Goal: Transaction & Acquisition: Purchase product/service

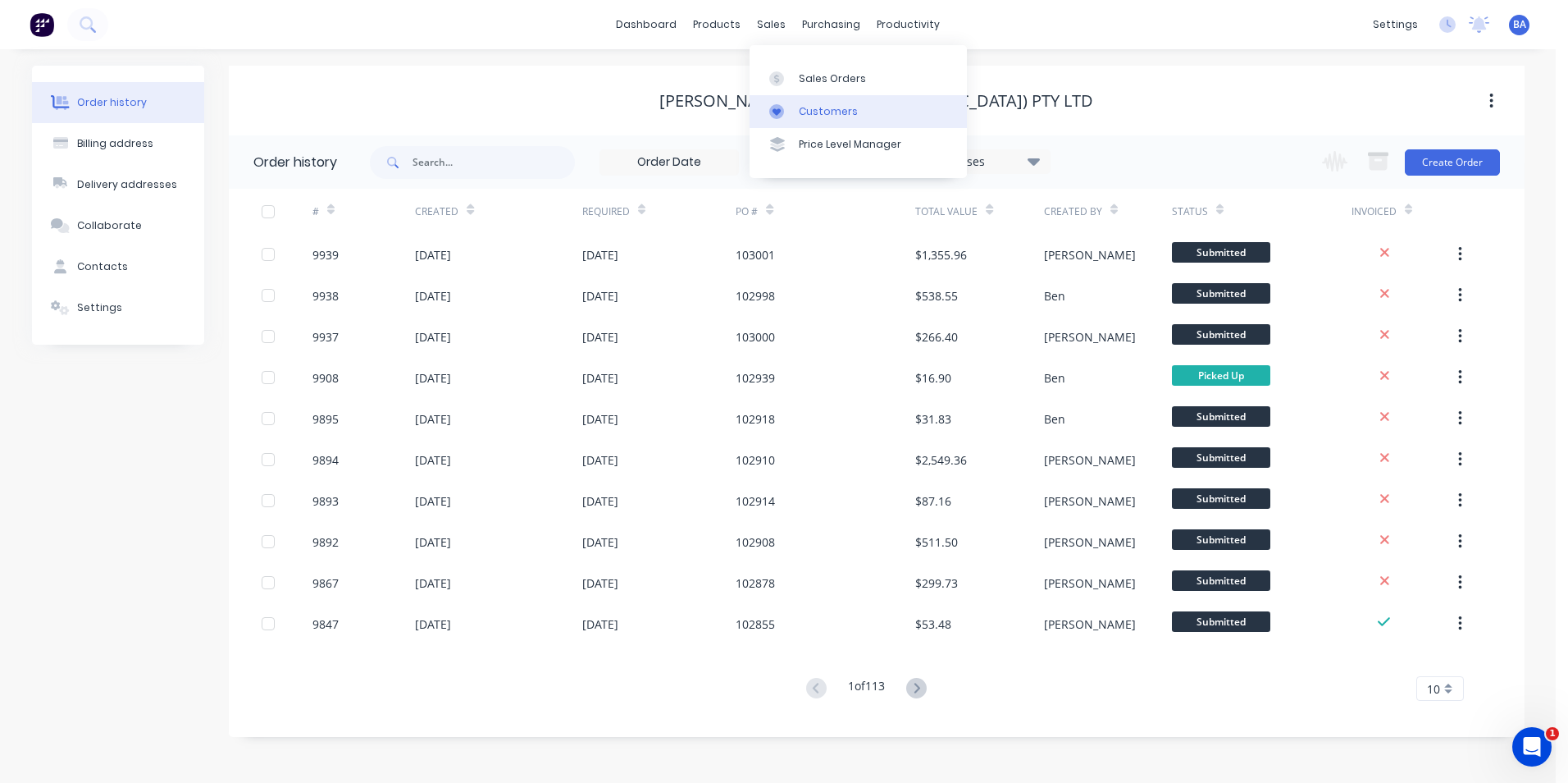
click at [788, 112] on div at bounding box center [781, 112] width 24 height 14
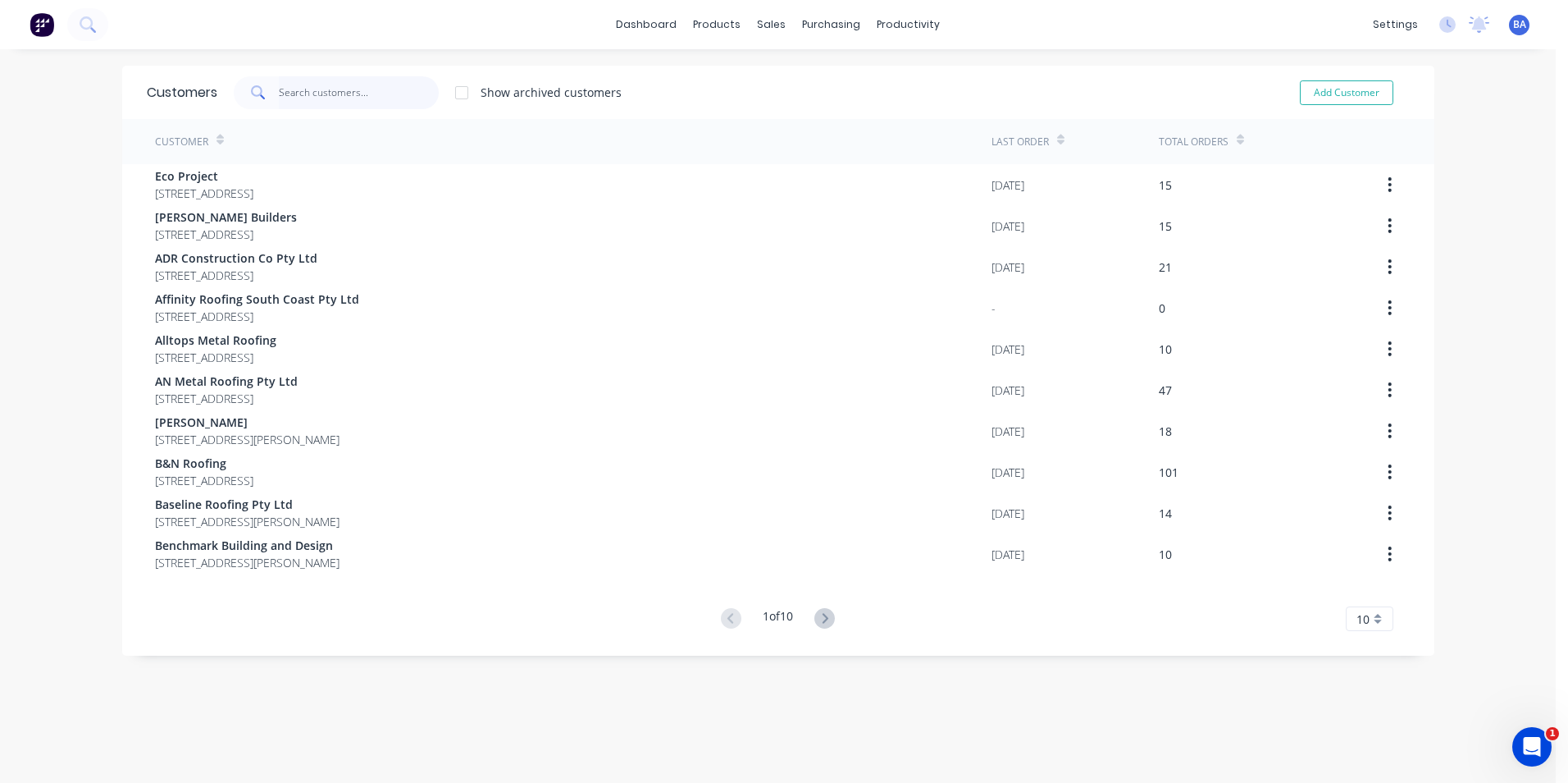
click at [315, 93] on input "text" at bounding box center [359, 93] width 160 height 32
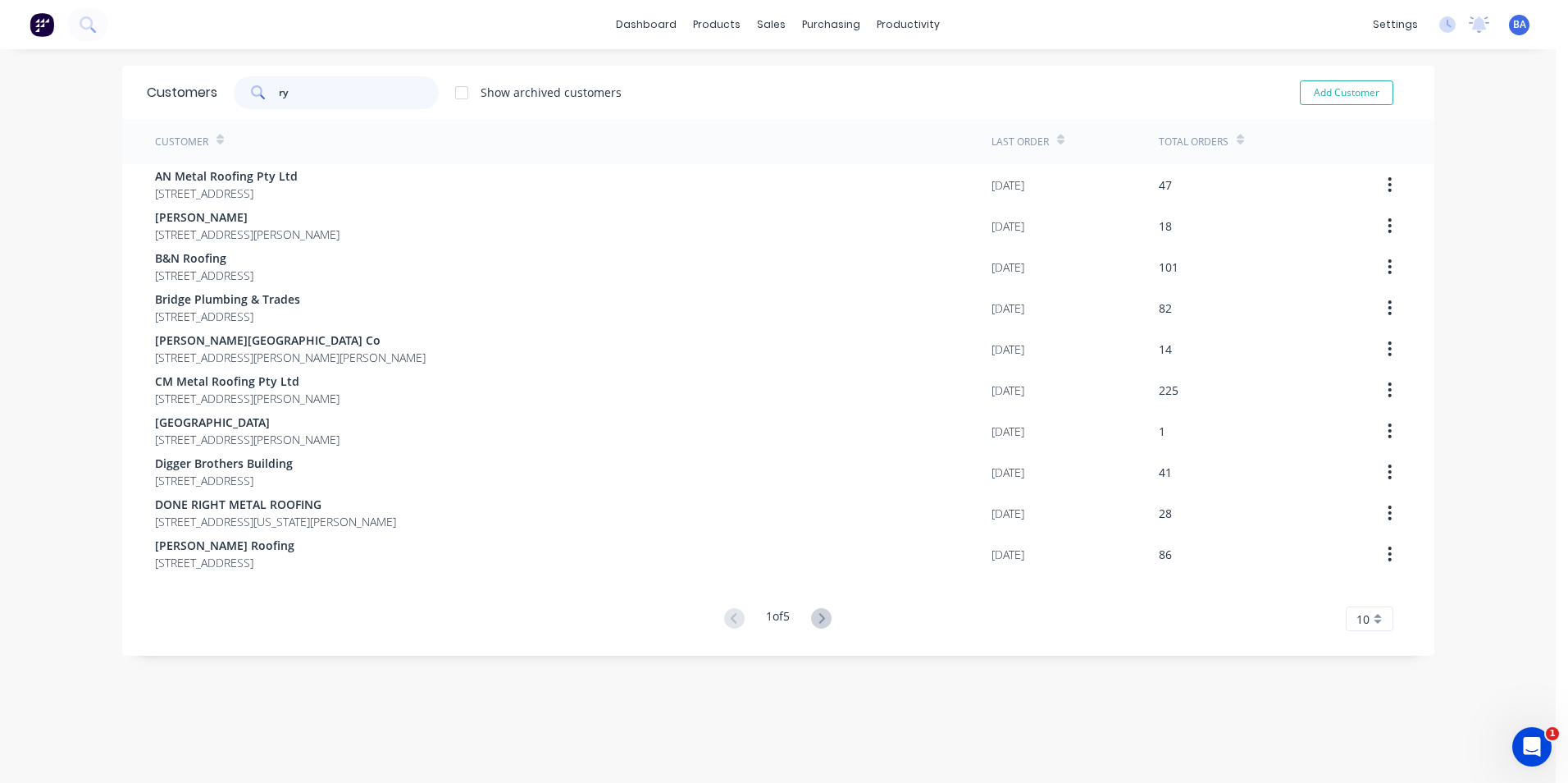
type input "r"
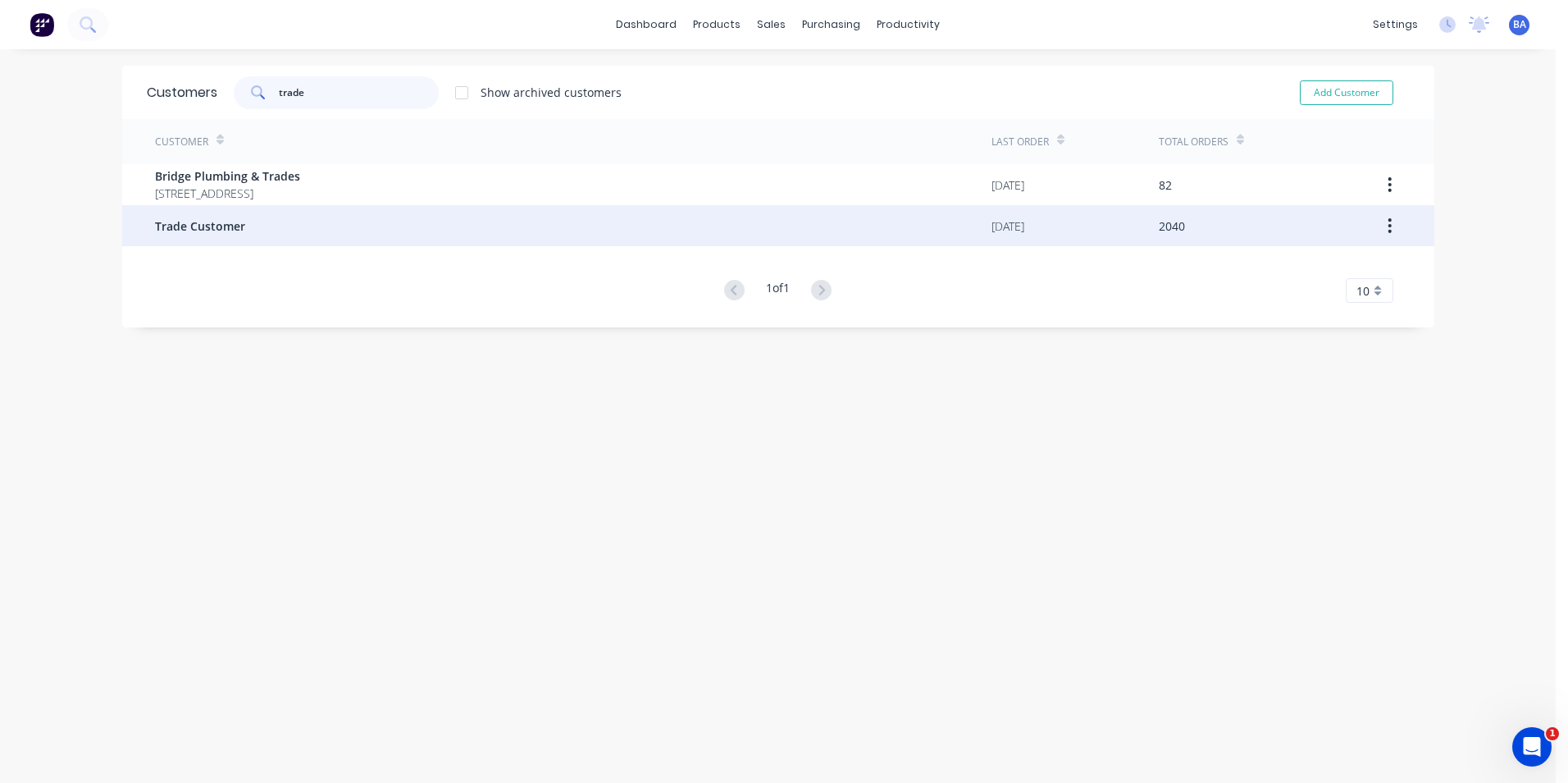
type input "trade"
click at [277, 232] on div "Trade Customer" at bounding box center [573, 226] width 837 height 41
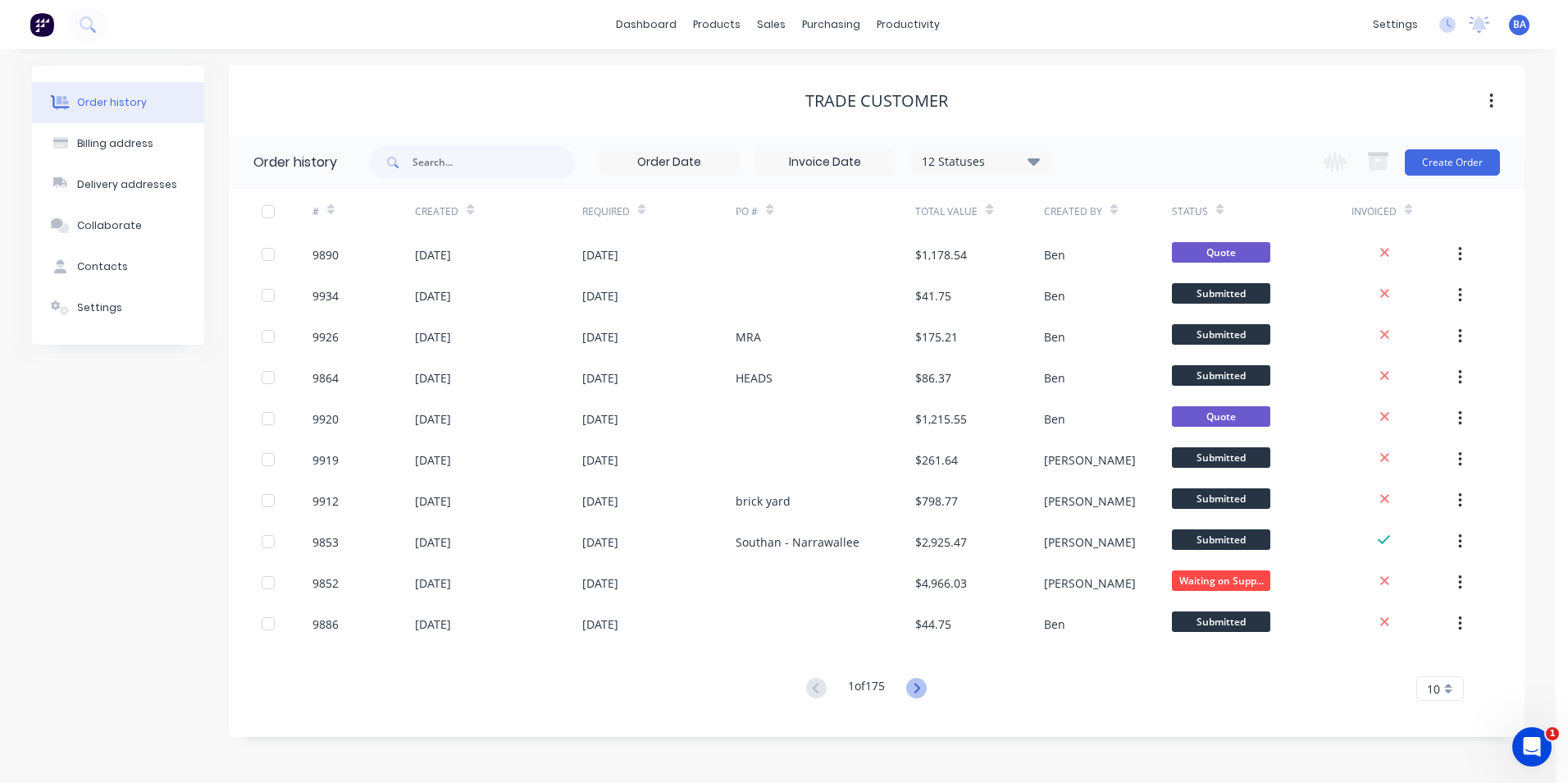
click at [914, 685] on icon at bounding box center [917, 688] width 21 height 21
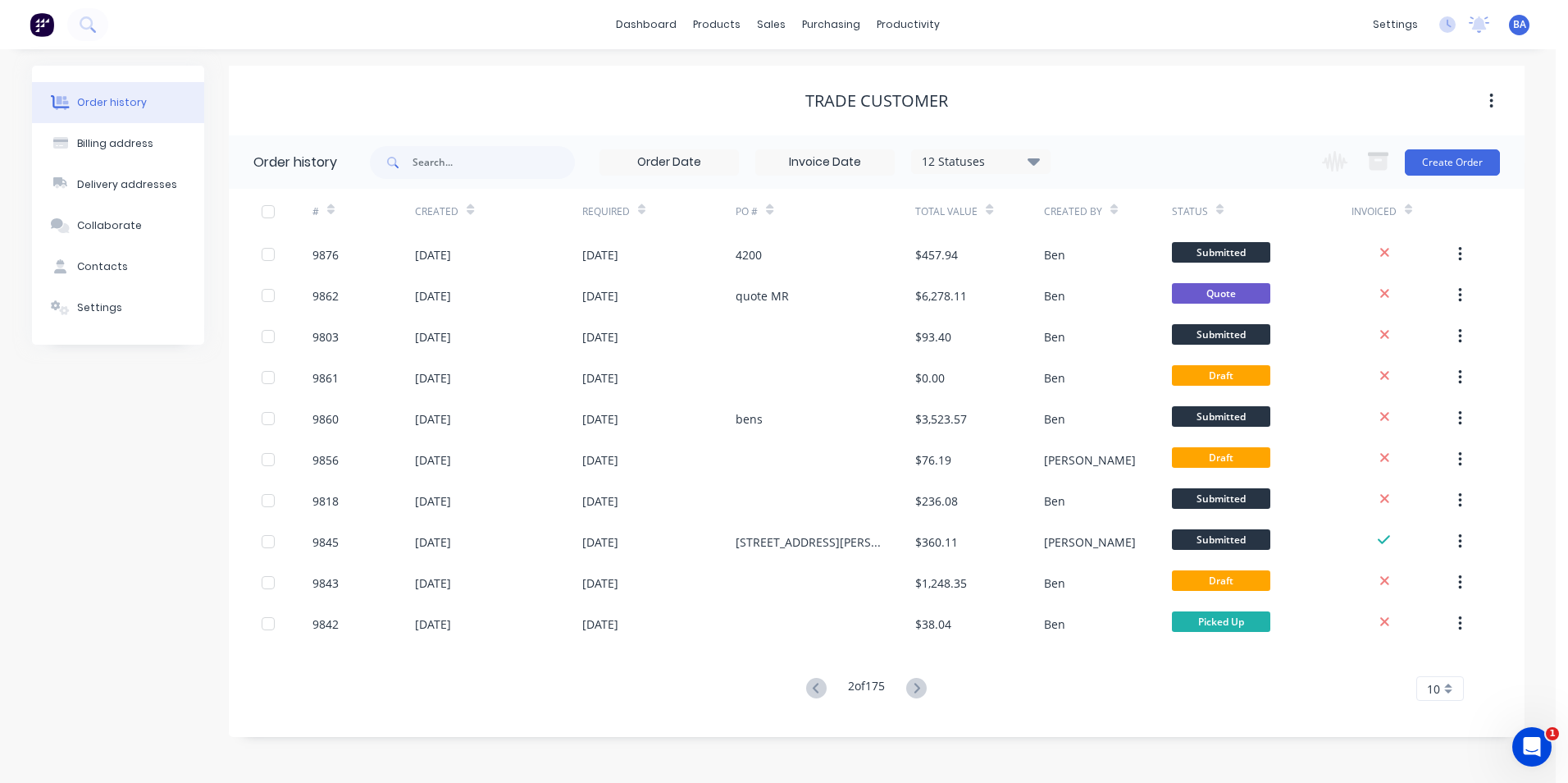
click at [914, 685] on icon at bounding box center [917, 688] width 21 height 21
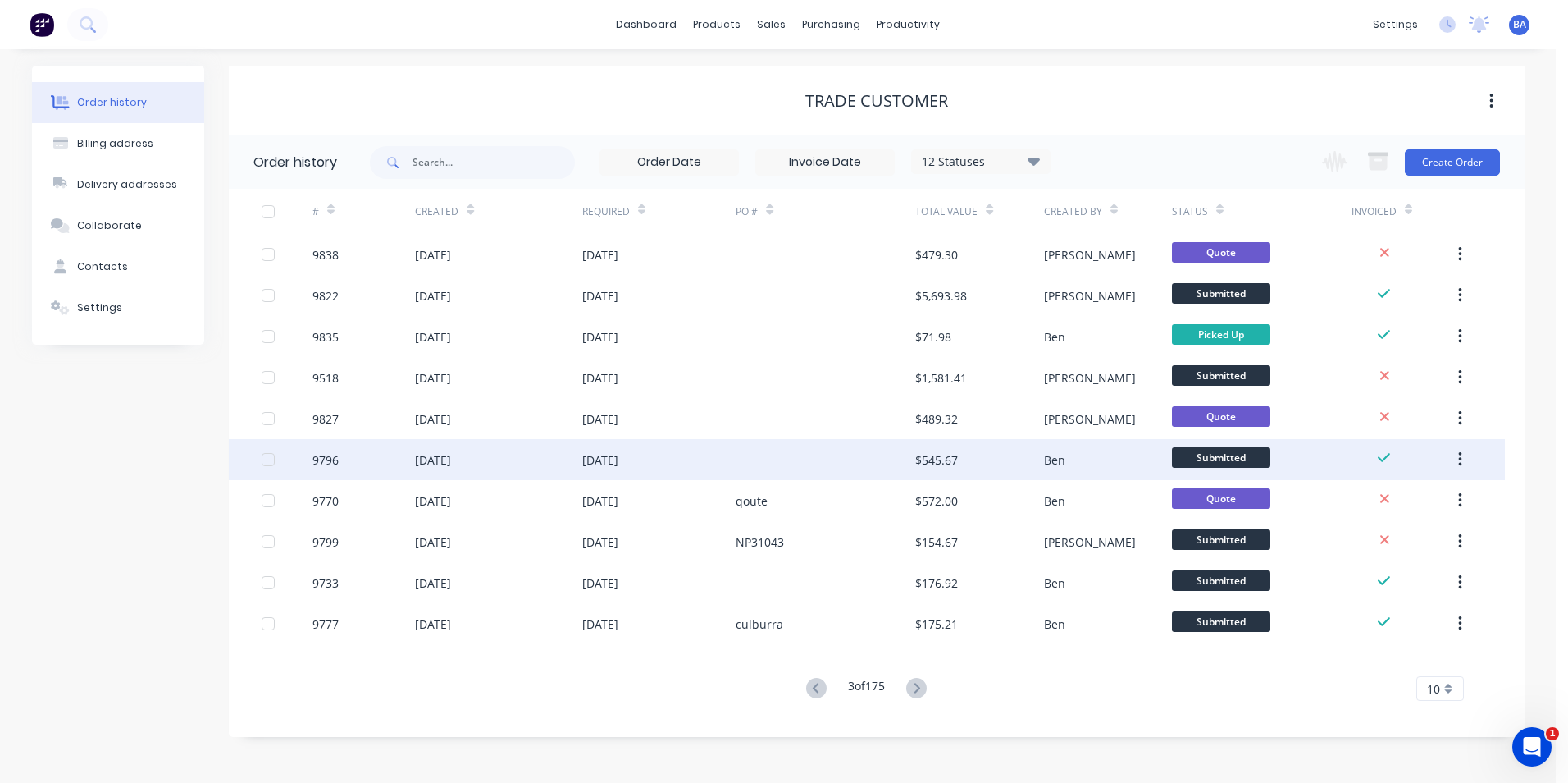
click at [809, 457] on div at bounding box center [826, 460] width 180 height 41
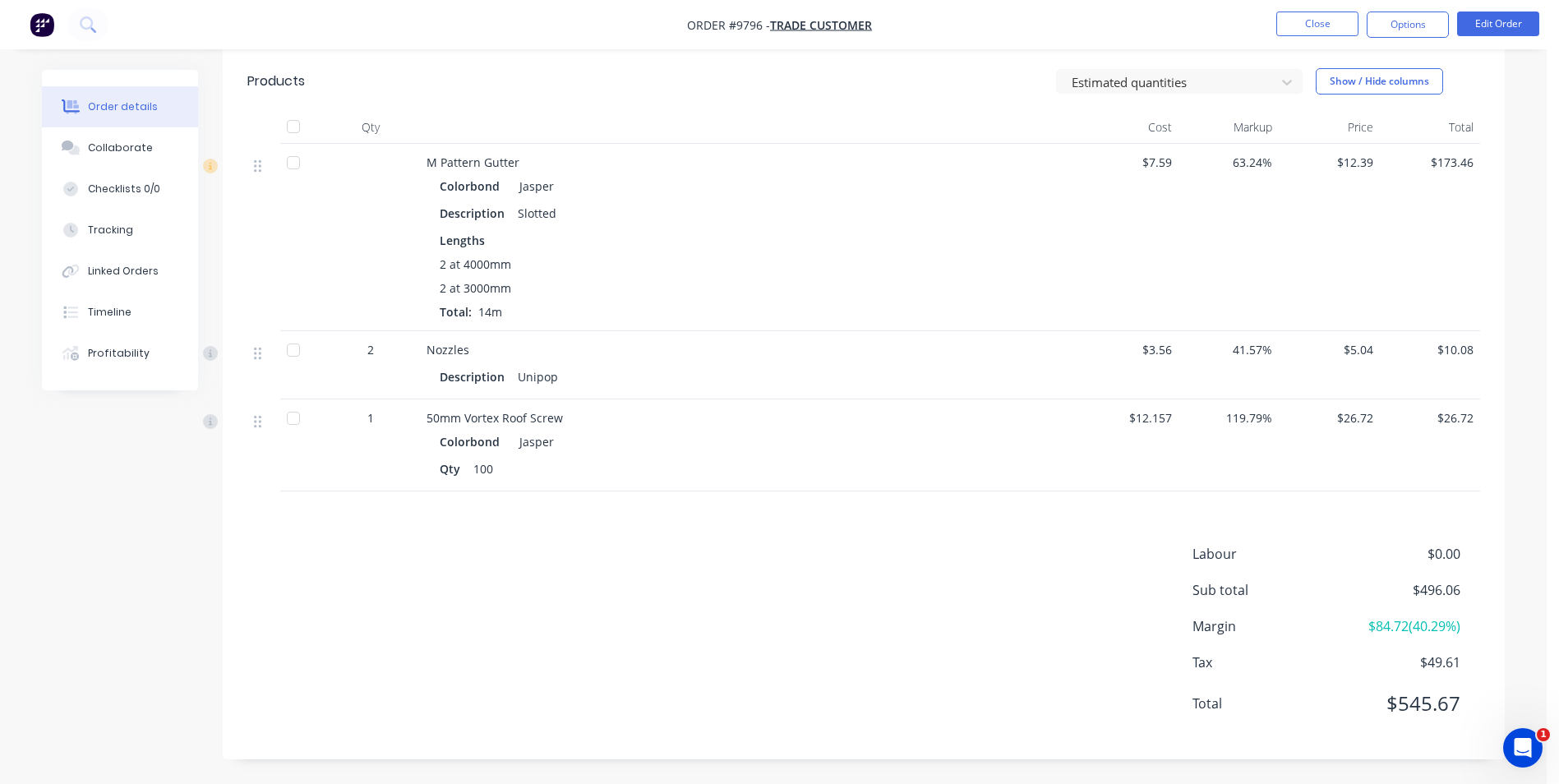
scroll to position [795, 0]
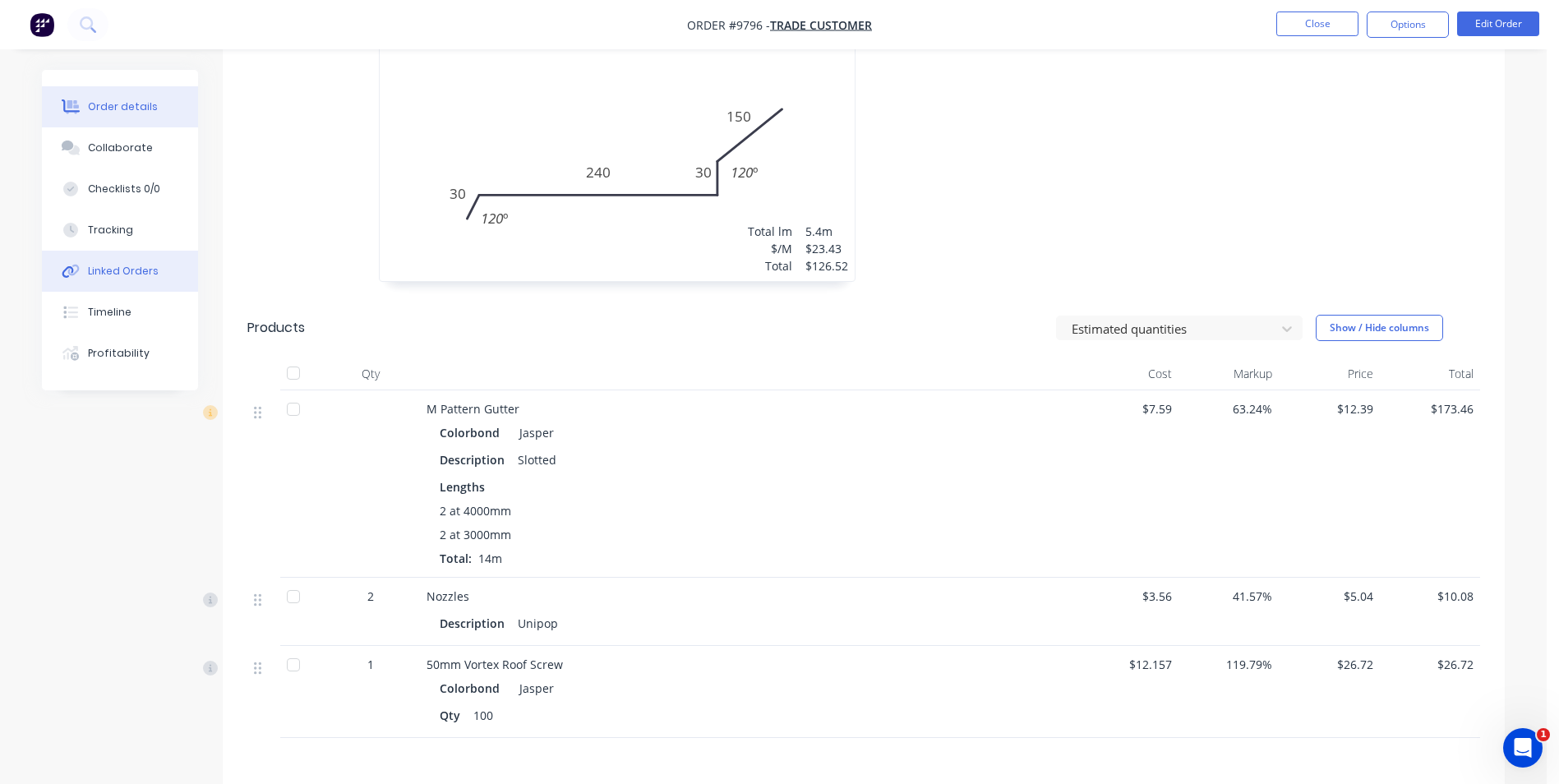
click at [136, 270] on div "Linked Orders" at bounding box center [123, 271] width 70 height 14
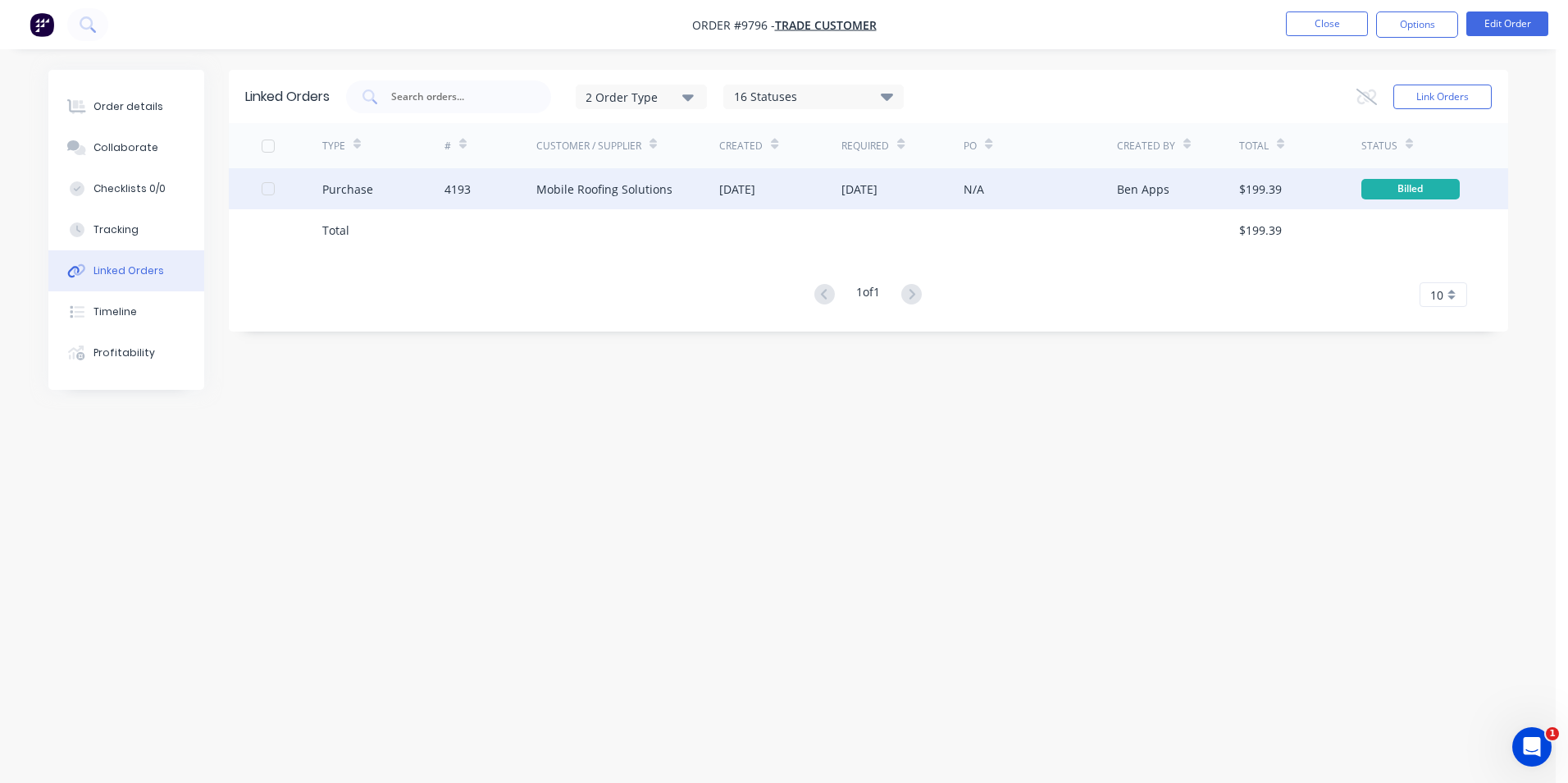
click at [614, 185] on div "Mobile Roofing Solutions" at bounding box center [604, 189] width 136 height 17
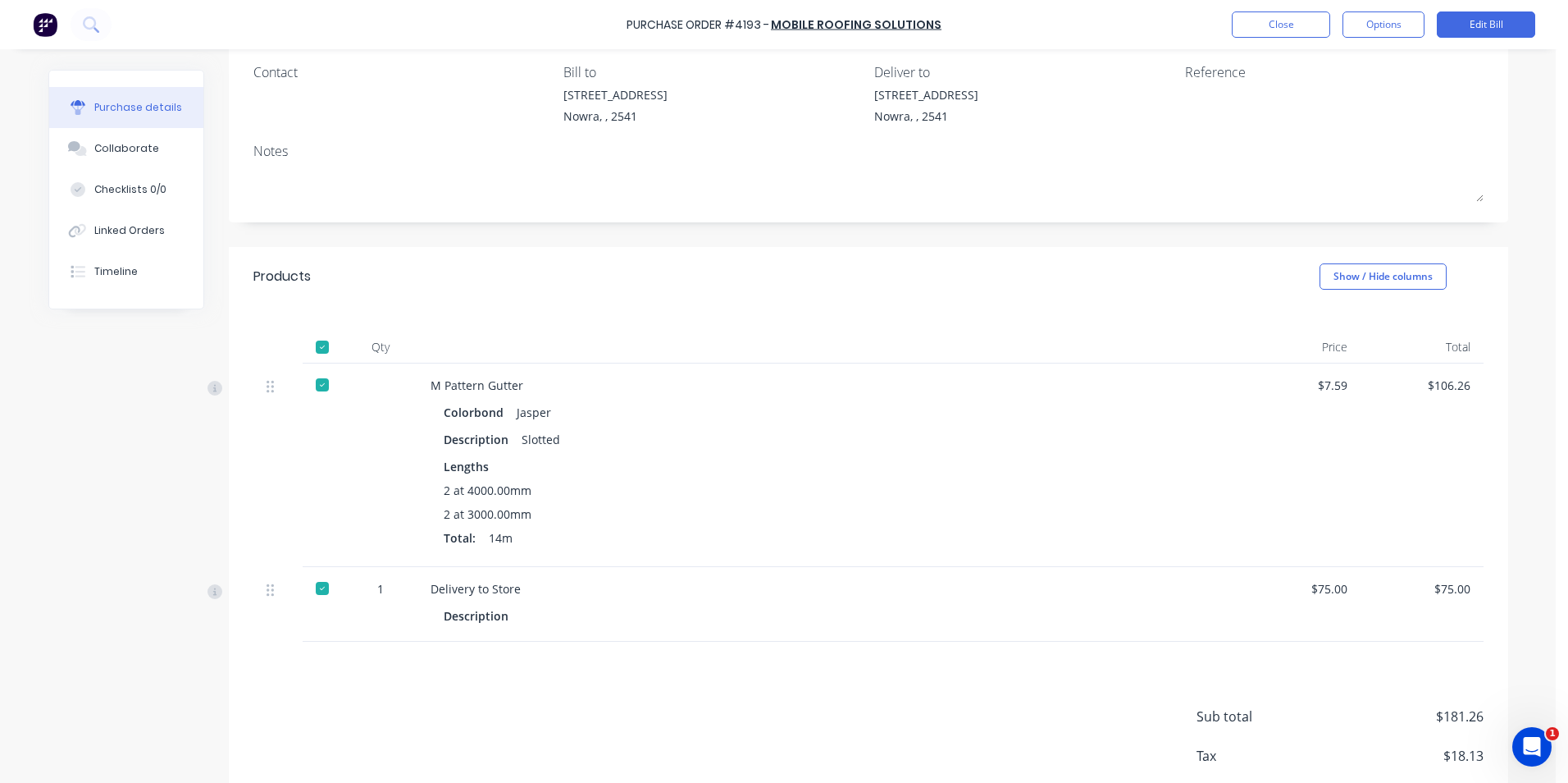
scroll to position [228, 0]
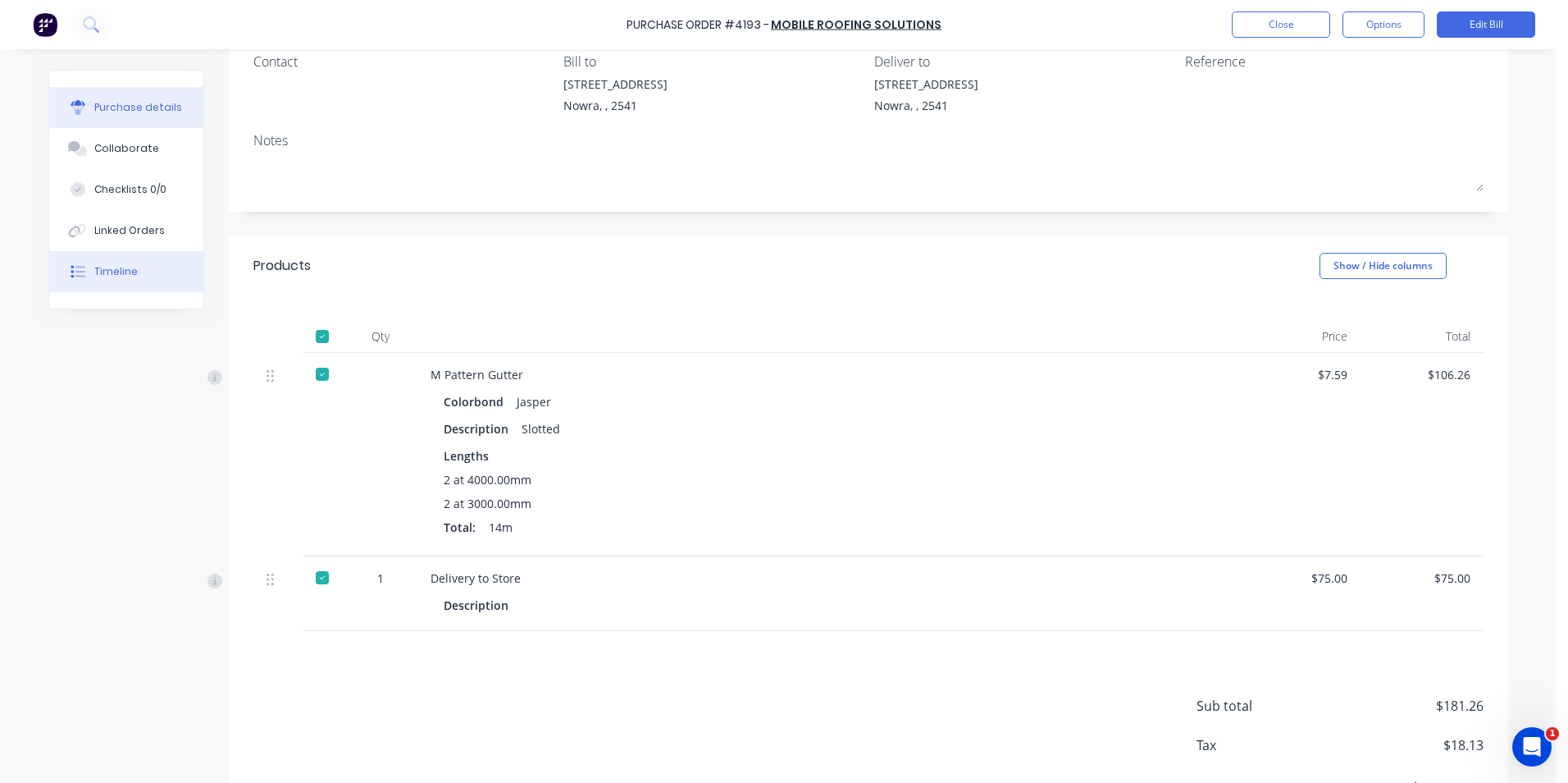
click at [114, 280] on button "Timeline" at bounding box center [126, 272] width 154 height 41
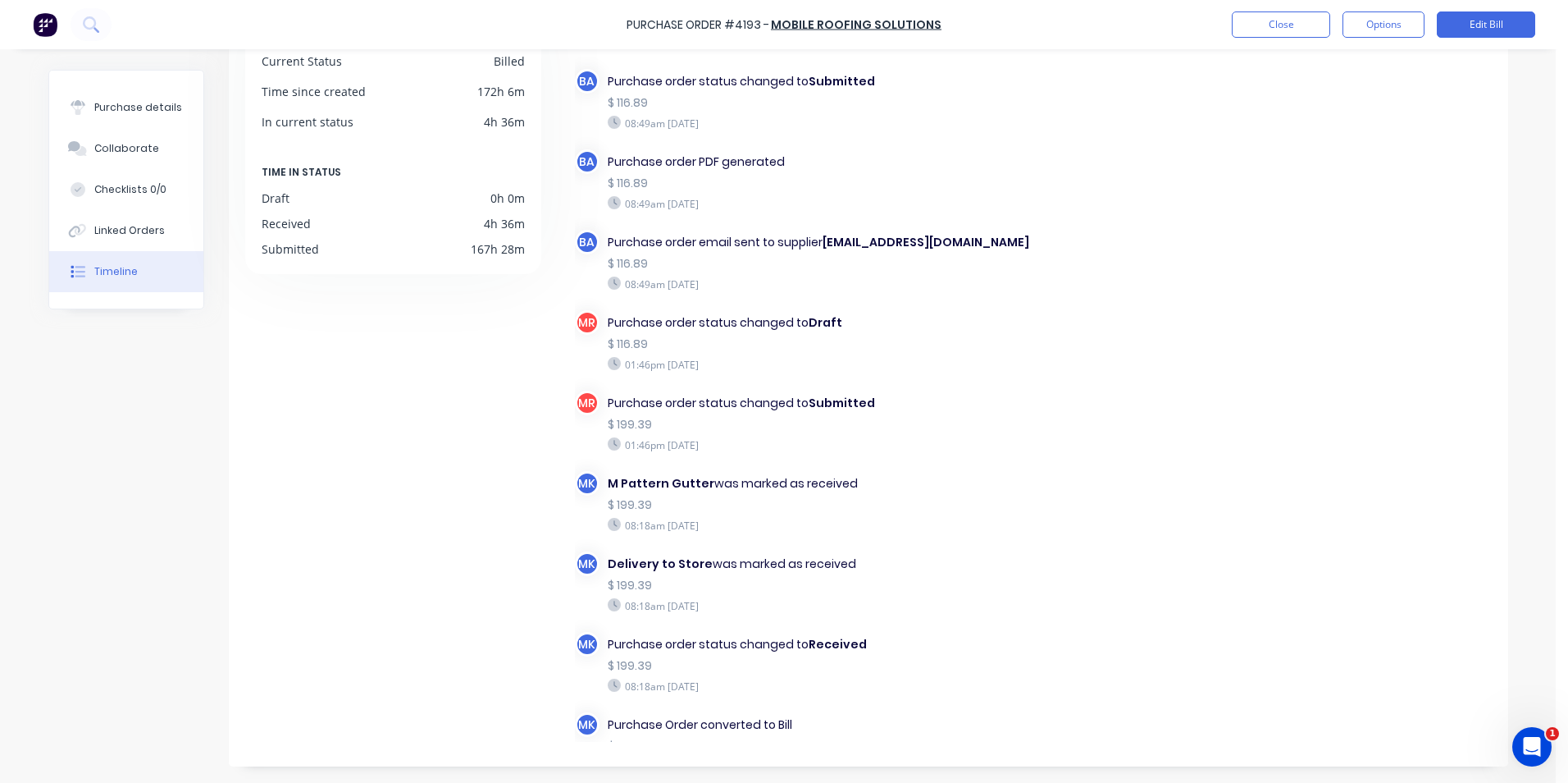
scroll to position [114, 0]
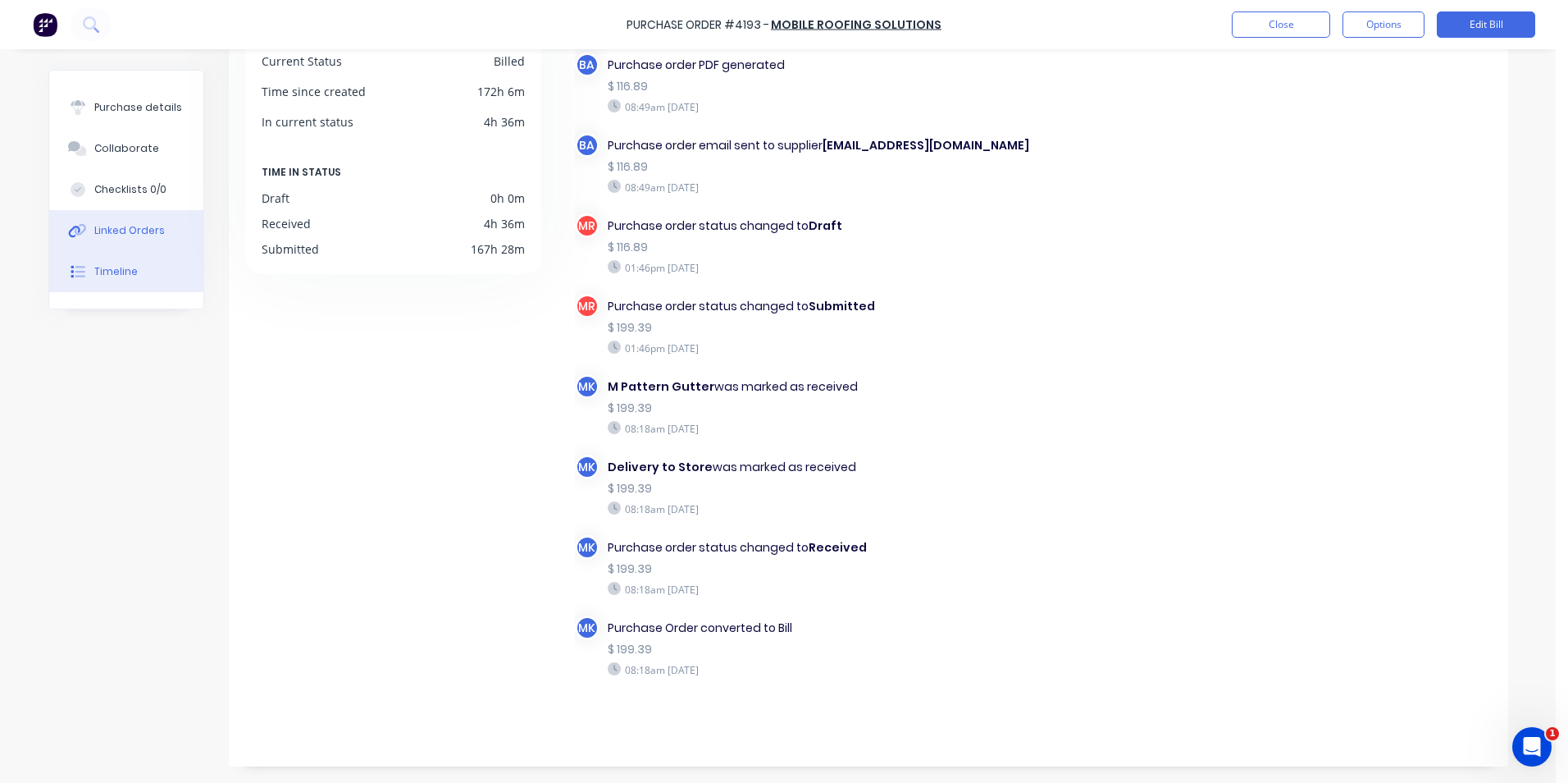
click at [165, 243] on button "Linked Orders" at bounding box center [126, 230] width 154 height 41
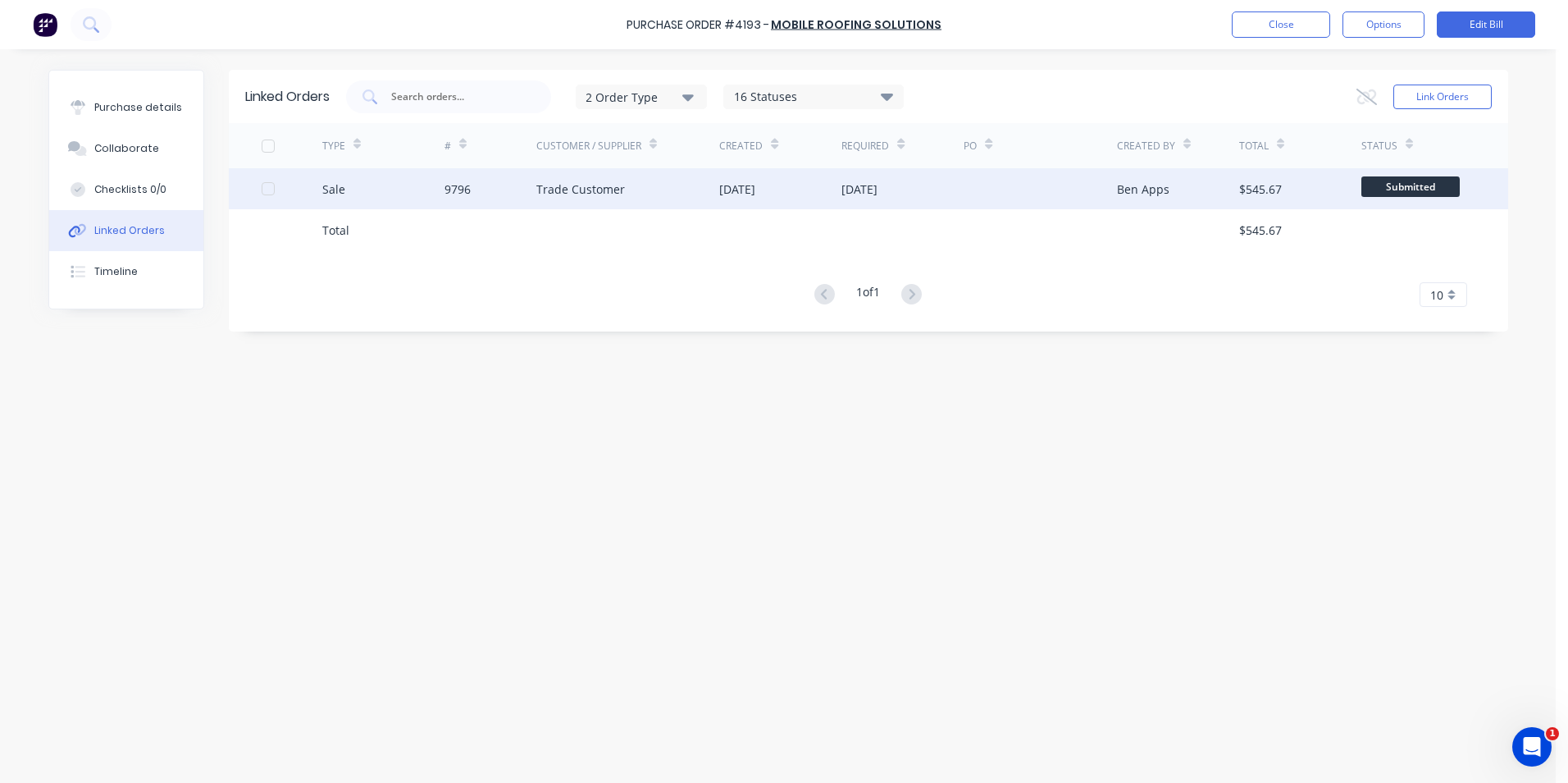
click at [632, 176] on div "Trade Customer" at bounding box center [628, 189] width 184 height 41
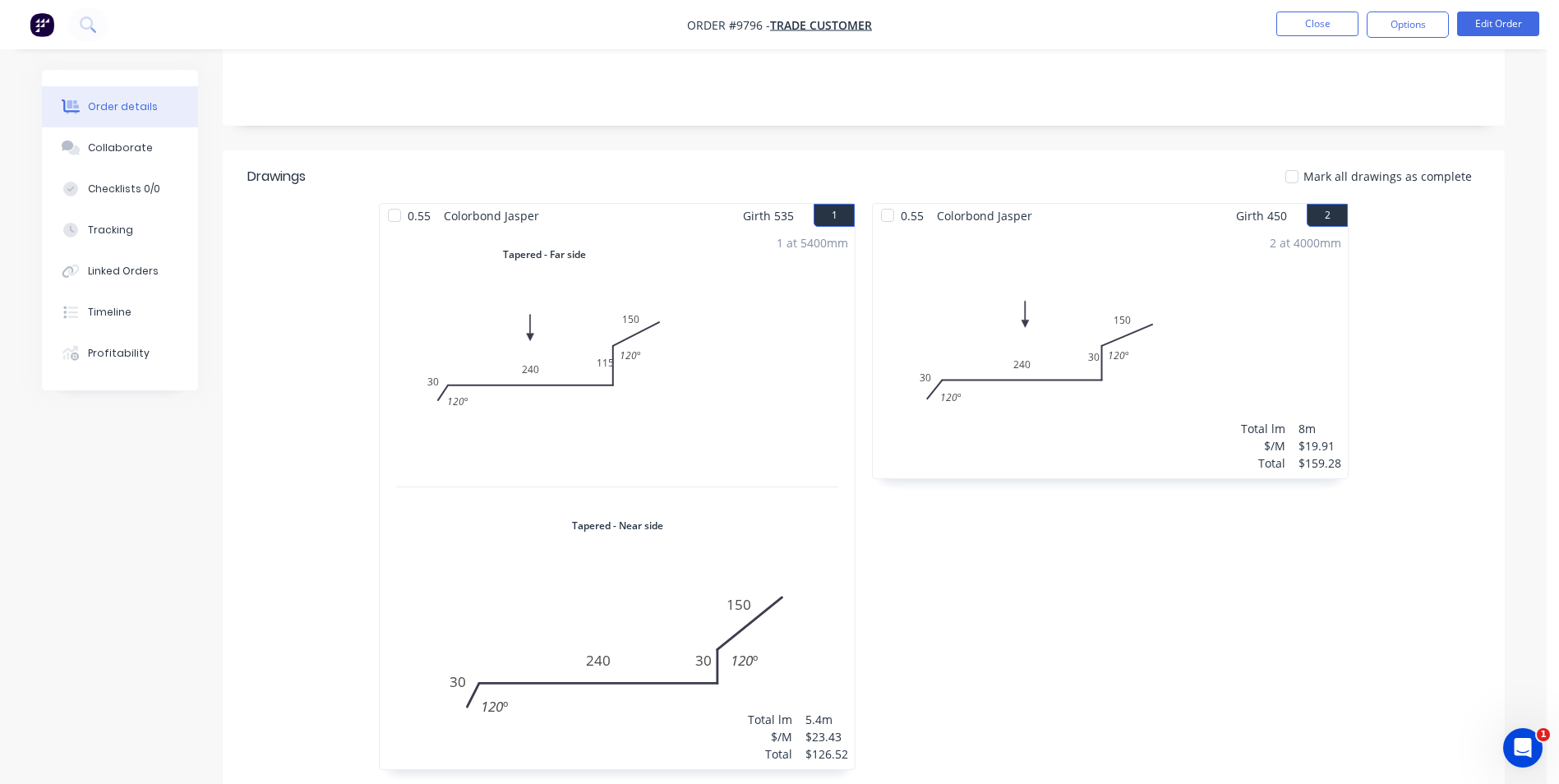
scroll to position [137, 0]
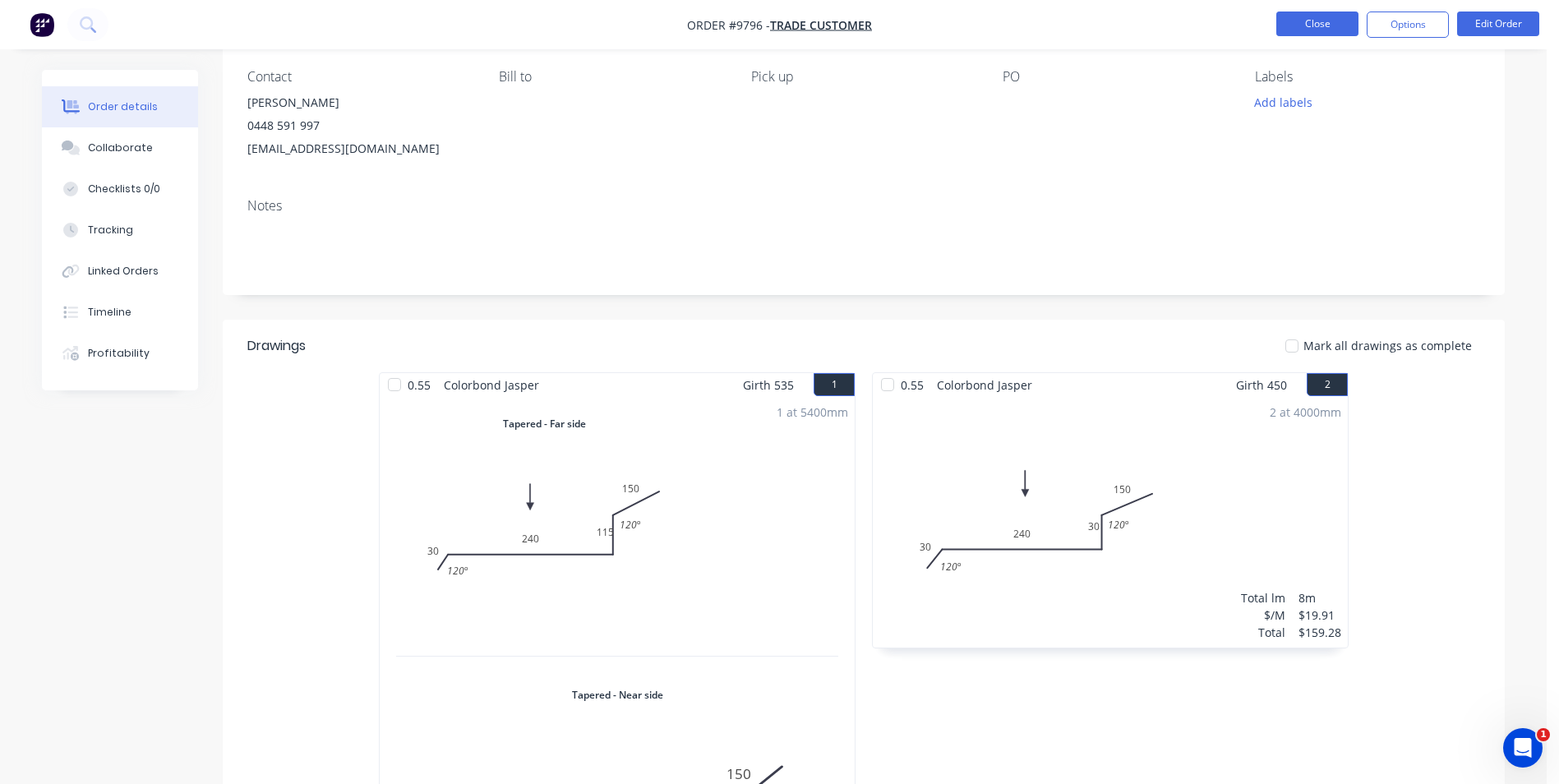
click at [1317, 29] on button "Close" at bounding box center [1317, 23] width 82 height 24
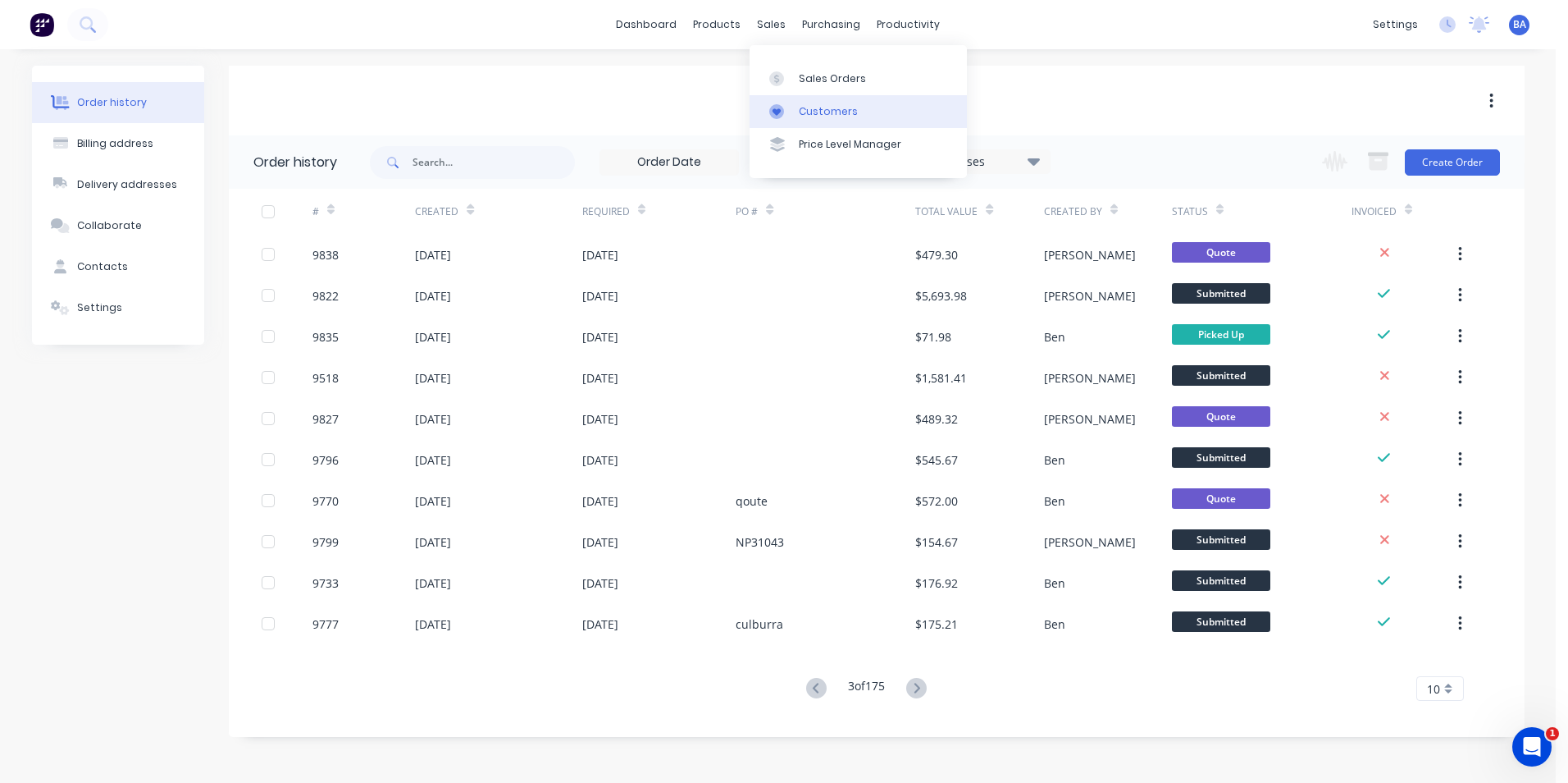
click at [793, 112] on div at bounding box center [781, 112] width 24 height 14
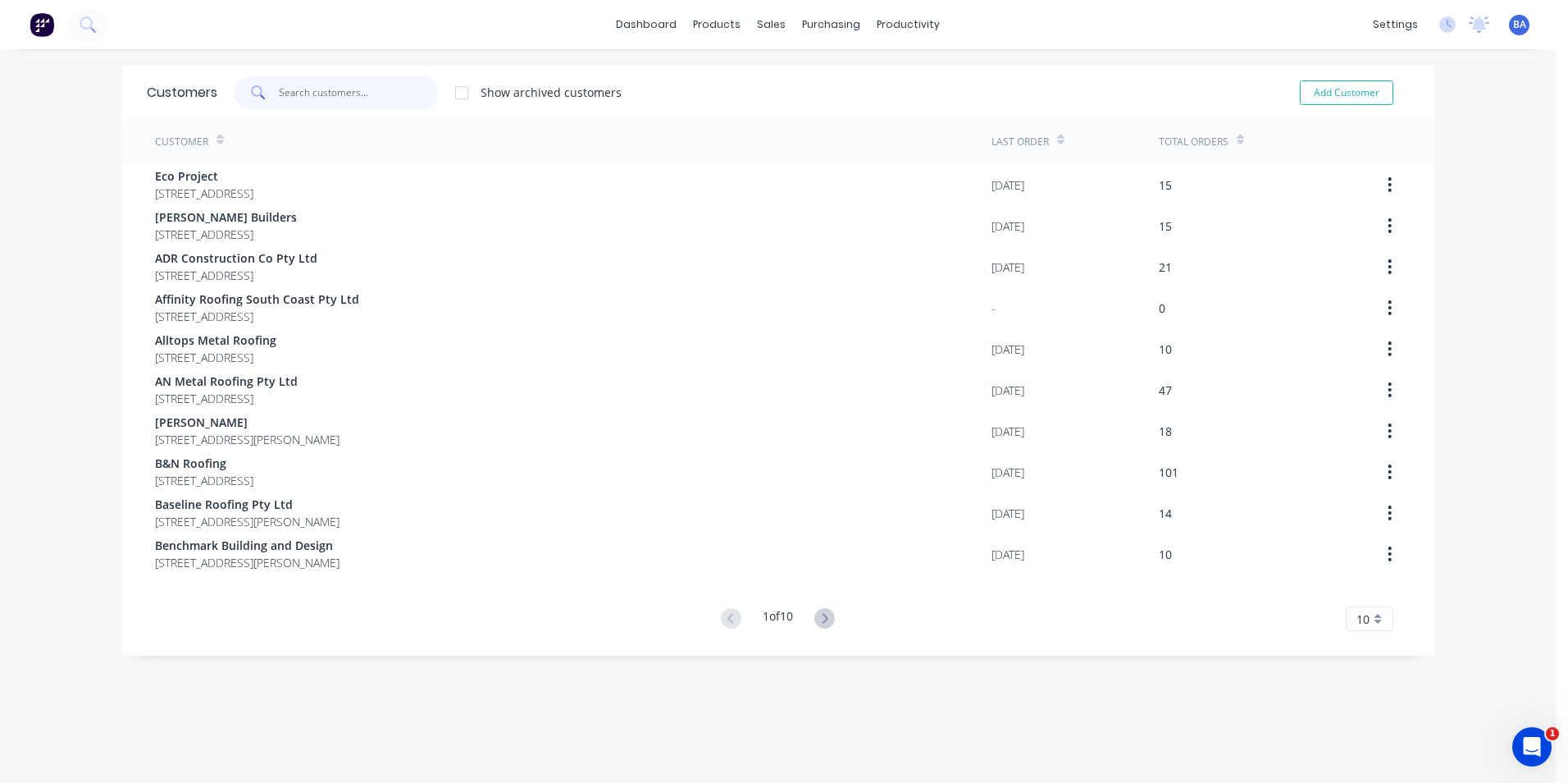
click at [291, 95] on input "text" at bounding box center [359, 93] width 160 height 32
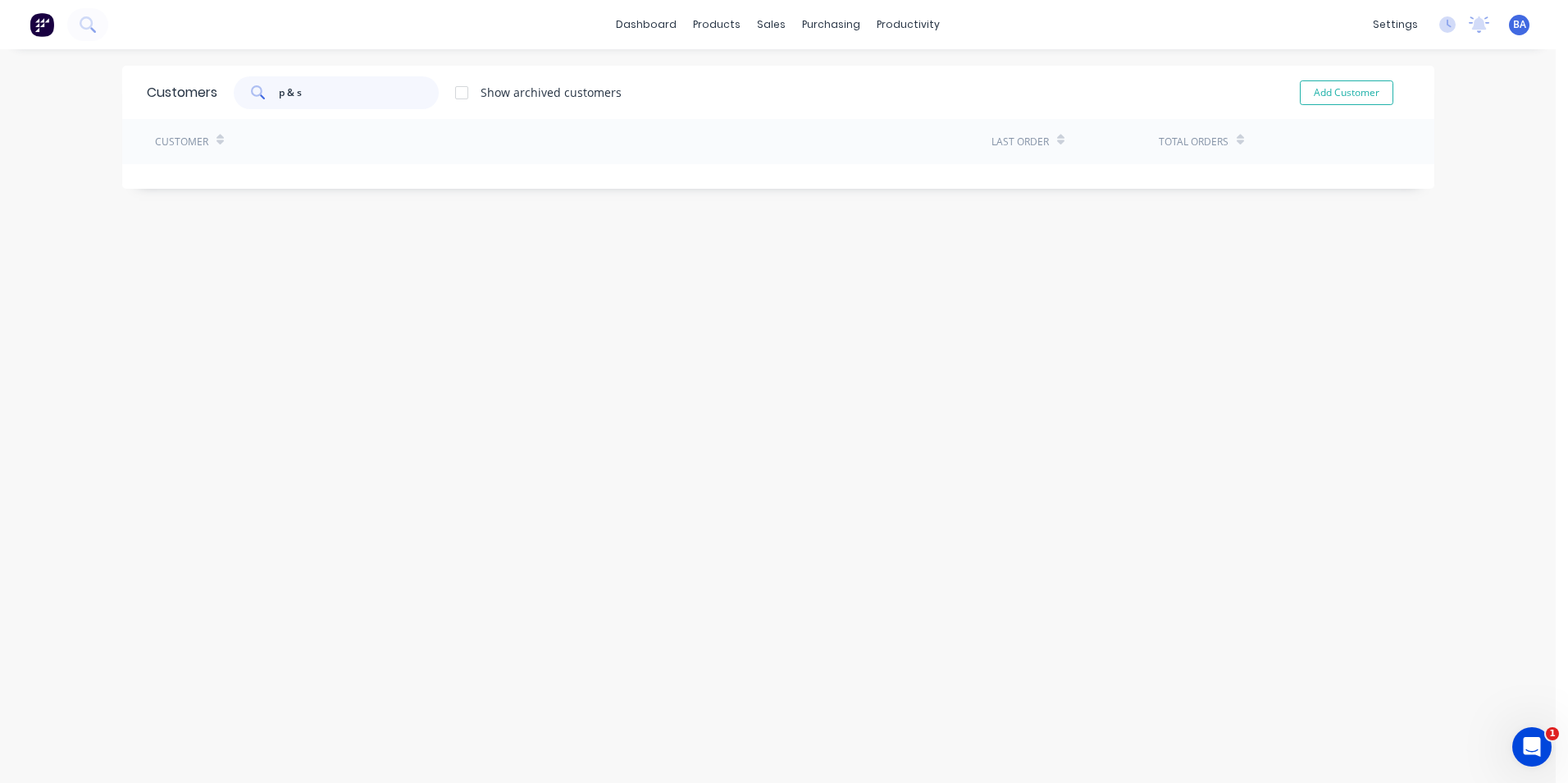
click at [314, 92] on input "p & s" at bounding box center [359, 93] width 160 height 32
type input "p"
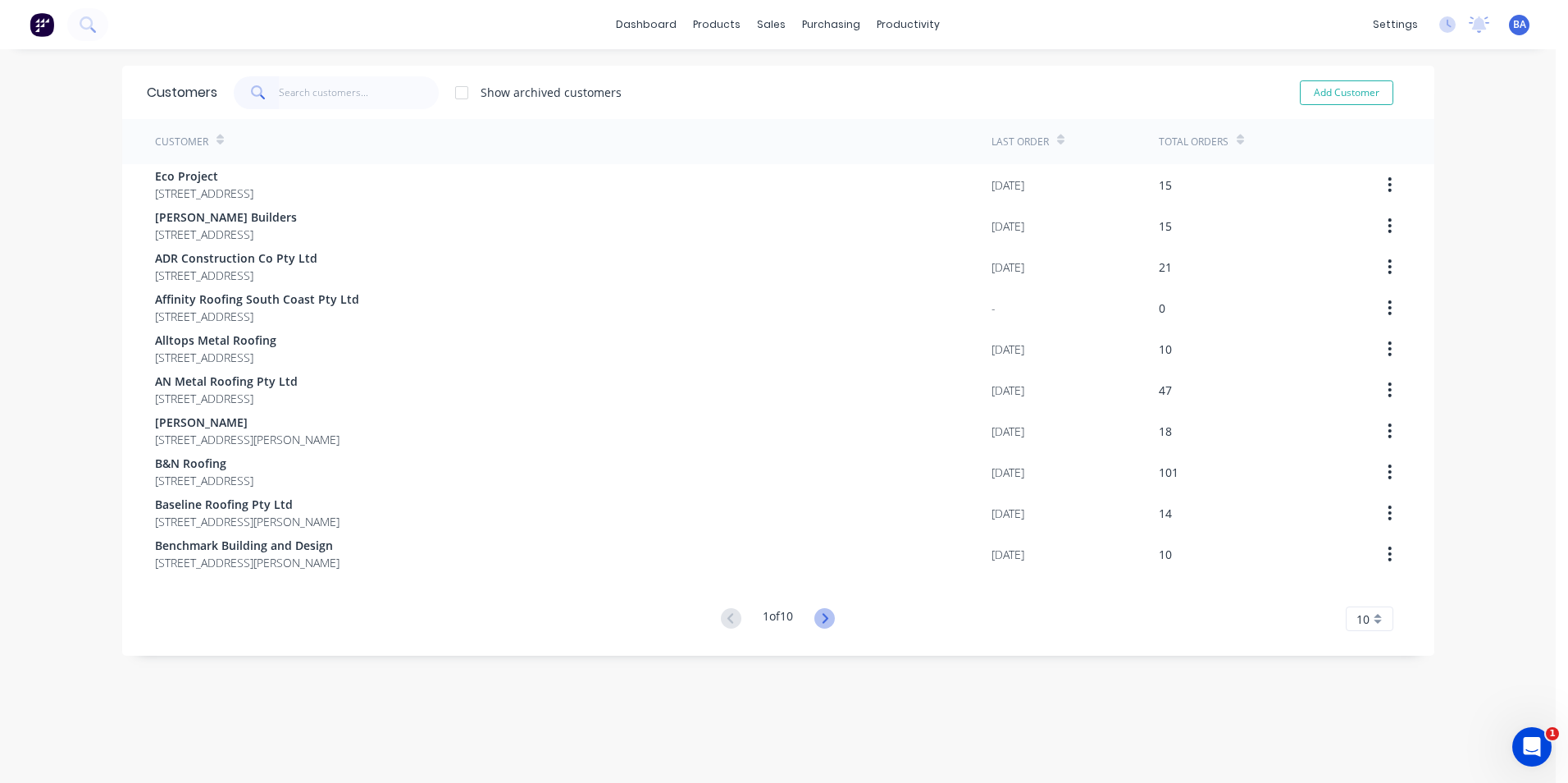
click at [825, 619] on icon at bounding box center [826, 617] width 5 height 10
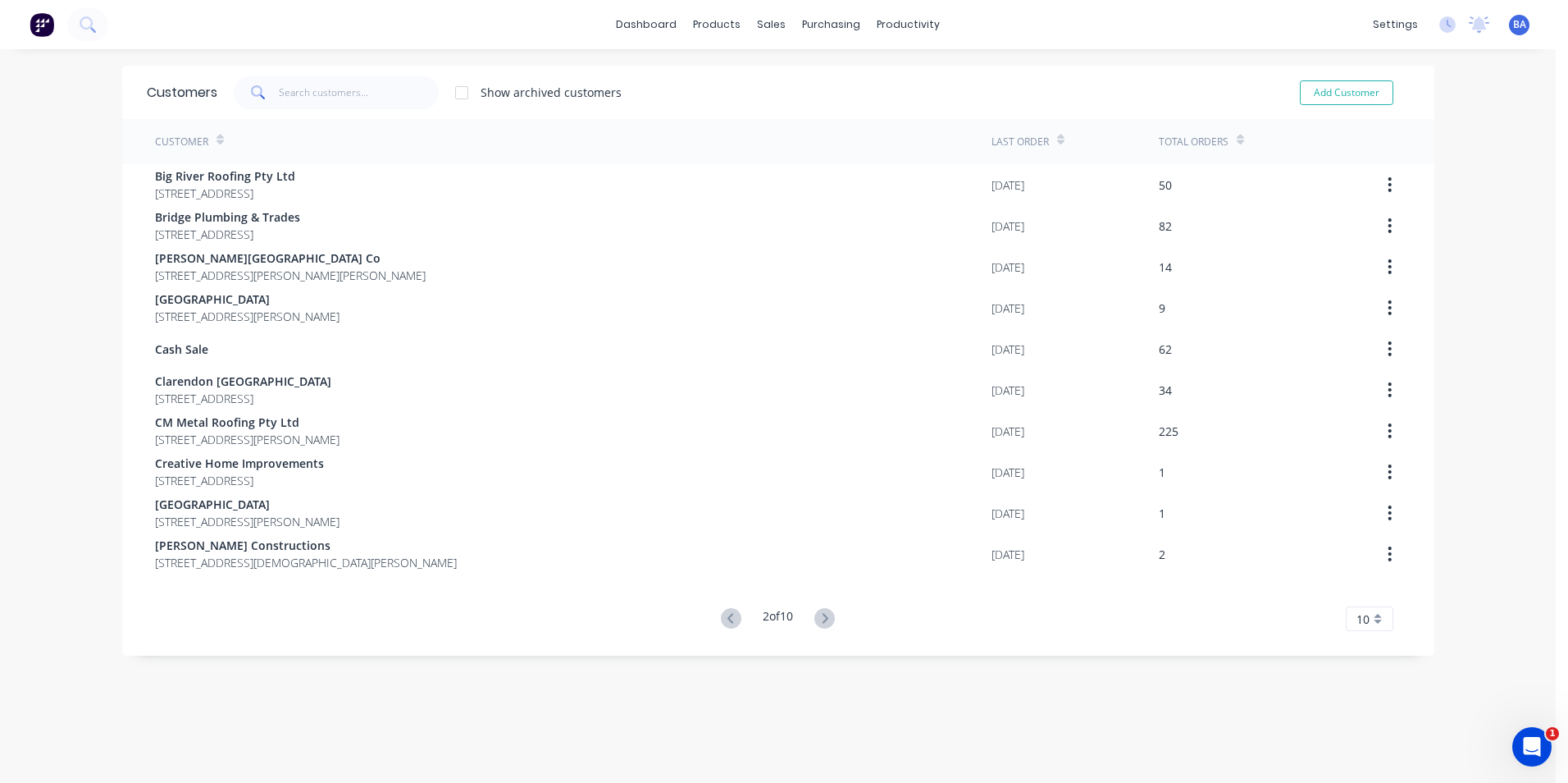
click at [825, 619] on icon at bounding box center [826, 617] width 5 height 10
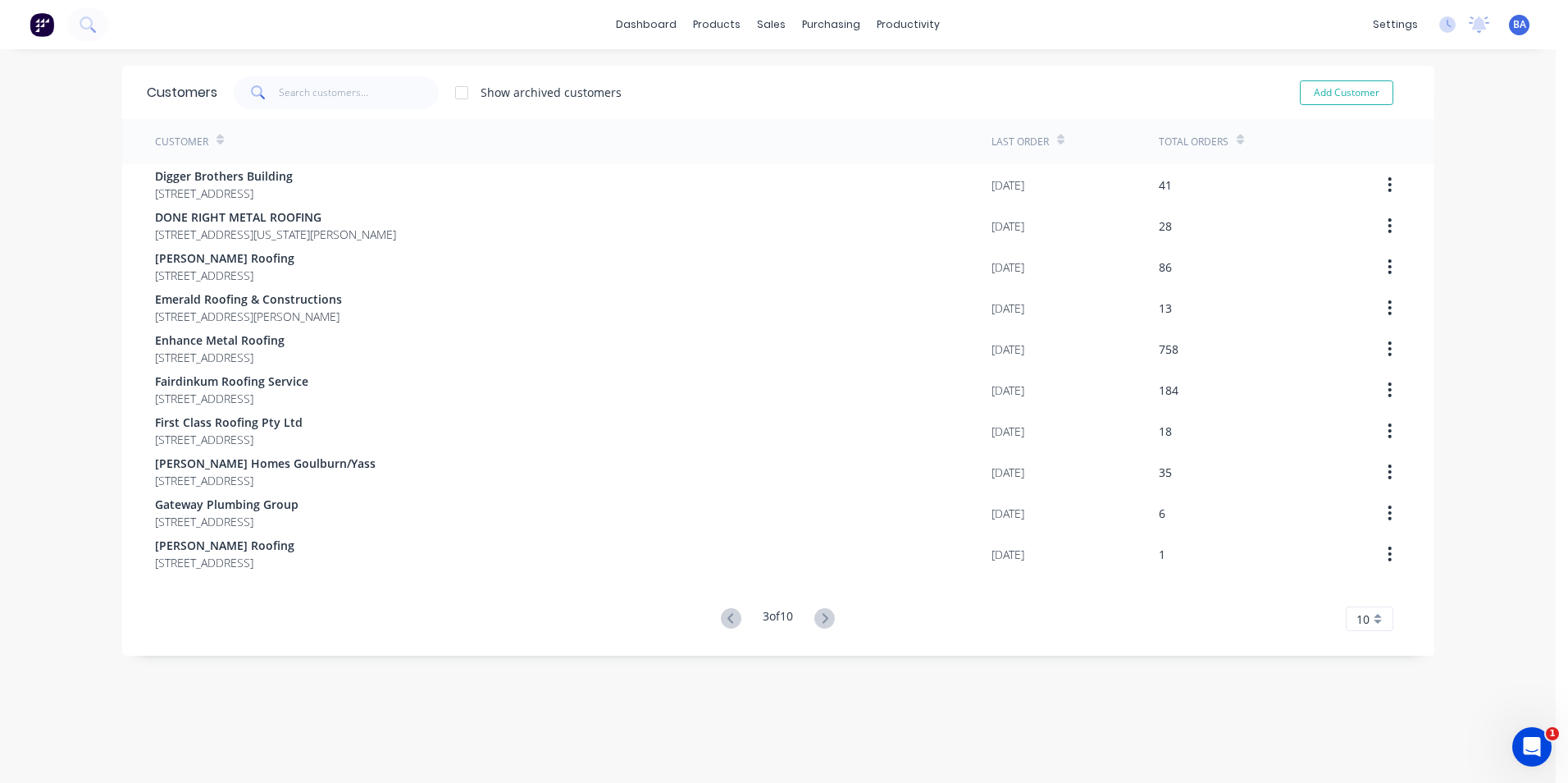
click at [825, 619] on icon at bounding box center [826, 617] width 5 height 10
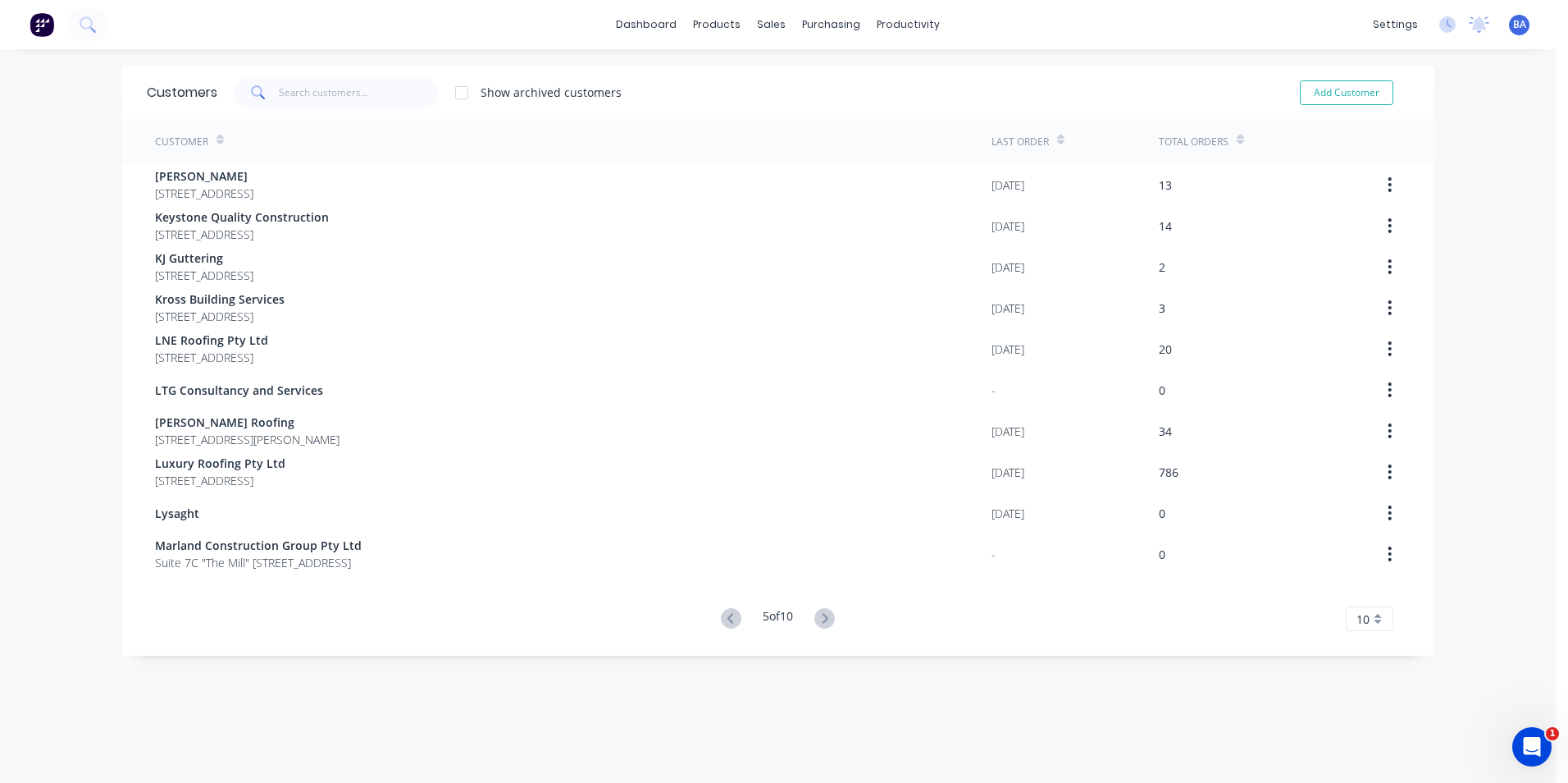
click at [825, 619] on icon at bounding box center [826, 617] width 5 height 10
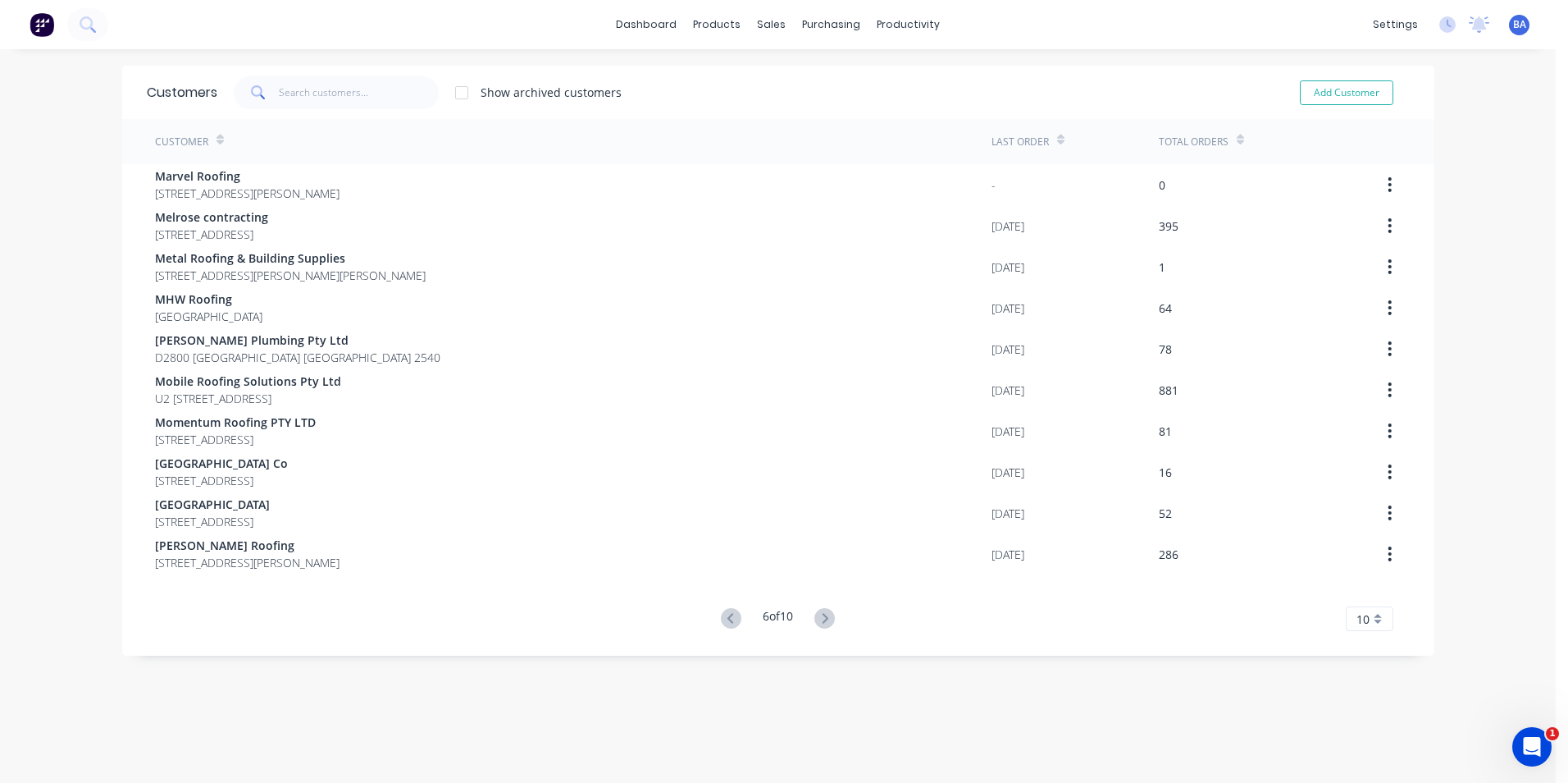
click at [825, 619] on icon at bounding box center [826, 617] width 5 height 10
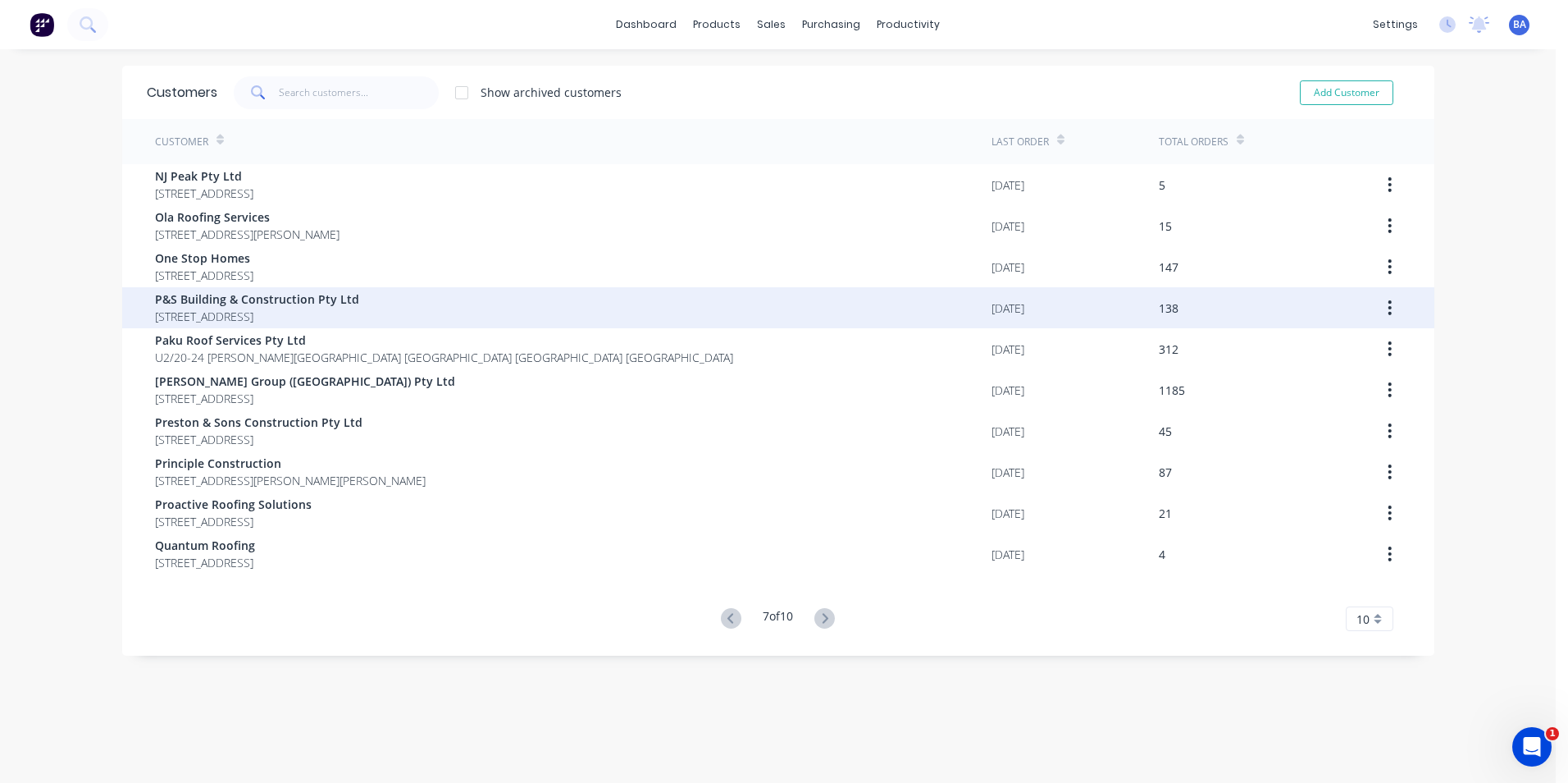
click at [359, 292] on span "P&S Building & Construction Pty Ltd" at bounding box center [256, 299] width 204 height 17
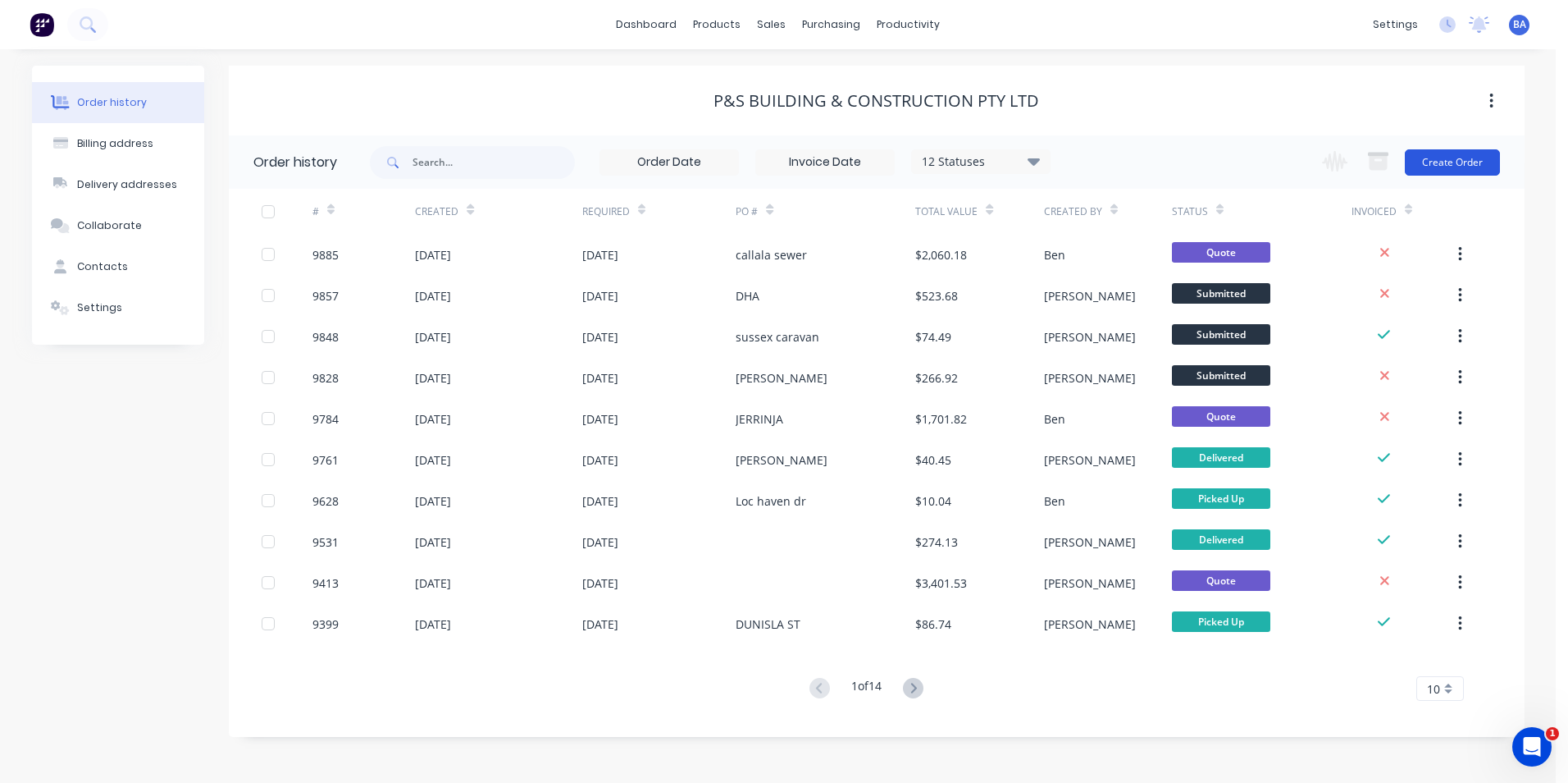
click at [1463, 158] on button "Create Order" at bounding box center [1453, 162] width 95 height 26
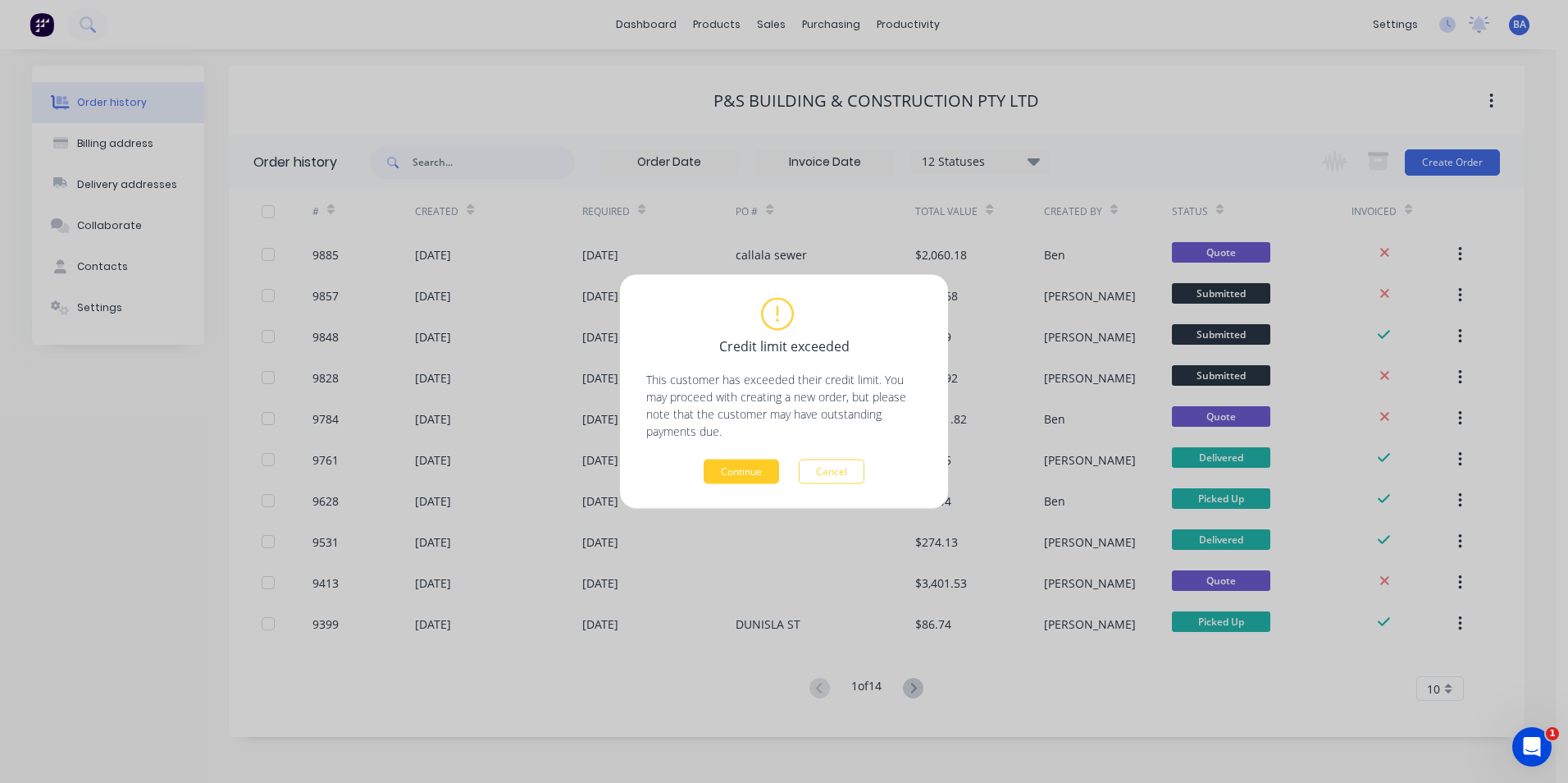
click at [749, 470] on button "Continue" at bounding box center [741, 472] width 76 height 24
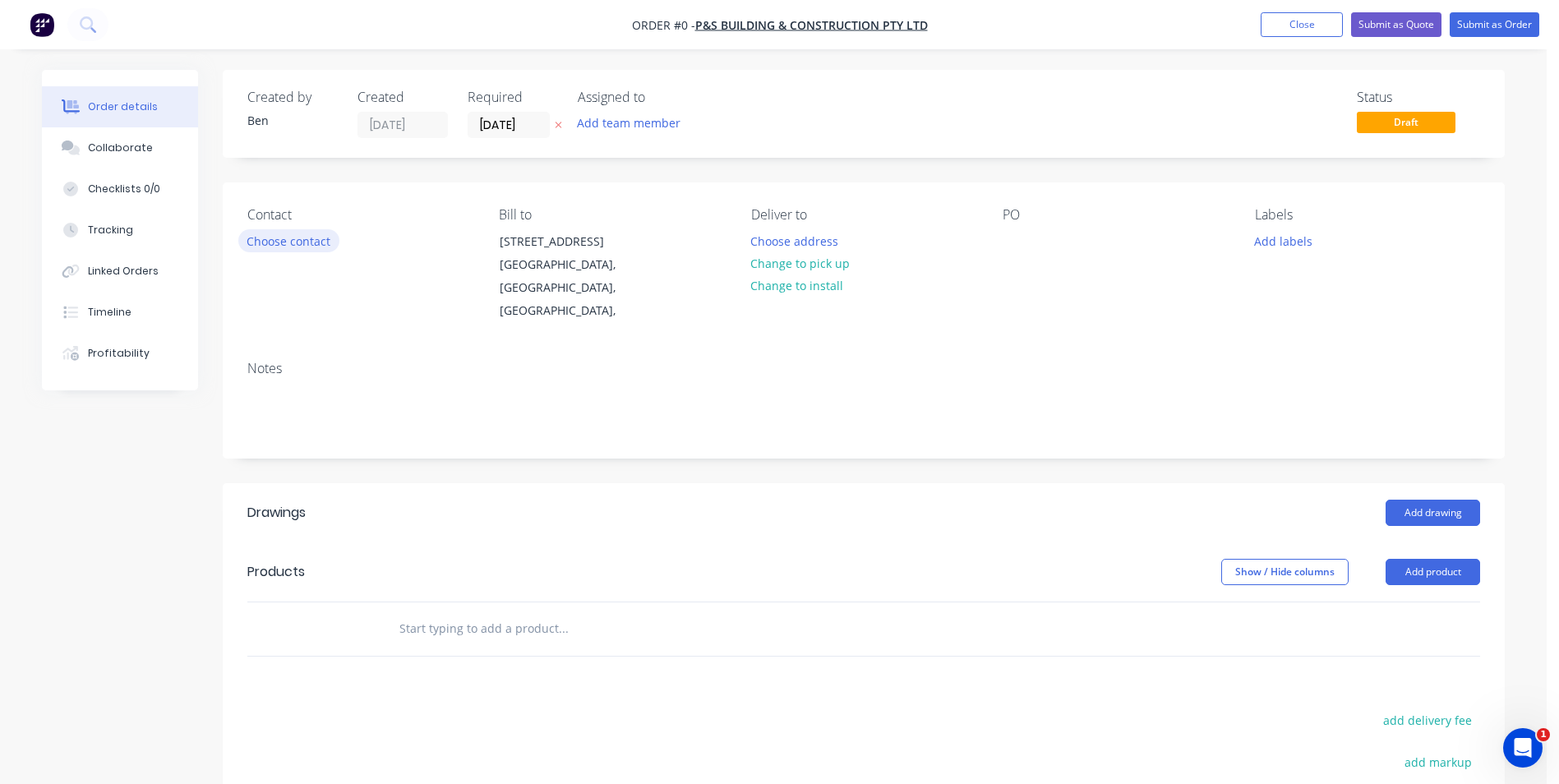
click at [297, 241] on button "Choose contact" at bounding box center [288, 240] width 101 height 23
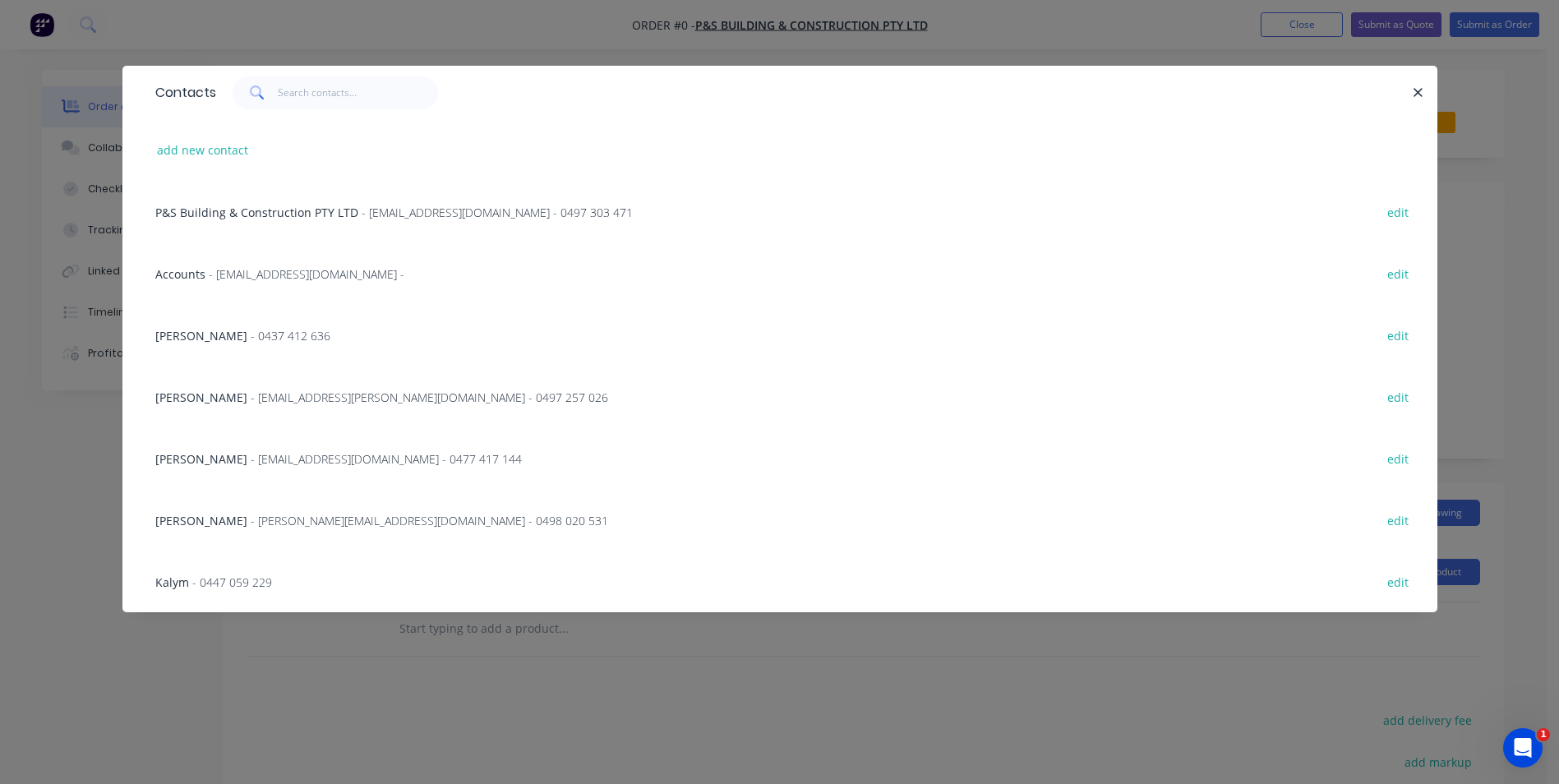
click at [176, 521] on span "[PERSON_NAME]" at bounding box center [201, 520] width 92 height 15
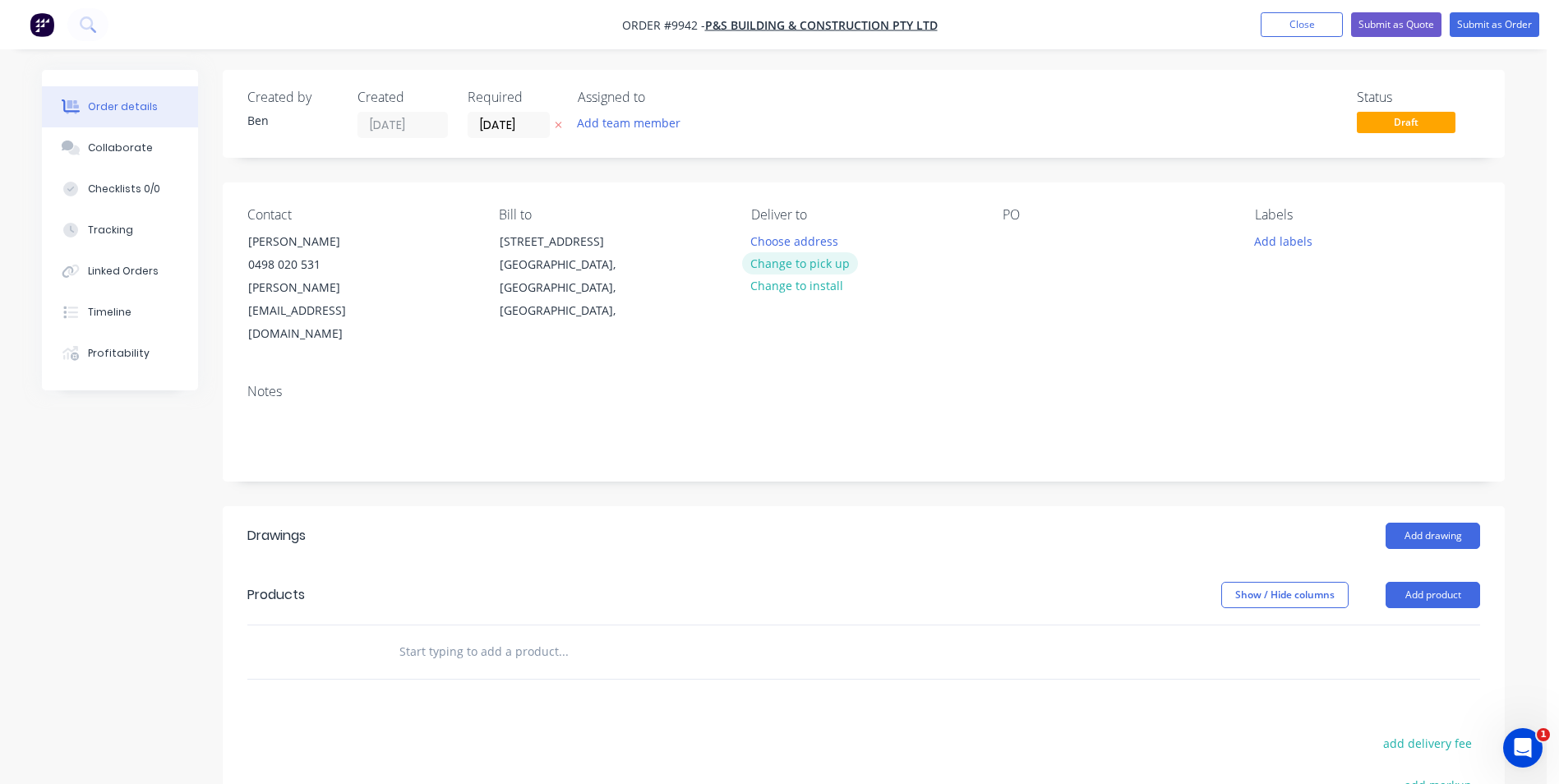
click at [808, 265] on button "Change to pick up" at bounding box center [799, 263] width 116 height 23
click at [1007, 244] on div at bounding box center [1015, 241] width 26 height 23
click at [1438, 582] on button "Add product" at bounding box center [1432, 595] width 95 height 26
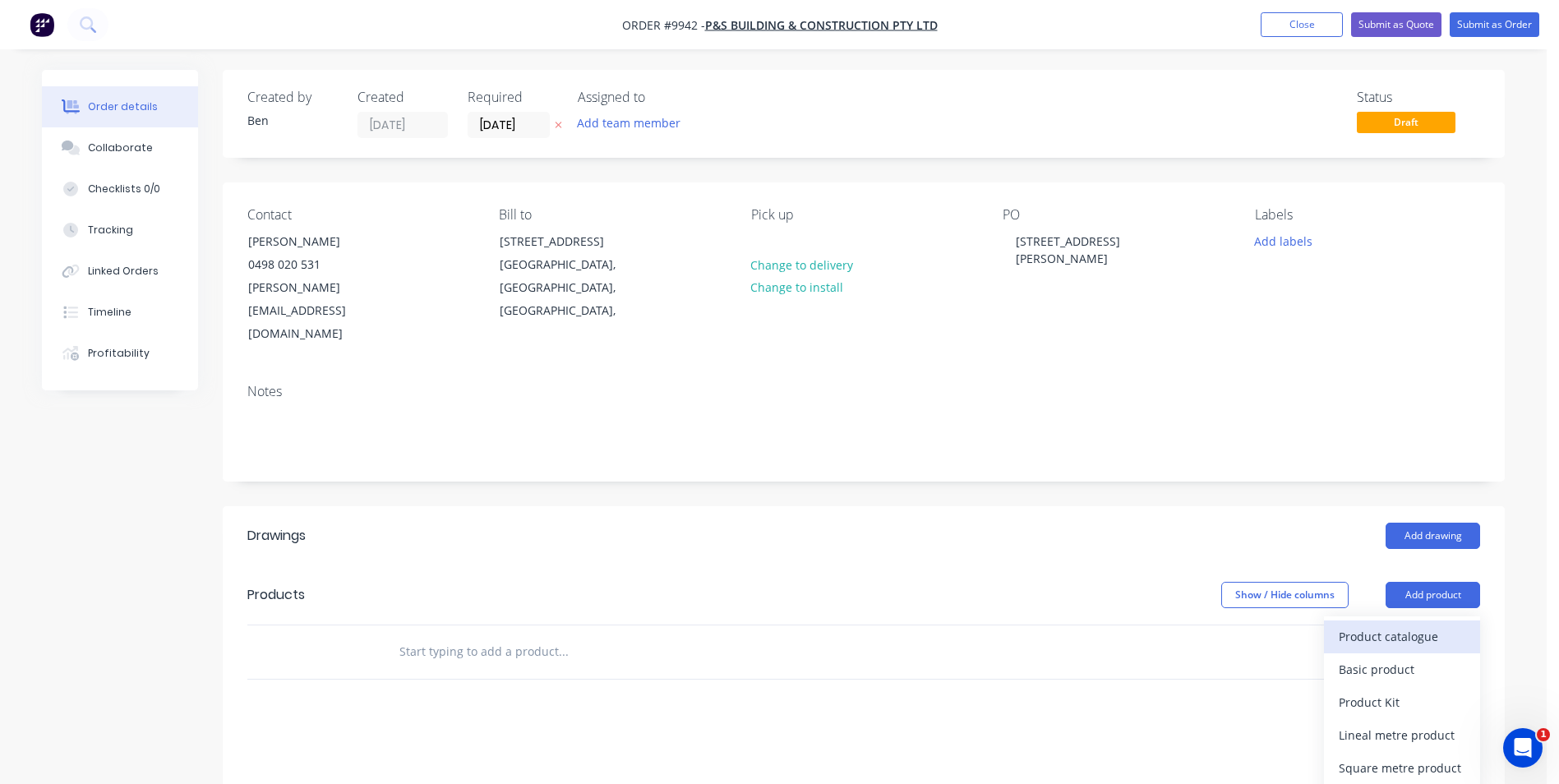
click at [1390, 624] on div "Product catalogue" at bounding box center [1401, 636] width 126 height 23
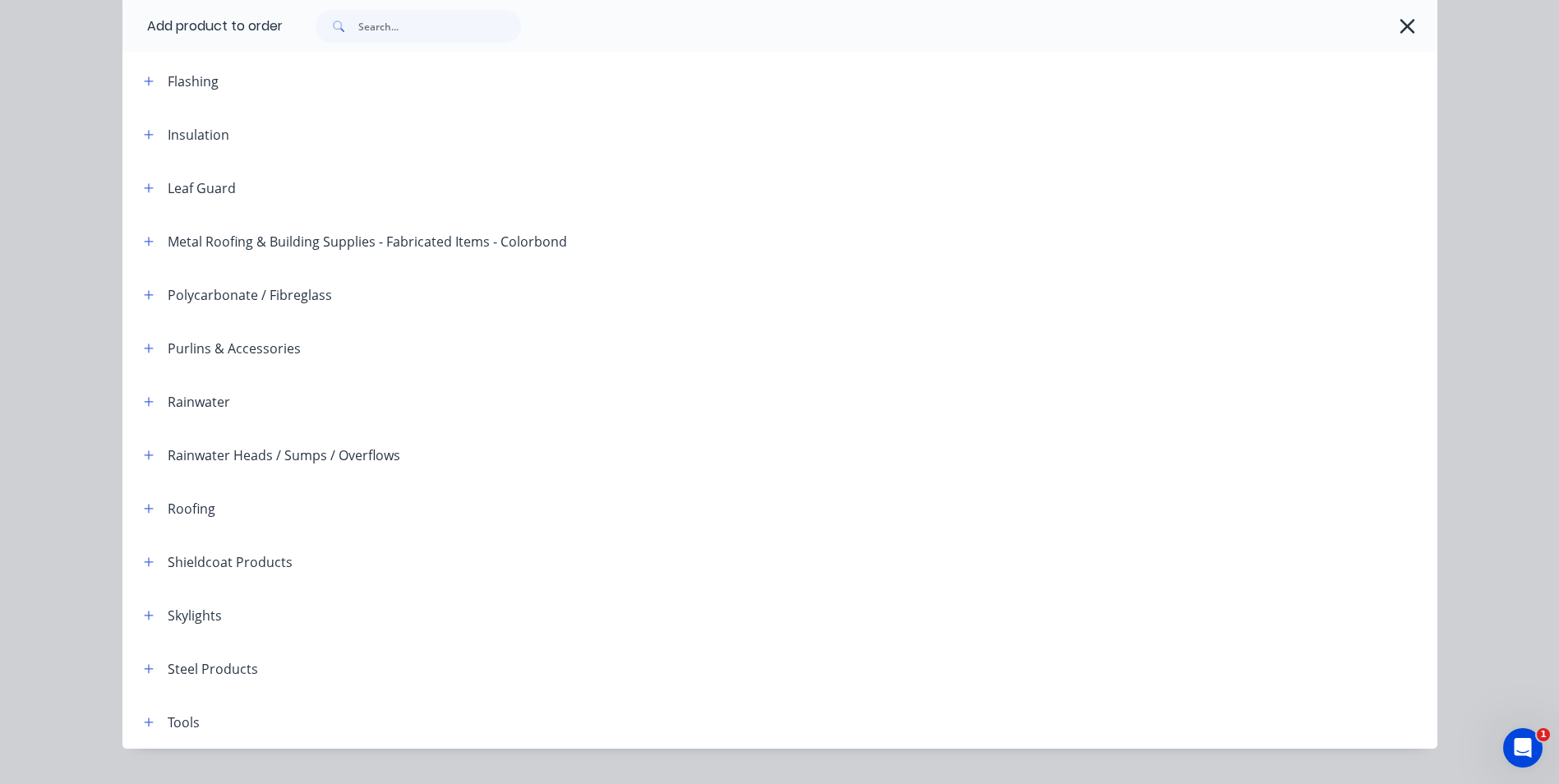
scroll to position [377, 0]
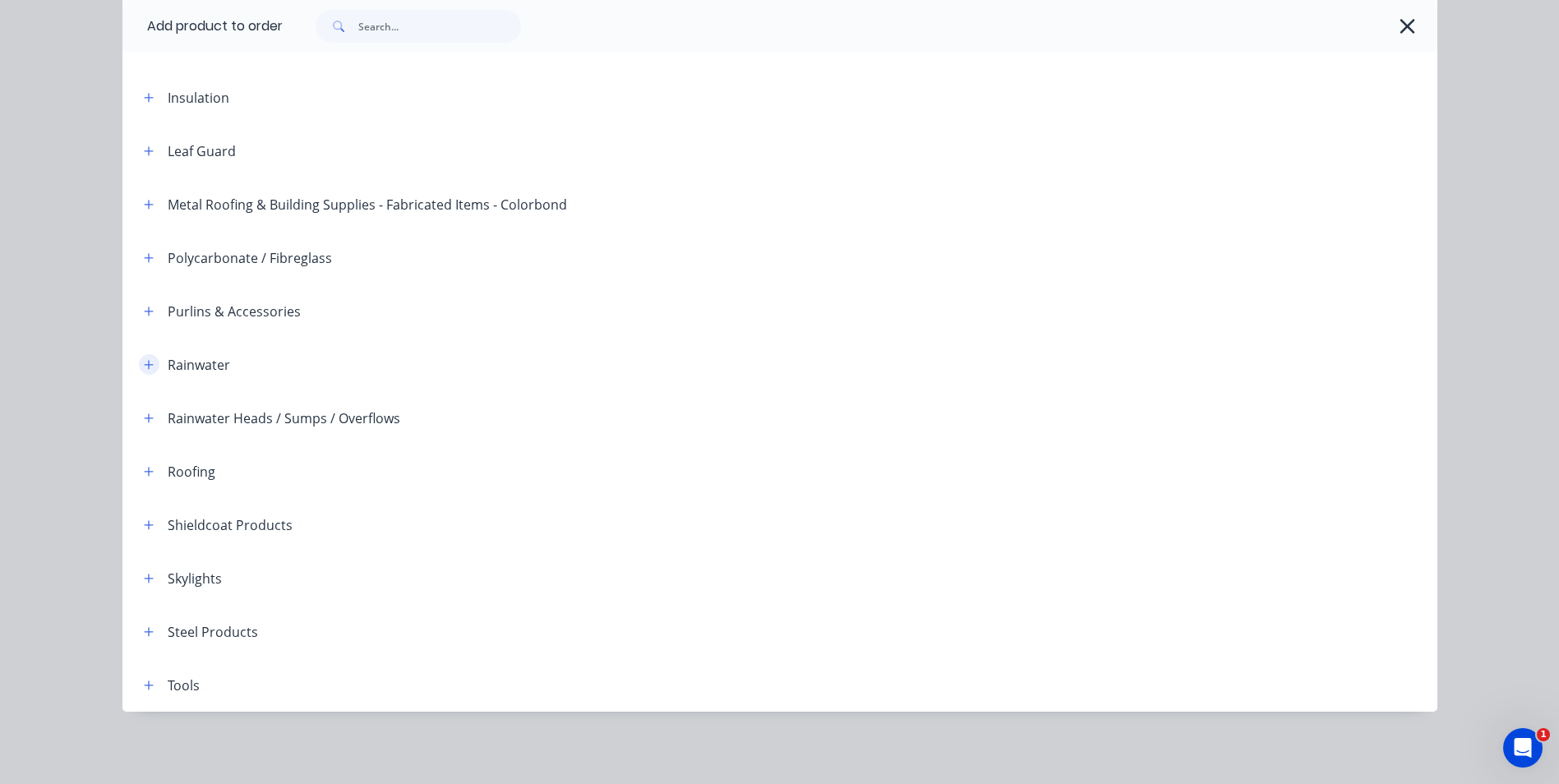
click at [144, 364] on icon "button" at bounding box center [149, 364] width 9 height 9
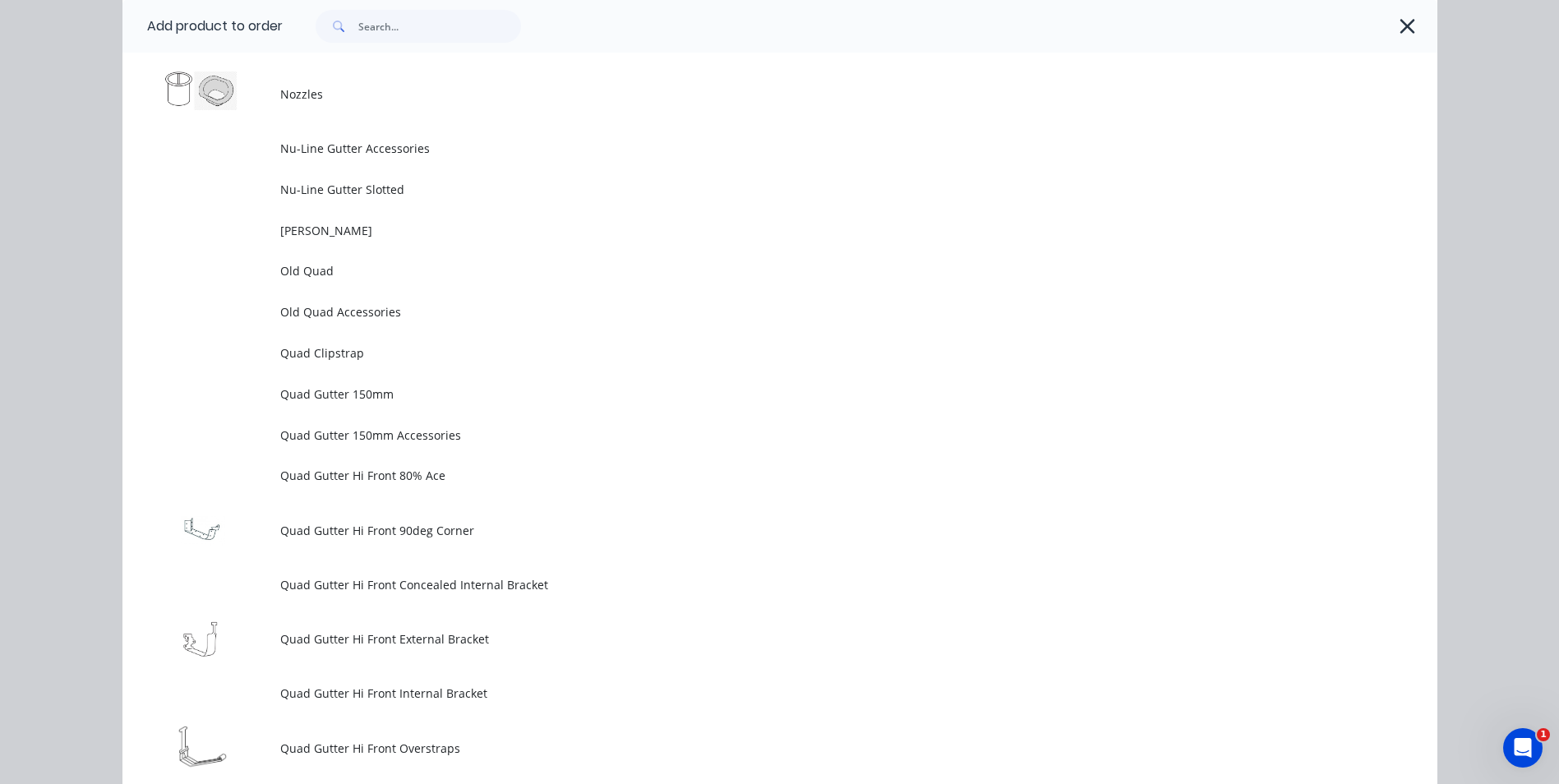
scroll to position [4403, 0]
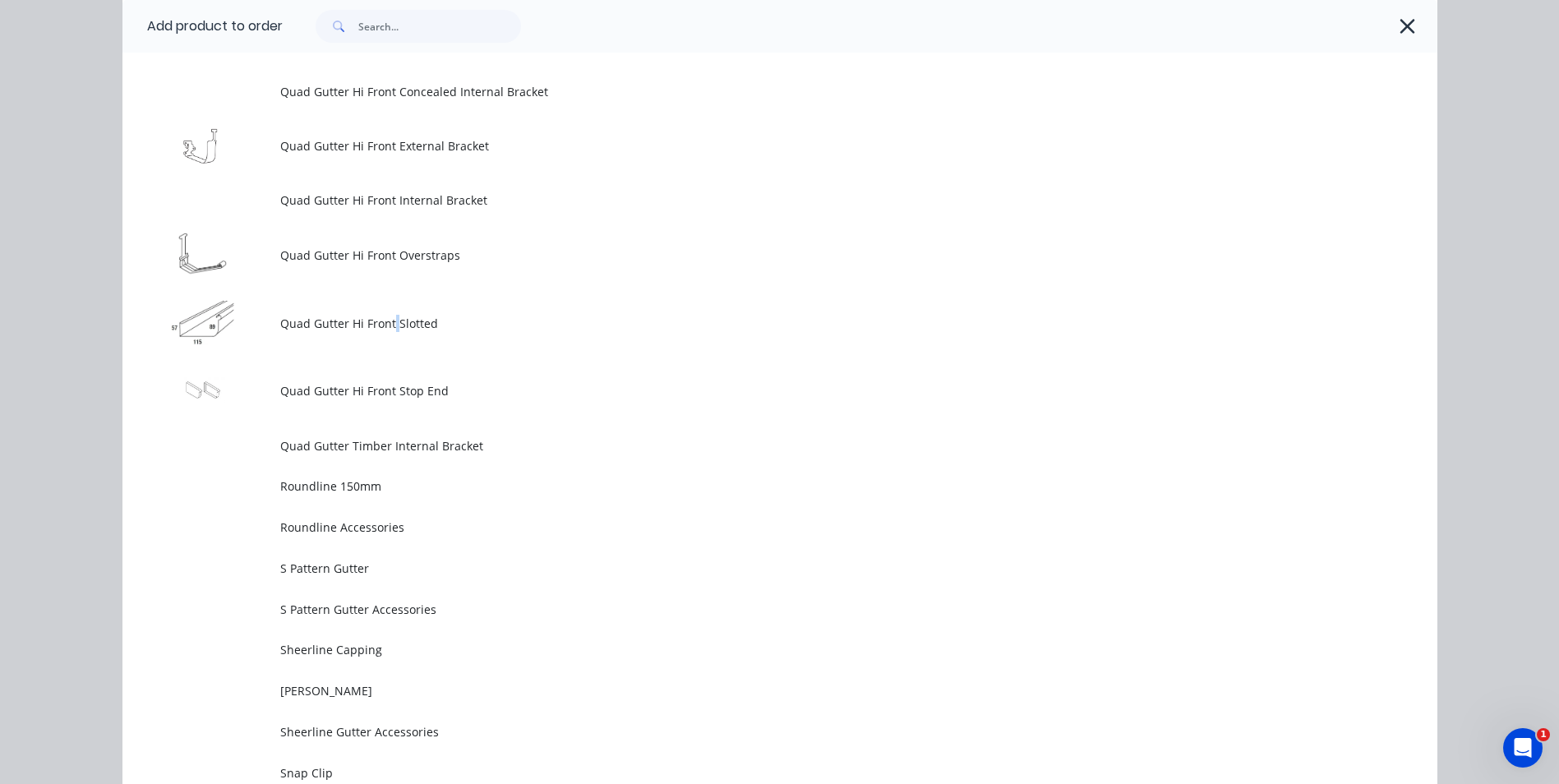
drag, startPoint x: 388, startPoint y: 323, endPoint x: 386, endPoint y: 334, distance: 11.2
click at [387, 332] on td "Quad Gutter Hi Front Slotted" at bounding box center [859, 324] width 1157 height 68
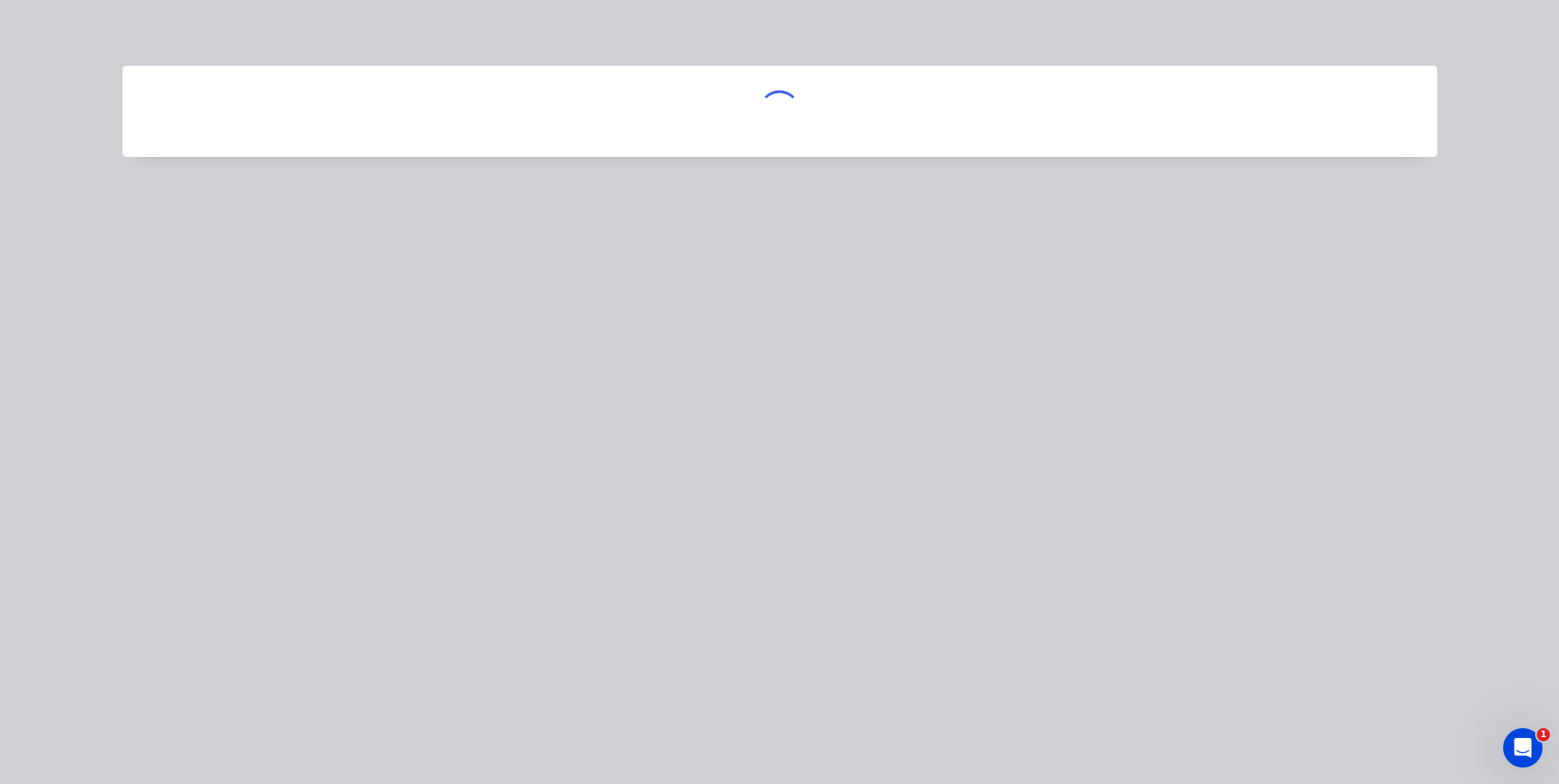
scroll to position [0, 0]
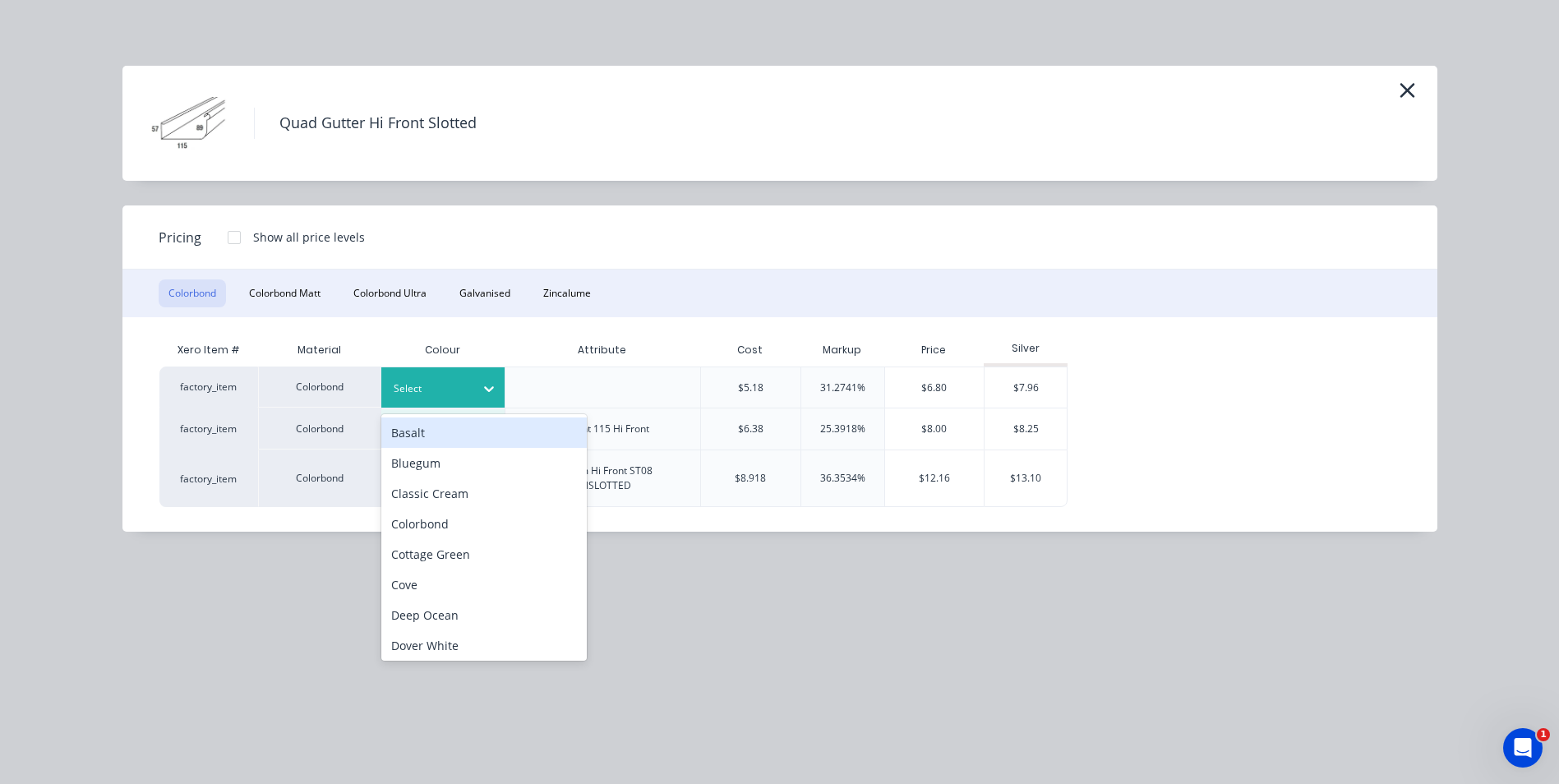
click at [491, 389] on icon at bounding box center [488, 389] width 10 height 5
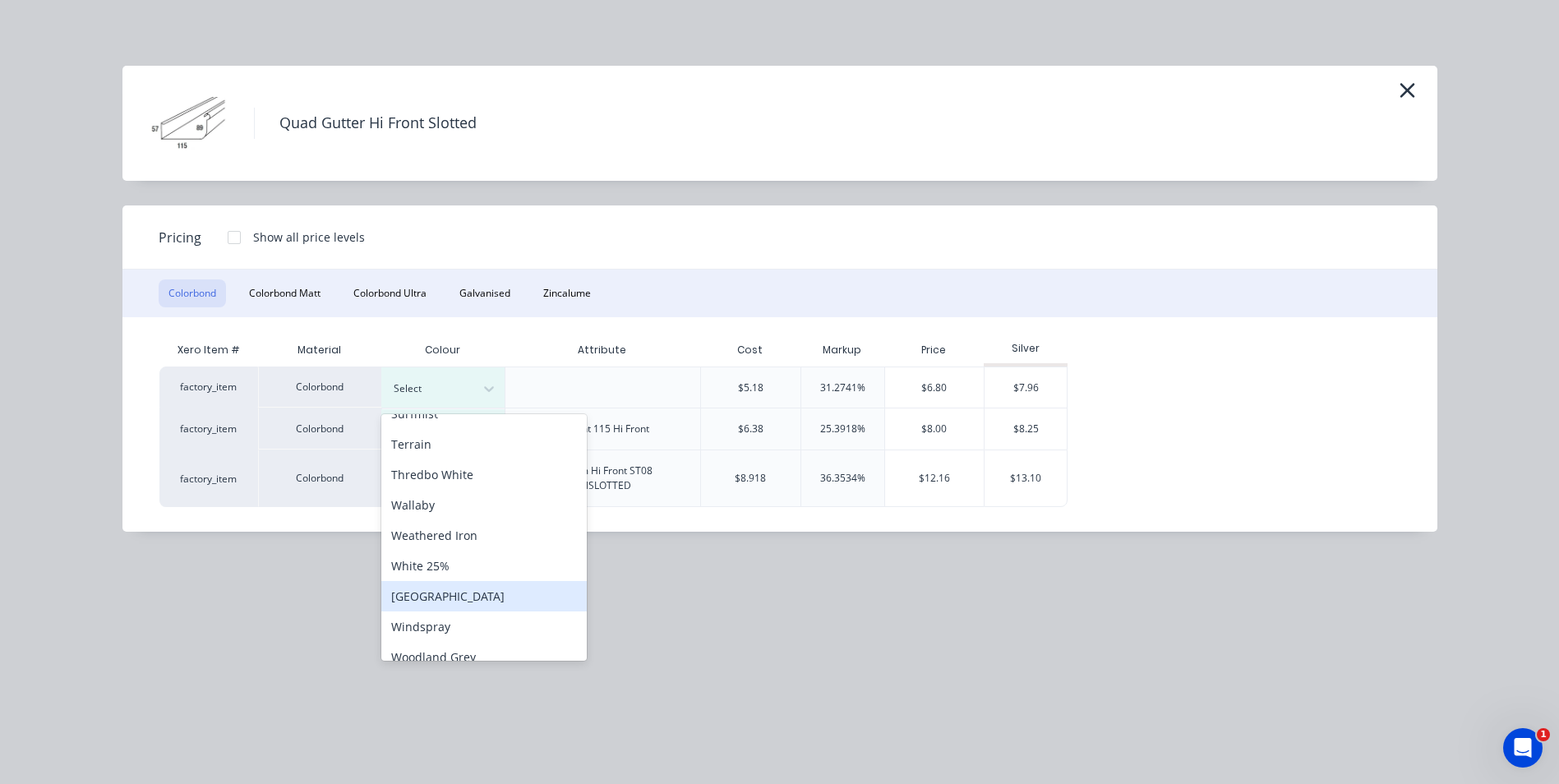
scroll to position [672, 0]
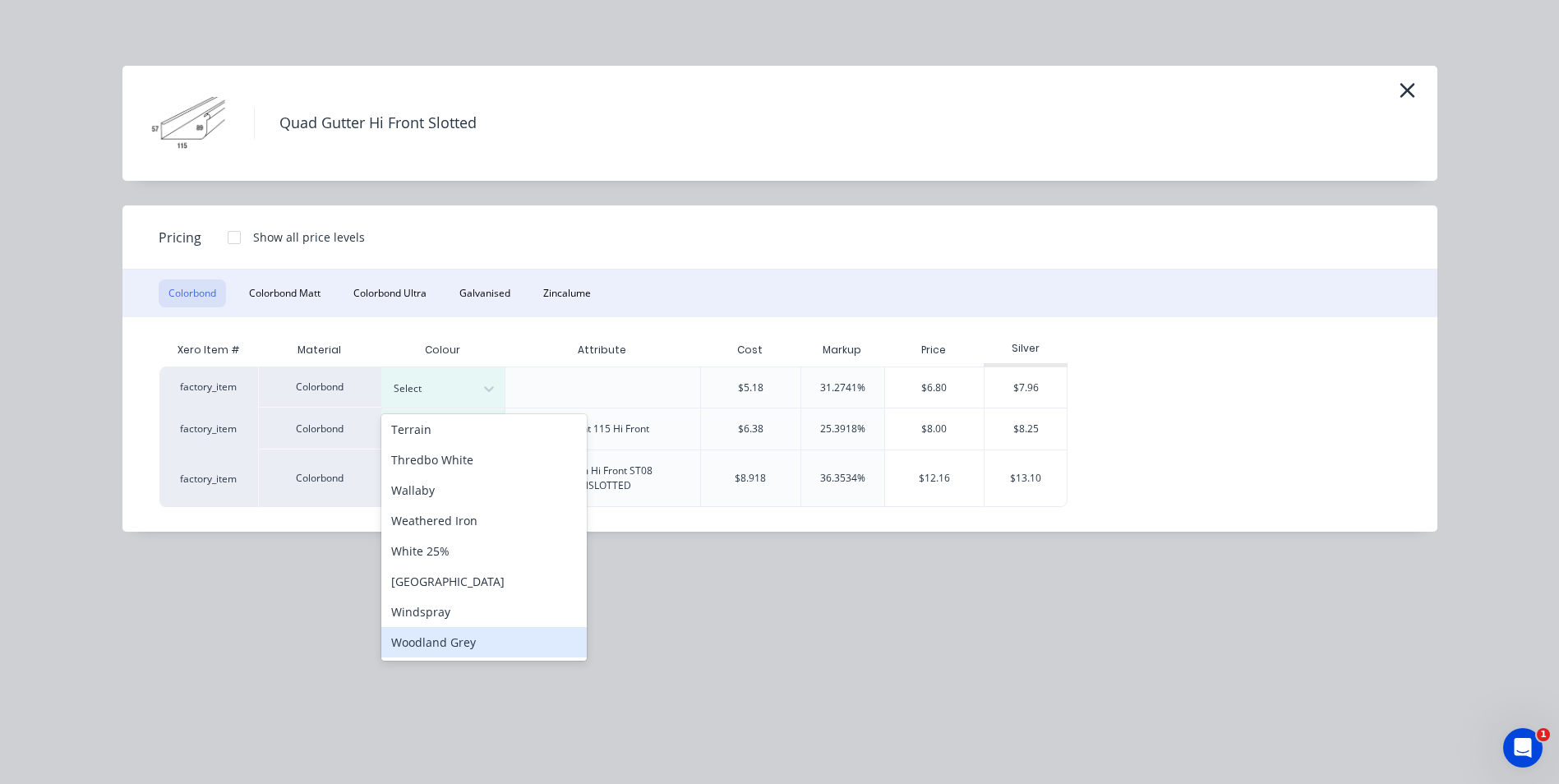
drag, startPoint x: 458, startPoint y: 637, endPoint x: 453, endPoint y: 623, distance: 14.9
click at [457, 637] on div "Woodland Grey" at bounding box center [484, 643] width 205 height 31
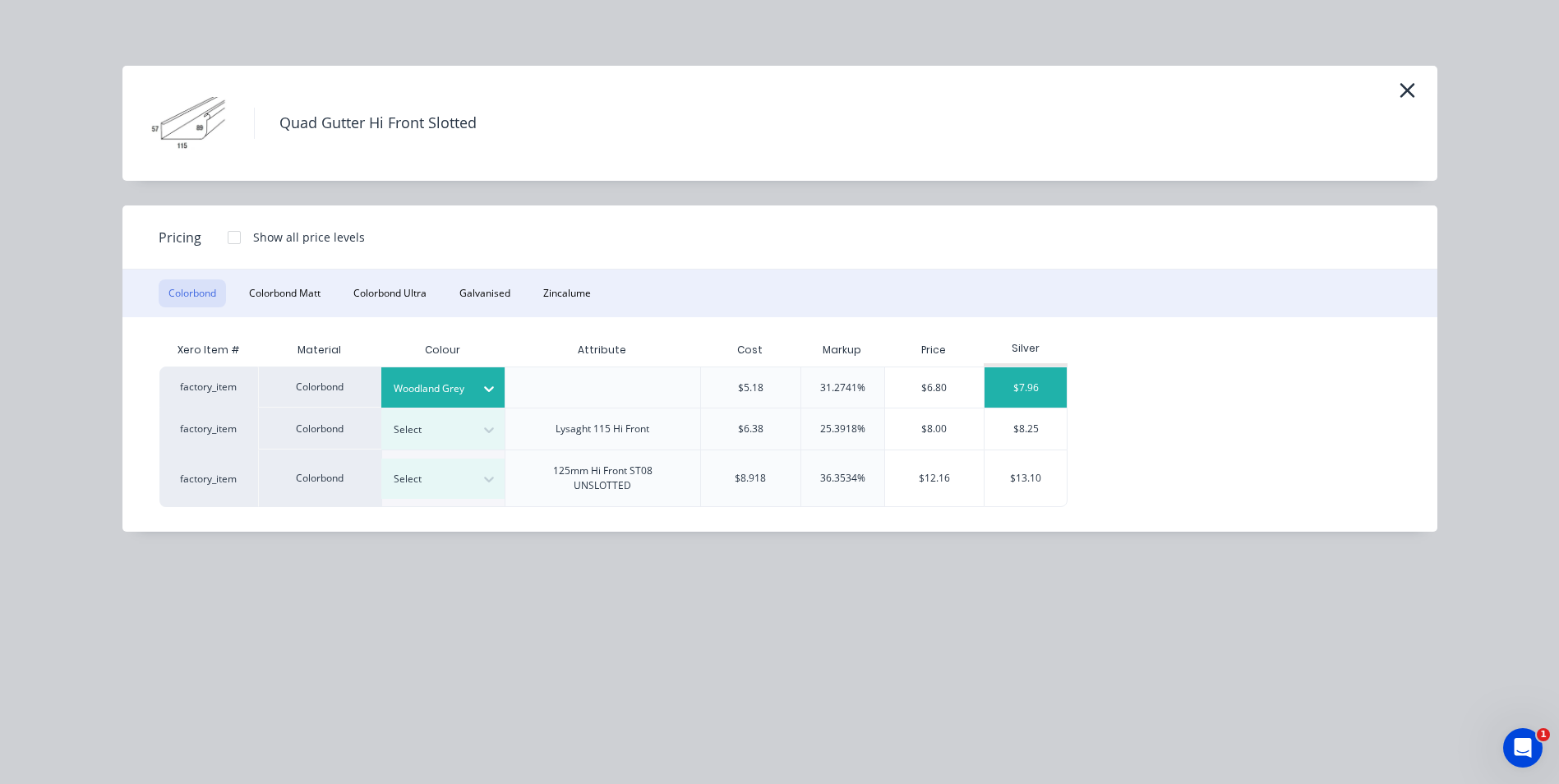
click at [1040, 378] on div "$7.96" at bounding box center [1025, 387] width 82 height 41
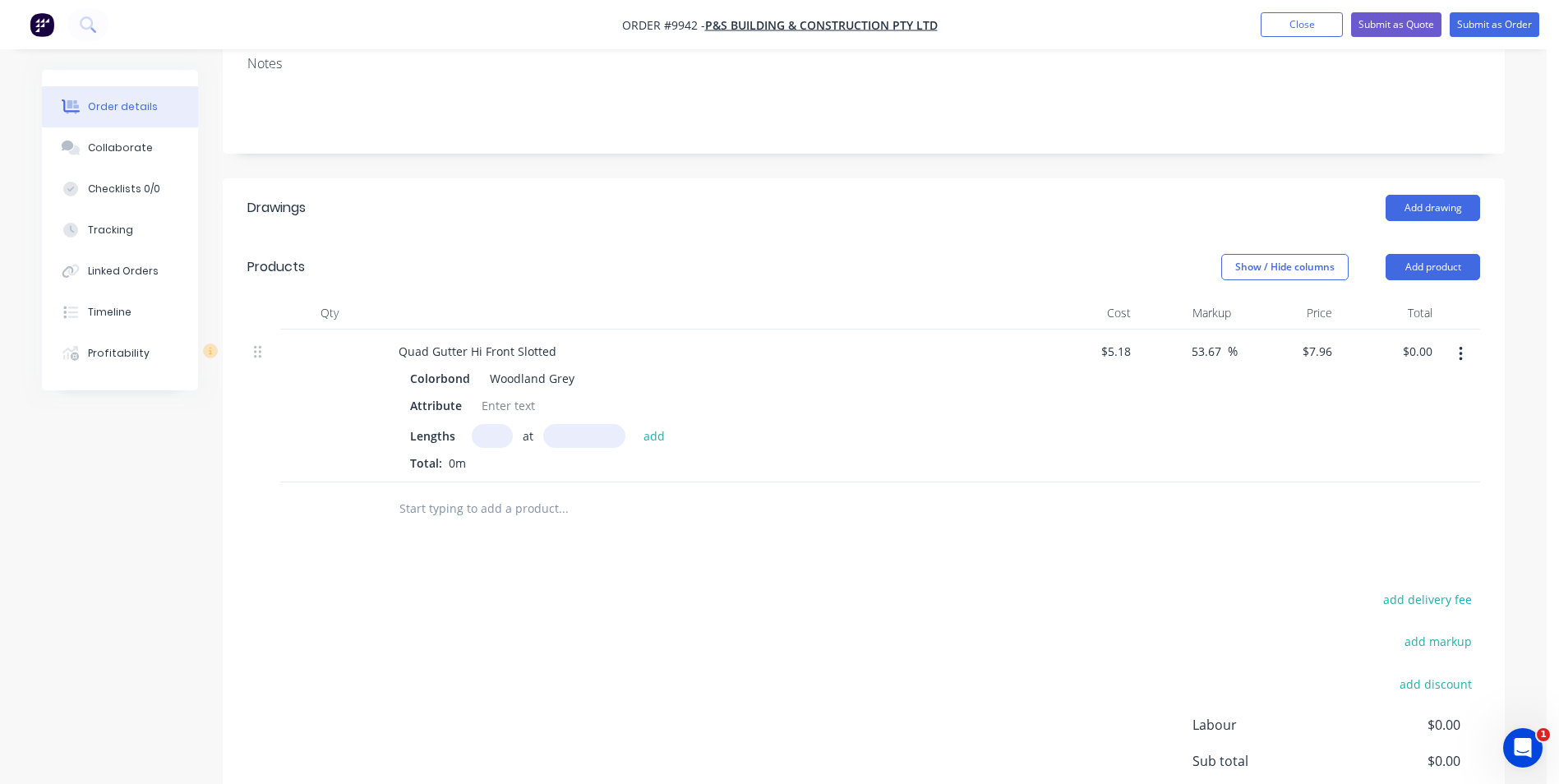
scroll to position [329, 0]
click at [498, 424] on input "text" at bounding box center [492, 435] width 41 height 23
type input "1"
type input "4100"
click at [635, 424] on button "add" at bounding box center [654, 434] width 39 height 23
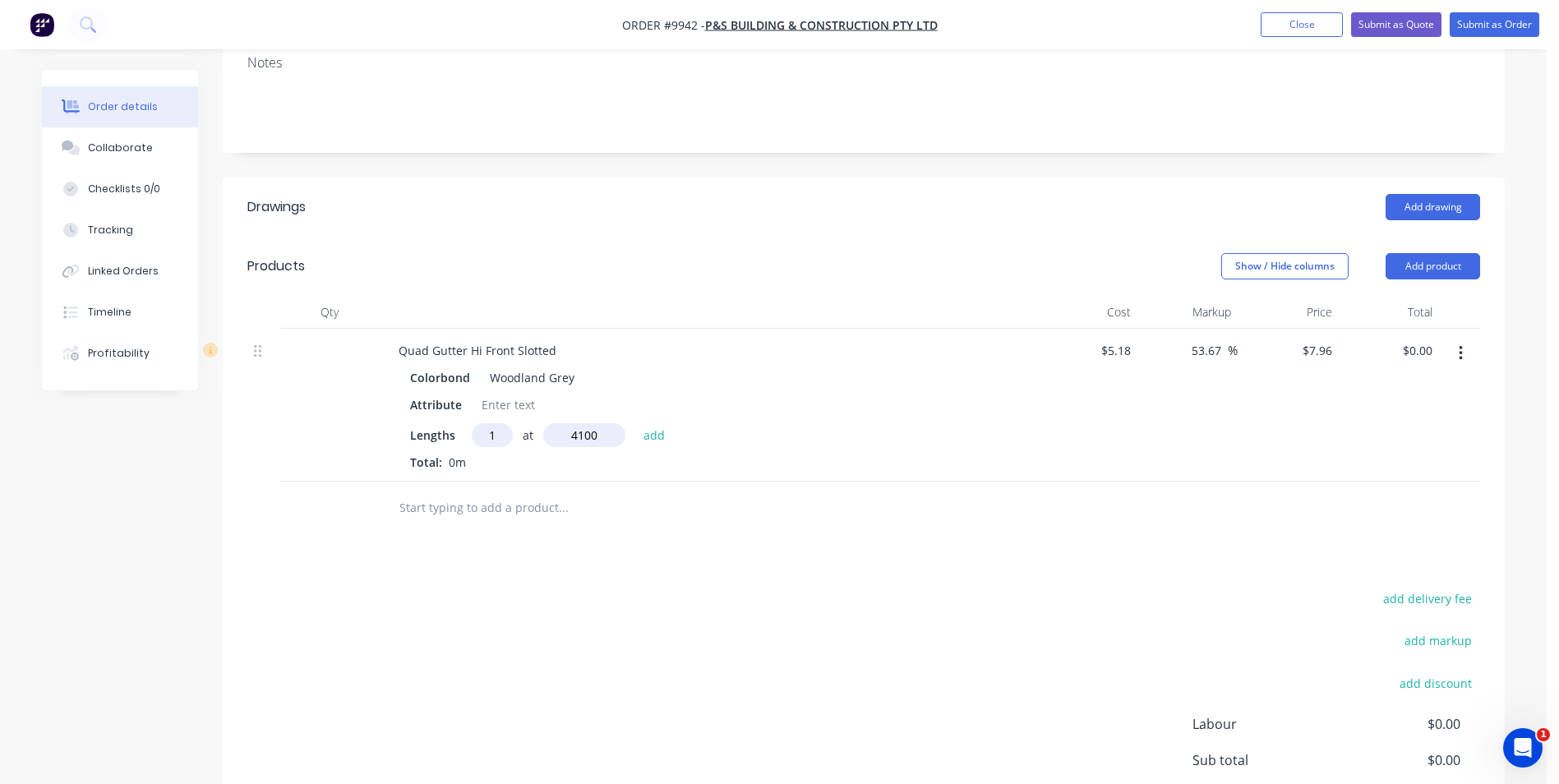
type input "$32.64"
type input "1"
type input "3100"
click at [635, 424] on button "add" at bounding box center [654, 434] width 39 height 23
type input "$57.31"
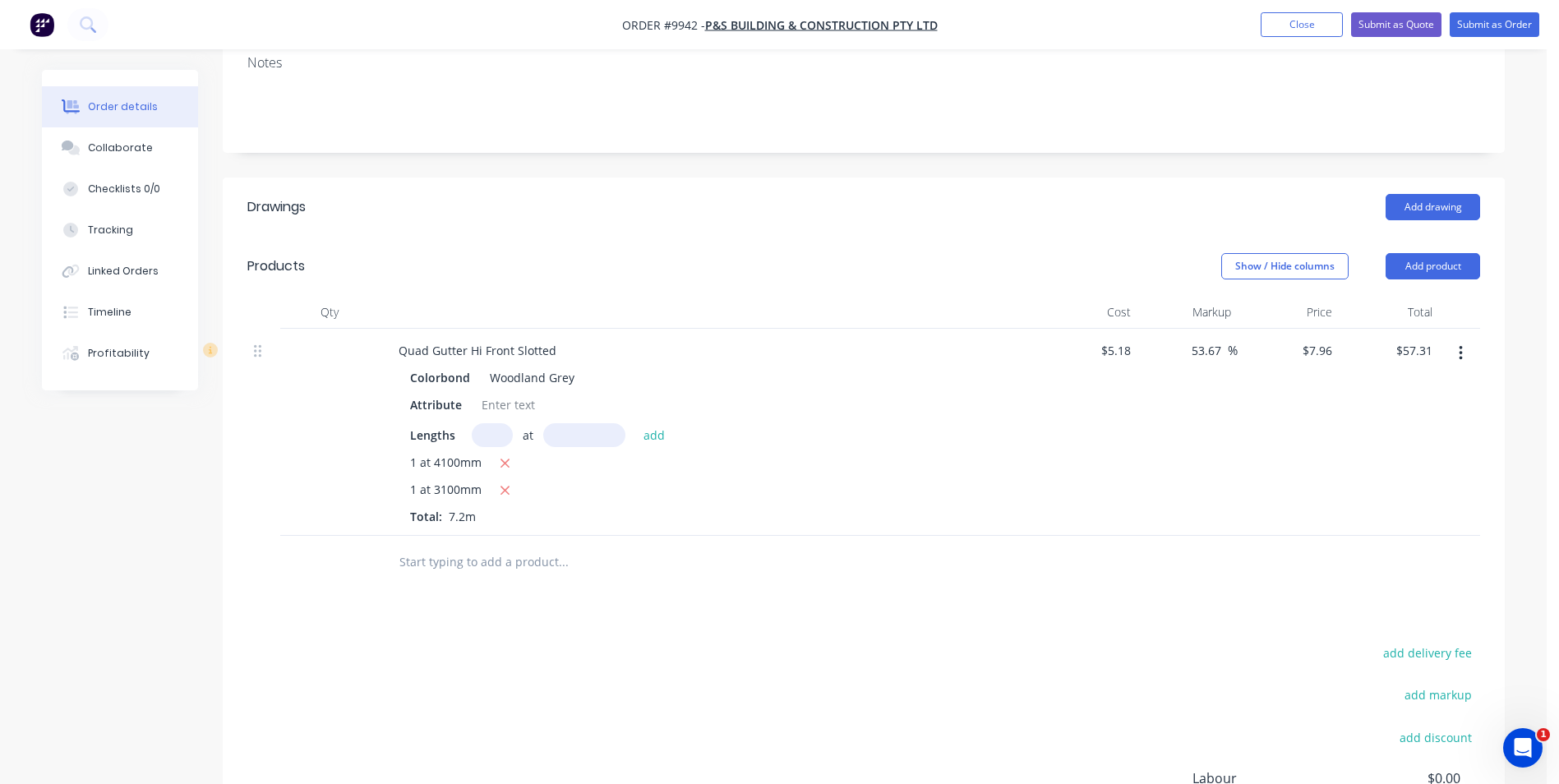
click at [1459, 344] on icon "button" at bounding box center [1461, 353] width 5 height 18
click at [1393, 385] on div "Edit" at bounding box center [1401, 397] width 126 height 23
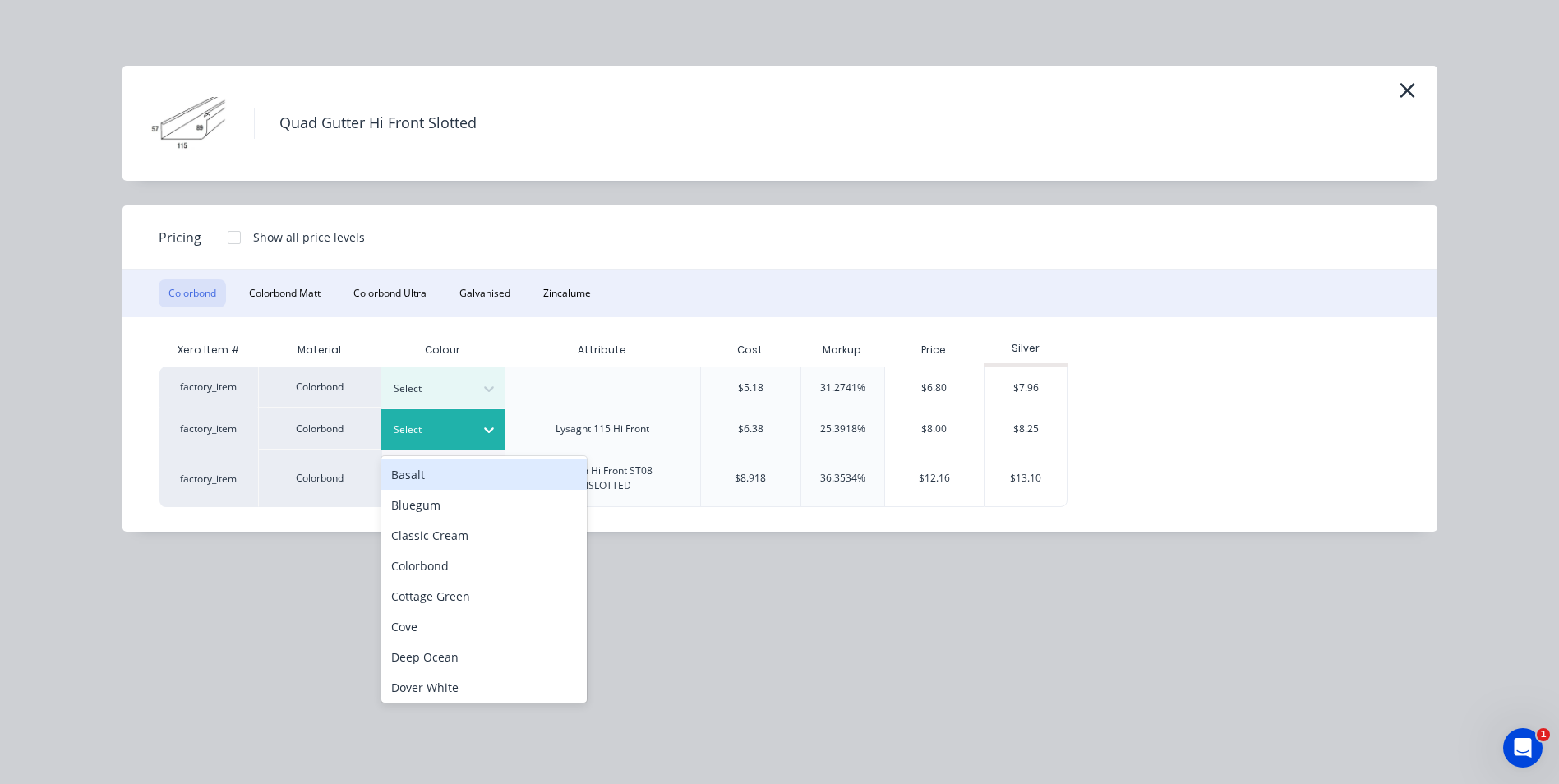
click at [488, 428] on icon at bounding box center [488, 430] width 16 height 16
click at [484, 437] on icon at bounding box center [488, 430] width 16 height 16
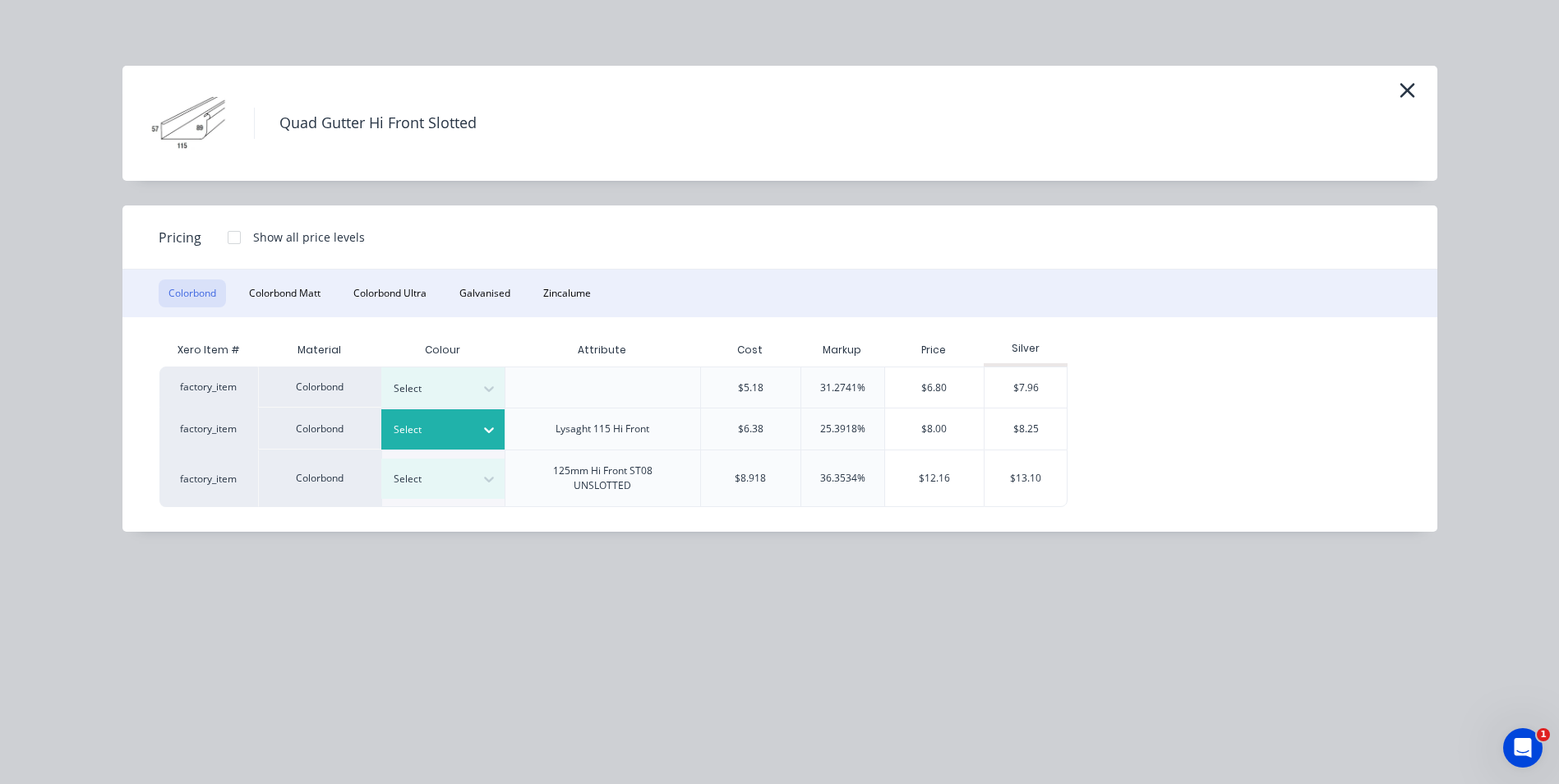
click at [491, 427] on icon at bounding box center [488, 430] width 16 height 16
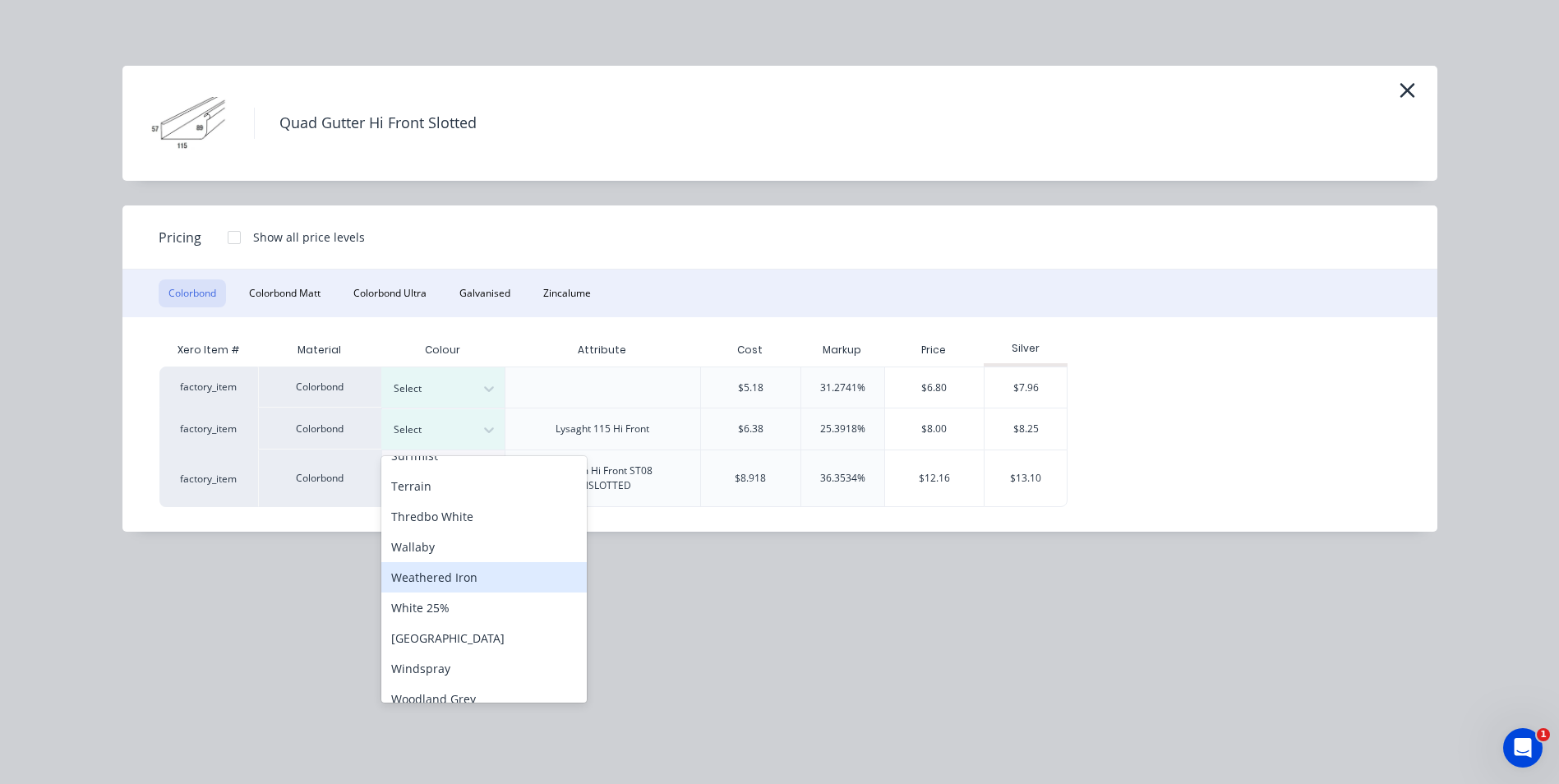
scroll to position [672, 0]
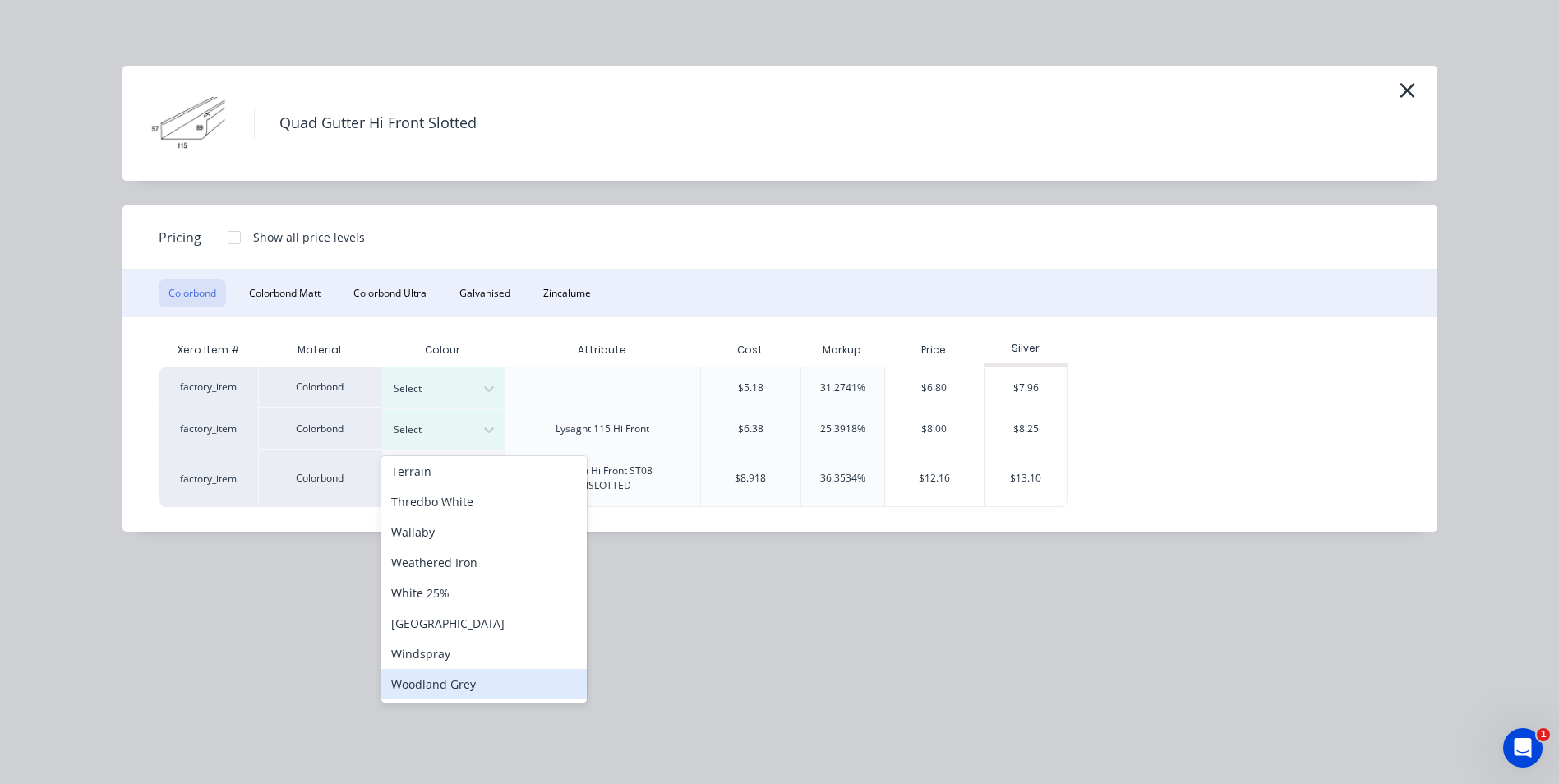
click at [450, 681] on div "Woodland Grey" at bounding box center [484, 684] width 205 height 31
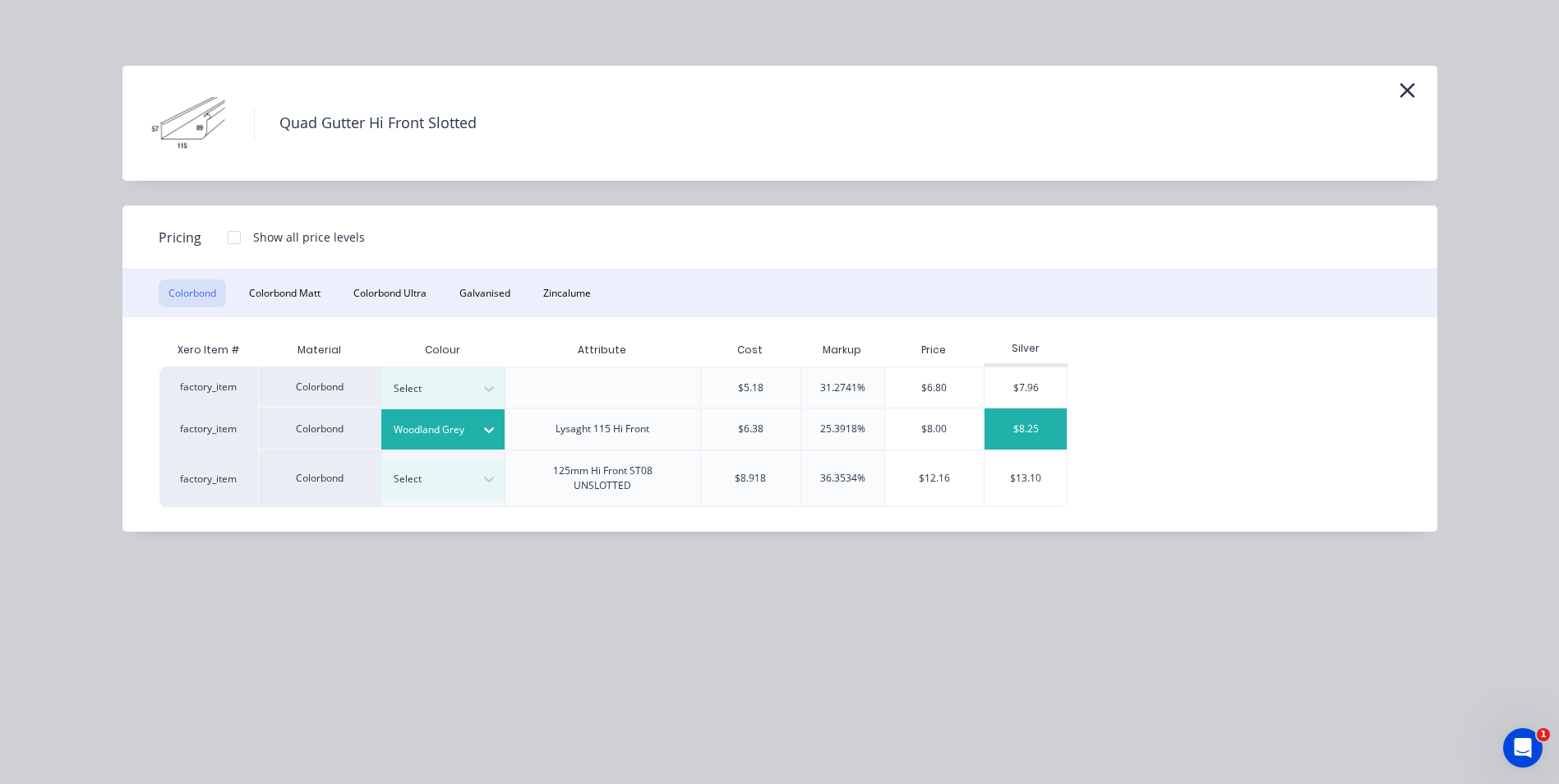
click at [1000, 425] on div "$8.25" at bounding box center [1025, 429] width 82 height 41
type input "59.27"
type input "$8.25"
type input "$59.40"
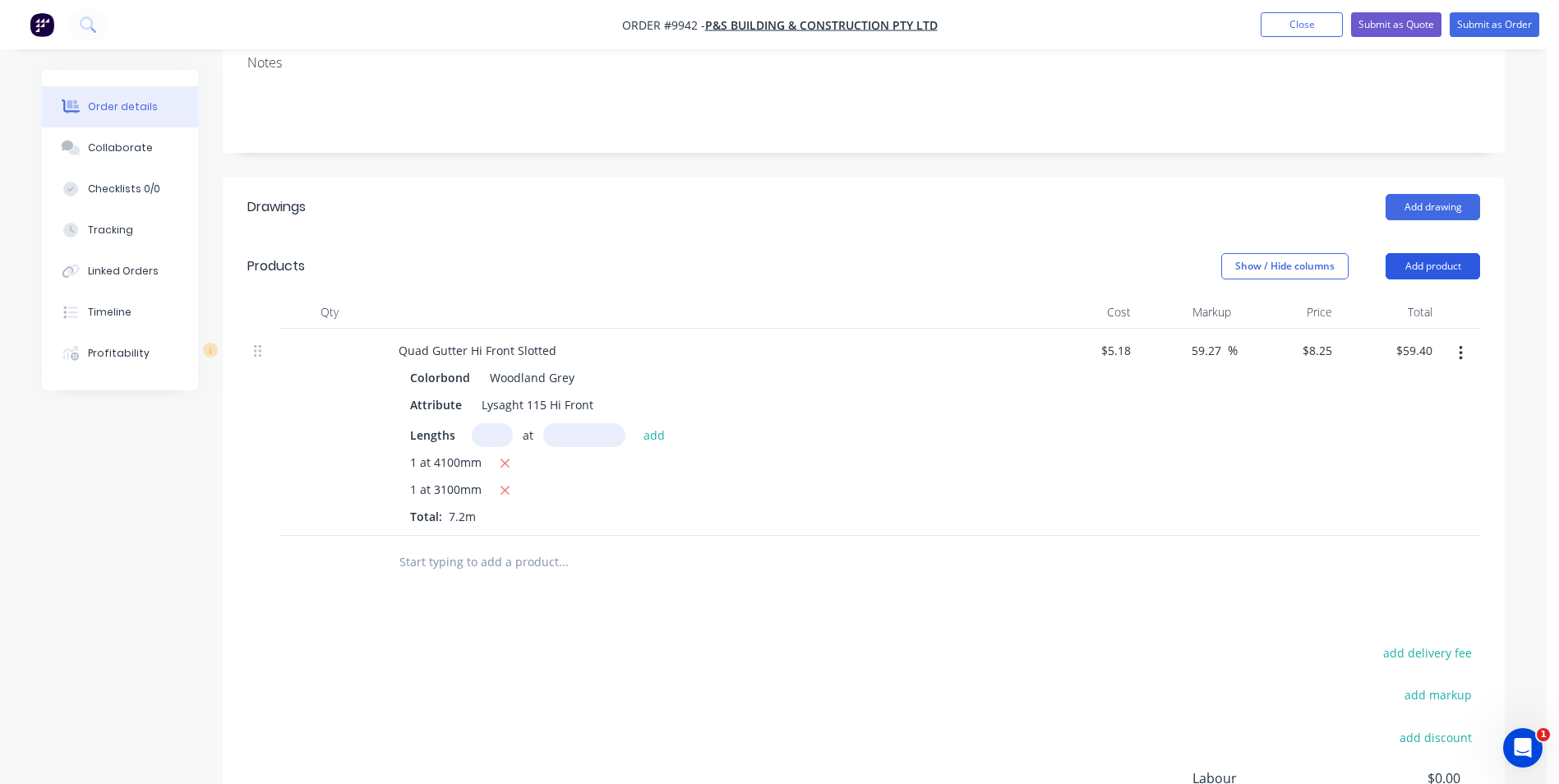
click at [1449, 253] on button "Add product" at bounding box center [1432, 266] width 95 height 26
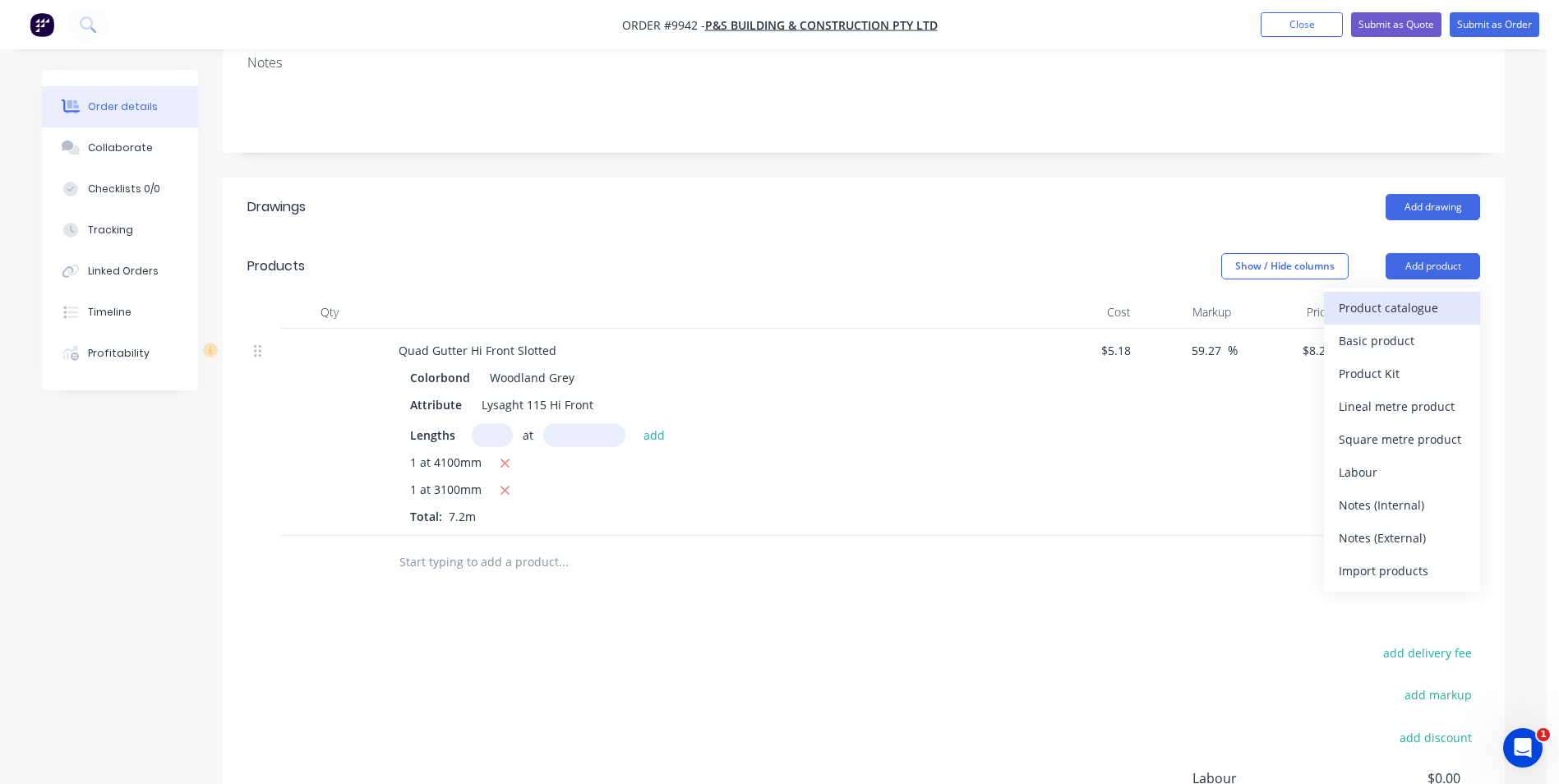
click at [1406, 296] on div "Product catalogue" at bounding box center [1401, 307] width 126 height 23
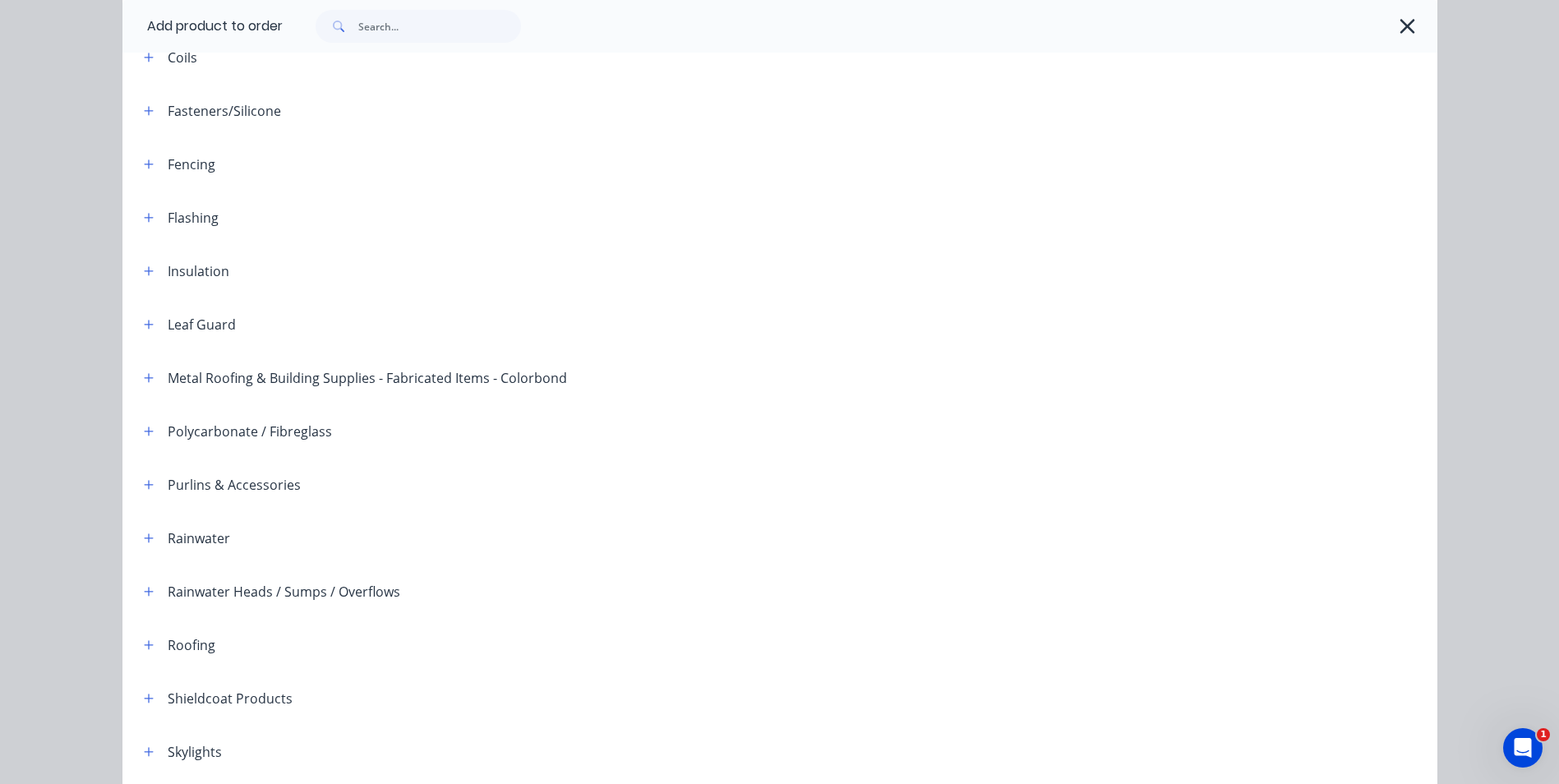
scroll to position [377, 0]
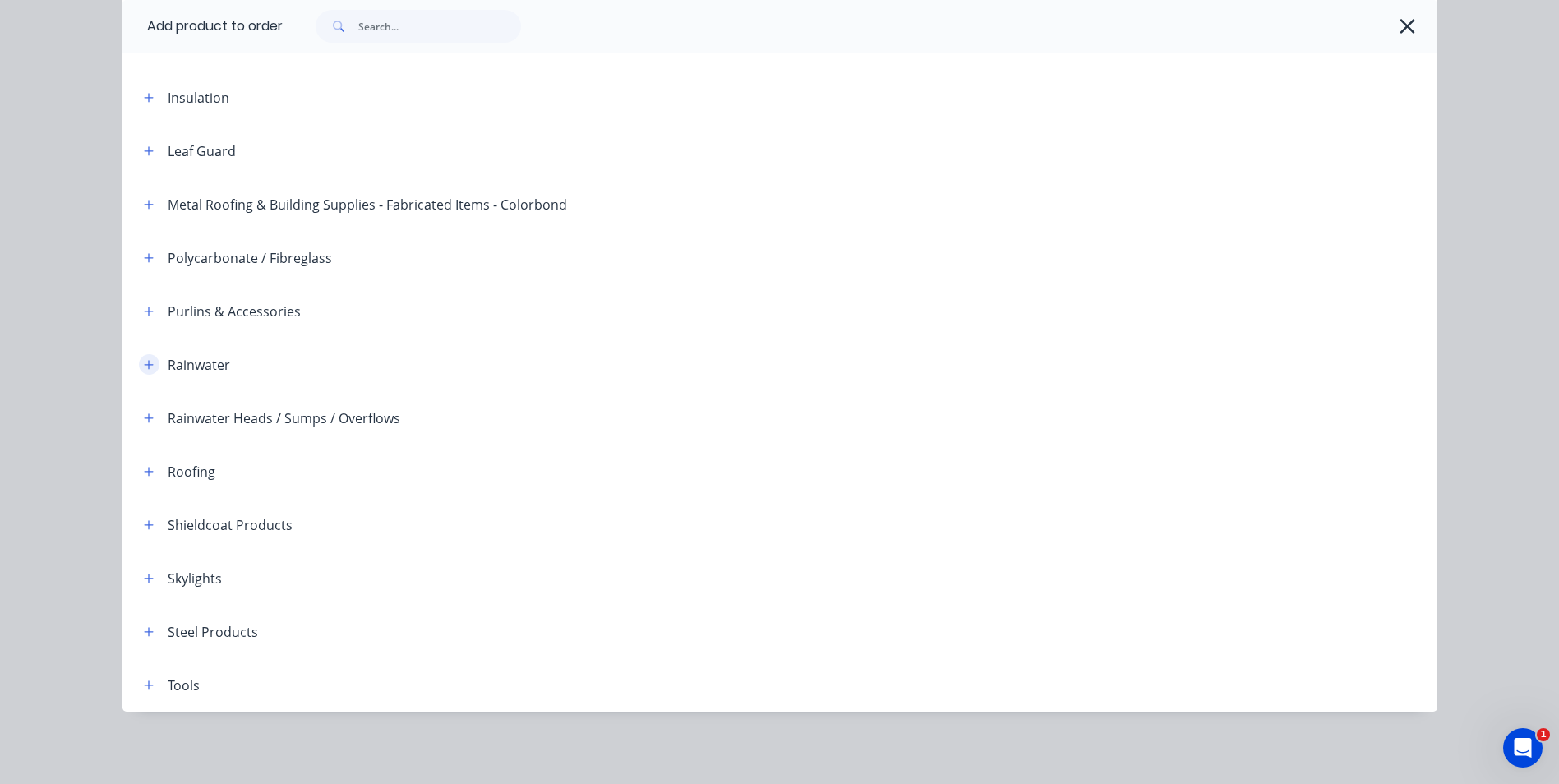
click at [144, 364] on icon "button" at bounding box center [149, 364] width 9 height 9
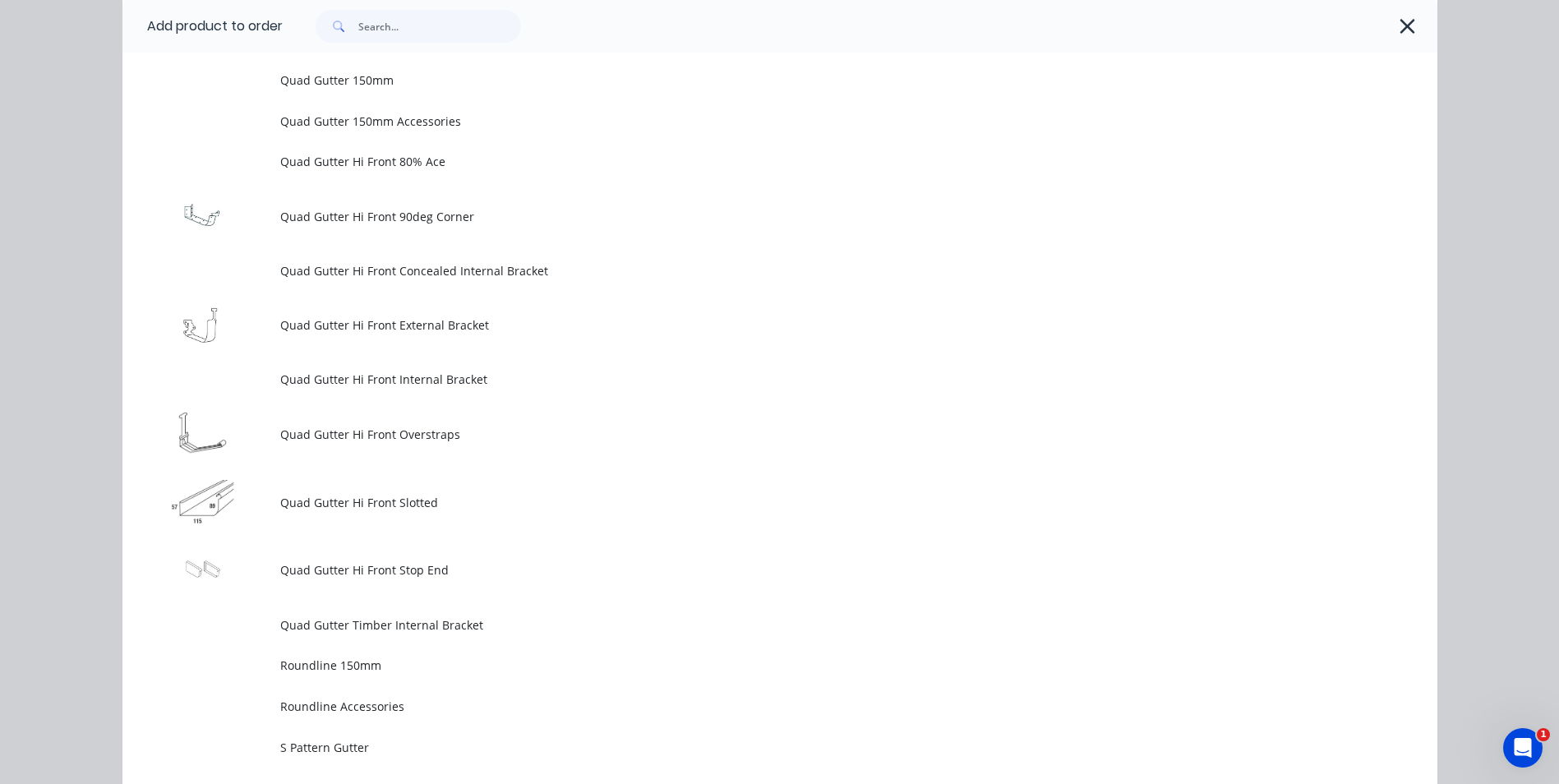
scroll to position [4320, 0]
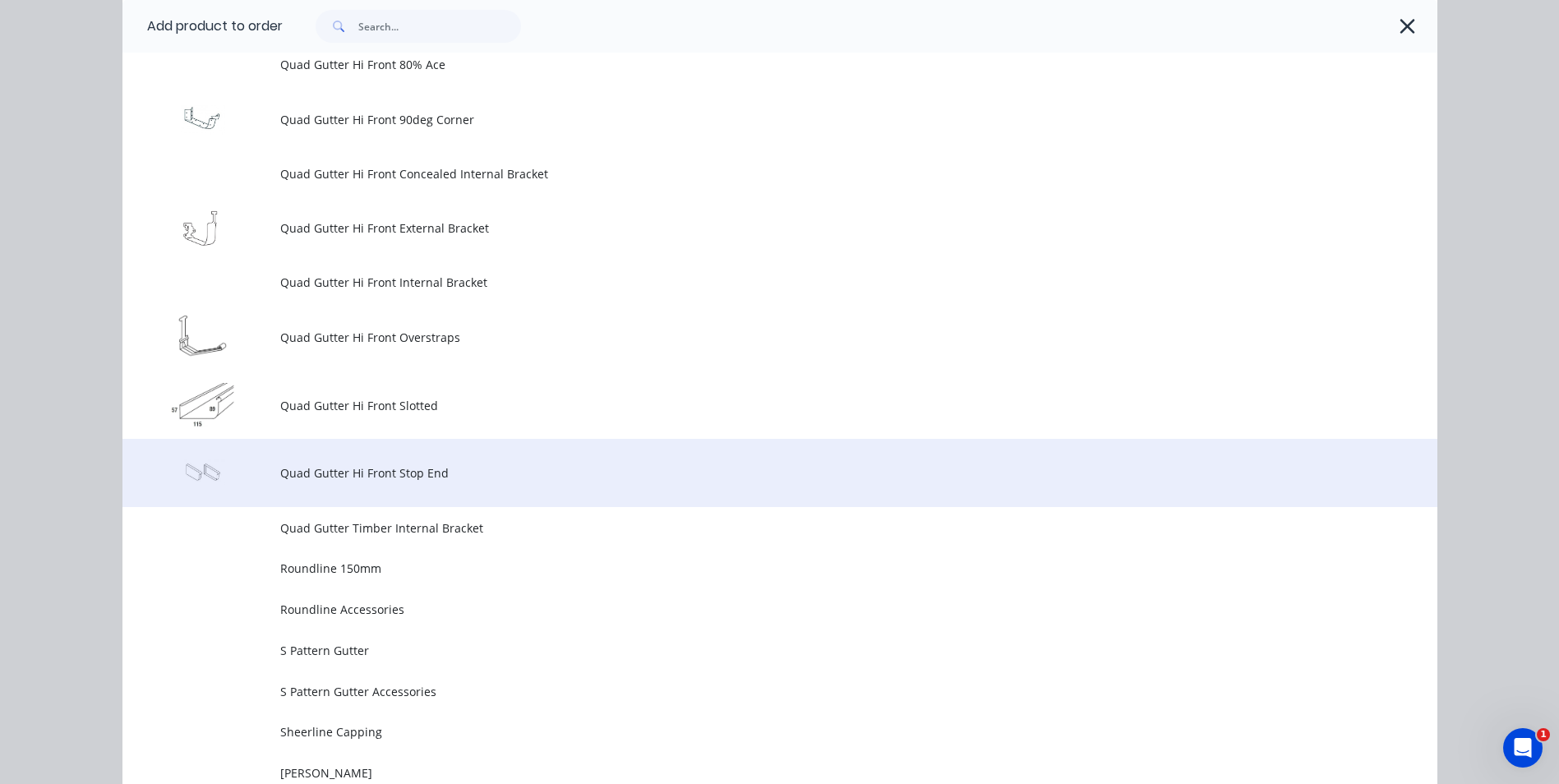
click at [350, 469] on span "Quad Gutter Hi Front Stop End" at bounding box center [743, 472] width 925 height 17
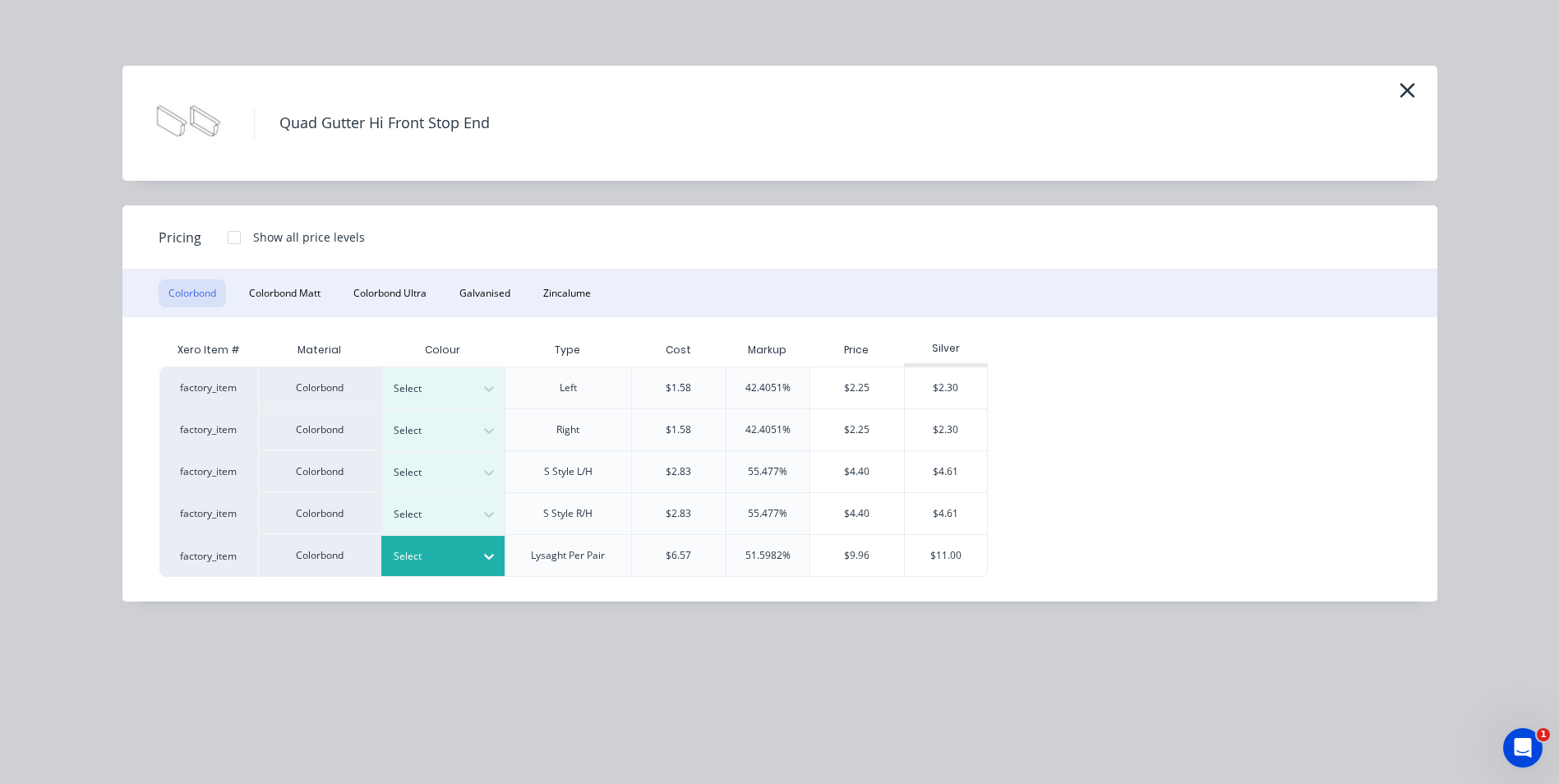
click at [478, 554] on div at bounding box center [488, 556] width 30 height 26
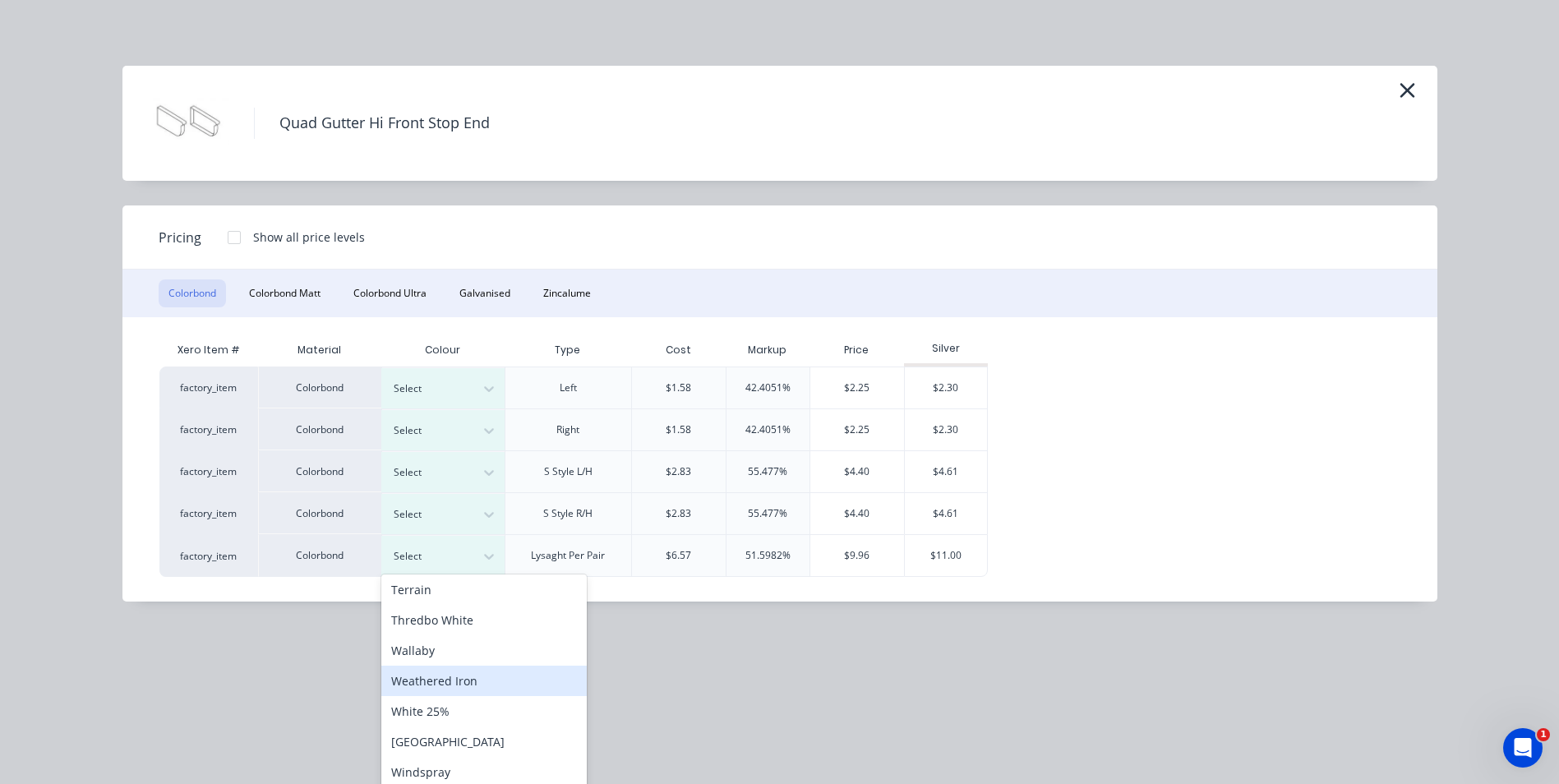
scroll to position [609, 0]
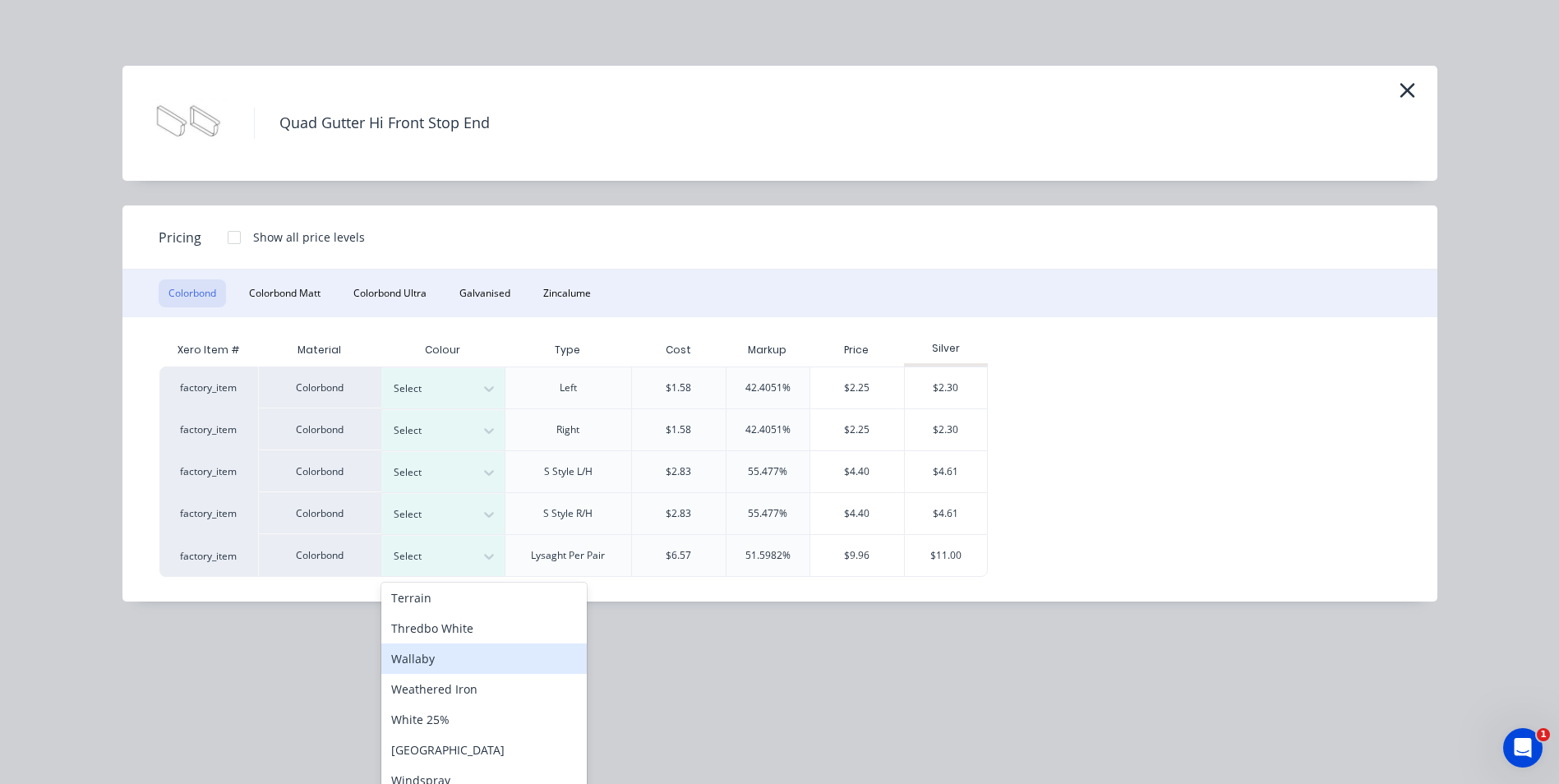
drag, startPoint x: 539, startPoint y: 697, endPoint x: 544, endPoint y: 667, distance: 30.4
click at [545, 666] on div "Basalt Bluegum Classic Cream Colorbond Cottage Green Cove Deep Ocean Dover Whit…" at bounding box center [484, 706] width 205 height 247
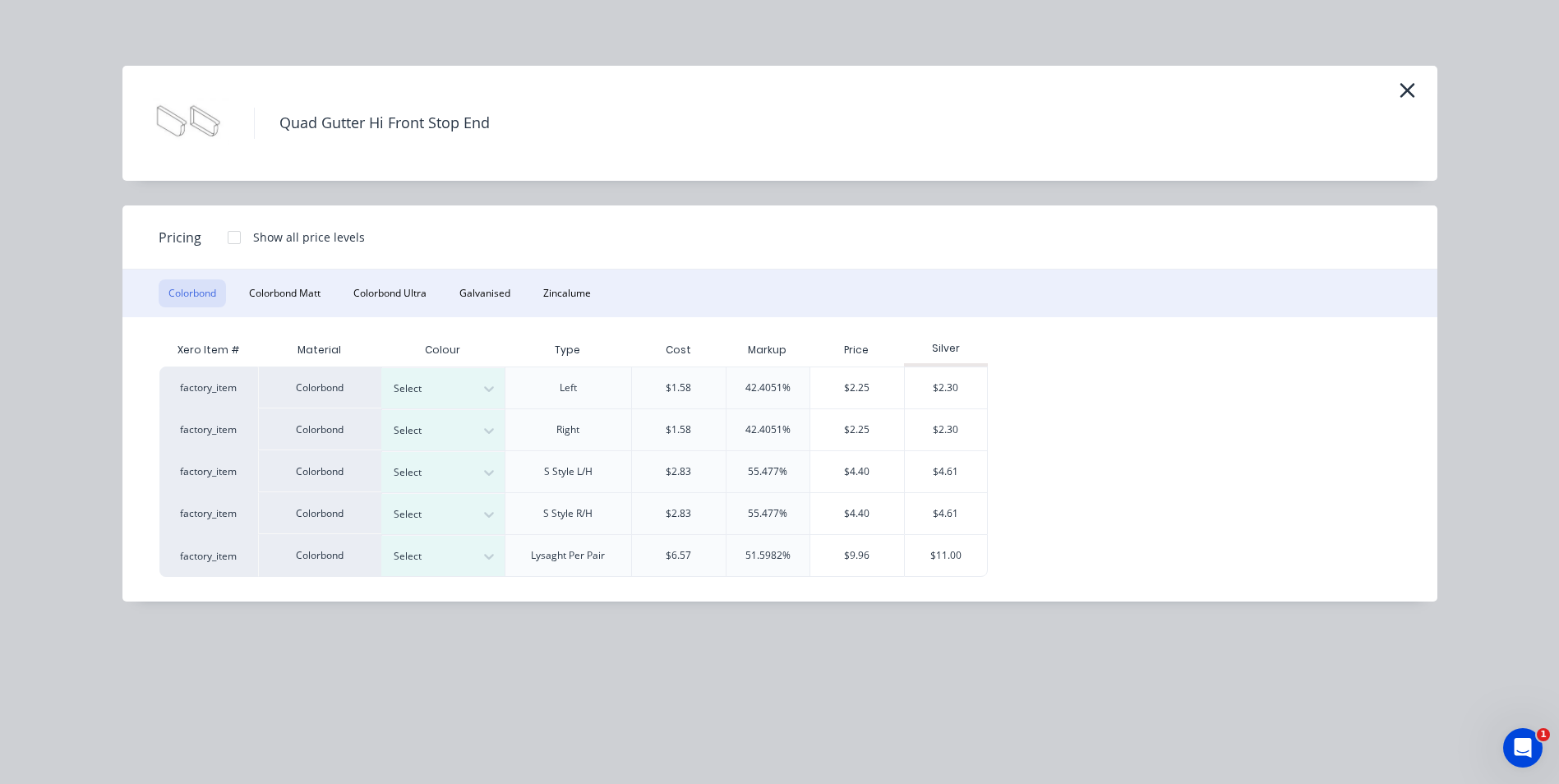
click at [776, 663] on div "Quad Gutter Hi Front Stop End Pricing Show all price levels Colorbond Colorbond…" at bounding box center [780, 392] width 1559 height 784
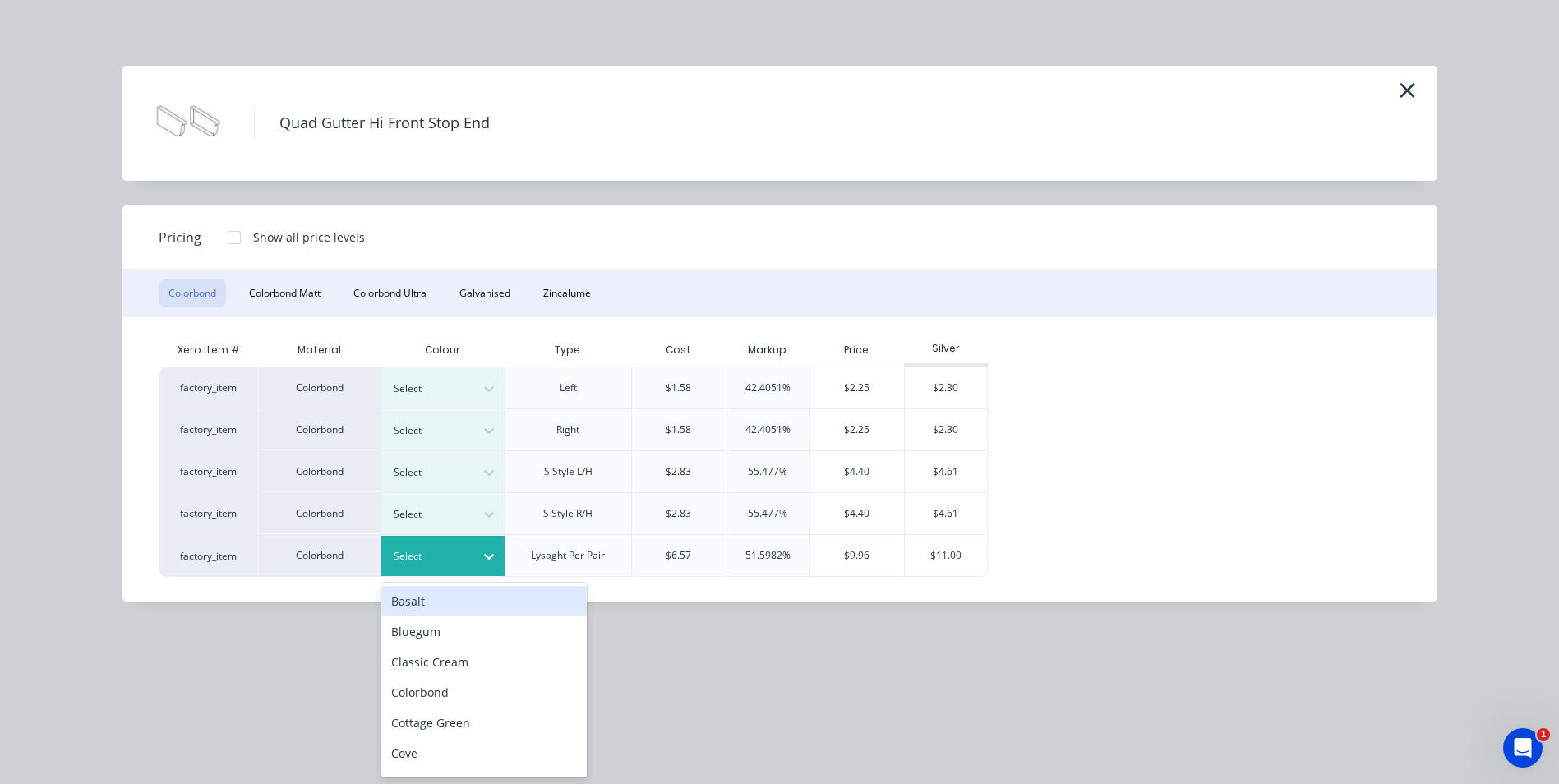
click at [490, 560] on icon at bounding box center [488, 556] width 16 height 16
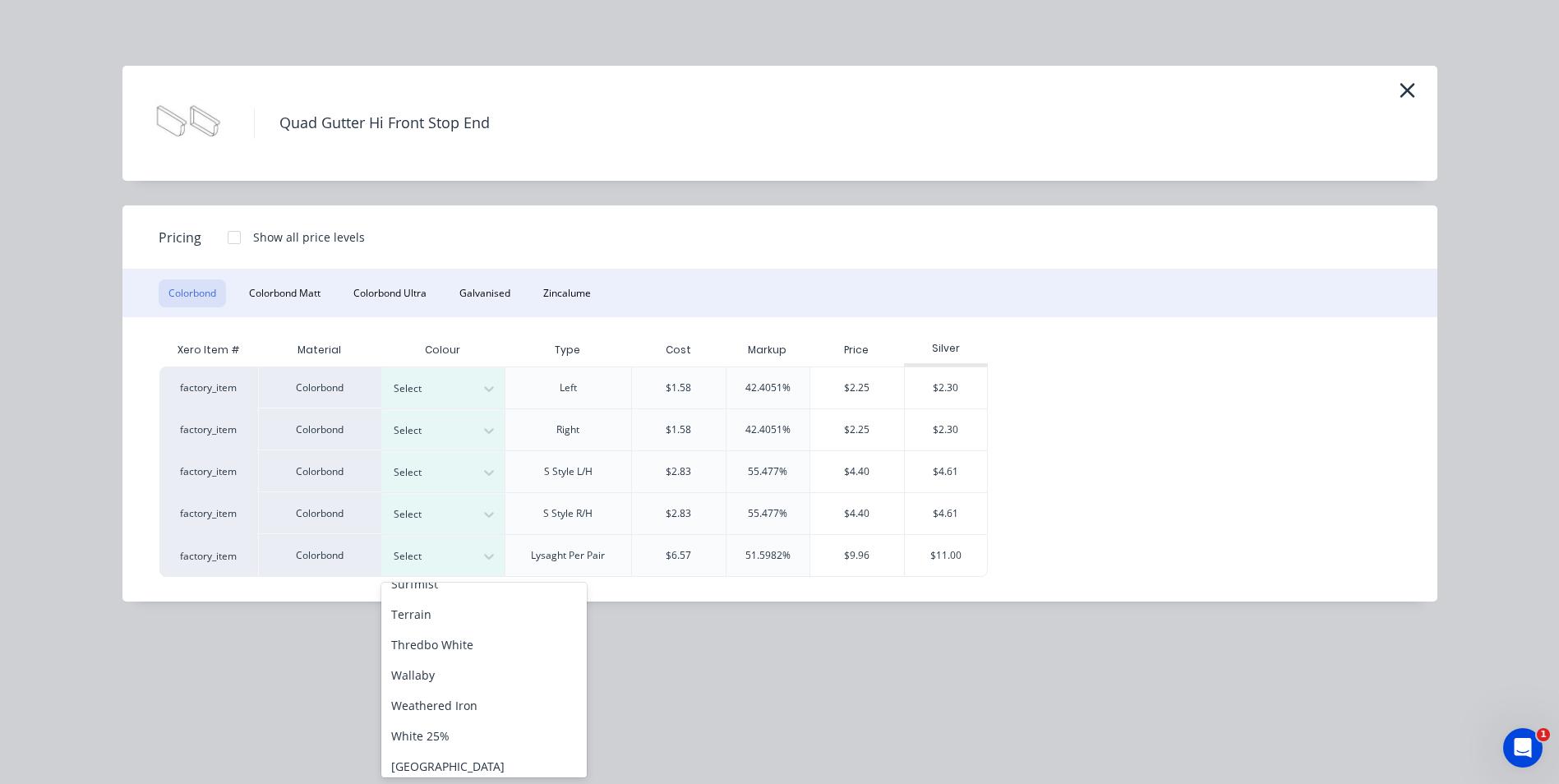
scroll to position [723, 0]
click at [480, 749] on div "Woodland Grey" at bounding box center [484, 760] width 205 height 31
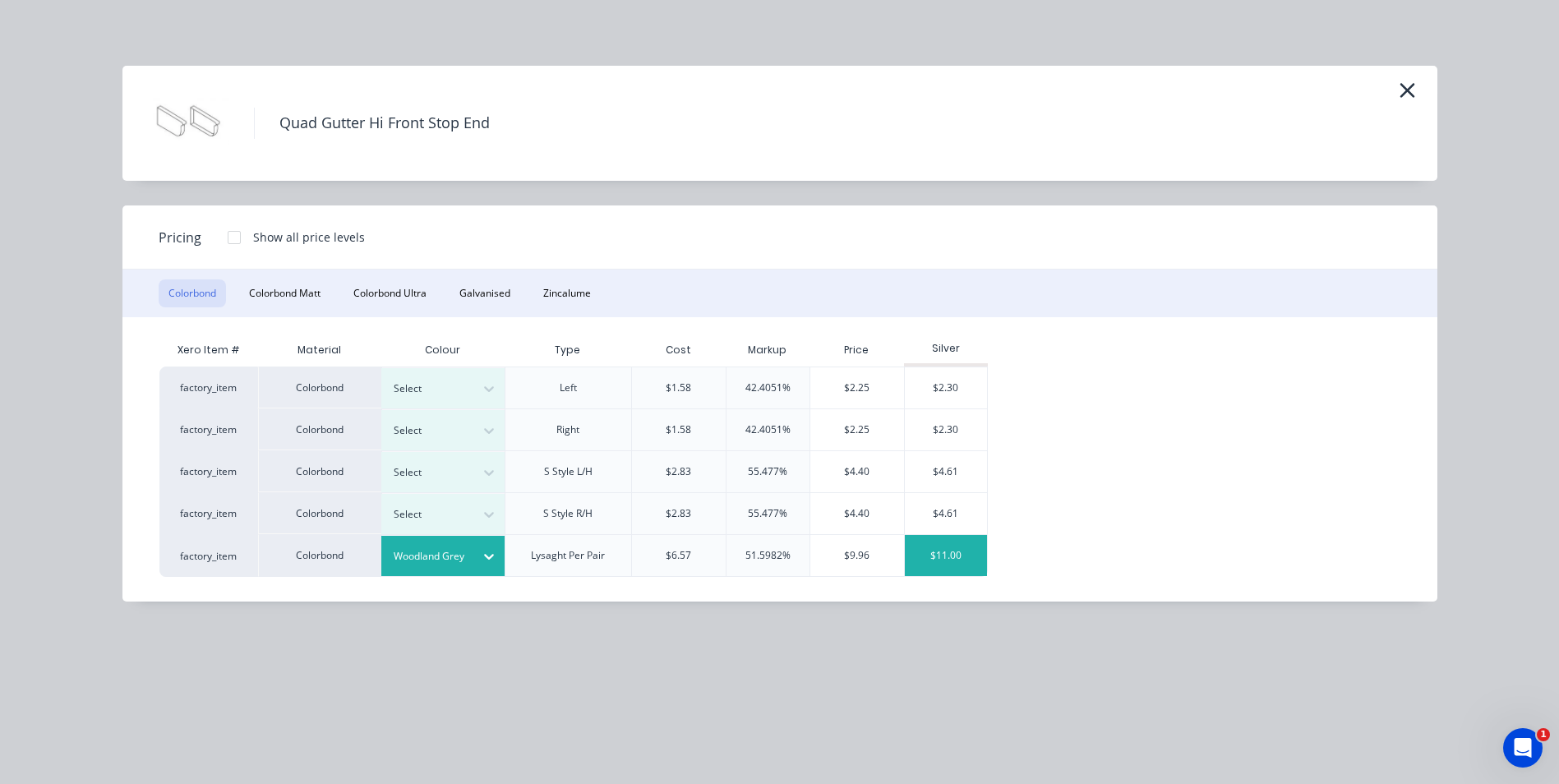
click at [927, 557] on div "$11.00" at bounding box center [945, 556] width 82 height 41
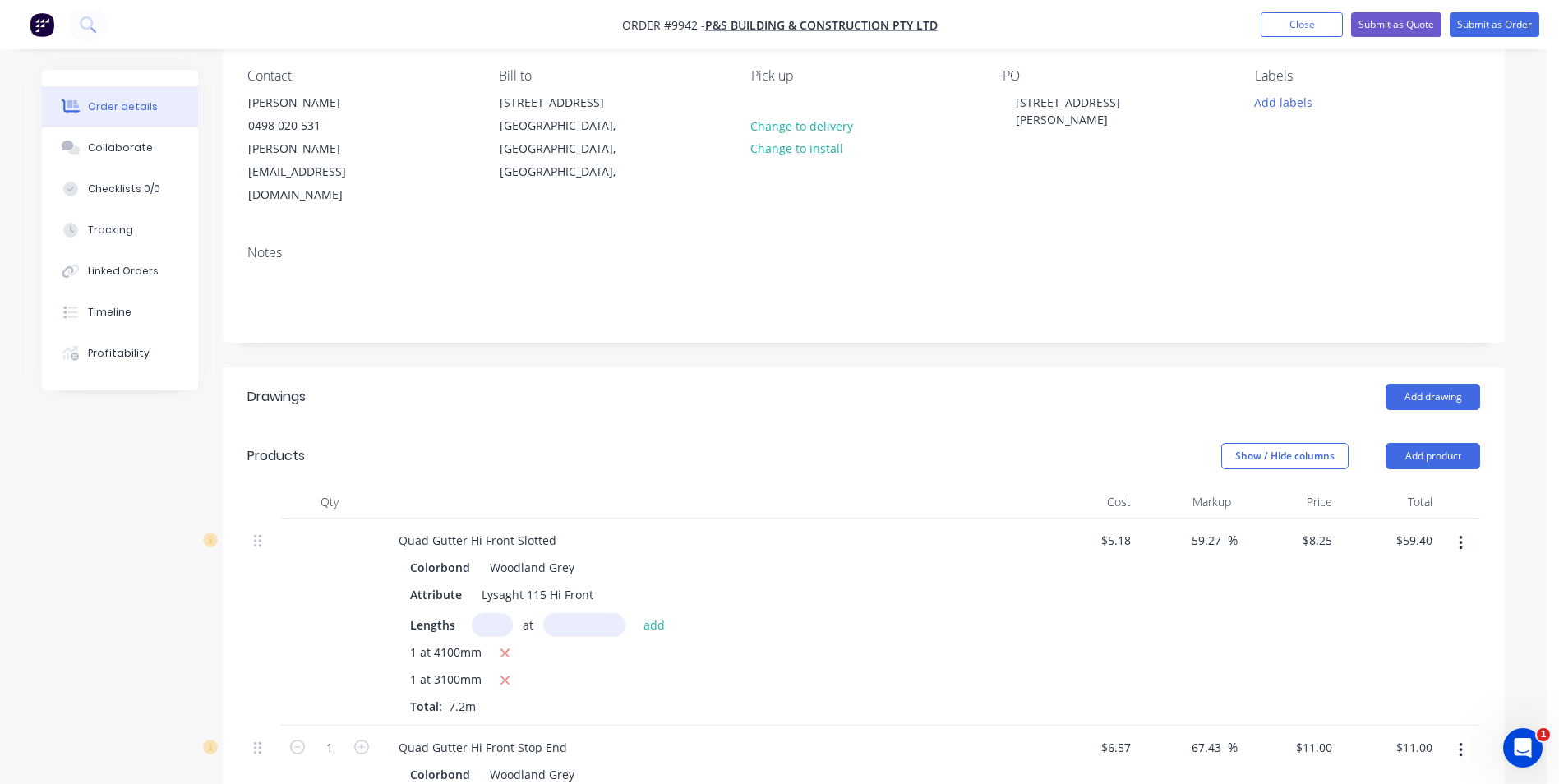
scroll to position [119, 0]
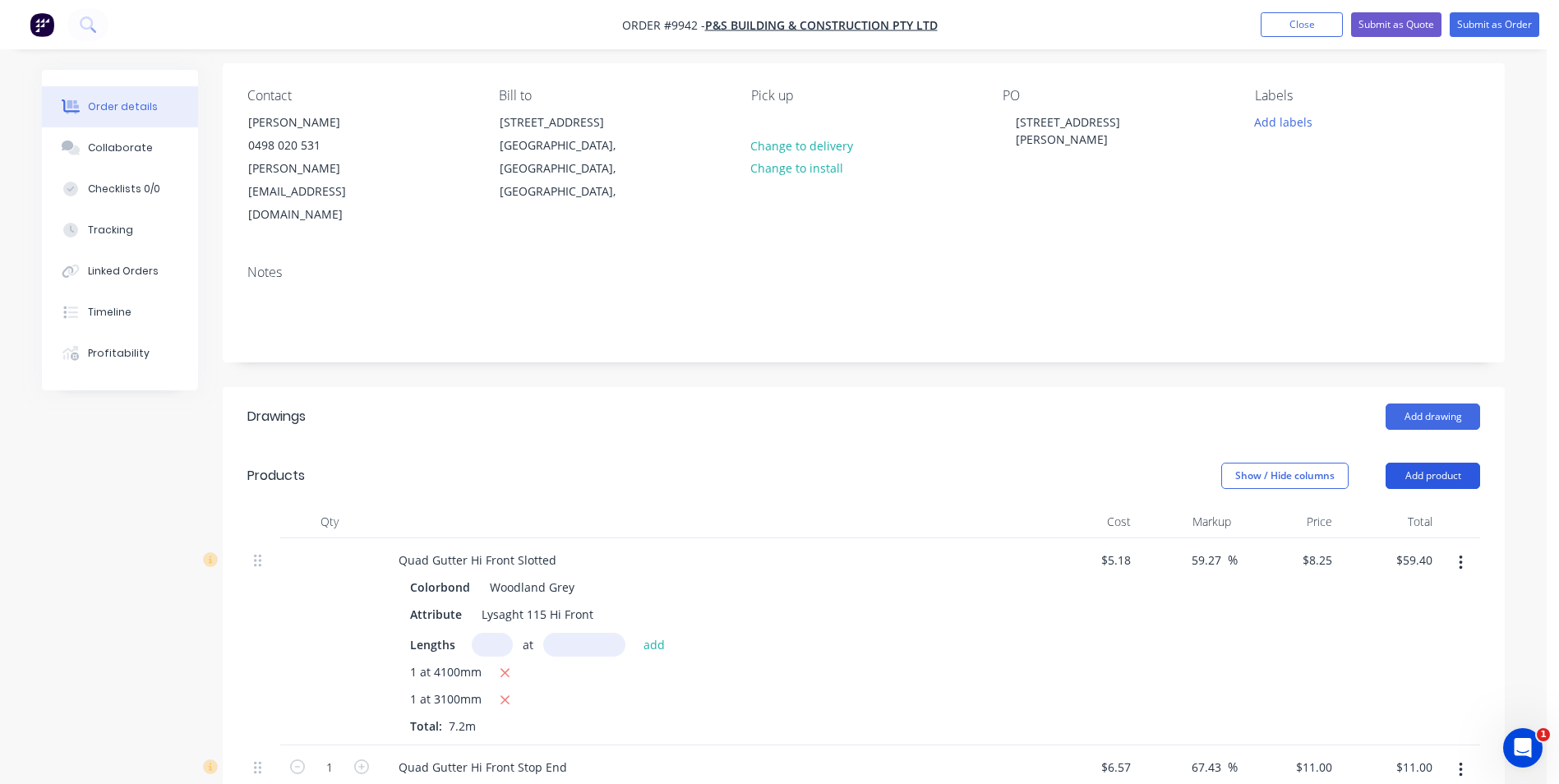
click at [1421, 462] on button "Add product" at bounding box center [1432, 475] width 95 height 26
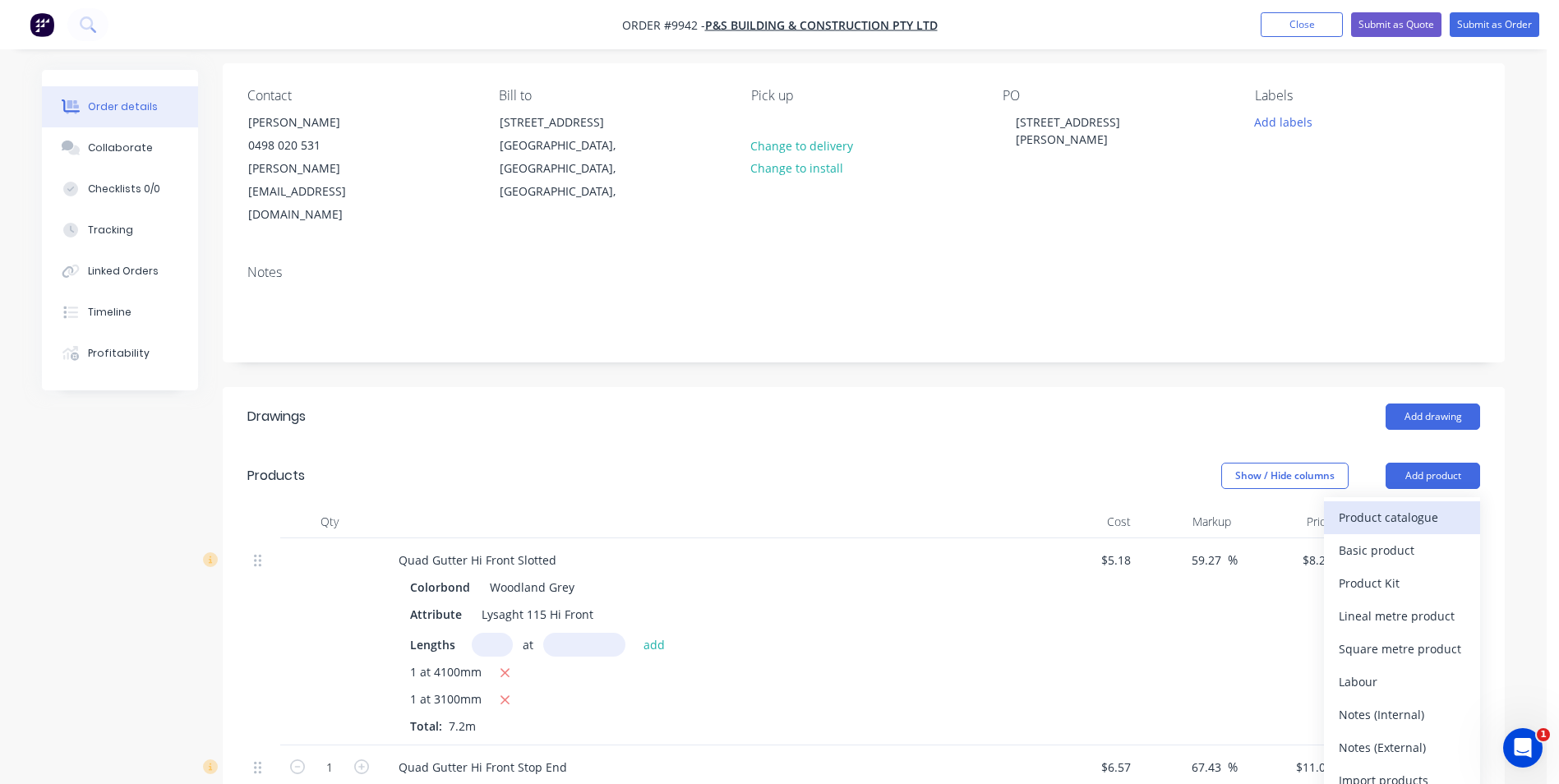
click at [1403, 506] on div "Product catalogue" at bounding box center [1401, 517] width 126 height 23
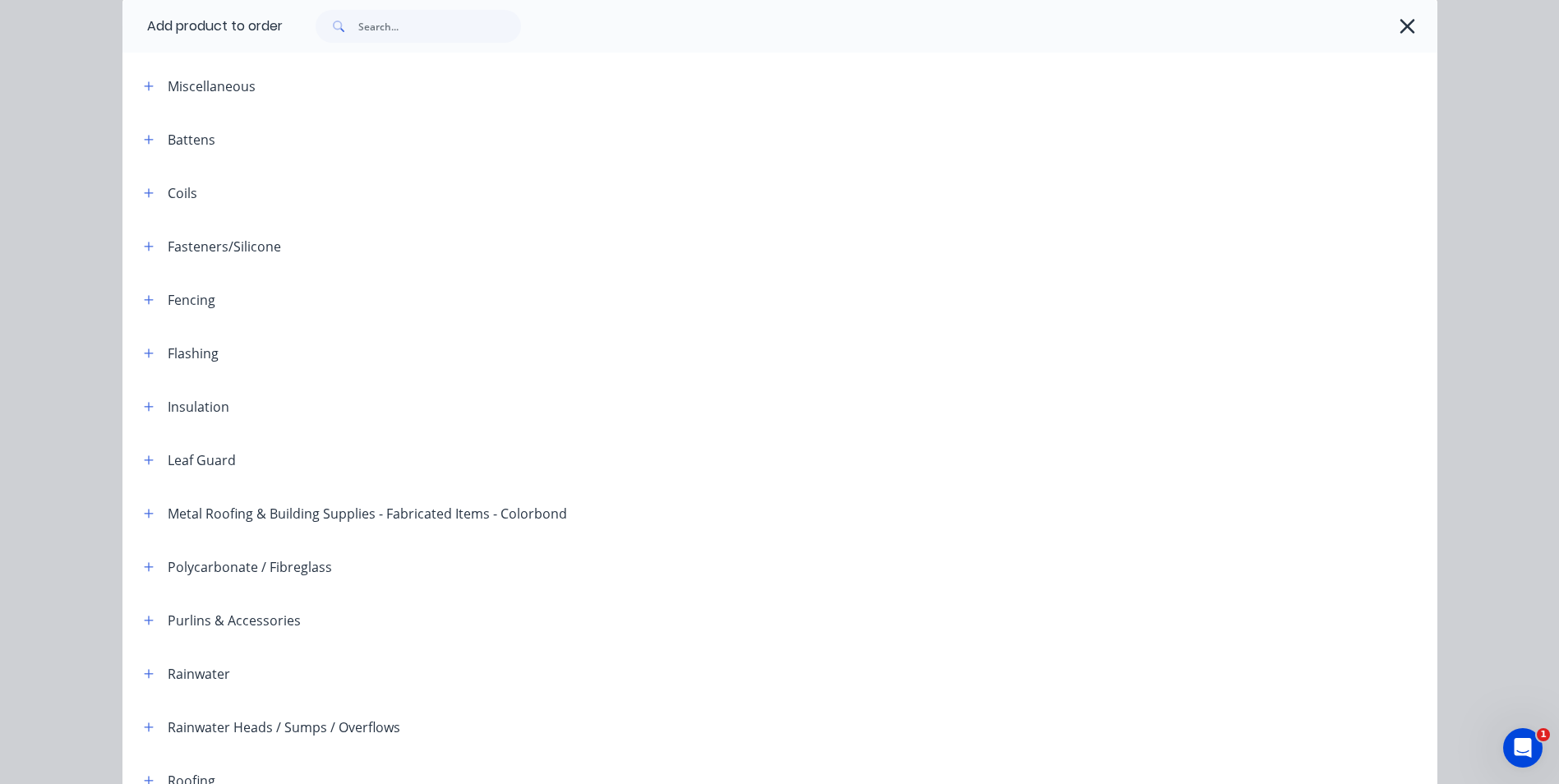
scroll to position [377, 0]
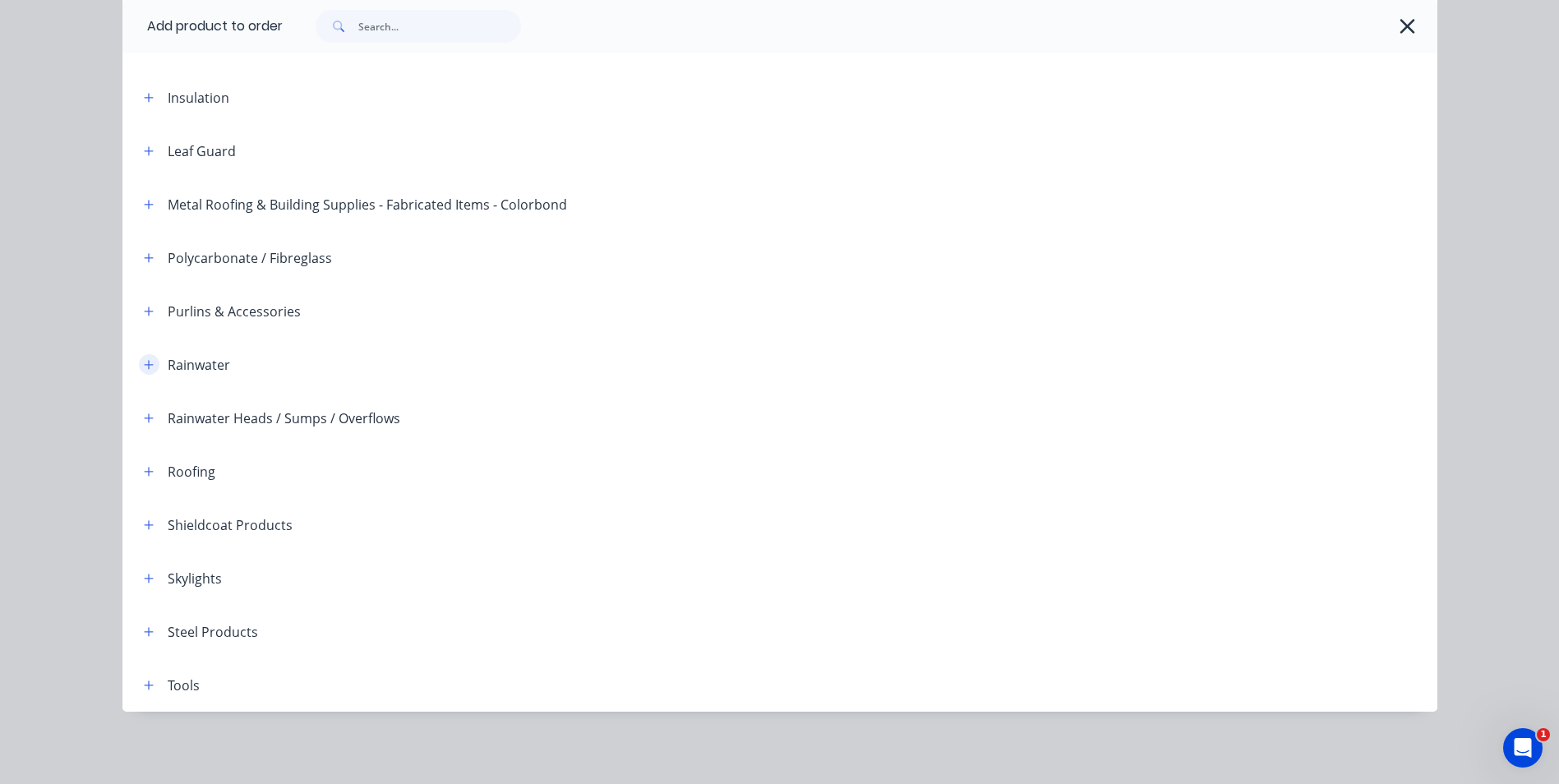
click at [144, 367] on icon "button" at bounding box center [149, 364] width 10 height 12
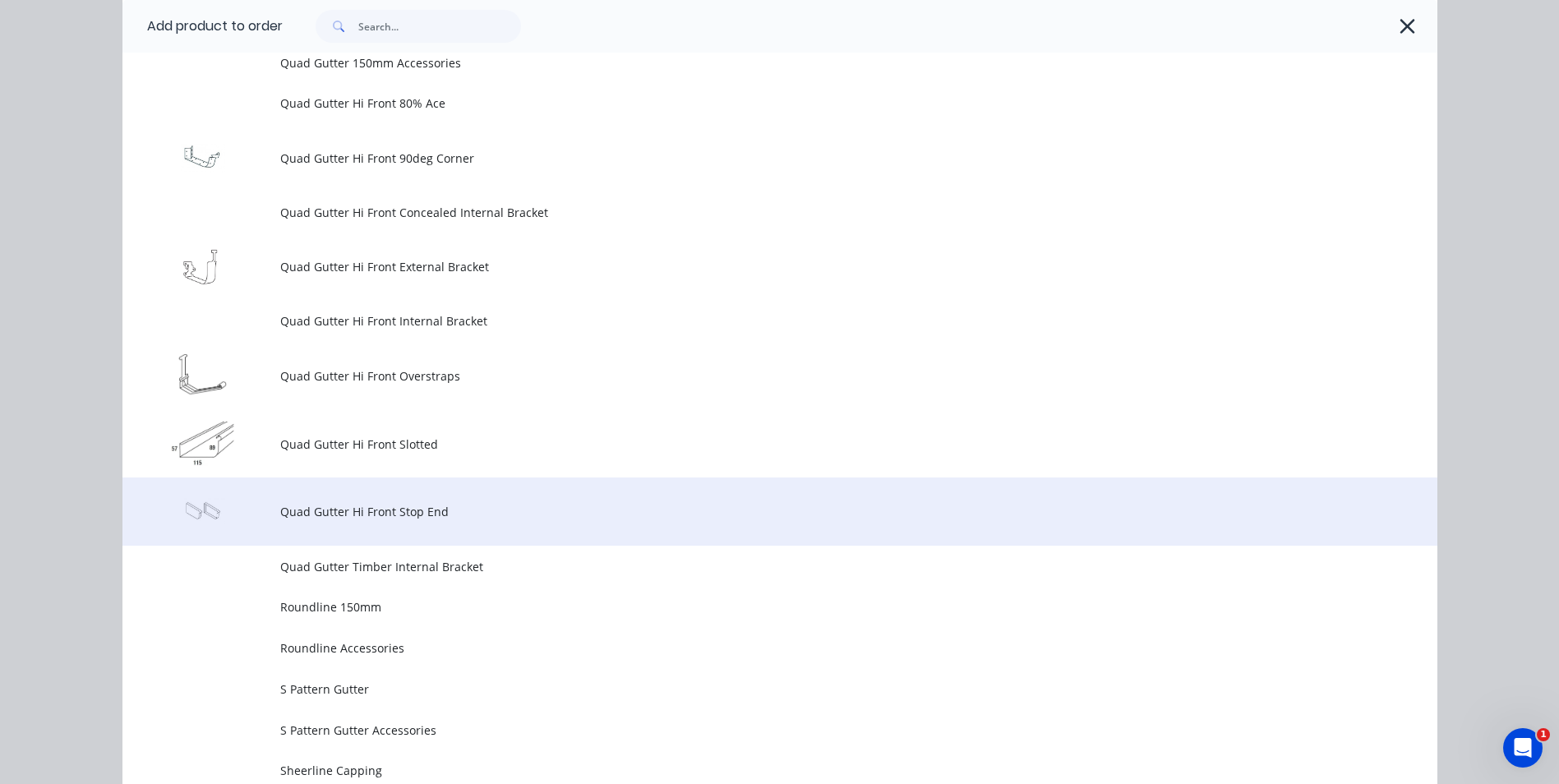
scroll to position [4238, 0]
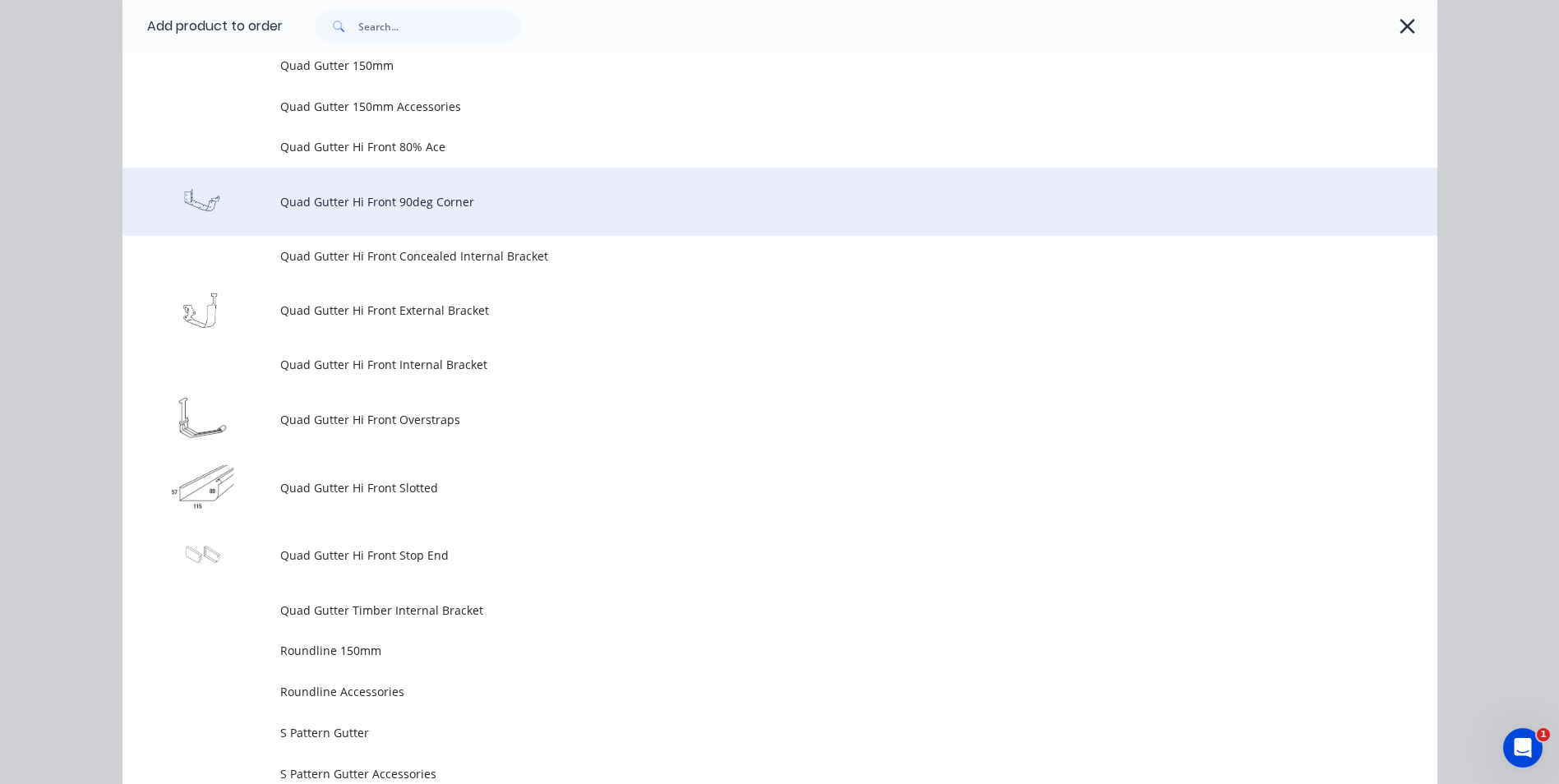
click at [411, 214] on td "Quad Gutter Hi Front 90deg Corner" at bounding box center [859, 202] width 1157 height 68
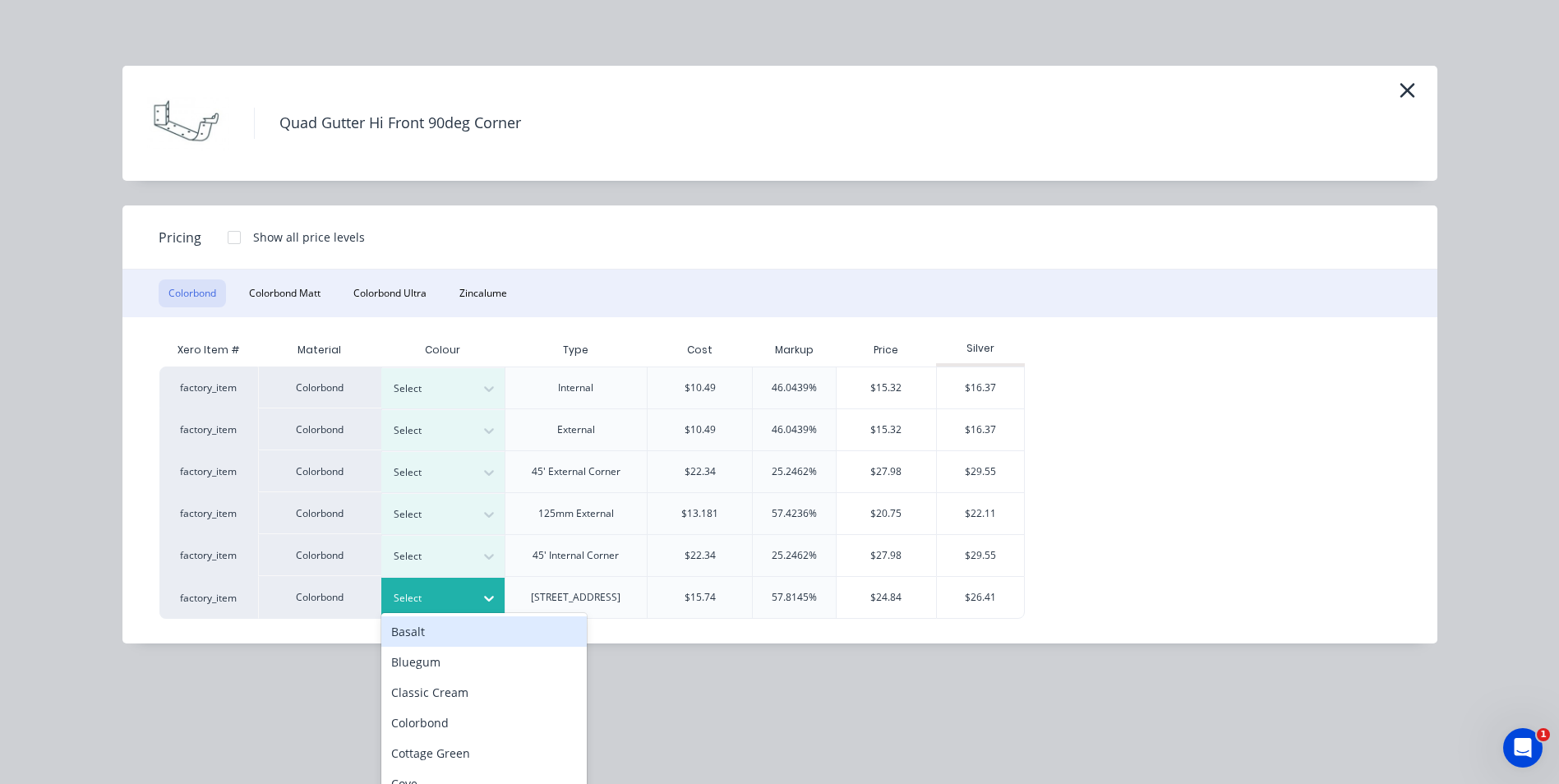
click at [494, 596] on icon at bounding box center [488, 598] width 16 height 16
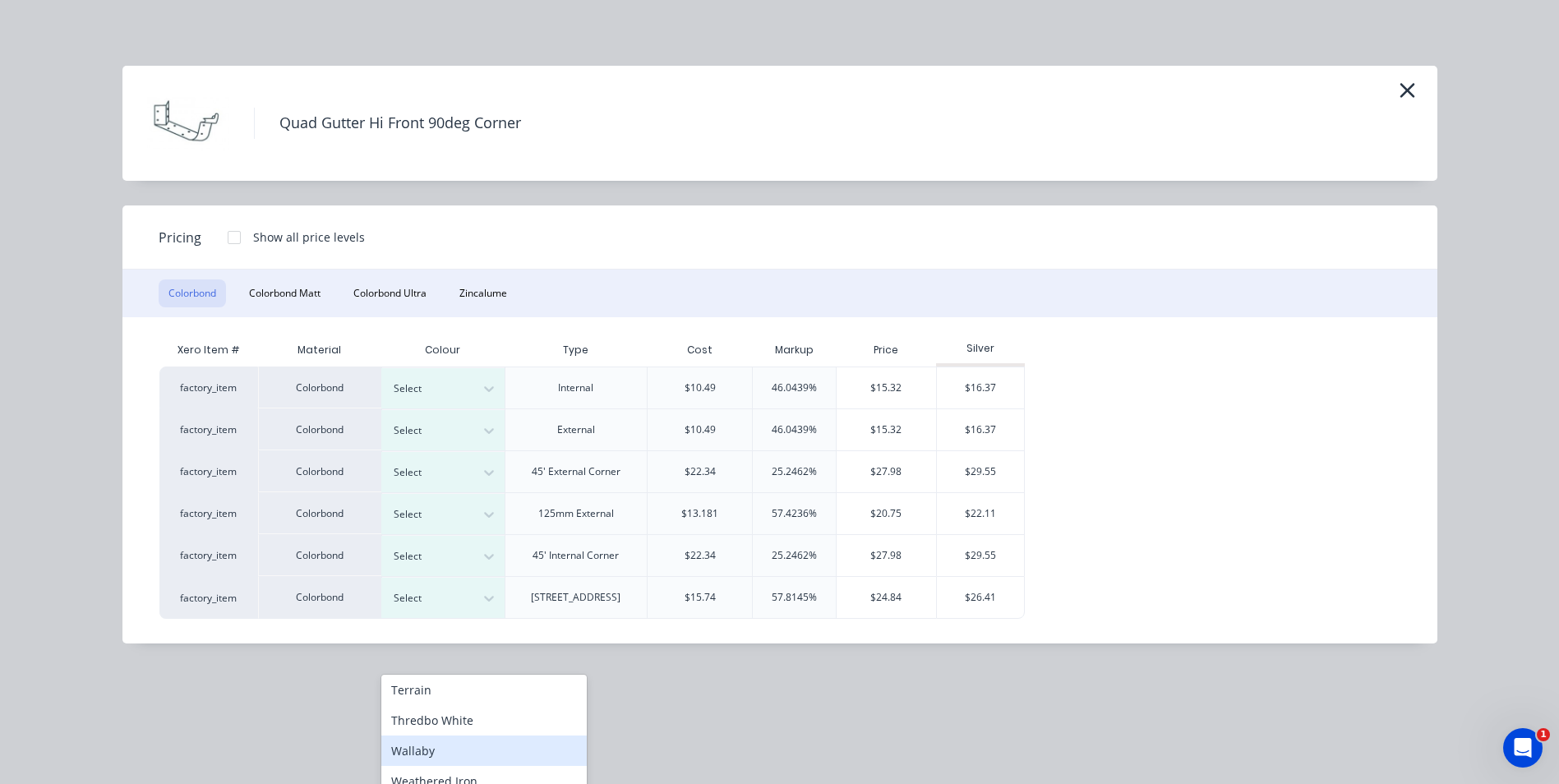
scroll to position [824, 0]
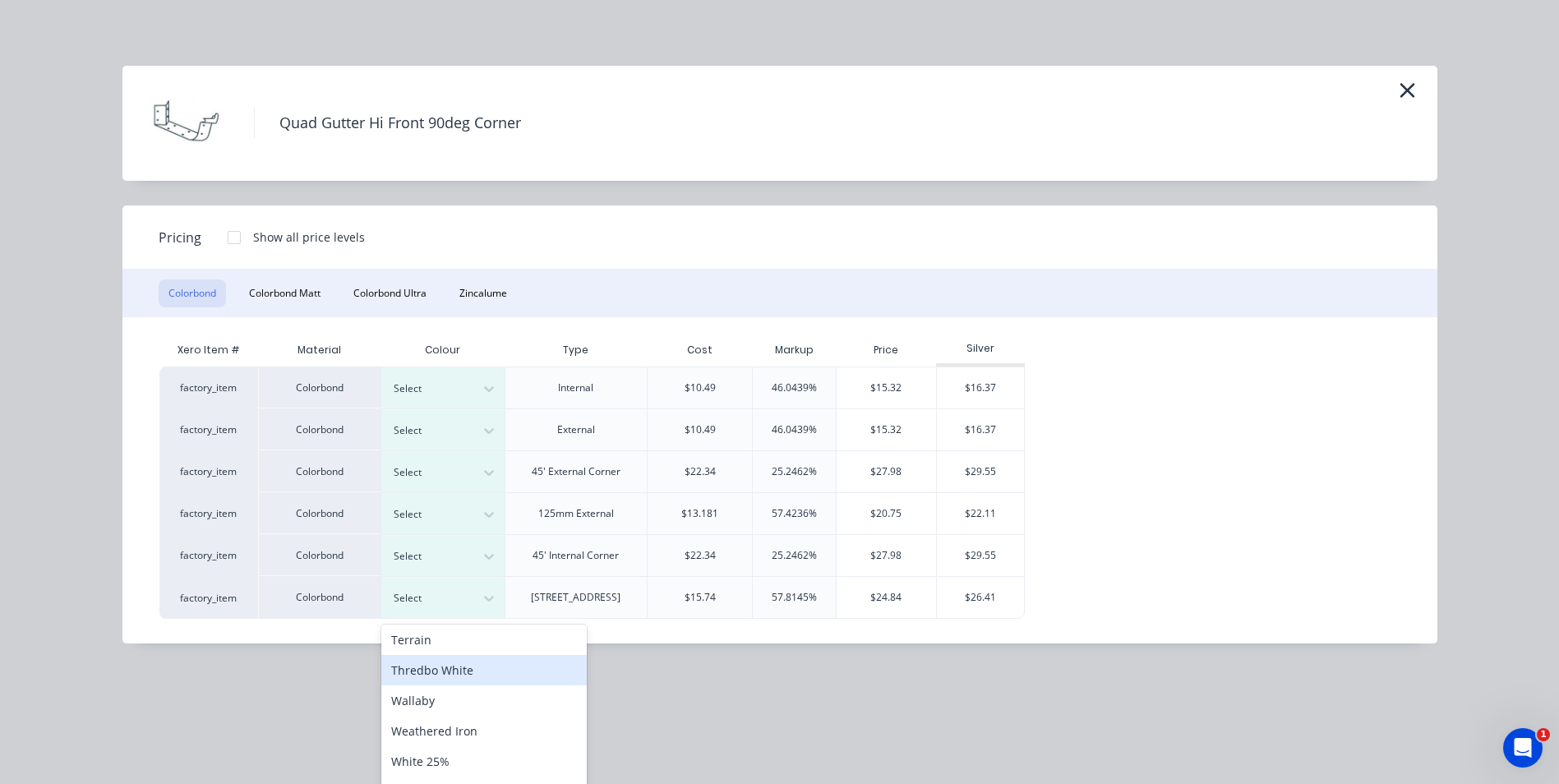
click at [1054, 704] on div "Quad Gutter Hi Front 90deg Corner Pricing Show all price levels Colorbond Color…" at bounding box center [780, 392] width 1559 height 784
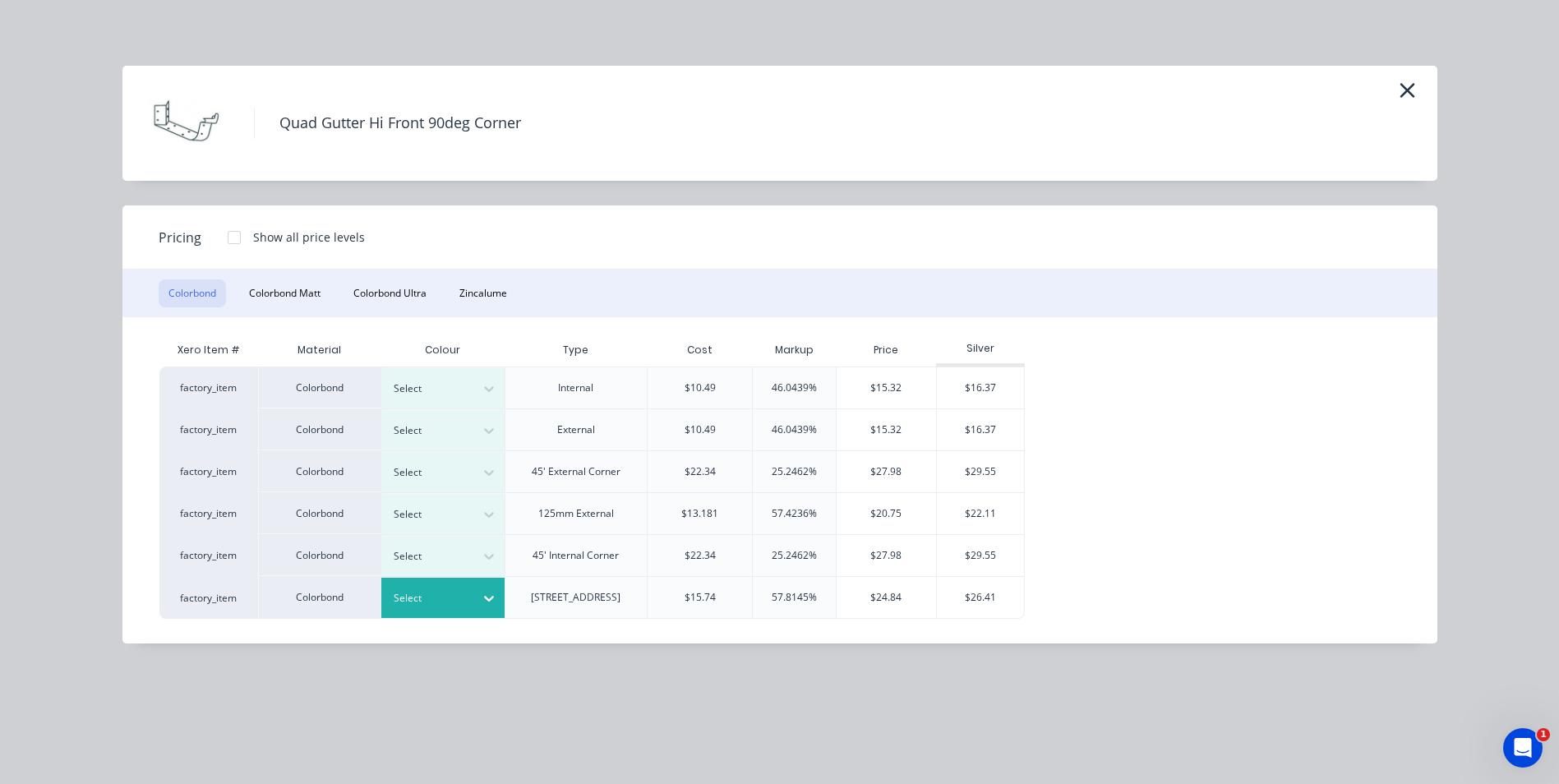
click at [490, 604] on icon at bounding box center [488, 598] width 16 height 16
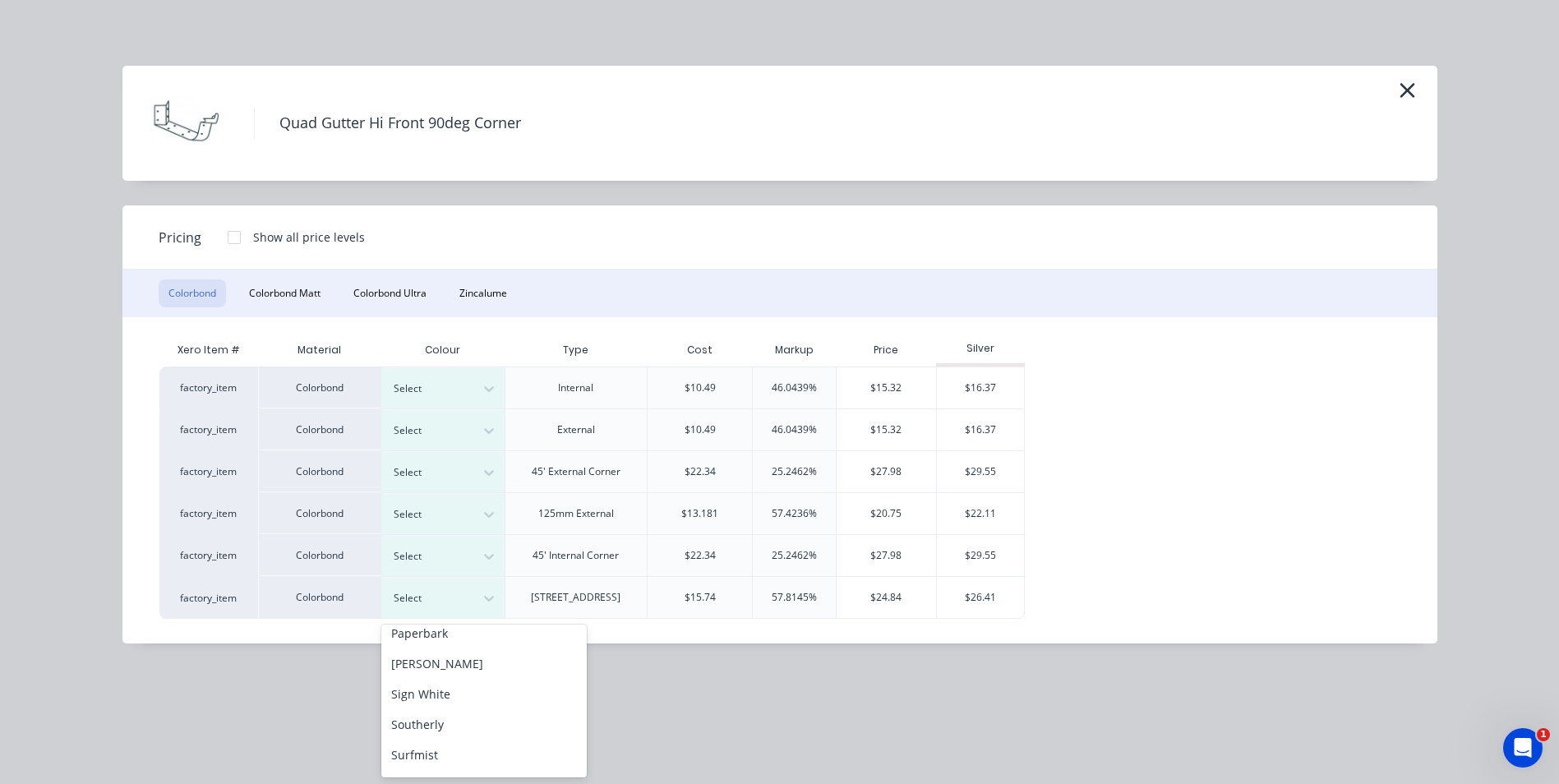
scroll to position [765, 0]
click at [461, 755] on div "Woodland Grey" at bounding box center [484, 760] width 205 height 31
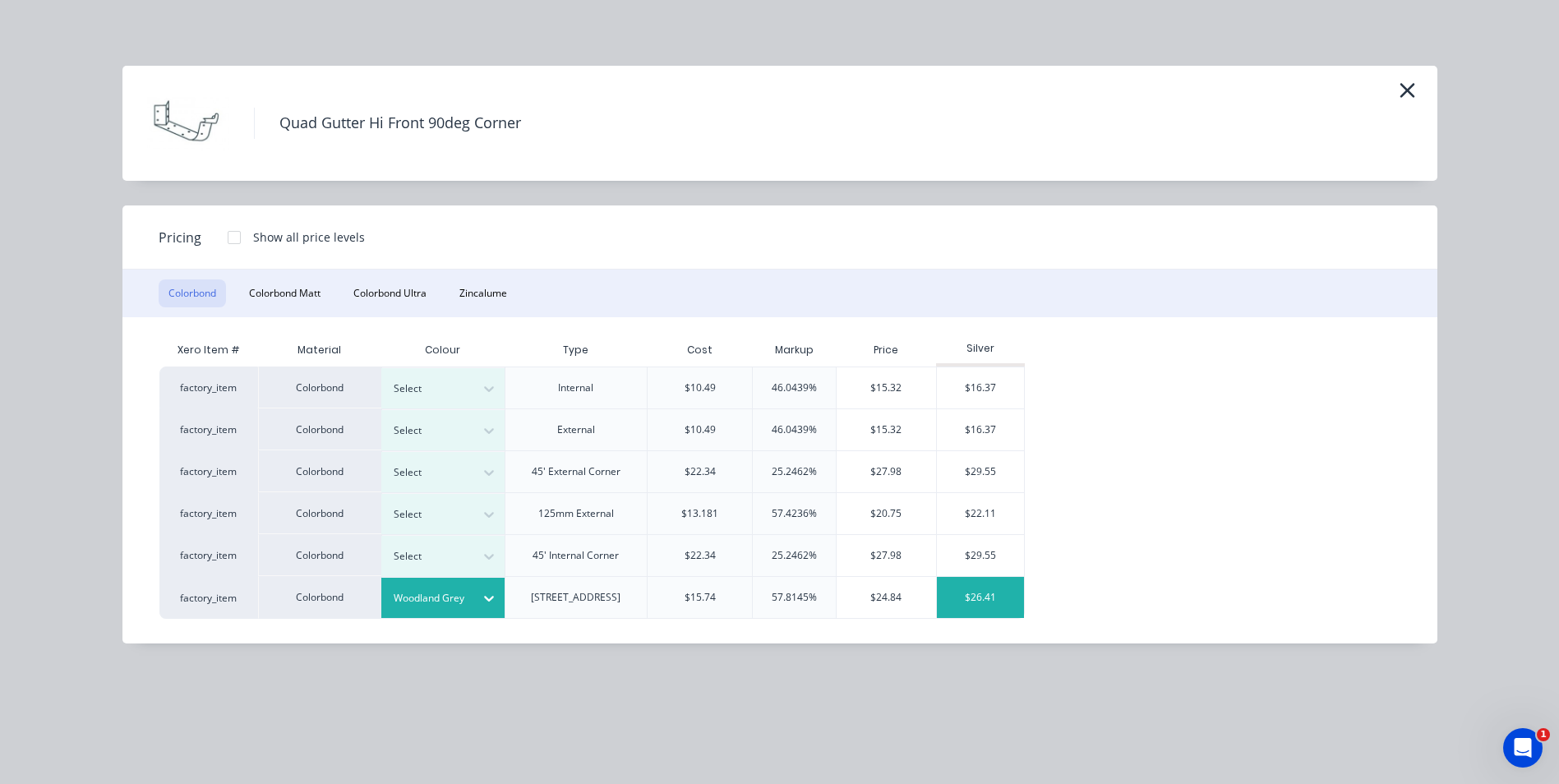
click at [962, 589] on div "$26.41" at bounding box center [980, 597] width 88 height 41
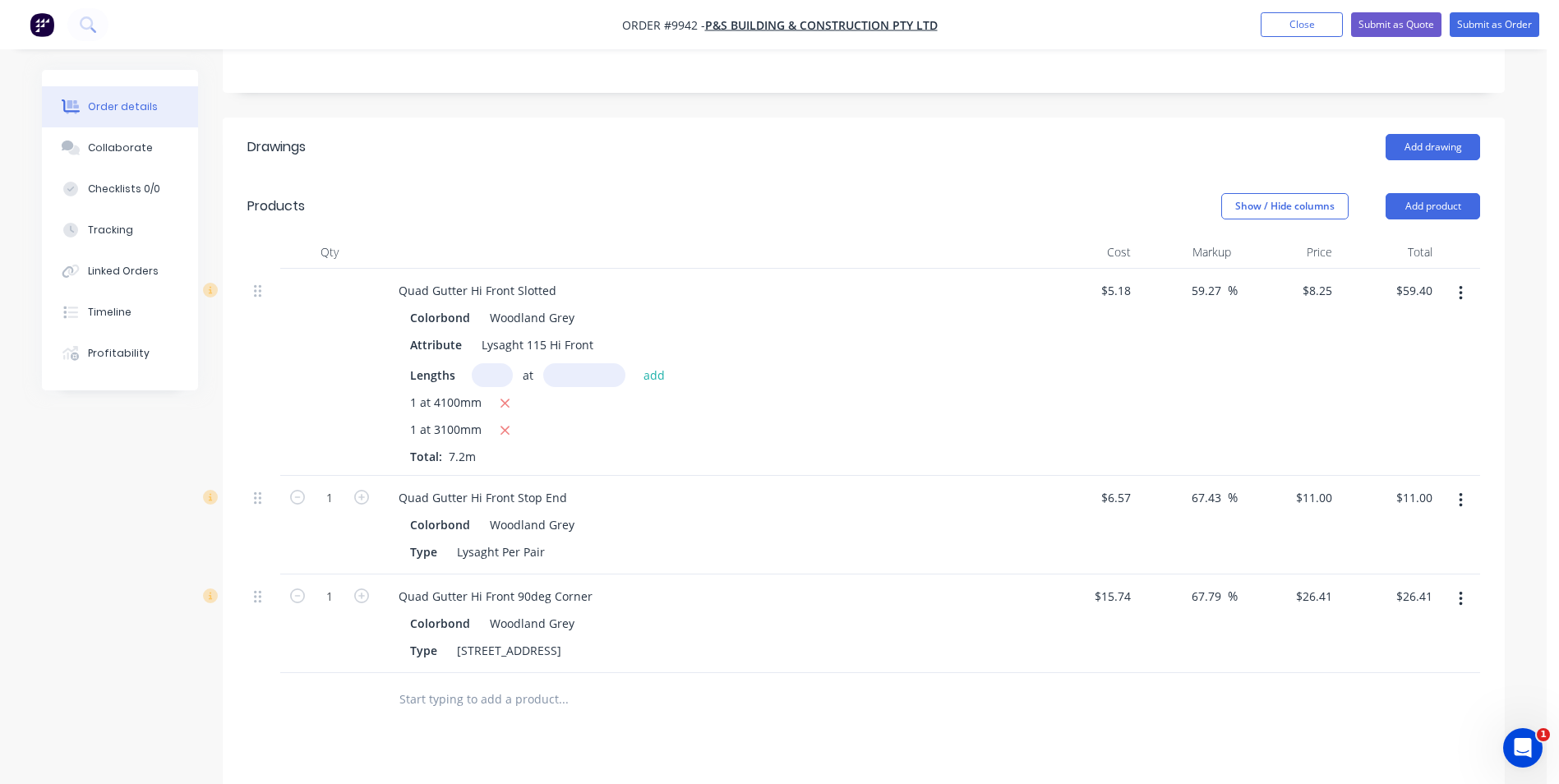
scroll to position [53, 0]
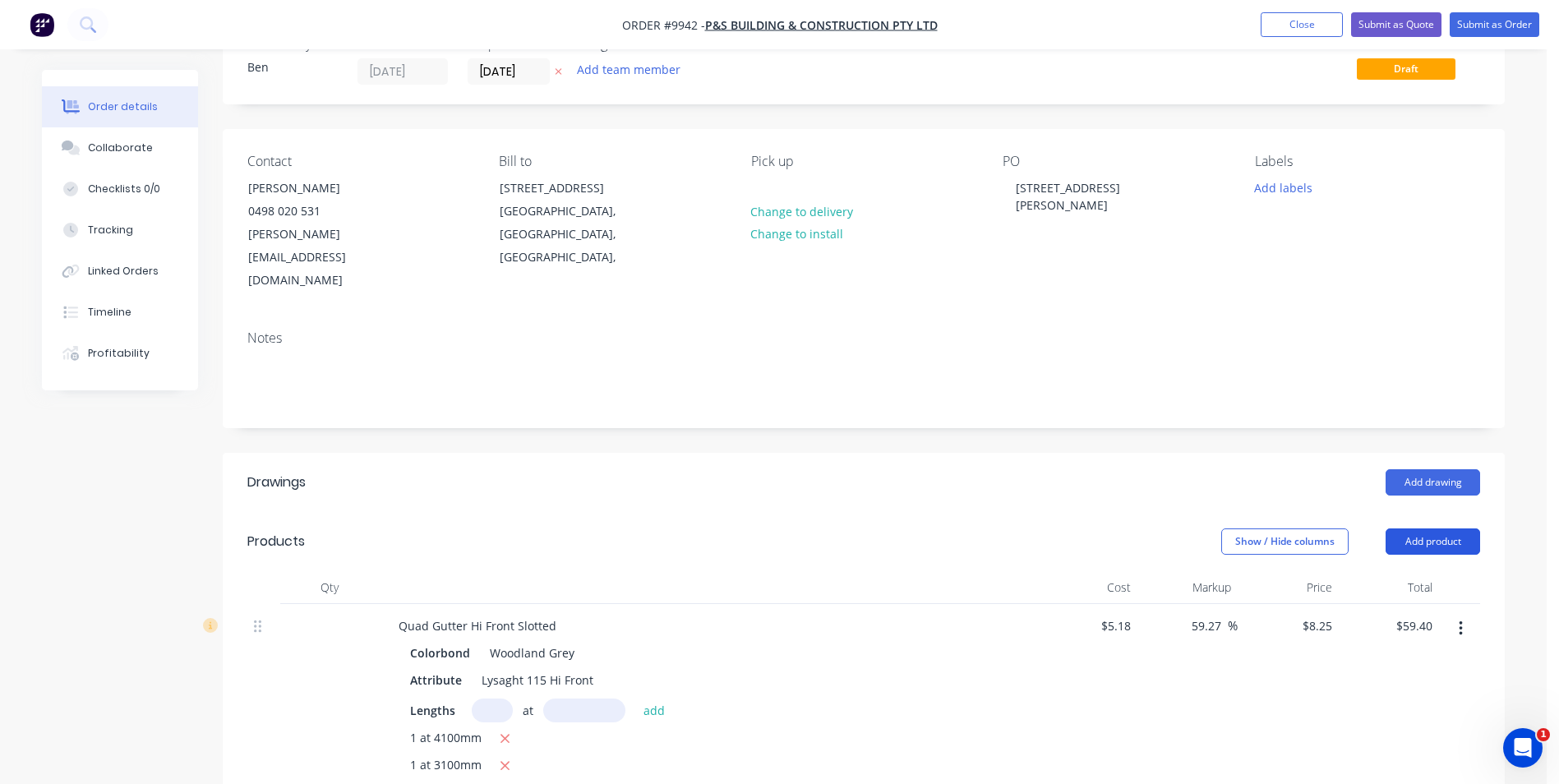
click at [1410, 528] on button "Add product" at bounding box center [1432, 541] width 95 height 26
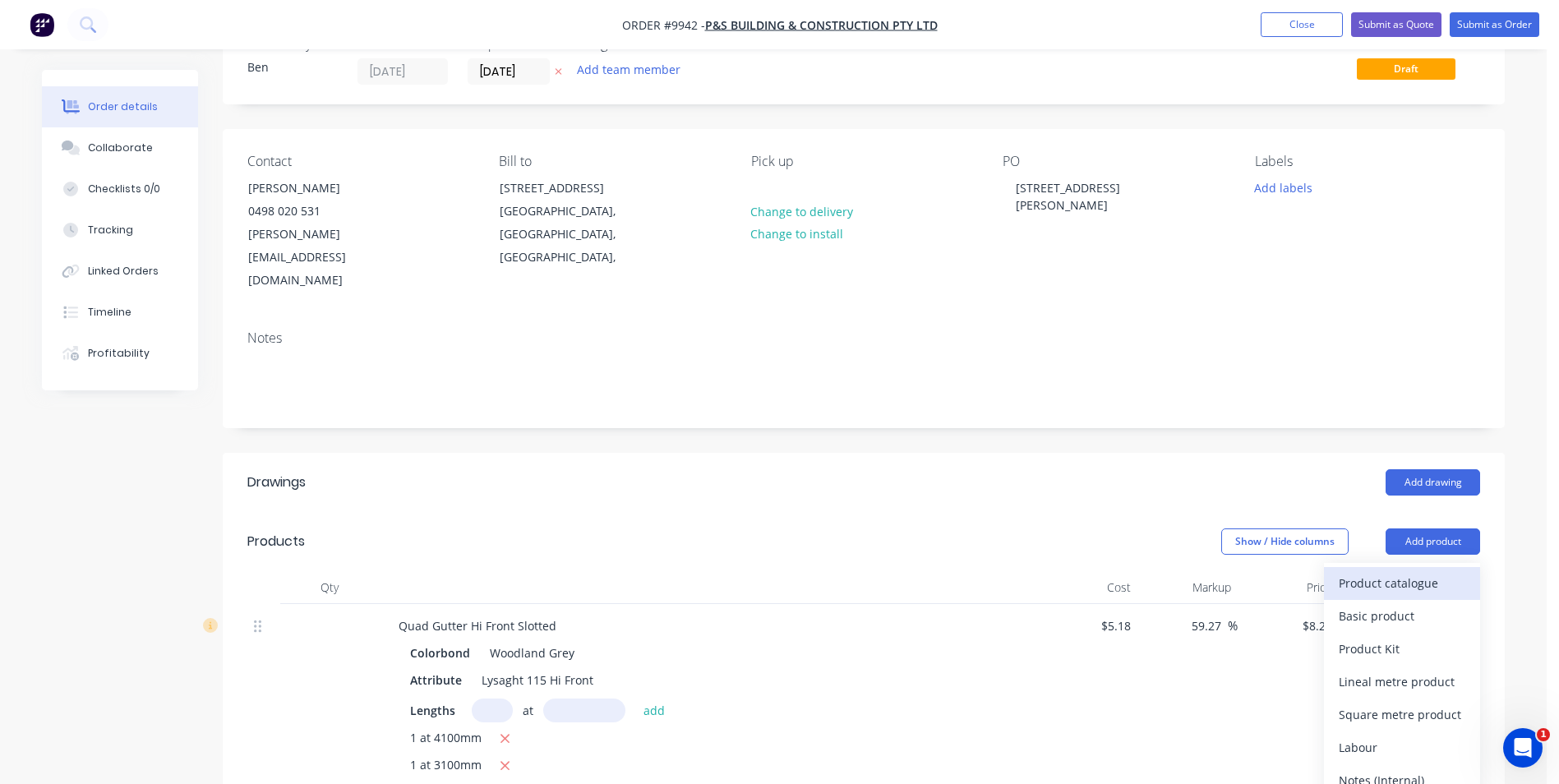
click at [1391, 571] on div "Product catalogue" at bounding box center [1401, 583] width 126 height 23
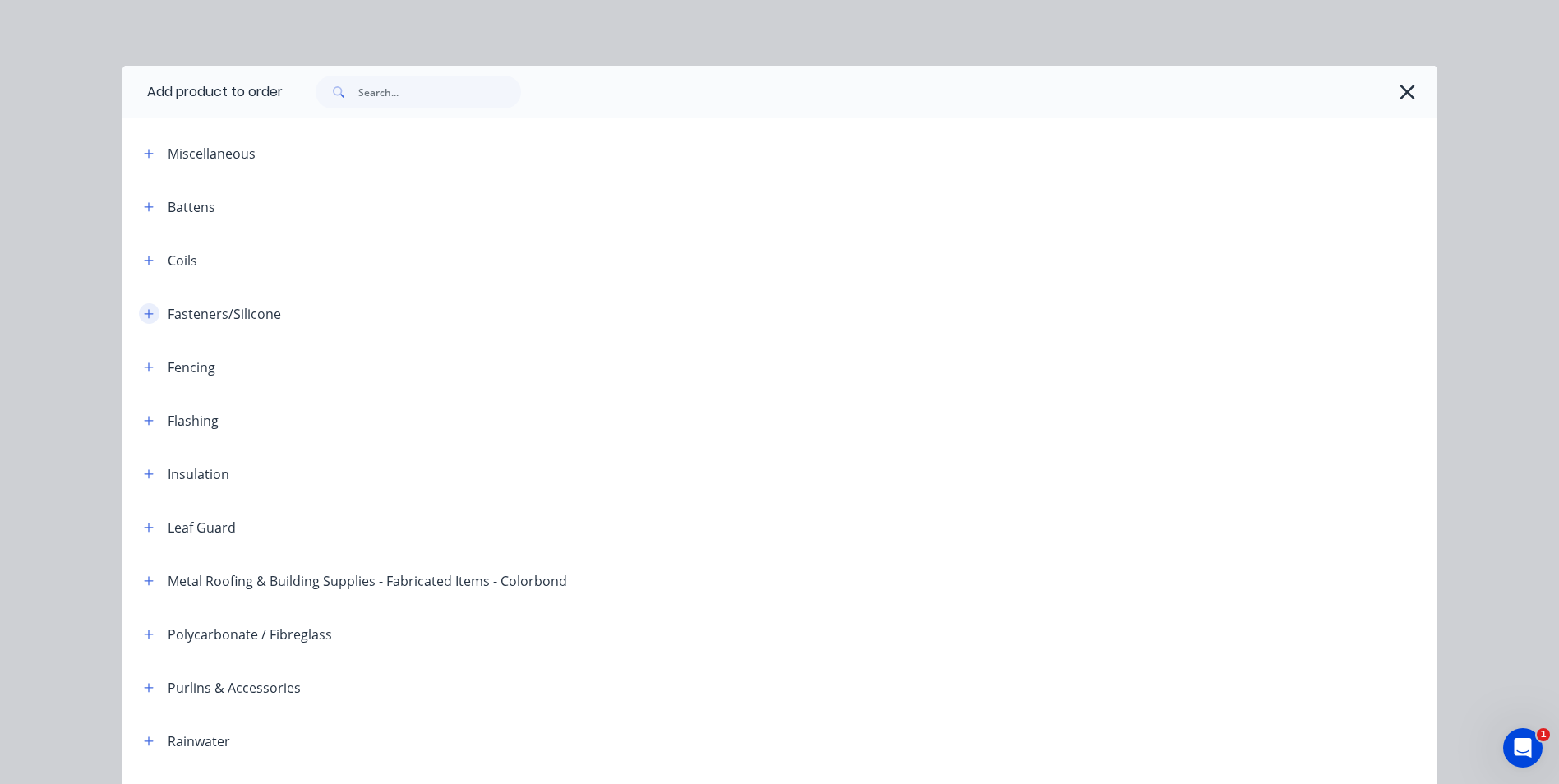
click at [144, 313] on icon "button" at bounding box center [149, 314] width 9 height 9
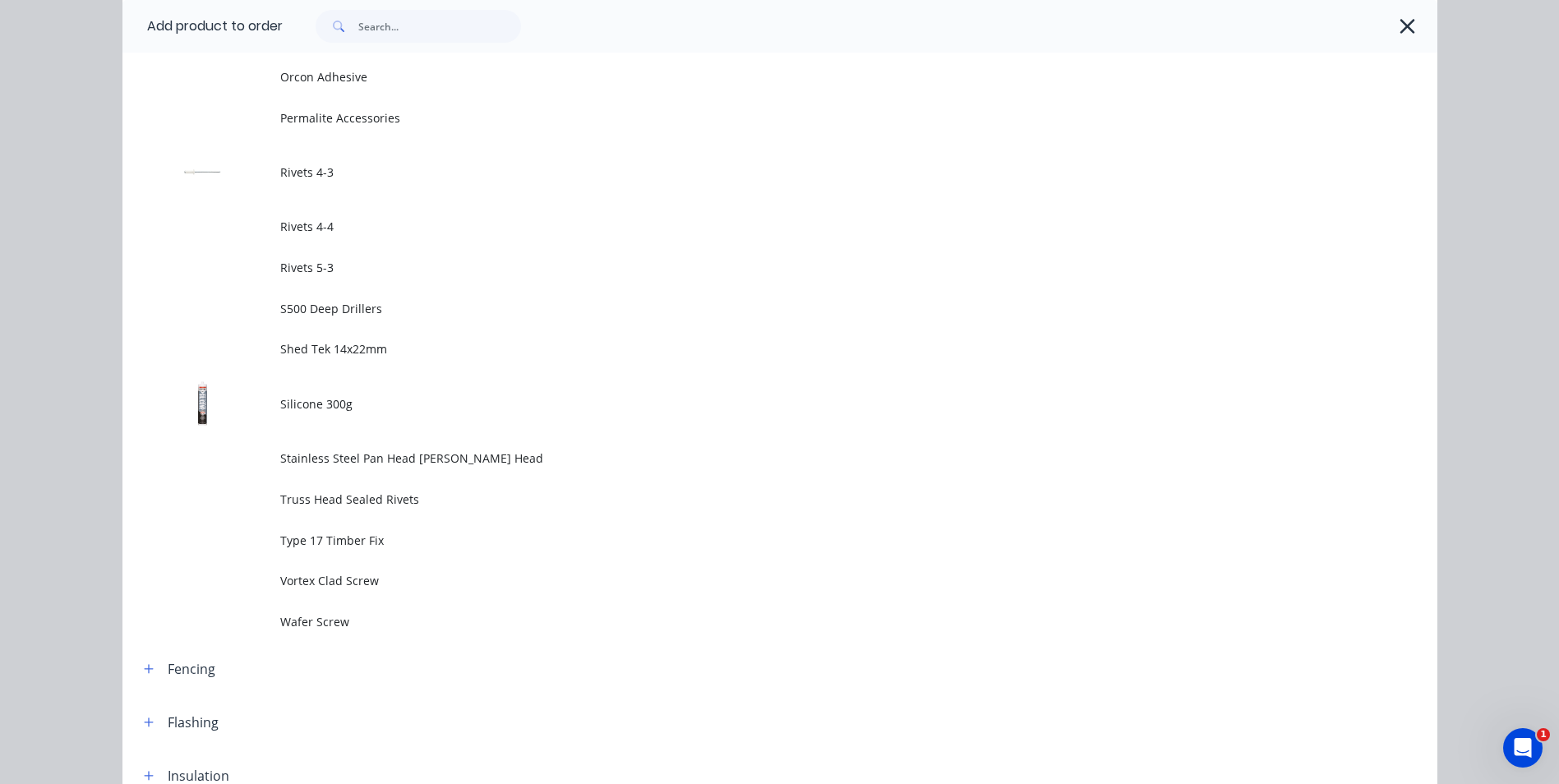
scroll to position [1479, 0]
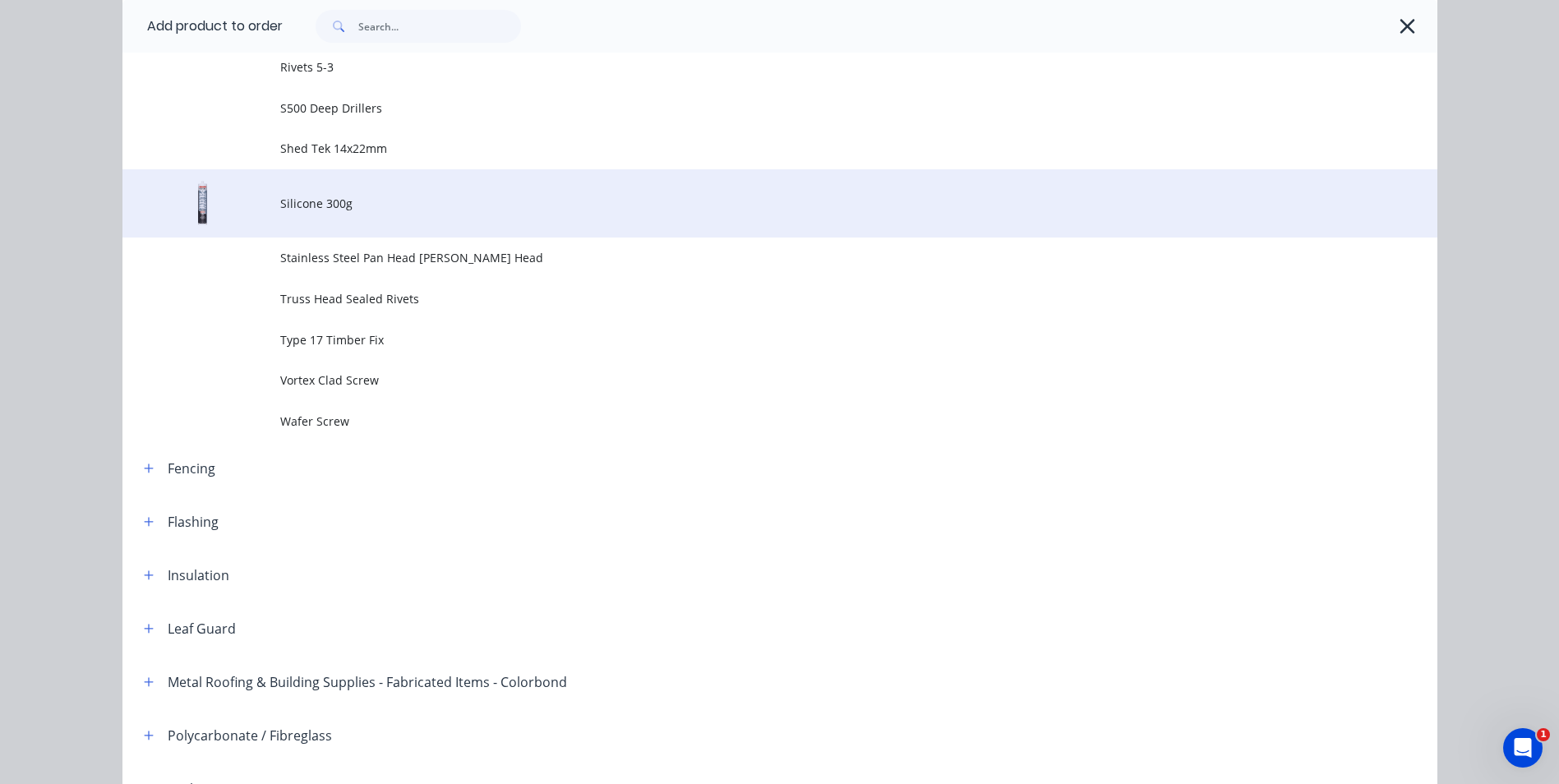
click at [351, 210] on span "Silicone 300g" at bounding box center [743, 203] width 925 height 17
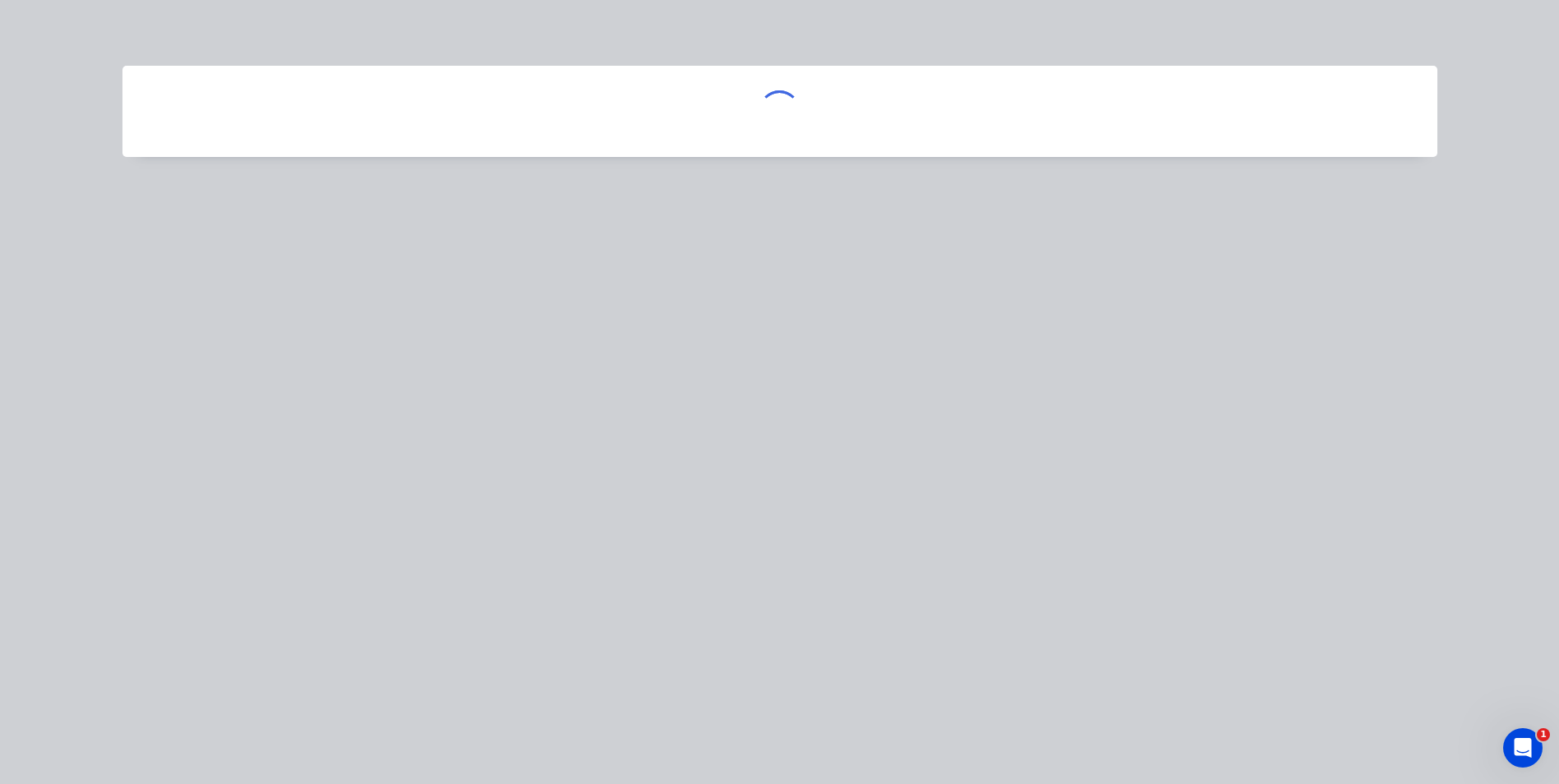
scroll to position [0, 0]
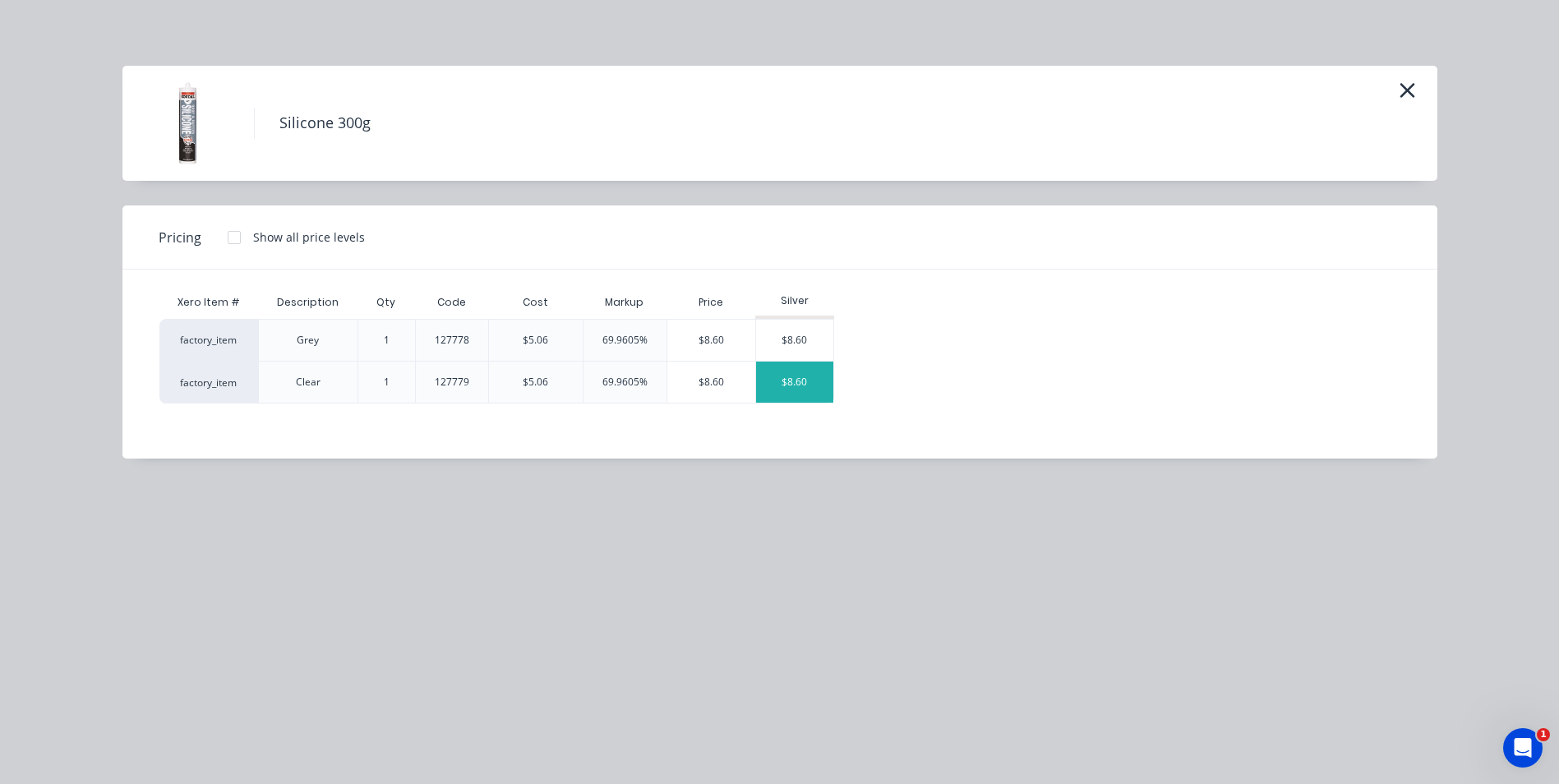
click at [801, 377] on div "$8.60" at bounding box center [795, 382] width 77 height 41
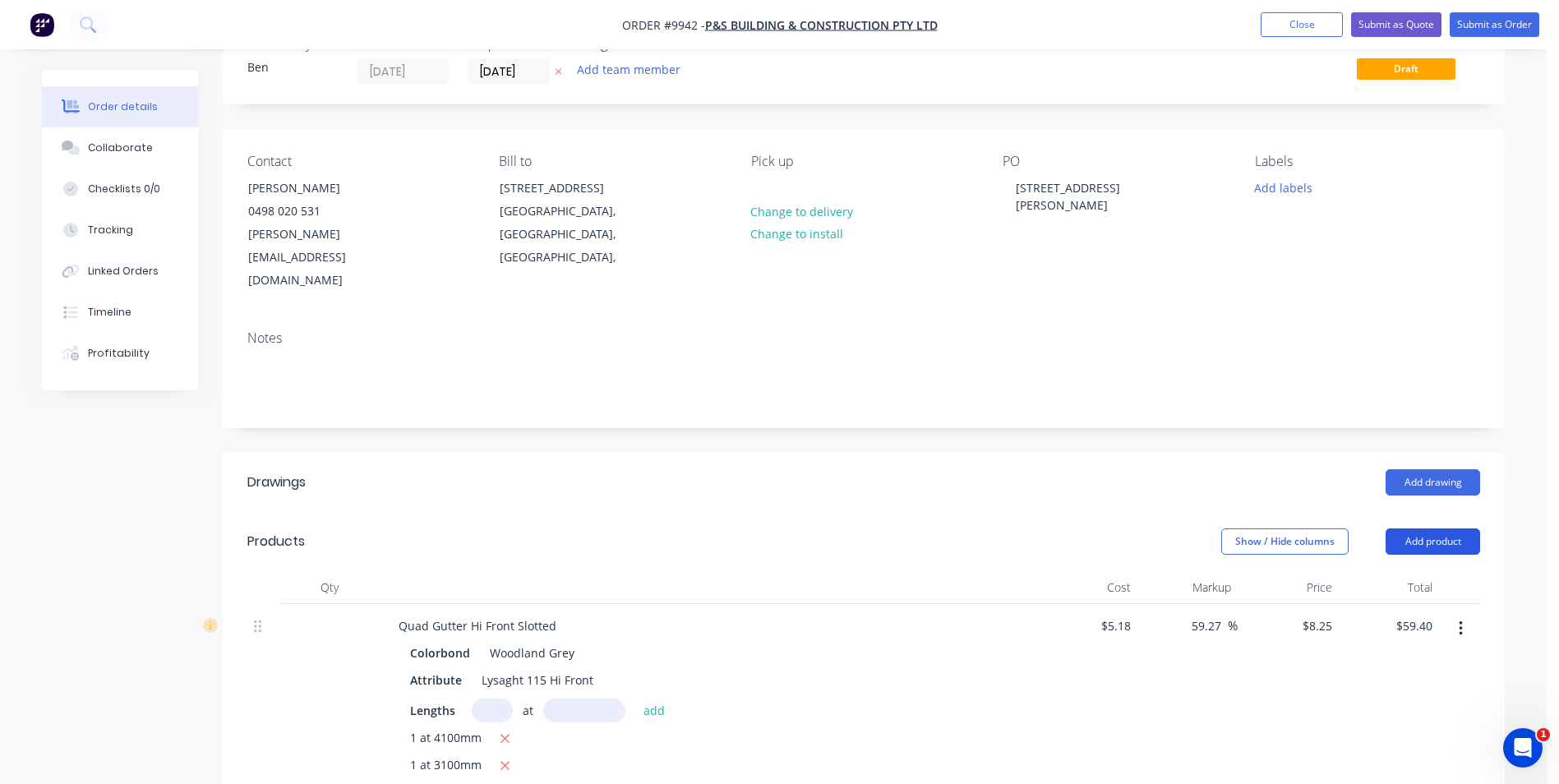
click at [1436, 528] on button "Add product" at bounding box center [1432, 541] width 95 height 26
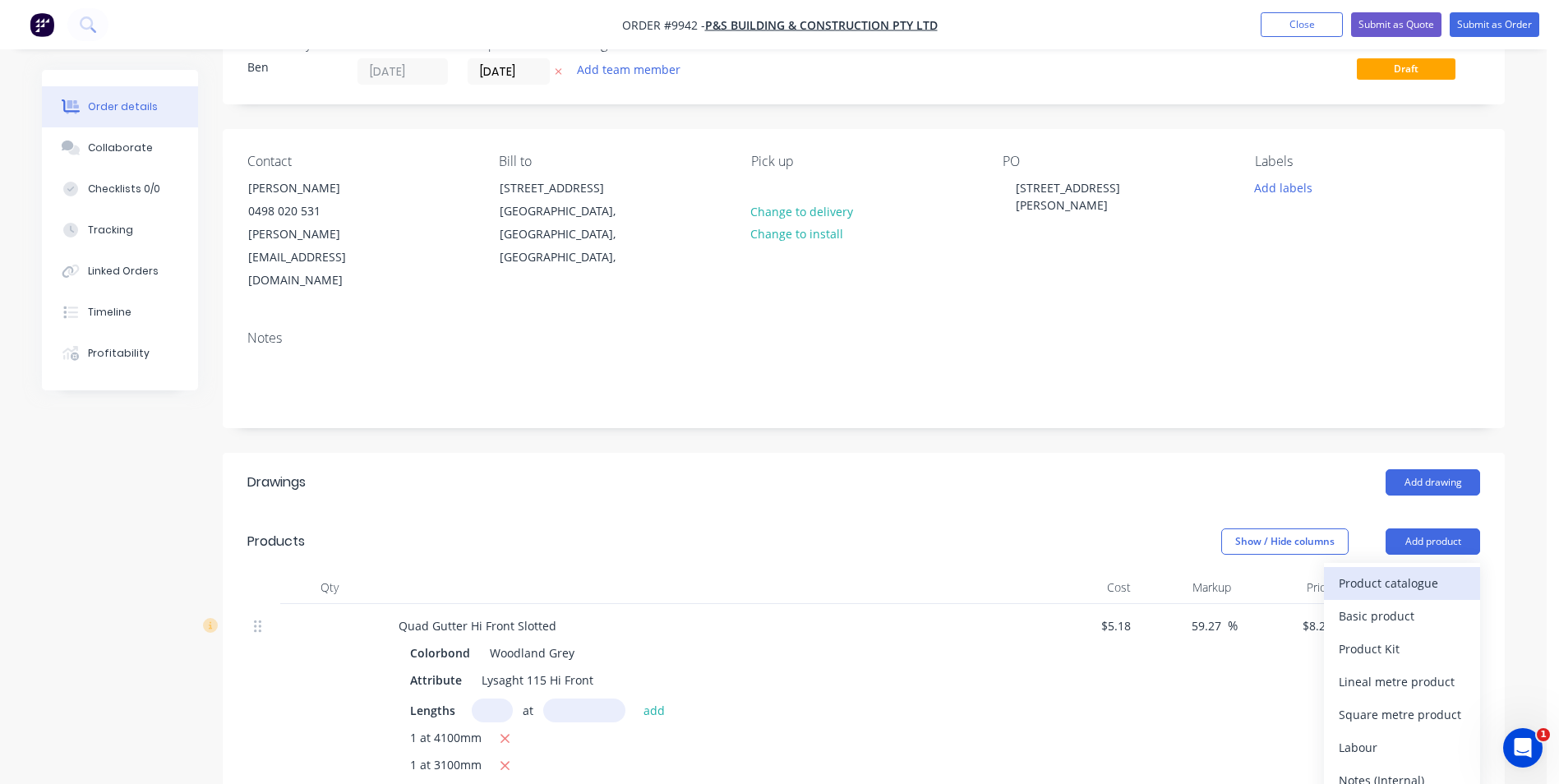
click at [1426, 571] on div "Product catalogue" at bounding box center [1401, 583] width 126 height 23
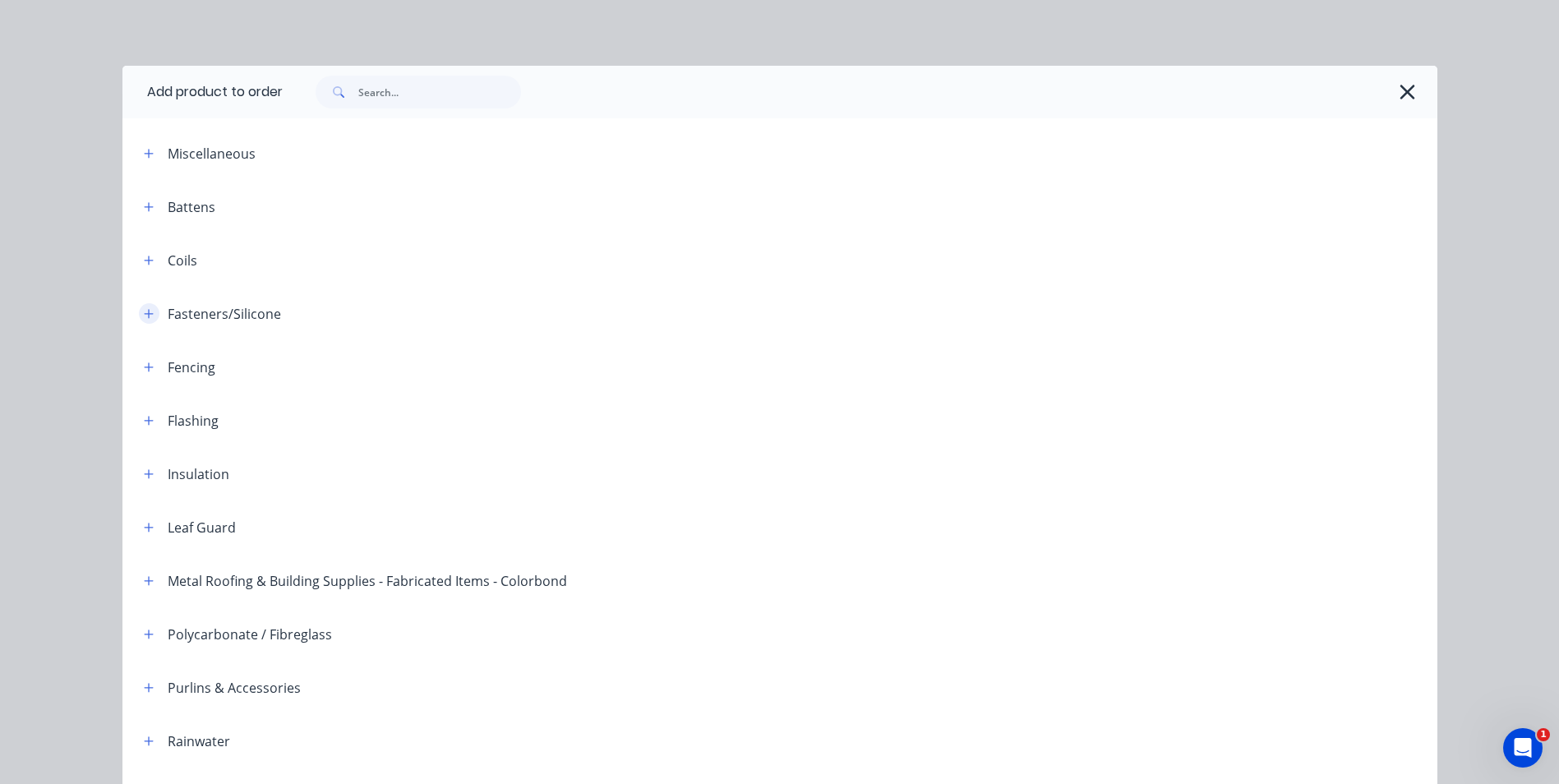
click at [144, 314] on icon "button" at bounding box center [149, 314] width 9 height 9
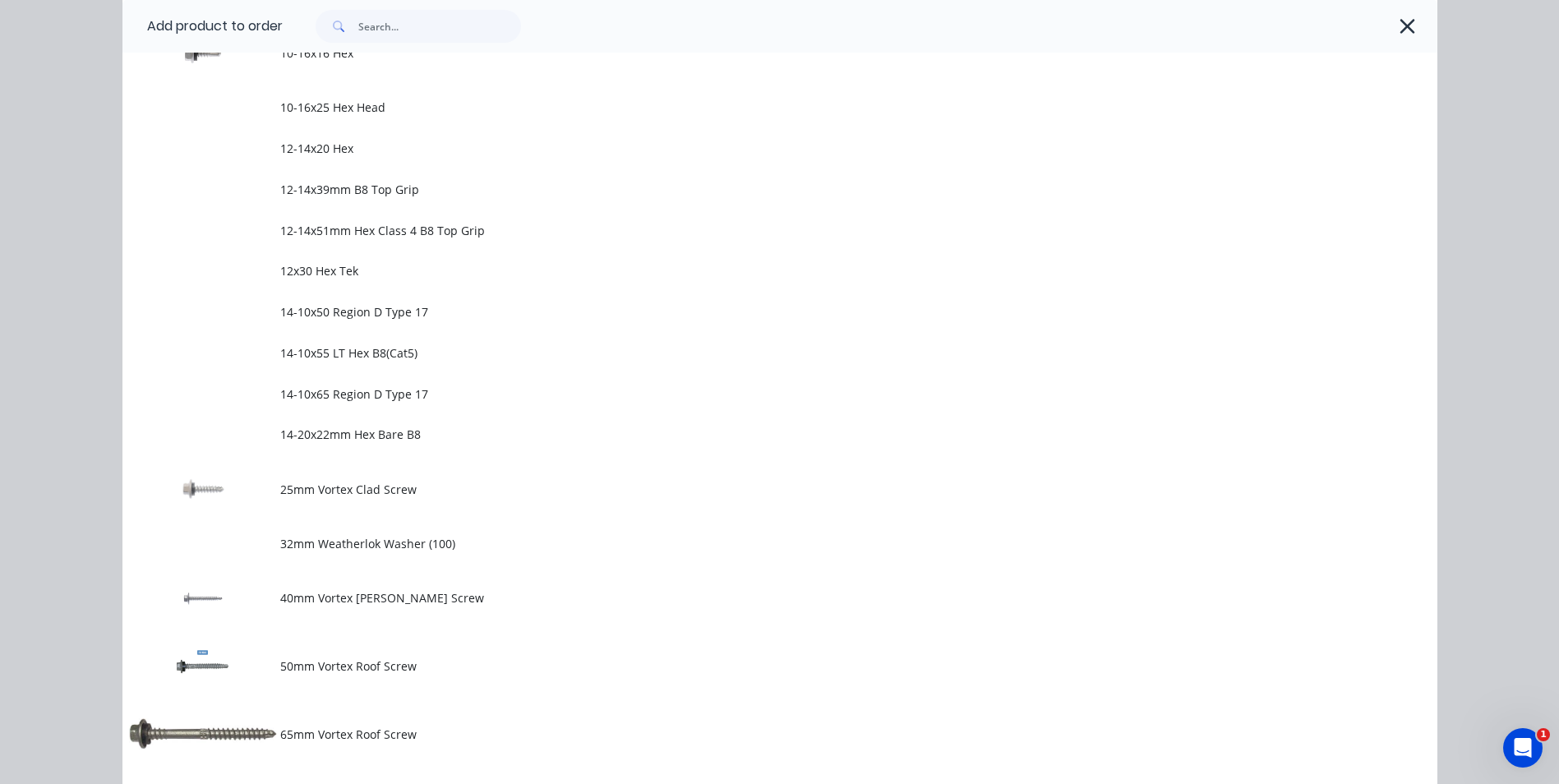
scroll to position [740, 0]
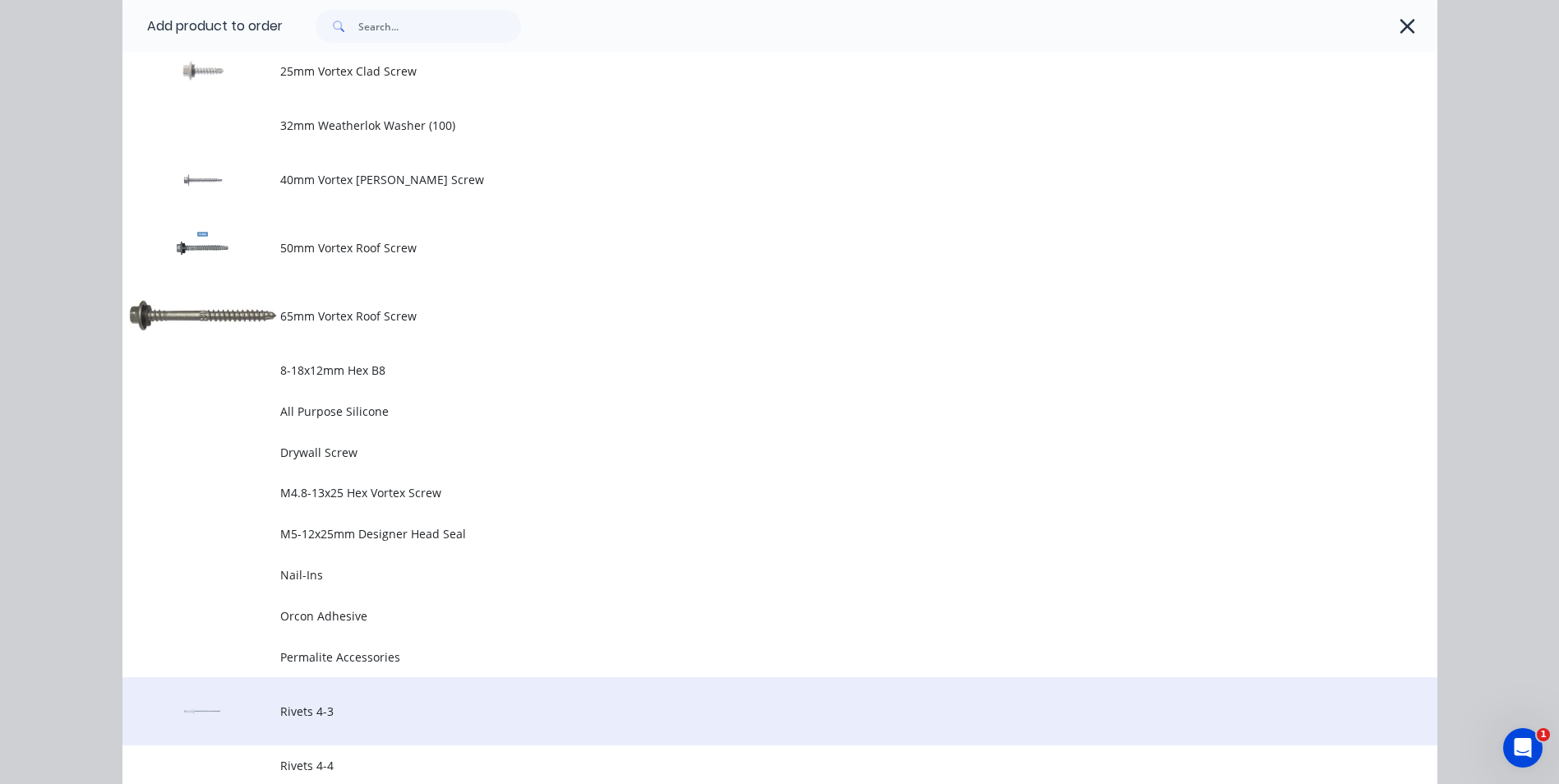
click at [290, 698] on td "Rivets 4-3" at bounding box center [859, 711] width 1157 height 68
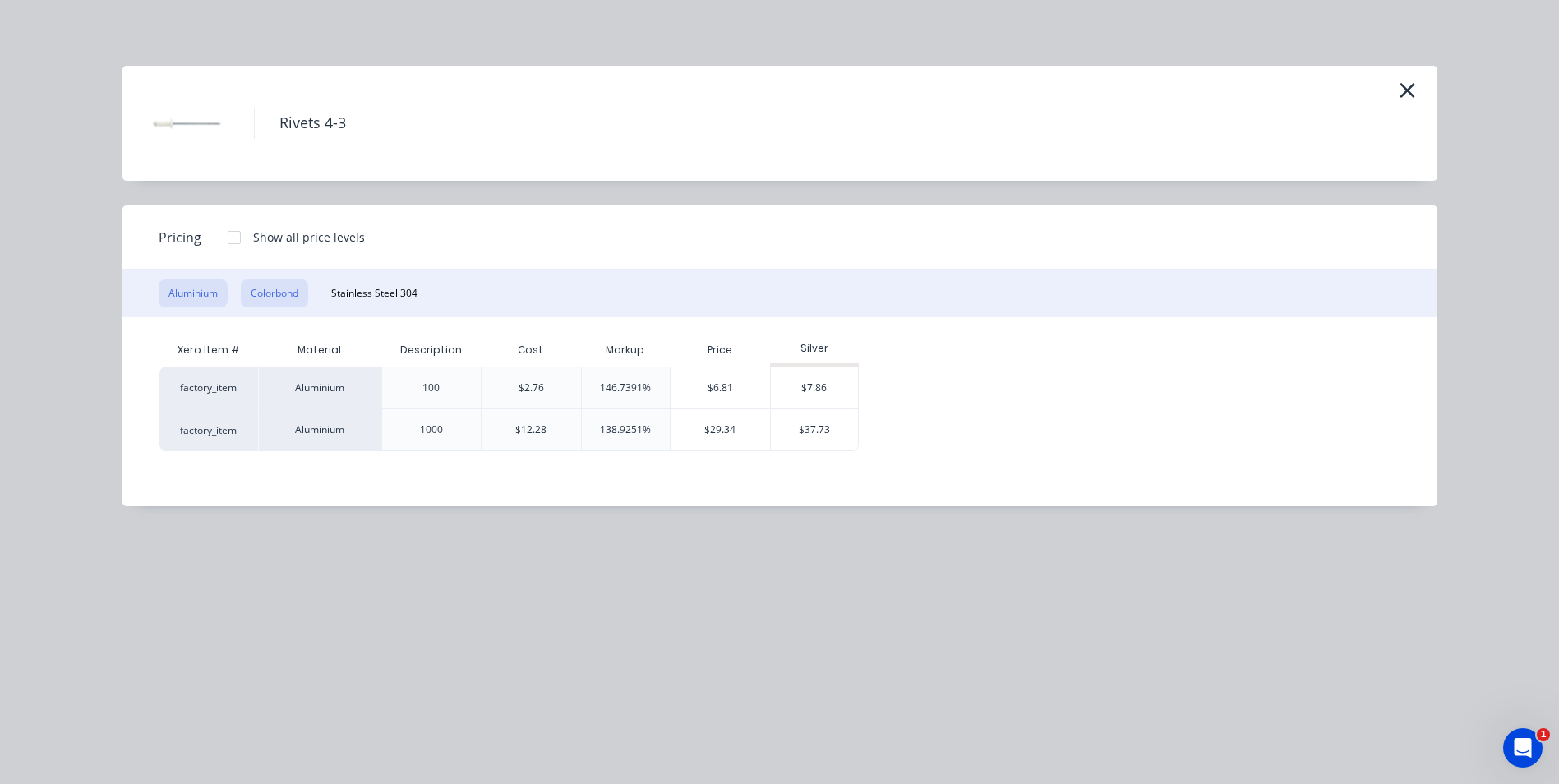
click at [283, 299] on button "Colorbond" at bounding box center [274, 293] width 68 height 28
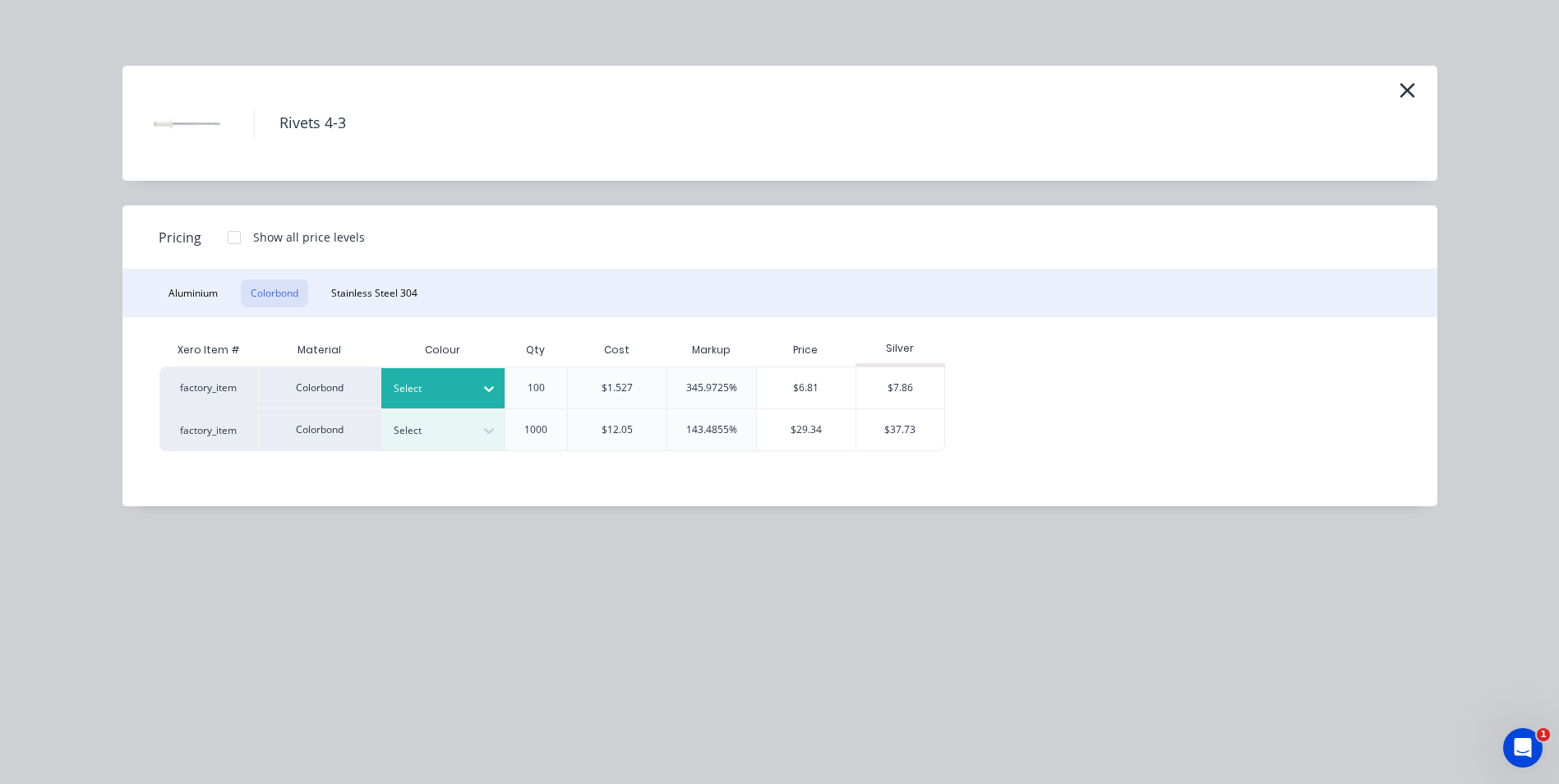
click at [491, 388] on icon at bounding box center [488, 389] width 10 height 5
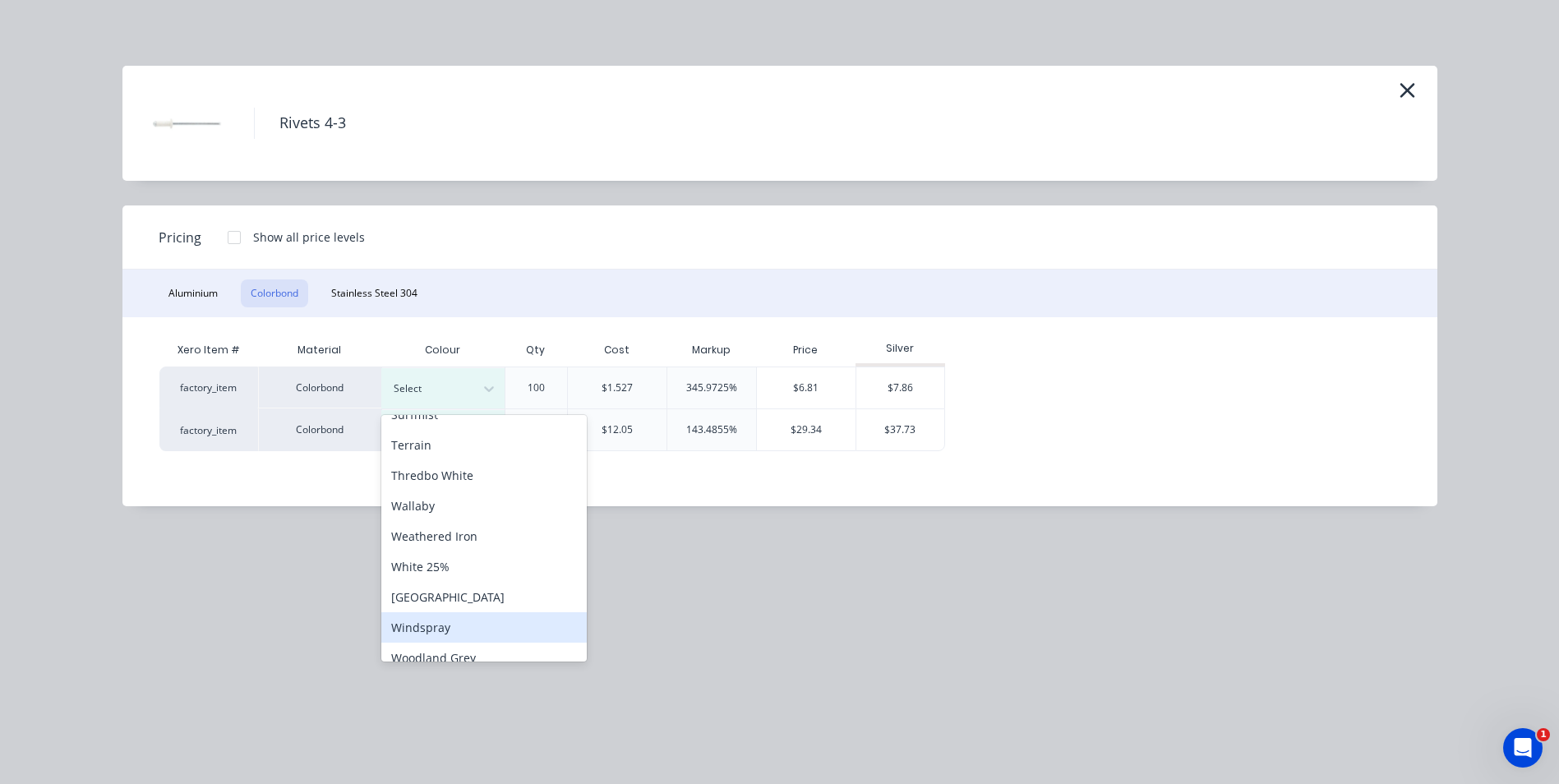
scroll to position [672, 0]
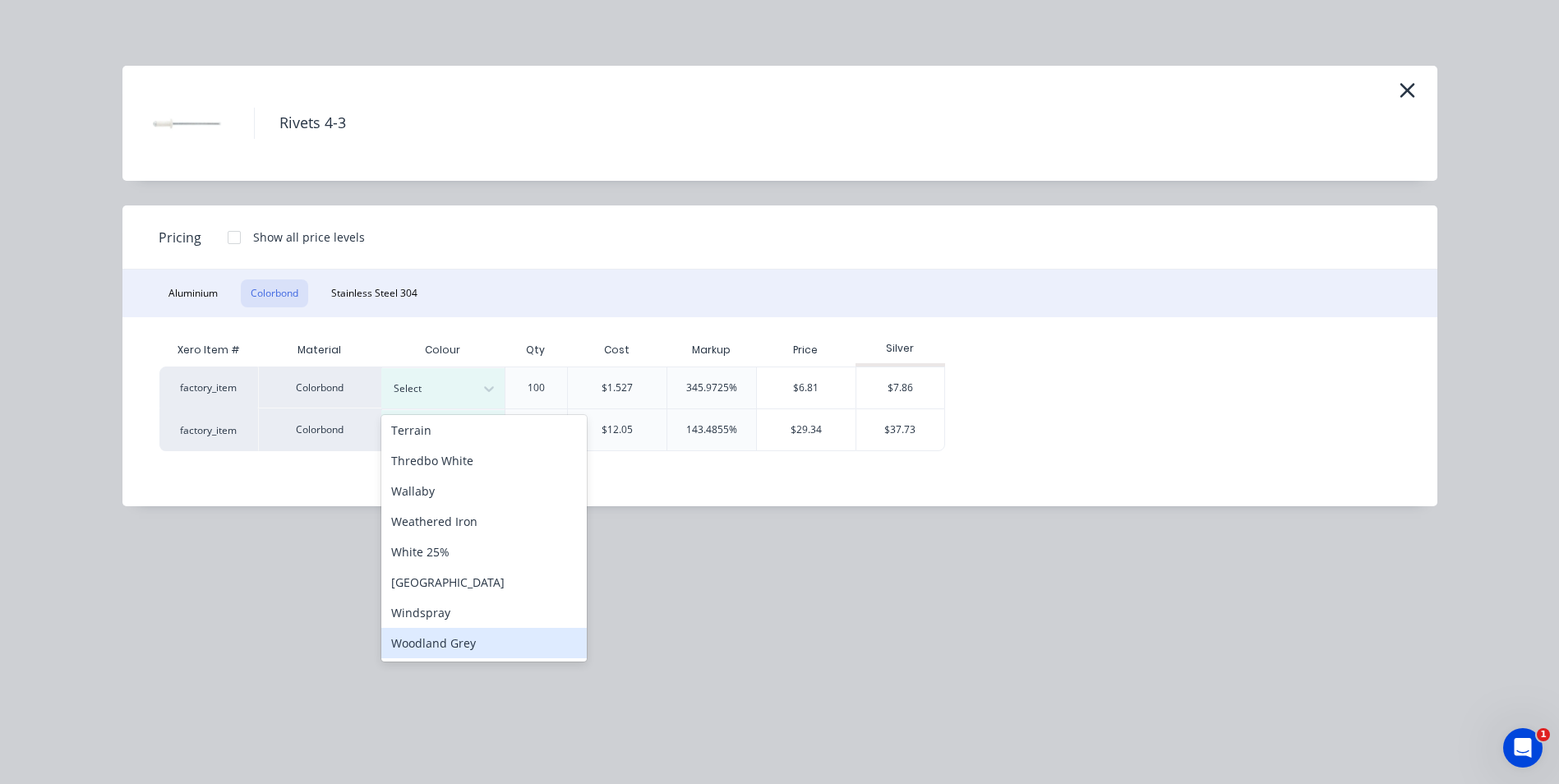
click at [462, 643] on div "Woodland Grey" at bounding box center [484, 643] width 205 height 31
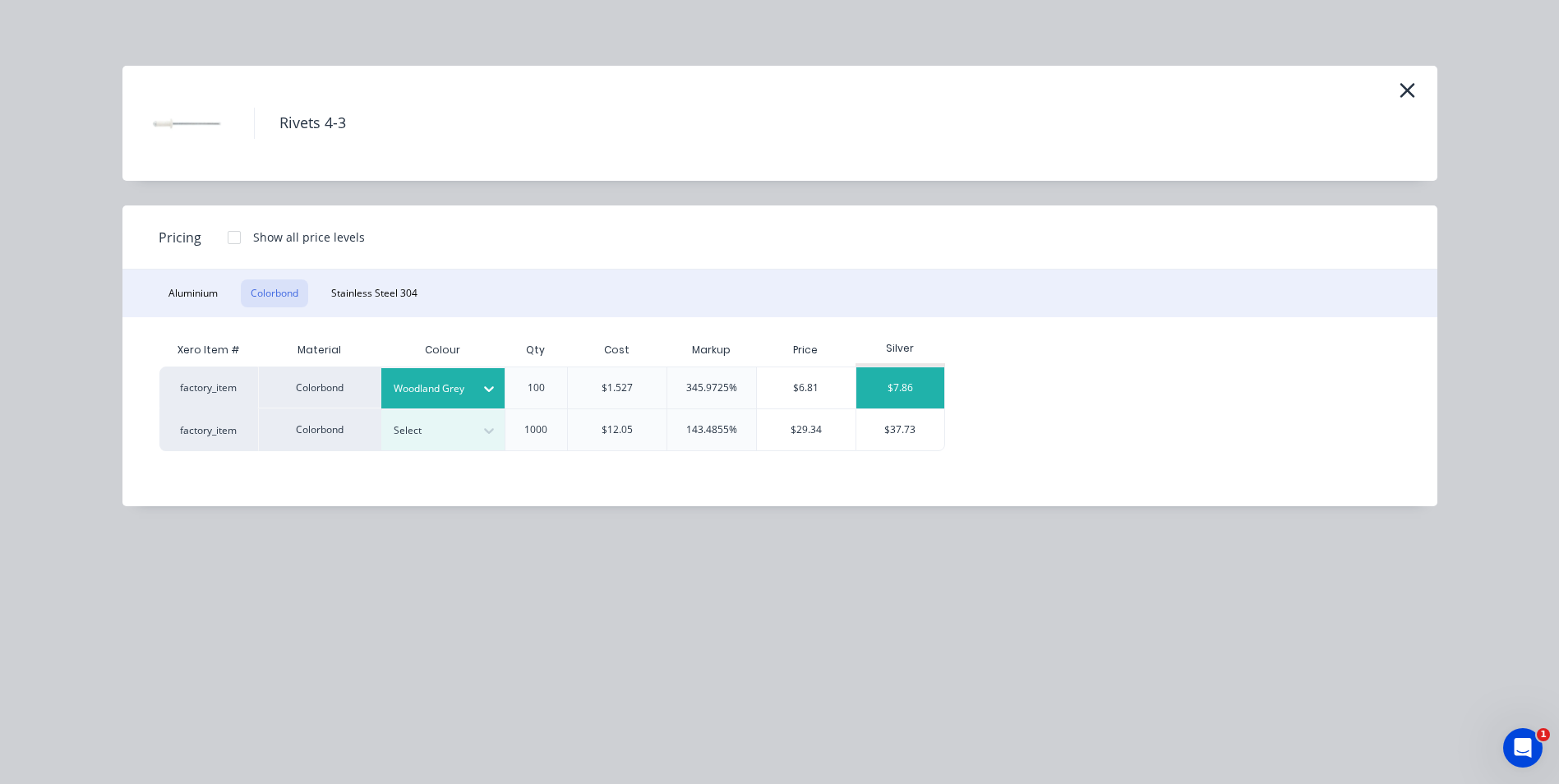
click at [882, 382] on div "$7.86" at bounding box center [900, 388] width 88 height 41
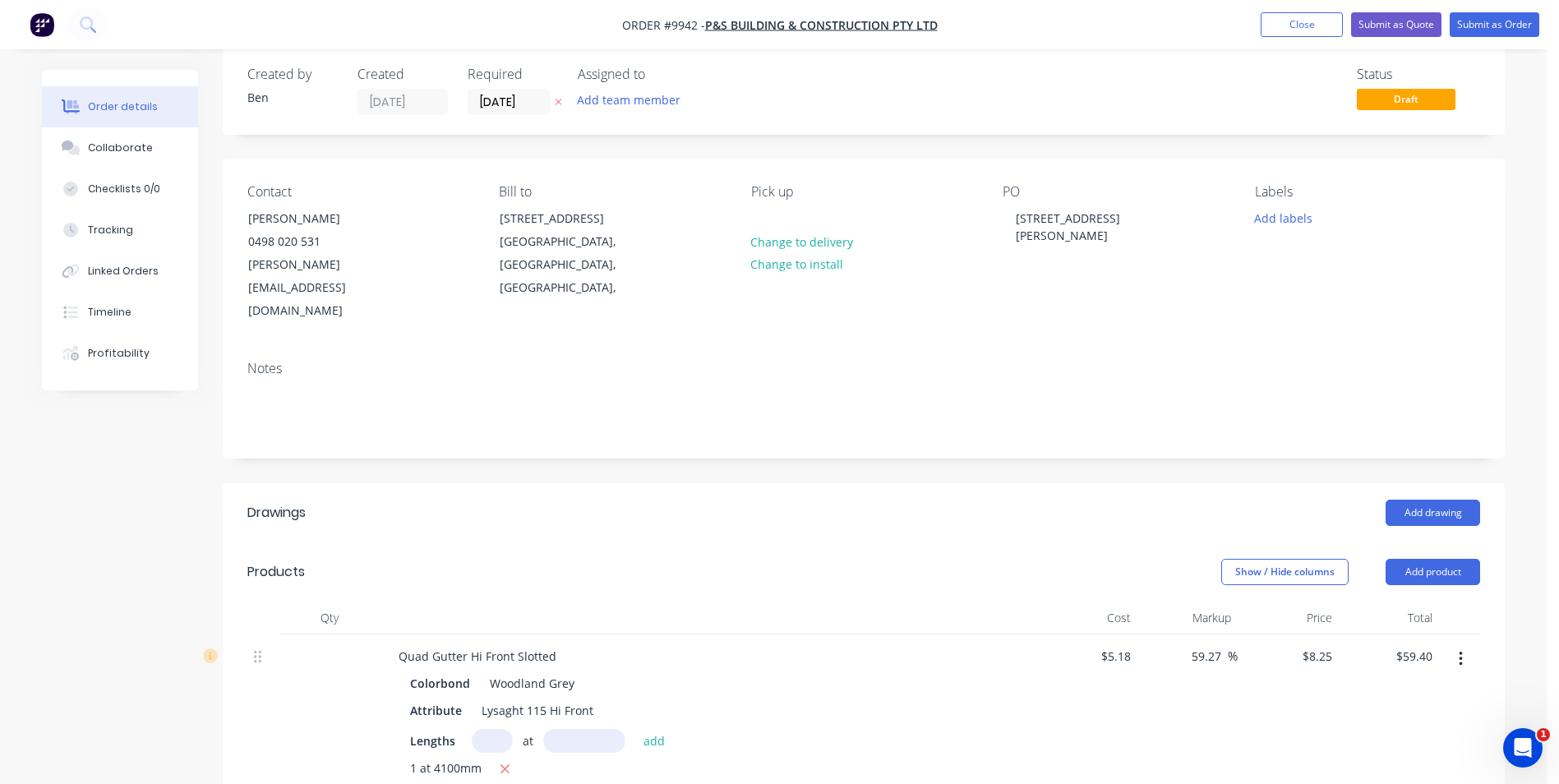
scroll to position [0, 0]
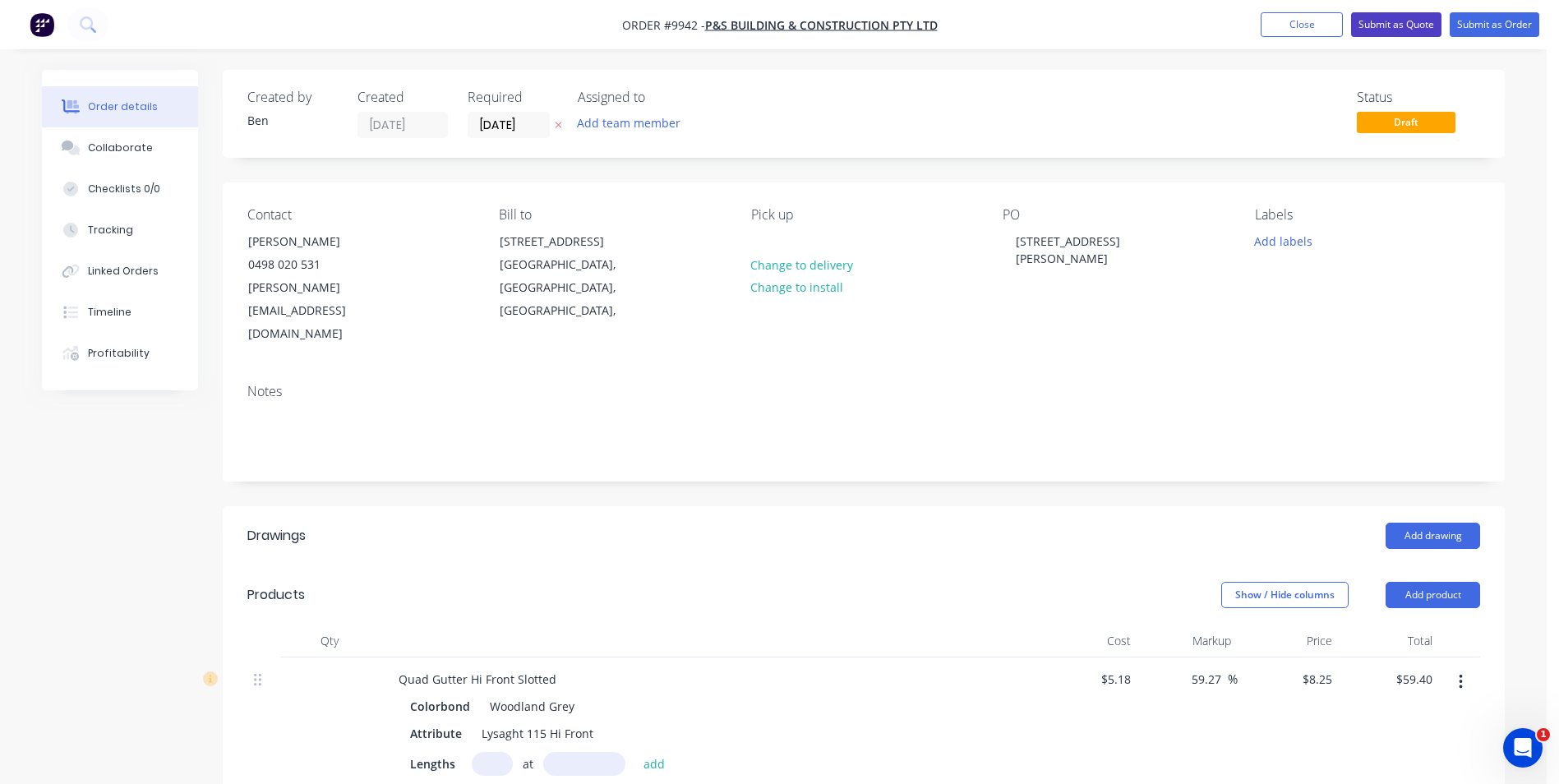
click at [1399, 17] on button "Submit as Quote" at bounding box center [1396, 24] width 90 height 24
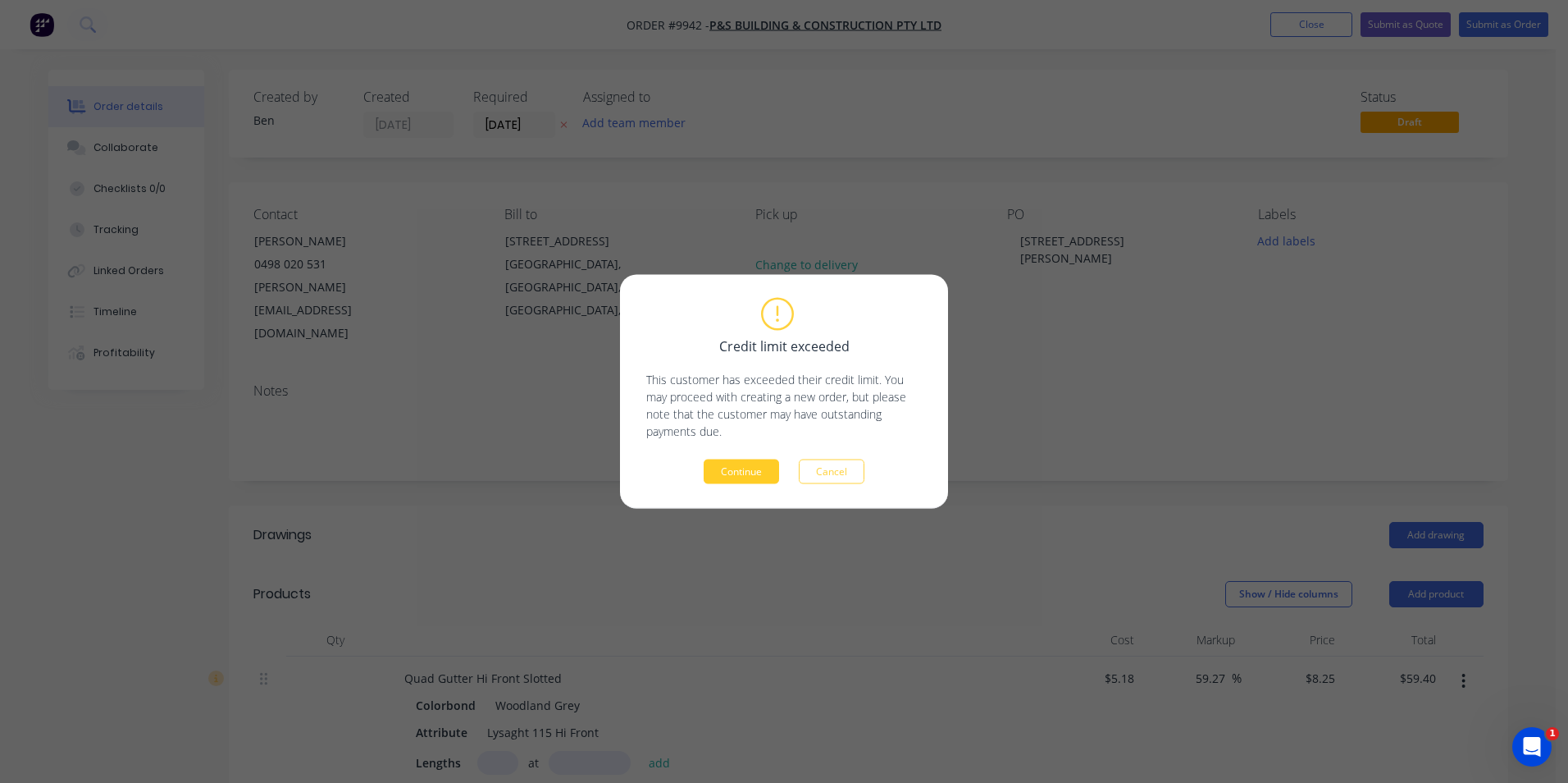
click at [747, 471] on button "Continue" at bounding box center [741, 472] width 76 height 24
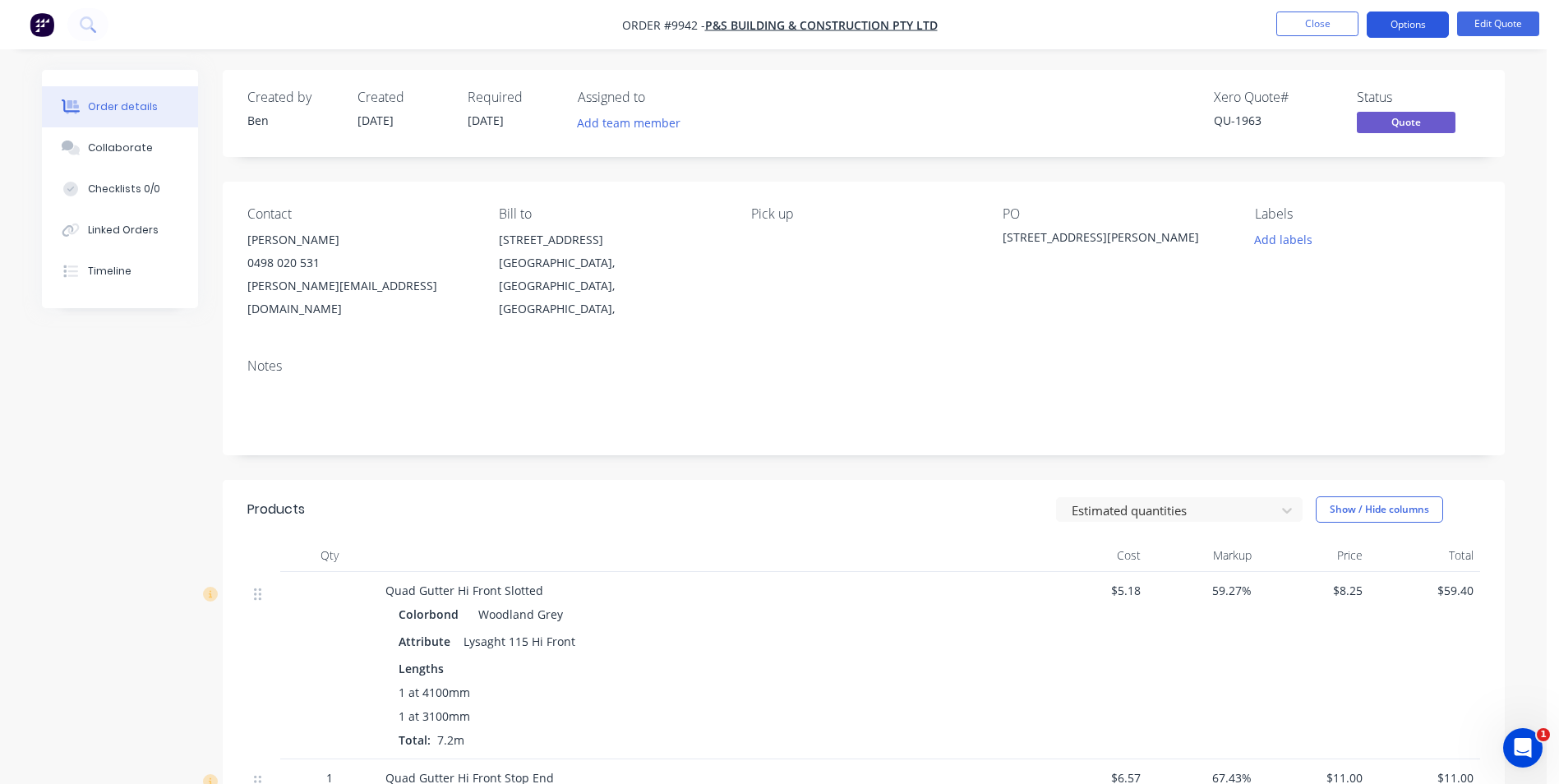
click at [1382, 19] on button "Options" at bounding box center [1407, 24] width 82 height 26
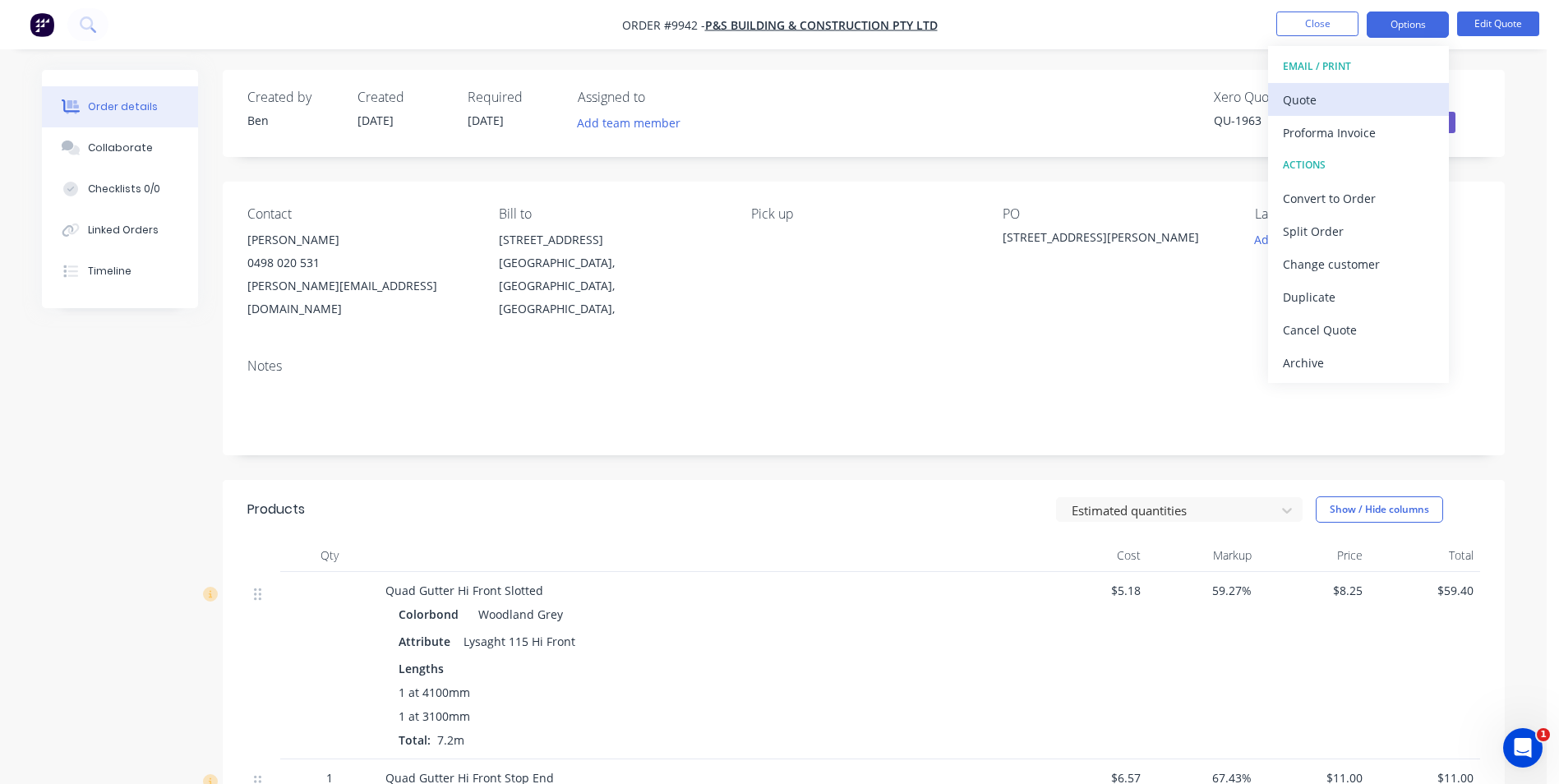
click at [1345, 98] on div "Quote" at bounding box center [1358, 100] width 151 height 23
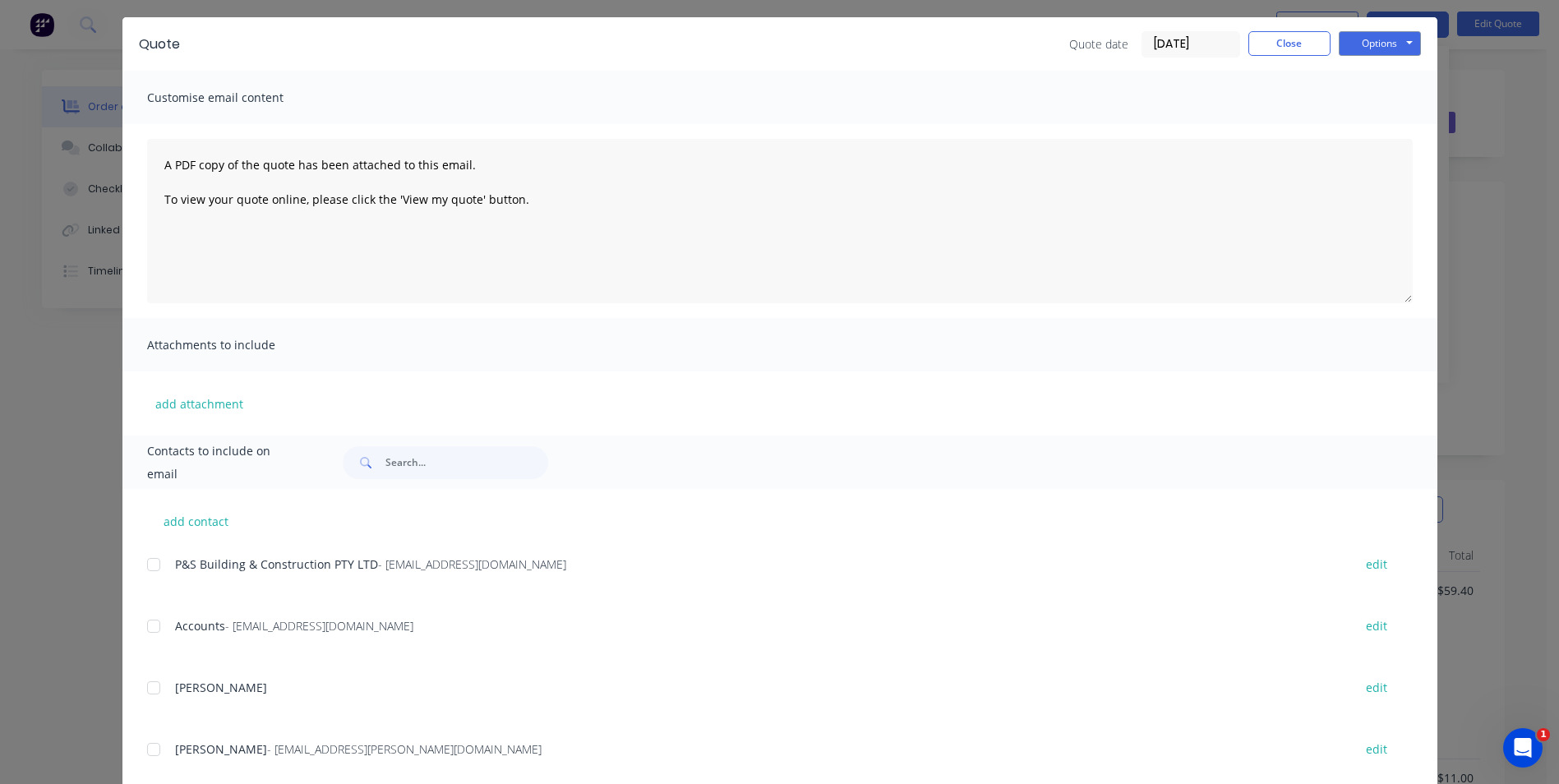
scroll to position [272, 0]
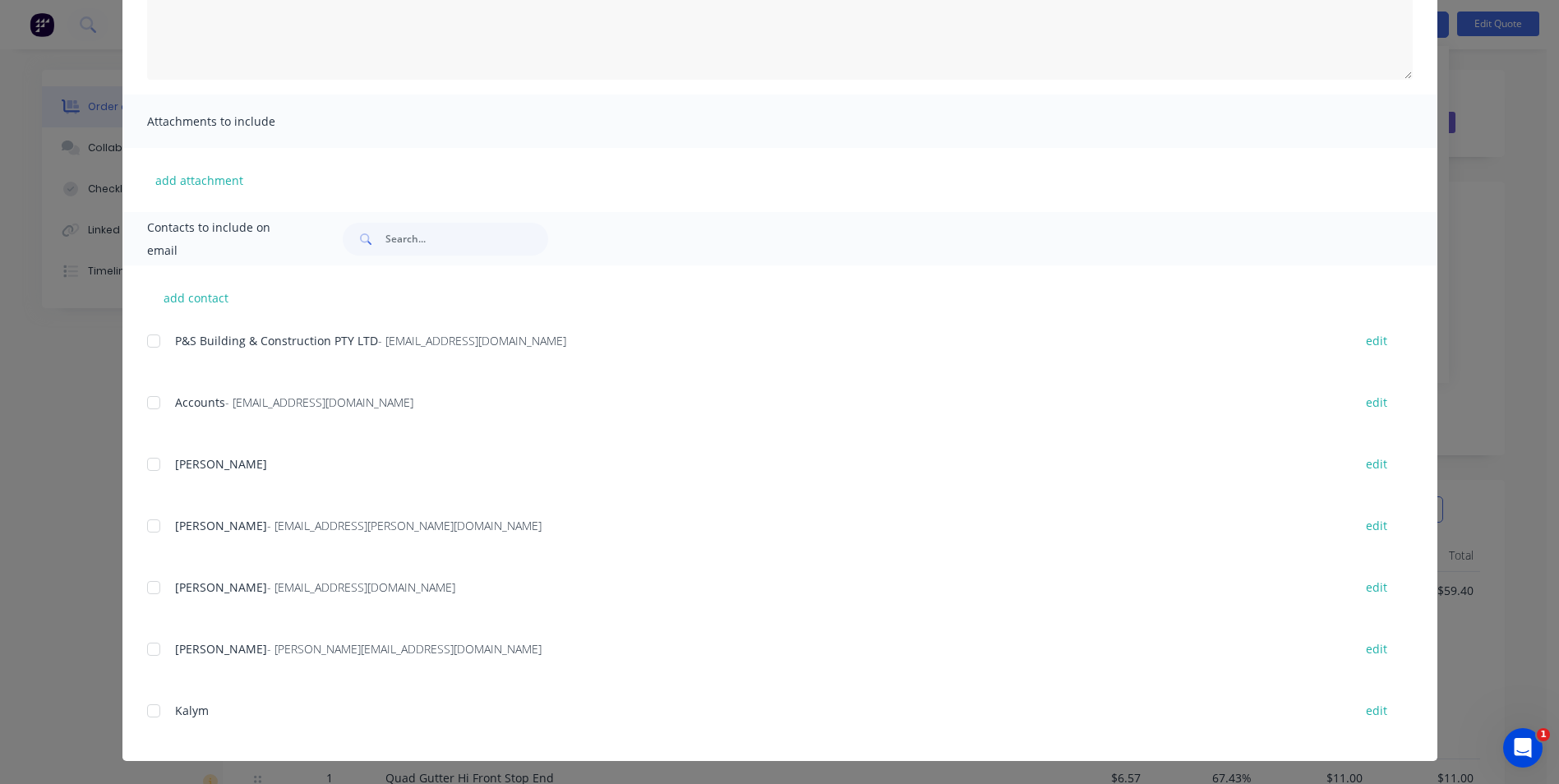
click at [148, 649] on div at bounding box center [153, 649] width 32 height 32
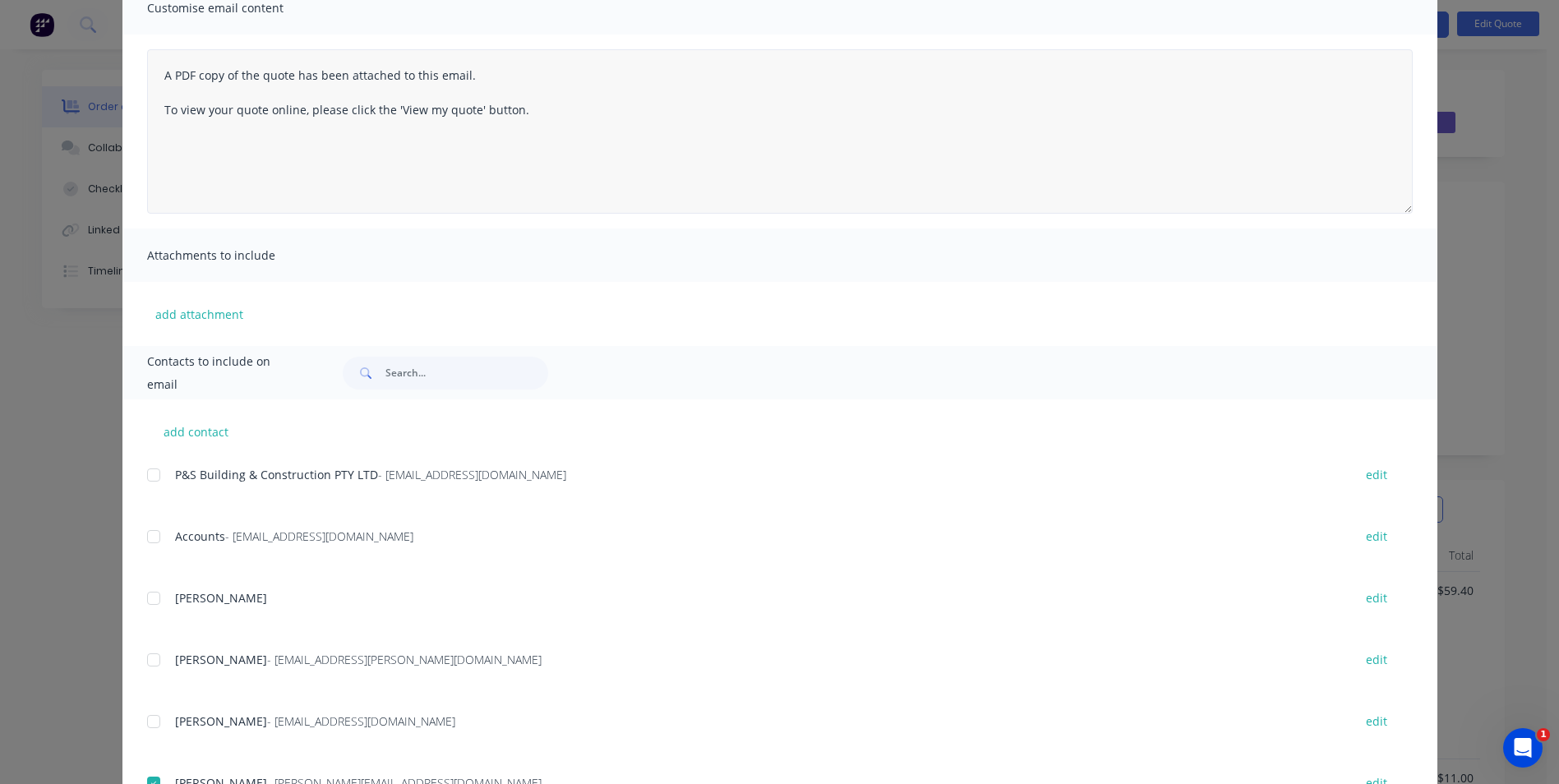
scroll to position [0, 0]
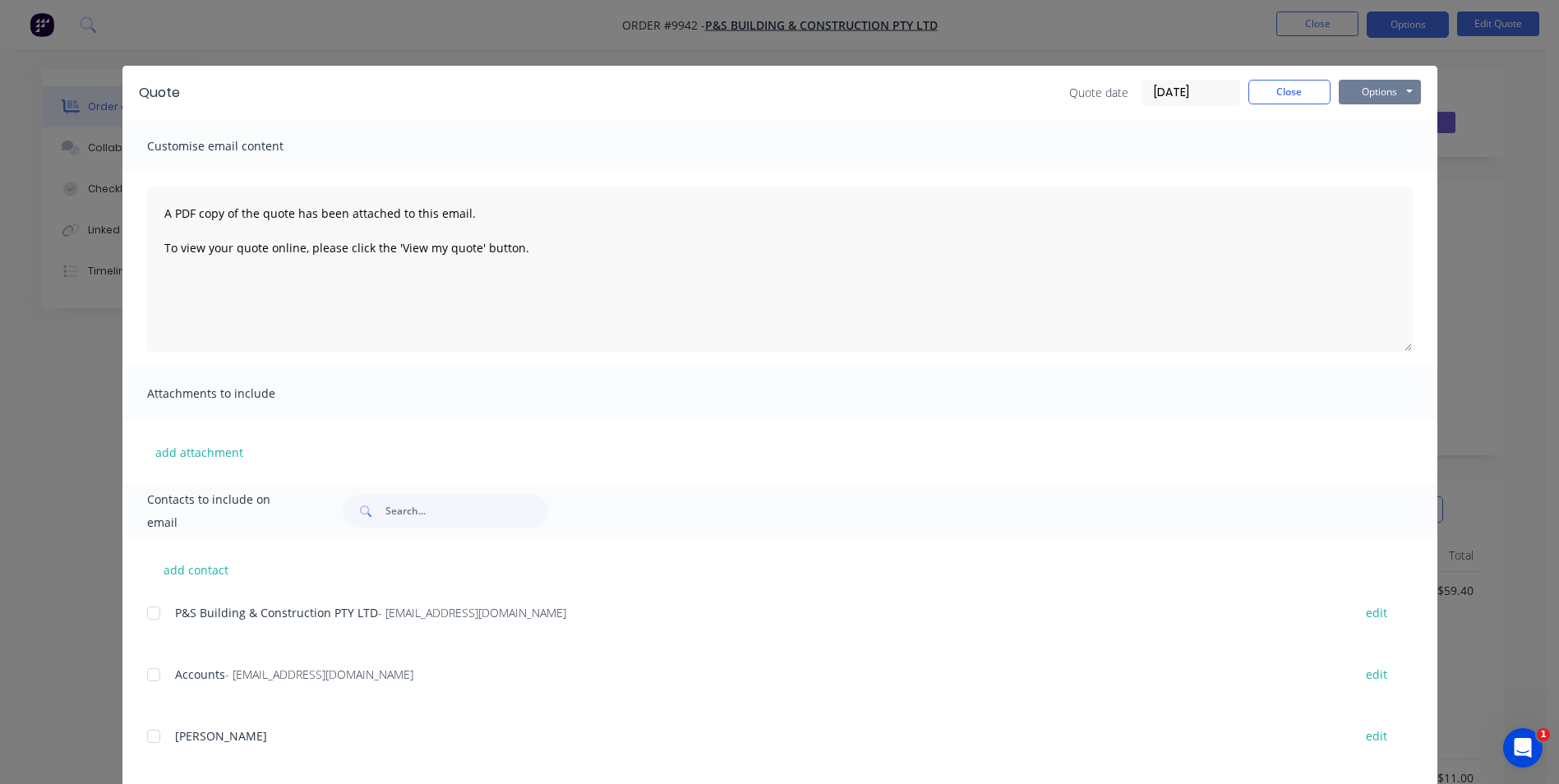
click at [1373, 85] on button "Options" at bounding box center [1379, 91] width 82 height 24
click at [1374, 172] on button "Email" at bounding box center [1390, 176] width 105 height 27
click at [1250, 96] on button "Close" at bounding box center [1289, 91] width 82 height 24
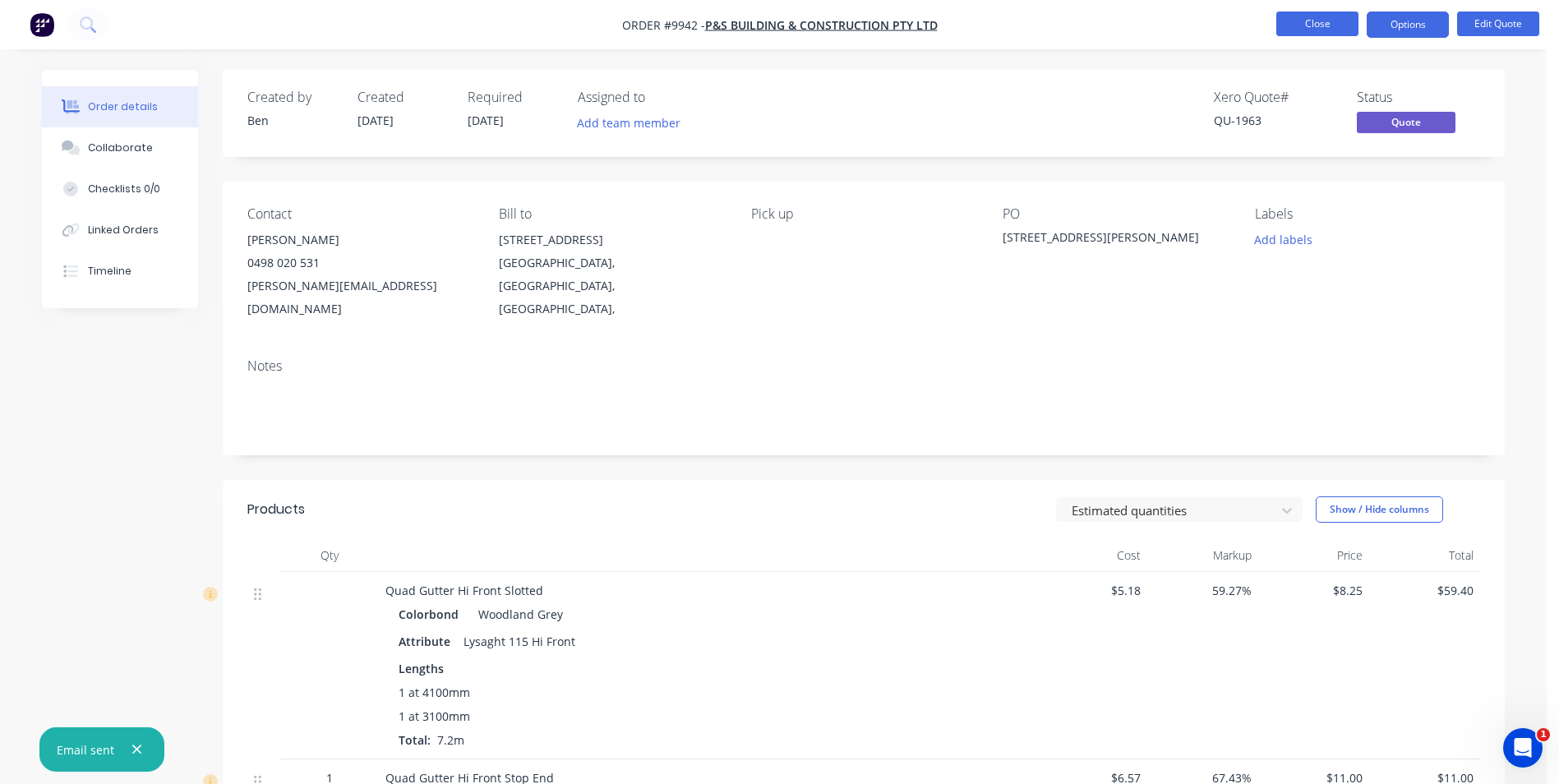
click at [1307, 23] on button "Close" at bounding box center [1317, 23] width 82 height 24
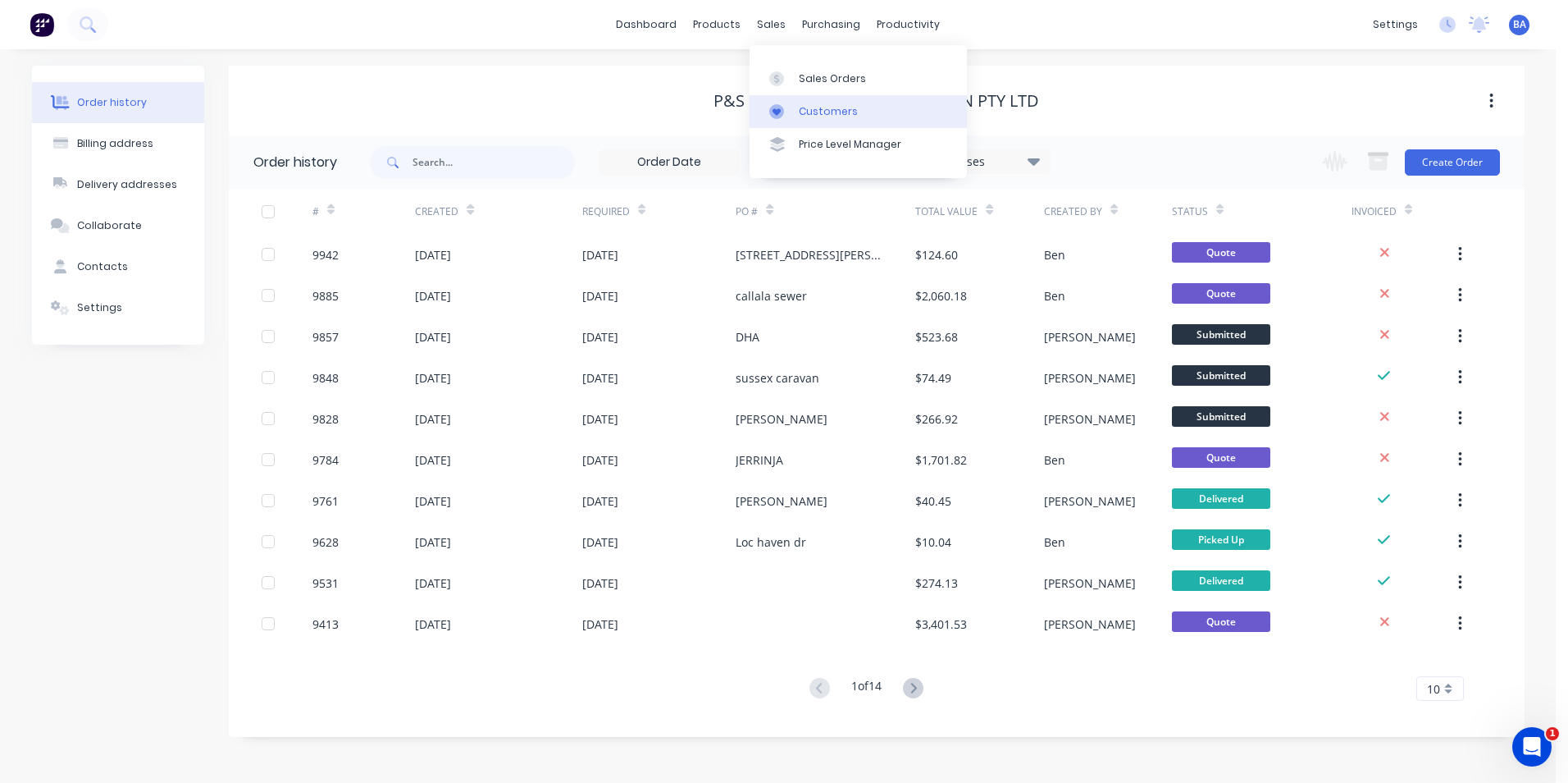
click at [793, 115] on div at bounding box center [781, 112] width 24 height 14
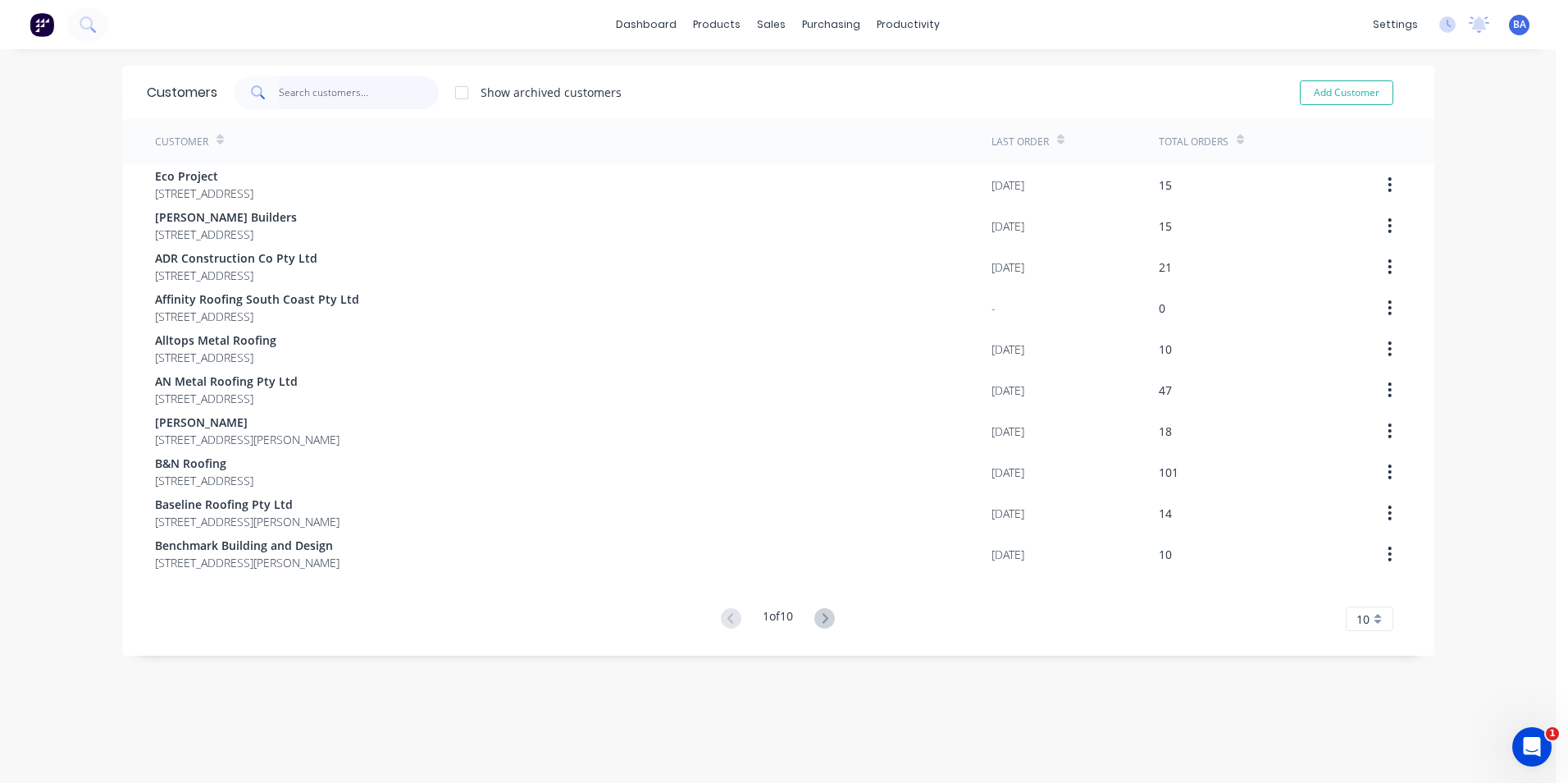
click at [407, 95] on input "text" at bounding box center [359, 93] width 160 height 32
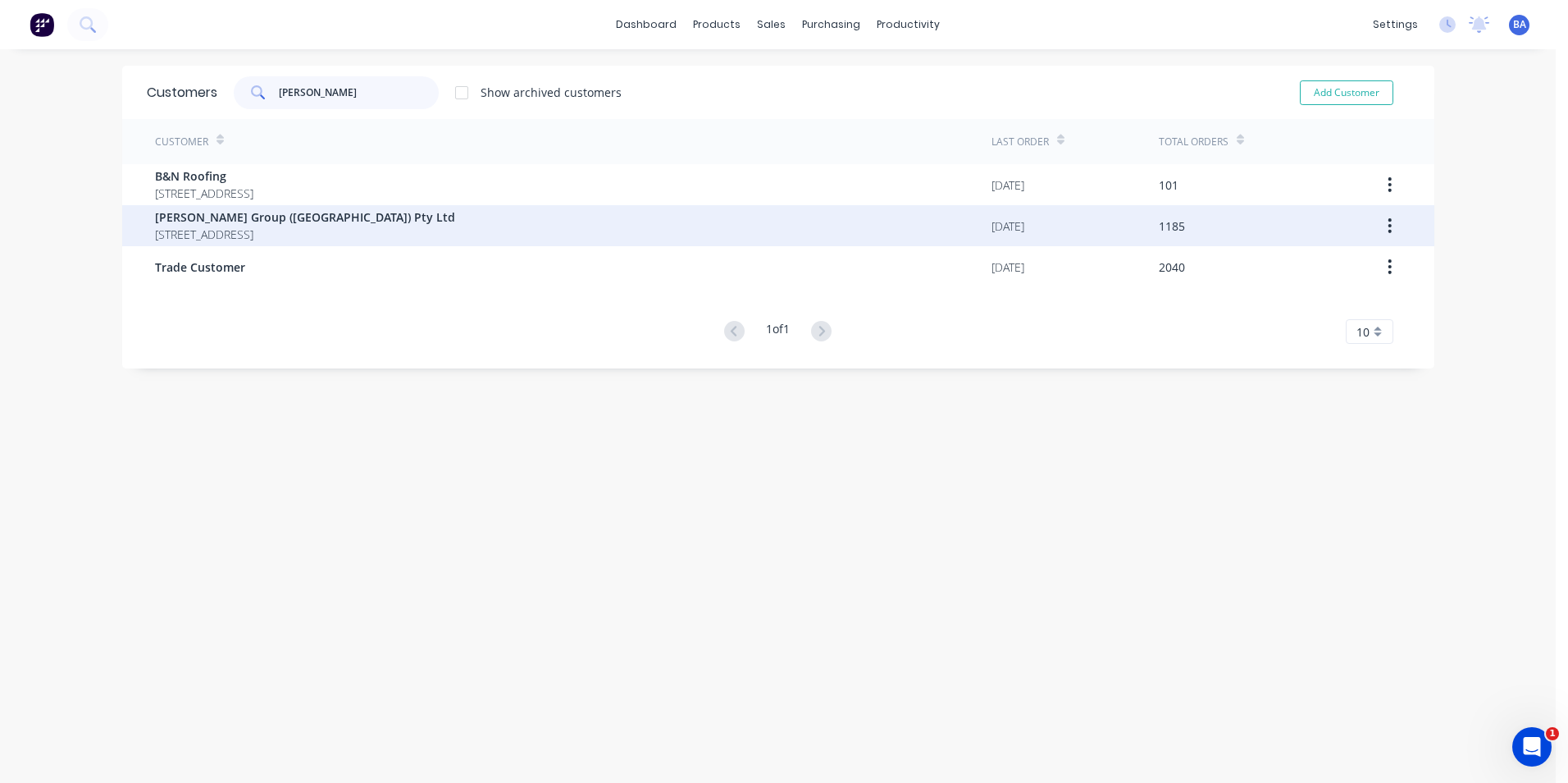
type input "[PERSON_NAME]"
click at [337, 228] on span "[STREET_ADDRESS]" at bounding box center [305, 234] width 300 height 17
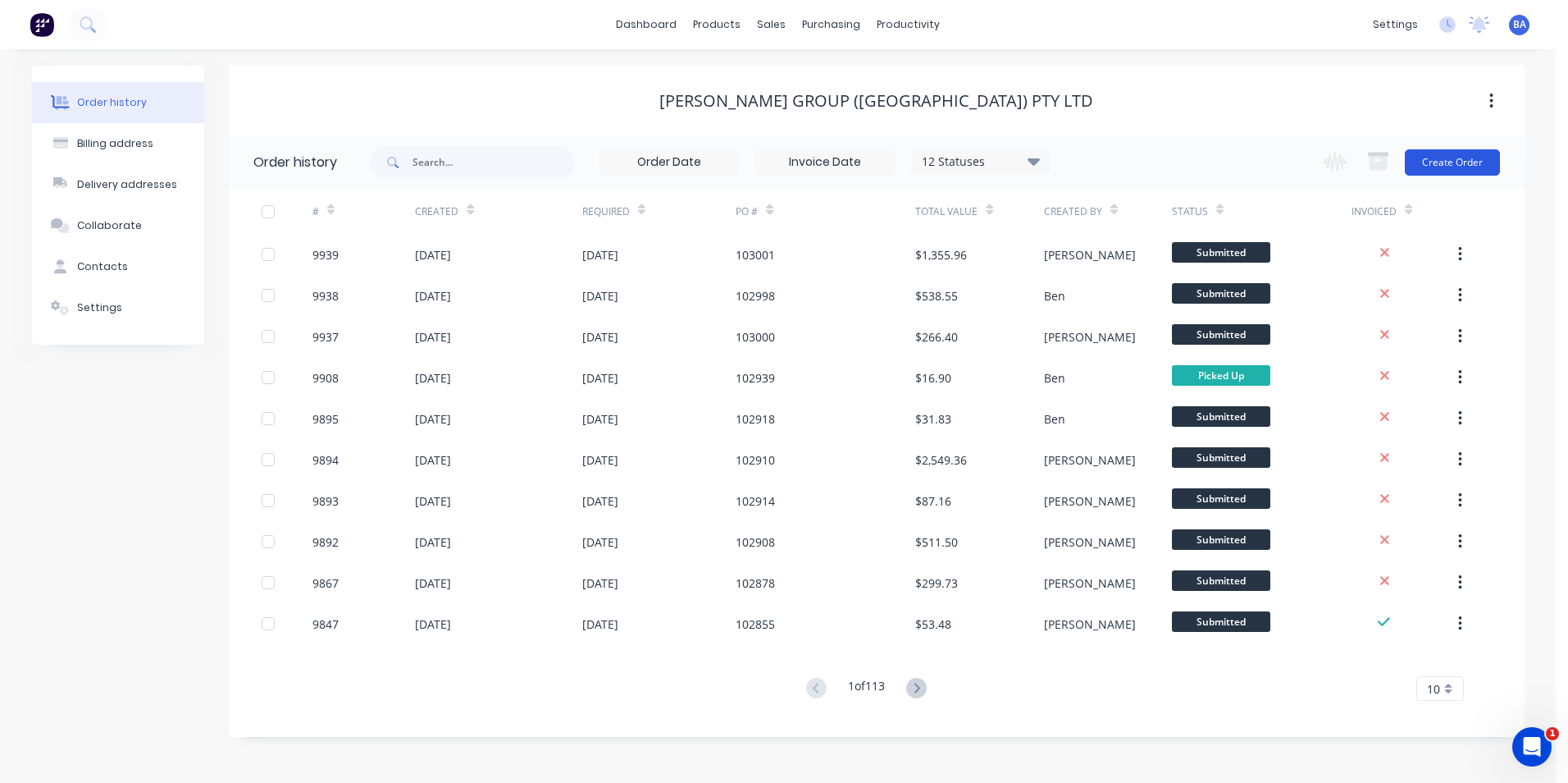
click at [1463, 161] on button "Create Order" at bounding box center [1453, 162] width 95 height 26
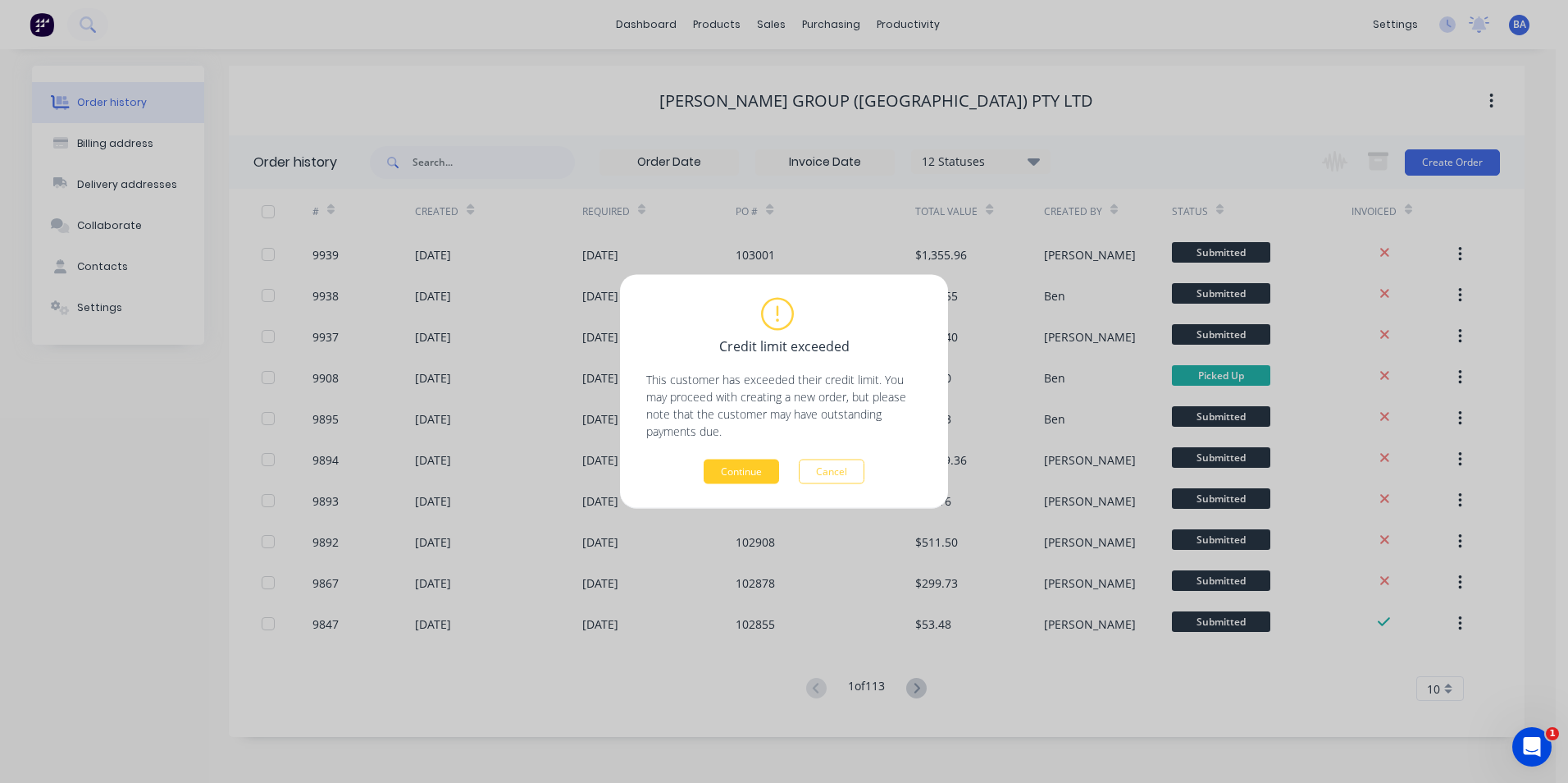
click at [758, 464] on button "Continue" at bounding box center [741, 472] width 76 height 24
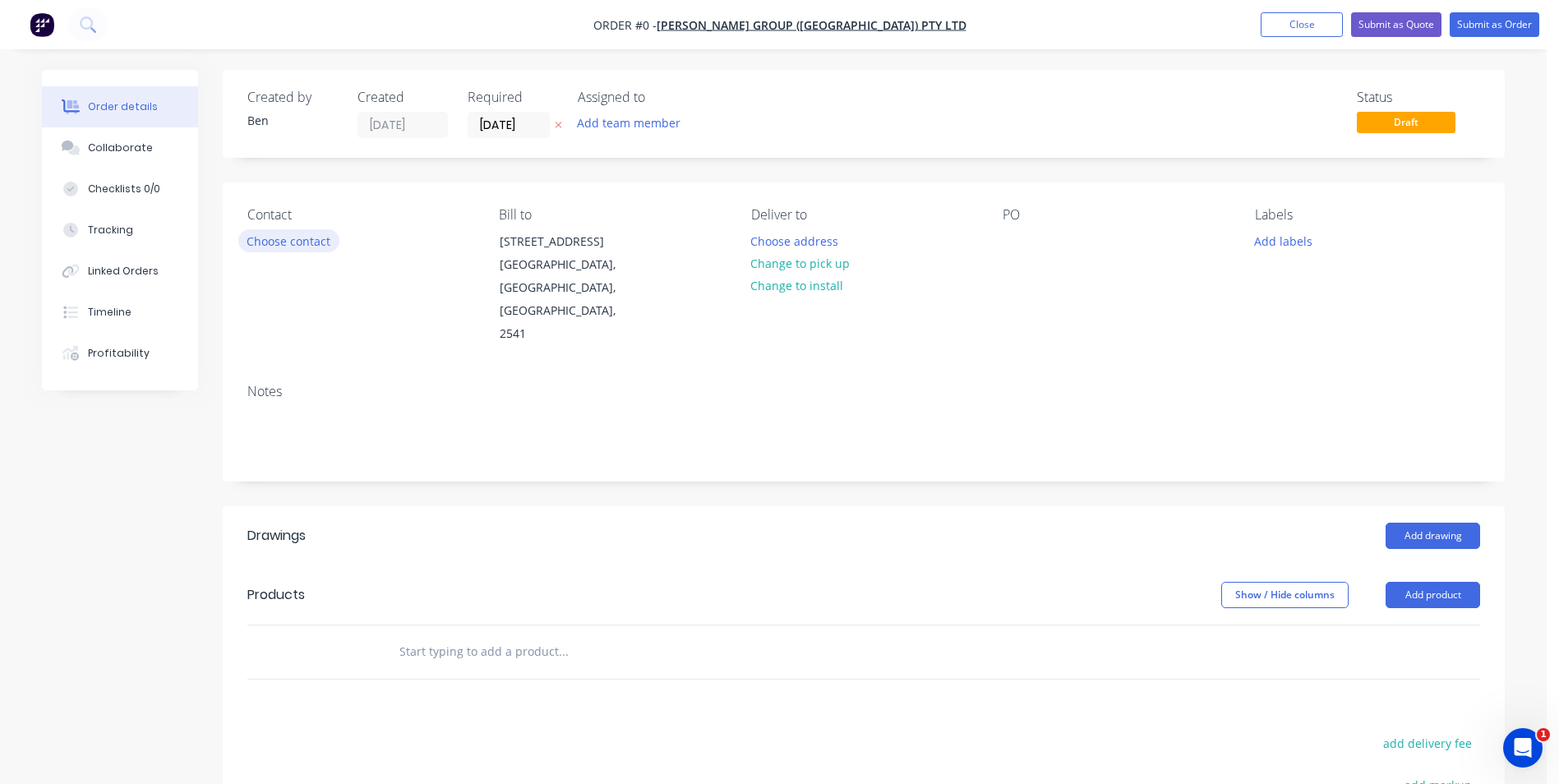
click at [247, 241] on button "Choose contact" at bounding box center [288, 240] width 101 height 23
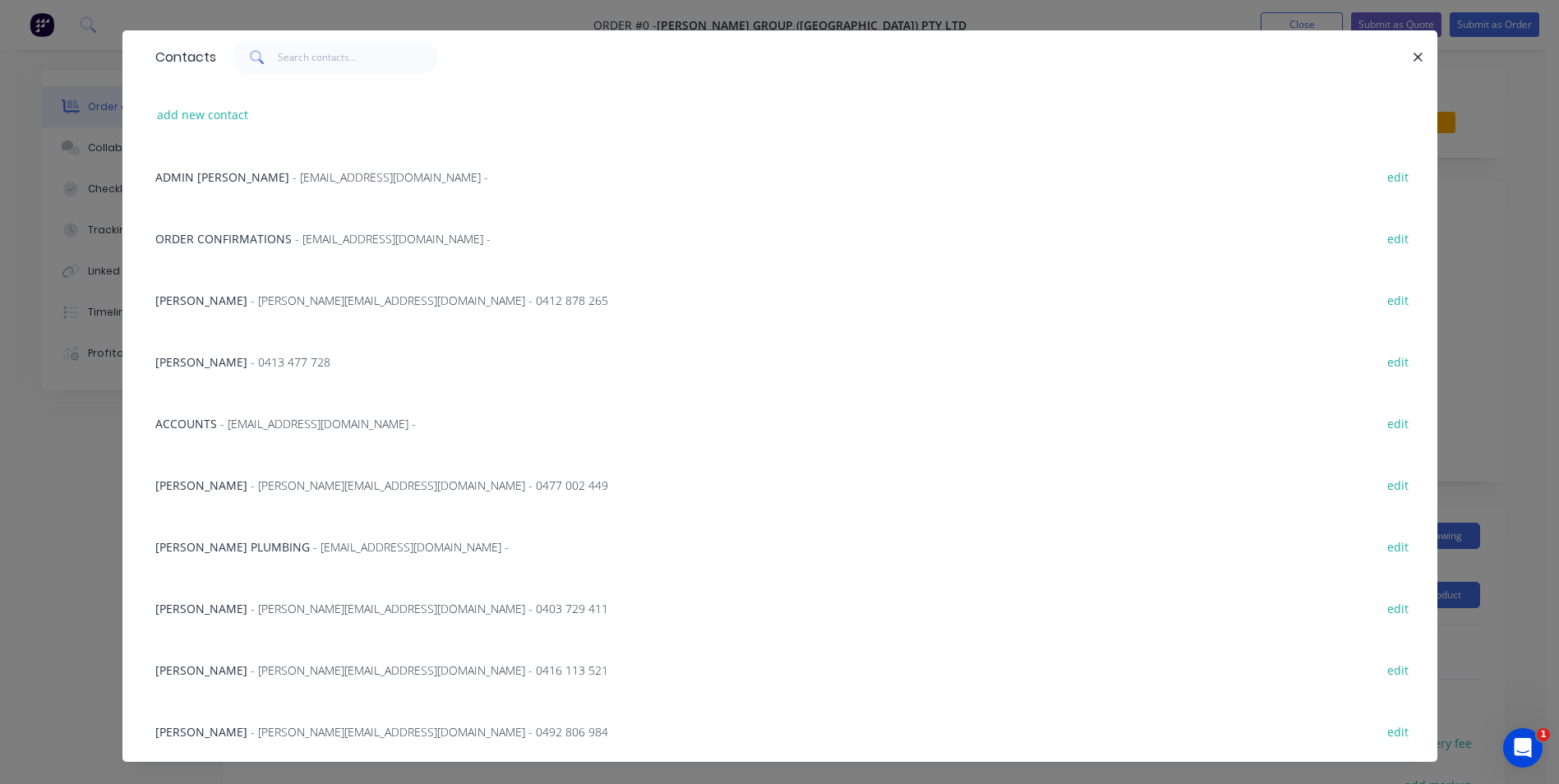
scroll to position [60, 0]
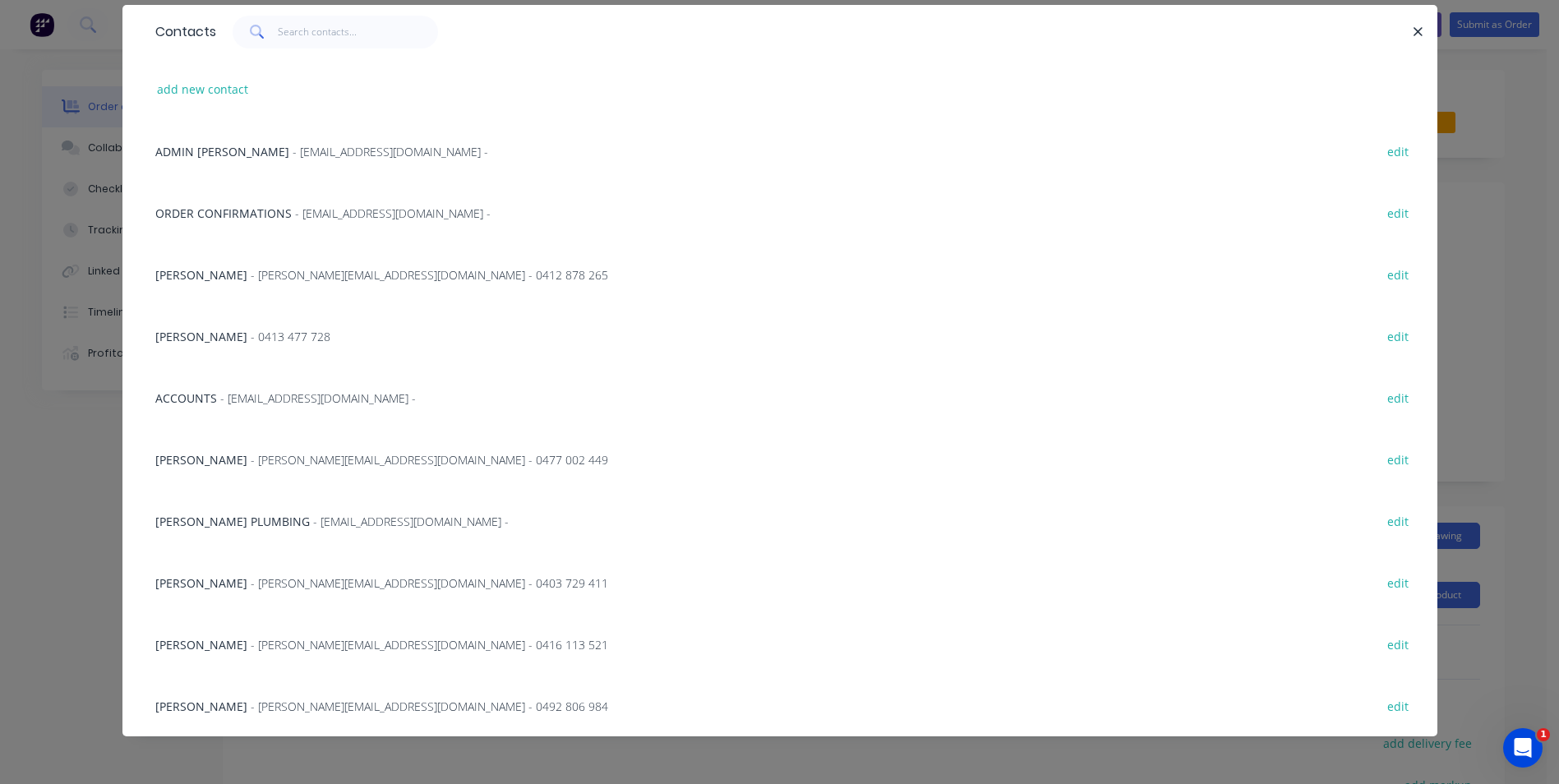
click at [196, 336] on span "[PERSON_NAME]" at bounding box center [201, 336] width 92 height 15
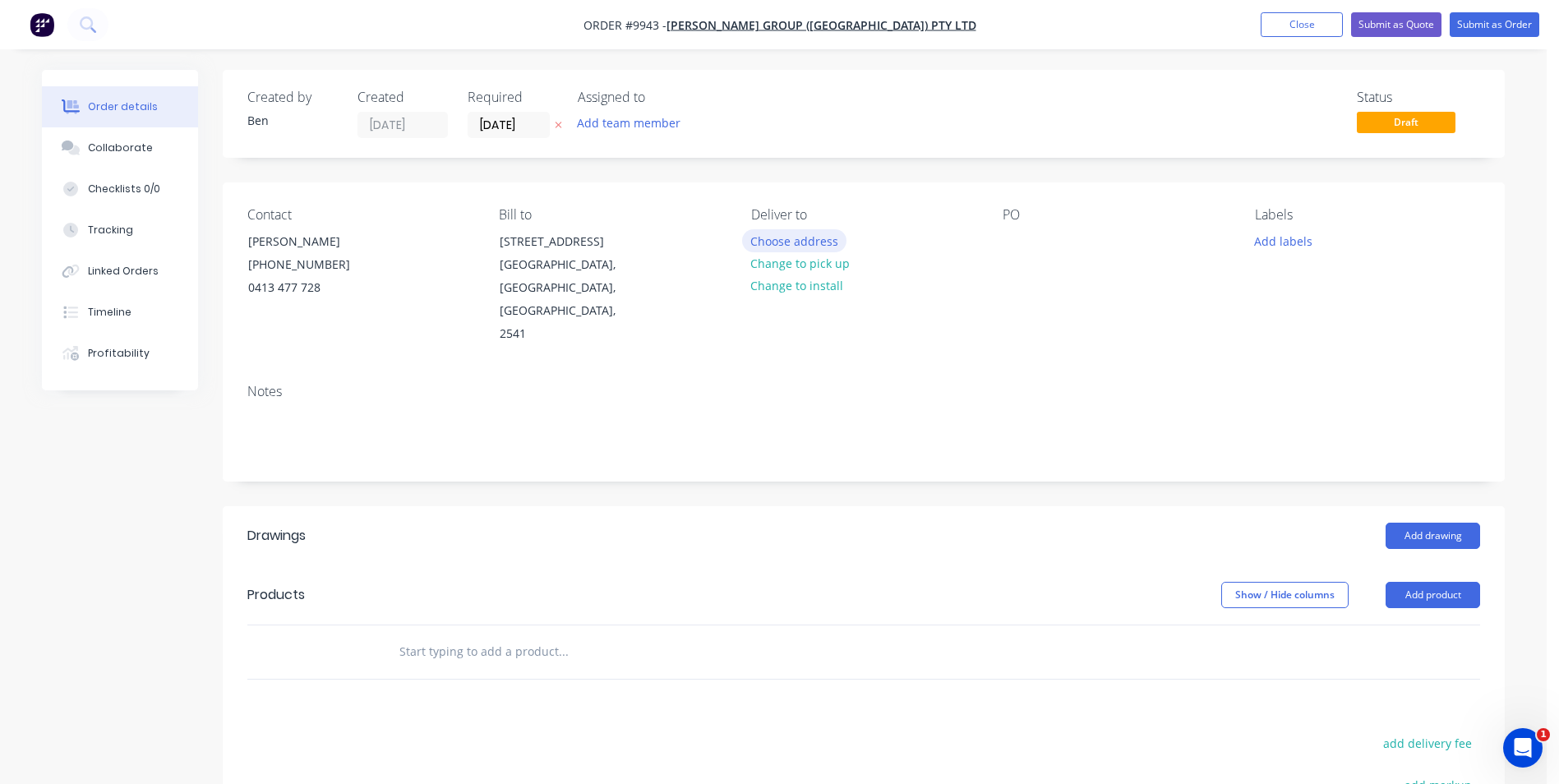
click at [800, 238] on button "Choose address" at bounding box center [794, 240] width 105 height 23
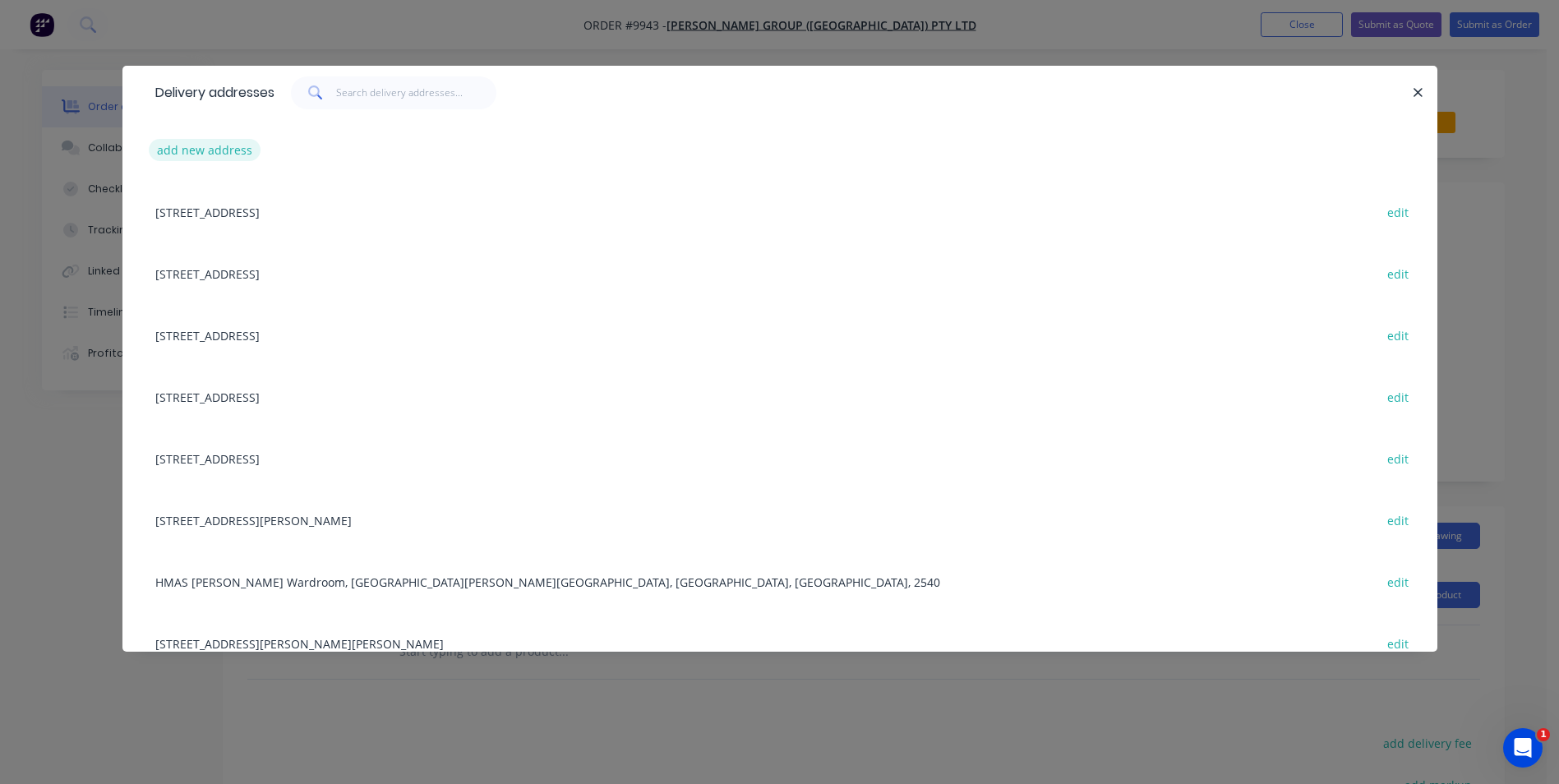
click at [223, 147] on button "add new address" at bounding box center [205, 150] width 113 height 23
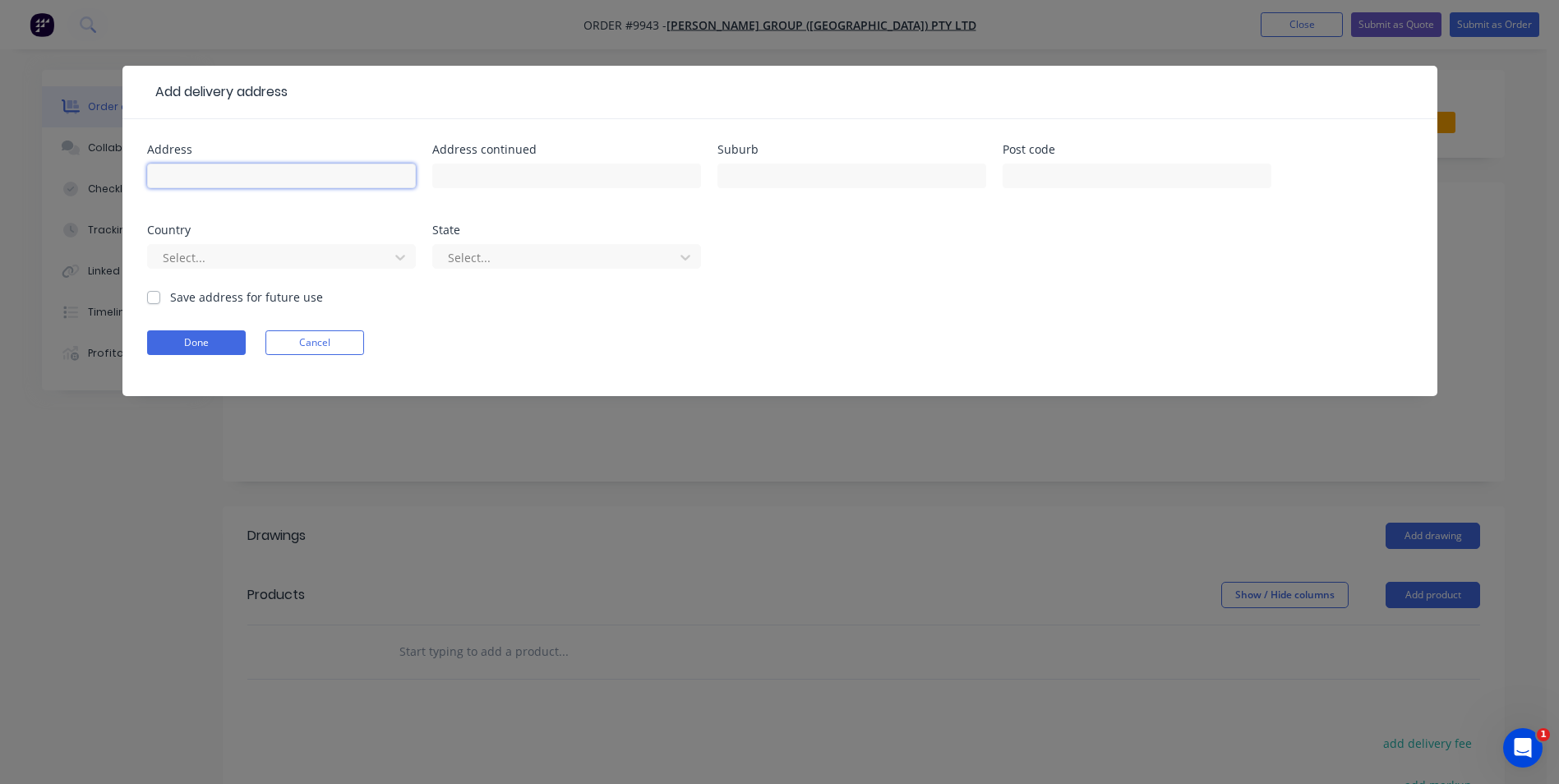
click at [218, 179] on input "text" at bounding box center [281, 175] width 269 height 24
type input "ex servos"
click at [731, 172] on input "text" at bounding box center [852, 175] width 269 height 24
type input "worrigee"
click at [206, 344] on button "Done" at bounding box center [196, 342] width 98 height 24
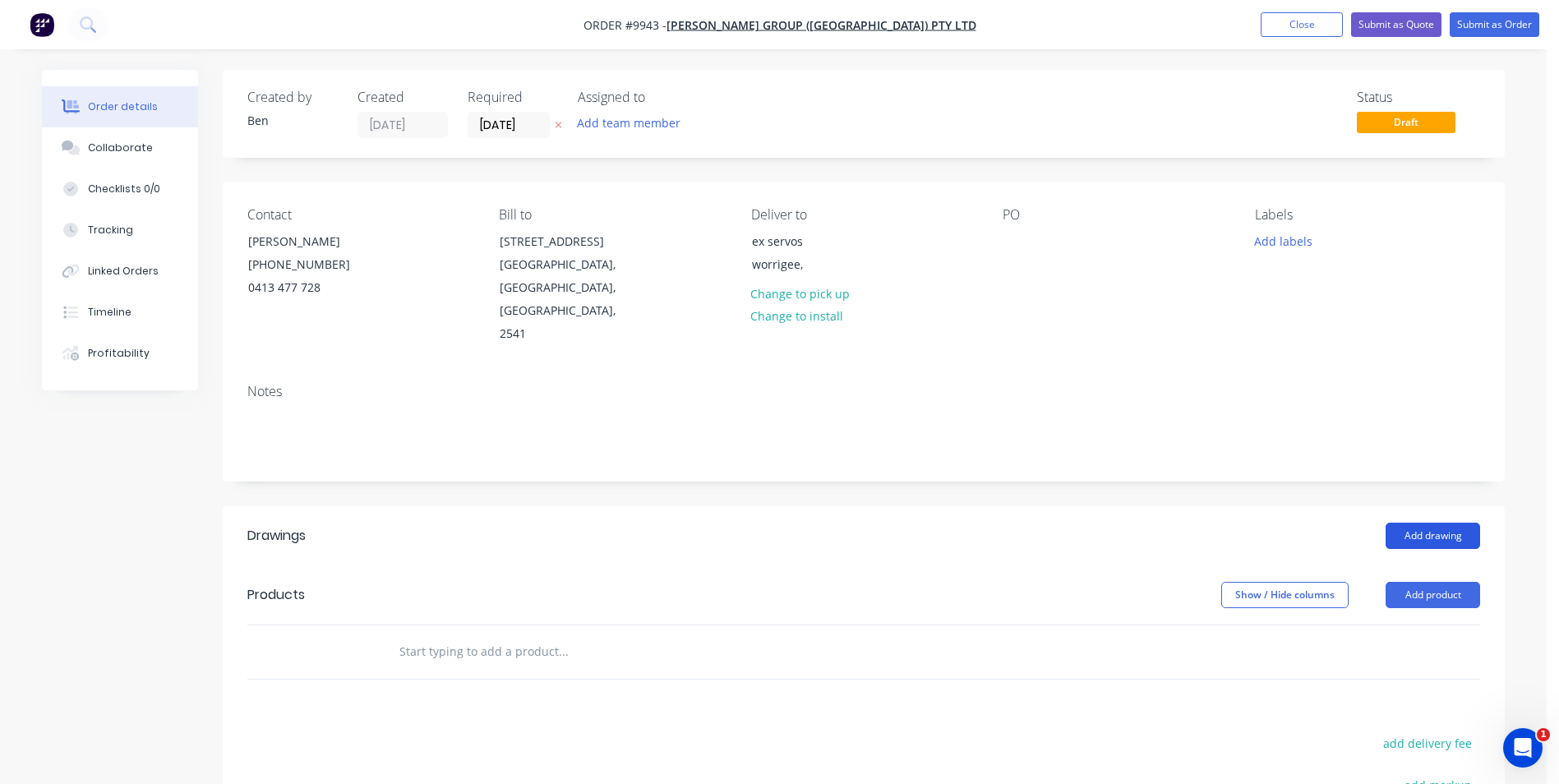
click at [1433, 523] on button "Add drawing" at bounding box center [1432, 535] width 95 height 26
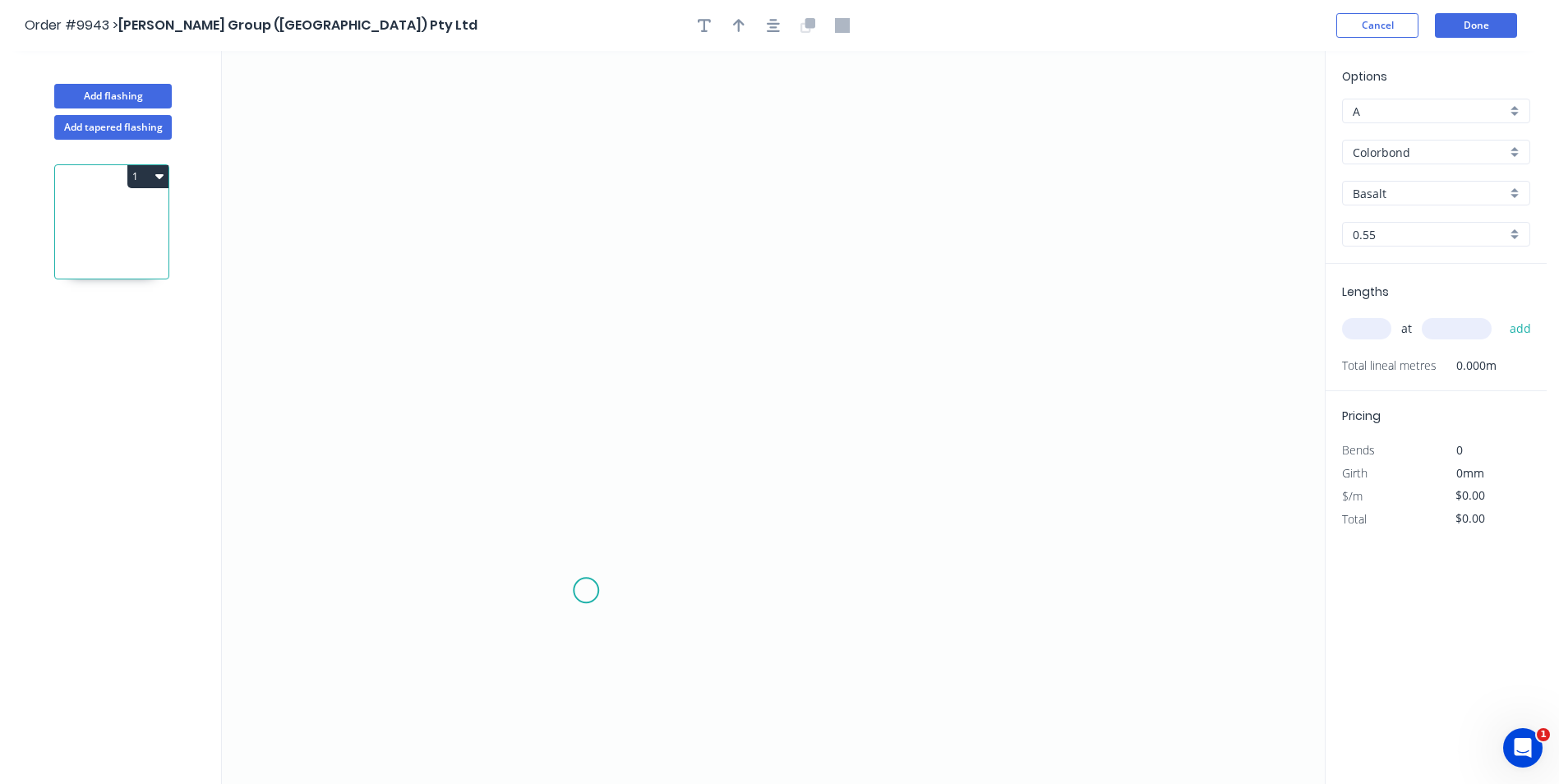
click at [584, 591] on icon "0" at bounding box center [773, 417] width 1103 height 733
click at [563, 571] on icon "0" at bounding box center [773, 417] width 1103 height 733
click at [556, 216] on icon "0 ?" at bounding box center [773, 417] width 1103 height 733
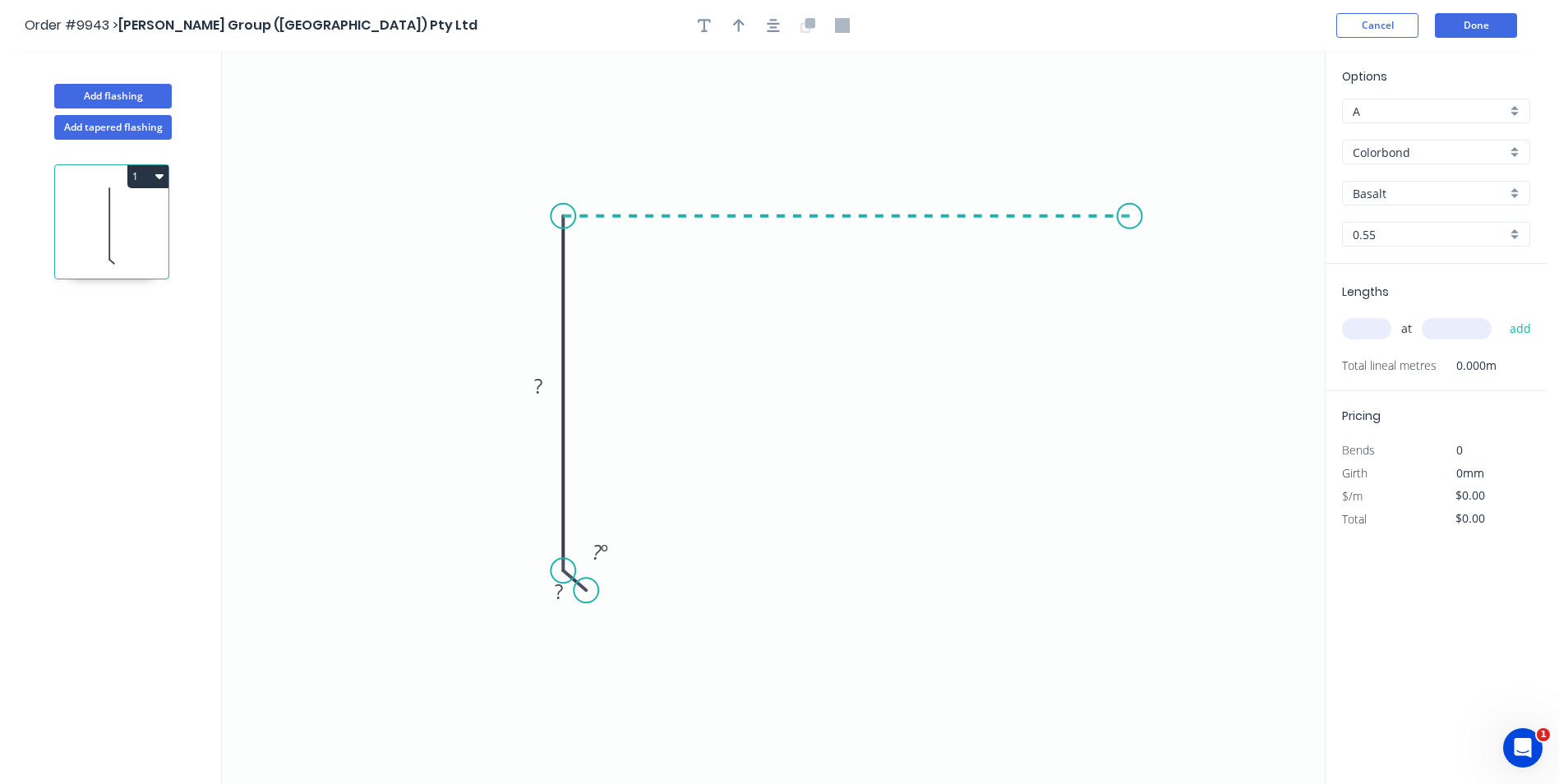
click at [1130, 221] on icon "0 ? ? ? º" at bounding box center [773, 417] width 1103 height 733
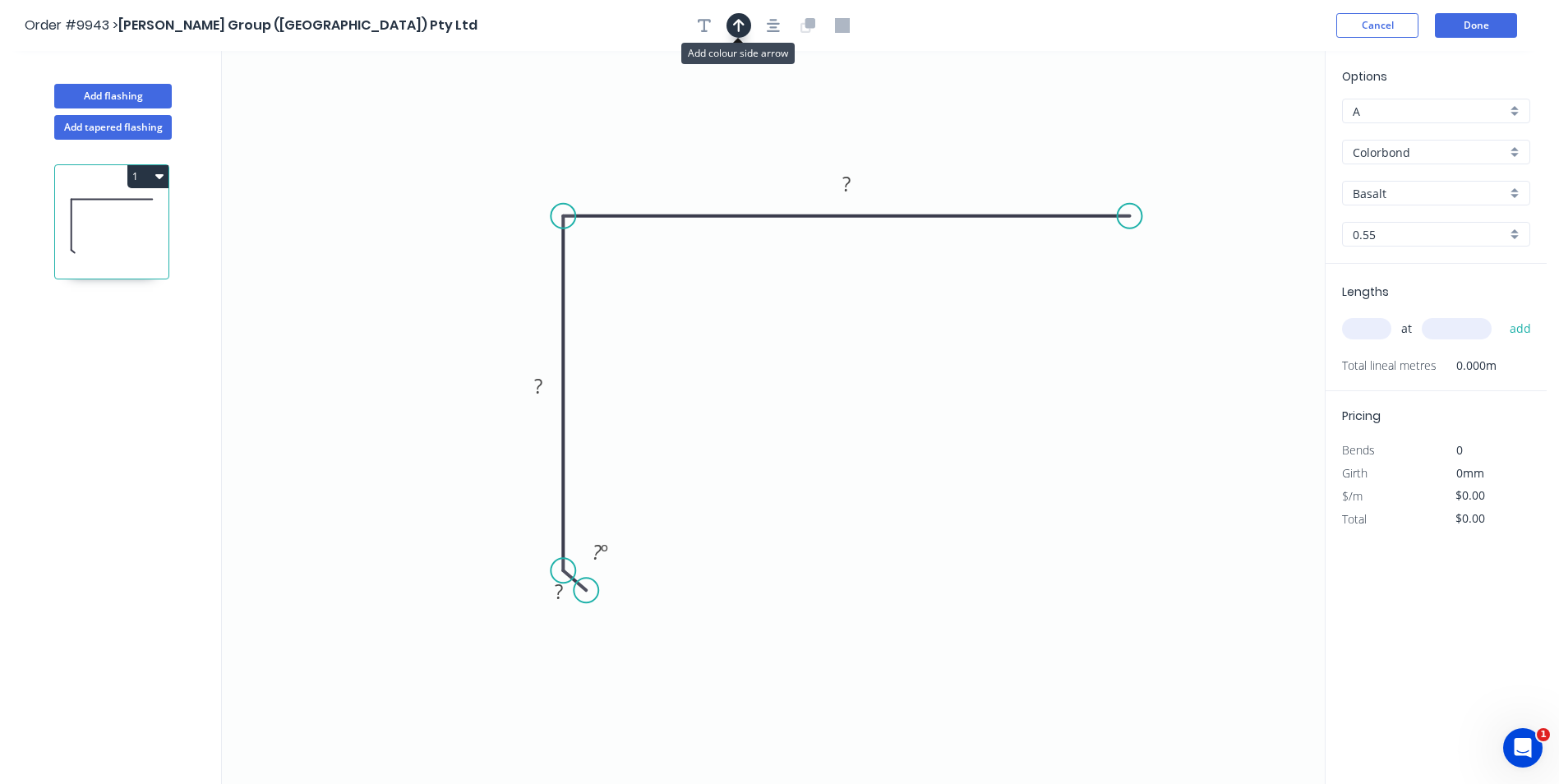
click at [738, 32] on icon "button" at bounding box center [738, 25] width 12 height 14
drag, startPoint x: 1241, startPoint y: 129, endPoint x: 837, endPoint y: 118, distance: 404.1
click at [837, 118] on icon at bounding box center [837, 100] width 14 height 52
click at [843, 172] on tspan "?" at bounding box center [846, 184] width 8 height 27
drag, startPoint x: 1022, startPoint y: 147, endPoint x: 1029, endPoint y: 135, distance: 13.9
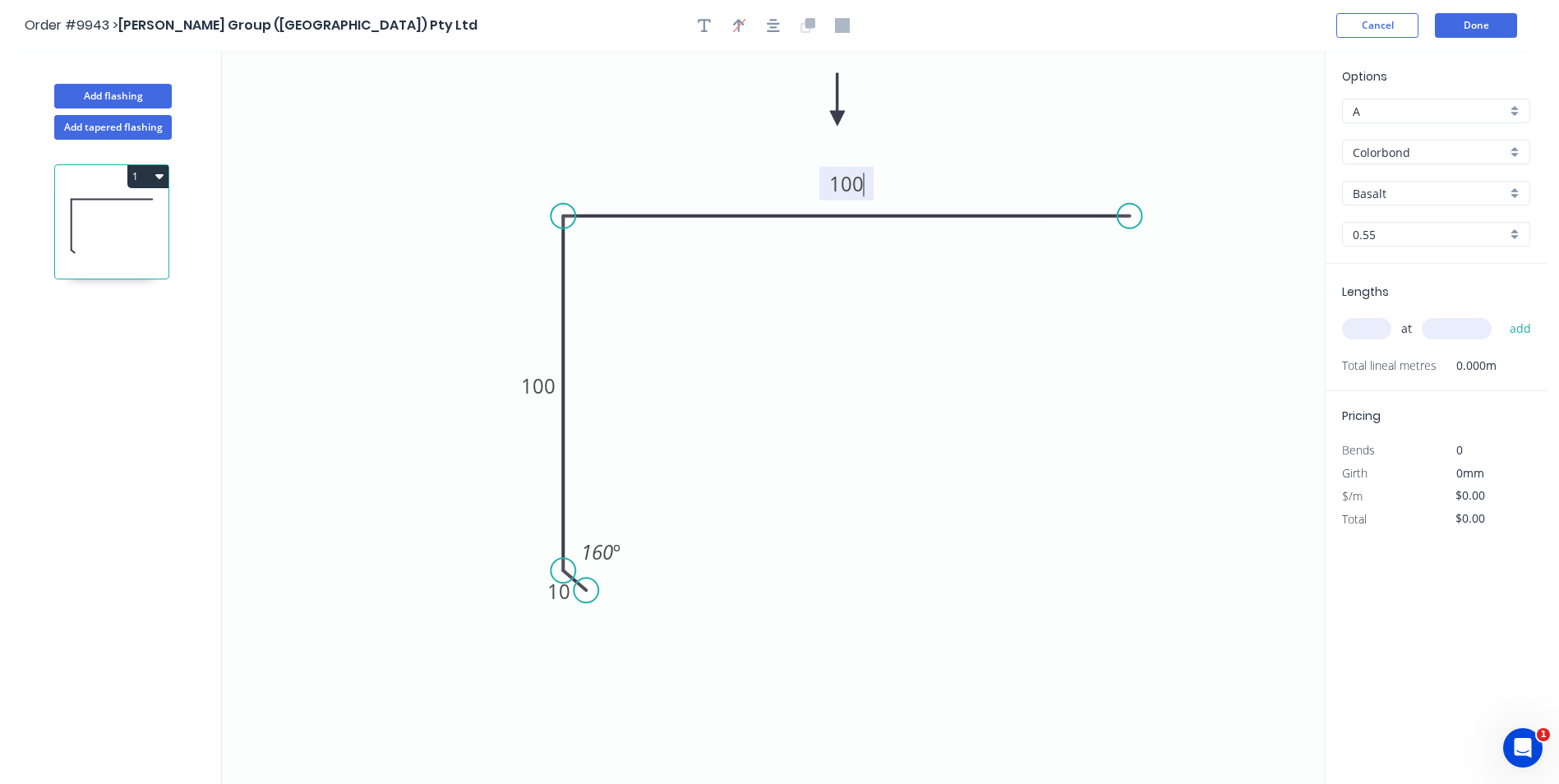
click at [1028, 137] on icon "0 10 100 100 160 º" at bounding box center [773, 417] width 1103 height 733
type input "$7.68"
click at [1430, 192] on input "Basalt" at bounding box center [1429, 193] width 154 height 17
click at [1435, 264] on div "Surfmist" at bounding box center [1436, 275] width 187 height 29
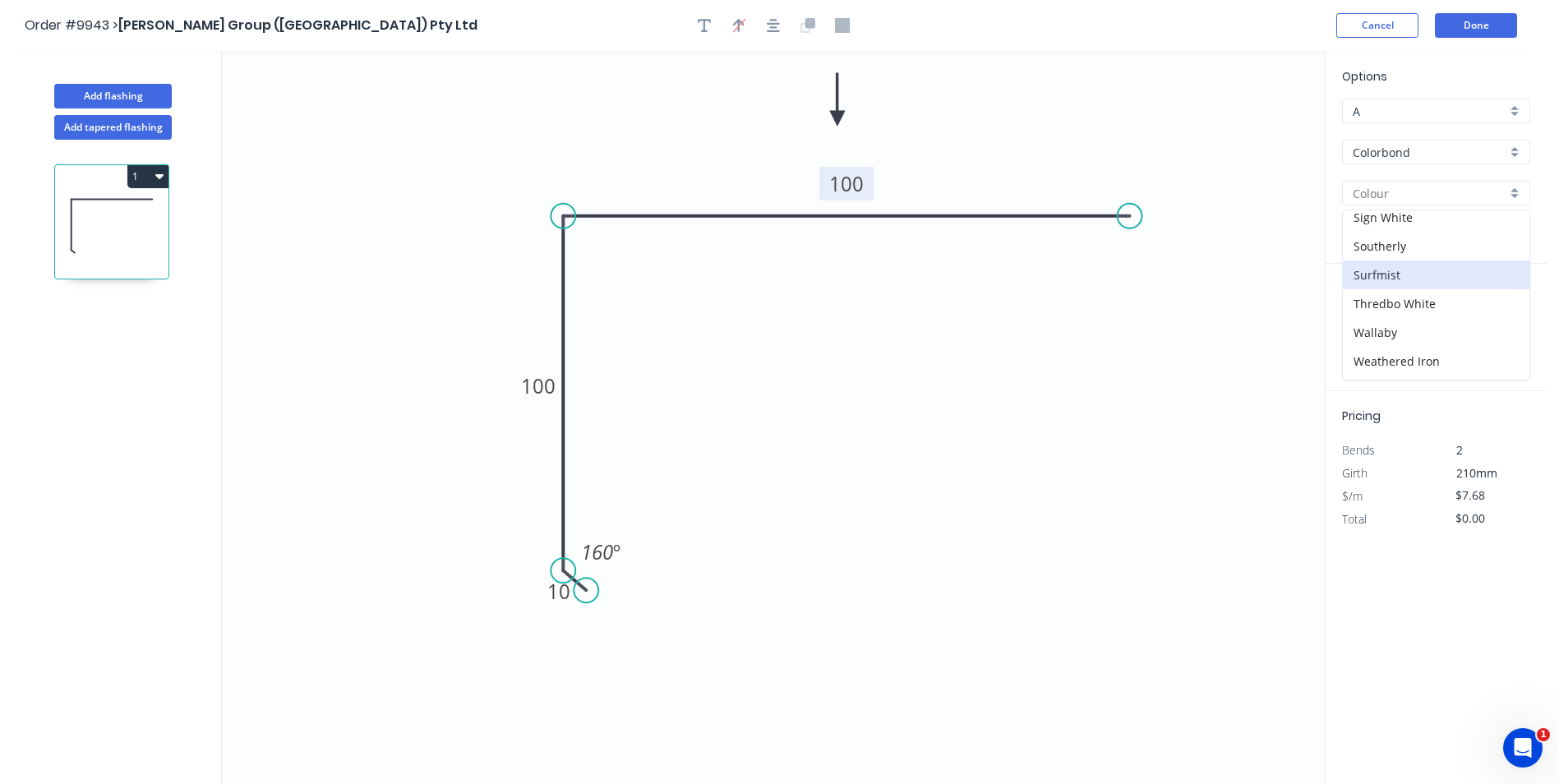
type input "Surfmist"
click at [1369, 323] on input "text" at bounding box center [1366, 329] width 50 height 22
type input "1"
type input "6600"
click at [1501, 315] on button "add" at bounding box center [1520, 328] width 39 height 28
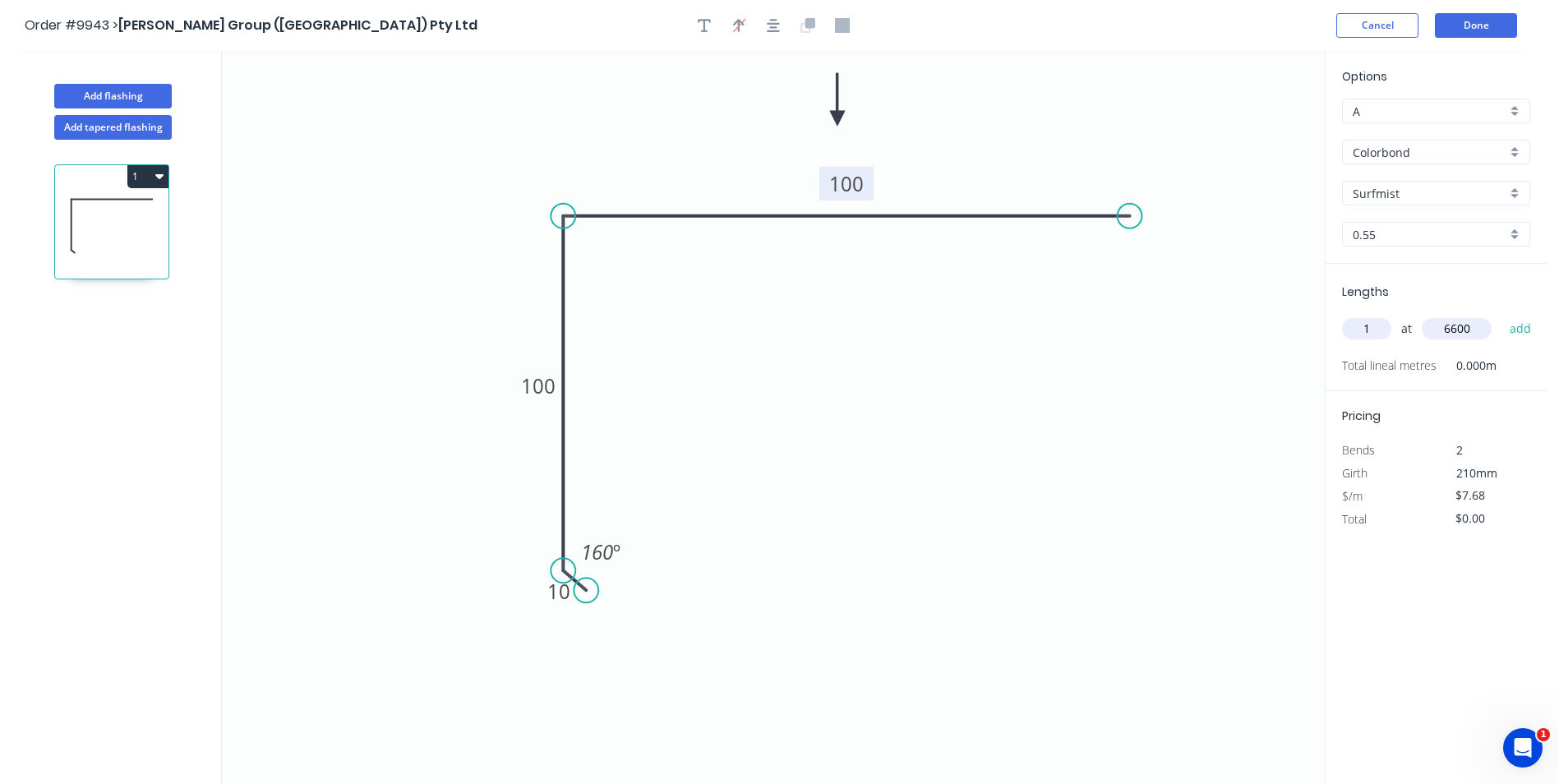
type input "$50.69"
type input "4"
type input "3500"
click at [1501, 315] on button "add" at bounding box center [1520, 328] width 39 height 28
type input "$158.21"
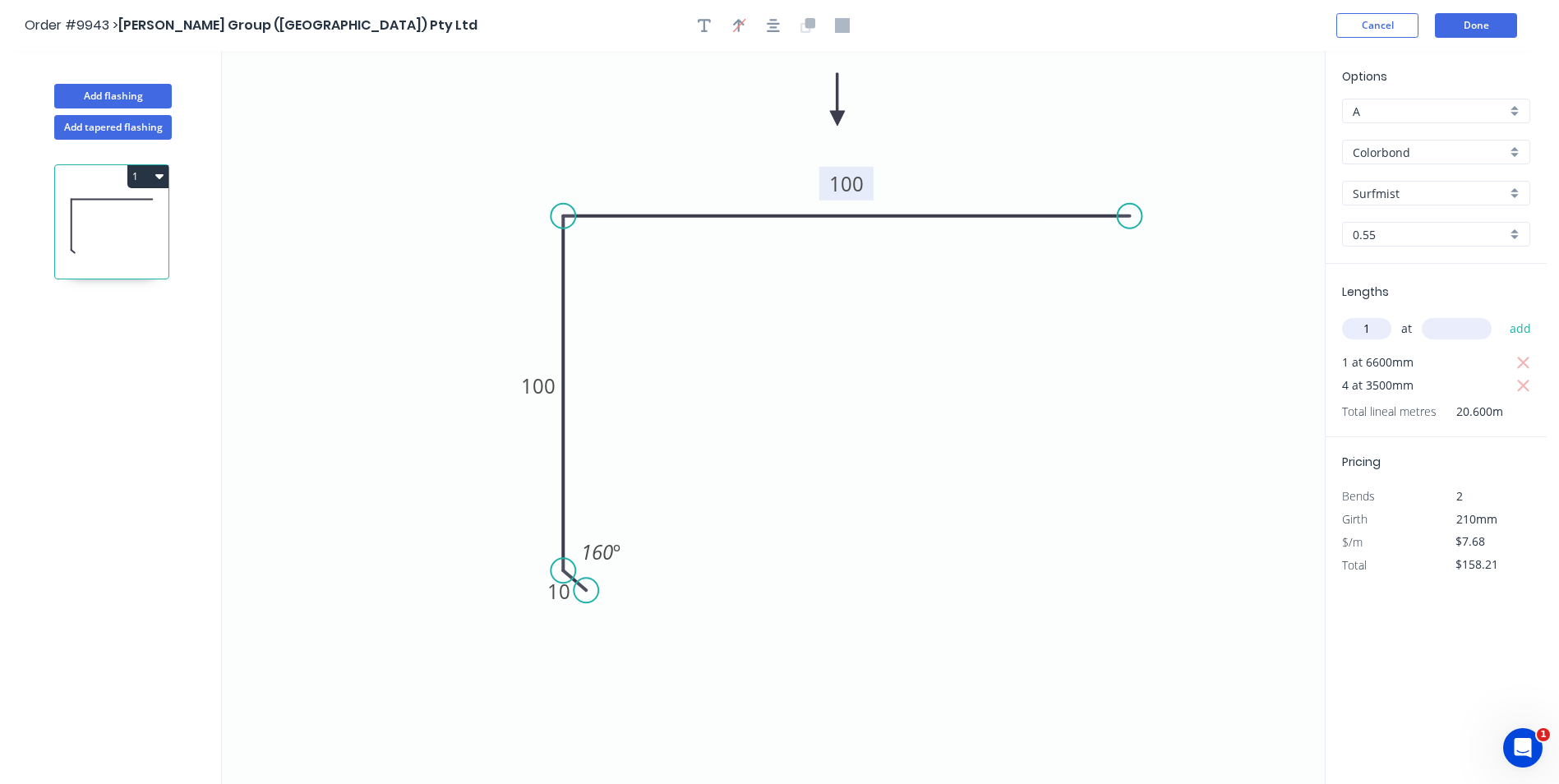
type input "1"
type input "4200"
click at [1501, 315] on button "add" at bounding box center [1520, 328] width 39 height 28
type input "$190.46"
type input "1"
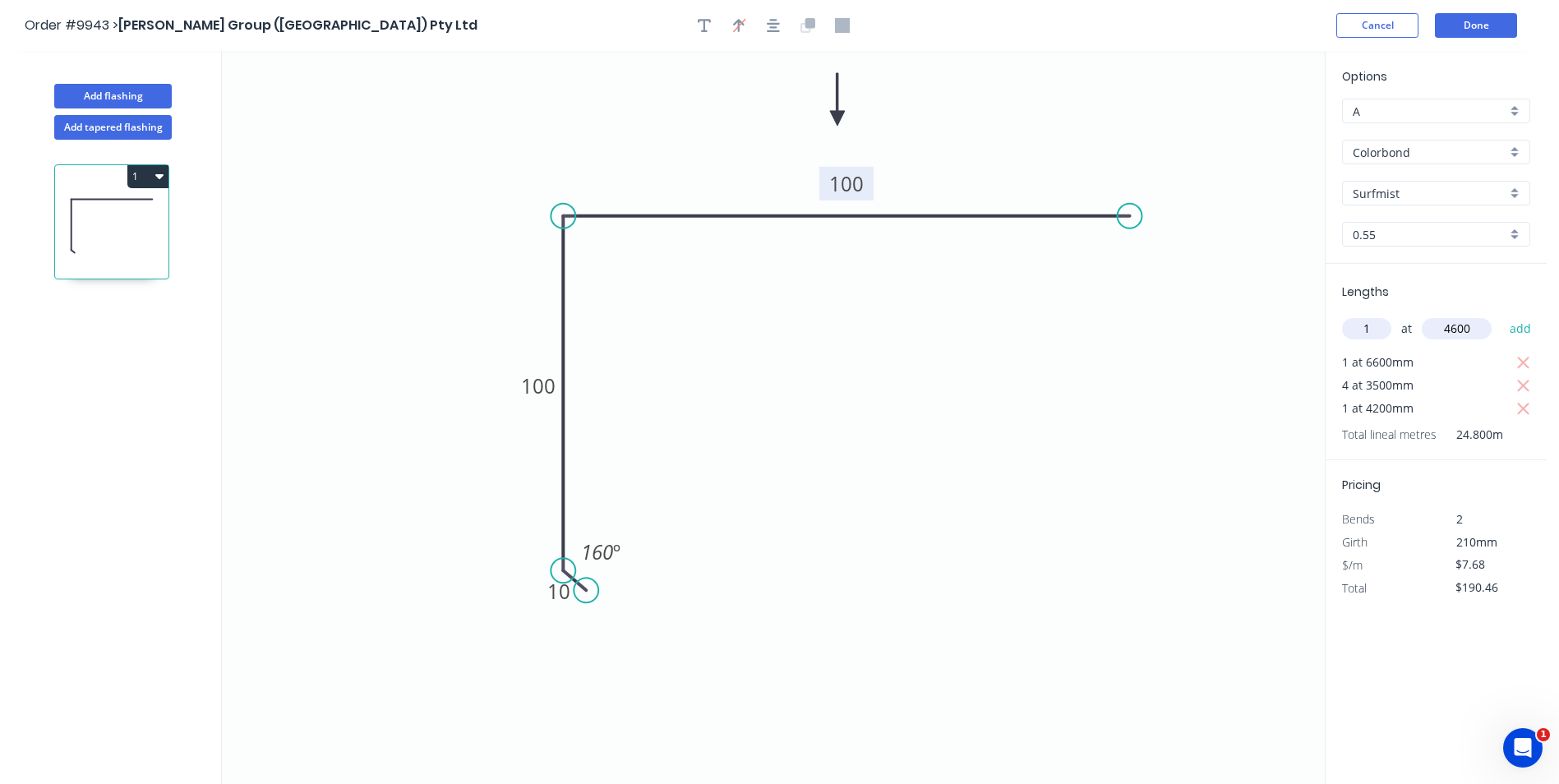
type input "4600"
click at [1501, 315] on button "add" at bounding box center [1520, 328] width 39 height 28
type input "$225.79"
type input "2"
type input "3500"
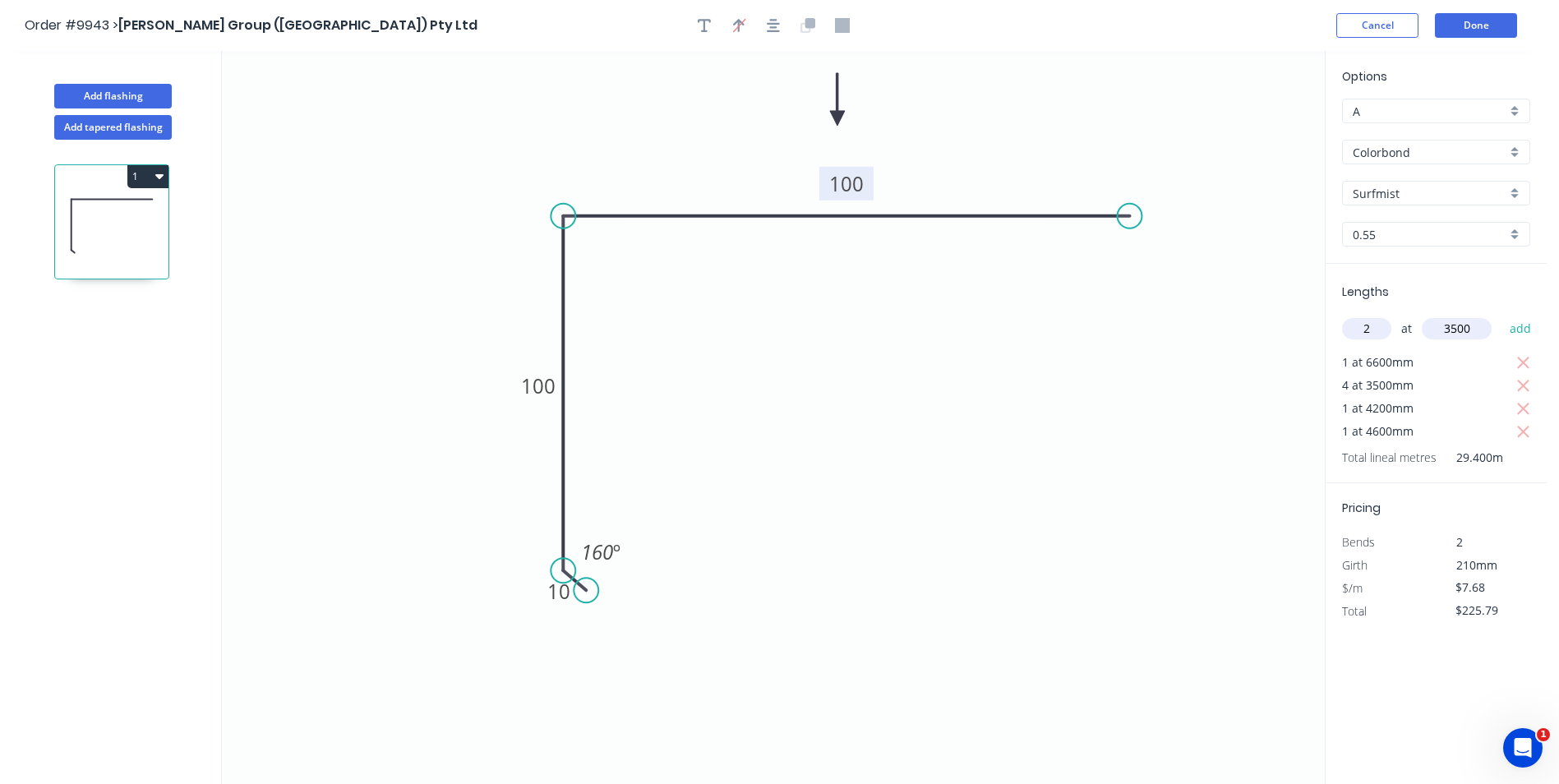
click at [1501, 315] on button "add" at bounding box center [1520, 328] width 39 height 28
type input "$279.55"
type input "1"
type input "5700"
click at [1501, 315] on button "add" at bounding box center [1520, 328] width 39 height 28
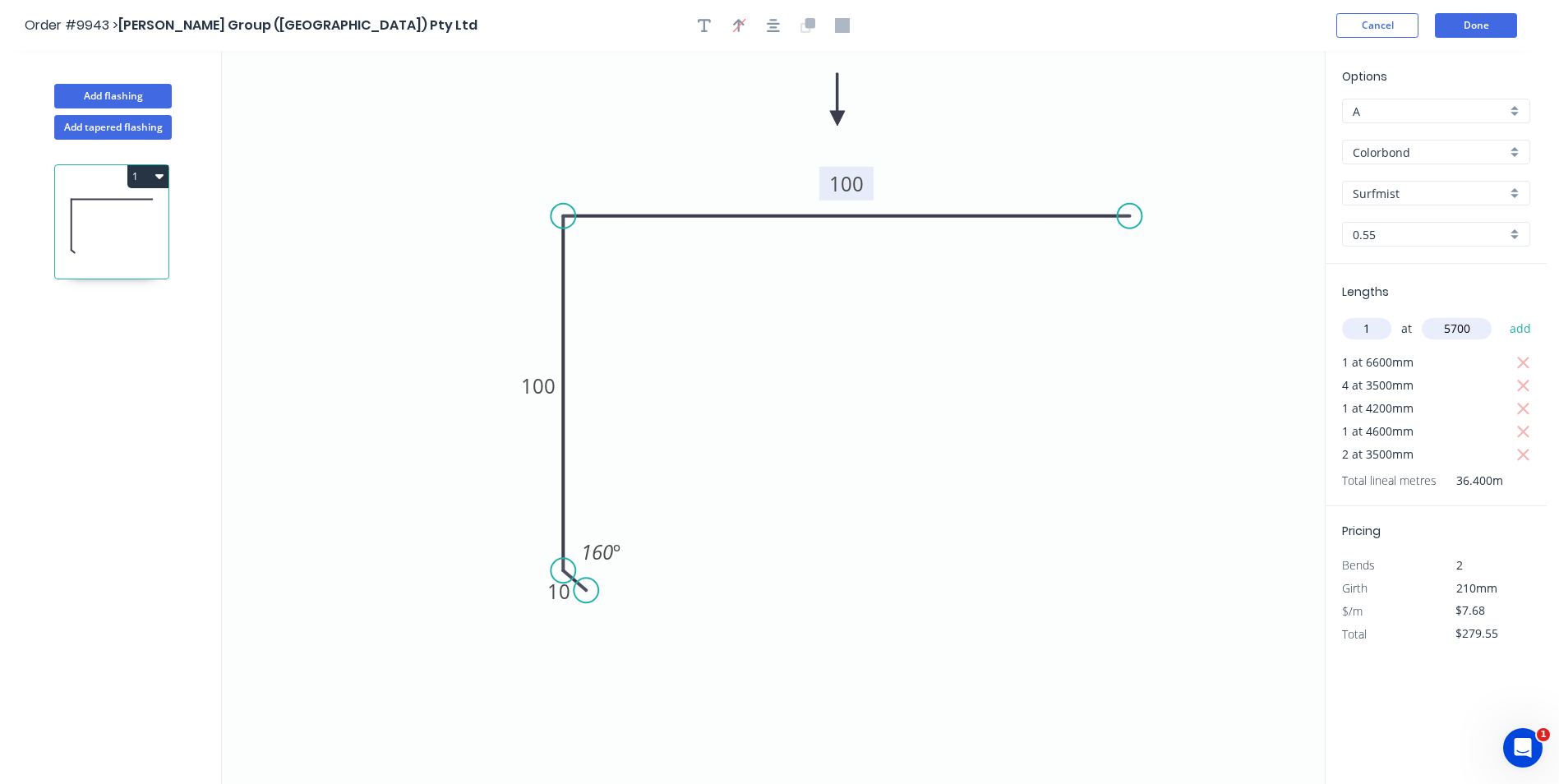
type input "$323.33"
click at [1496, 28] on button "Done" at bounding box center [1475, 25] width 82 height 24
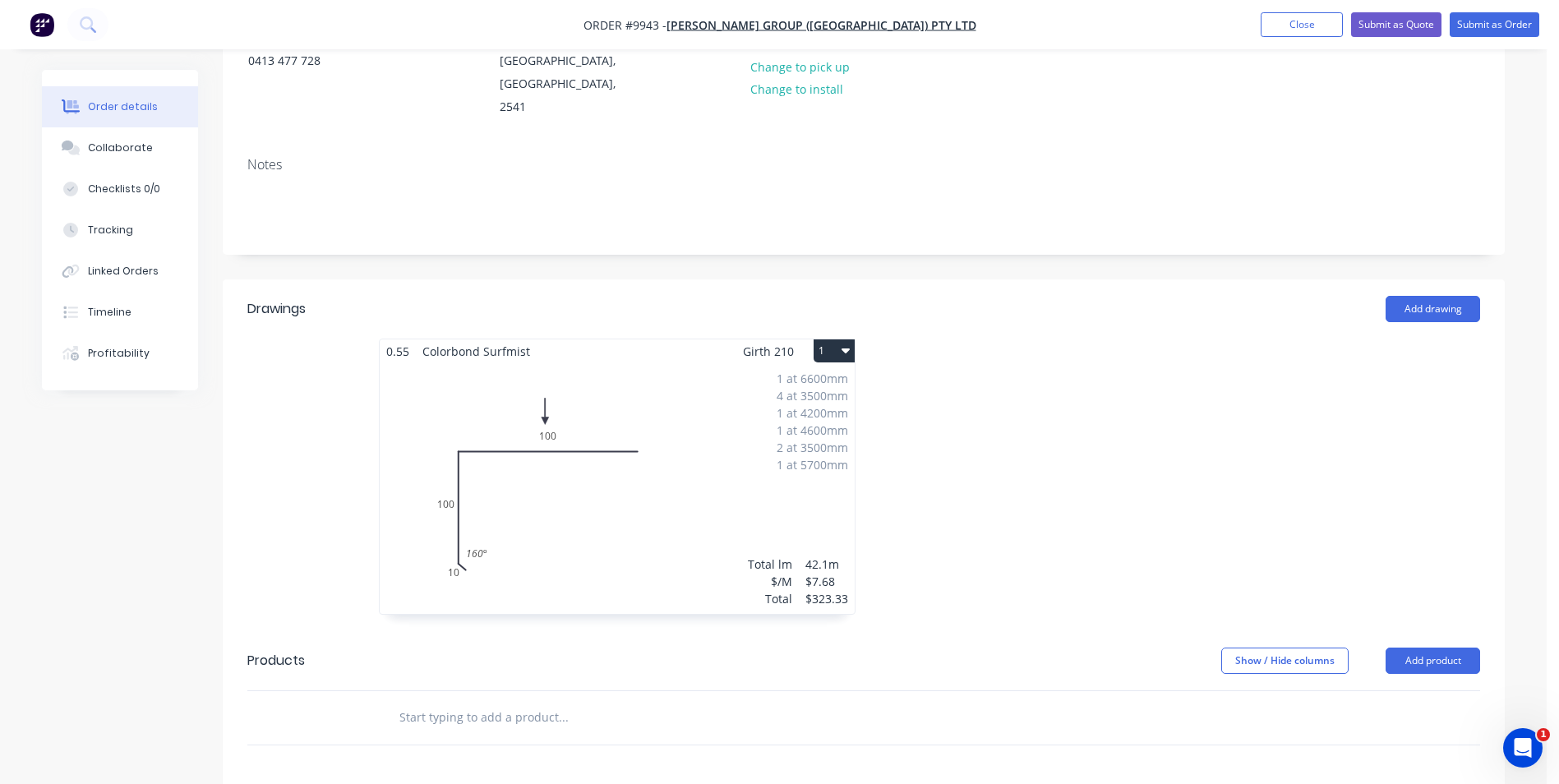
scroll to position [561, 0]
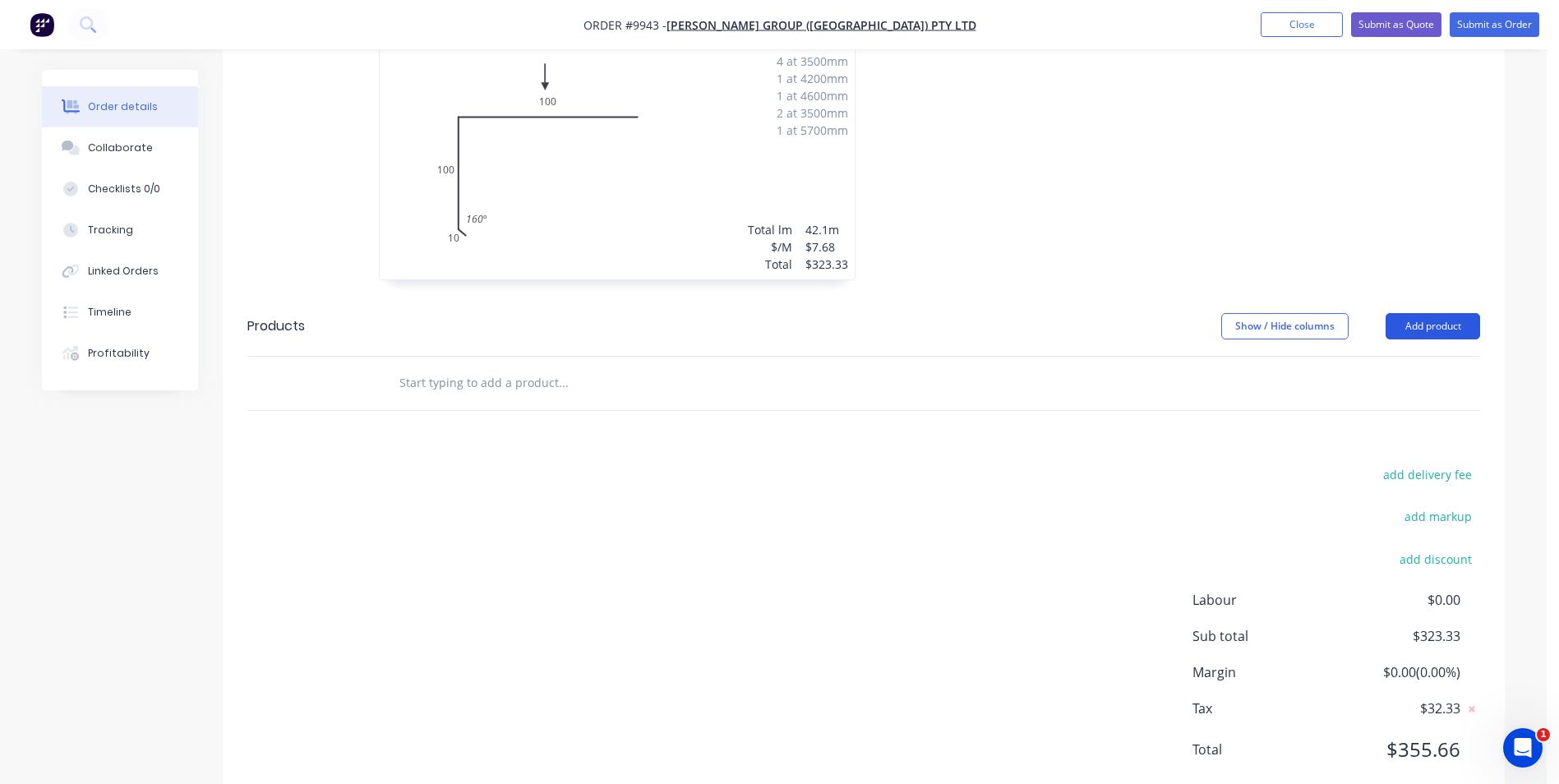
click at [1433, 313] on button "Add product" at bounding box center [1432, 325] width 95 height 26
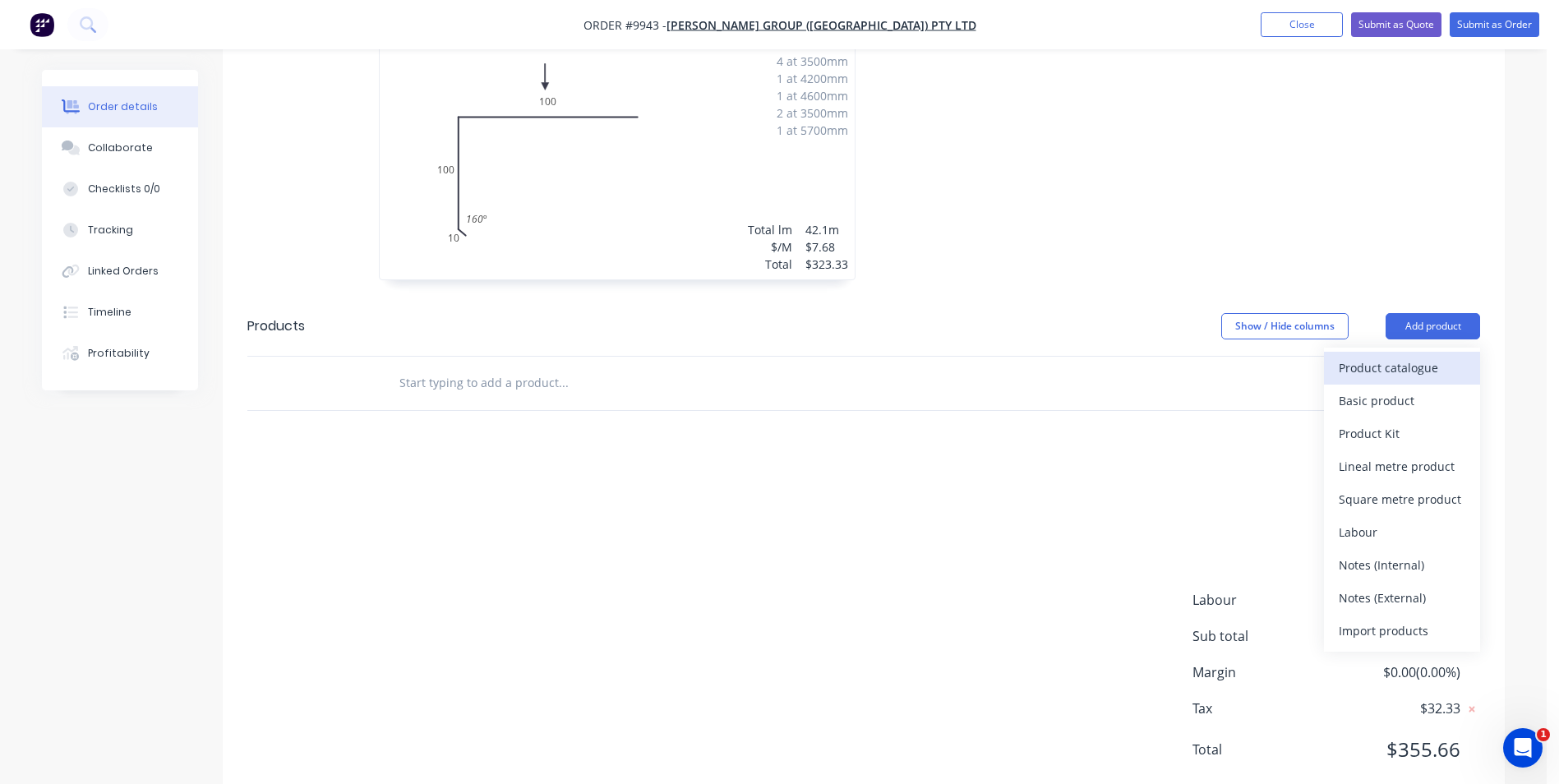
click at [1418, 356] on div "Product catalogue" at bounding box center [1401, 368] width 126 height 23
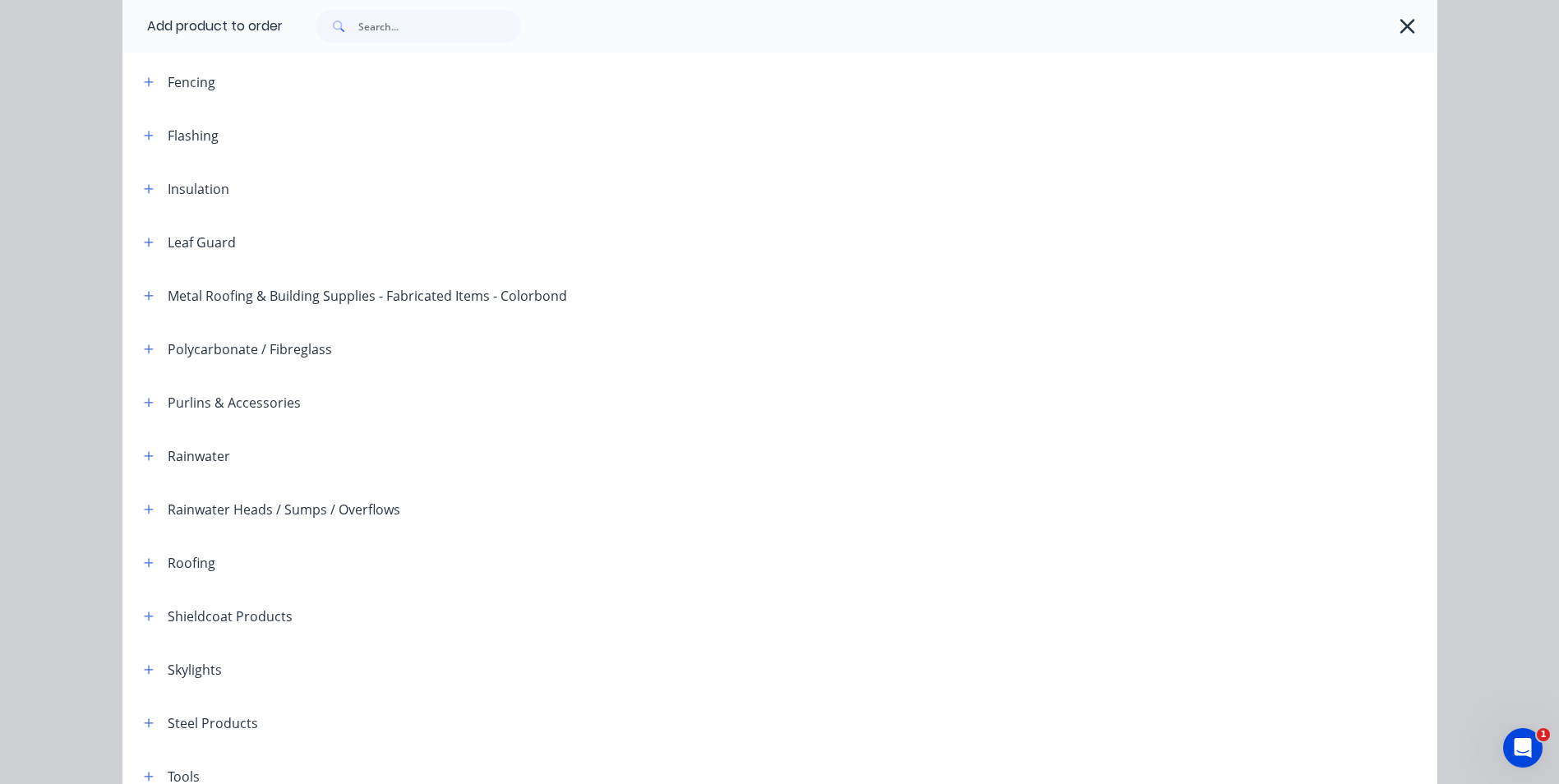
scroll to position [0, 0]
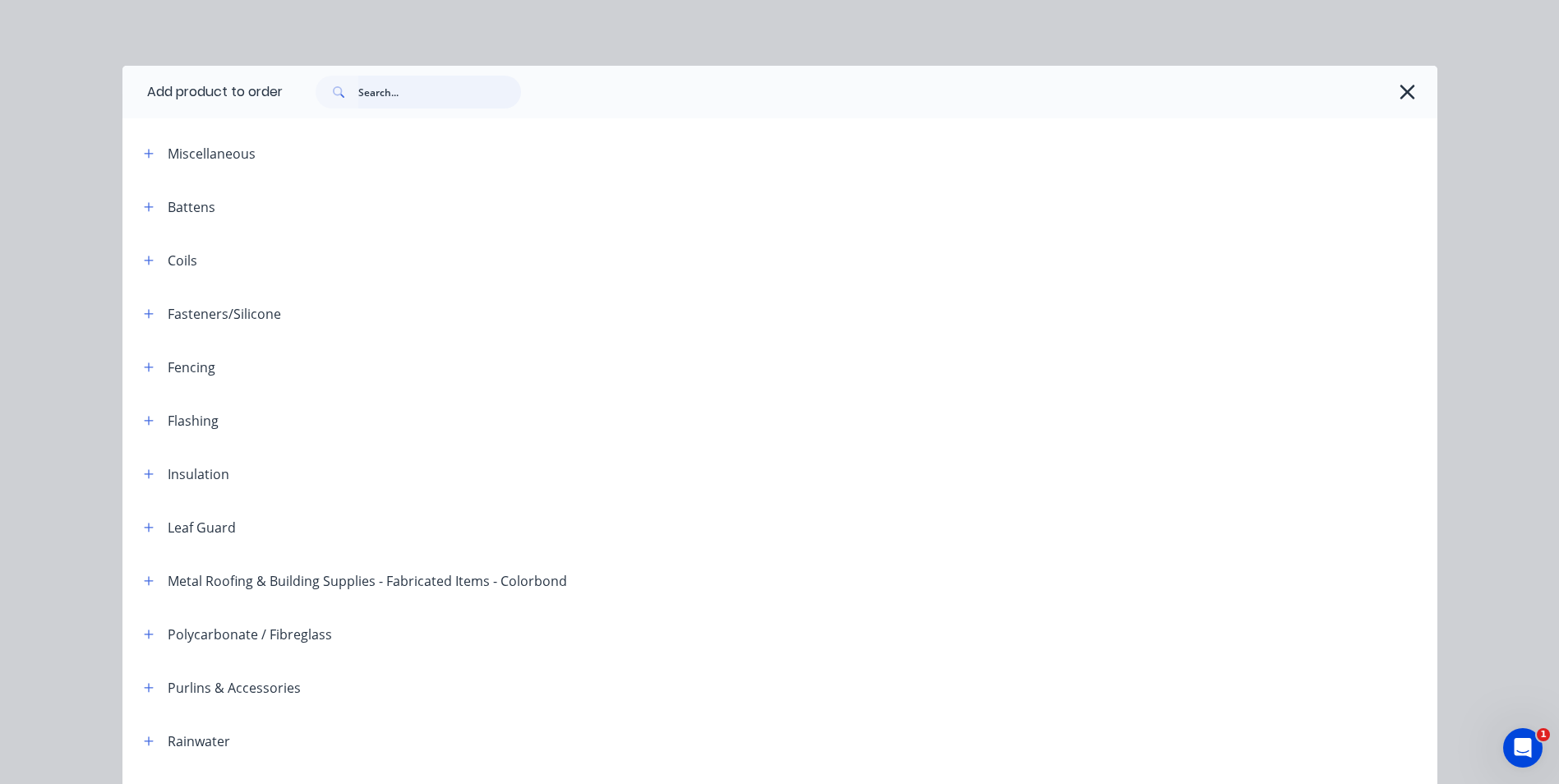
click at [400, 87] on input "text" at bounding box center [440, 92] width 163 height 32
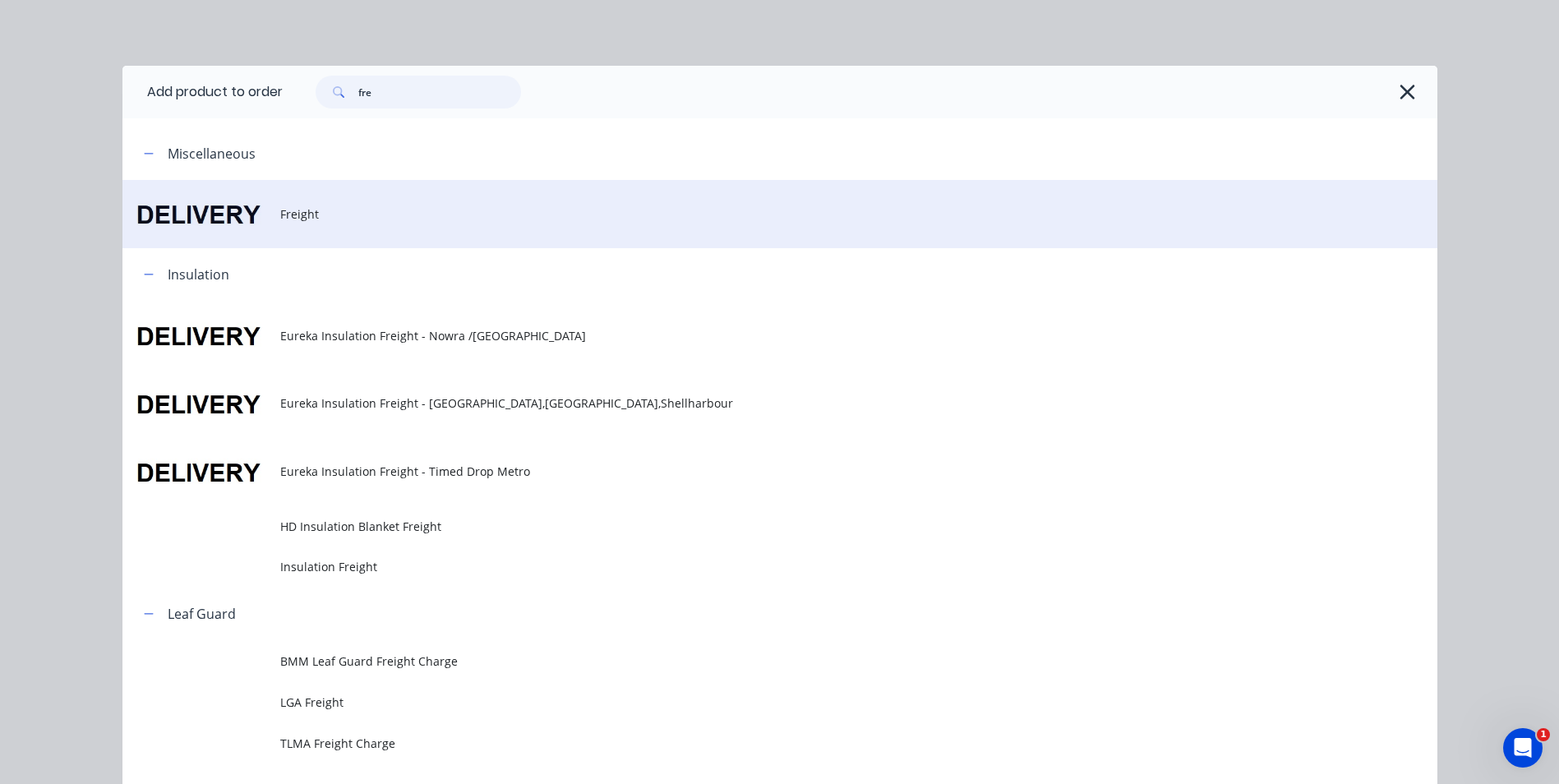
type input "fre"
click at [305, 198] on td "Freight" at bounding box center [859, 214] width 1157 height 68
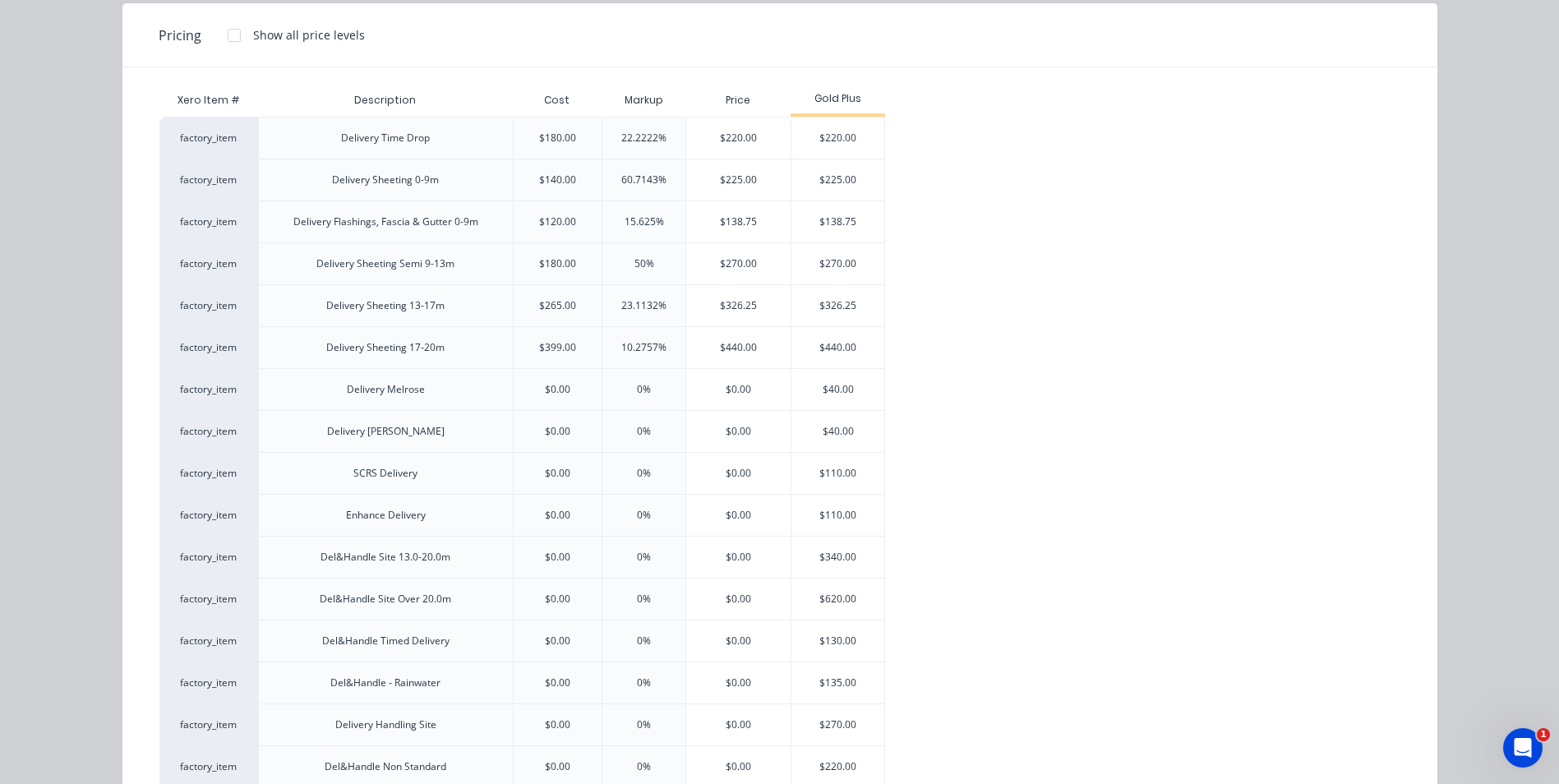
scroll to position [411, 0]
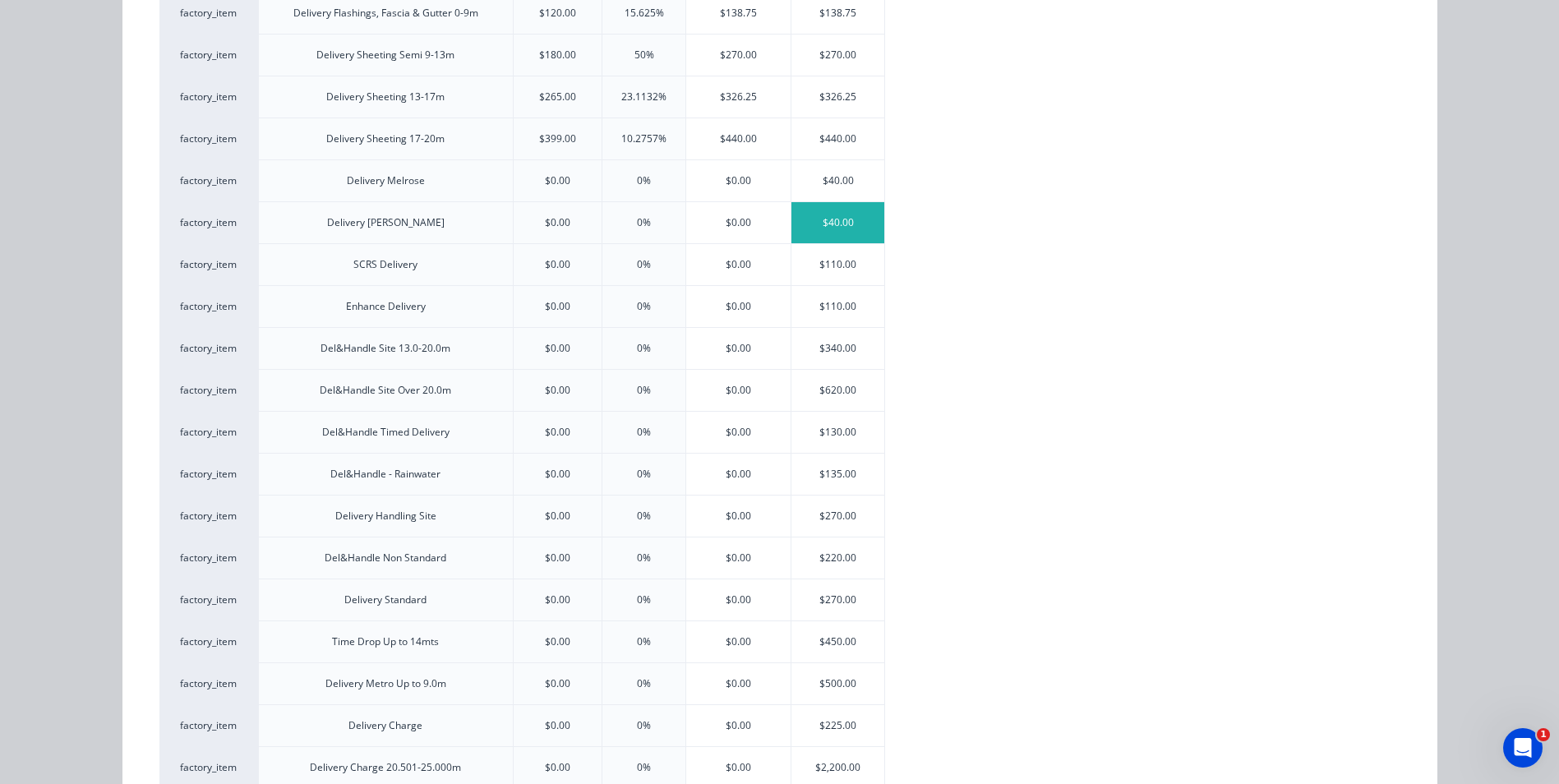
click at [843, 227] on div "$40.00" at bounding box center [837, 223] width 93 height 41
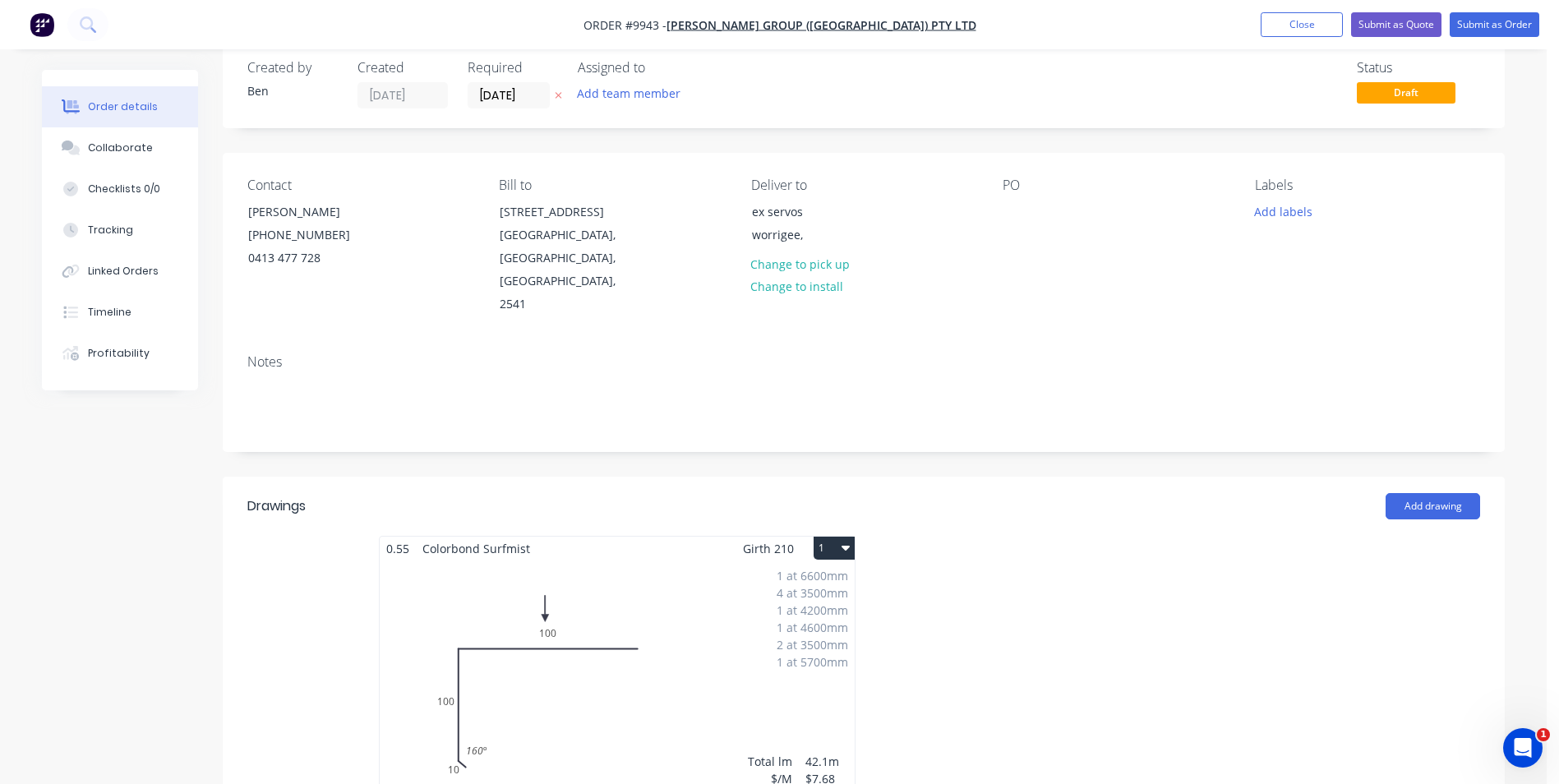
scroll to position [0, 0]
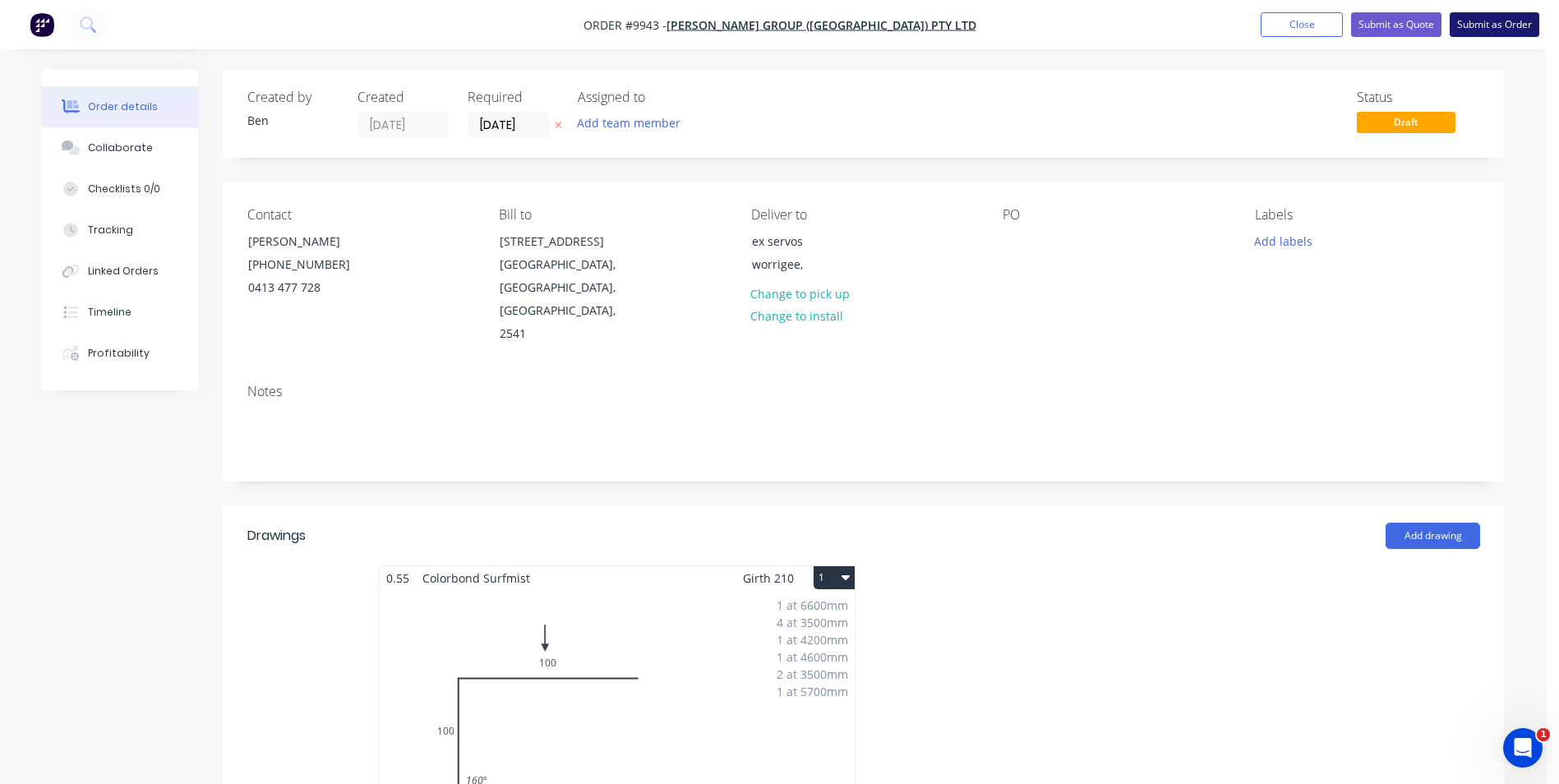
click at [1472, 22] on button "Submit as Order" at bounding box center [1493, 24] width 89 height 24
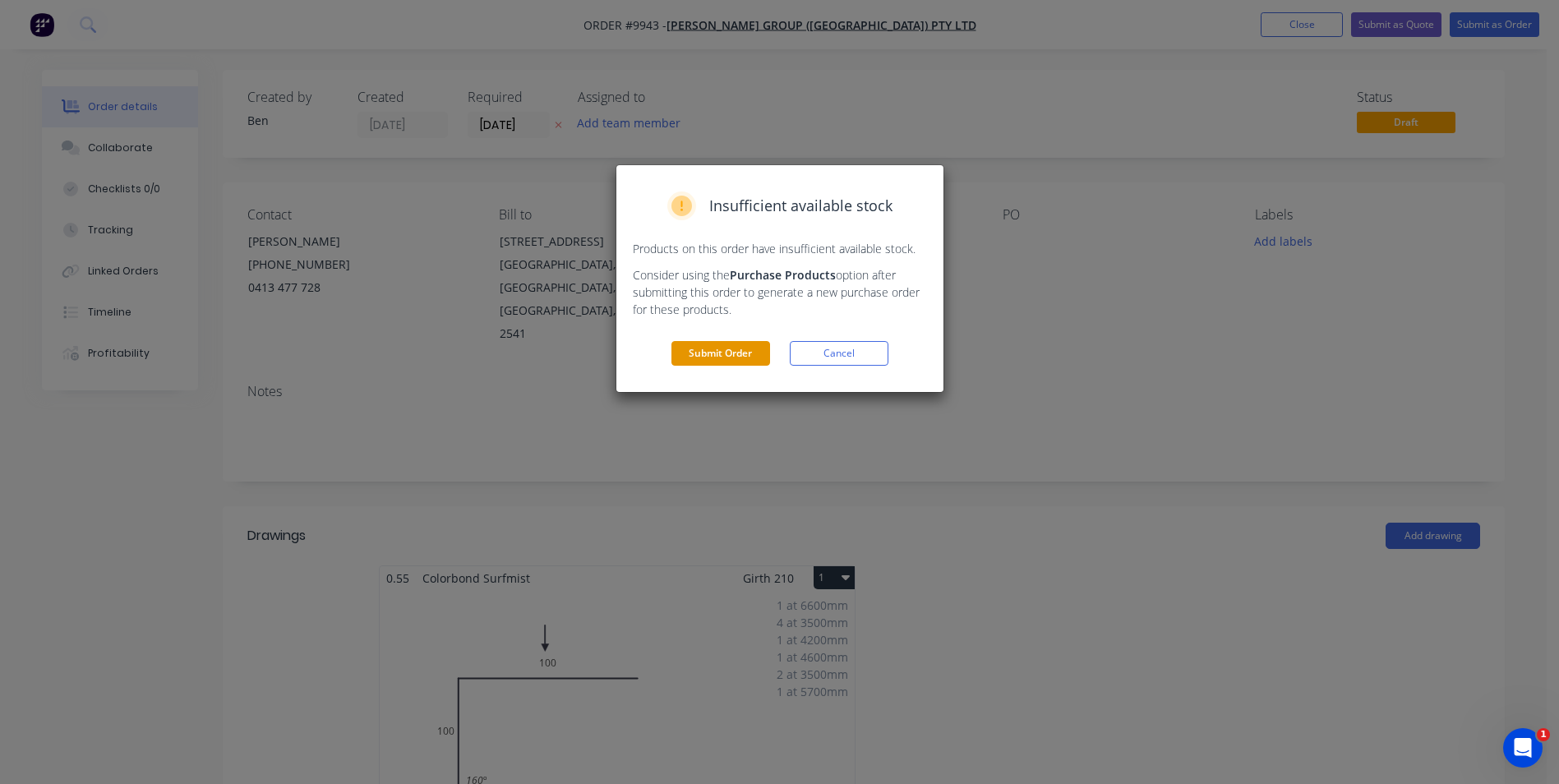
click at [713, 344] on button "Submit Order" at bounding box center [720, 352] width 98 height 24
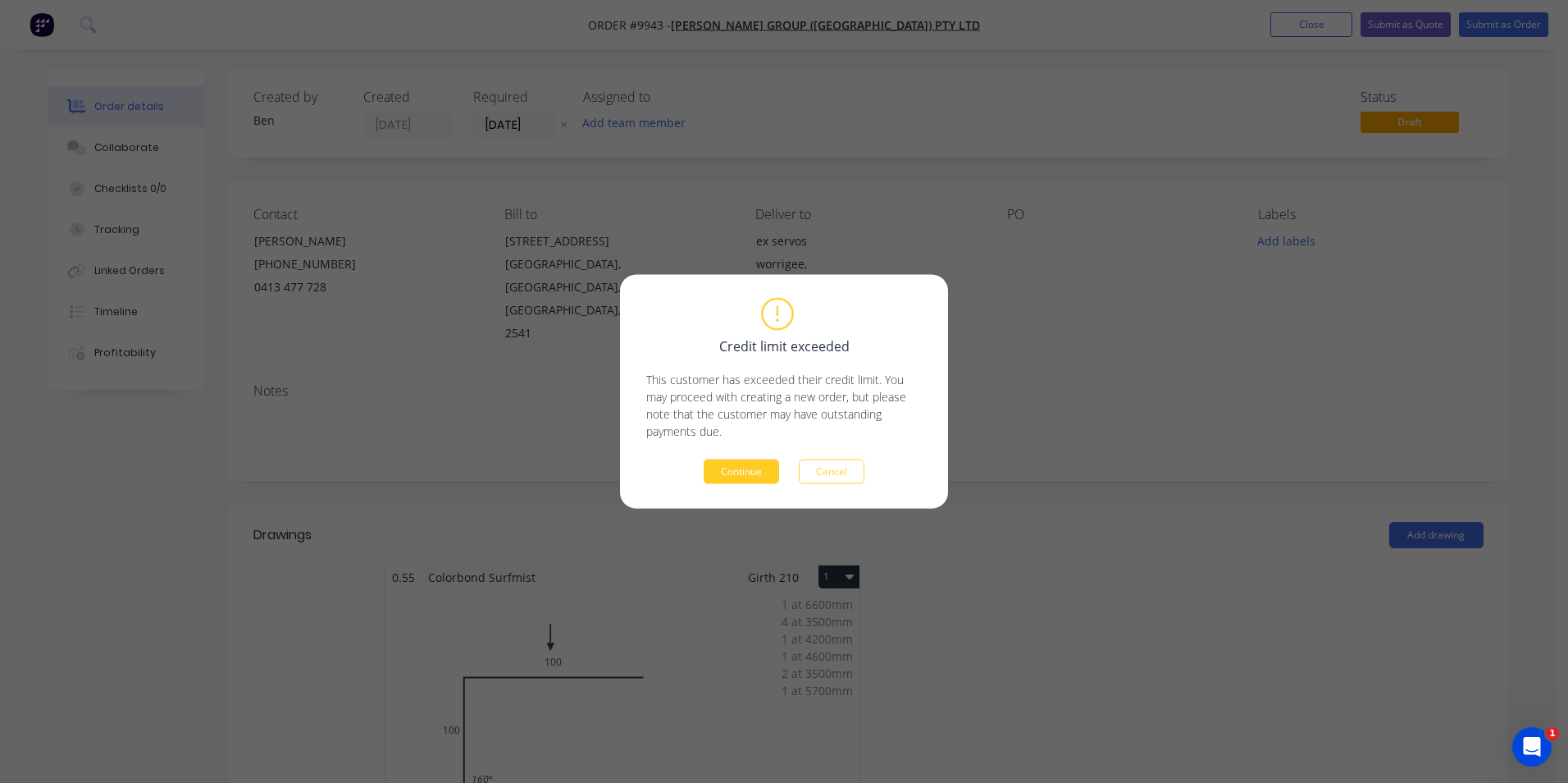
click at [756, 468] on button "Continue" at bounding box center [741, 472] width 76 height 24
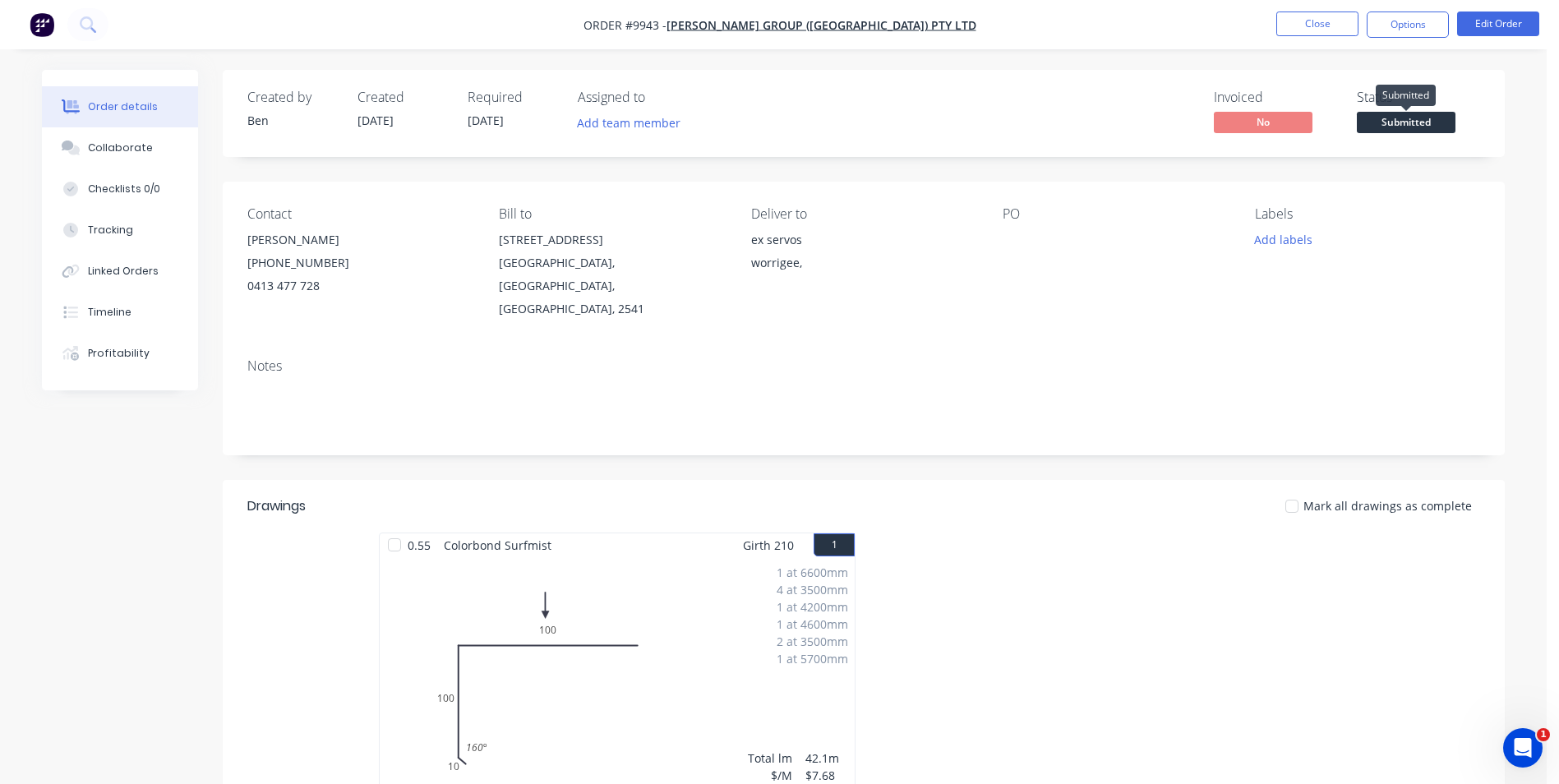
click at [1394, 120] on span "Submitted" at bounding box center [1405, 122] width 98 height 21
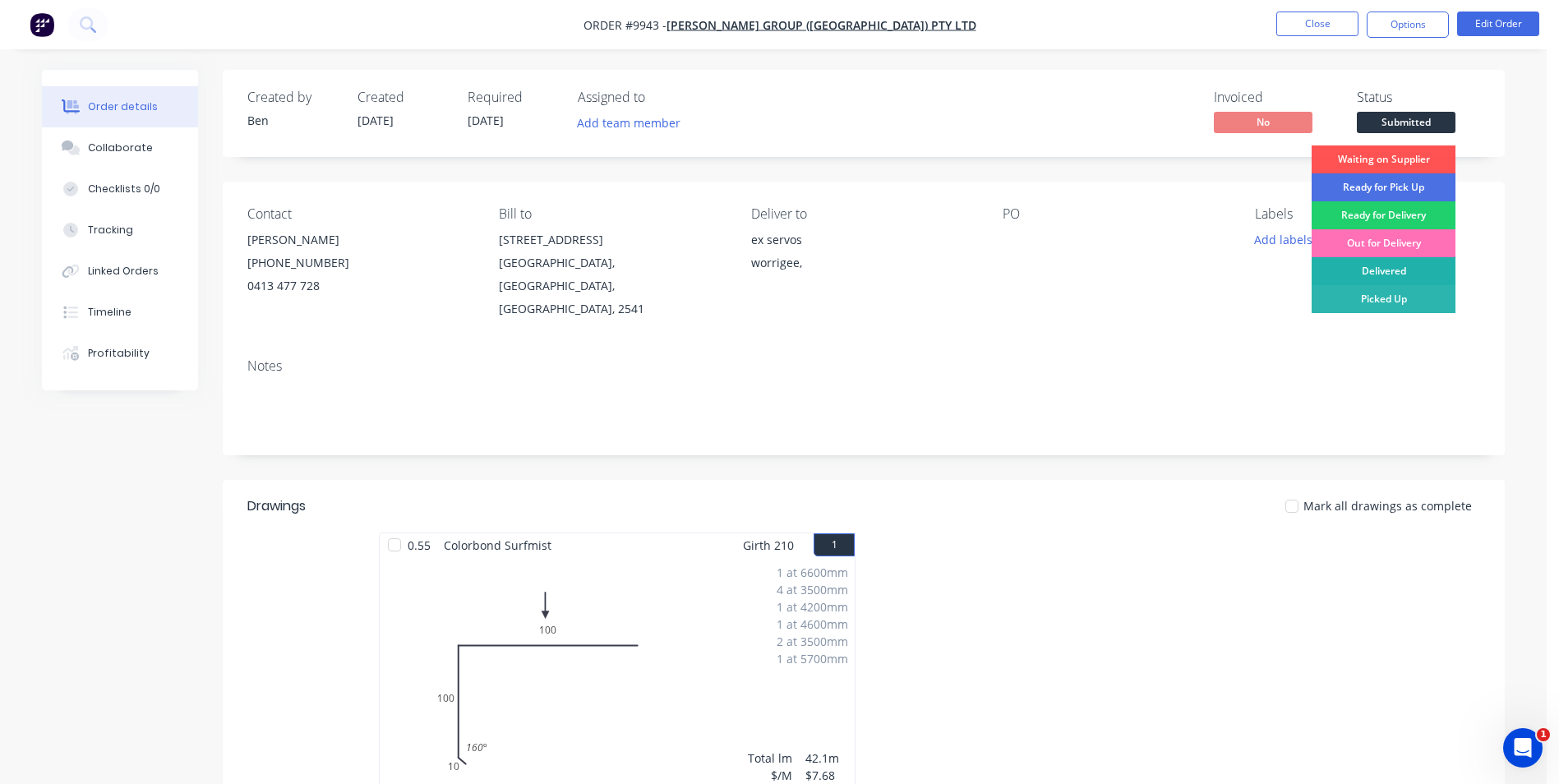
click at [1398, 275] on div "Delivered" at bounding box center [1383, 270] width 144 height 28
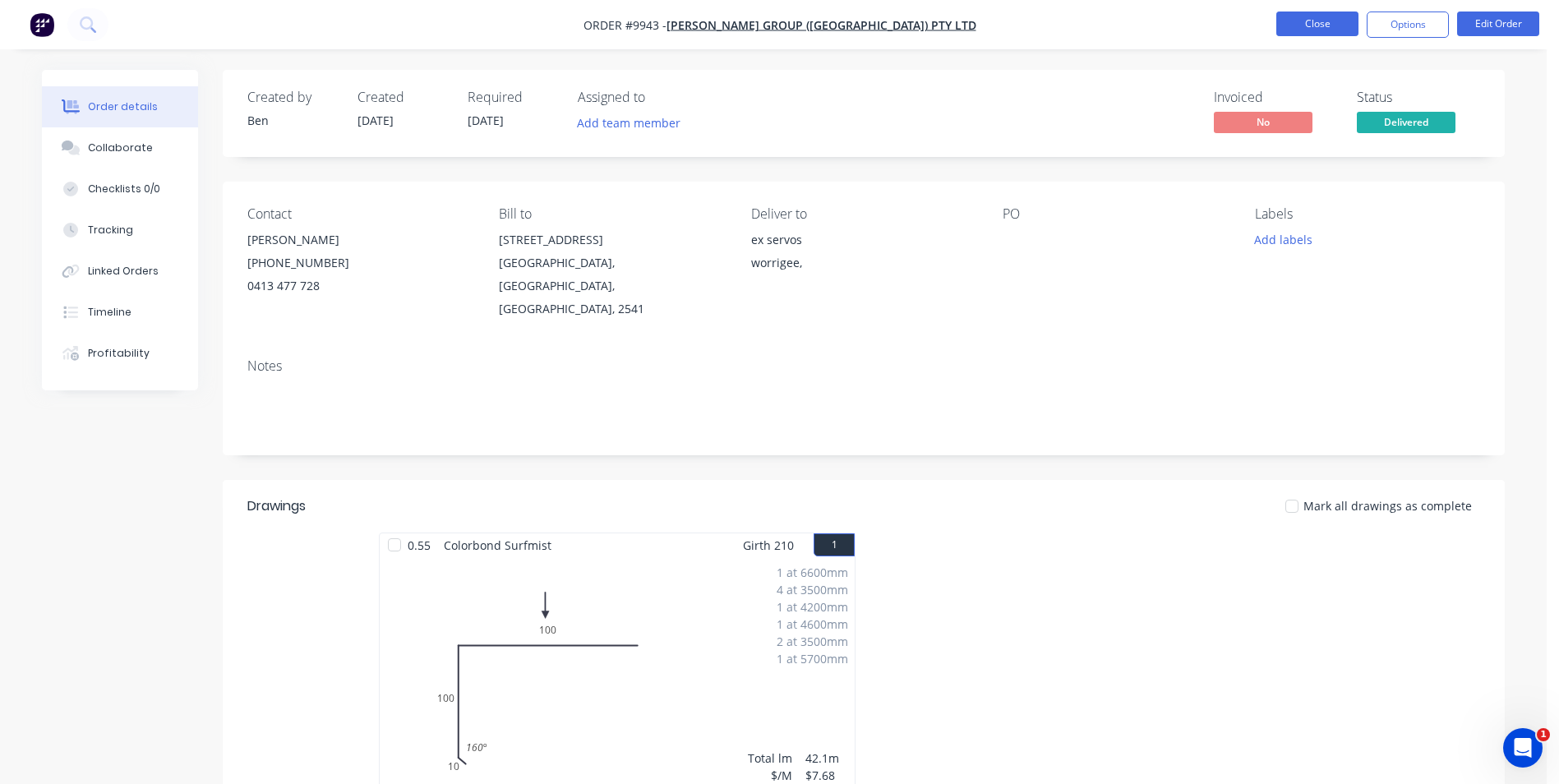
click at [1325, 22] on button "Close" at bounding box center [1317, 23] width 82 height 24
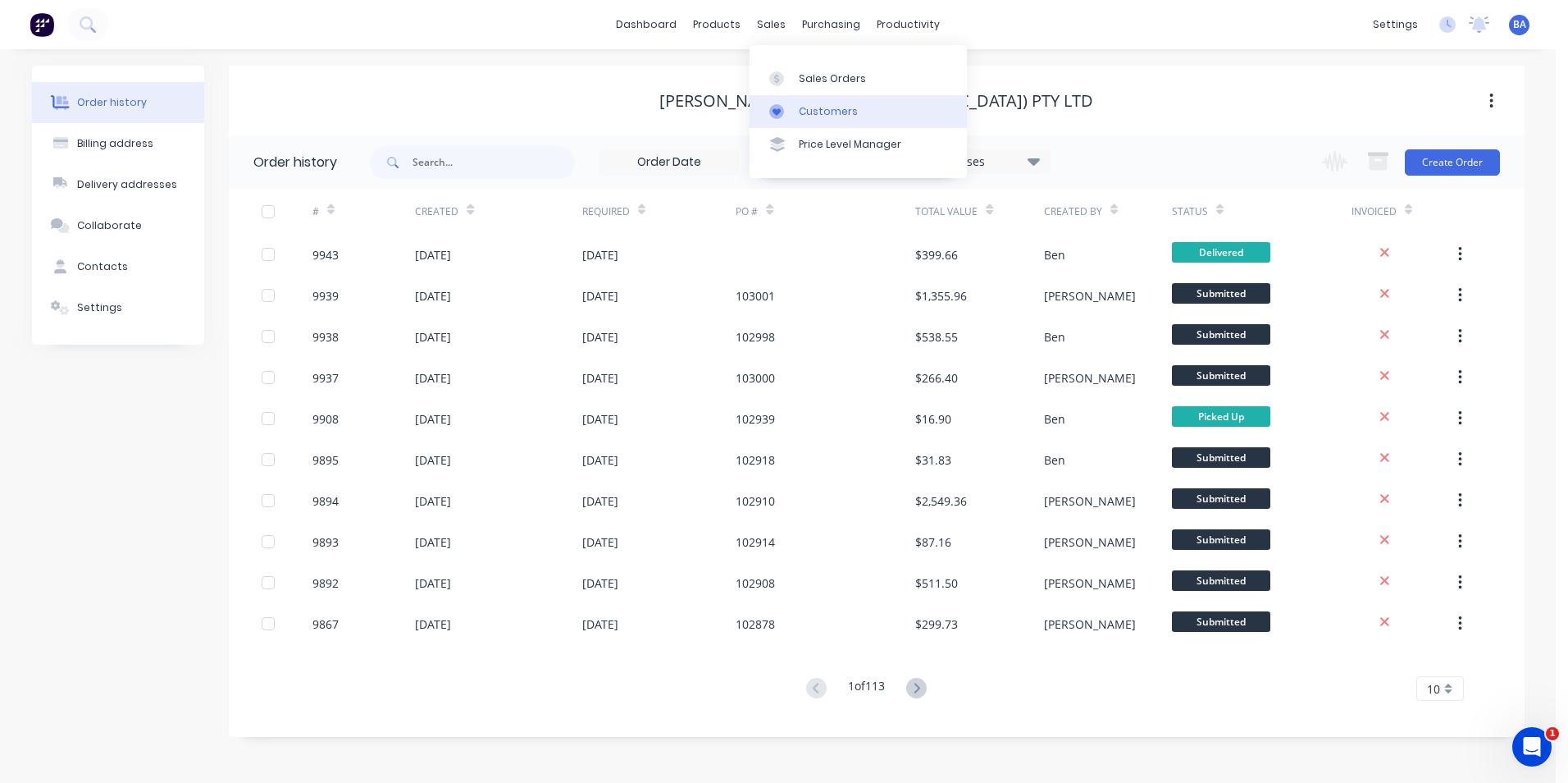
click at [776, 109] on icon at bounding box center [776, 112] width 8 height 7
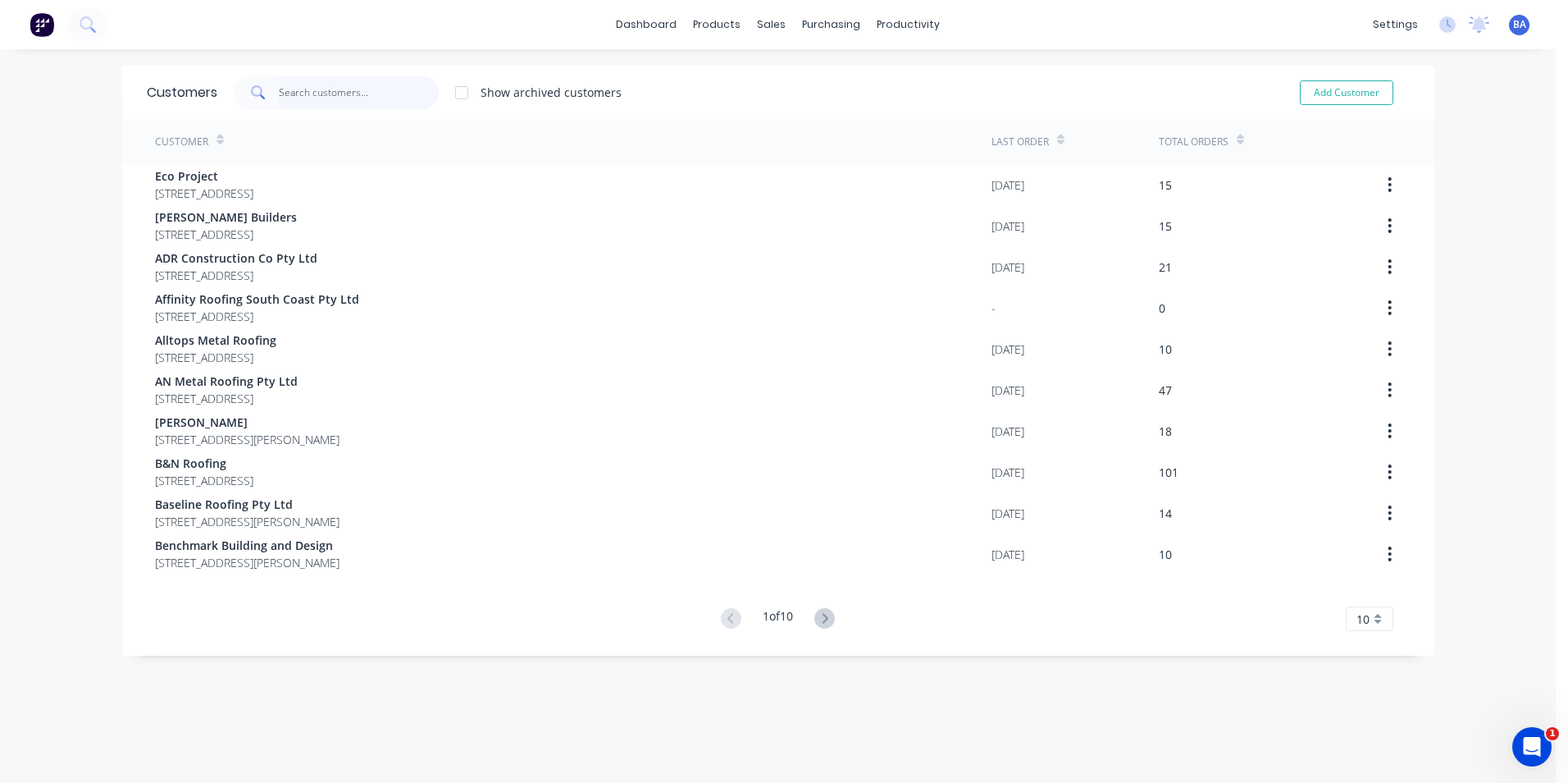
click at [390, 91] on input "text" at bounding box center [359, 93] width 160 height 32
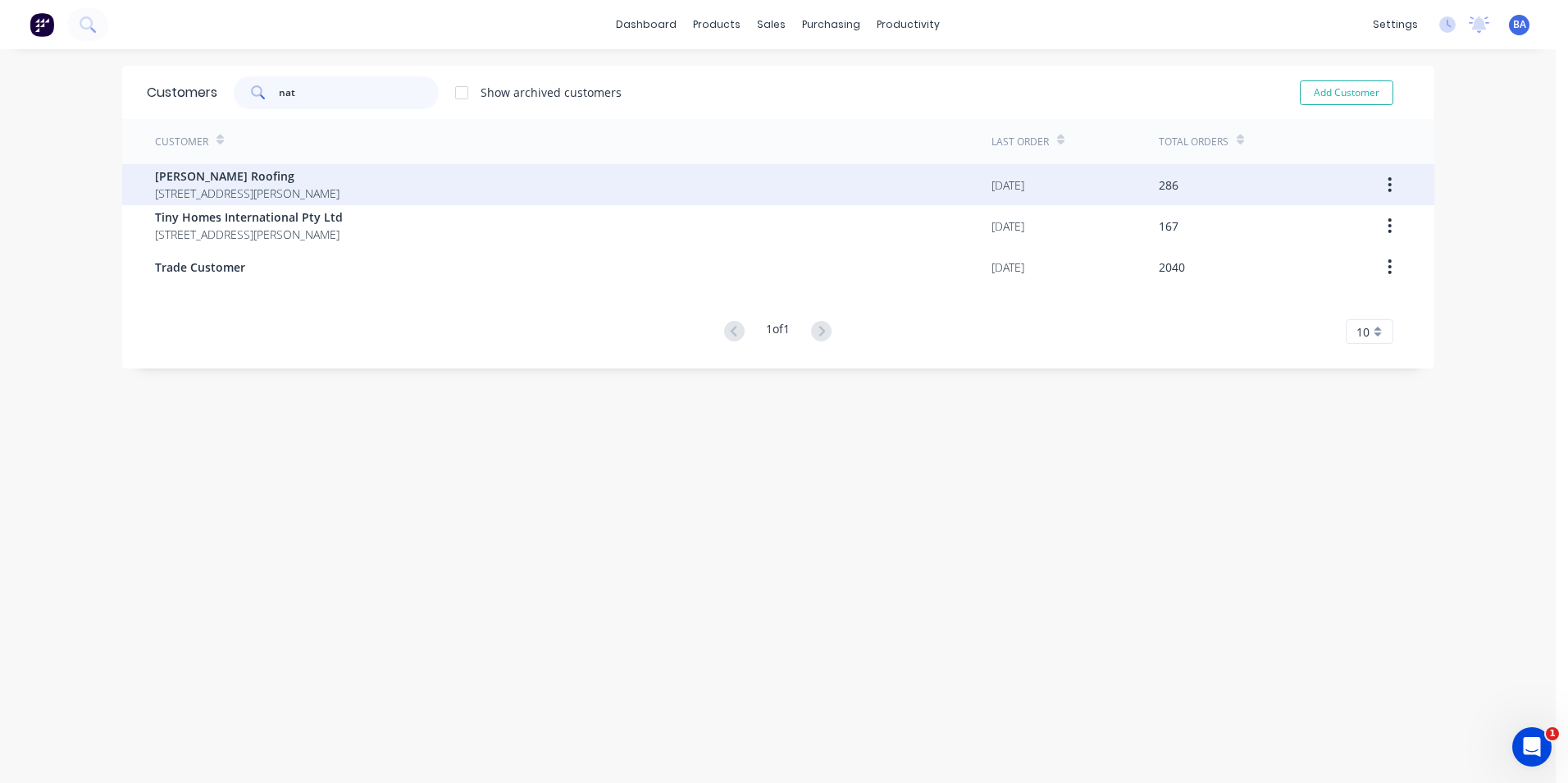
type input "nat"
click at [298, 178] on span "[PERSON_NAME] Roofing" at bounding box center [246, 176] width 184 height 17
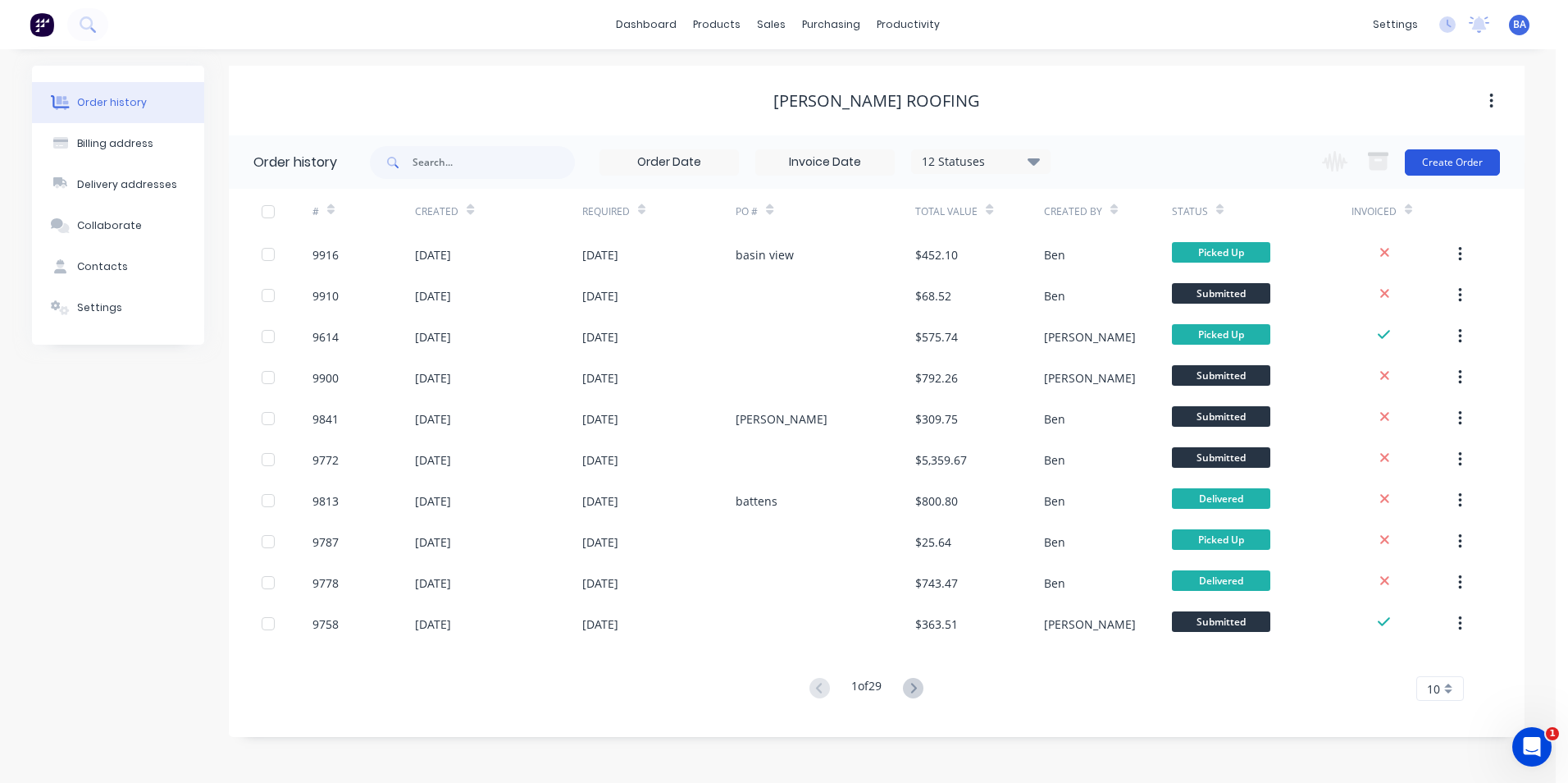
click at [1426, 159] on button "Create Order" at bounding box center [1453, 162] width 95 height 26
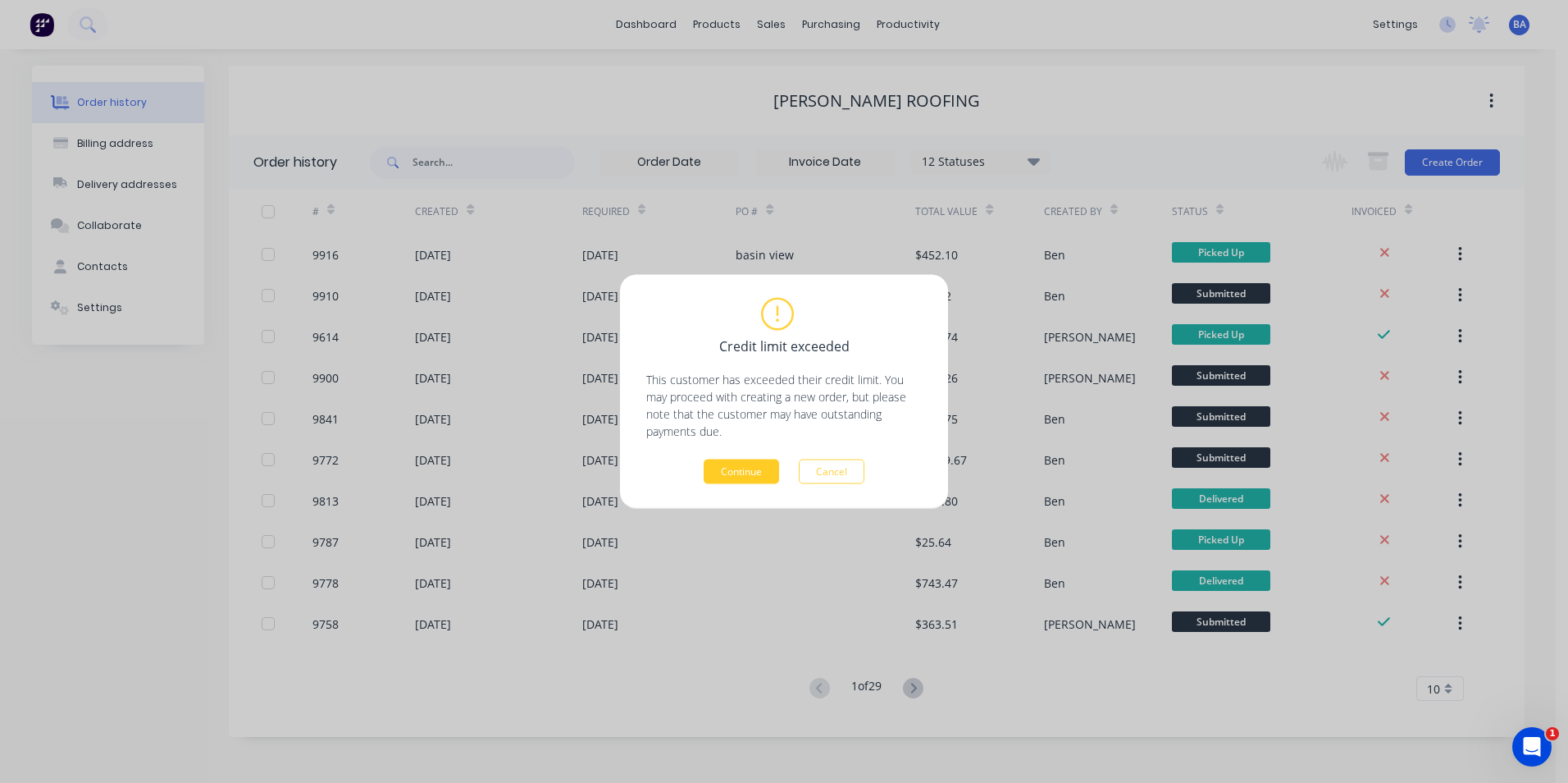
click at [770, 464] on button "Continue" at bounding box center [741, 472] width 76 height 24
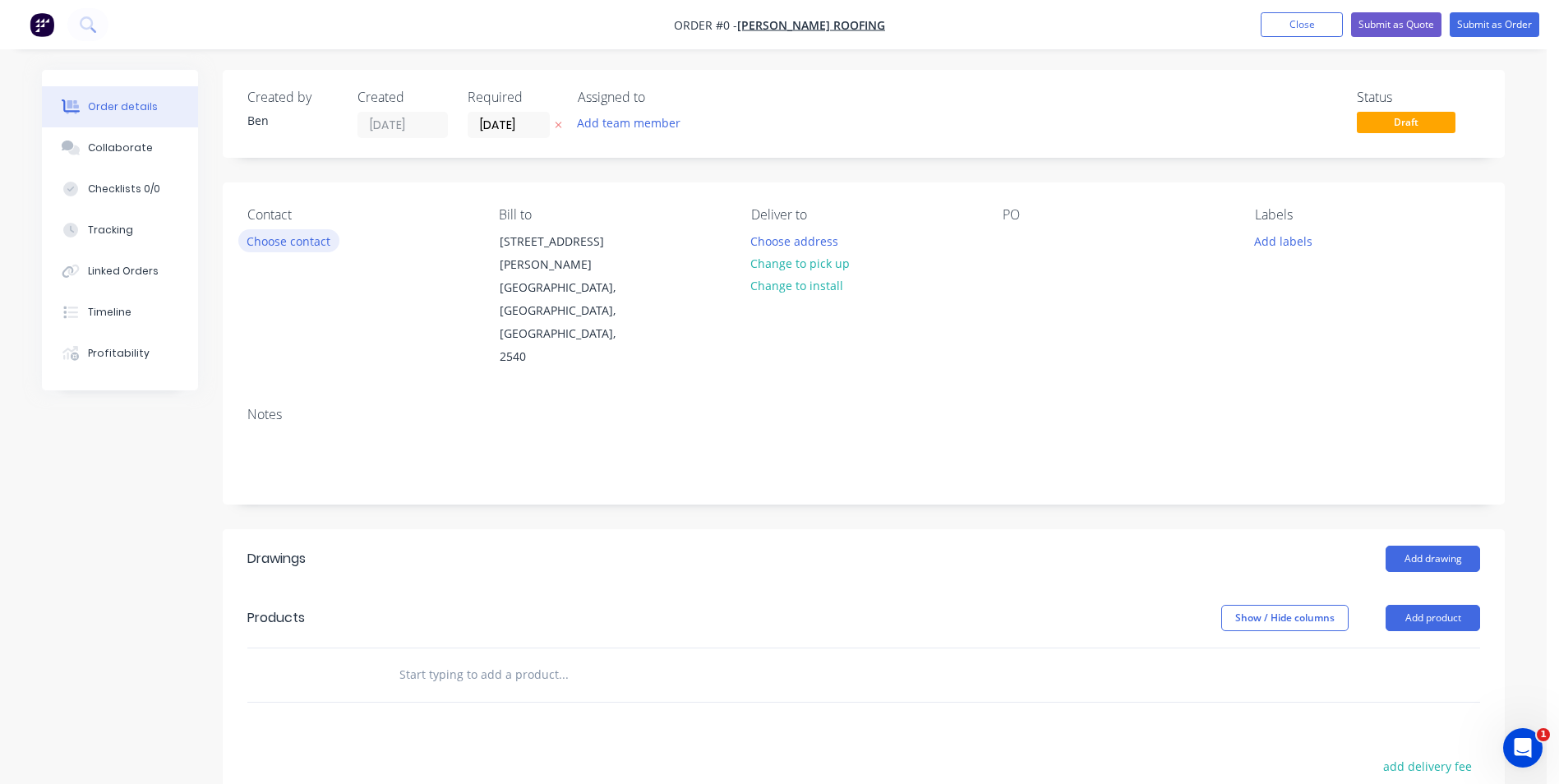
click at [314, 244] on button "Choose contact" at bounding box center [288, 240] width 101 height 23
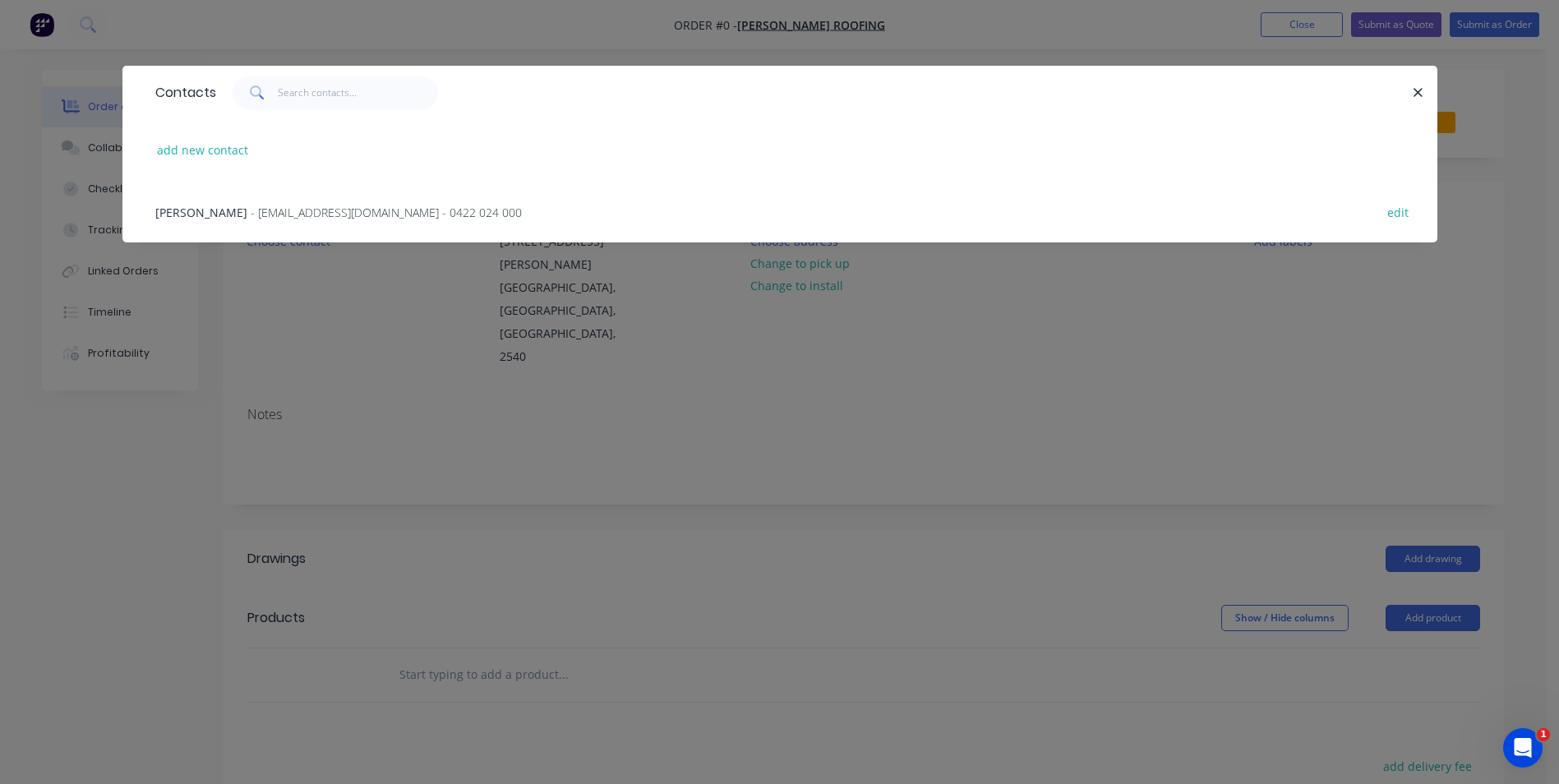
click at [263, 209] on span "- [EMAIL_ADDRESS][DOMAIN_NAME] - 0422 024 000" at bounding box center [386, 212] width 271 height 15
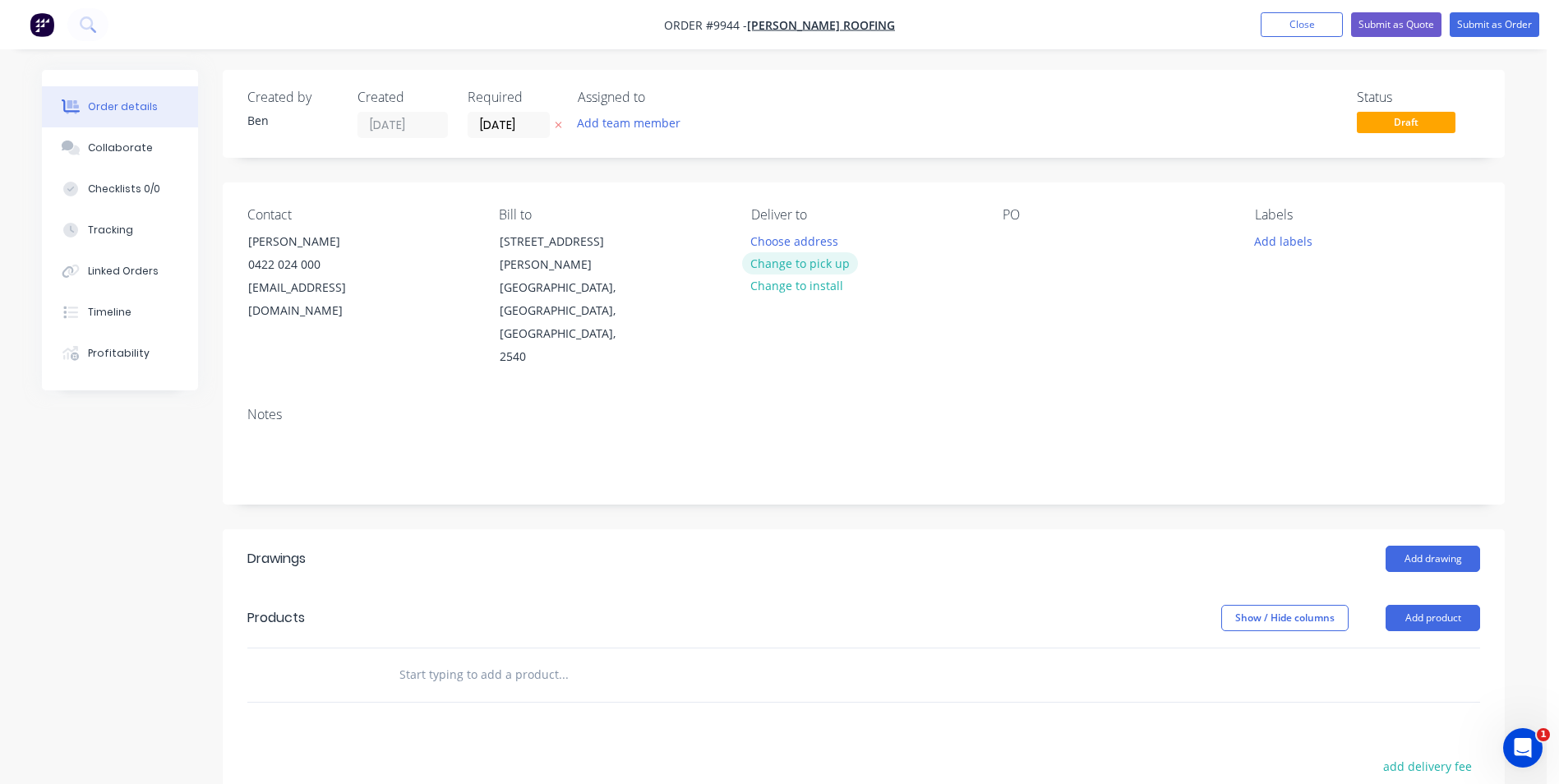
click at [826, 258] on button "Change to pick up" at bounding box center [799, 263] width 116 height 23
click at [1444, 605] on button "Add product" at bounding box center [1432, 617] width 95 height 26
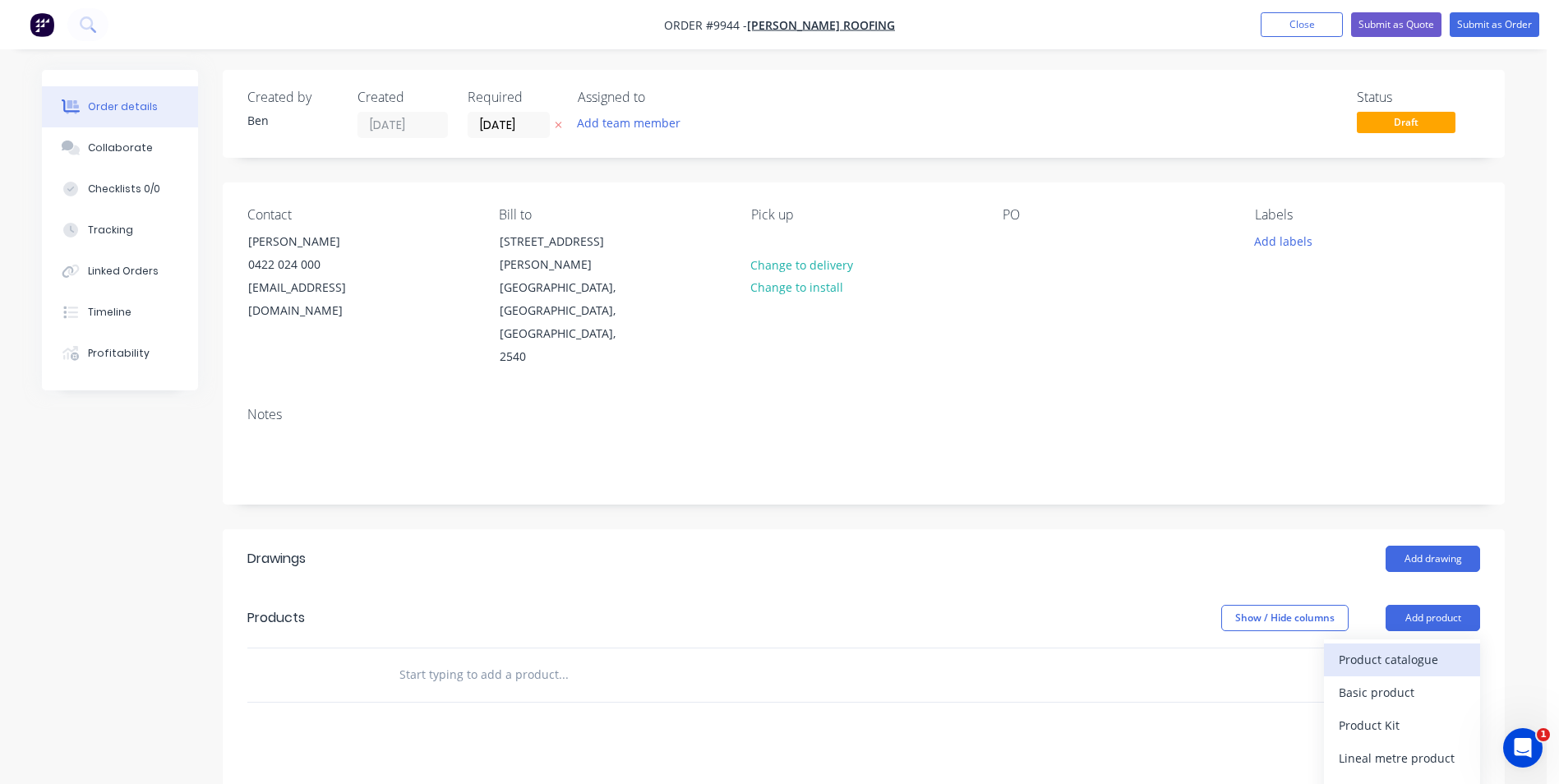
click at [1417, 648] on div "Product catalogue" at bounding box center [1401, 660] width 126 height 23
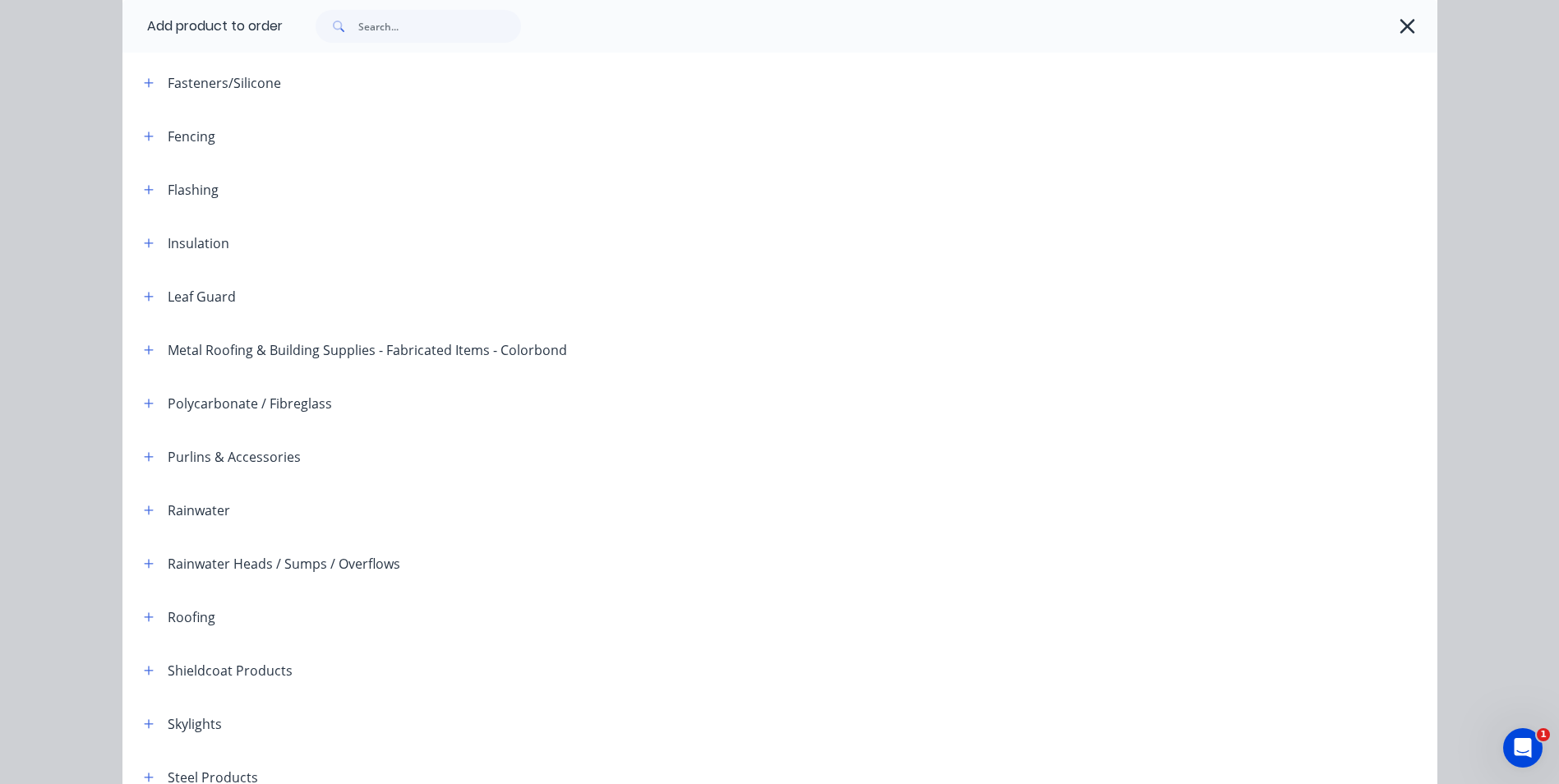
scroll to position [247, 0]
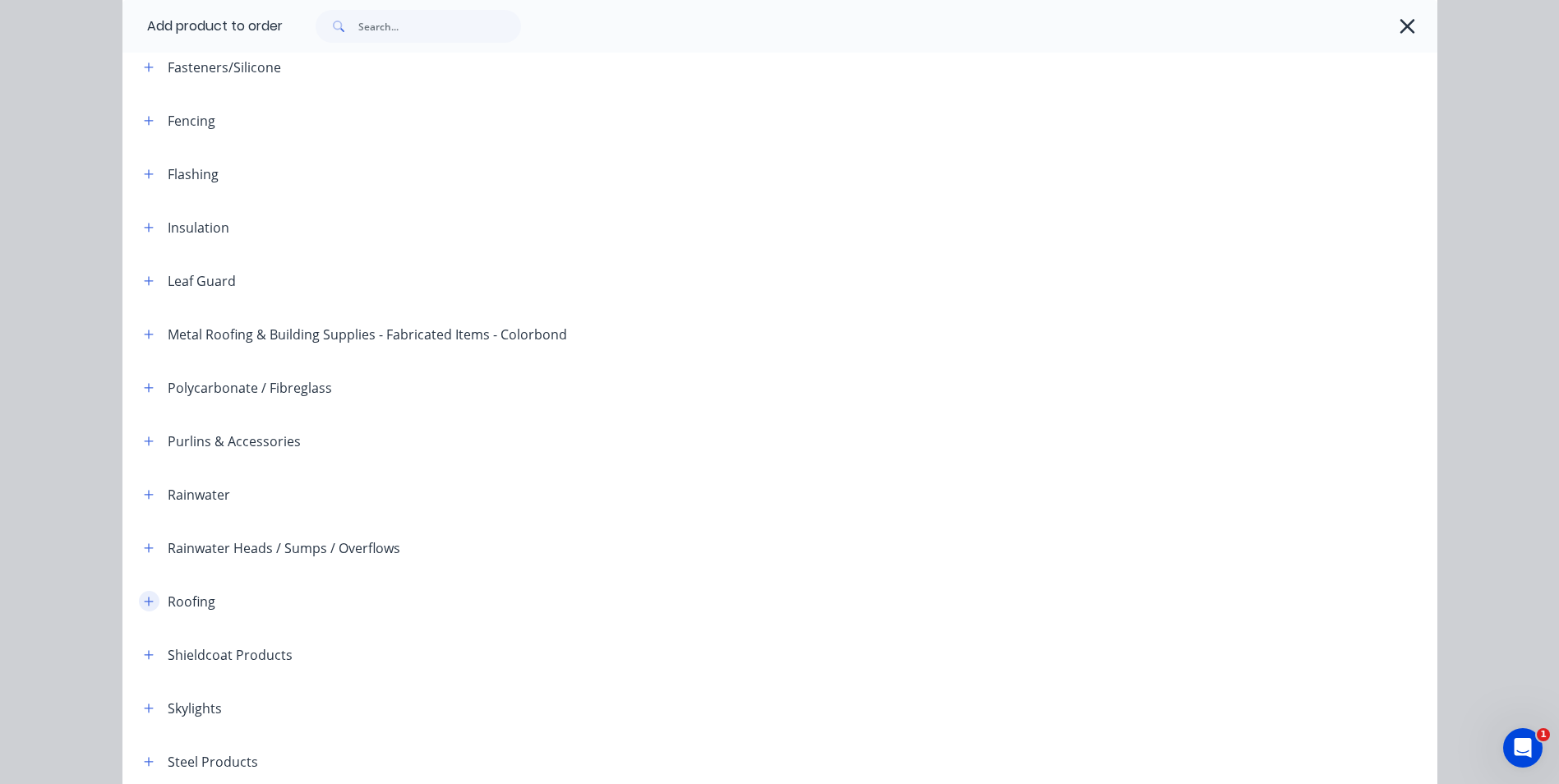
click at [144, 599] on icon "button" at bounding box center [149, 601] width 10 height 12
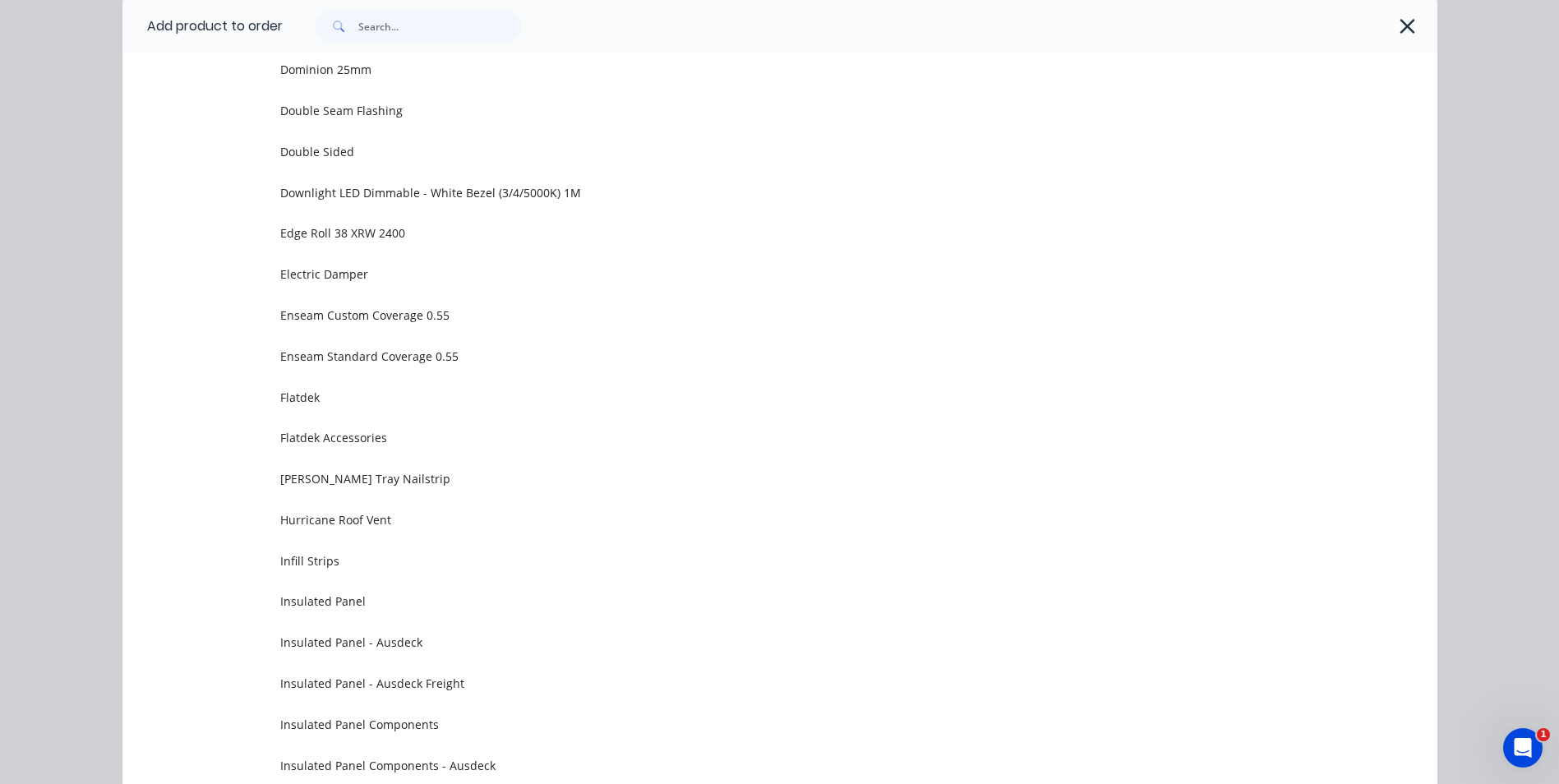
scroll to position [1151, 0]
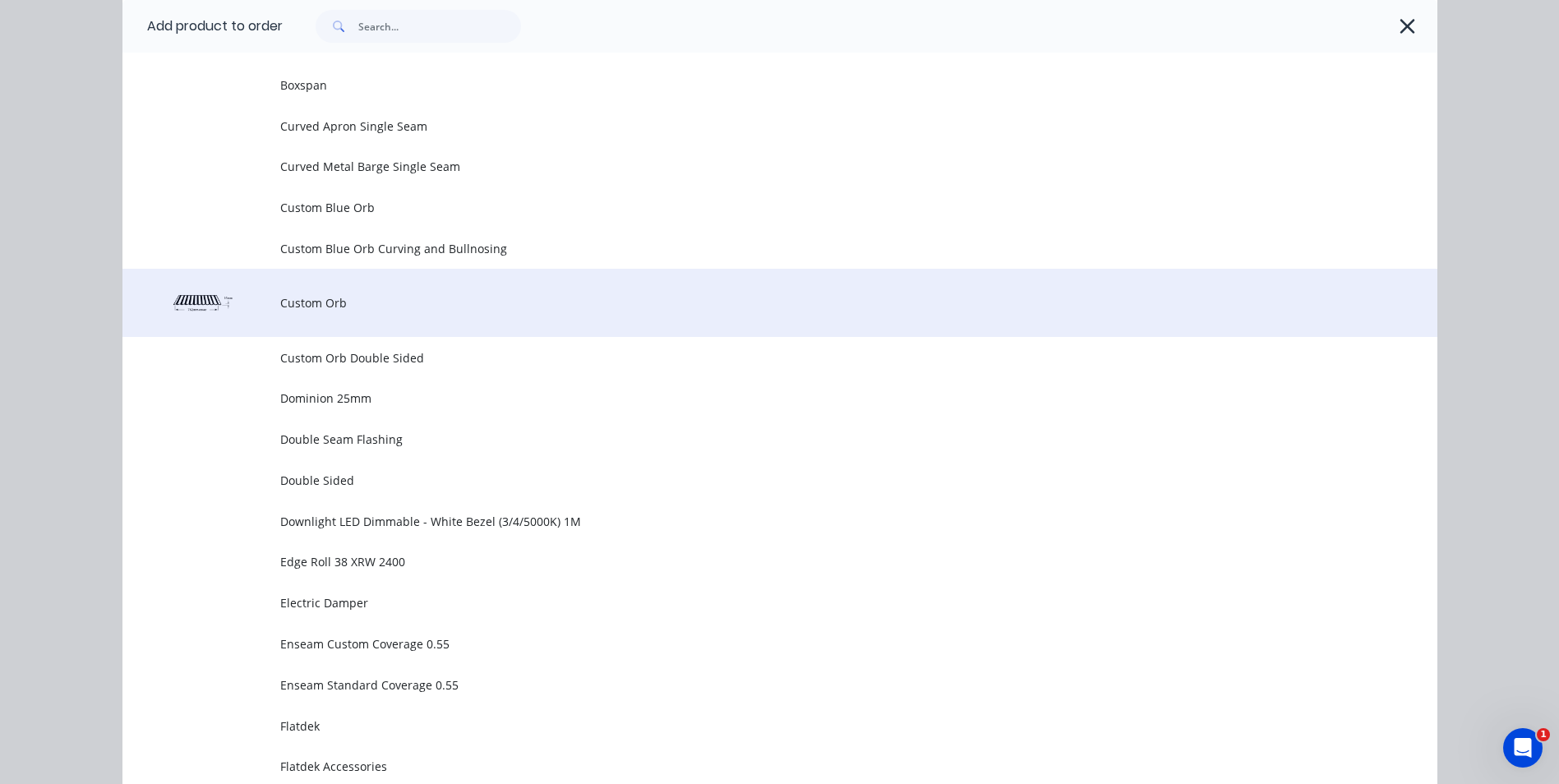
click at [354, 311] on span "Custom Orb" at bounding box center [743, 302] width 925 height 17
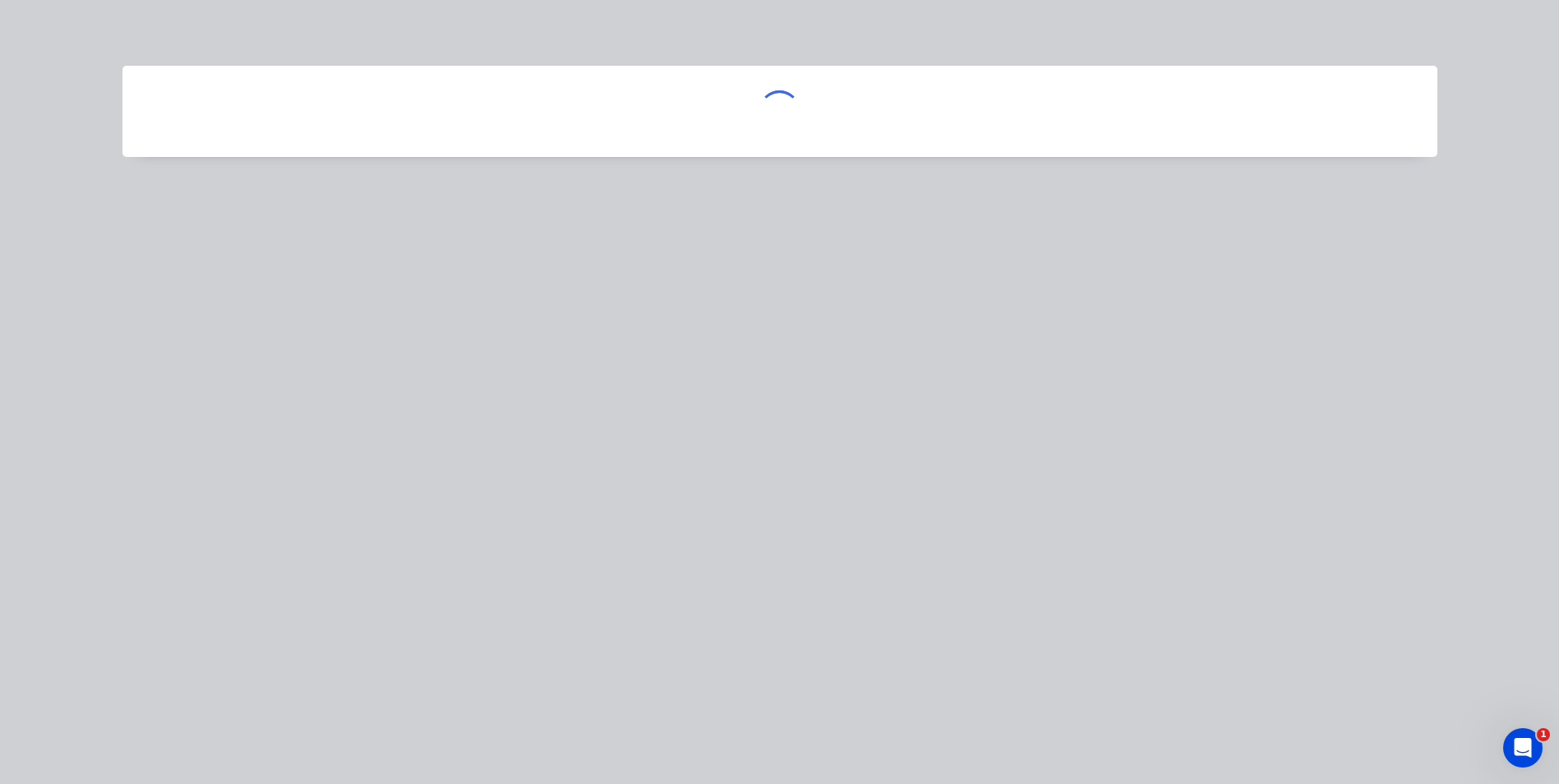
scroll to position [0, 0]
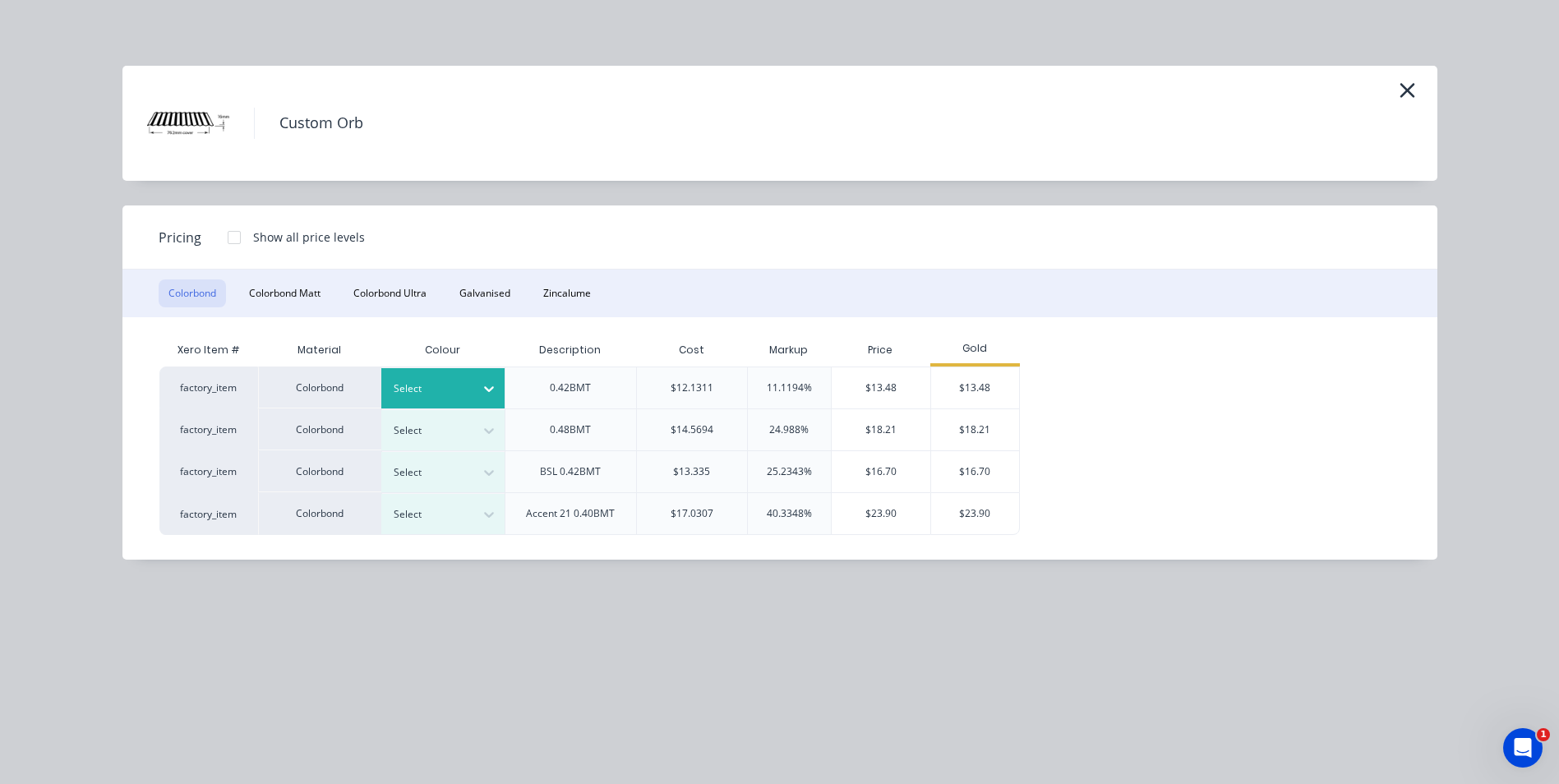
click at [479, 379] on div at bounding box center [488, 388] width 30 height 26
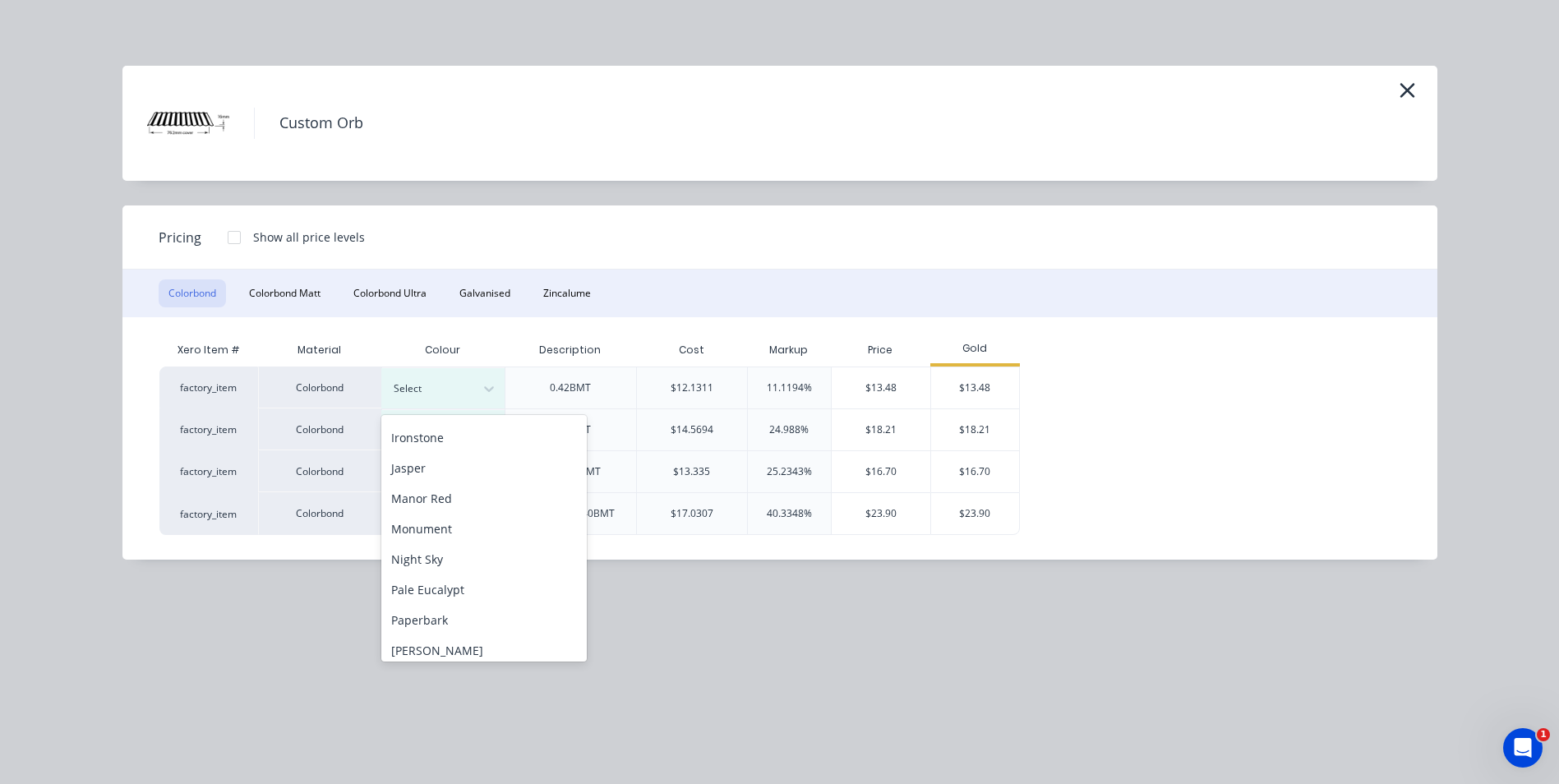
scroll to position [411, 0]
click at [466, 505] on div "Pale Eucalypt" at bounding box center [484, 509] width 205 height 31
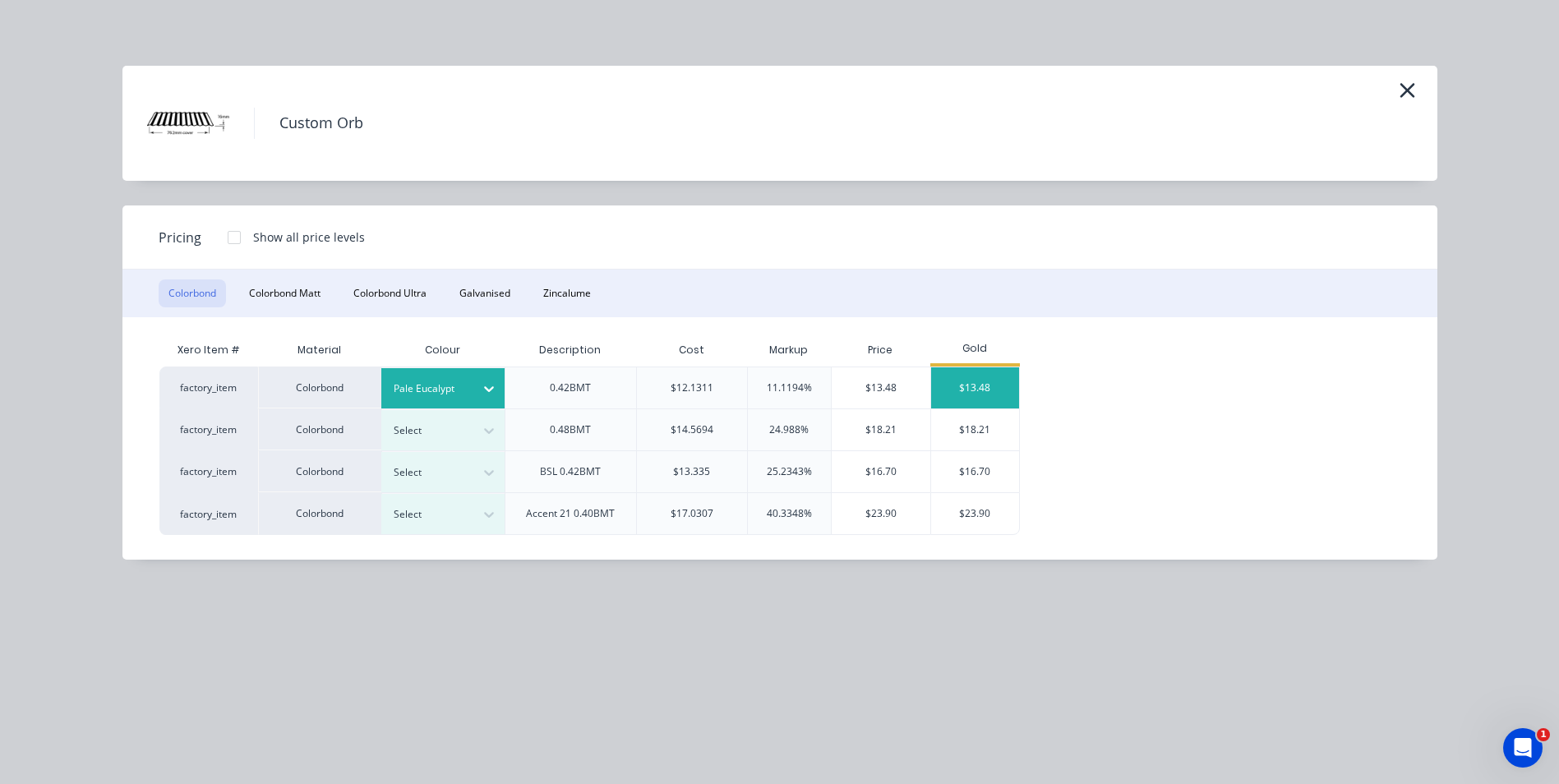
click at [950, 387] on div "$13.48" at bounding box center [975, 388] width 88 height 41
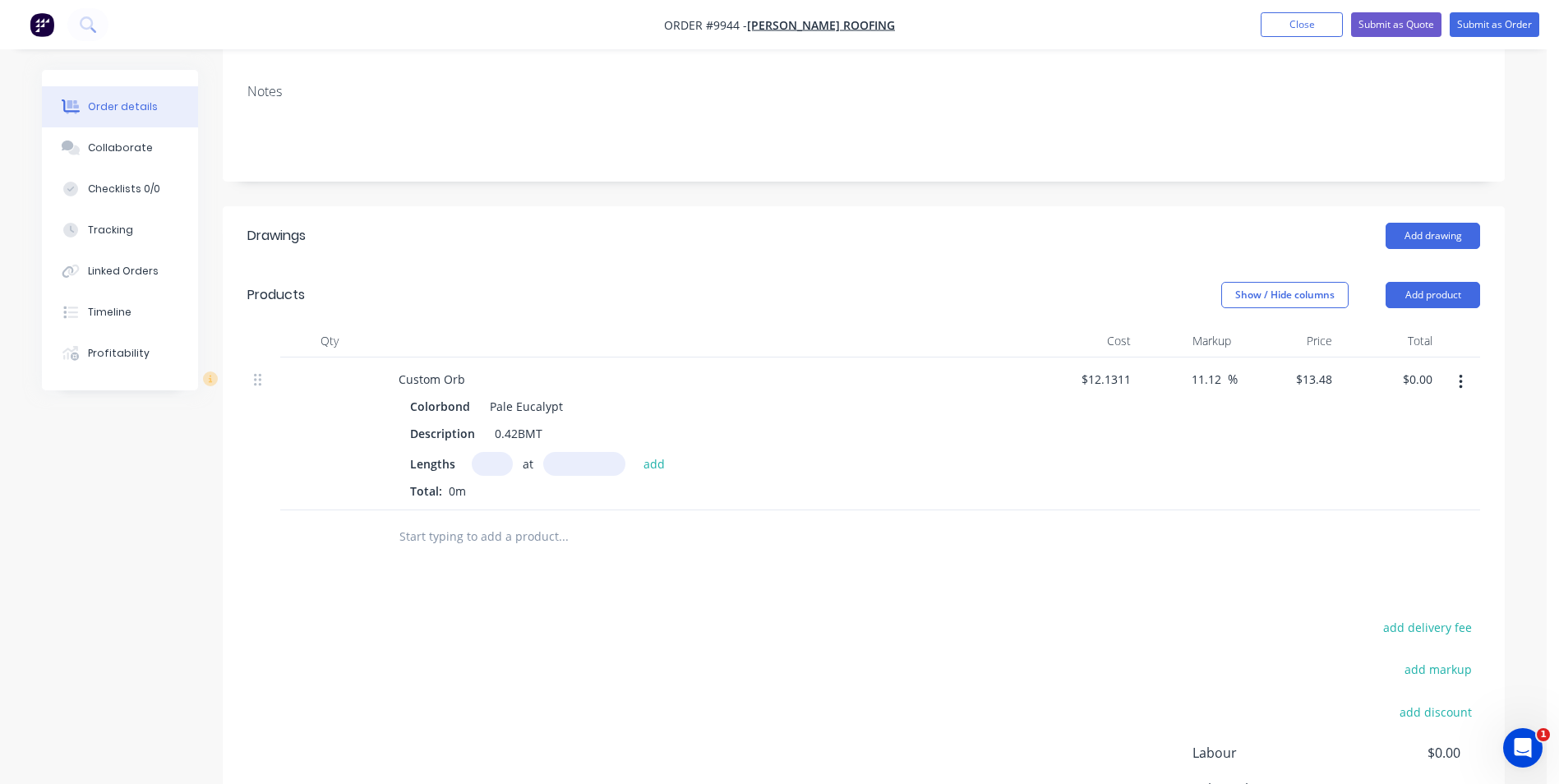
scroll to position [329, 0]
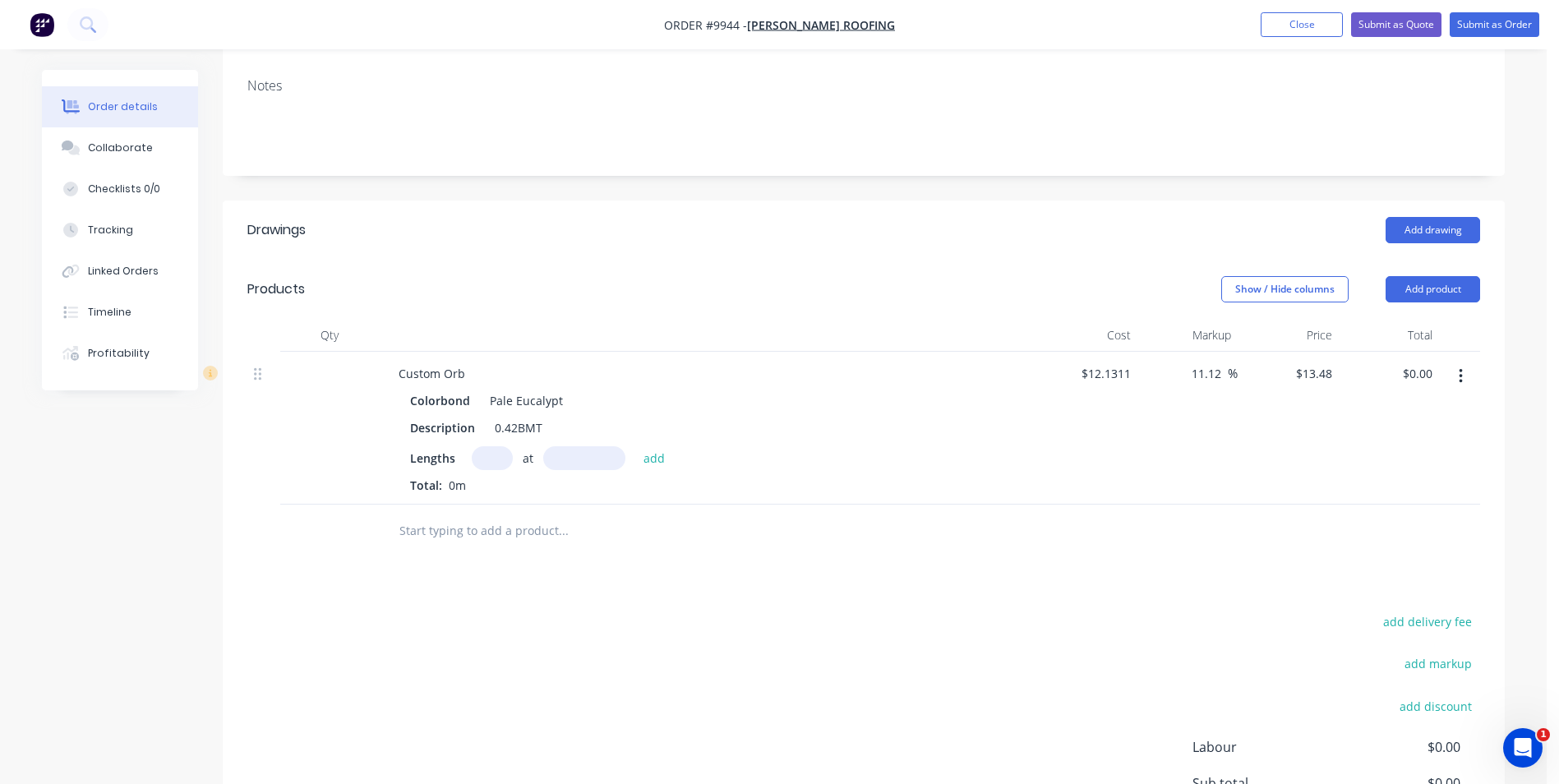
click at [497, 446] on input "text" at bounding box center [492, 458] width 41 height 23
type input "5"
type input "5000"
click at [635, 446] on button "add" at bounding box center [654, 457] width 39 height 23
type input "$337.00"
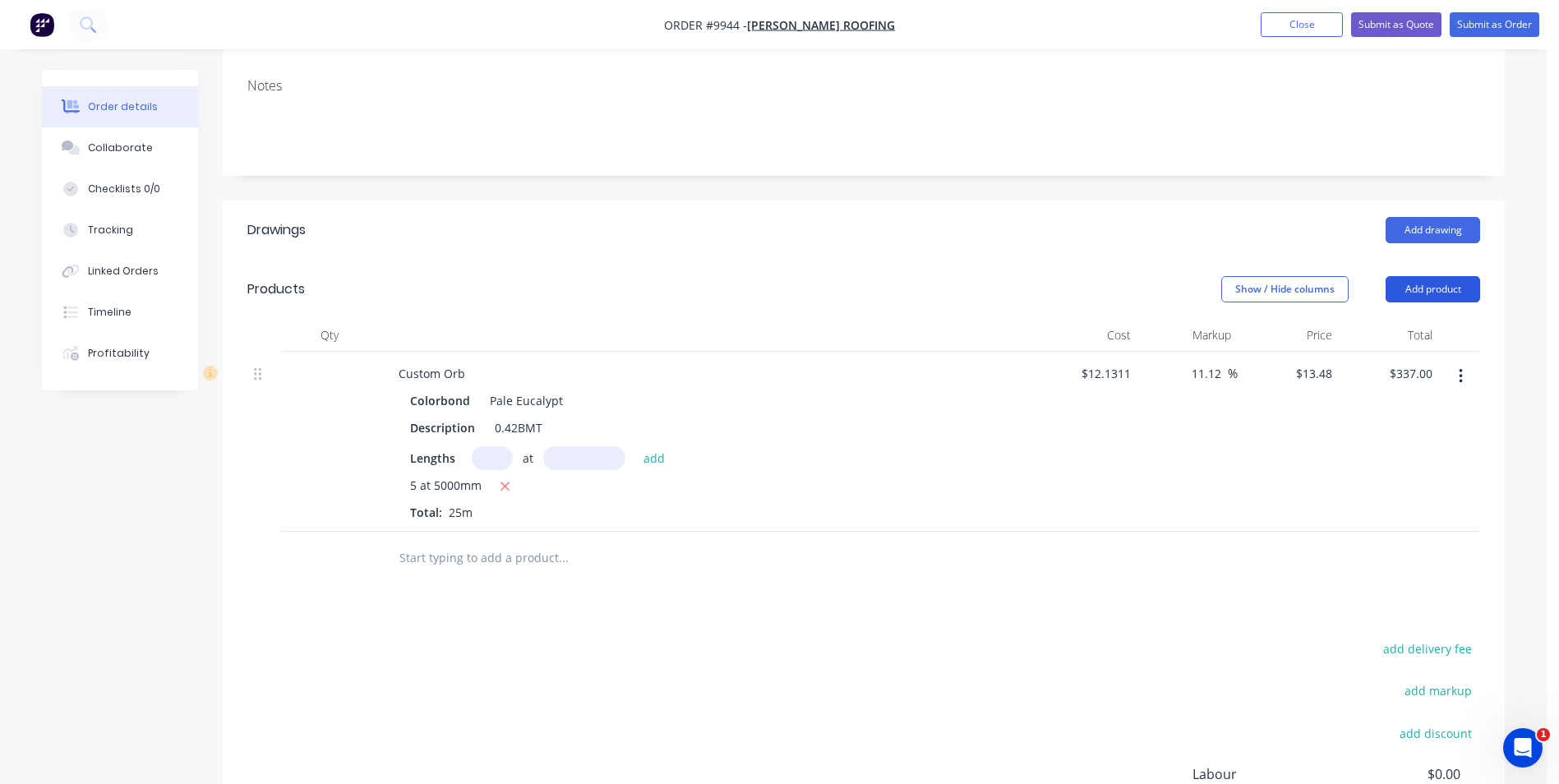
click at [1422, 276] on button "Add product" at bounding box center [1432, 288] width 95 height 26
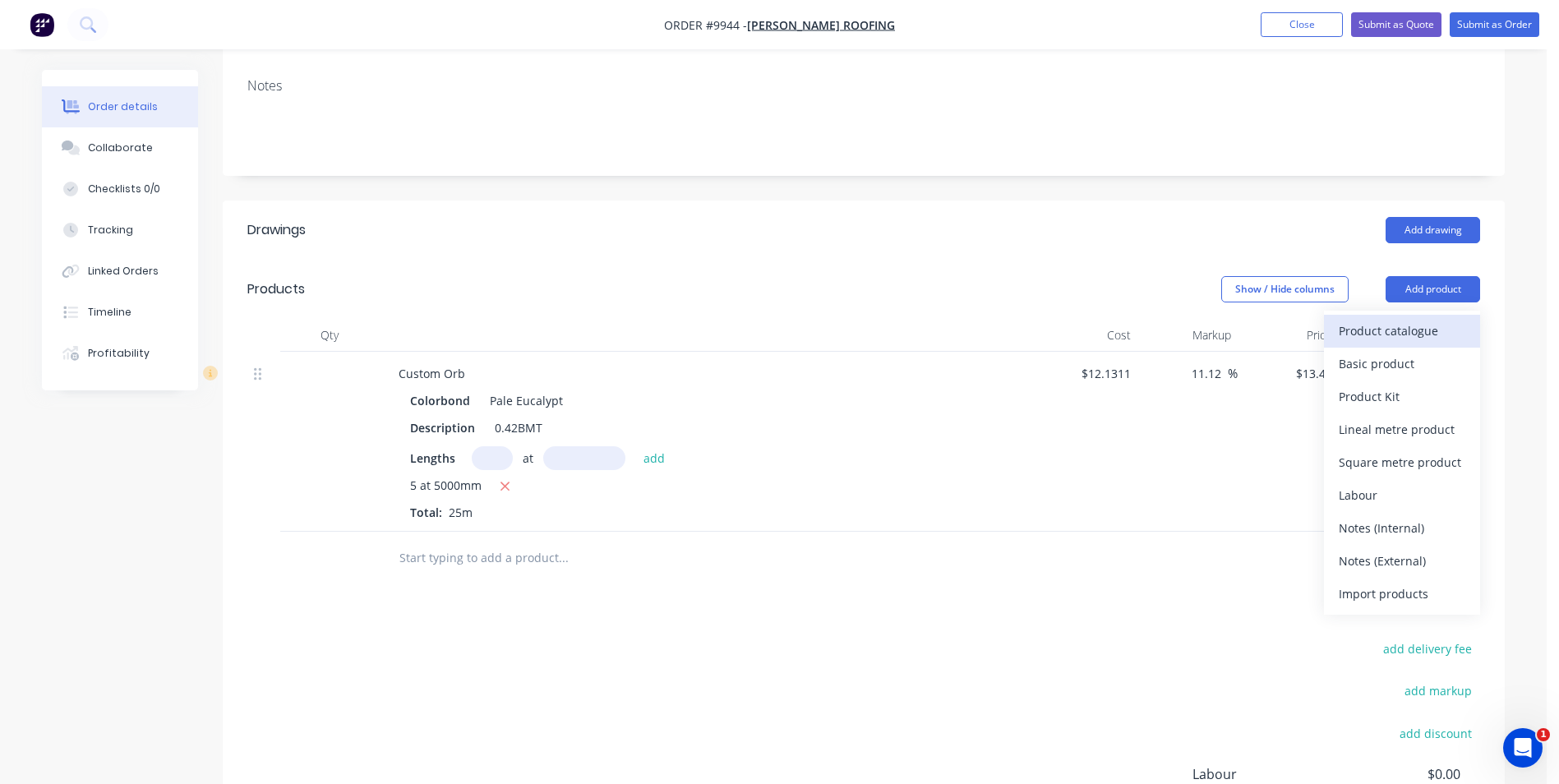
click at [1395, 319] on div "Product catalogue" at bounding box center [1401, 331] width 126 height 23
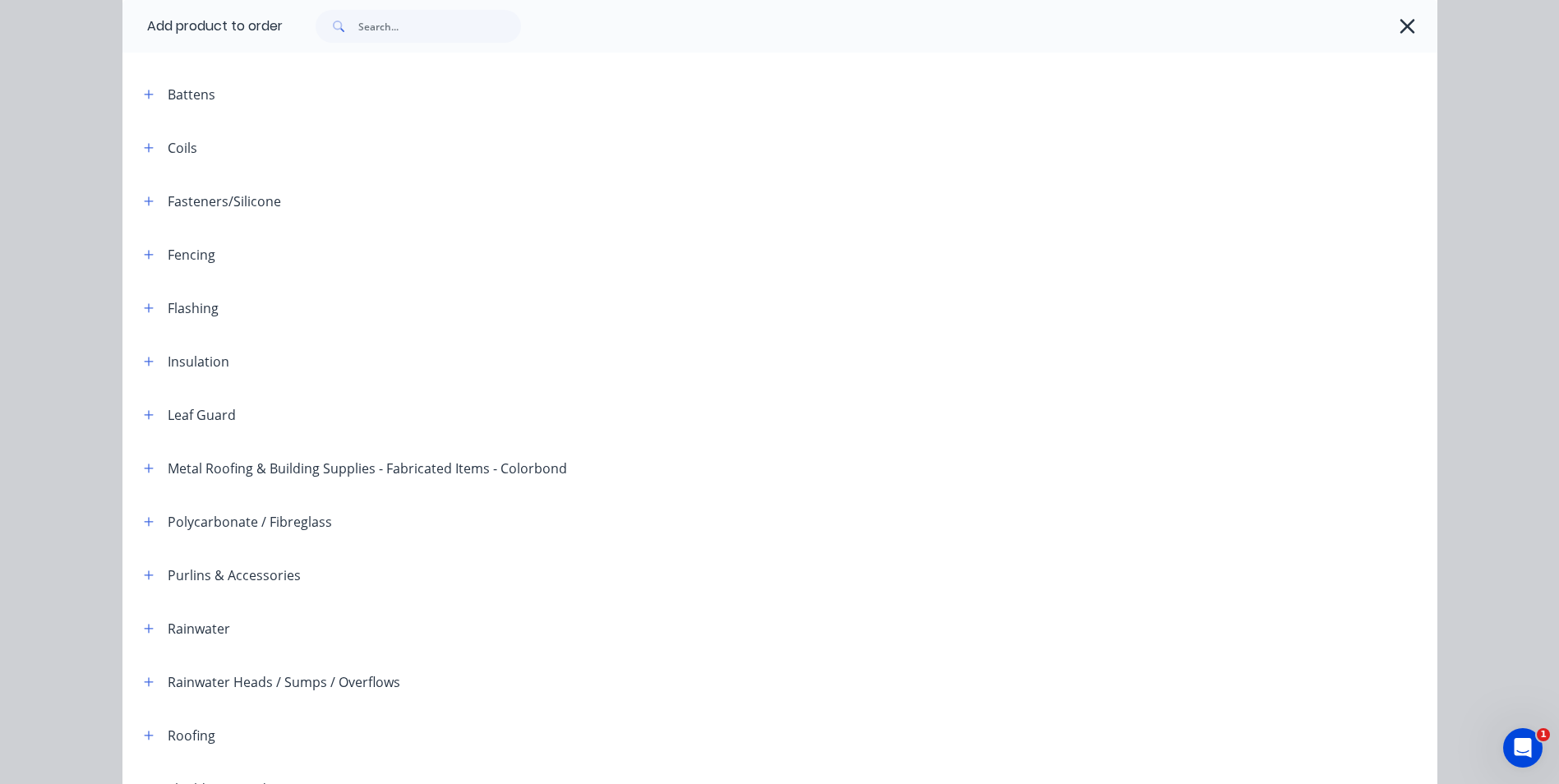
scroll to position [377, 0]
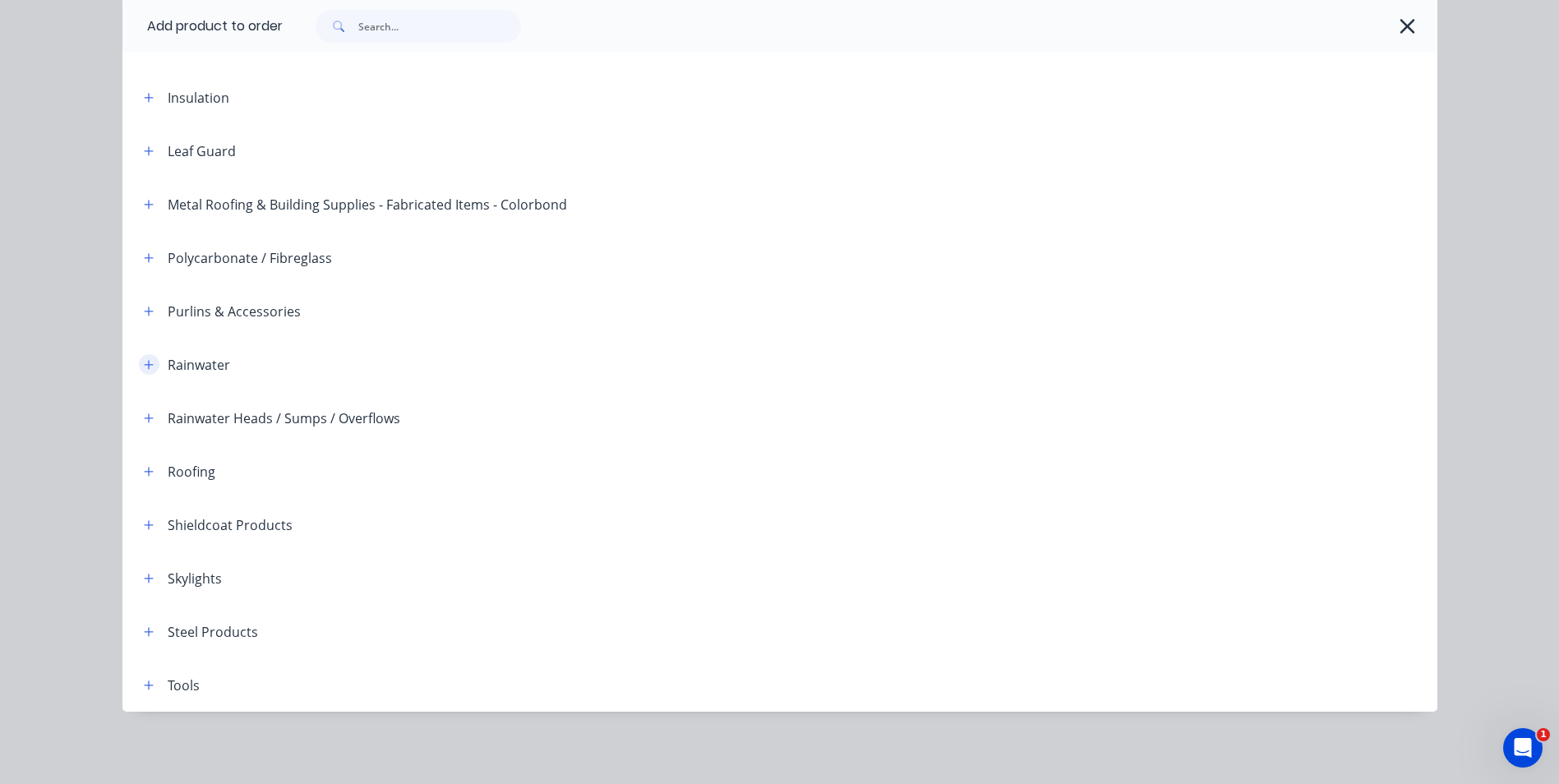
click at [144, 368] on icon "button" at bounding box center [149, 364] width 10 height 12
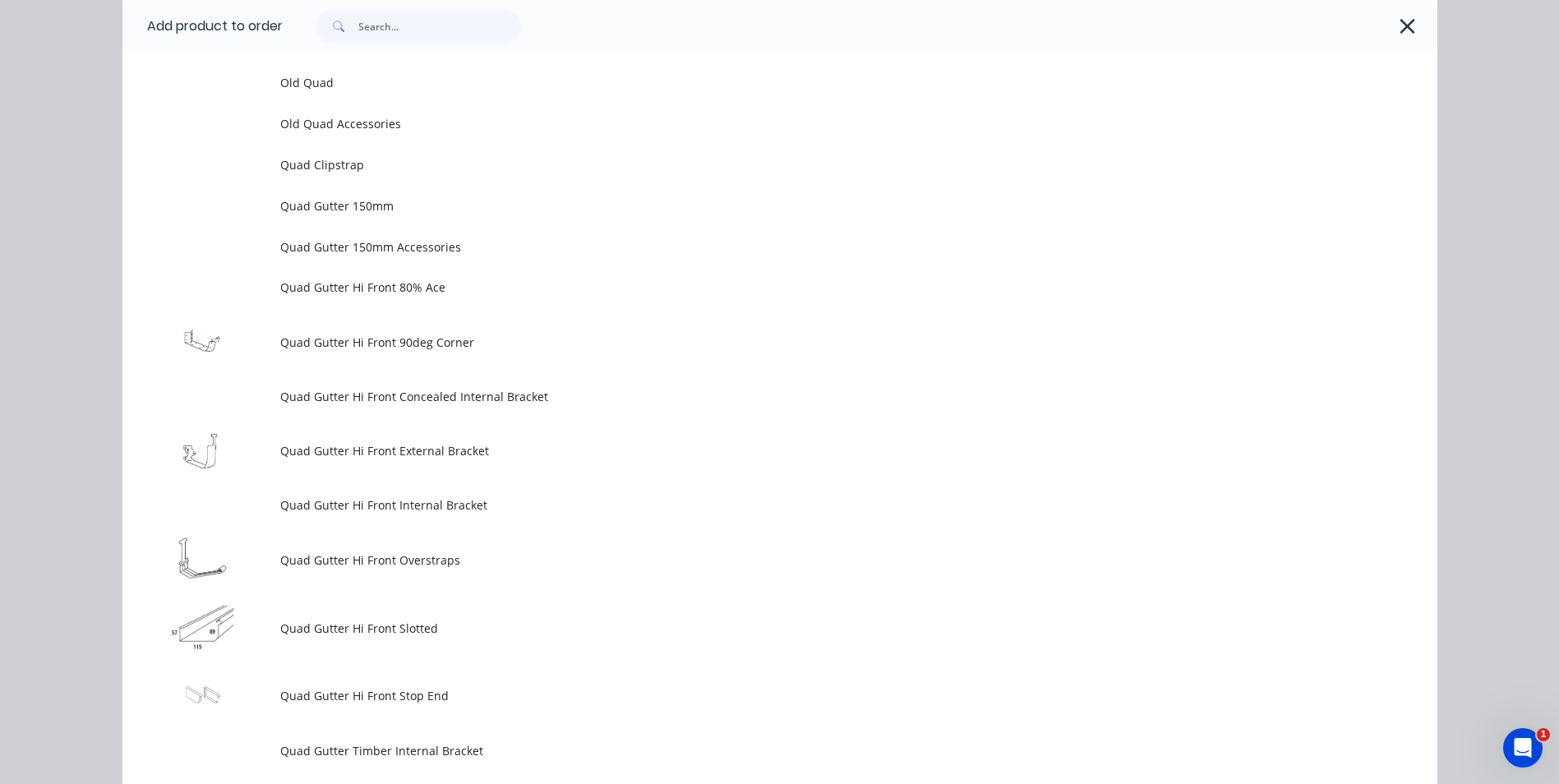
scroll to position [4320, 0]
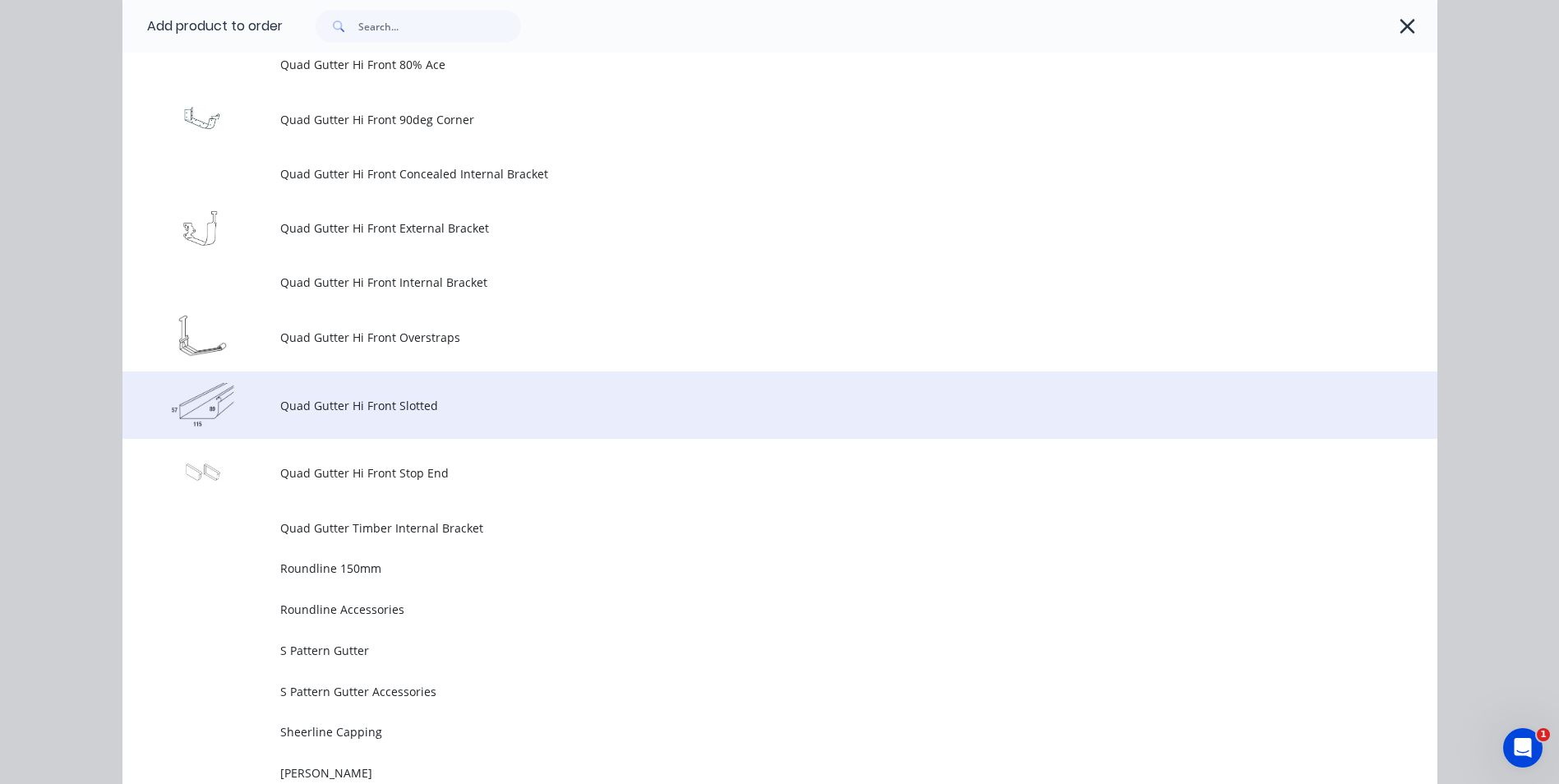
click at [360, 401] on span "Quad Gutter Hi Front Slotted" at bounding box center [743, 405] width 925 height 17
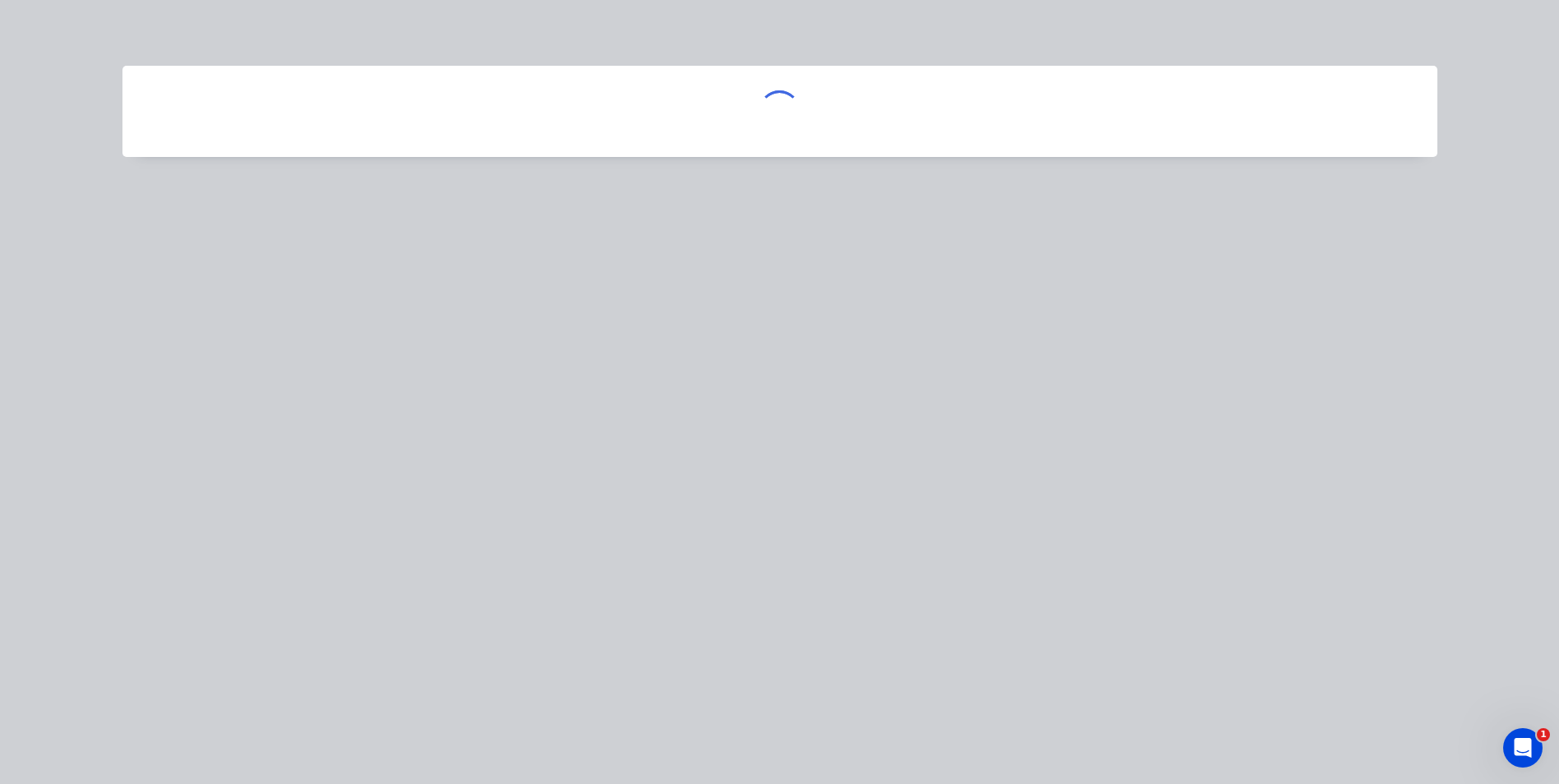
scroll to position [0, 0]
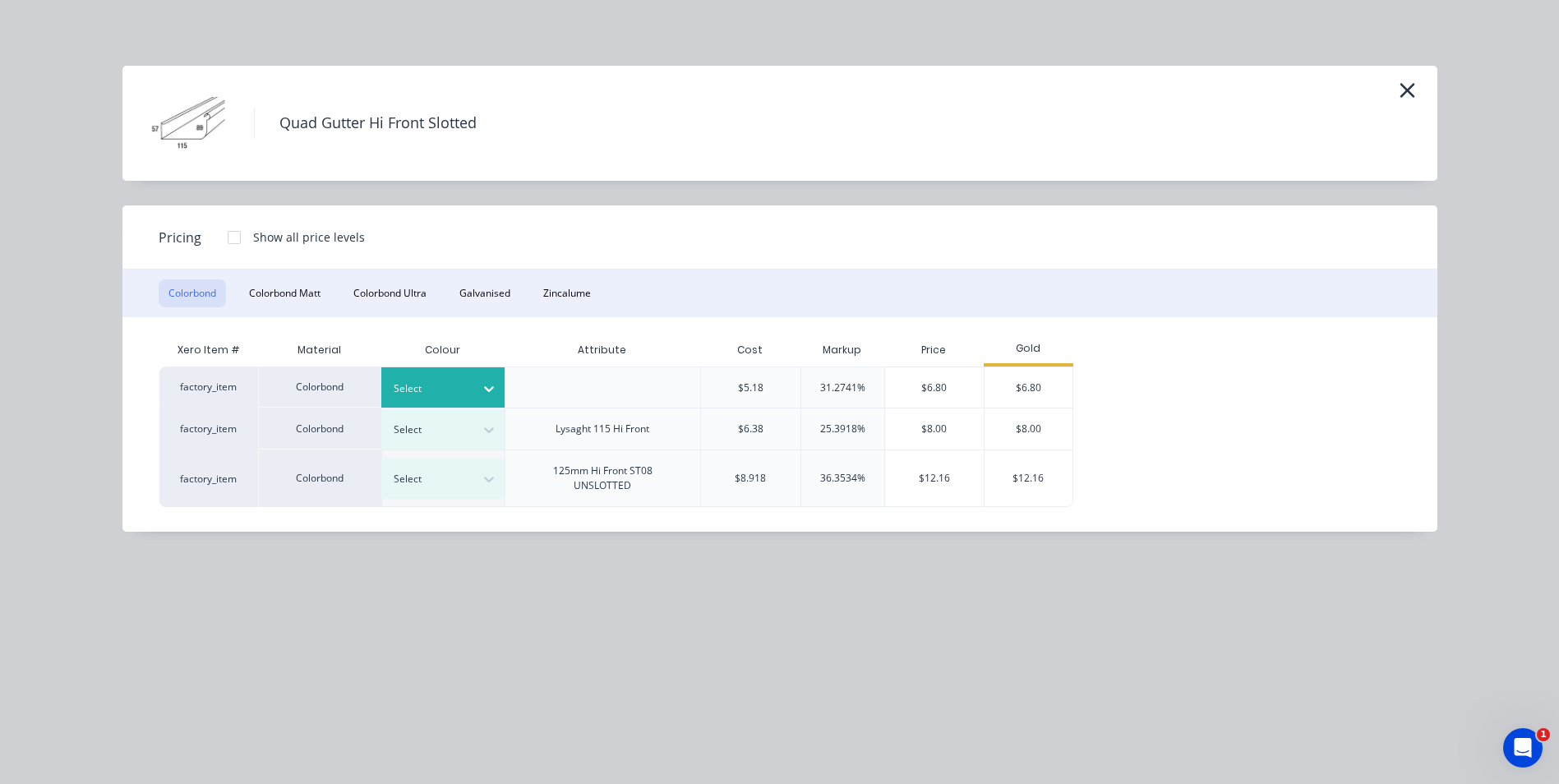
click at [481, 383] on icon at bounding box center [488, 388] width 16 height 16
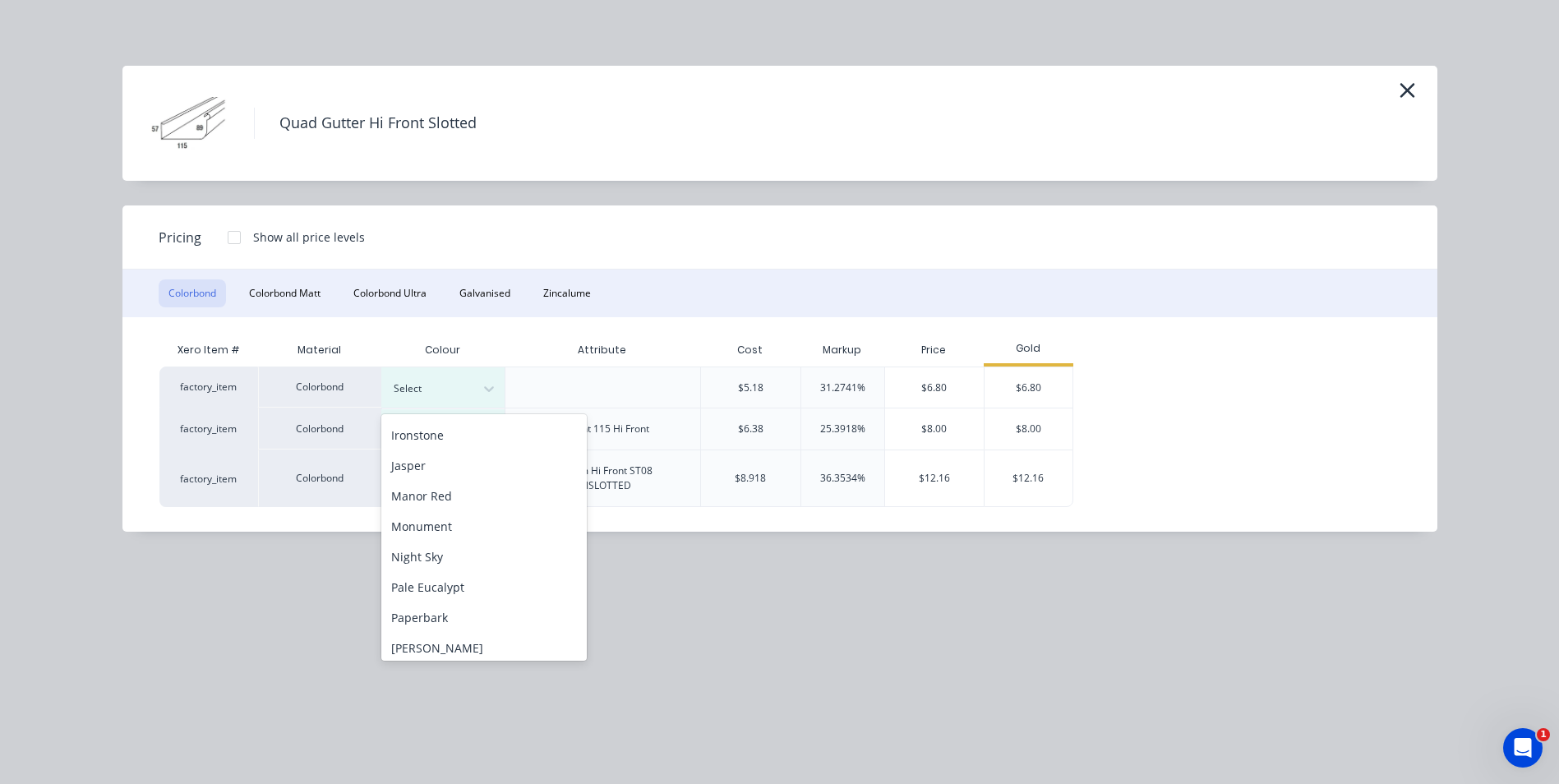
scroll to position [329, 0]
click at [441, 596] on div "Pale Eucalypt" at bounding box center [484, 590] width 205 height 31
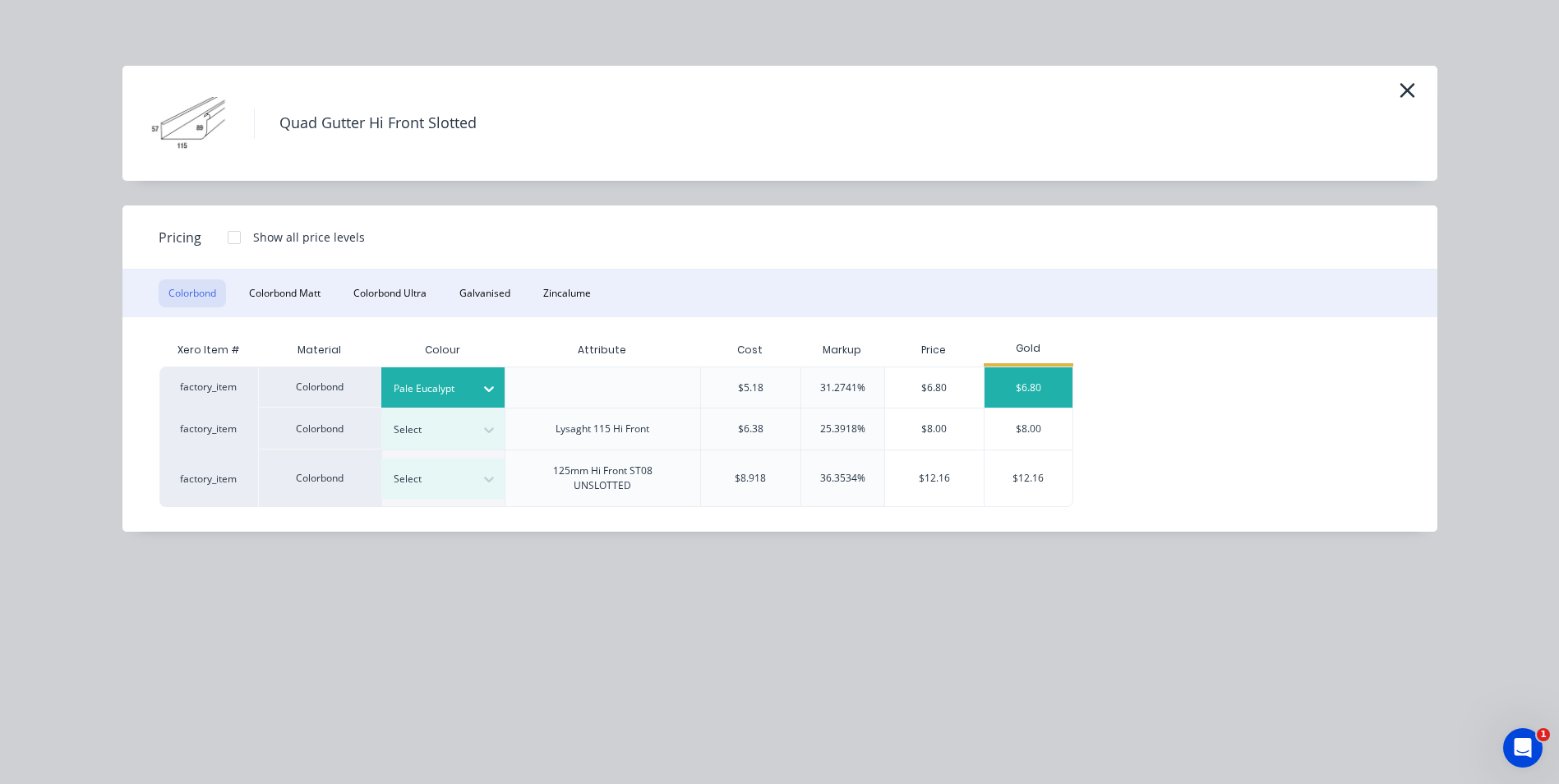
click at [1003, 387] on div "$6.80" at bounding box center [1028, 387] width 88 height 41
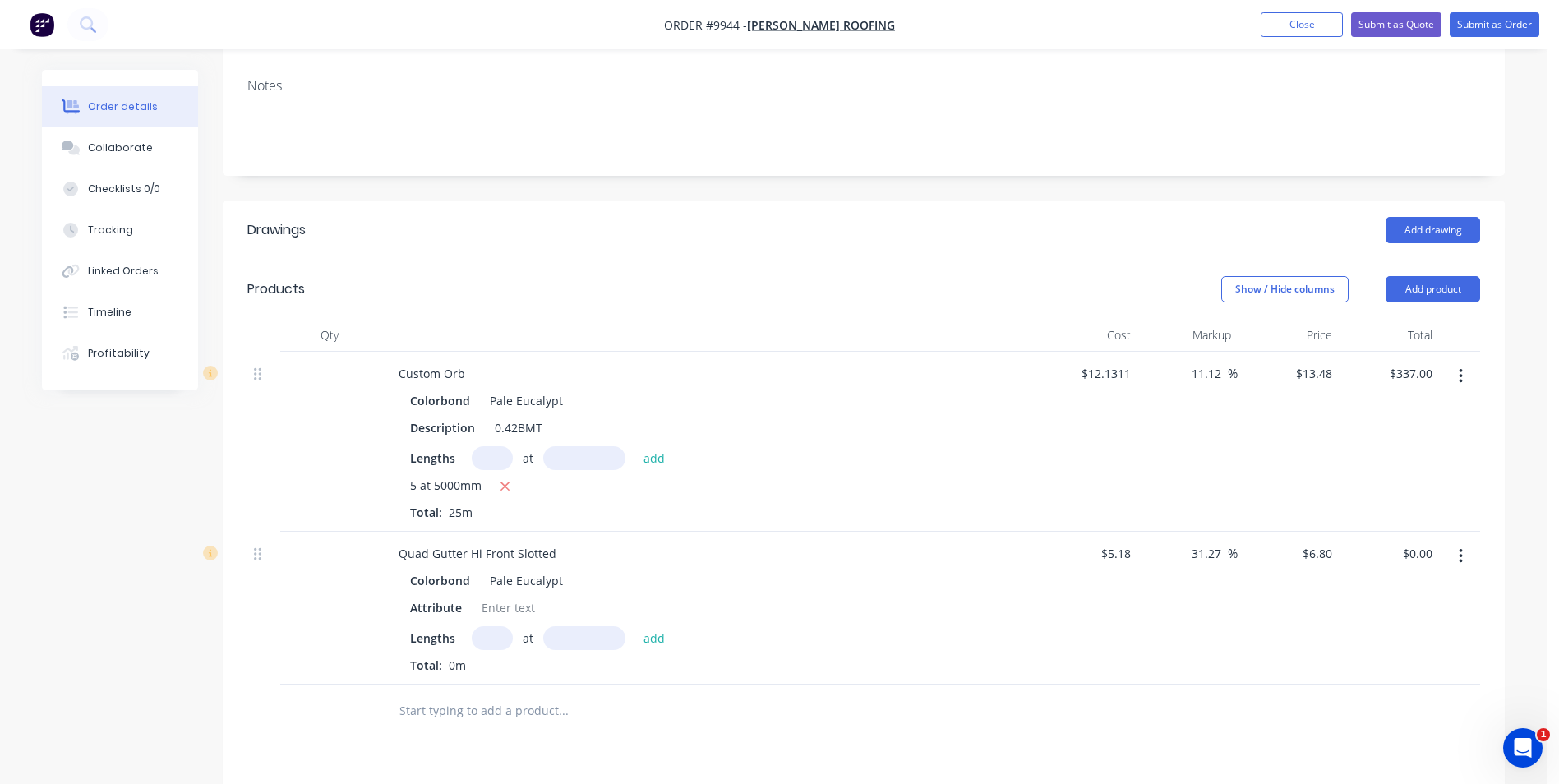
click at [493, 626] on input "text" at bounding box center [492, 638] width 41 height 23
type input "1"
type input "3900"
click at [635, 626] on button "add" at bounding box center [654, 637] width 39 height 23
type input "$26.52"
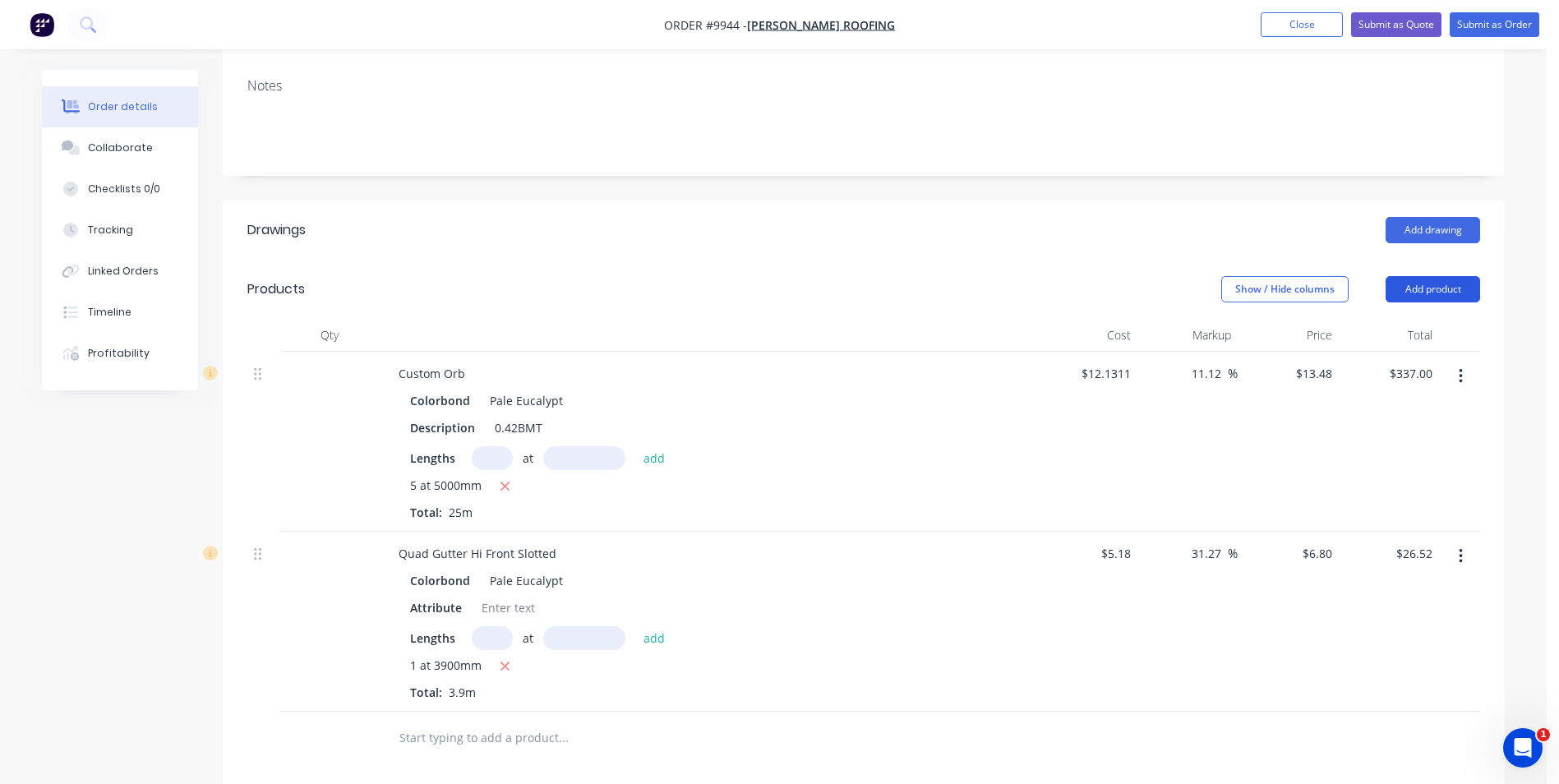
click at [1425, 276] on button "Add product" at bounding box center [1432, 288] width 95 height 26
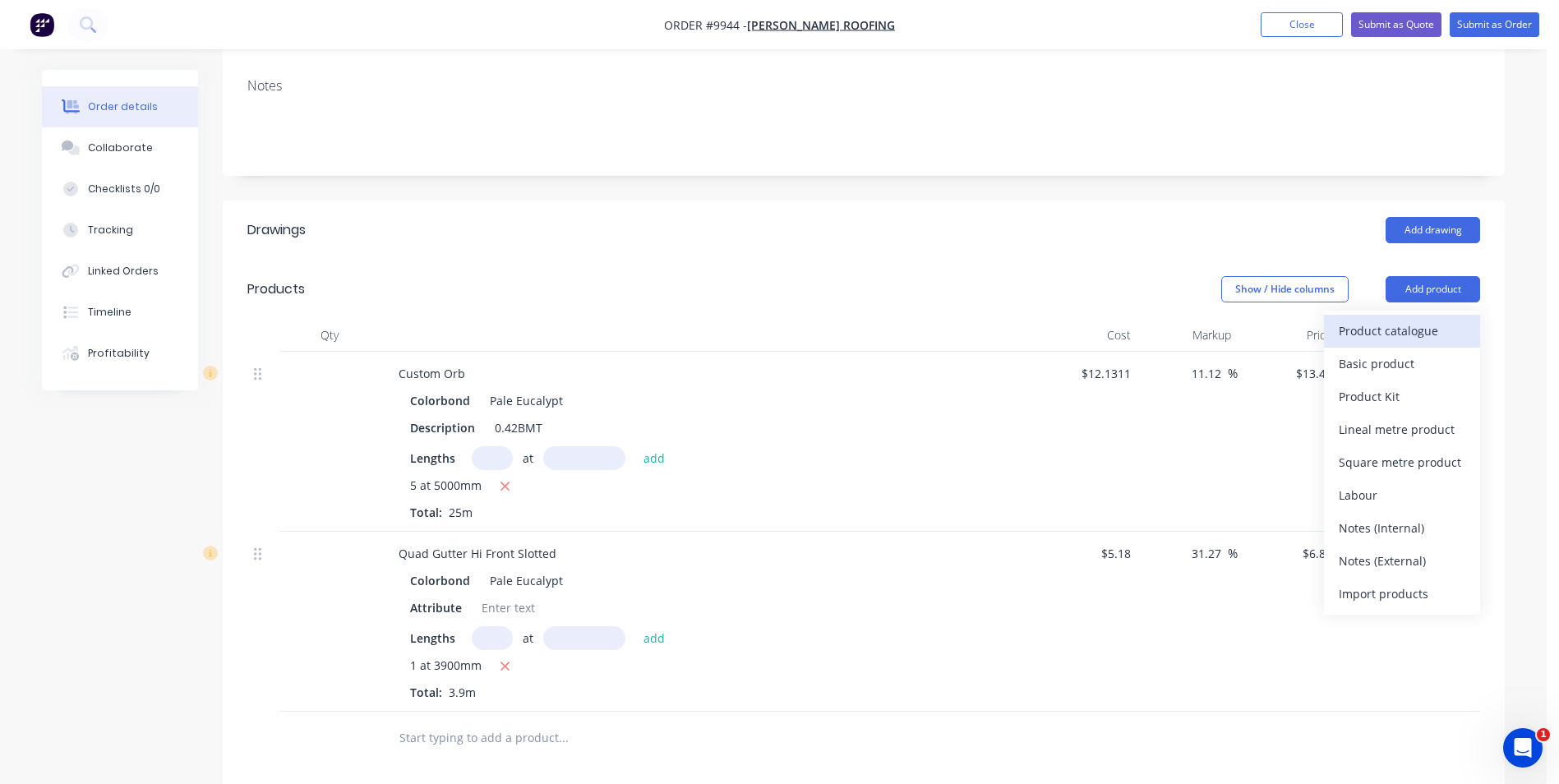
click at [1410, 319] on div "Product catalogue" at bounding box center [1401, 331] width 126 height 23
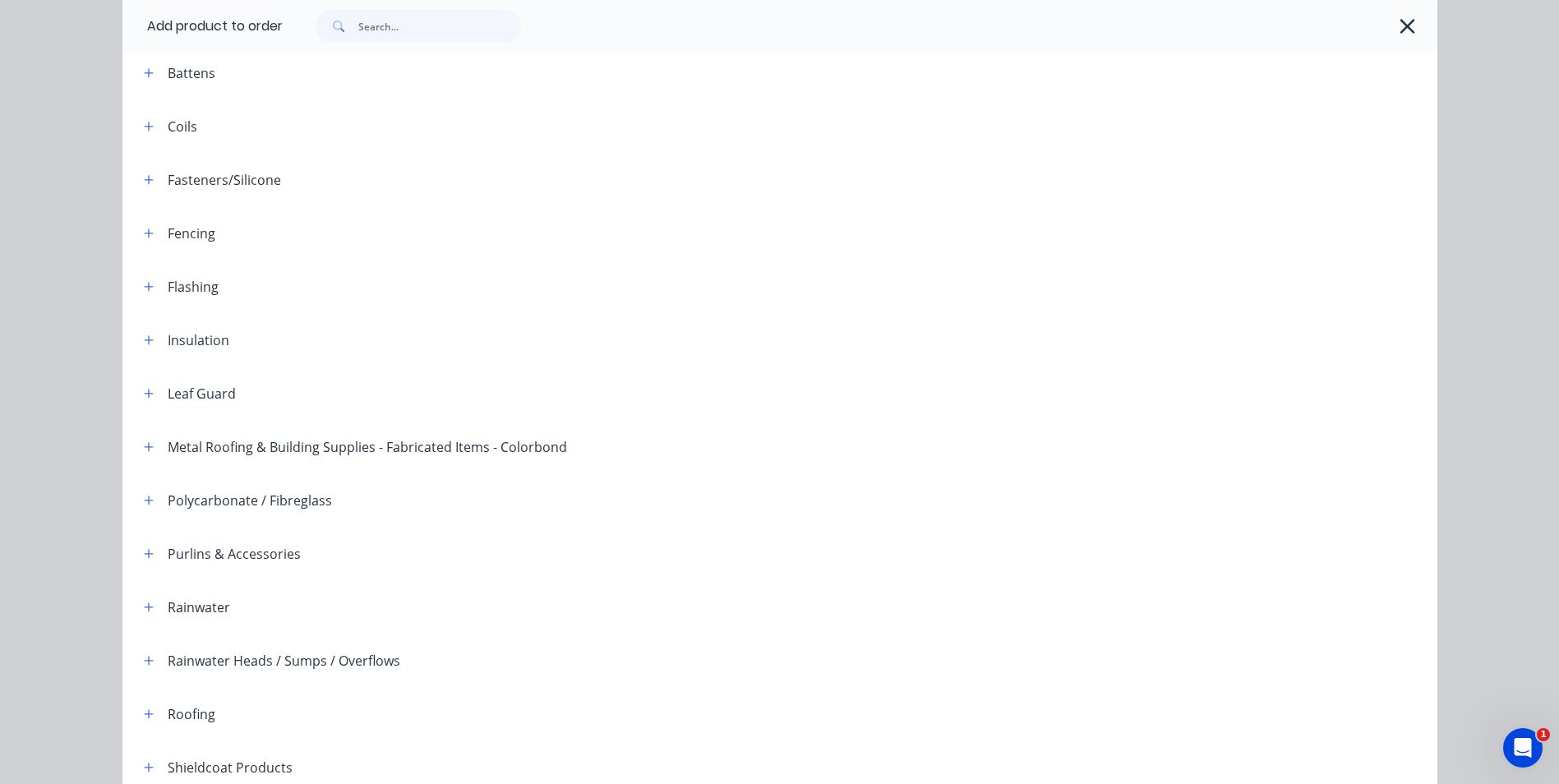
scroll to position [247, 0]
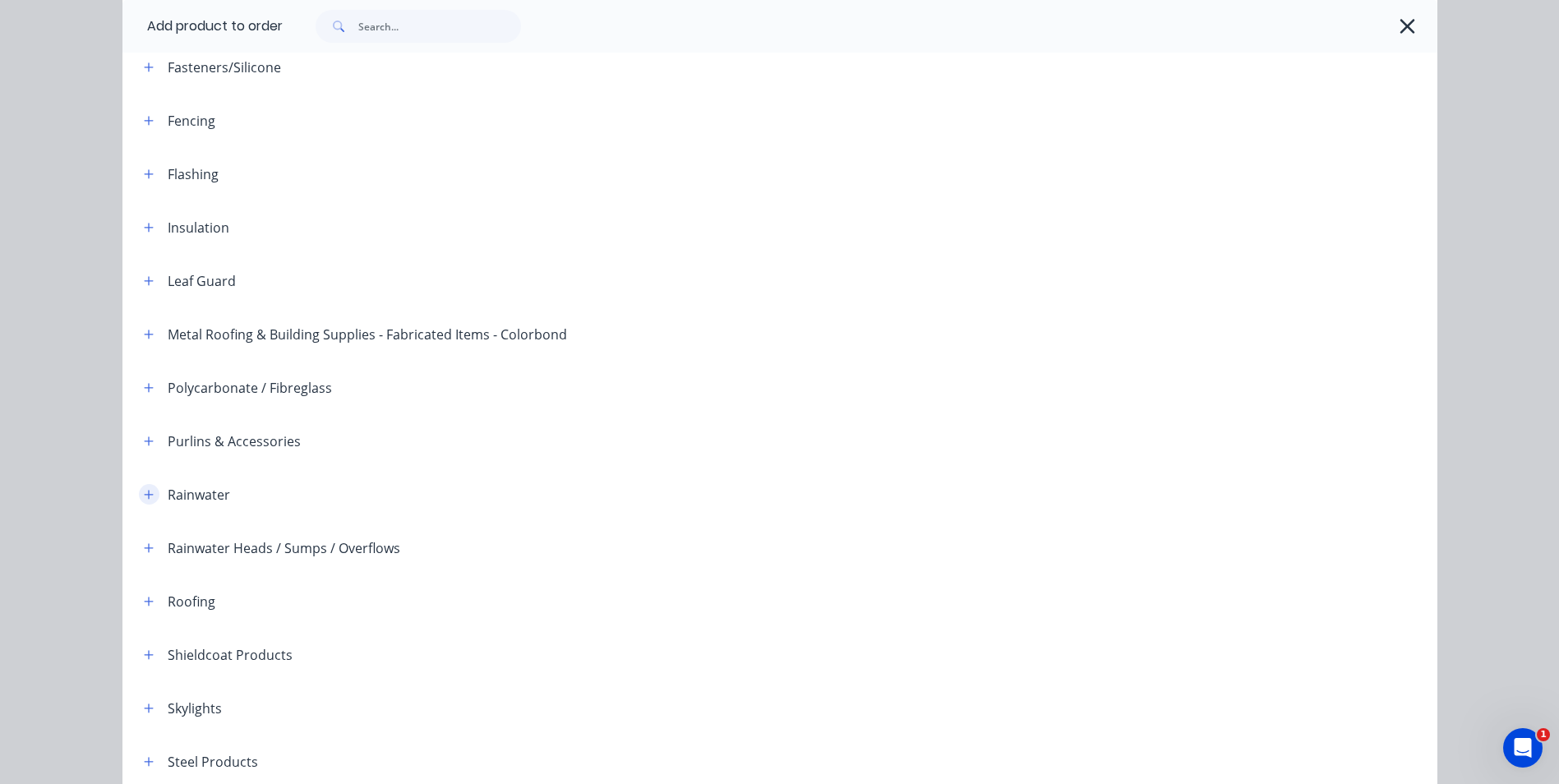
click at [145, 493] on icon "button" at bounding box center [149, 495] width 10 height 12
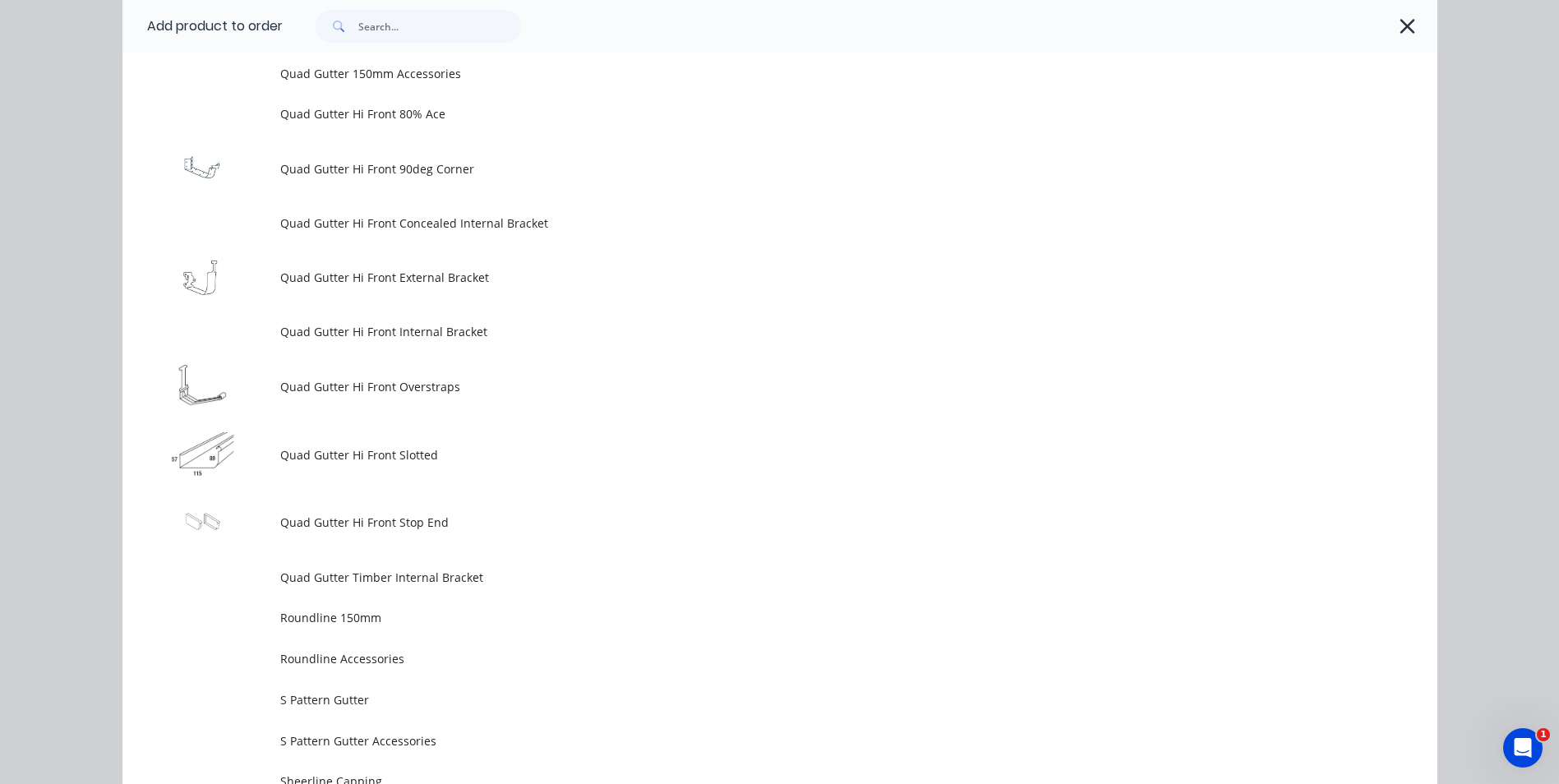
scroll to position [4273, 0]
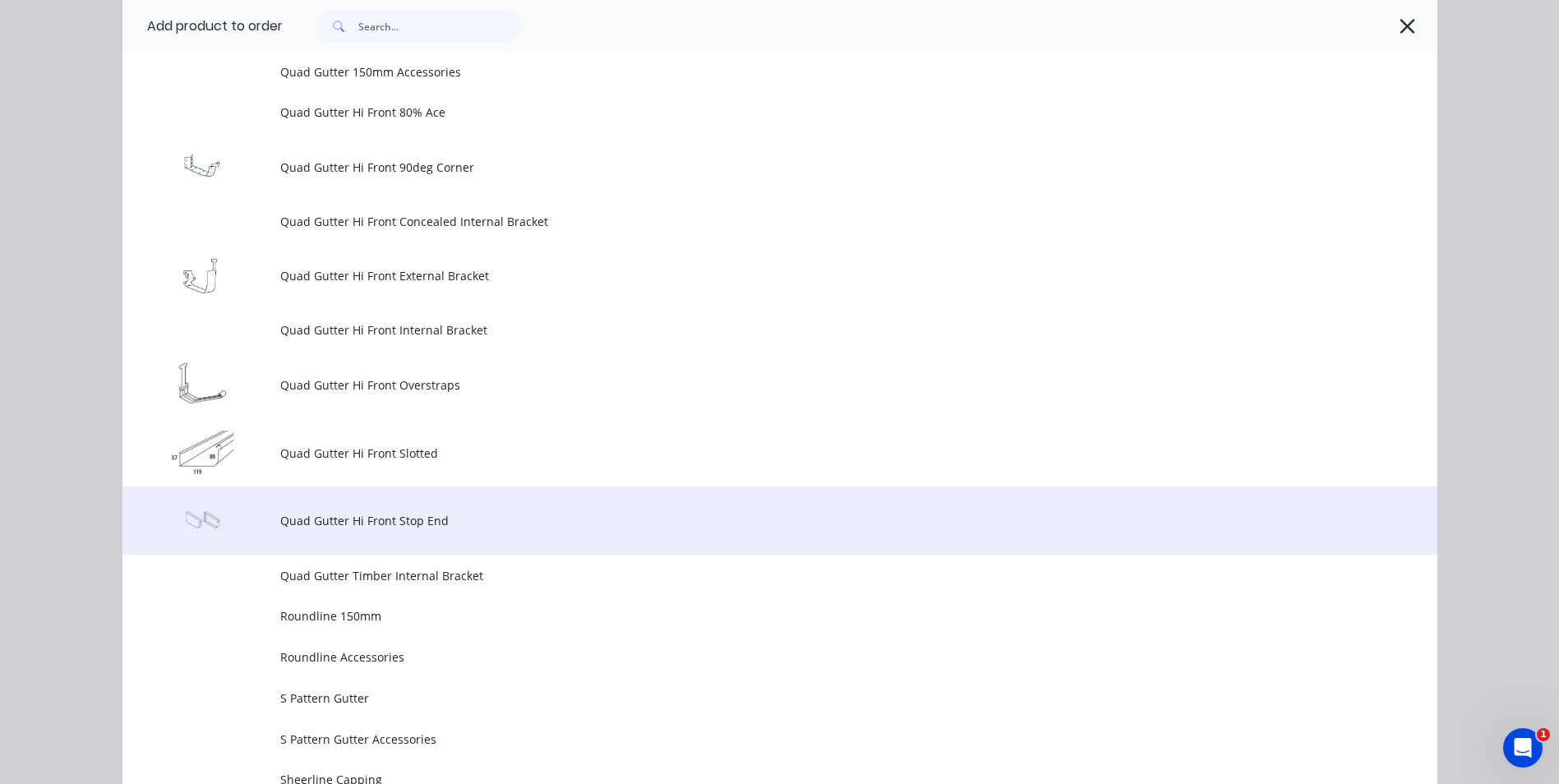
click at [415, 522] on span "Quad Gutter Hi Front Stop End" at bounding box center [743, 520] width 925 height 17
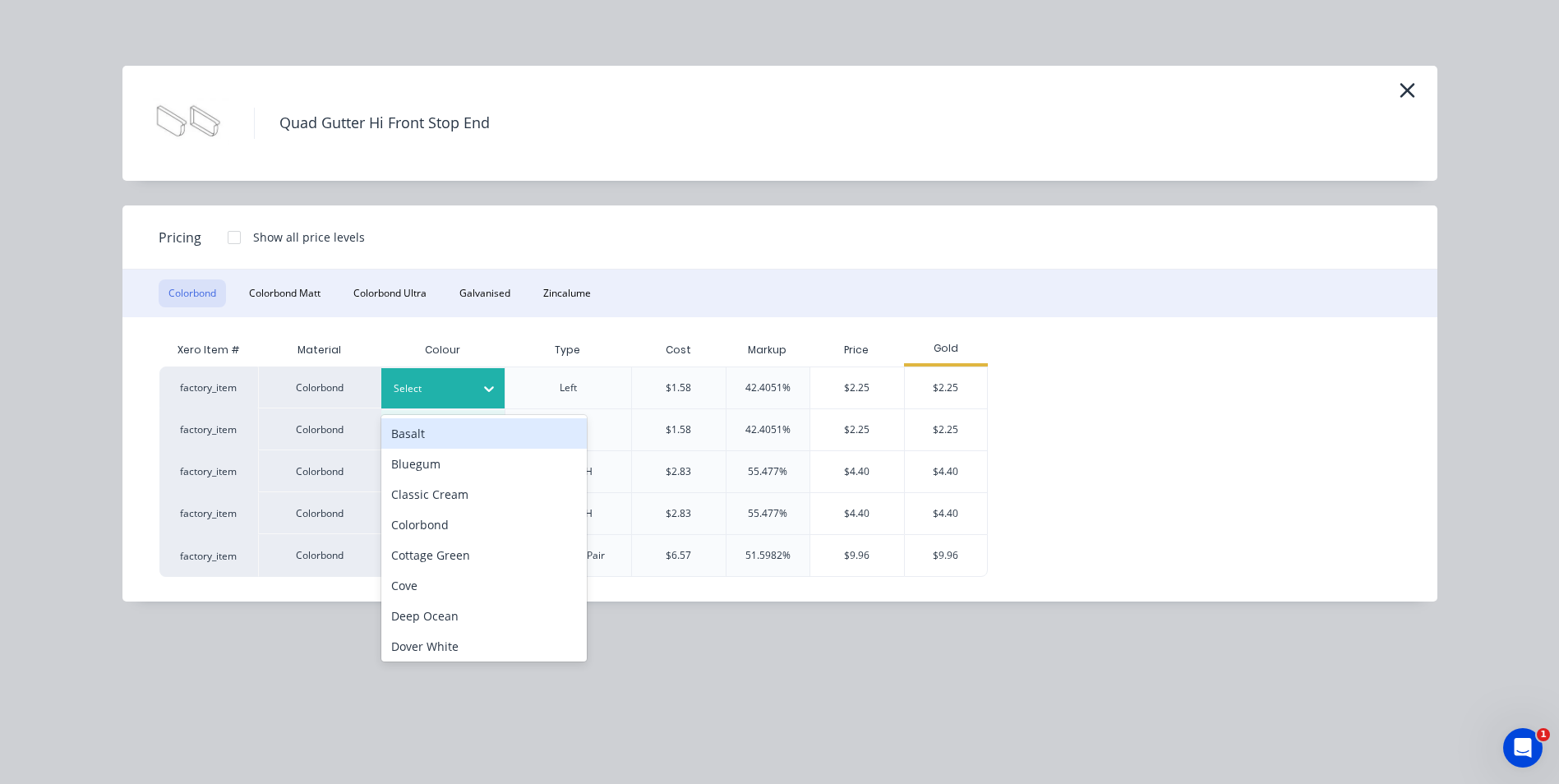
click at [489, 383] on icon at bounding box center [488, 388] width 16 height 16
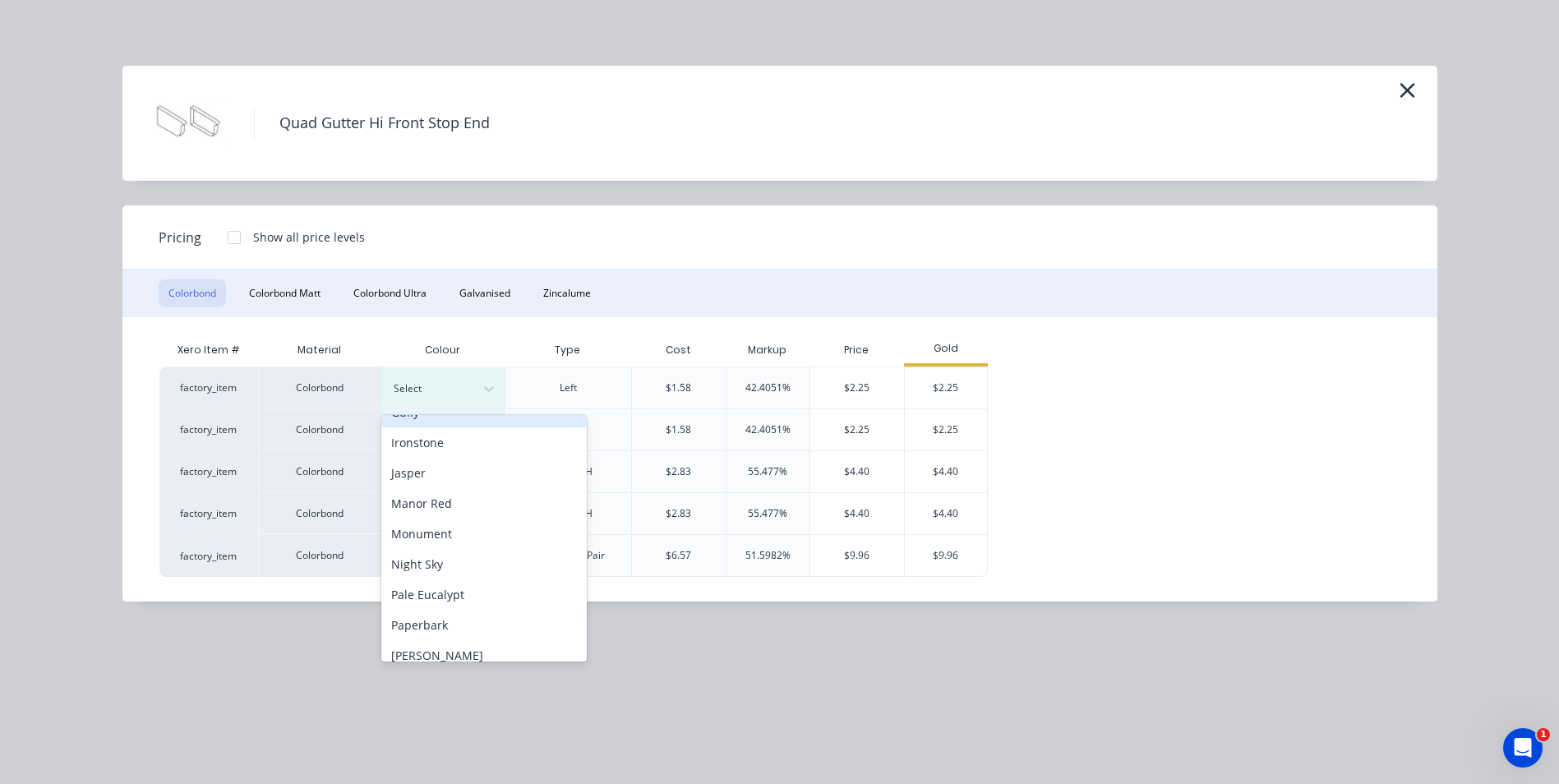
scroll to position [329, 0]
click at [453, 582] on div "Pale Eucalypt" at bounding box center [484, 591] width 205 height 31
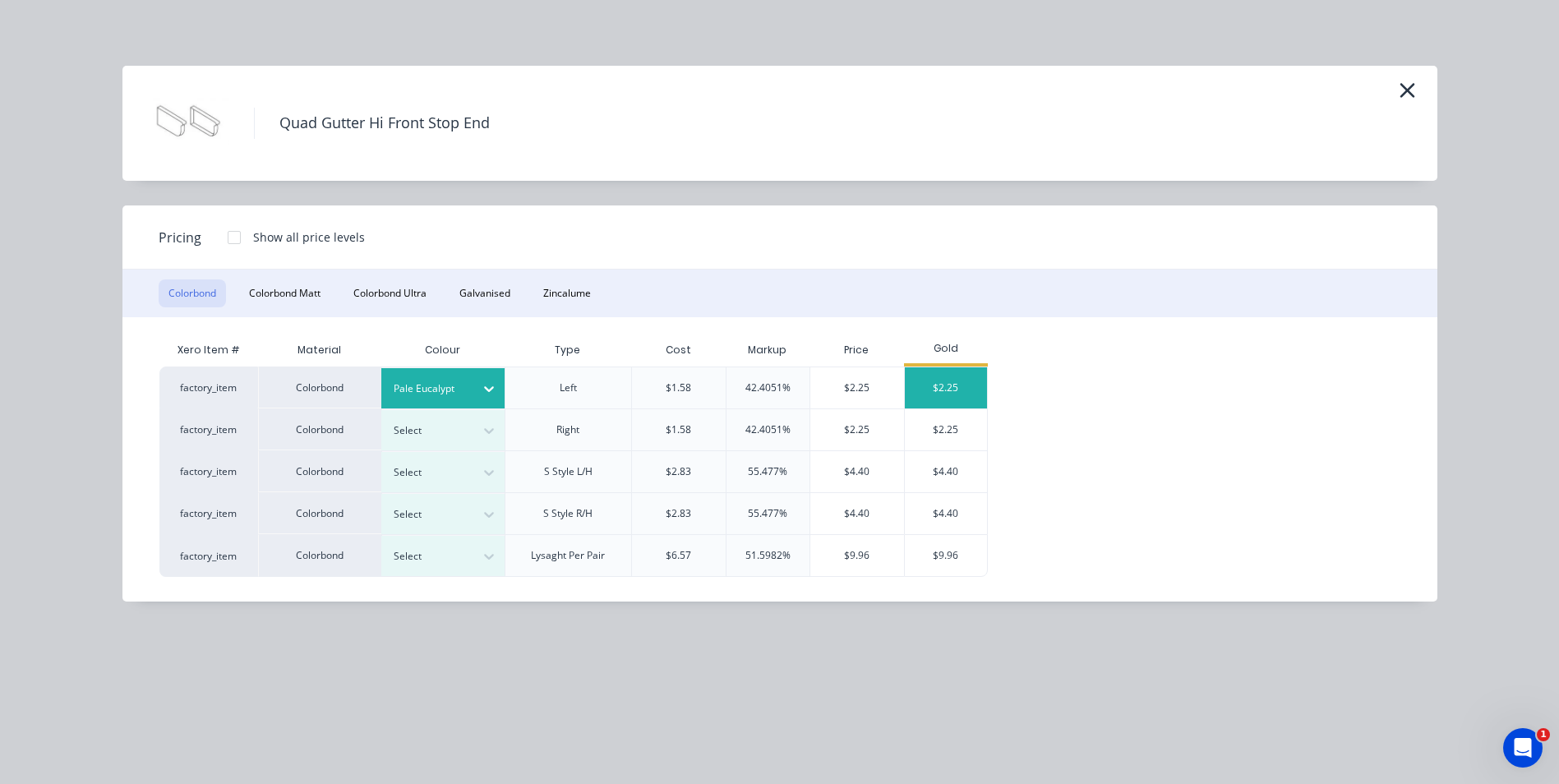
click at [923, 382] on div "$2.25" at bounding box center [945, 388] width 82 height 41
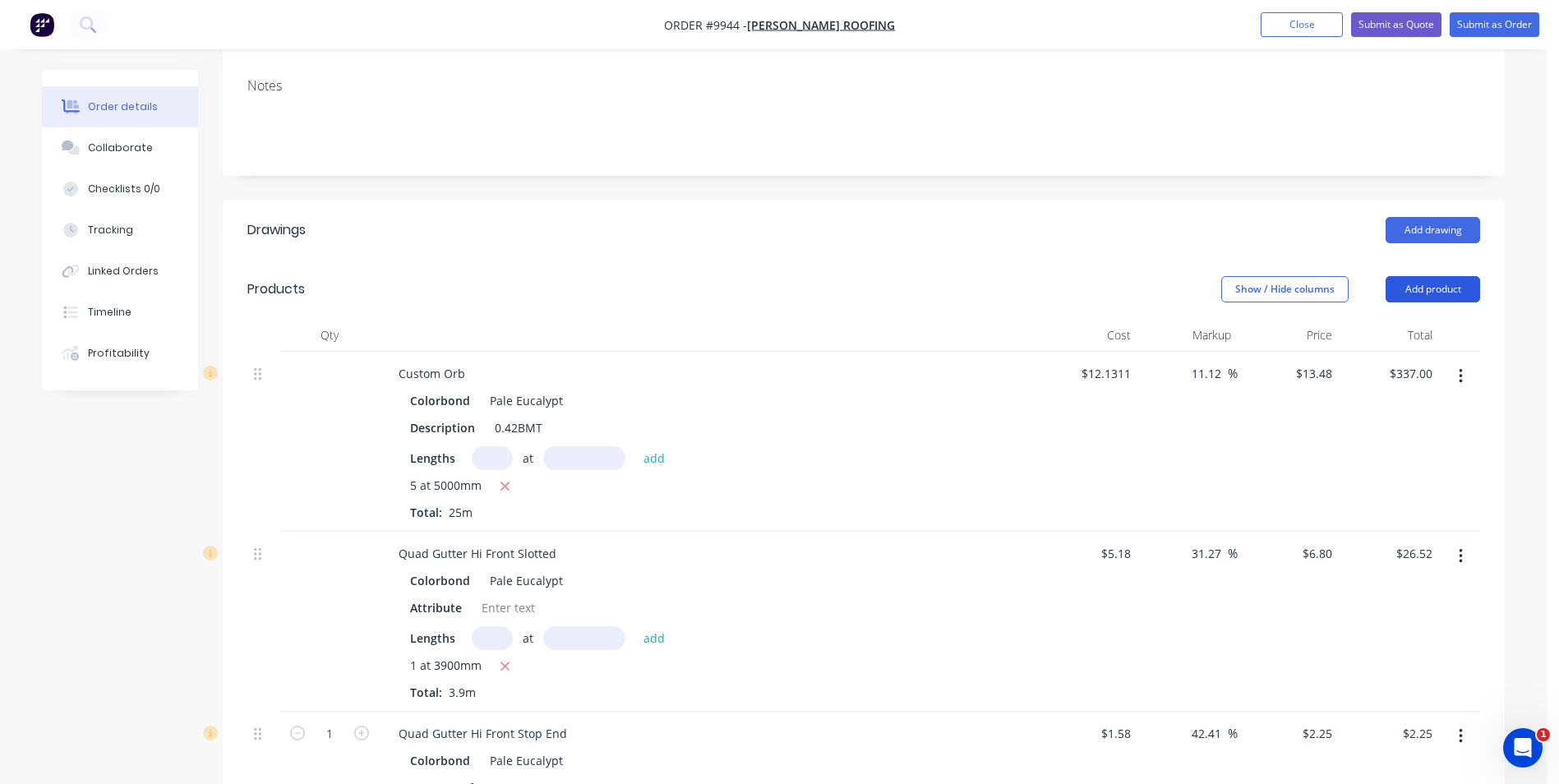
click at [1421, 276] on button "Add product" at bounding box center [1432, 288] width 95 height 26
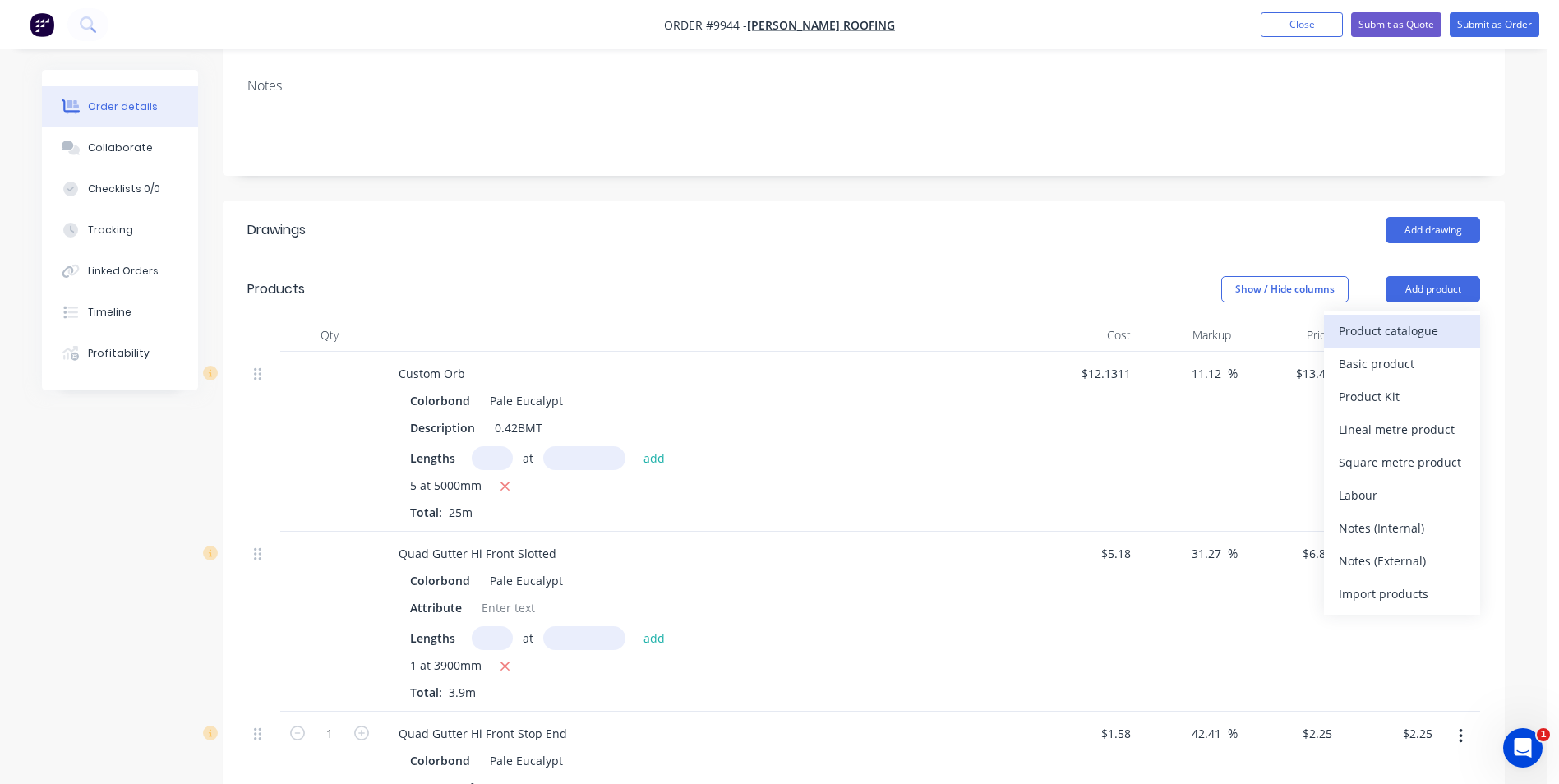
click at [1393, 319] on div "Product catalogue" at bounding box center [1401, 331] width 126 height 23
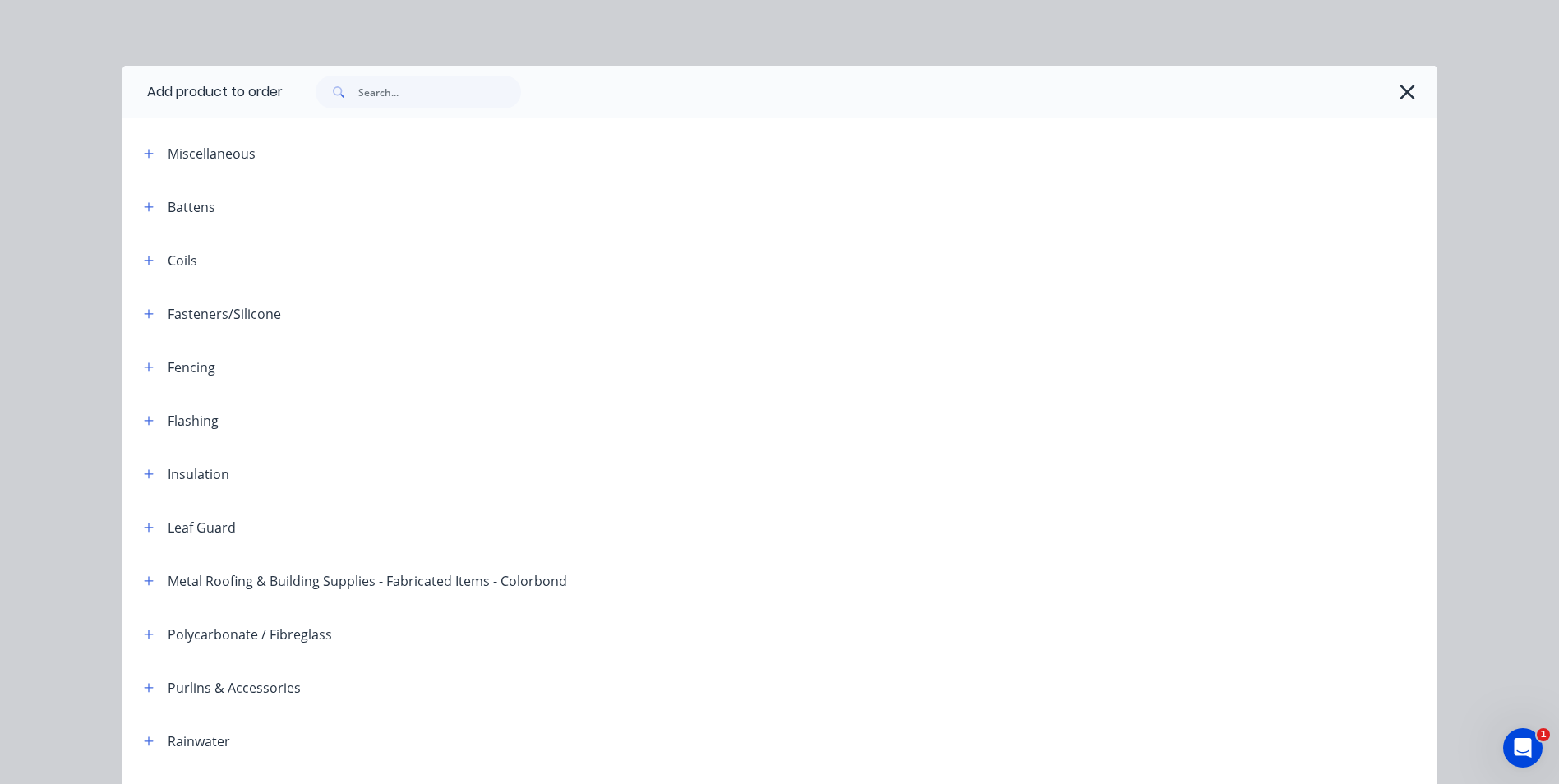
scroll to position [377, 0]
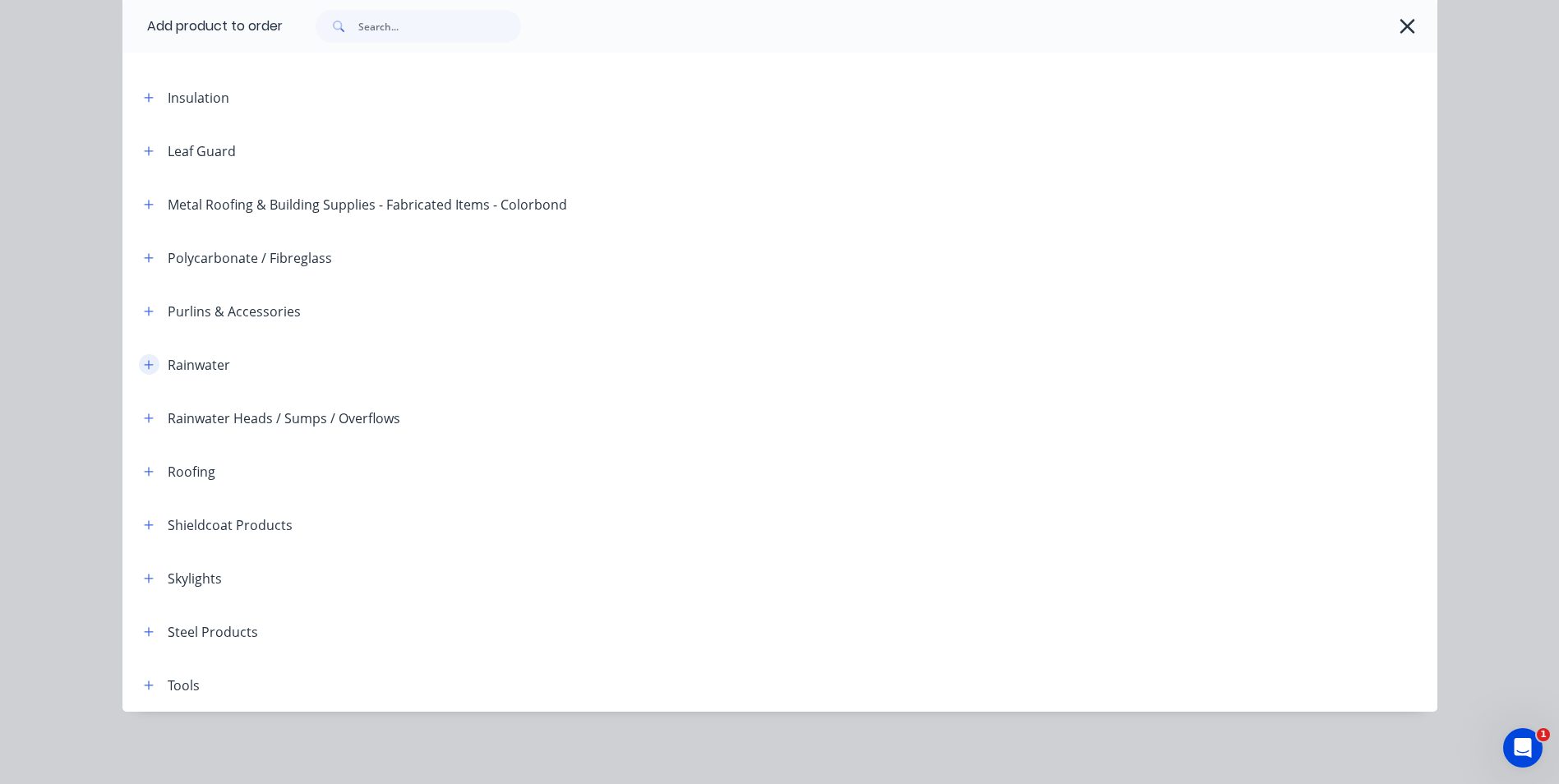
click at [144, 360] on icon "button" at bounding box center [149, 364] width 10 height 12
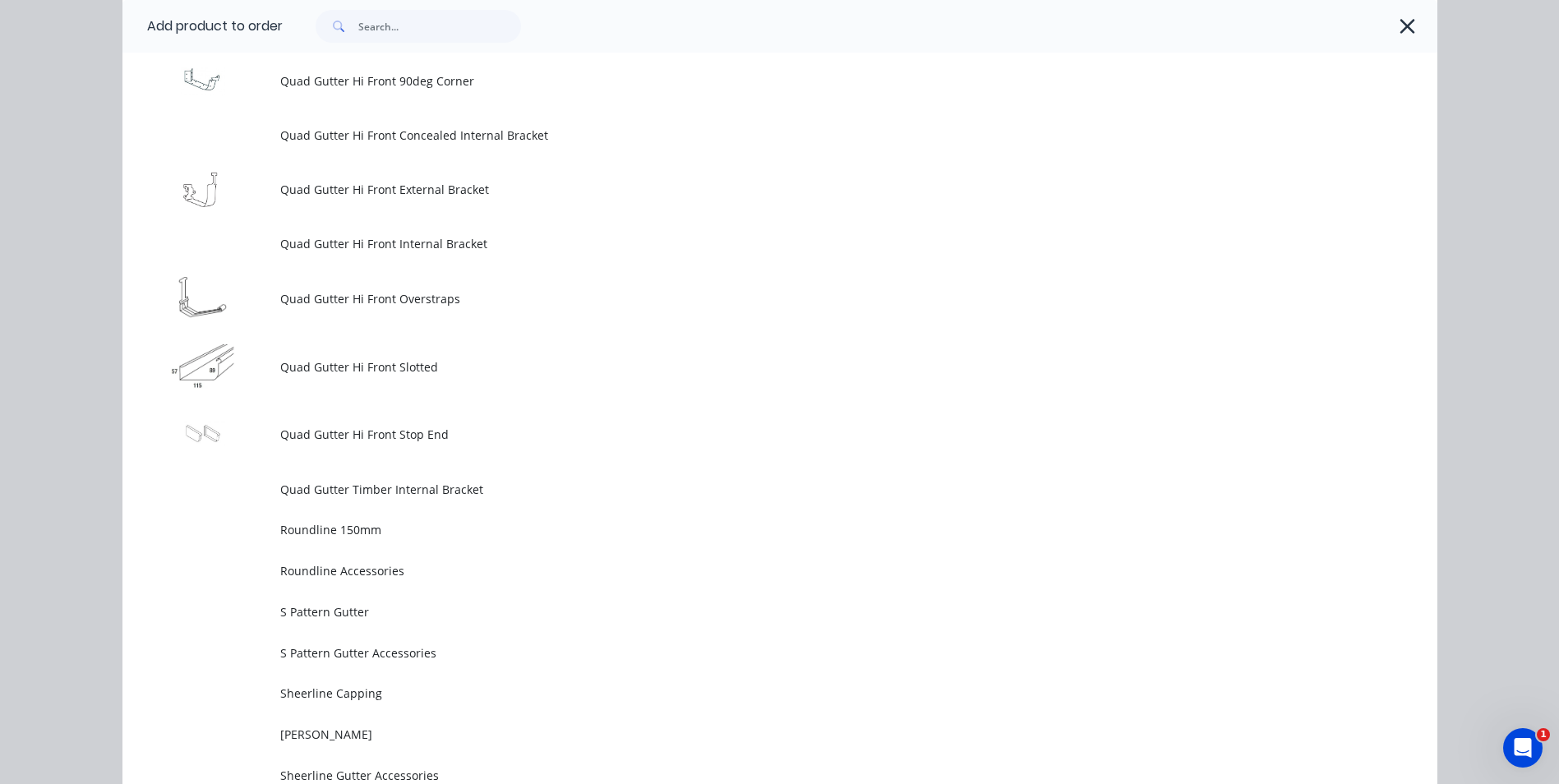
scroll to position [4403, 0]
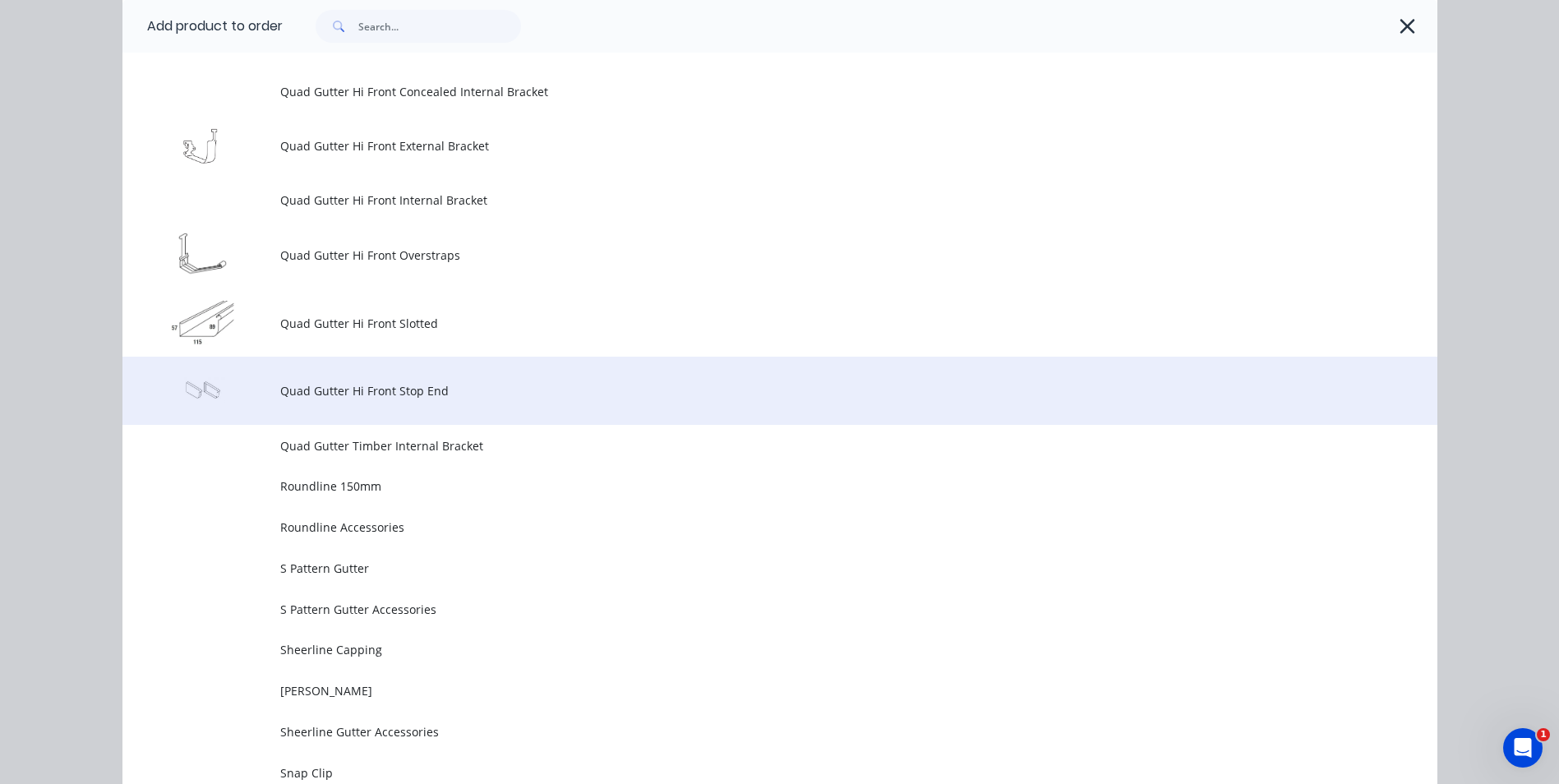
click at [369, 390] on span "Quad Gutter Hi Front Stop End" at bounding box center [743, 390] width 925 height 17
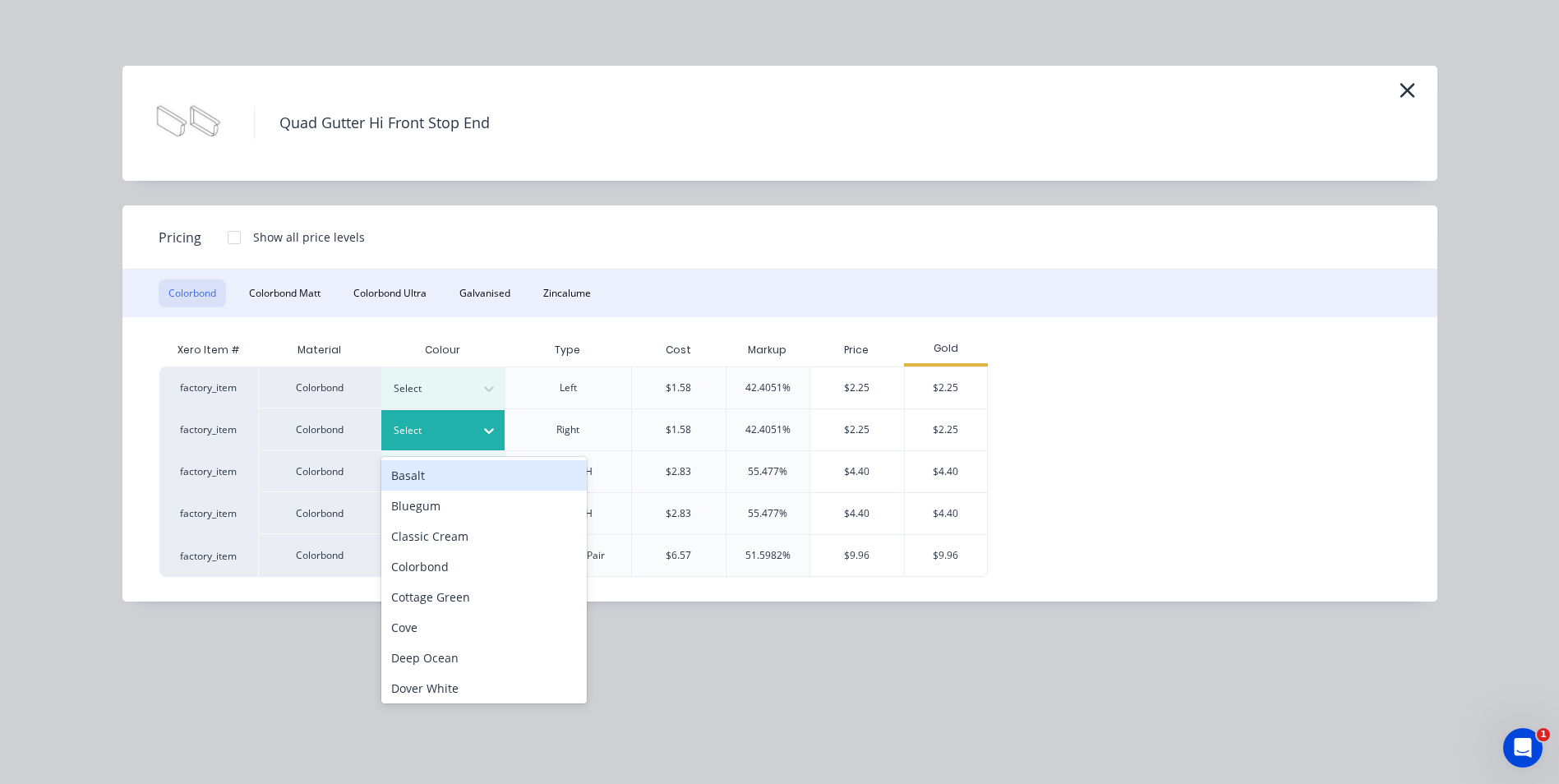
click at [488, 431] on icon at bounding box center [488, 432] width 10 height 5
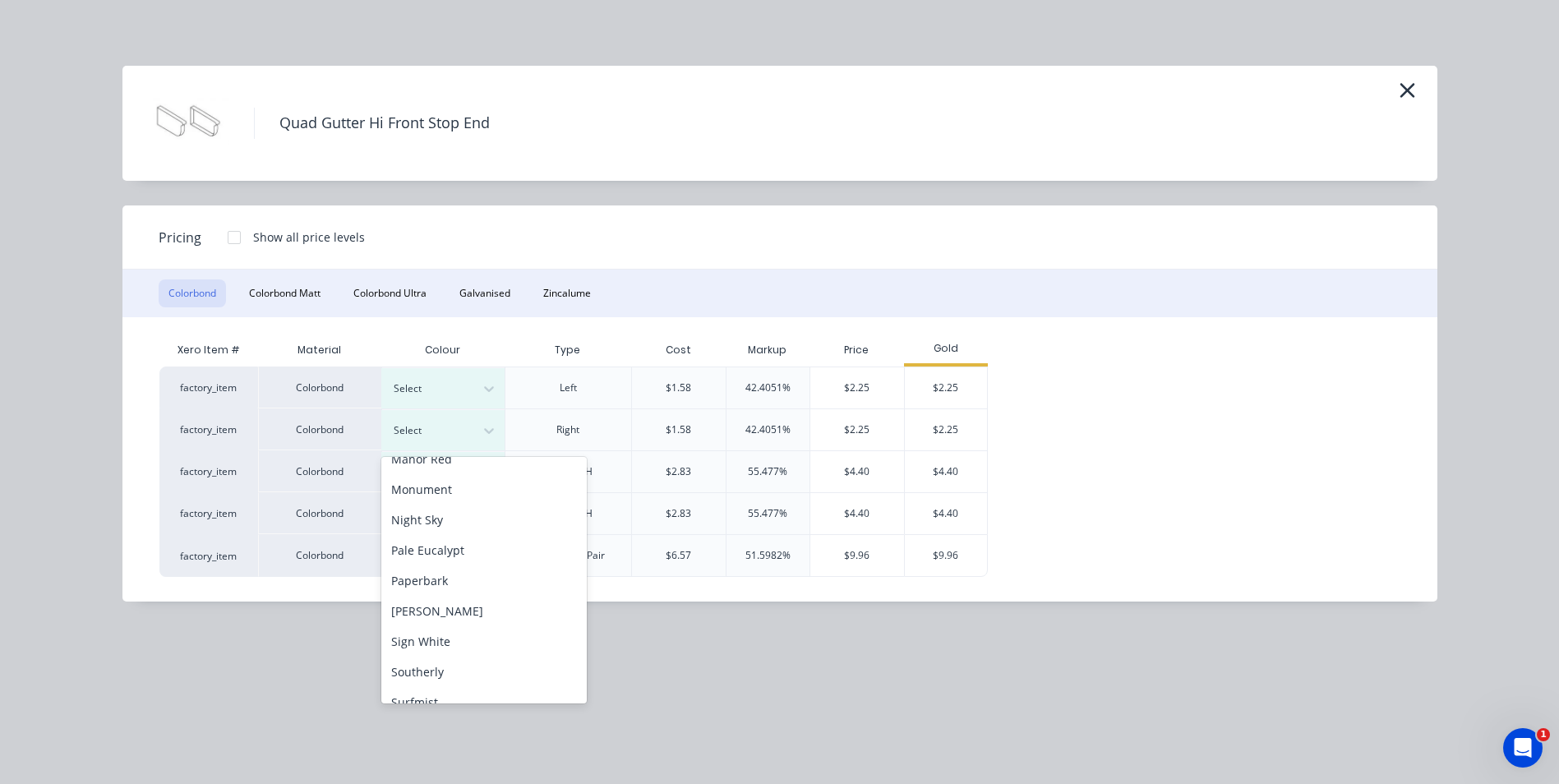
scroll to position [411, 0]
click at [473, 552] on div "Pale Eucalypt" at bounding box center [484, 552] width 205 height 31
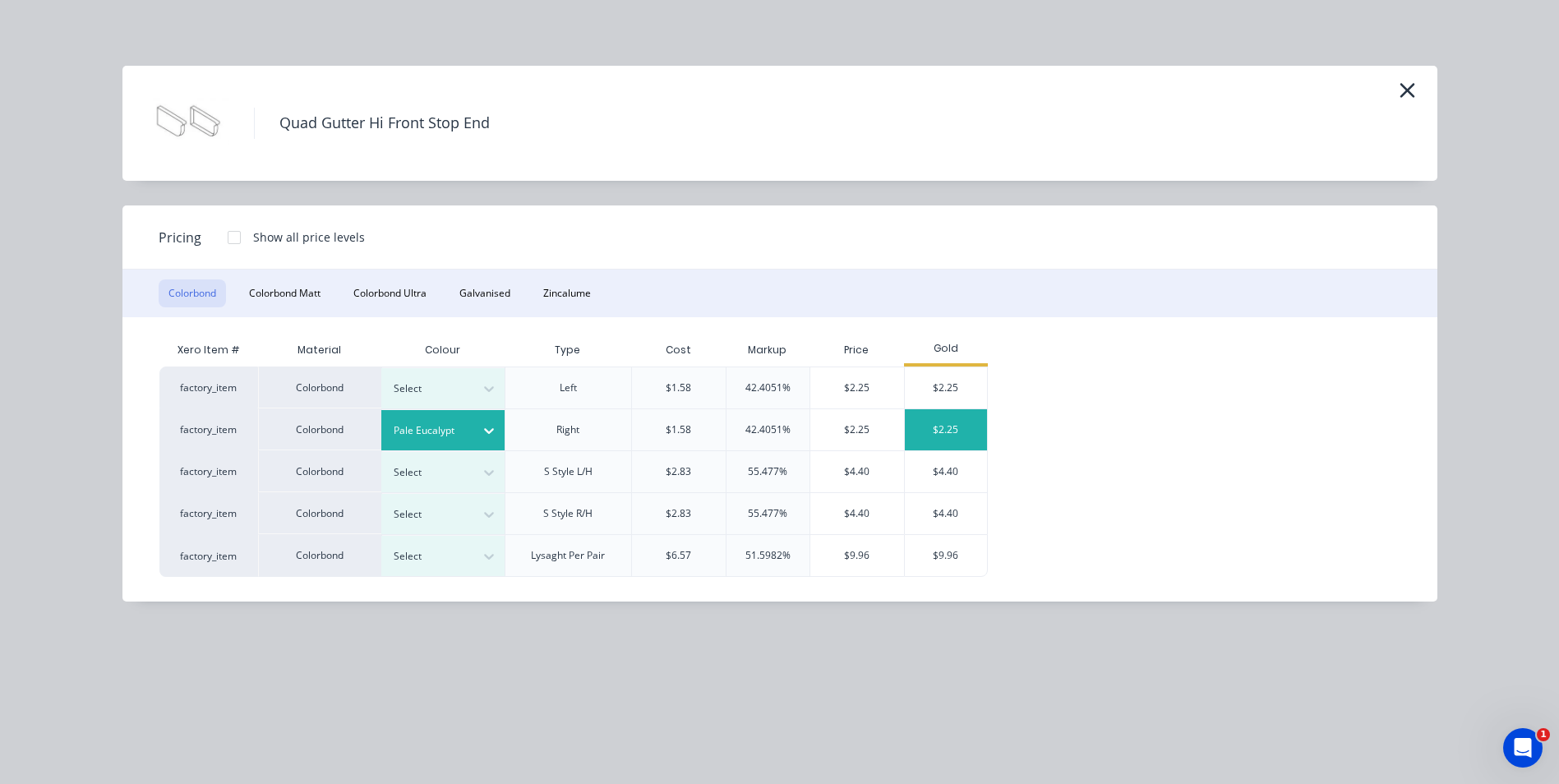
click at [930, 439] on div "$2.25" at bounding box center [945, 430] width 82 height 41
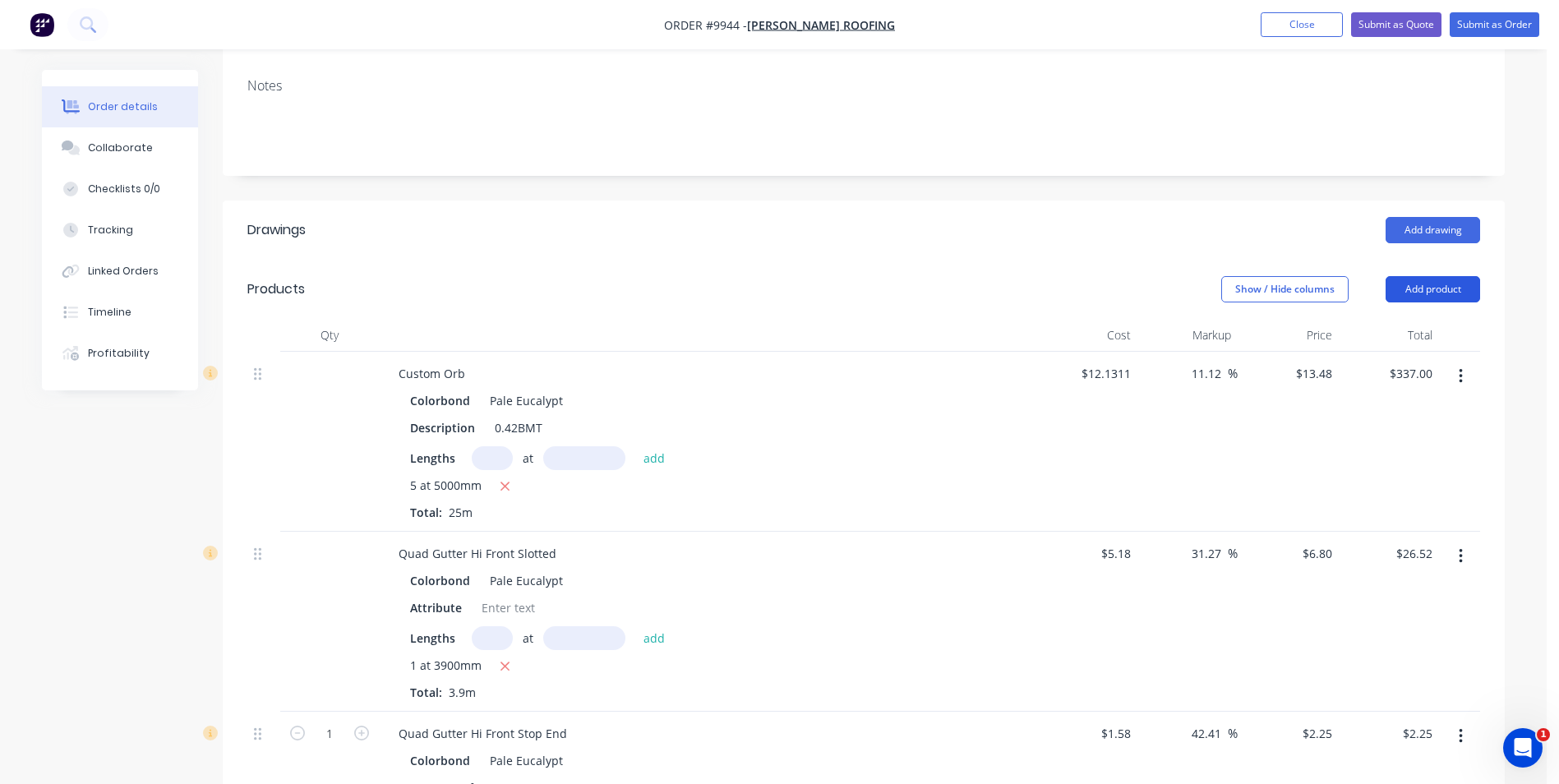
click at [1429, 276] on button "Add product" at bounding box center [1432, 288] width 95 height 26
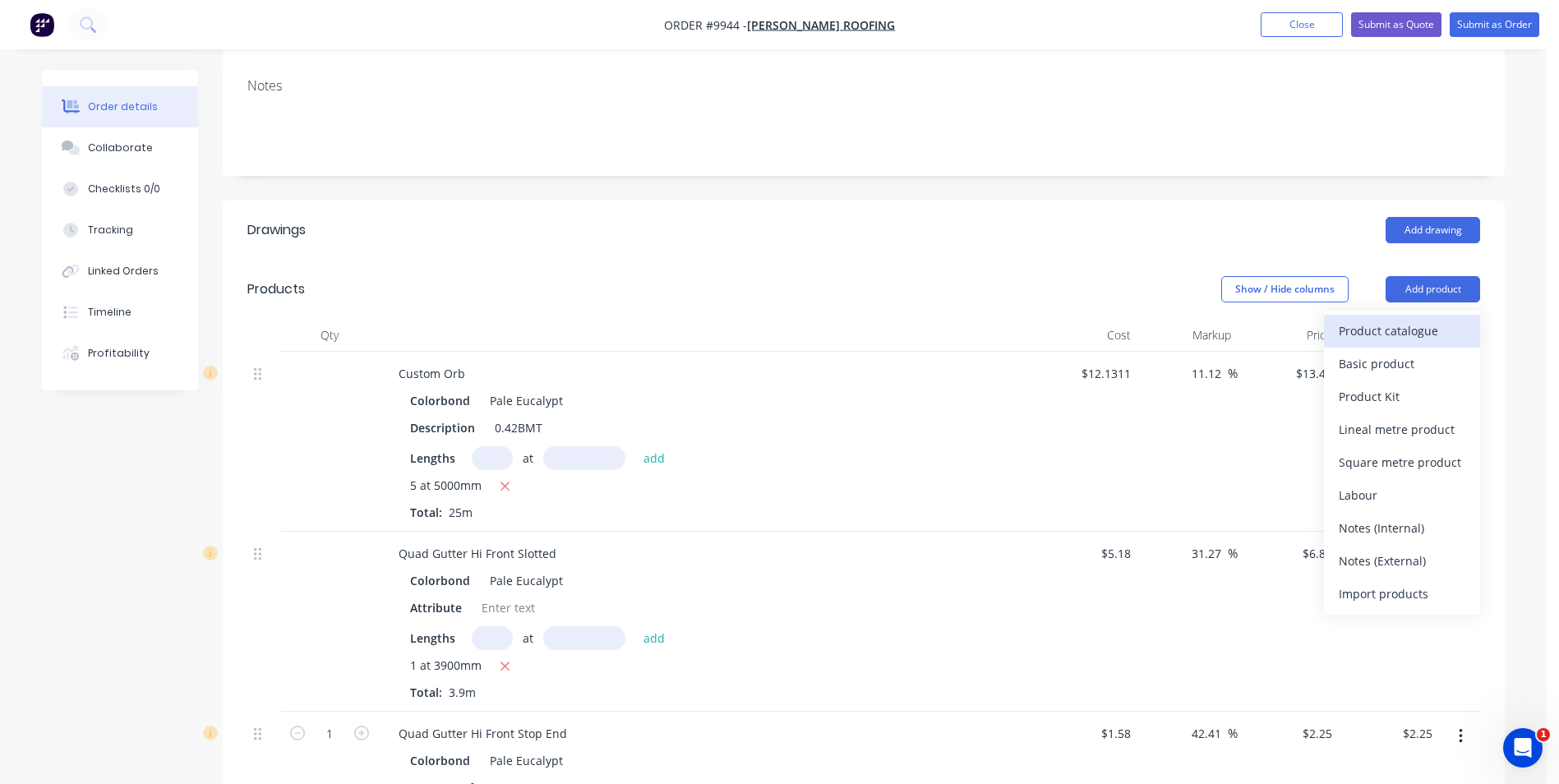
click at [1403, 319] on div "Product catalogue" at bounding box center [1401, 331] width 126 height 23
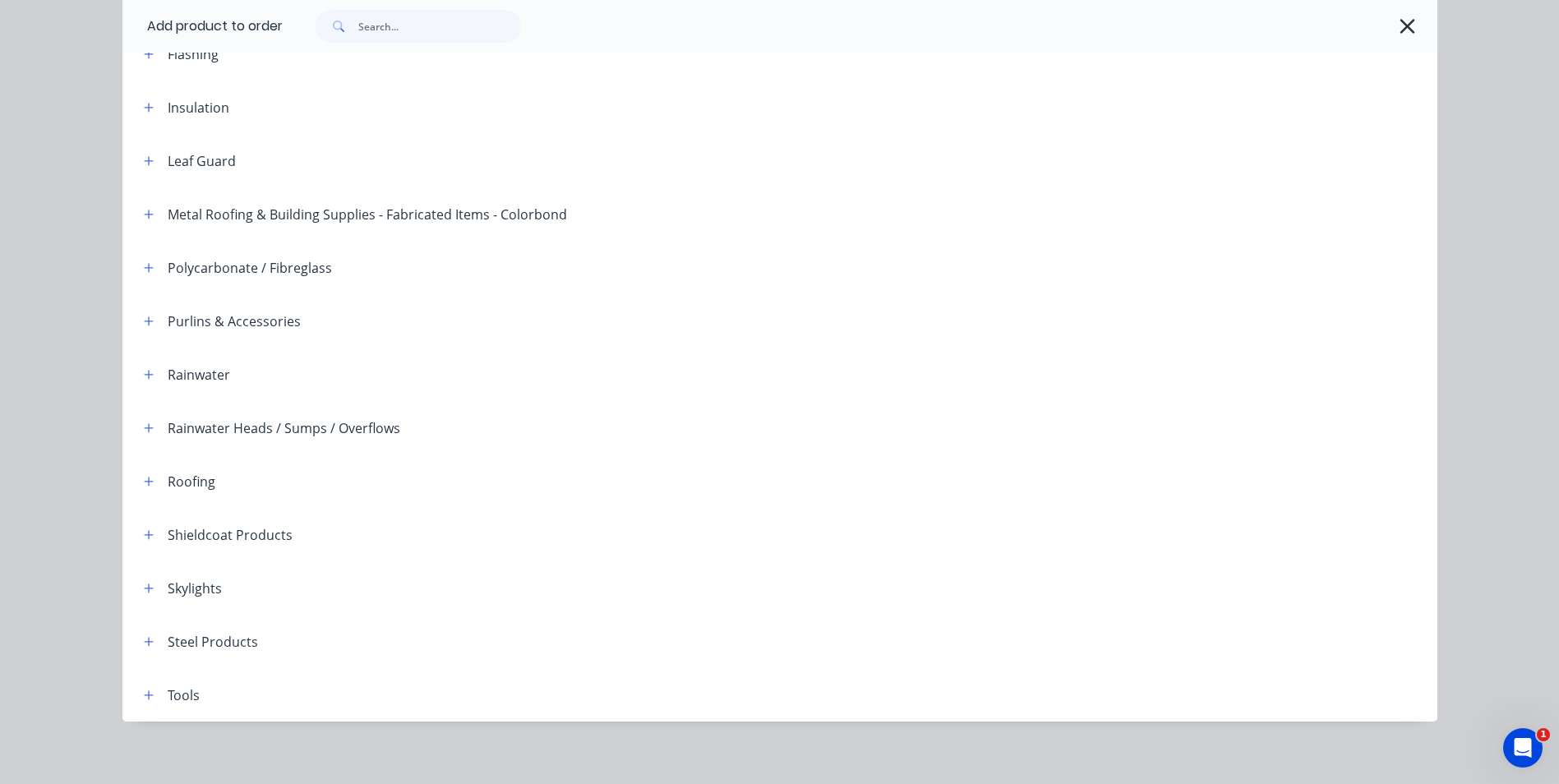
scroll to position [377, 0]
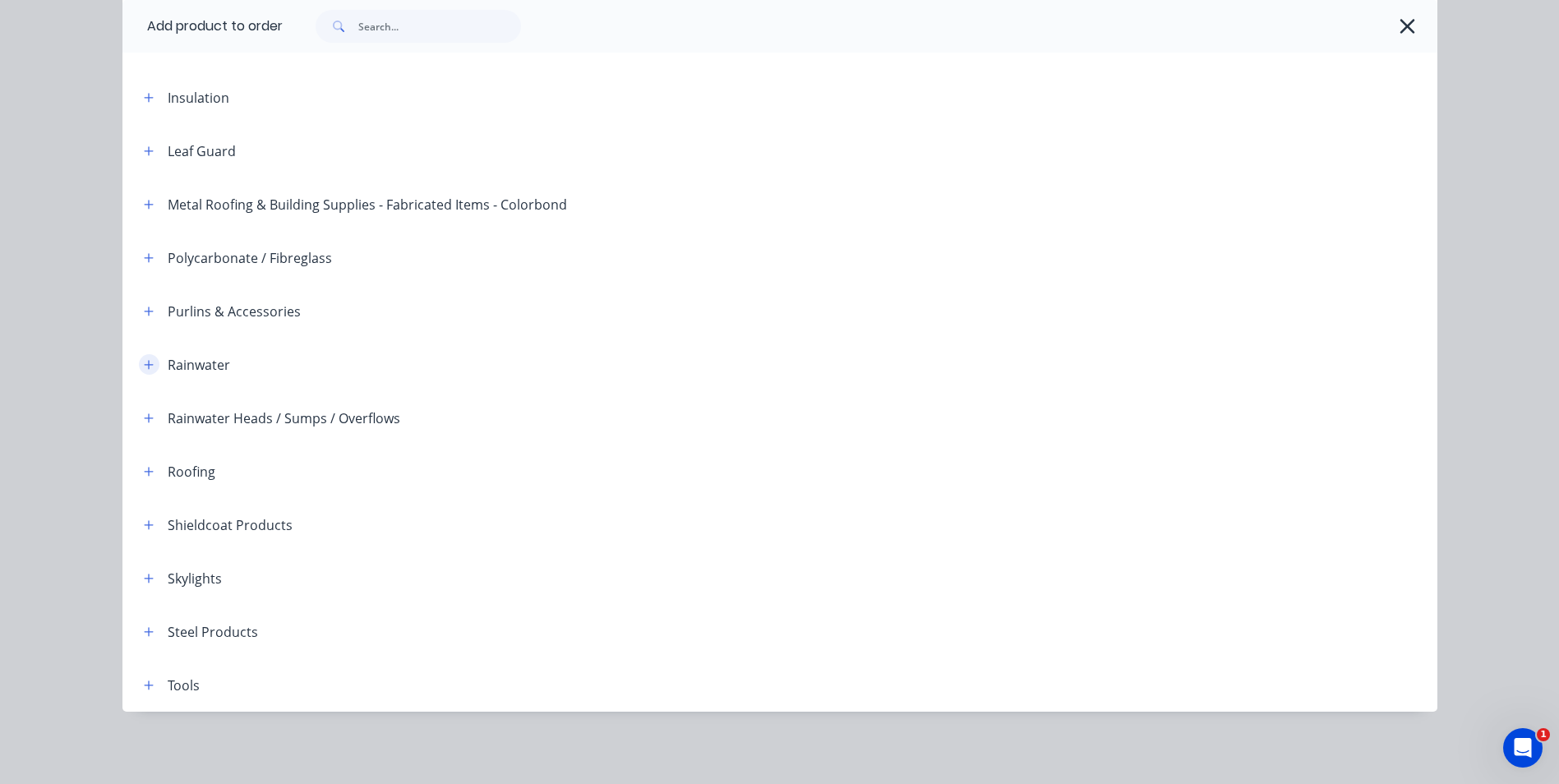
click at [149, 366] on button "button" at bounding box center [149, 364] width 21 height 21
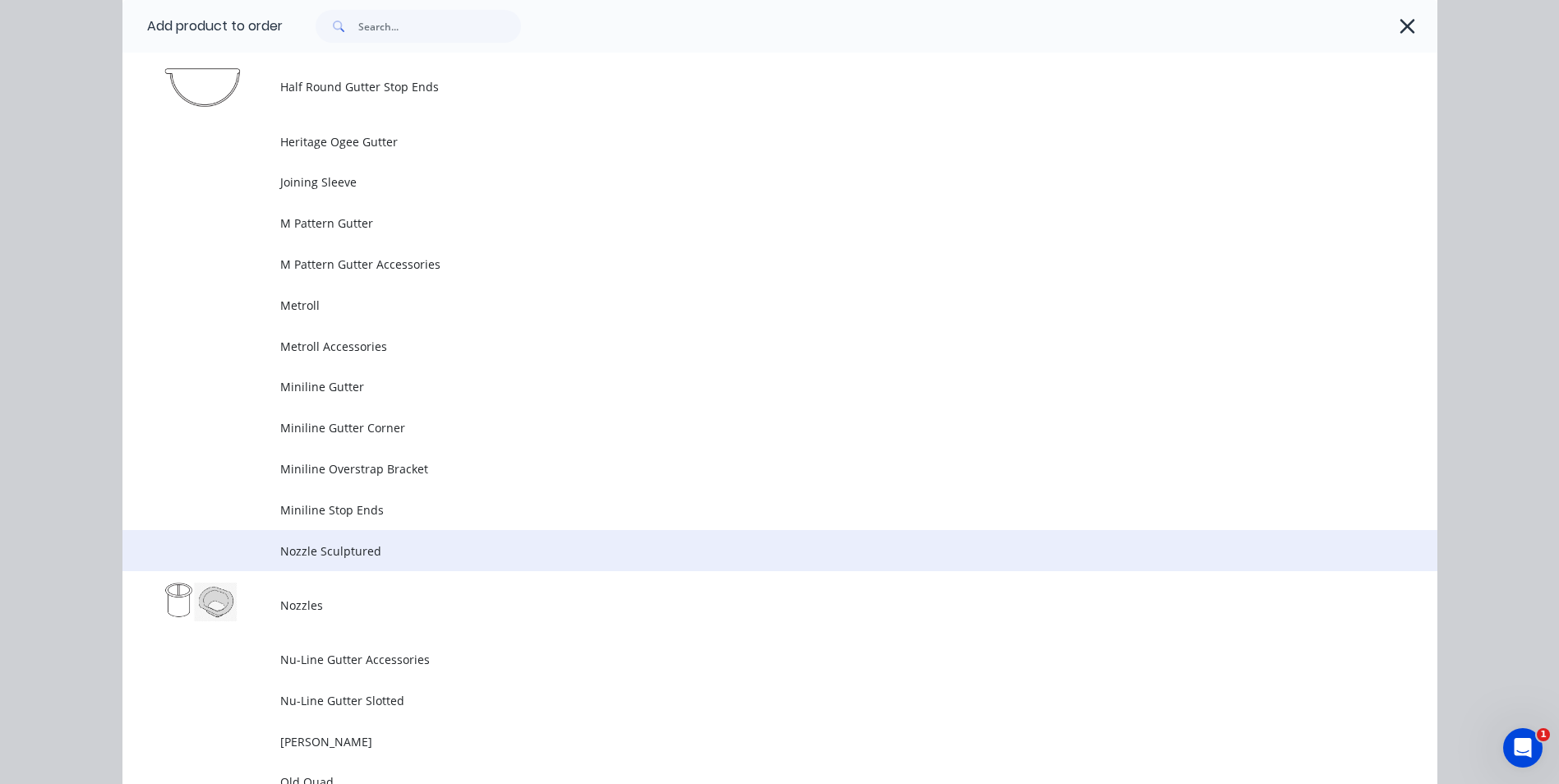
scroll to position [3416, 0]
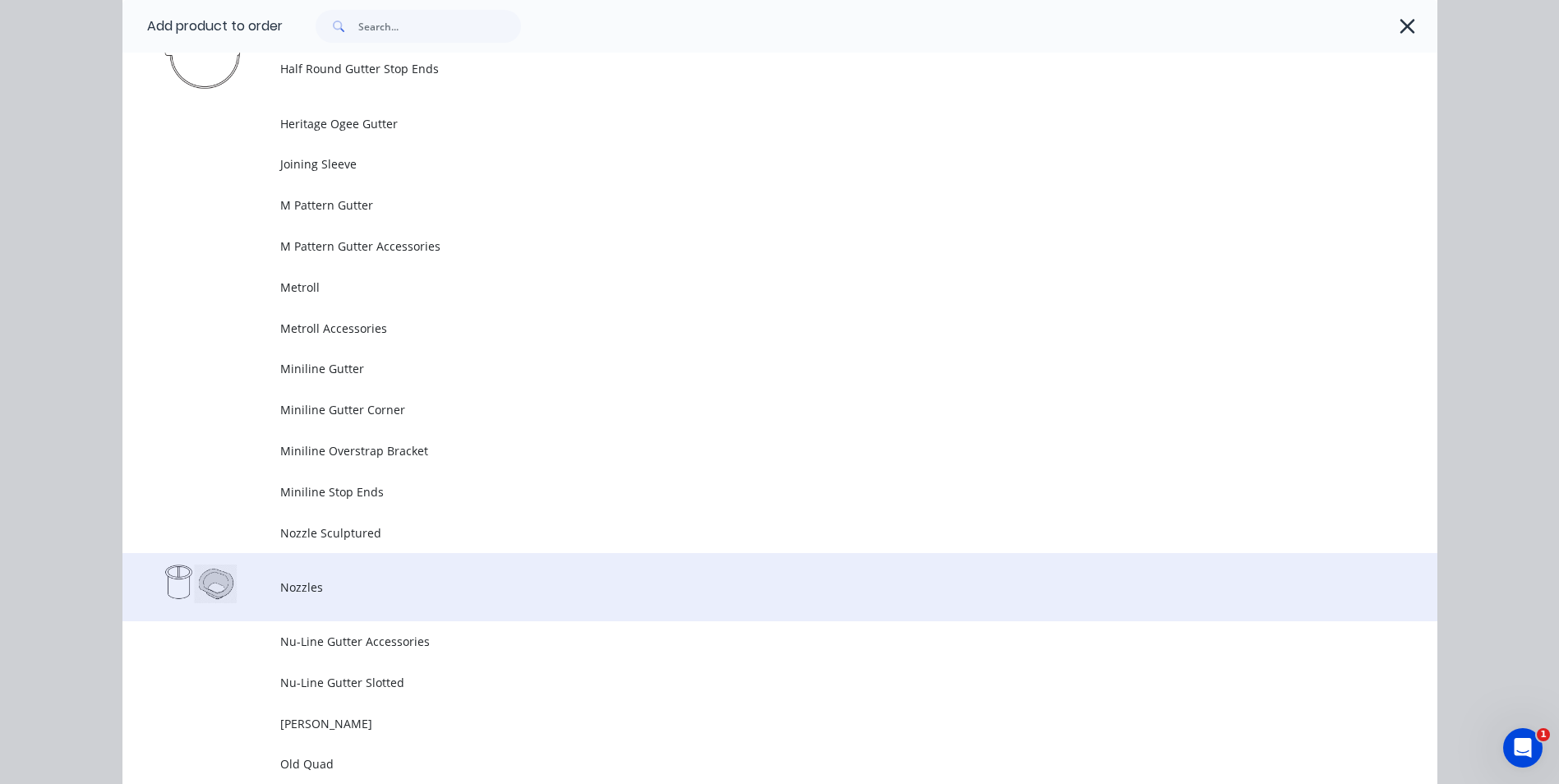
click at [340, 599] on td "Nozzles" at bounding box center [859, 588] width 1157 height 68
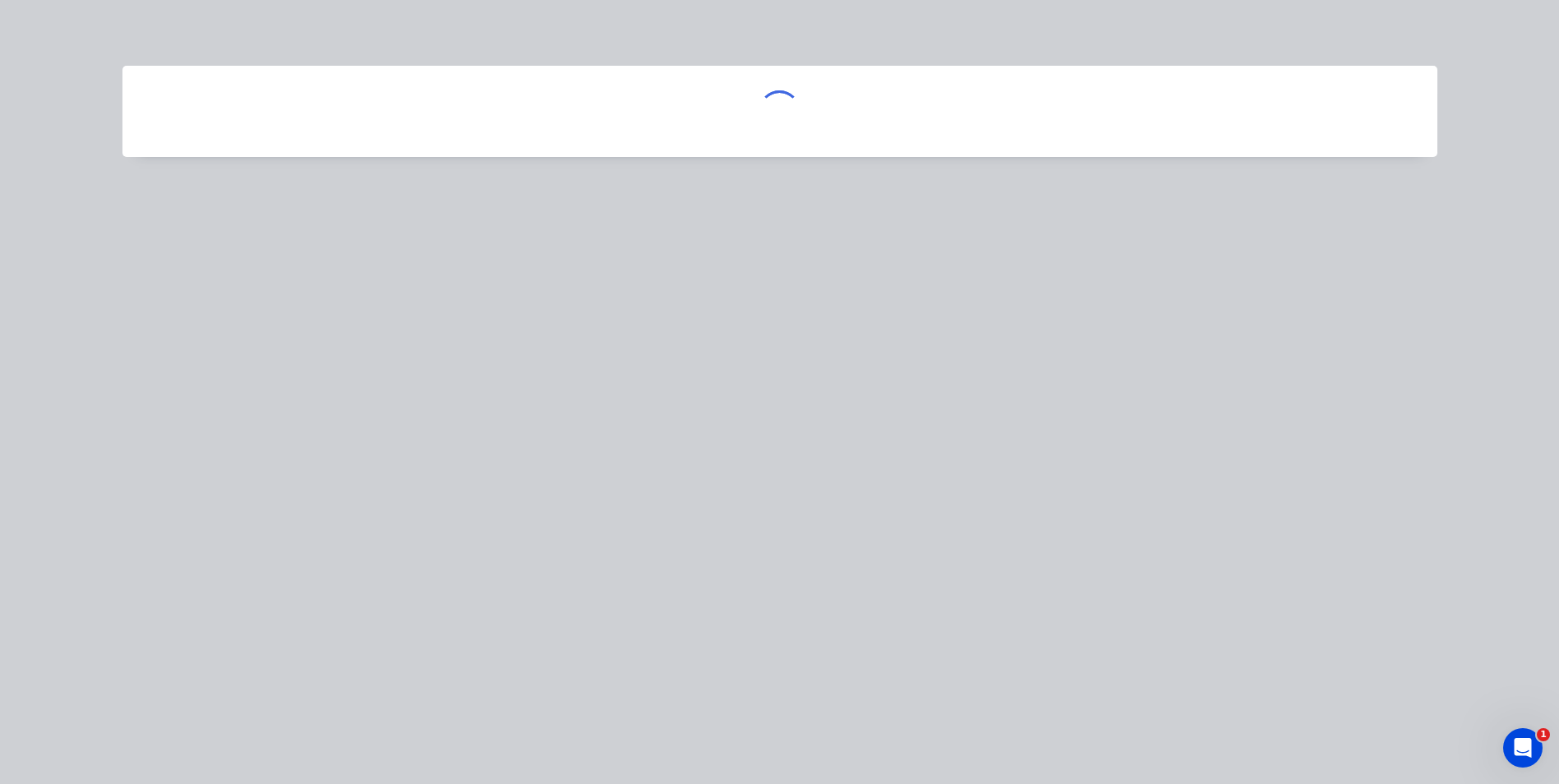
scroll to position [0, 0]
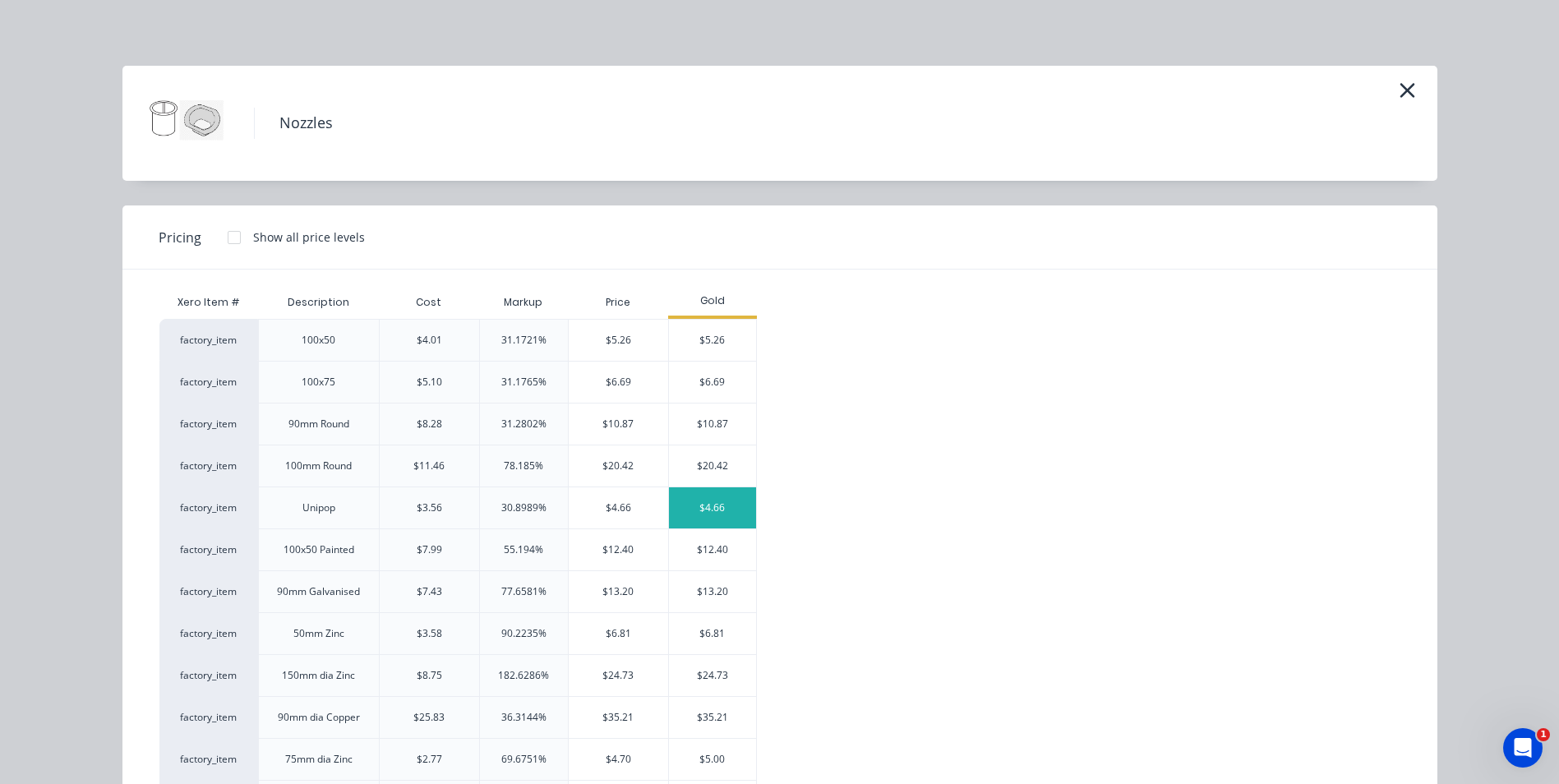
click at [690, 498] on div "$4.66" at bounding box center [713, 508] width 88 height 41
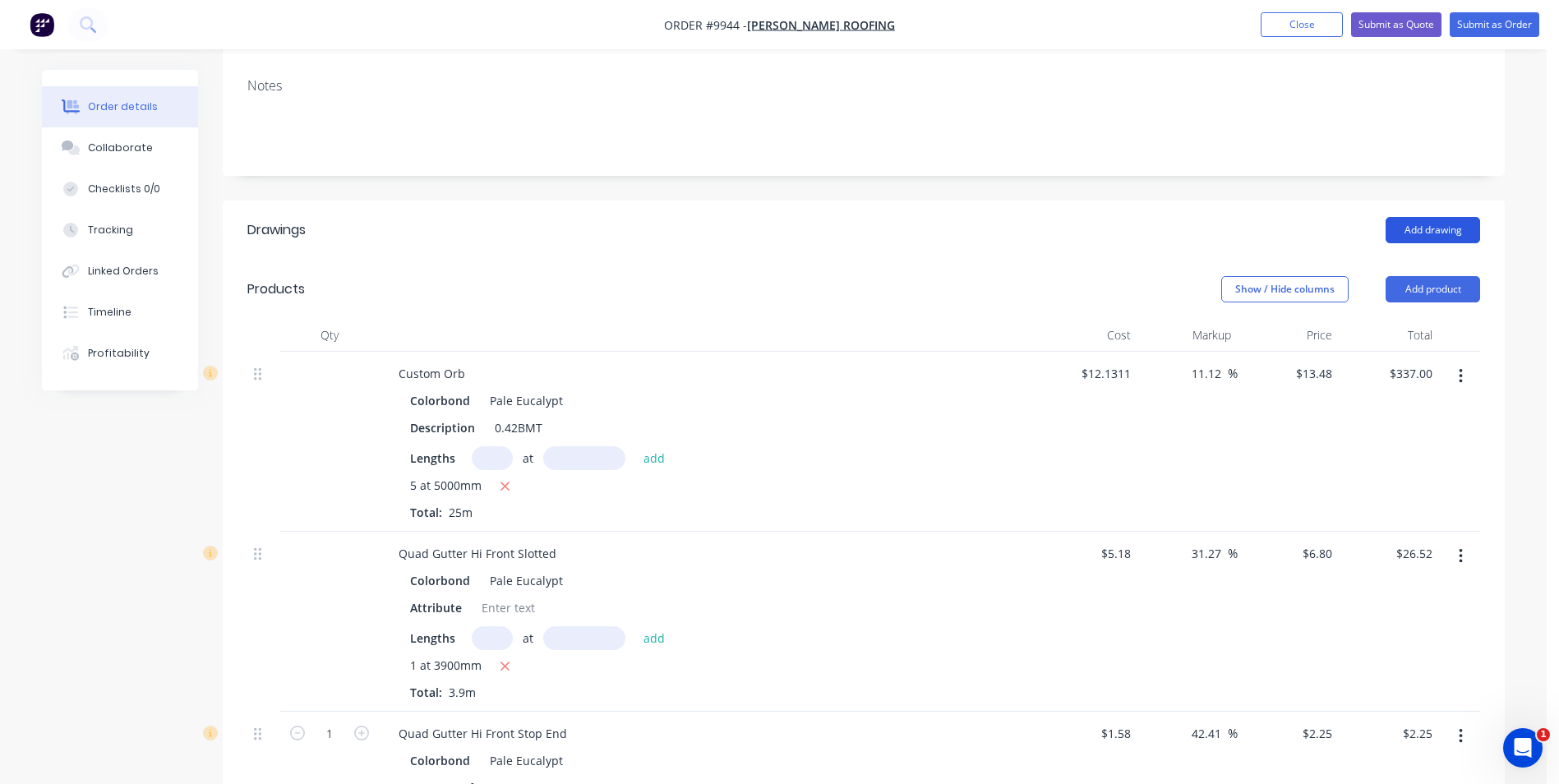
click at [1432, 217] on button "Add drawing" at bounding box center [1432, 230] width 95 height 26
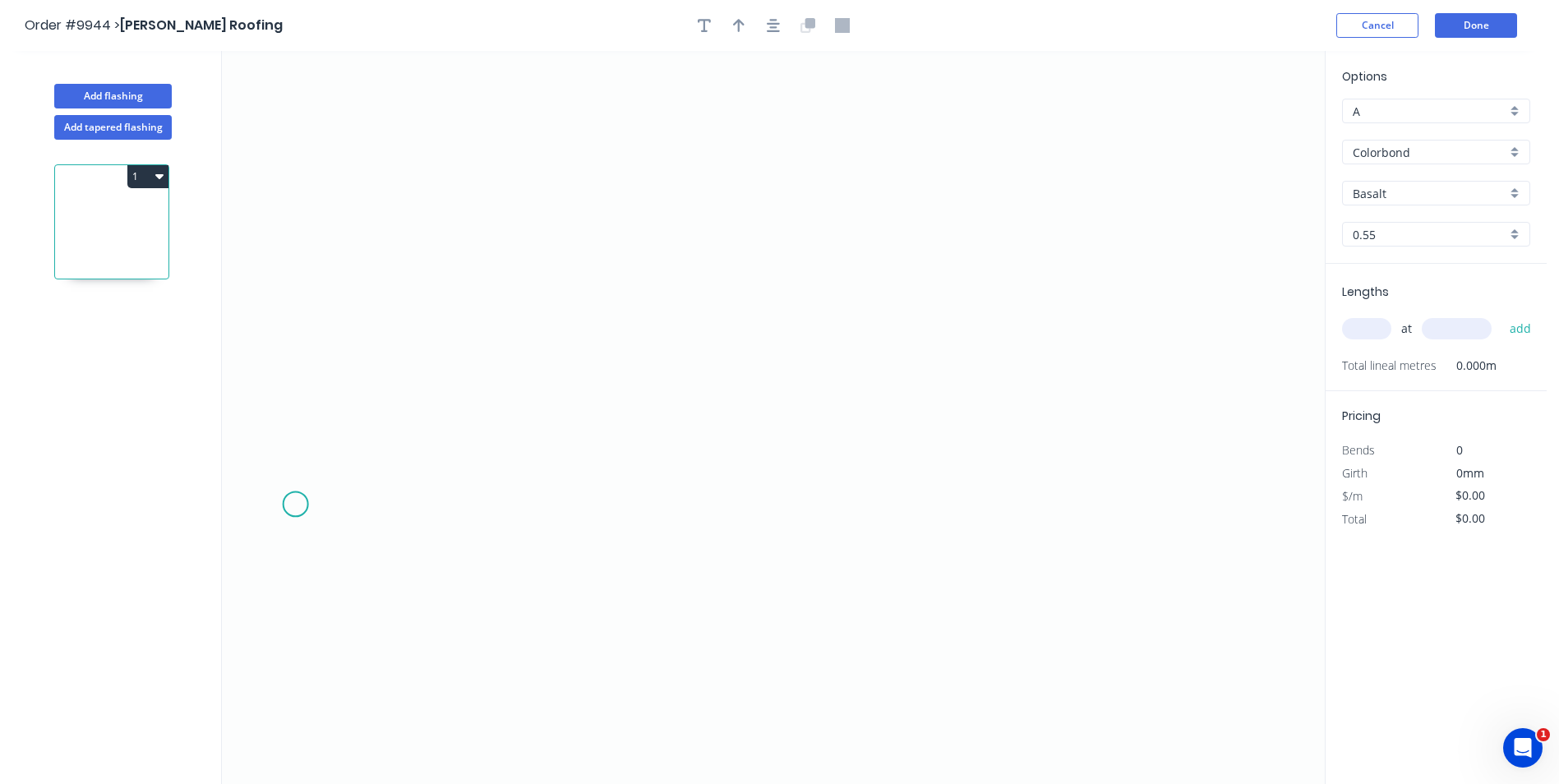
click at [295, 505] on icon "0" at bounding box center [773, 417] width 1103 height 733
click at [351, 459] on icon at bounding box center [324, 480] width 56 height 46
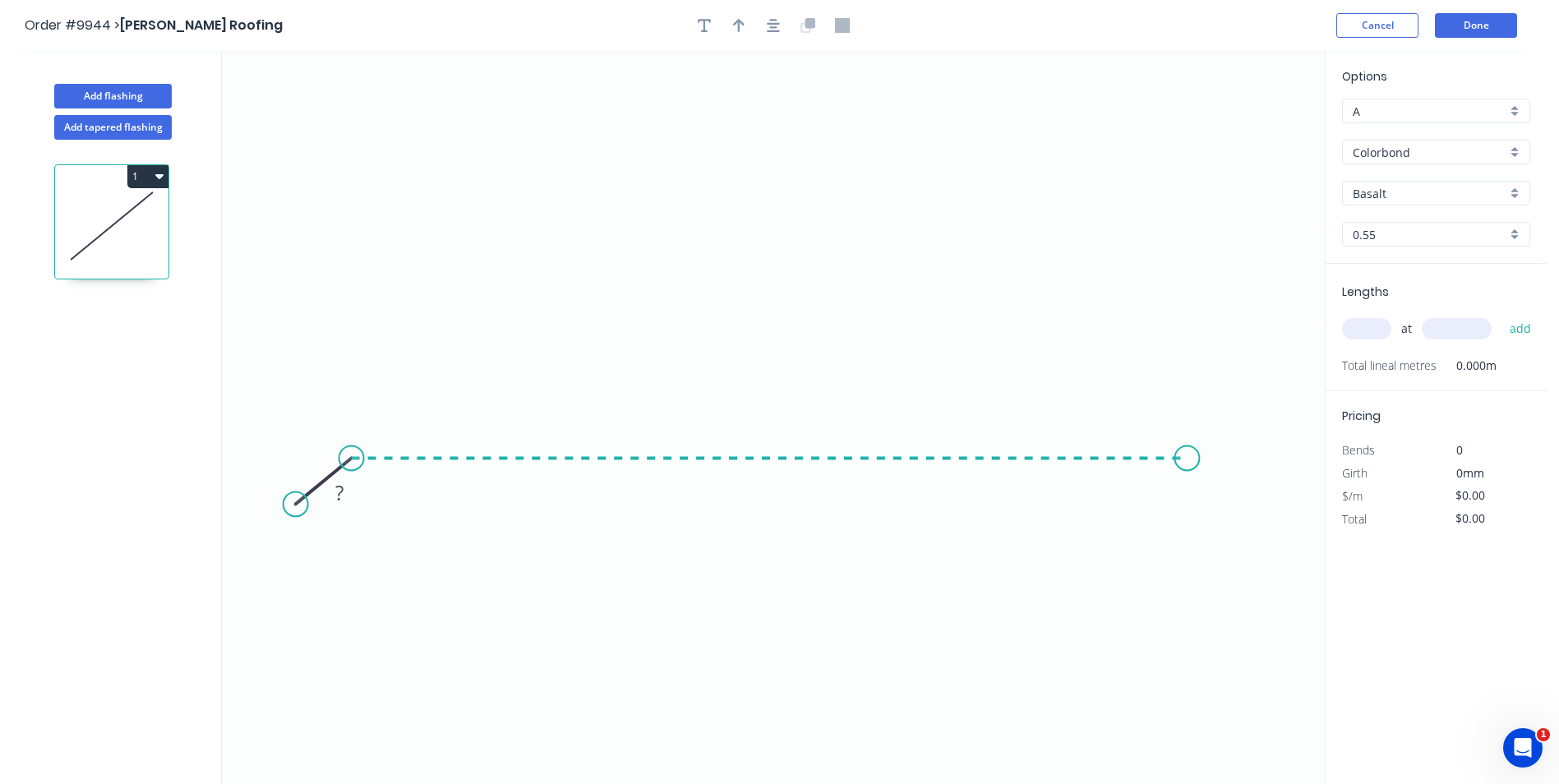
click at [1188, 469] on icon "0 ?" at bounding box center [773, 417] width 1103 height 733
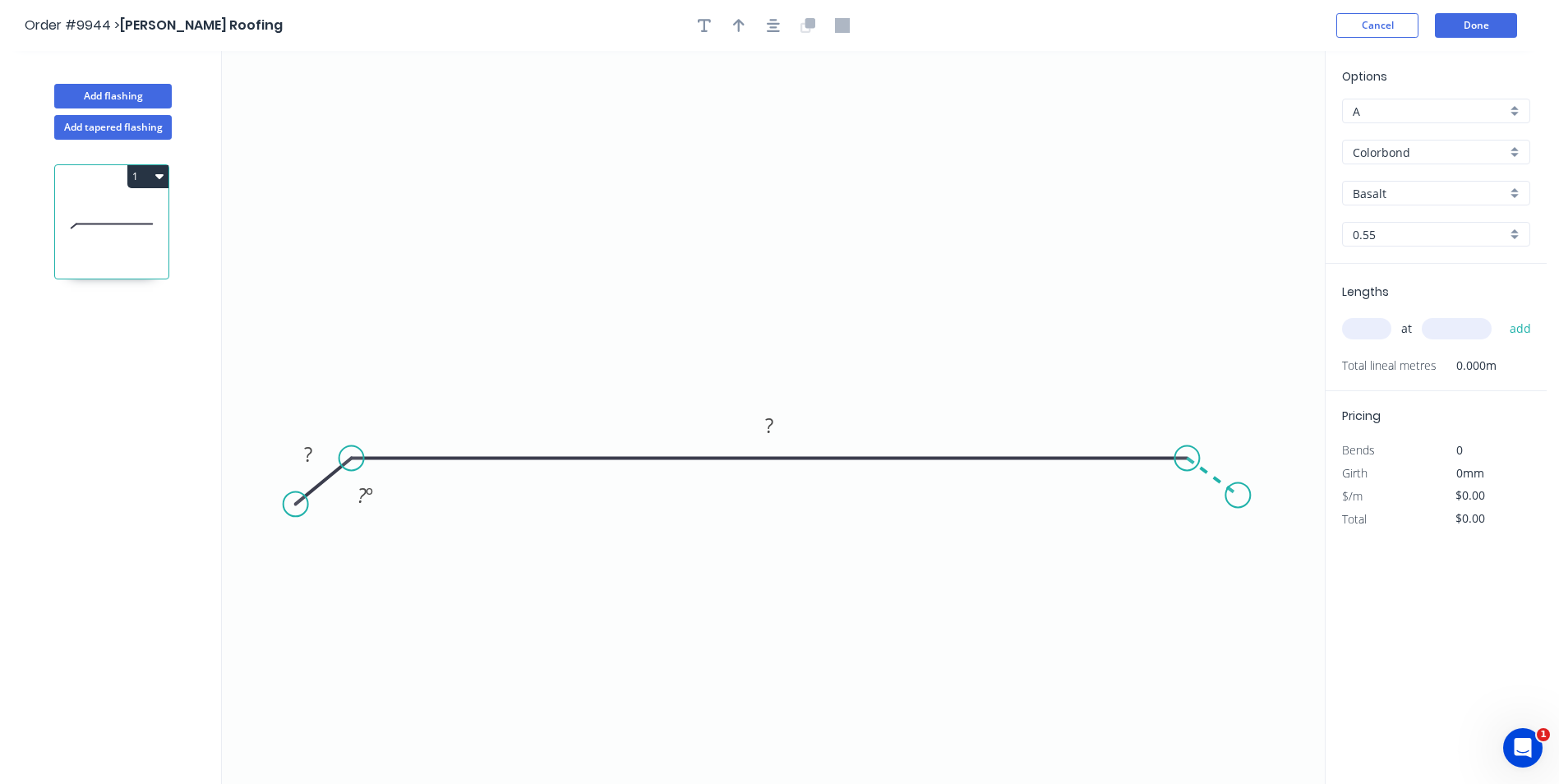
click at [1238, 495] on icon "0 ? ? ? º" at bounding box center [773, 417] width 1103 height 733
click at [310, 449] on tspan "?" at bounding box center [307, 454] width 8 height 27
click at [469, 245] on icon "0 20 620 20 160 º 160 º" at bounding box center [773, 417] width 1103 height 733
type input "$18.85"
click at [745, 26] on button "button" at bounding box center [738, 25] width 24 height 24
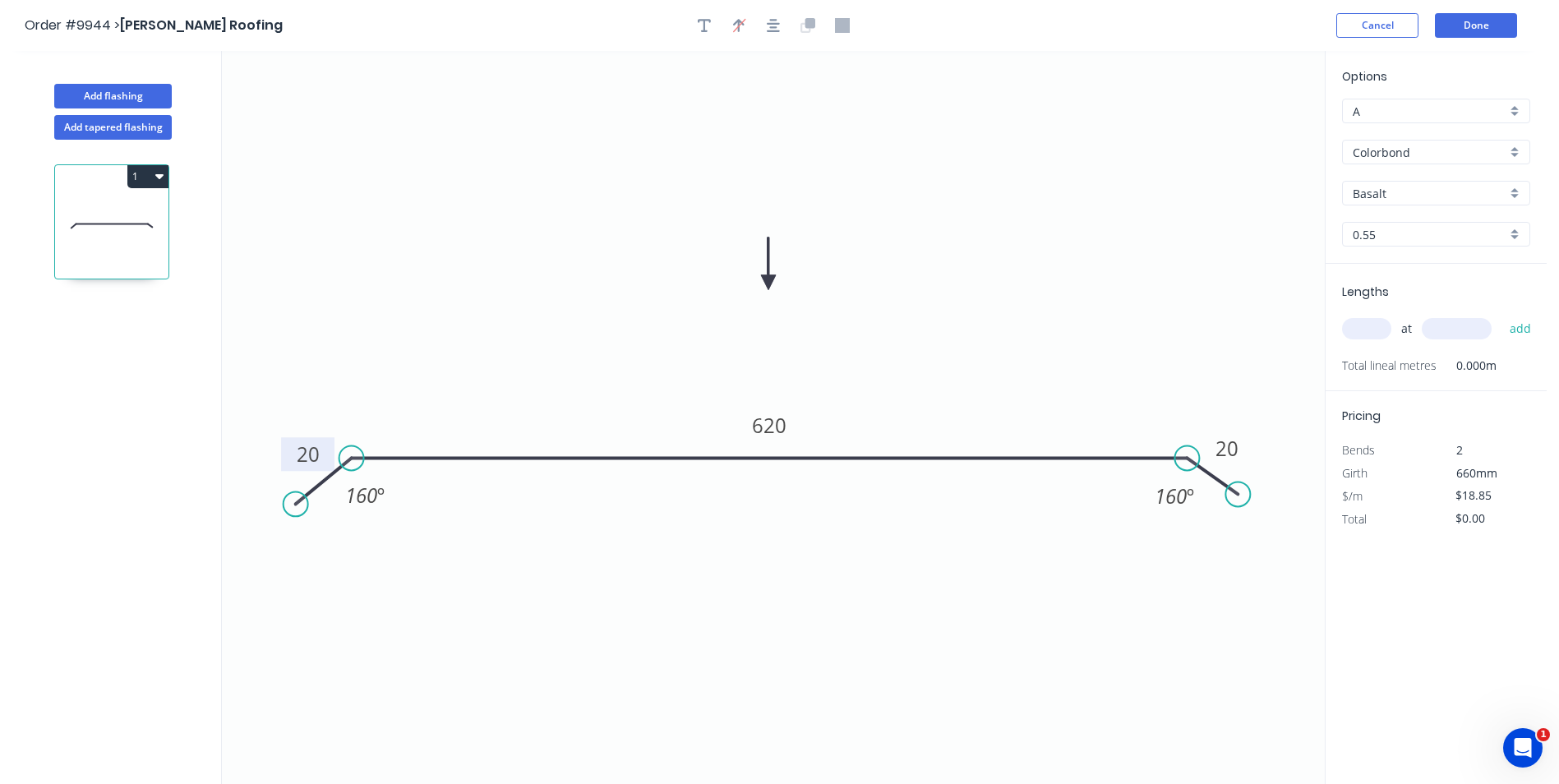
drag, startPoint x: 1240, startPoint y: 128, endPoint x: 769, endPoint y: 283, distance: 495.8
click at [769, 283] on icon at bounding box center [768, 264] width 14 height 52
click at [1426, 191] on input "Basalt" at bounding box center [1429, 193] width 154 height 17
click at [1423, 353] on div "Woodland Grey" at bounding box center [1436, 365] width 187 height 29
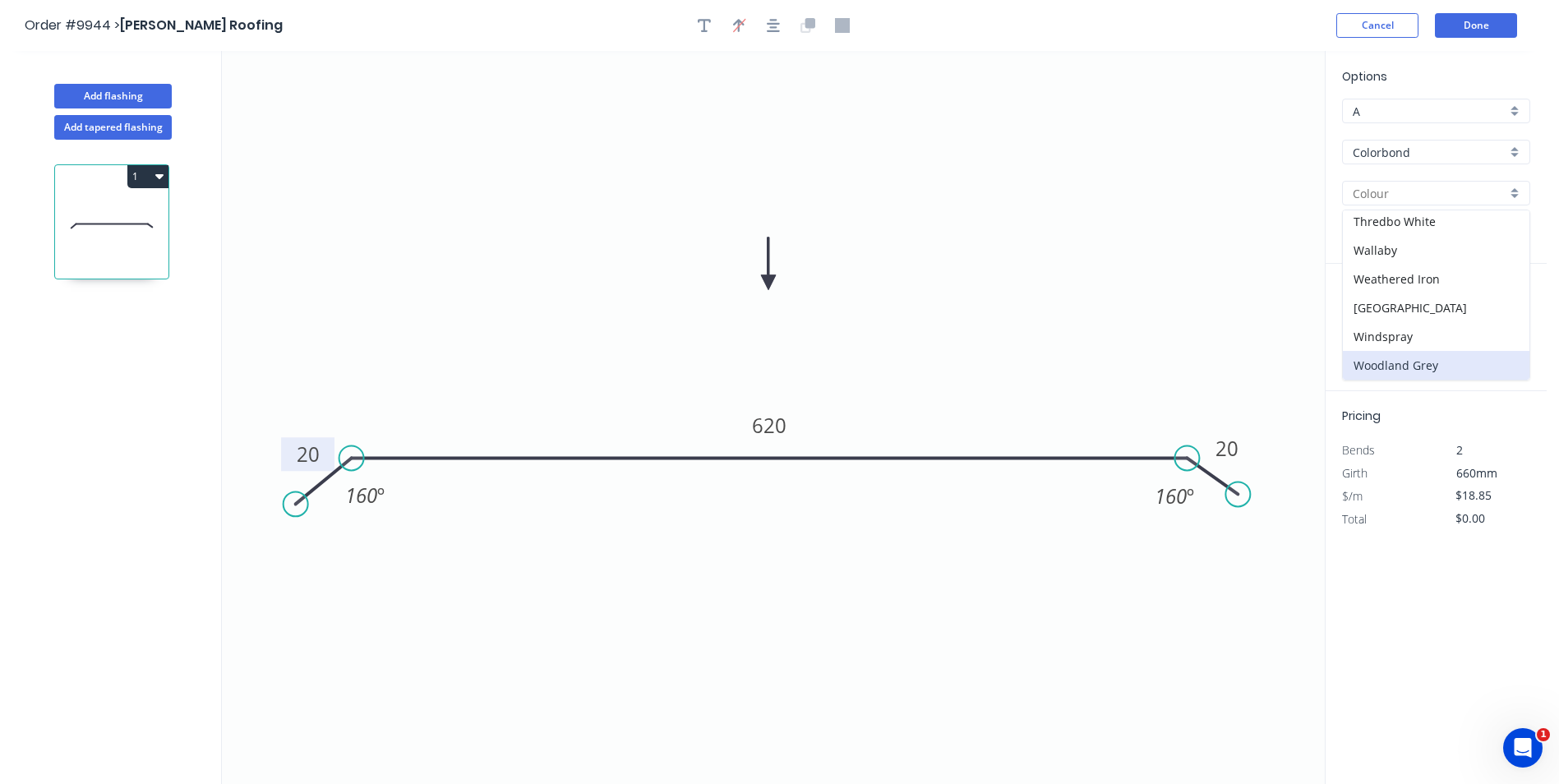
type input "Woodland Grey"
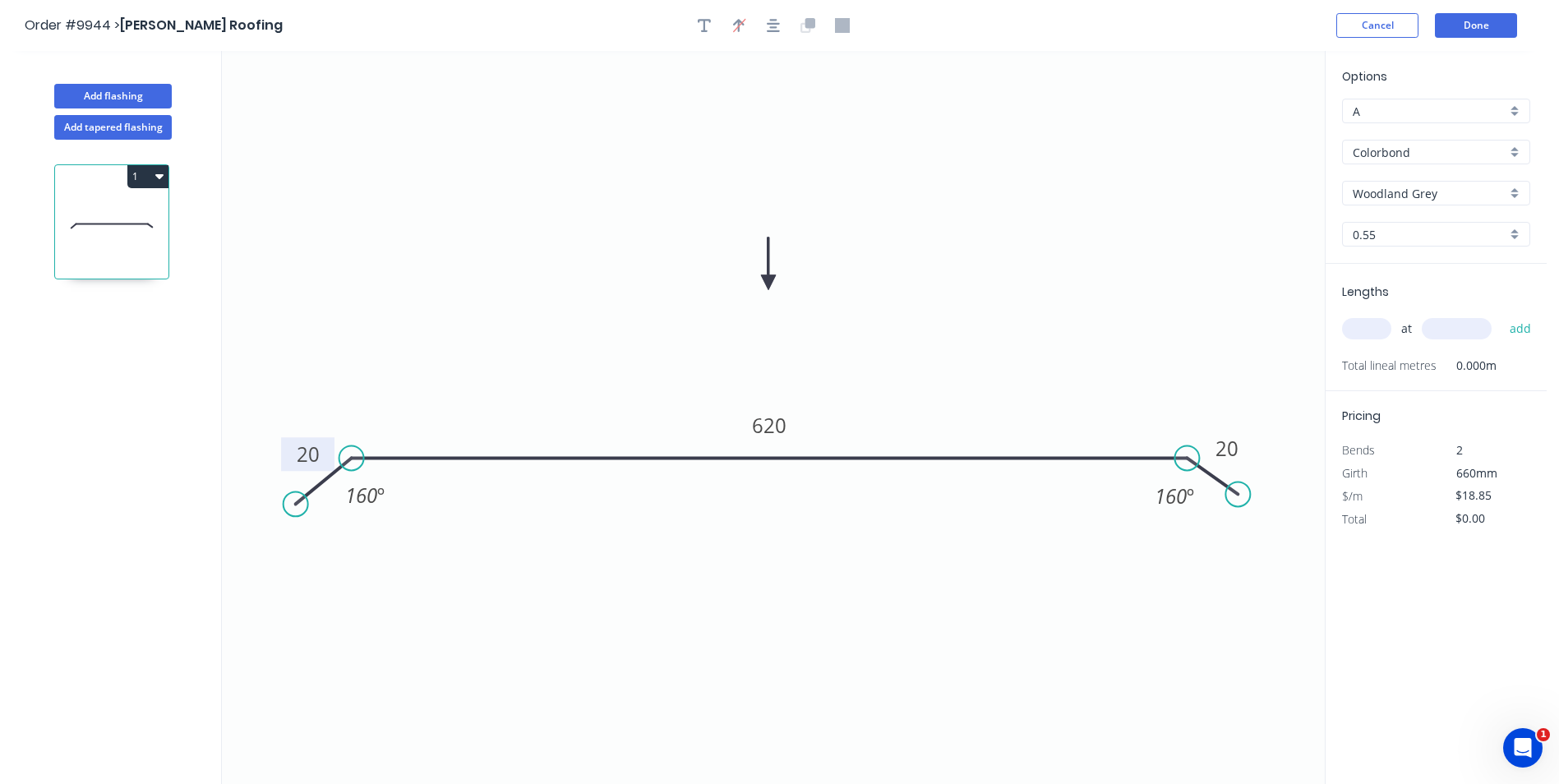
click at [1371, 326] on input "text" at bounding box center [1366, 329] width 50 height 22
type input "1"
type input "1900"
click at [1501, 315] on button "add" at bounding box center [1520, 328] width 39 height 28
type input "$35.82"
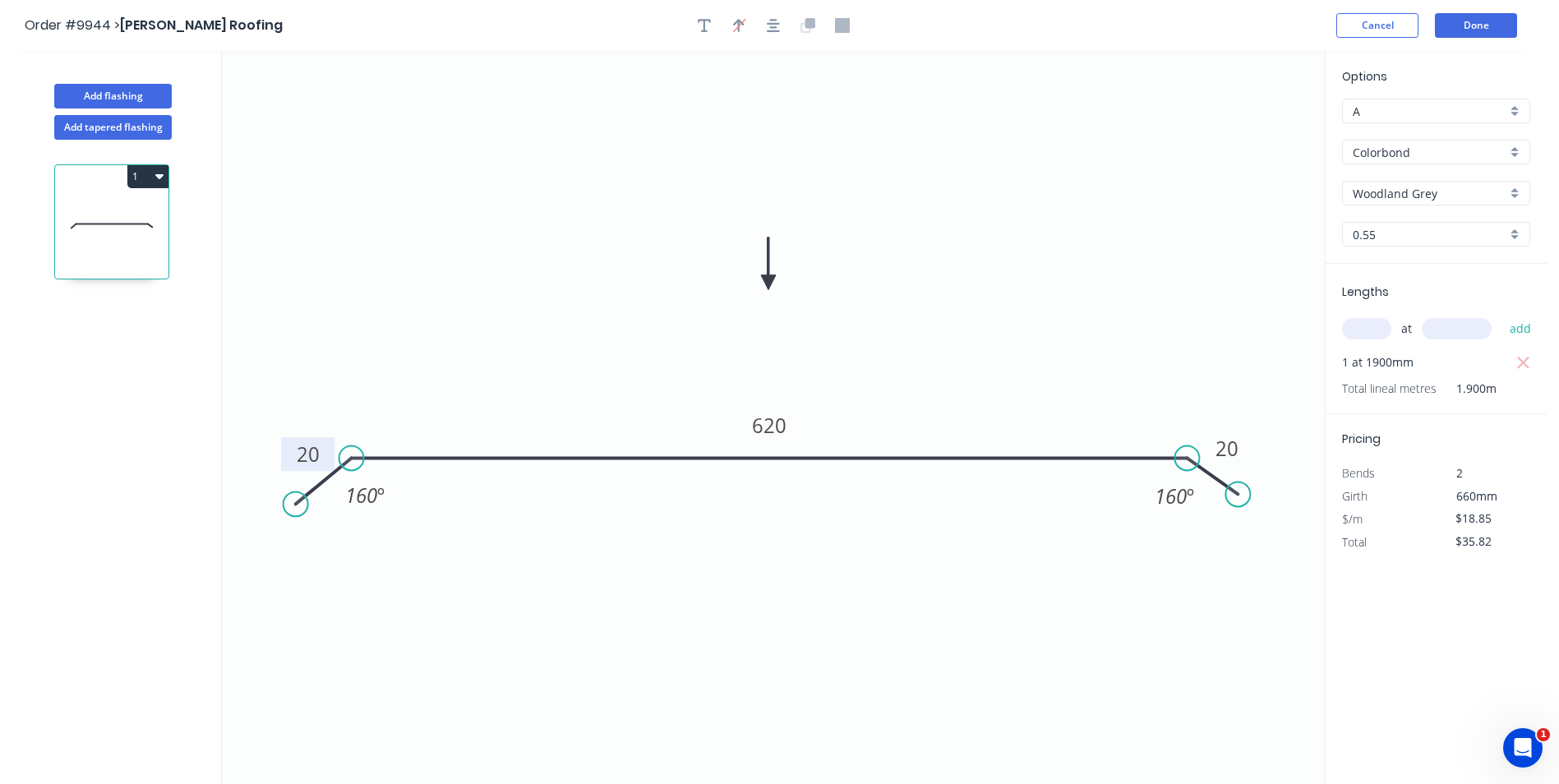
click at [1448, 195] on input "Woodland Grey" at bounding box center [1429, 193] width 154 height 17
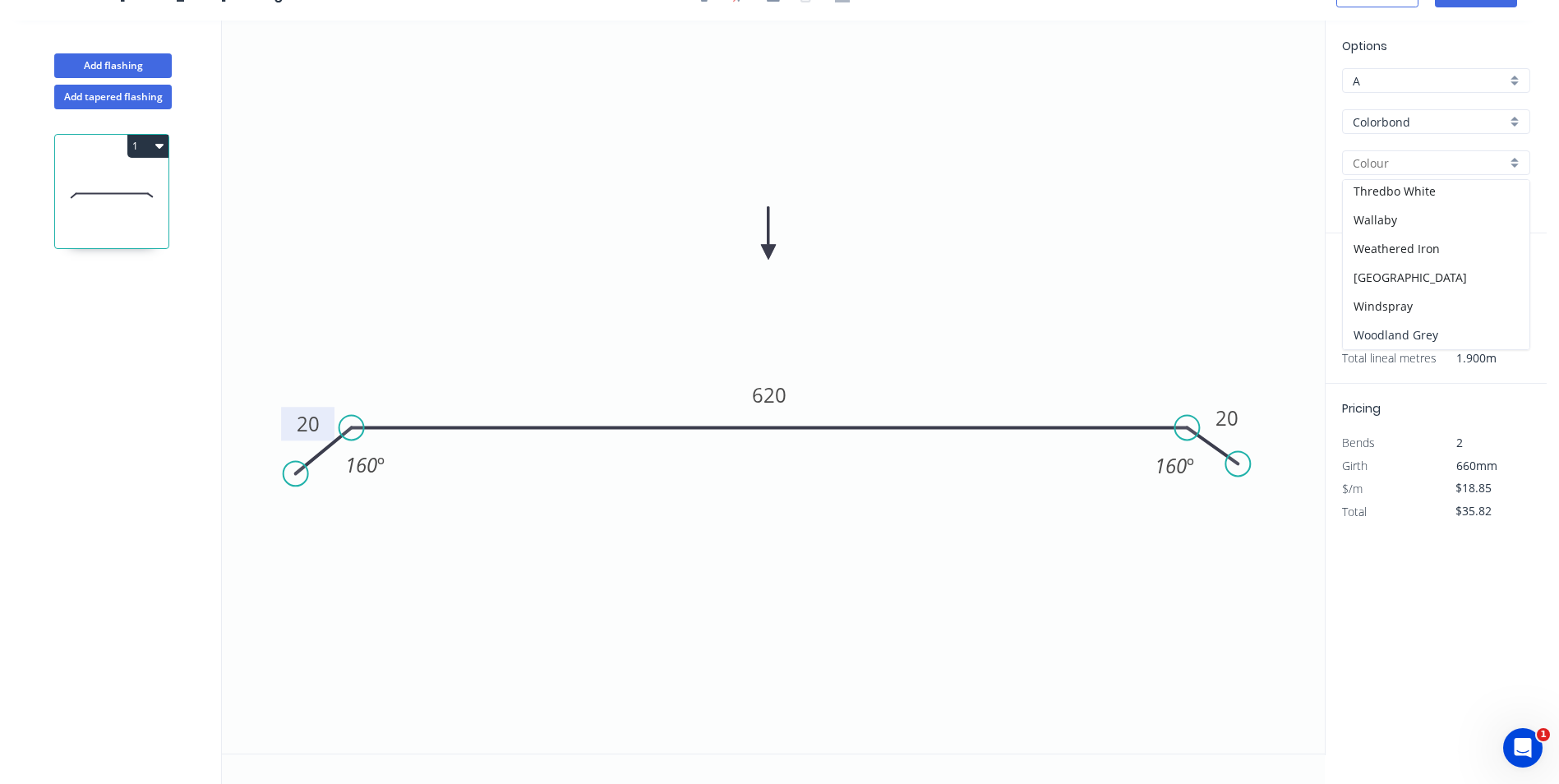
click at [1407, 324] on div "Woodland Grey" at bounding box center [1436, 335] width 187 height 29
type input "Woodland Grey"
click at [1368, 292] on input "text" at bounding box center [1366, 298] width 50 height 22
type input "1"
type input "2900"
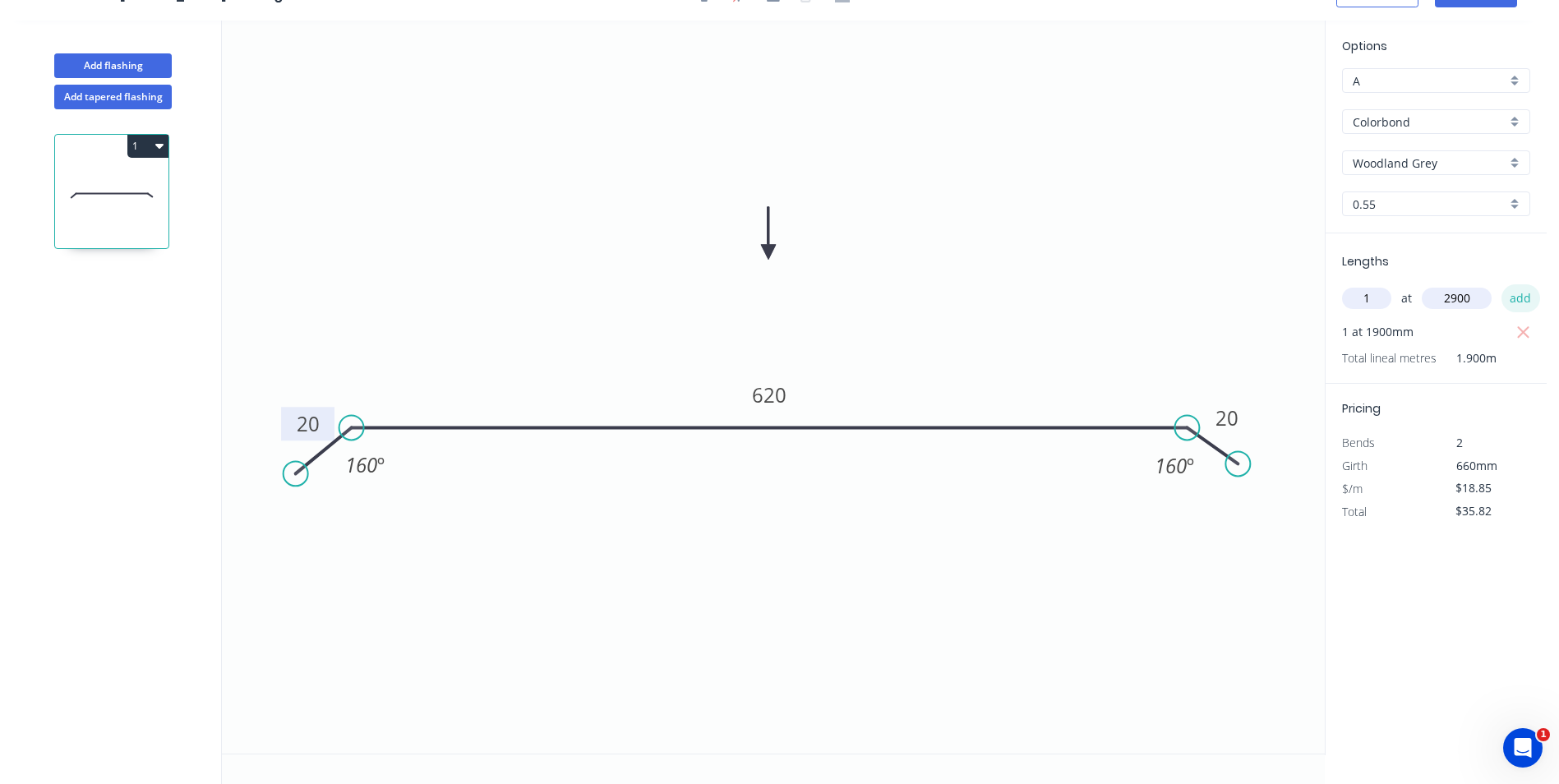
click at [1511, 294] on button "add" at bounding box center [1520, 297] width 39 height 28
type input "$90.48"
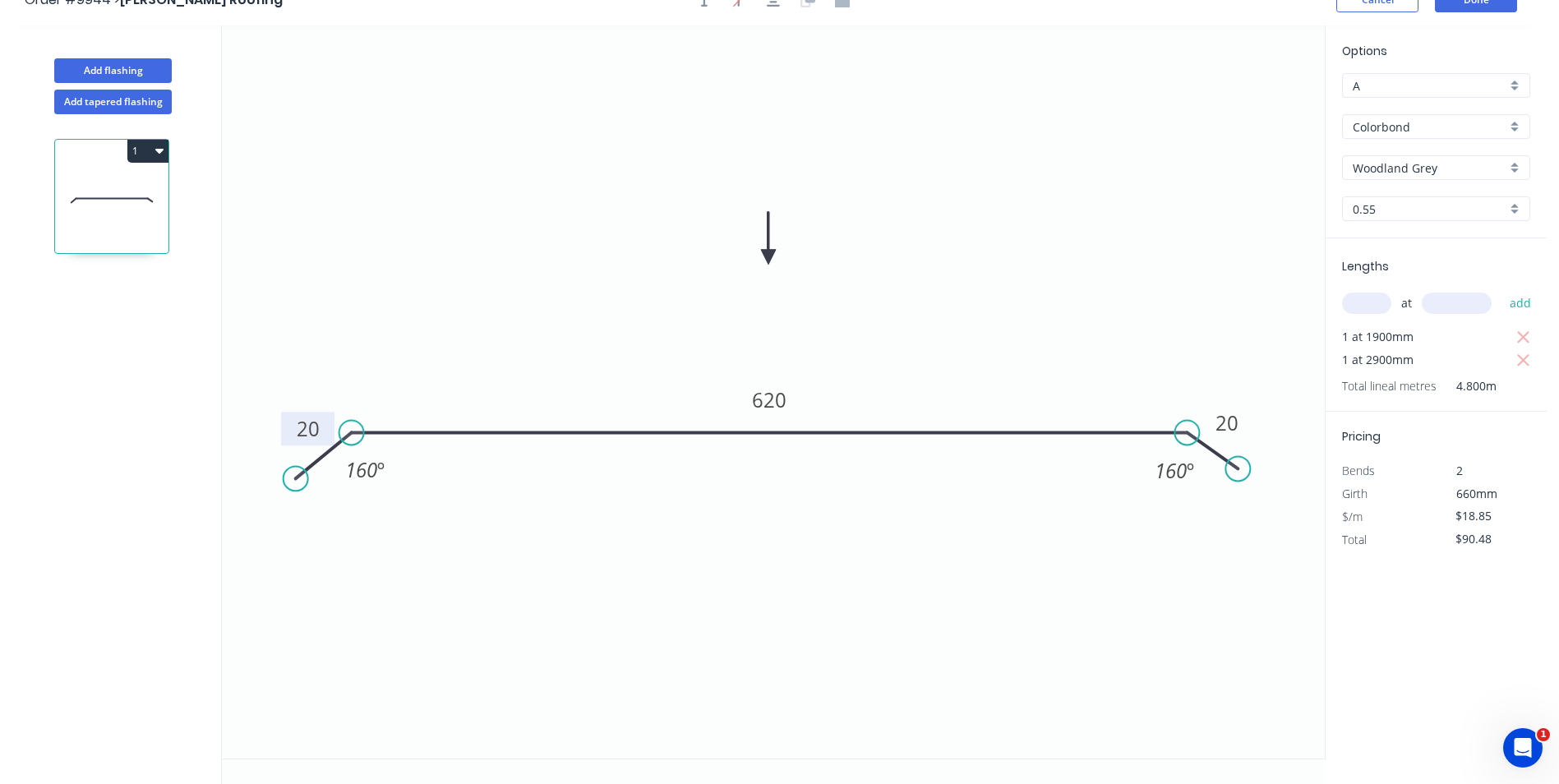
scroll to position [0, 0]
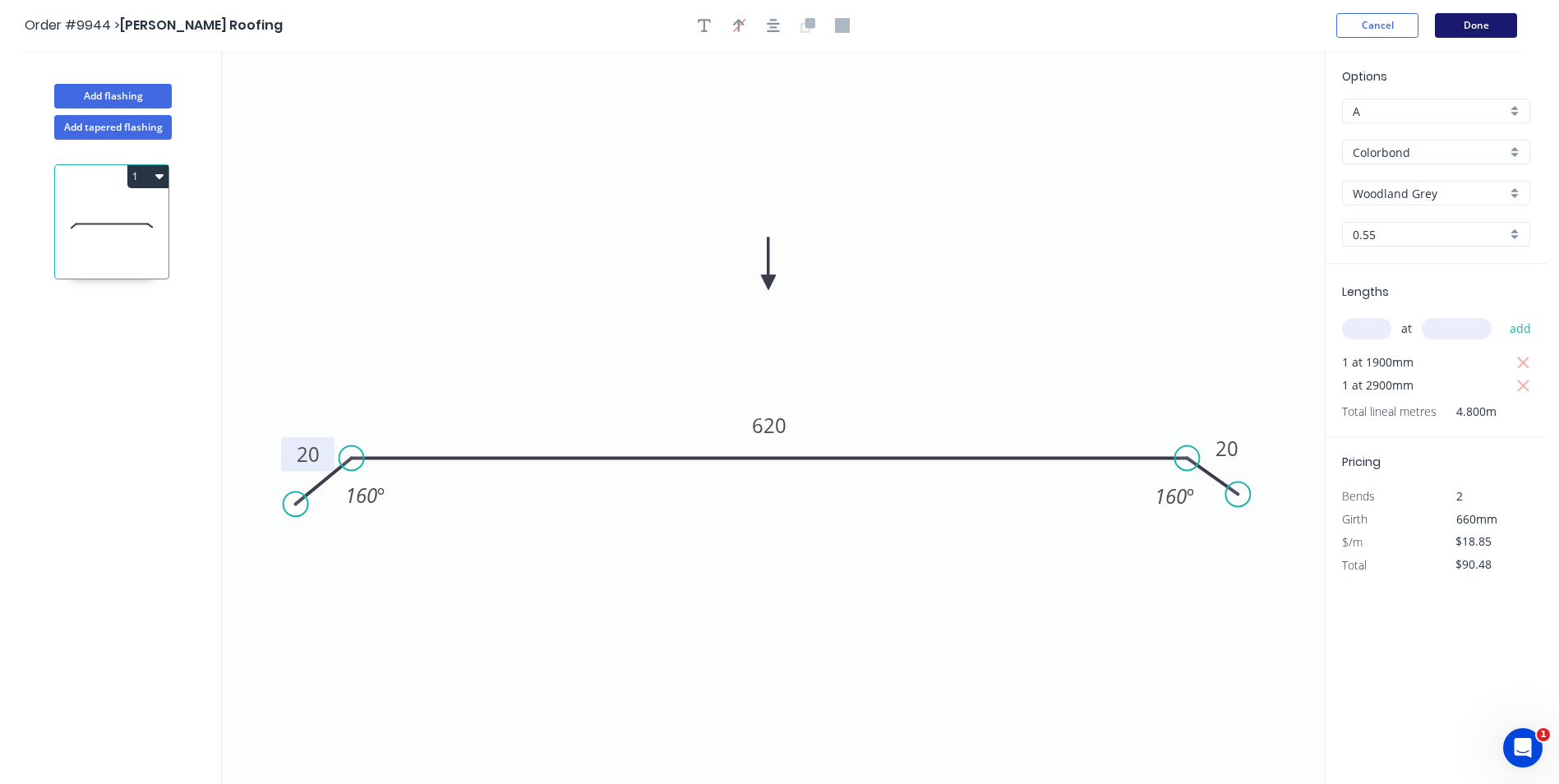
click at [1482, 20] on button "Done" at bounding box center [1475, 25] width 82 height 24
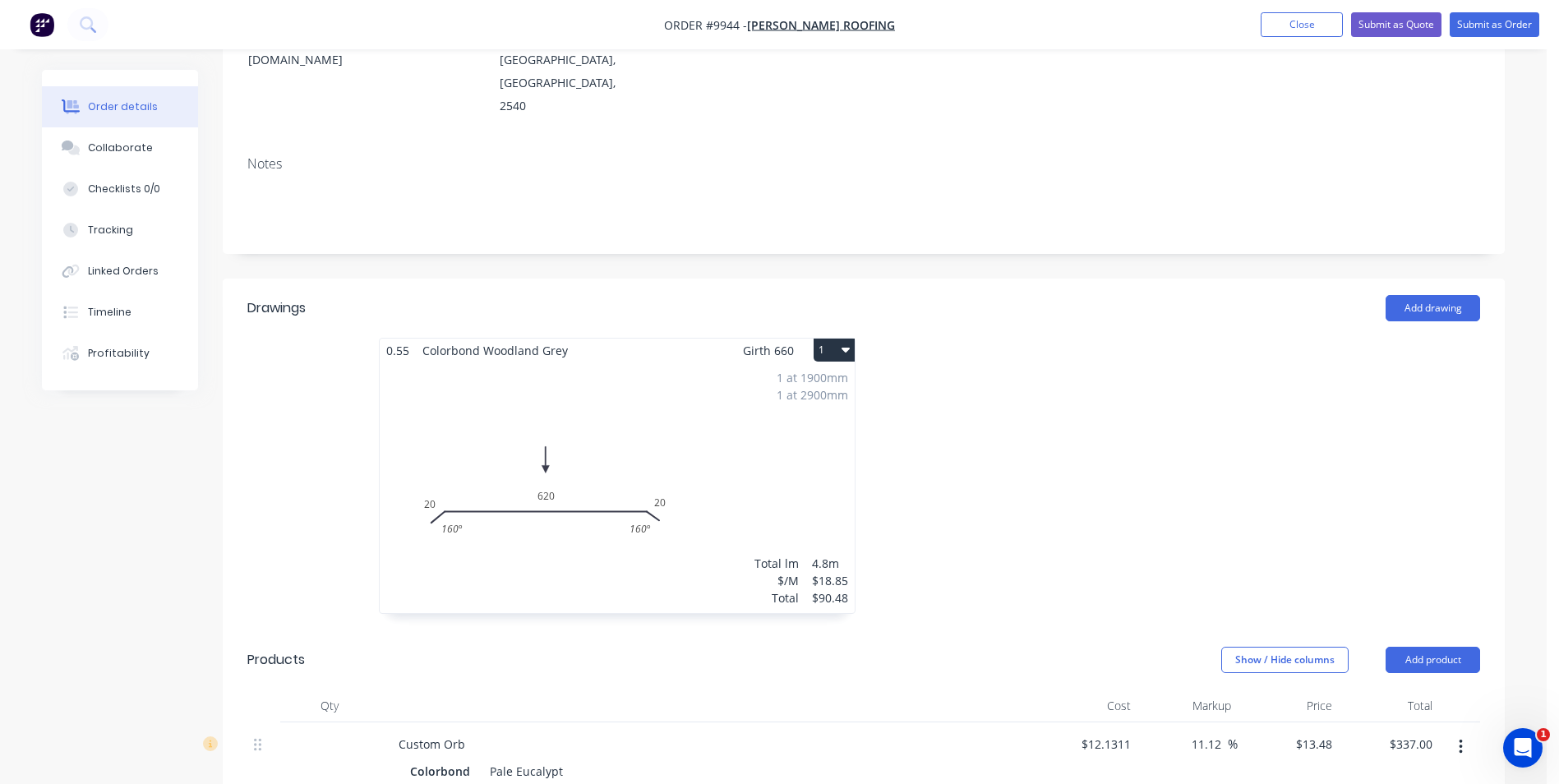
scroll to position [575, 0]
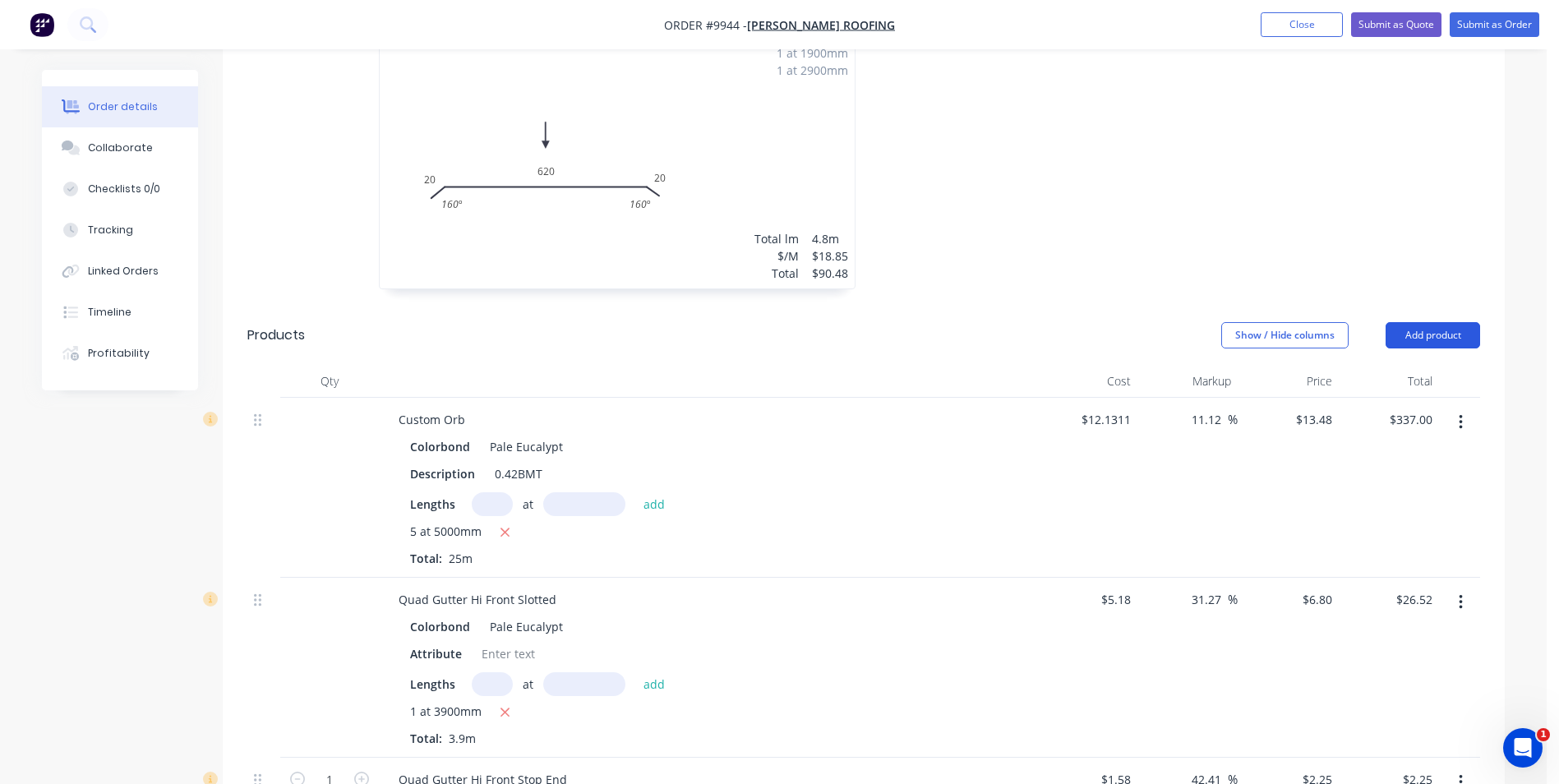
click at [1425, 322] on button "Add product" at bounding box center [1432, 334] width 95 height 26
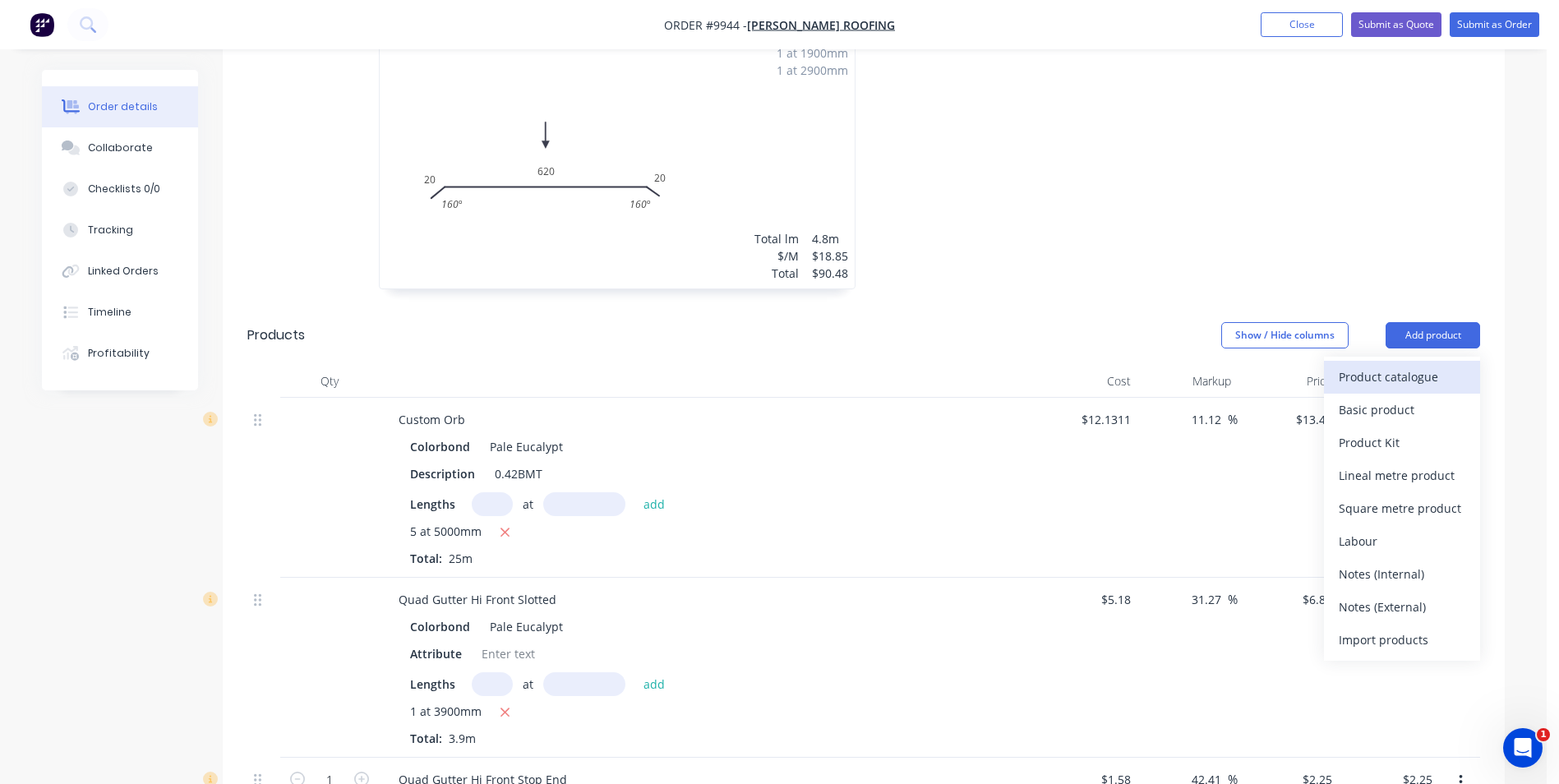
click at [1419, 365] on div "Product catalogue" at bounding box center [1401, 377] width 126 height 23
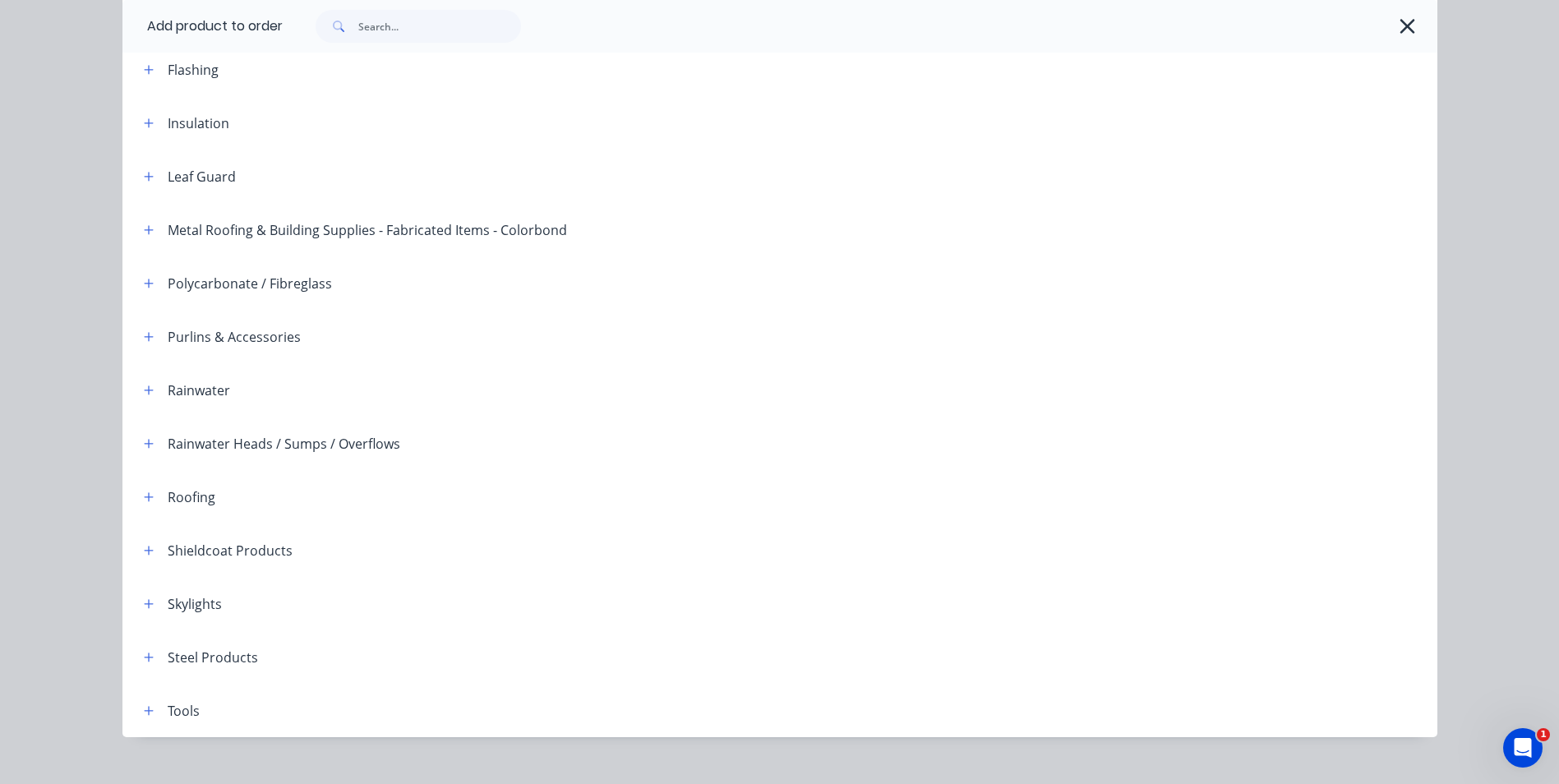
scroll to position [377, 0]
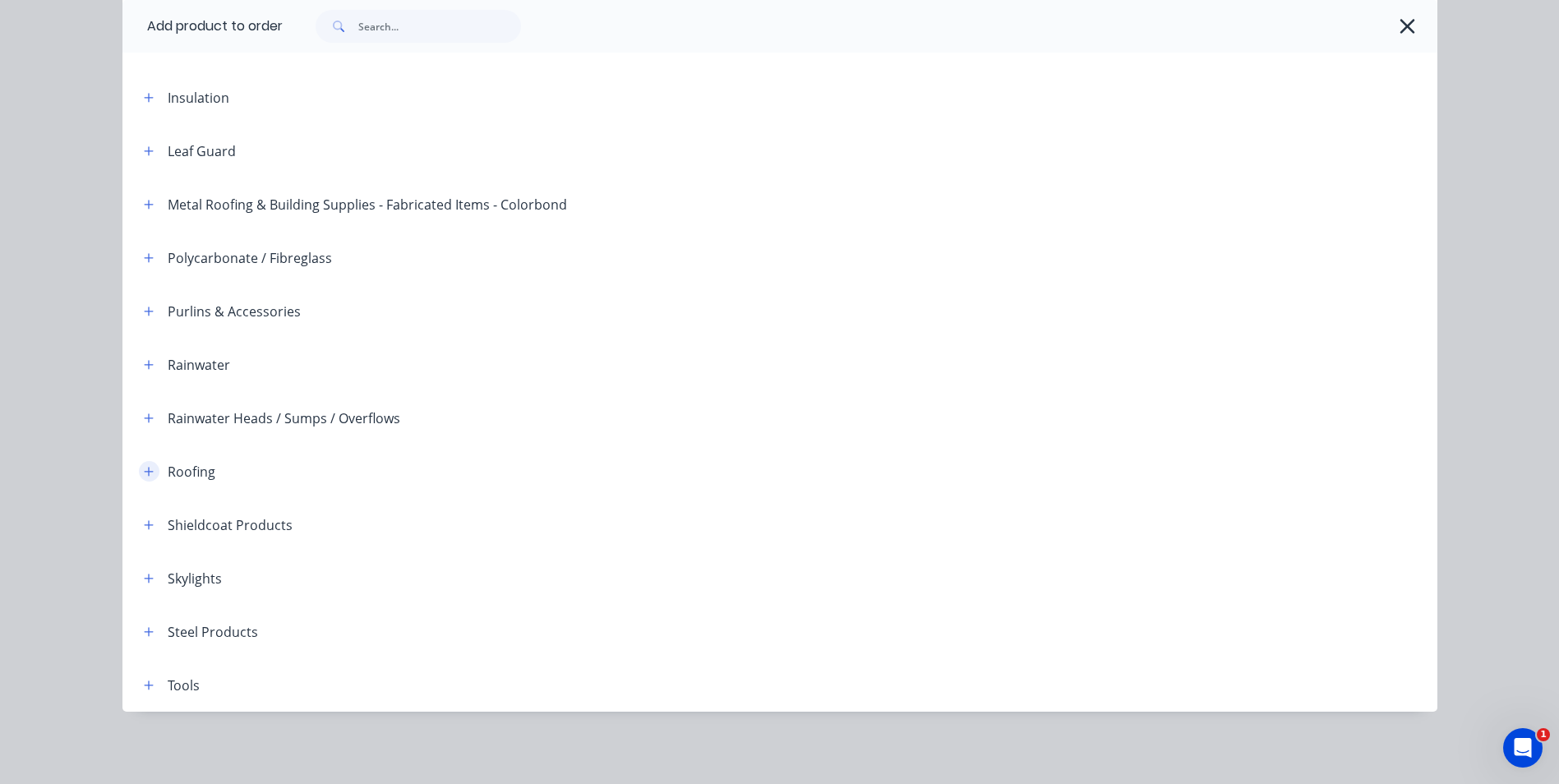
click at [144, 471] on icon "button" at bounding box center [149, 471] width 9 height 9
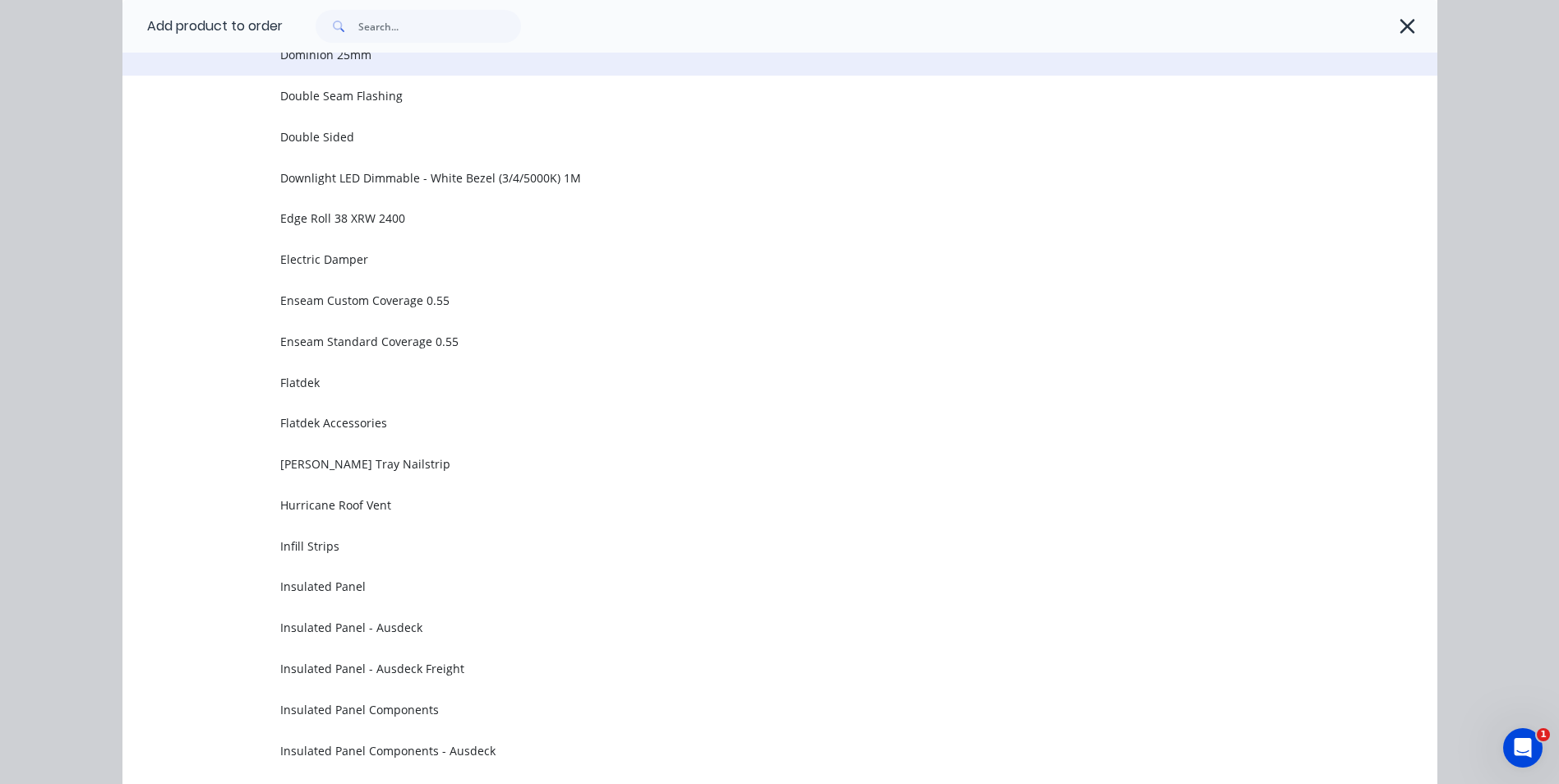
scroll to position [1198, 0]
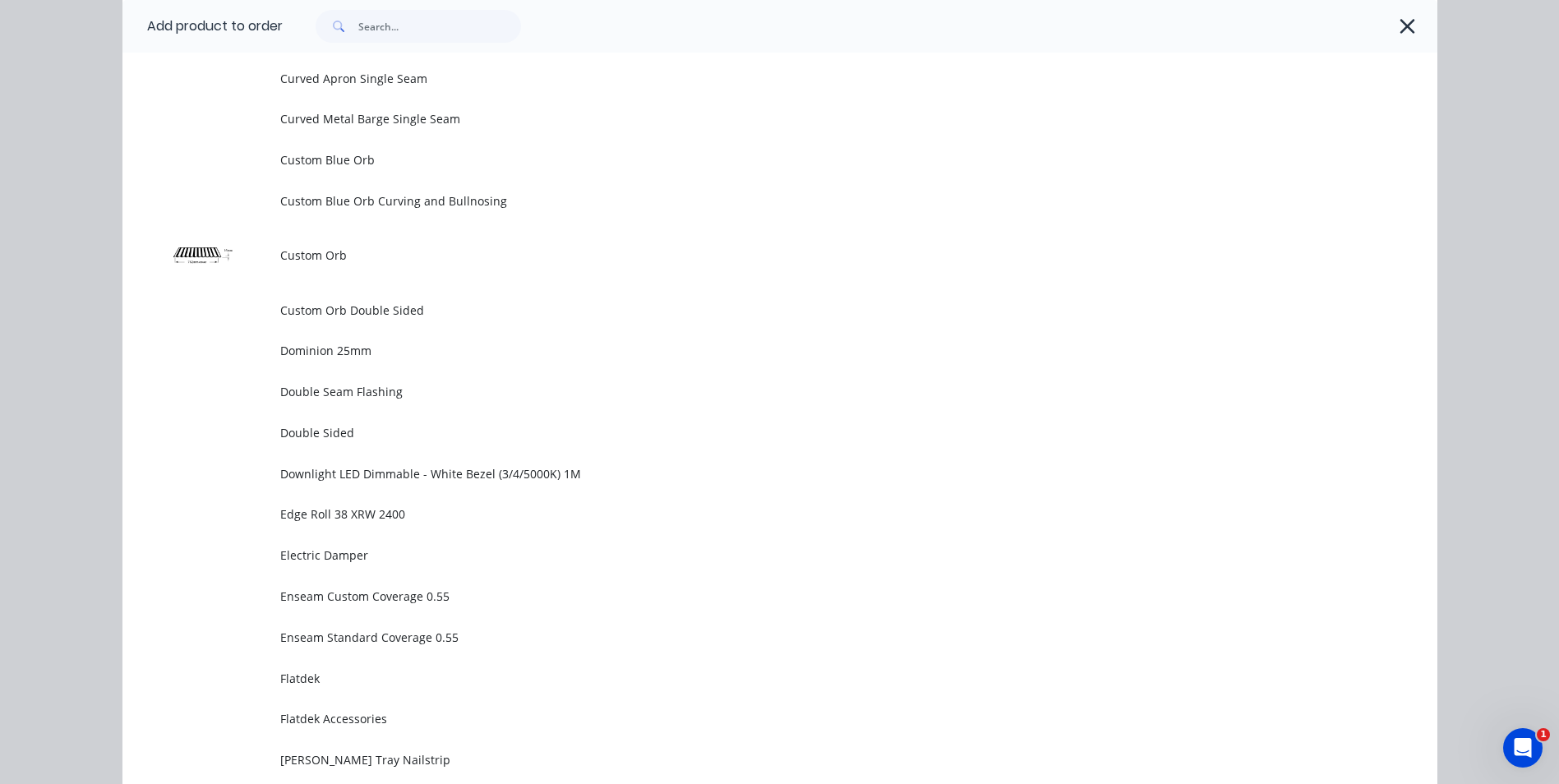
click at [356, 261] on span "Custom Orb" at bounding box center [743, 255] width 925 height 17
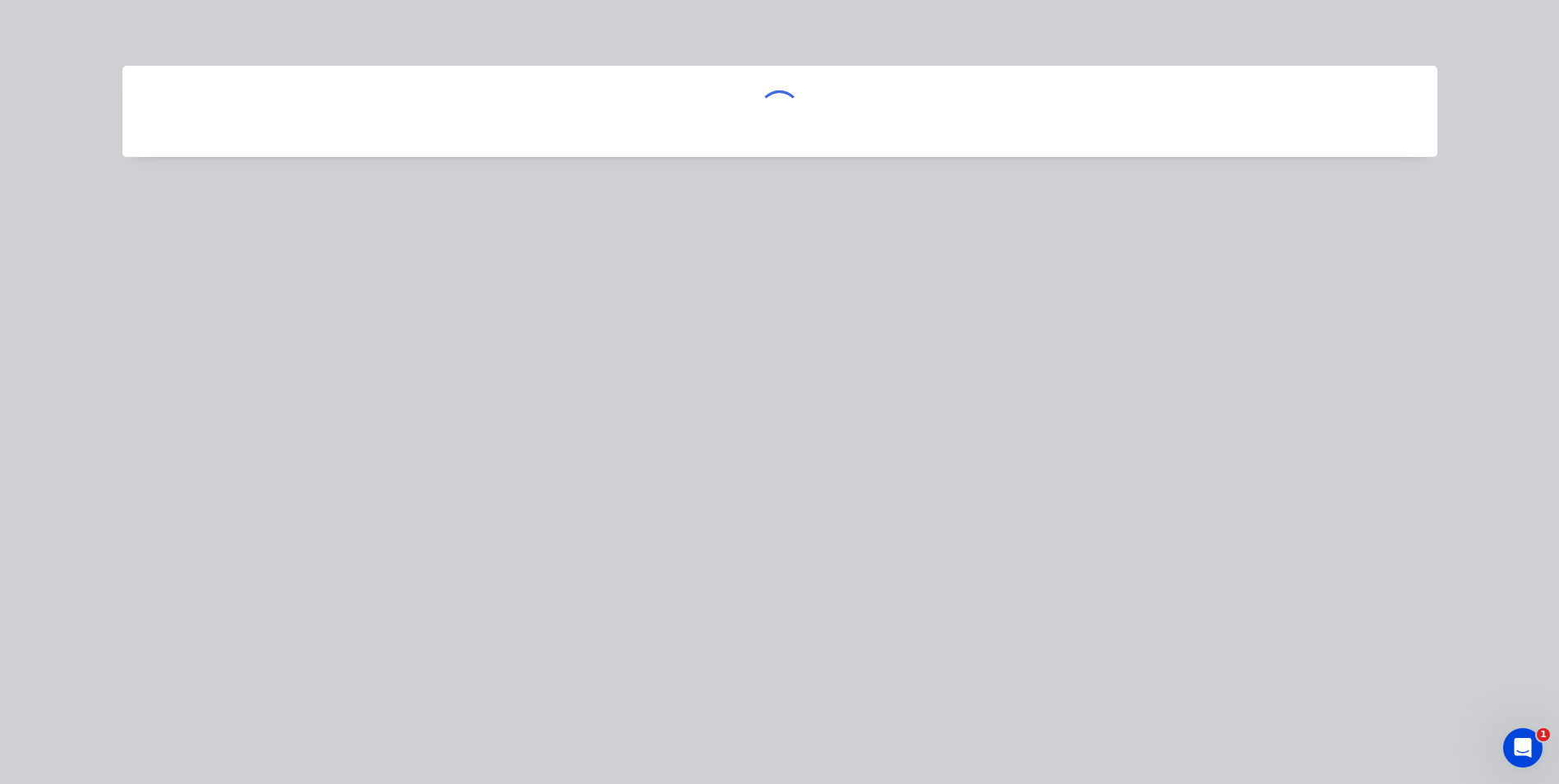
scroll to position [0, 0]
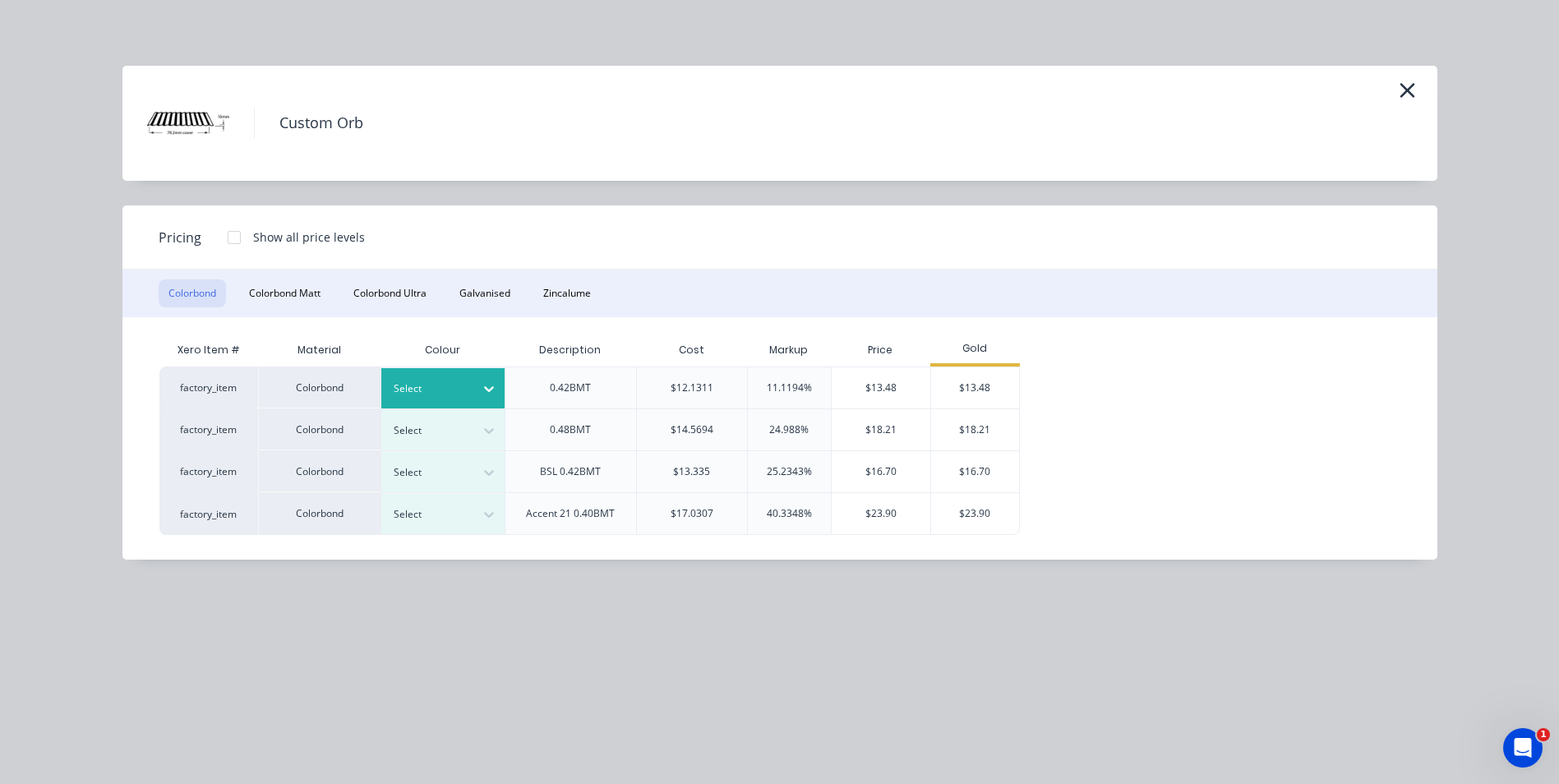
click at [492, 387] on icon at bounding box center [488, 389] width 10 height 5
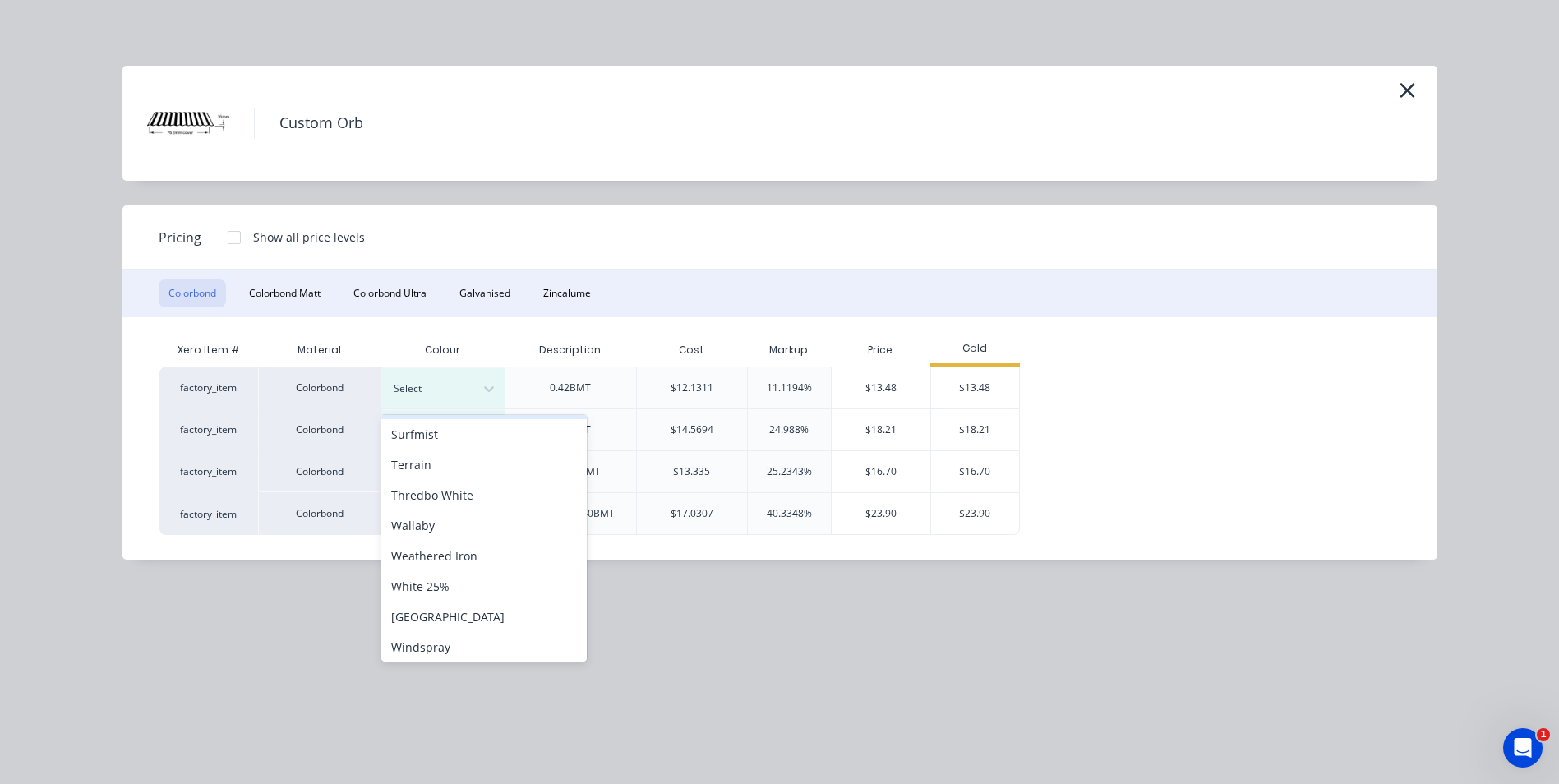
scroll to position [672, 0]
click at [460, 611] on div "Windspray" at bounding box center [484, 613] width 205 height 31
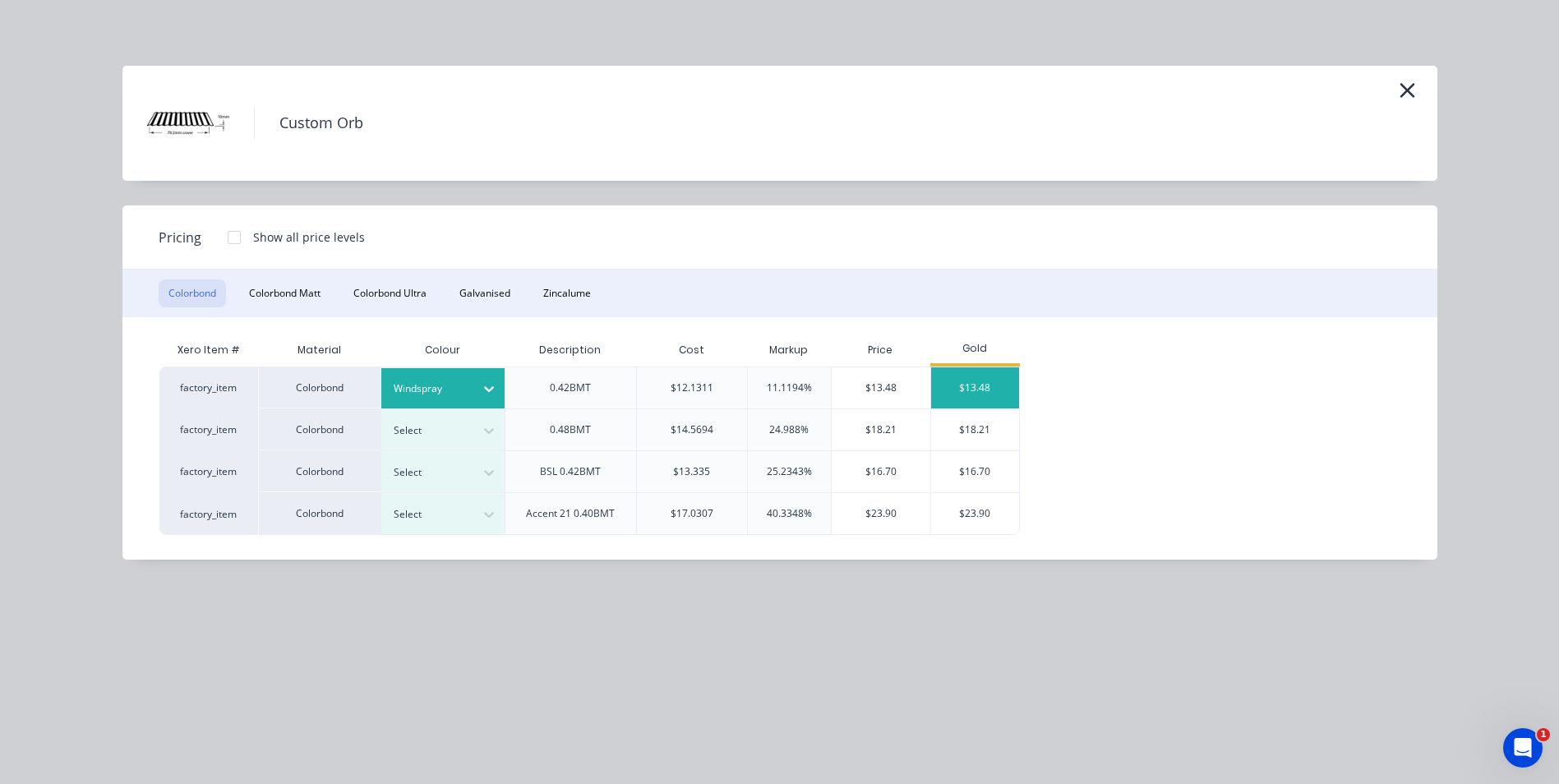
click at [969, 384] on div "$13.48" at bounding box center [975, 388] width 88 height 41
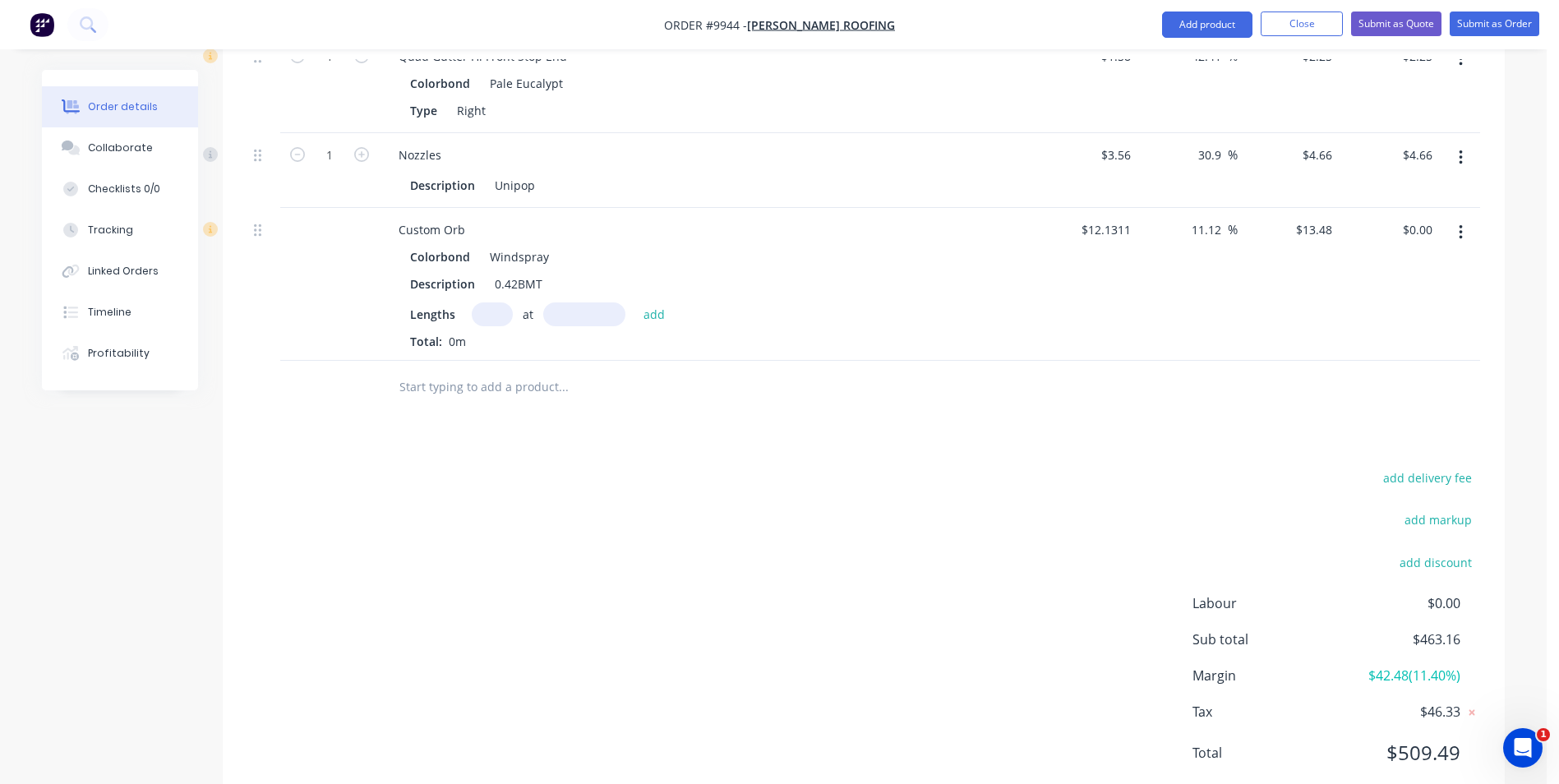
scroll to position [1400, 0]
click at [498, 299] on input "text" at bounding box center [492, 311] width 41 height 23
type input "3"
type input "4200"
click at [635, 299] on button "add" at bounding box center [654, 310] width 39 height 23
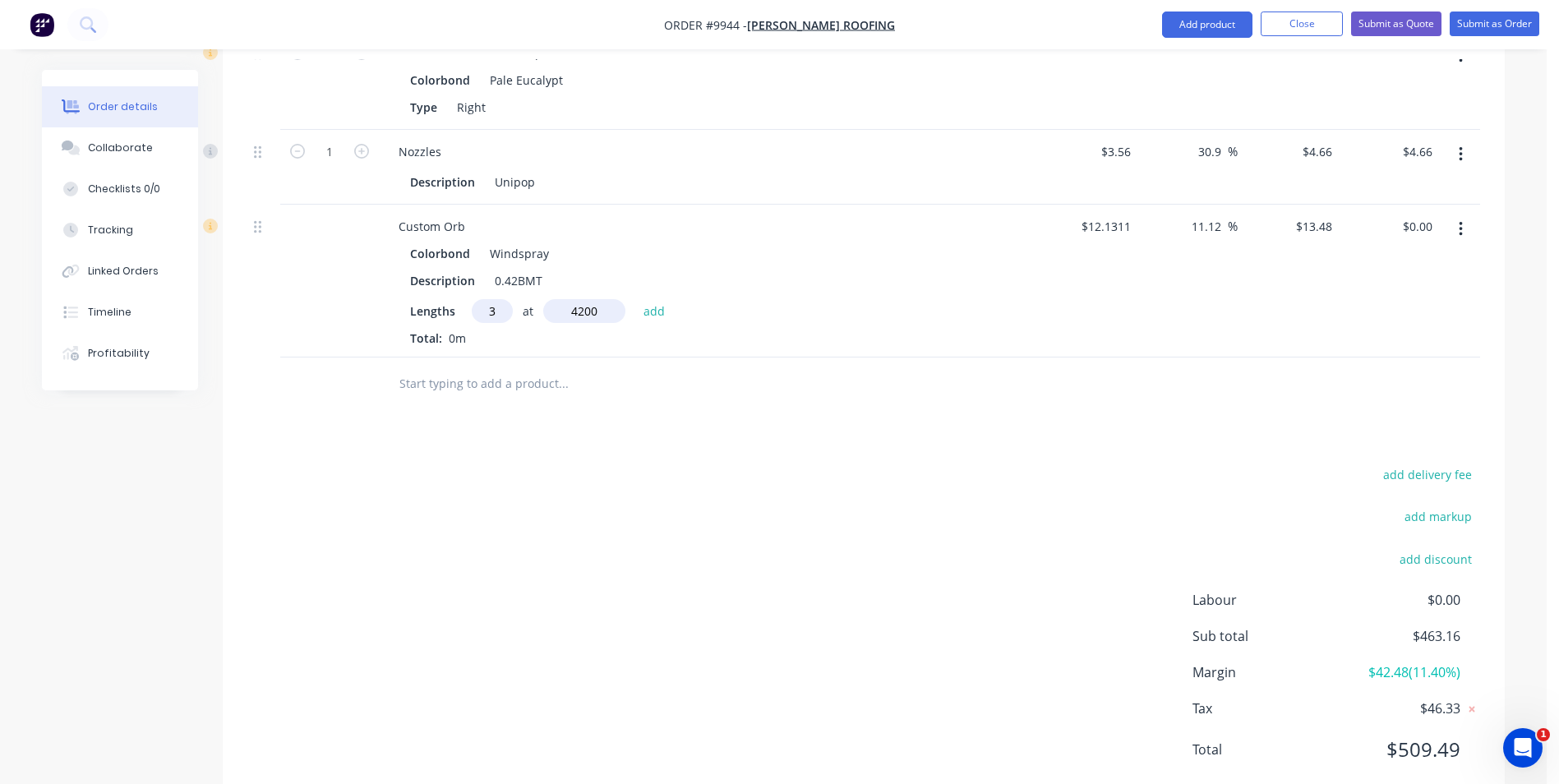
type input "$169.85"
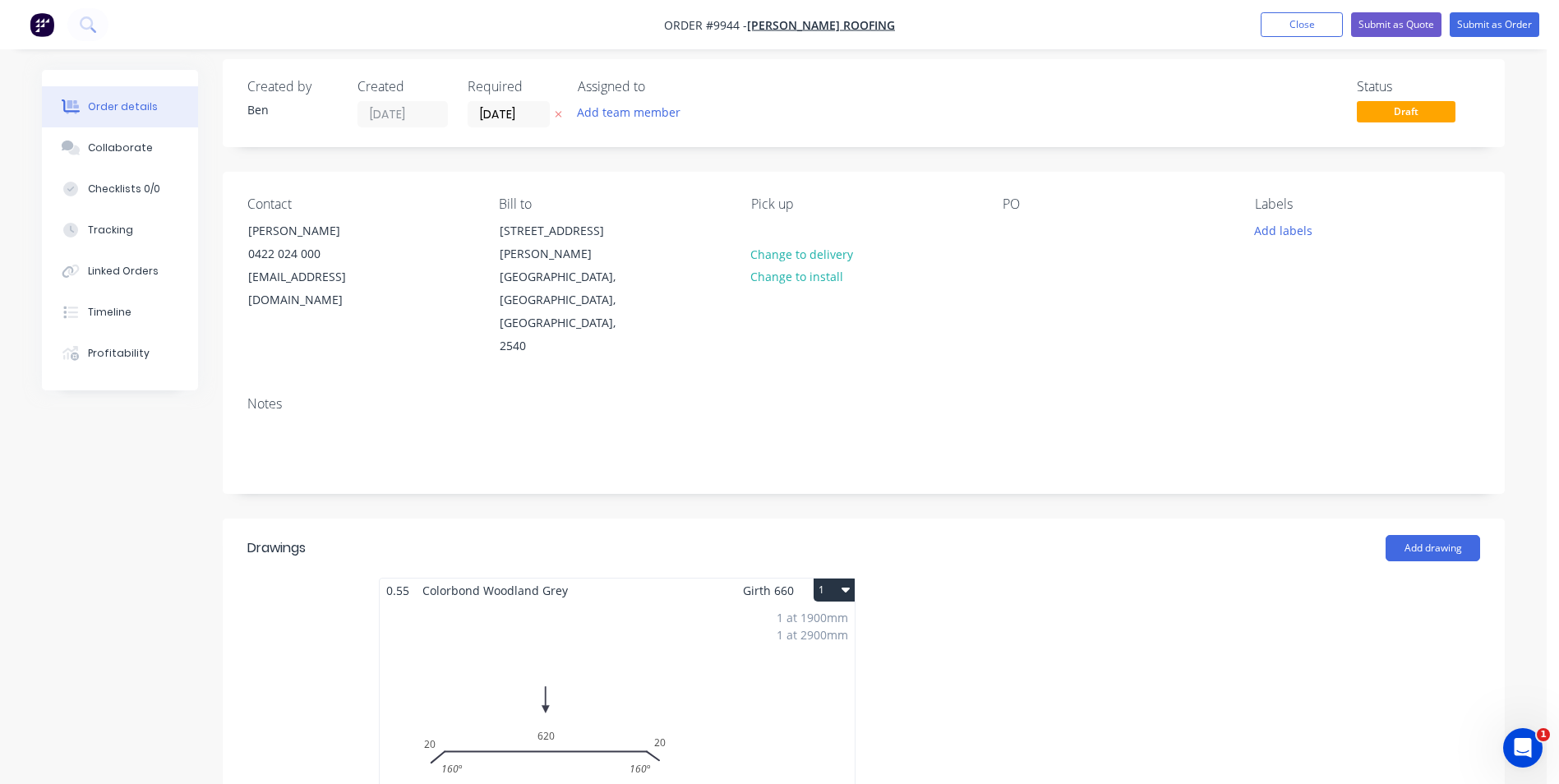
scroll to position [0, 0]
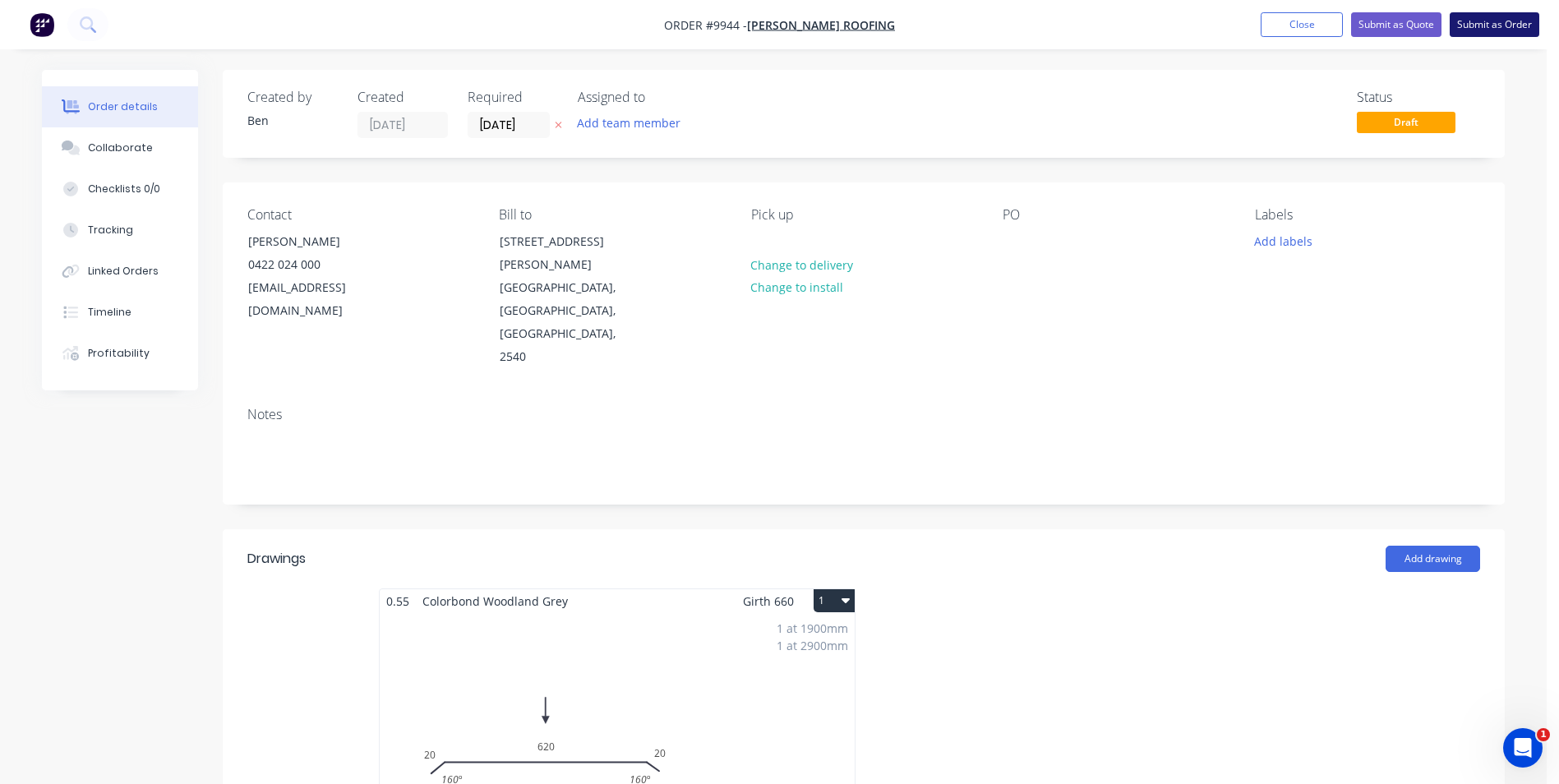
click at [1486, 17] on button "Submit as Order" at bounding box center [1493, 24] width 89 height 24
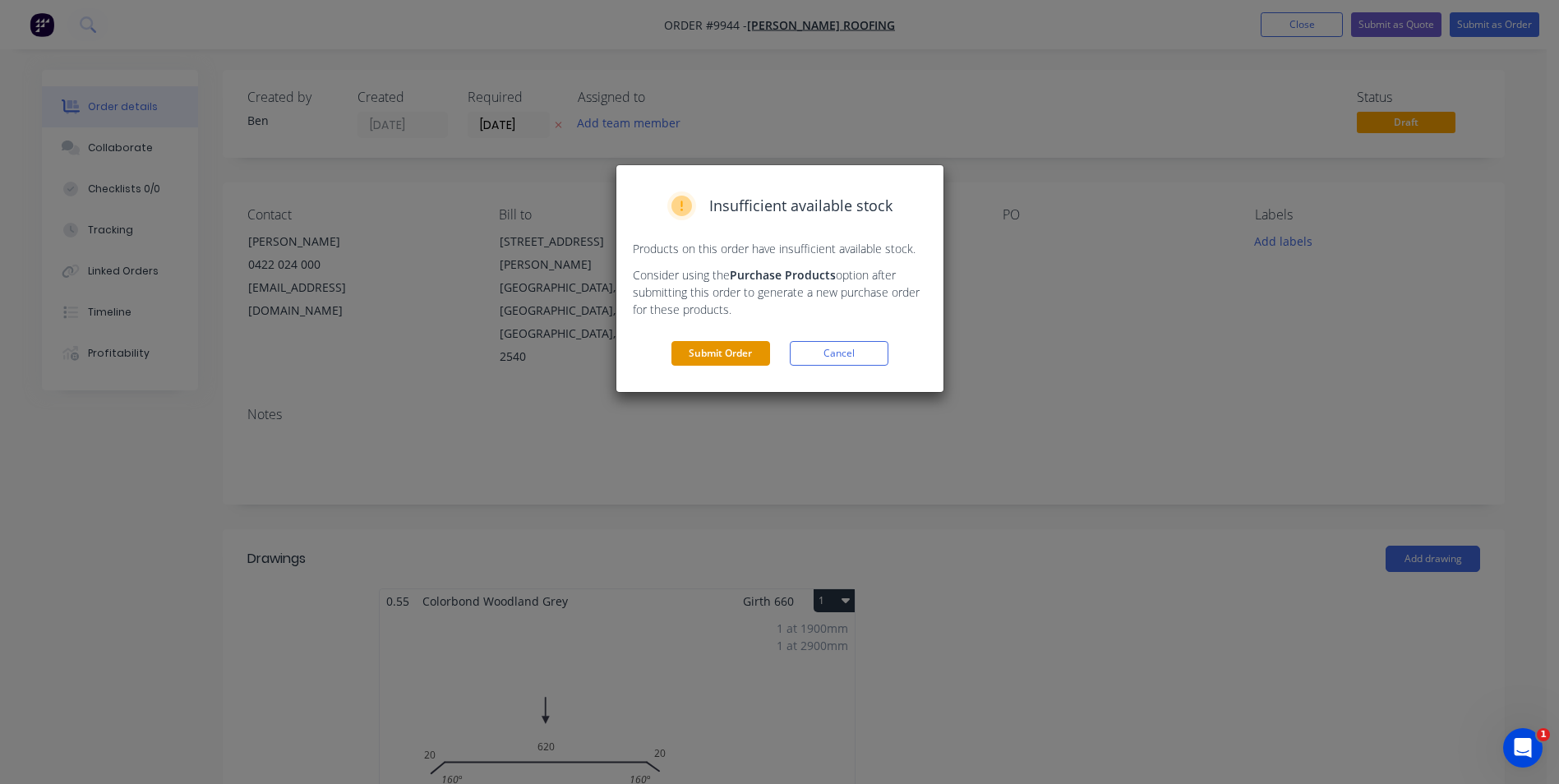
click at [743, 352] on button "Submit Order" at bounding box center [720, 352] width 98 height 24
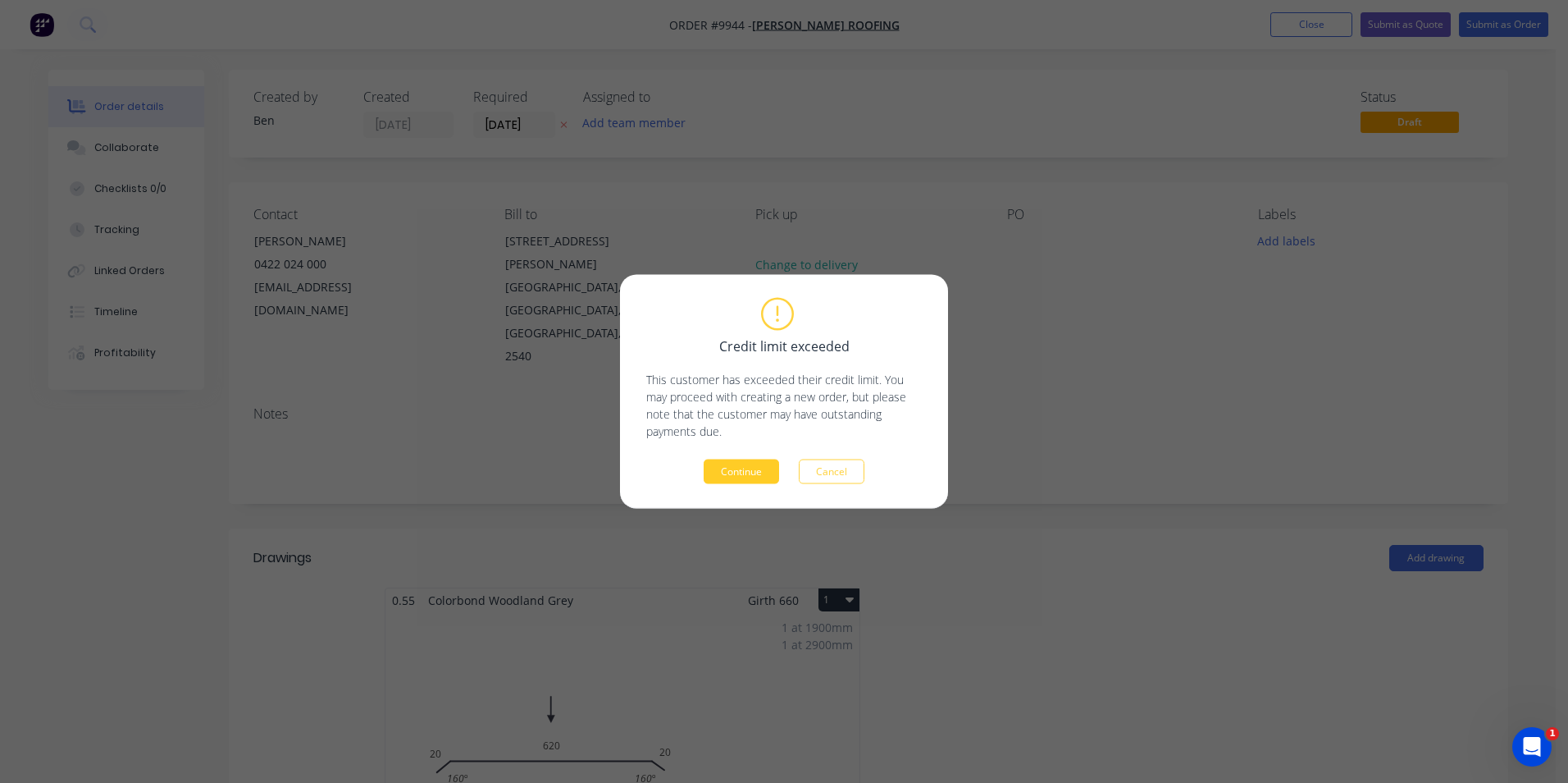
click at [736, 468] on button "Continue" at bounding box center [741, 472] width 76 height 24
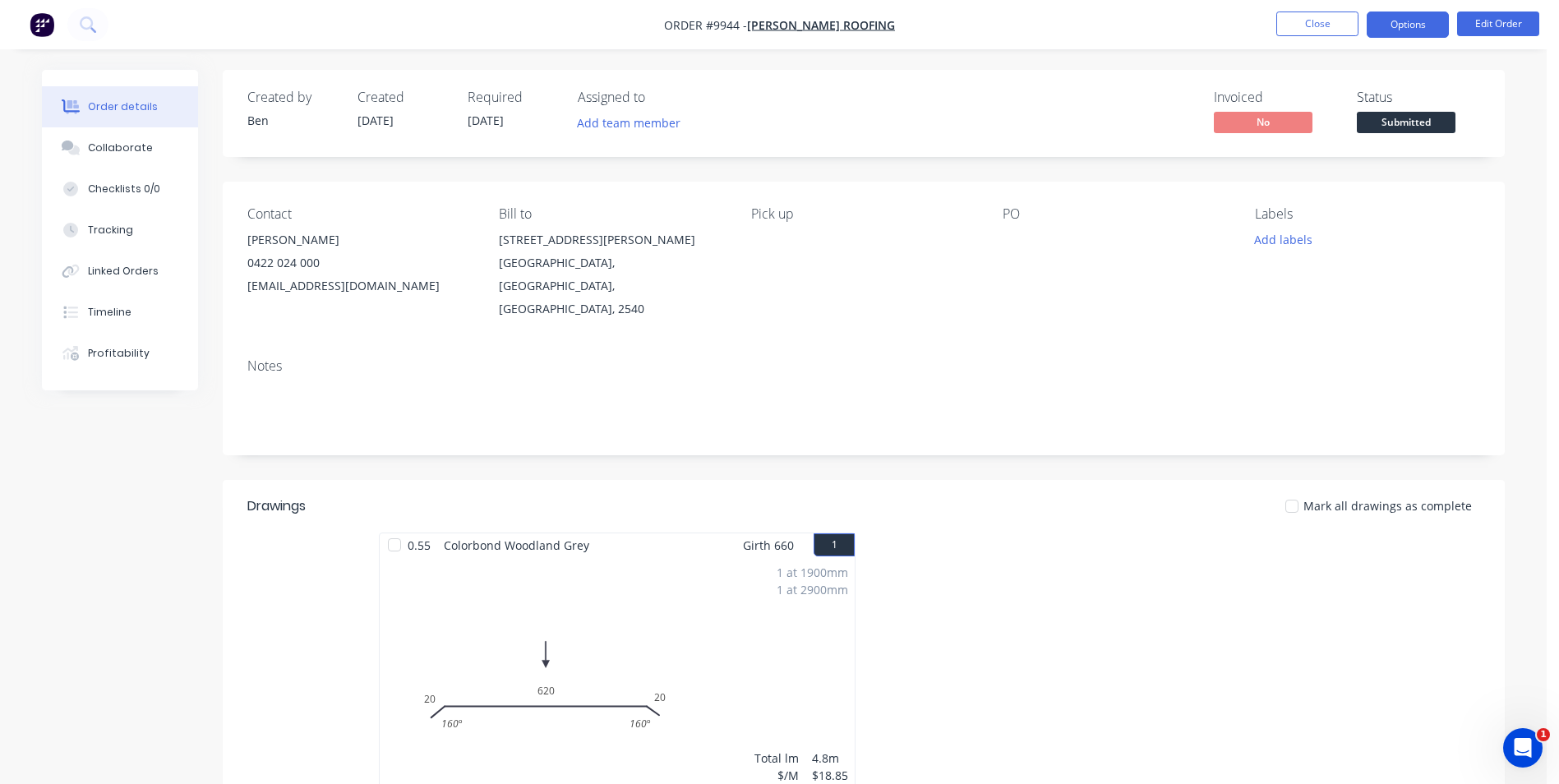
click at [1402, 22] on button "Options" at bounding box center [1407, 24] width 82 height 26
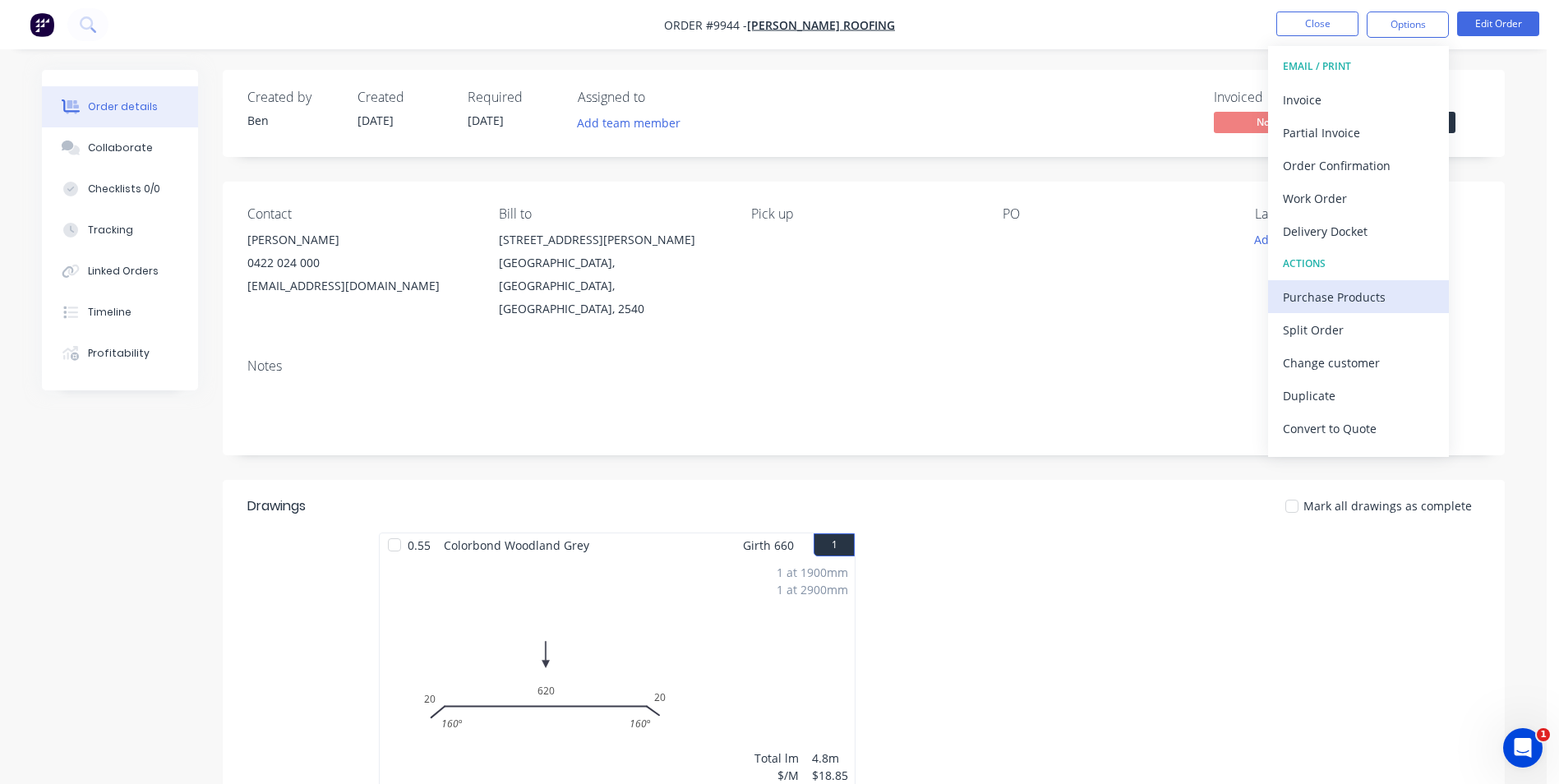
click at [1350, 301] on div "Purchase Products" at bounding box center [1358, 296] width 151 height 23
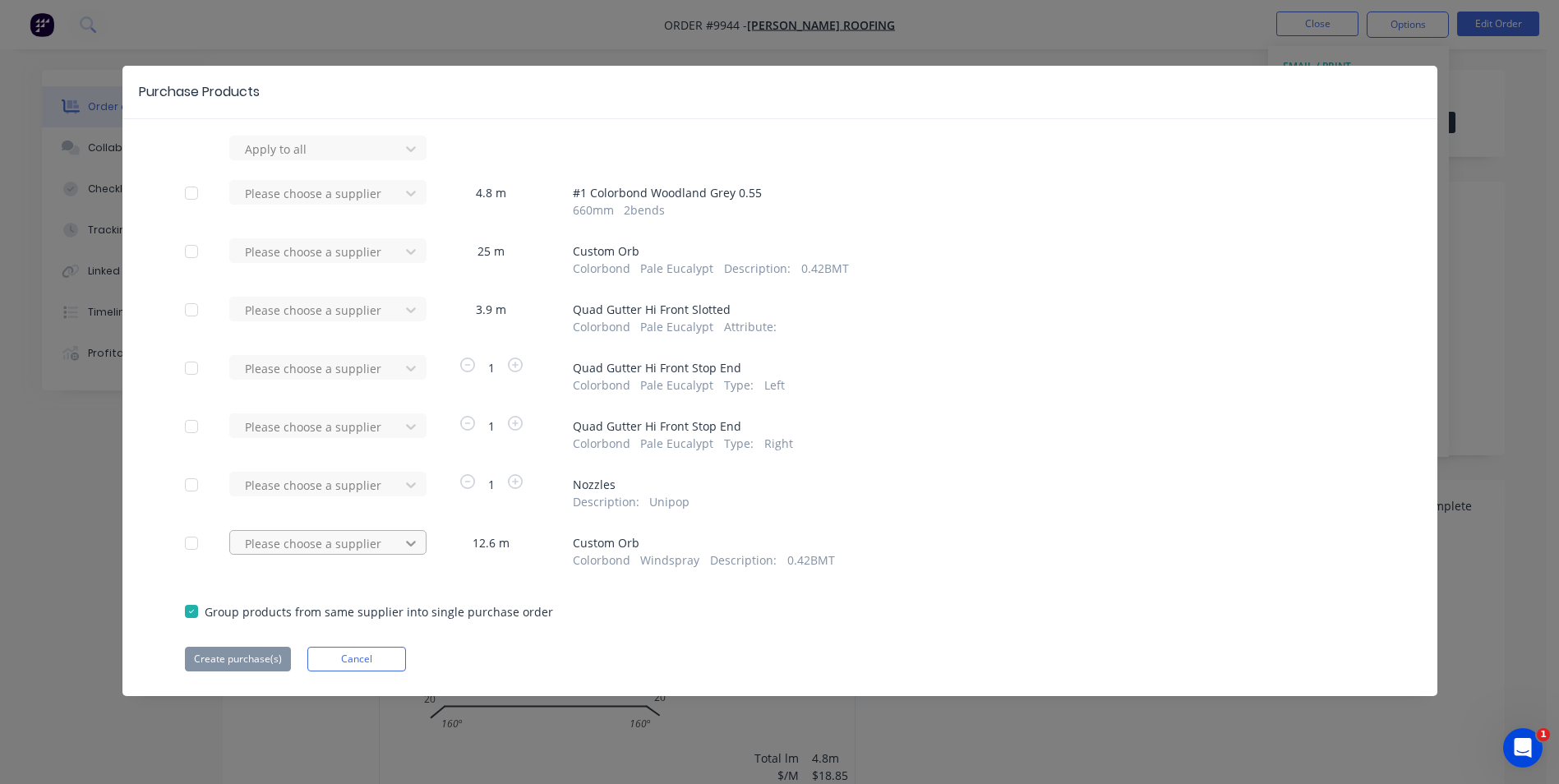
click at [408, 543] on icon at bounding box center [410, 543] width 10 height 5
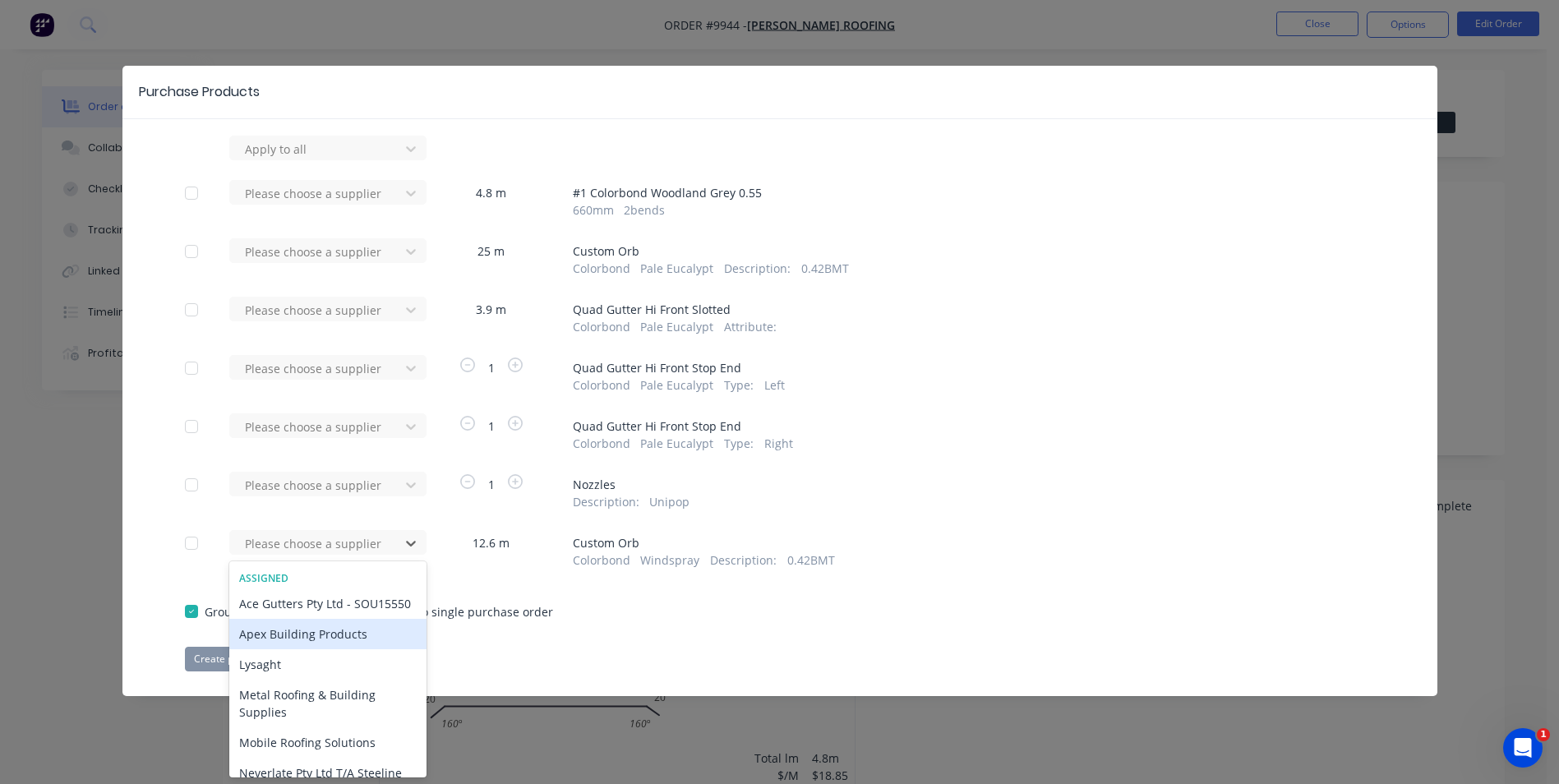
click at [303, 645] on div "Apex Building Products" at bounding box center [327, 634] width 197 height 31
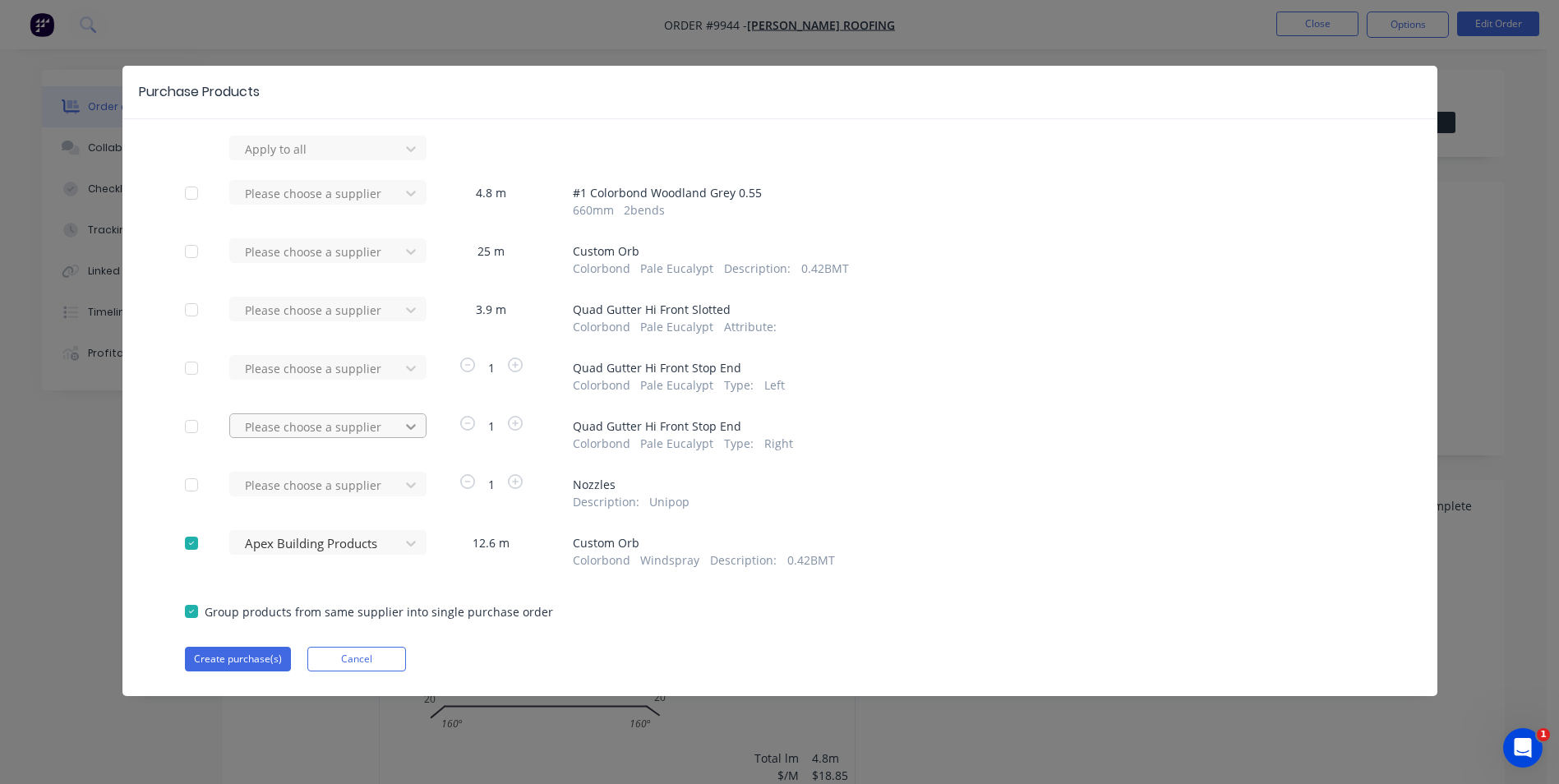
click at [406, 427] on icon at bounding box center [411, 426] width 16 height 16
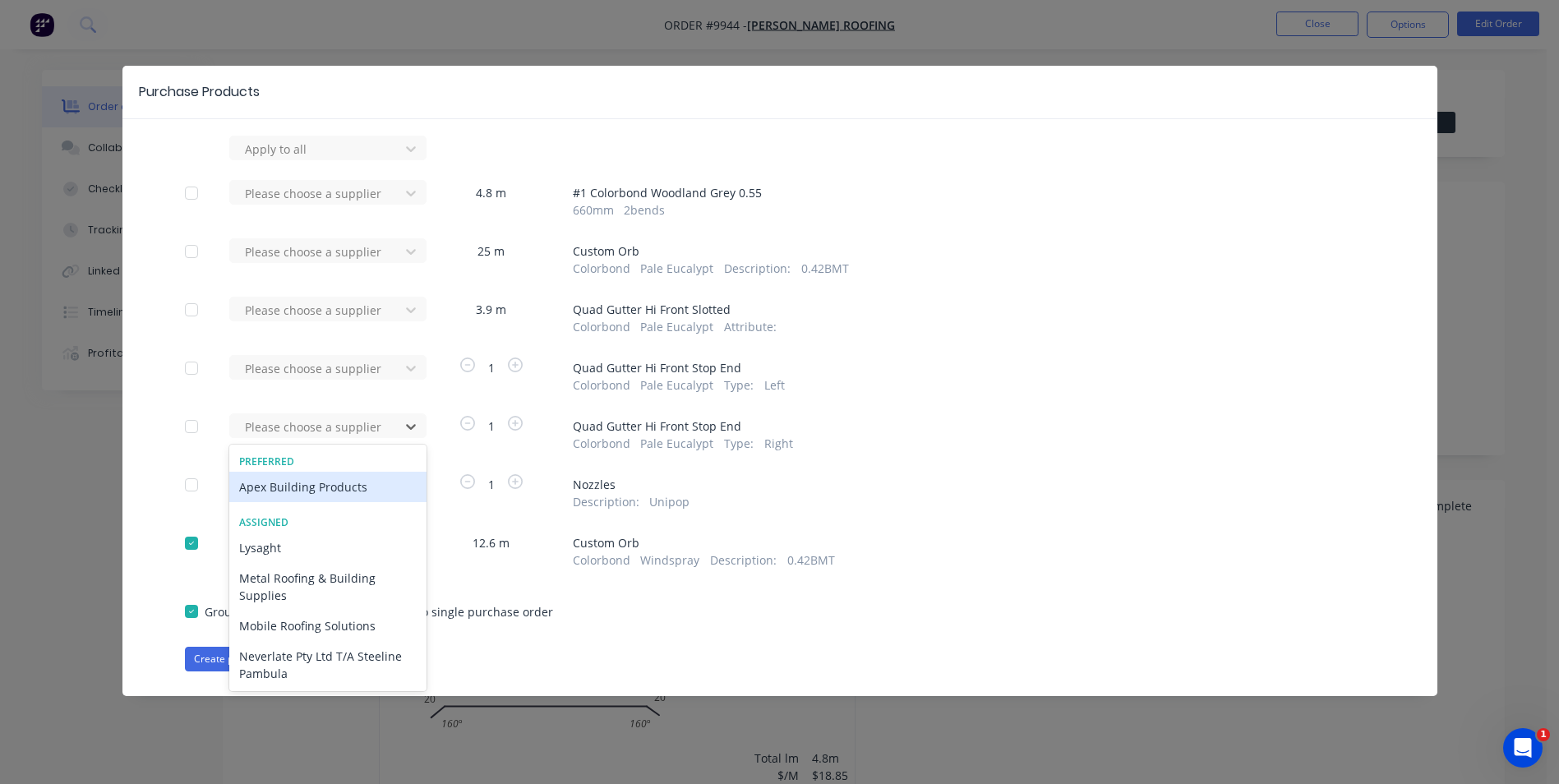
click at [351, 488] on div "Apex Building Products" at bounding box center [327, 487] width 197 height 31
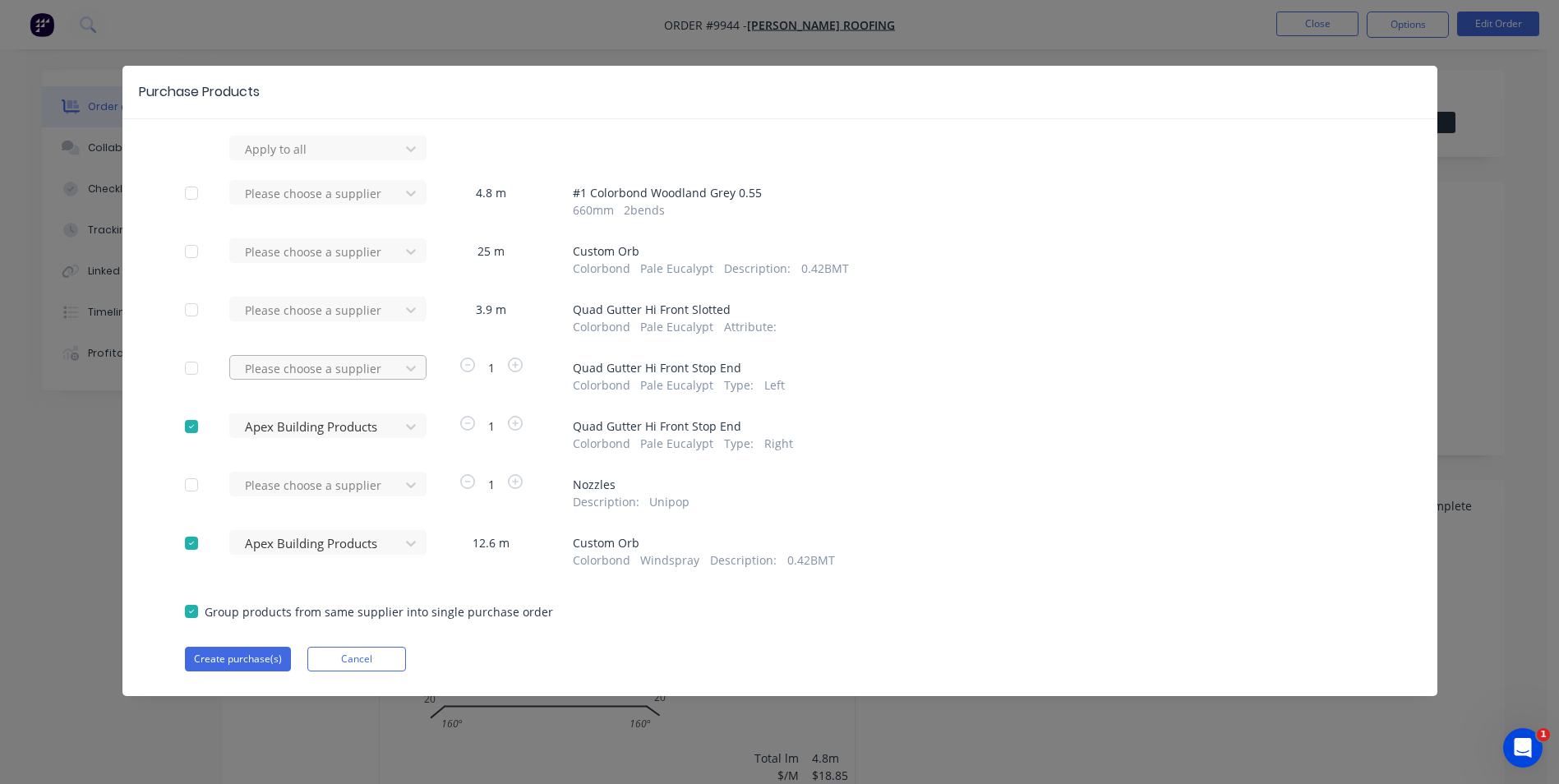
click at [401, 360] on div at bounding box center [411, 368] width 30 height 26
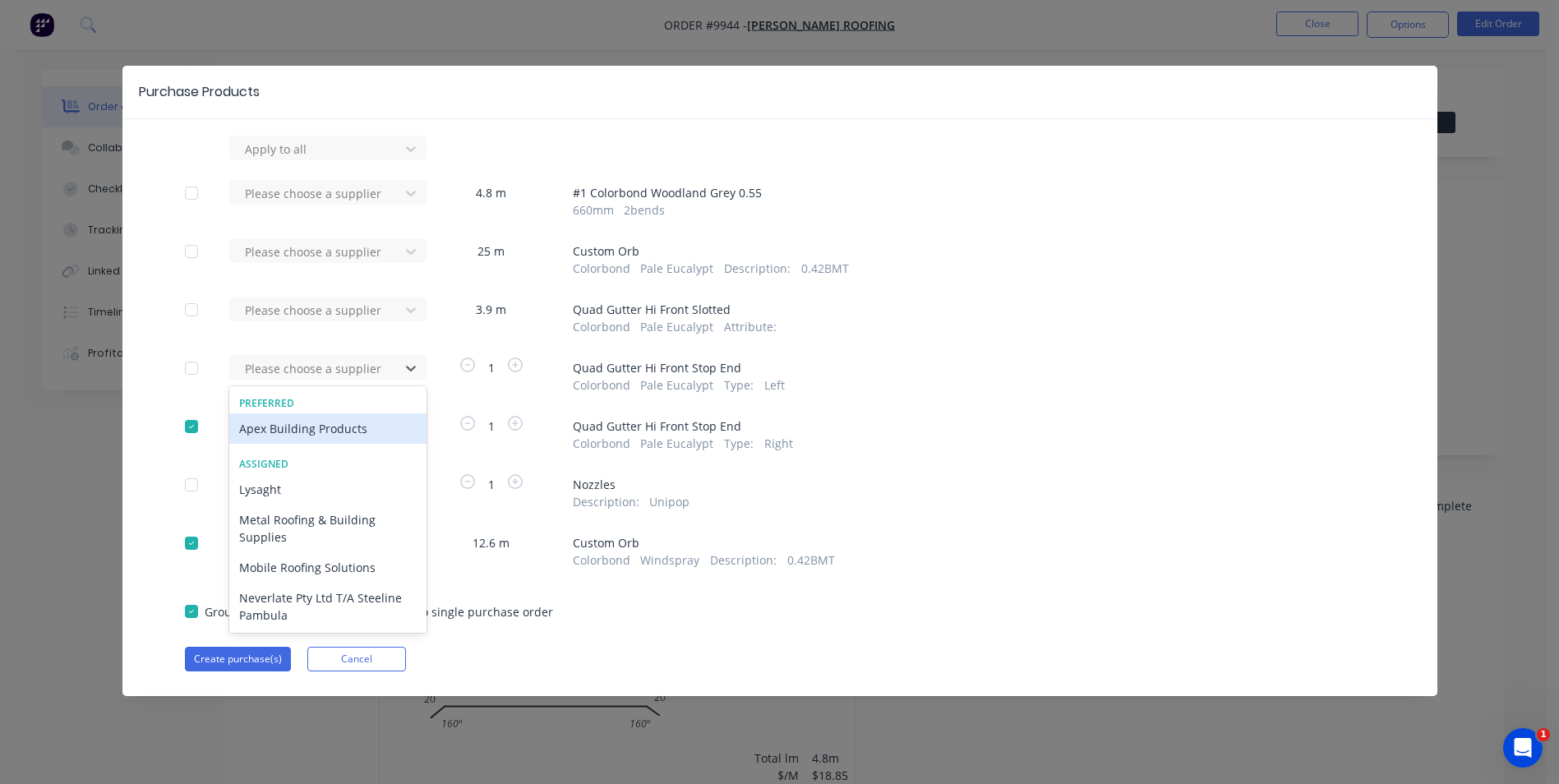
click at [346, 430] on div "Apex Building Products" at bounding box center [327, 429] width 197 height 31
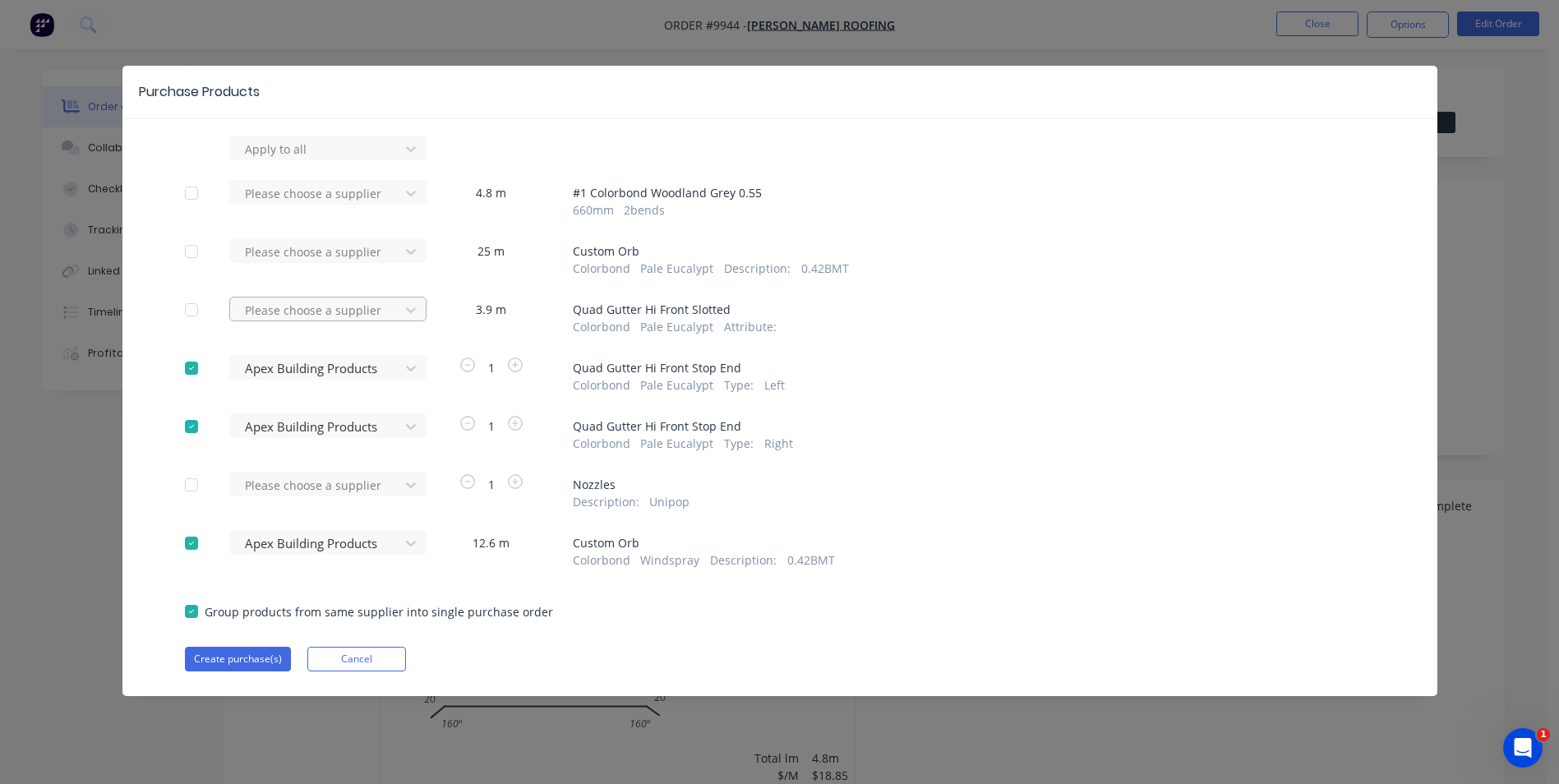
click at [372, 303] on div at bounding box center [317, 310] width 148 height 21
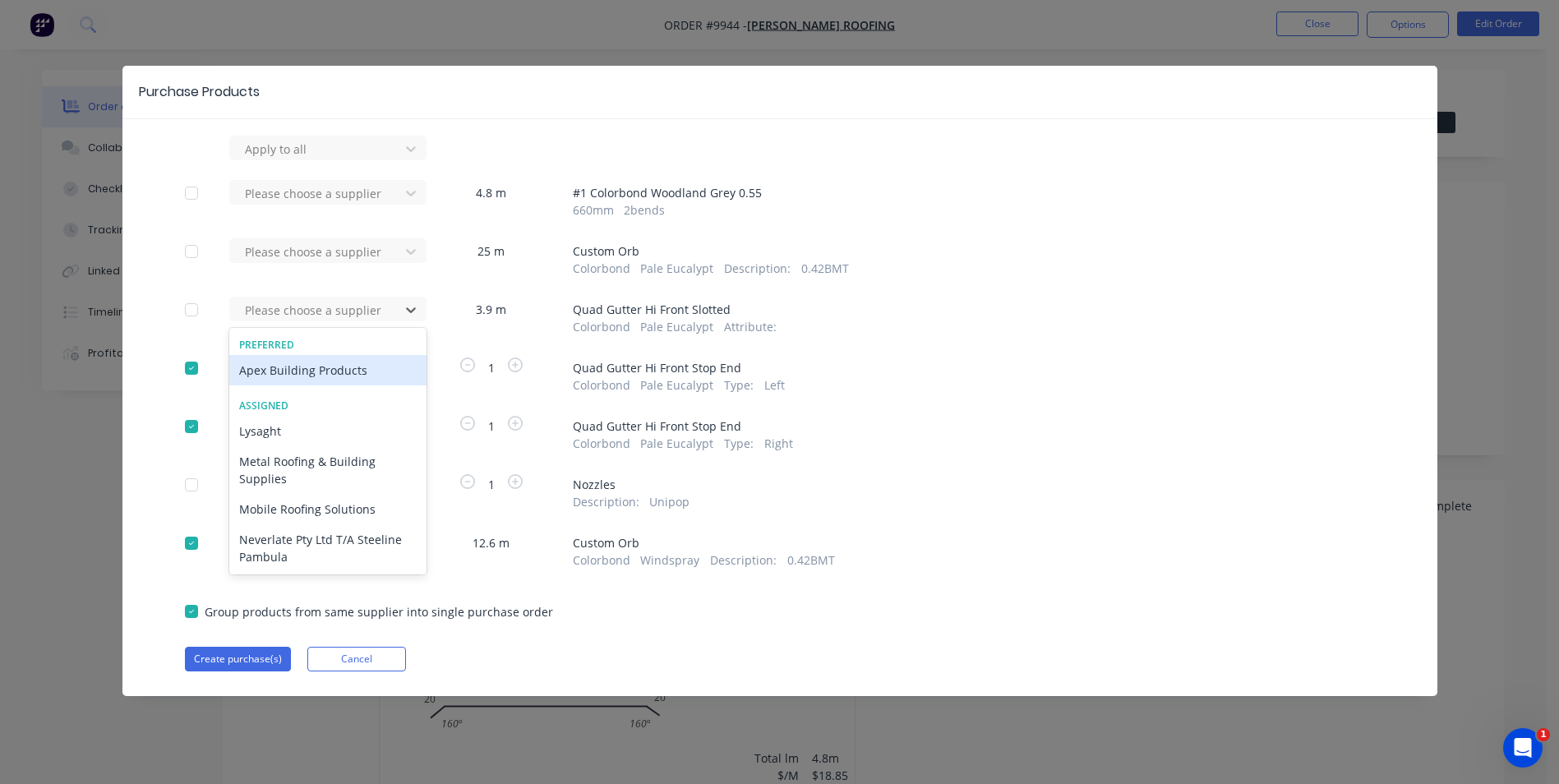
click at [344, 364] on div "Apex Building Products" at bounding box center [327, 370] width 197 height 31
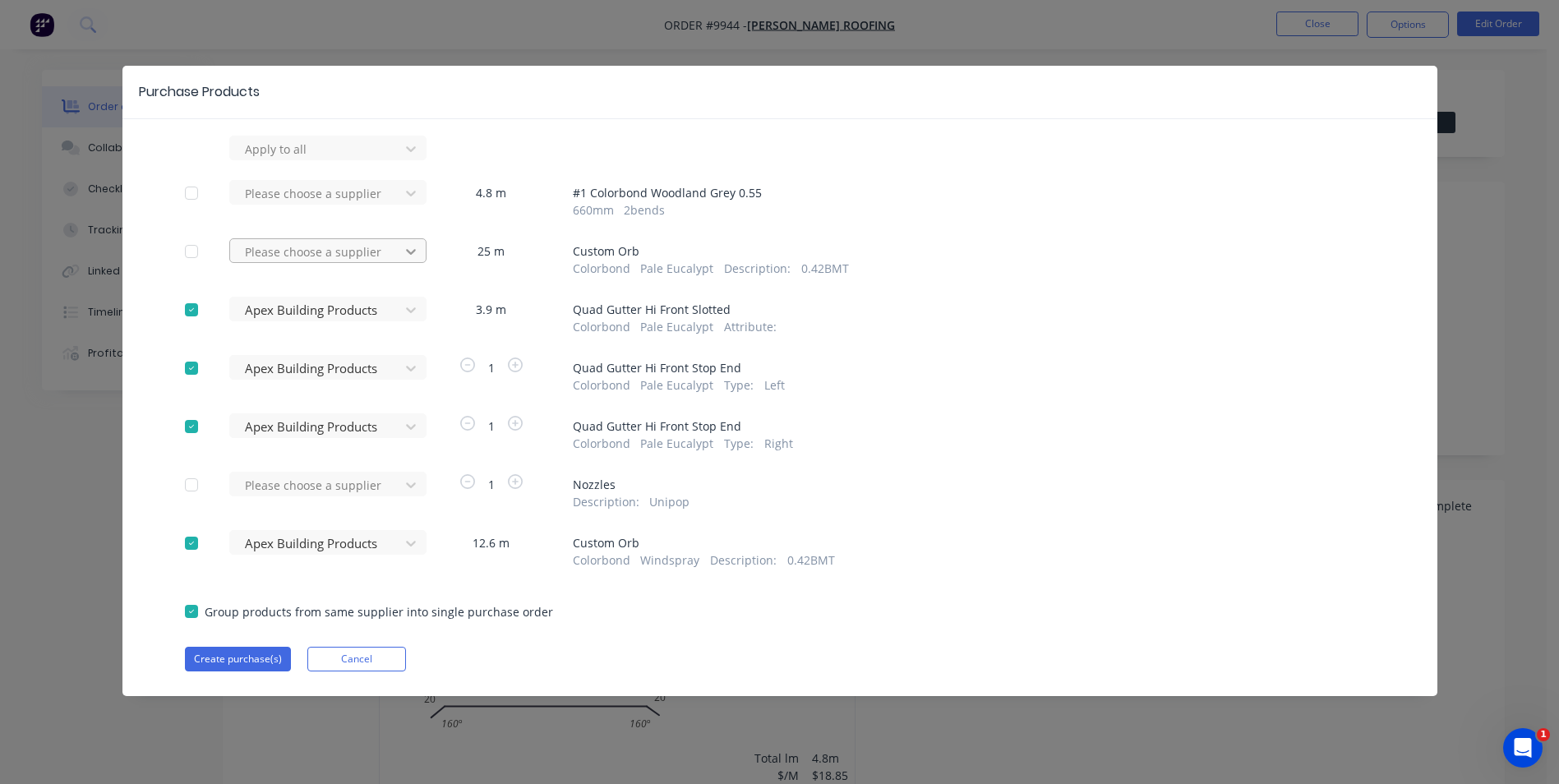
click at [403, 250] on icon at bounding box center [411, 251] width 16 height 16
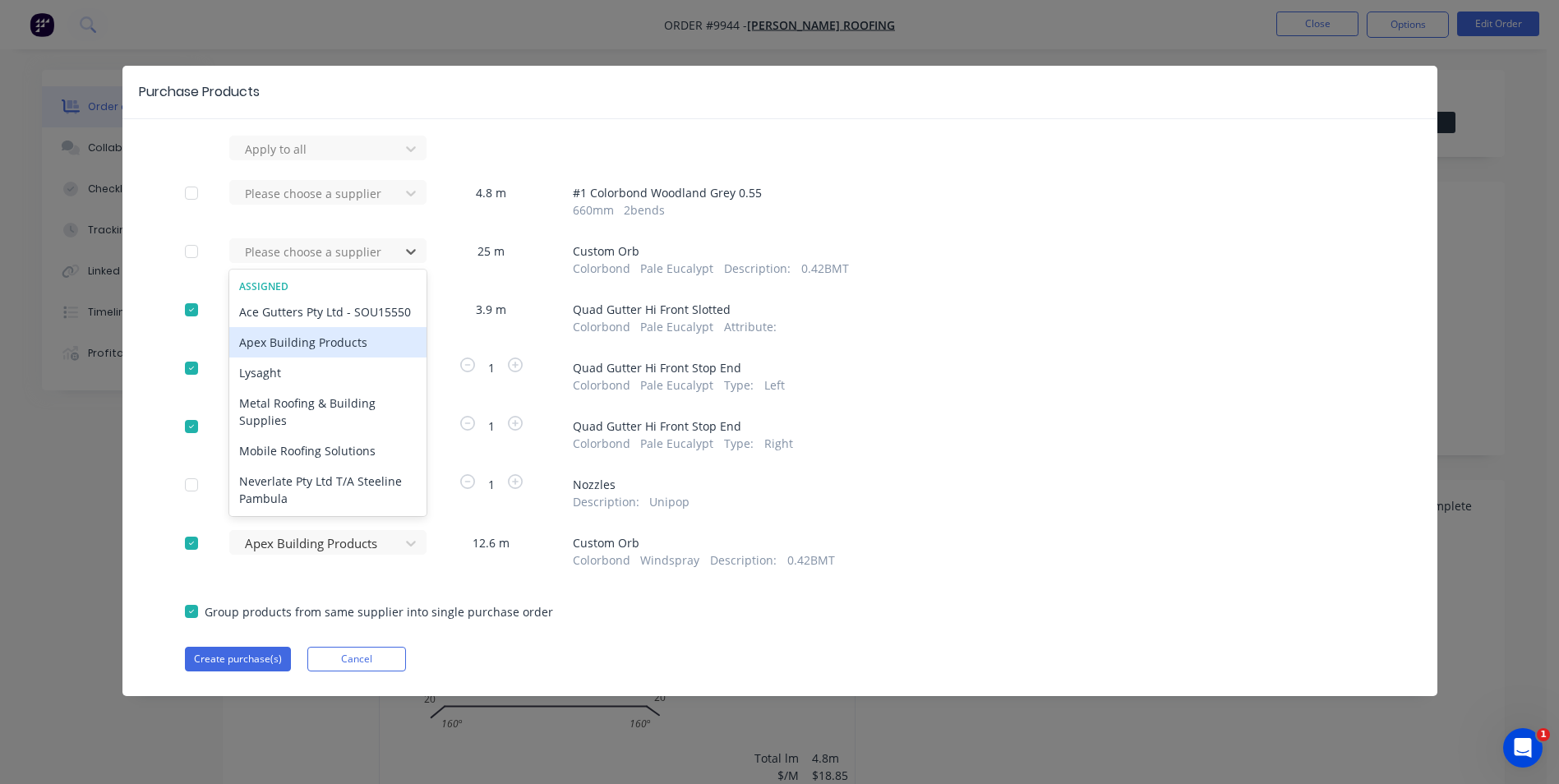
click at [320, 353] on div "Apex Building Products" at bounding box center [327, 342] width 197 height 31
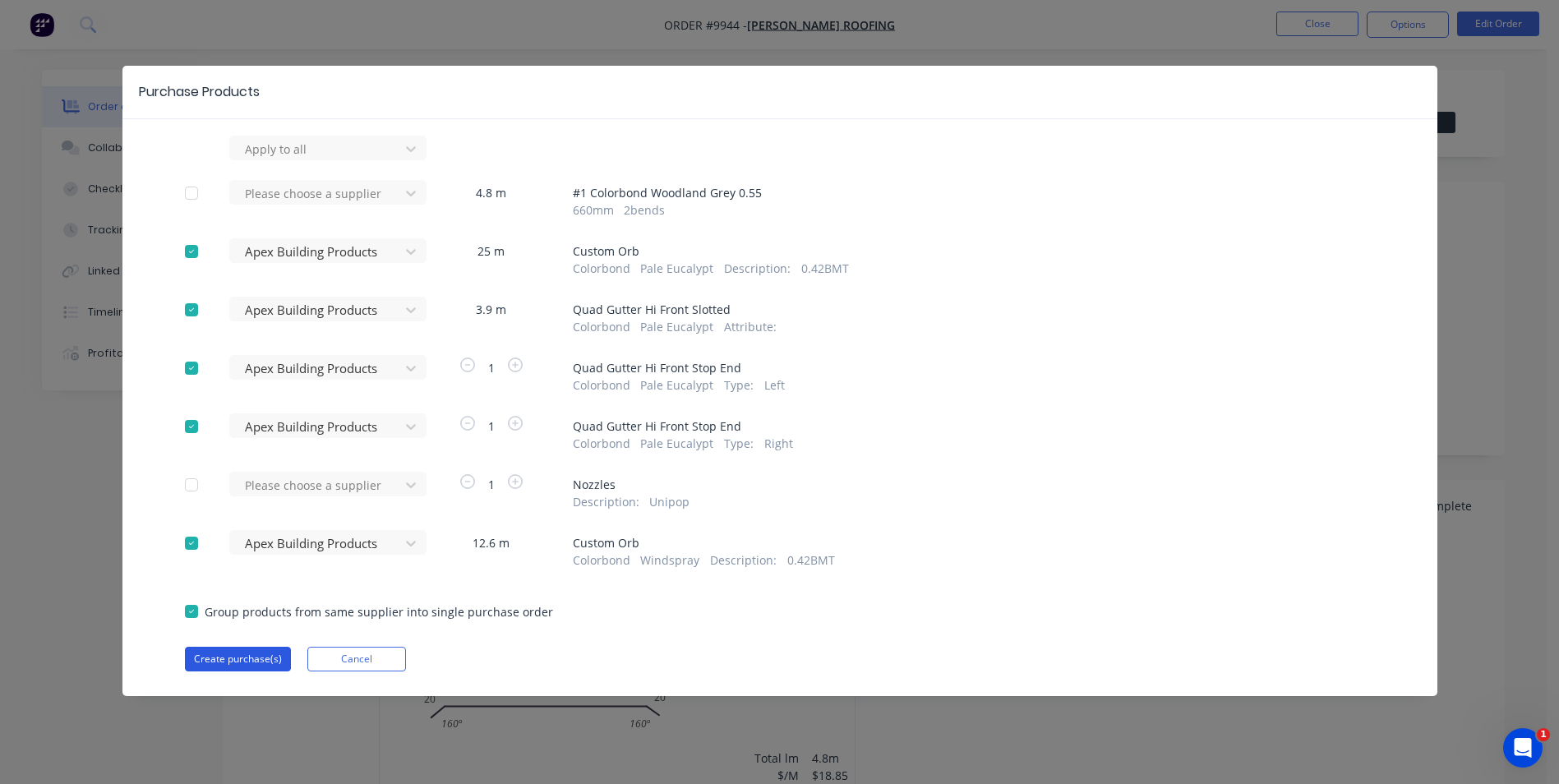
click at [244, 651] on button "Create purchase(s)" at bounding box center [238, 659] width 106 height 24
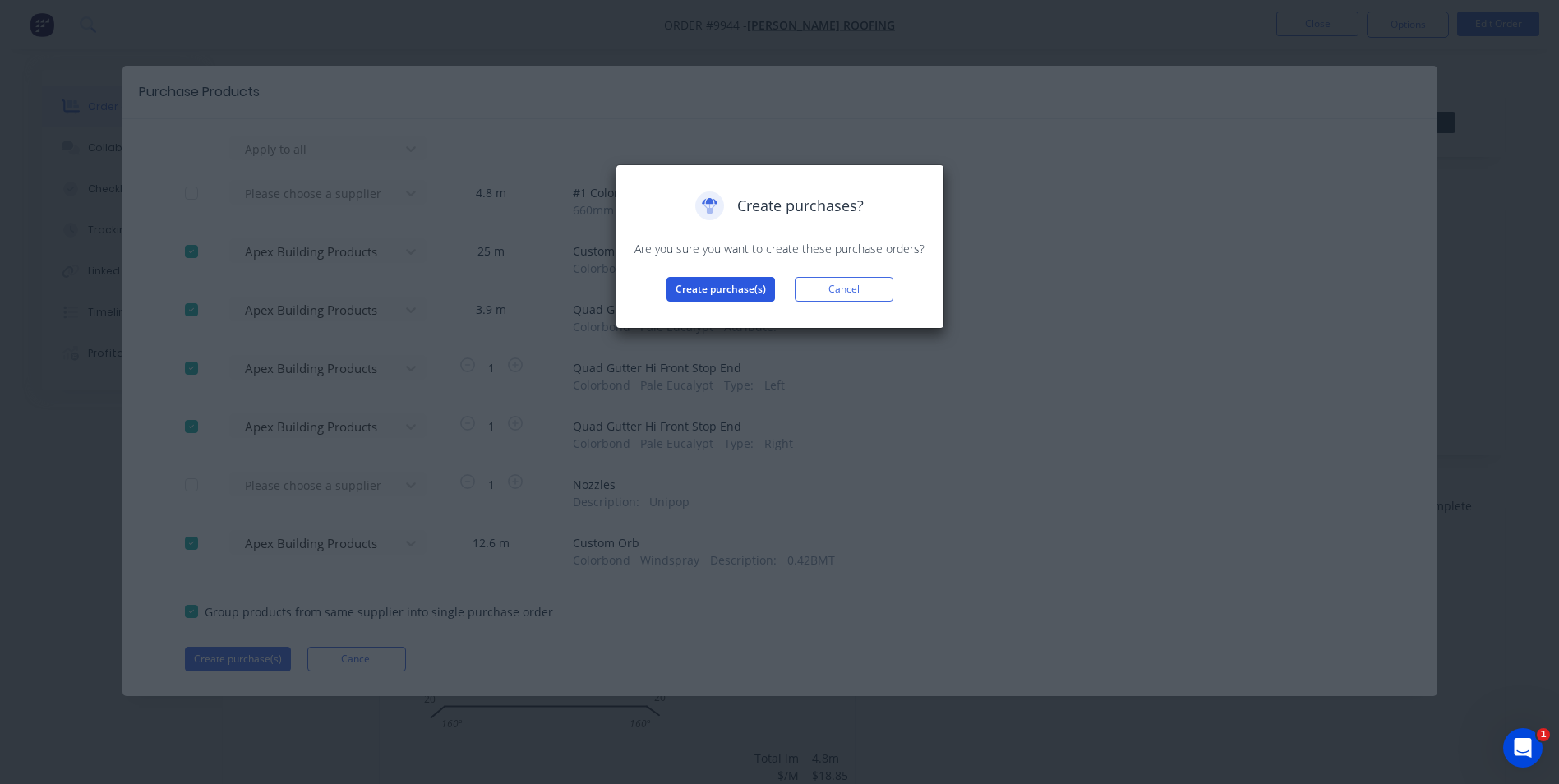
click at [725, 281] on button "Create purchase(s)" at bounding box center [720, 288] width 108 height 24
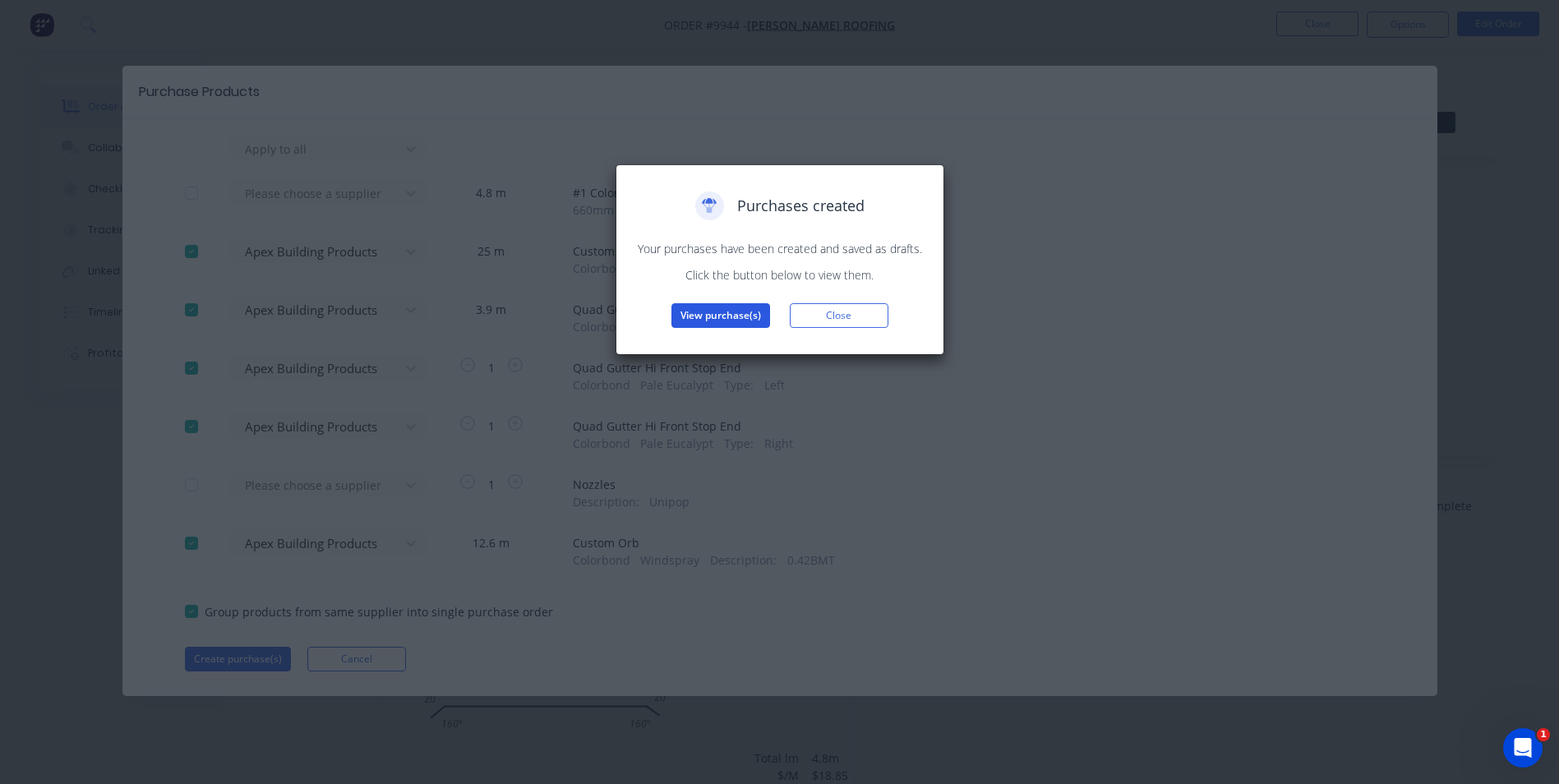
click at [722, 312] on button "View purchase(s)" at bounding box center [720, 315] width 98 height 24
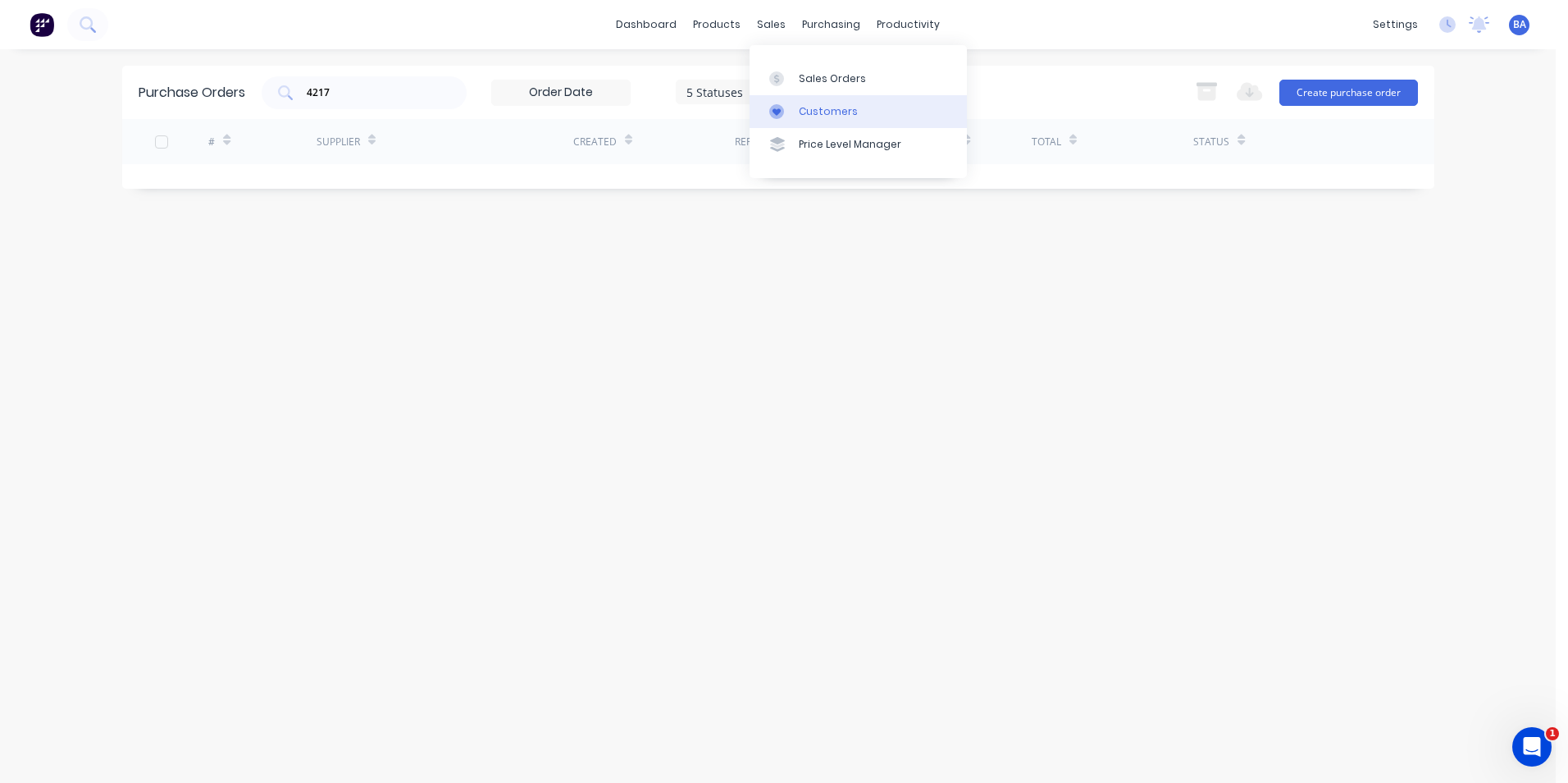
click at [775, 110] on icon at bounding box center [776, 112] width 8 height 7
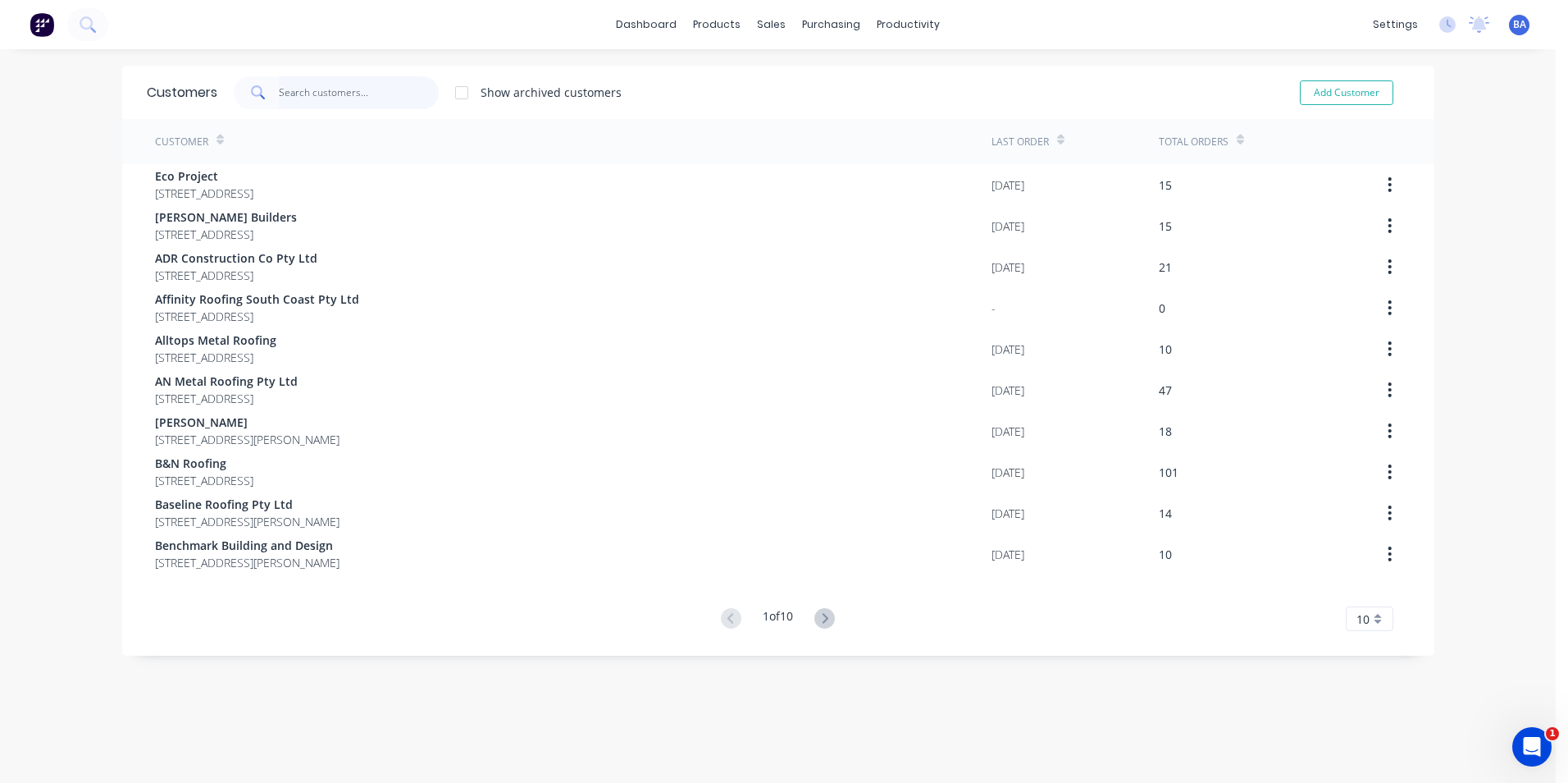
click at [381, 86] on input "text" at bounding box center [359, 93] width 160 height 32
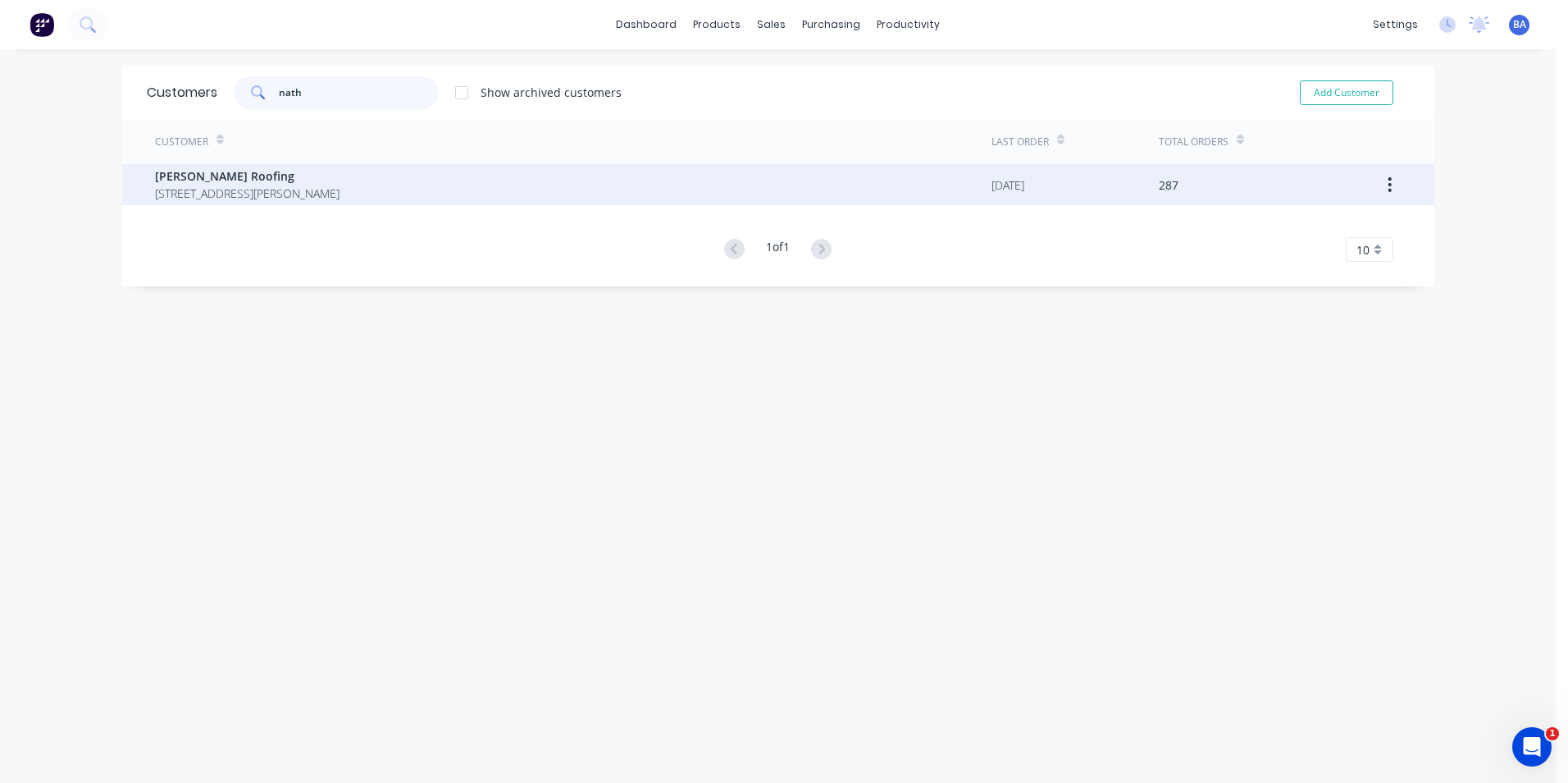
type input "nath"
click at [308, 172] on span "[PERSON_NAME] Roofing" at bounding box center [246, 176] width 184 height 17
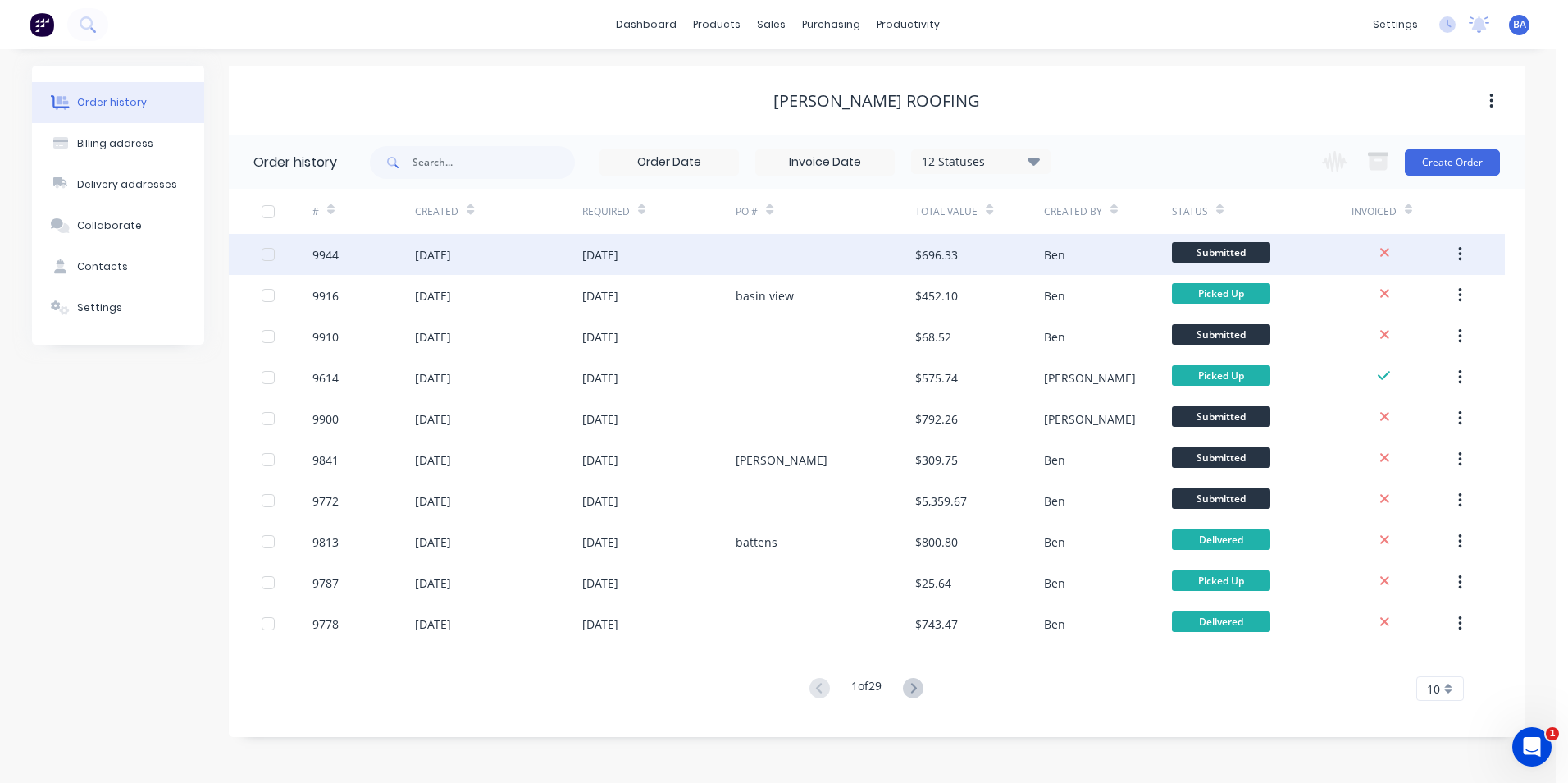
click at [887, 256] on div at bounding box center [826, 255] width 180 height 41
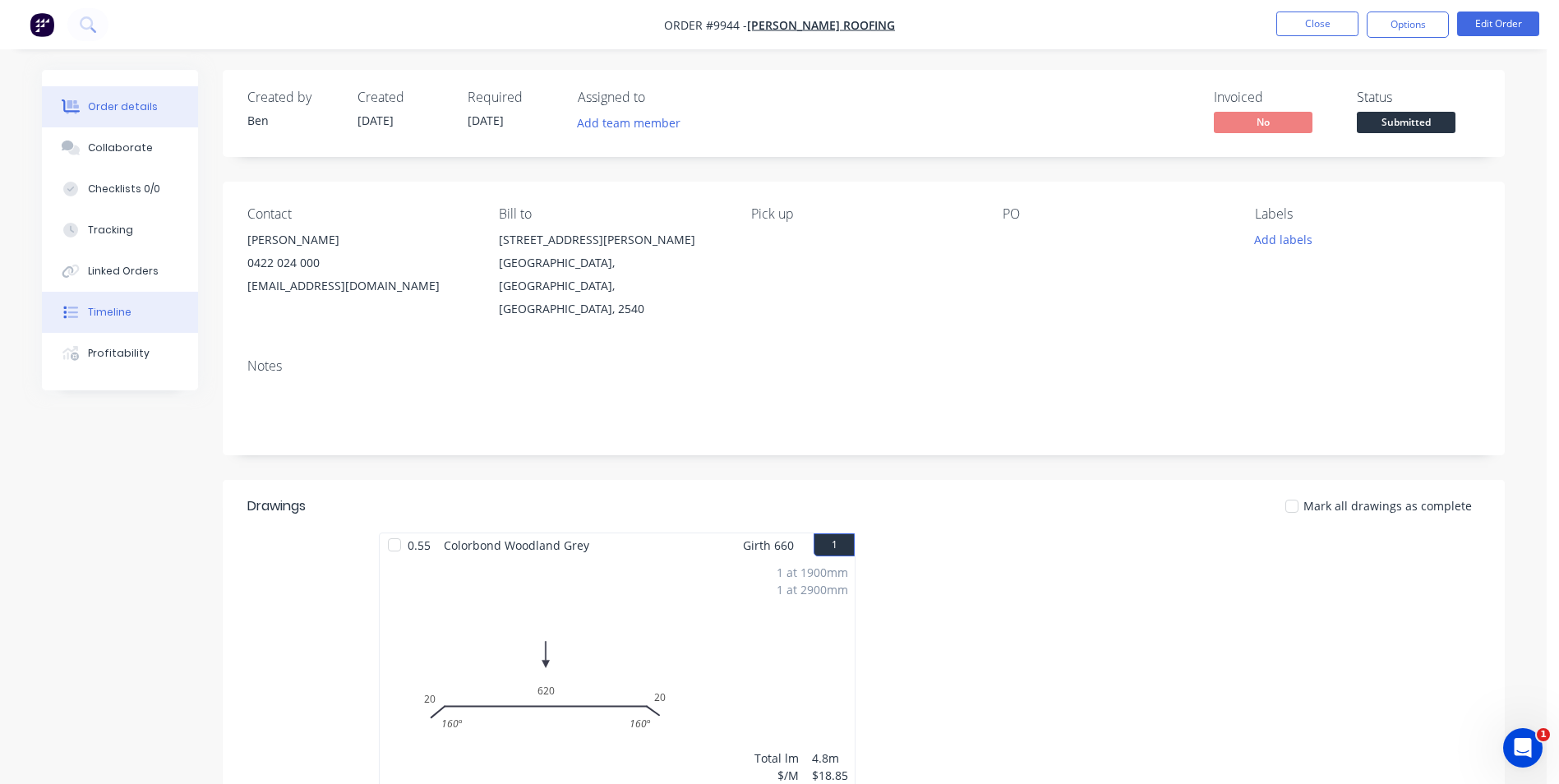
click at [104, 297] on button "Timeline" at bounding box center [120, 313] width 156 height 41
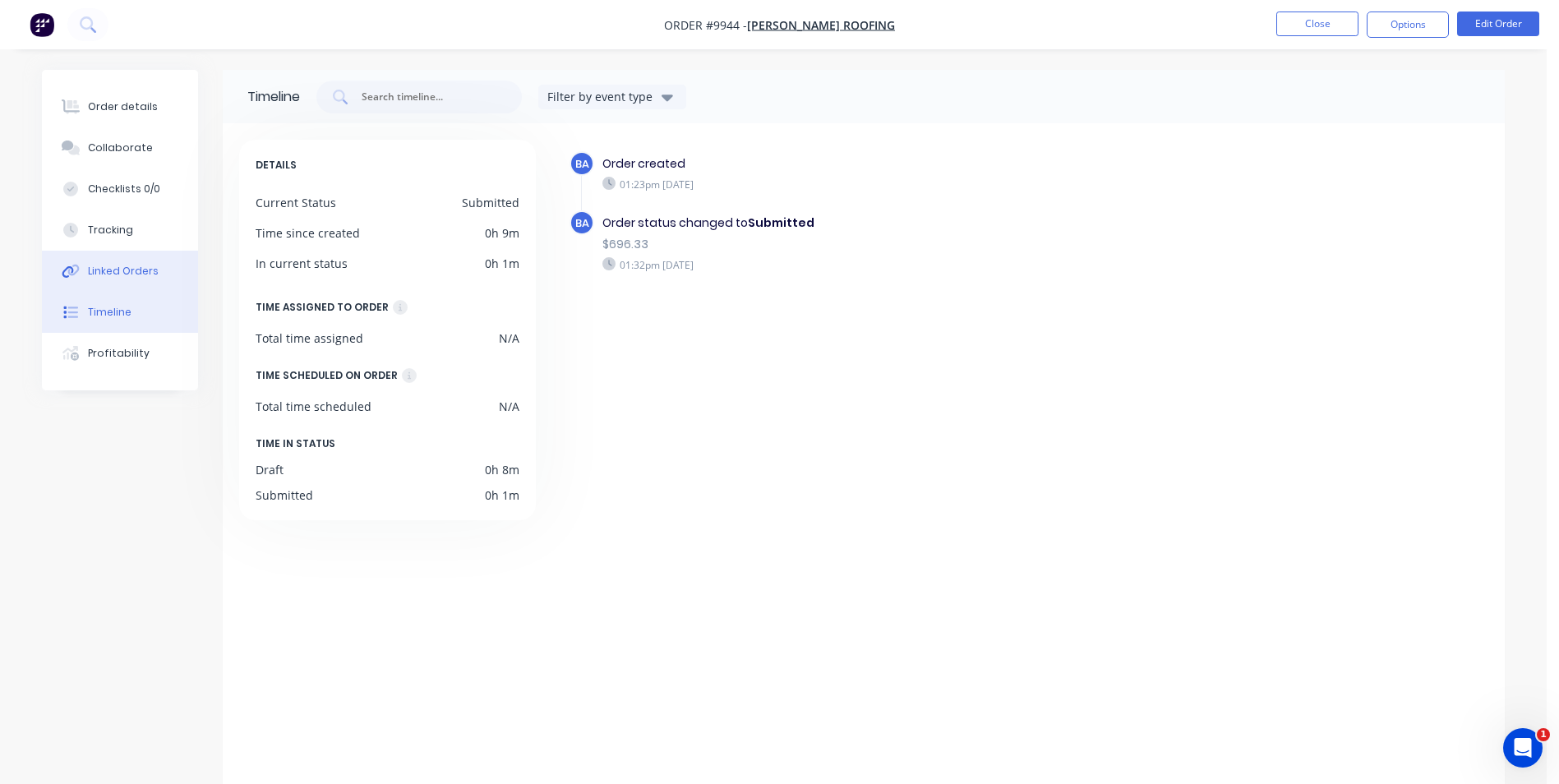
click at [114, 266] on div "Linked Orders" at bounding box center [123, 271] width 70 height 14
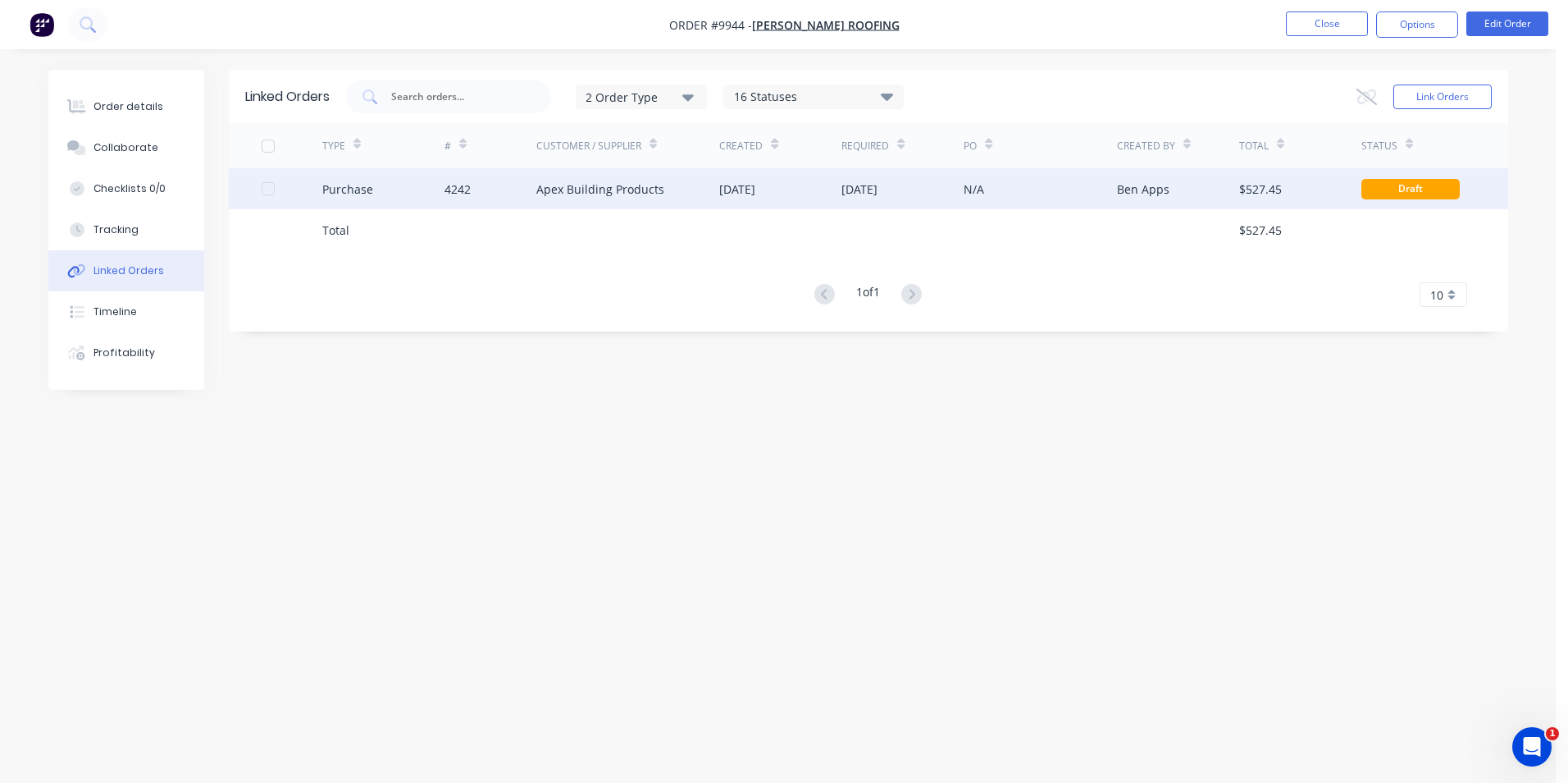
click at [874, 182] on div "[DATE]" at bounding box center [860, 189] width 36 height 17
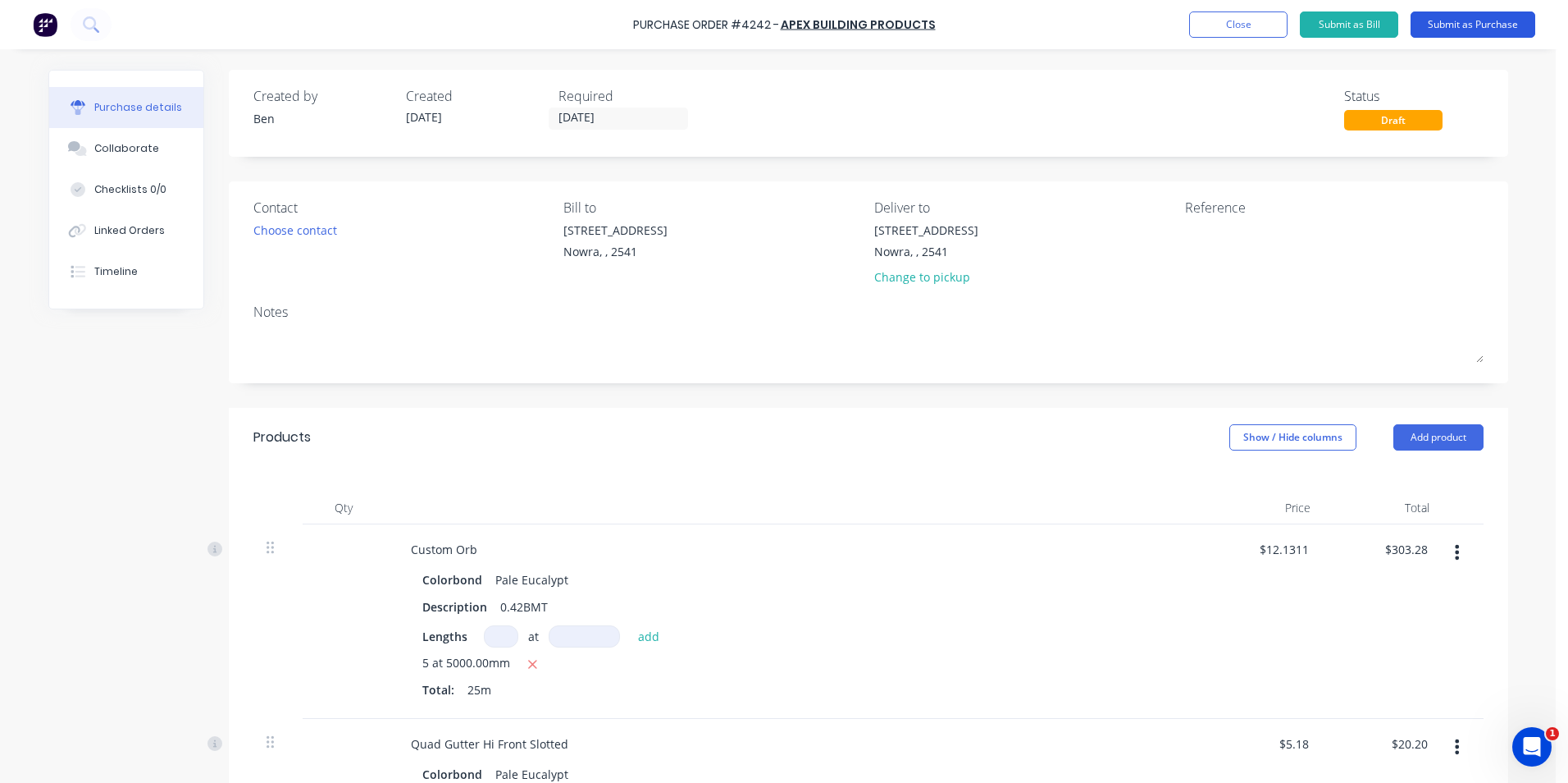
click at [1464, 24] on button "Submit as Purchase" at bounding box center [1473, 24] width 125 height 26
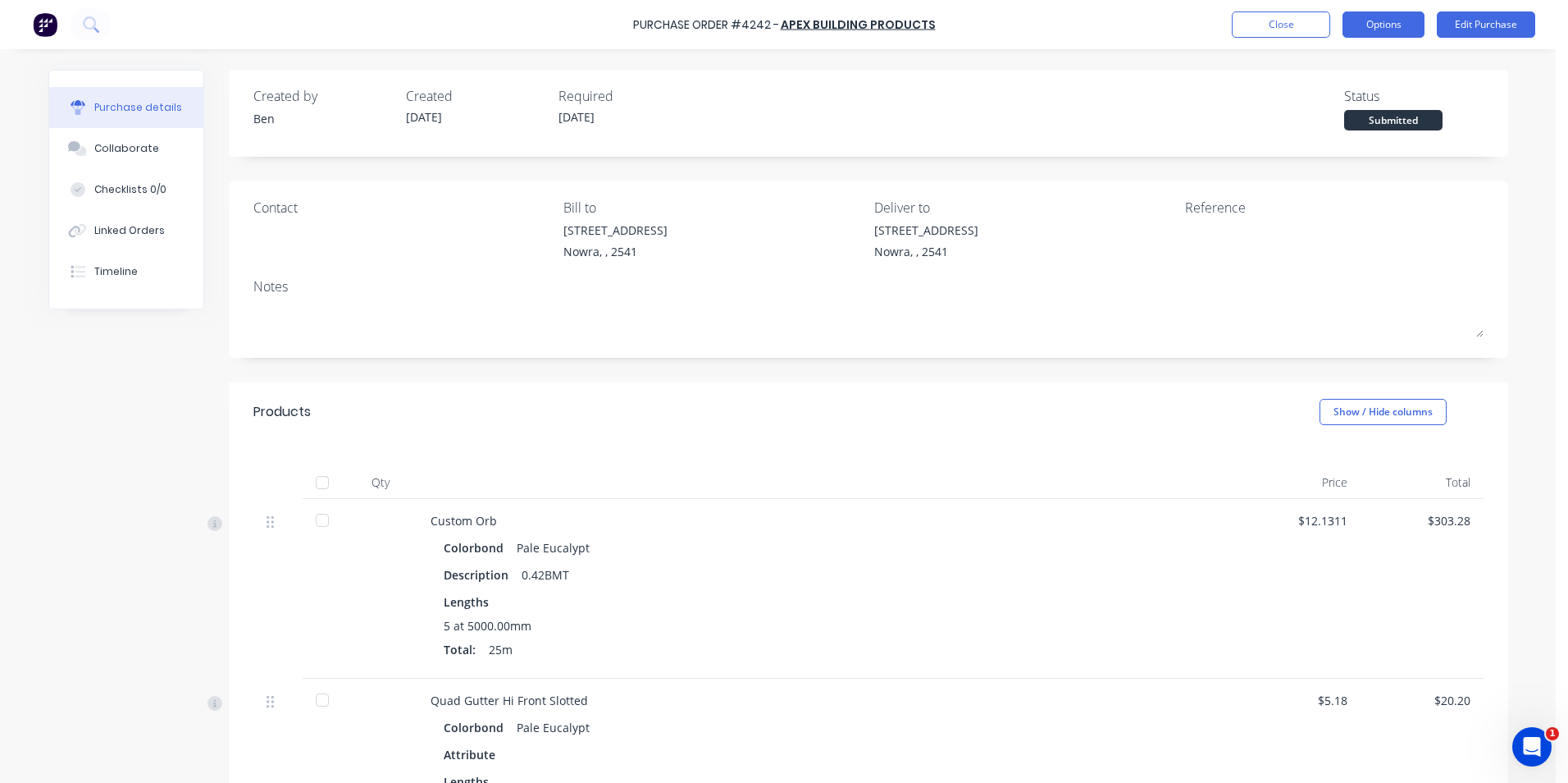
click at [1364, 22] on button "Options" at bounding box center [1384, 24] width 82 height 26
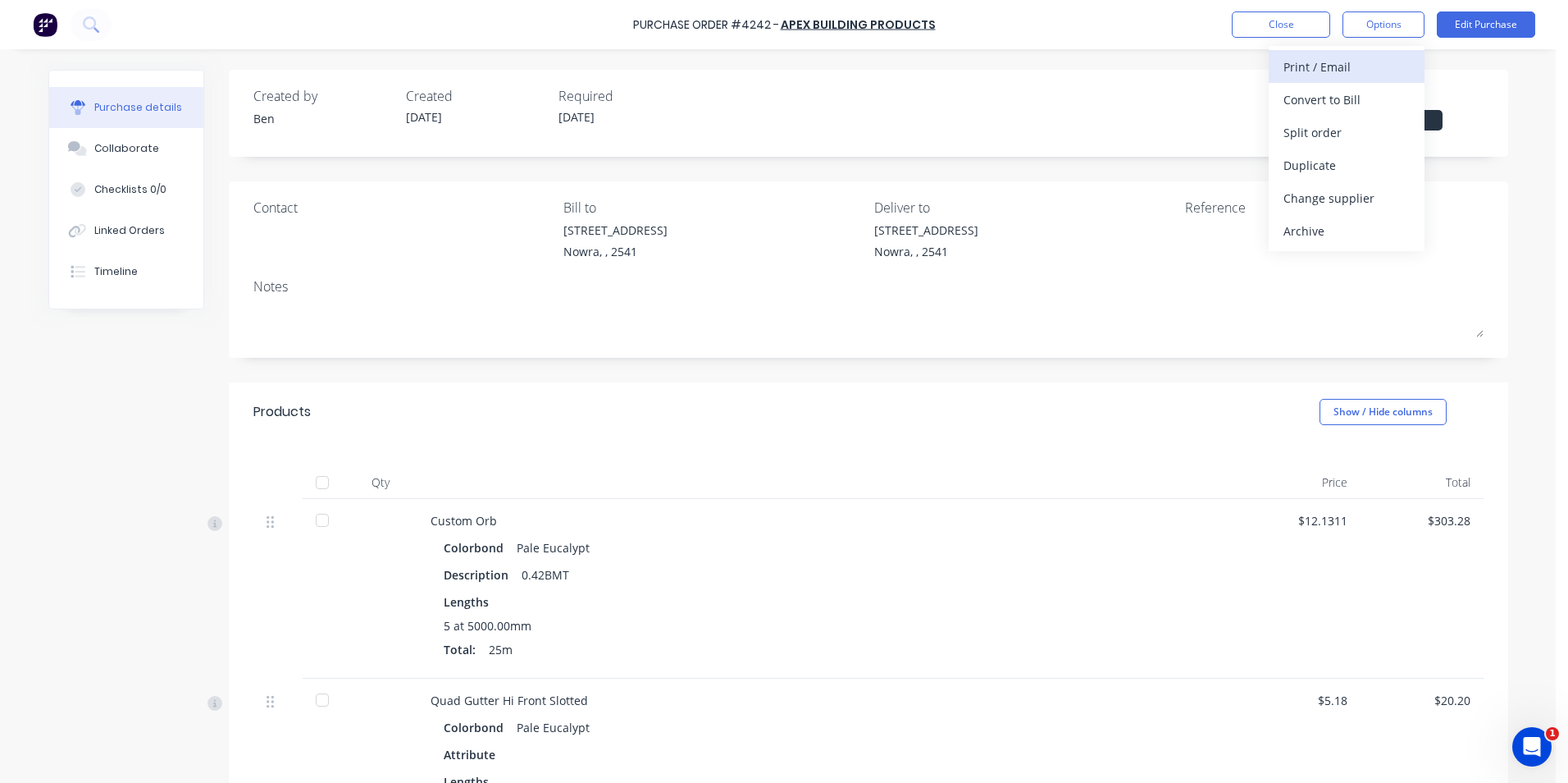
click at [1350, 70] on div "Print / Email" at bounding box center [1347, 67] width 126 height 23
click at [1363, 98] on div "With pricing" at bounding box center [1347, 100] width 126 height 23
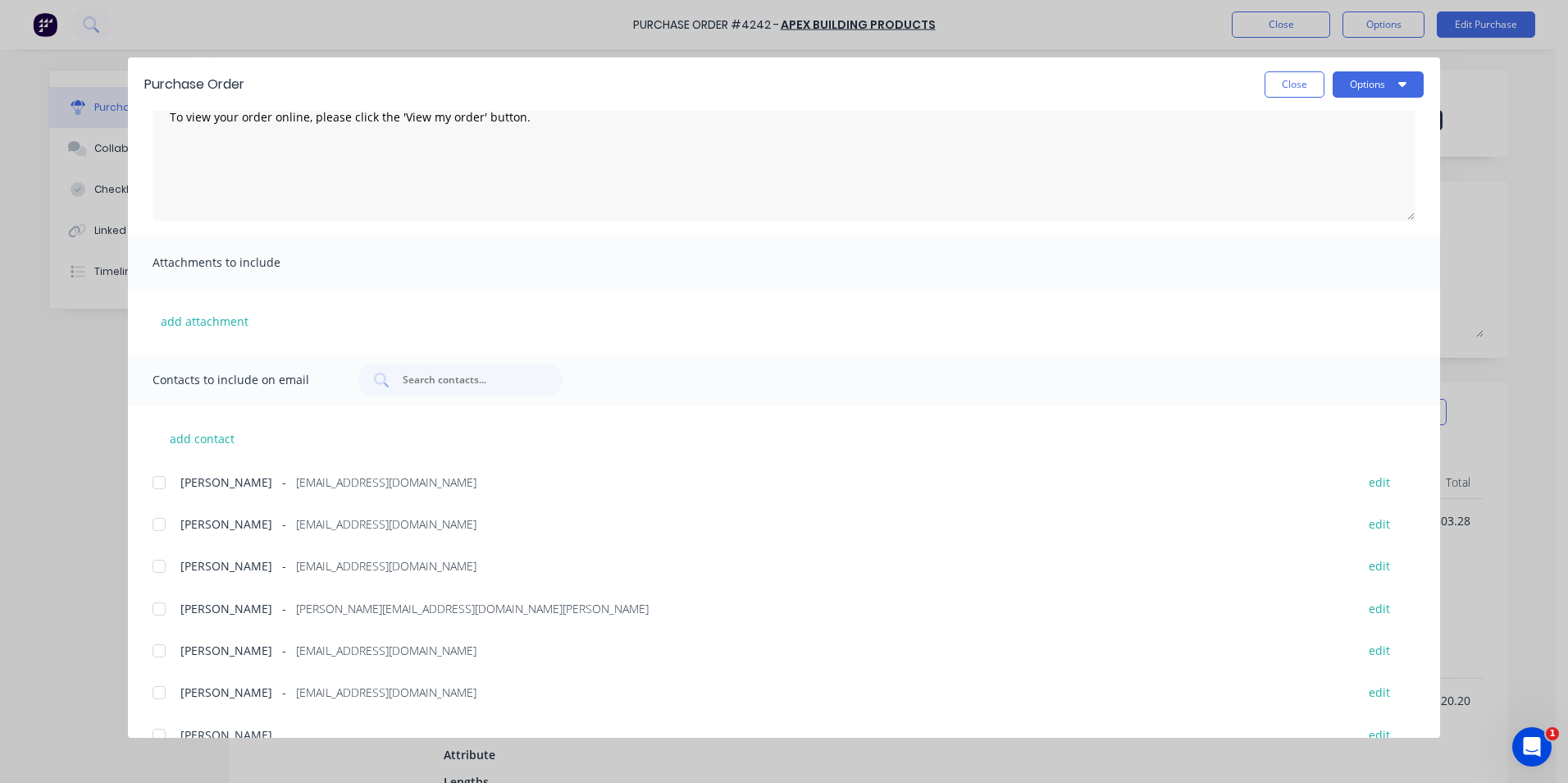
scroll to position [276, 0]
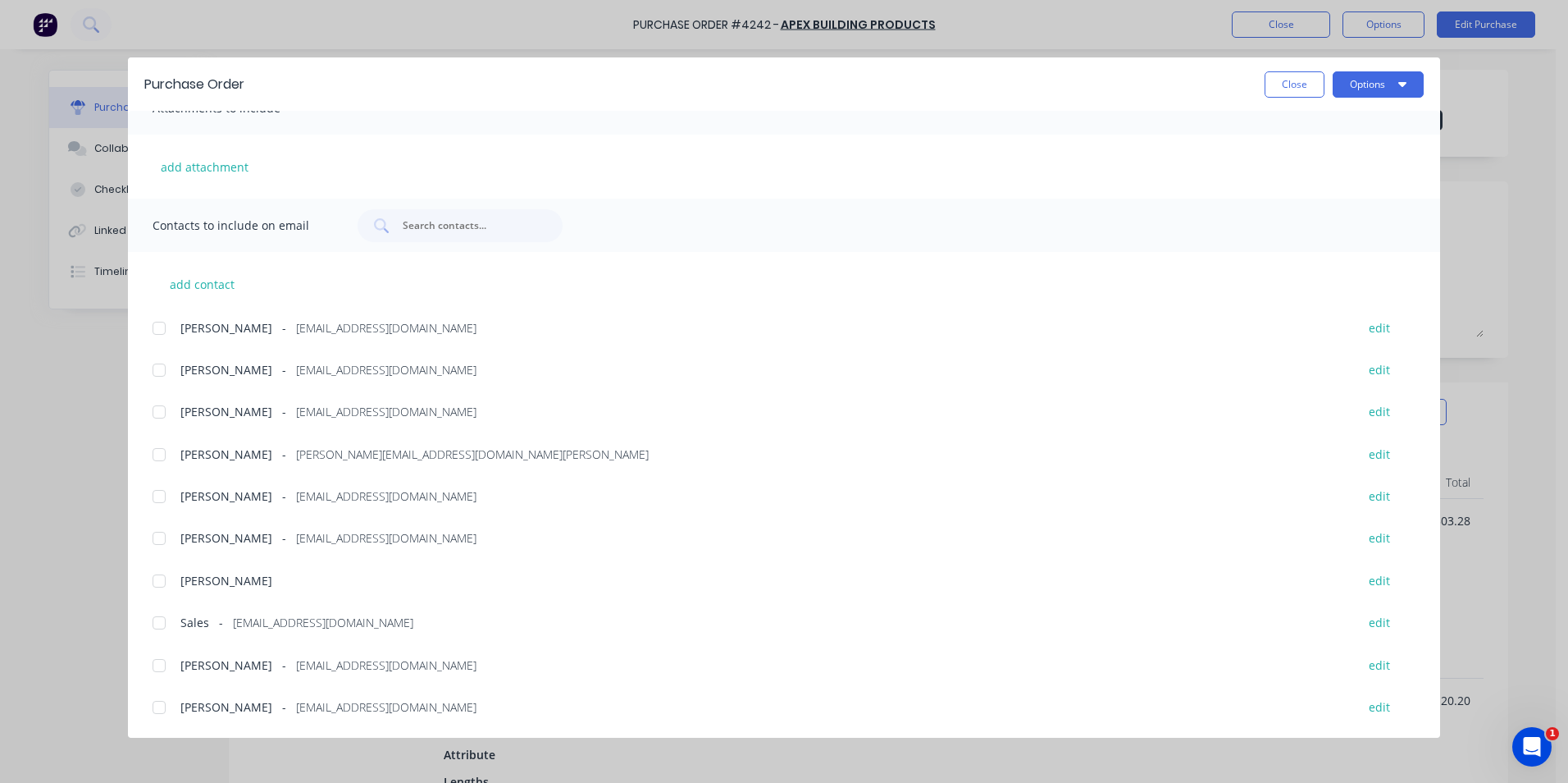
click at [157, 624] on div at bounding box center [159, 623] width 32 height 32
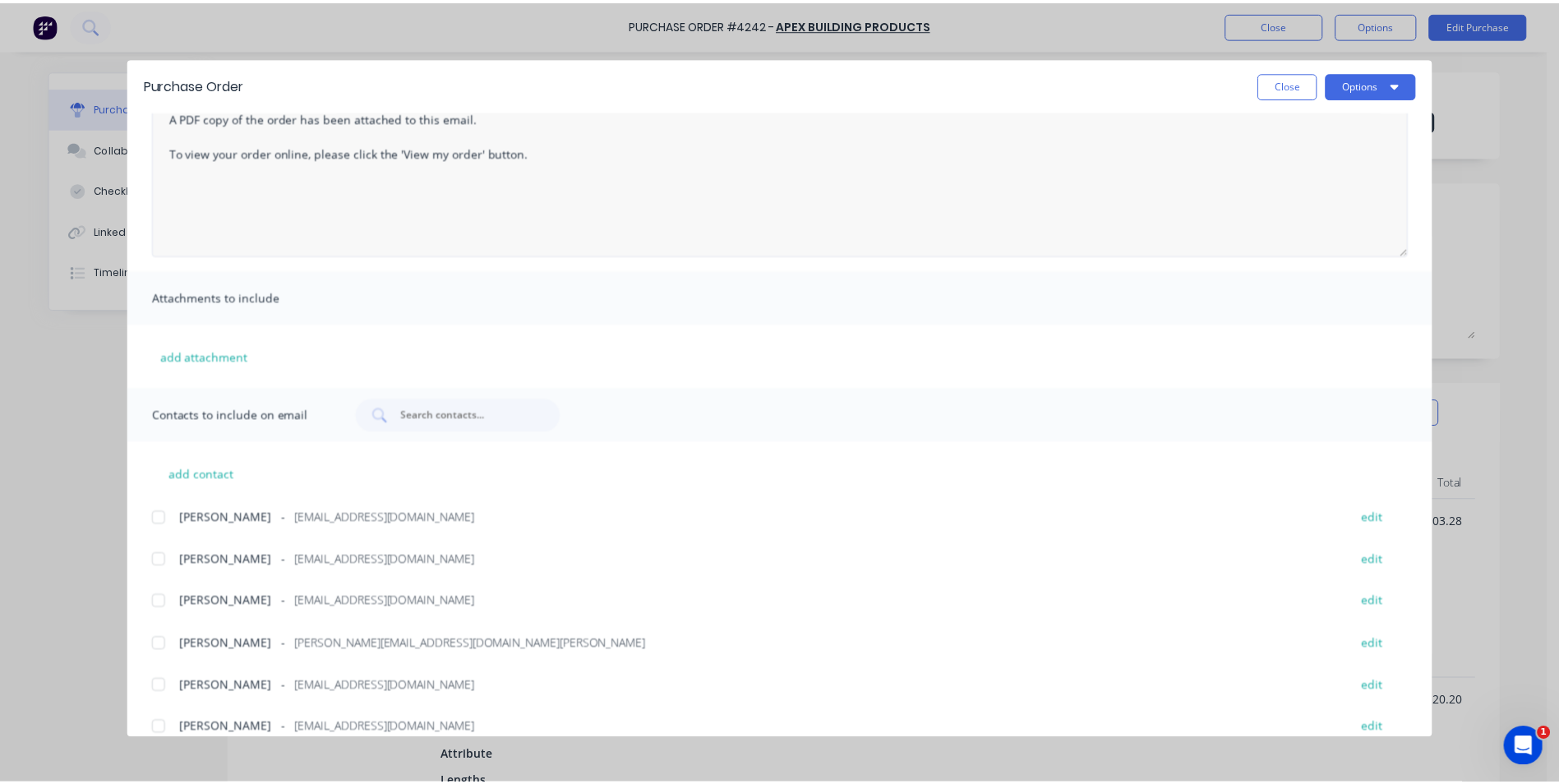
scroll to position [0, 0]
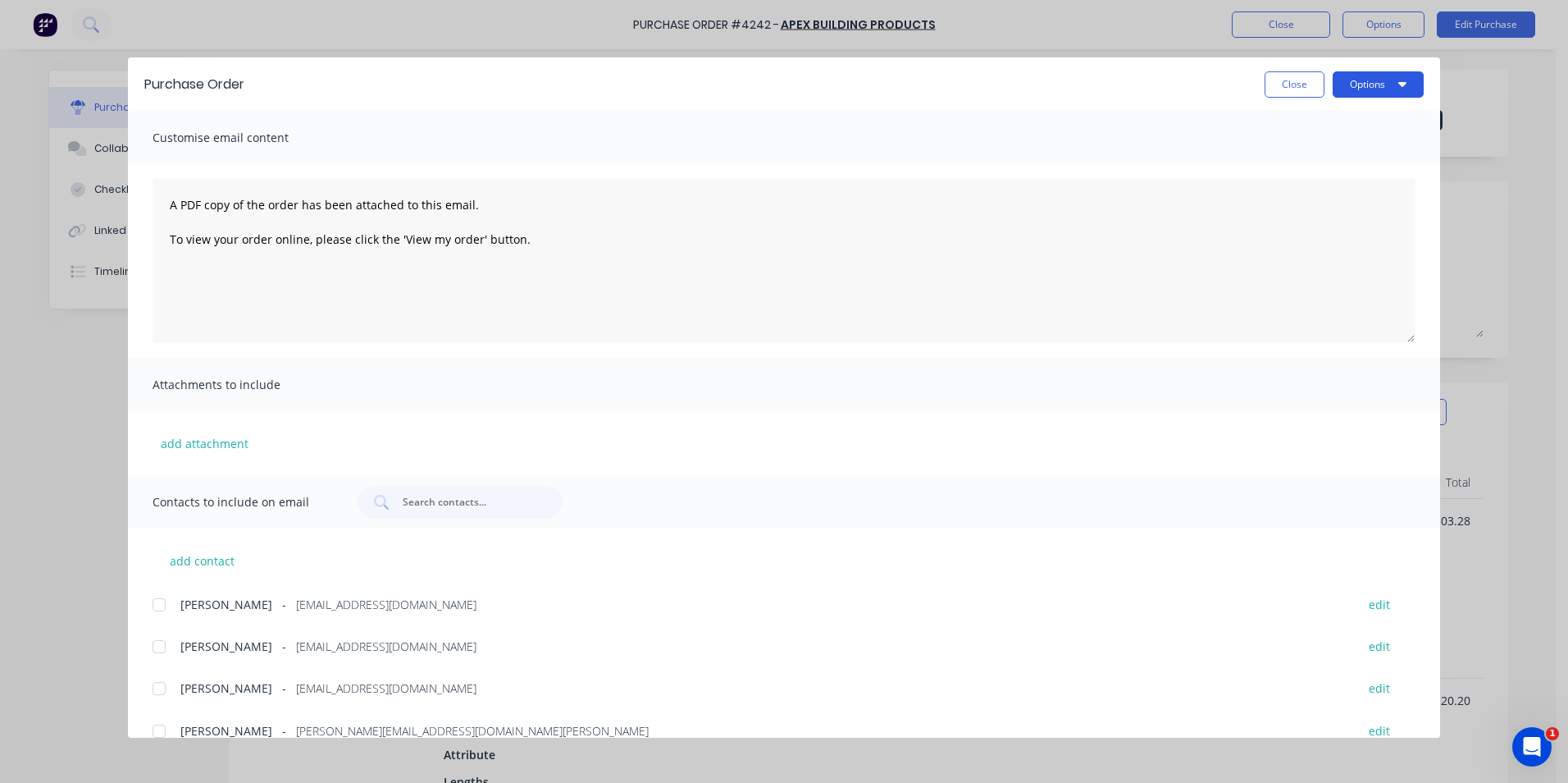
click at [1402, 83] on icon "button" at bounding box center [1402, 84] width 8 height 4
click at [1339, 182] on div "Email" at bounding box center [1346, 192] width 126 height 23
click at [1288, 83] on button "Close" at bounding box center [1295, 84] width 60 height 26
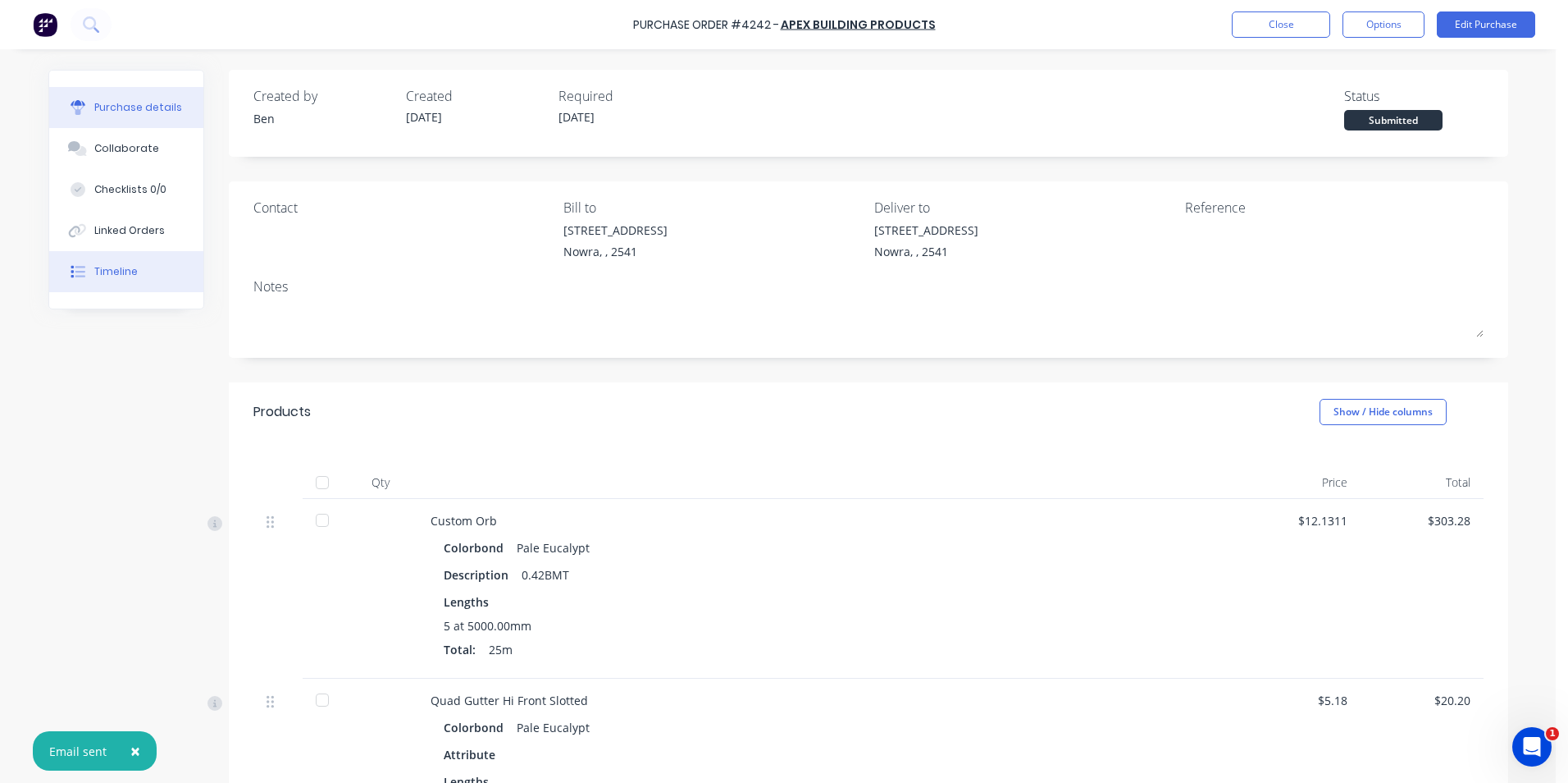
click at [109, 269] on div "Timeline" at bounding box center [116, 272] width 43 height 14
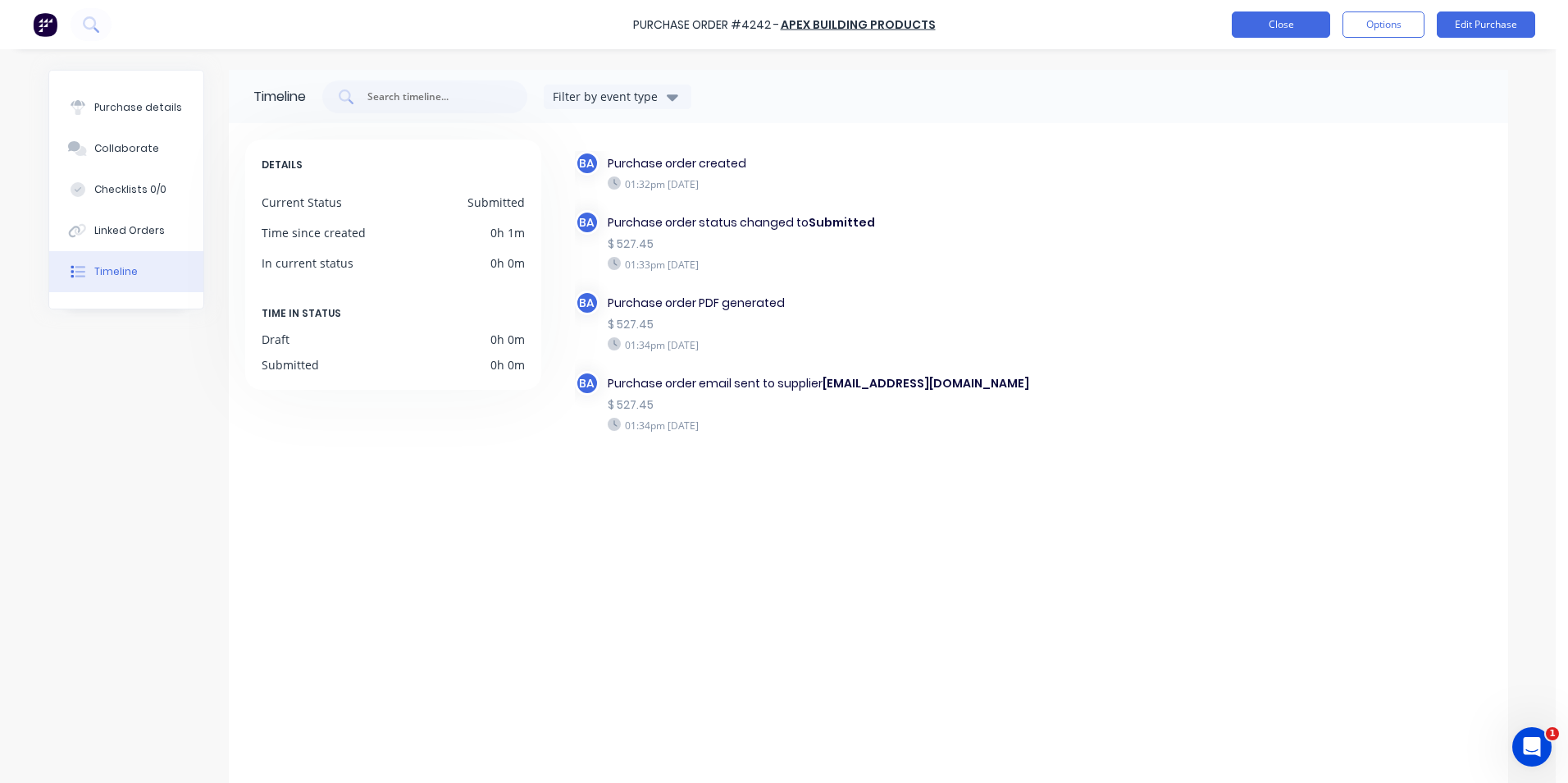
click at [1284, 18] on button "Close" at bounding box center [1281, 24] width 98 height 26
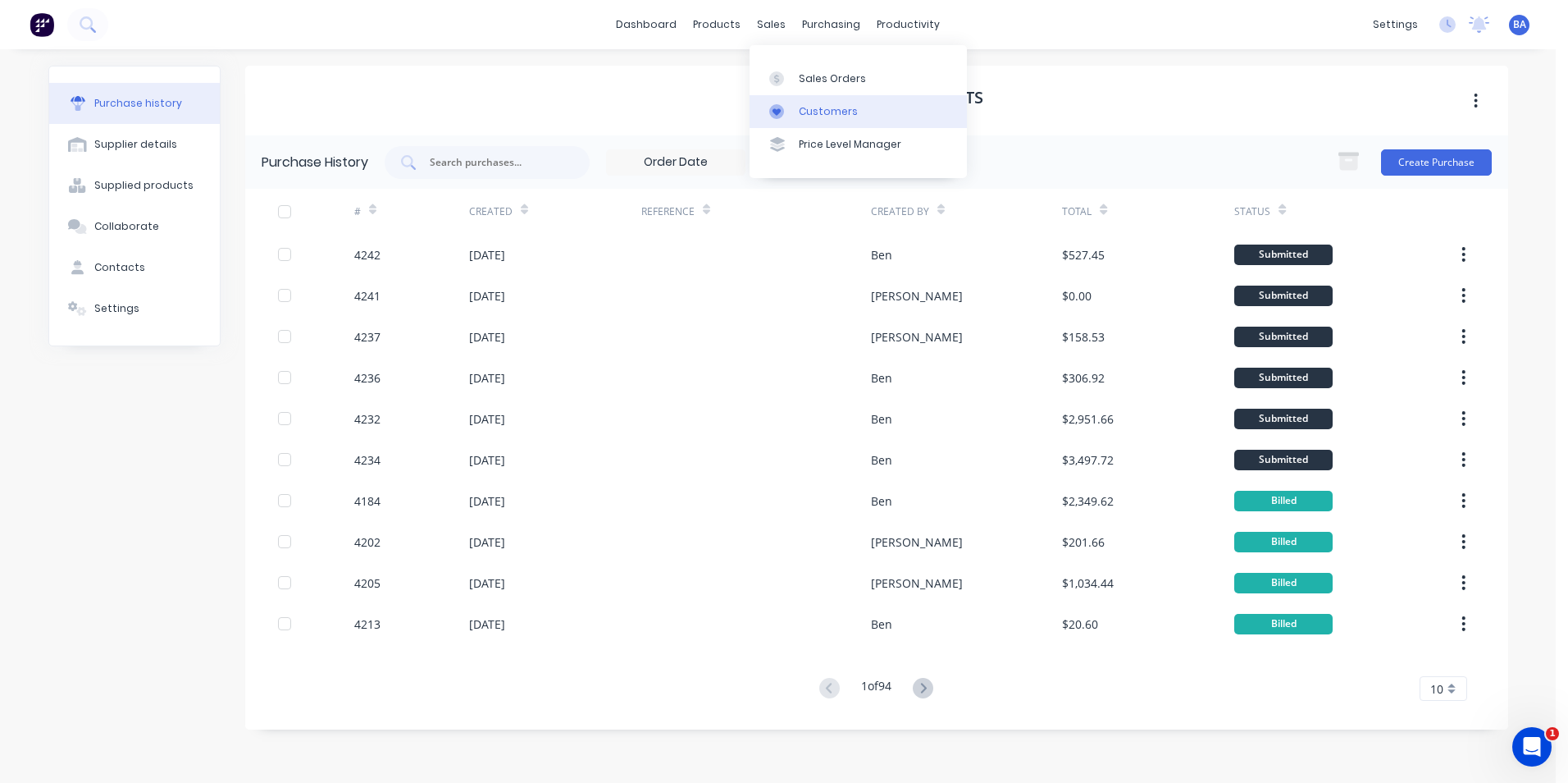
click at [804, 115] on div "Customers" at bounding box center [829, 112] width 59 height 14
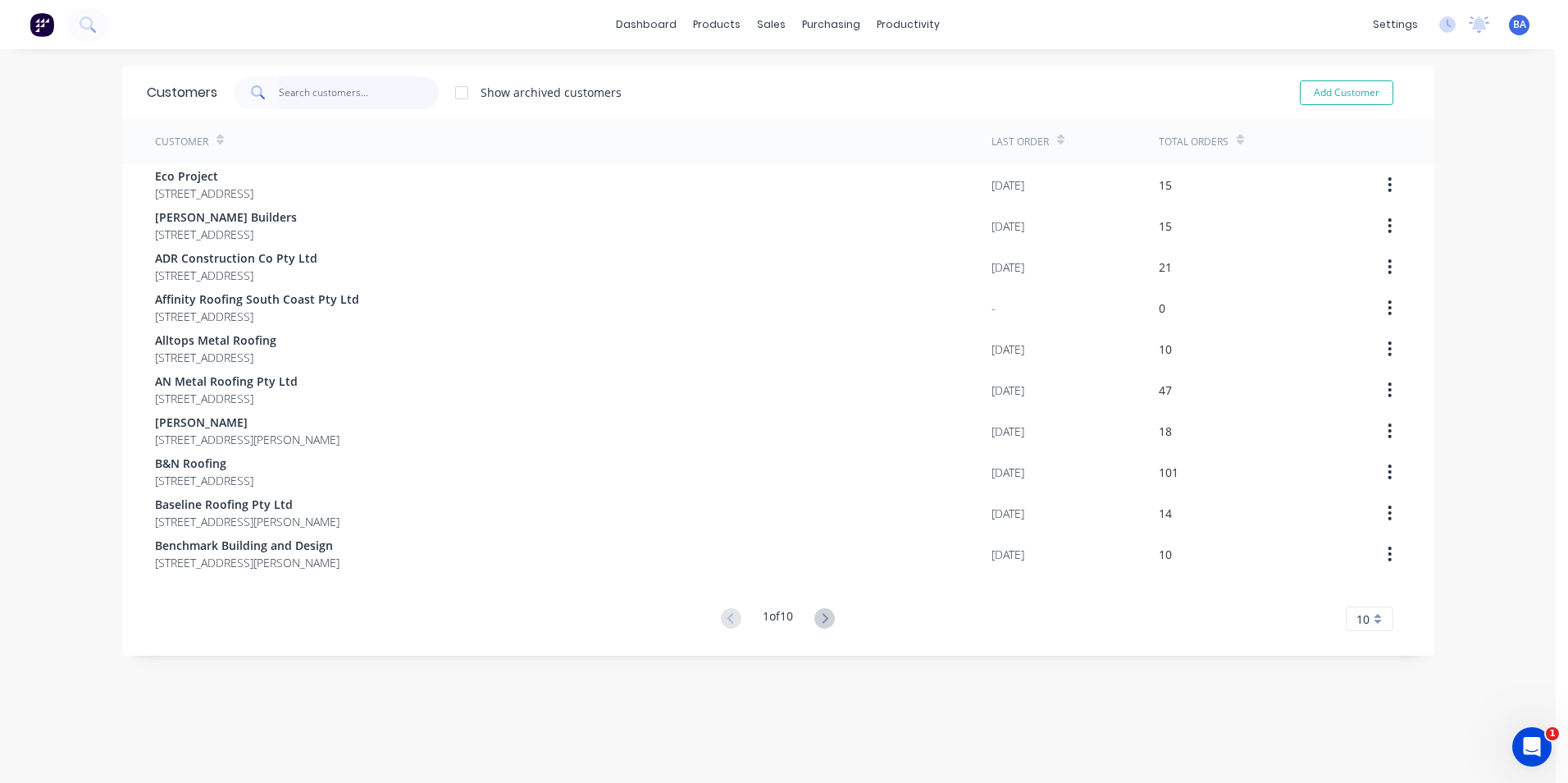
click at [321, 94] on input "text" at bounding box center [359, 93] width 160 height 32
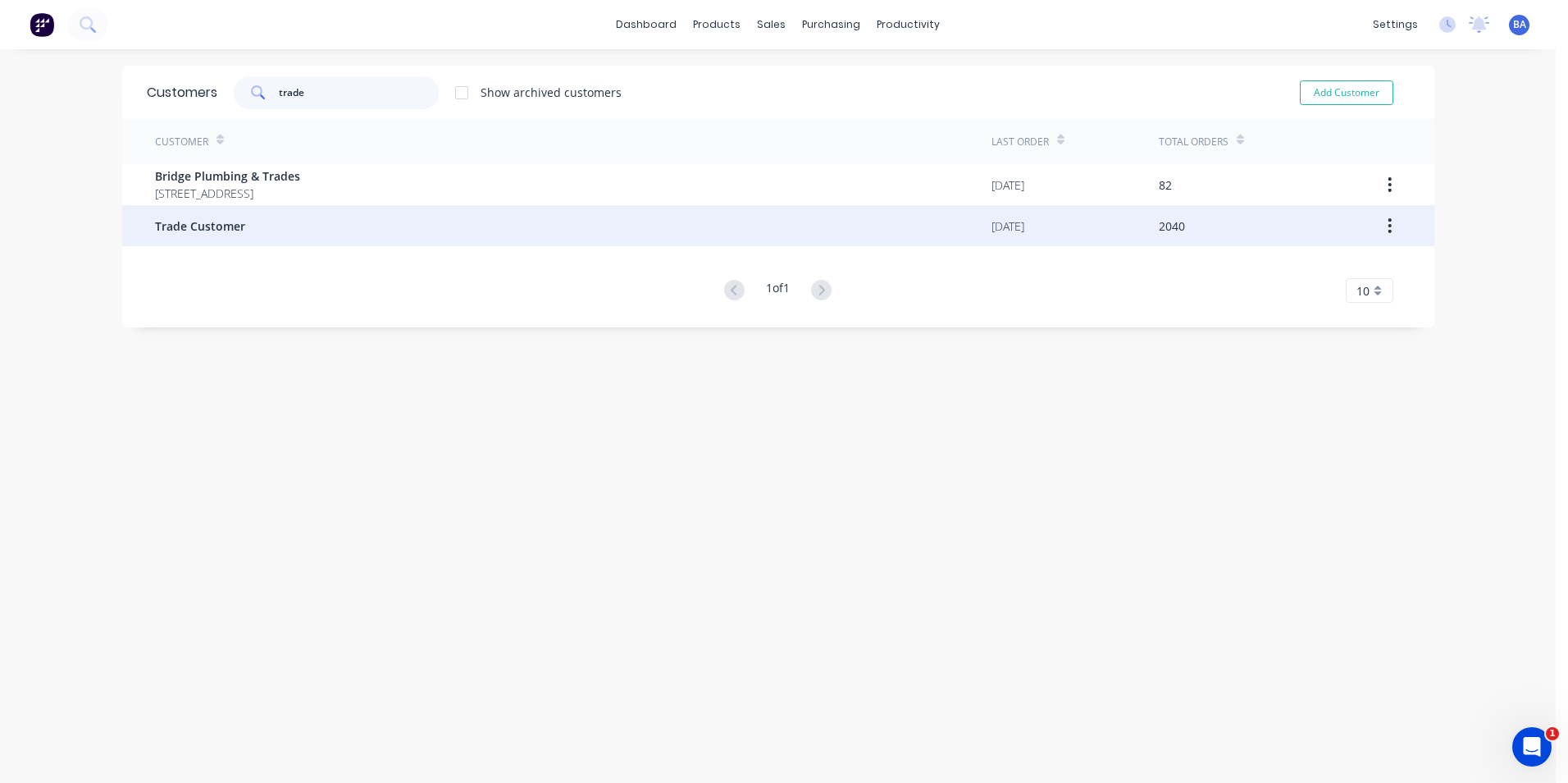
type input "trade"
click at [311, 215] on div "Trade Customer" at bounding box center [573, 226] width 837 height 41
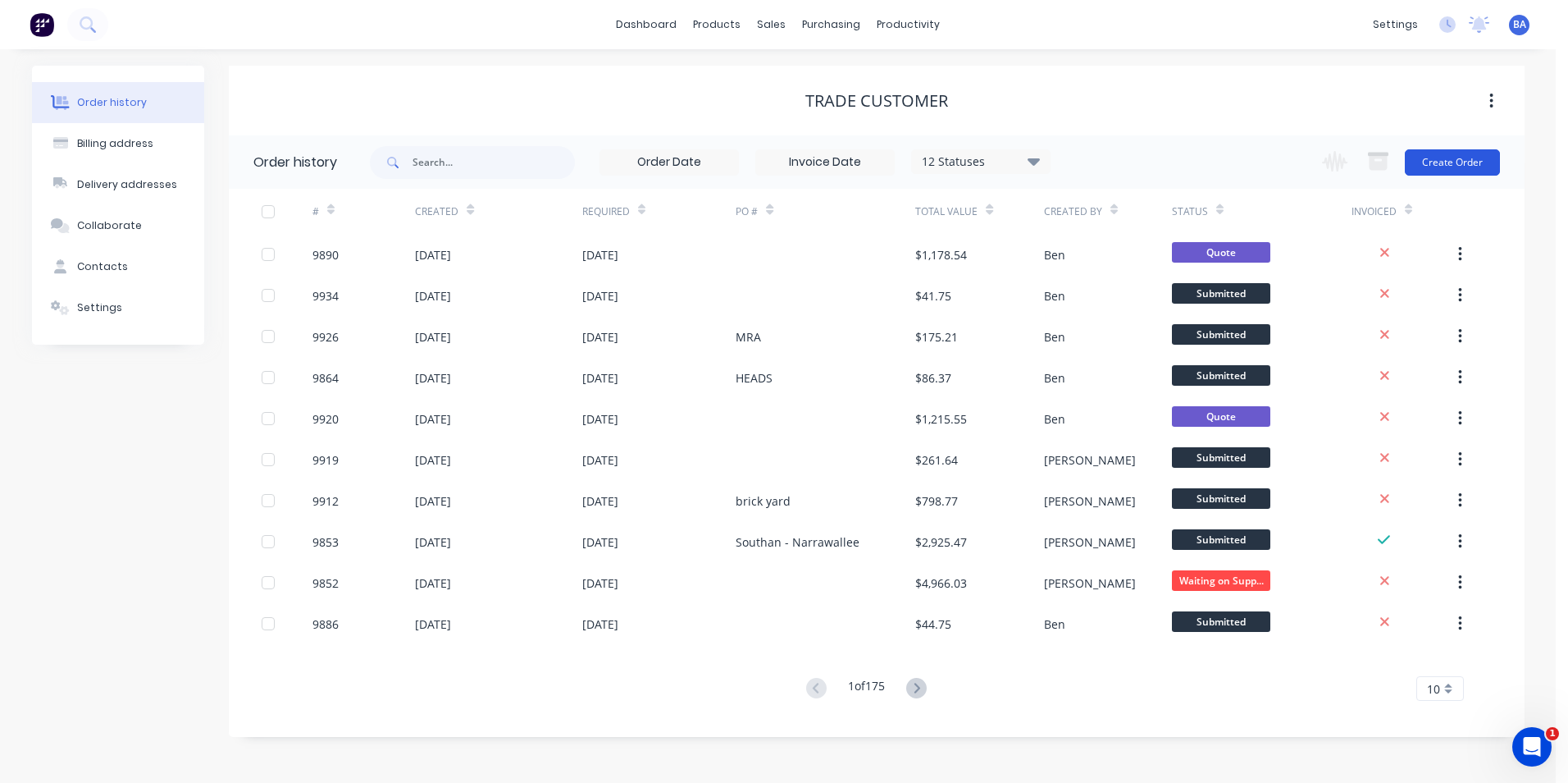
click at [1461, 158] on button "Create Order" at bounding box center [1453, 162] width 95 height 26
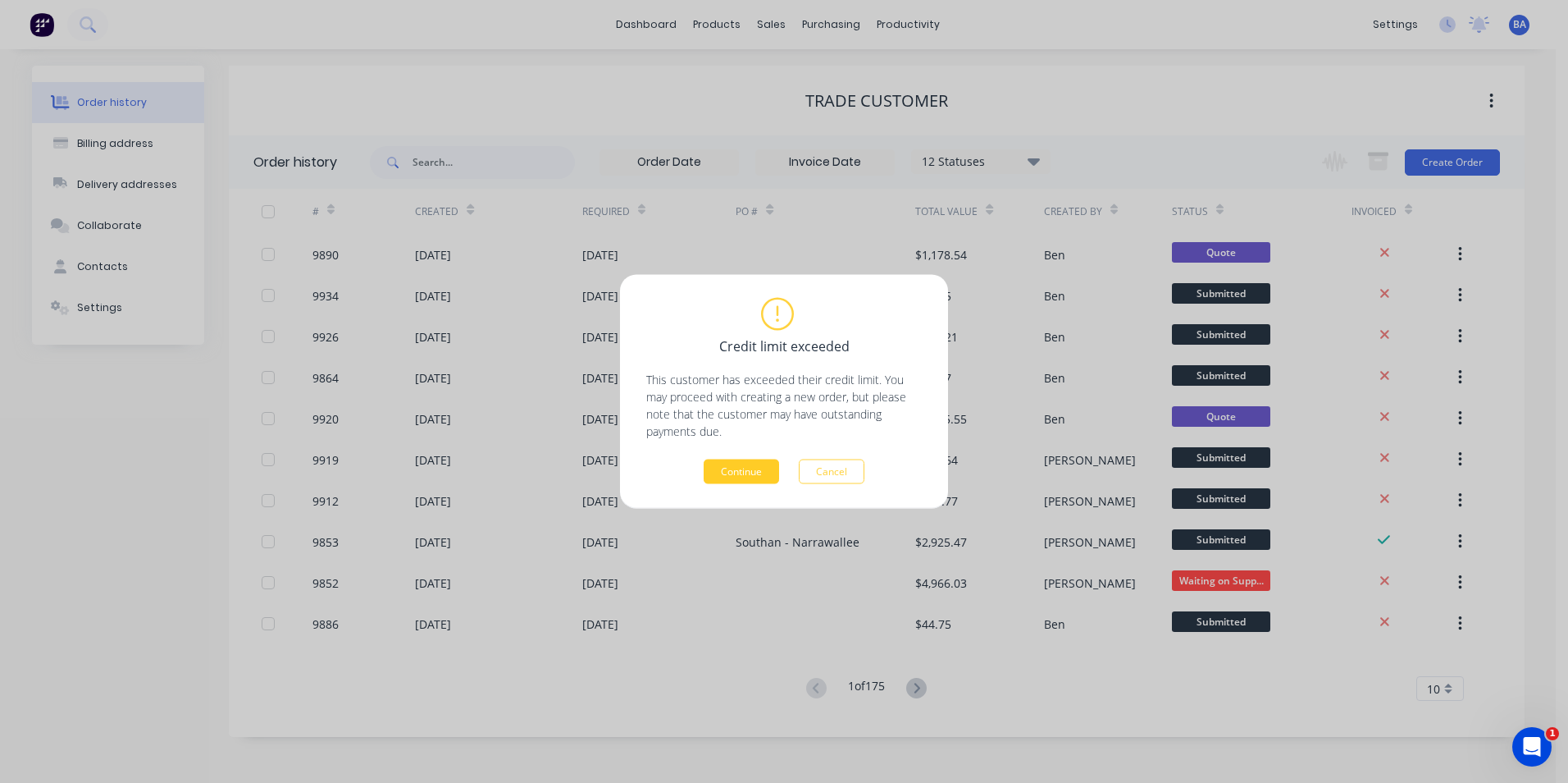
click at [752, 470] on button "Continue" at bounding box center [741, 472] width 76 height 24
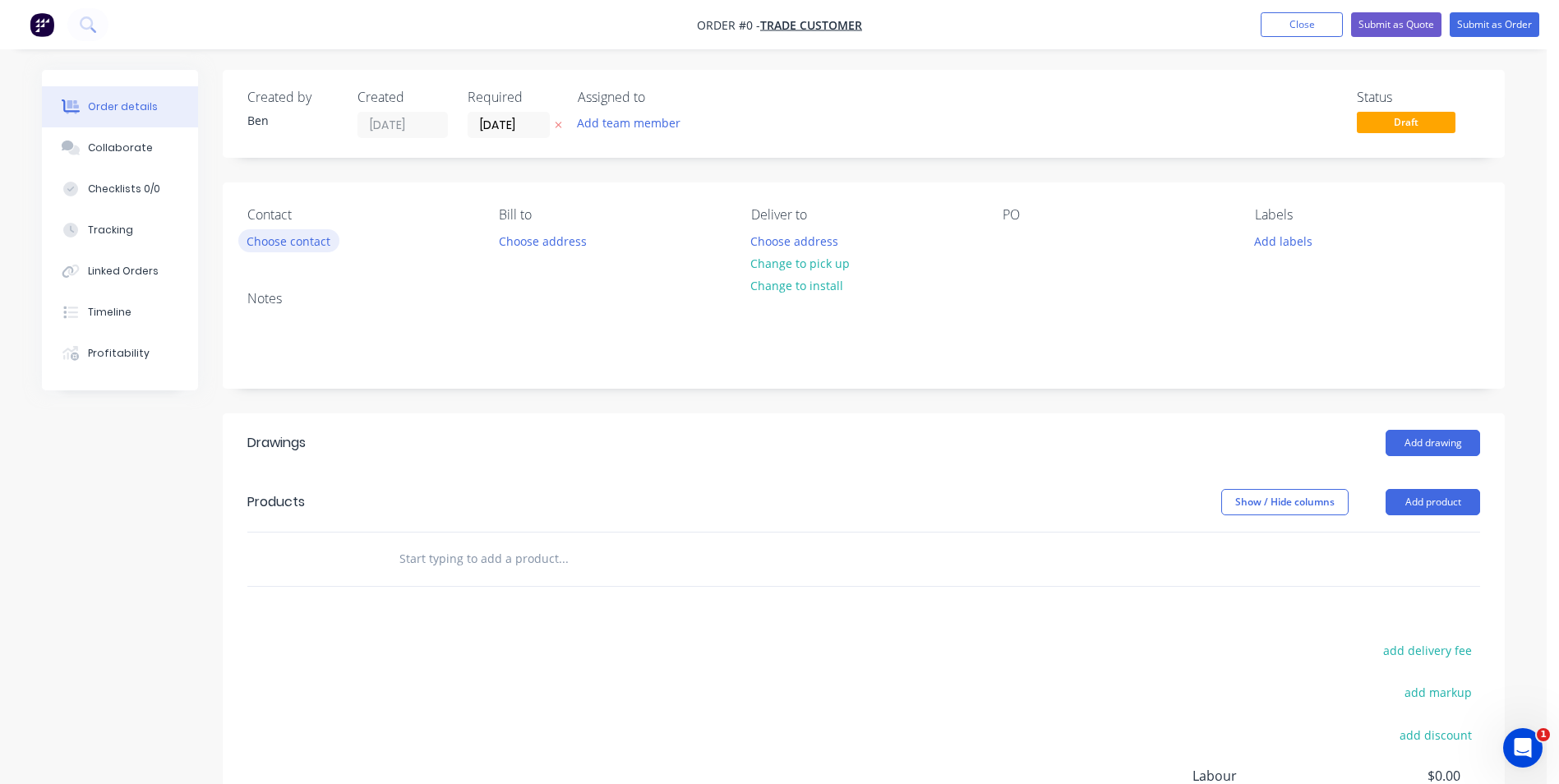
click at [302, 238] on button "Choose contact" at bounding box center [288, 240] width 101 height 23
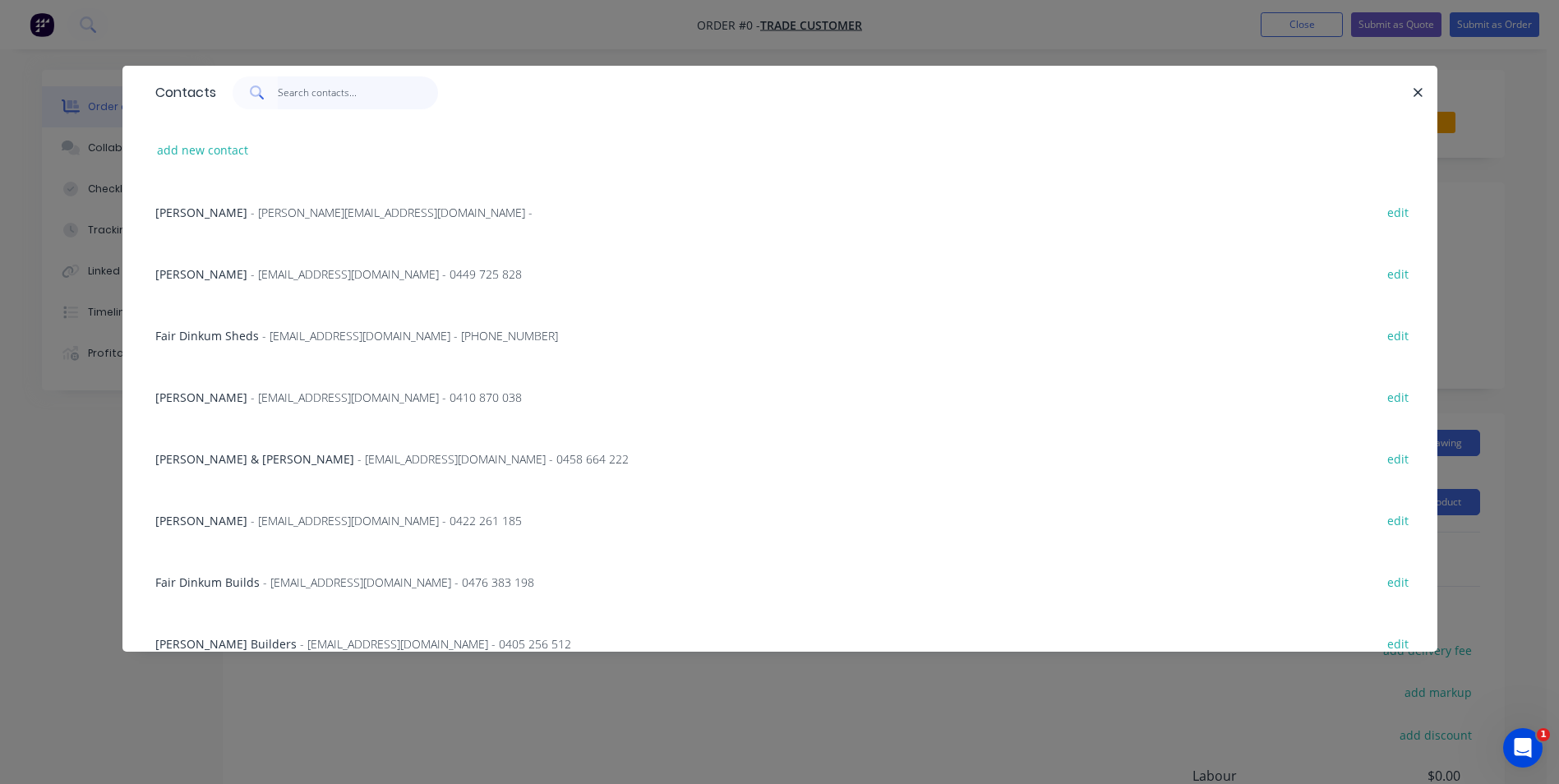
click at [296, 90] on input "text" at bounding box center [358, 93] width 160 height 32
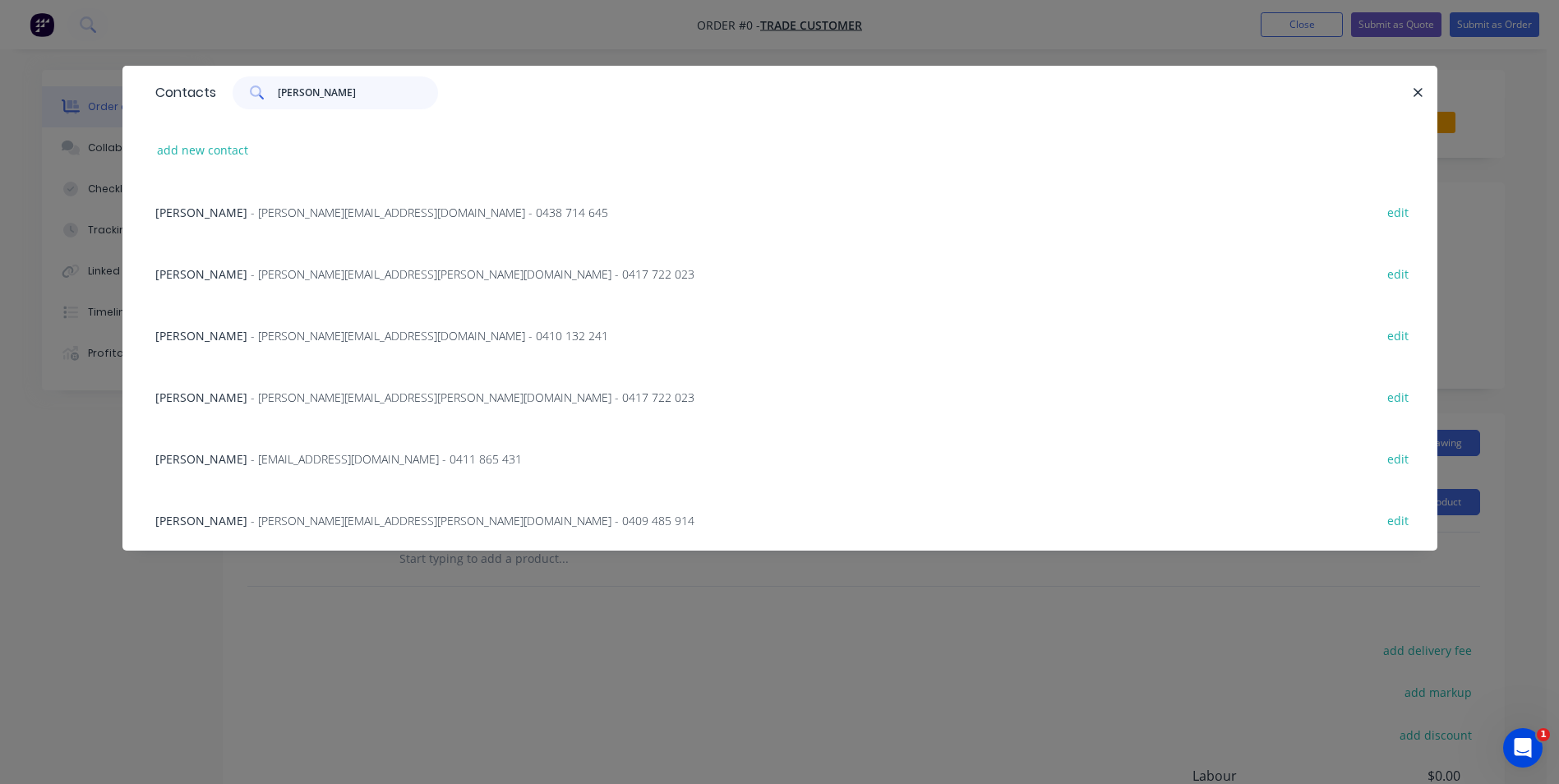
type input "[PERSON_NAME]"
click at [269, 215] on span "- [PERSON_NAME][EMAIL_ADDRESS][DOMAIN_NAME] - 0438 714 645" at bounding box center [429, 212] width 358 height 15
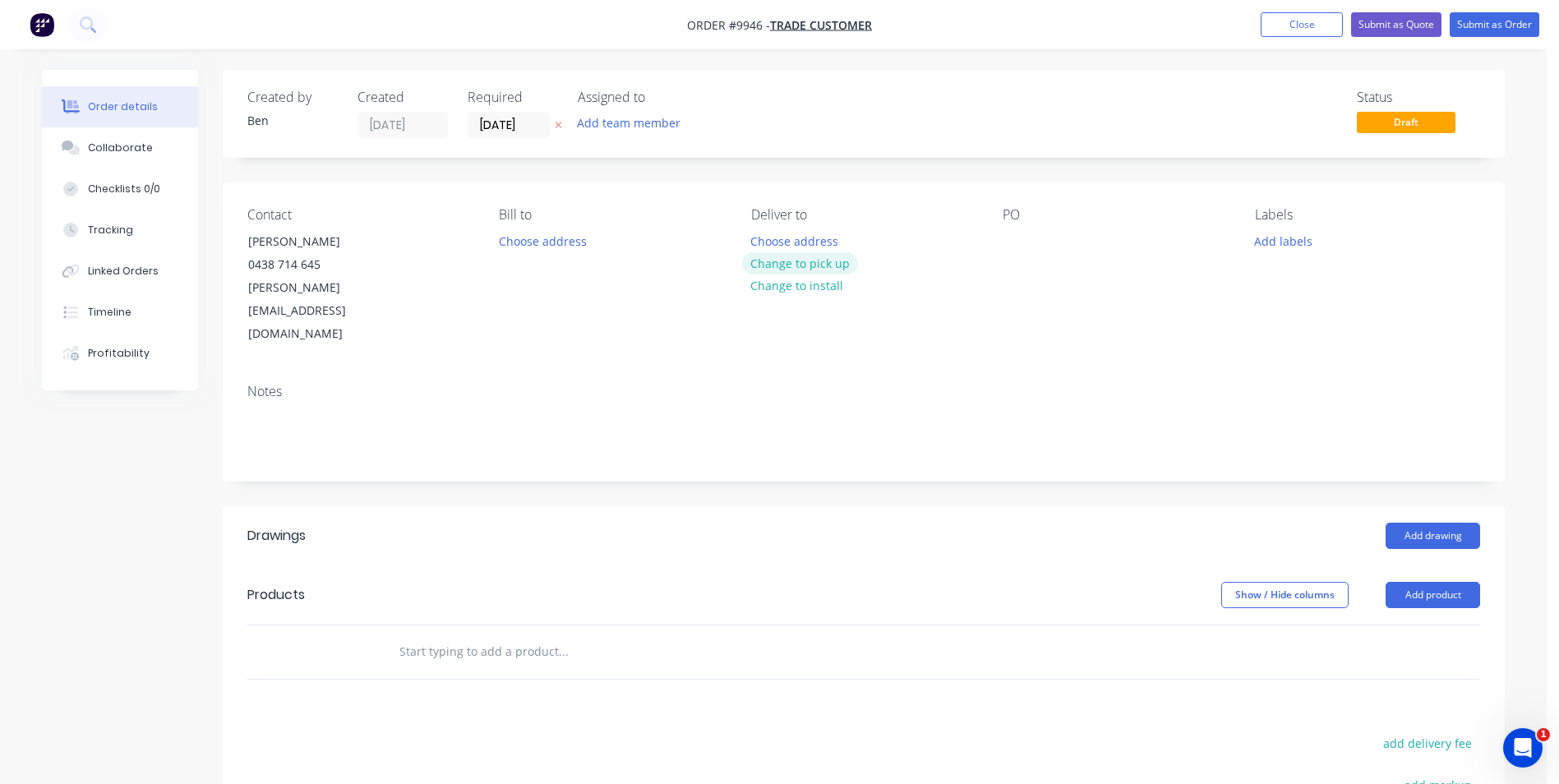
click at [795, 258] on button "Change to pick up" at bounding box center [799, 263] width 116 height 23
click at [1433, 582] on button "Add product" at bounding box center [1432, 595] width 95 height 26
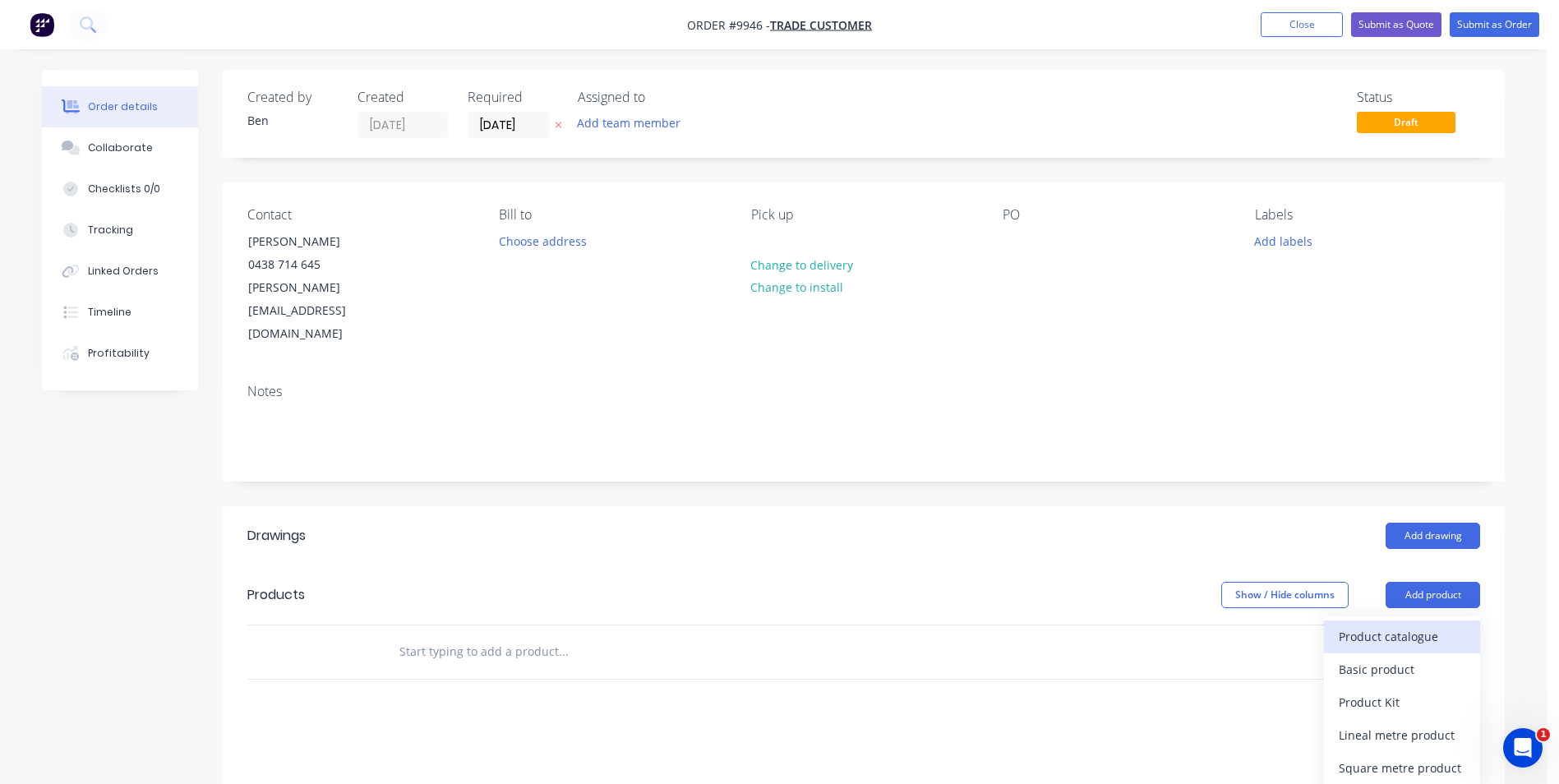
click at [1416, 624] on div "Product catalogue" at bounding box center [1401, 636] width 126 height 23
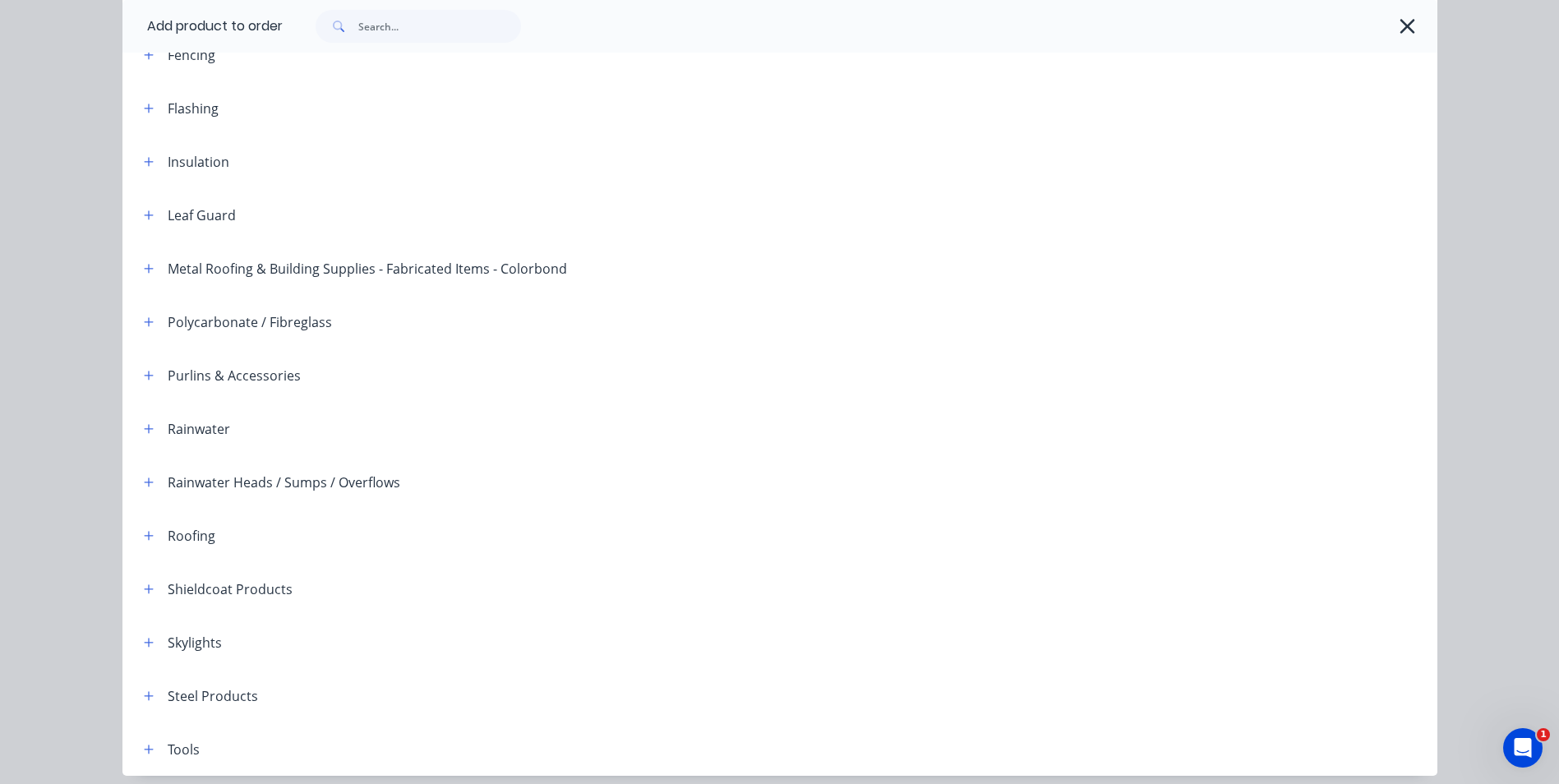
scroll to position [329, 0]
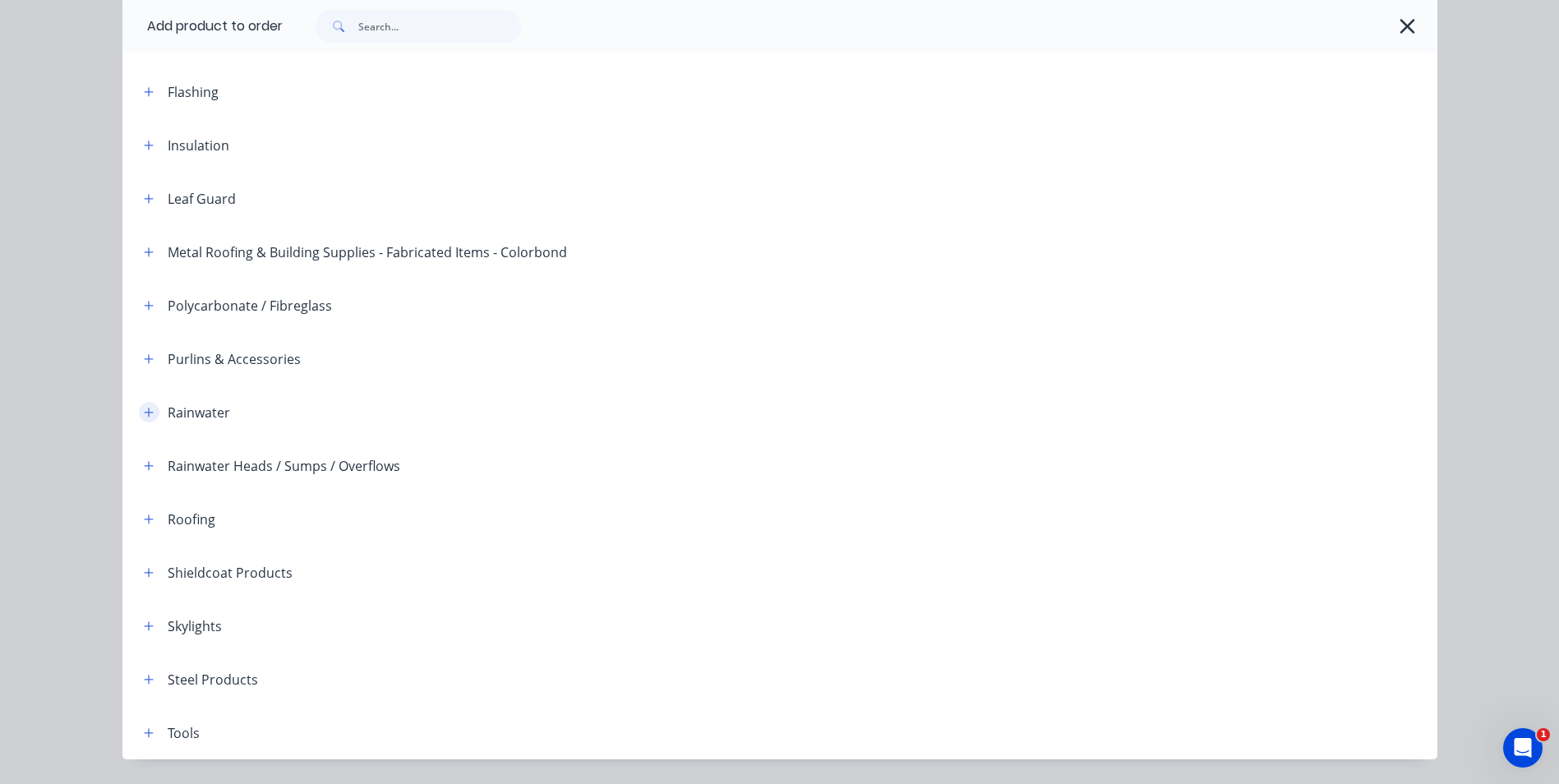
click at [144, 409] on icon "button" at bounding box center [149, 412] width 10 height 12
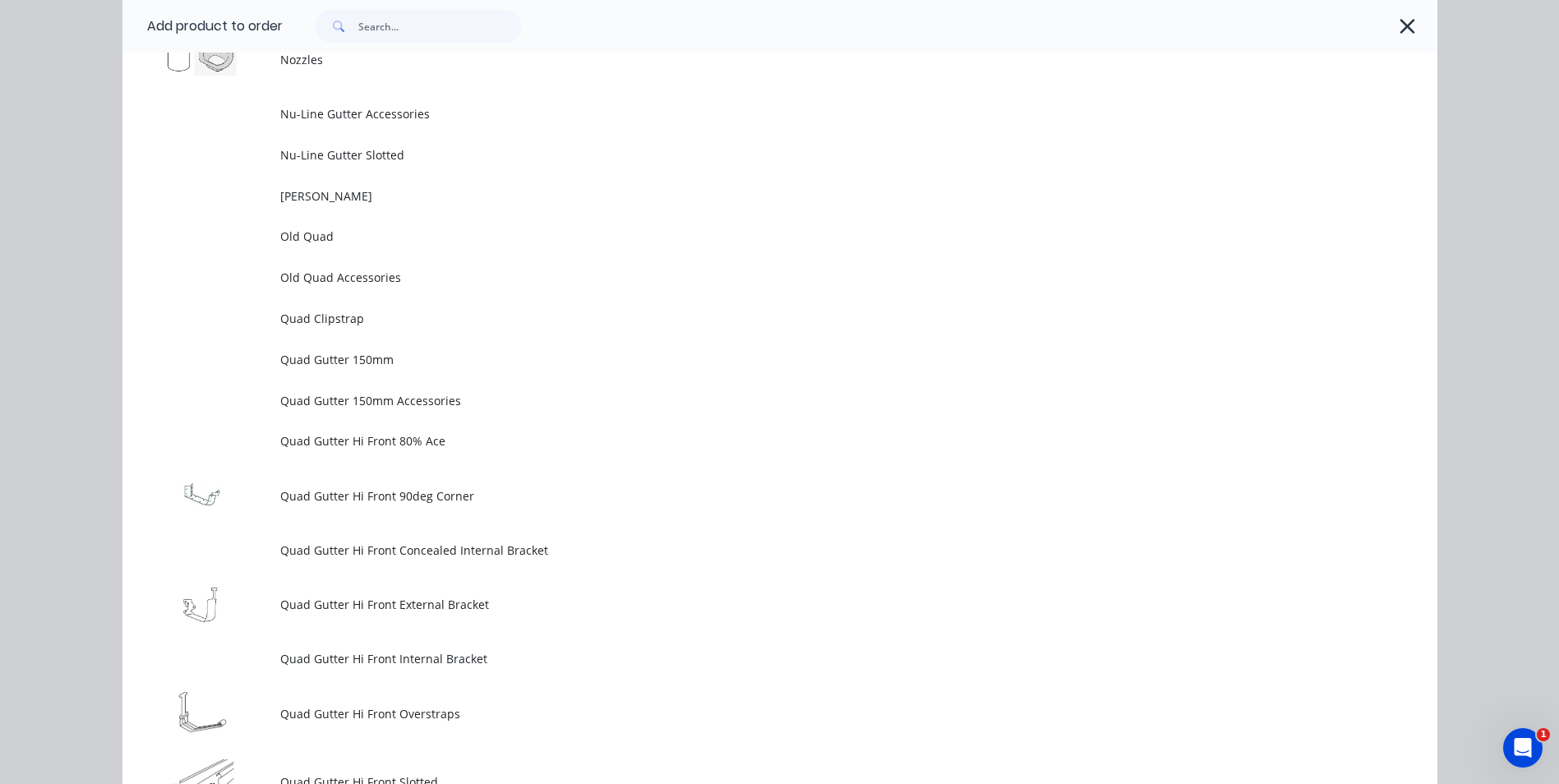
scroll to position [4273, 0]
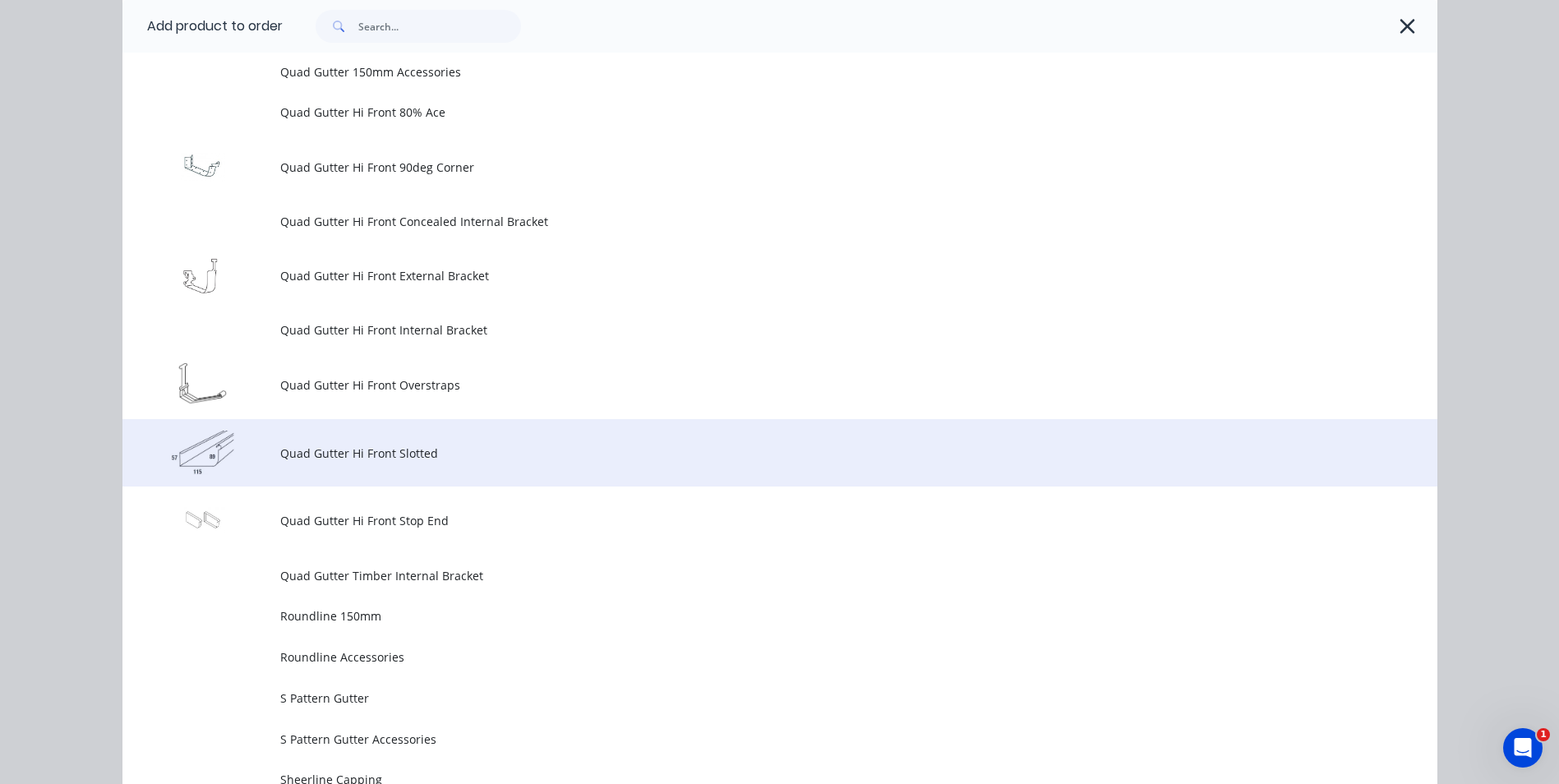
click at [397, 464] on td "Quad Gutter Hi Front Slotted" at bounding box center [859, 453] width 1157 height 68
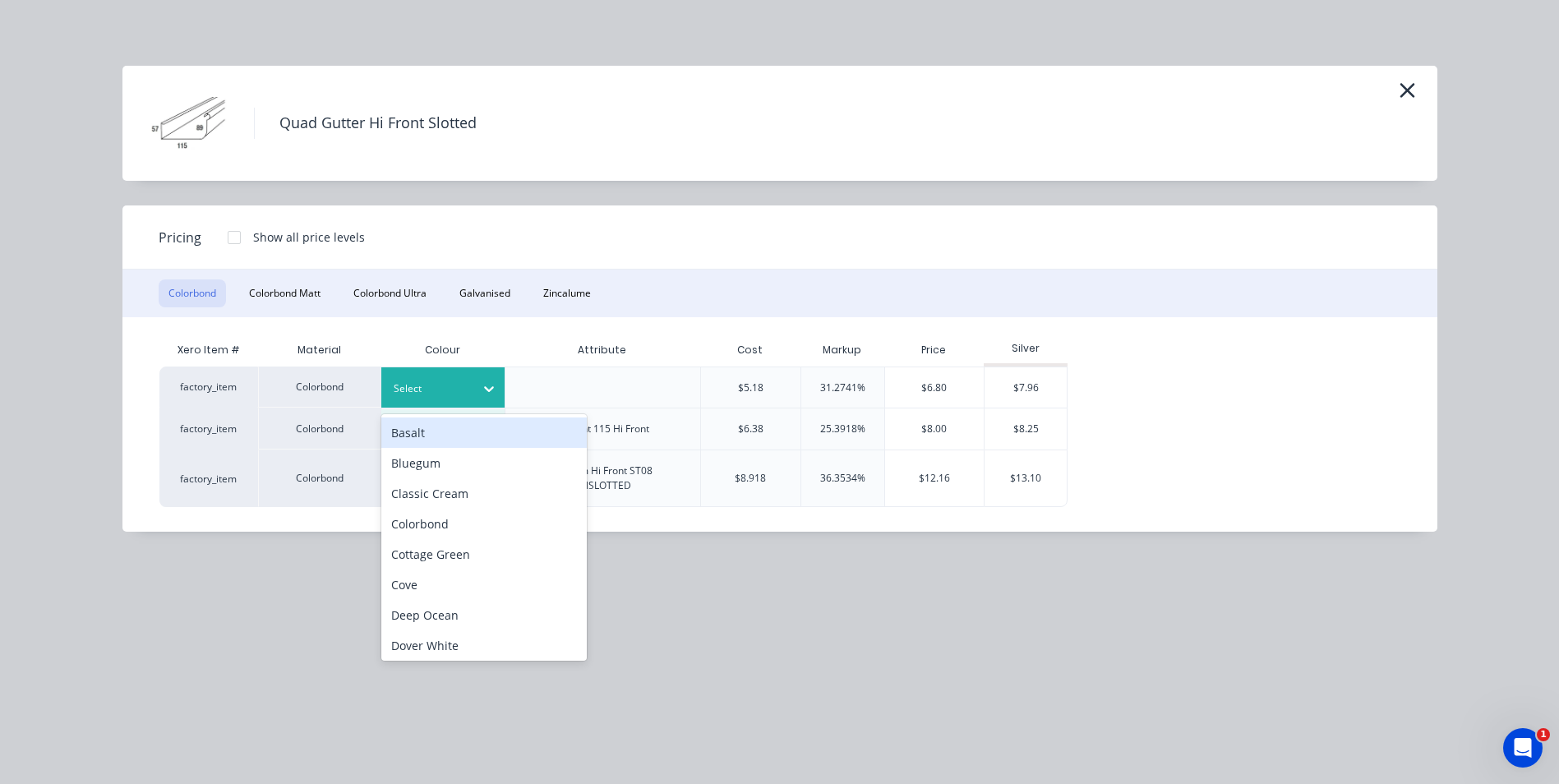
click at [479, 390] on div at bounding box center [488, 388] width 30 height 26
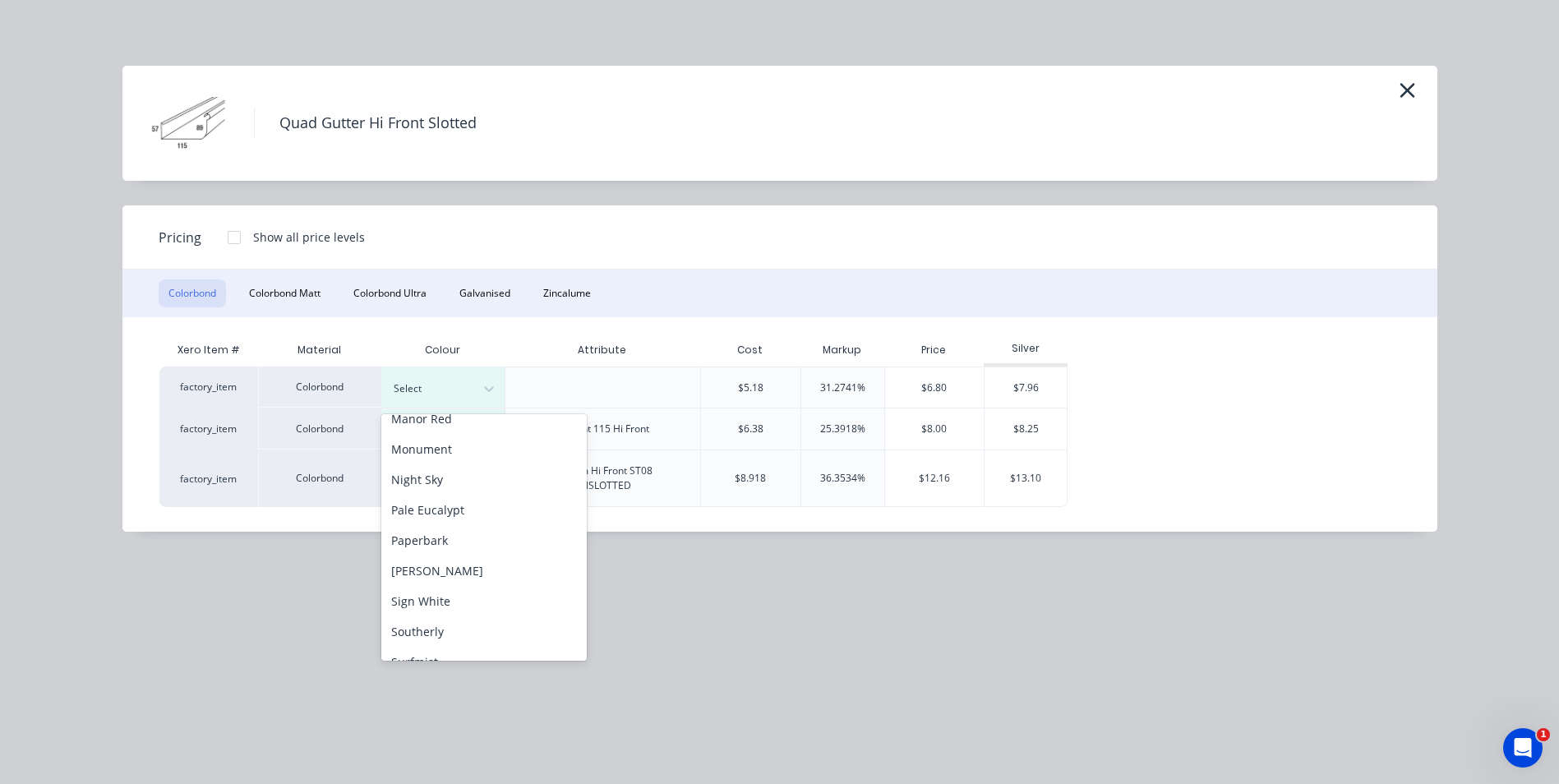
scroll to position [411, 0]
click at [451, 511] on div "Pale Eucalypt" at bounding box center [484, 508] width 205 height 31
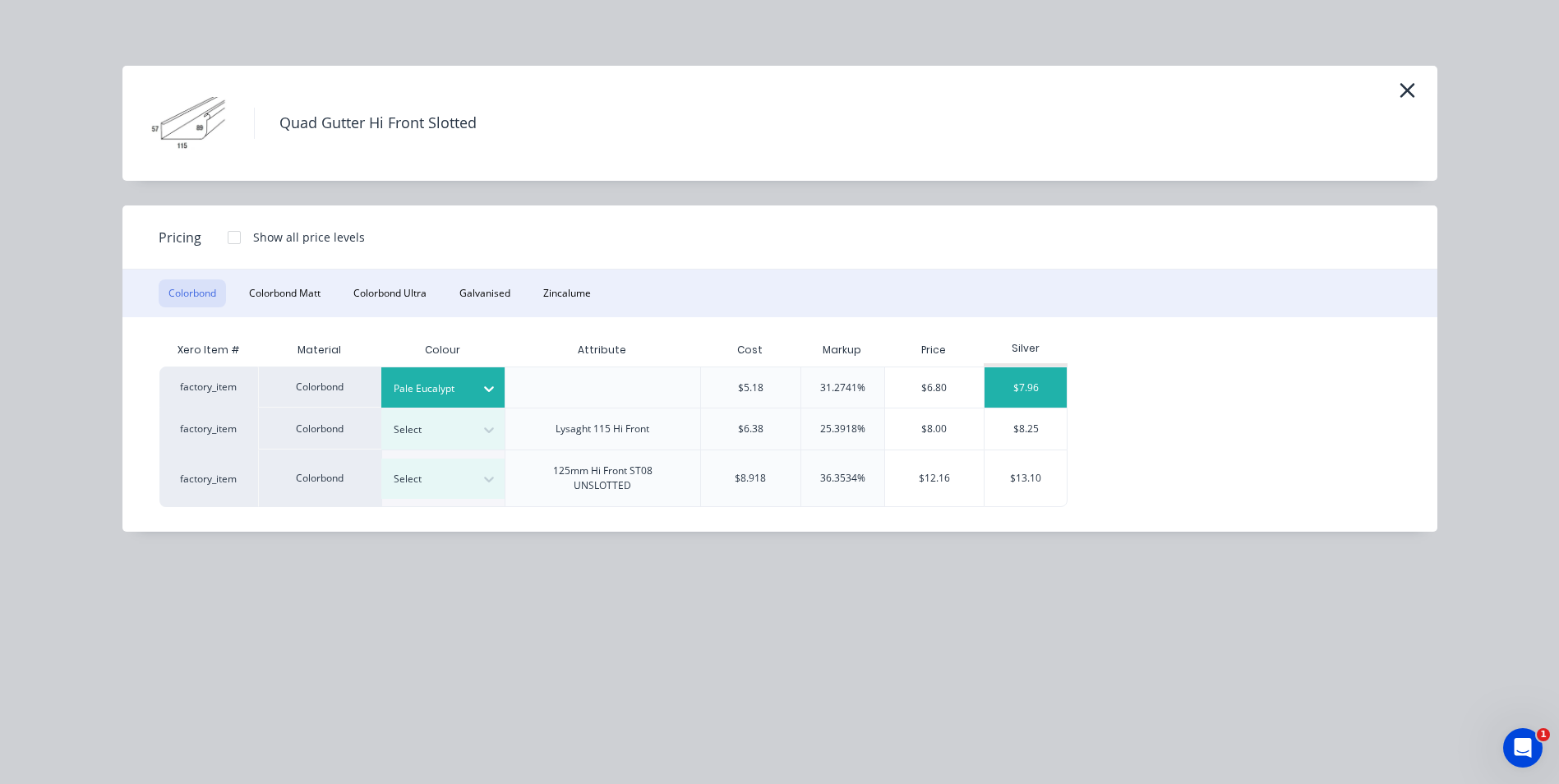
click at [1026, 380] on div "$7.96" at bounding box center [1025, 387] width 82 height 41
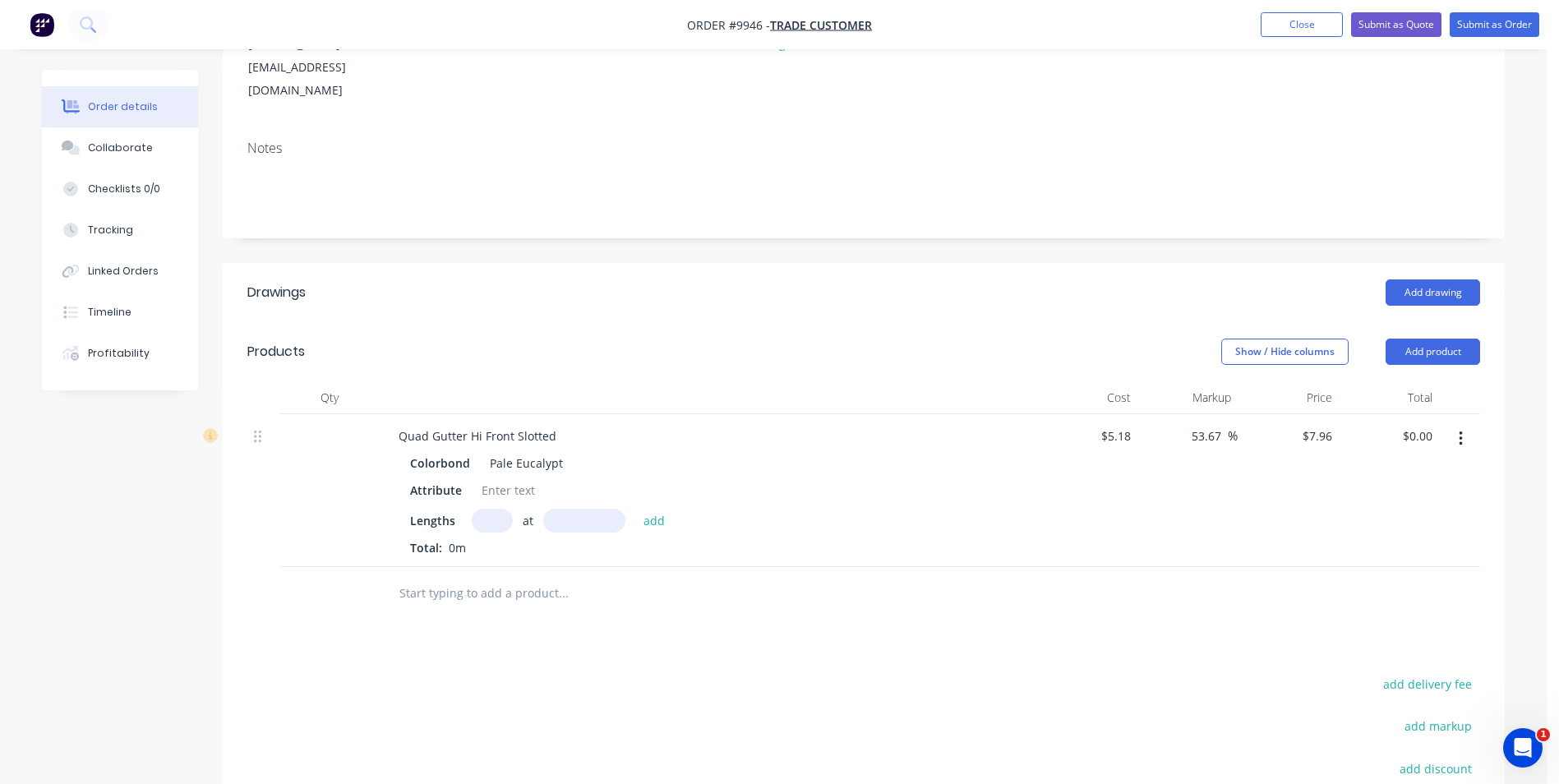
scroll to position [247, 0]
click at [492, 506] on input "text" at bounding box center [492, 517] width 41 height 23
type input "2"
type input "5500"
click at [635, 506] on button "add" at bounding box center [654, 516] width 39 height 23
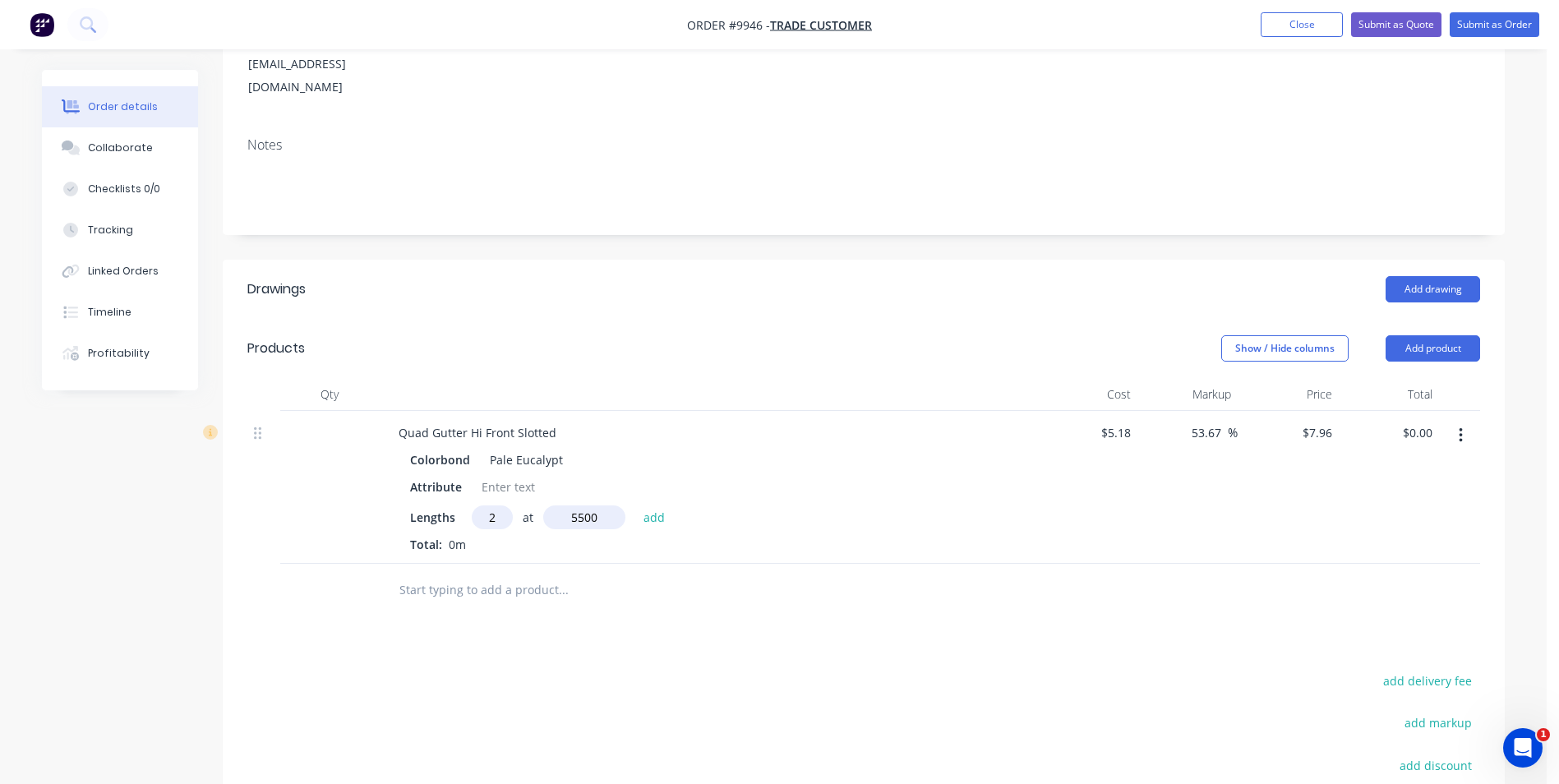
type input "$87.56"
click at [517, 601] on input "text" at bounding box center [562, 617] width 329 height 32
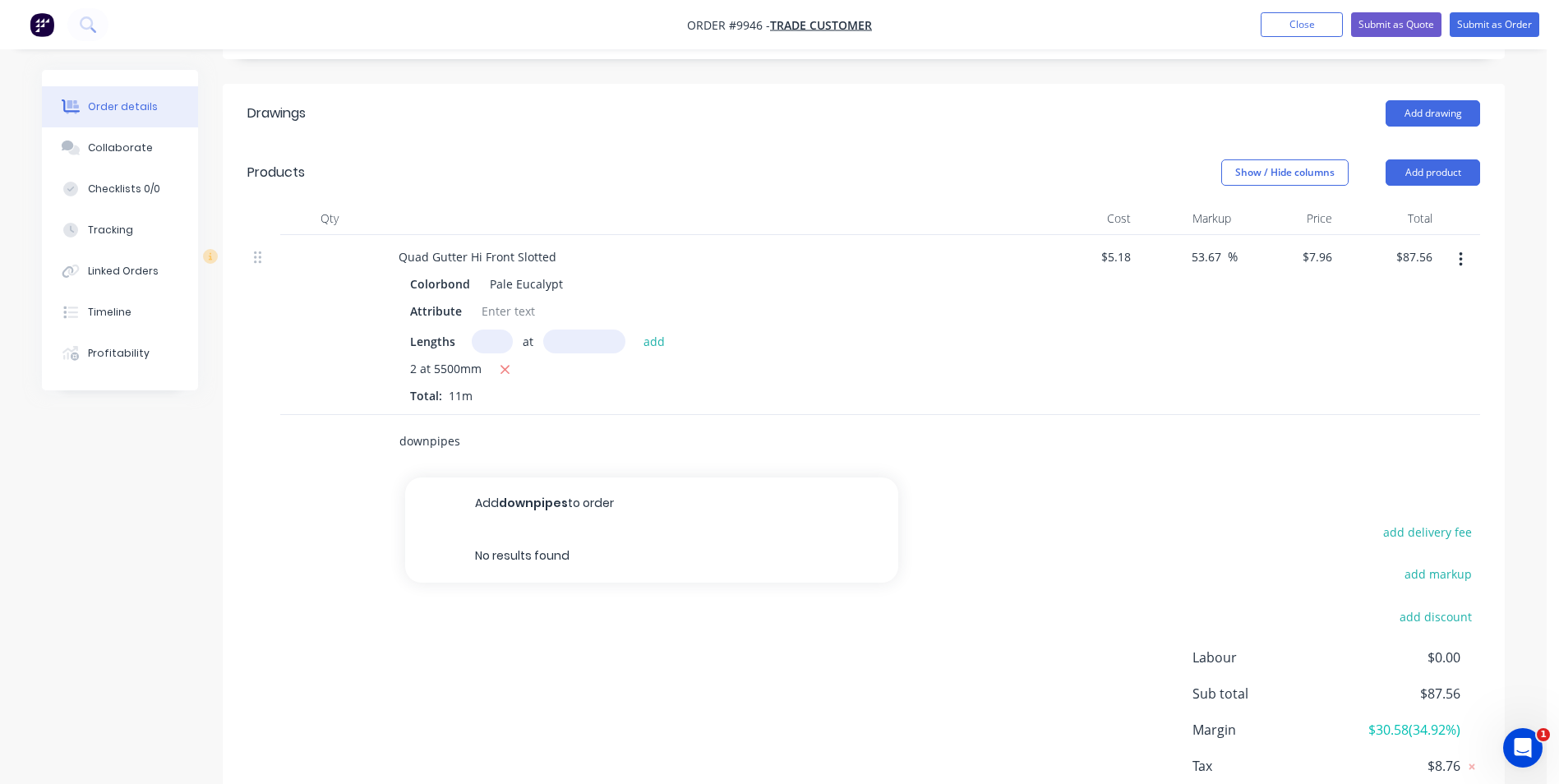
scroll to position [480, 0]
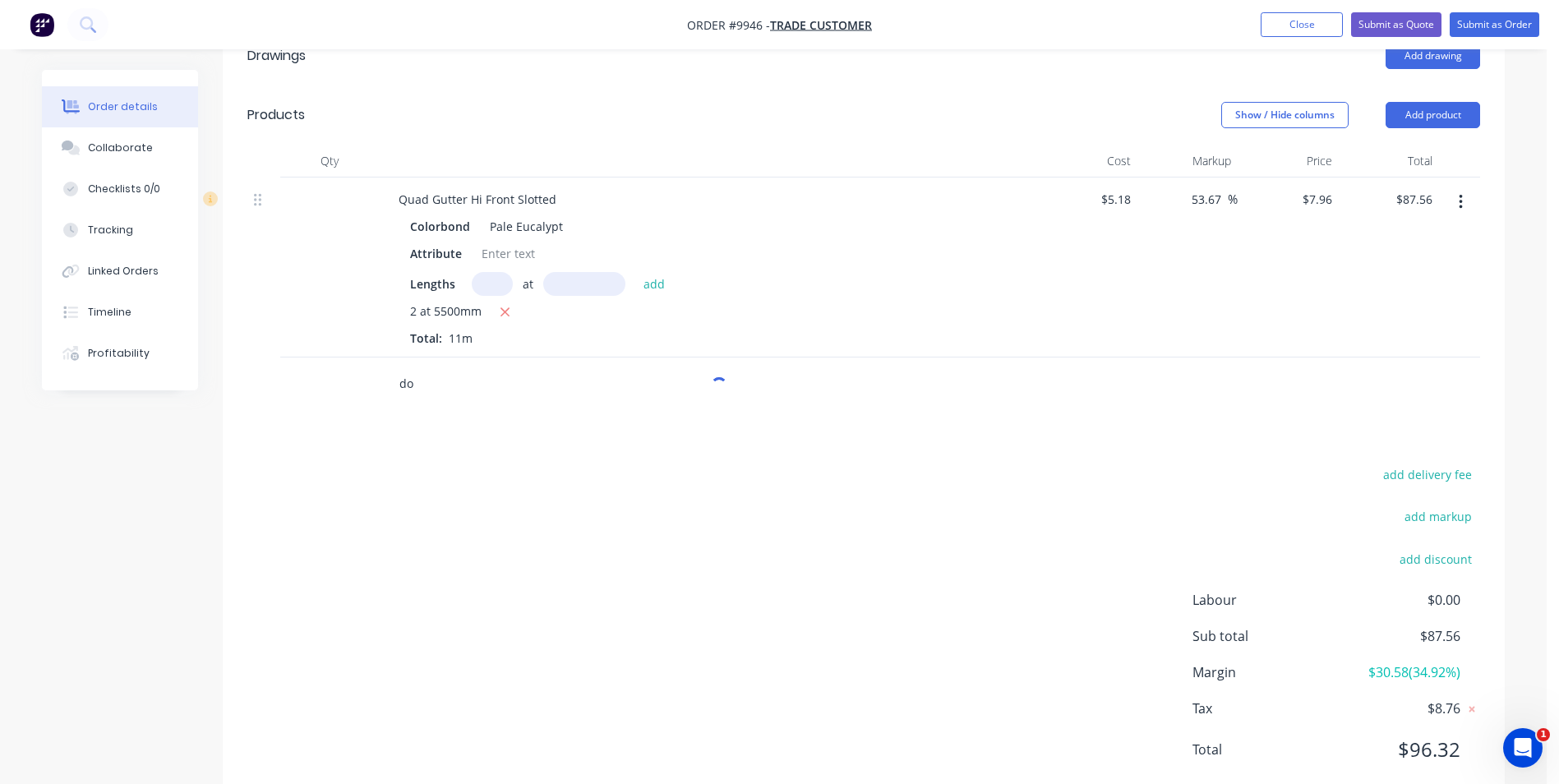
type input "d"
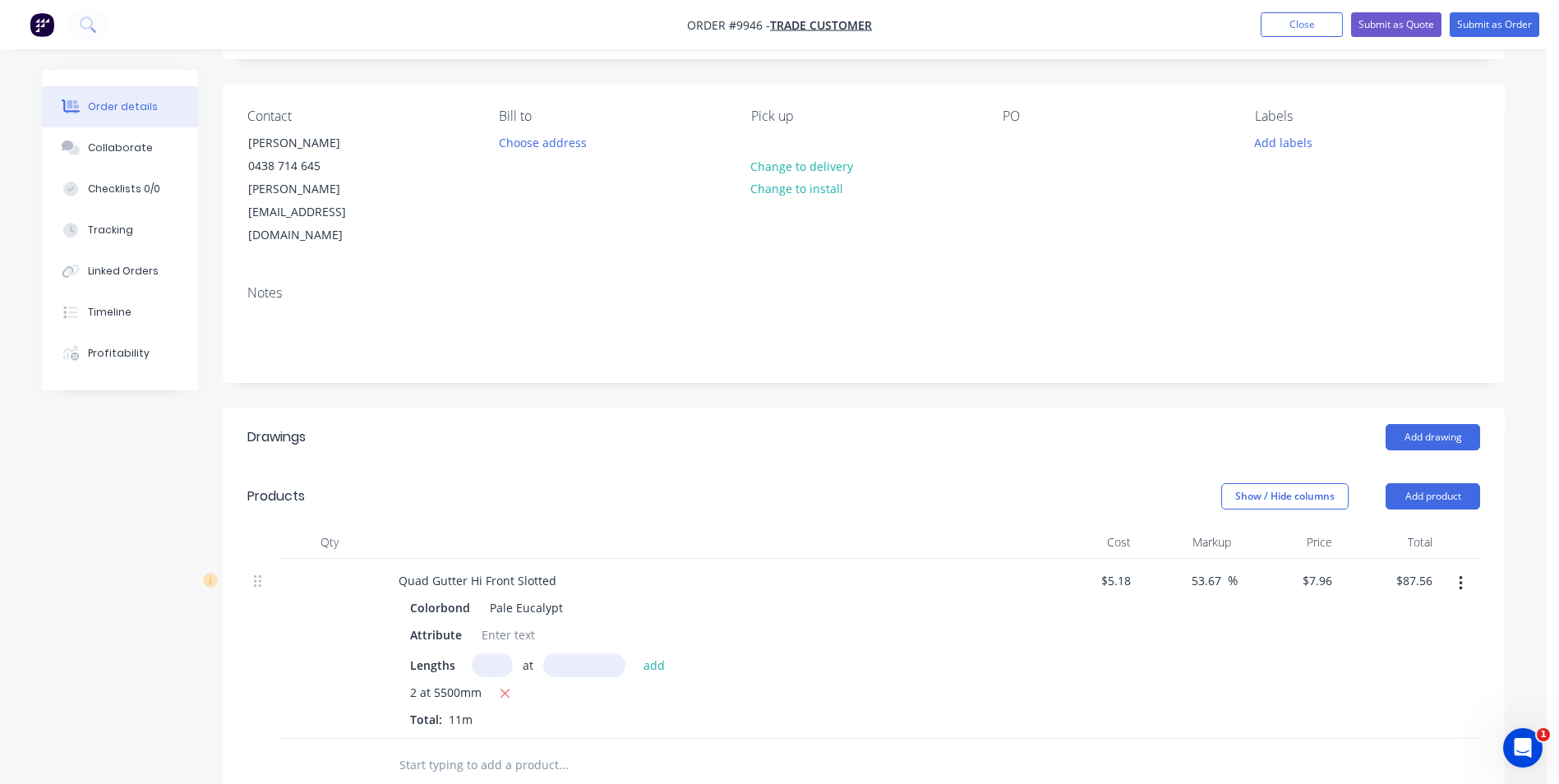
scroll to position [0, 0]
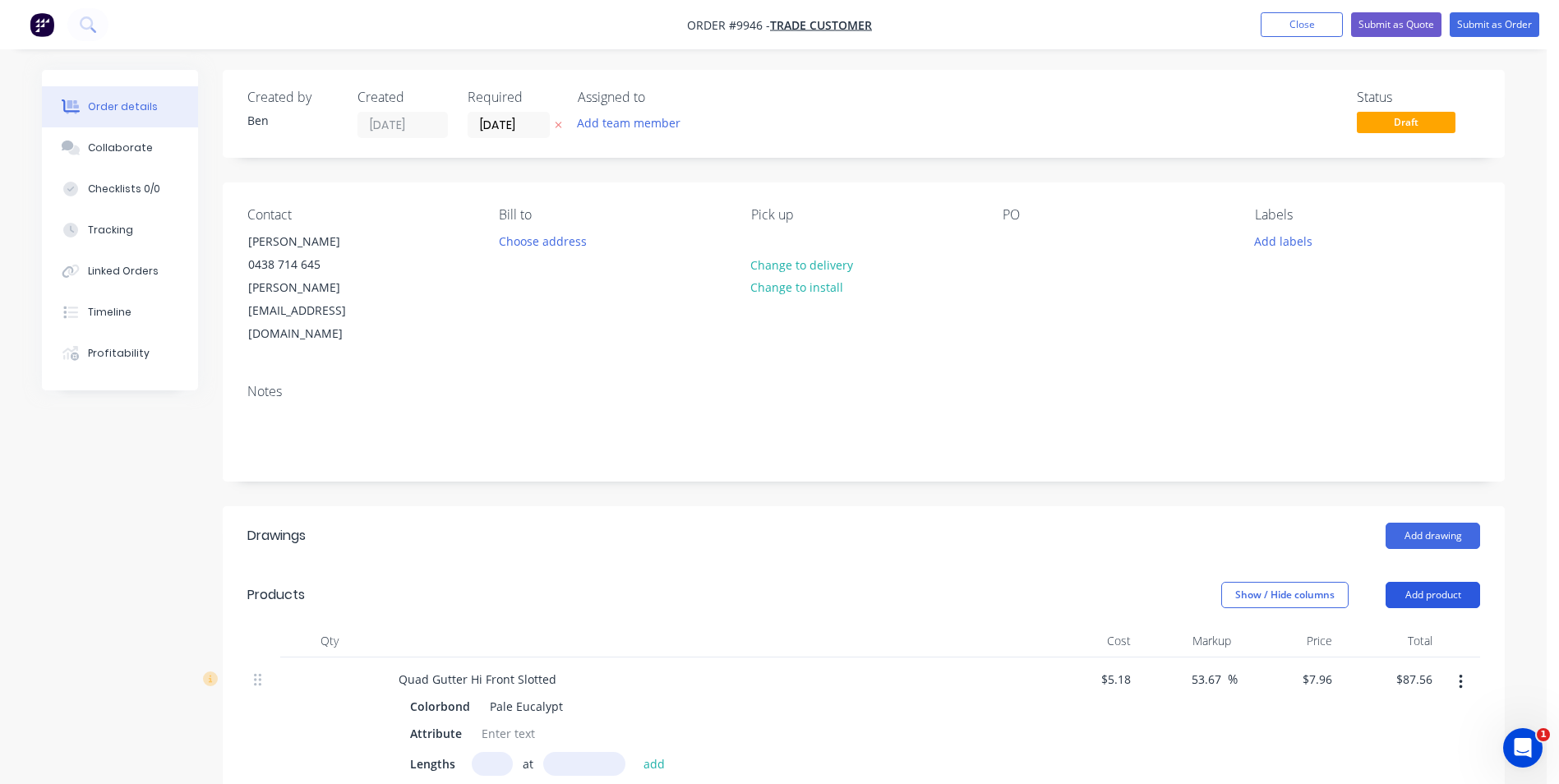
click at [1434, 582] on button "Add product" at bounding box center [1432, 595] width 95 height 26
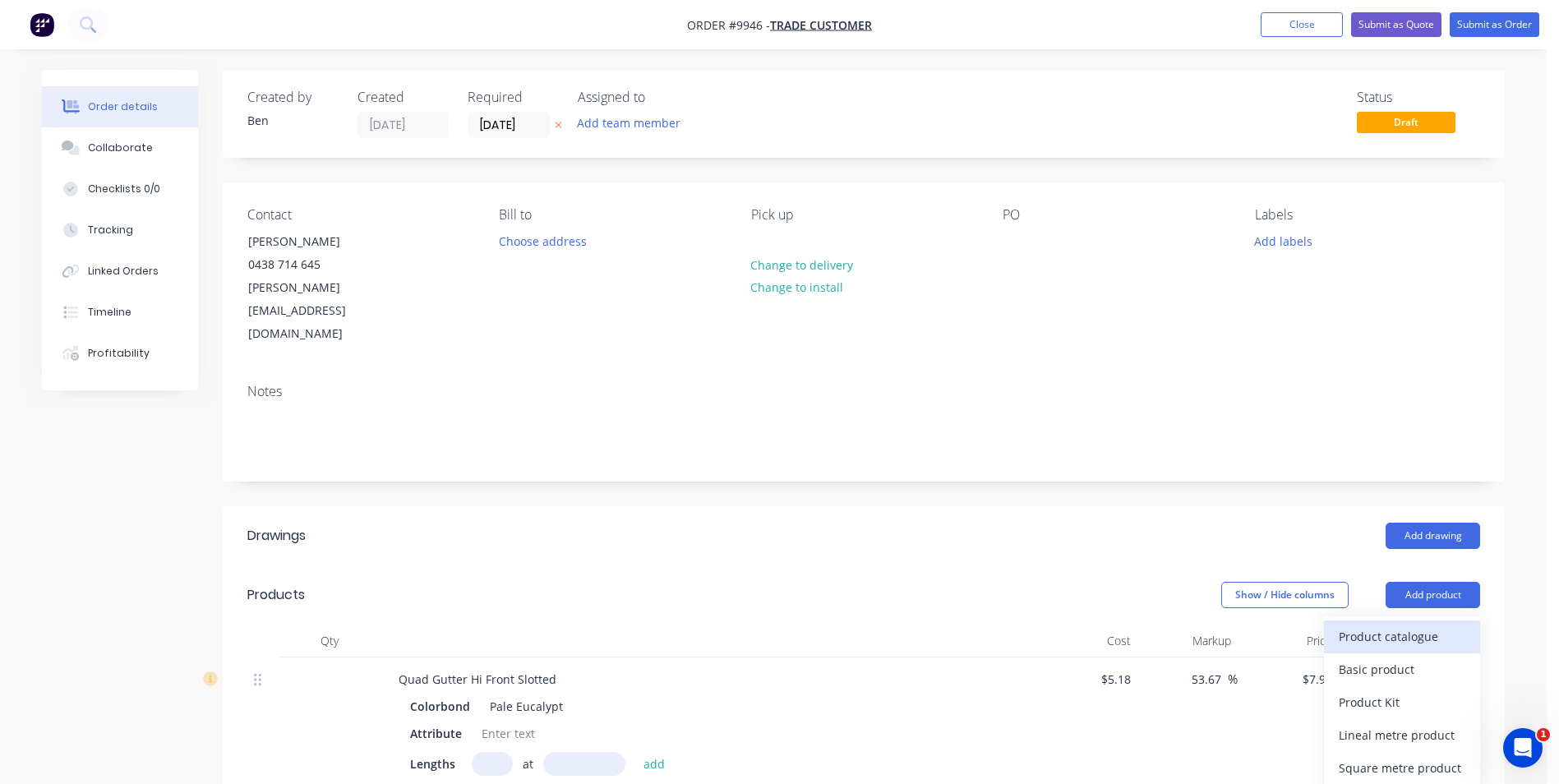
click at [1382, 624] on div "Product catalogue" at bounding box center [1401, 636] width 126 height 23
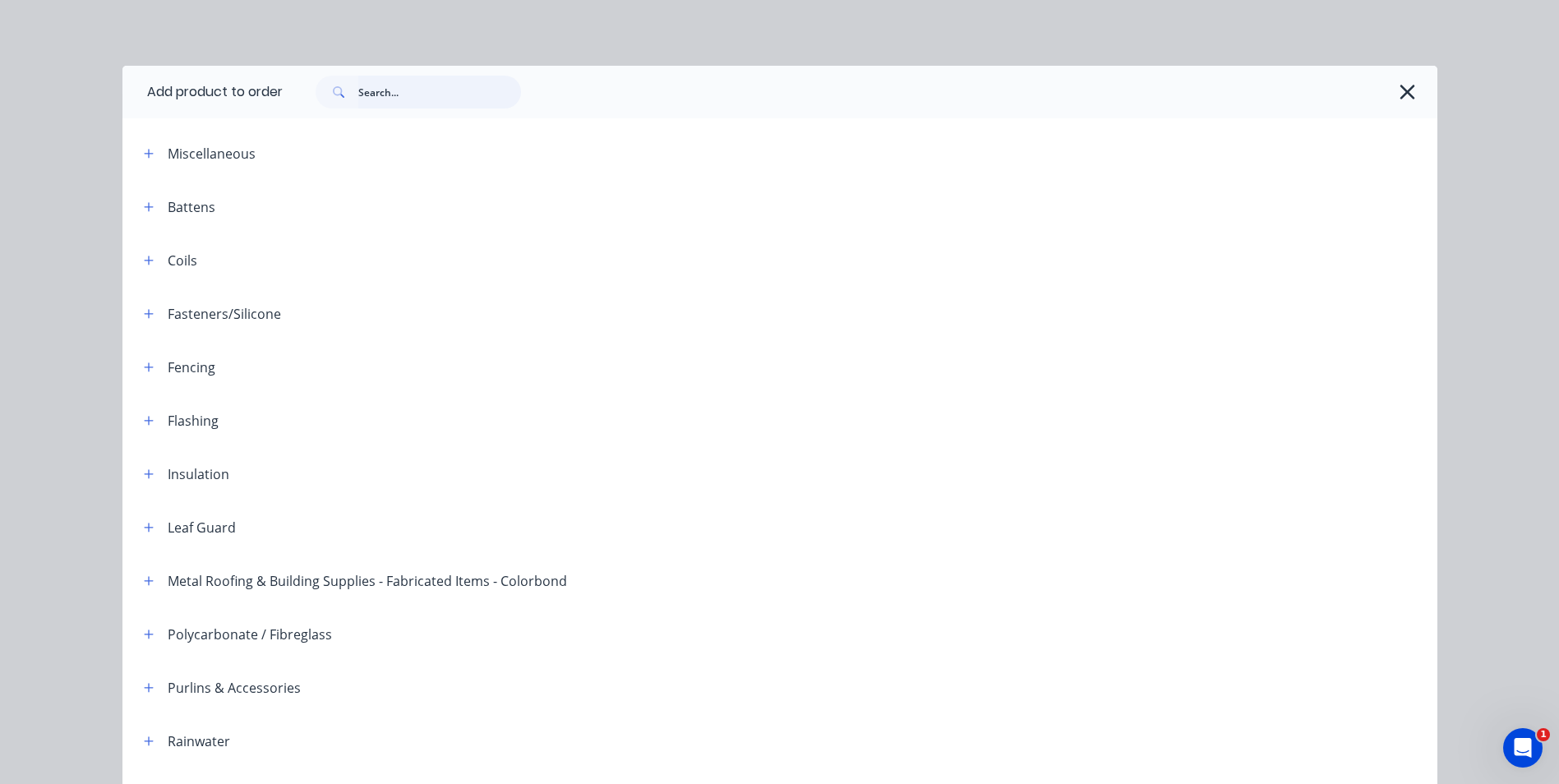
click at [375, 92] on input "text" at bounding box center [440, 92] width 163 height 32
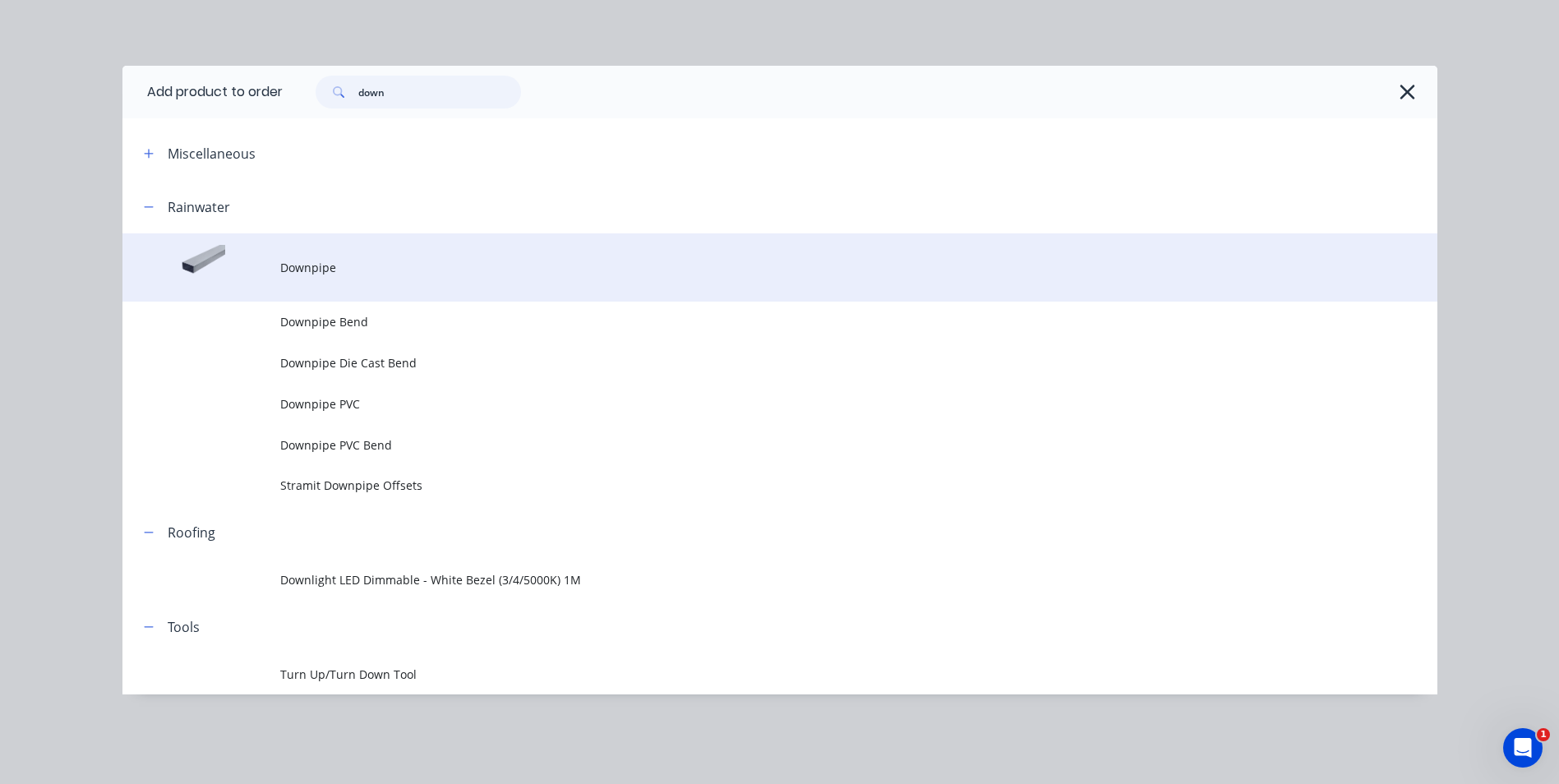
type input "down"
click at [297, 256] on td "Downpipe" at bounding box center [859, 268] width 1157 height 68
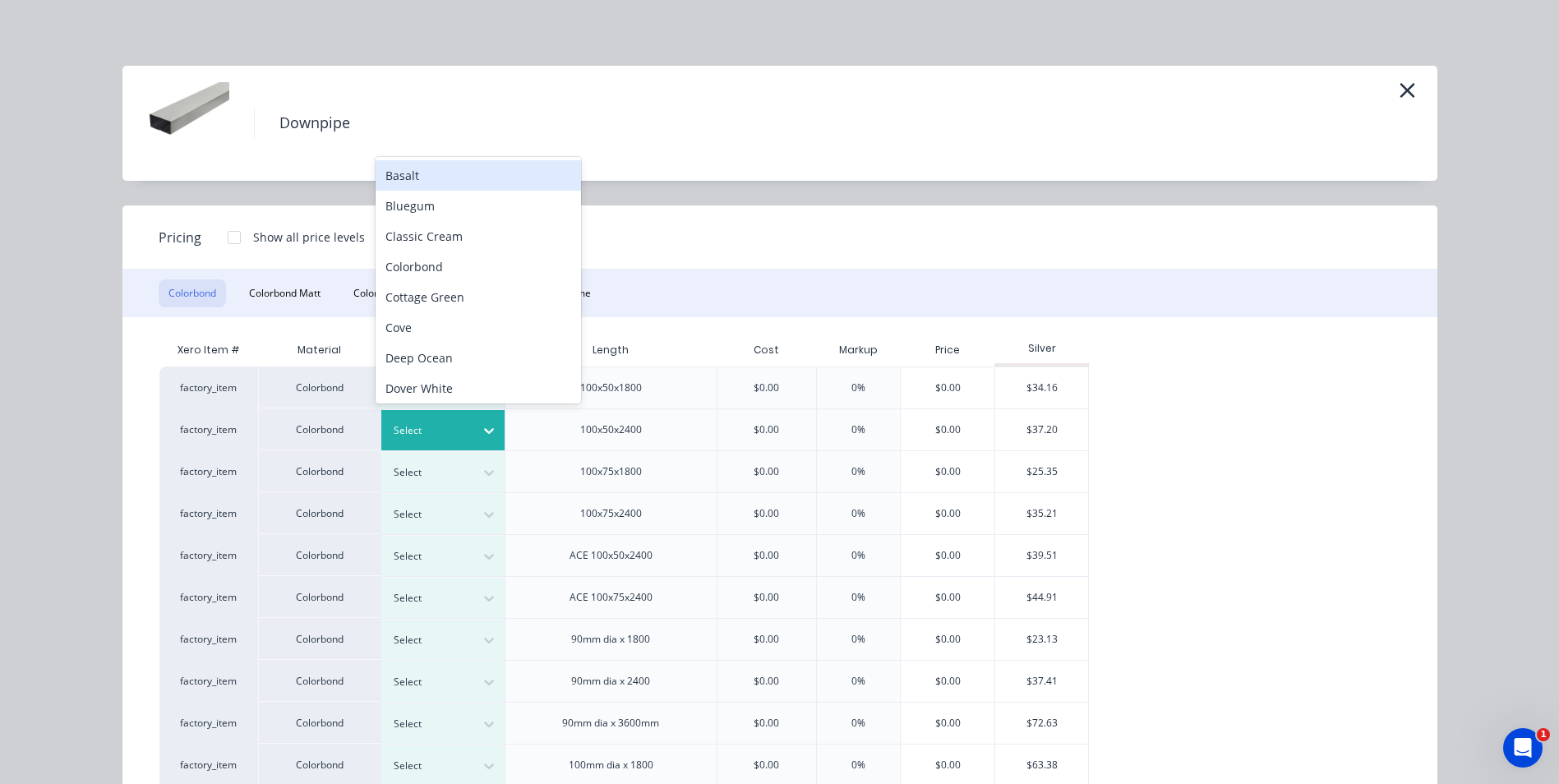
click at [481, 424] on icon at bounding box center [488, 431] width 16 height 16
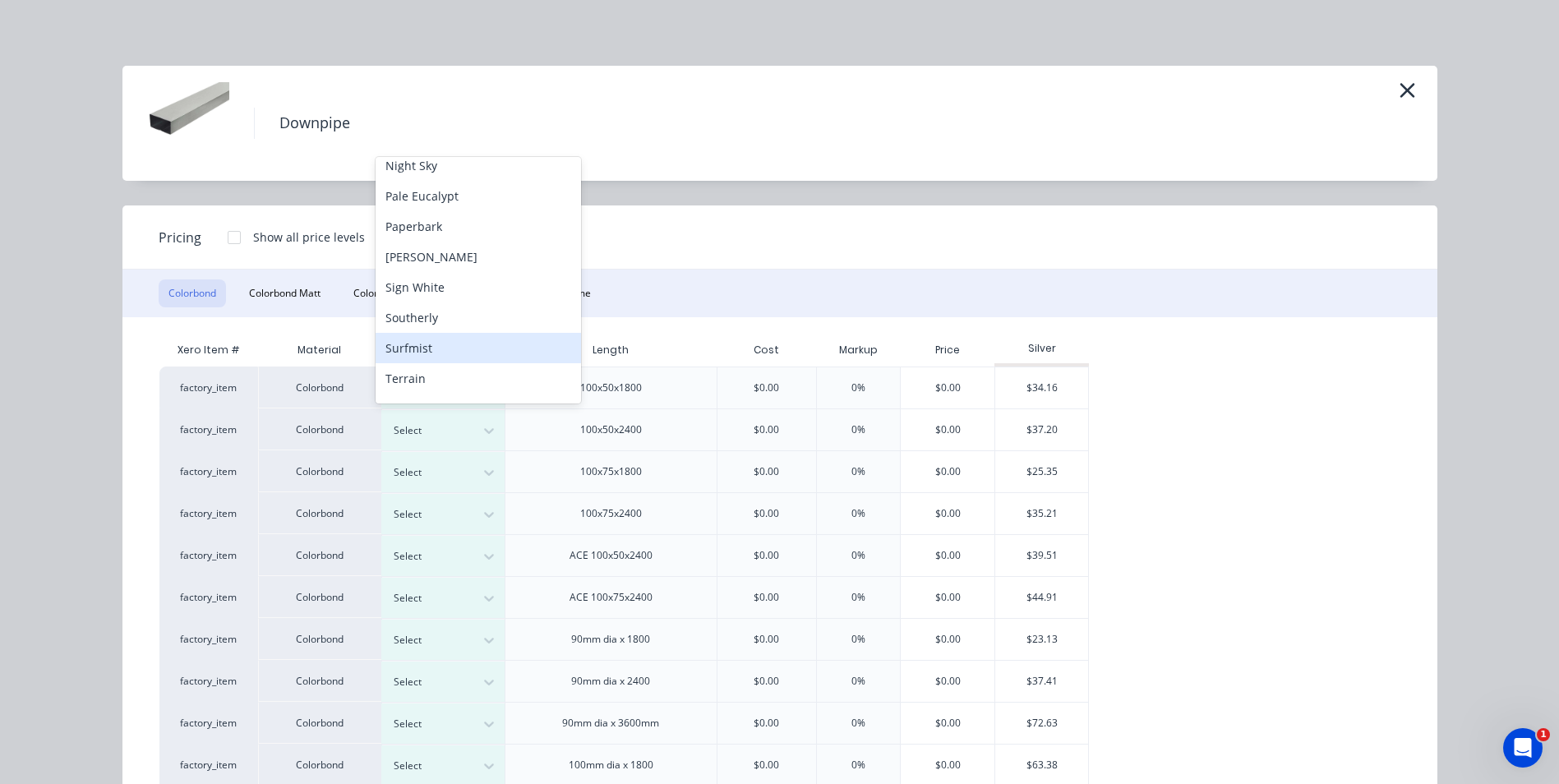
scroll to position [421, 0]
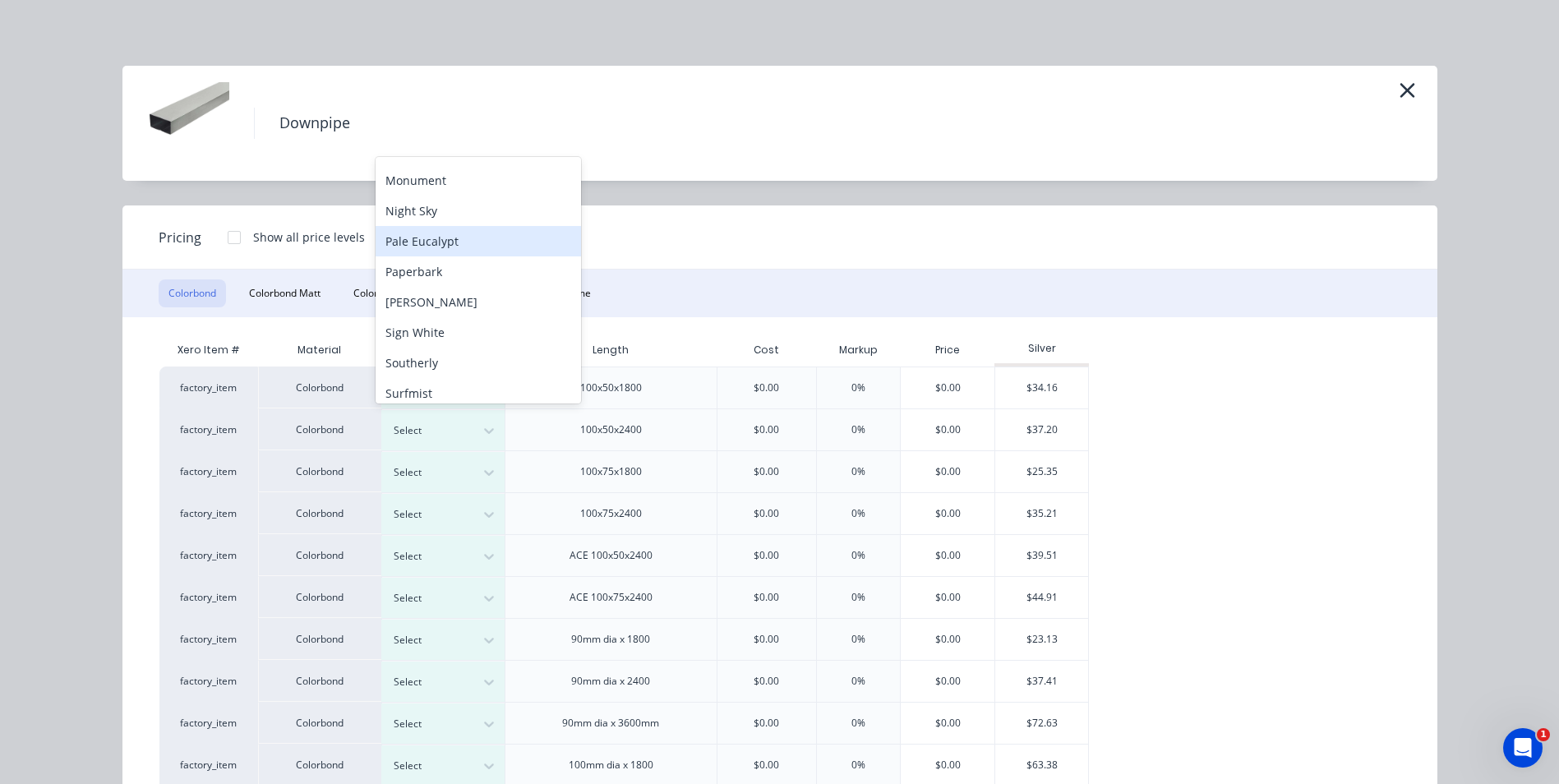
click at [479, 240] on div "Pale Eucalypt" at bounding box center [479, 242] width 205 height 31
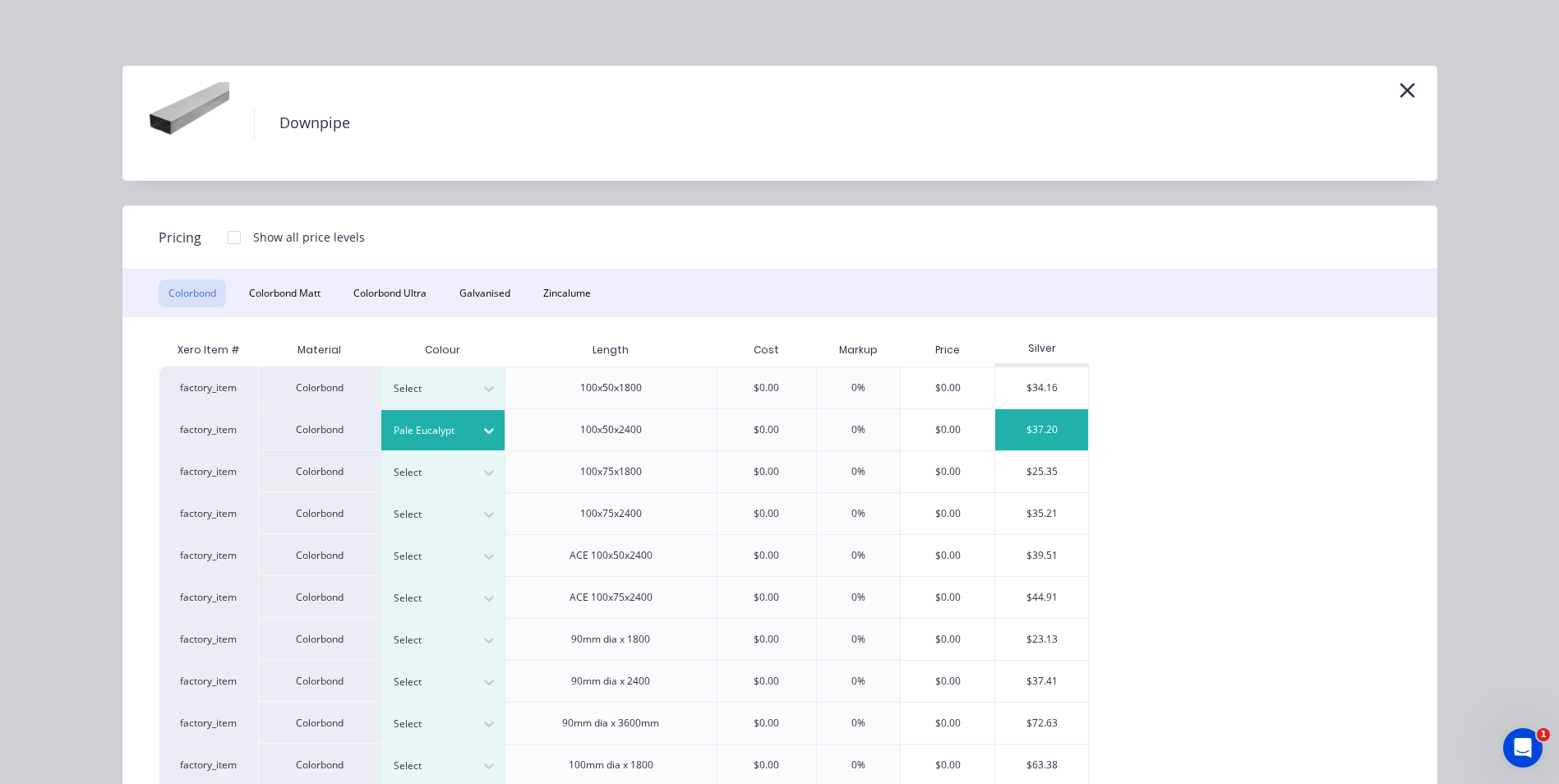
click at [1010, 417] on div "$37.20" at bounding box center [1041, 430] width 93 height 41
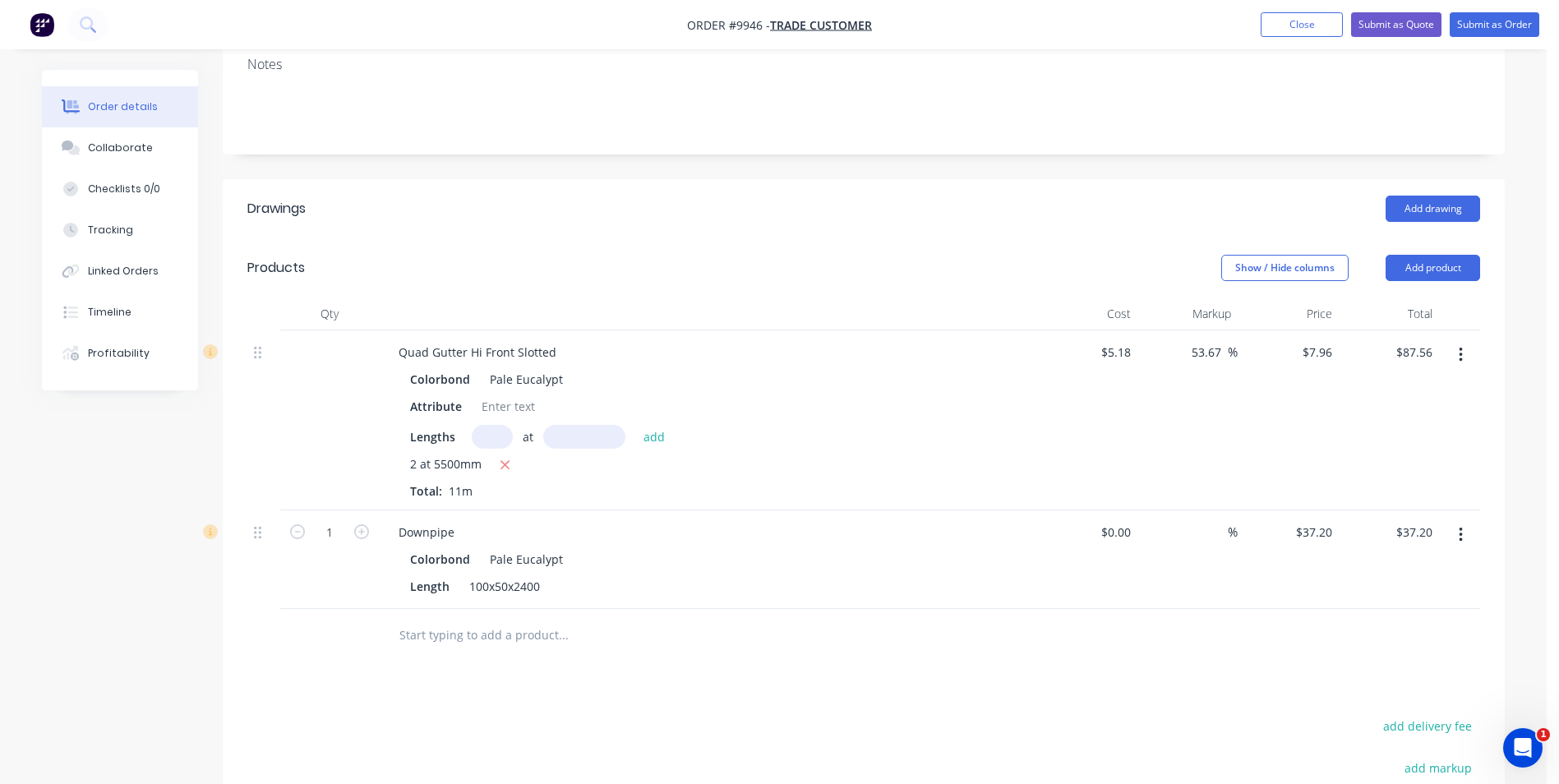
scroll to position [329, 0]
click at [359, 523] on icon "button" at bounding box center [361, 530] width 14 height 14
type input "2"
type input "$74.40"
click at [359, 523] on icon "button" at bounding box center [361, 530] width 14 height 14
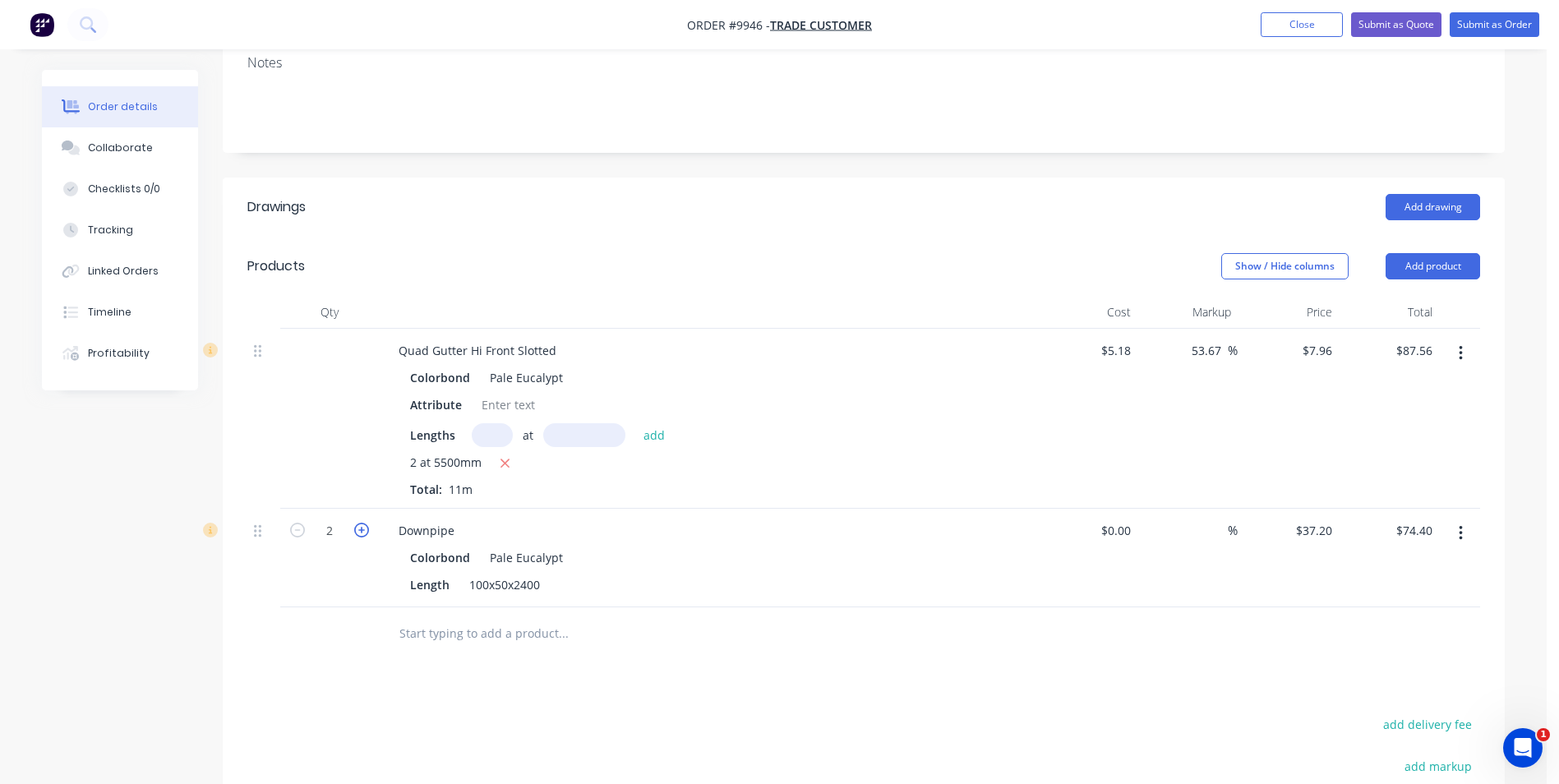
type input "3"
type input "$111.60"
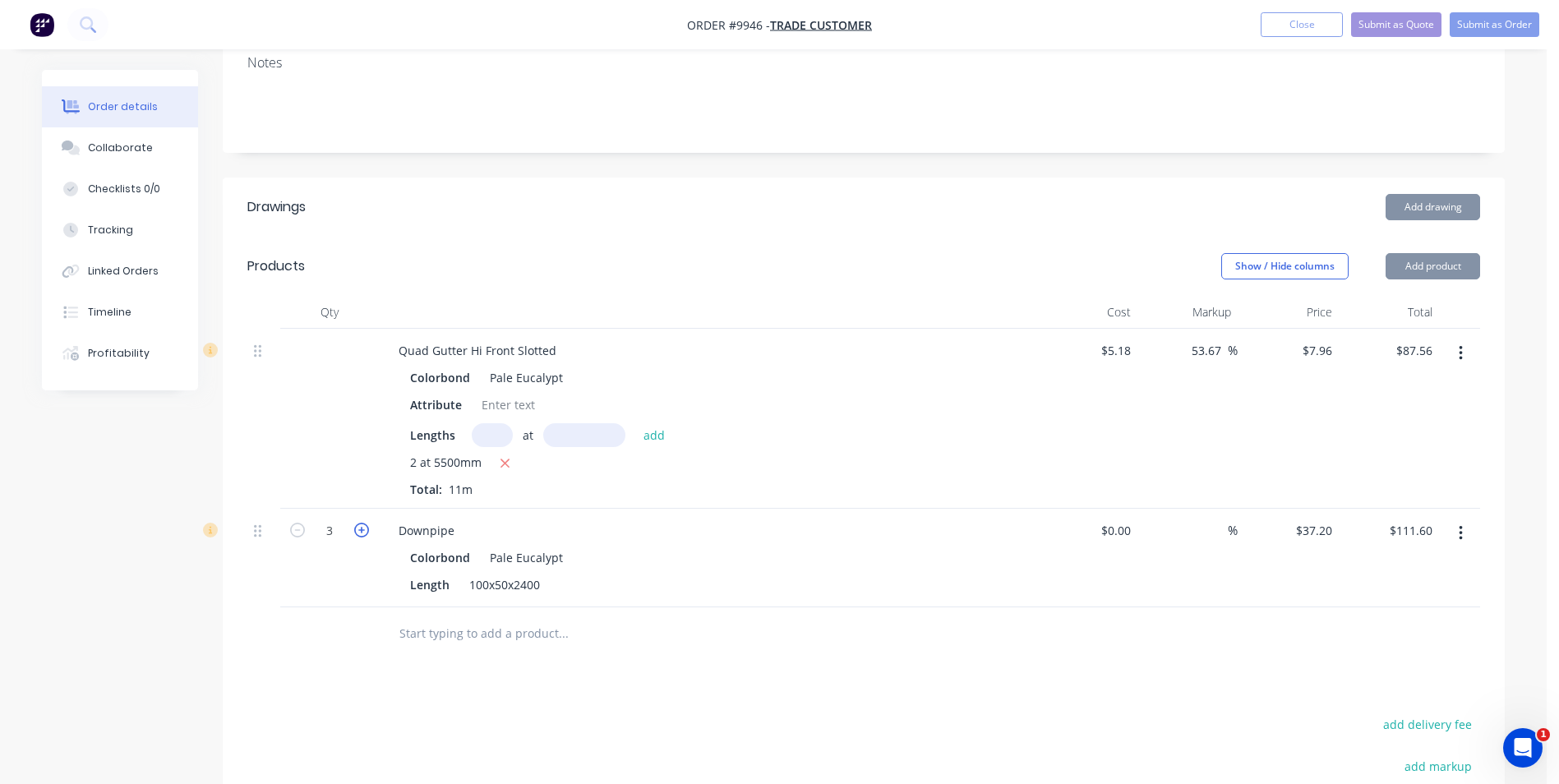
click at [359, 523] on icon "button" at bounding box center [361, 530] width 14 height 14
type input "4"
type input "$148.80"
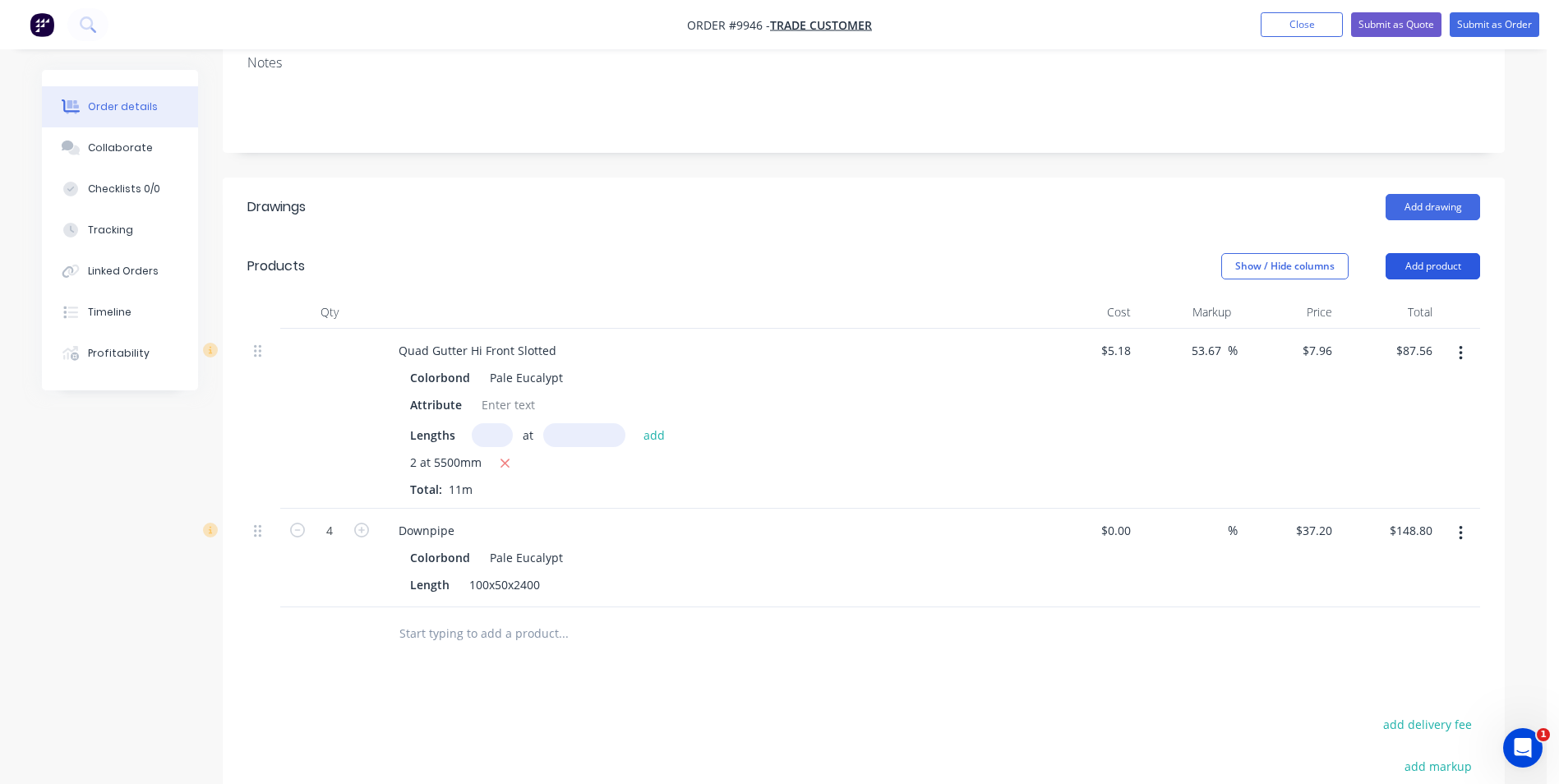
click at [1445, 253] on button "Add product" at bounding box center [1432, 266] width 95 height 26
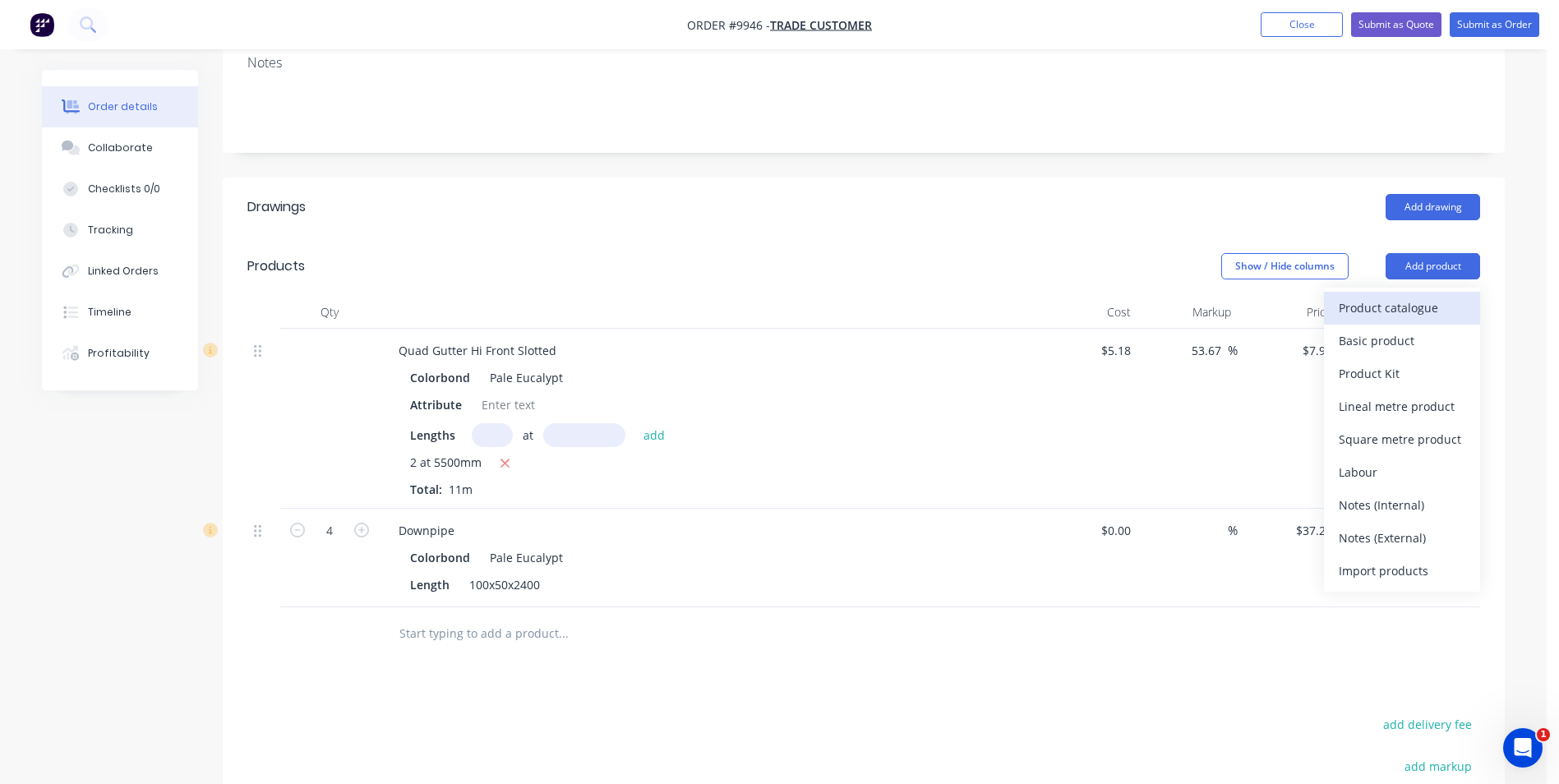
click at [1389, 296] on div "Product catalogue" at bounding box center [1401, 307] width 126 height 23
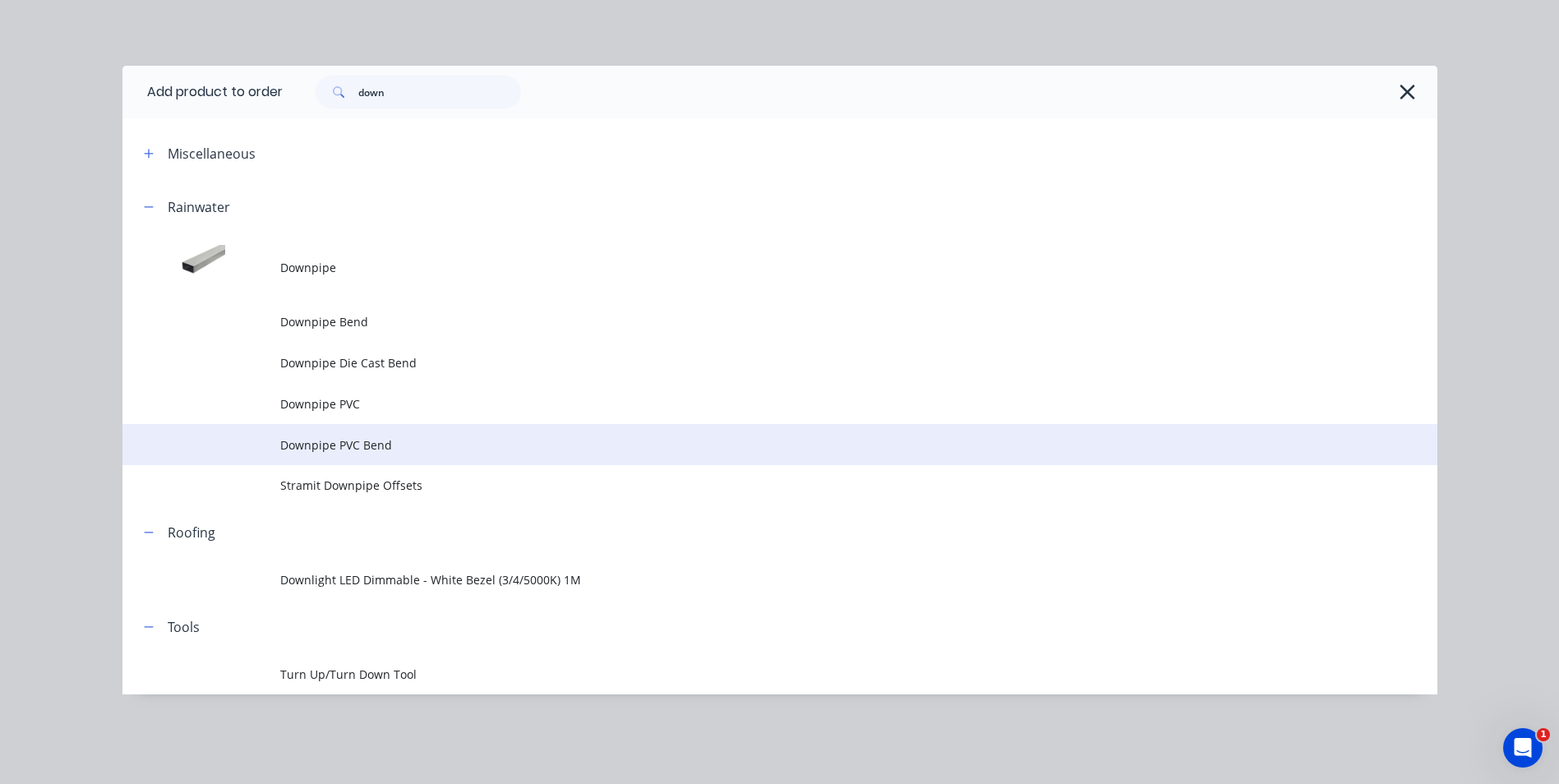
scroll to position [601, 0]
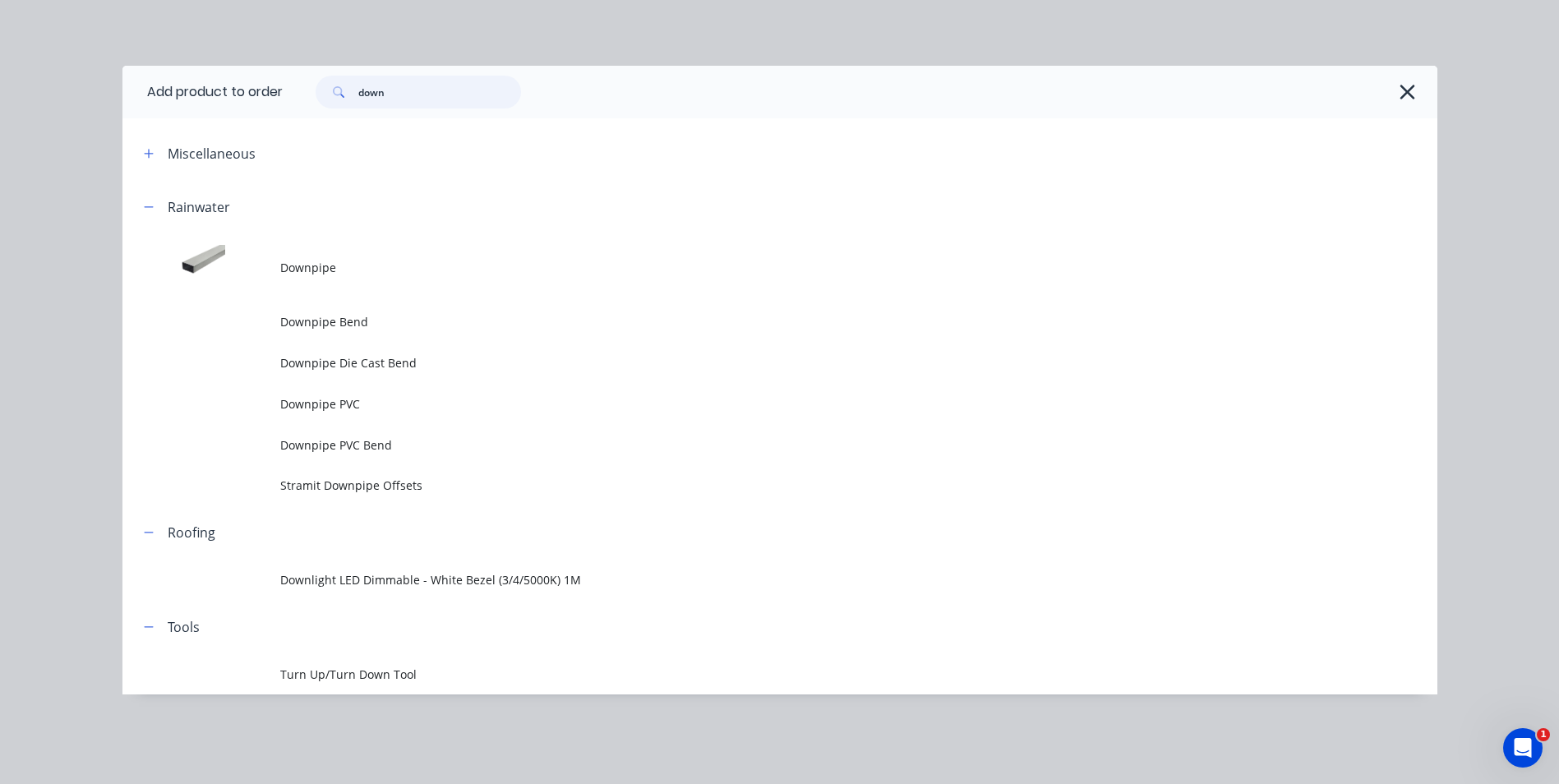
click at [410, 99] on input "down" at bounding box center [440, 92] width 163 height 32
type input "d"
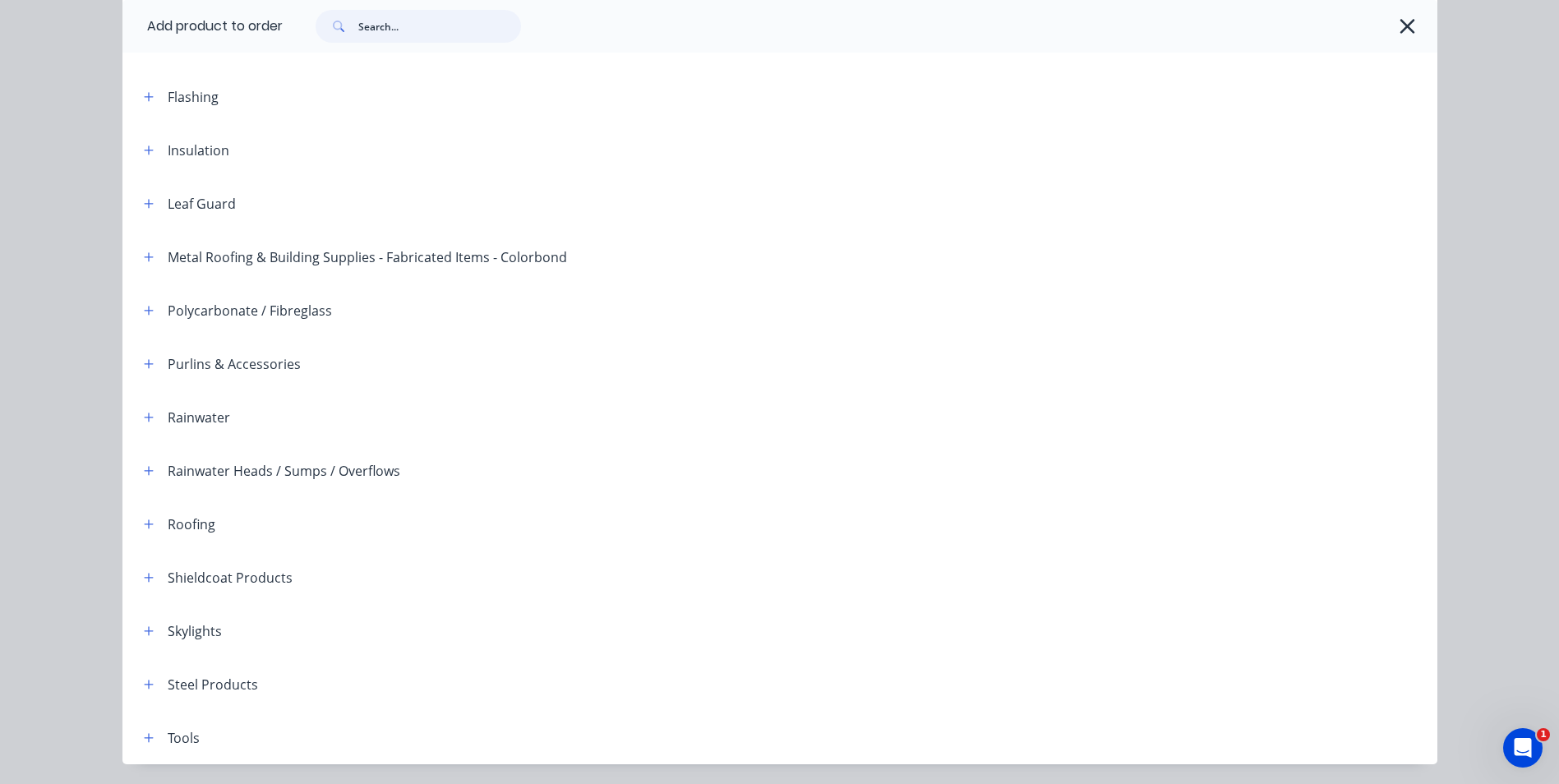
scroll to position [329, 0]
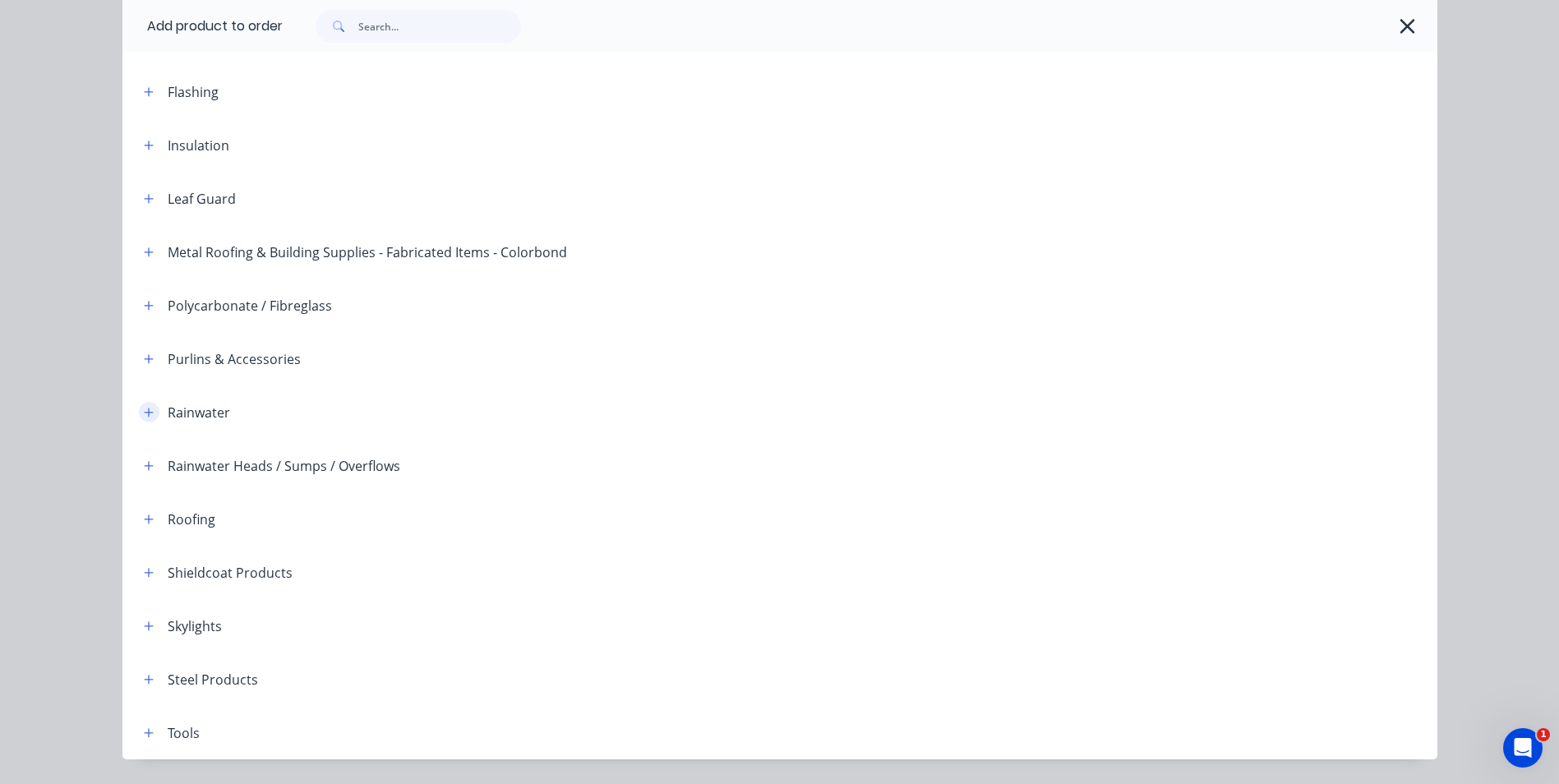
click at [144, 413] on icon "button" at bounding box center [149, 412] width 9 height 9
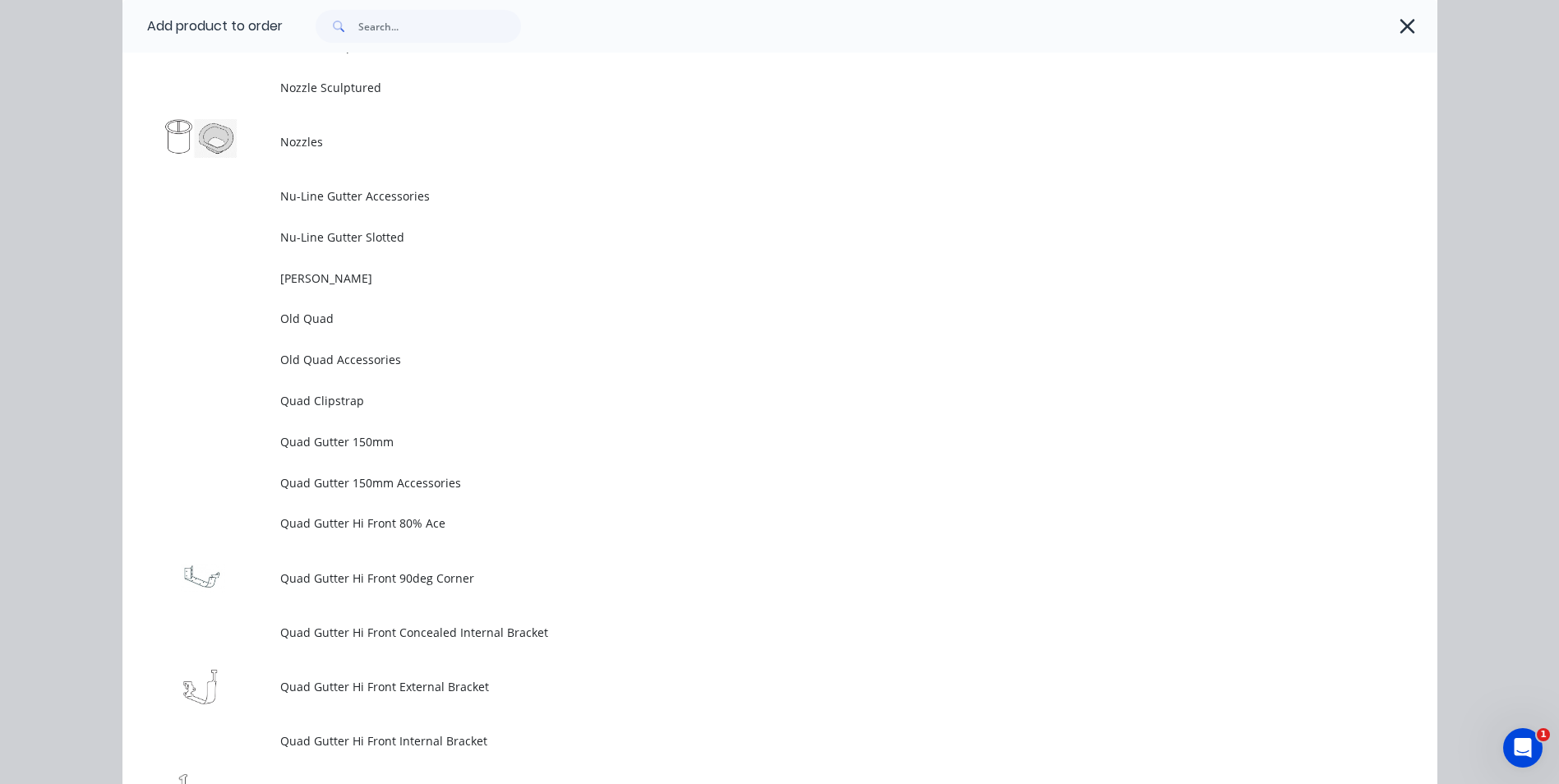
scroll to position [4355, 0]
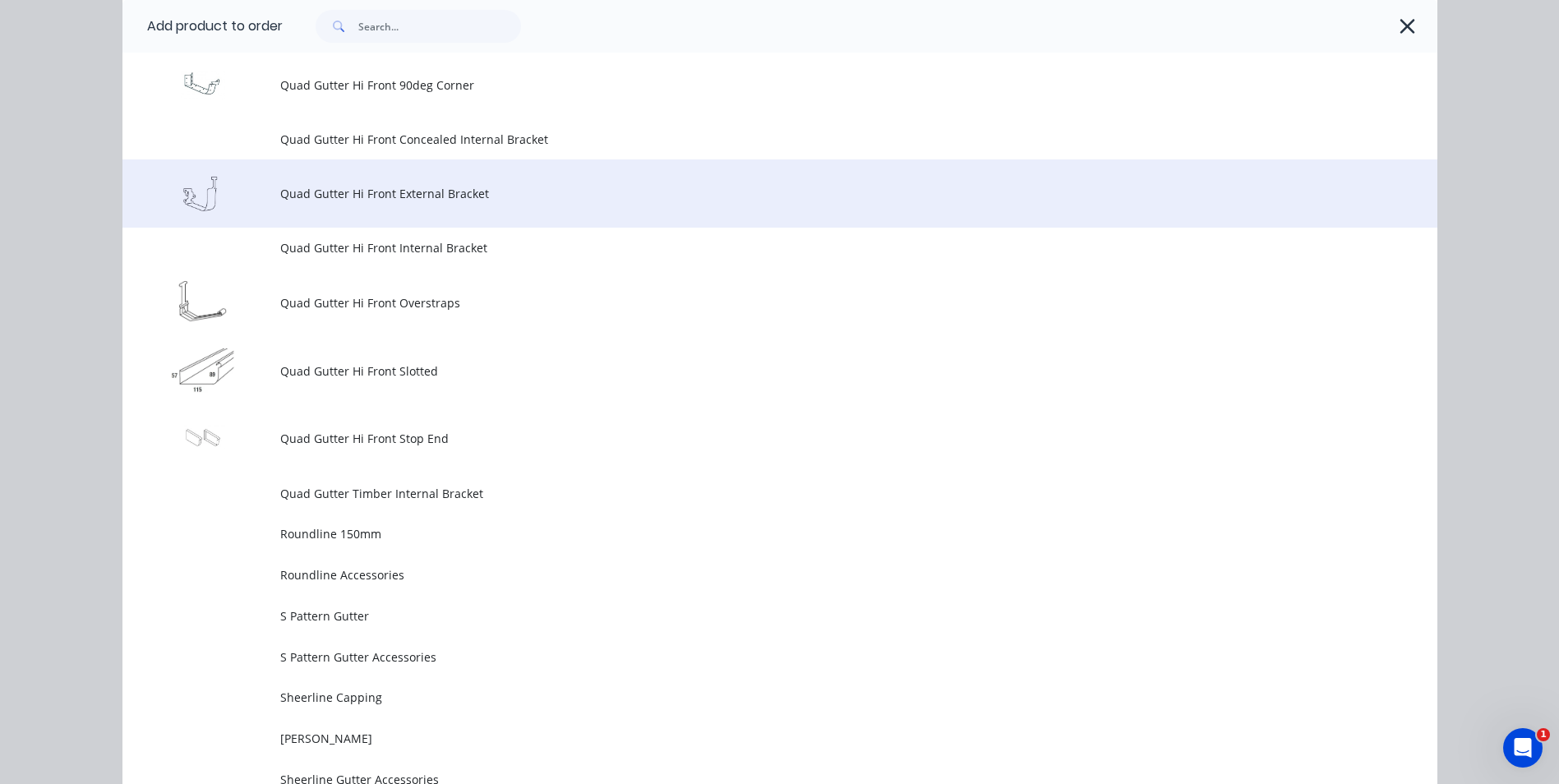
click at [432, 191] on span "Quad Gutter Hi Front External Bracket" at bounding box center [743, 193] width 925 height 17
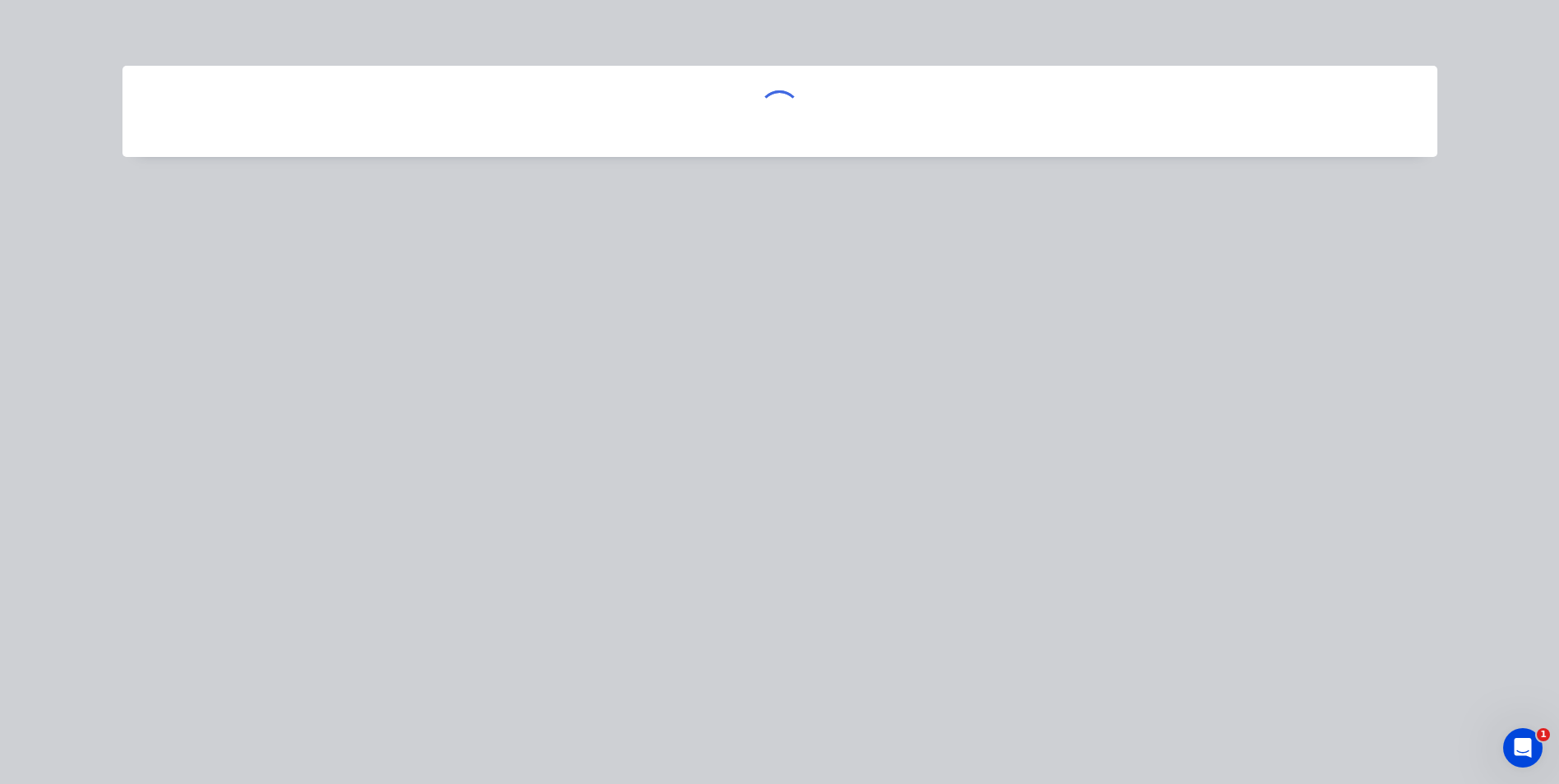
scroll to position [0, 0]
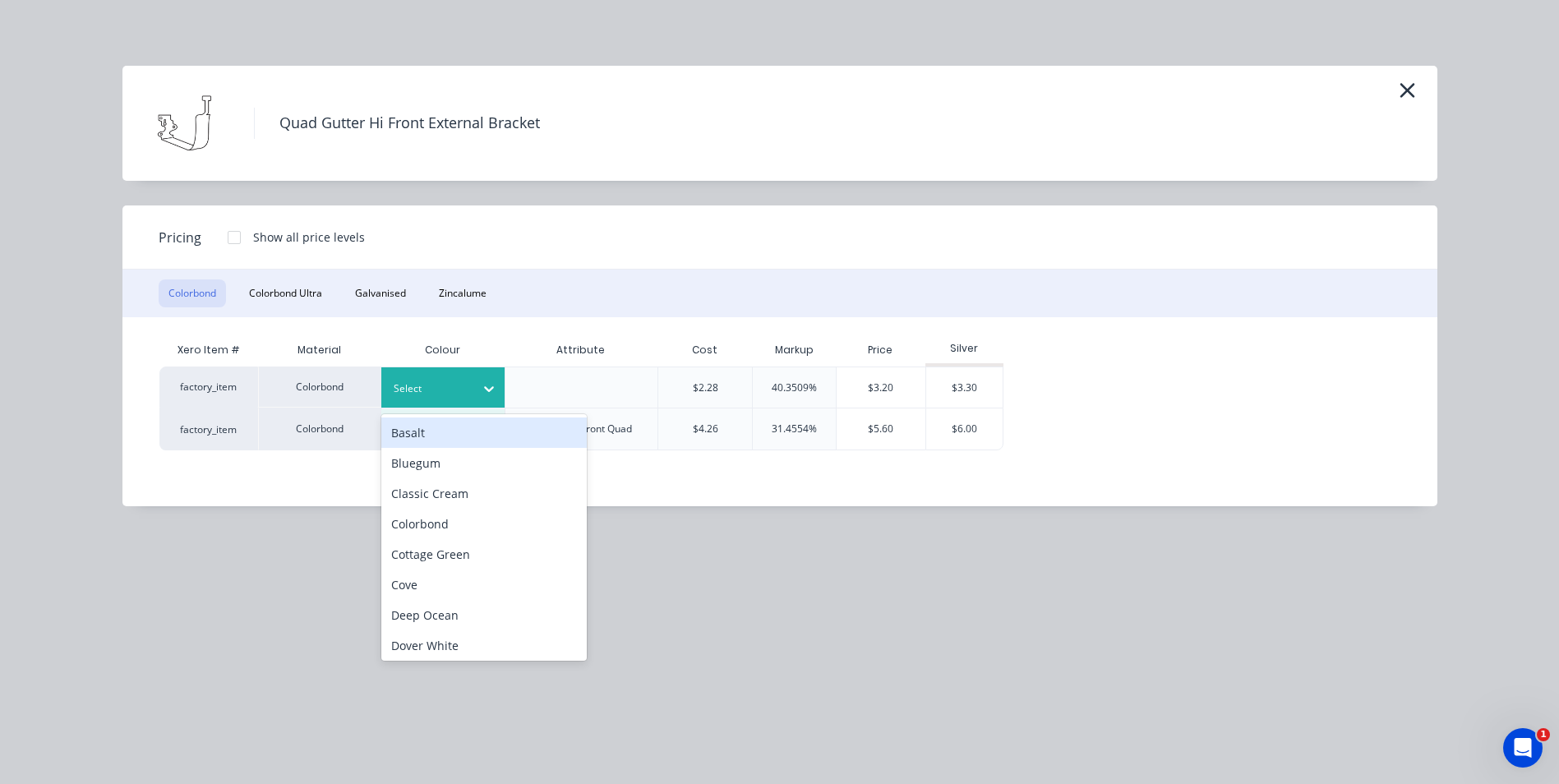
click at [482, 387] on icon at bounding box center [488, 388] width 16 height 16
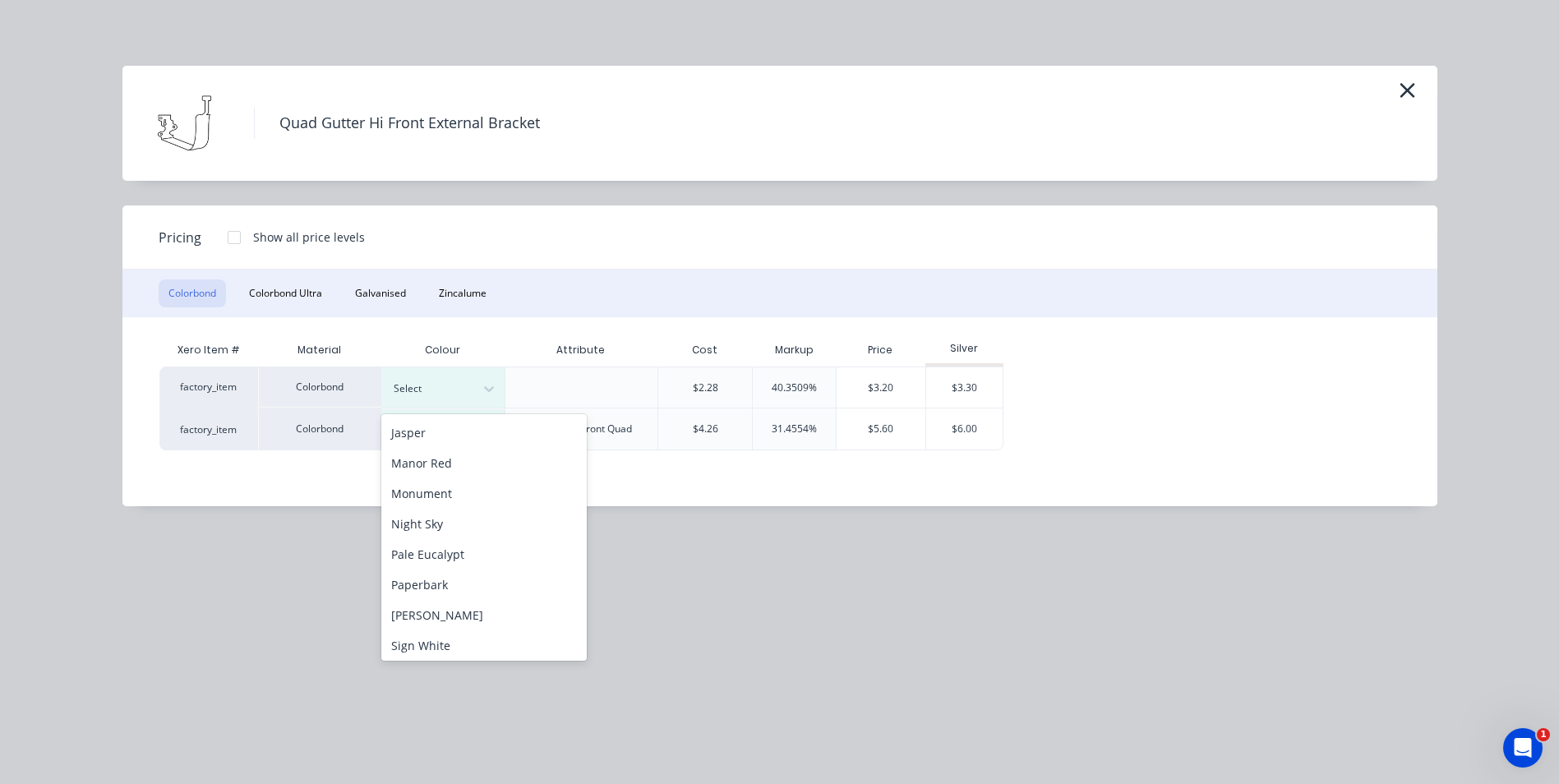
scroll to position [343, 0]
click at [461, 570] on div "Pale Eucalypt" at bounding box center [484, 576] width 205 height 31
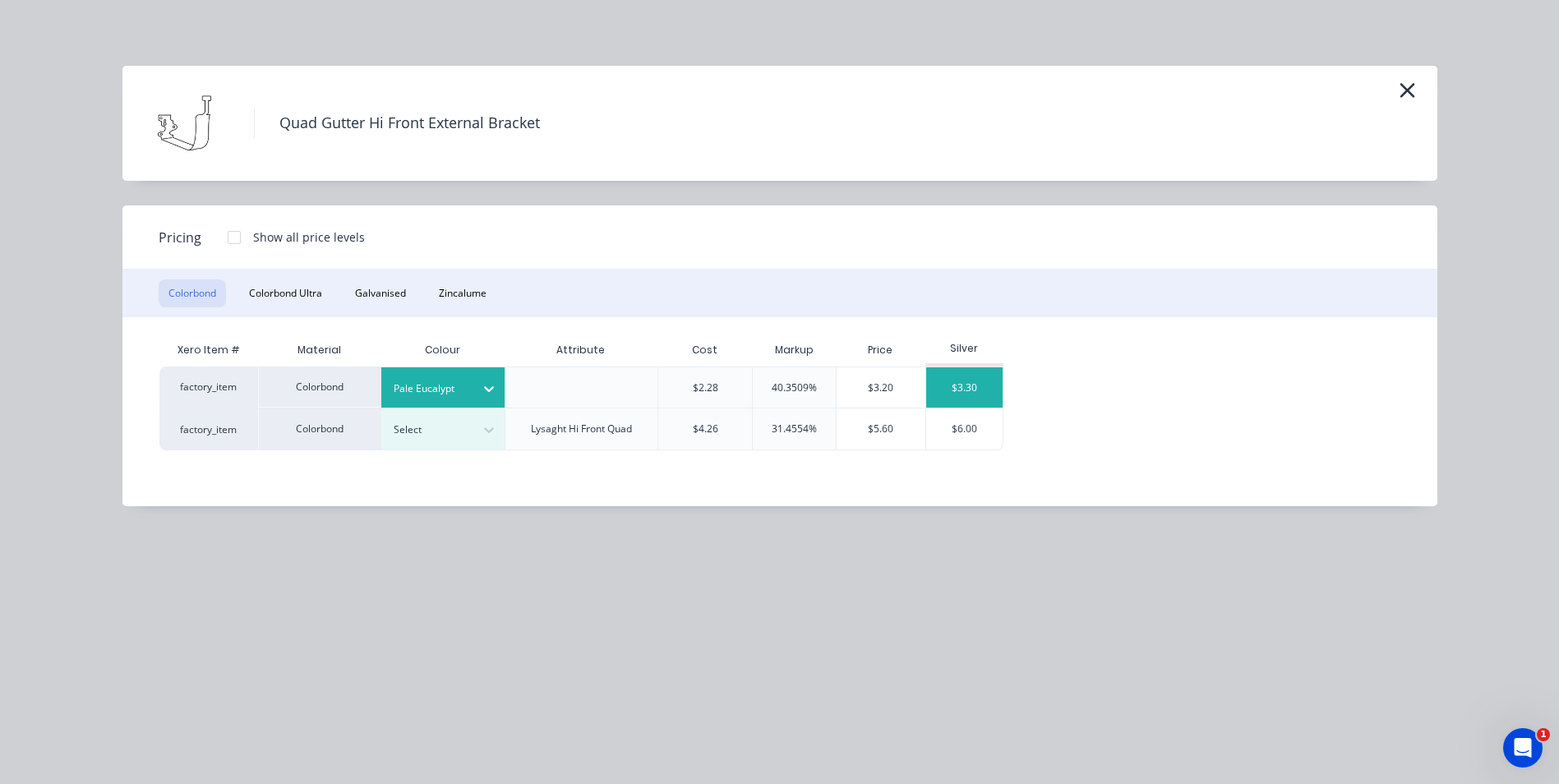
click at [945, 383] on div "$3.30" at bounding box center [965, 387] width 77 height 41
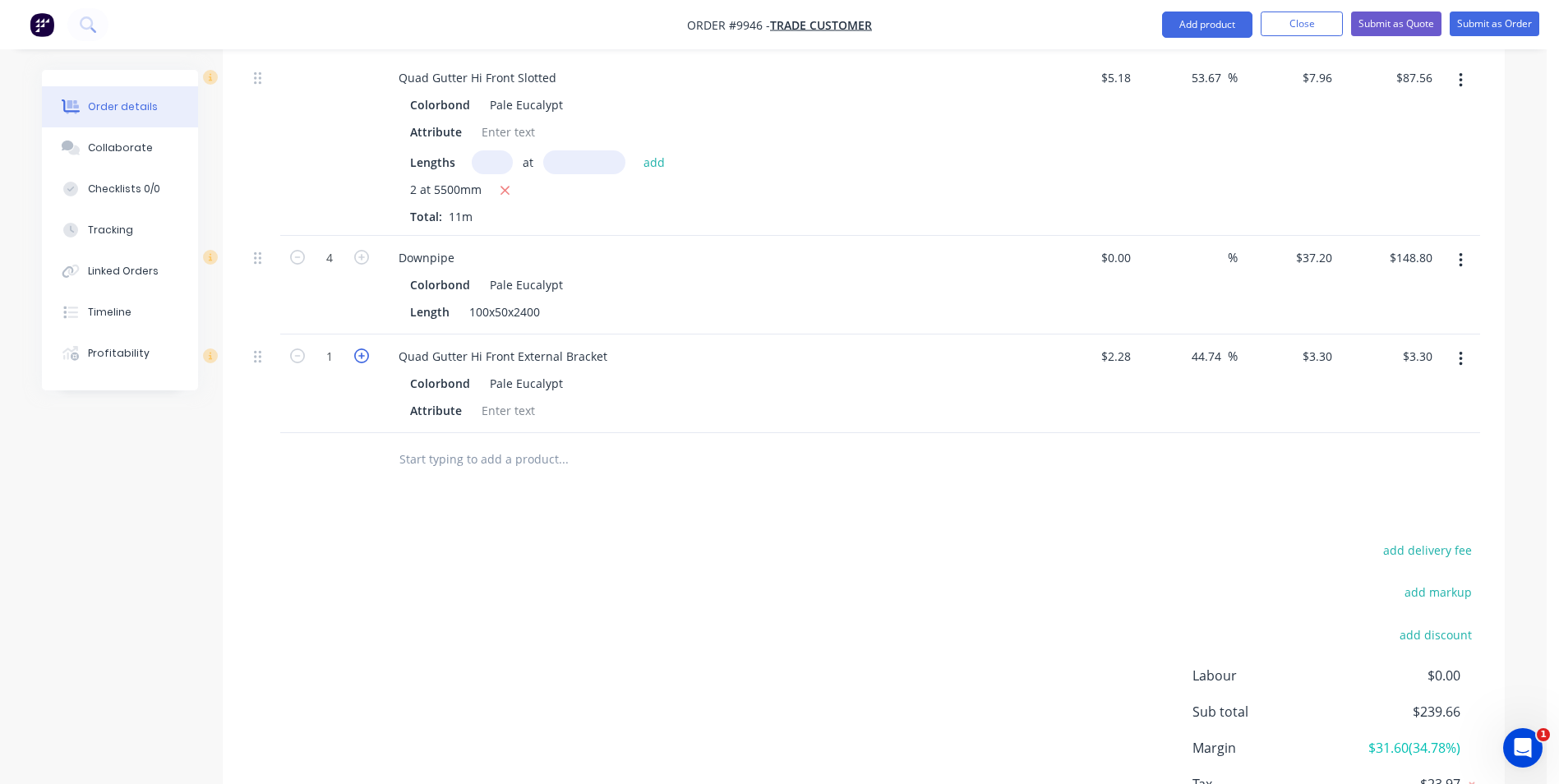
click at [358, 349] on icon "button" at bounding box center [361, 356] width 14 height 14
type input "2"
type input "$6.60"
click at [358, 349] on icon "button" at bounding box center [361, 356] width 14 height 14
type input "3"
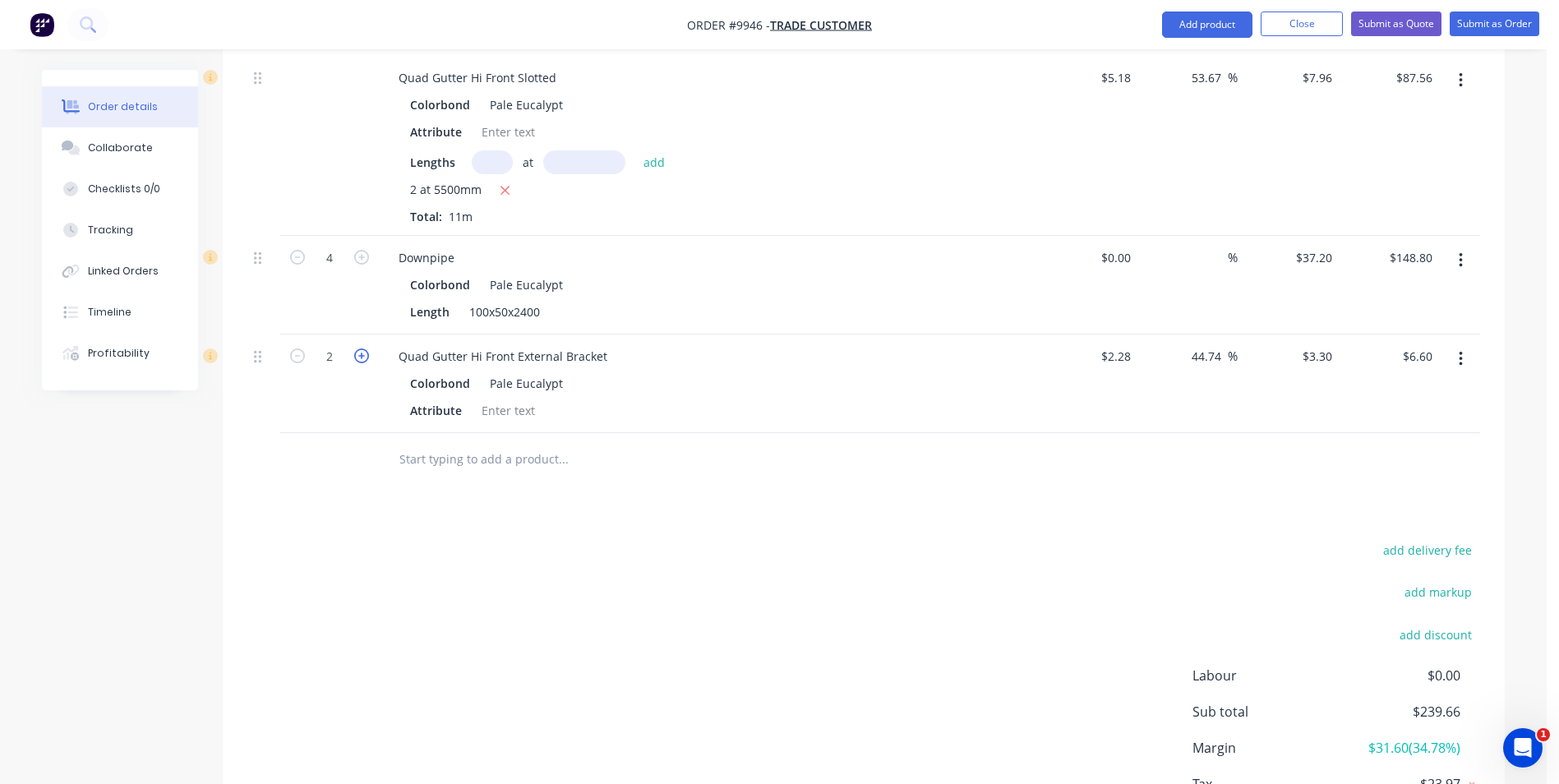
type input "$9.90"
click at [358, 349] on icon "button" at bounding box center [361, 356] width 14 height 14
type input "4"
type input "$13.20"
click at [358, 349] on icon "button" at bounding box center [361, 356] width 14 height 14
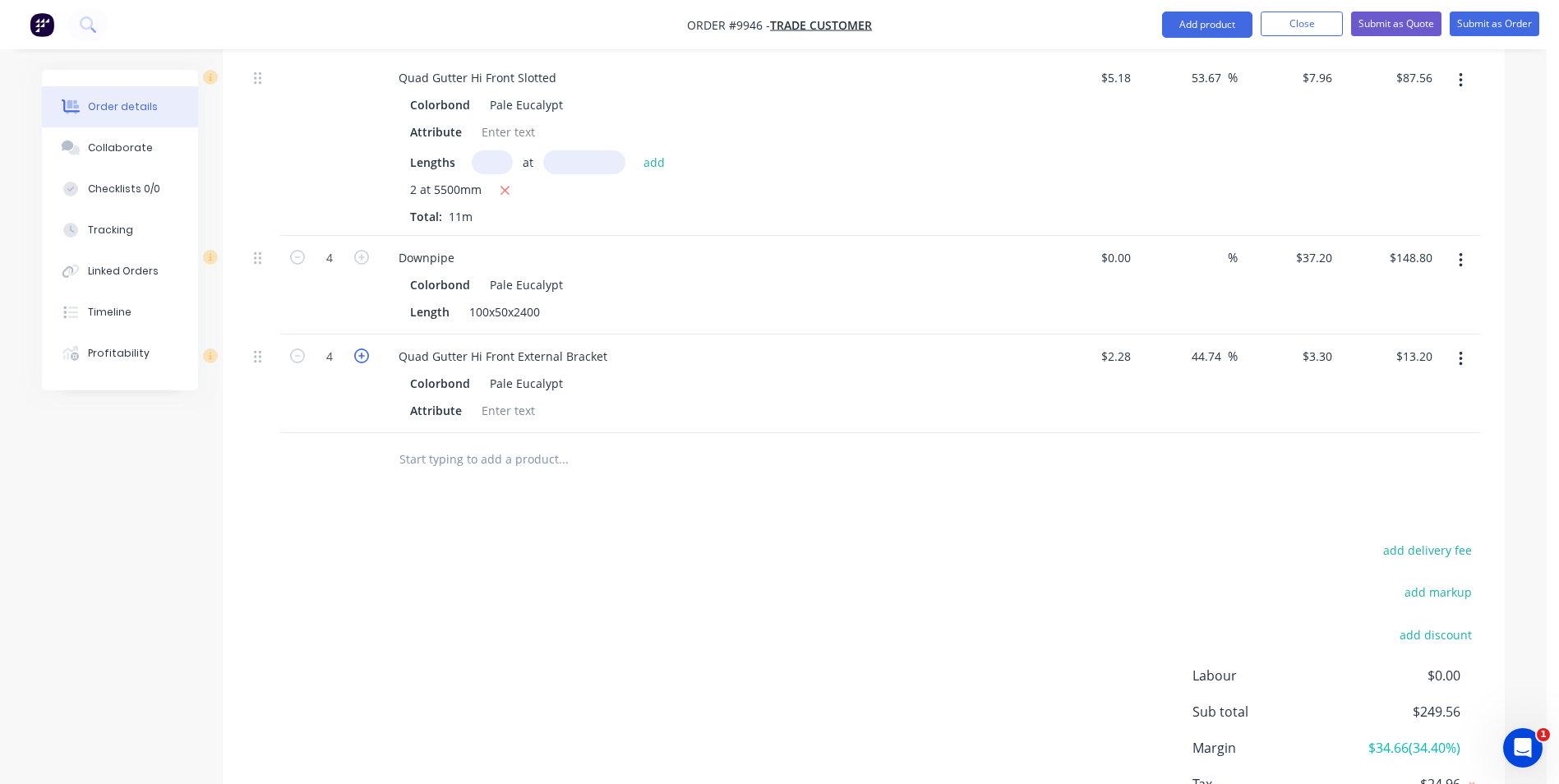
type input "5"
type input "$16.50"
click at [358, 349] on icon "button" at bounding box center [361, 356] width 14 height 14
type input "6"
type input "$19.80"
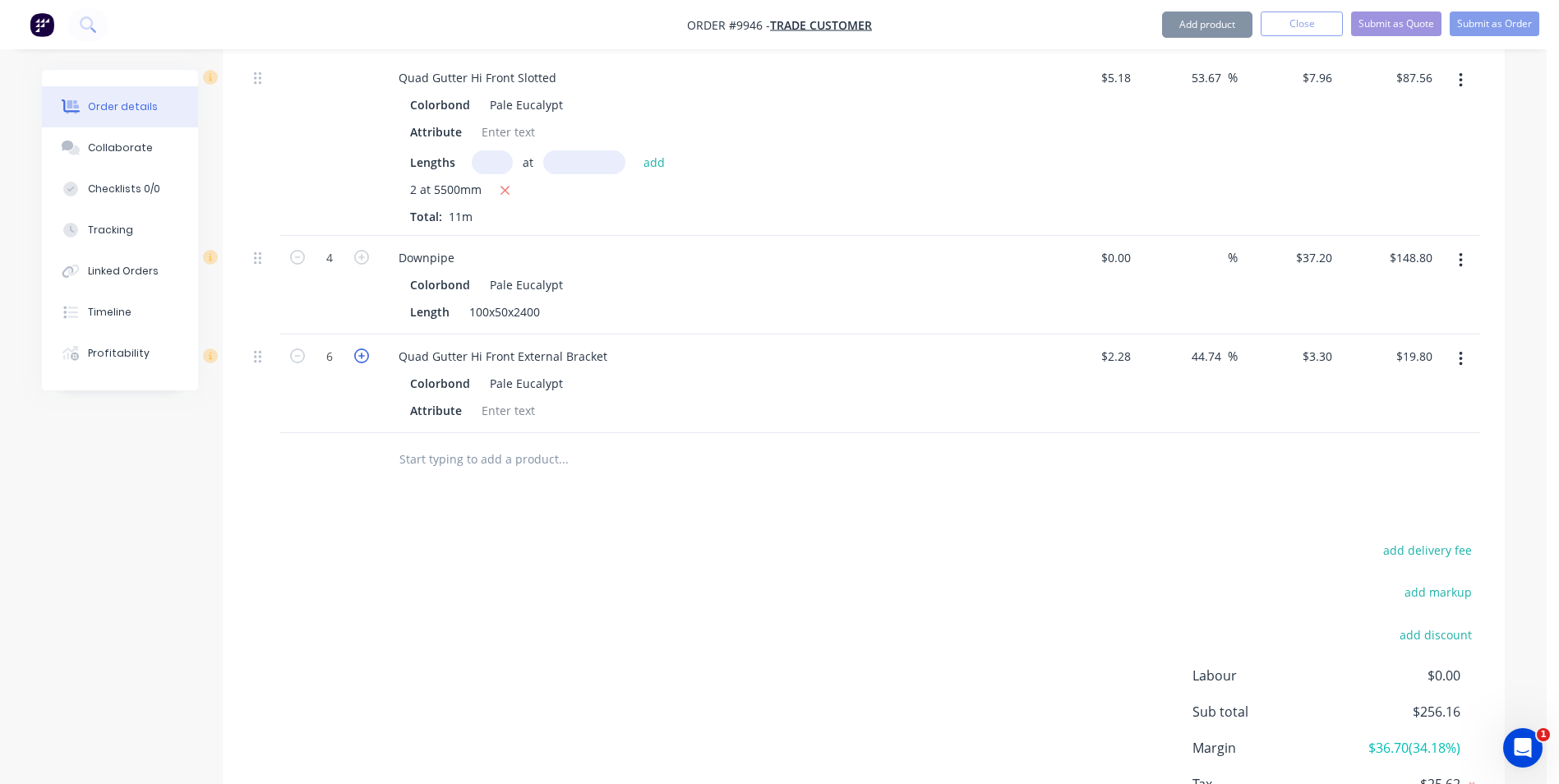
click at [358, 349] on icon "button" at bounding box center [361, 356] width 14 height 14
type input "7"
type input "$23.10"
click at [358, 349] on icon "button" at bounding box center [361, 356] width 14 height 14
type input "8"
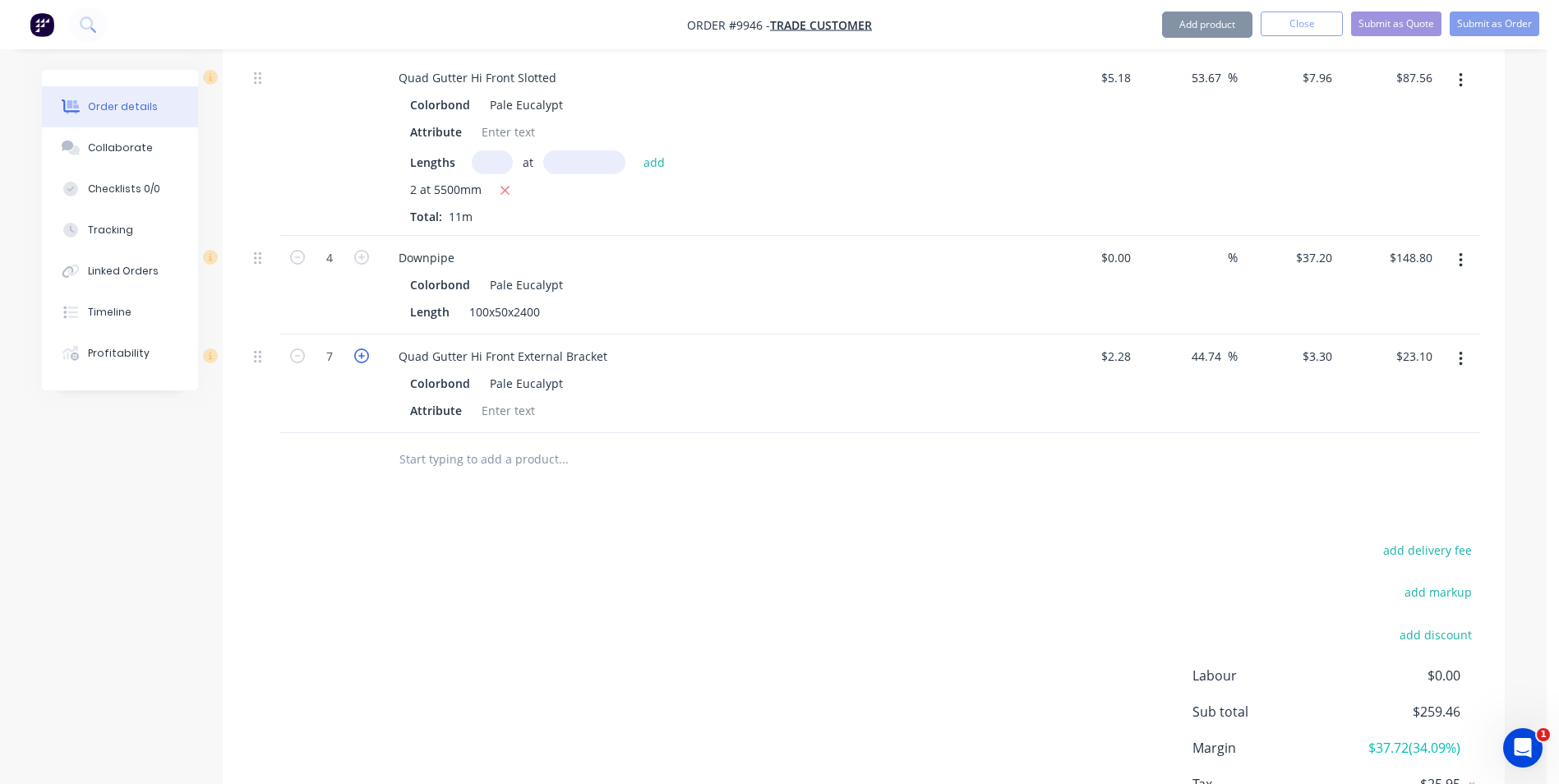
type input "$26.40"
click at [358, 349] on icon "button" at bounding box center [361, 356] width 14 height 14
type input "9"
type input "$29.70"
click at [358, 349] on icon "button" at bounding box center [361, 356] width 14 height 14
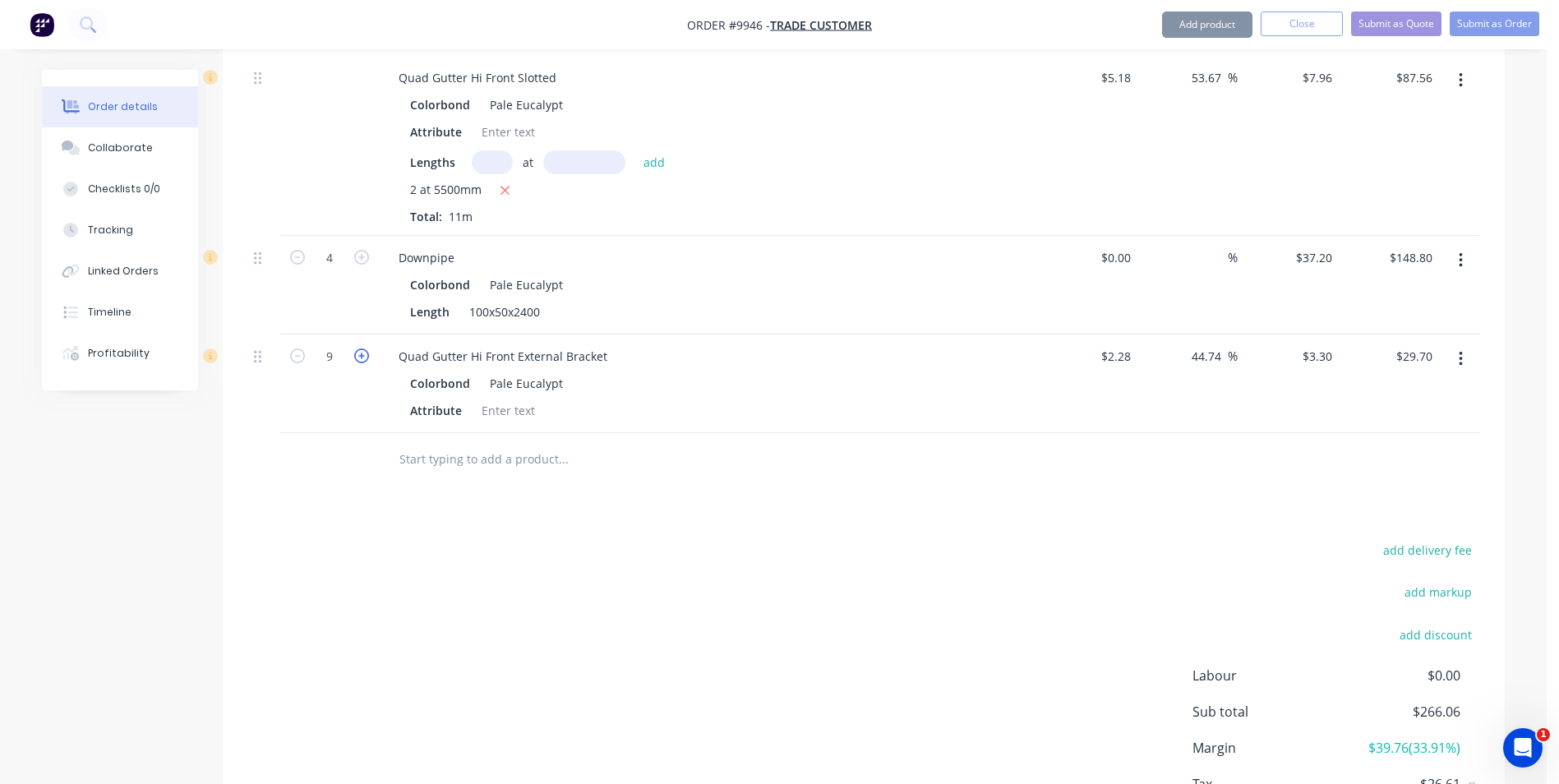
type input "10"
type input "$33.00"
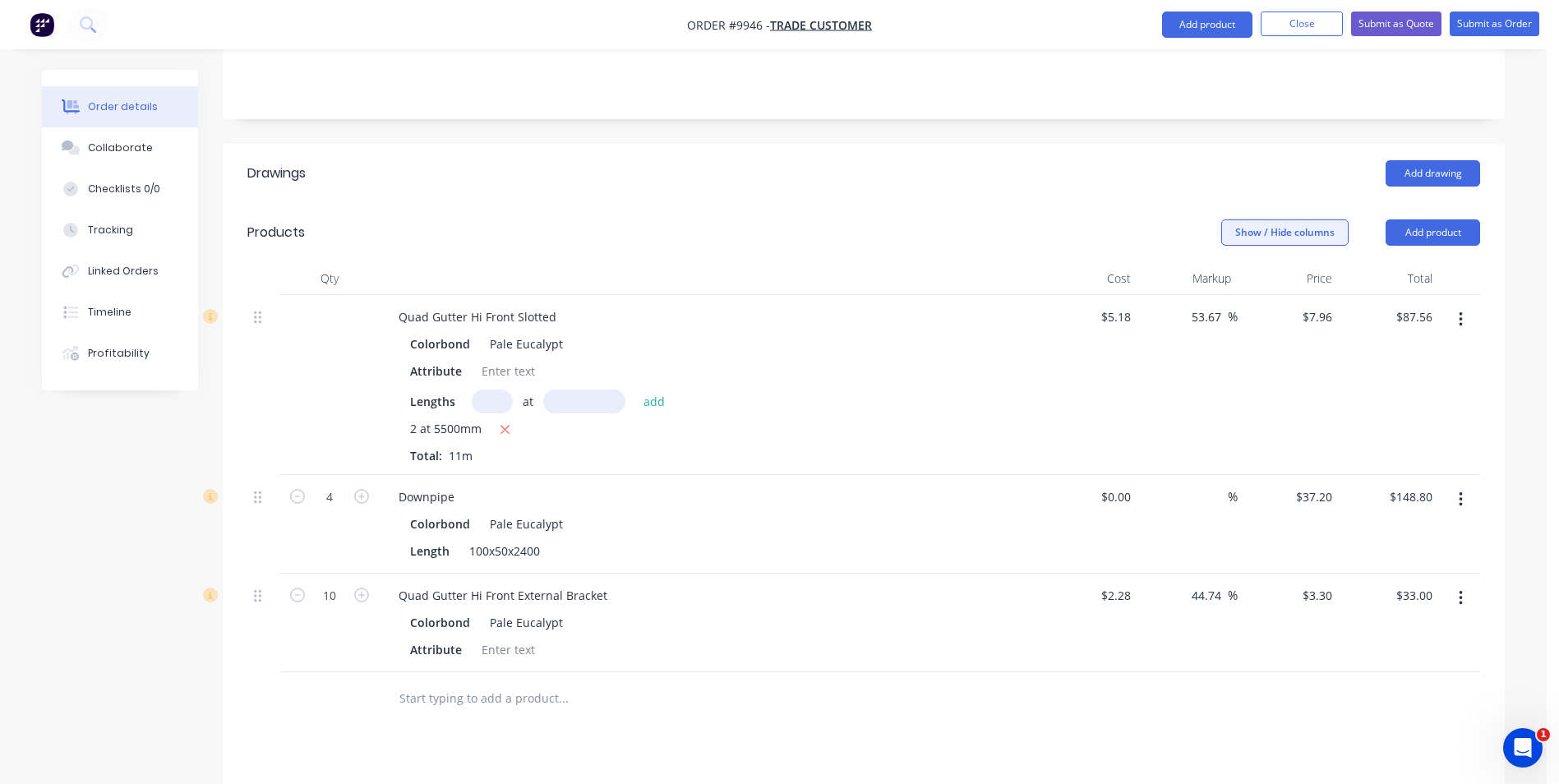
scroll to position [355, 0]
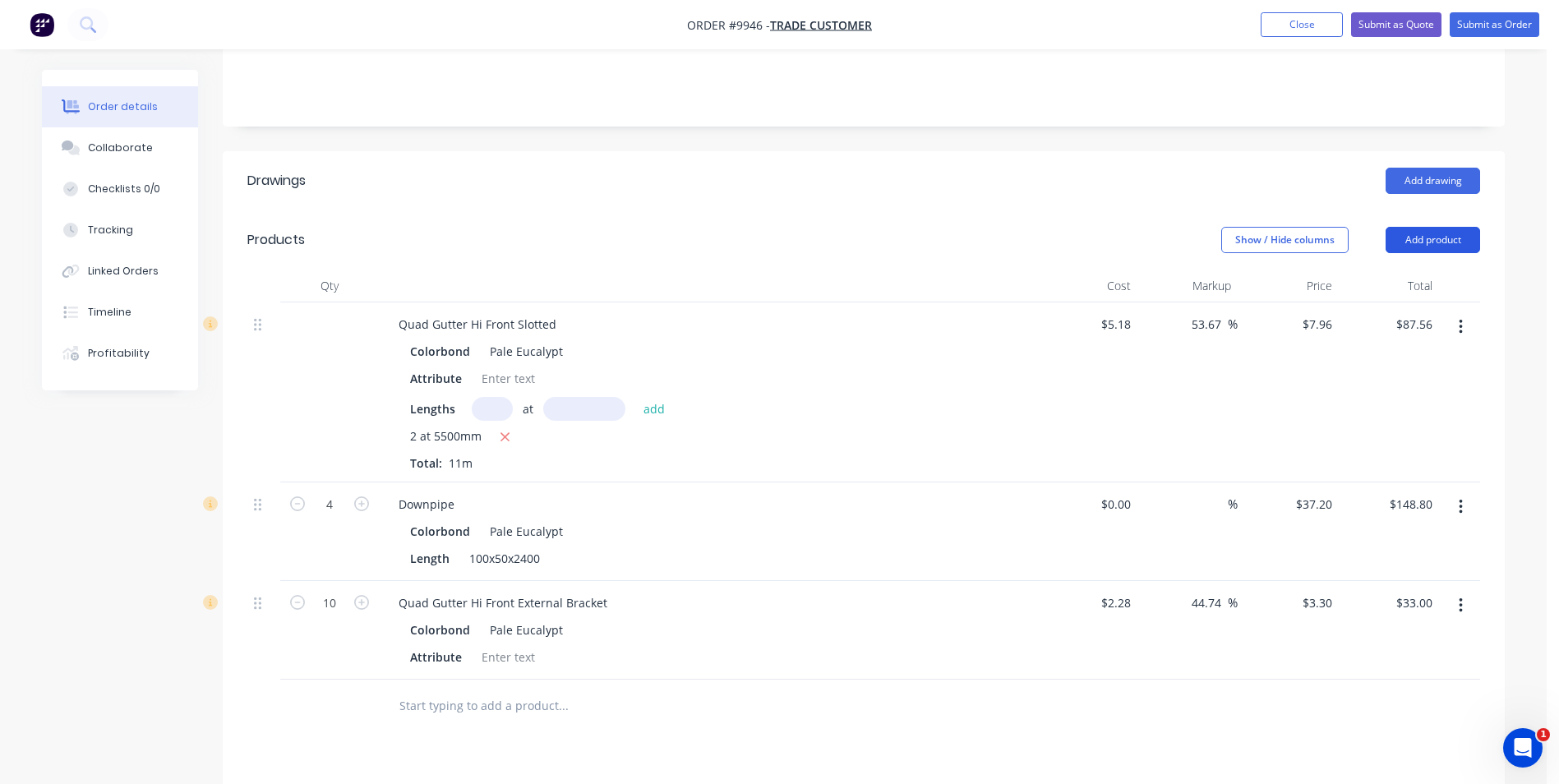
click at [1412, 227] on button "Add product" at bounding box center [1432, 240] width 95 height 26
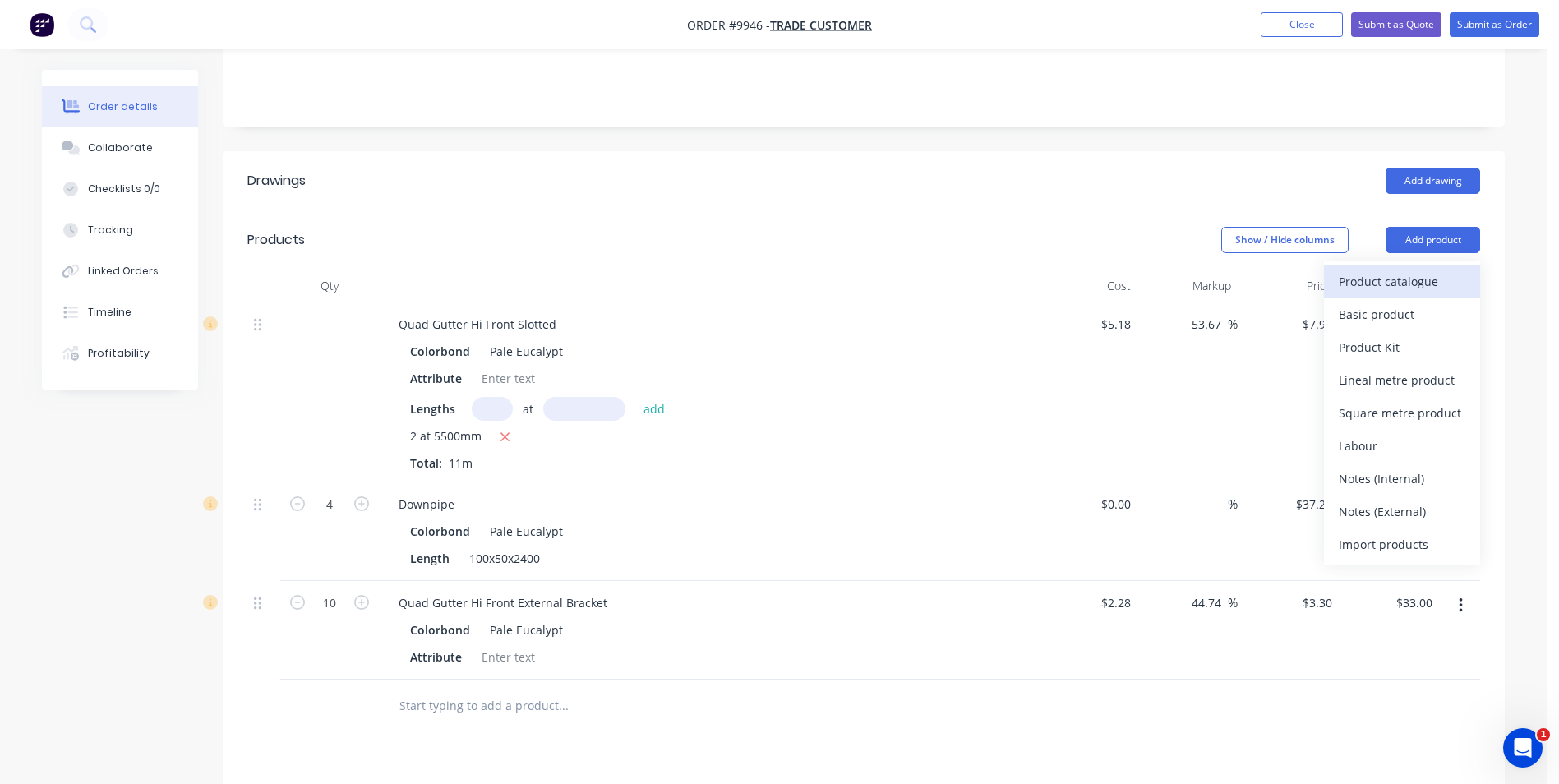
click at [1395, 269] on div "Product catalogue" at bounding box center [1401, 281] width 126 height 23
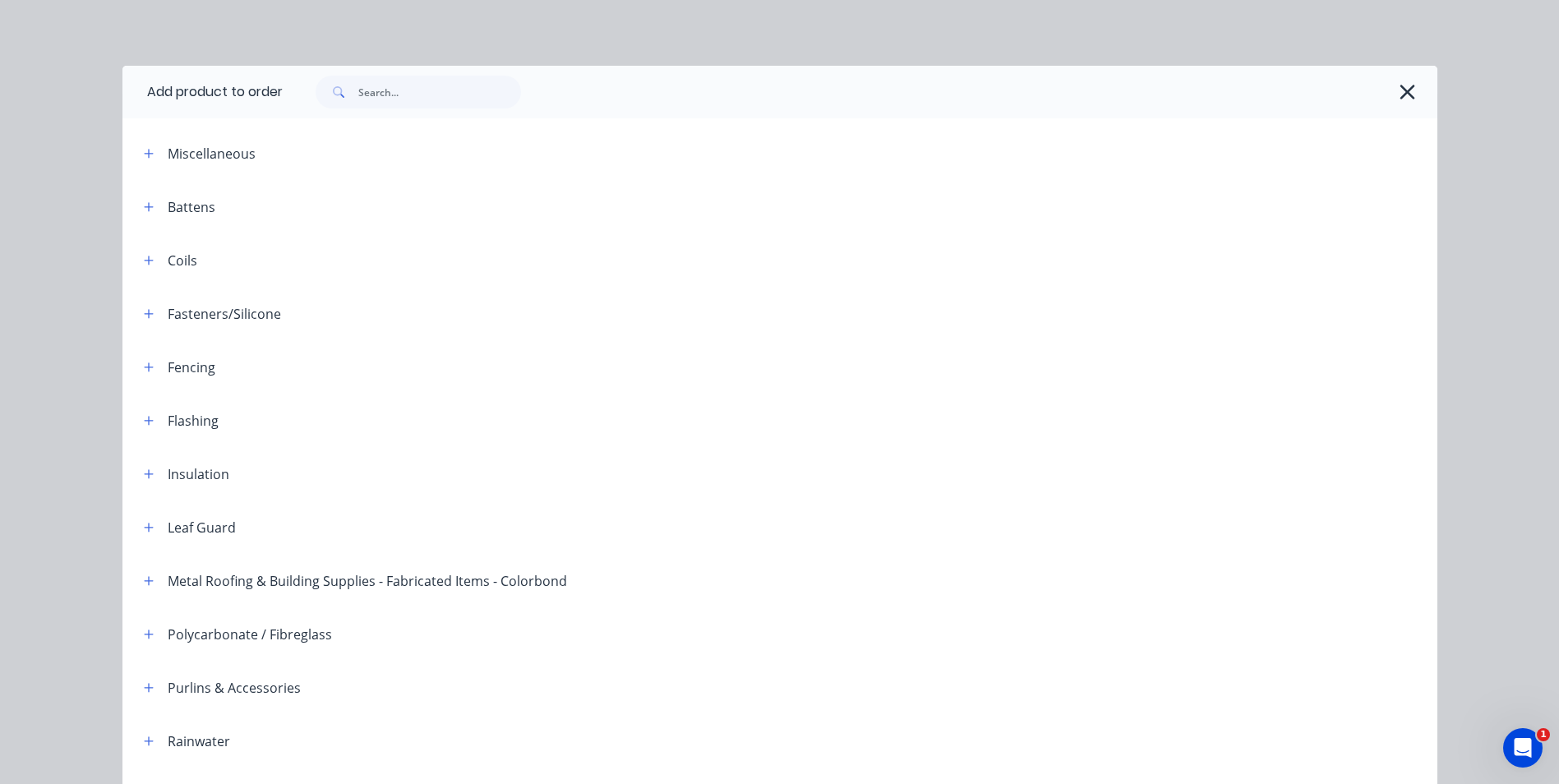
scroll to position [377, 0]
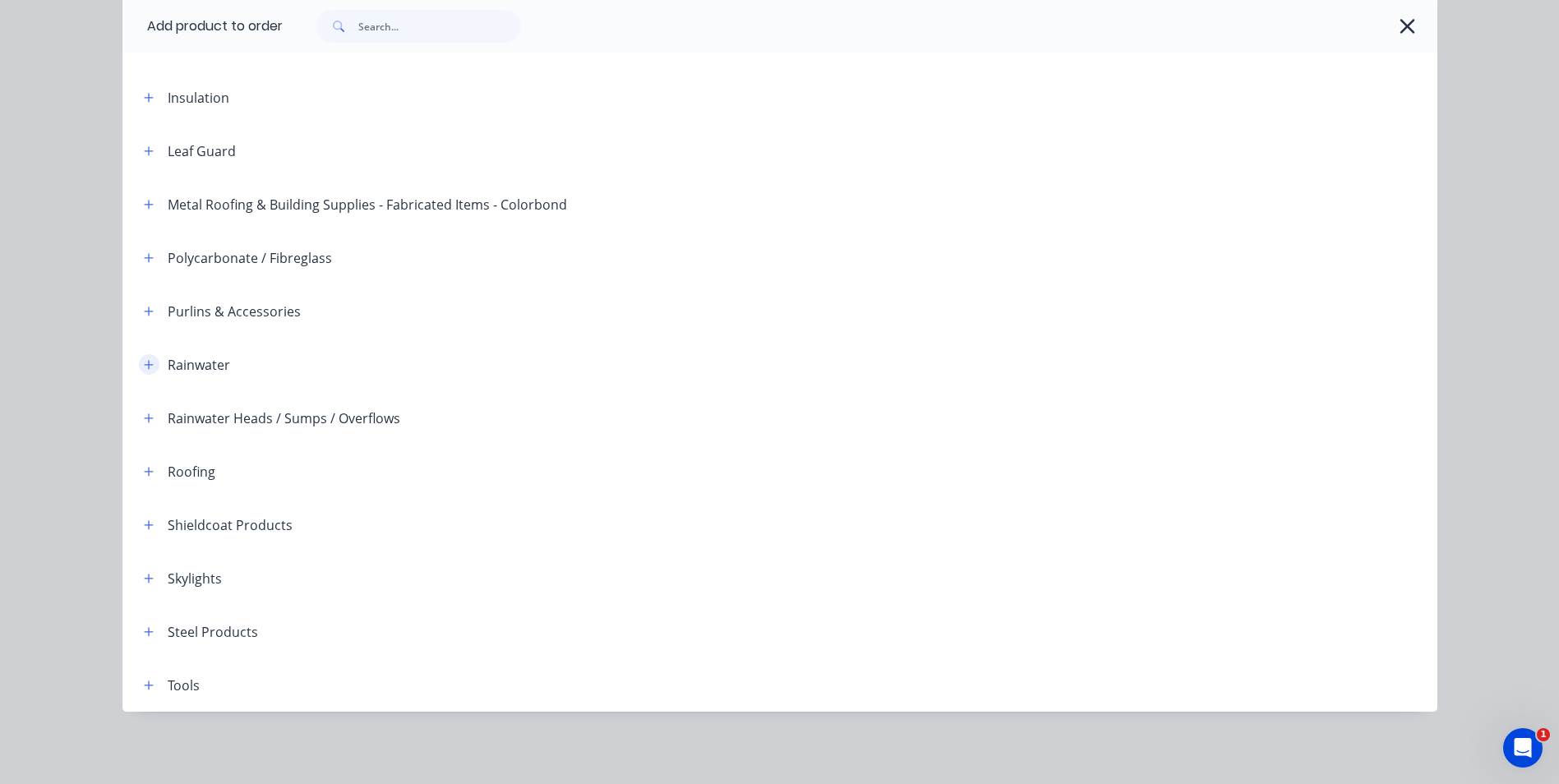
click at [144, 364] on icon "button" at bounding box center [149, 364] width 9 height 9
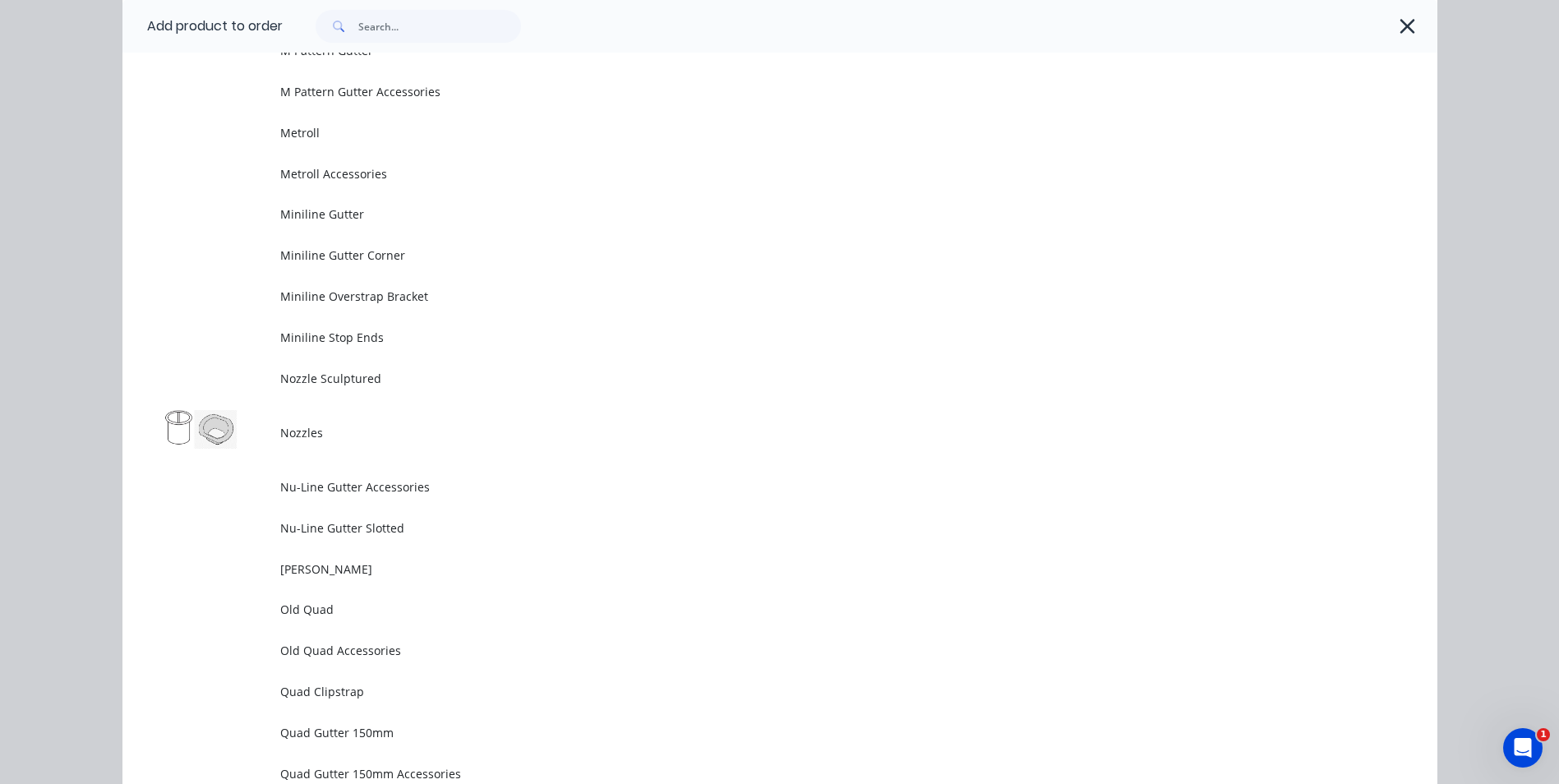
scroll to position [3581, 0]
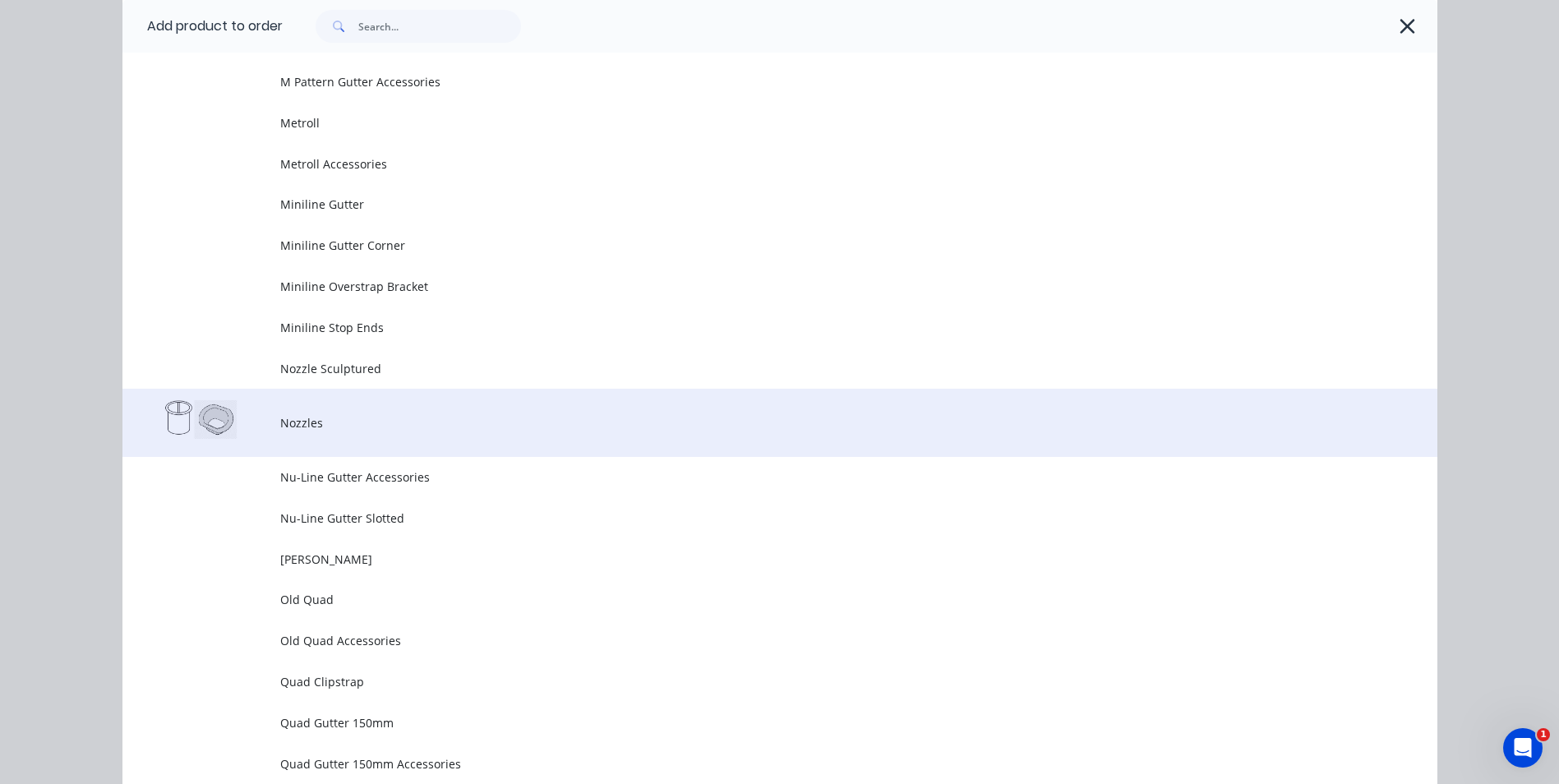
click at [351, 433] on td "Nozzles" at bounding box center [859, 423] width 1157 height 68
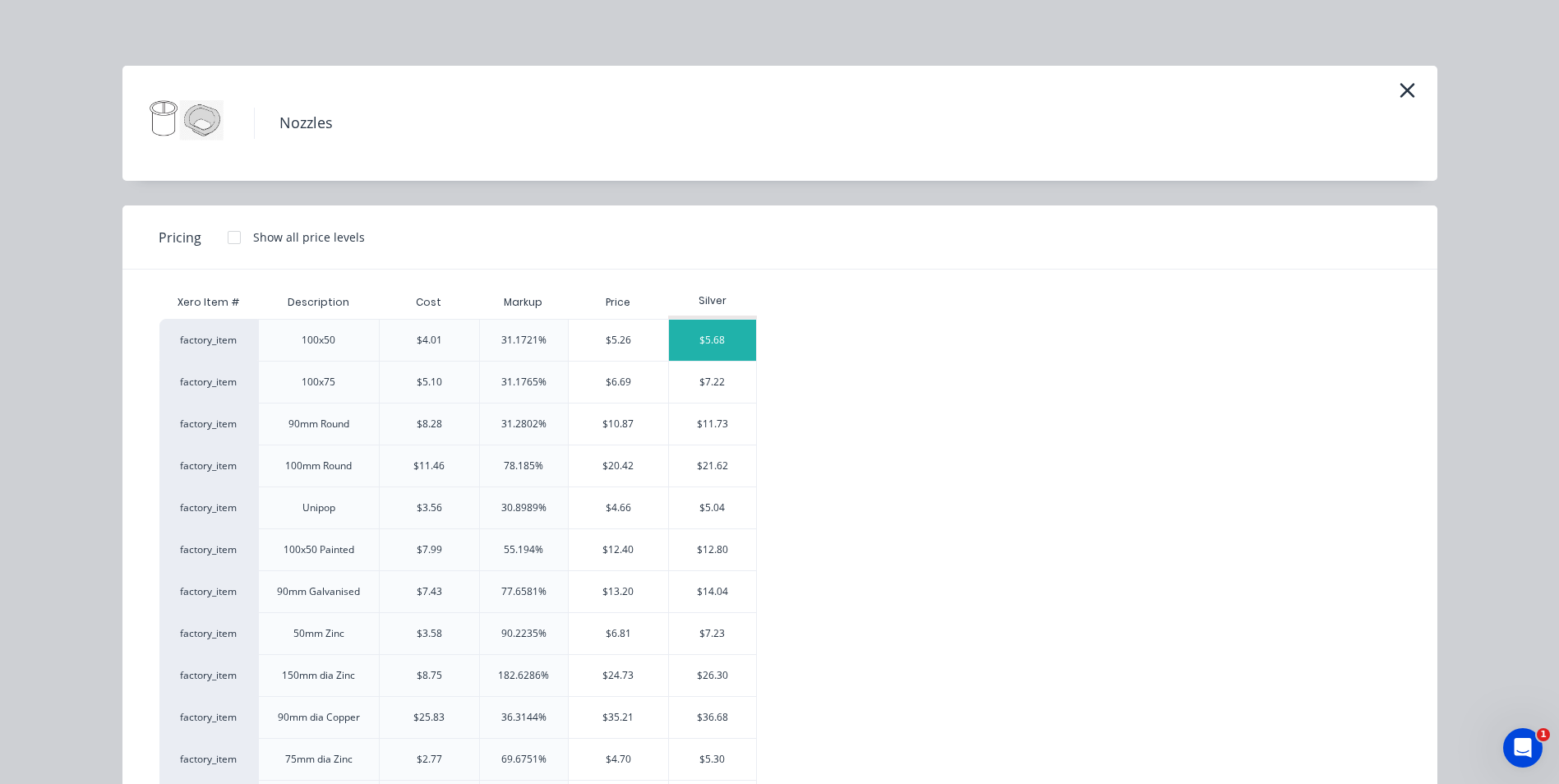
click at [690, 329] on div "$5.68" at bounding box center [713, 341] width 88 height 41
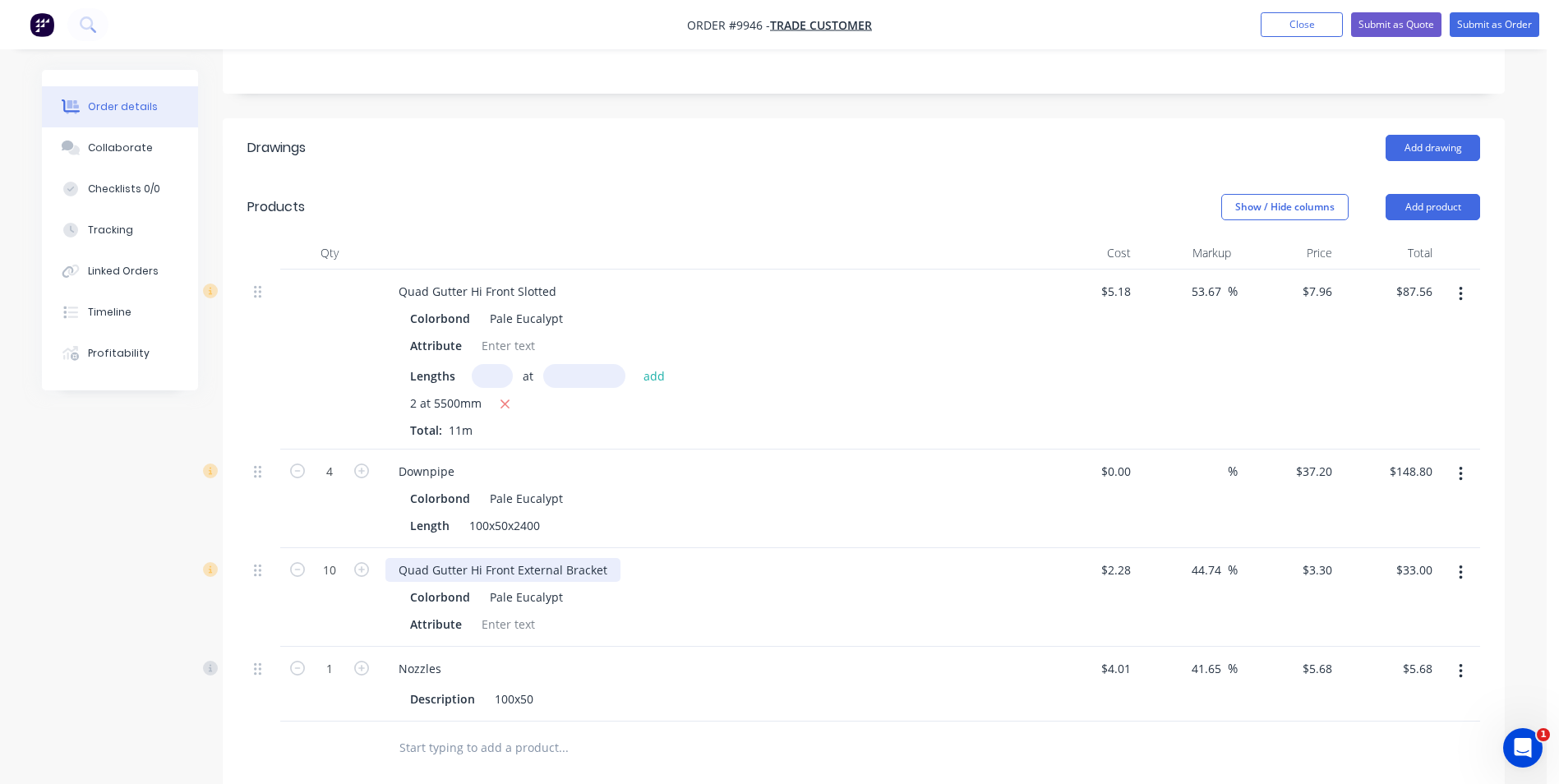
scroll to position [752, 0]
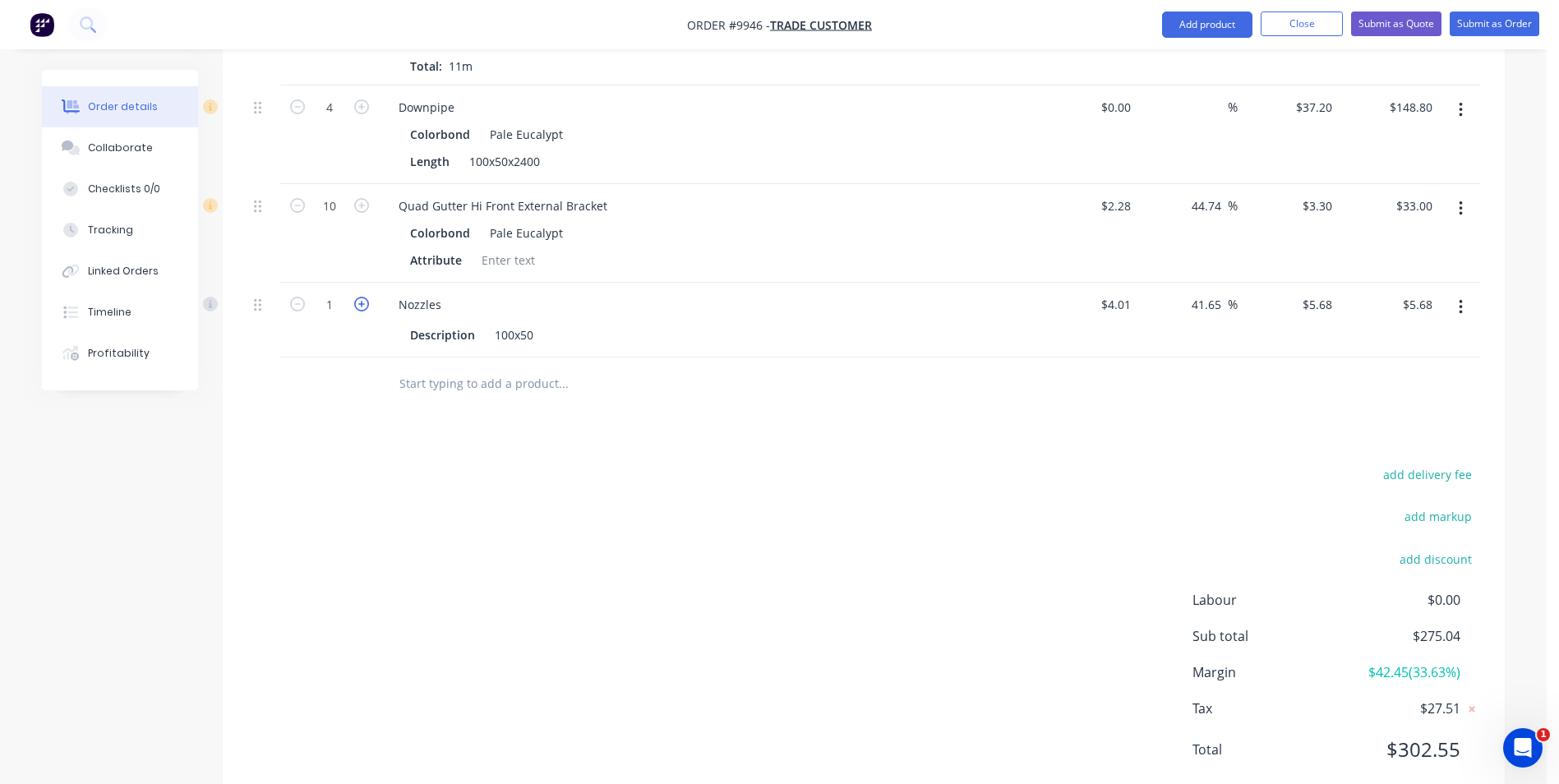
click at [365, 296] on icon "button" at bounding box center [361, 304] width 14 height 14
type input "2"
type input "$11.36"
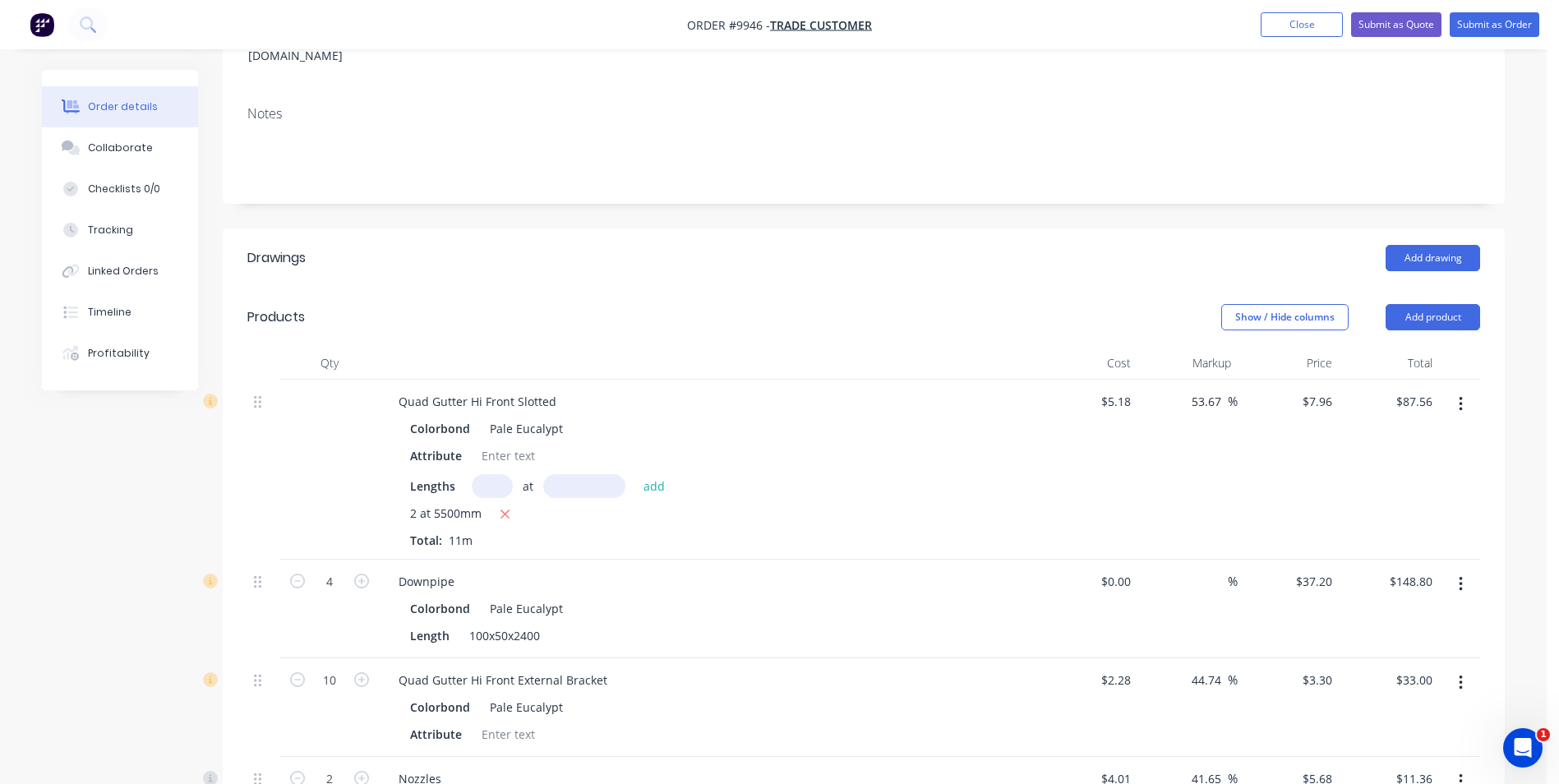
scroll to position [259, 0]
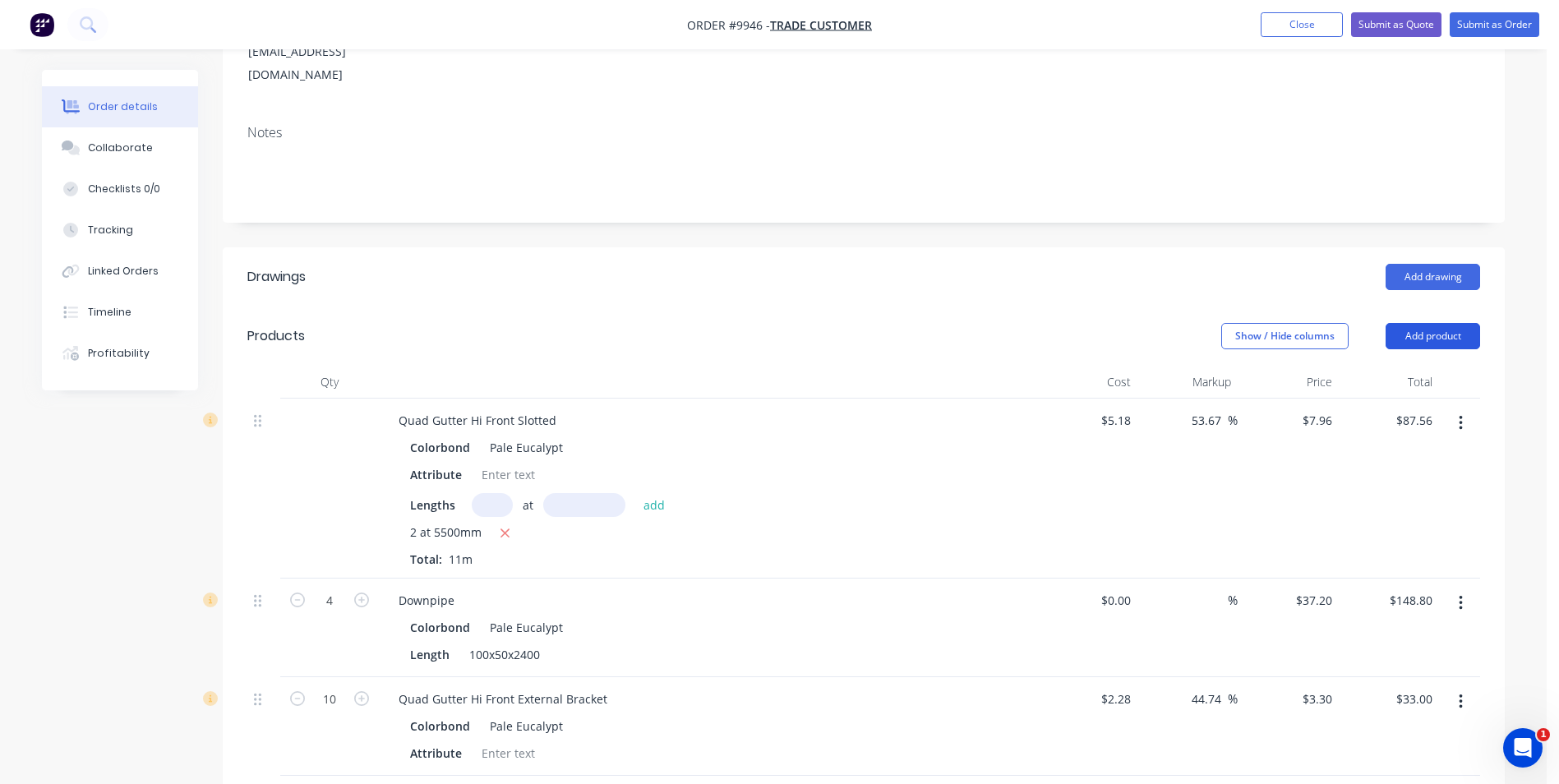
click at [1429, 323] on button "Add product" at bounding box center [1432, 335] width 95 height 26
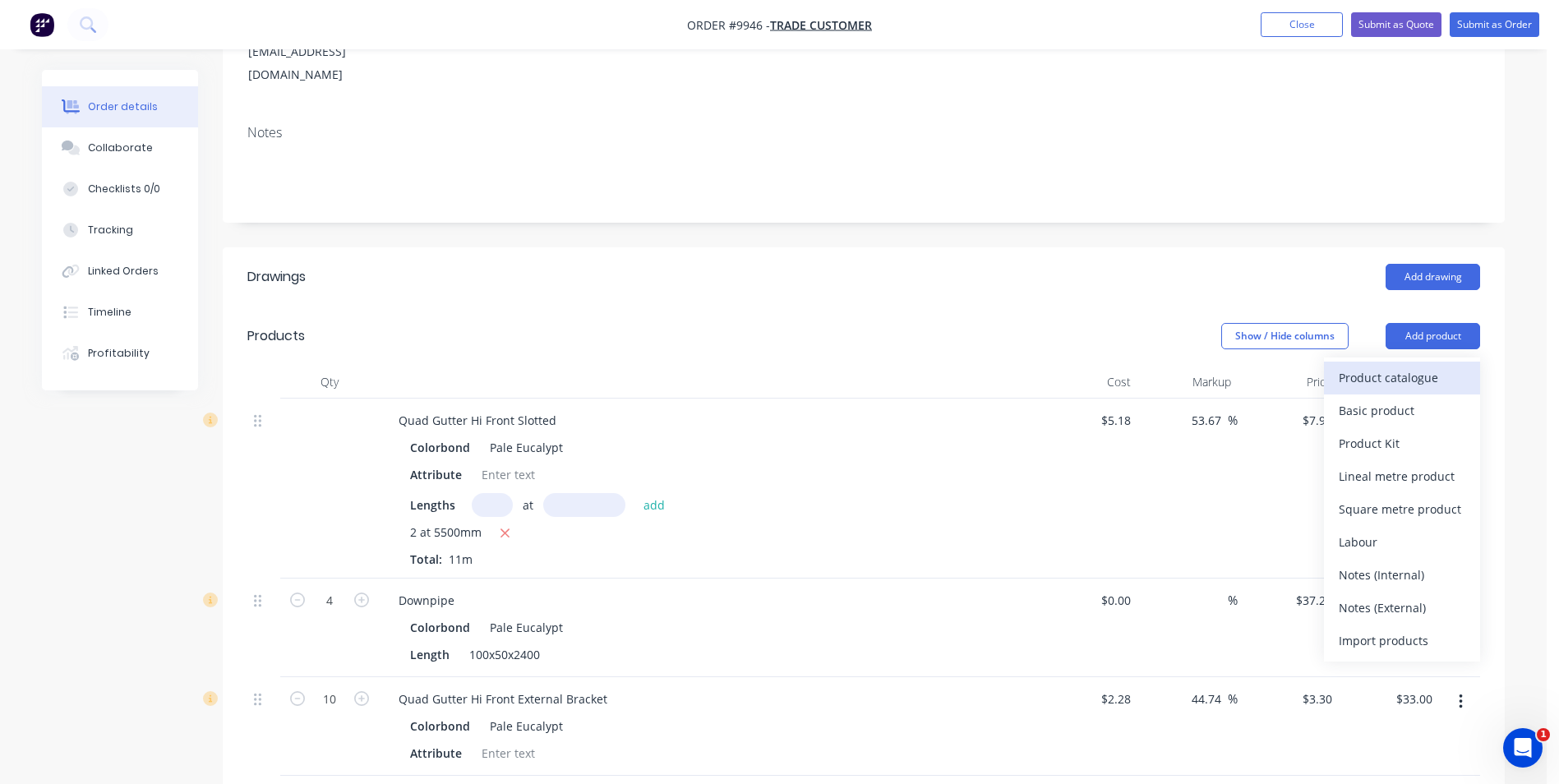
click at [1413, 366] on div "Product catalogue" at bounding box center [1401, 378] width 126 height 23
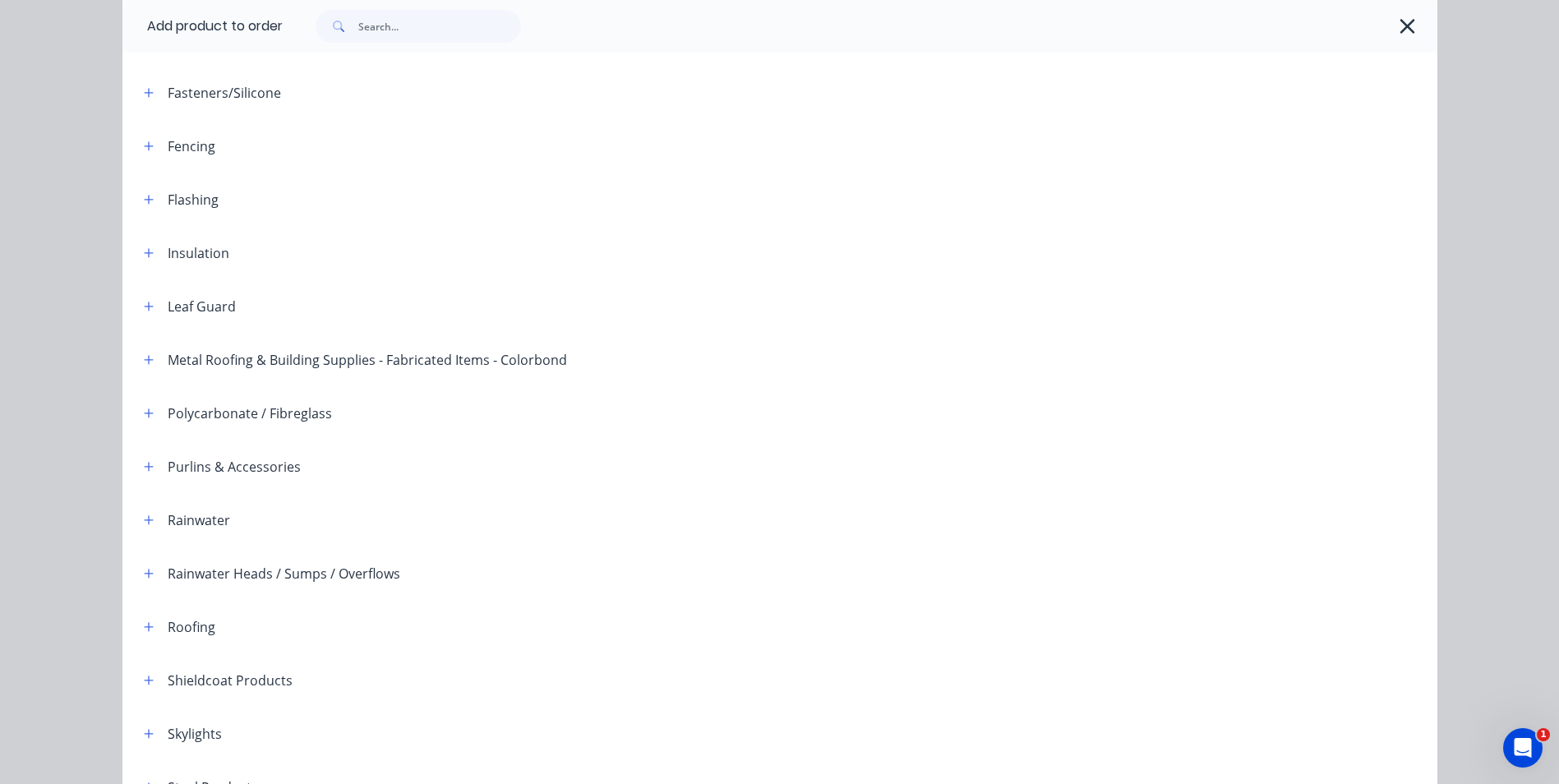
scroll to position [377, 0]
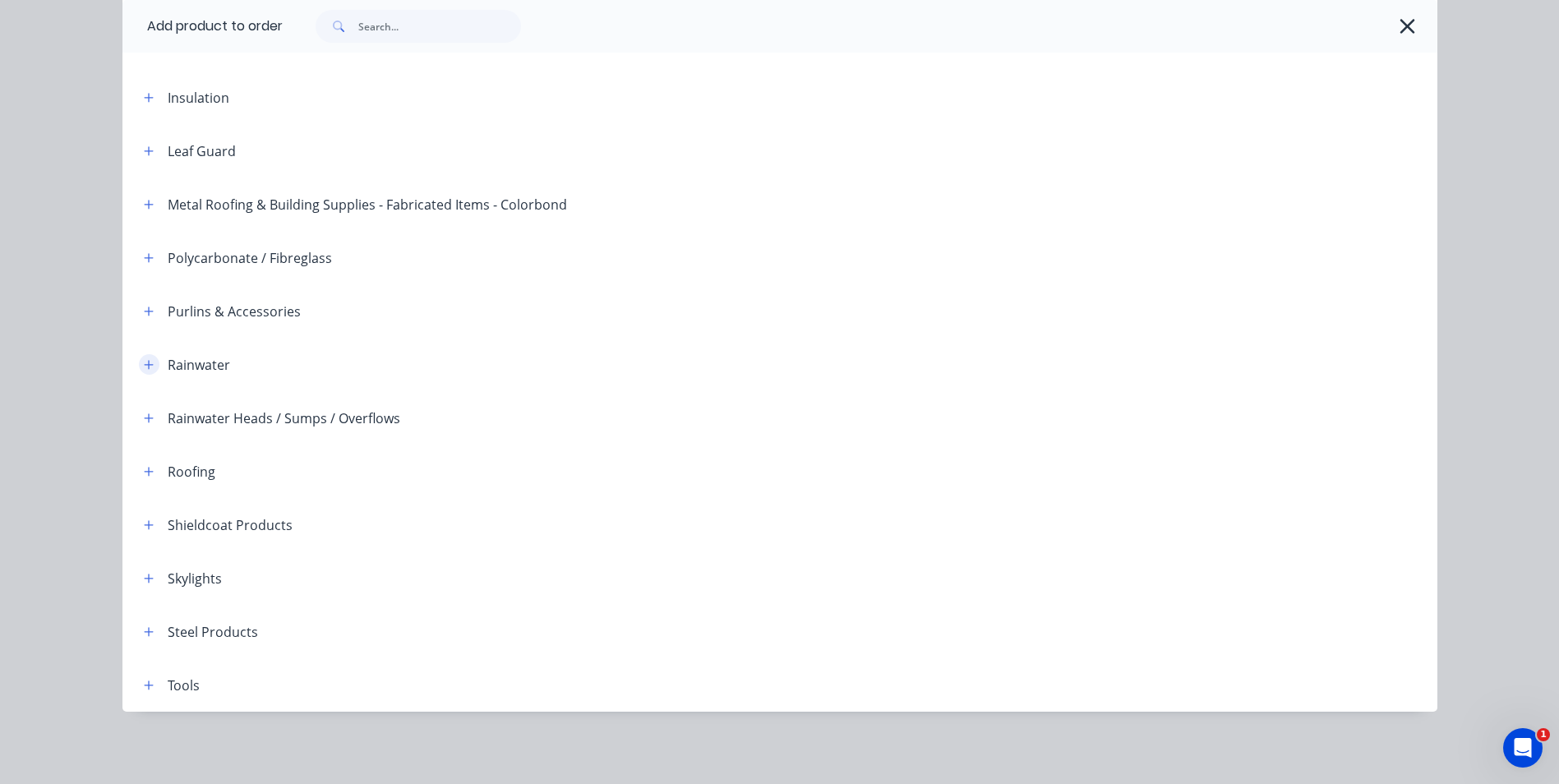
click at [144, 366] on icon "button" at bounding box center [149, 364] width 10 height 12
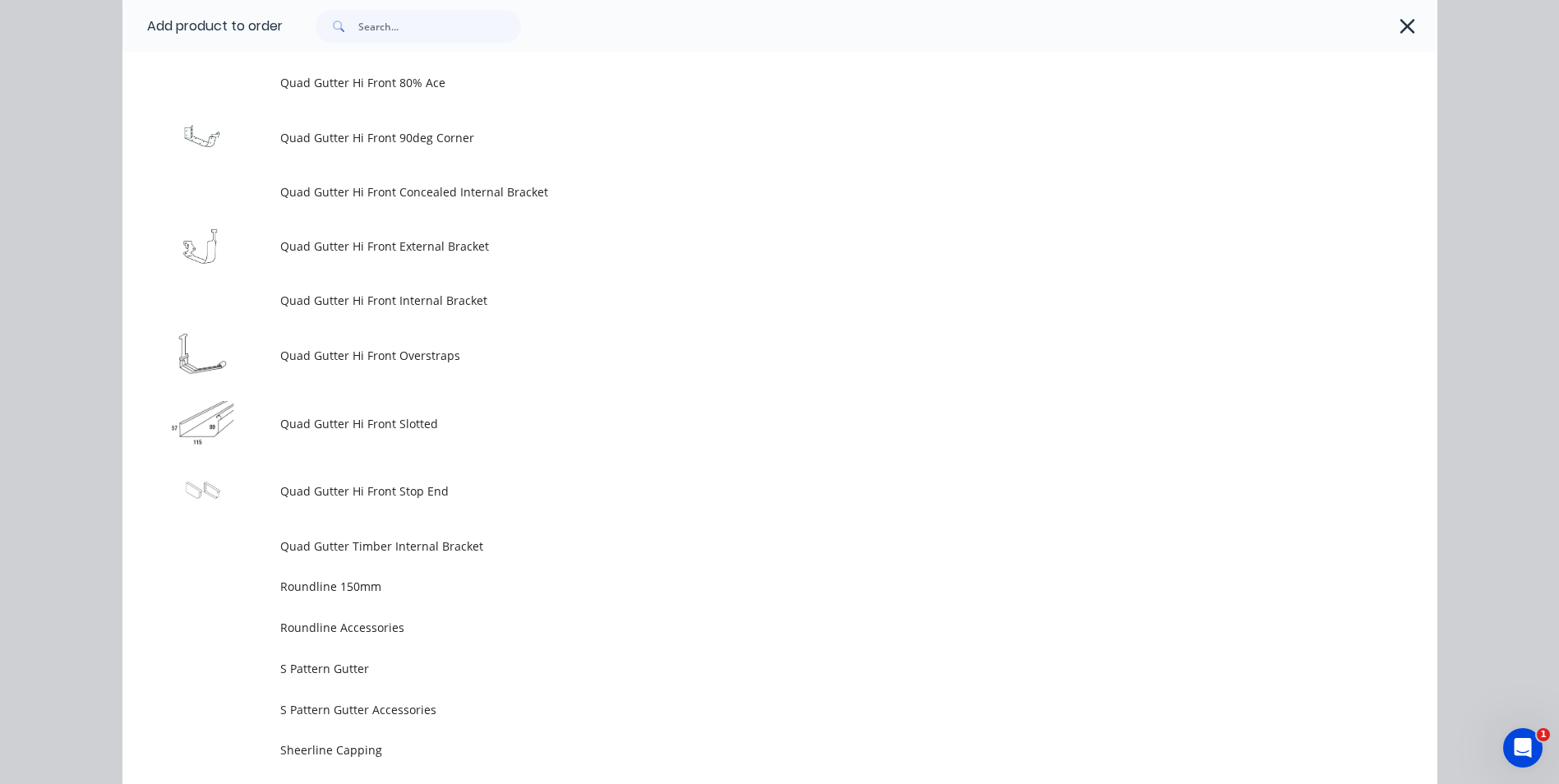
scroll to position [4320, 0]
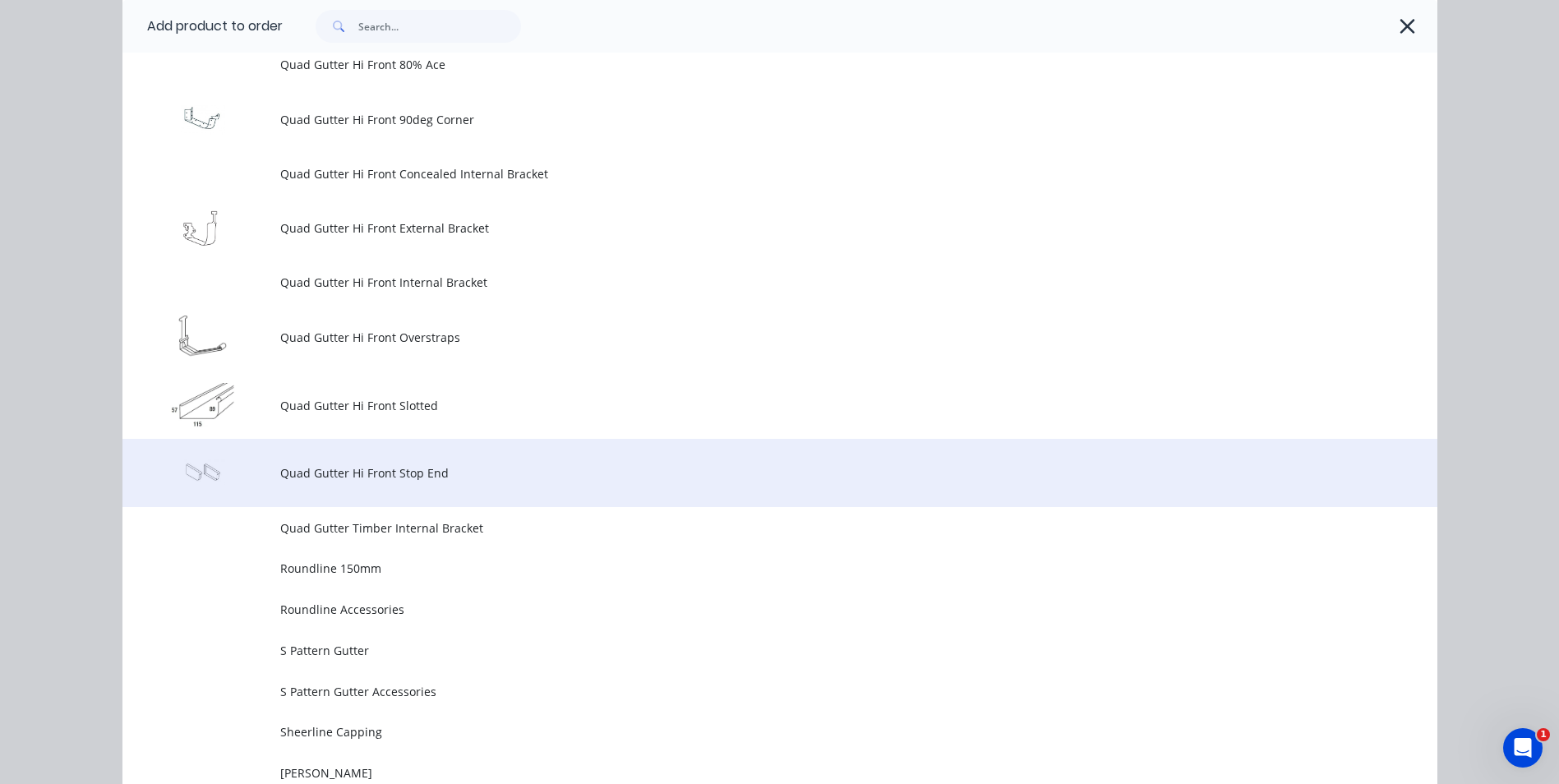
click at [415, 468] on span "Quad Gutter Hi Front Stop End" at bounding box center [743, 472] width 925 height 17
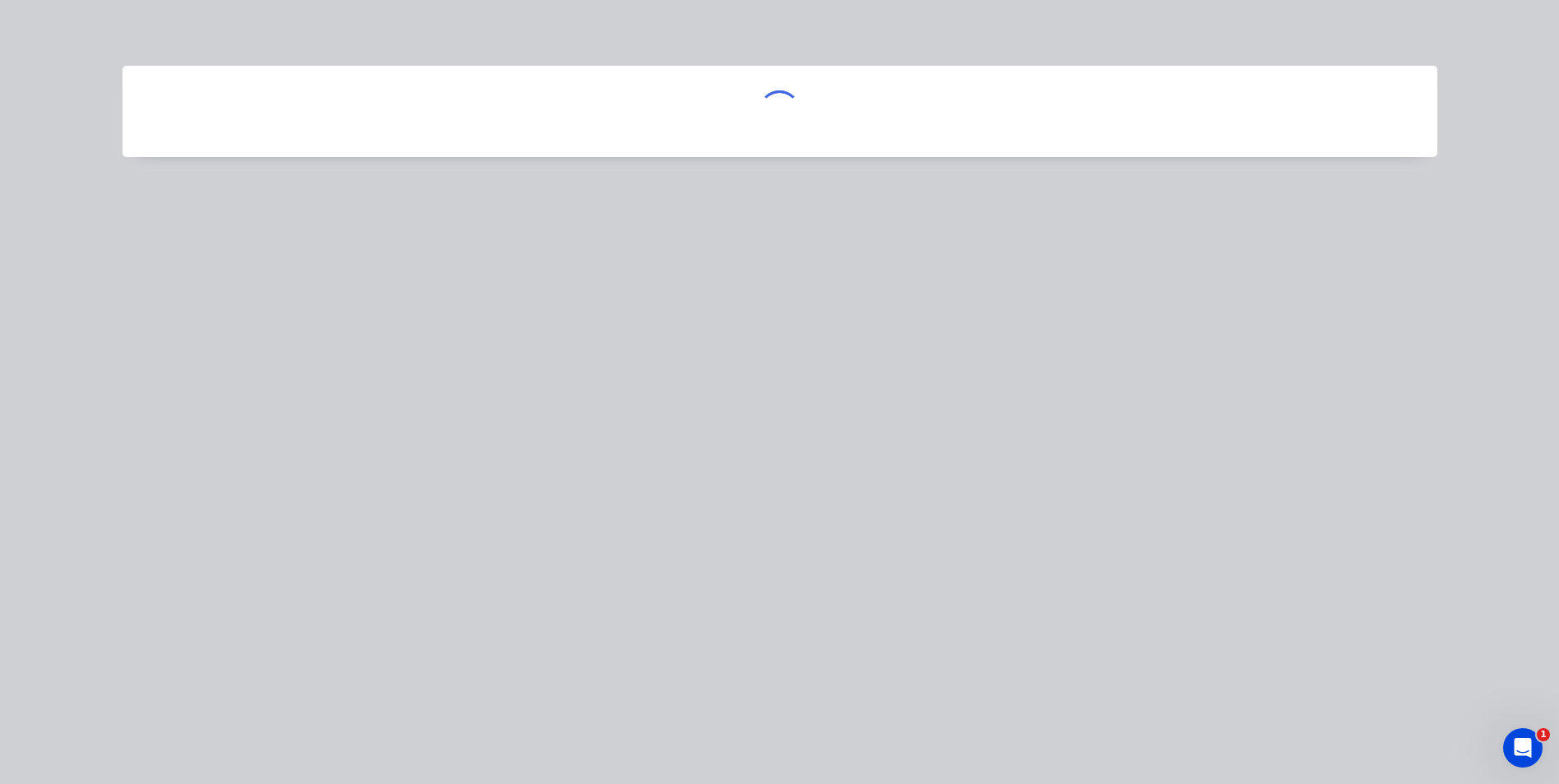
scroll to position [0, 0]
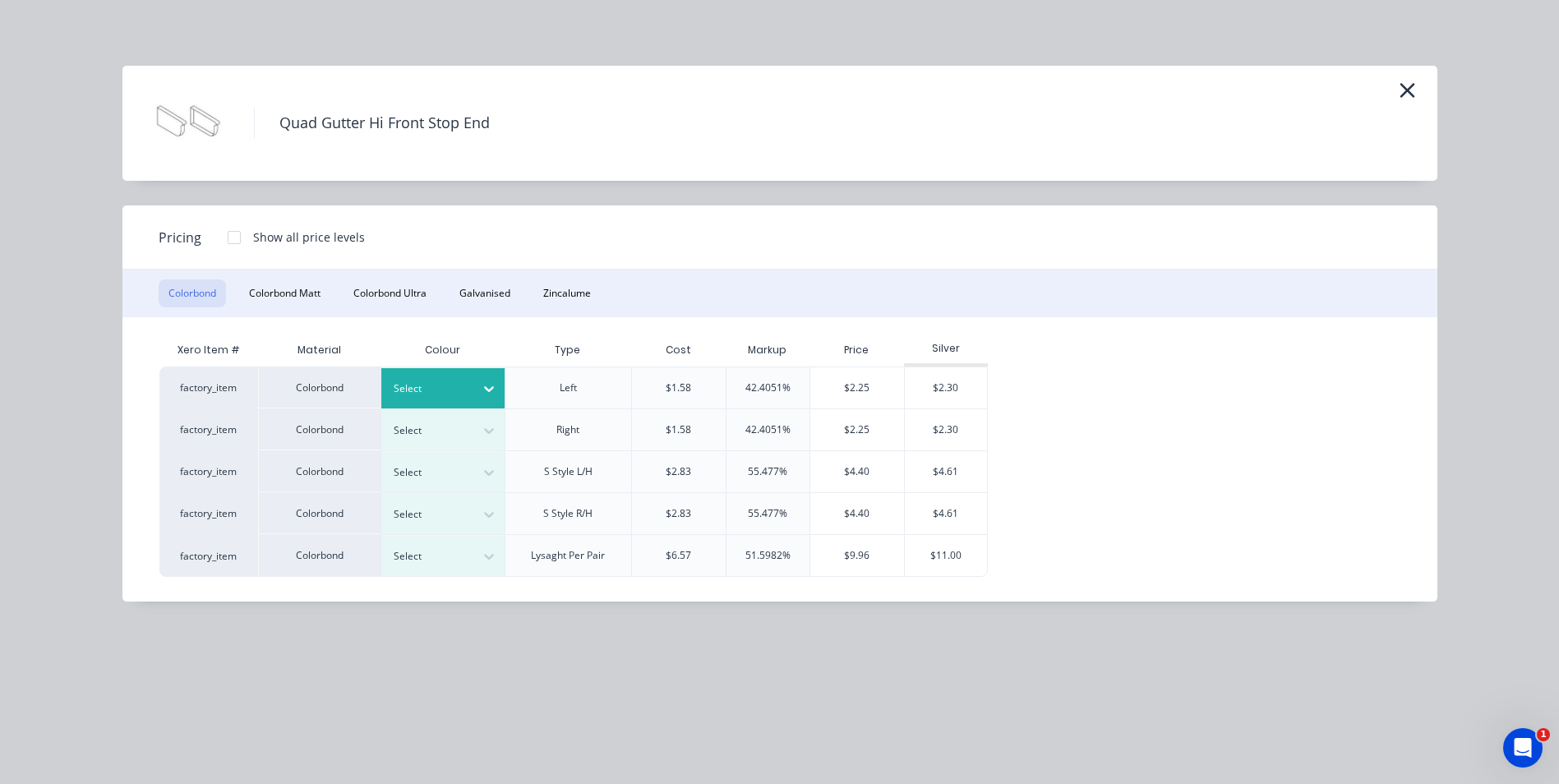
click at [488, 378] on div at bounding box center [488, 388] width 30 height 26
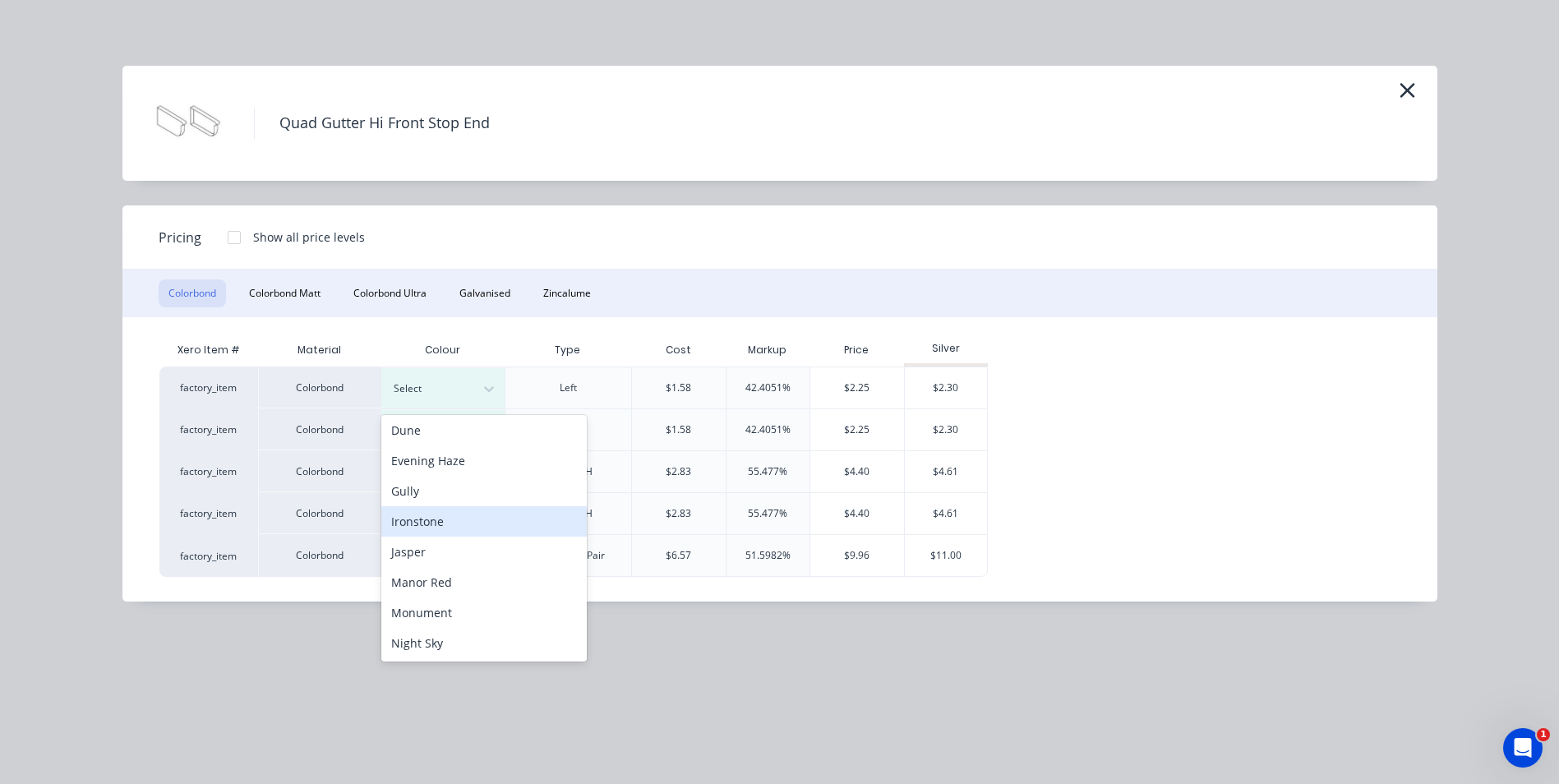
scroll to position [329, 0]
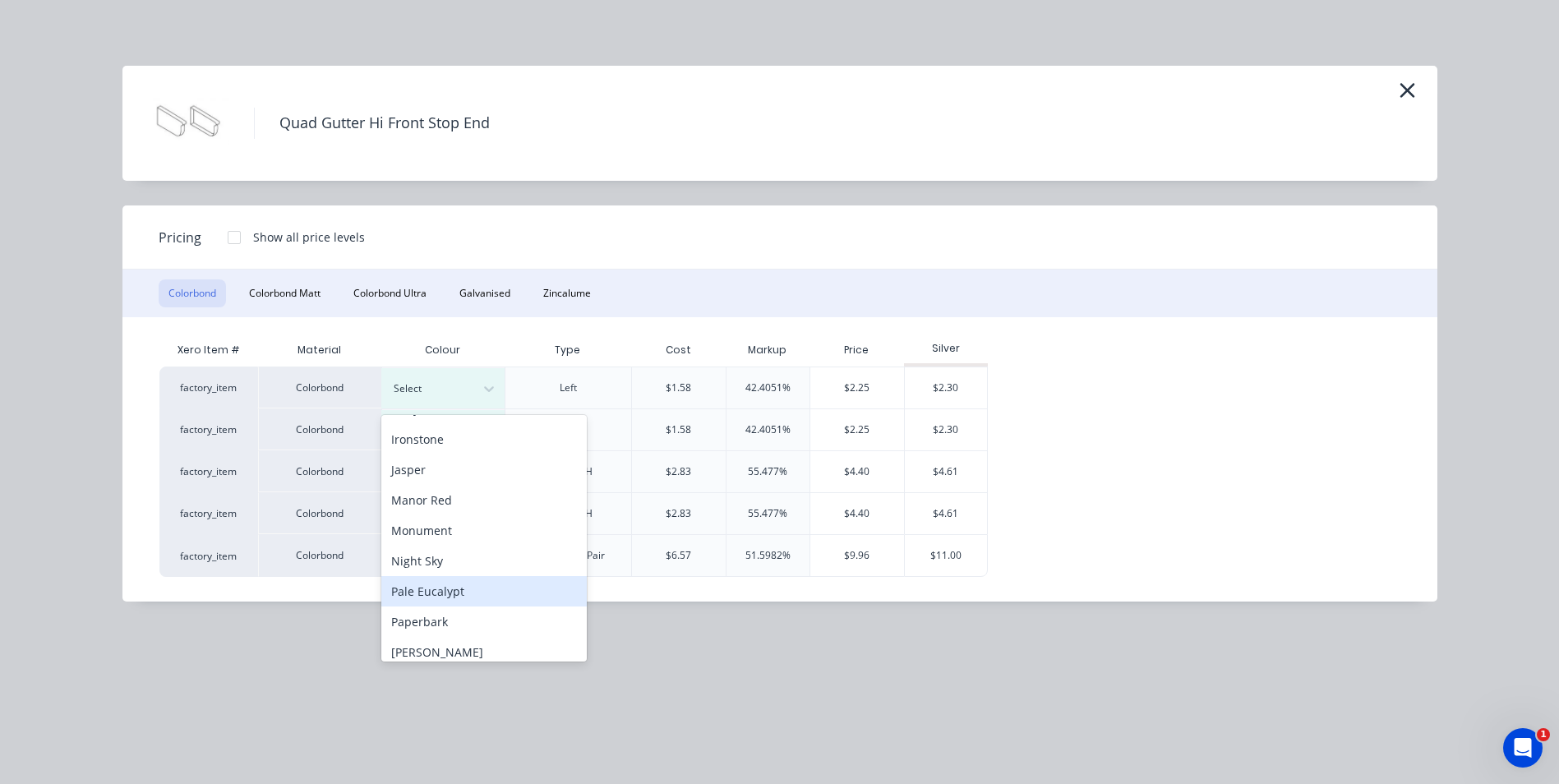
click at [461, 595] on div "Pale Eucalypt" at bounding box center [484, 591] width 205 height 31
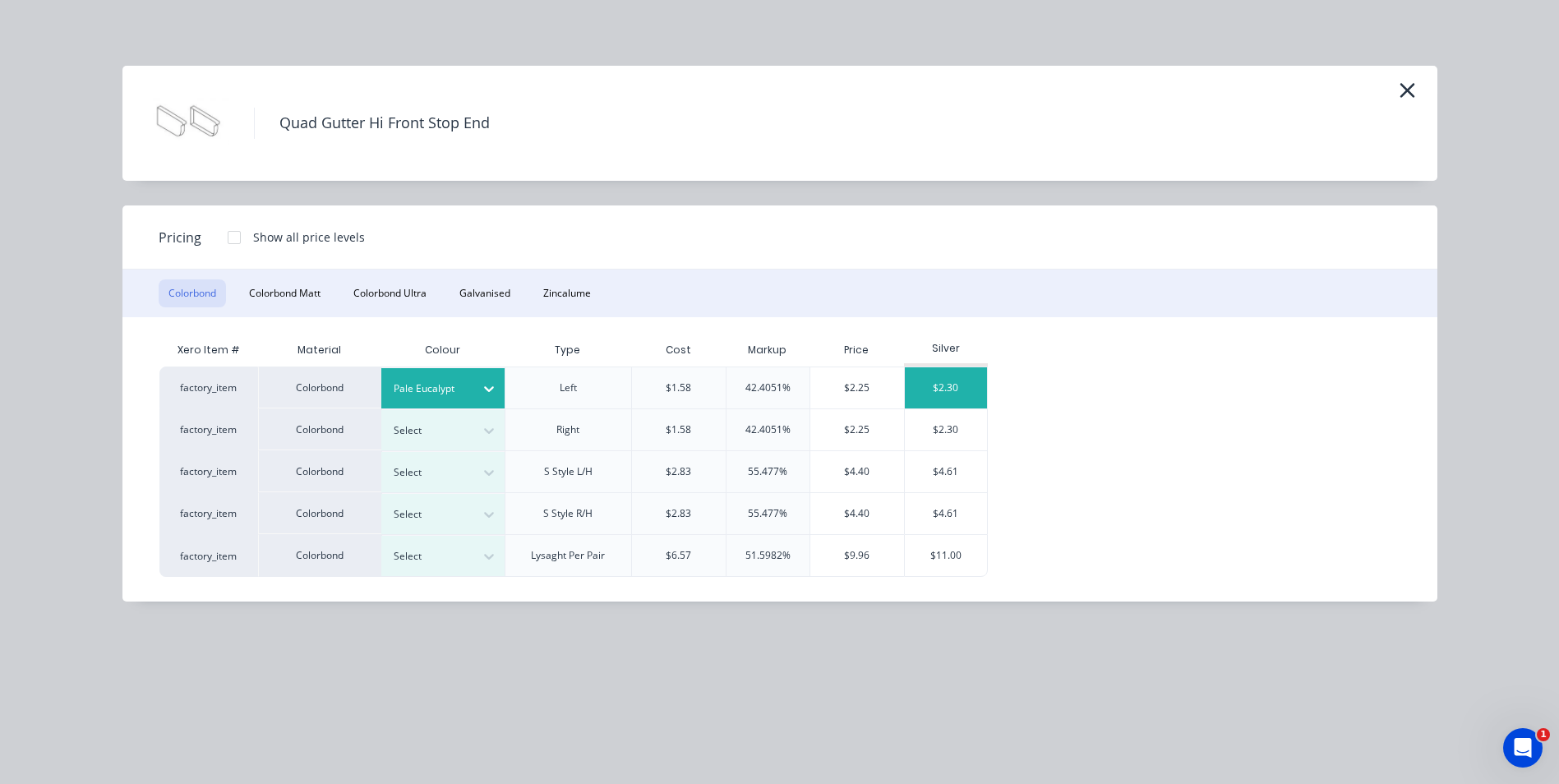
click at [935, 381] on div "$2.30" at bounding box center [945, 388] width 82 height 41
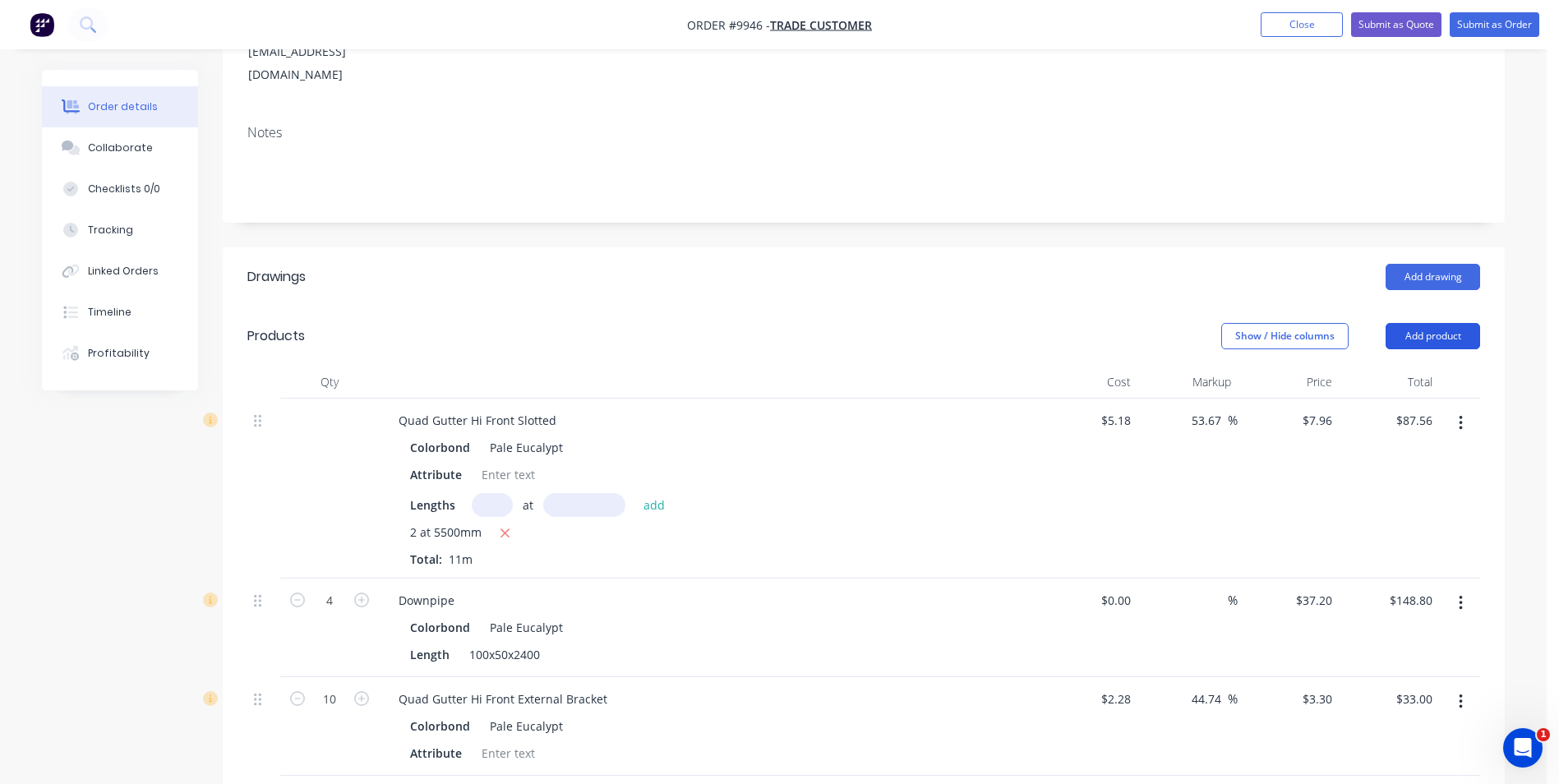
click at [1411, 323] on button "Add product" at bounding box center [1432, 335] width 95 height 26
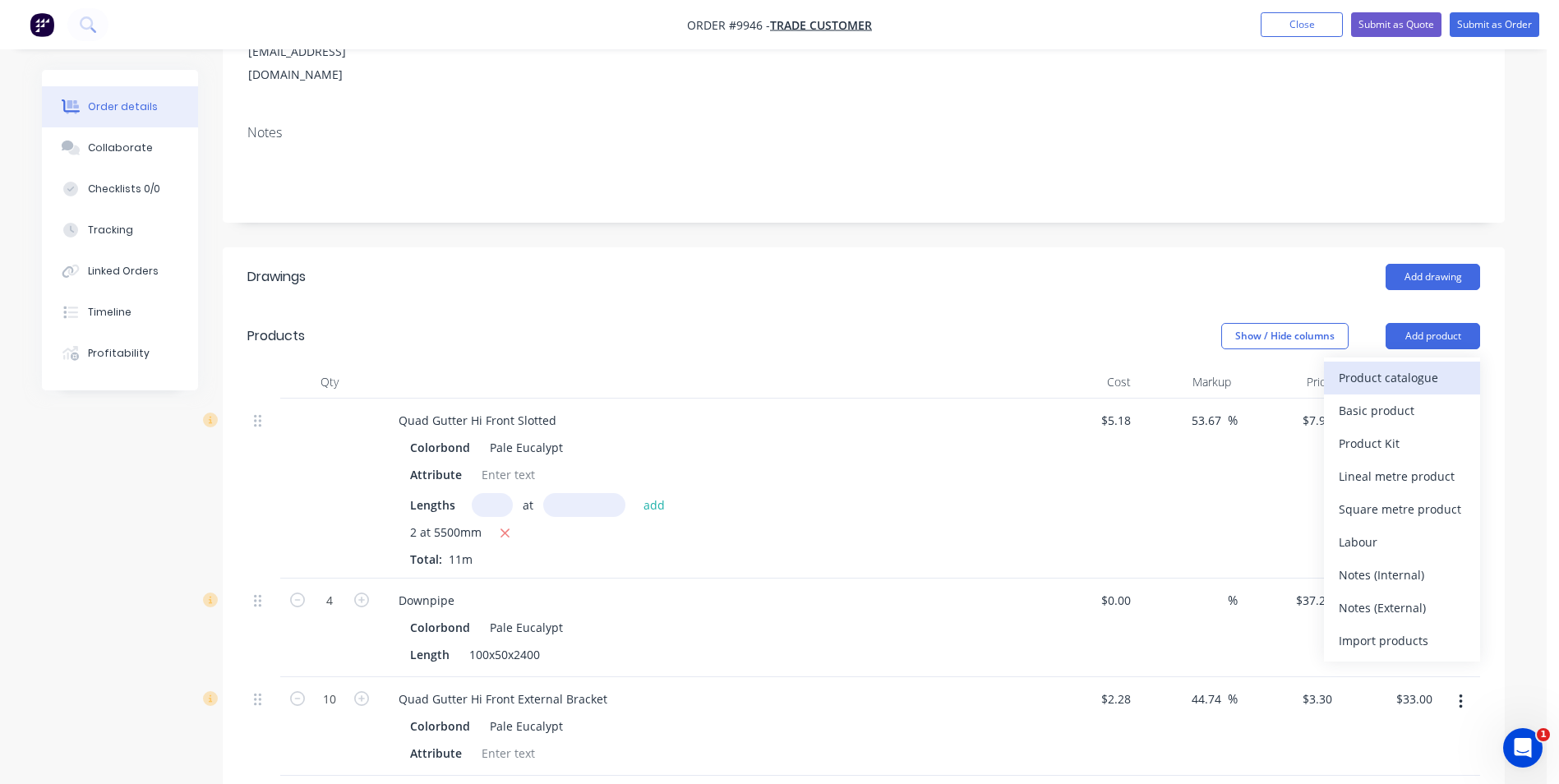
click at [1379, 366] on div "Product catalogue" at bounding box center [1401, 378] width 126 height 23
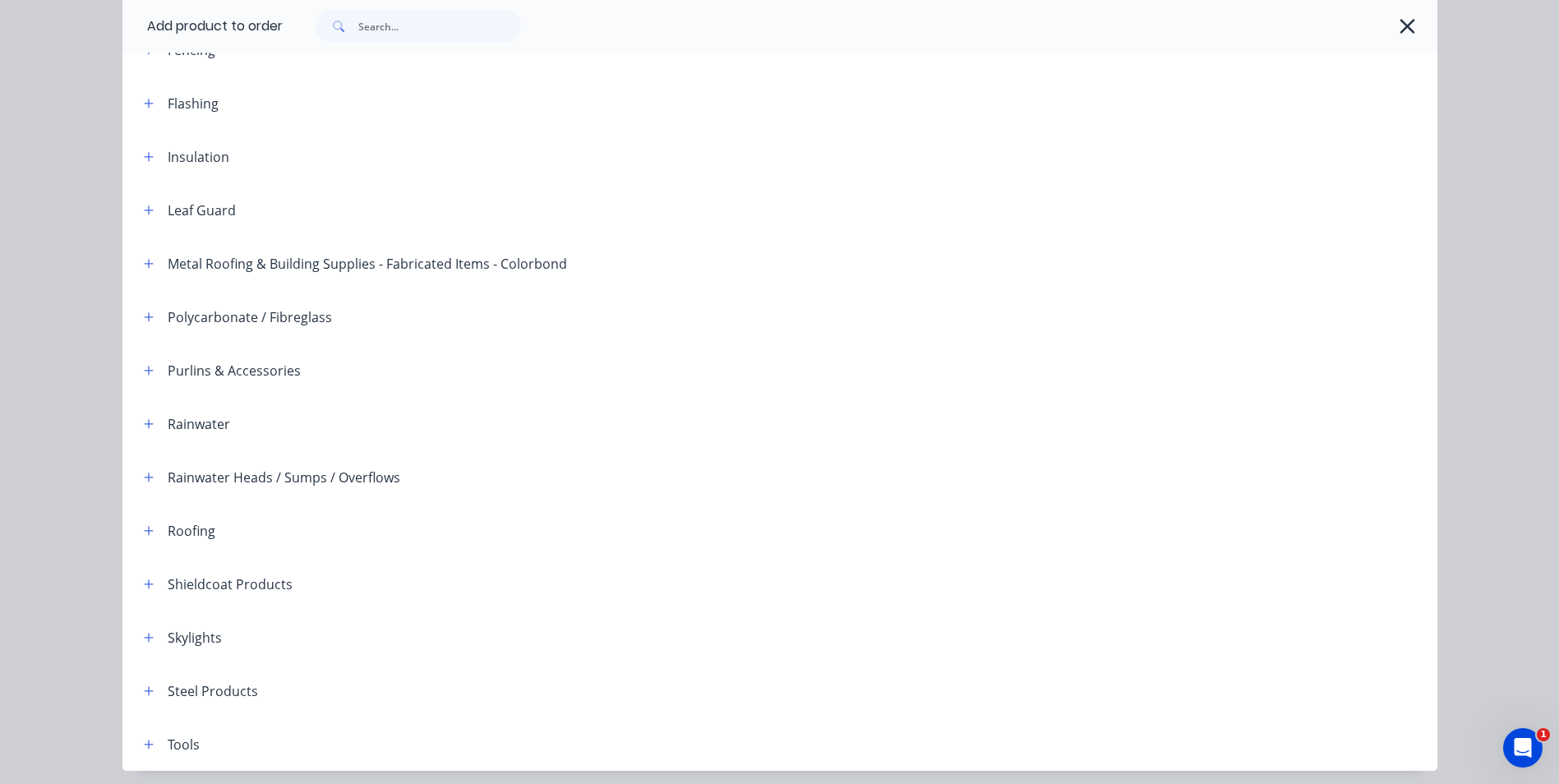
scroll to position [377, 0]
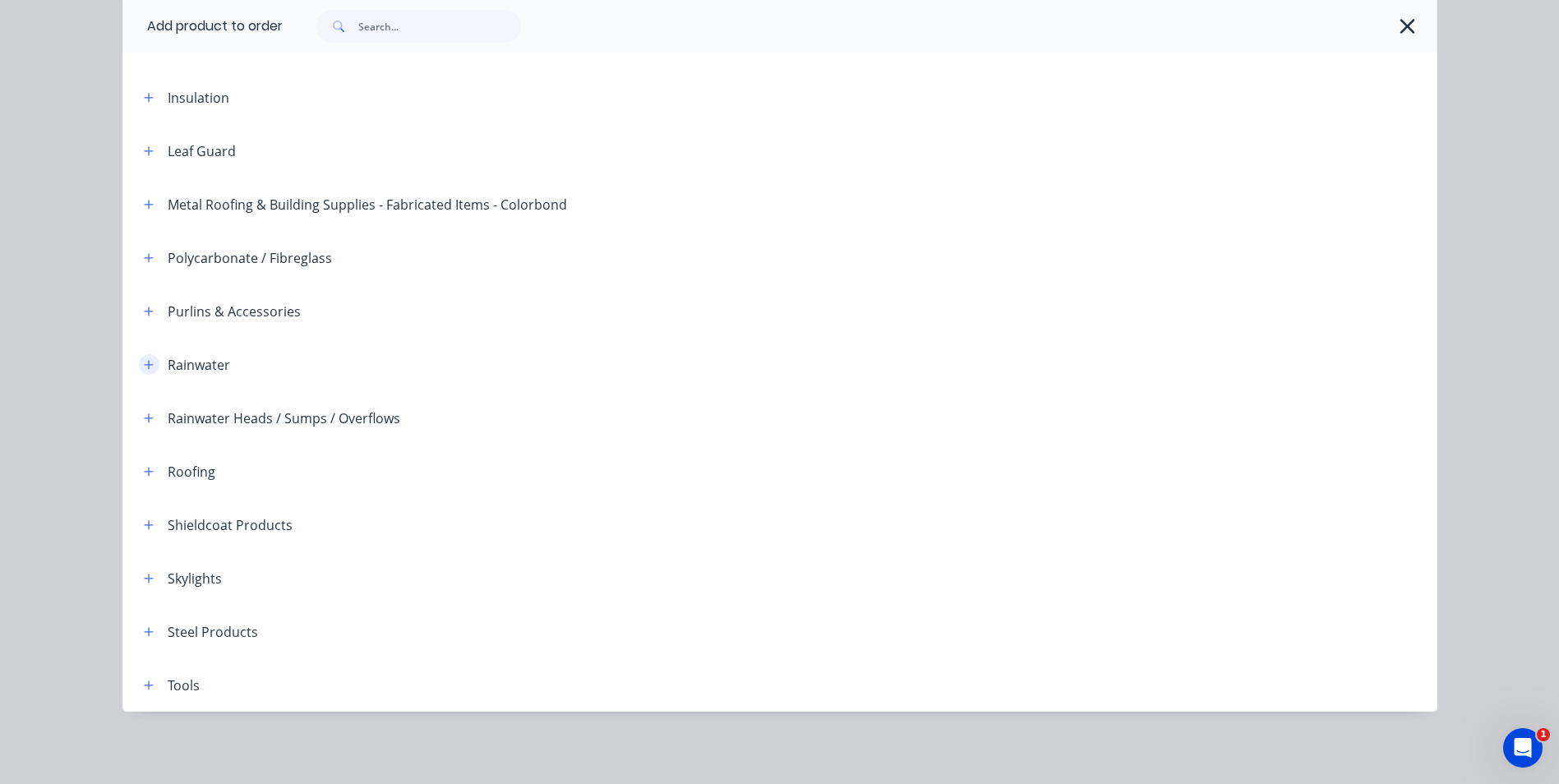
click at [144, 362] on icon "button" at bounding box center [149, 364] width 10 height 12
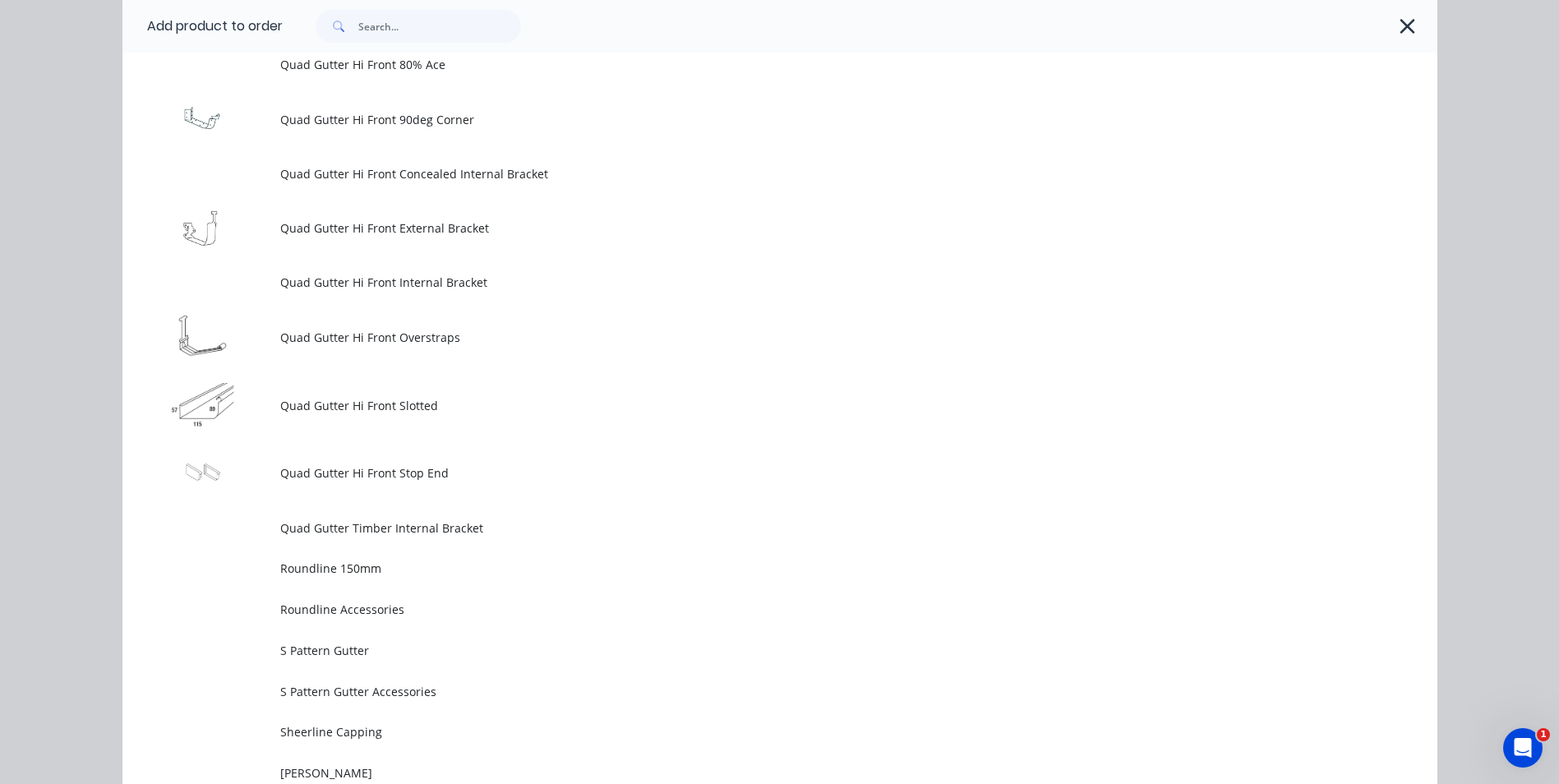
scroll to position [4567, 0]
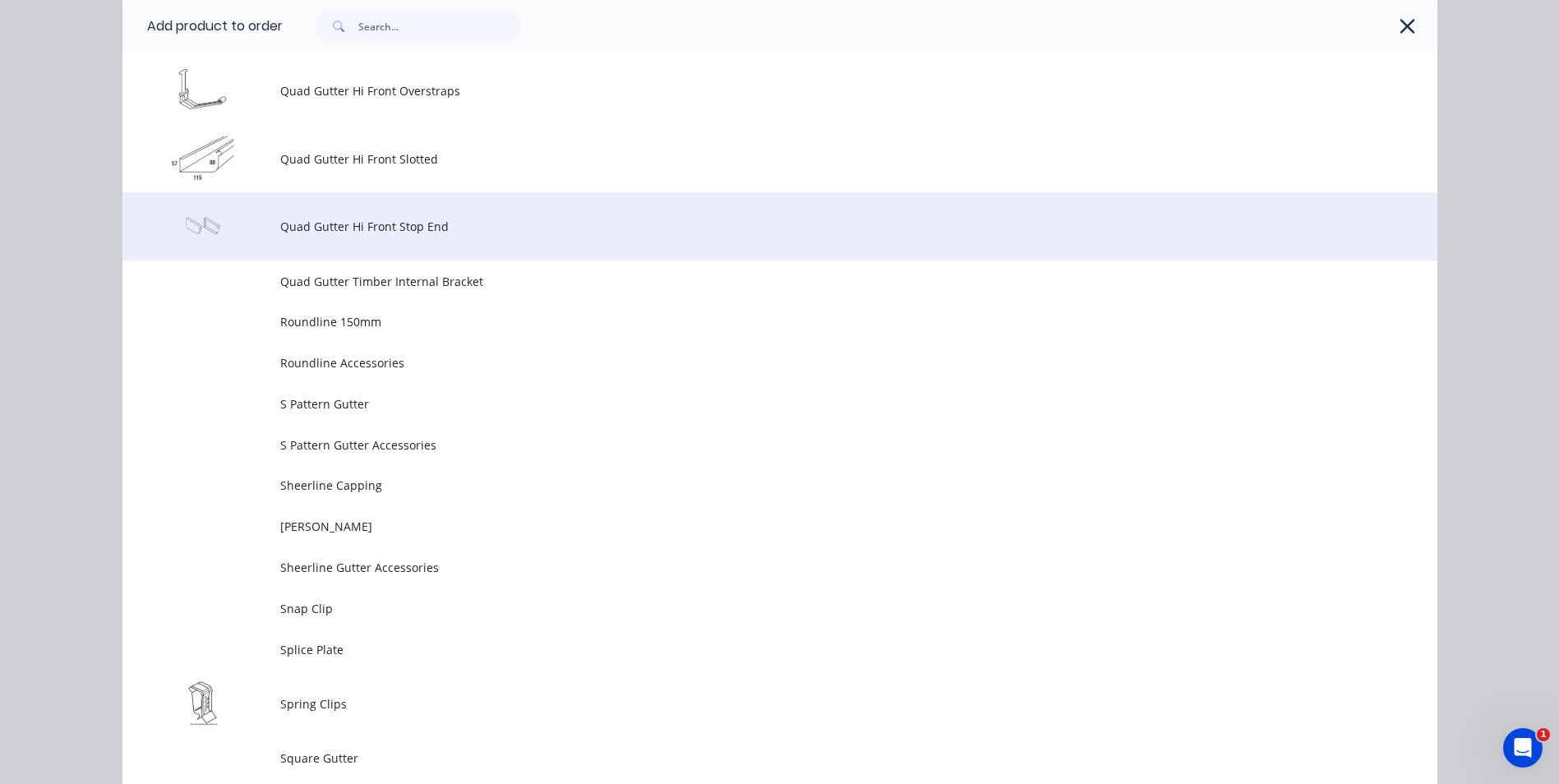
click at [422, 233] on span "Quad Gutter Hi Front Stop End" at bounding box center [743, 226] width 925 height 17
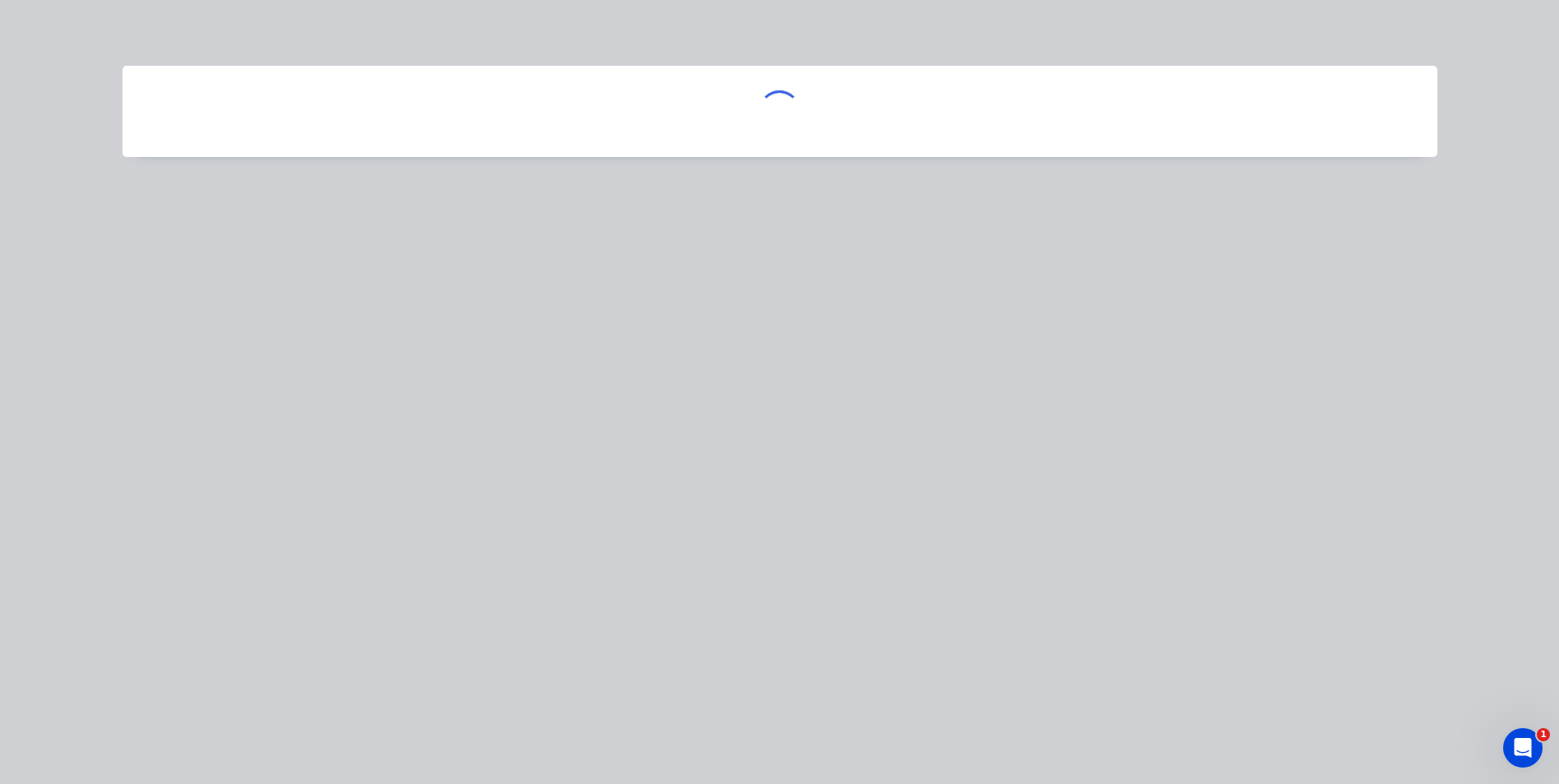
scroll to position [0, 0]
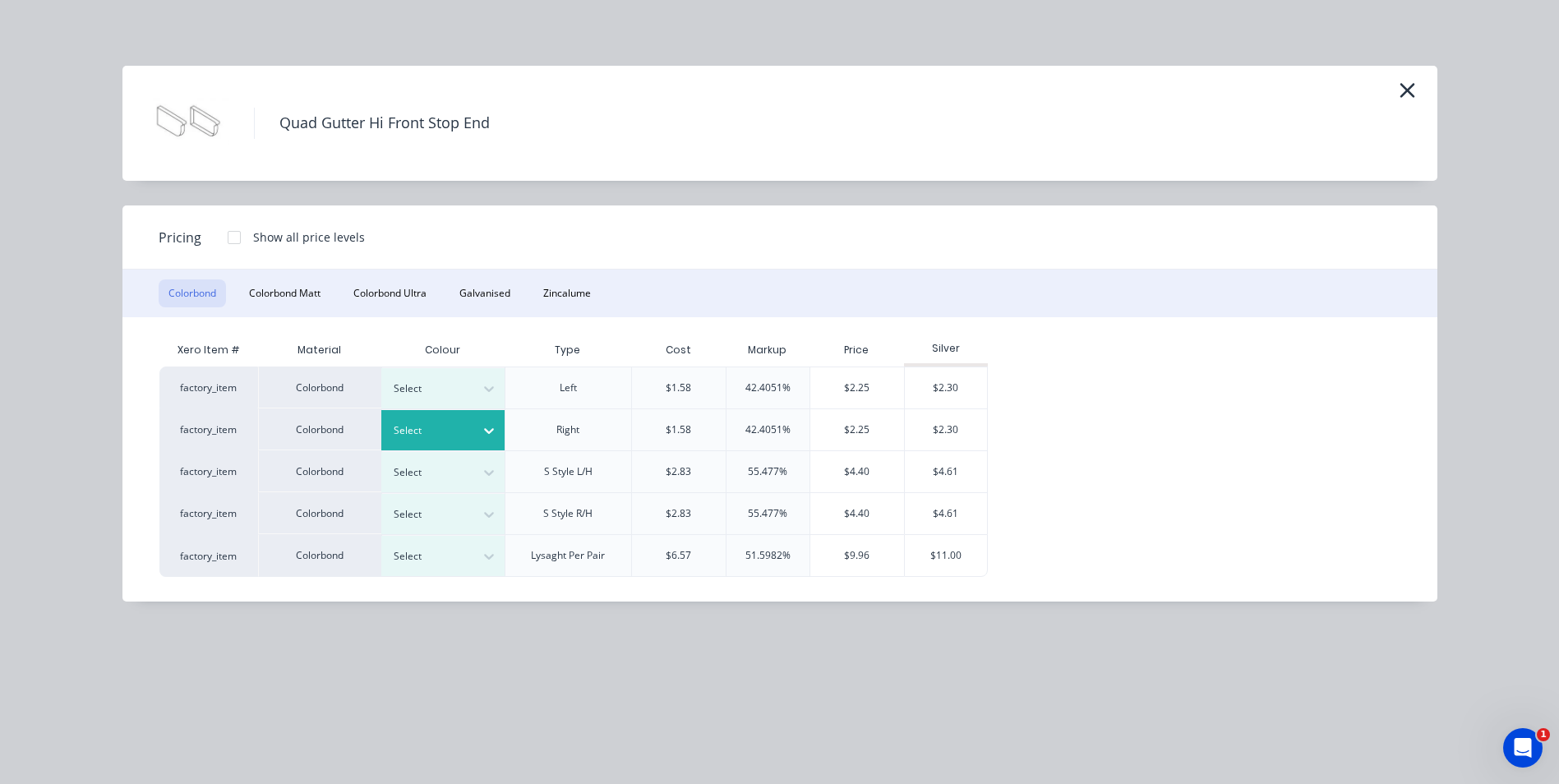
click at [484, 429] on icon at bounding box center [488, 431] width 16 height 16
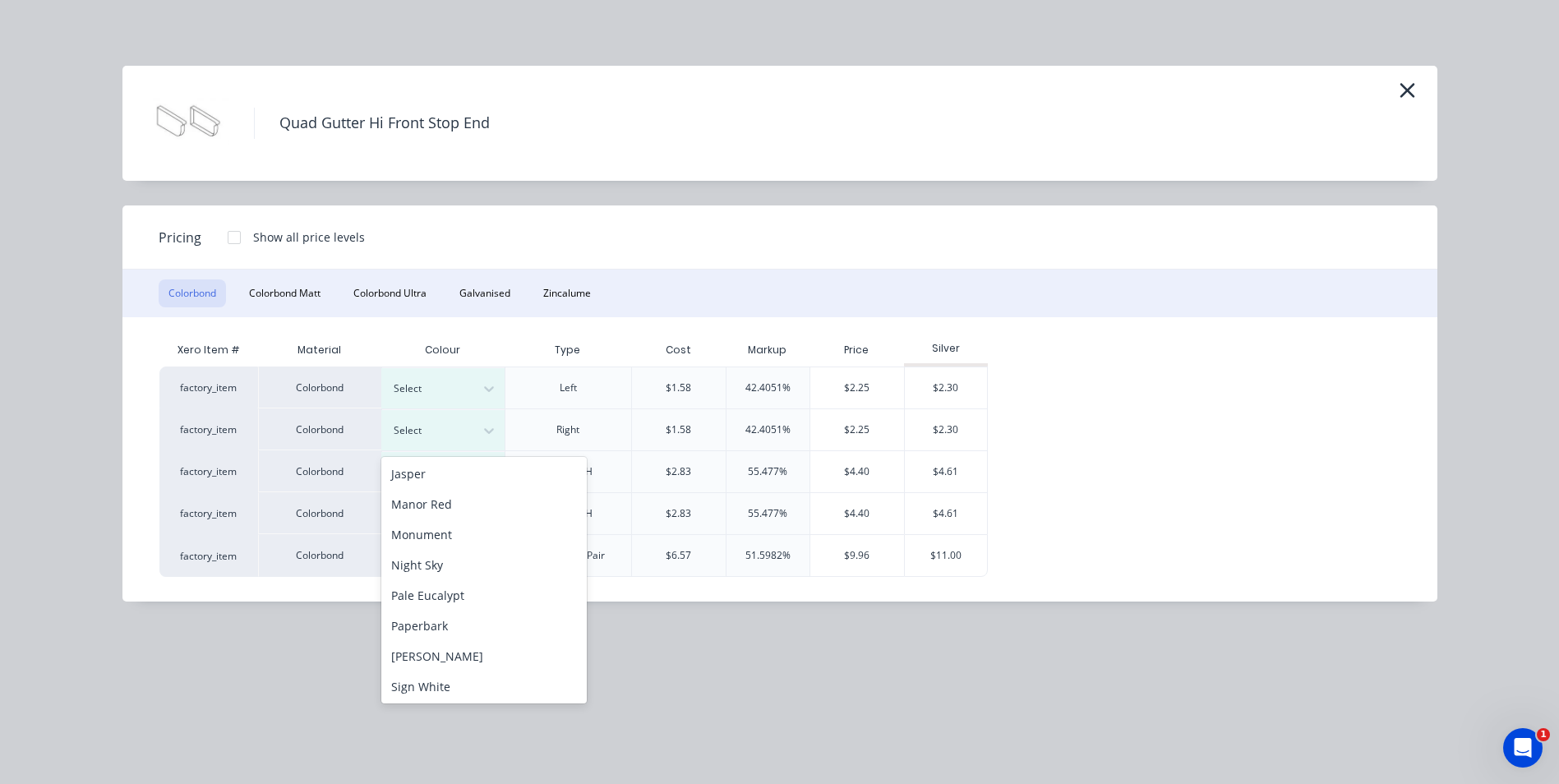
scroll to position [411, 0]
click at [467, 546] on div "Pale Eucalypt" at bounding box center [484, 552] width 205 height 31
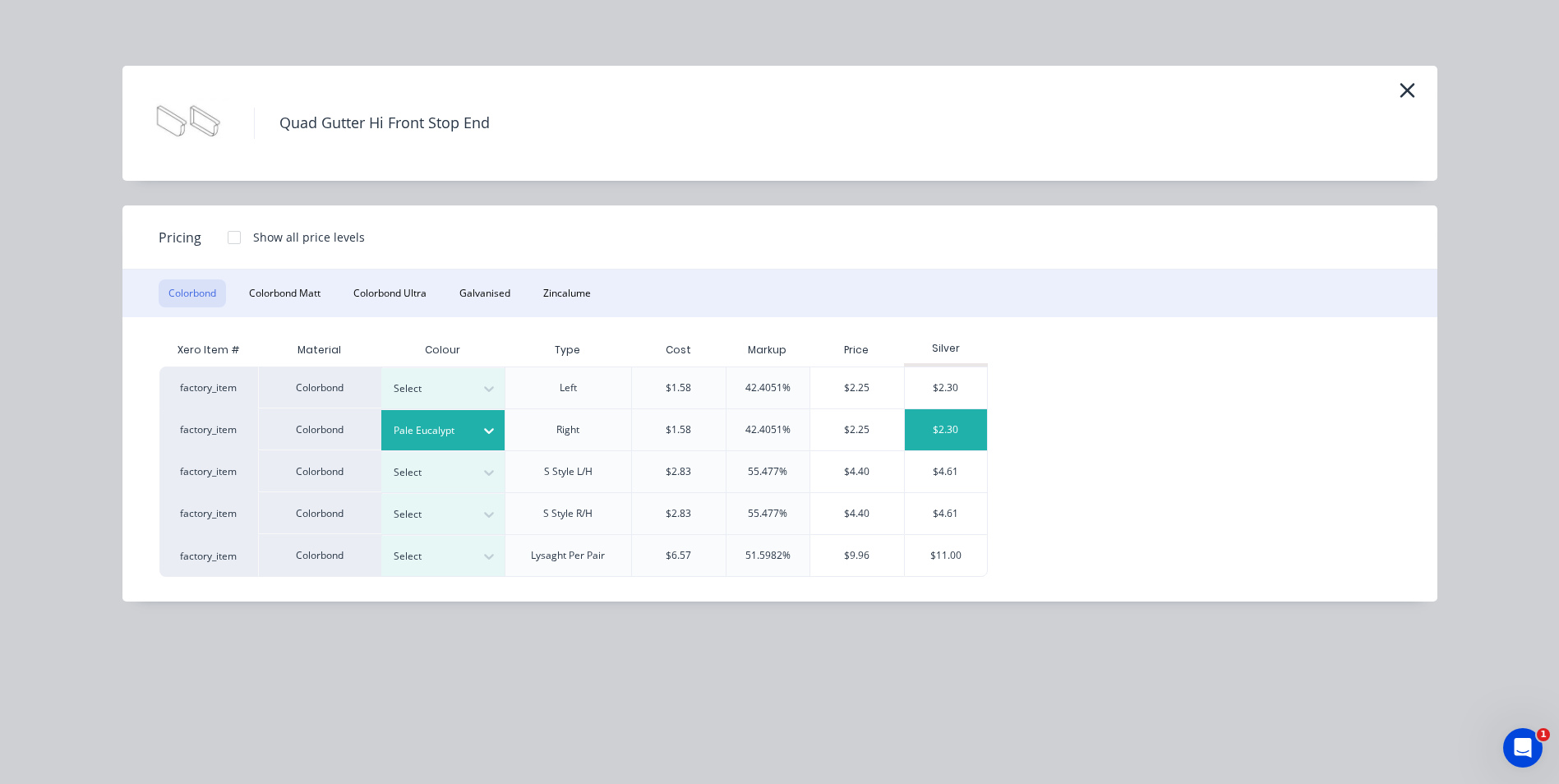
click at [933, 429] on div "$2.30" at bounding box center [945, 430] width 82 height 41
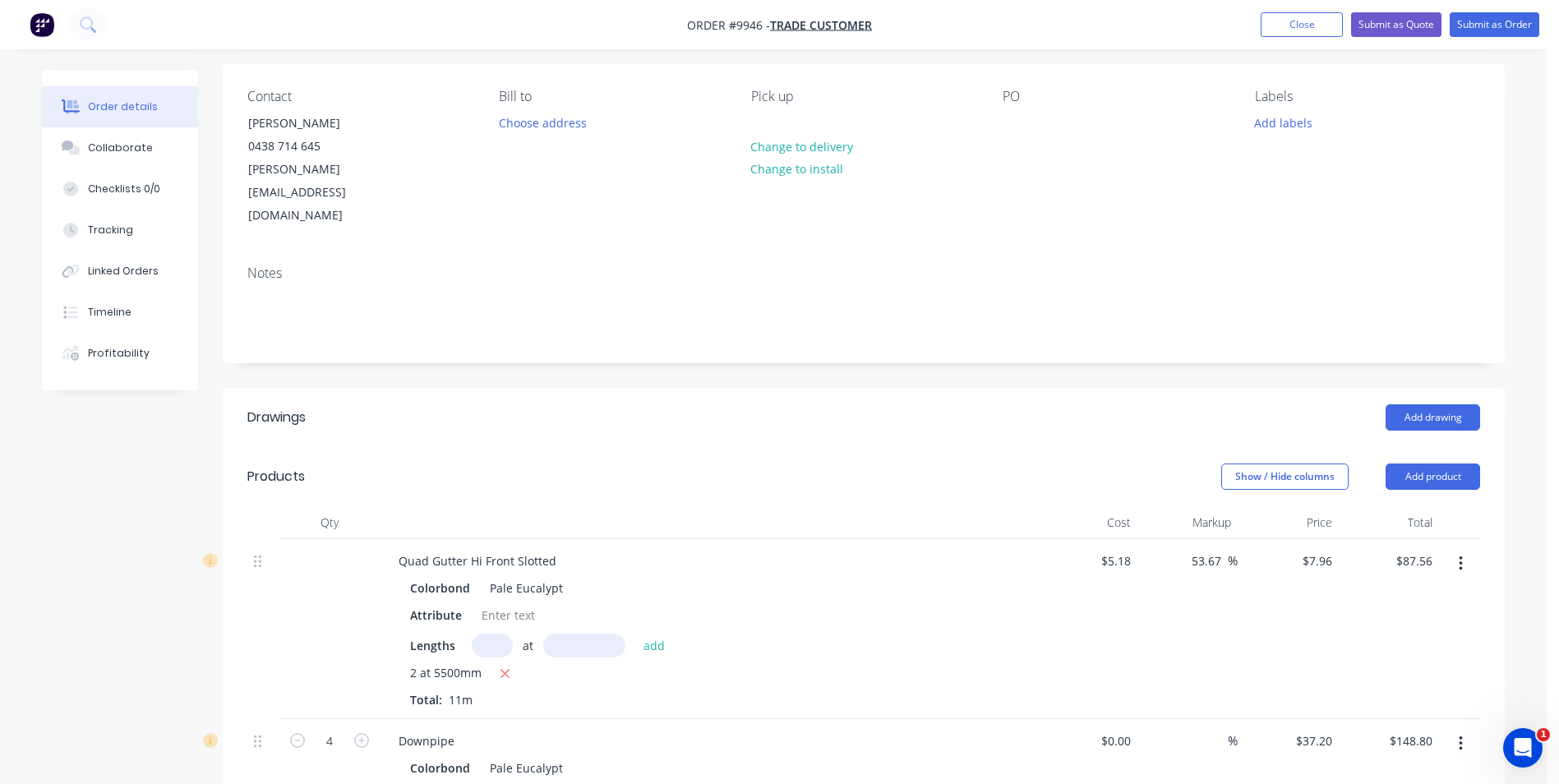
scroll to position [0, 0]
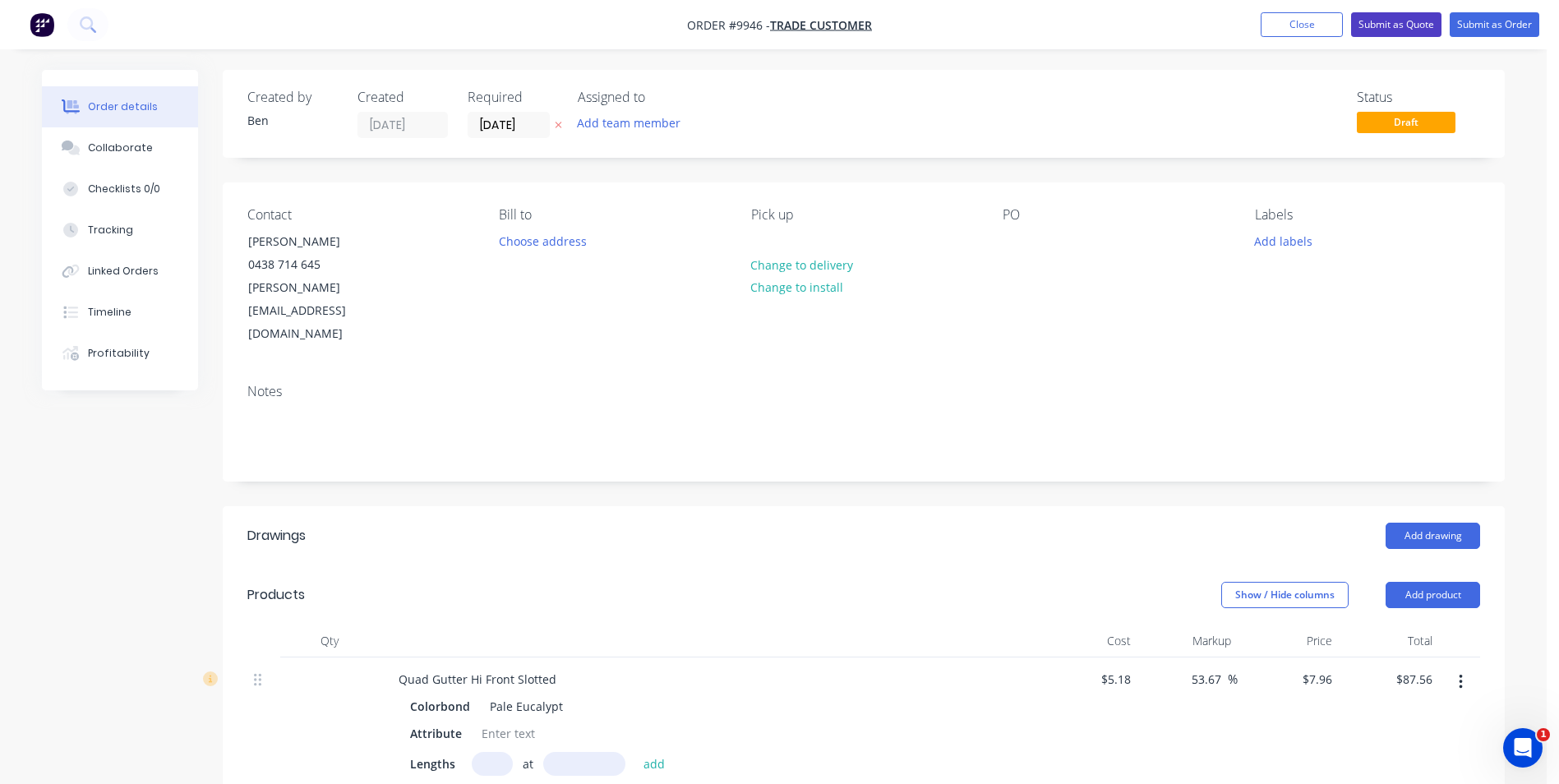
click at [1403, 21] on button "Submit as Quote" at bounding box center [1396, 24] width 90 height 24
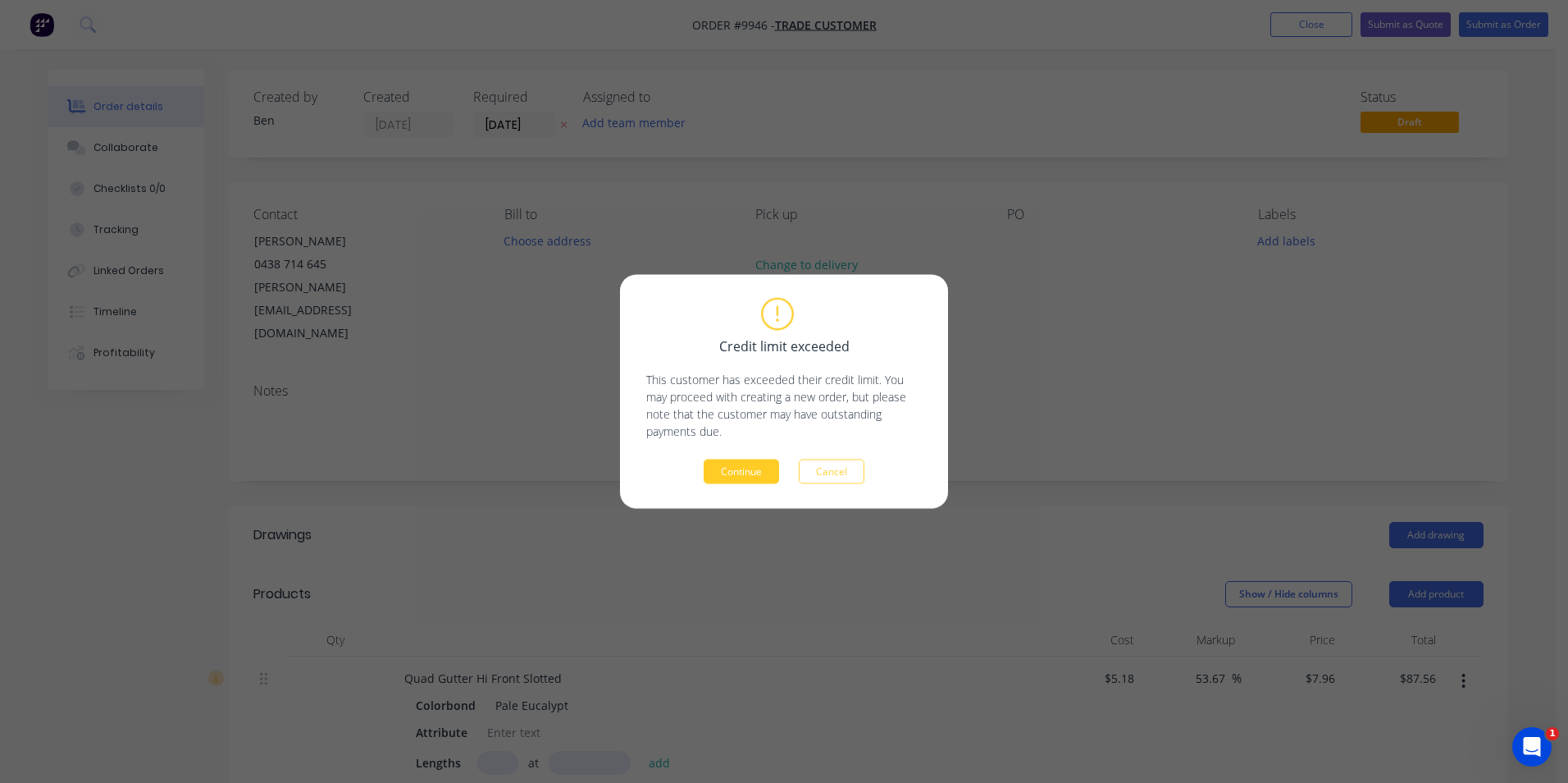
click at [743, 464] on button "Continue" at bounding box center [741, 472] width 76 height 24
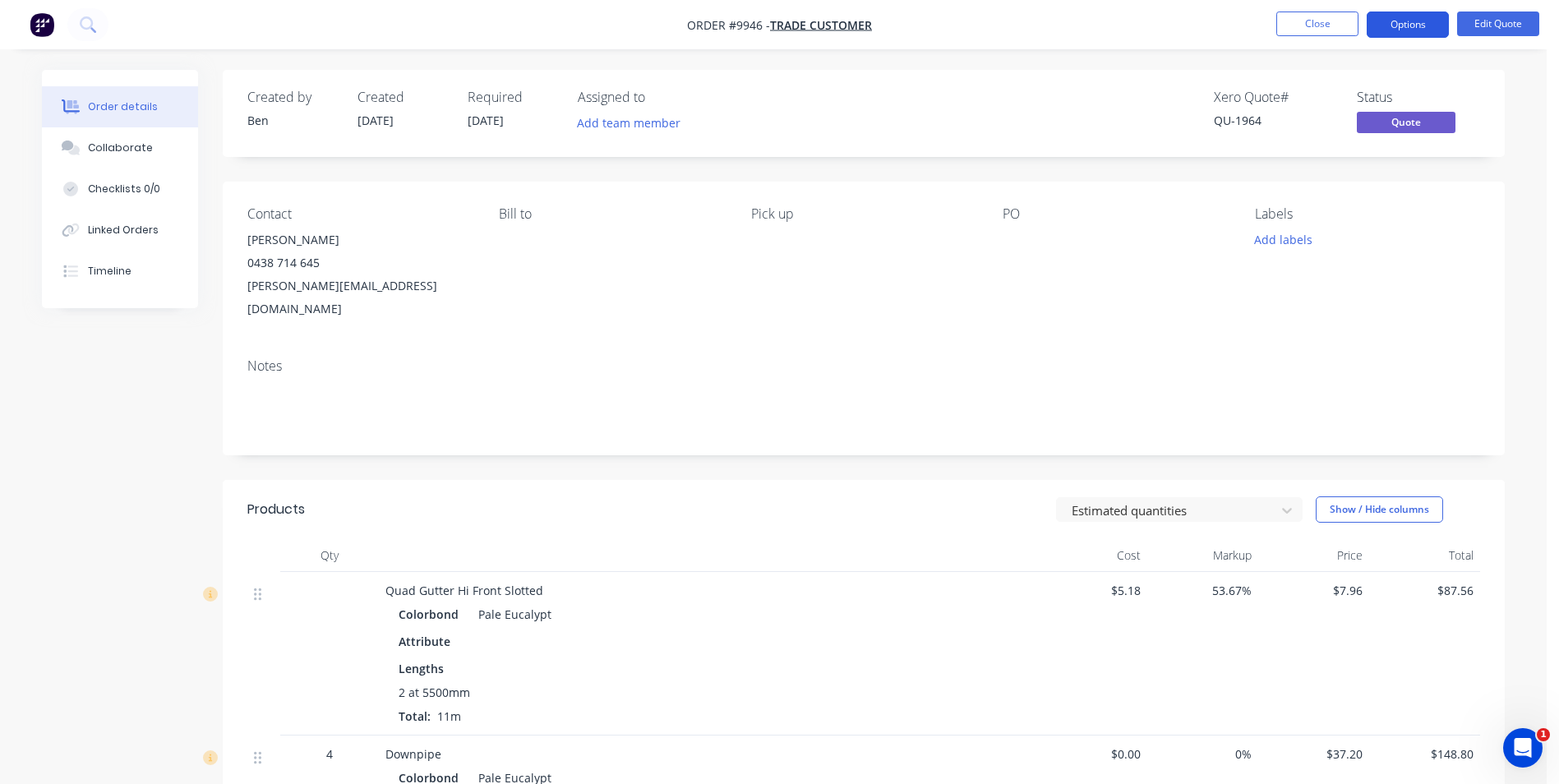
click at [1390, 25] on button "Options" at bounding box center [1407, 24] width 82 height 26
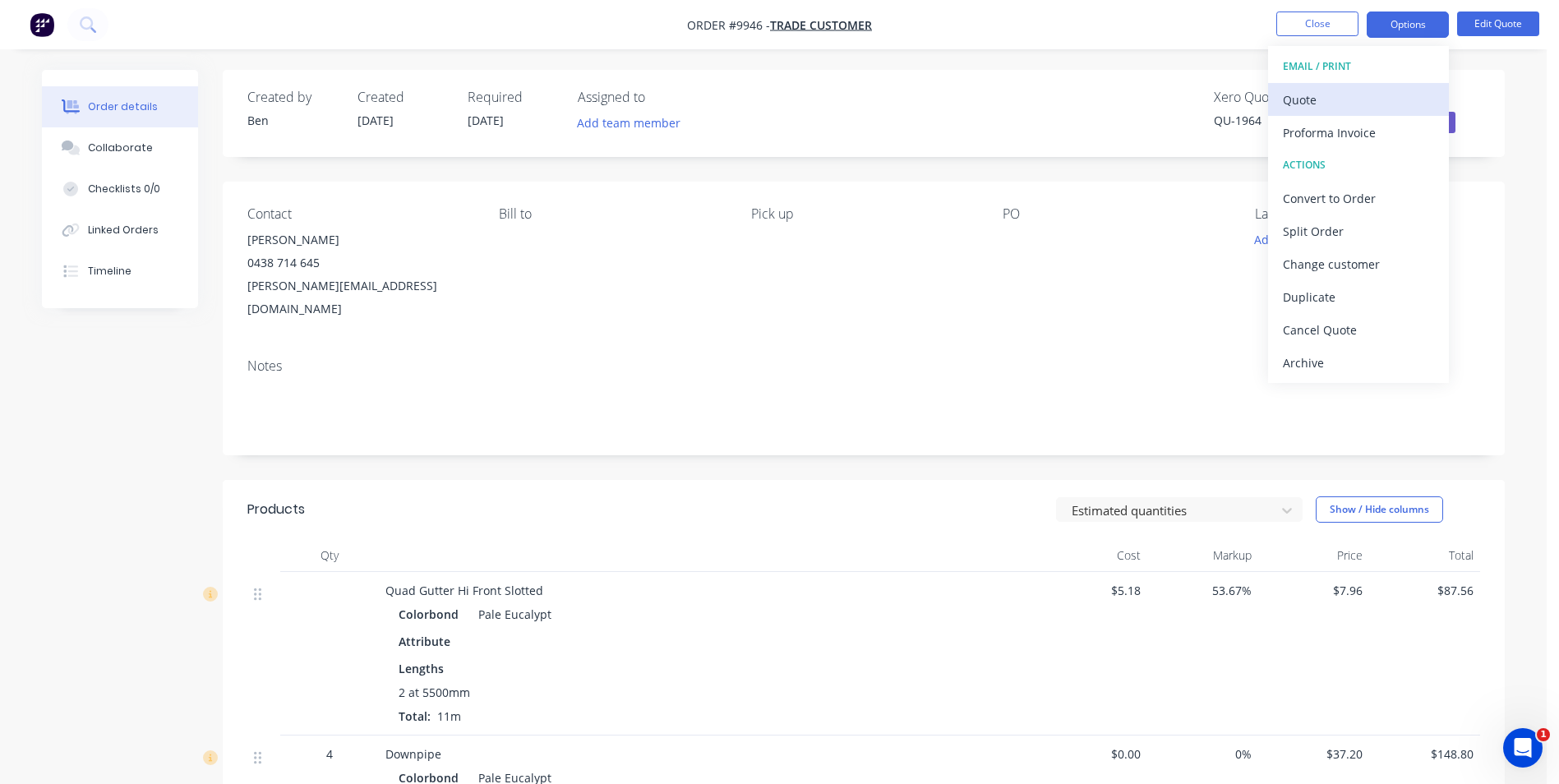
click at [1337, 94] on div "Quote" at bounding box center [1358, 100] width 151 height 23
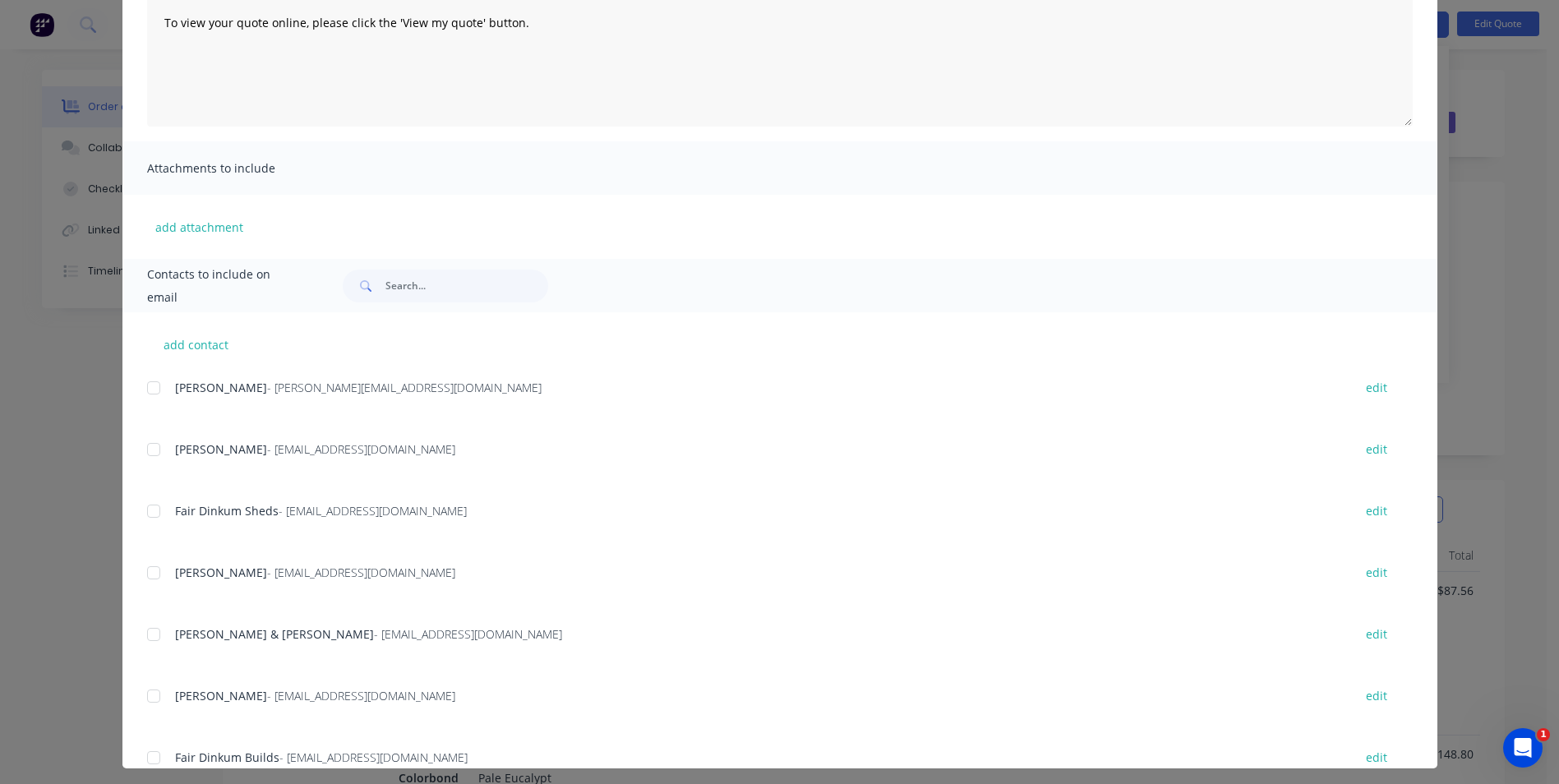
scroll to position [232, 0]
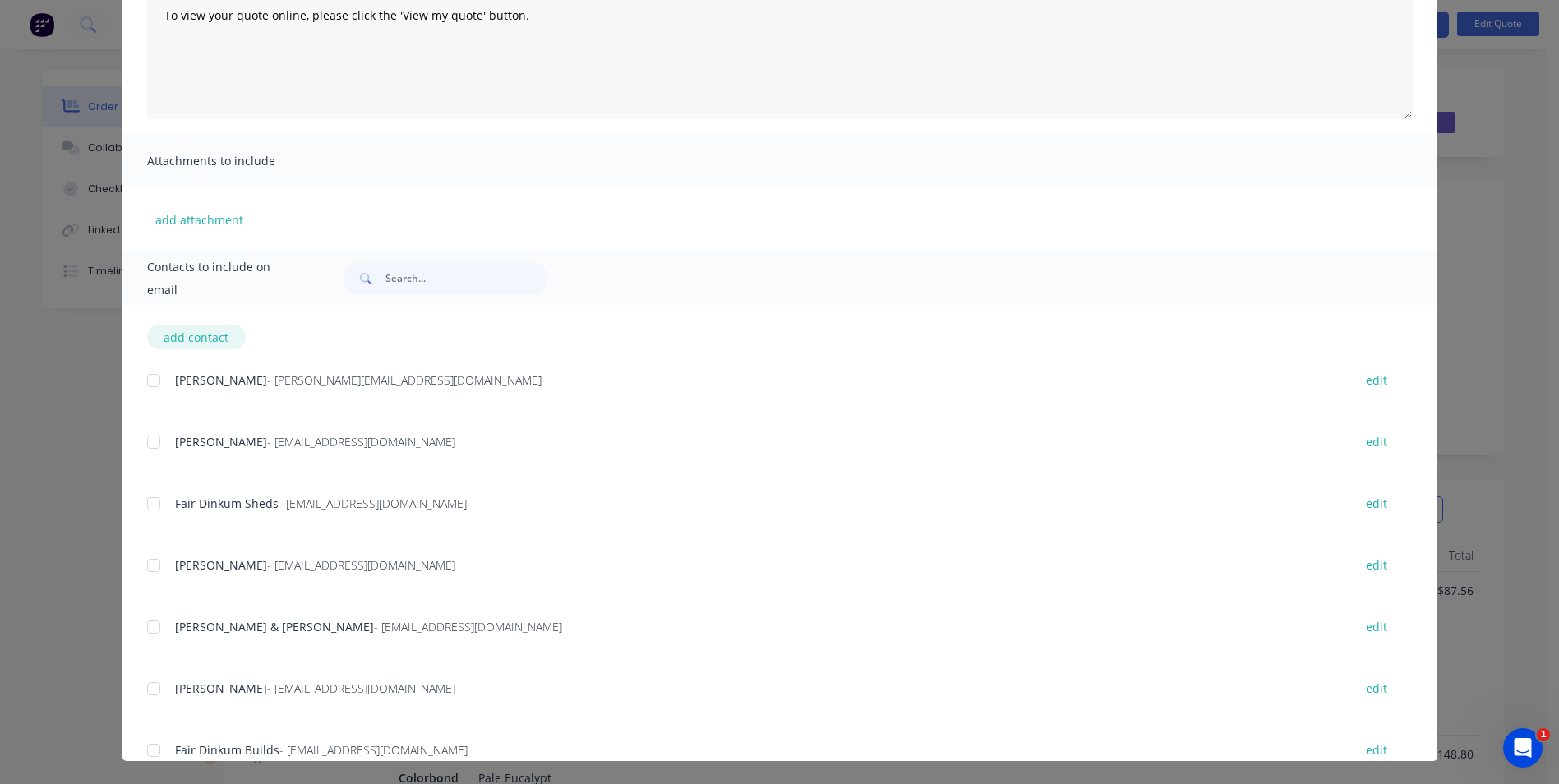
click at [176, 341] on button "add contact" at bounding box center [196, 336] width 98 height 24
select select "AU"
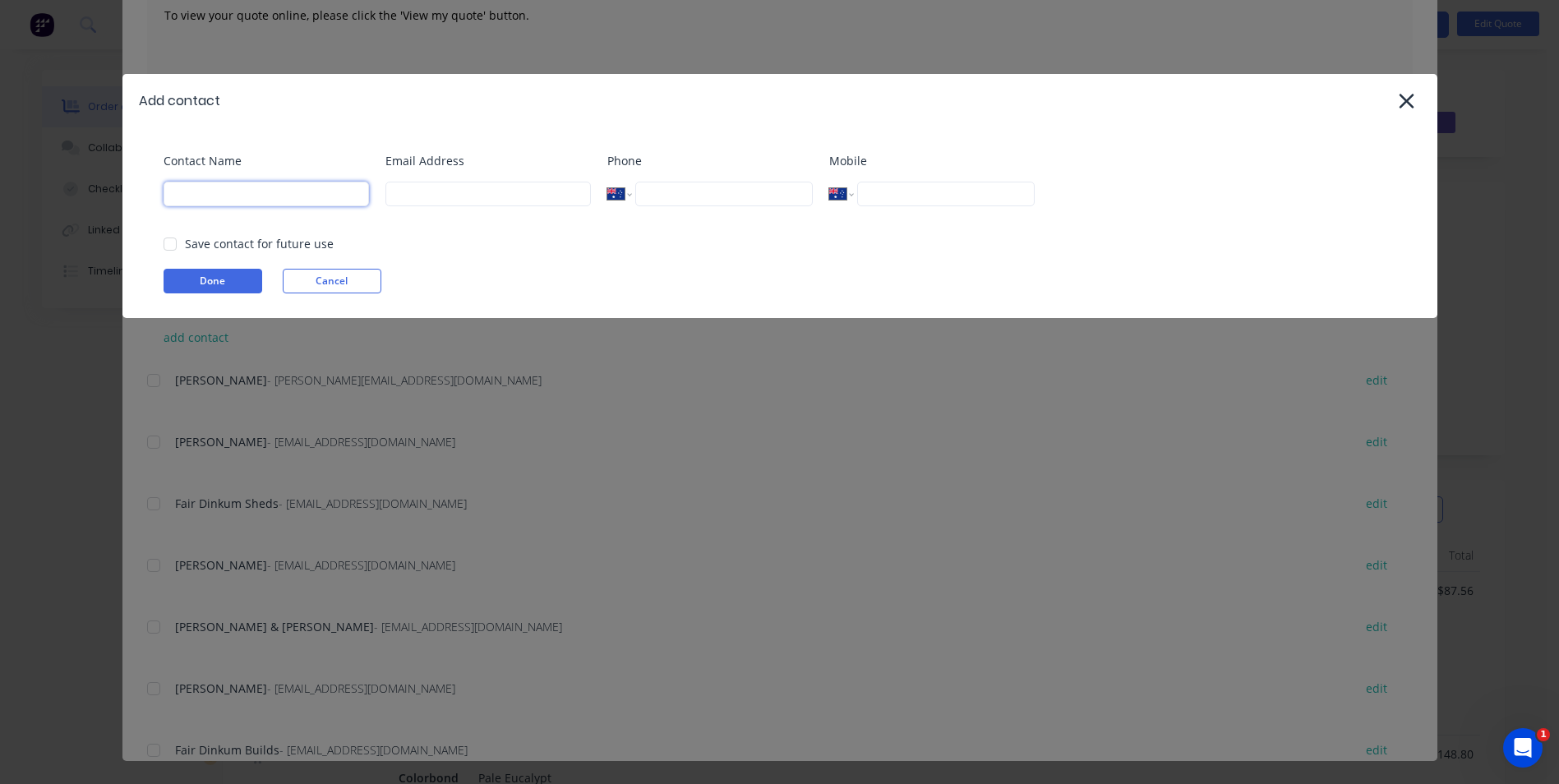
click at [248, 188] on input at bounding box center [266, 194] width 205 height 24
type input "[PERSON_NAME]"
click at [356, 271] on button "Cancel" at bounding box center [332, 280] width 98 height 24
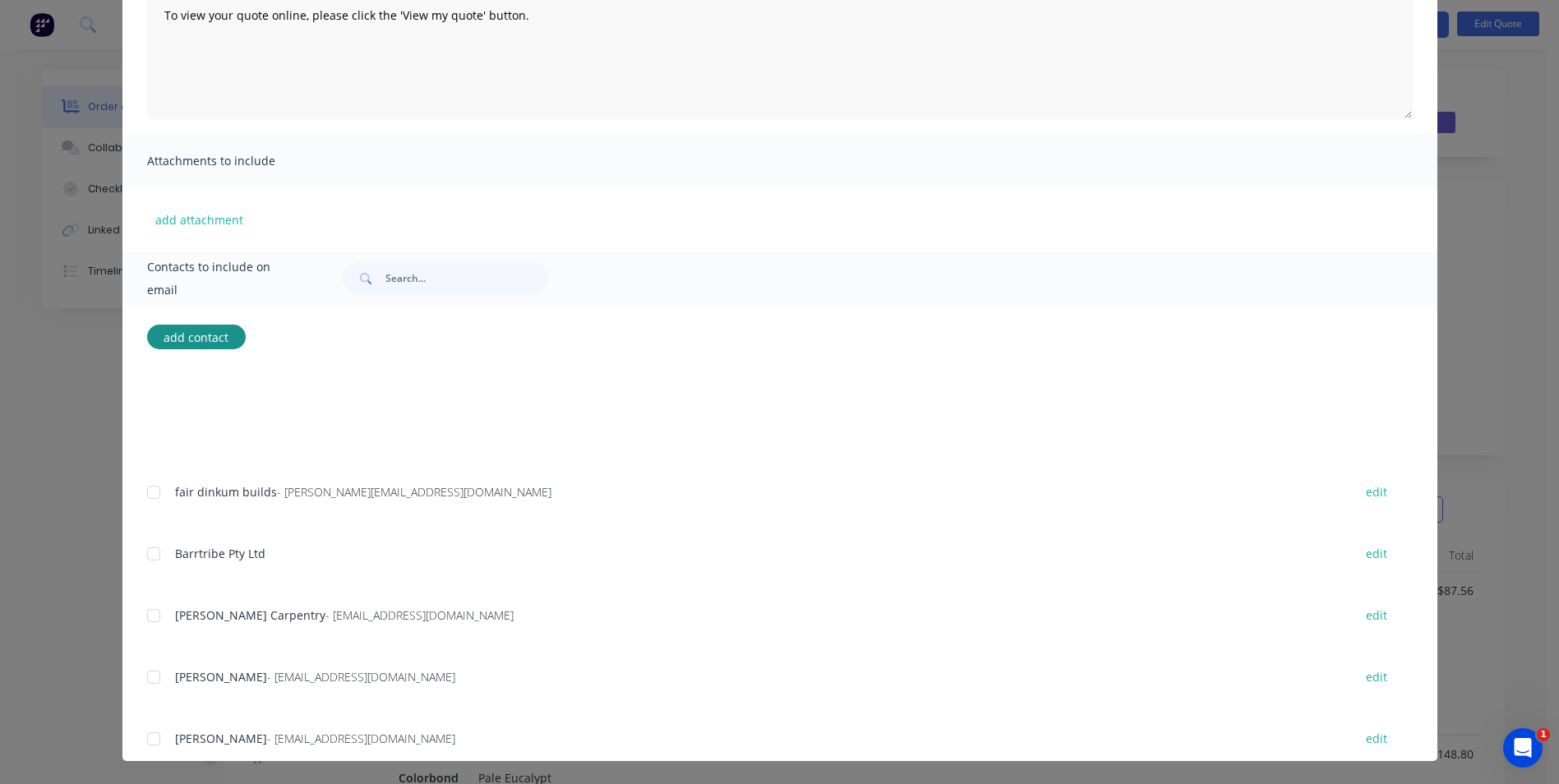
scroll to position [329, 0]
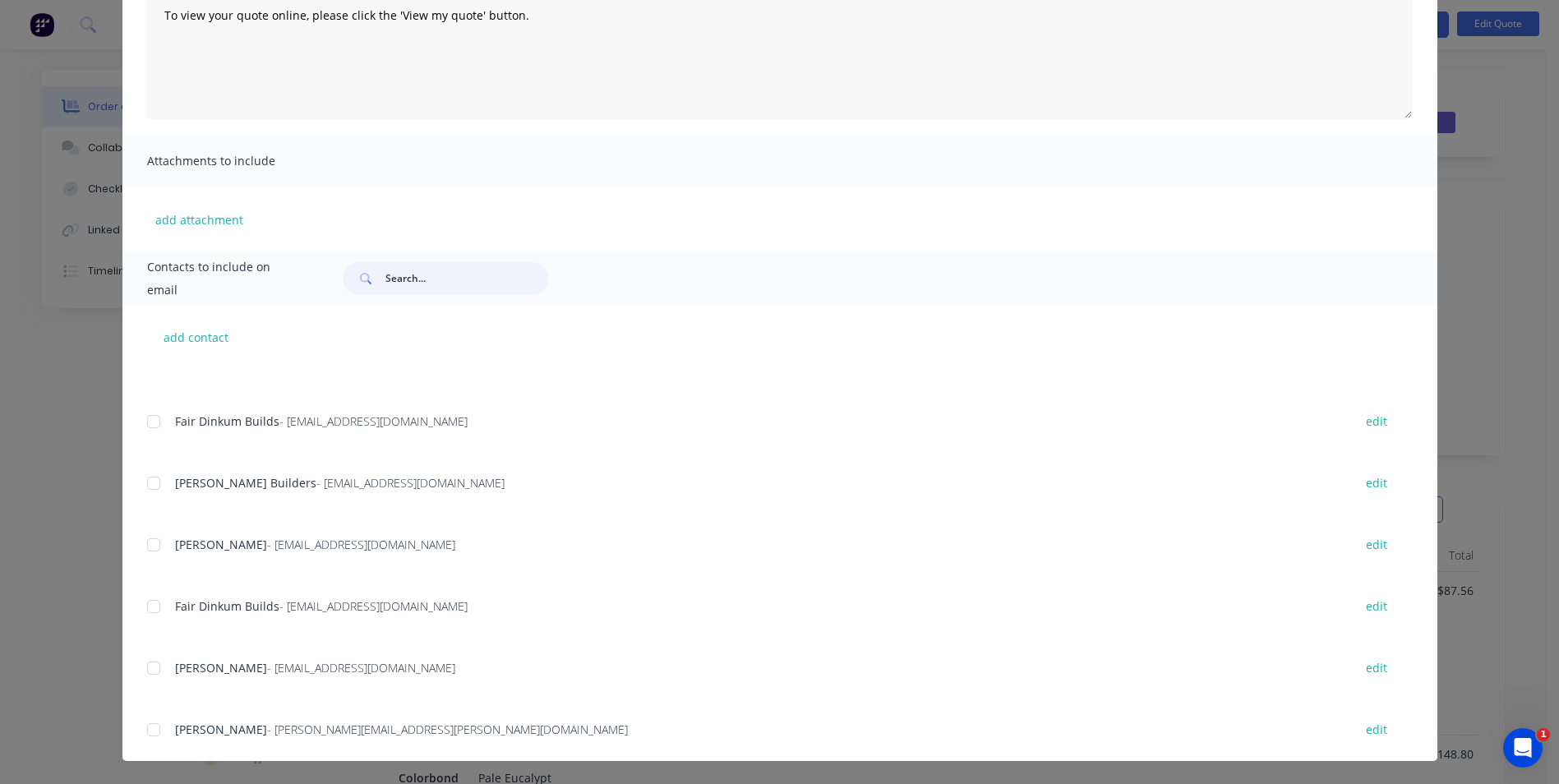
click at [400, 275] on input "text" at bounding box center [467, 278] width 163 height 32
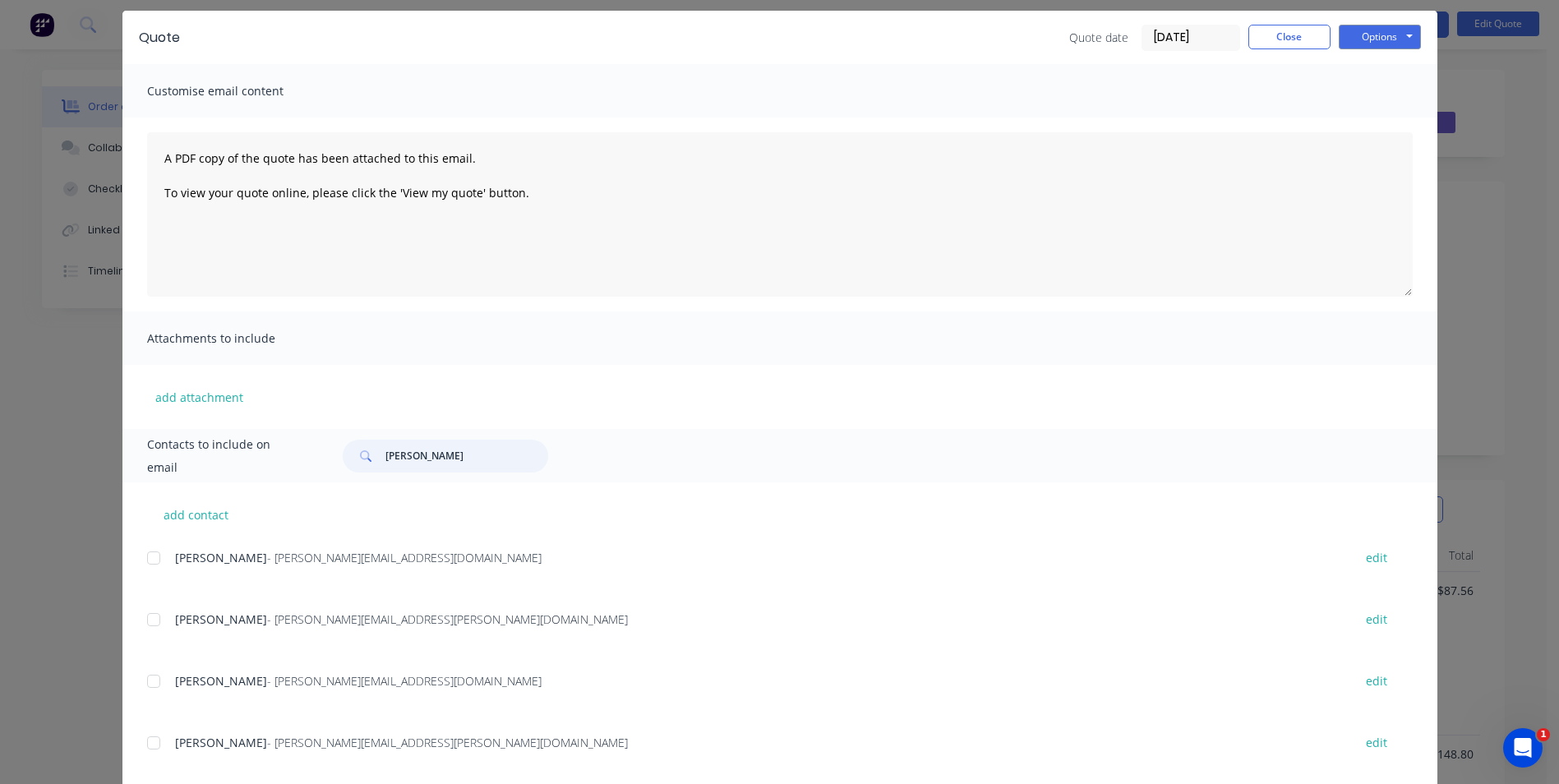
scroll to position [82, 0]
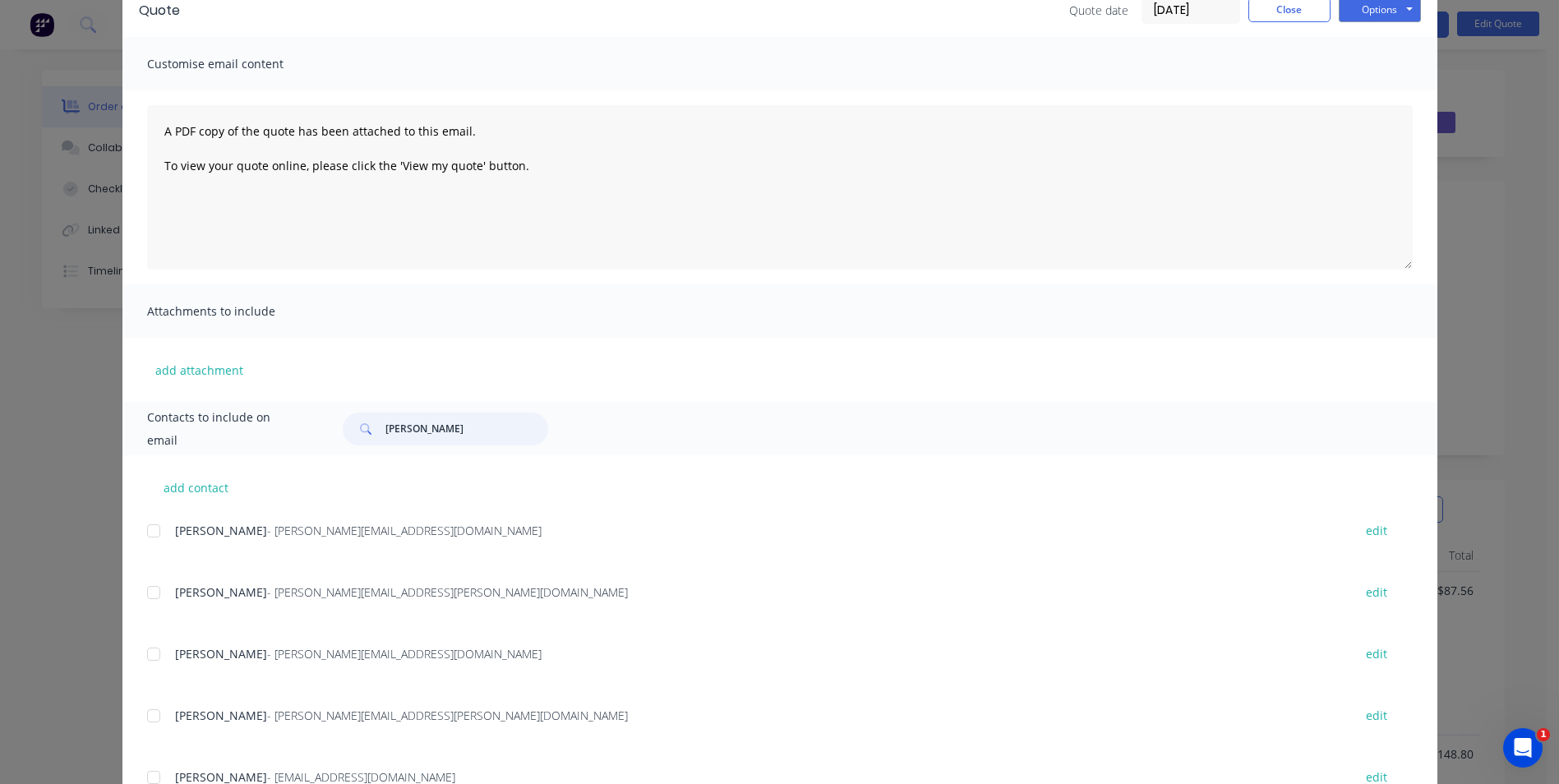
click at [150, 529] on div at bounding box center [153, 531] width 32 height 32
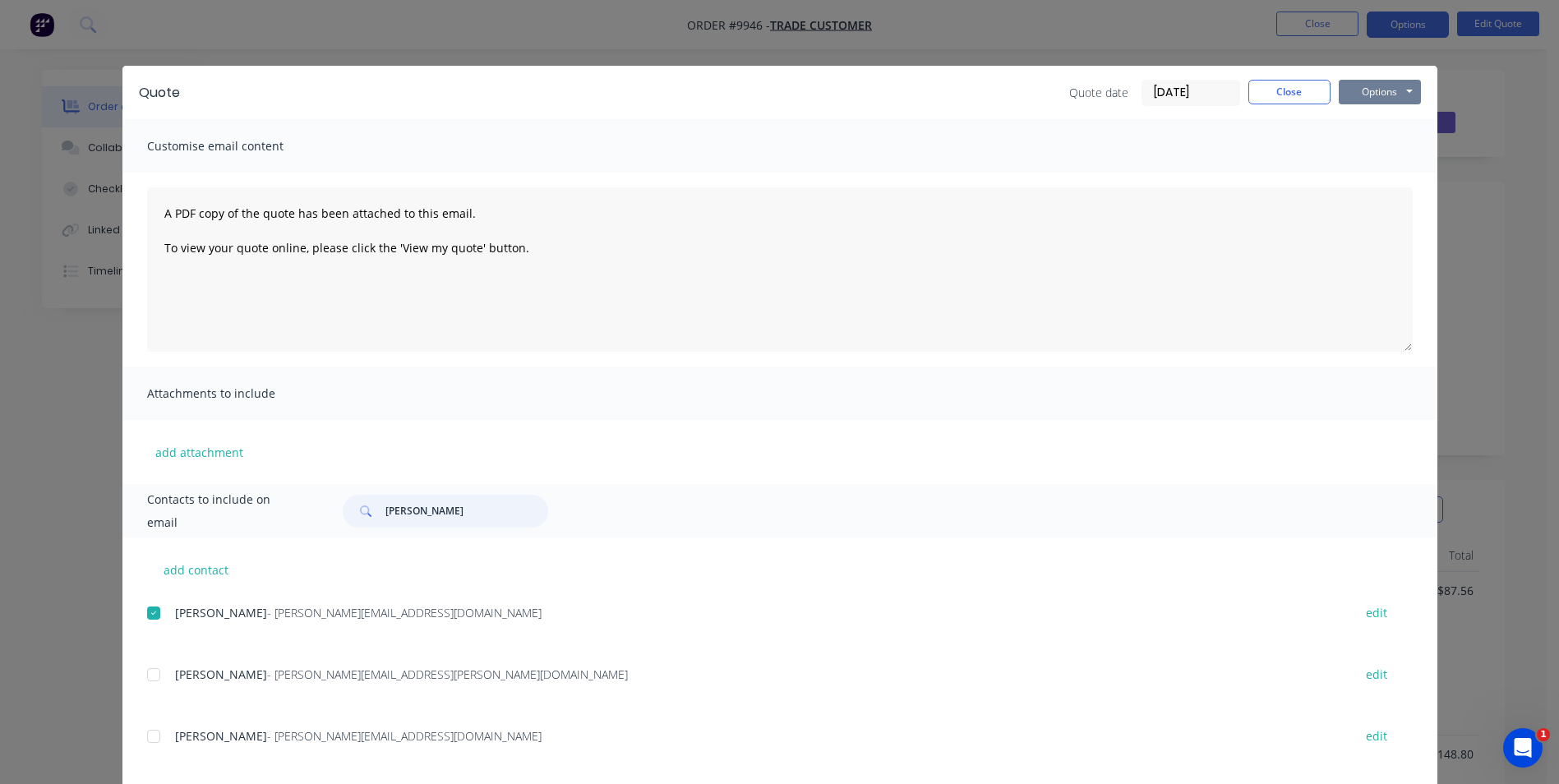
type input "[PERSON_NAME]"
click at [1405, 95] on button "Options" at bounding box center [1379, 91] width 82 height 24
click at [1358, 169] on button "Email" at bounding box center [1390, 176] width 105 height 27
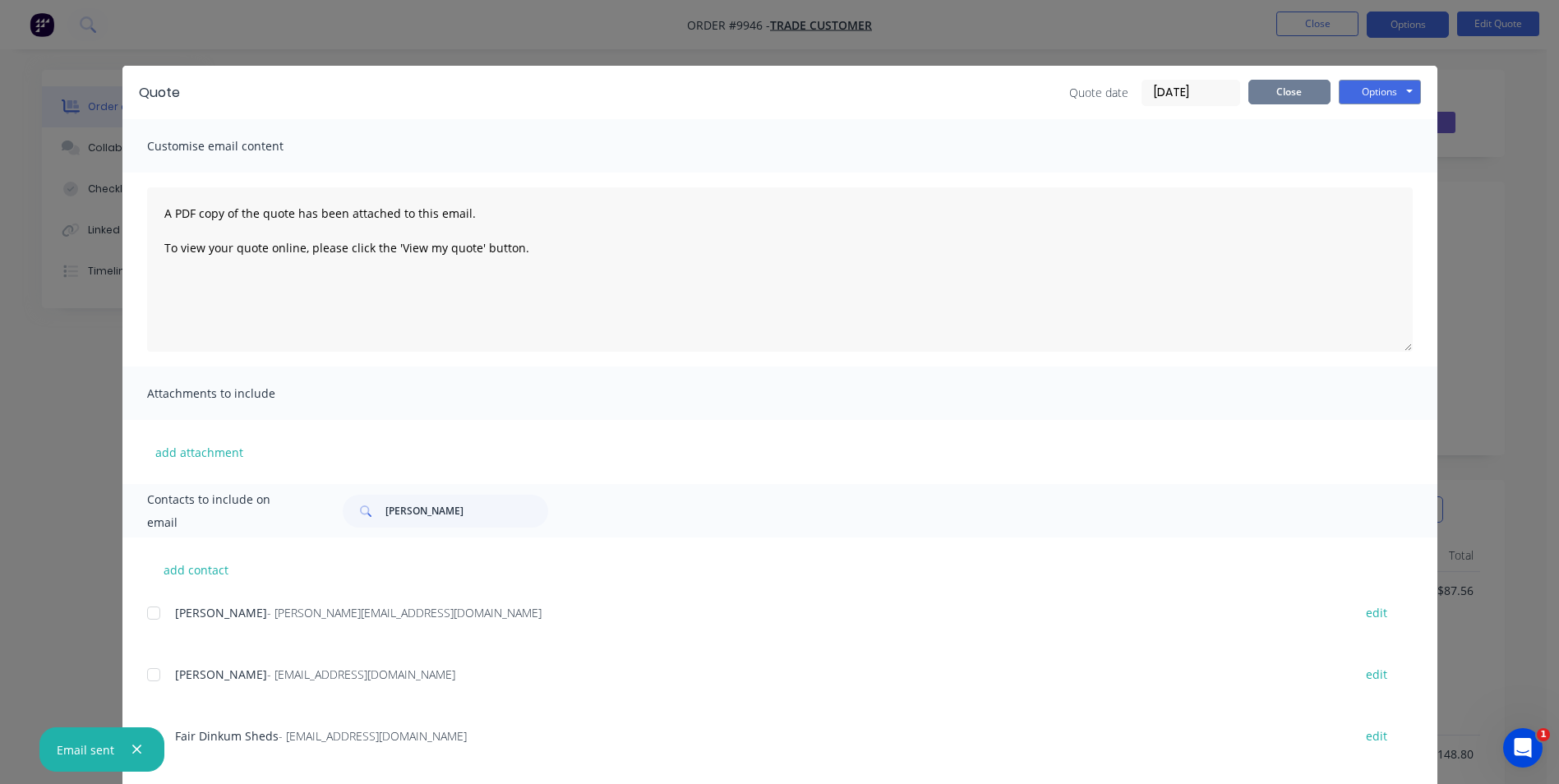
click at [1290, 85] on button "Close" at bounding box center [1289, 91] width 82 height 24
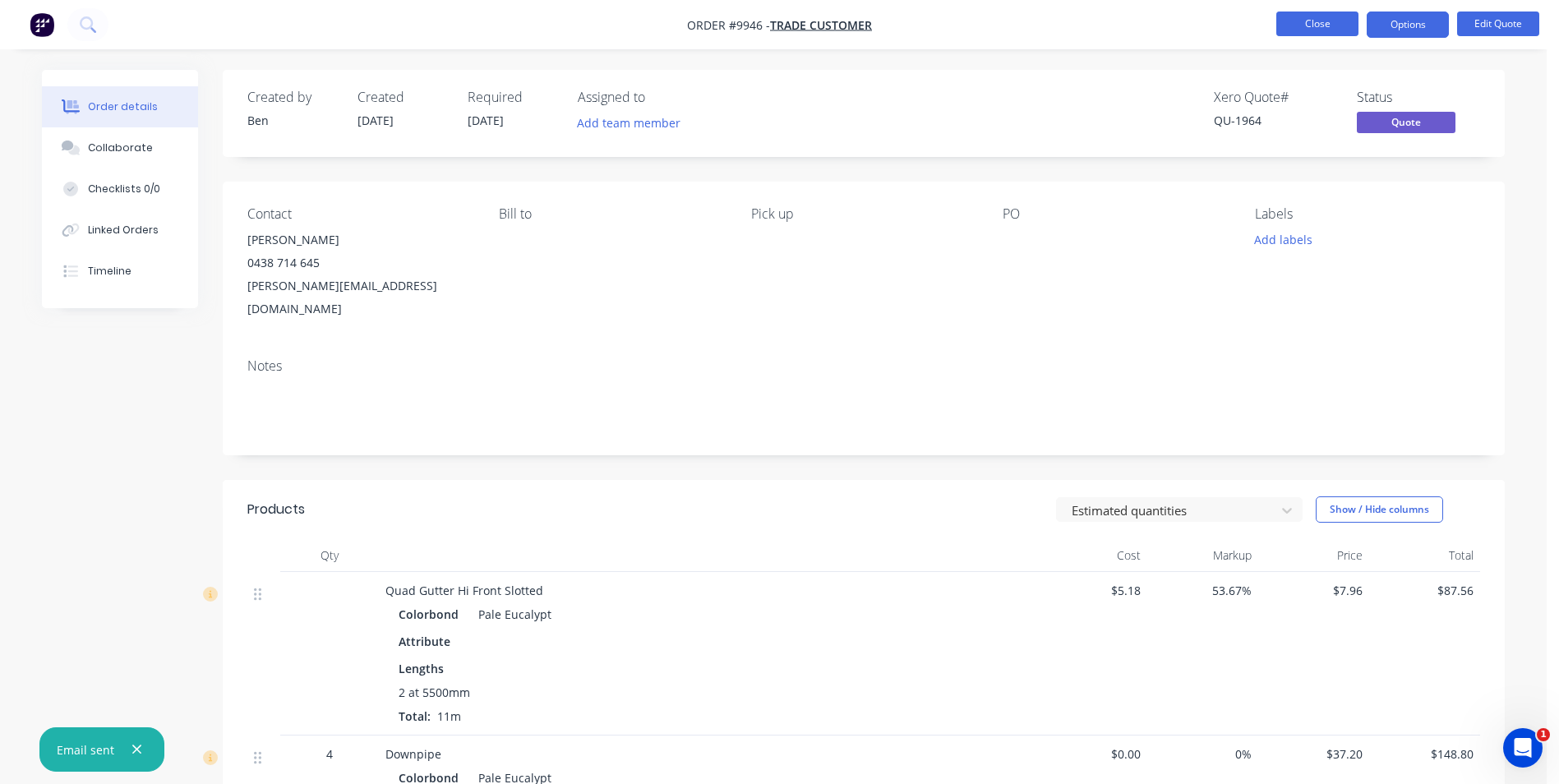
click at [1310, 18] on button "Close" at bounding box center [1317, 23] width 82 height 24
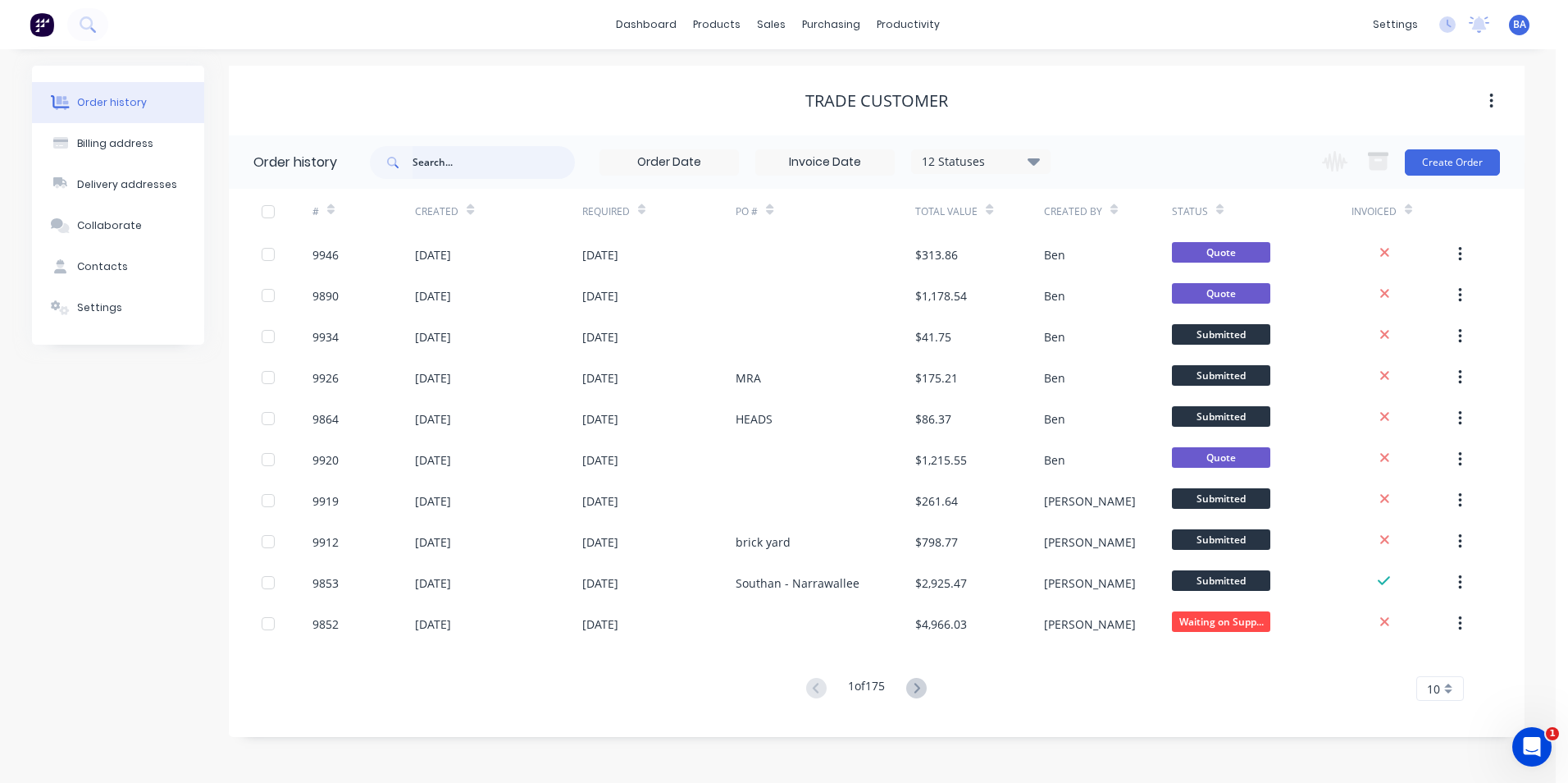
click at [461, 162] on input "text" at bounding box center [494, 162] width 163 height 32
click at [1451, 158] on button "Create Order" at bounding box center [1453, 162] width 95 height 26
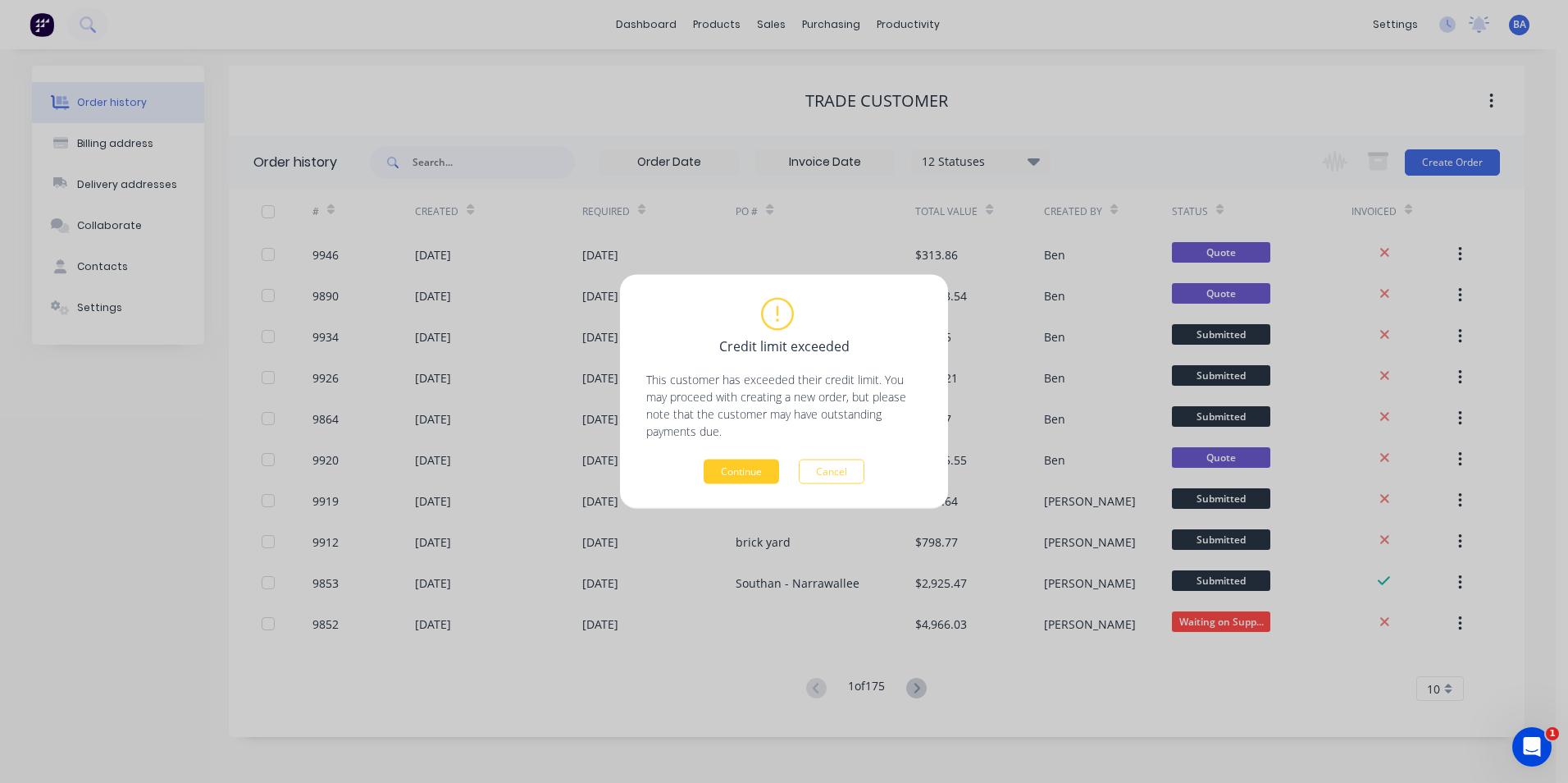
click at [757, 472] on button "Continue" at bounding box center [741, 472] width 76 height 24
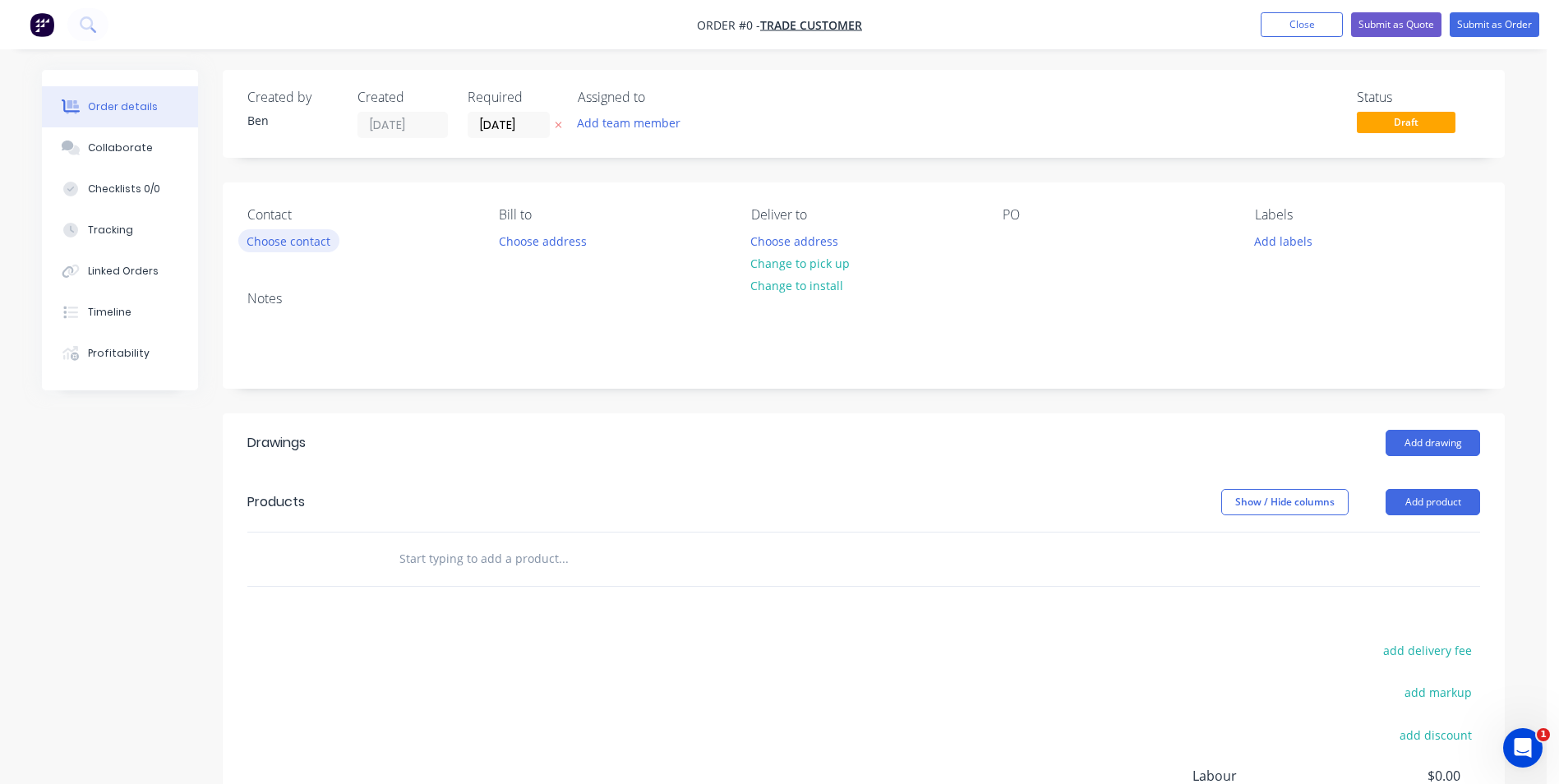
click at [298, 238] on button "Choose contact" at bounding box center [288, 240] width 101 height 23
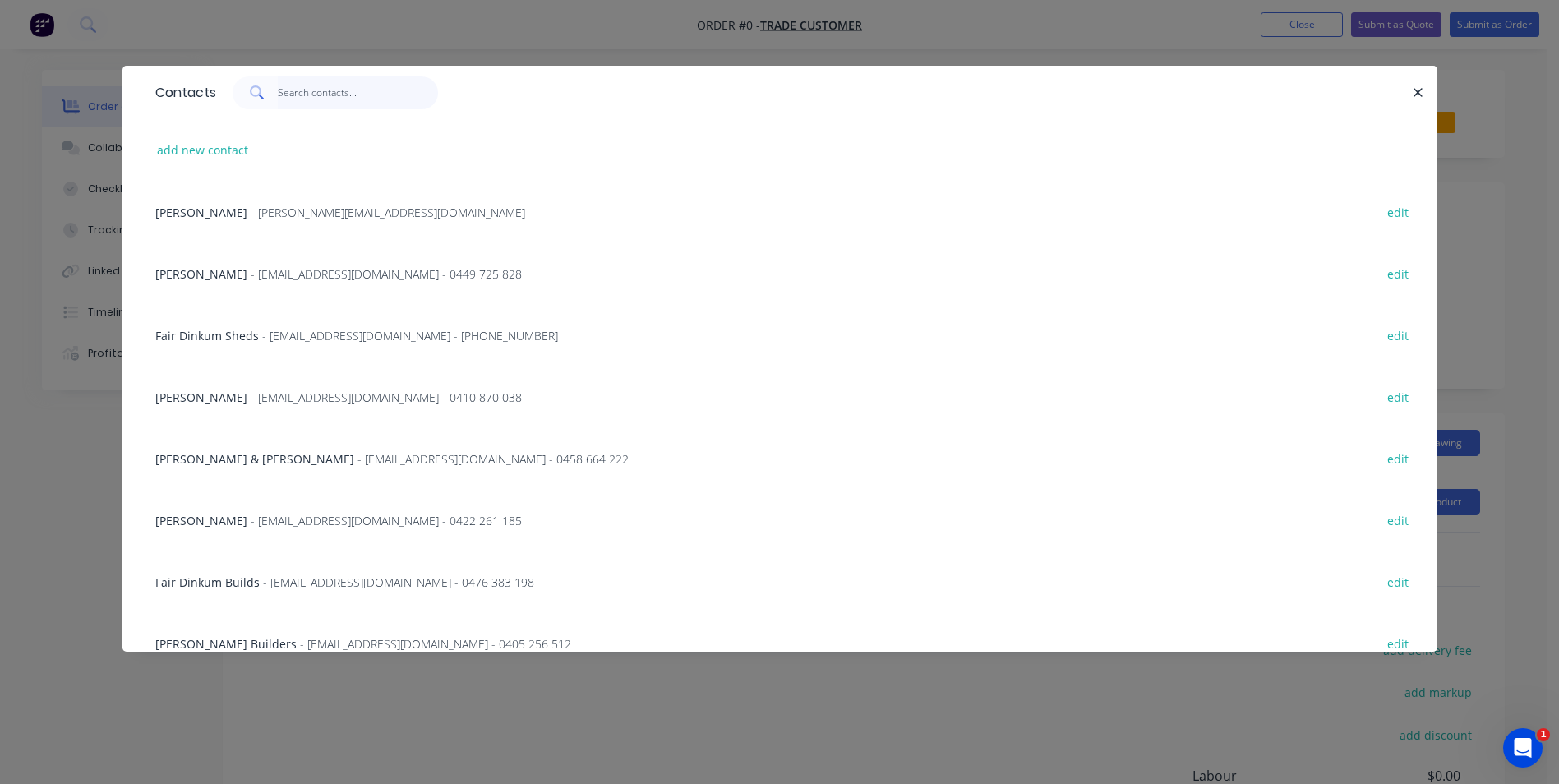
click at [295, 98] on input "text" at bounding box center [358, 93] width 160 height 32
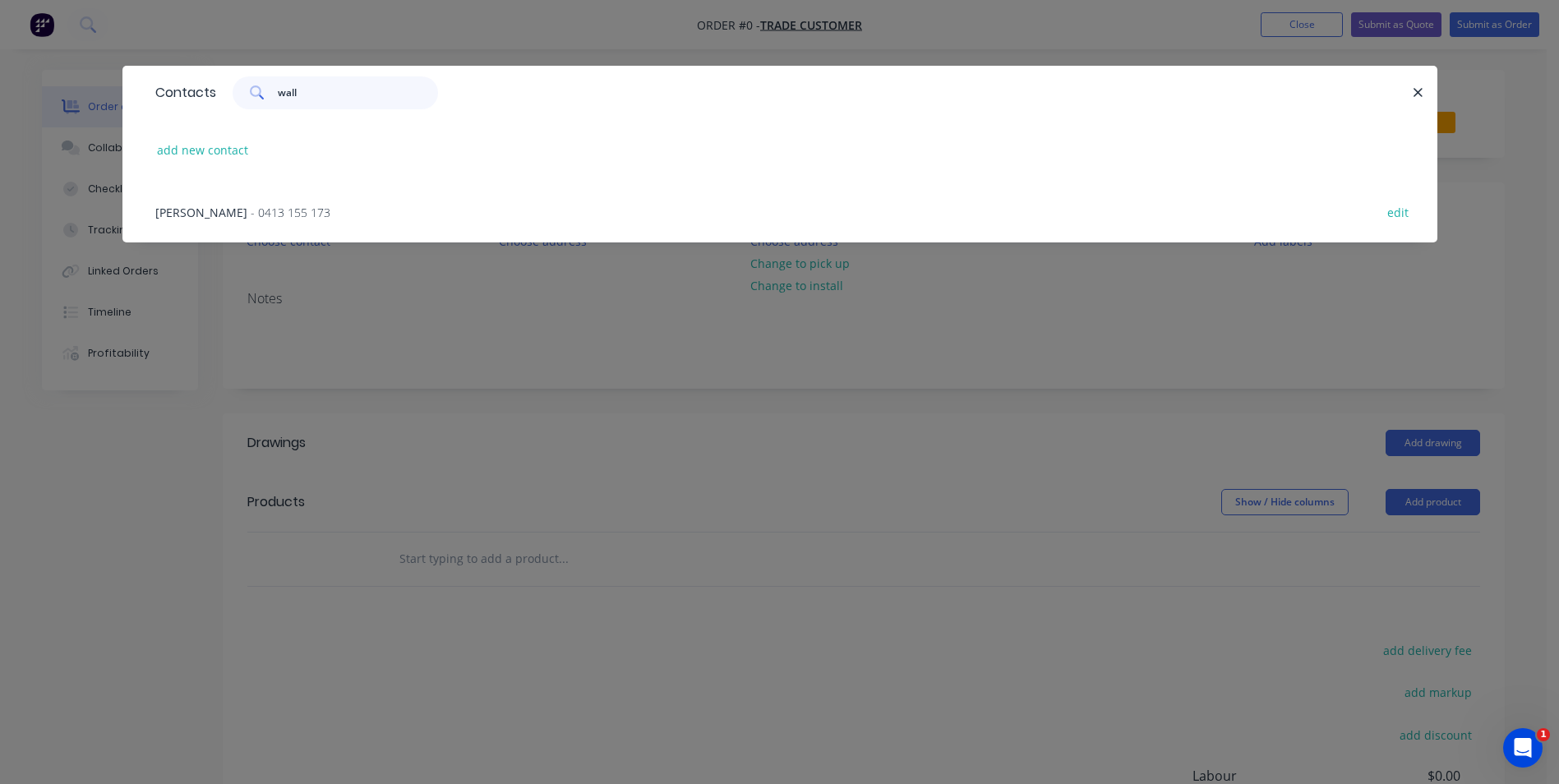
type input "wall"
click at [251, 207] on span "- 0413 155 173" at bounding box center [290, 212] width 79 height 15
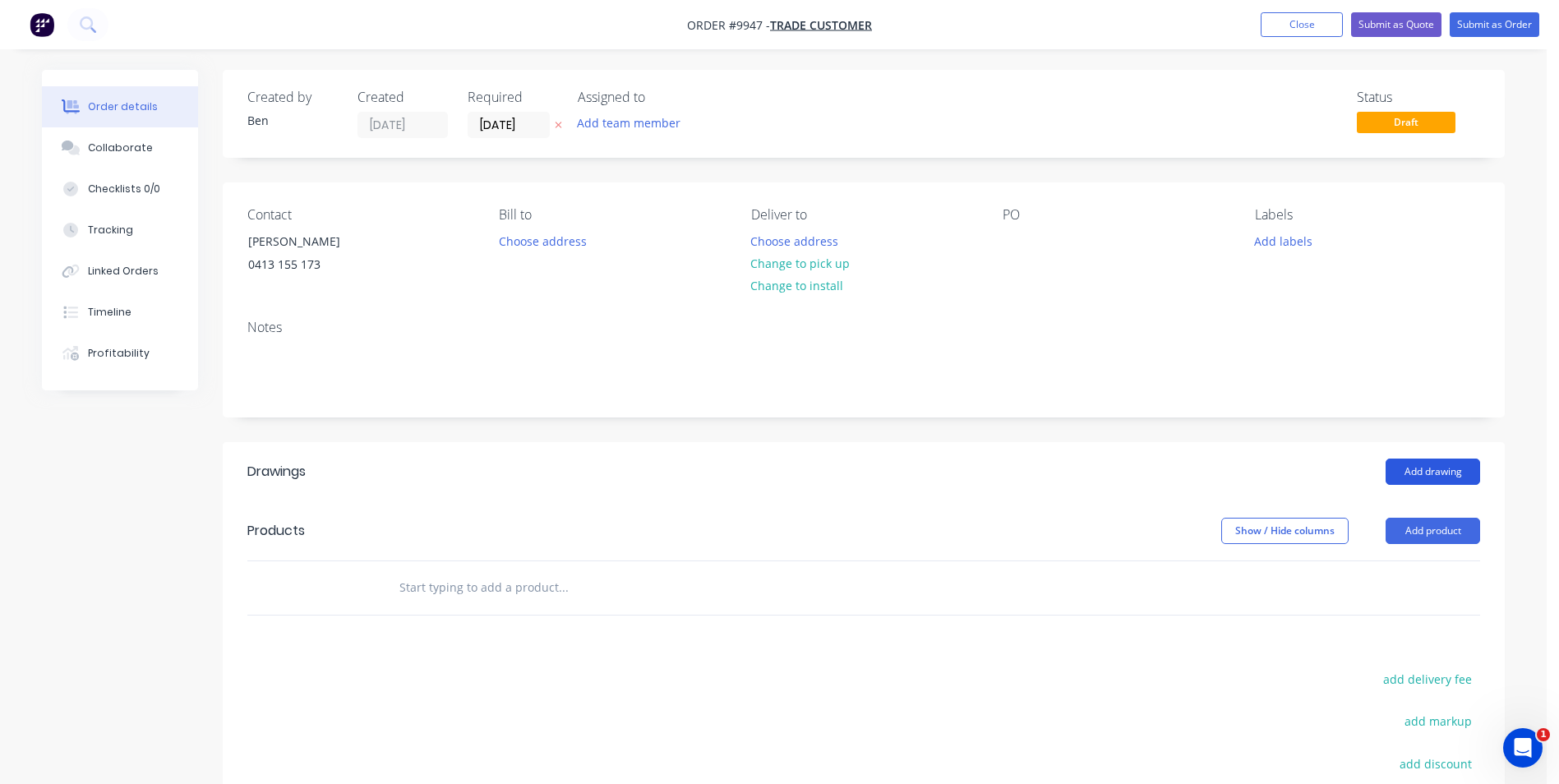
click at [1409, 462] on button "Add drawing" at bounding box center [1432, 471] width 95 height 26
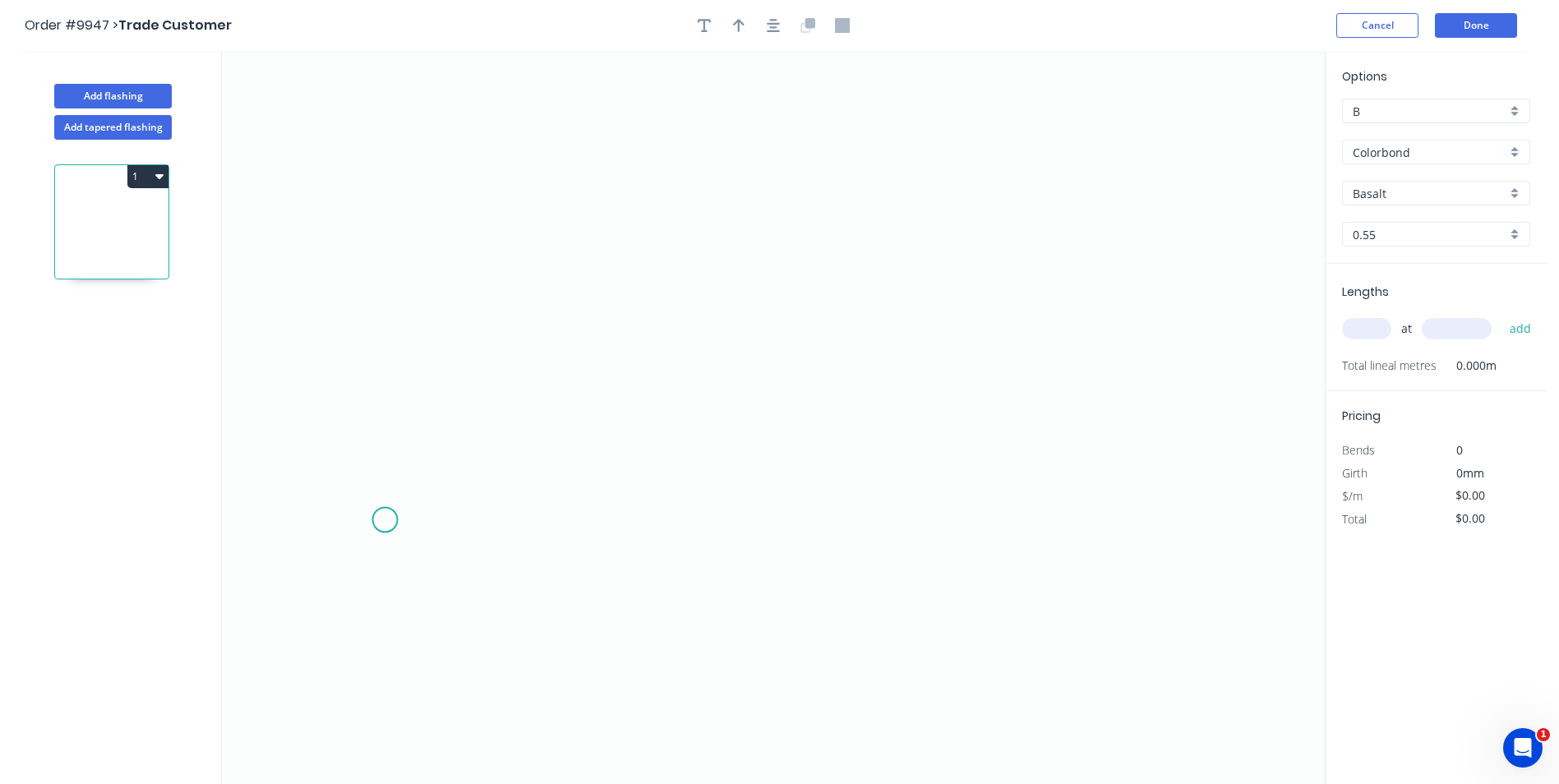
click at [385, 520] on icon "0" at bounding box center [773, 417] width 1103 height 733
drag, startPoint x: 377, startPoint y: 336, endPoint x: 416, endPoint y: 341, distance: 39.3
click at [378, 336] on icon "0" at bounding box center [773, 417] width 1103 height 733
click at [739, 346] on icon "0 ?" at bounding box center [773, 417] width 1103 height 733
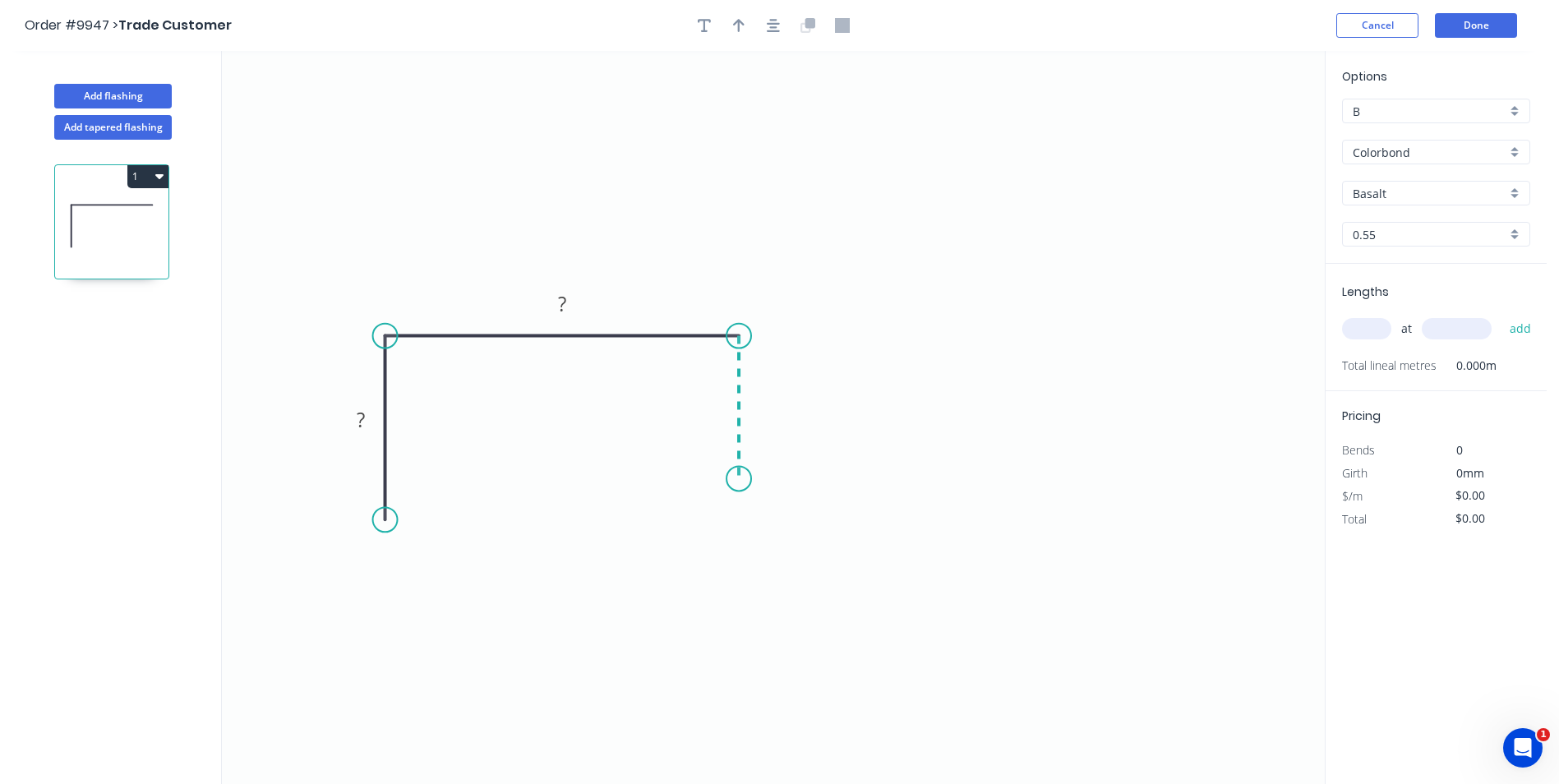
click at [740, 479] on icon "0 ? ?" at bounding box center [773, 417] width 1103 height 733
click at [350, 417] on rect at bounding box center [360, 422] width 32 height 23
click at [684, 265] on icon "0 100 110 60" at bounding box center [773, 417] width 1103 height 733
type input "$12.24"
click at [737, 34] on button "button" at bounding box center [738, 25] width 24 height 24
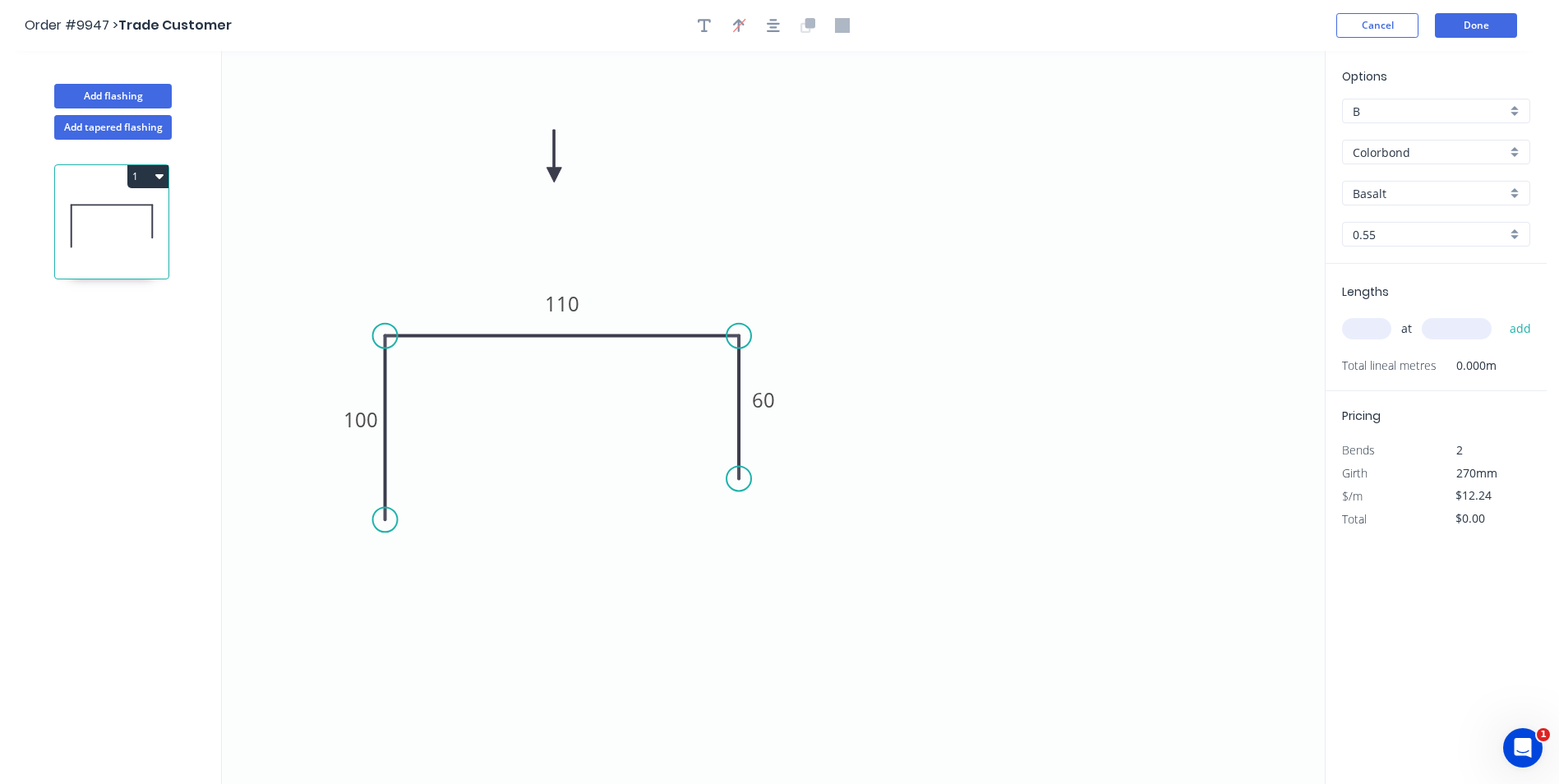
drag, startPoint x: 1238, startPoint y: 128, endPoint x: 554, endPoint y: 175, distance: 685.6
click at [554, 175] on icon at bounding box center [553, 156] width 14 height 52
click at [1431, 190] on input "Basalt" at bounding box center [1429, 193] width 154 height 17
click at [1421, 301] on div "Colorbond" at bounding box center [1436, 311] width 187 height 29
type input "Colorbond"
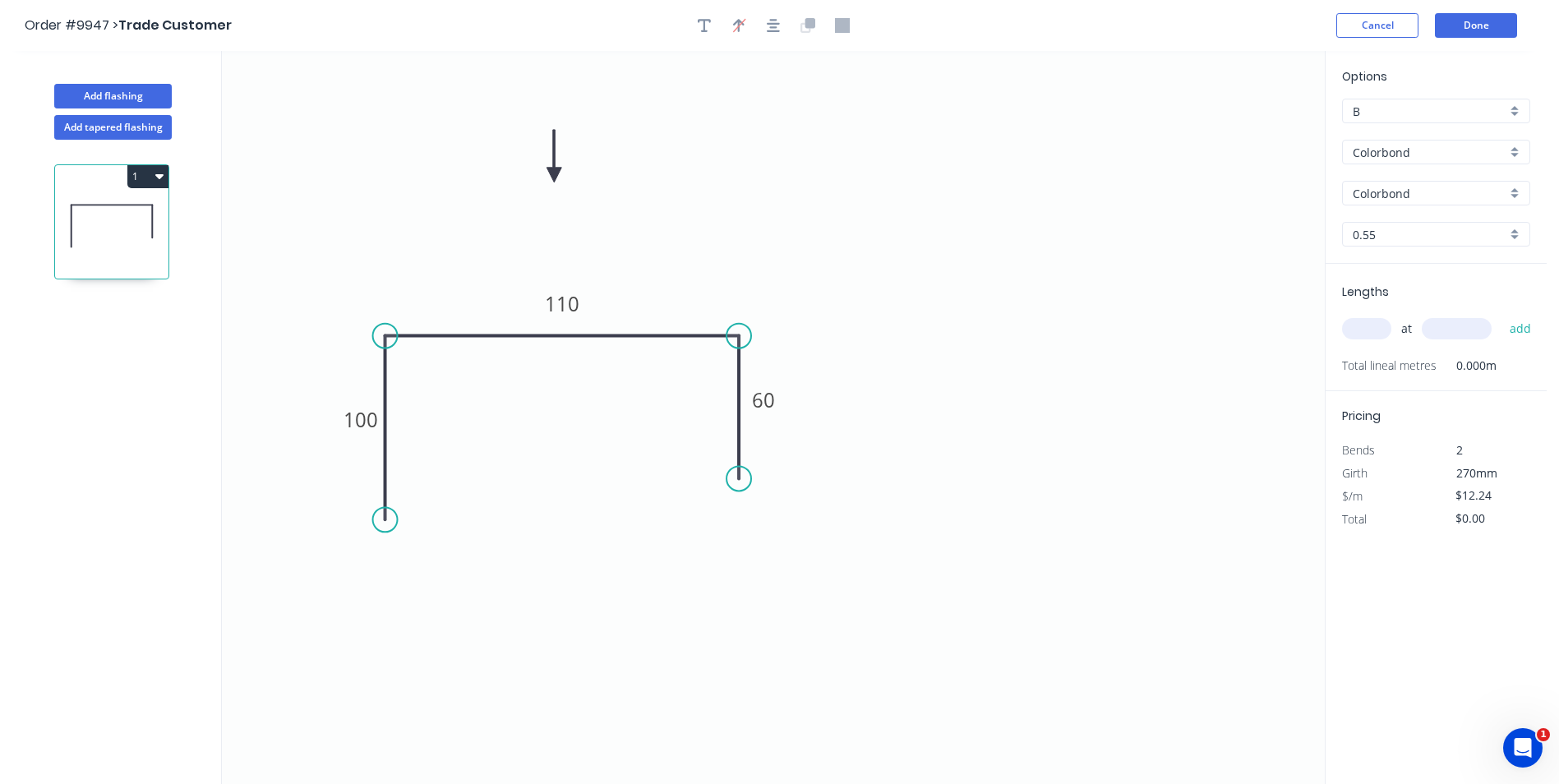
click at [1365, 328] on input "text" at bounding box center [1366, 329] width 50 height 22
type input "4"
type input "3600"
click at [1501, 315] on button "add" at bounding box center [1520, 328] width 39 height 28
type input "$176.26"
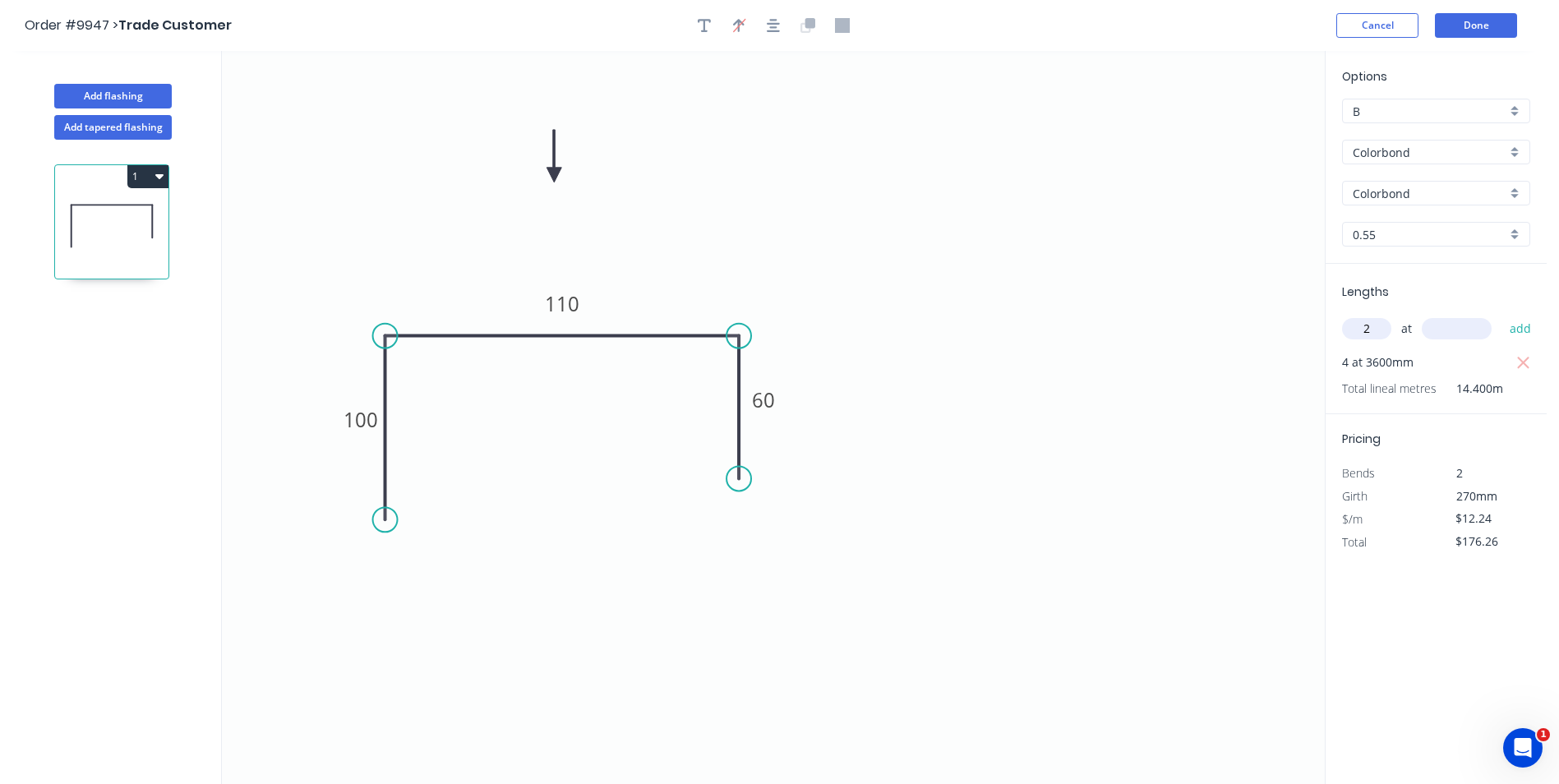
type input "2"
type input "7500"
click at [1501, 315] on button "add" at bounding box center [1520, 328] width 39 height 28
type input "$359.86"
click at [1445, 19] on button "Done" at bounding box center [1475, 25] width 82 height 24
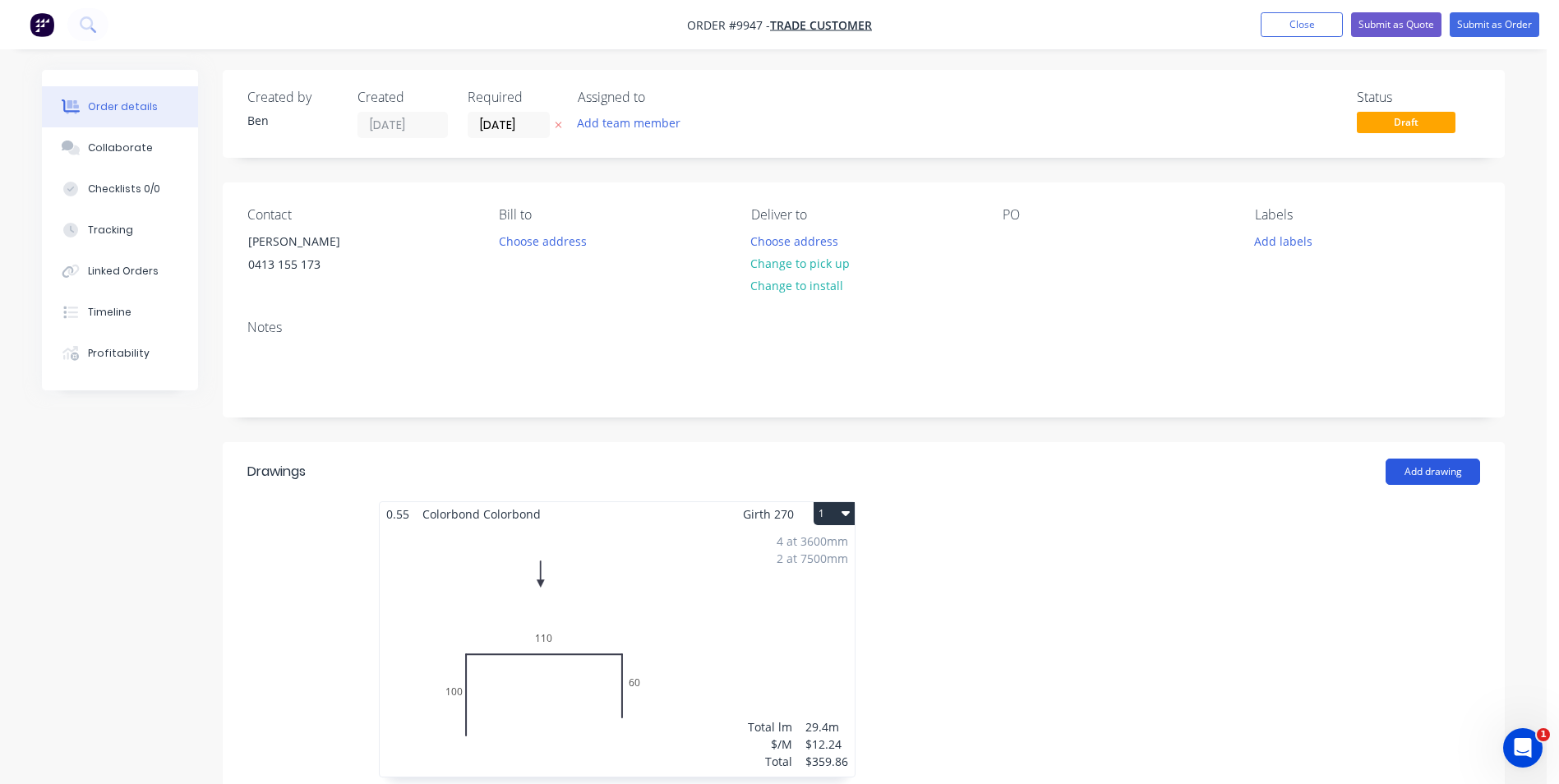
click at [1443, 472] on button "Add drawing" at bounding box center [1432, 471] width 95 height 26
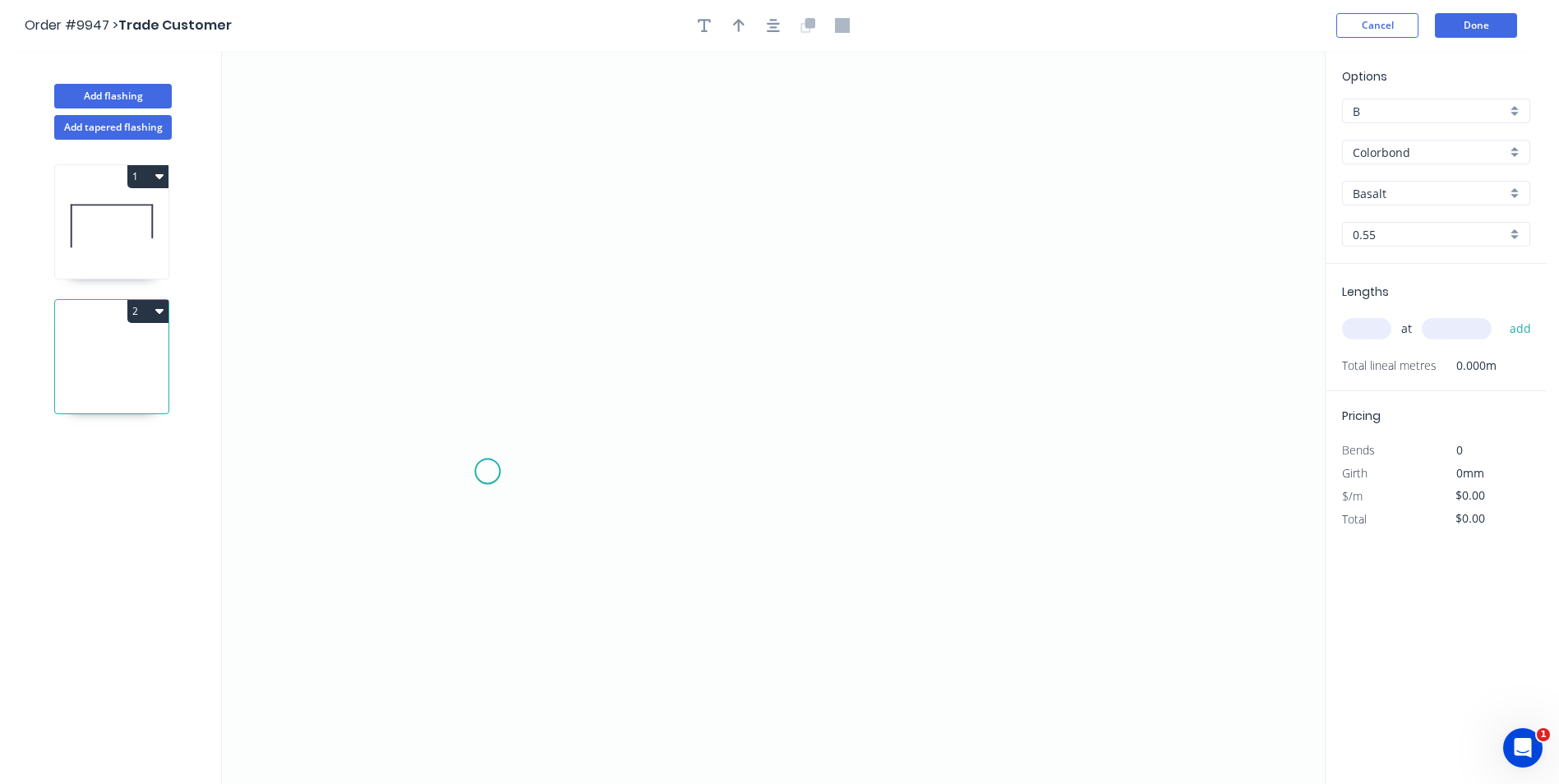
click at [482, 470] on icon "0" at bounding box center [773, 417] width 1103 height 733
click at [883, 471] on icon "0" at bounding box center [773, 417] width 1103 height 733
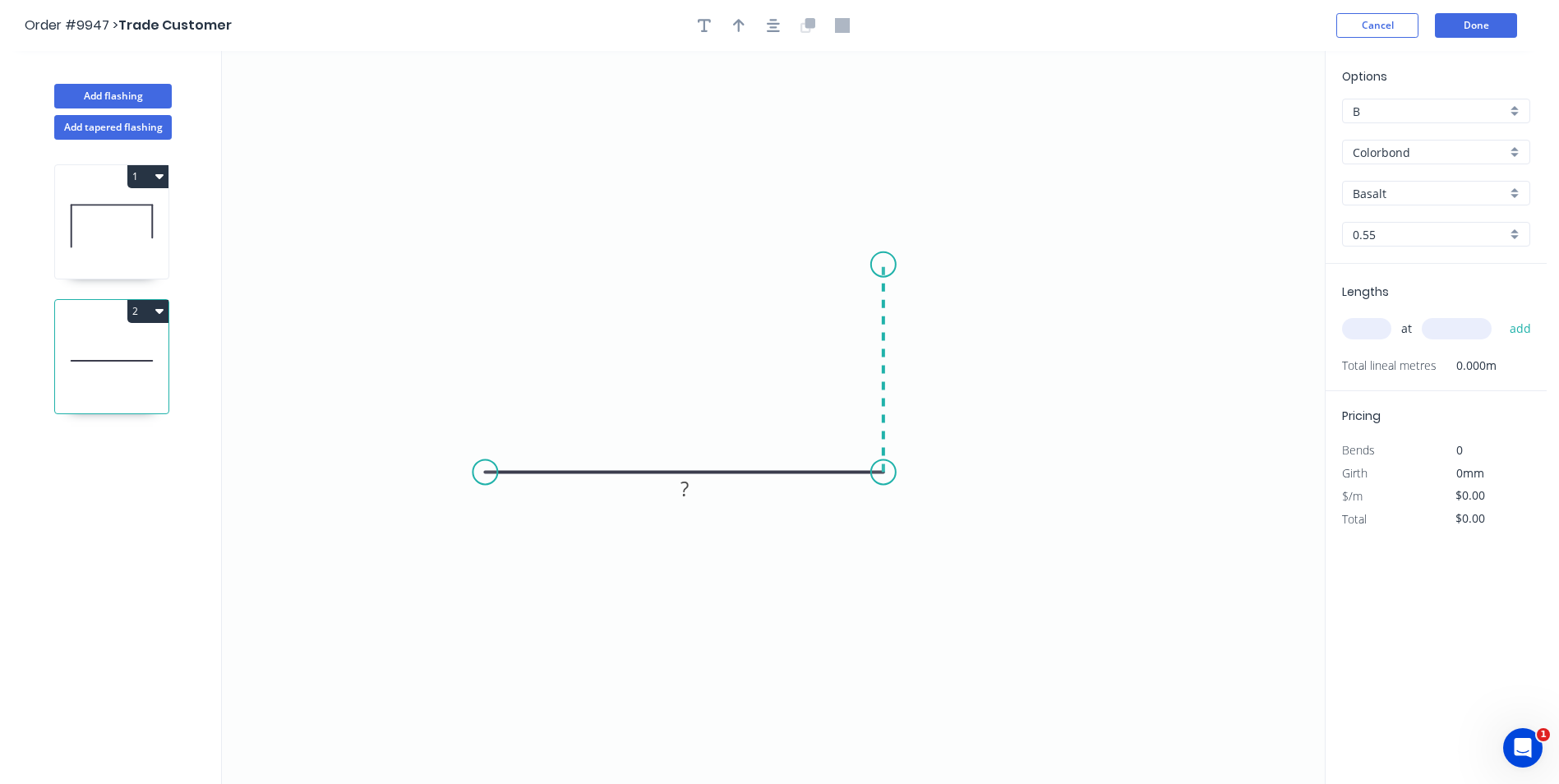
click at [885, 264] on icon "0 ?" at bounding box center [773, 417] width 1103 height 733
click at [911, 360] on tspan "?" at bounding box center [907, 360] width 8 height 27
click at [1115, 256] on icon "0 200 100" at bounding box center [773, 417] width 1103 height 733
type input "$10.78"
click at [1409, 187] on input "Basalt" at bounding box center [1429, 193] width 154 height 17
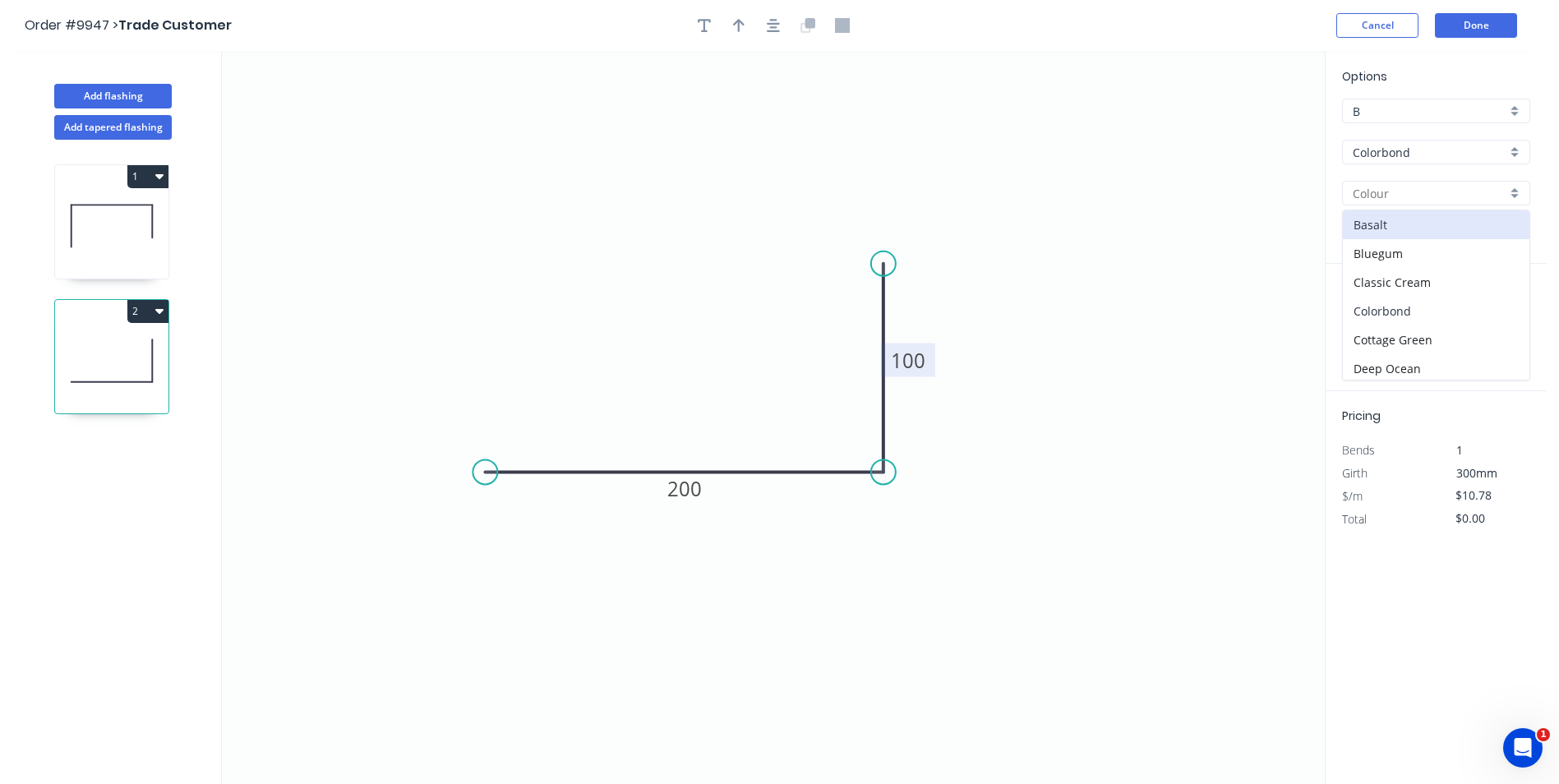
click at [1413, 311] on div "Colorbond" at bounding box center [1436, 311] width 187 height 29
type input "Colorbond"
click at [1370, 329] on input "text" at bounding box center [1366, 329] width 50 height 22
type input "4"
type input "3600"
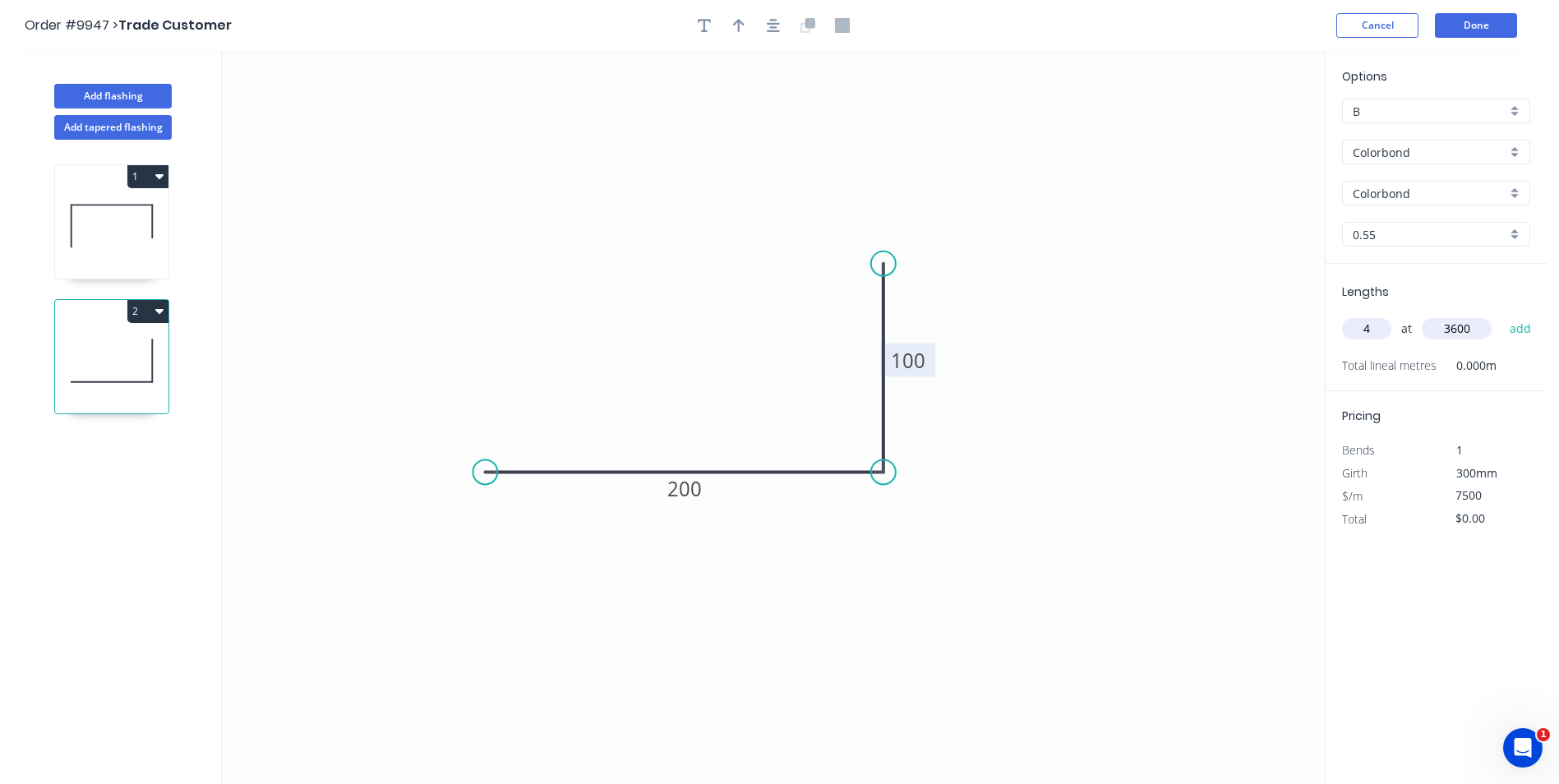
drag, startPoint x: 1201, startPoint y: 349, endPoint x: 1205, endPoint y: 328, distance: 21.4
click at [1201, 340] on icon "0 200 100" at bounding box center [773, 417] width 1103 height 733
drag, startPoint x: 1345, startPoint y: 599, endPoint x: 1378, endPoint y: 577, distance: 39.7
click at [1355, 592] on div "Options B B Colorbond Colorbond Colorbond Matt Colorbond Ultra Colorbond Colorb…" at bounding box center [1436, 418] width 222 height 734
click at [1525, 500] on icon "button" at bounding box center [1524, 497] width 14 height 20
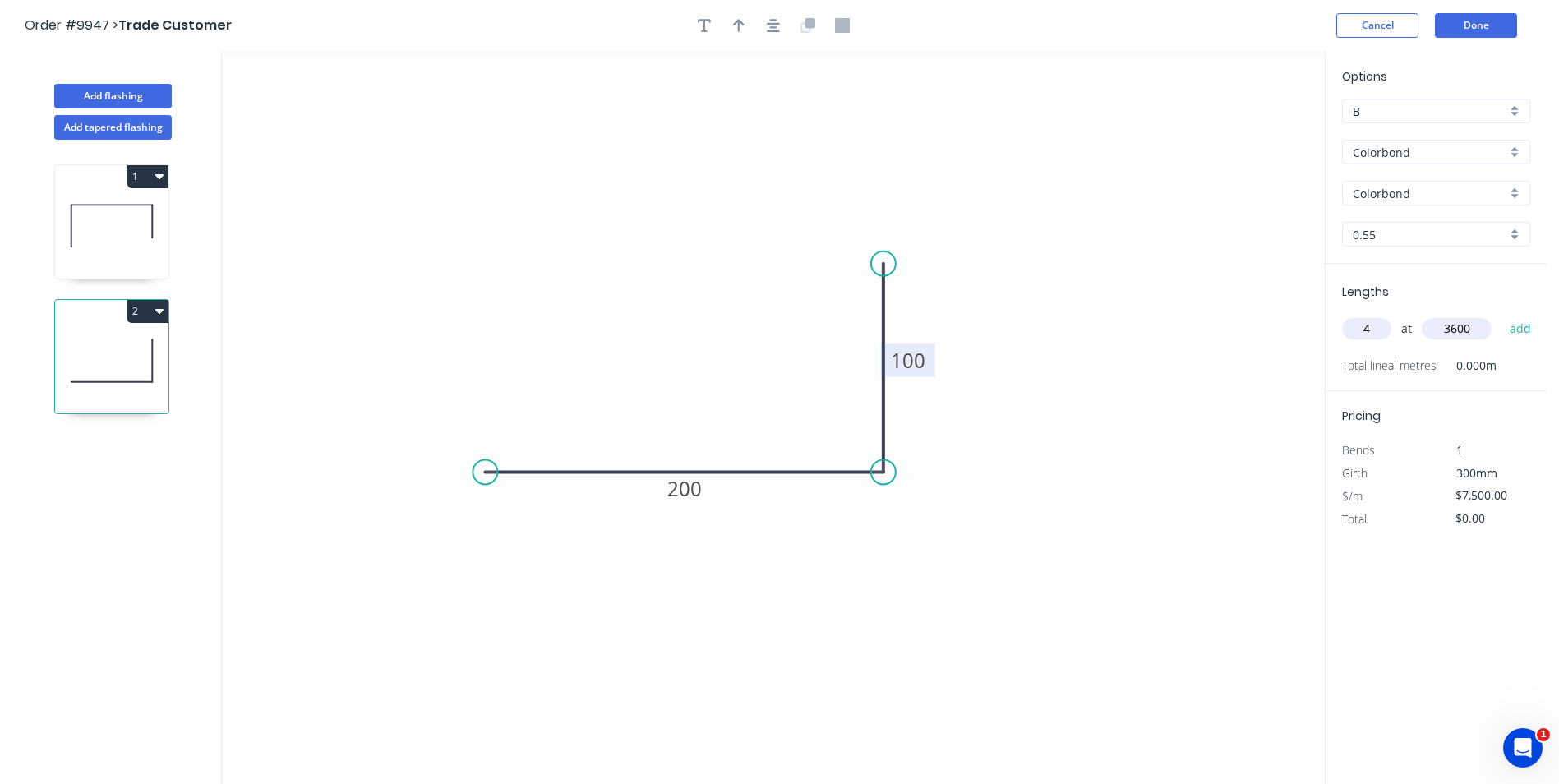
type input "$10.78"
click at [1516, 327] on button "add" at bounding box center [1520, 328] width 39 height 28
type input "$155.23"
type input "2"
type input "7500"
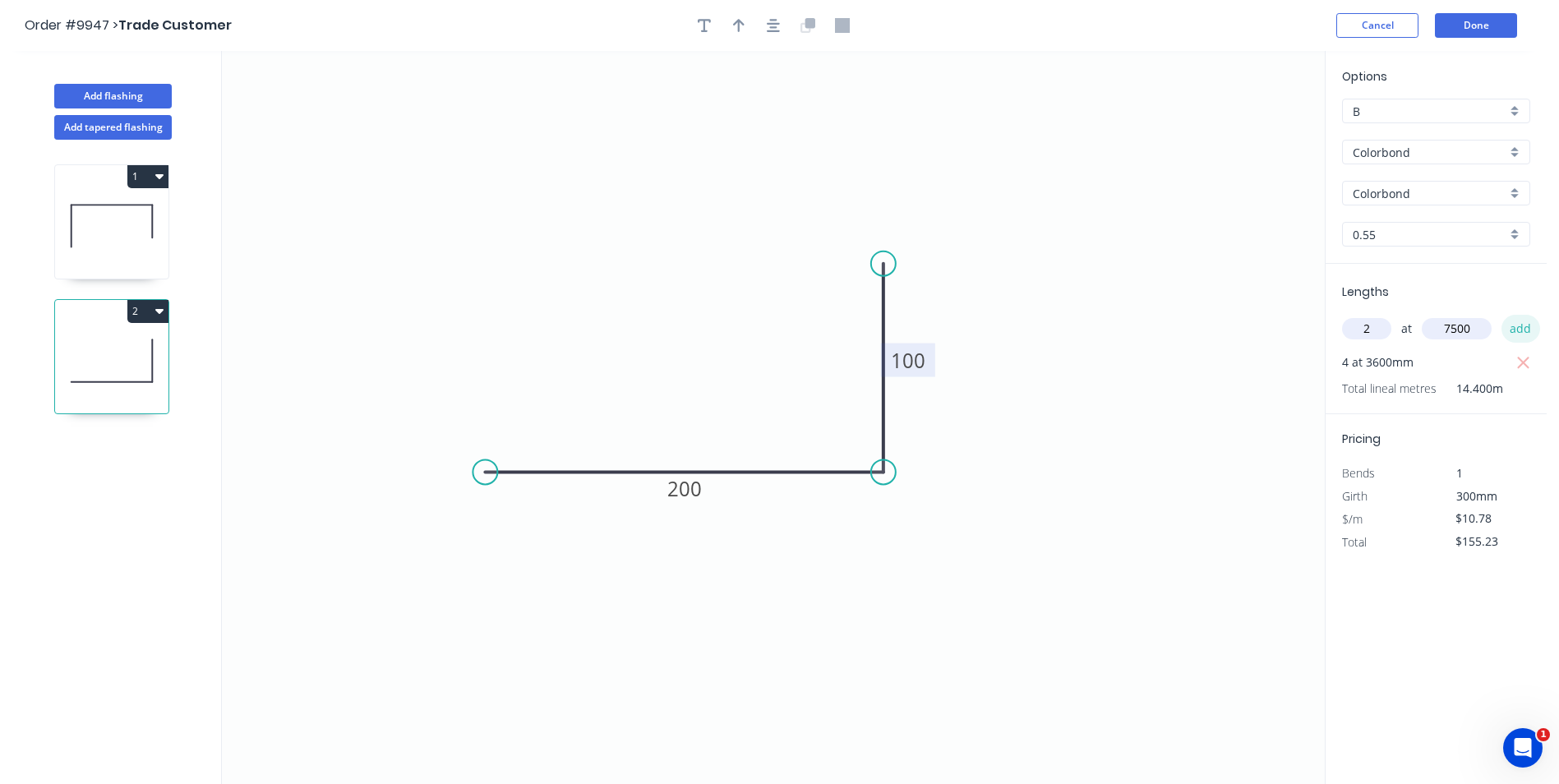
click at [1527, 326] on button "add" at bounding box center [1520, 328] width 39 height 28
type input "$316.93"
click at [1478, 20] on button "Done" at bounding box center [1475, 25] width 82 height 24
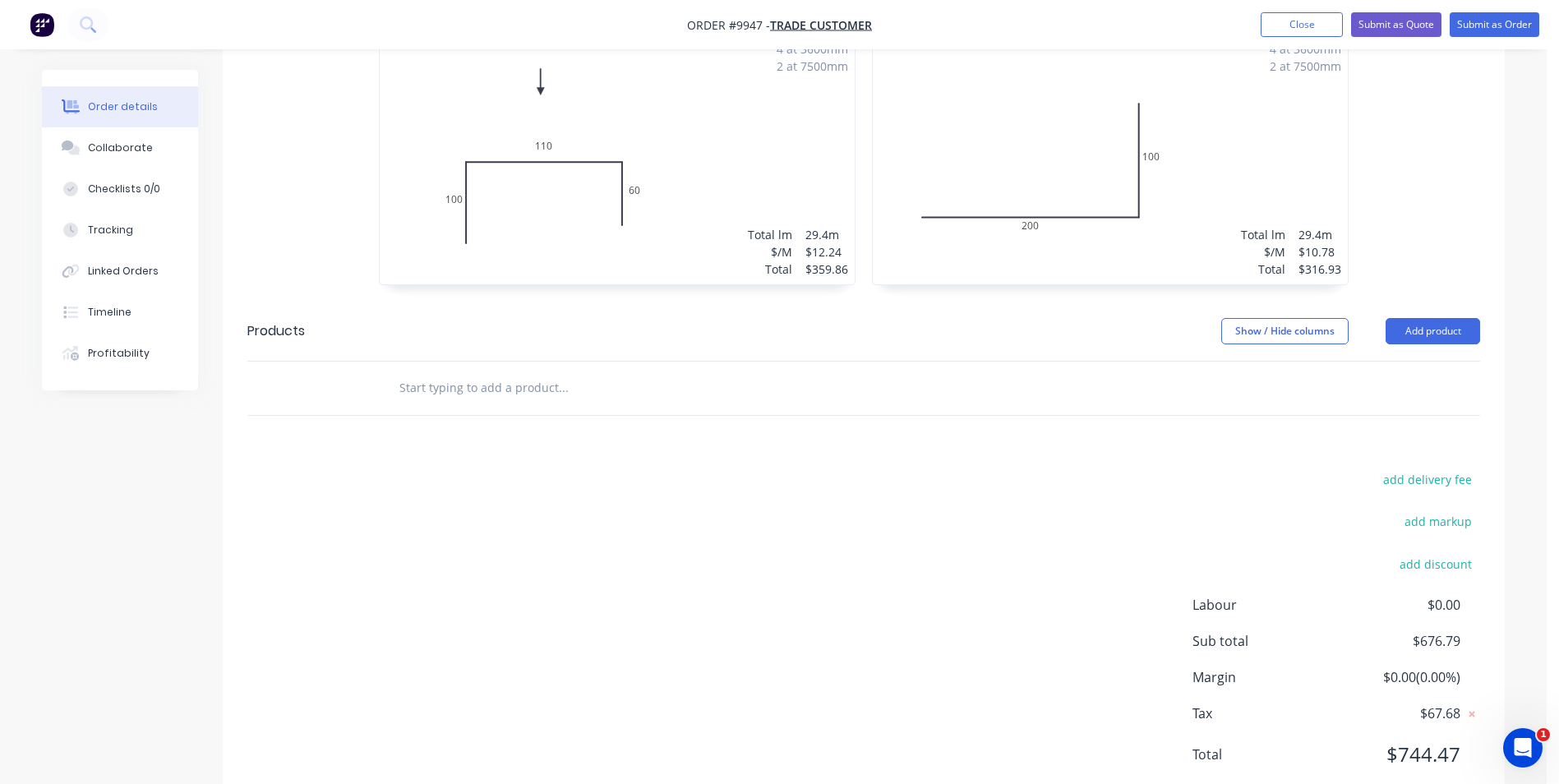
scroll to position [493, 0]
click at [1434, 327] on button "Add product" at bounding box center [1432, 330] width 95 height 26
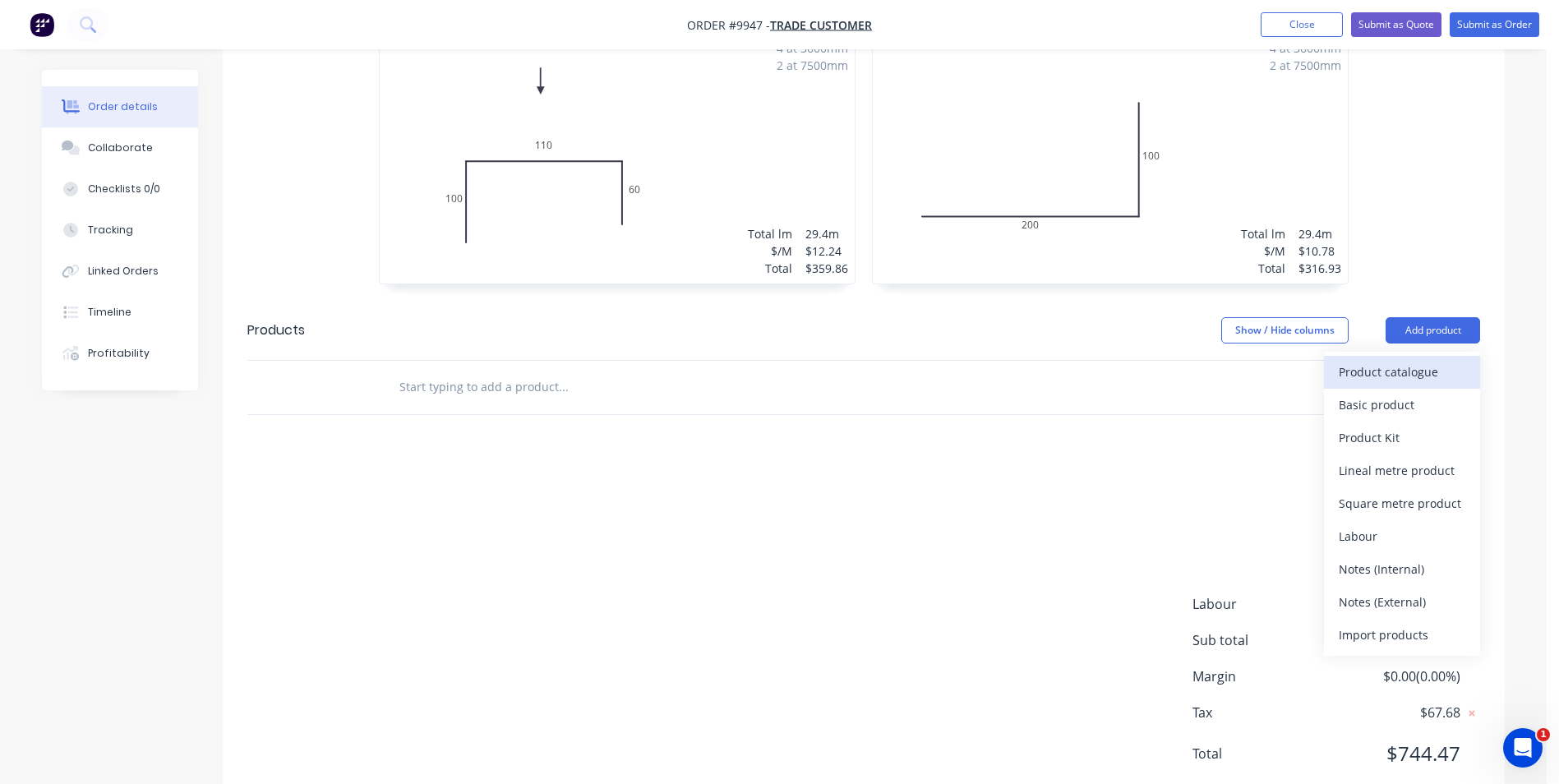
click at [1380, 370] on div "Product catalogue" at bounding box center [1401, 371] width 126 height 23
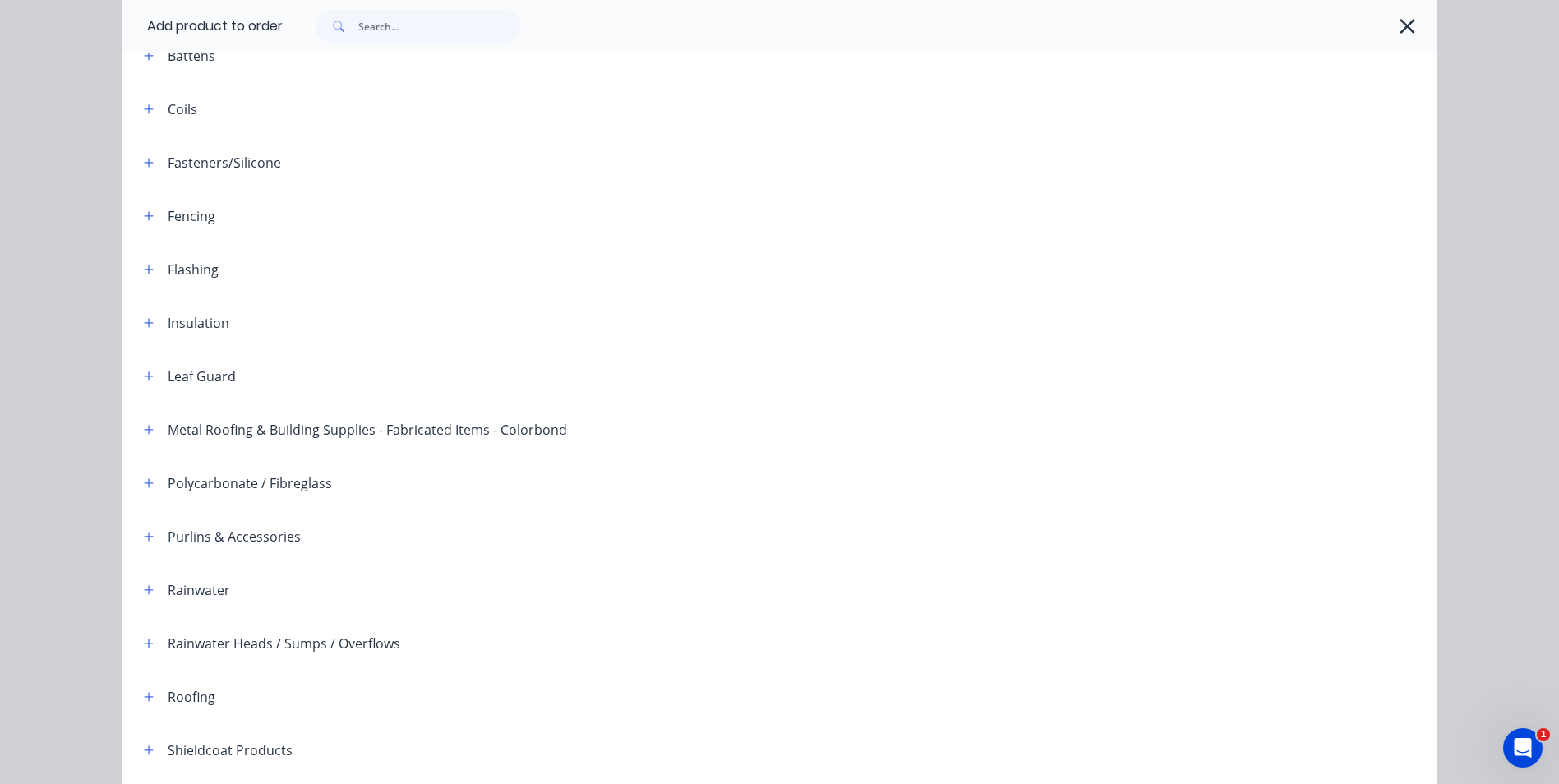
scroll to position [164, 0]
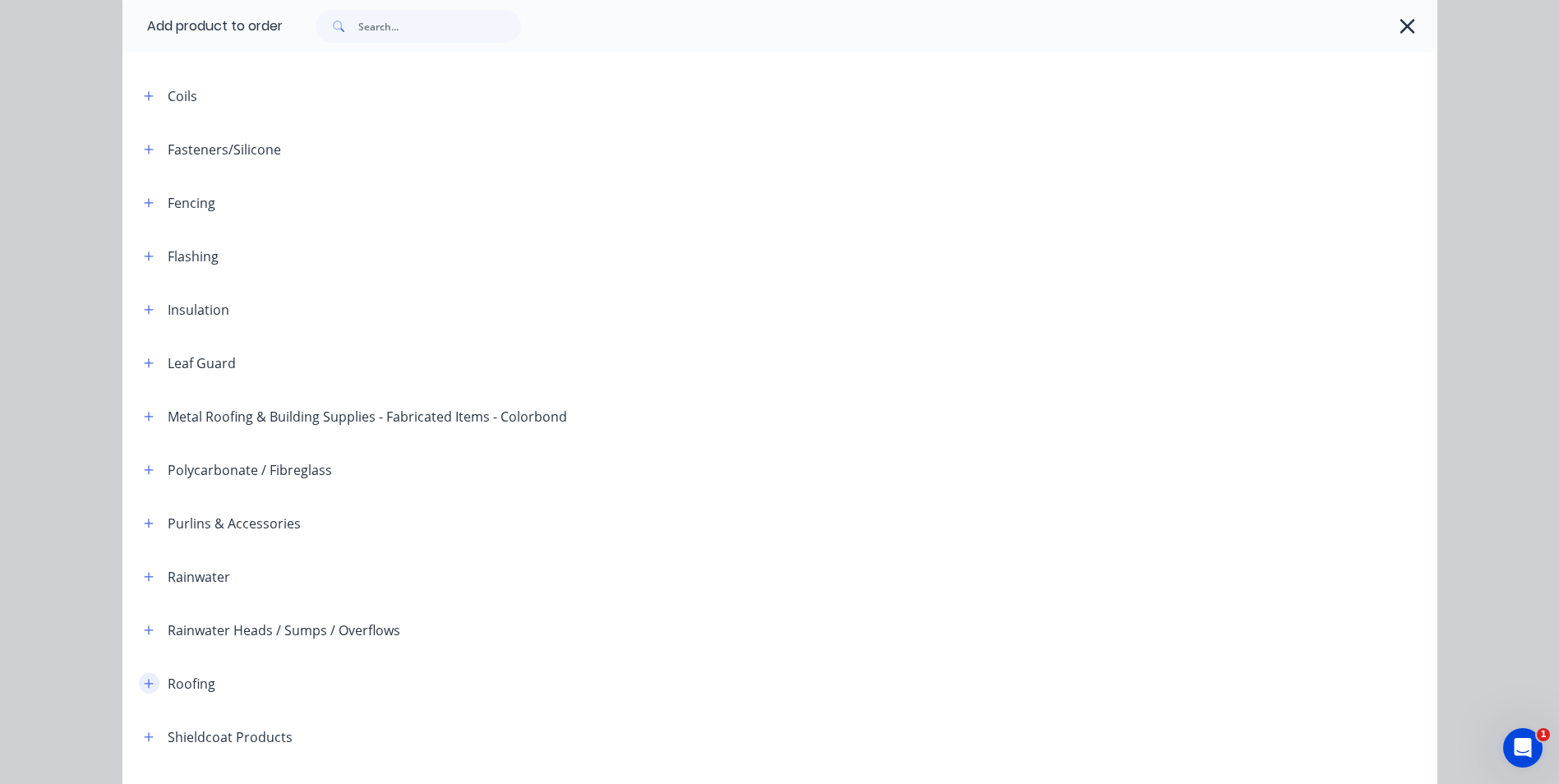
click at [148, 676] on button "button" at bounding box center [149, 683] width 21 height 21
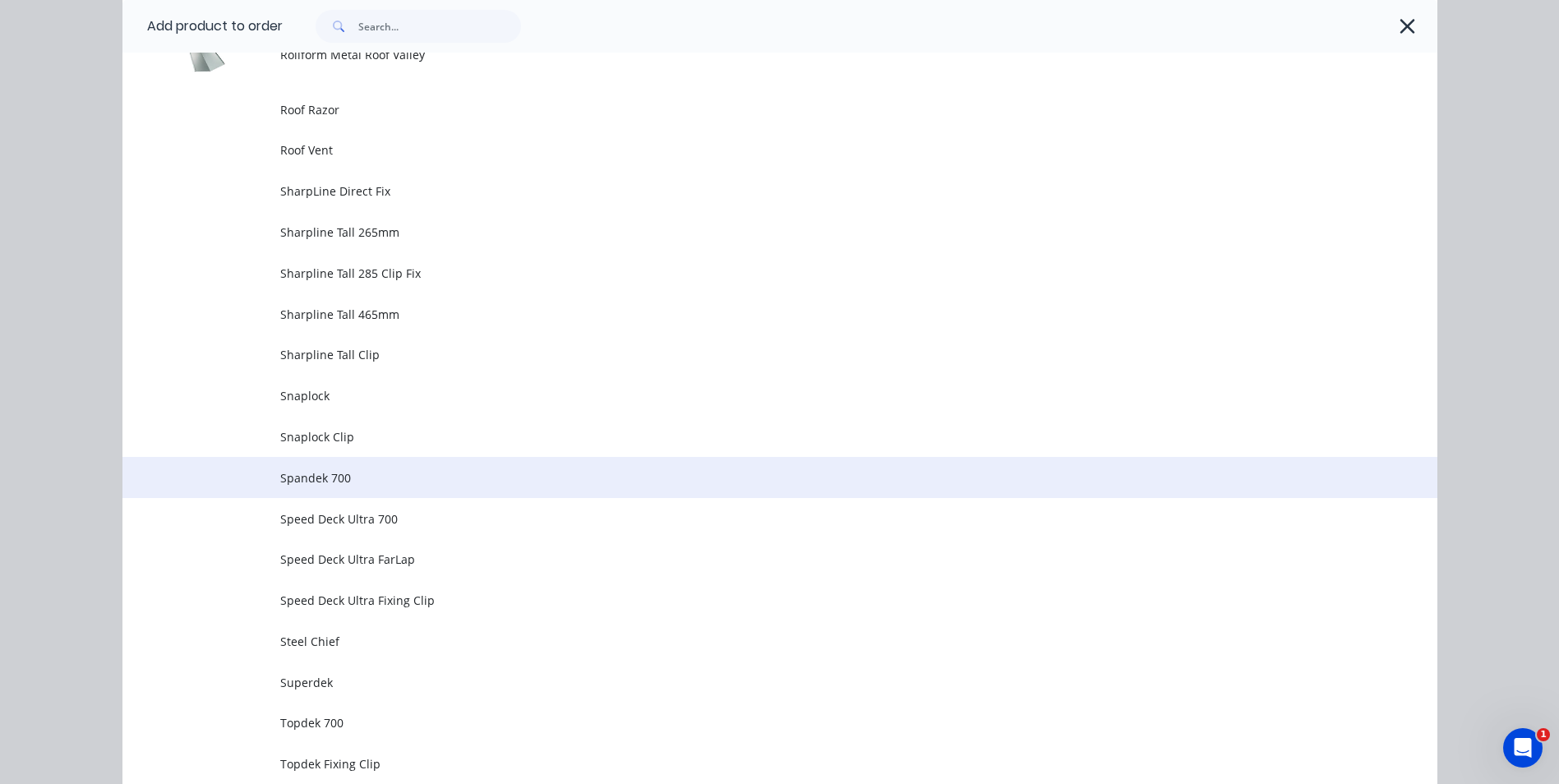
scroll to position [3615, 0]
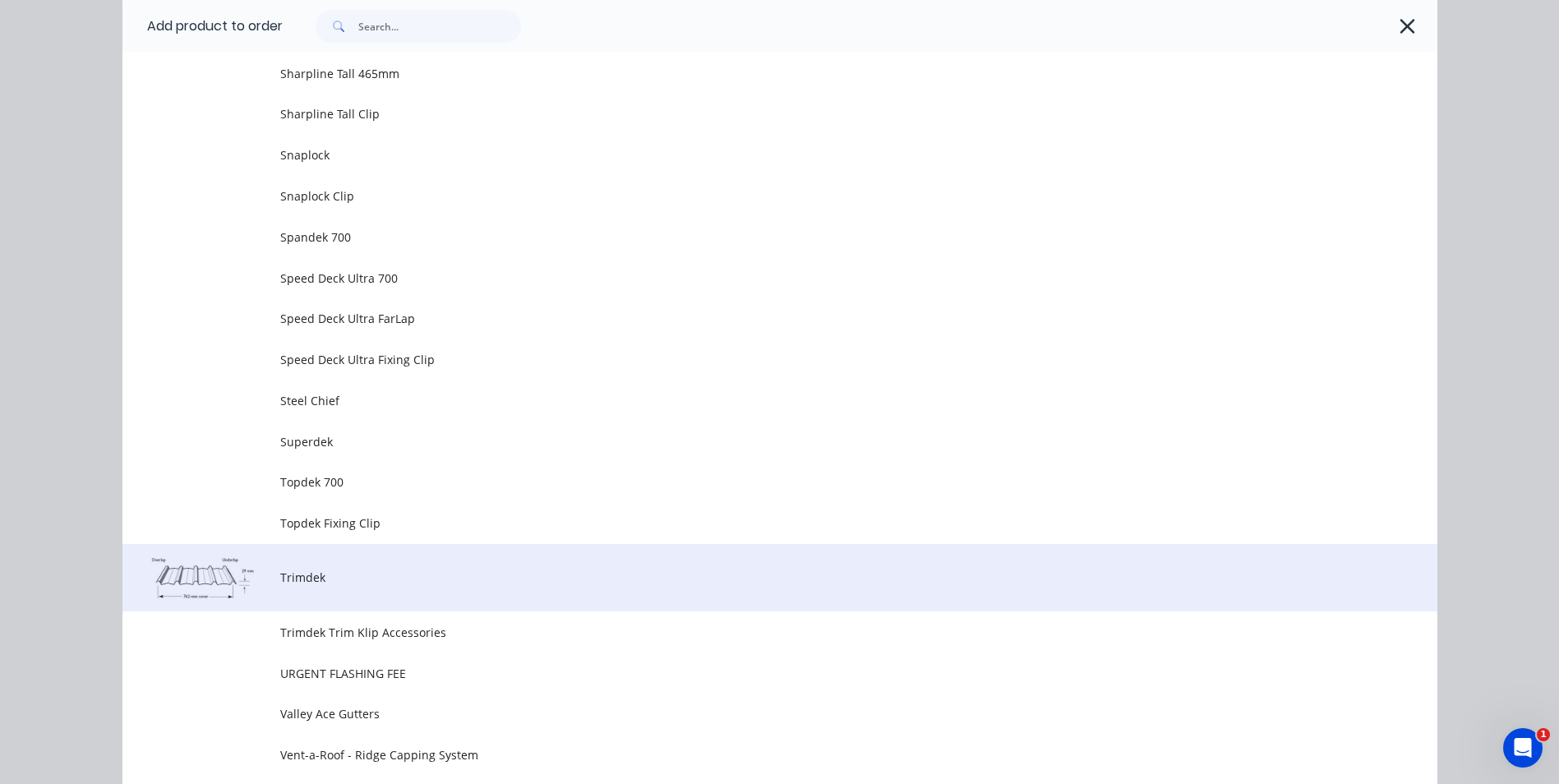
click at [415, 592] on td "Trimdek" at bounding box center [859, 579] width 1157 height 68
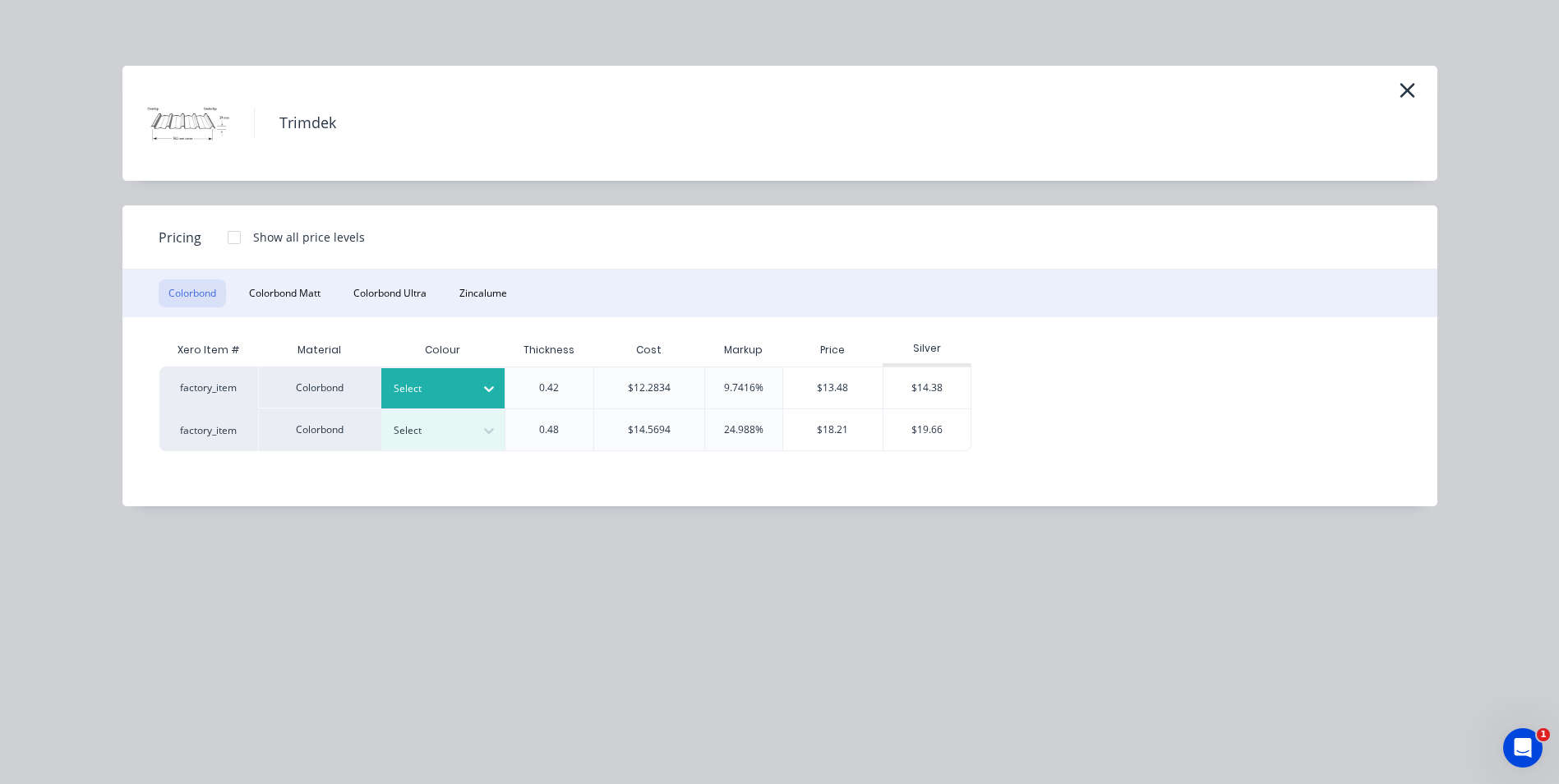
click at [480, 389] on icon at bounding box center [488, 388] width 16 height 16
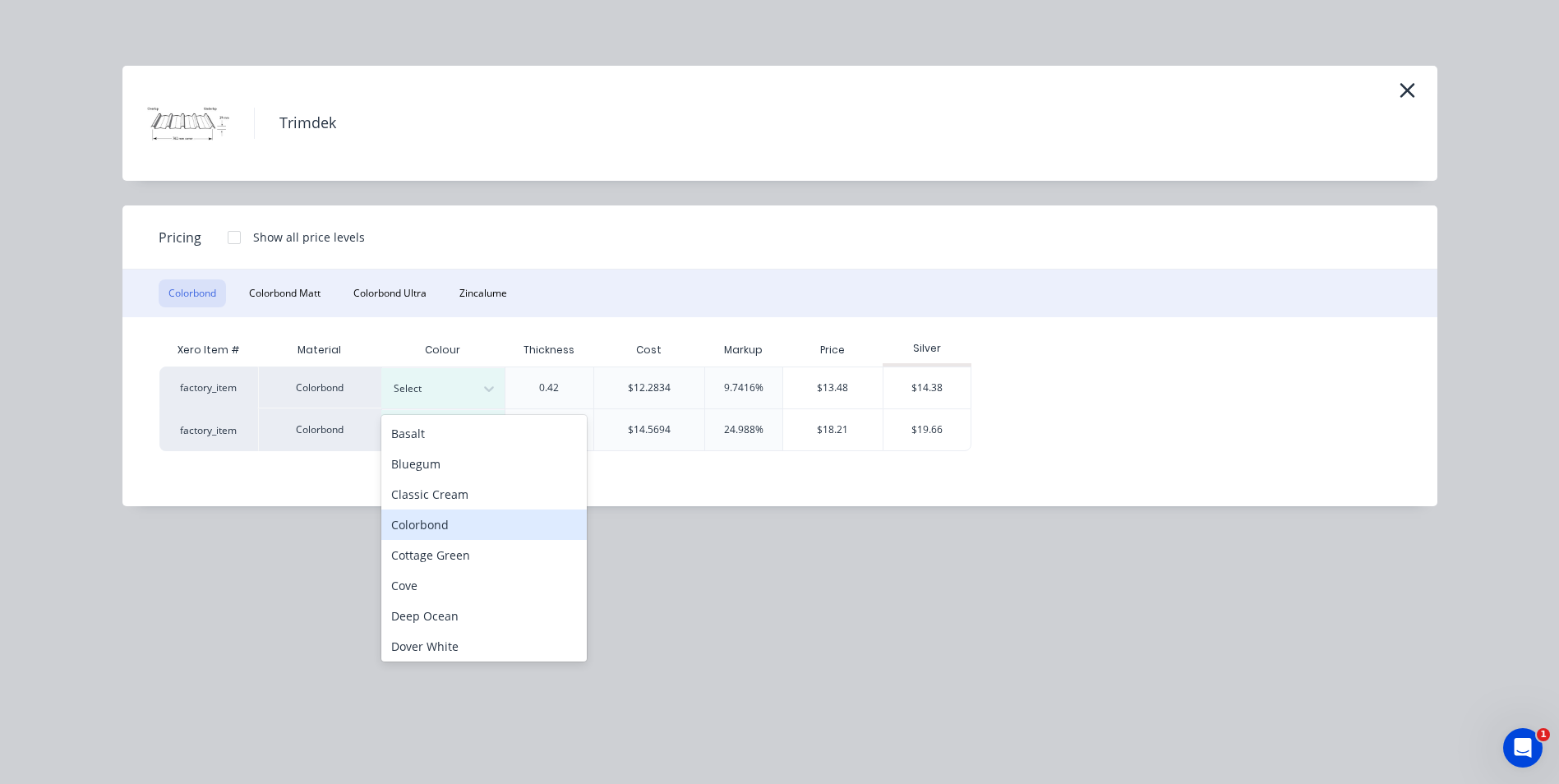
click at [466, 522] on div "Colorbond" at bounding box center [484, 524] width 205 height 31
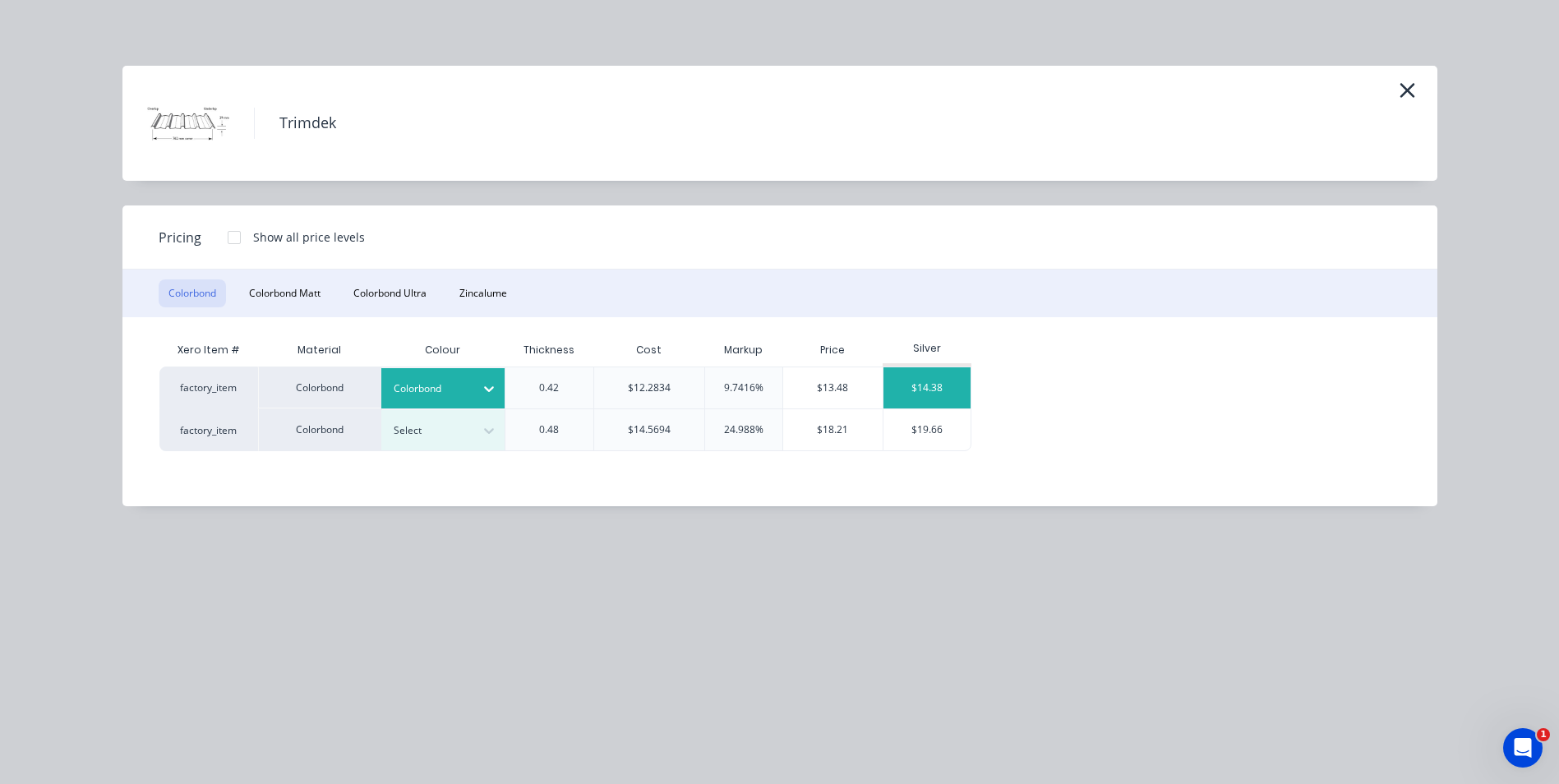
click at [959, 381] on div "$14.38" at bounding box center [927, 388] width 88 height 41
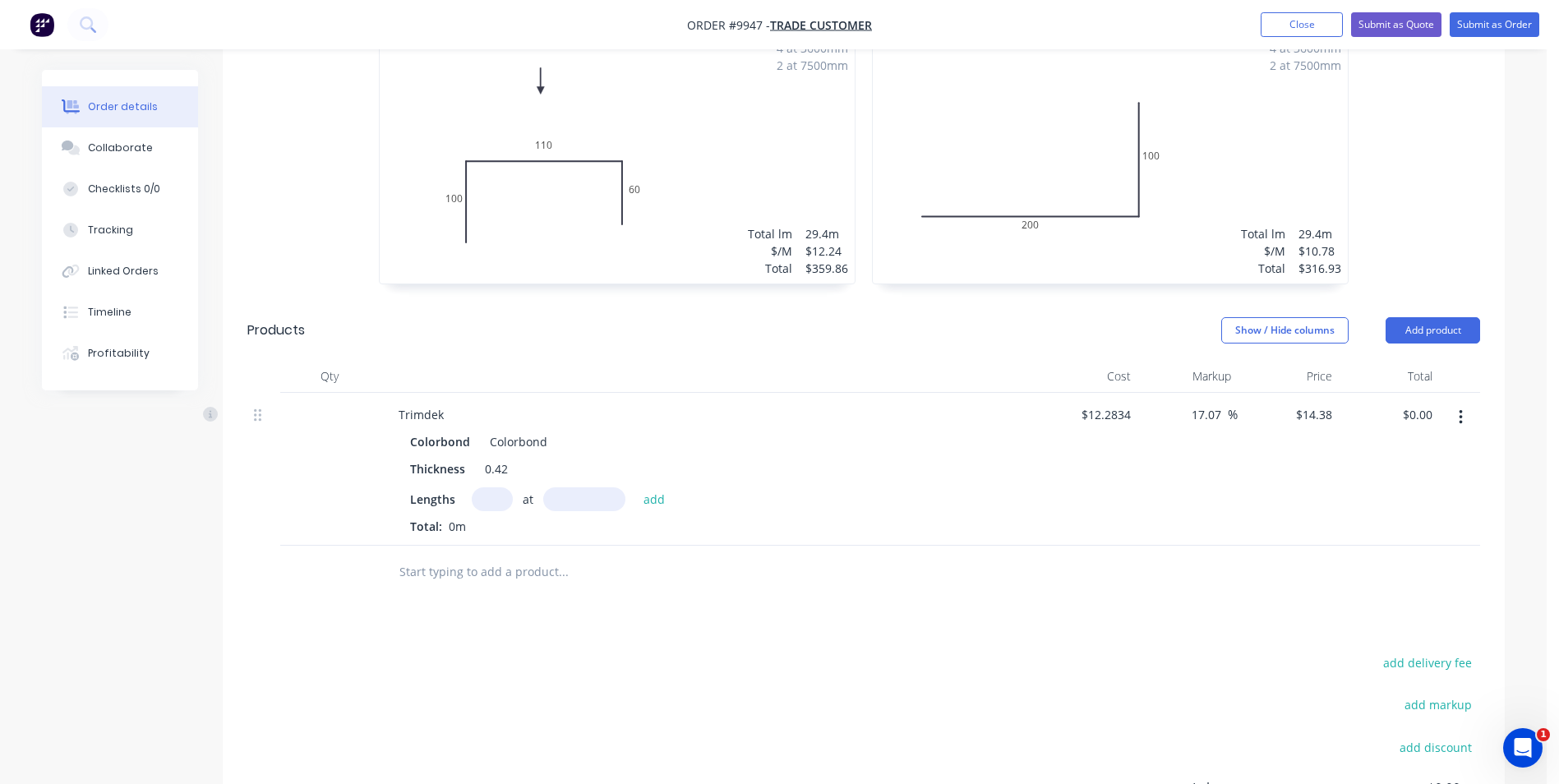
click at [497, 501] on input "text" at bounding box center [492, 499] width 41 height 23
type input "20"
type input "7000"
click at [635, 488] on button "add" at bounding box center [654, 498] width 39 height 23
type input "$2,013.20"
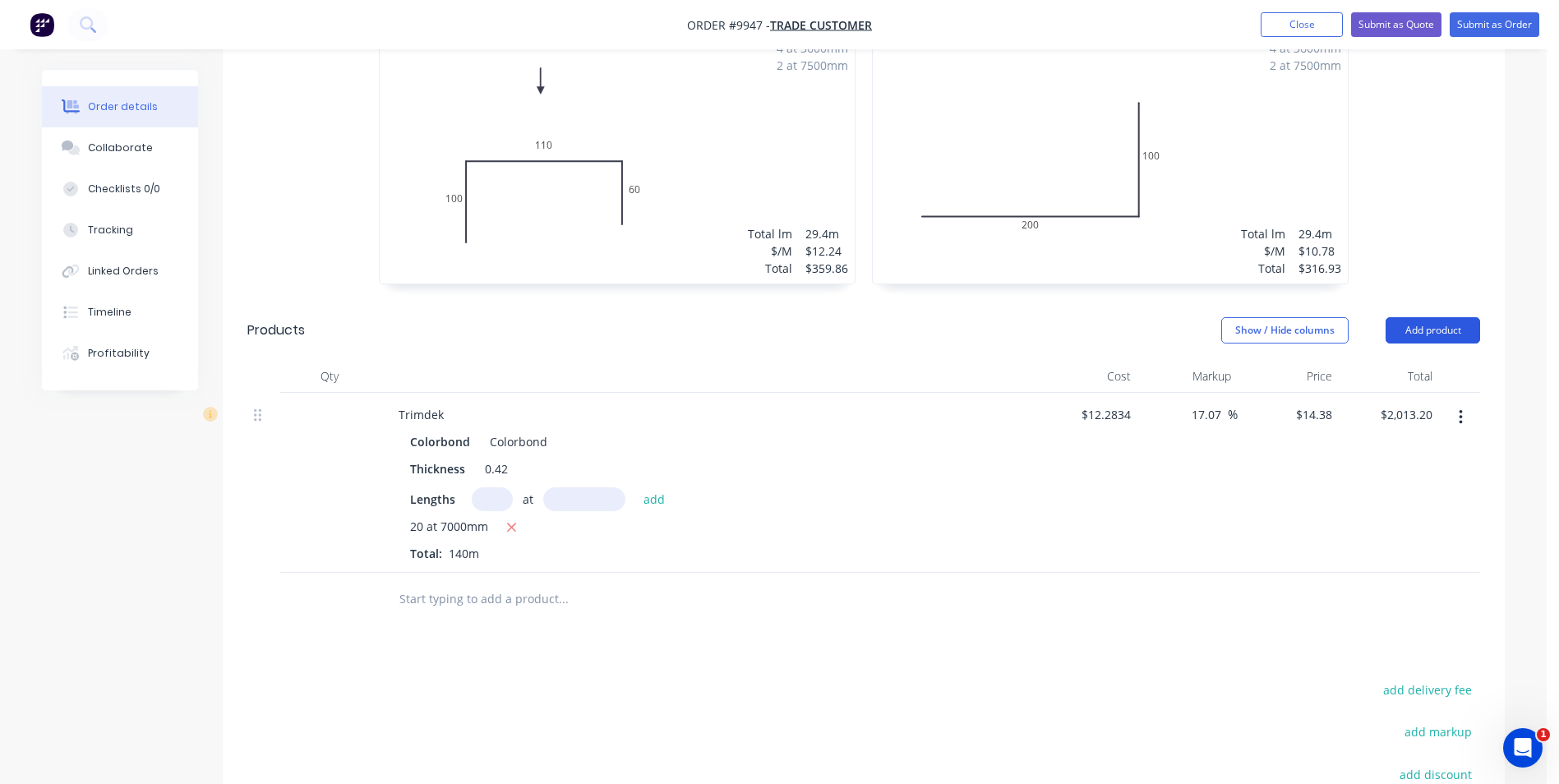
click at [1424, 331] on button "Add product" at bounding box center [1432, 330] width 95 height 26
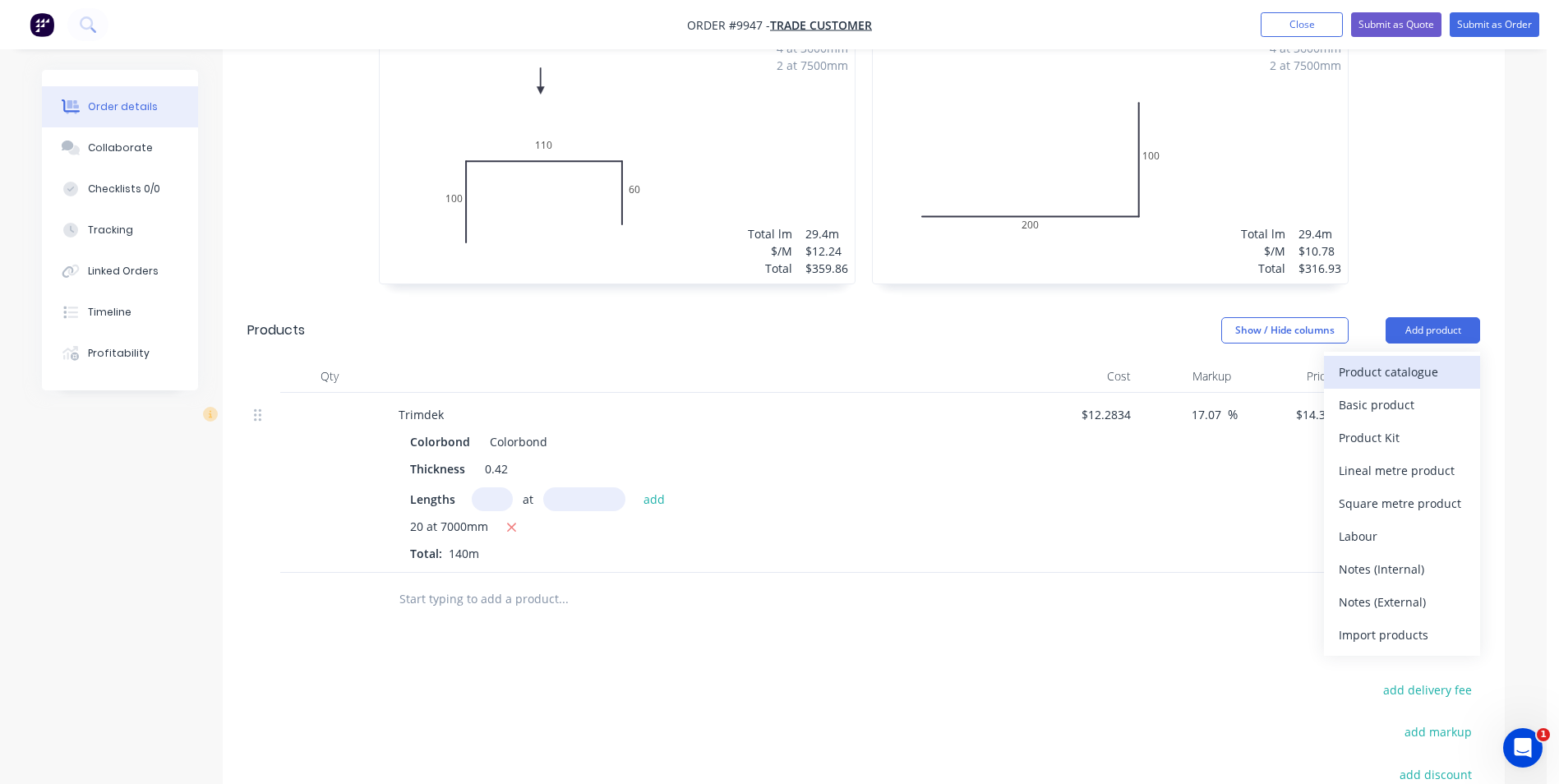
click at [1402, 371] on div "Product catalogue" at bounding box center [1401, 371] width 126 height 23
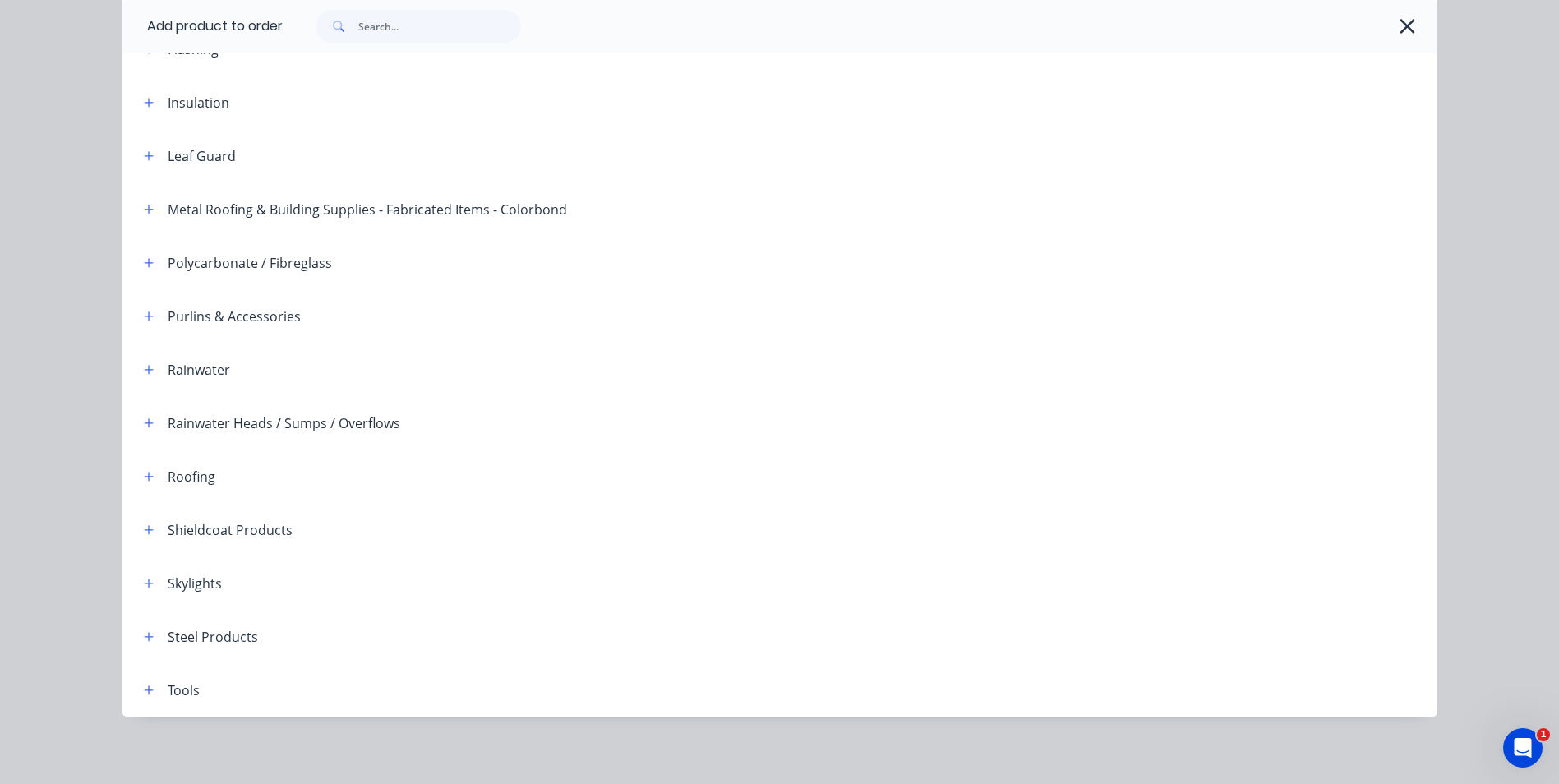
scroll to position [377, 0]
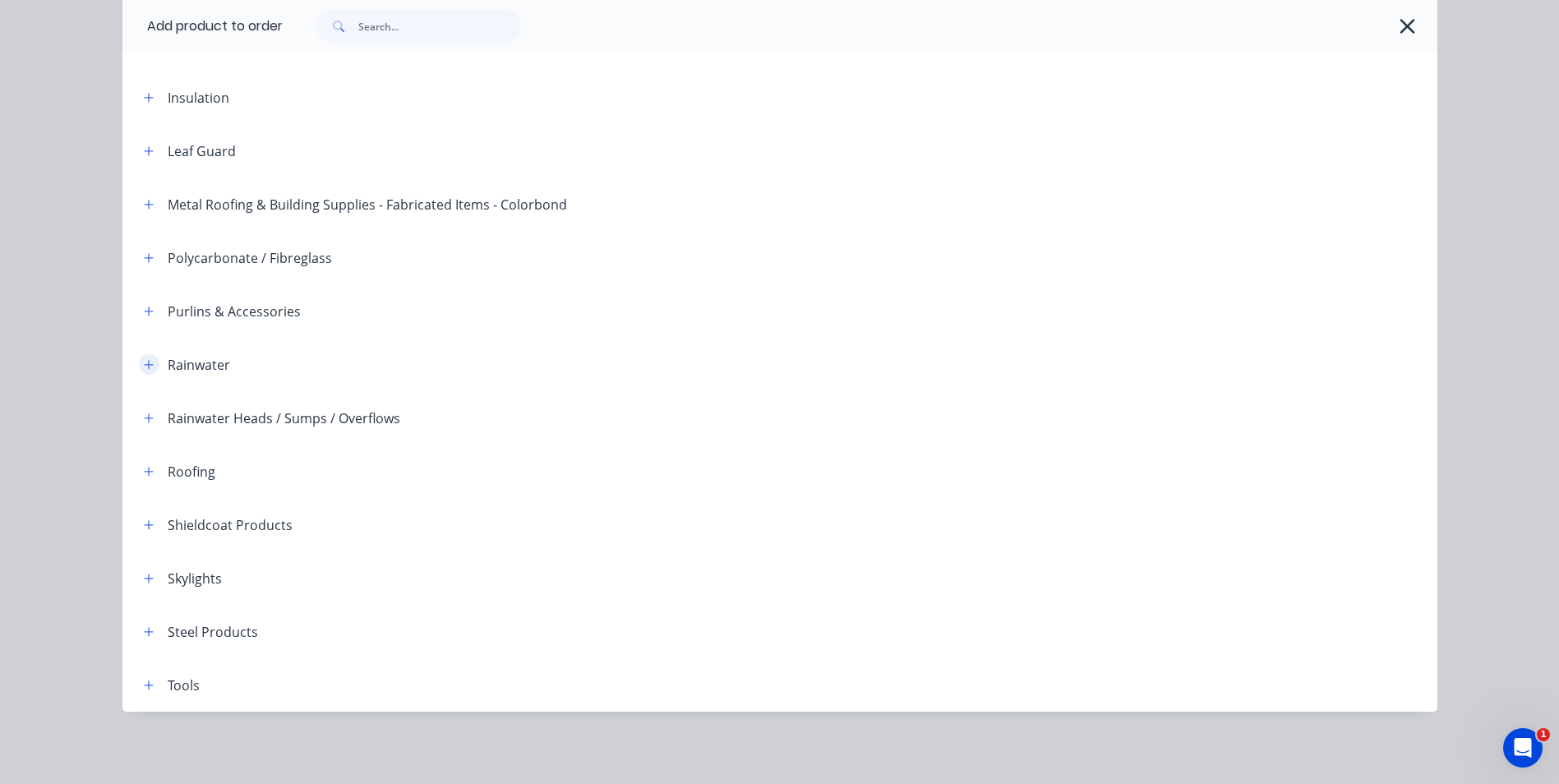
click at [144, 362] on icon "button" at bounding box center [149, 364] width 9 height 9
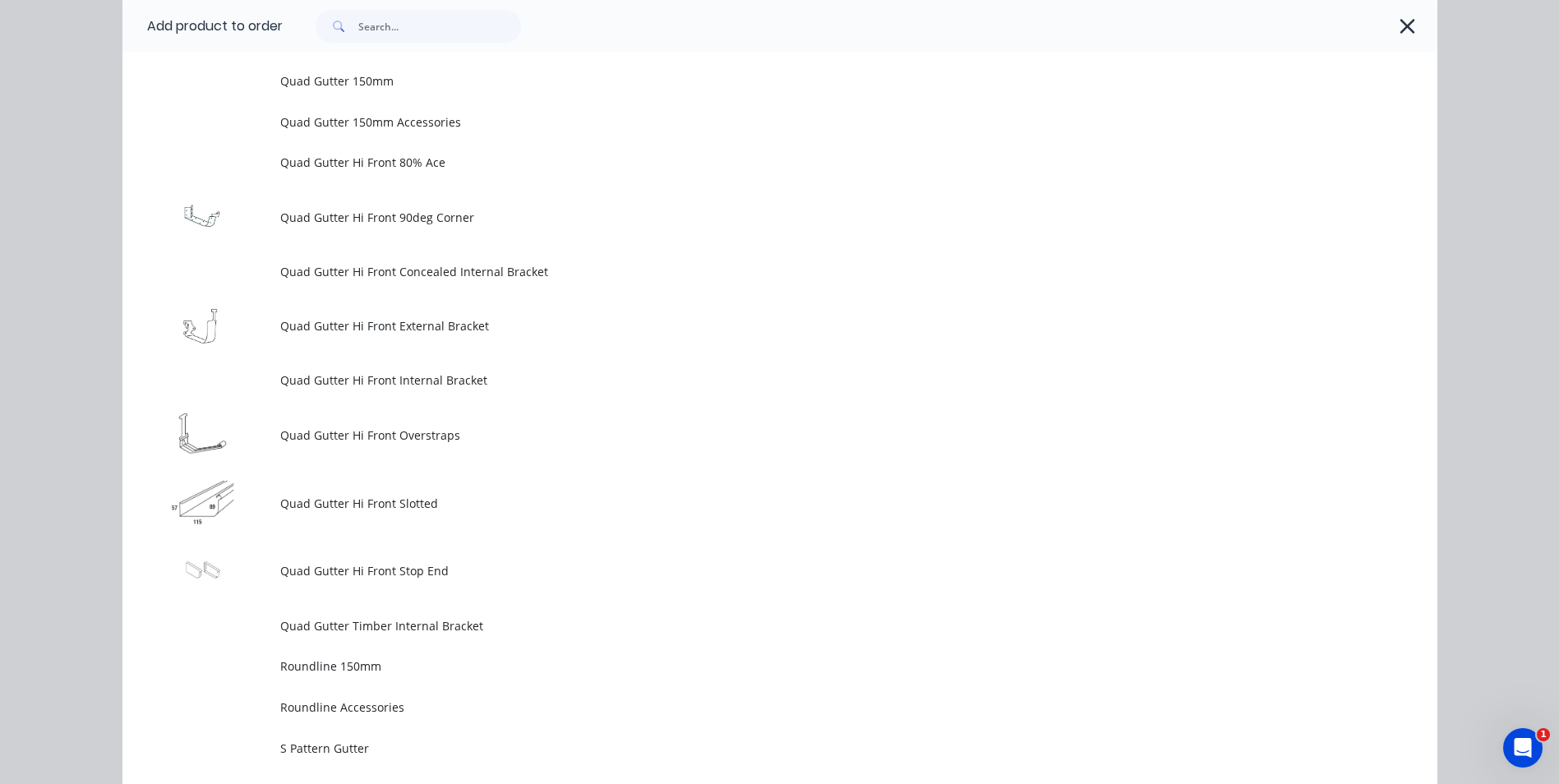
scroll to position [4238, 0]
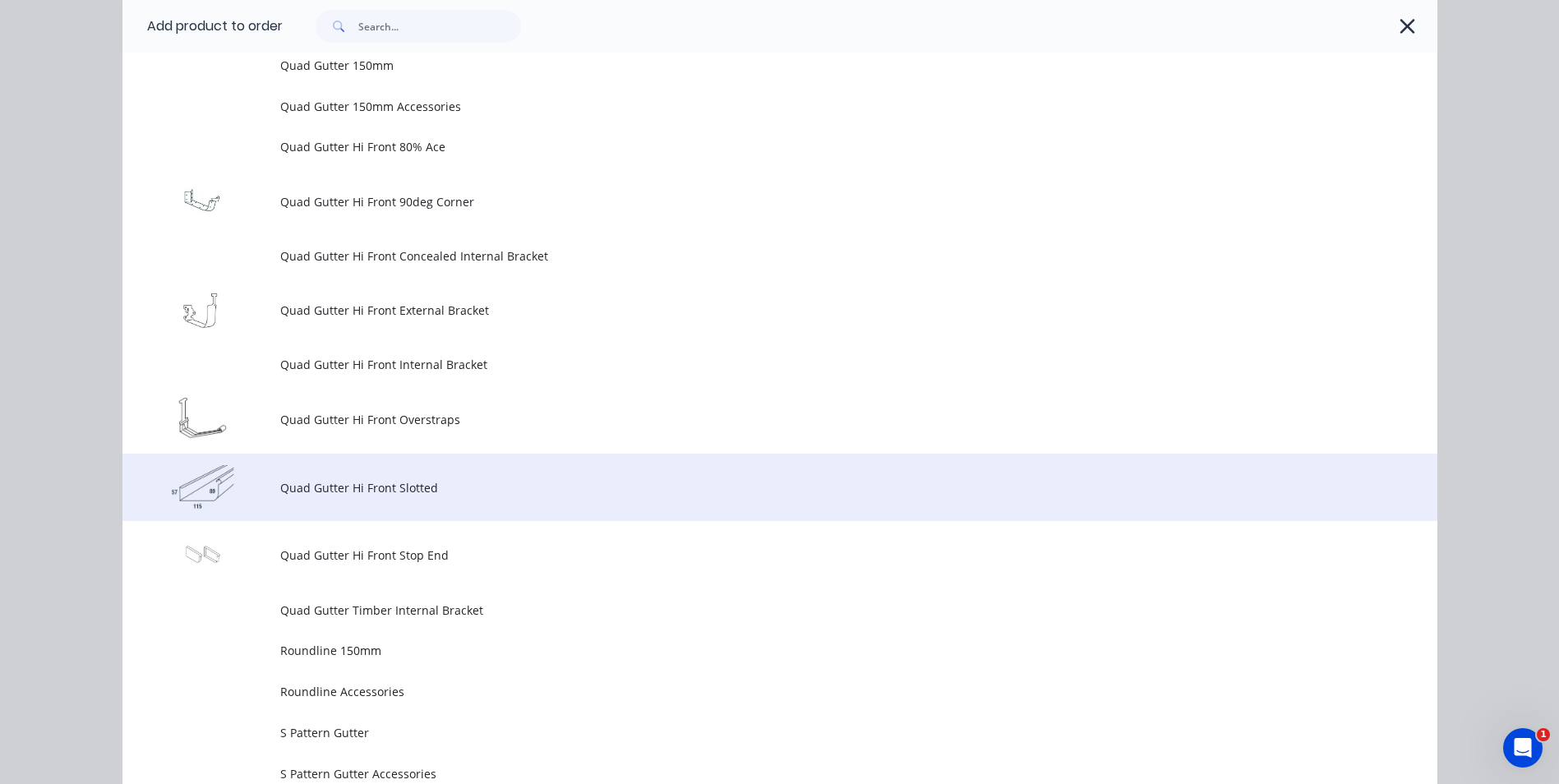
click at [385, 496] on span "Quad Gutter Hi Front Slotted" at bounding box center [743, 488] width 925 height 17
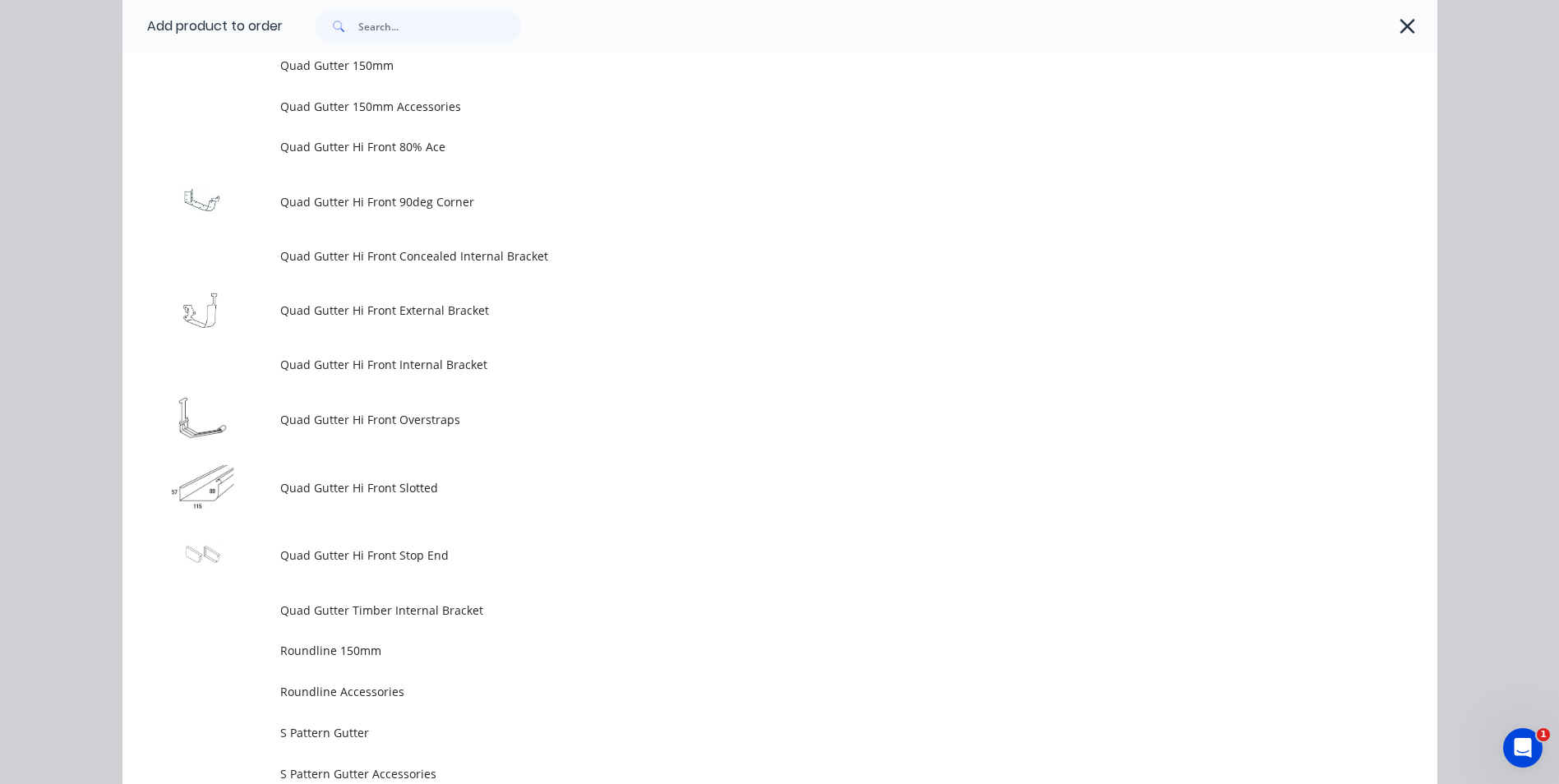
scroll to position [0, 0]
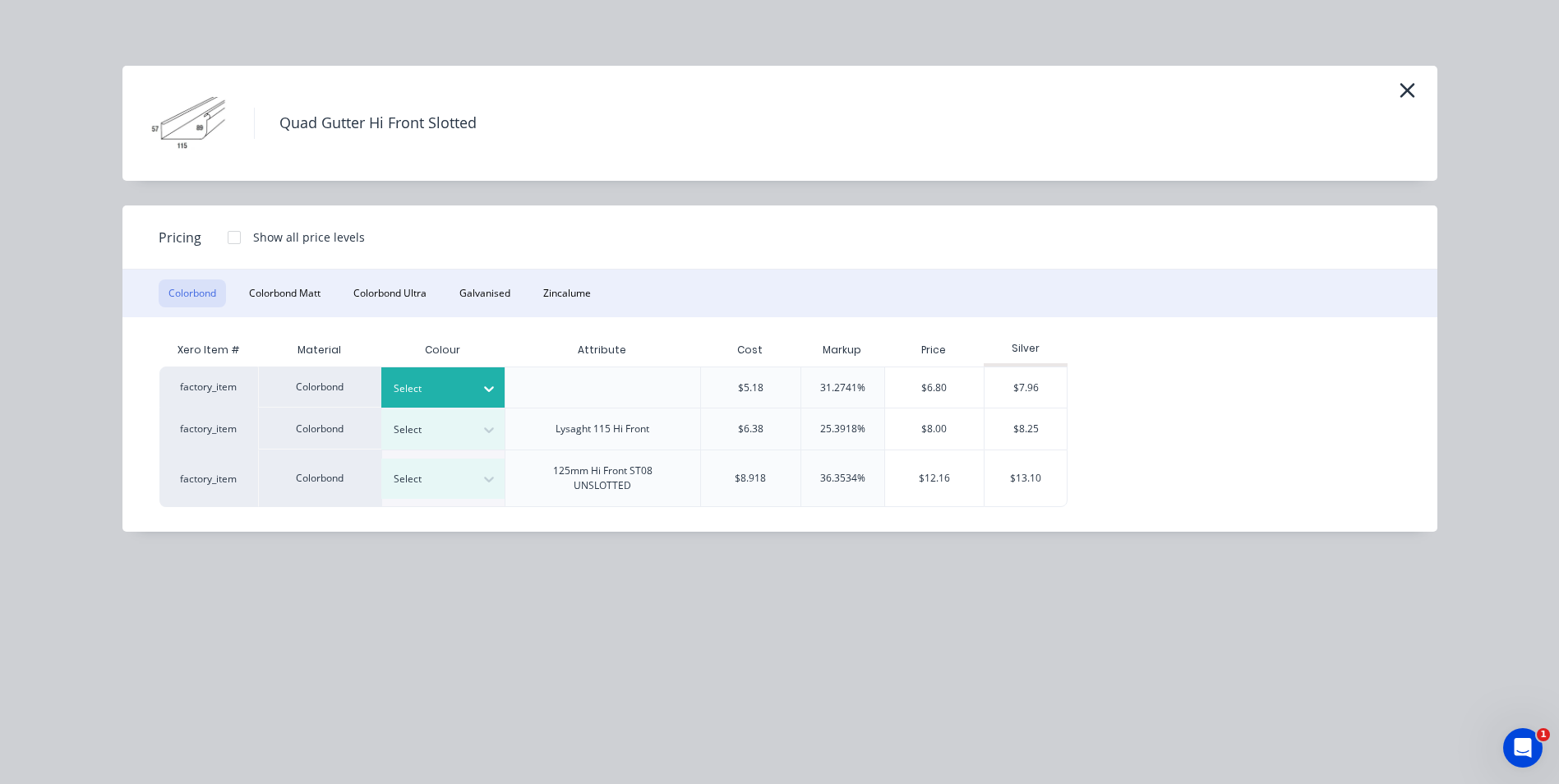
click at [491, 381] on icon at bounding box center [488, 388] width 16 height 16
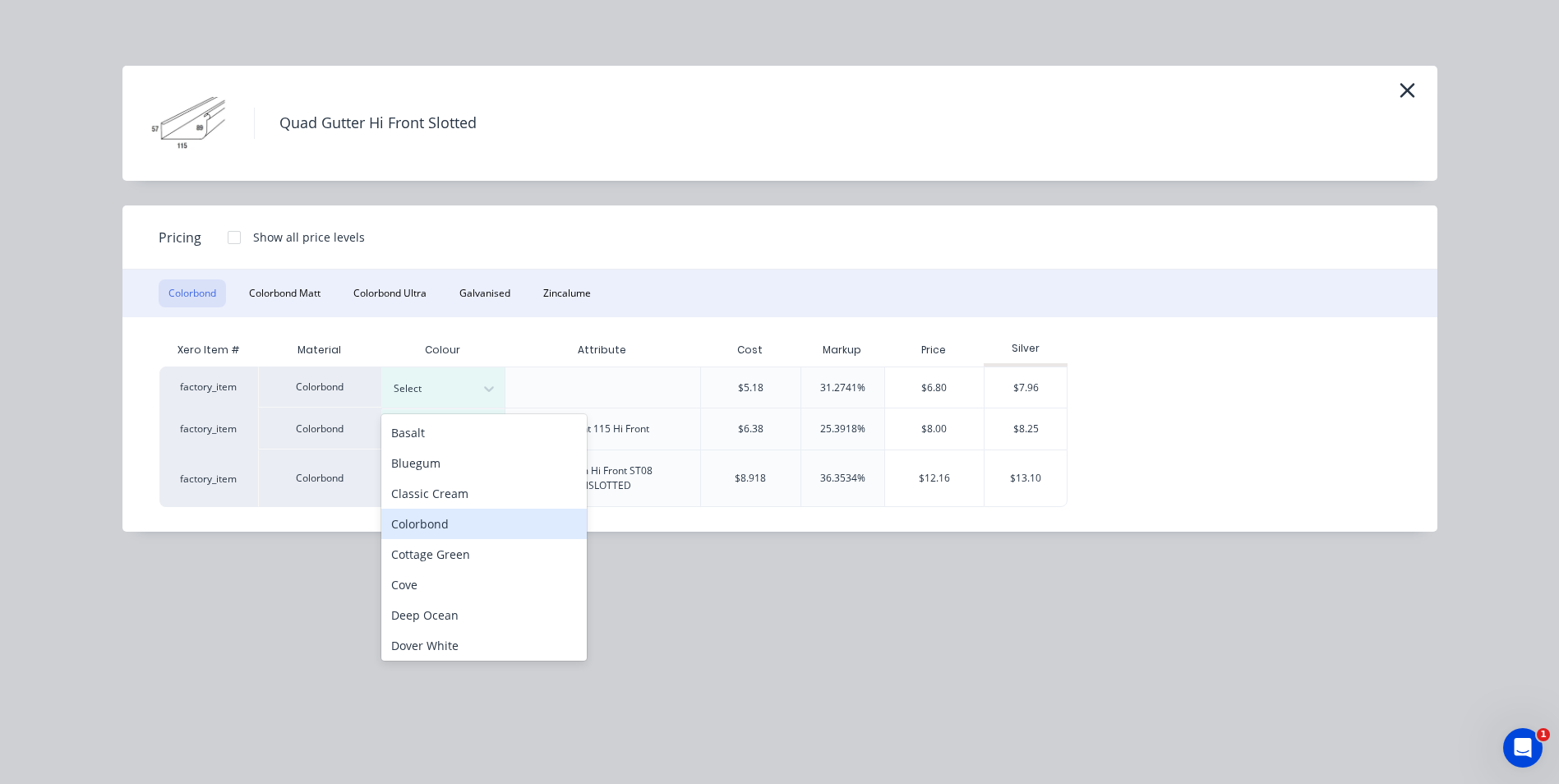
click at [470, 524] on div "Colorbond" at bounding box center [484, 524] width 205 height 31
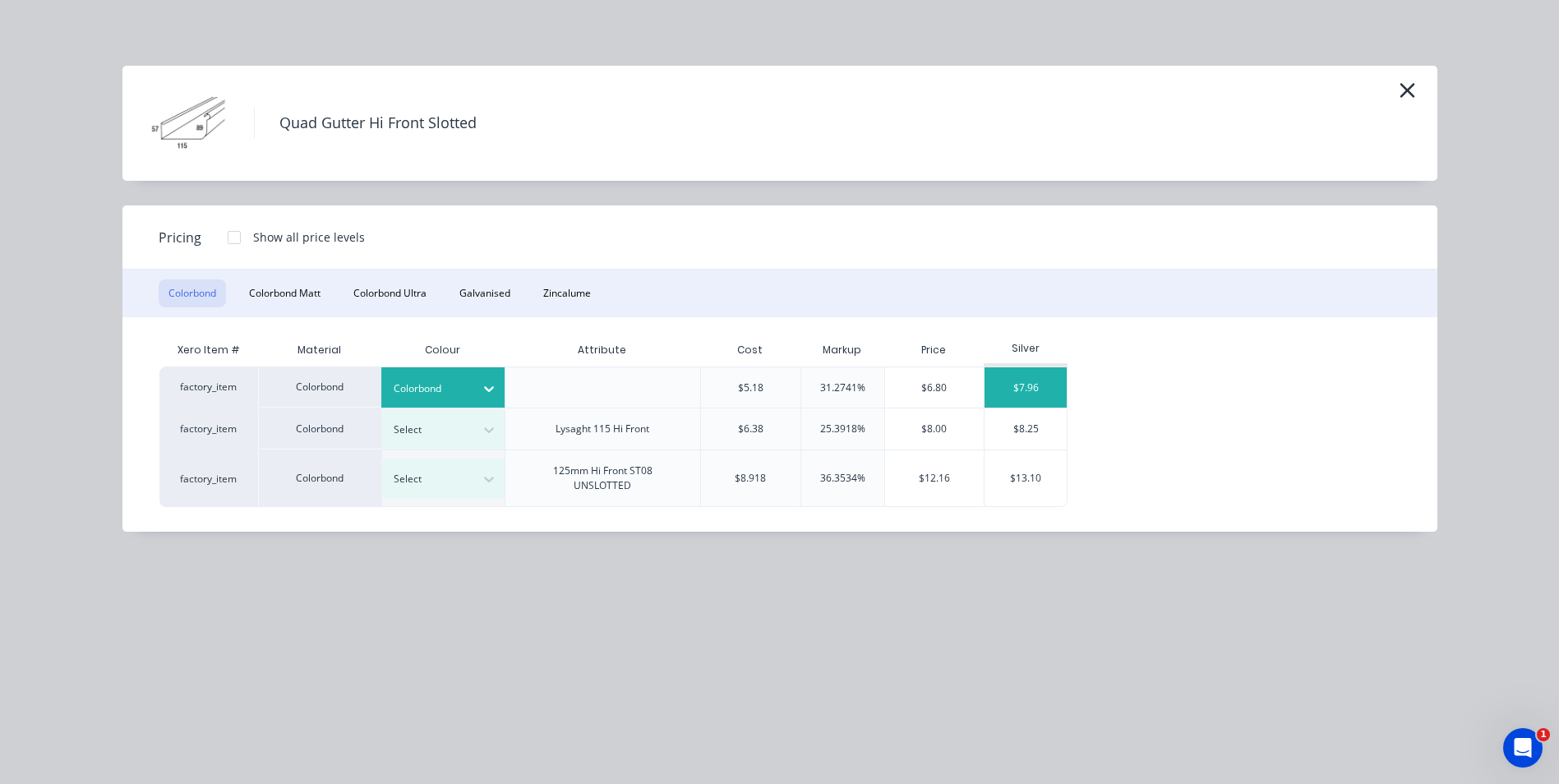
click at [1010, 380] on div "$7.96" at bounding box center [1025, 387] width 82 height 41
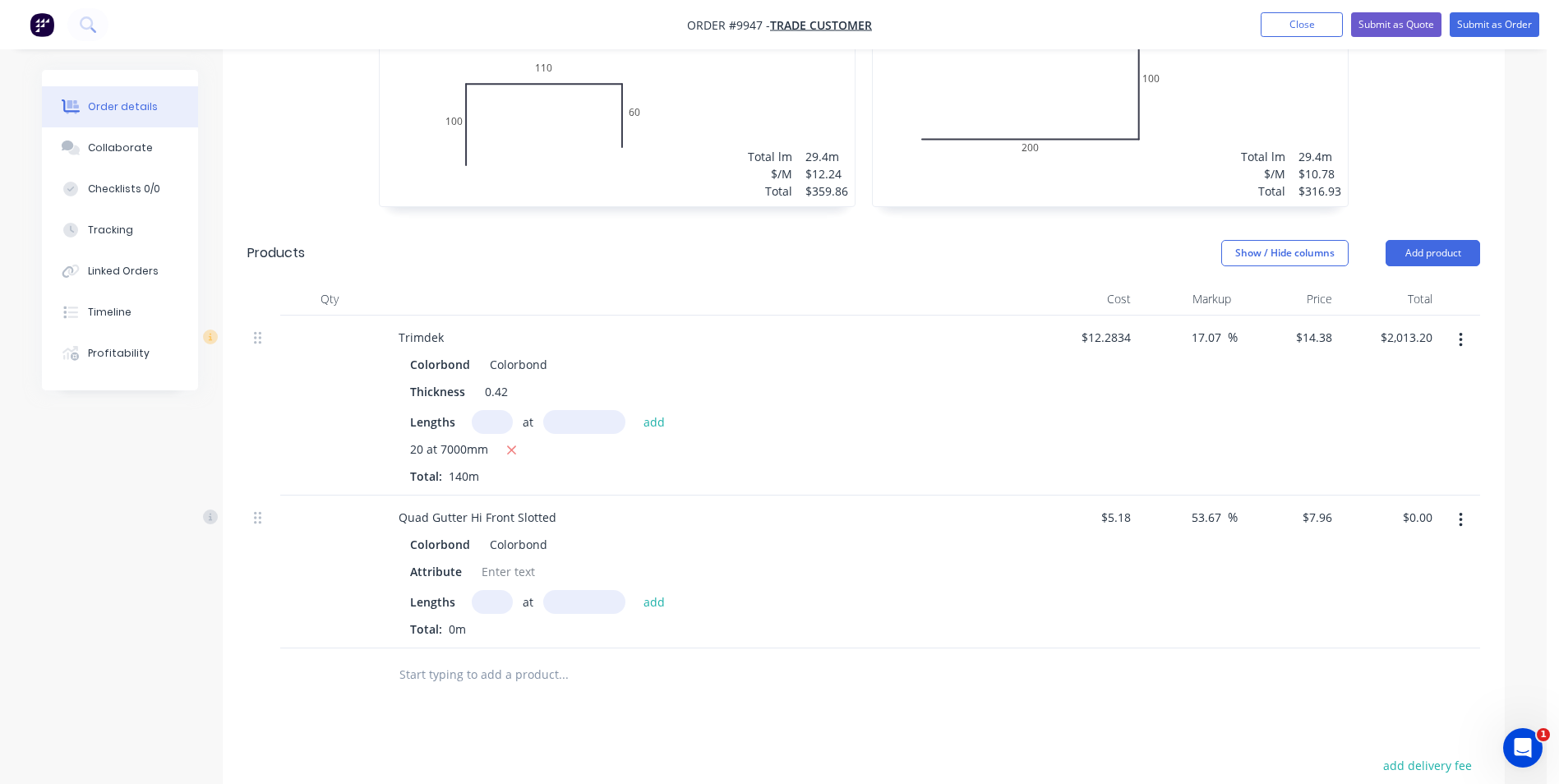
scroll to position [657, 0]
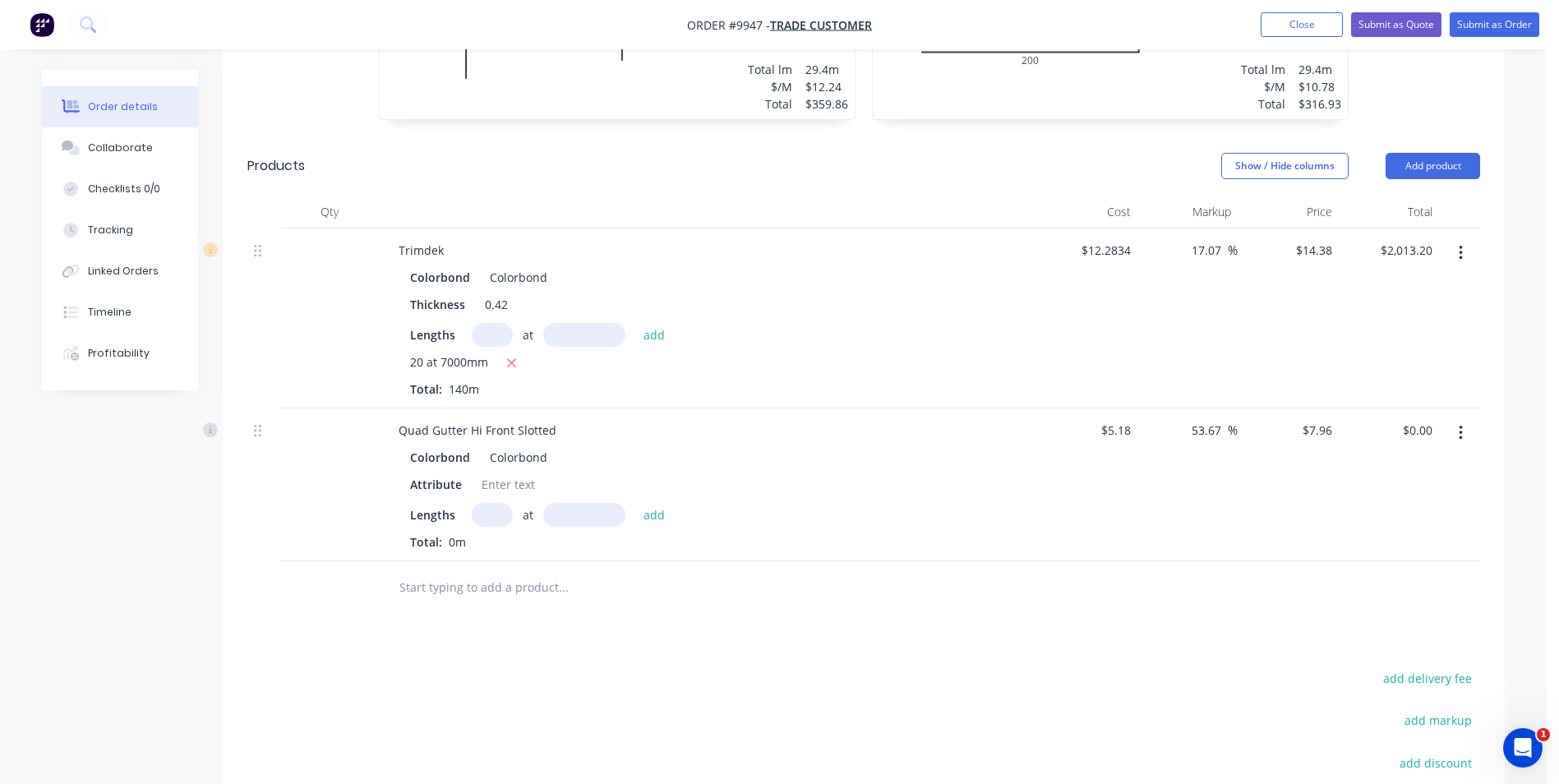
click at [480, 509] on input "text" at bounding box center [492, 515] width 41 height 23
type input "4"
type input "6200"
click at [635, 503] on button "add" at bounding box center [654, 514] width 39 height 23
type input "$197.41"
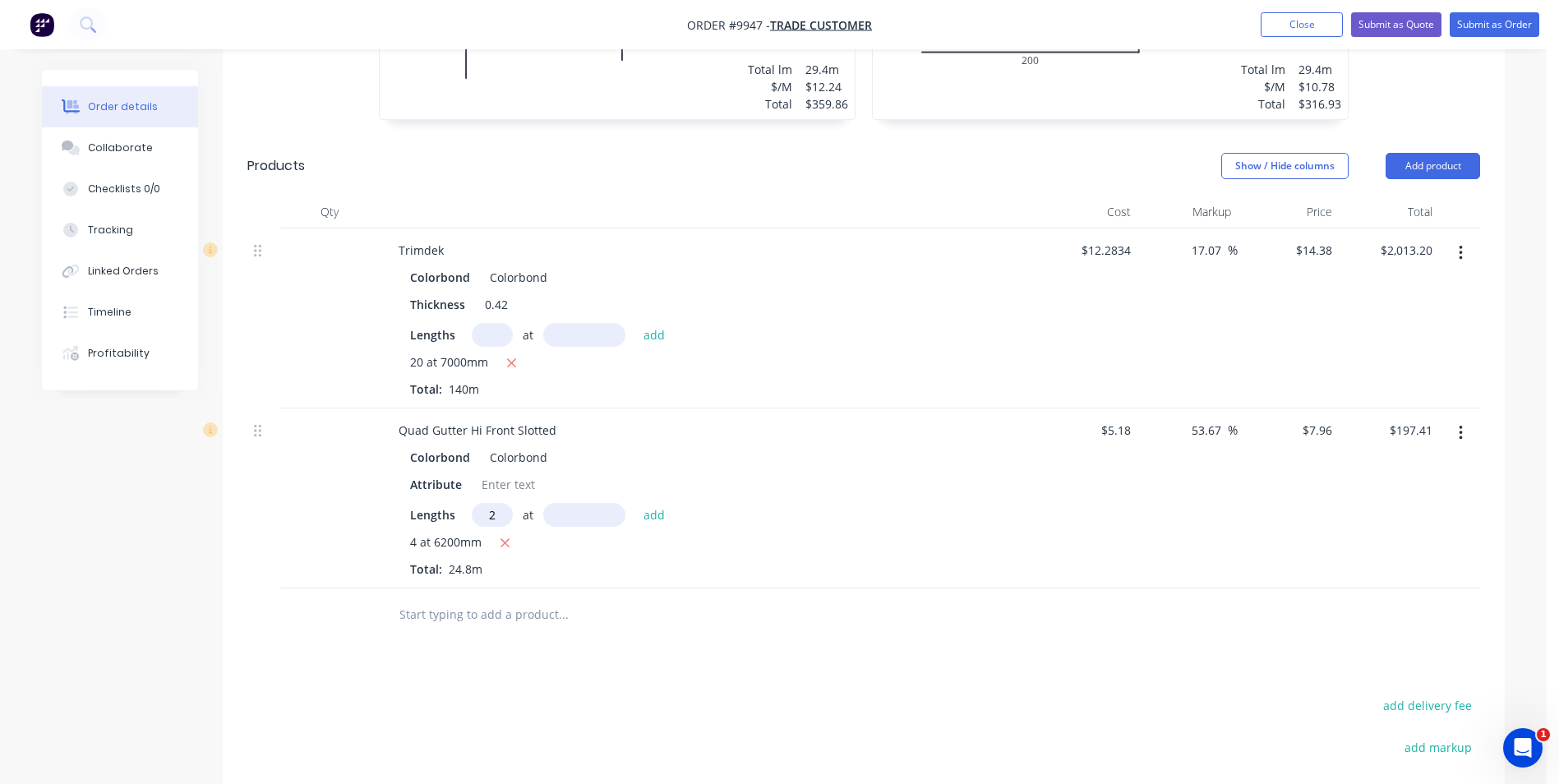
type input "2"
type input "7700"
click at [635, 503] on button "add" at bounding box center [654, 514] width 39 height 23
type input "$319.99"
click at [1439, 160] on button "Add product" at bounding box center [1432, 166] width 95 height 26
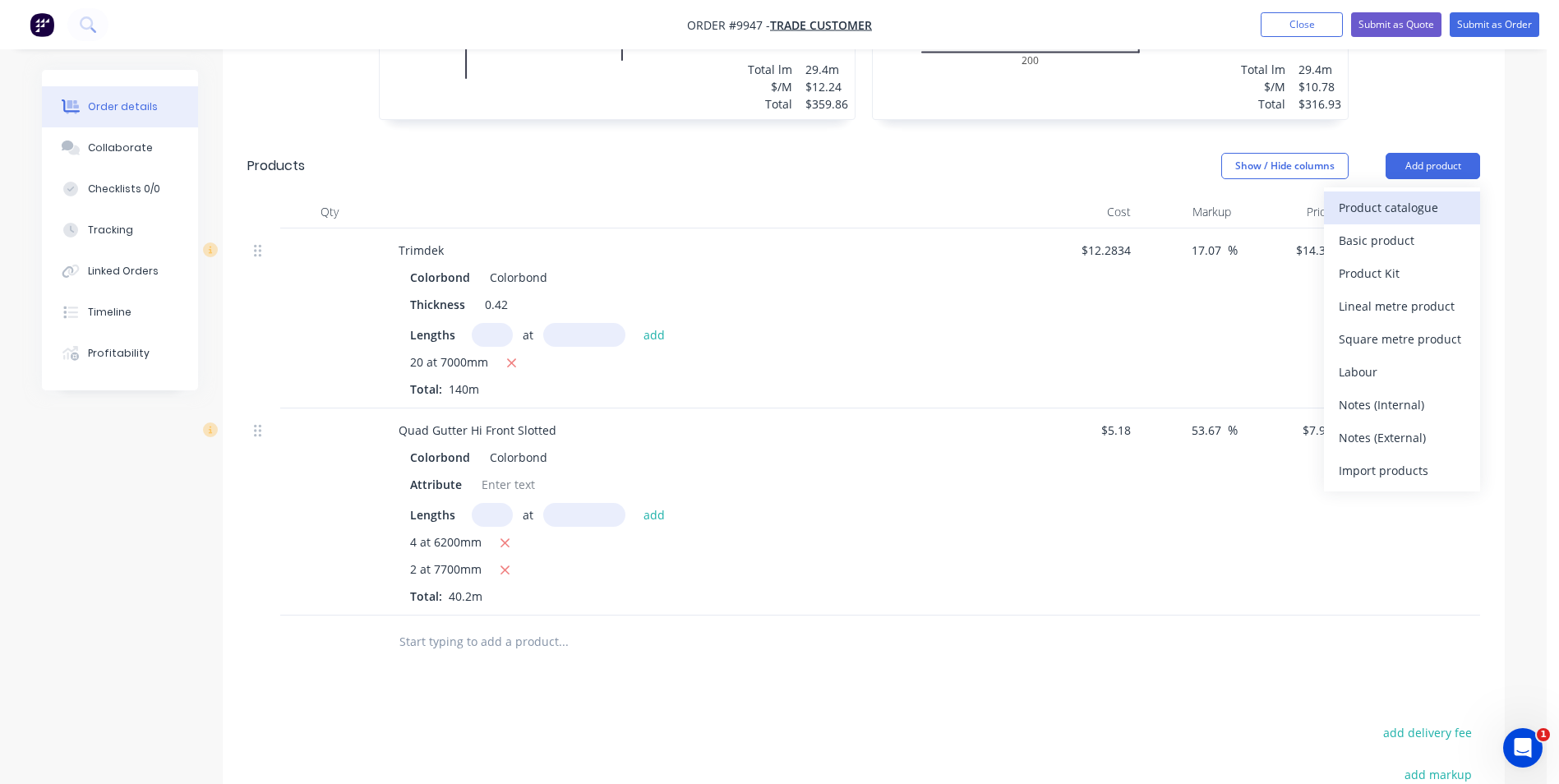
click at [1409, 200] on div "Product catalogue" at bounding box center [1401, 207] width 126 height 23
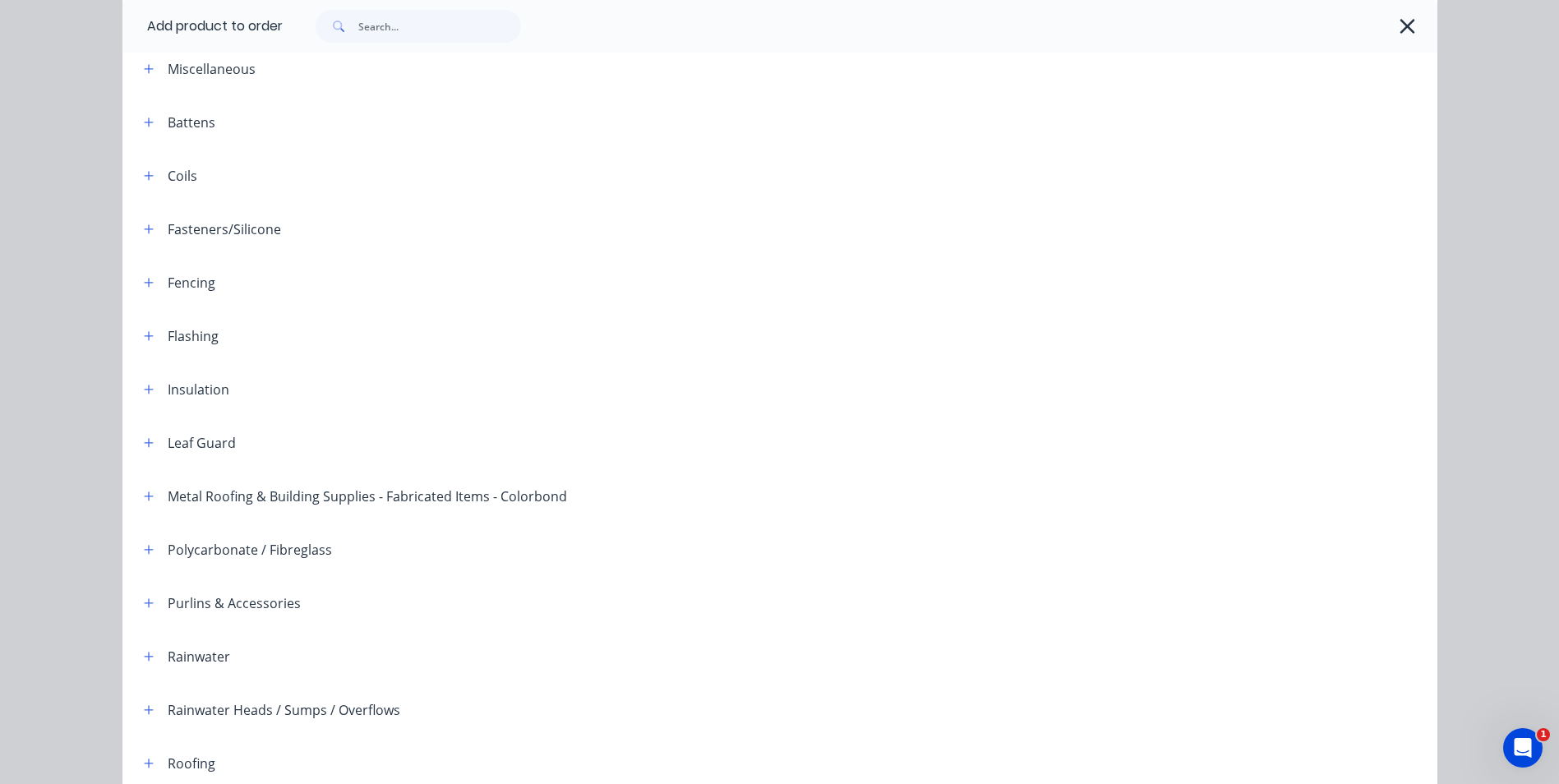
scroll to position [377, 0]
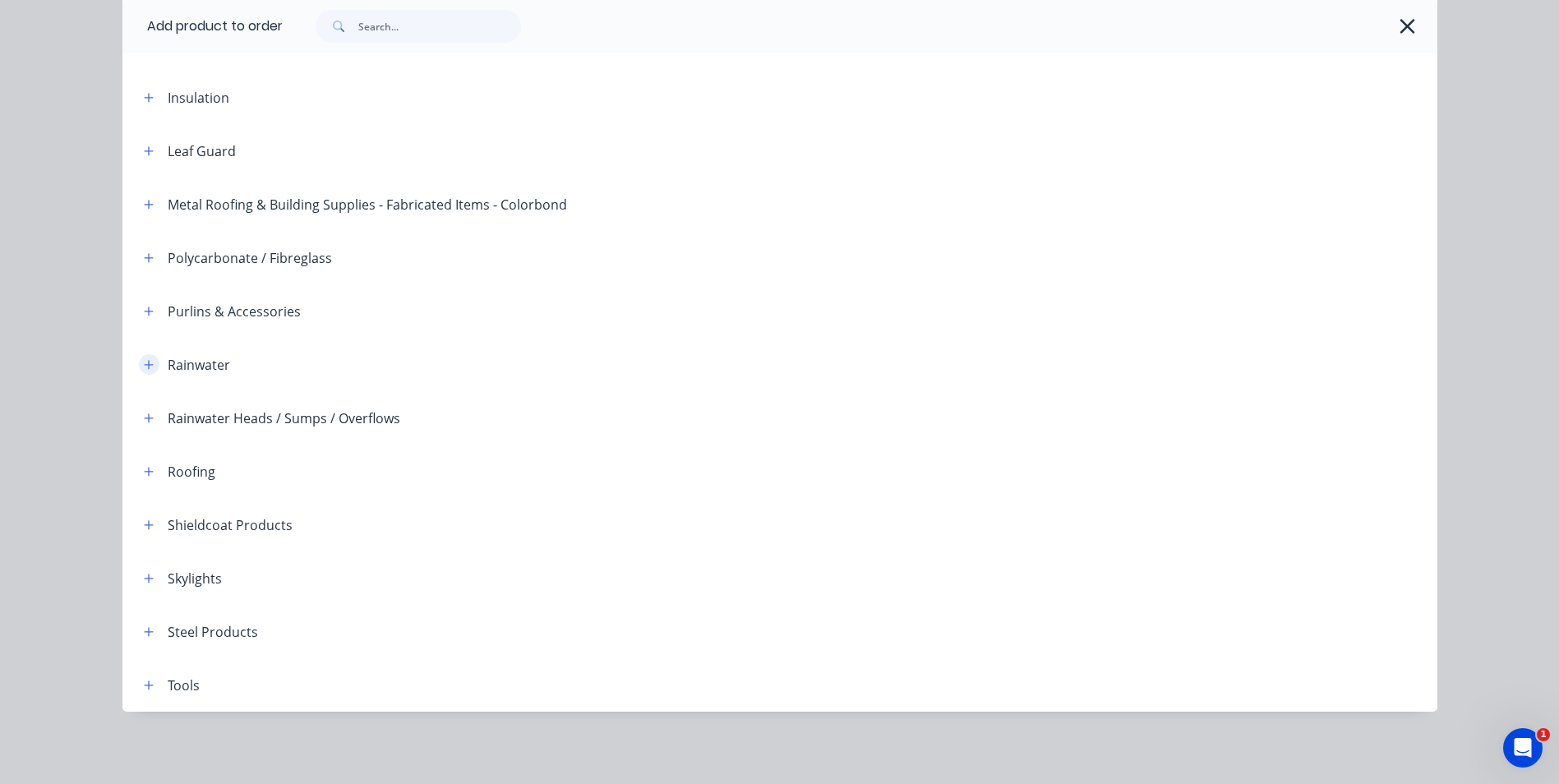
click at [144, 360] on icon "button" at bounding box center [149, 364] width 10 height 12
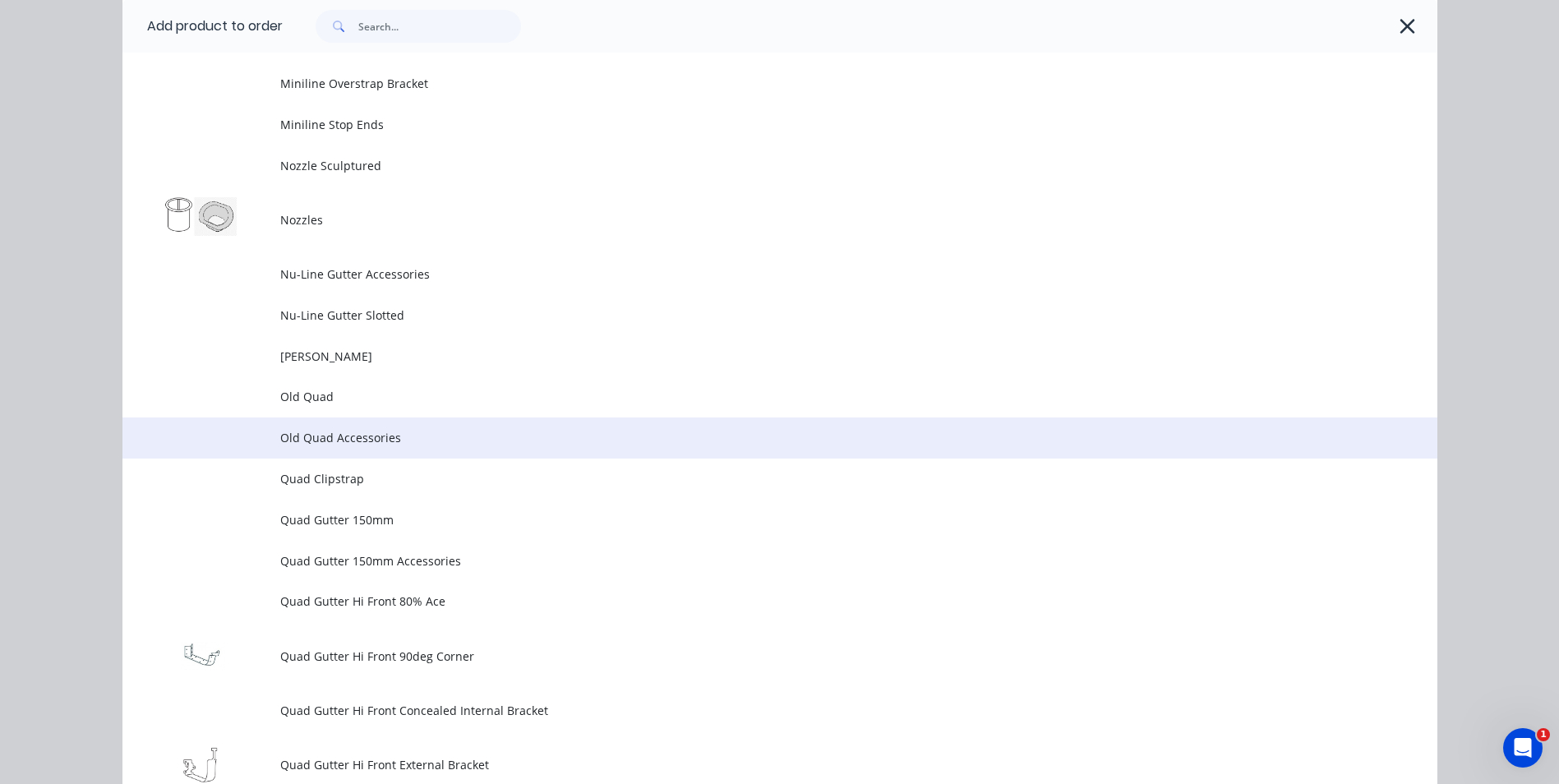
scroll to position [4156, 0]
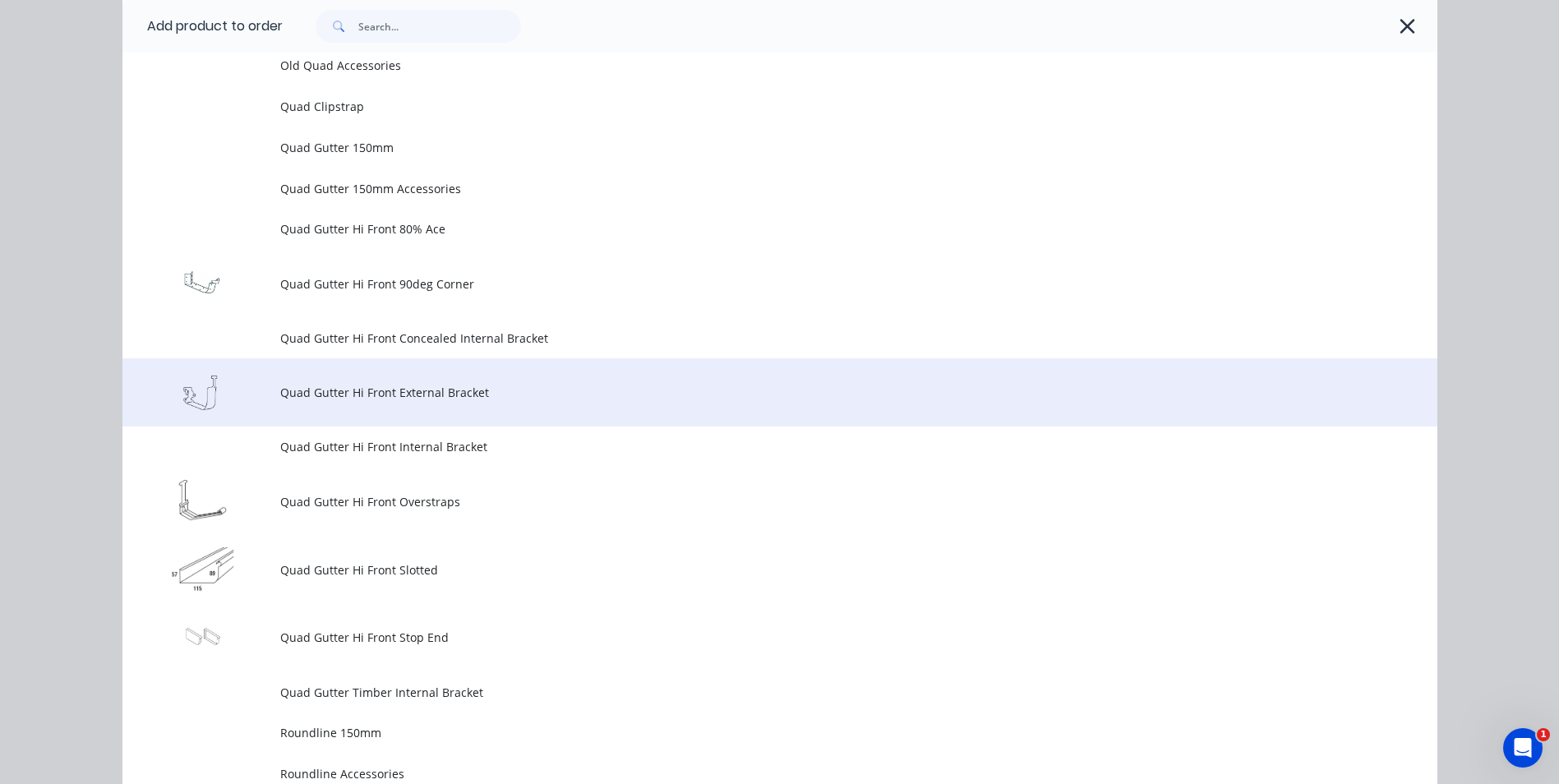
click at [373, 407] on td "Quad Gutter Hi Front External Bracket" at bounding box center [859, 393] width 1157 height 68
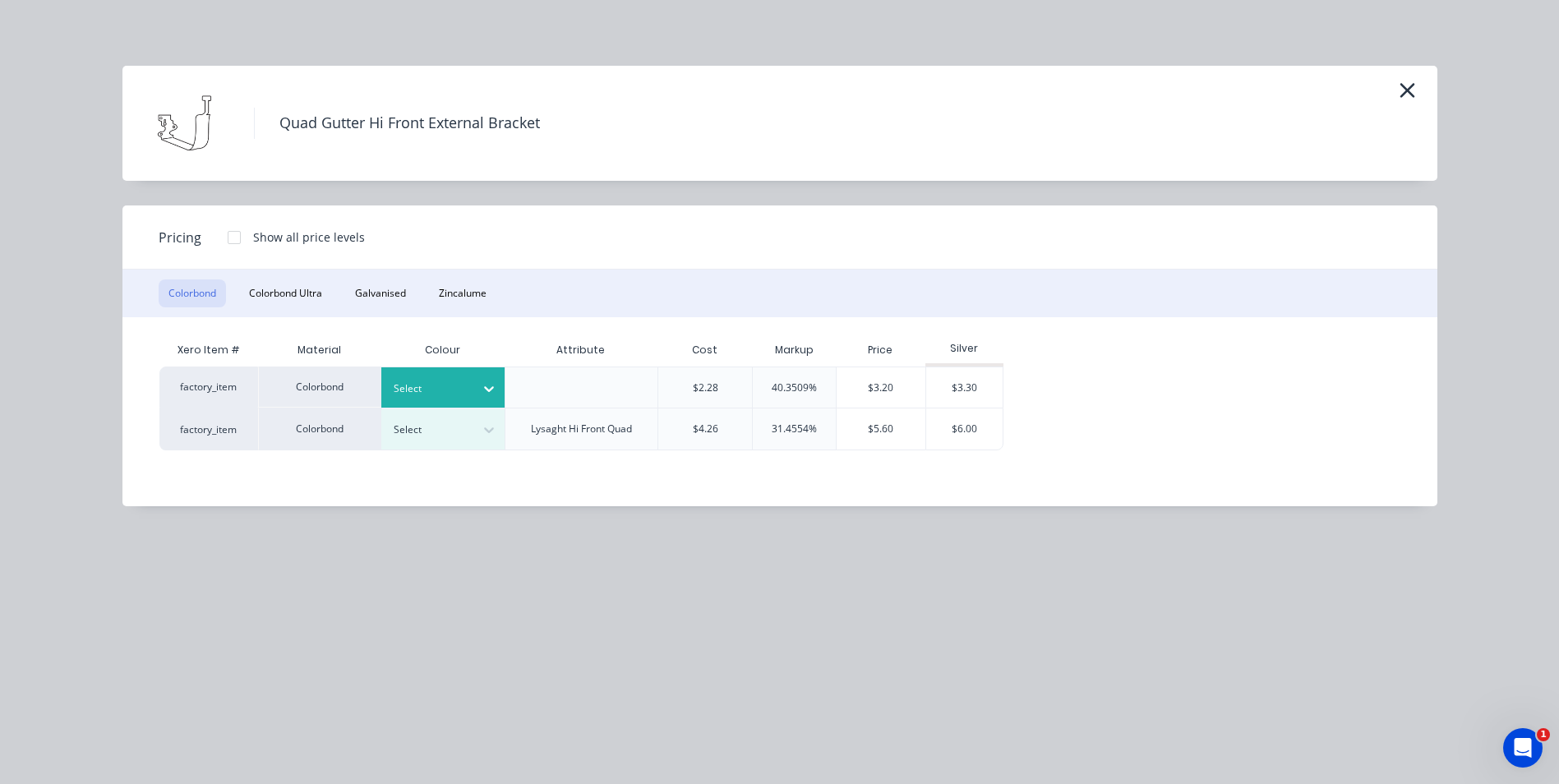
click at [497, 387] on icon at bounding box center [488, 388] width 16 height 16
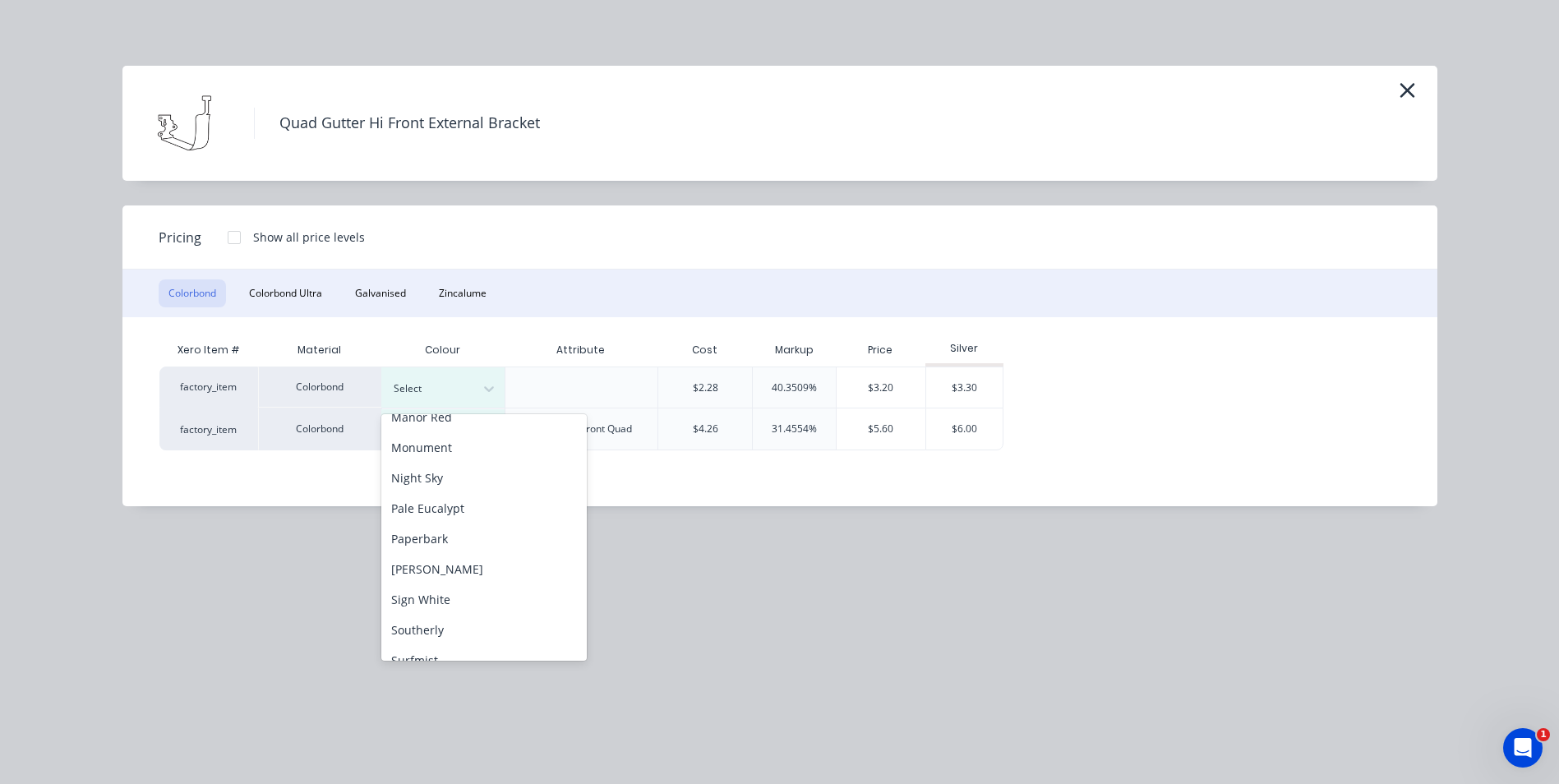
scroll to position [82, 0]
click at [471, 441] on div "Colorbond" at bounding box center [484, 442] width 205 height 31
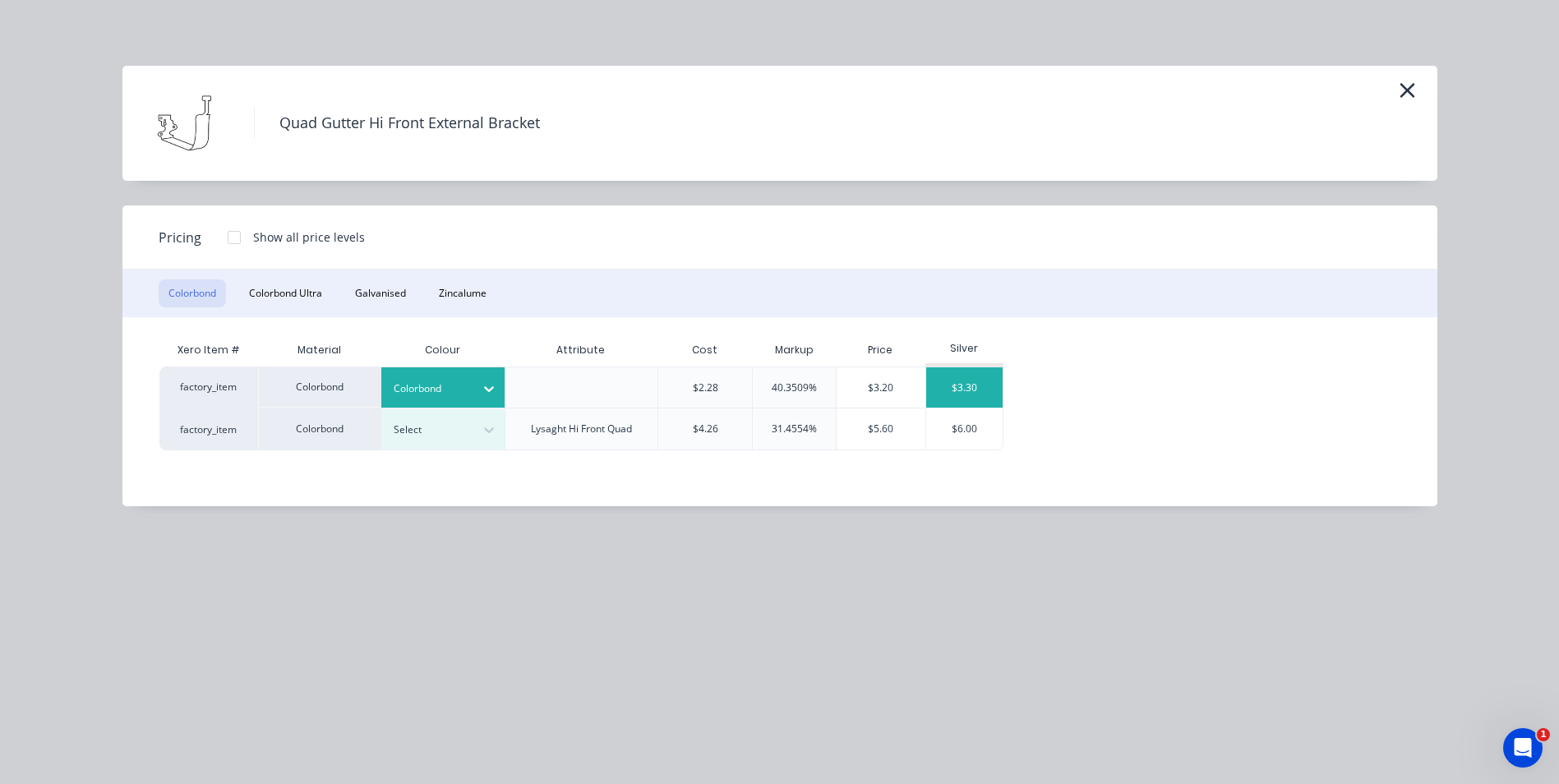
click at [958, 377] on div "$3.30" at bounding box center [965, 387] width 77 height 41
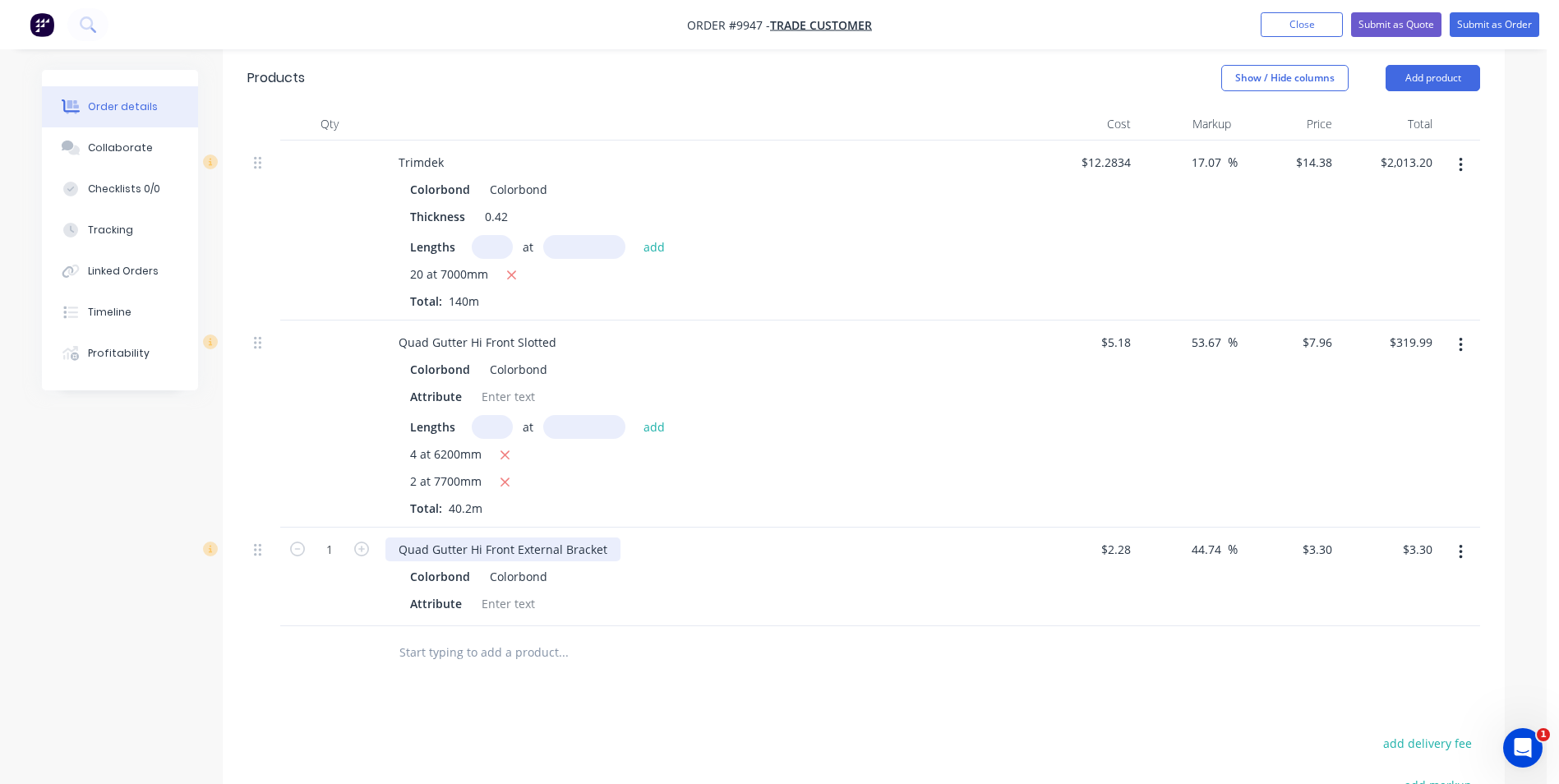
scroll to position [986, 0]
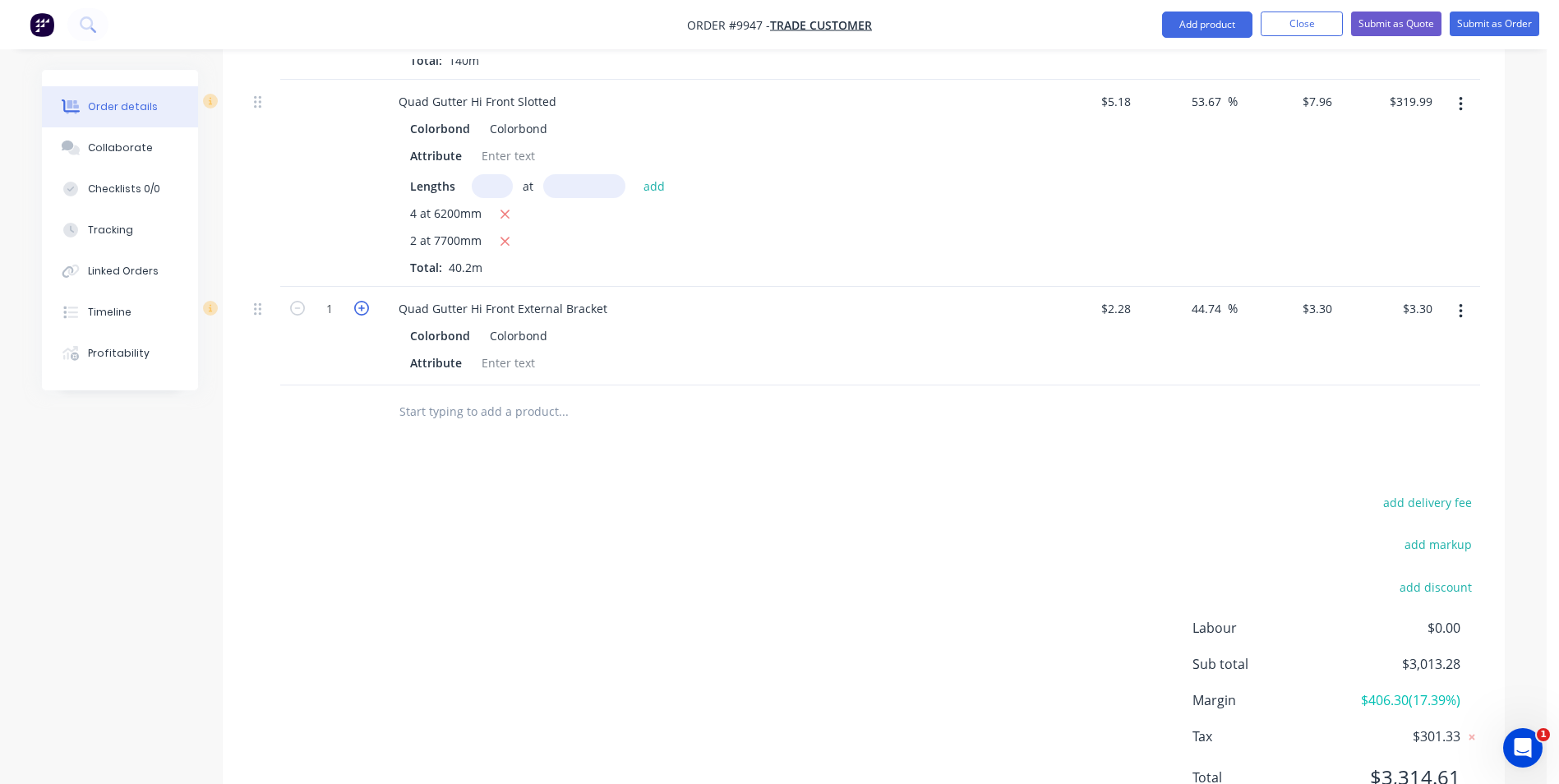
click at [360, 312] on icon "button" at bounding box center [361, 308] width 14 height 14
type input "2"
type input "$6.60"
click at [360, 312] on icon "button" at bounding box center [361, 308] width 14 height 14
type input "3"
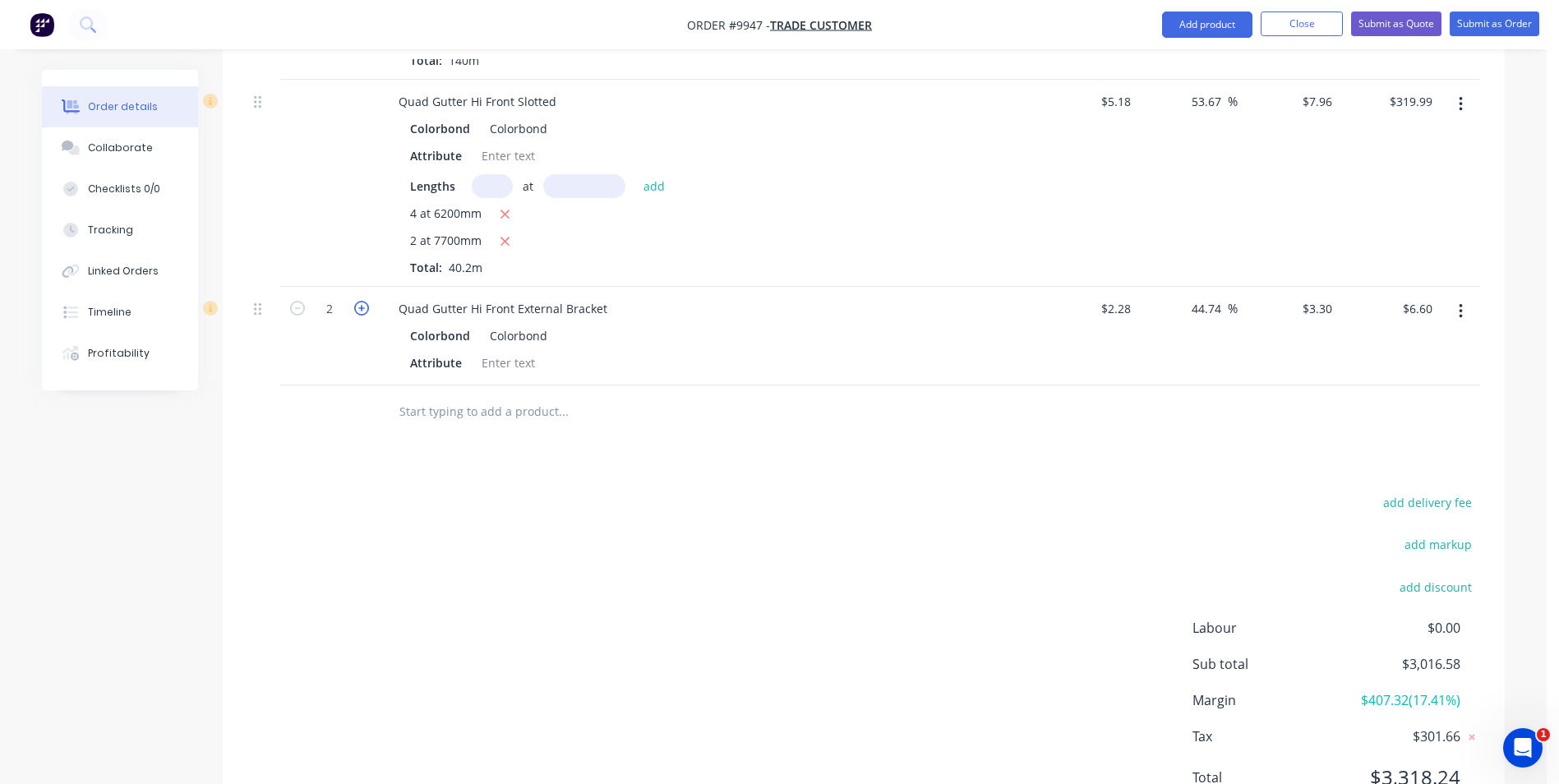
type input "$9.90"
click at [360, 312] on icon "button" at bounding box center [361, 308] width 14 height 14
type input "4"
type input "$13.20"
click at [360, 312] on icon "button" at bounding box center [361, 308] width 14 height 14
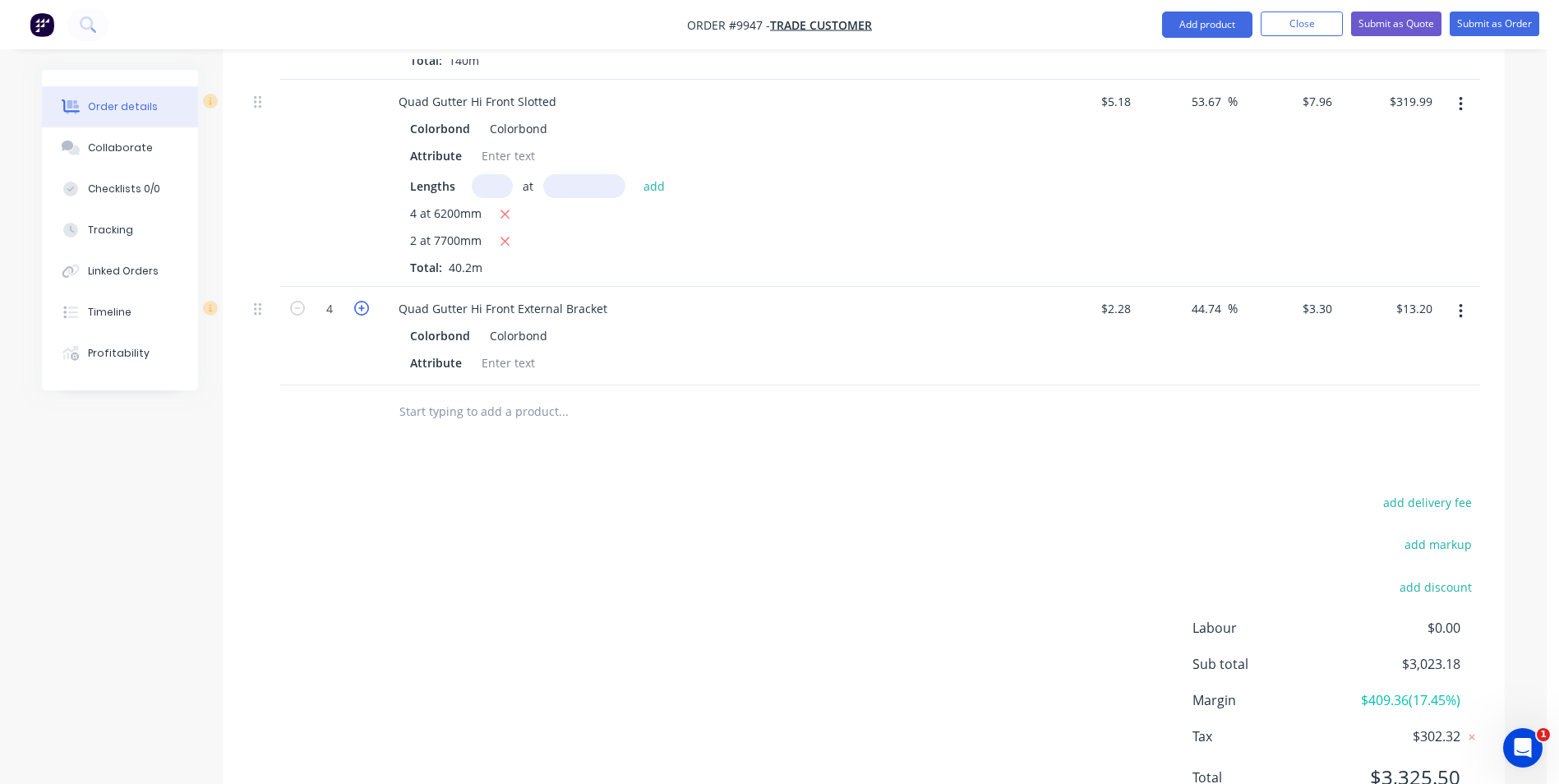
type input "5"
type input "$16.50"
click at [360, 313] on icon "button" at bounding box center [361, 308] width 14 height 14
type input "6"
type input "$19.80"
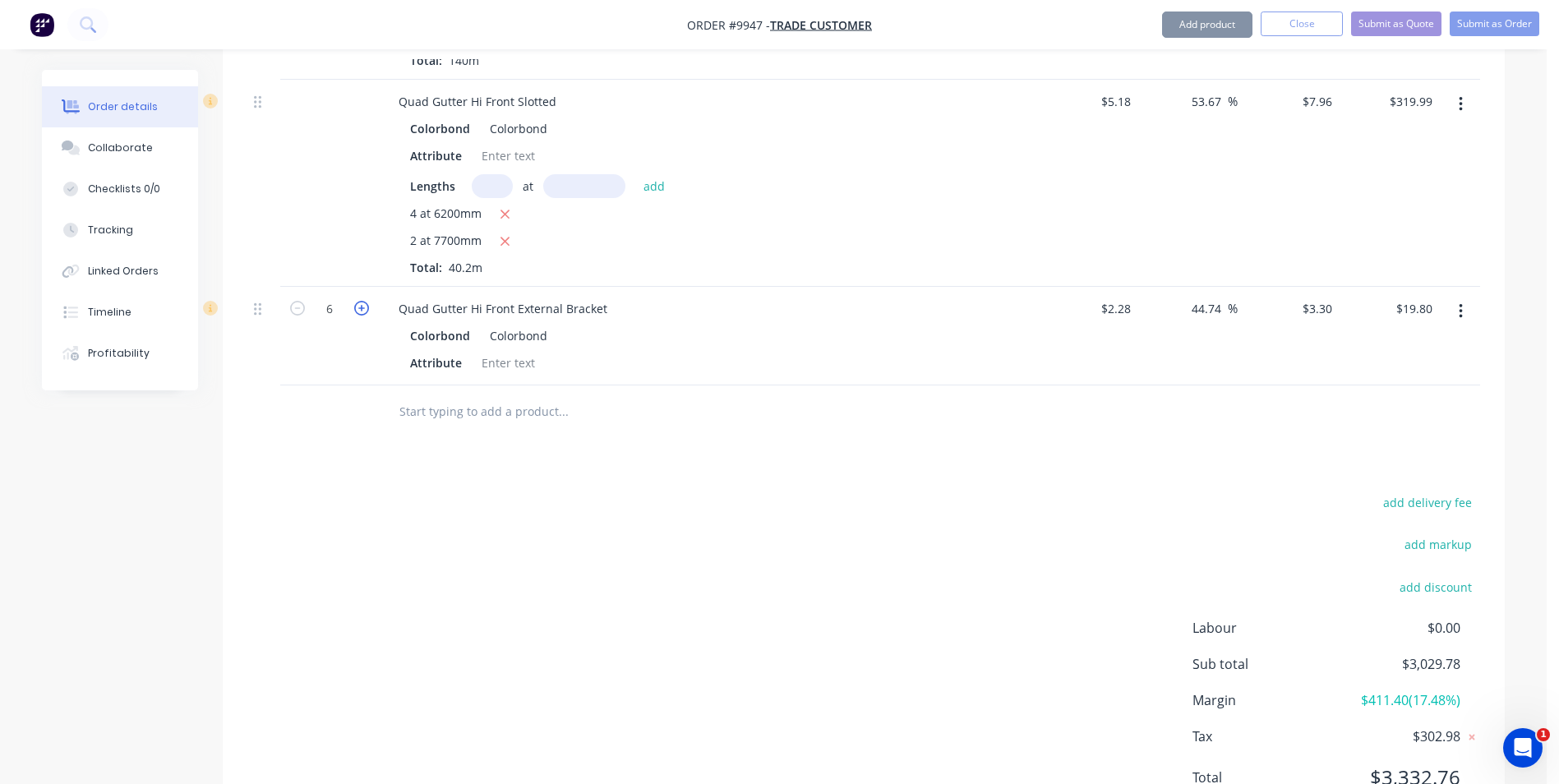
click at [360, 313] on icon "button" at bounding box center [361, 308] width 14 height 14
type input "7"
type input "$23.10"
click at [360, 313] on icon "button" at bounding box center [361, 308] width 14 height 14
type input "8"
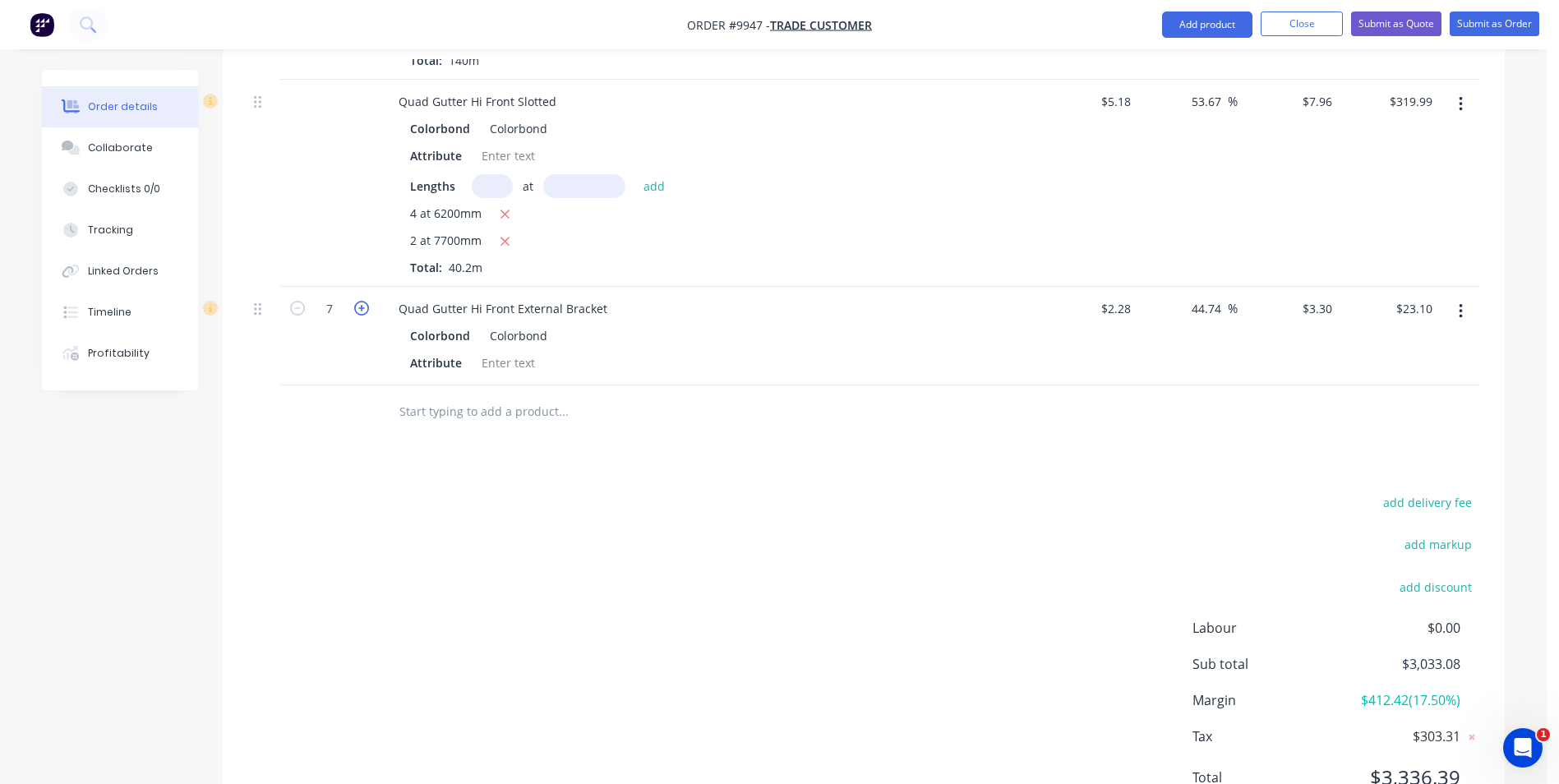
type input "$26.40"
click at [360, 312] on icon "button" at bounding box center [361, 308] width 14 height 14
type input "9"
type input "$29.70"
click at [360, 312] on icon "button" at bounding box center [361, 308] width 14 height 14
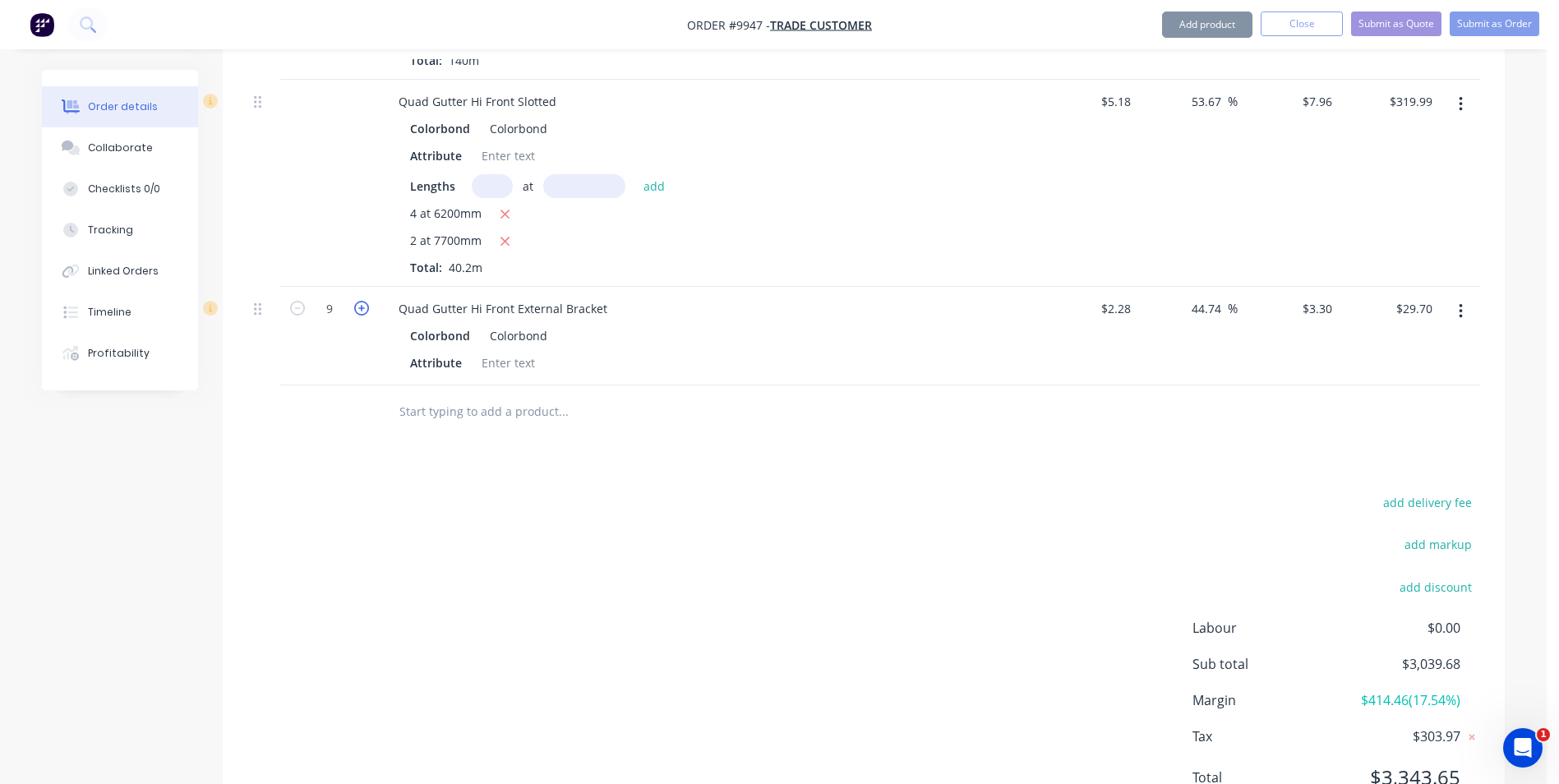
type input "10"
type input "$33.00"
click at [360, 312] on icon "button" at bounding box center [361, 308] width 14 height 14
type input "11"
type input "$36.30"
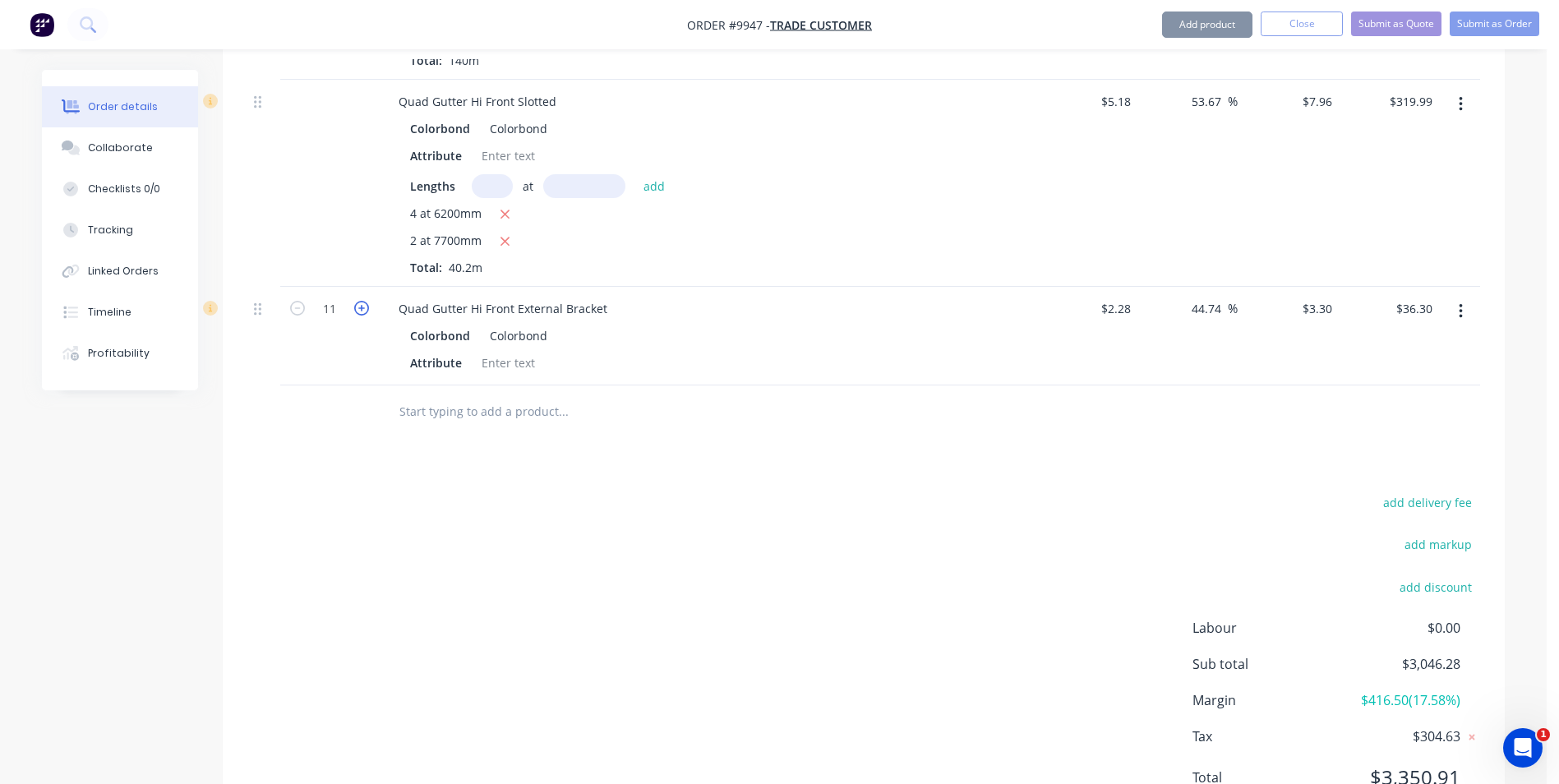
click at [359, 312] on icon "button" at bounding box center [361, 308] width 14 height 14
type input "12"
type input "$39.60"
click at [359, 312] on icon "button" at bounding box center [361, 308] width 14 height 14
type input "13"
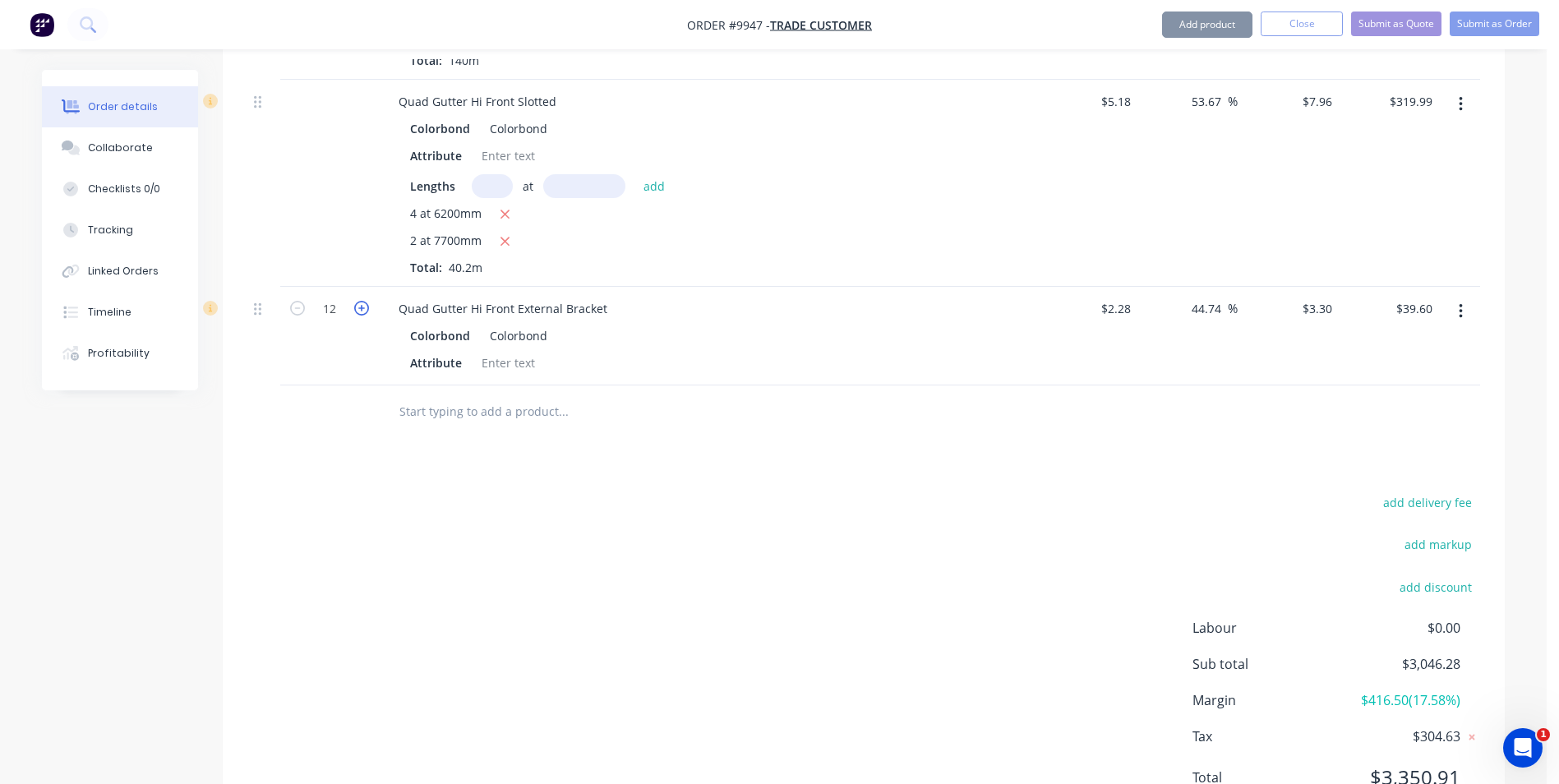
type input "$42.90"
click at [359, 311] on icon "button" at bounding box center [361, 308] width 14 height 14
type input "14"
type input "$46.20"
click at [359, 310] on icon "button" at bounding box center [361, 308] width 14 height 14
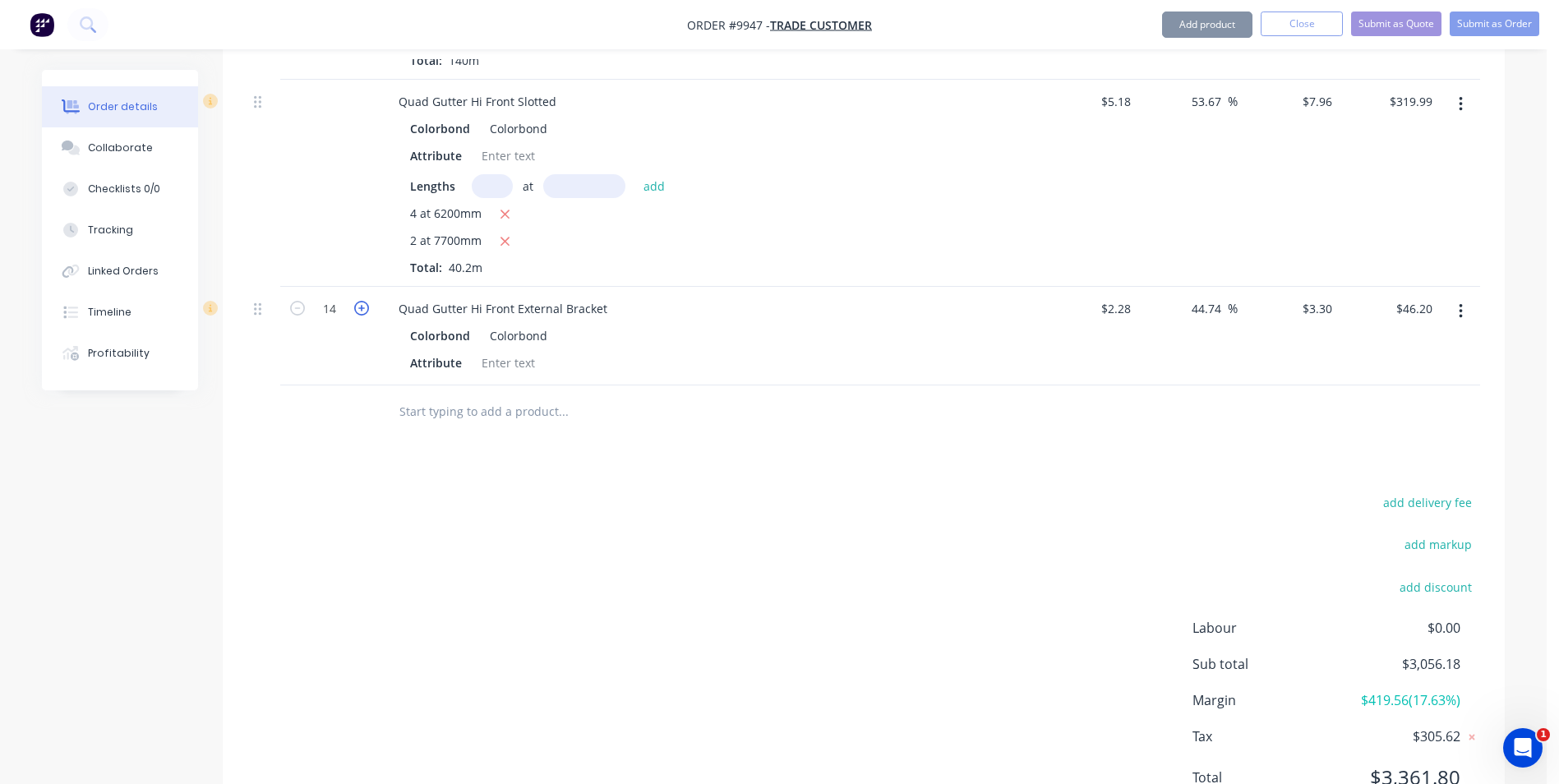
type input "15"
type input "$49.50"
click at [359, 310] on icon "button" at bounding box center [361, 308] width 14 height 14
type input "16"
type input "$52.80"
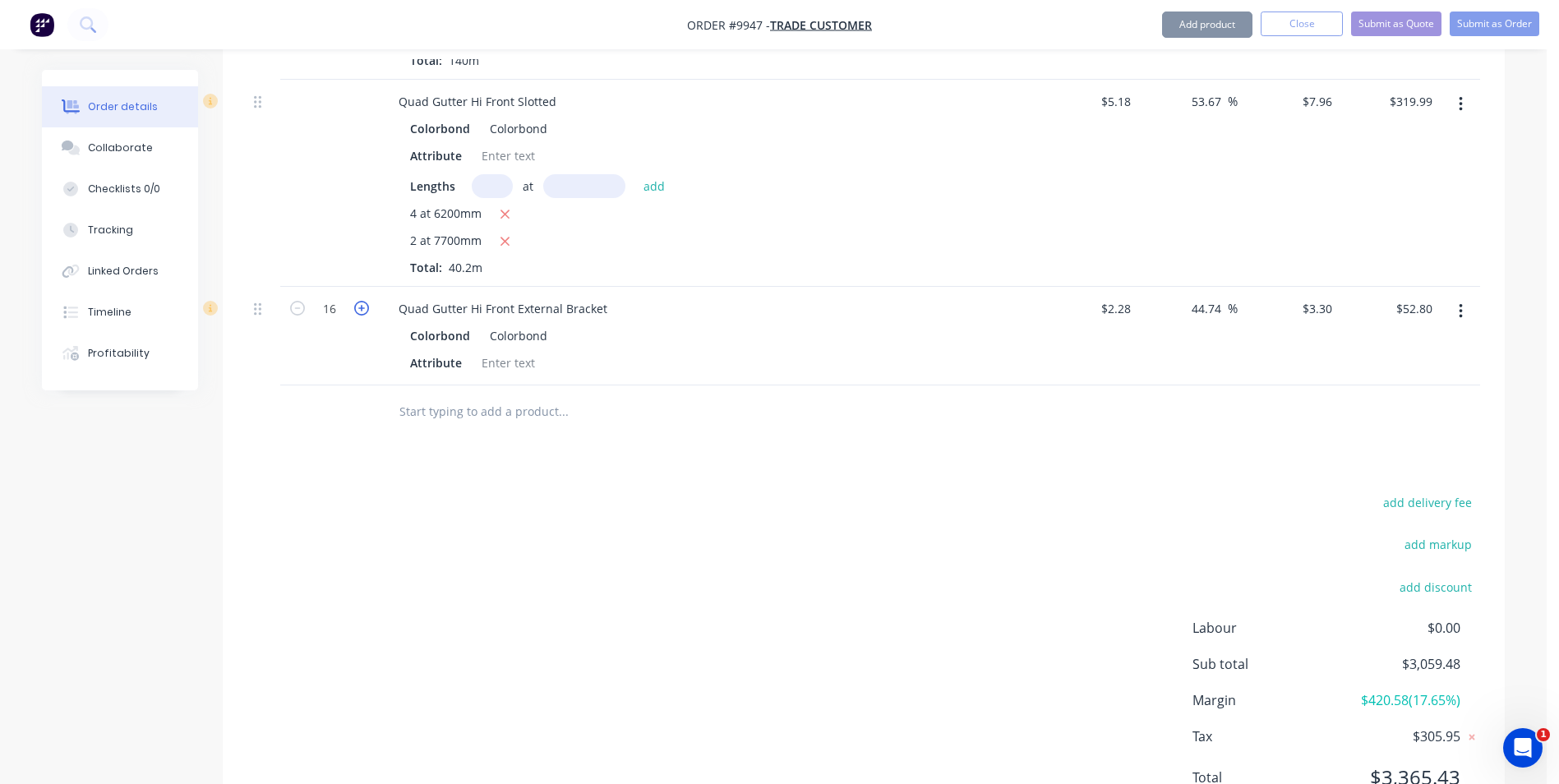
click at [359, 310] on icon "button" at bounding box center [361, 308] width 14 height 14
type input "17"
type input "$56.10"
click at [301, 308] on icon "button" at bounding box center [297, 308] width 14 height 14
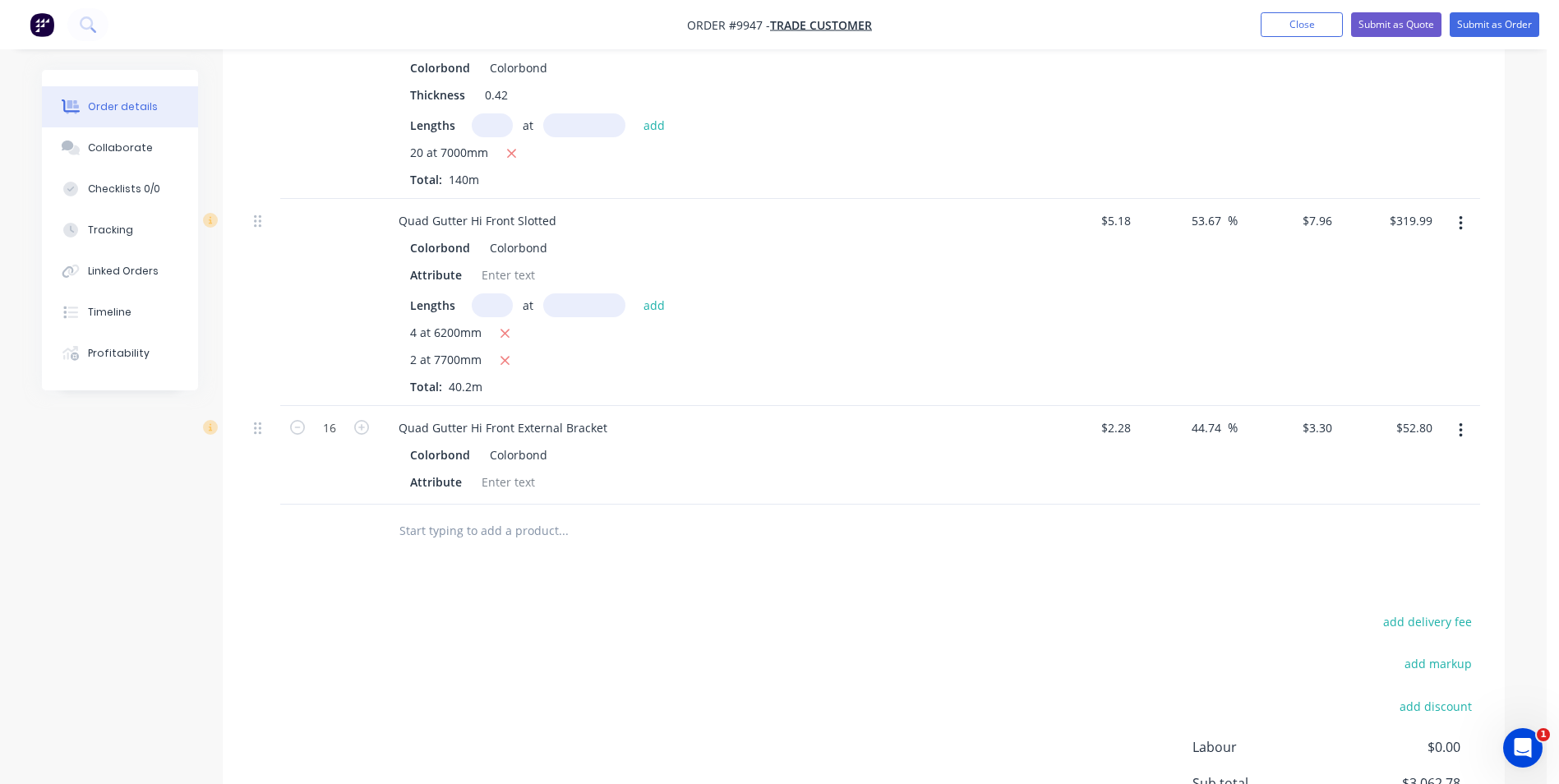
scroll to position [575, 0]
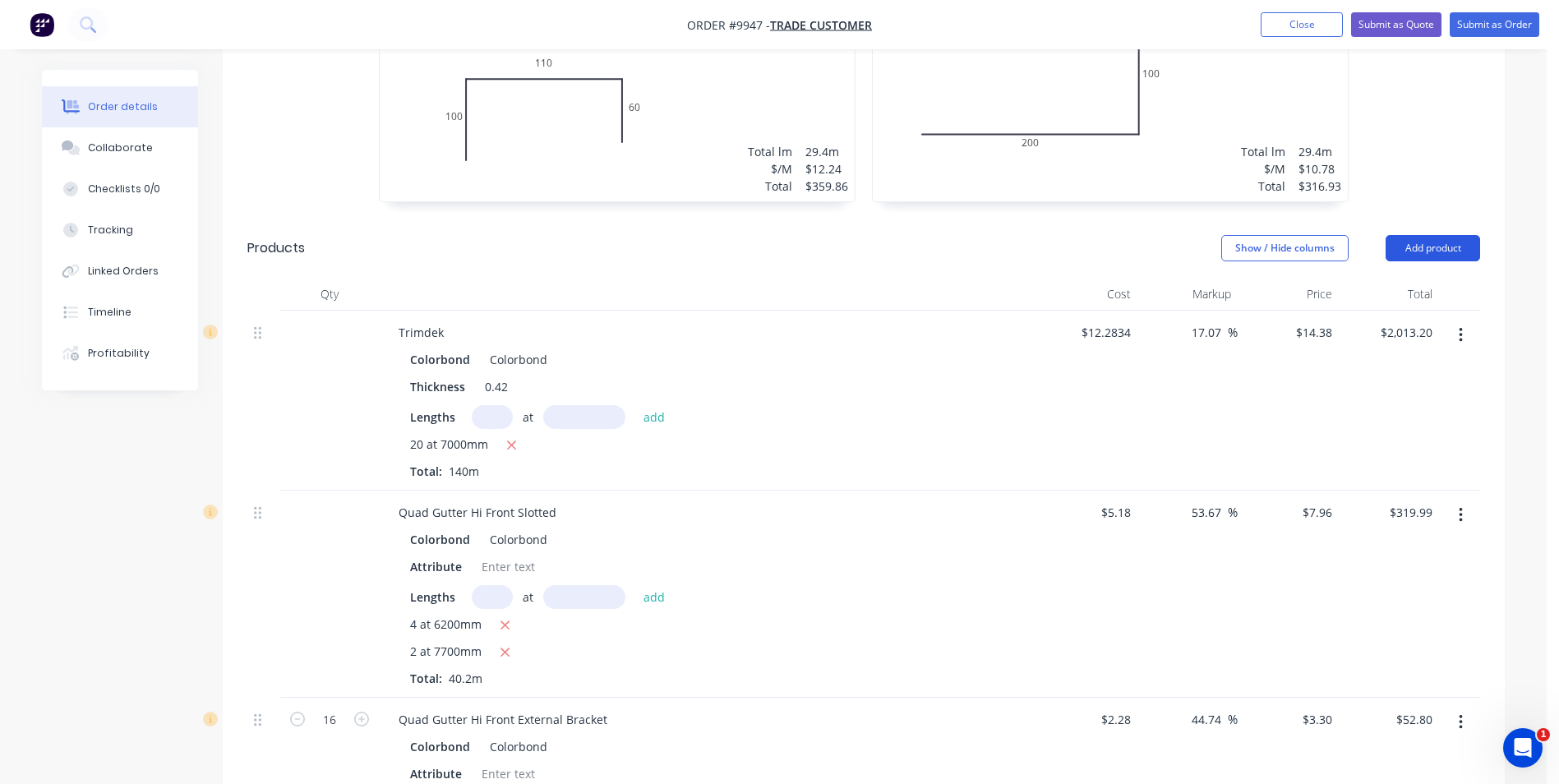
click at [1442, 240] on button "Add product" at bounding box center [1432, 248] width 95 height 26
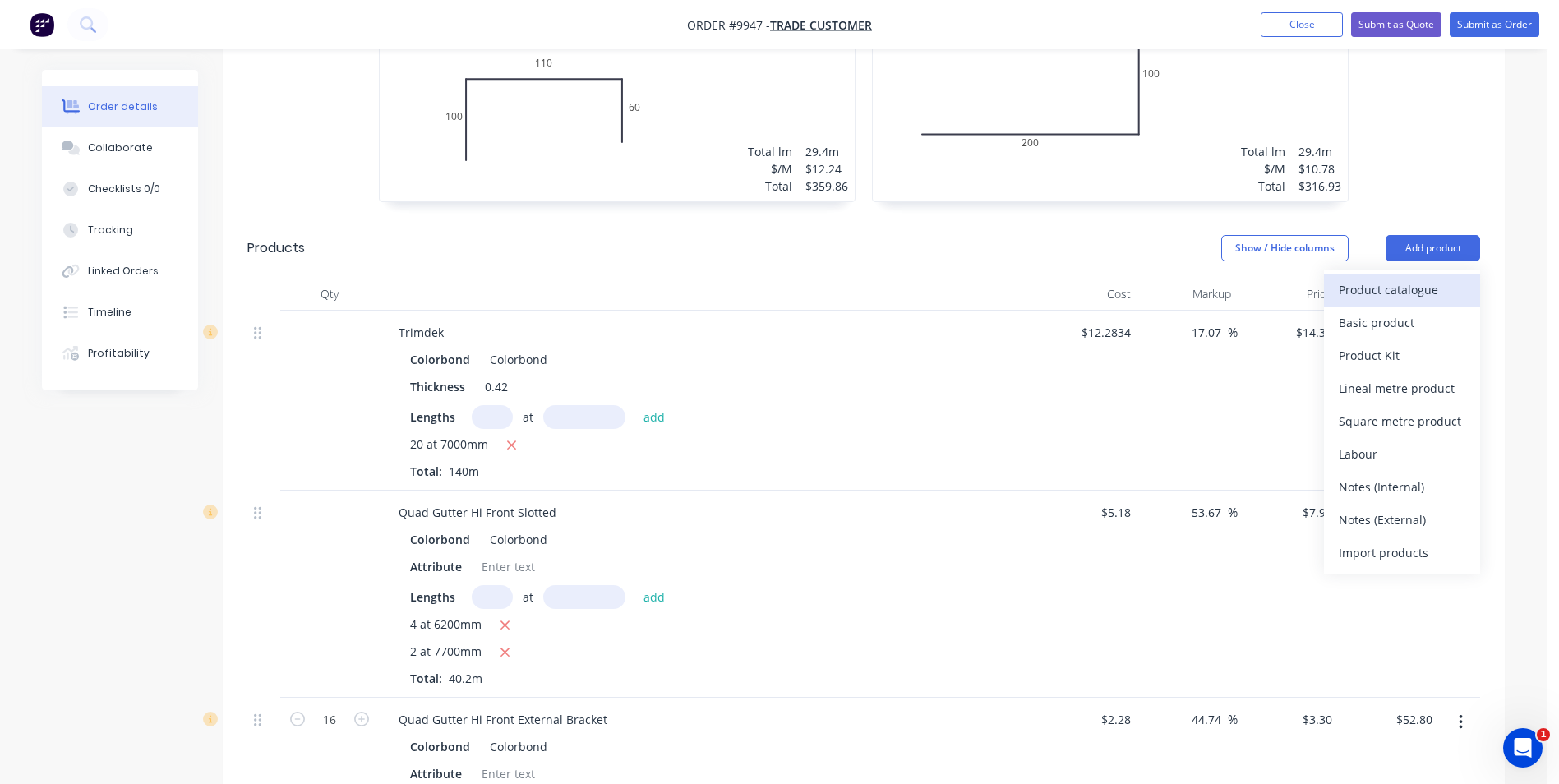
click at [1386, 295] on div "Product catalogue" at bounding box center [1401, 289] width 126 height 23
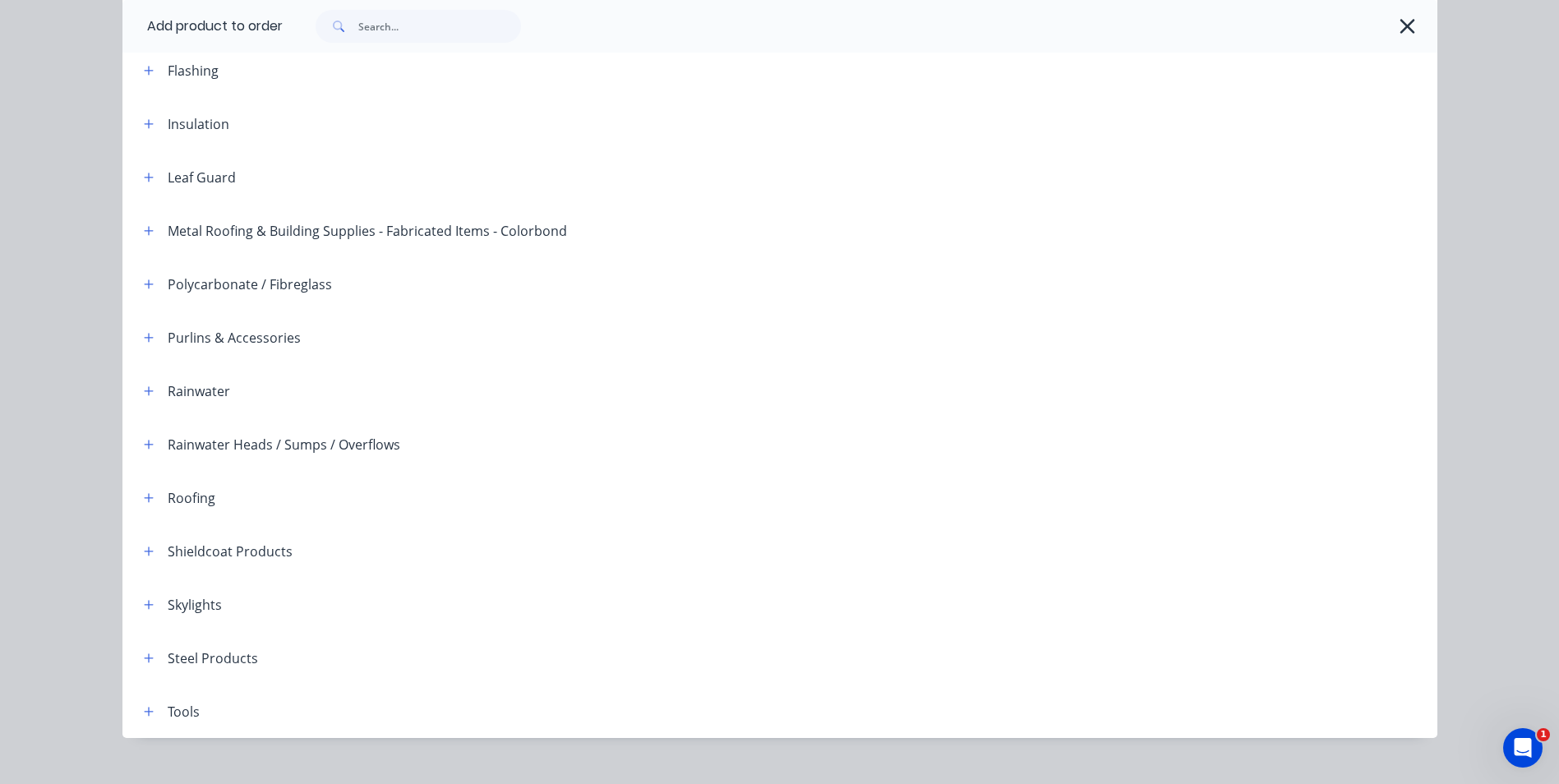
scroll to position [377, 0]
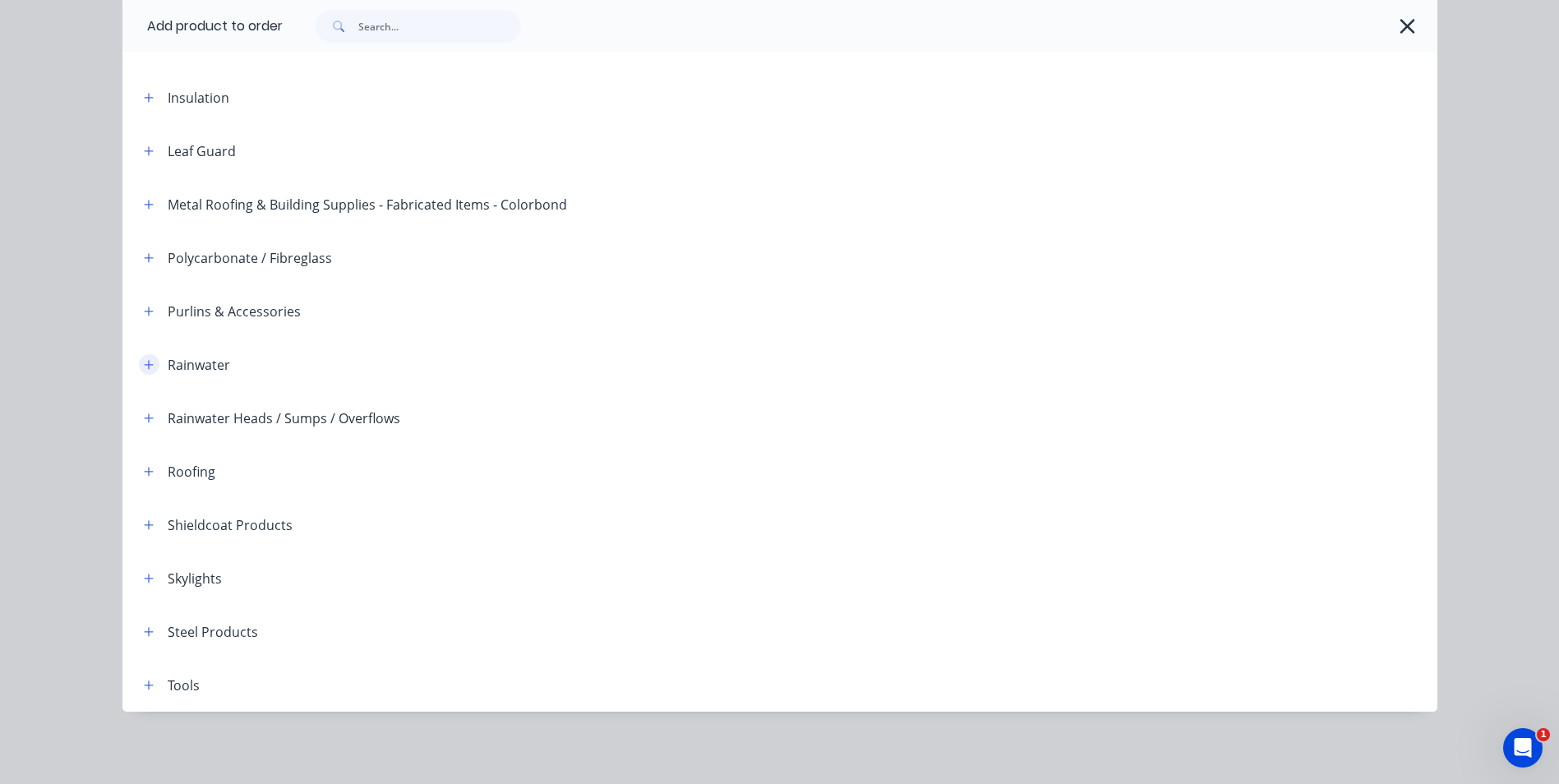
click at [144, 359] on icon "button" at bounding box center [149, 364] width 10 height 12
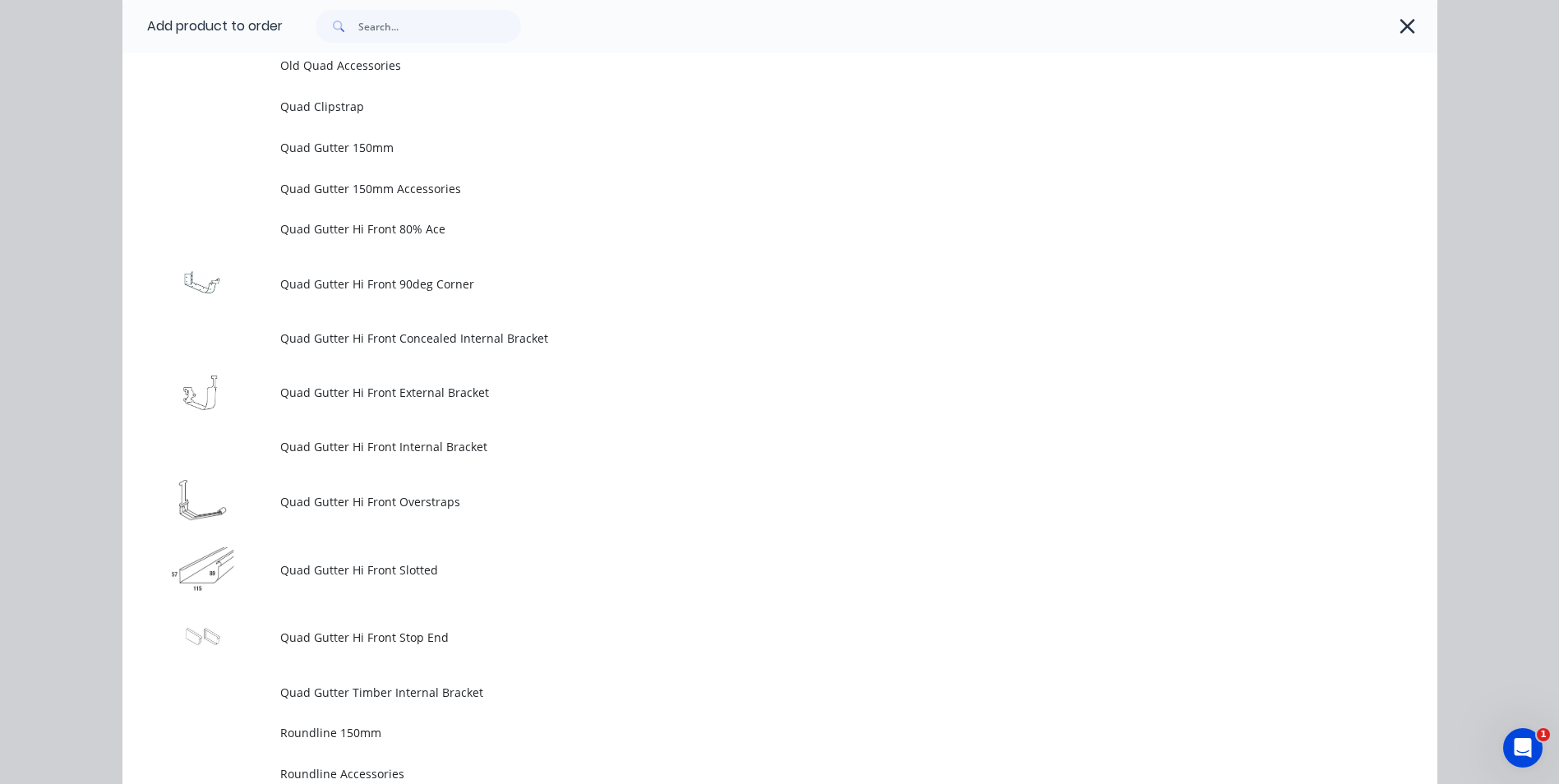
scroll to position [4403, 0]
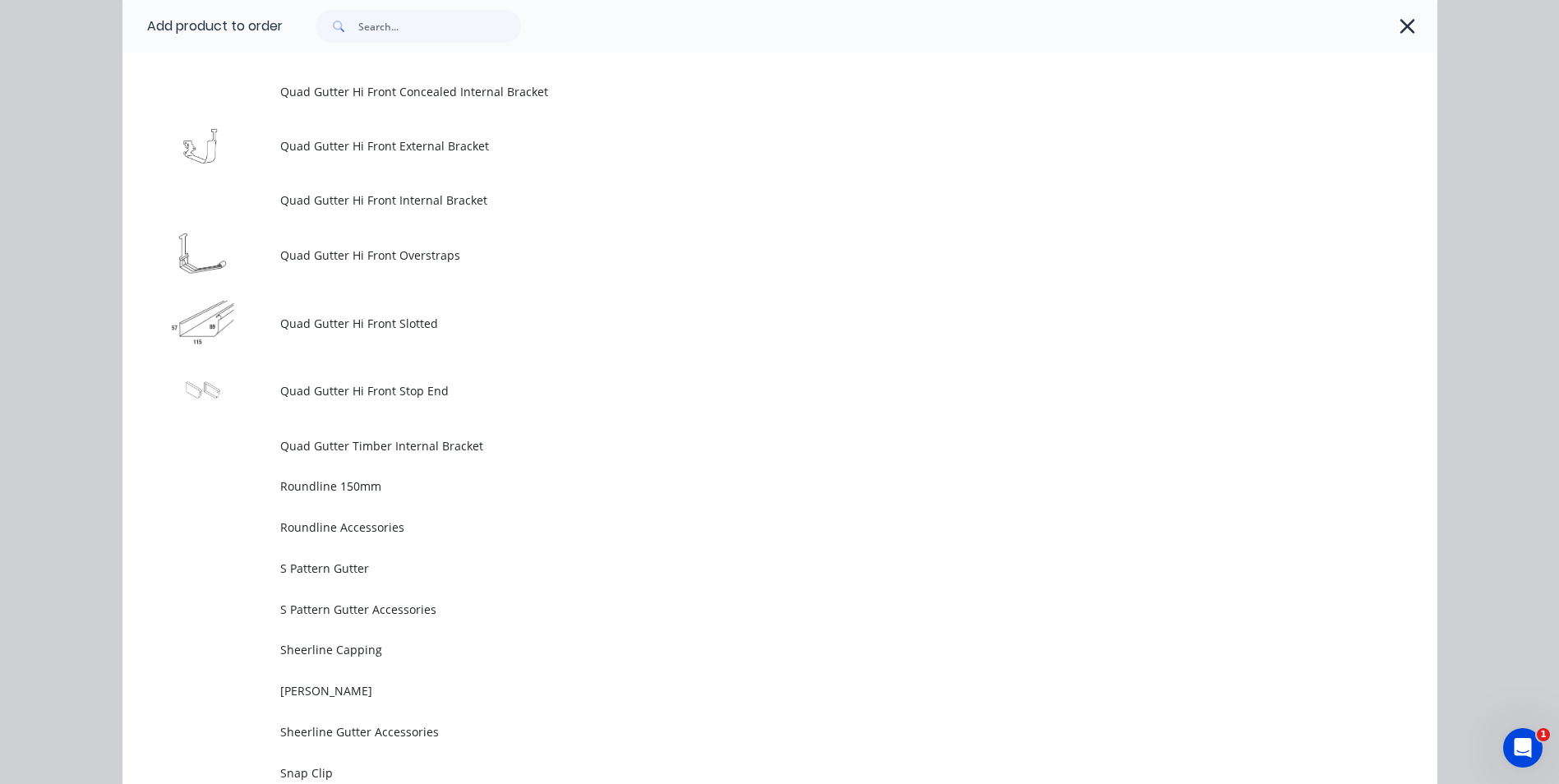
click at [340, 397] on span "Quad Gutter Hi Front Stop End" at bounding box center [743, 390] width 925 height 17
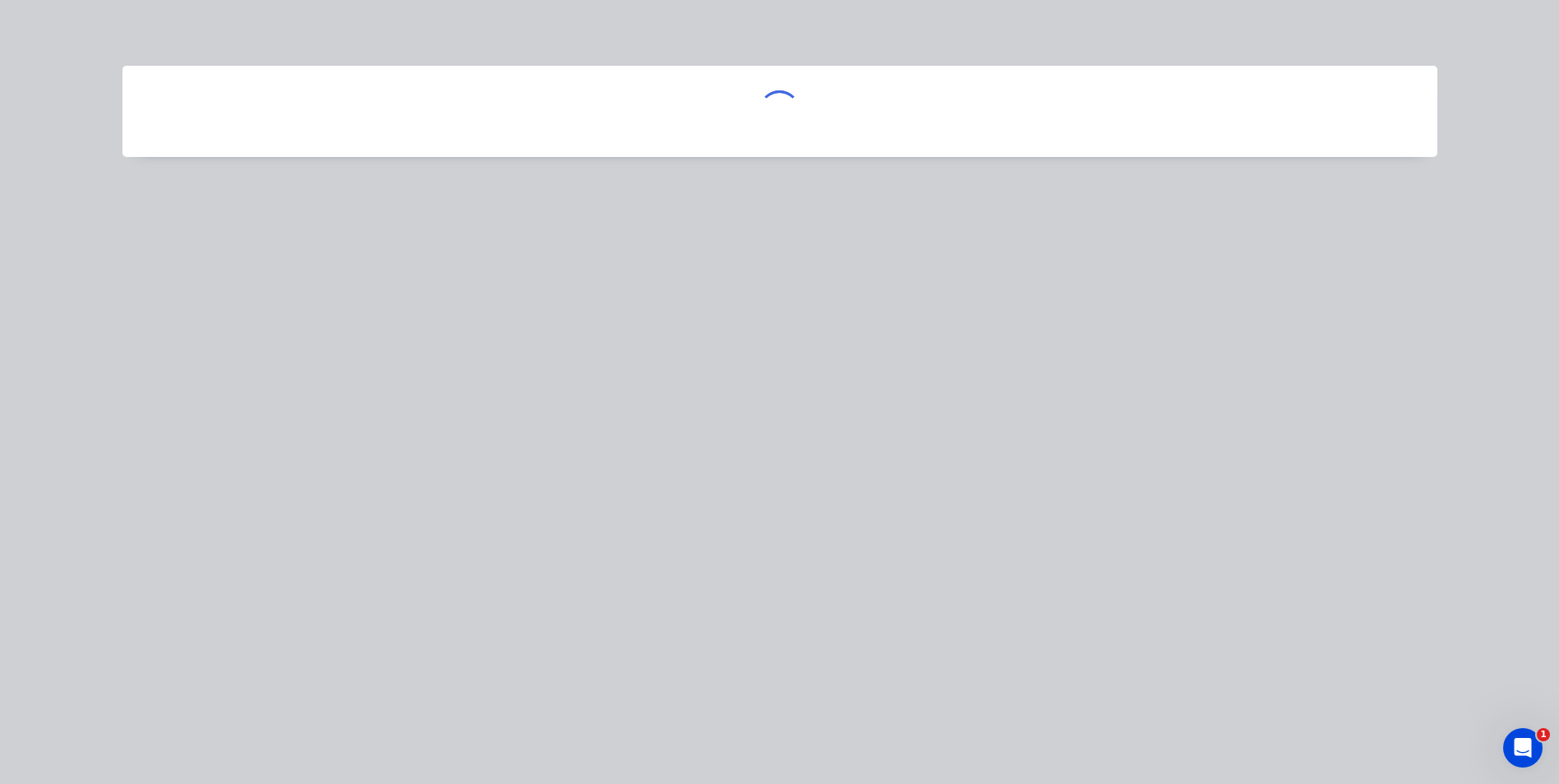
scroll to position [0, 0]
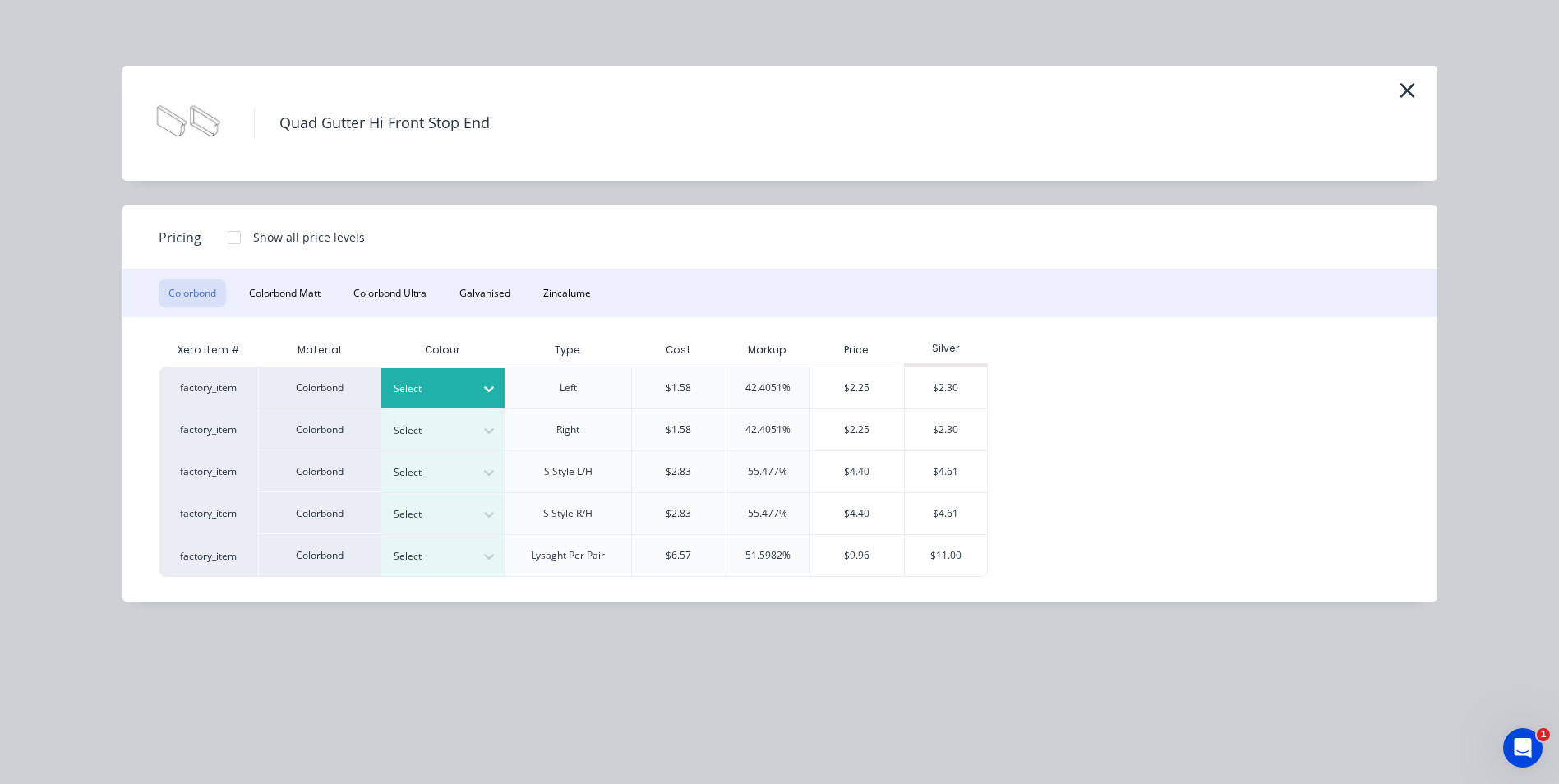
click at [489, 383] on icon at bounding box center [488, 388] width 16 height 16
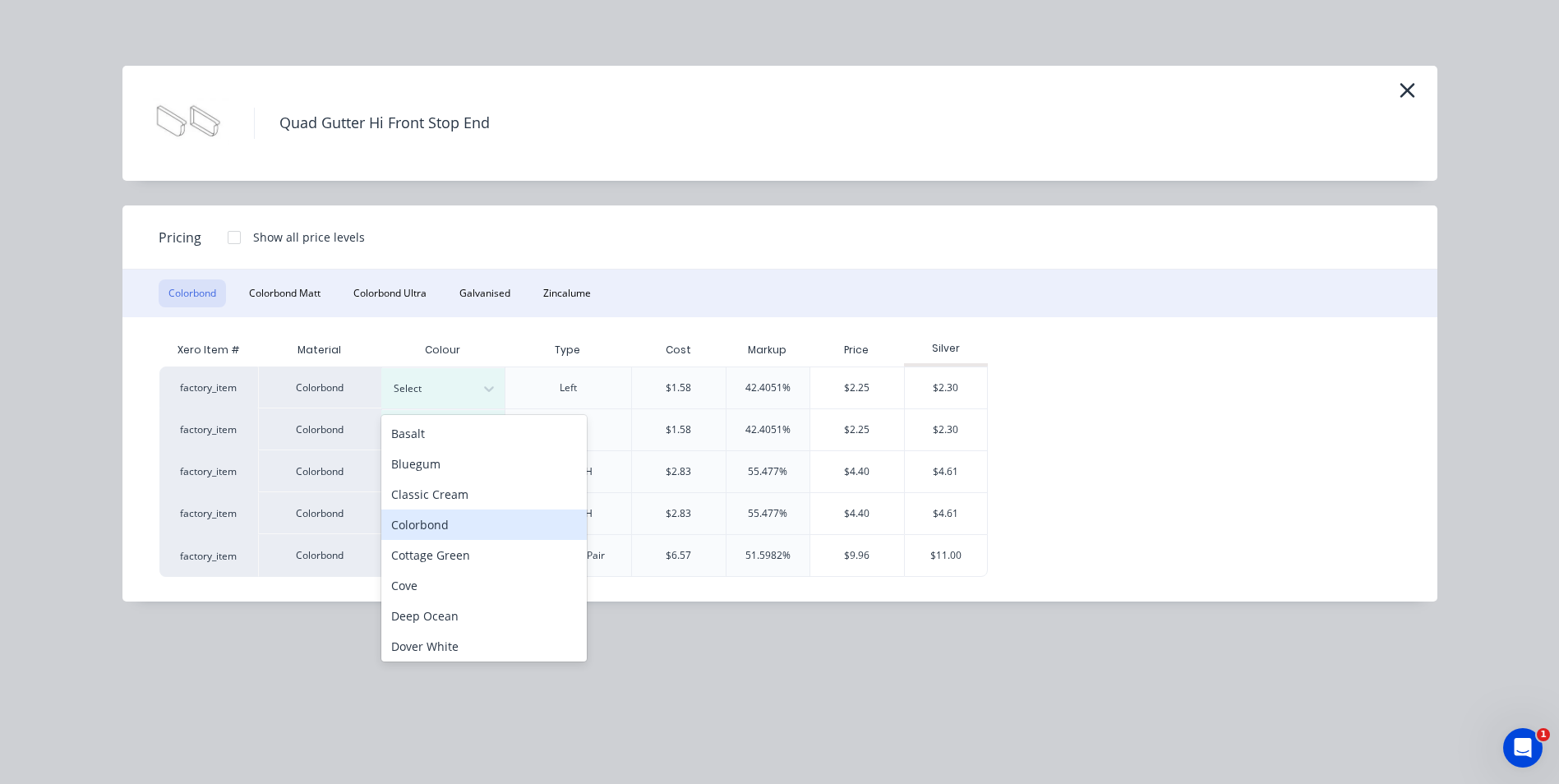
click at [444, 527] on div "Colorbond" at bounding box center [484, 524] width 205 height 31
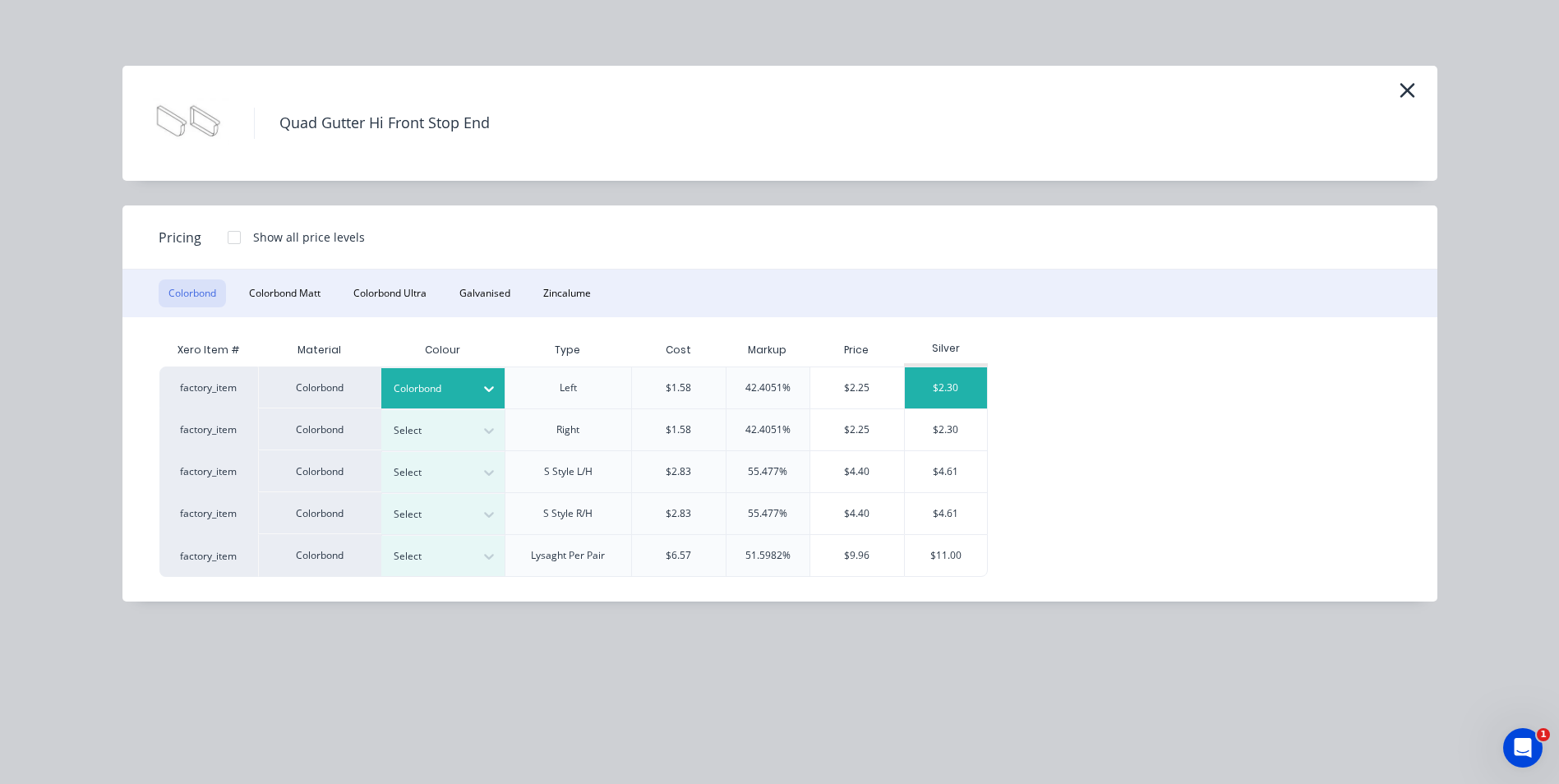
click at [962, 379] on div "$2.30" at bounding box center [945, 388] width 82 height 41
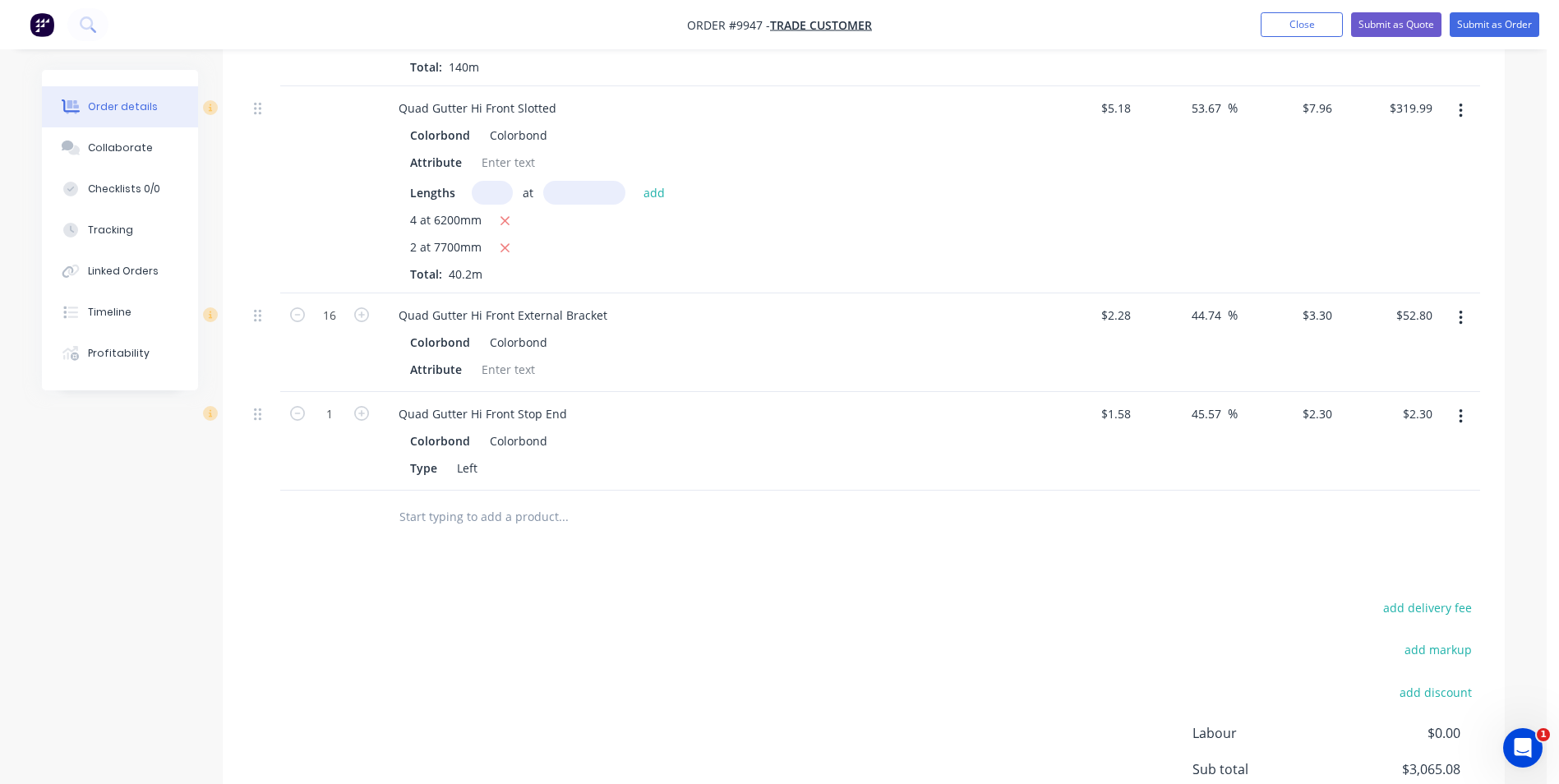
scroll to position [583, 0]
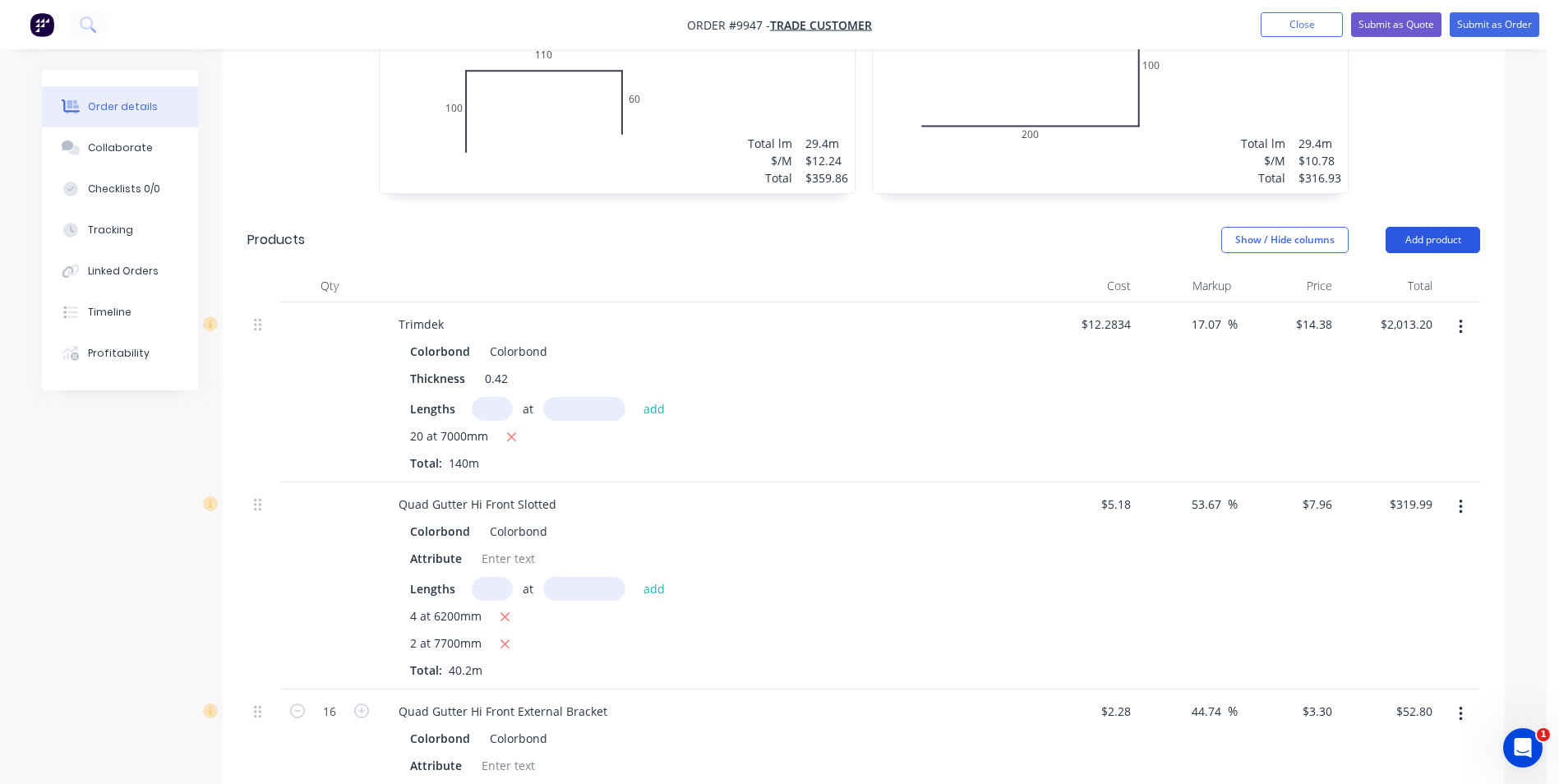
click at [1430, 232] on button "Add product" at bounding box center [1432, 240] width 95 height 26
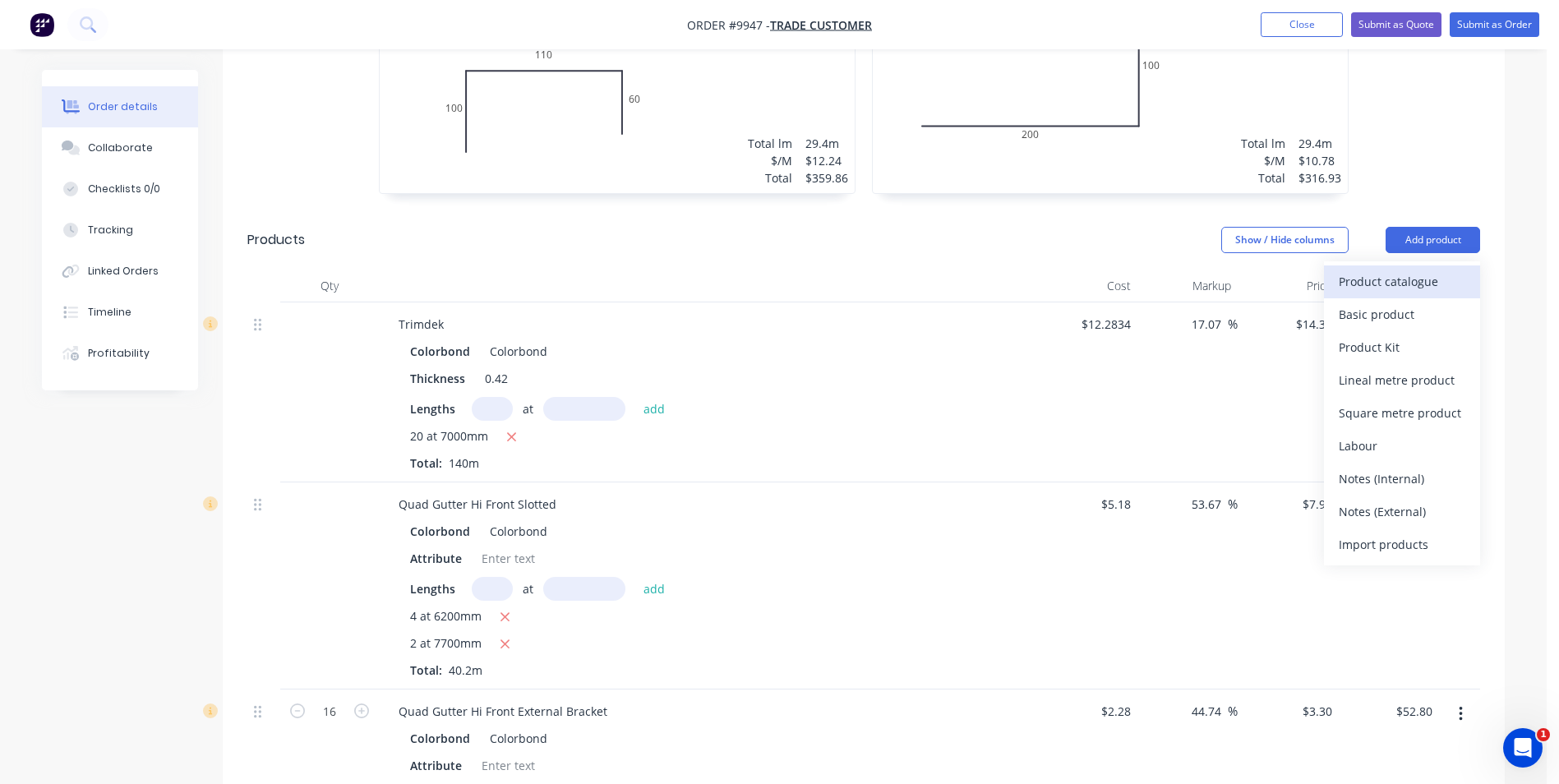
click at [1403, 278] on div "Product catalogue" at bounding box center [1401, 281] width 126 height 23
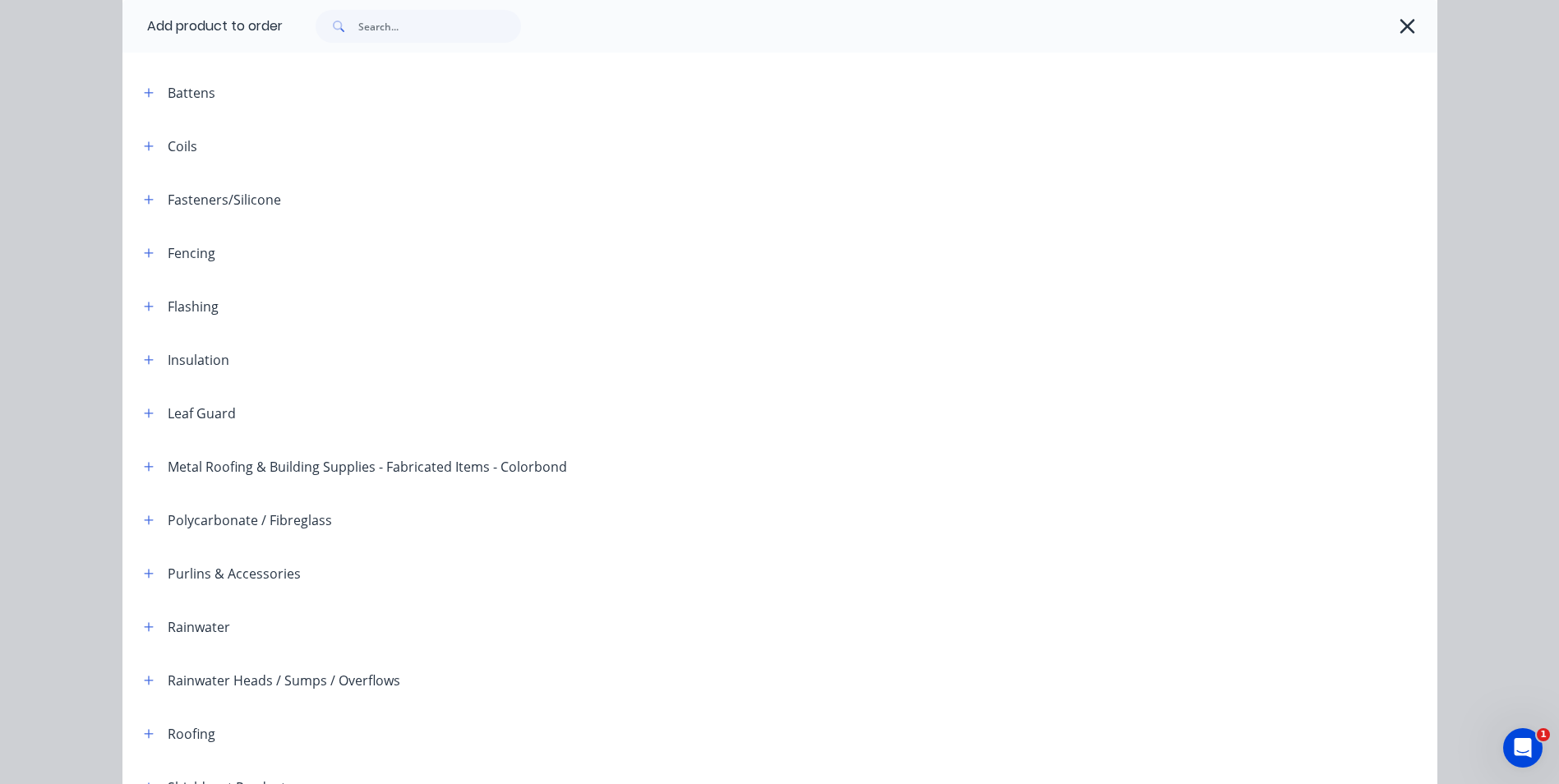
scroll to position [377, 0]
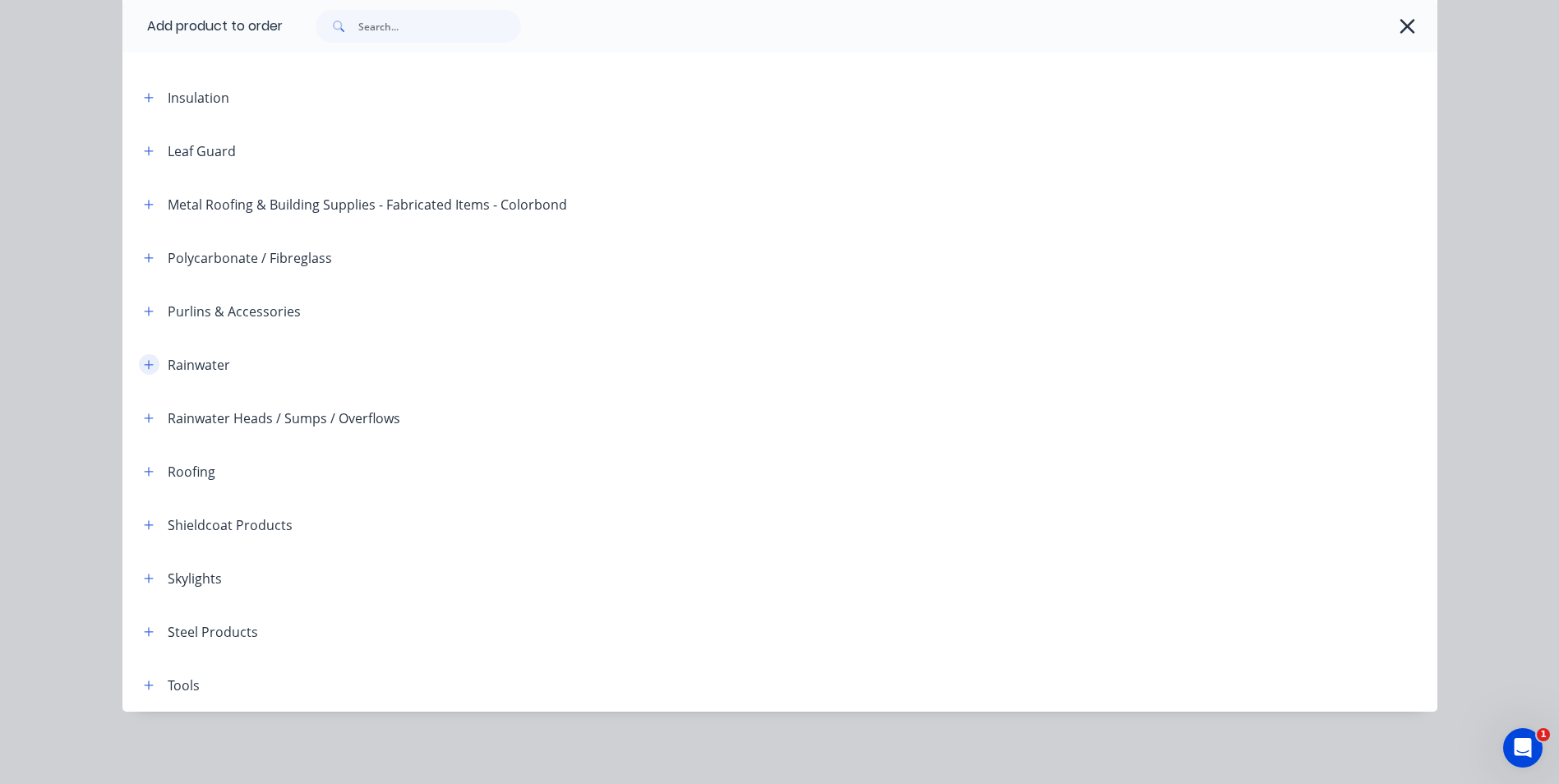
click at [144, 367] on icon "button" at bounding box center [149, 364] width 10 height 12
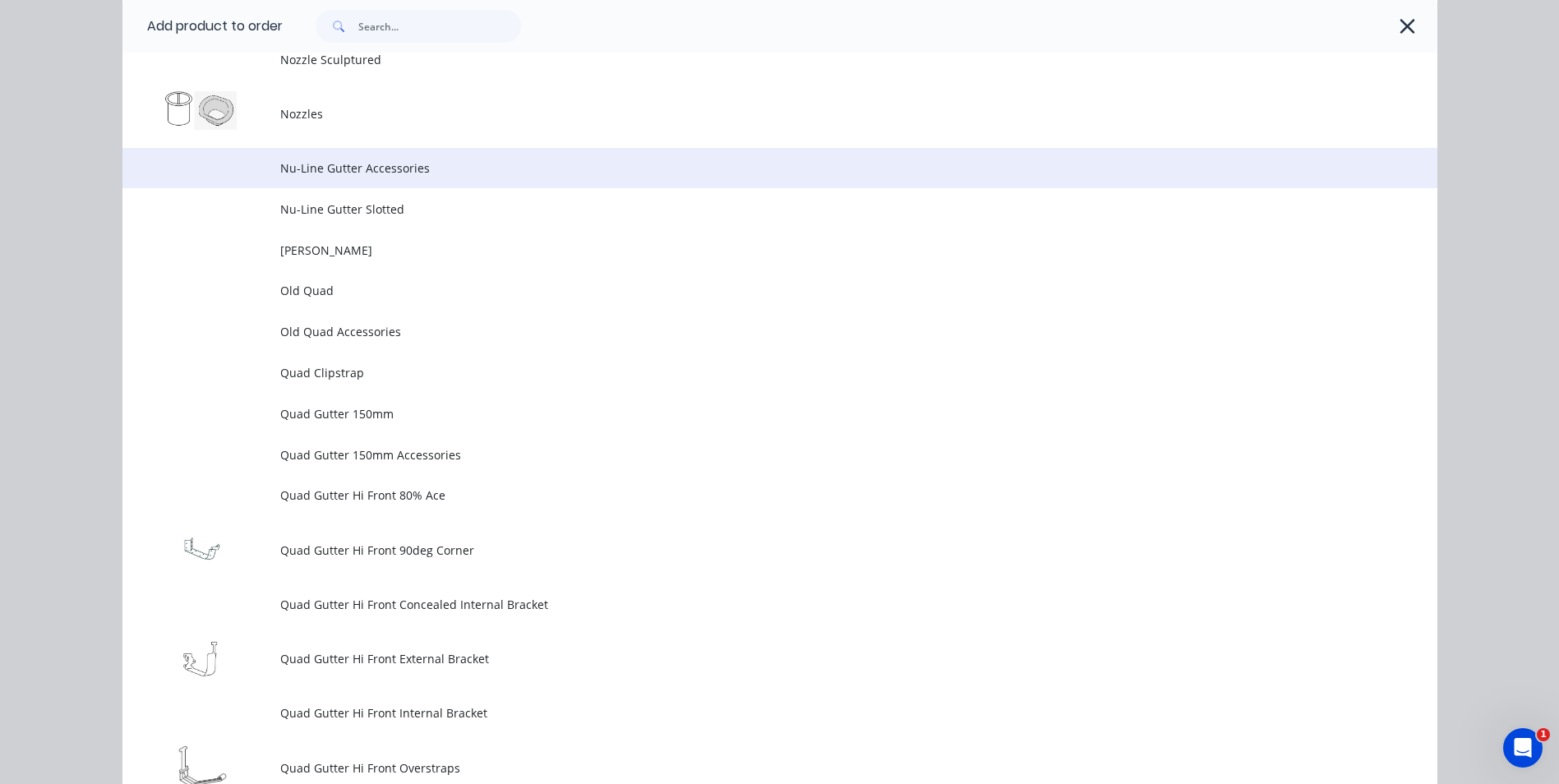
scroll to position [4320, 0]
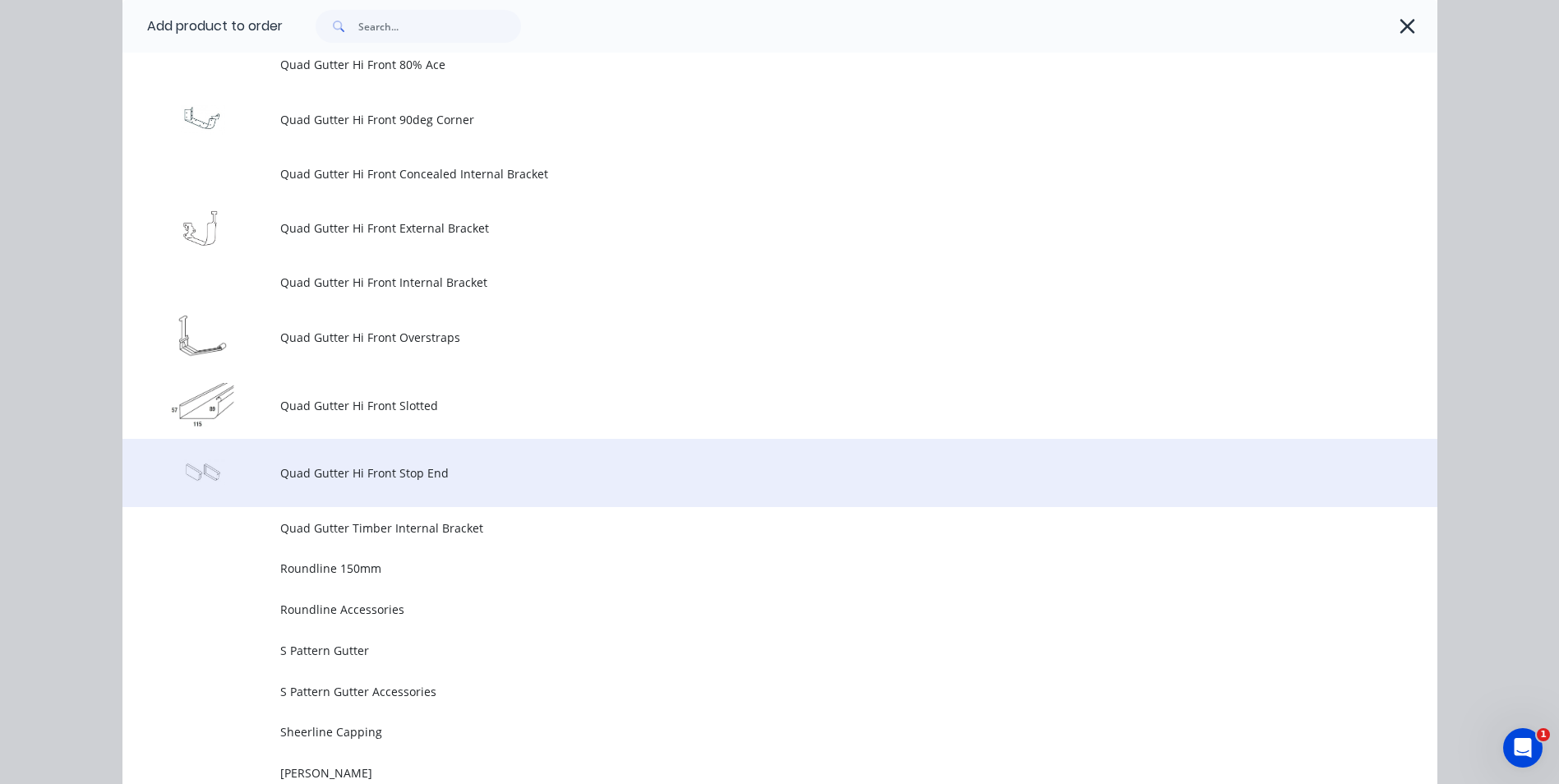
click at [374, 480] on span "Quad Gutter Hi Front Stop End" at bounding box center [743, 472] width 925 height 17
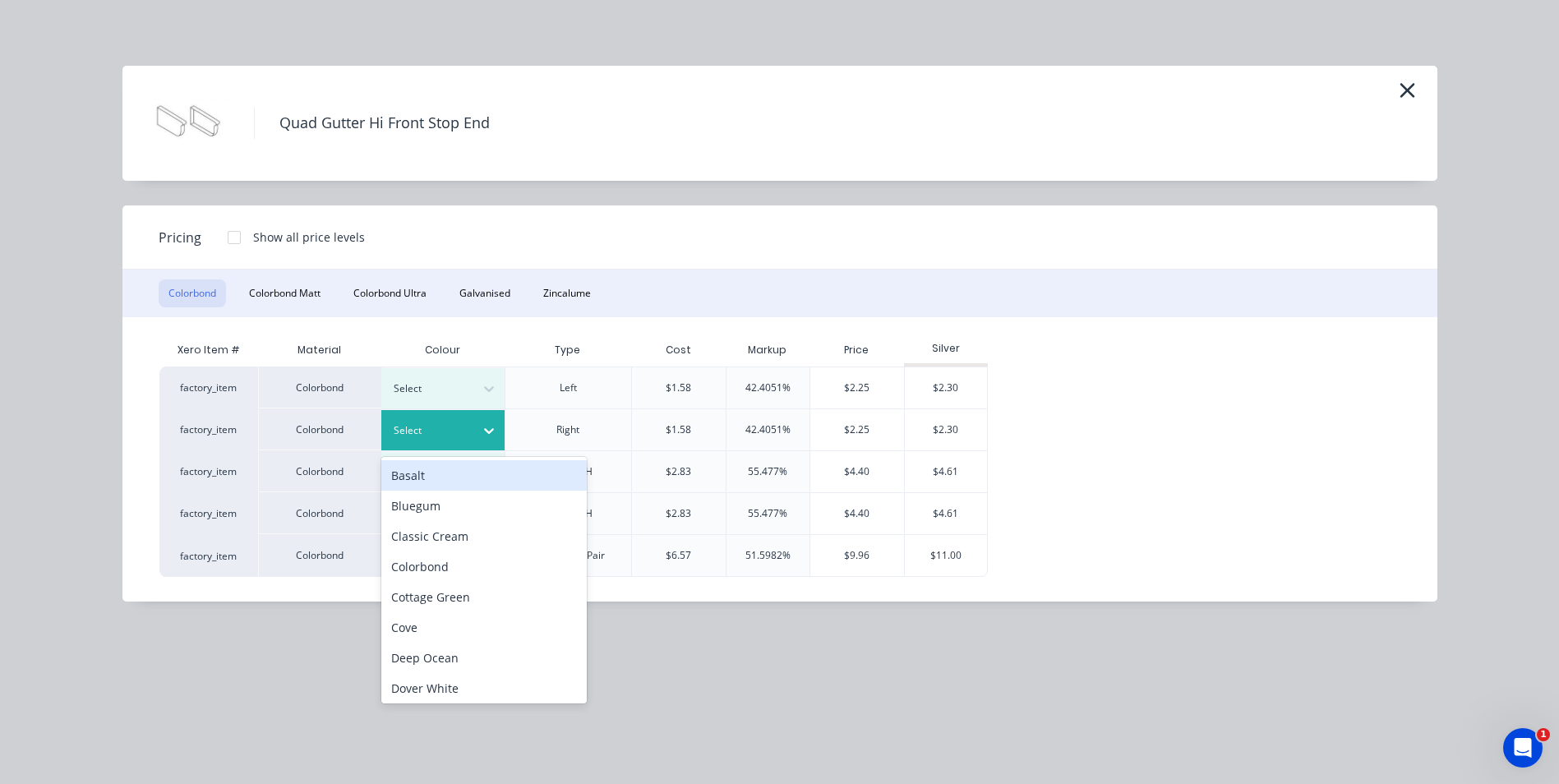
click at [484, 425] on icon at bounding box center [488, 431] width 16 height 16
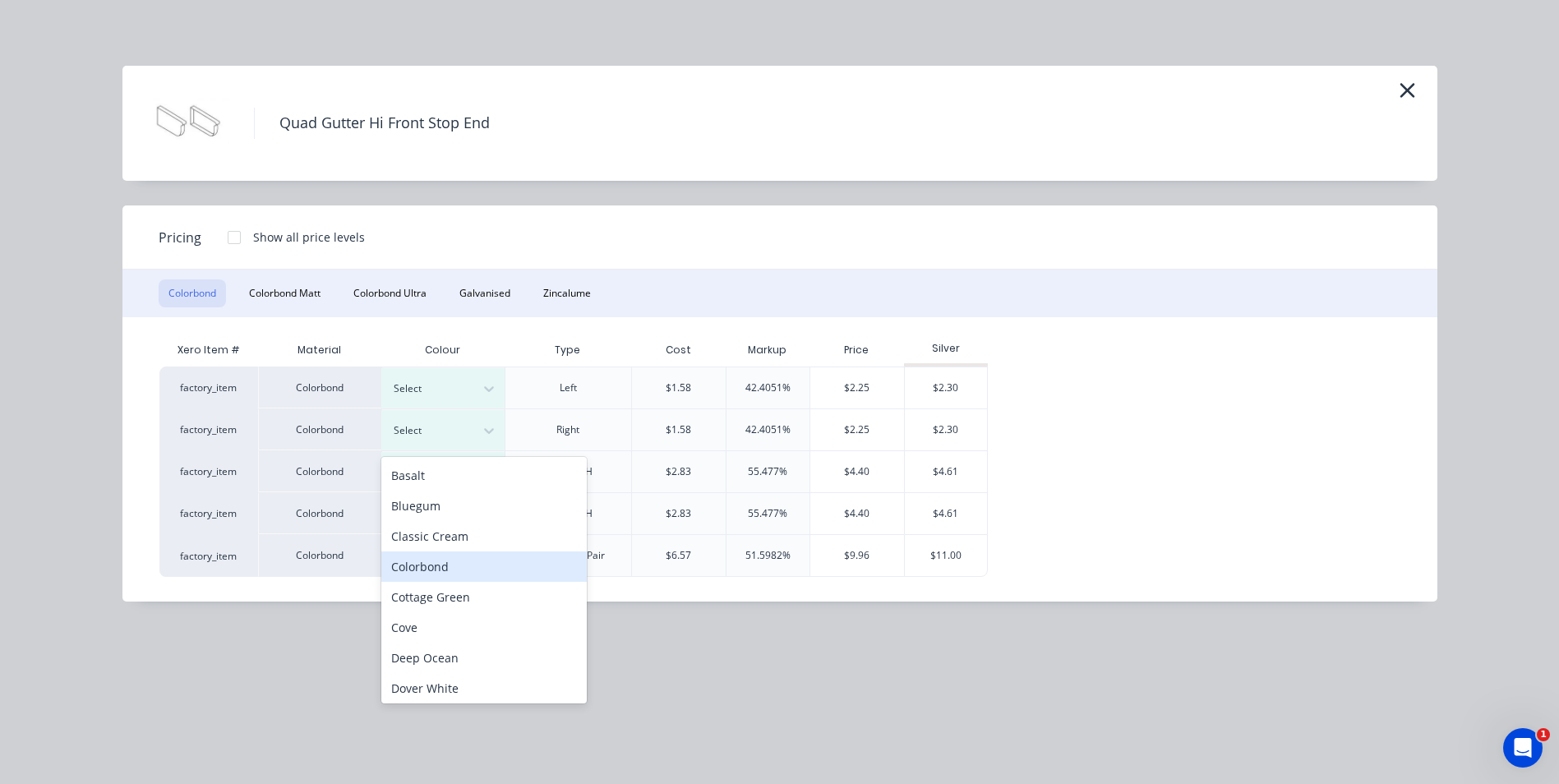
click at [458, 566] on div "Colorbond" at bounding box center [484, 567] width 205 height 31
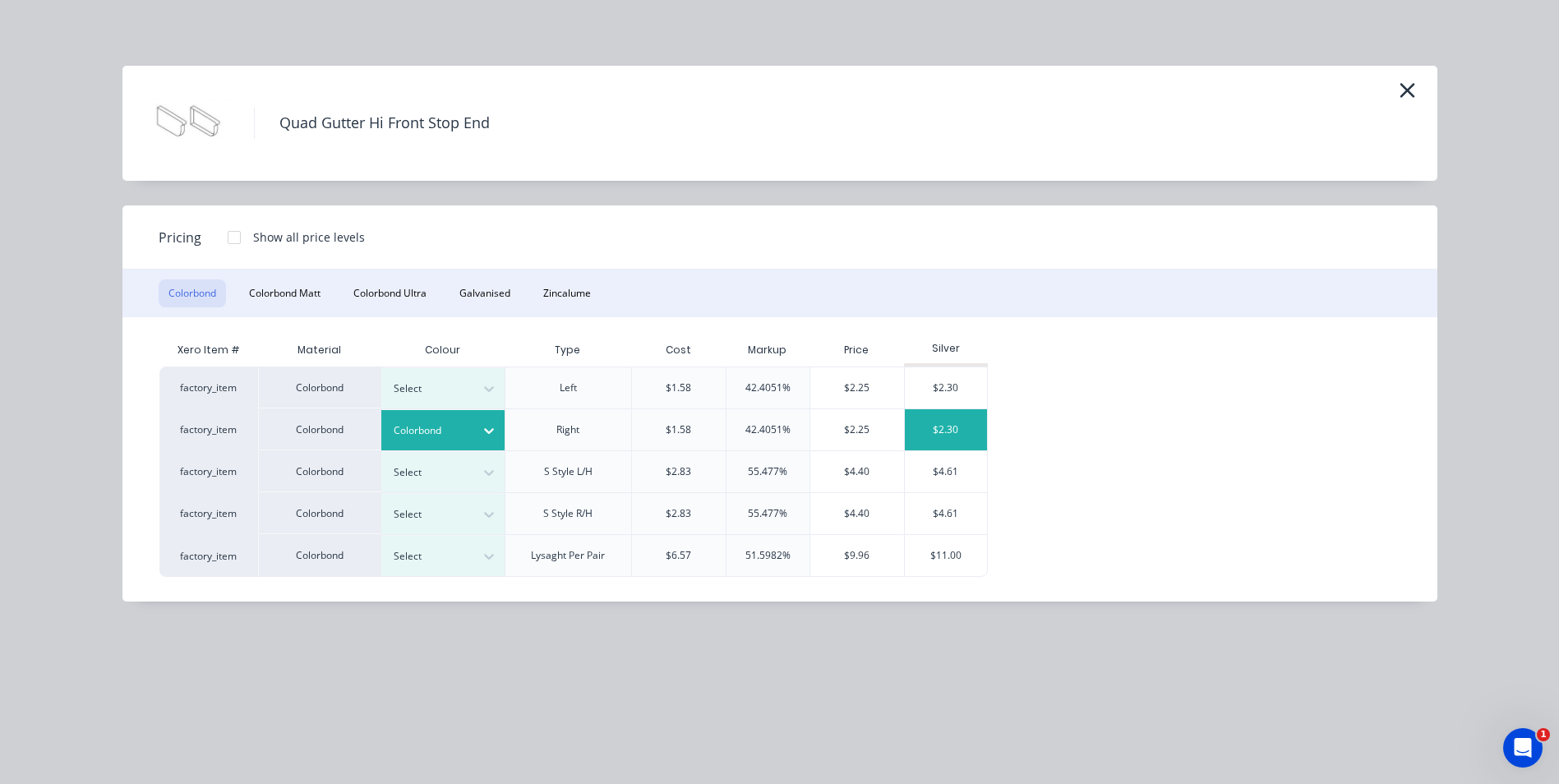
click at [945, 430] on div "$2.30" at bounding box center [945, 430] width 82 height 41
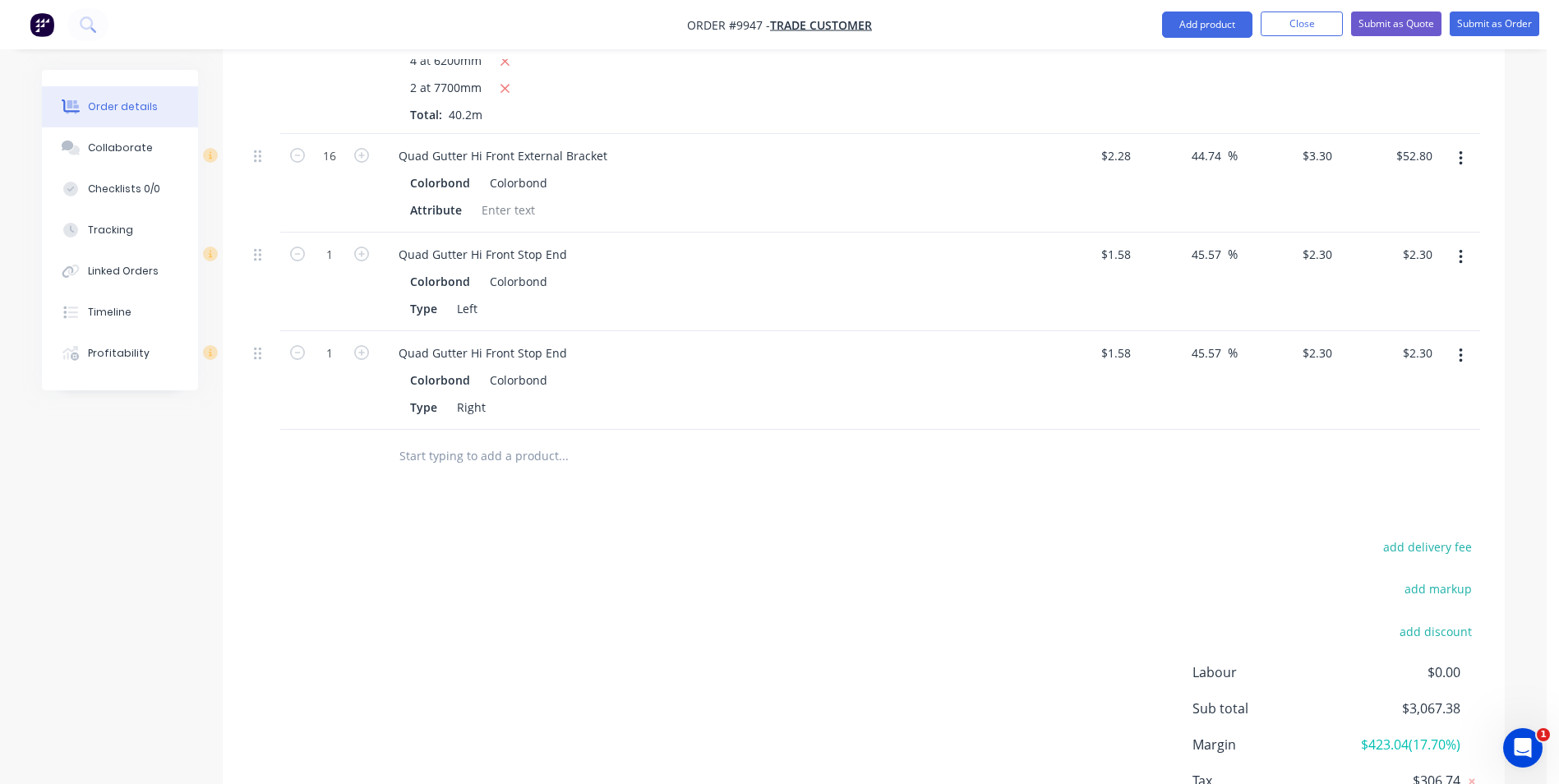
scroll to position [1159, 0]
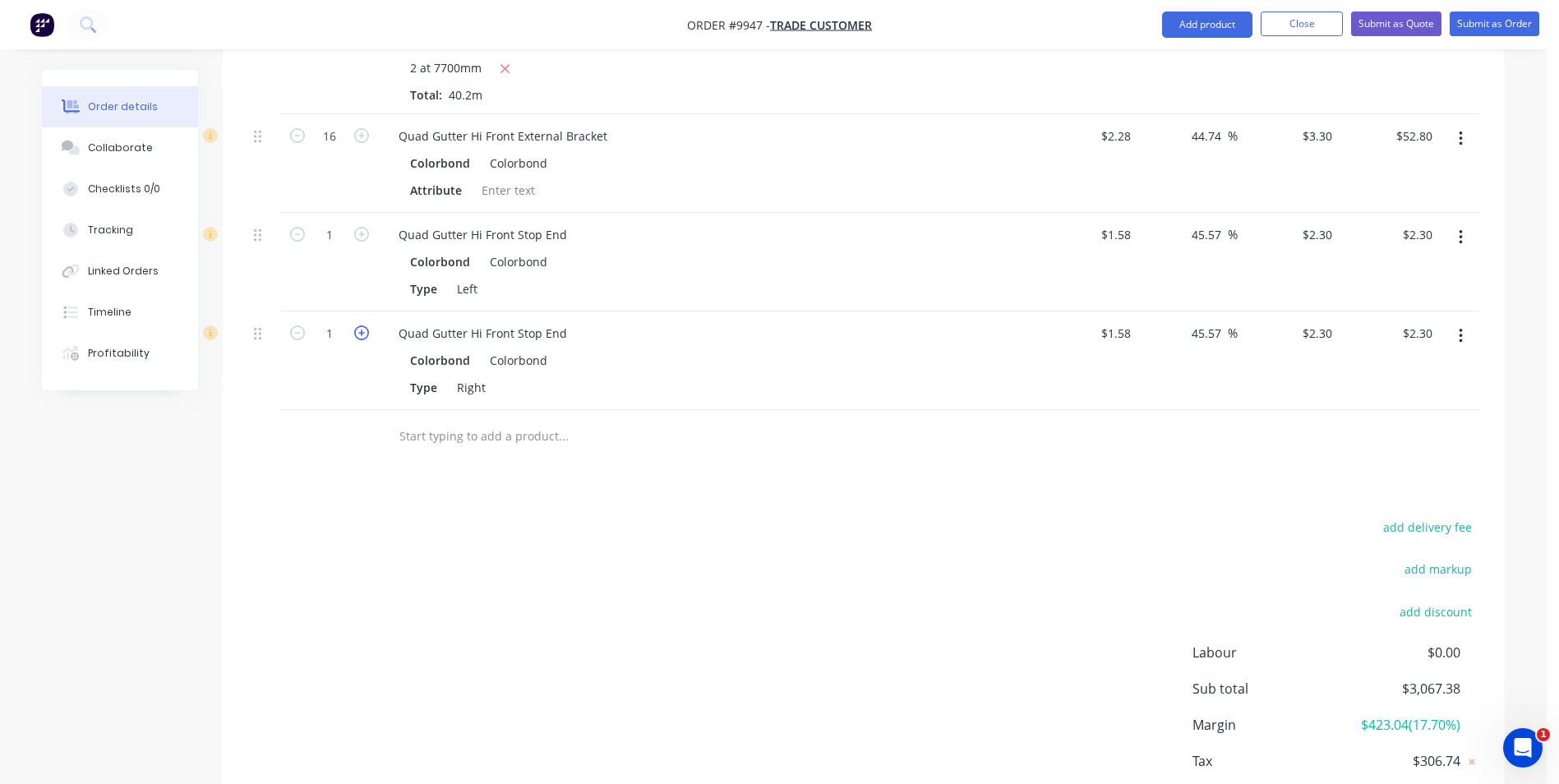
click at [361, 334] on icon "button" at bounding box center [361, 333] width 14 height 14
click at [294, 330] on icon "button" at bounding box center [297, 333] width 14 height 14
click at [363, 238] on icon "button" at bounding box center [361, 234] width 14 height 14
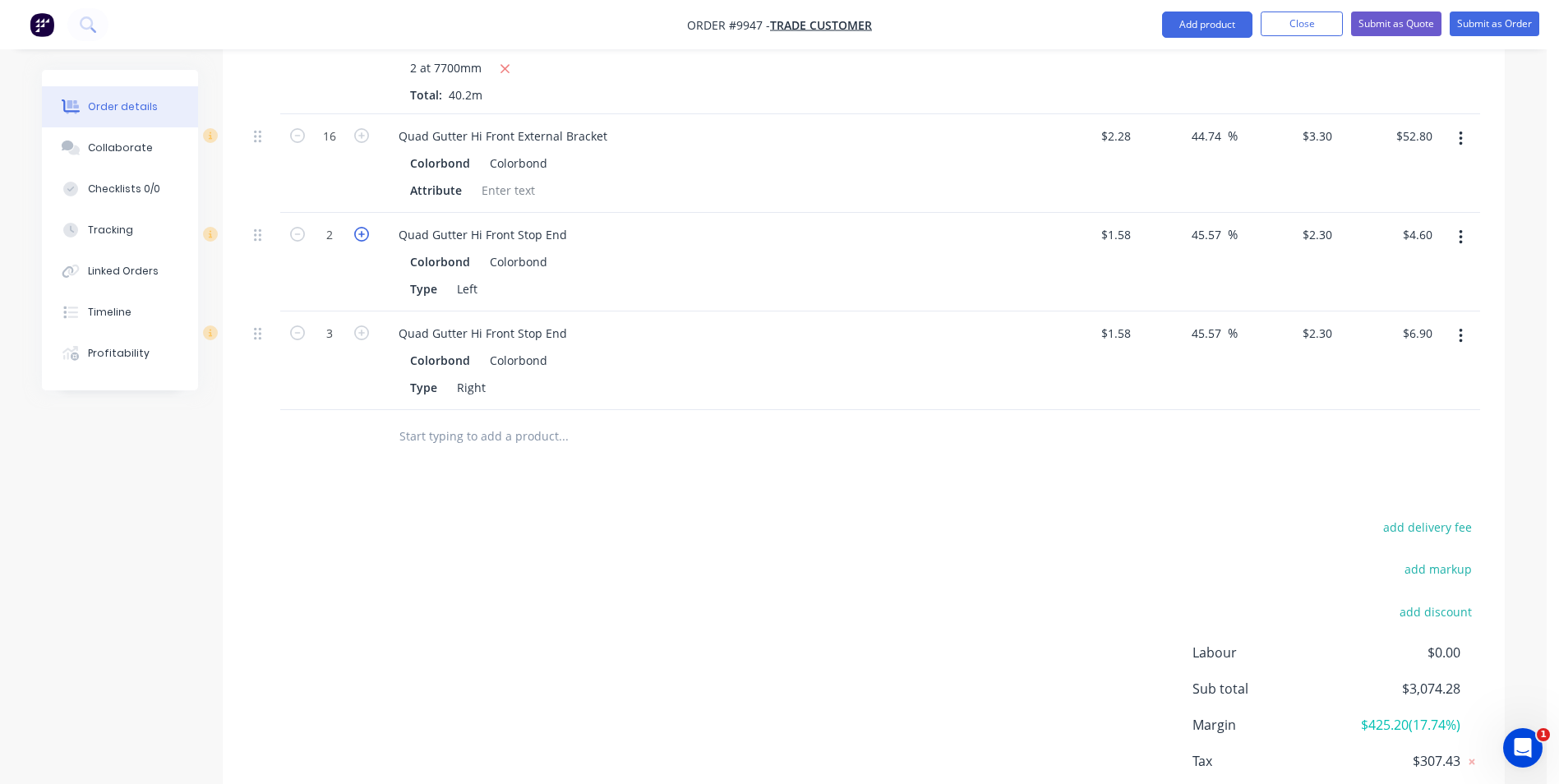
click at [363, 238] on icon "button" at bounding box center [361, 234] width 14 height 14
click at [296, 230] on icon "button" at bounding box center [297, 234] width 14 height 14
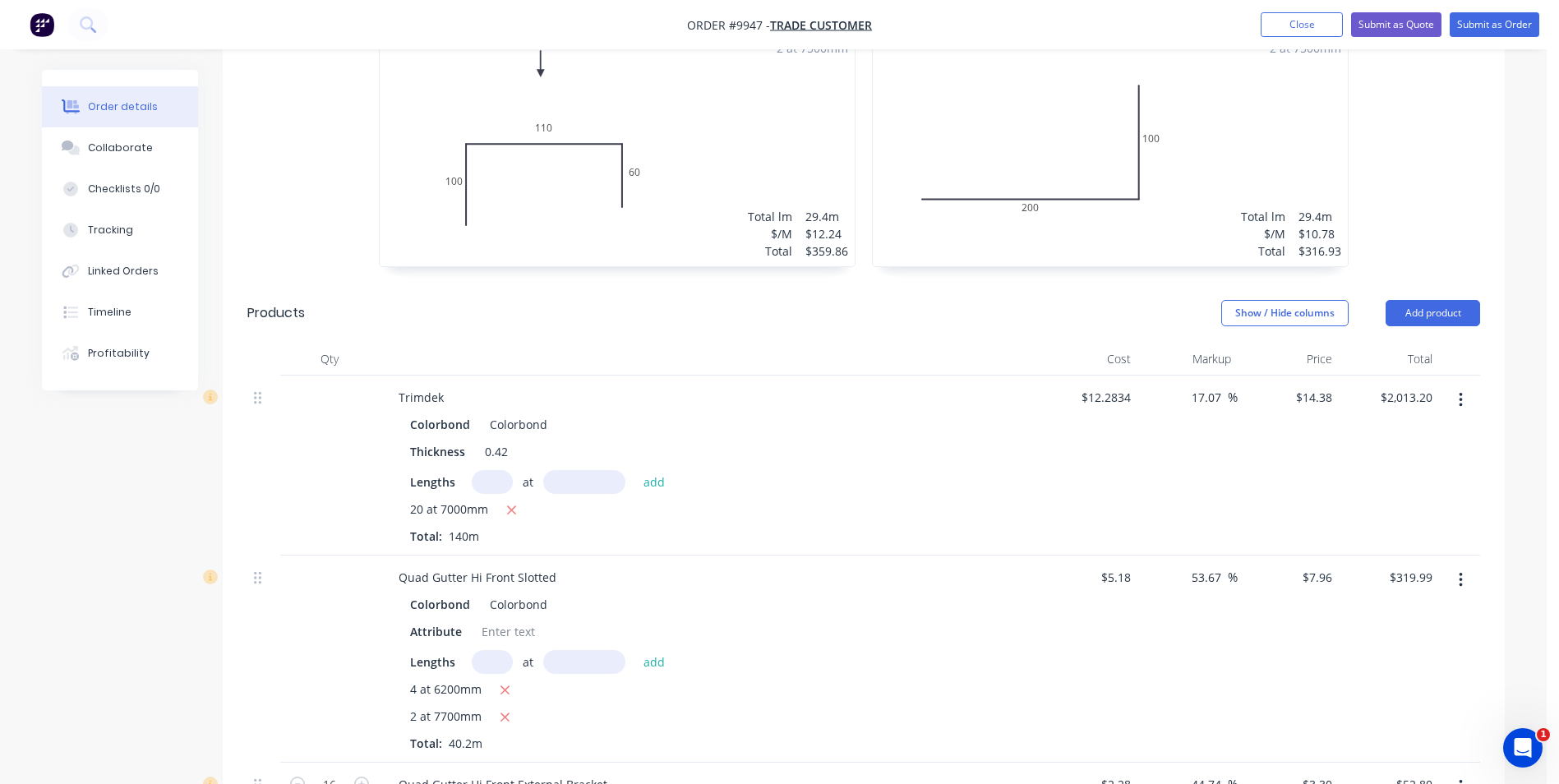
scroll to position [501, 0]
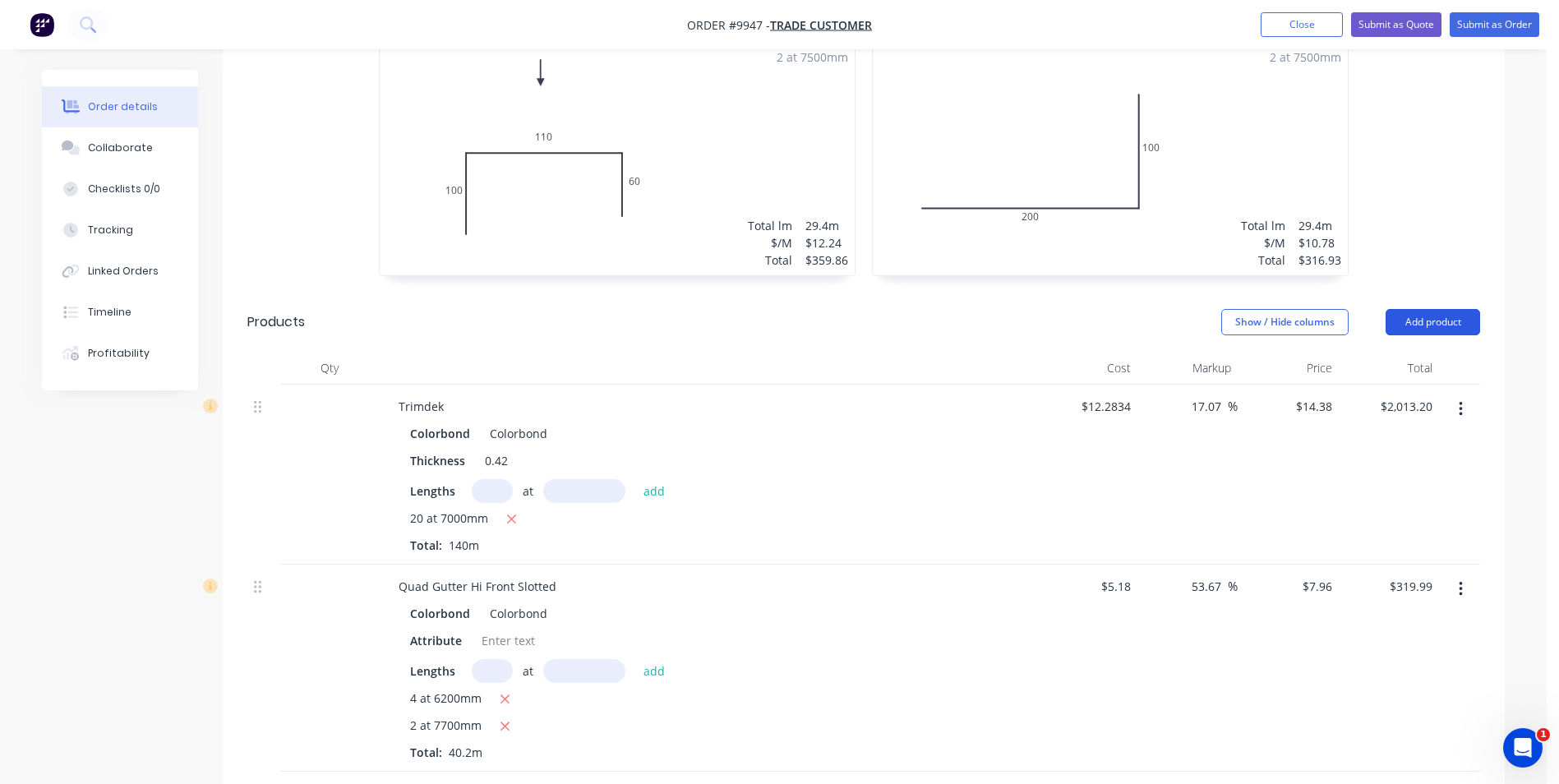
click at [1404, 323] on button "Add product" at bounding box center [1432, 322] width 95 height 26
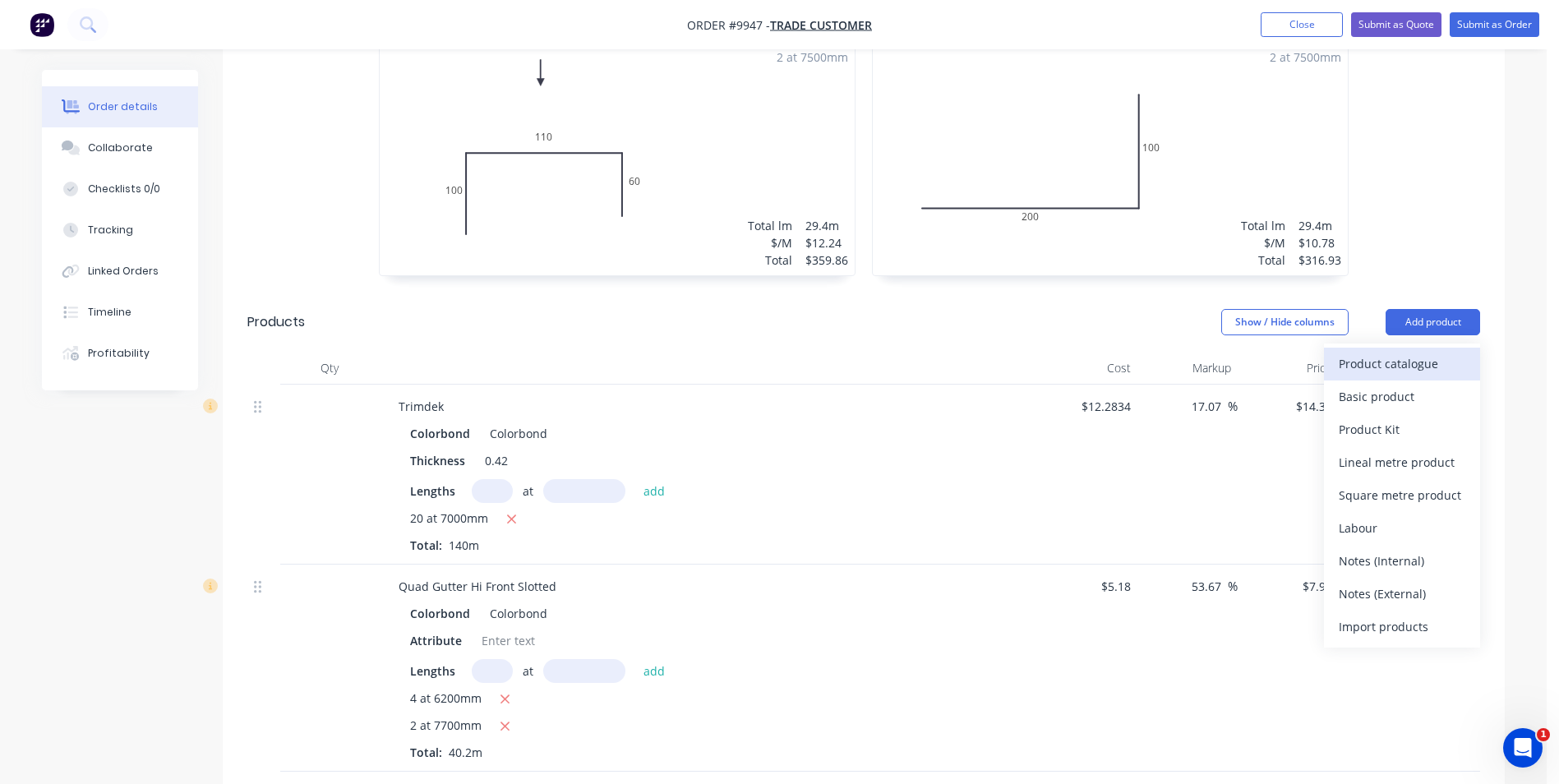
click at [1392, 359] on div "Product catalogue" at bounding box center [1401, 363] width 126 height 23
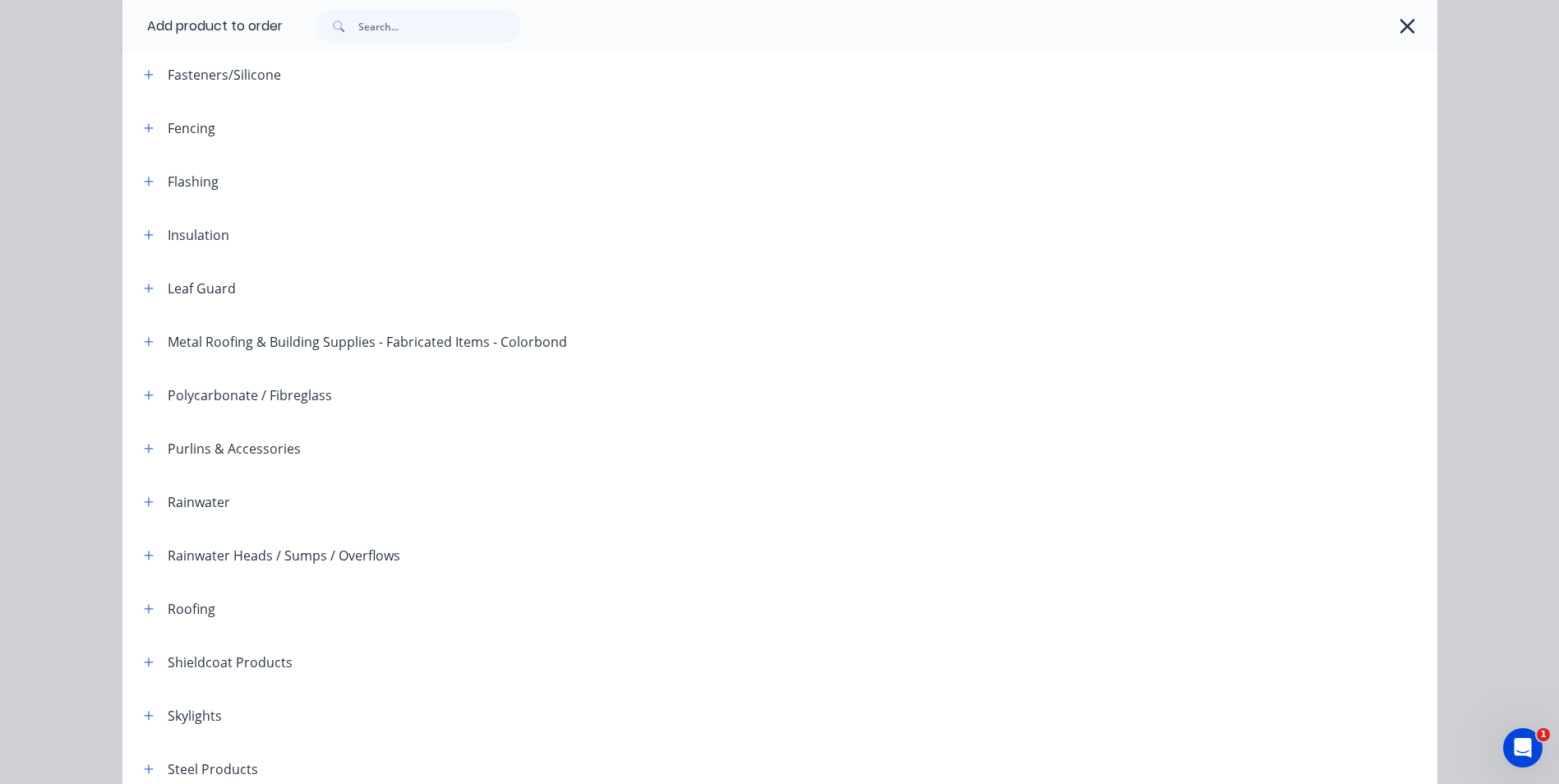
scroll to position [247, 0]
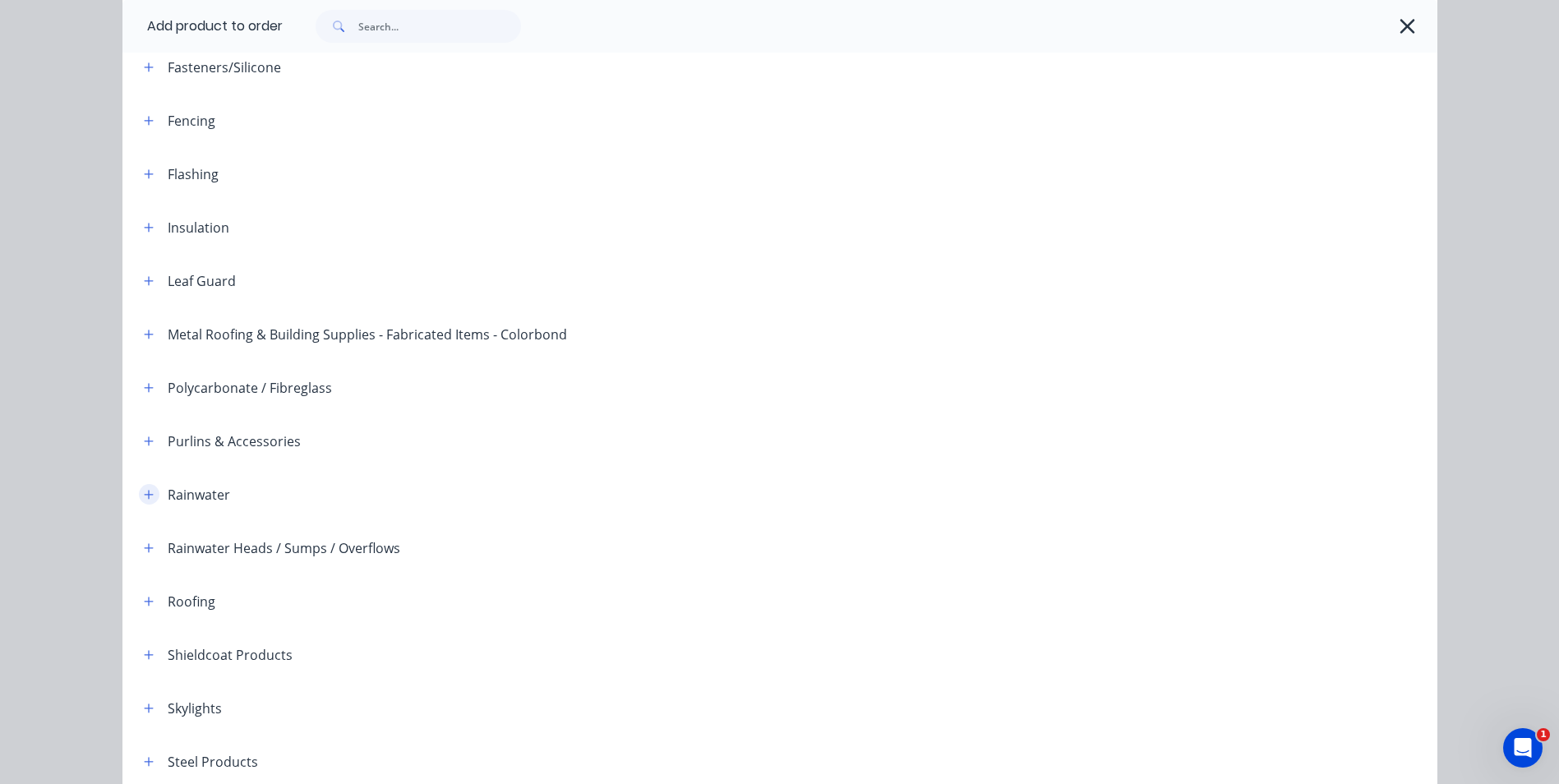
click at [144, 489] on icon "button" at bounding box center [149, 495] width 10 height 12
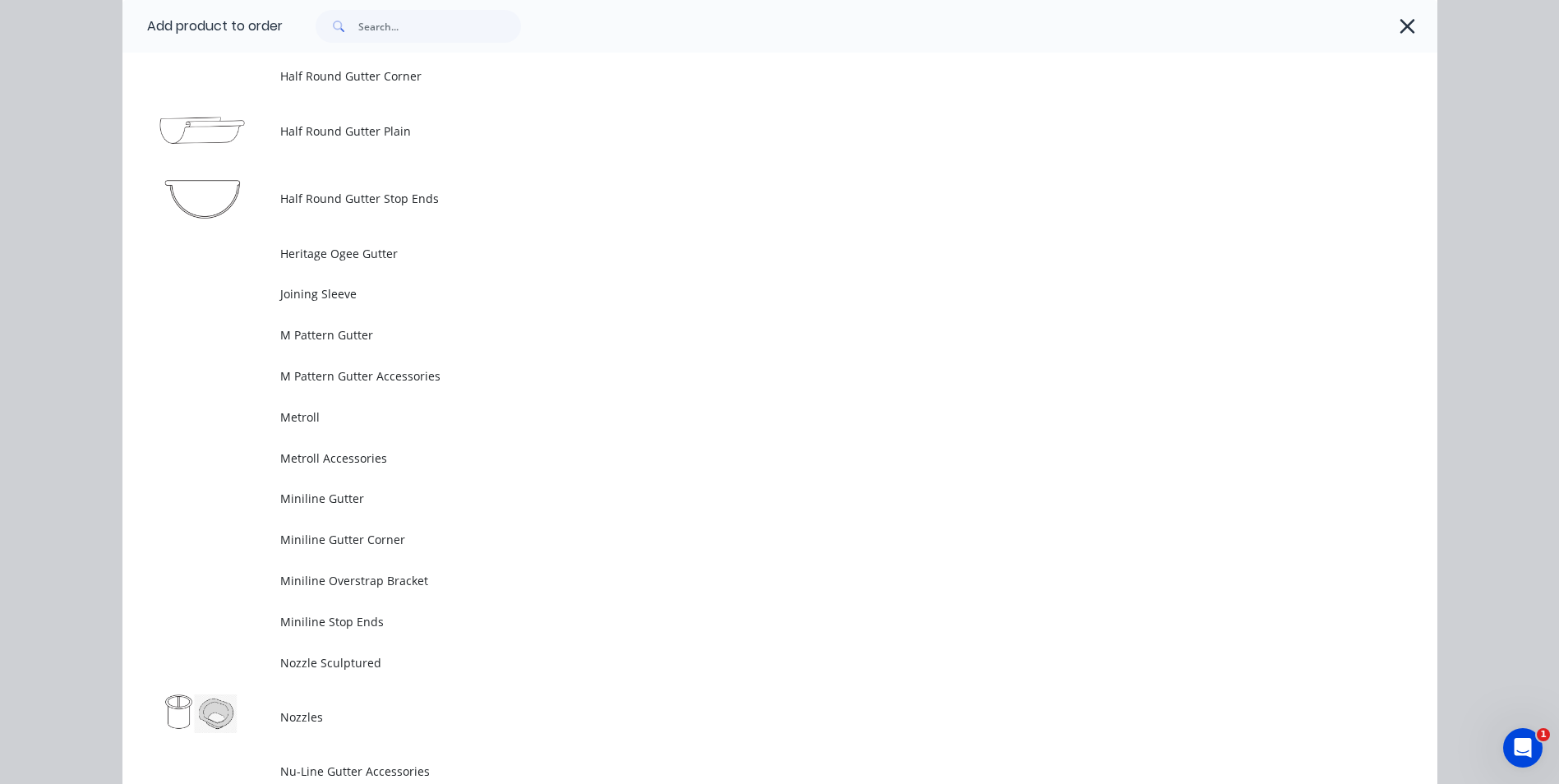
scroll to position [3697, 0]
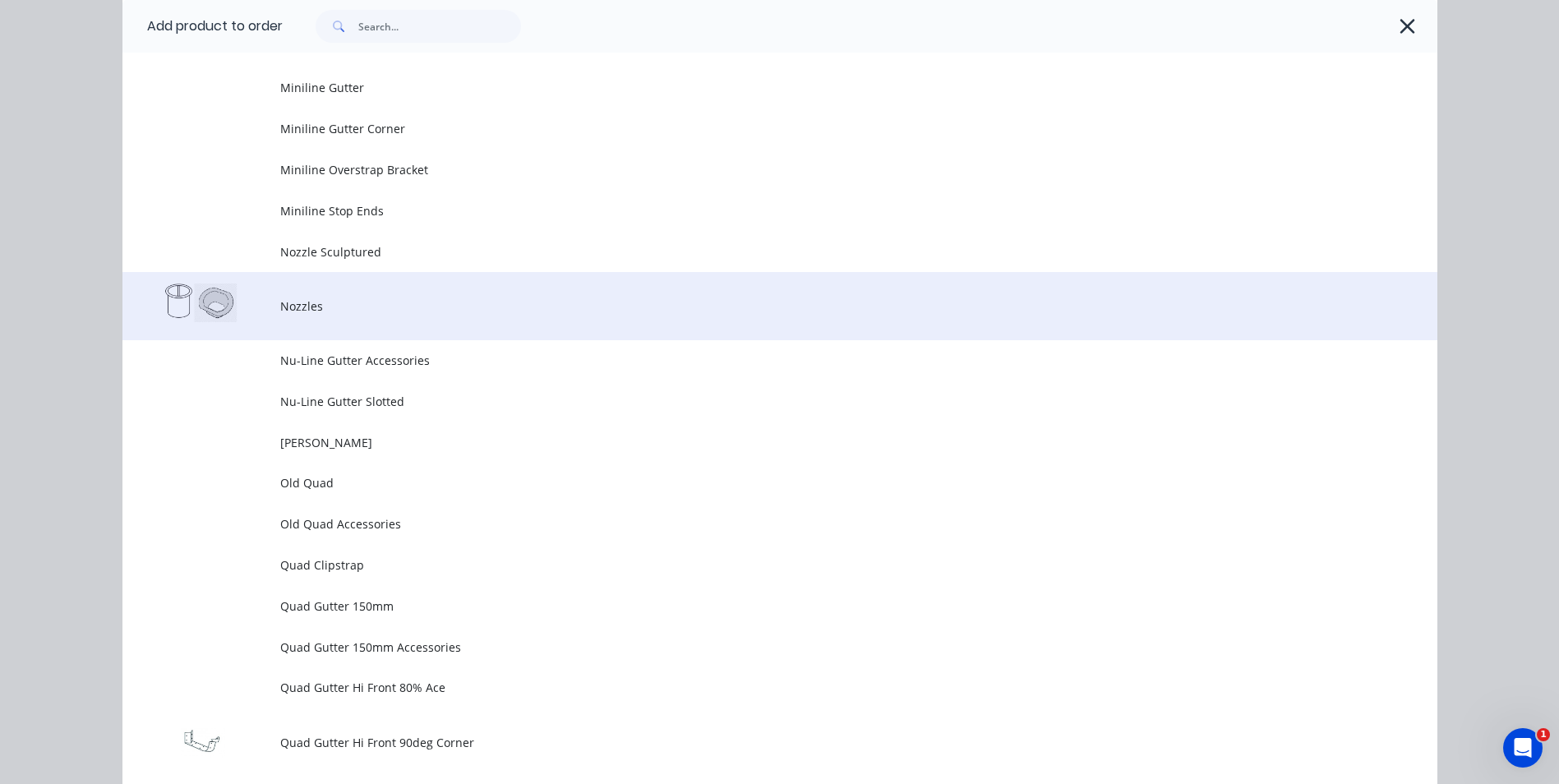
click at [329, 324] on td "Nozzles" at bounding box center [859, 306] width 1157 height 68
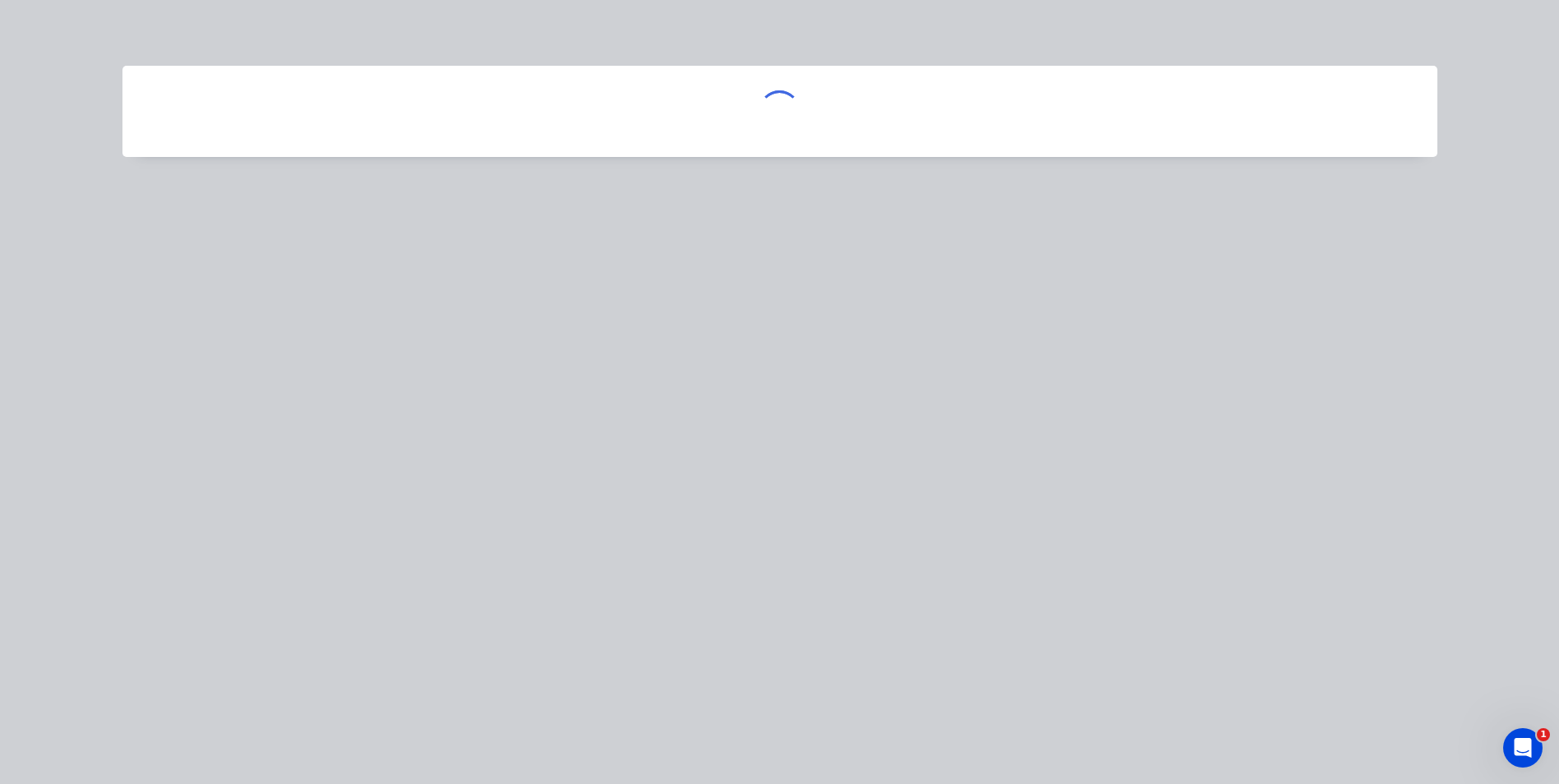
scroll to position [0, 0]
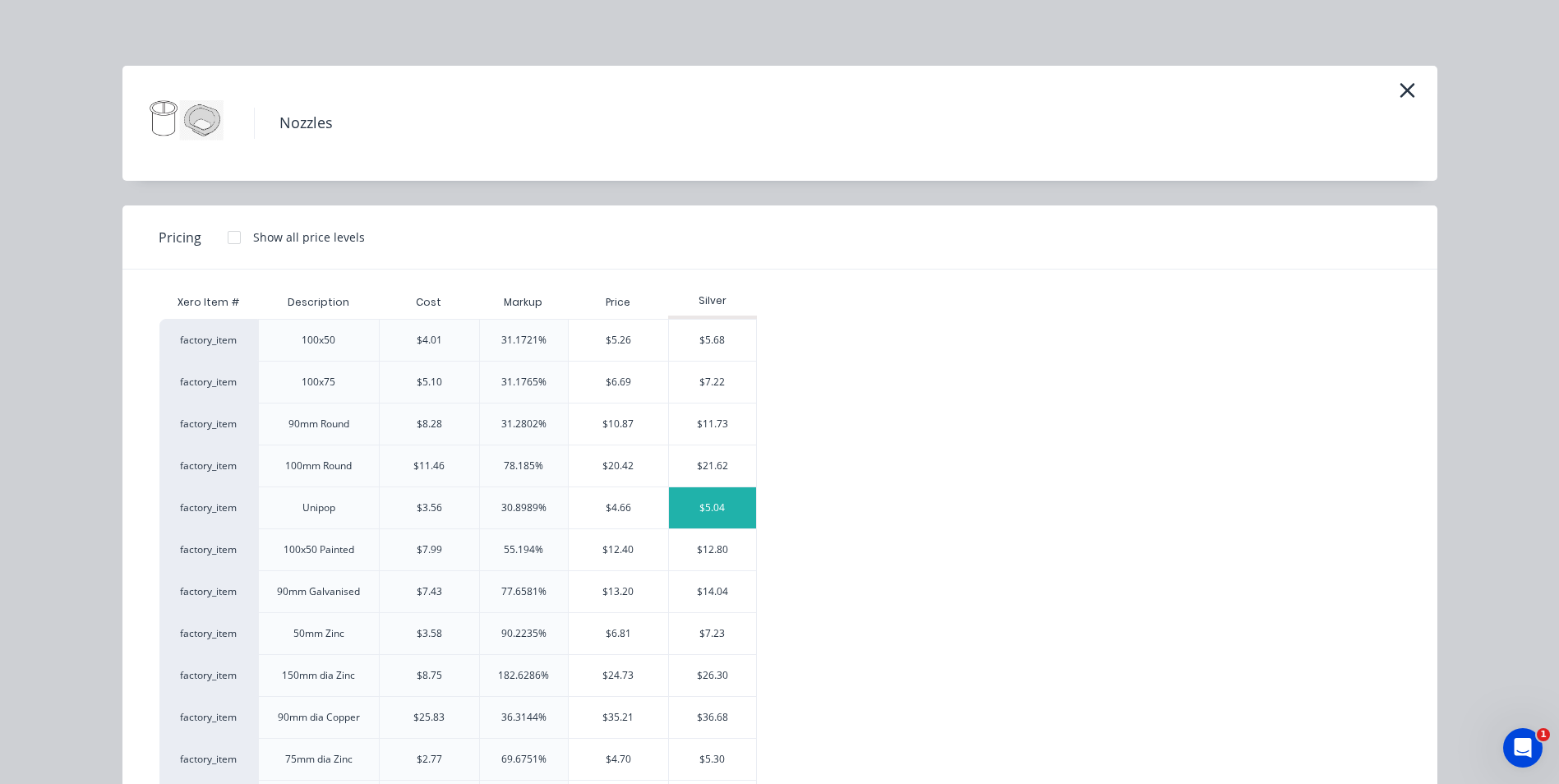
click at [705, 500] on div "$5.04" at bounding box center [713, 508] width 88 height 41
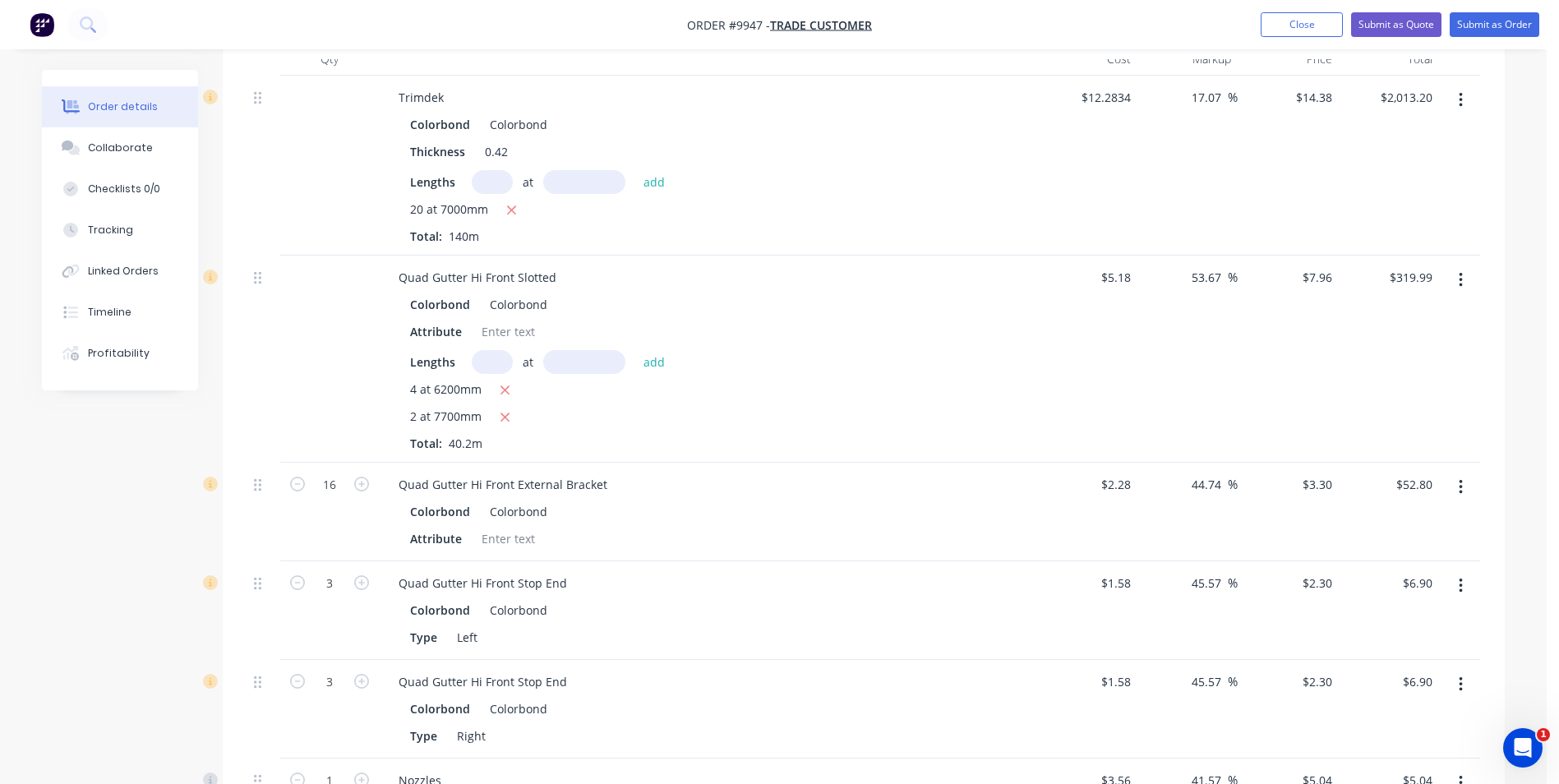
scroll to position [1159, 0]
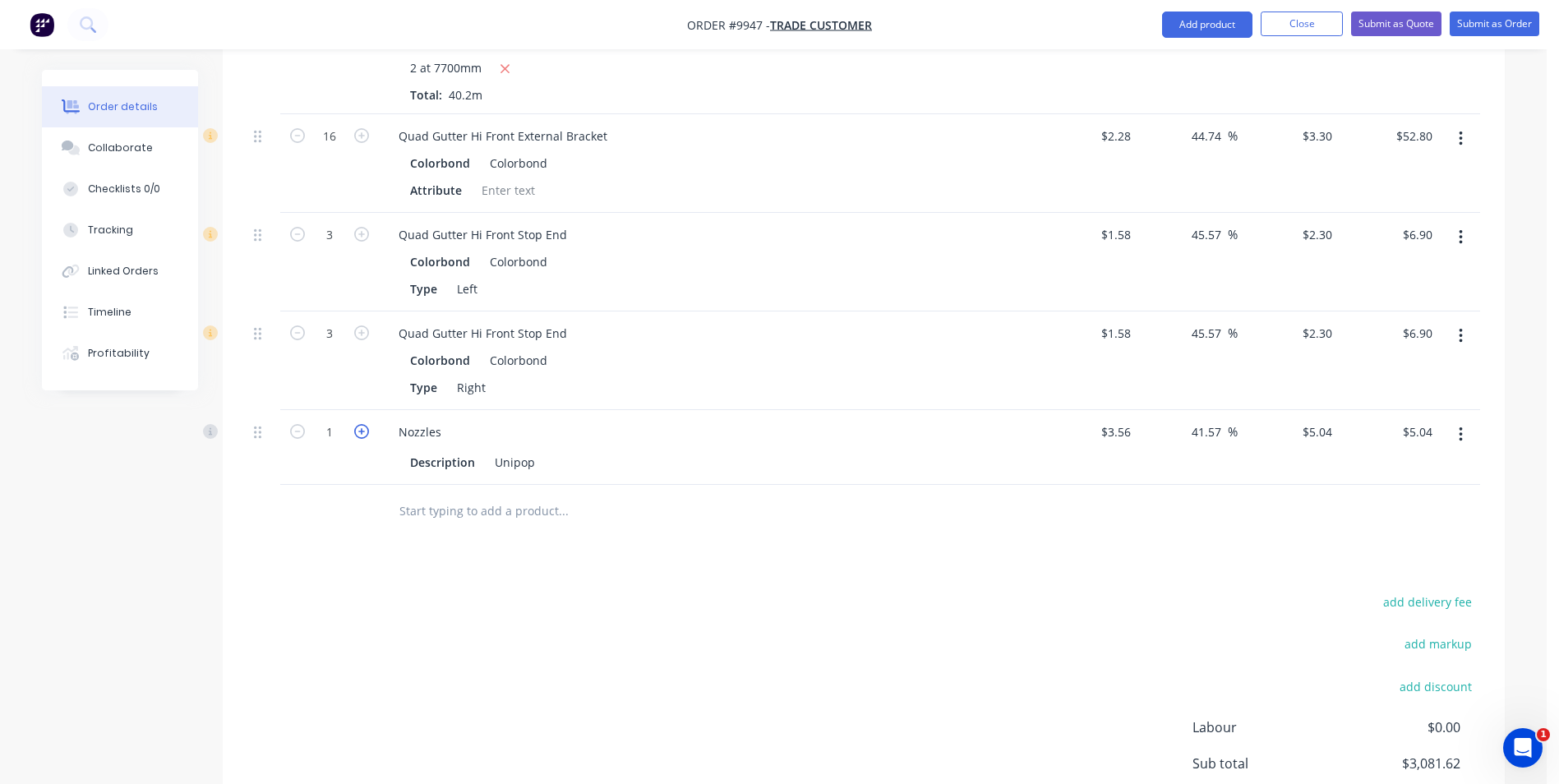
click at [358, 431] on icon "button" at bounding box center [361, 432] width 14 height 14
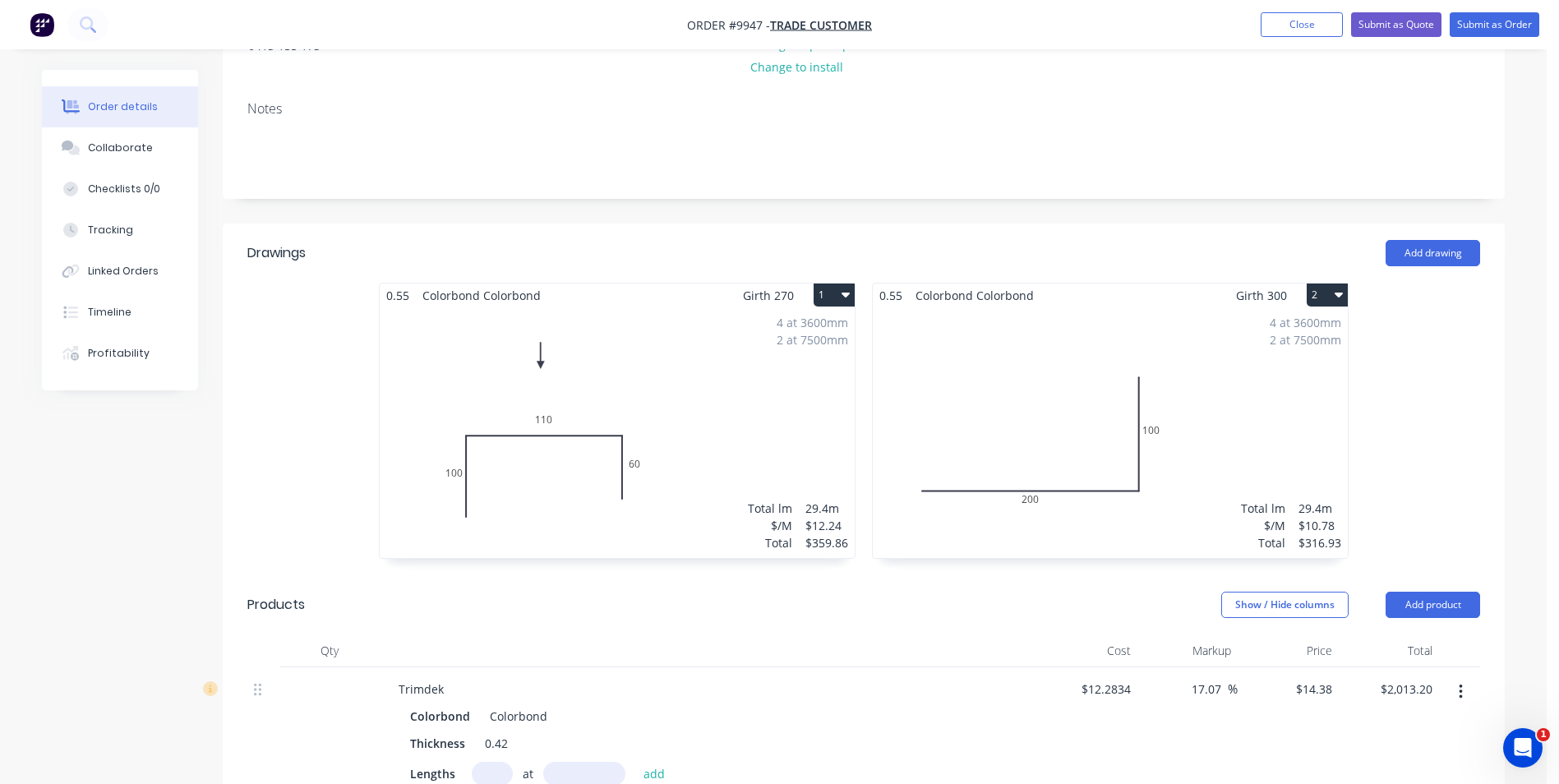
scroll to position [0, 0]
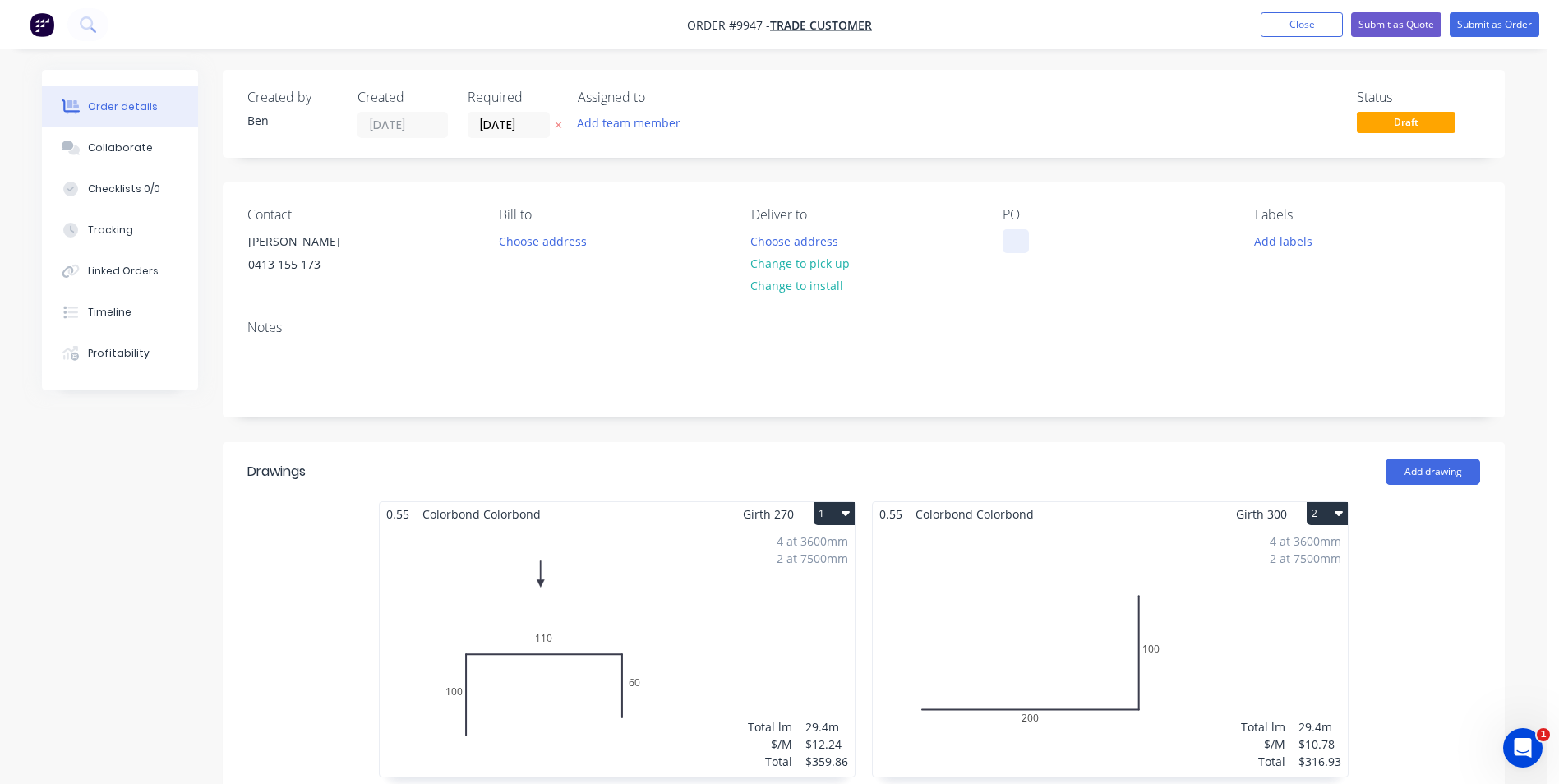
click at [1017, 237] on div at bounding box center [1015, 241] width 26 height 23
click at [1012, 287] on div "Contact [PERSON_NAME] [PHONE_NUMBER] Bill to Choose address Deliver to Choose a…" at bounding box center [863, 244] width 1281 height 124
click at [789, 240] on button "Choose address" at bounding box center [794, 240] width 105 height 23
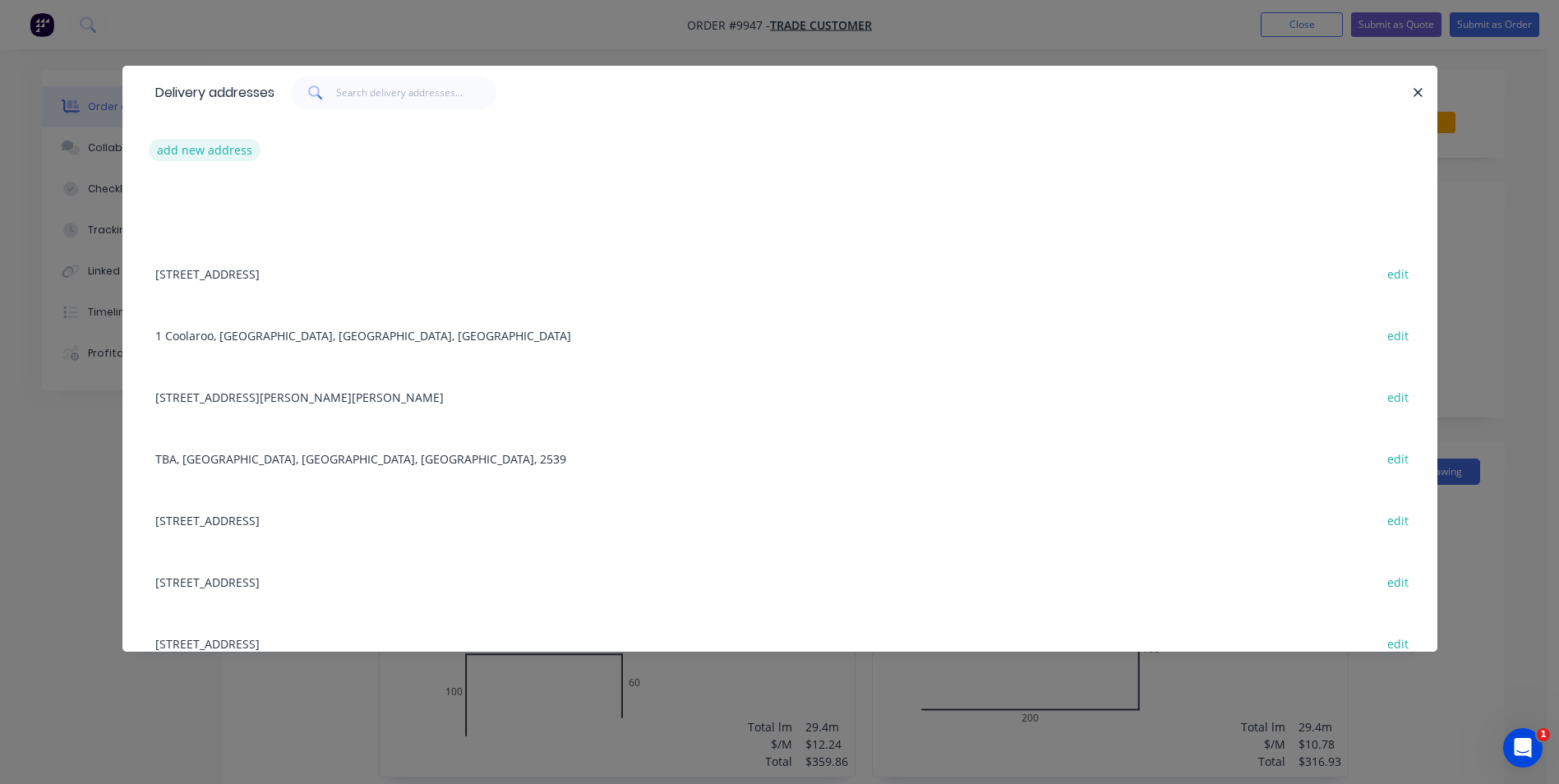
click at [219, 148] on button "add new address" at bounding box center [205, 150] width 113 height 23
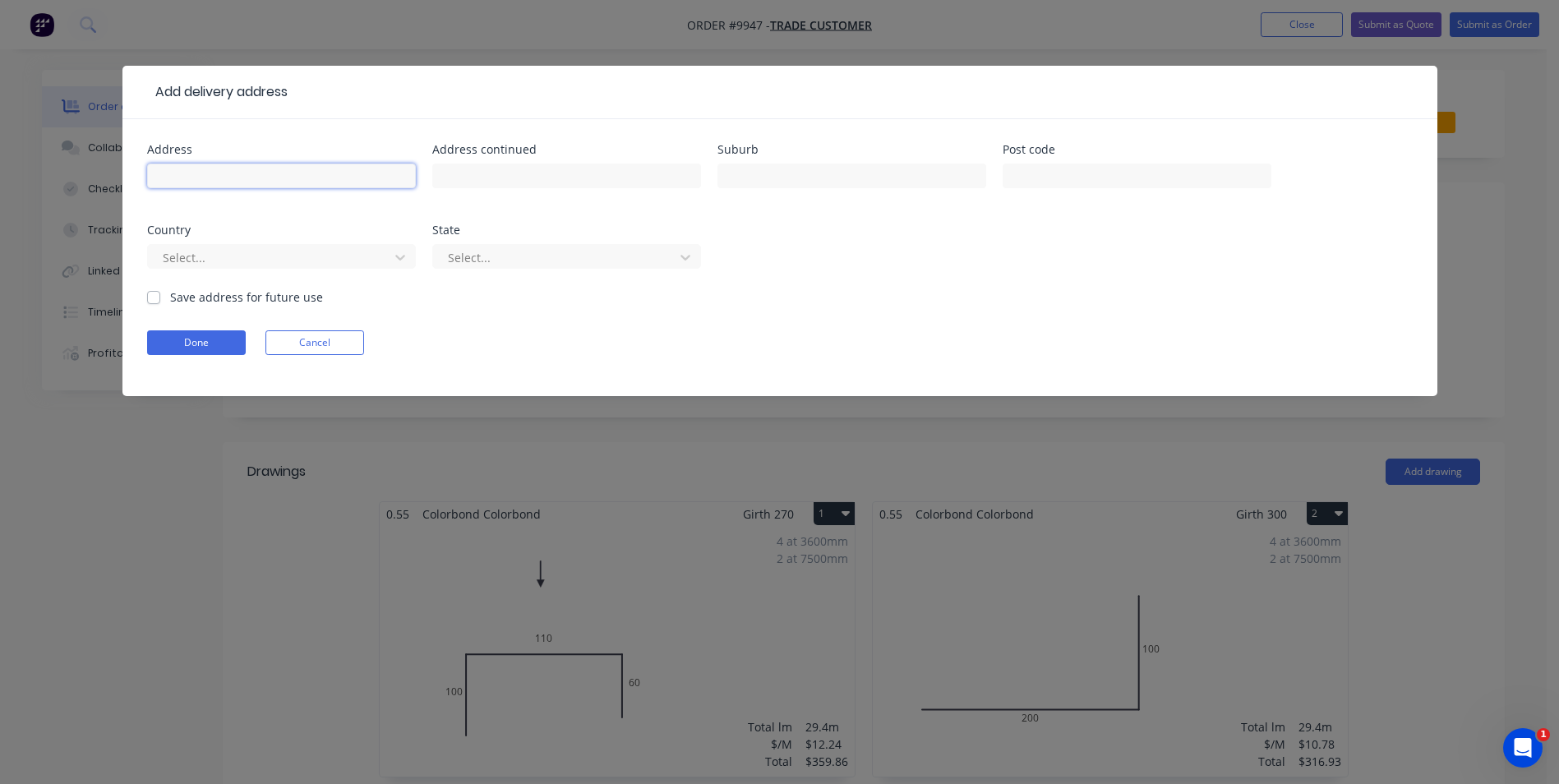
click at [215, 169] on input "text" at bounding box center [281, 175] width 269 height 24
click at [178, 337] on button "Done" at bounding box center [196, 342] width 98 height 24
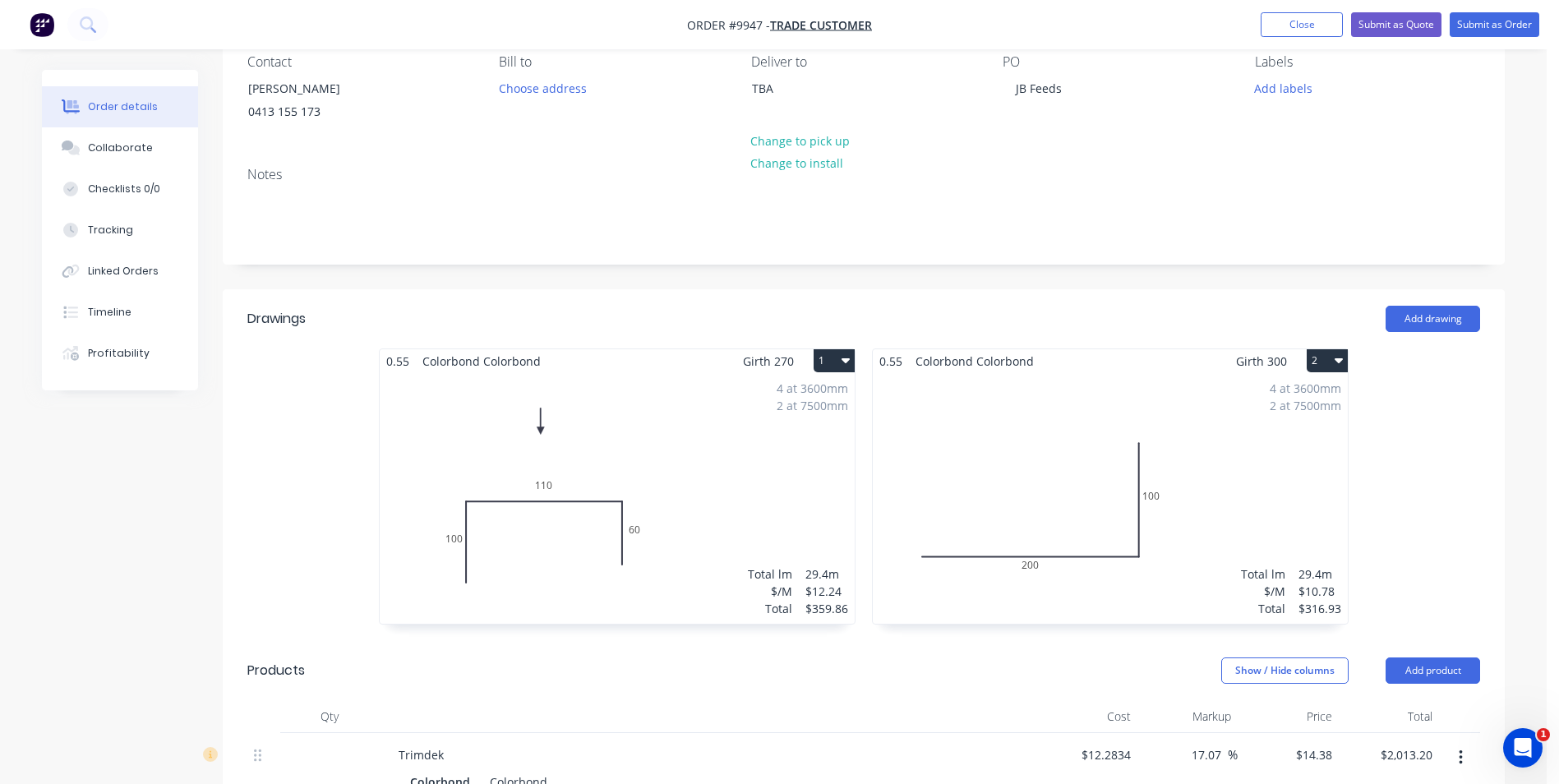
scroll to position [411, 0]
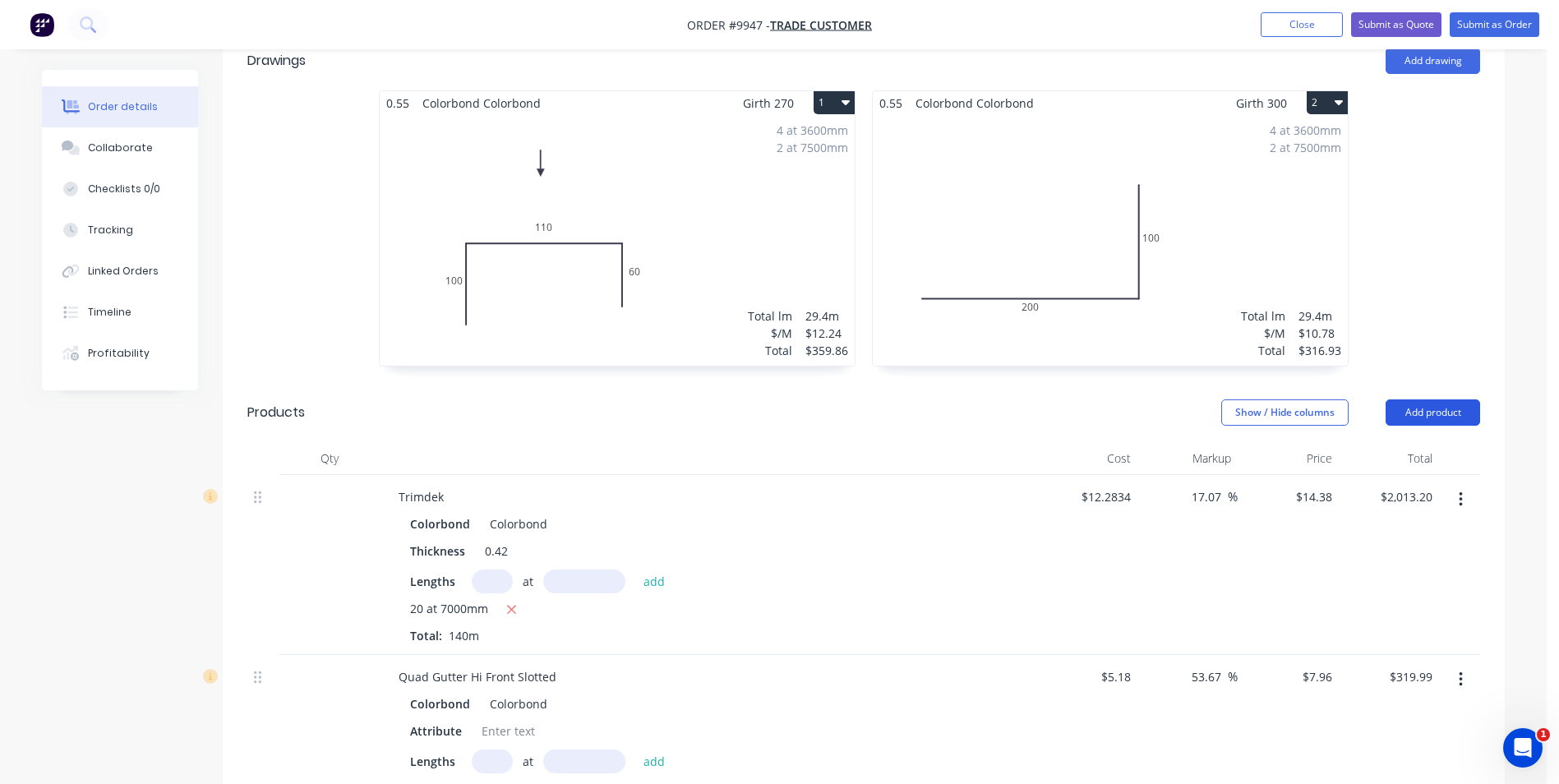
click at [1435, 411] on button "Add product" at bounding box center [1432, 412] width 95 height 26
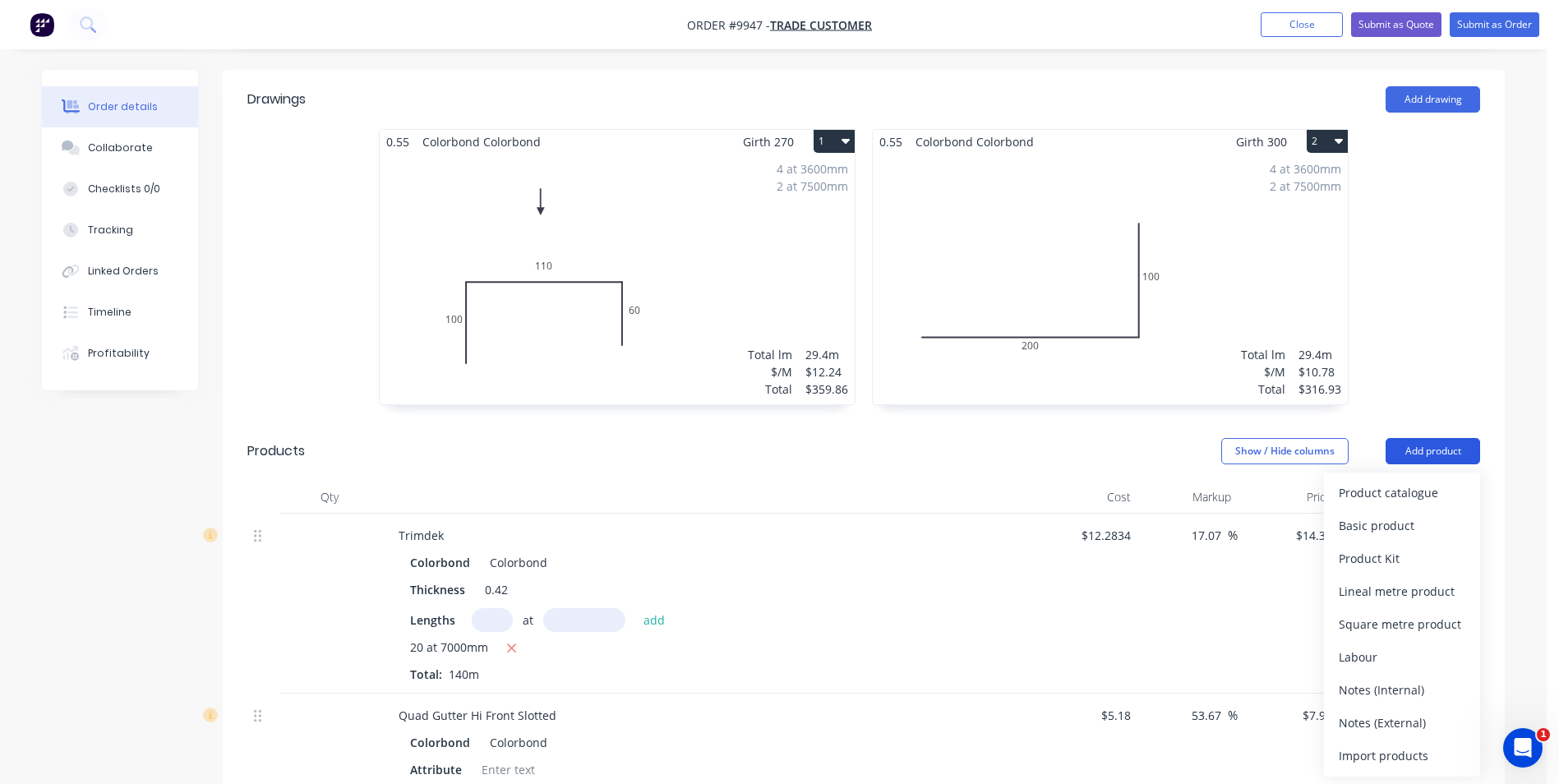
scroll to position [329, 0]
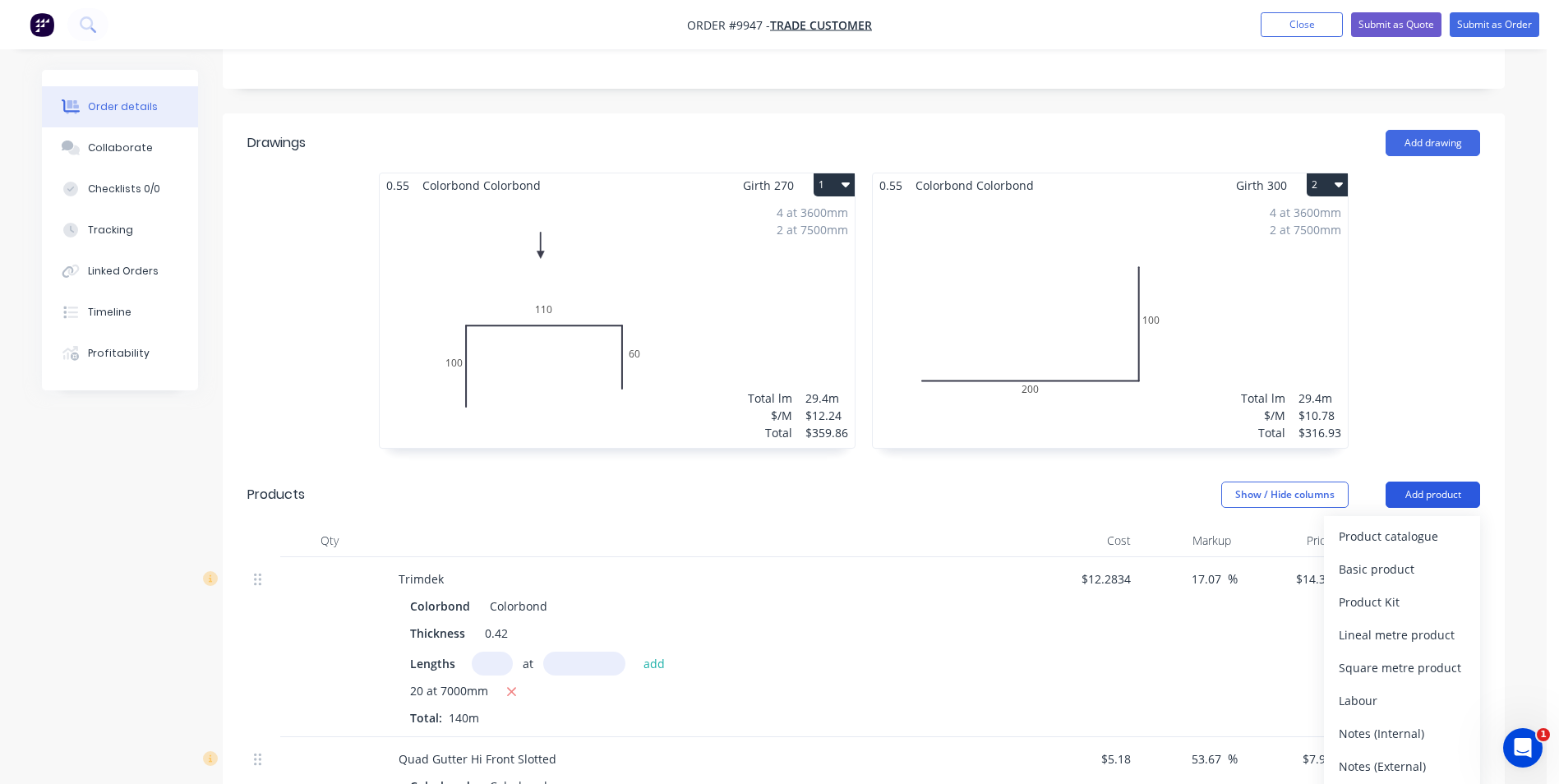
click at [1404, 452] on div "0.55 Colorbond Colorbond Girth 270 1 0 100 110 60 0 100 110 60 4 at 3600mm 2 at…" at bounding box center [863, 318] width 1281 height 293
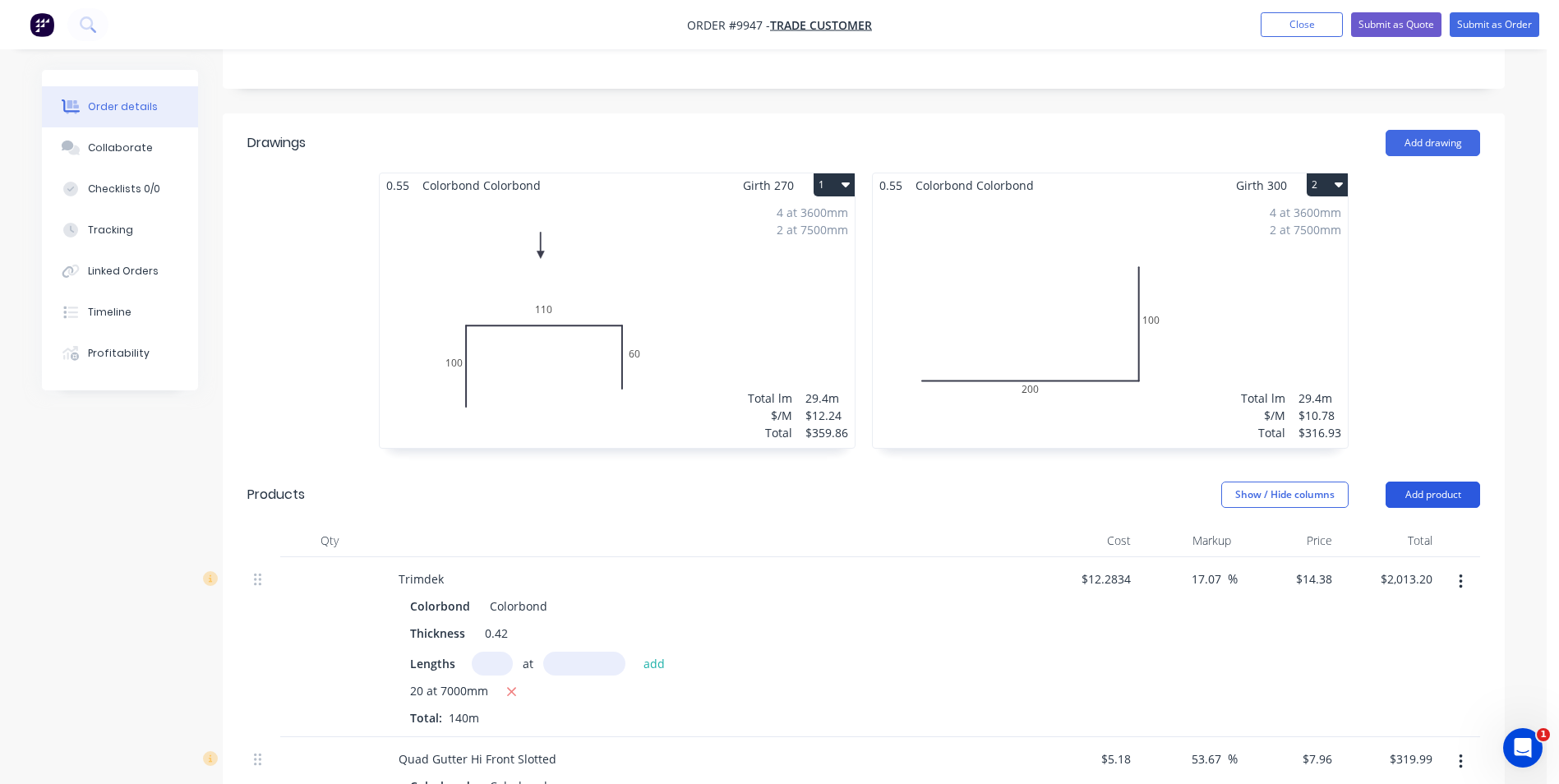
click at [1404, 493] on button "Add product" at bounding box center [1432, 494] width 95 height 26
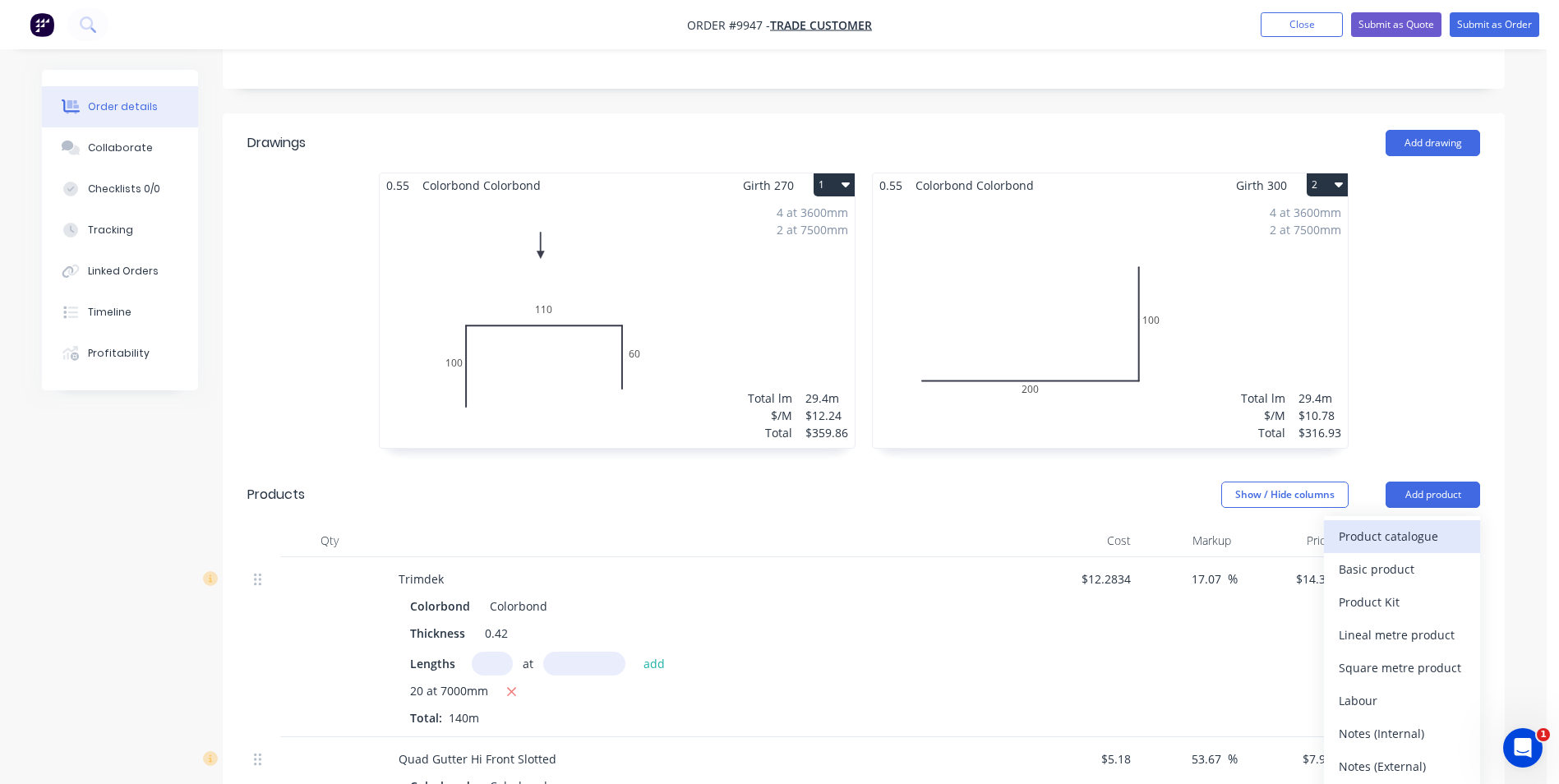
click at [1390, 537] on div "Product catalogue" at bounding box center [1401, 536] width 126 height 23
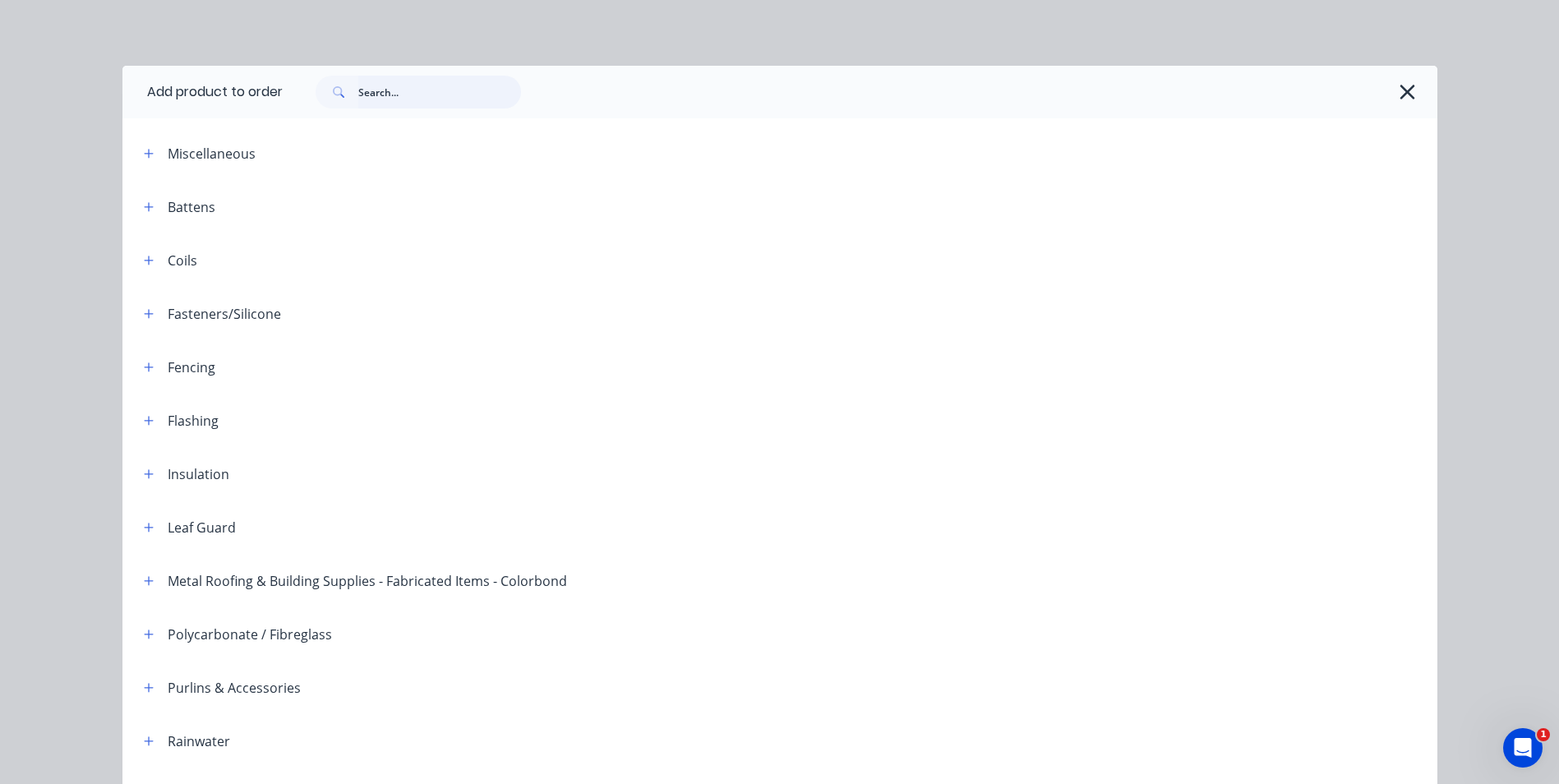
click at [380, 94] on input "text" at bounding box center [440, 92] width 163 height 32
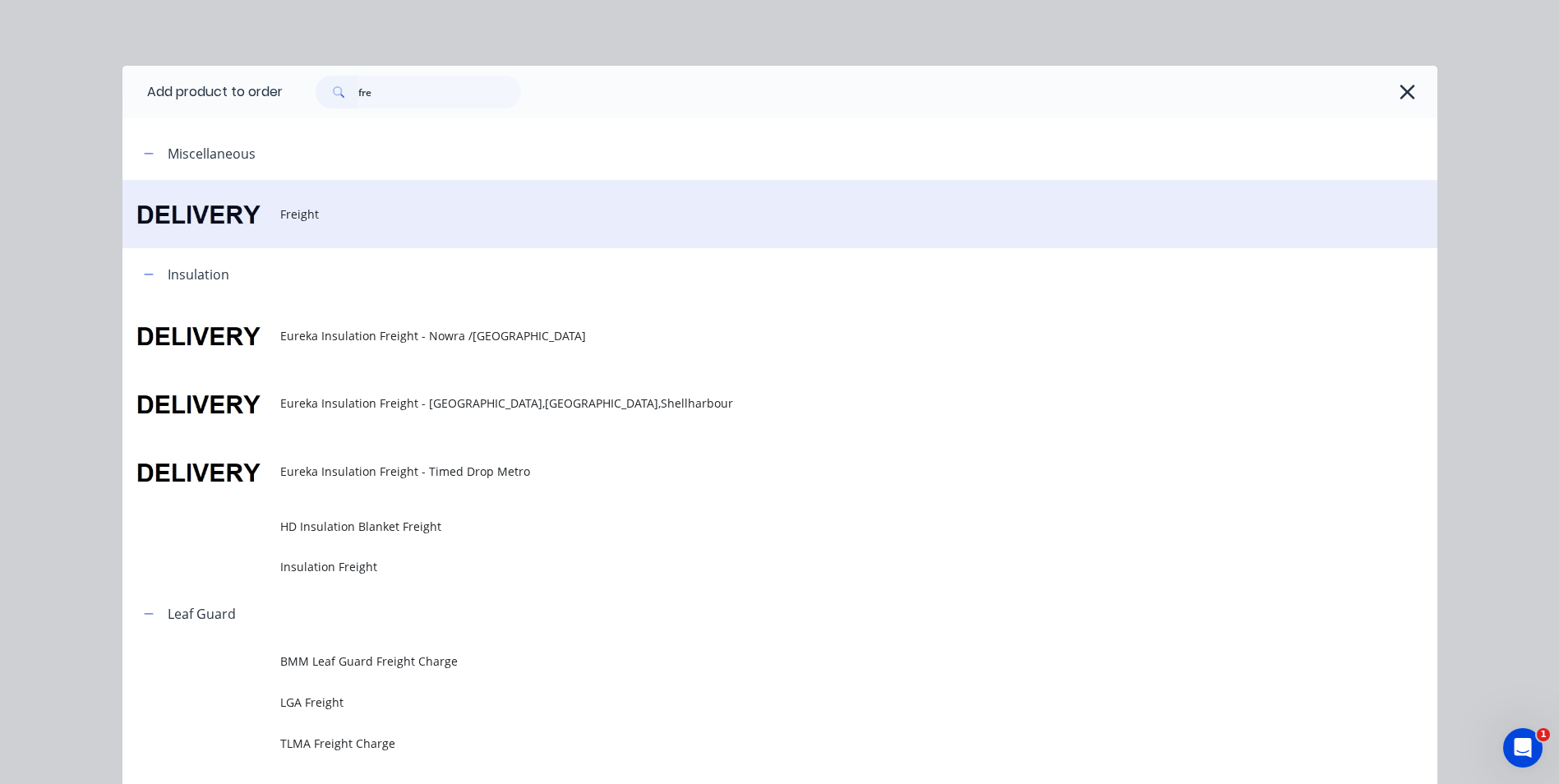
click at [305, 205] on span "Freight" at bounding box center [743, 214] width 925 height 17
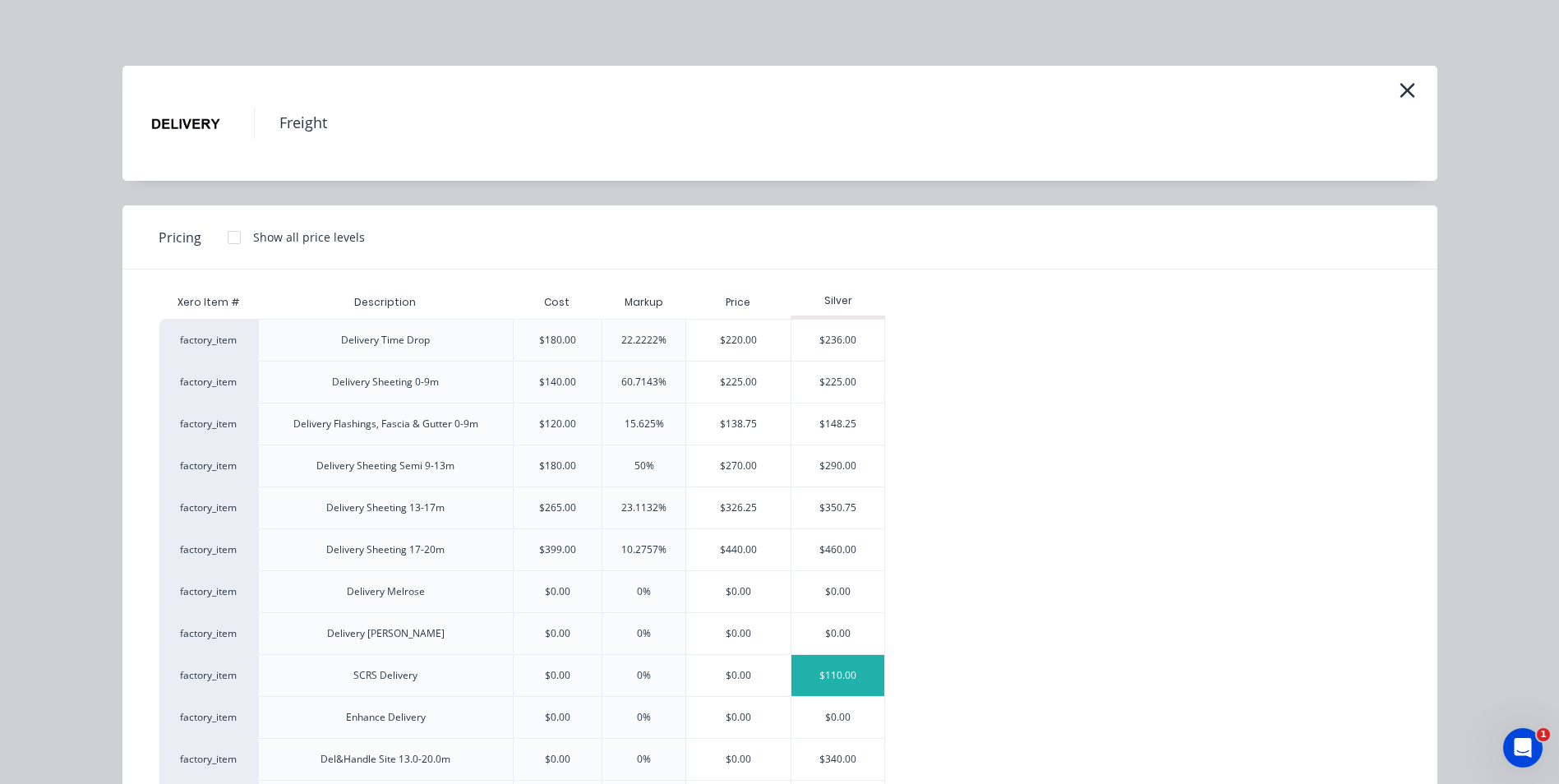
click at [815, 675] on div "$110.00" at bounding box center [837, 676] width 93 height 41
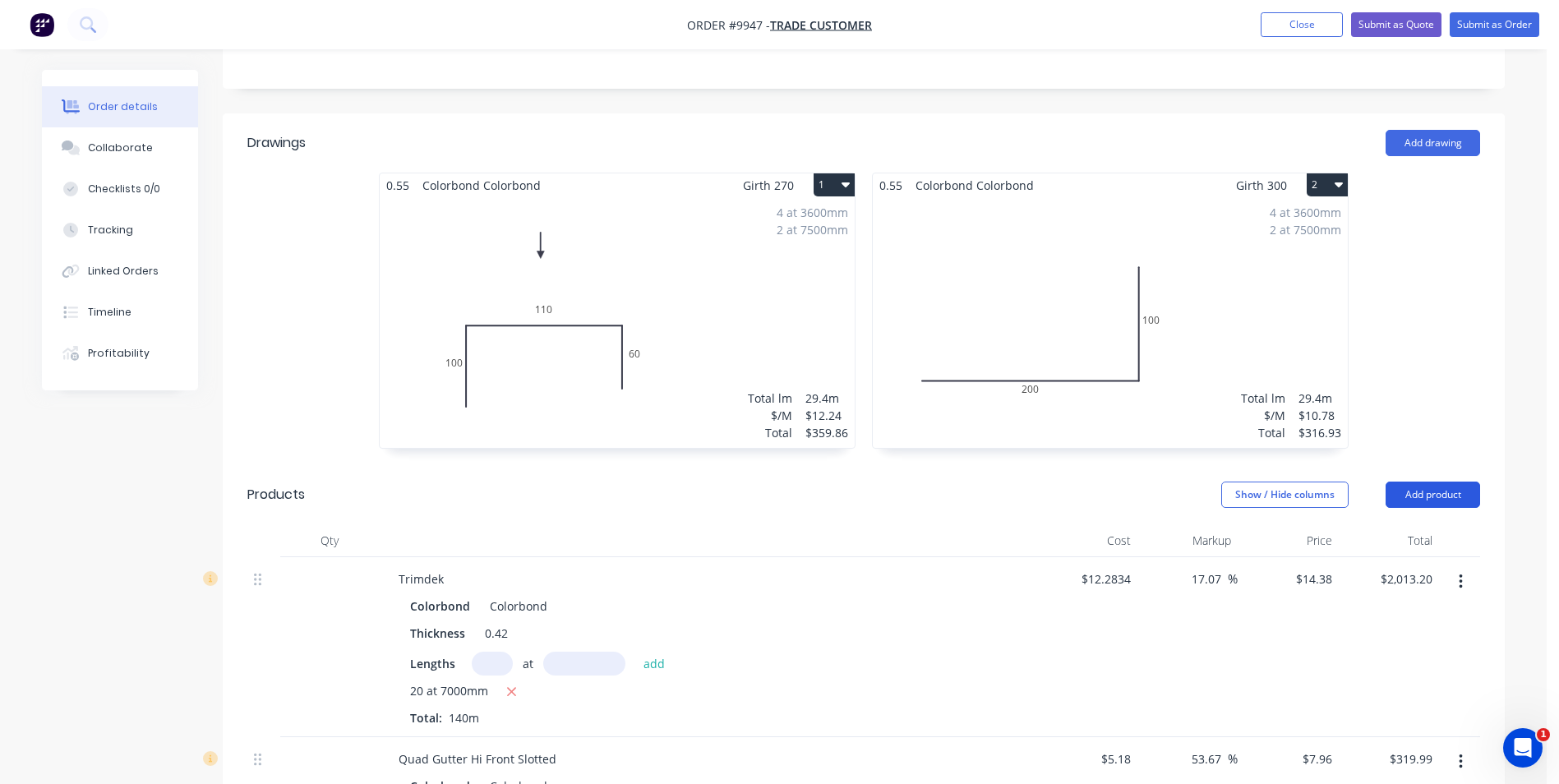
click at [1409, 497] on button "Add product" at bounding box center [1432, 494] width 95 height 26
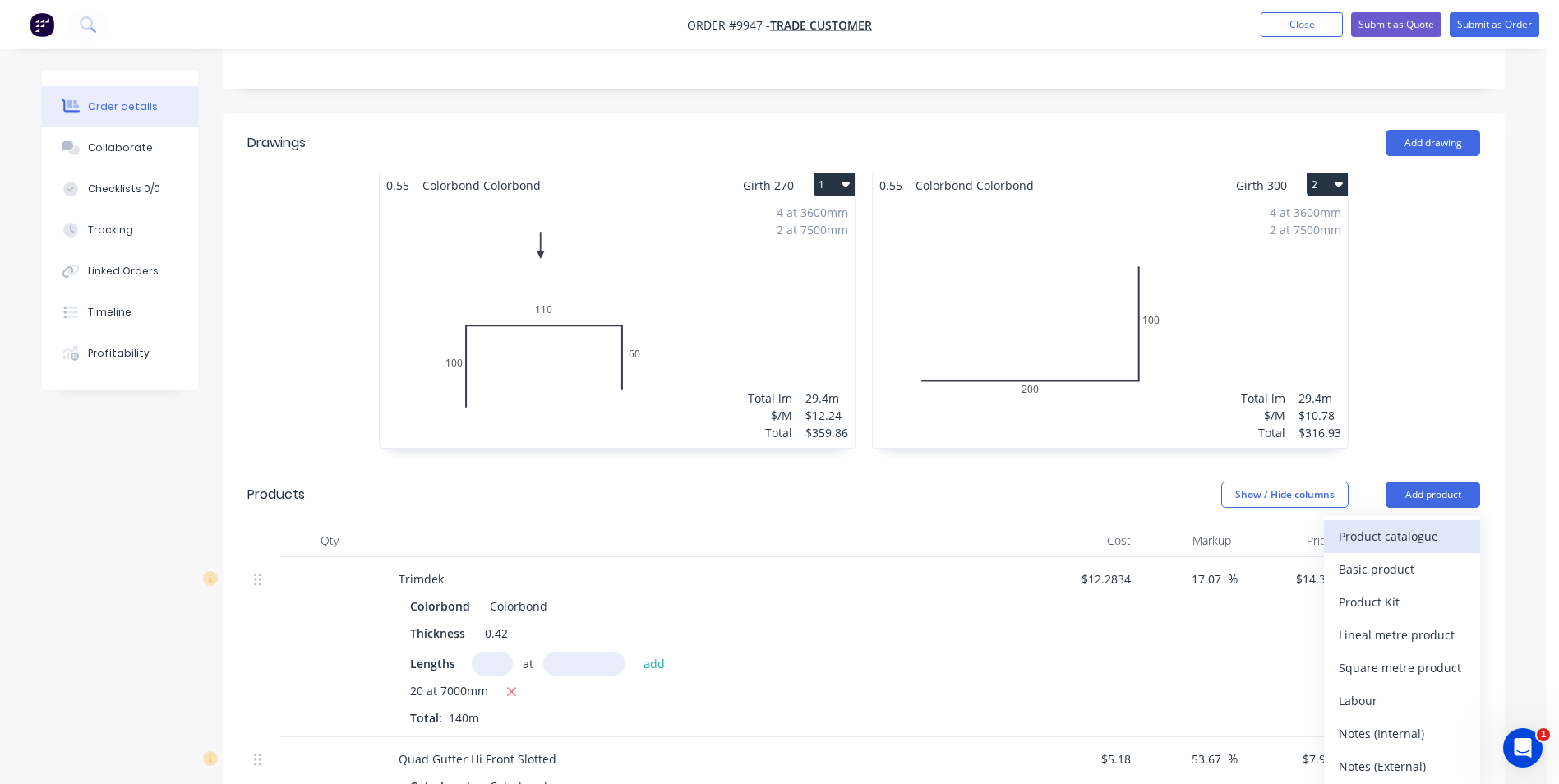
click at [1402, 537] on div "Product catalogue" at bounding box center [1401, 536] width 126 height 23
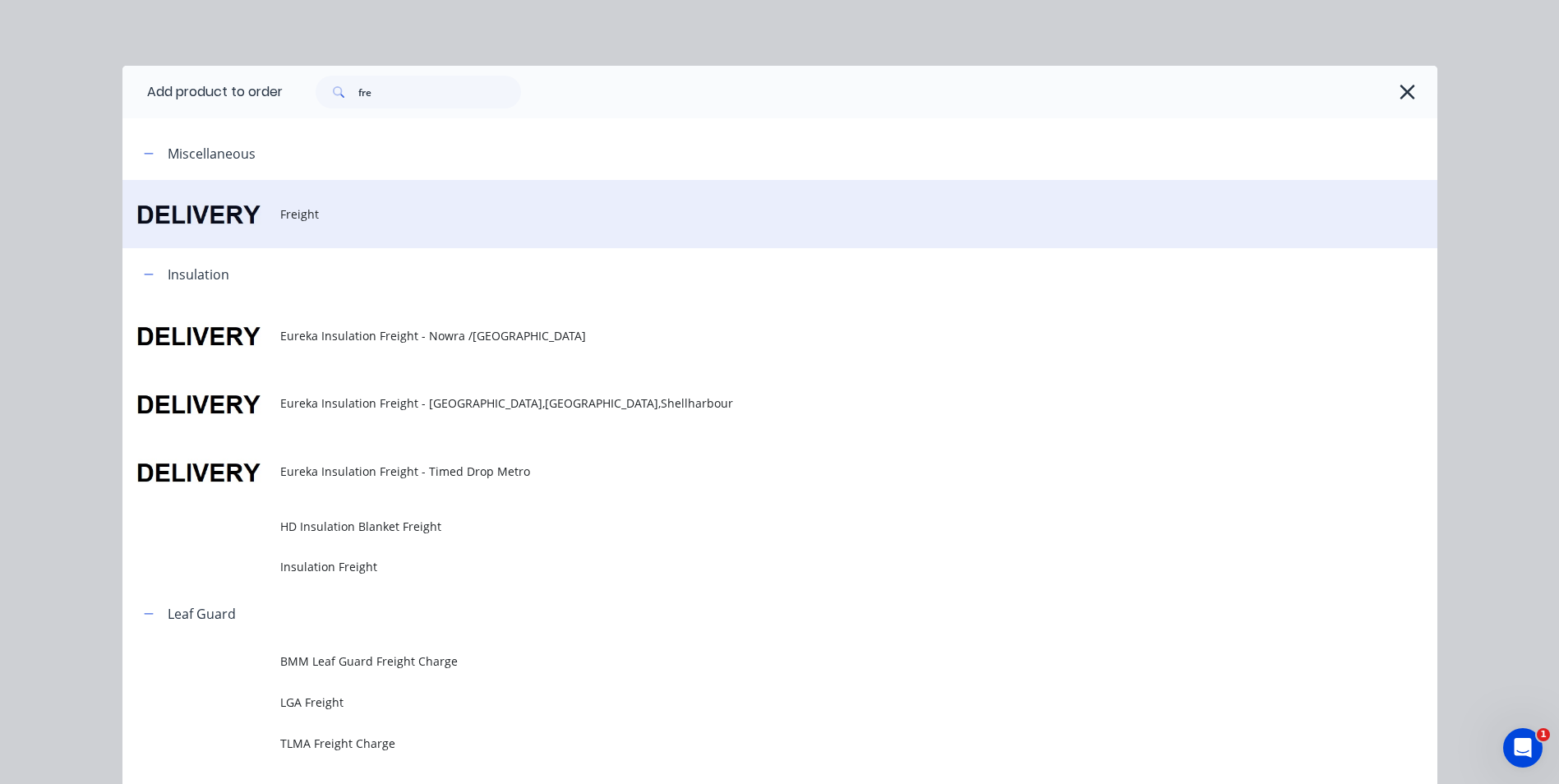
click at [312, 217] on span "Freight" at bounding box center [743, 214] width 925 height 17
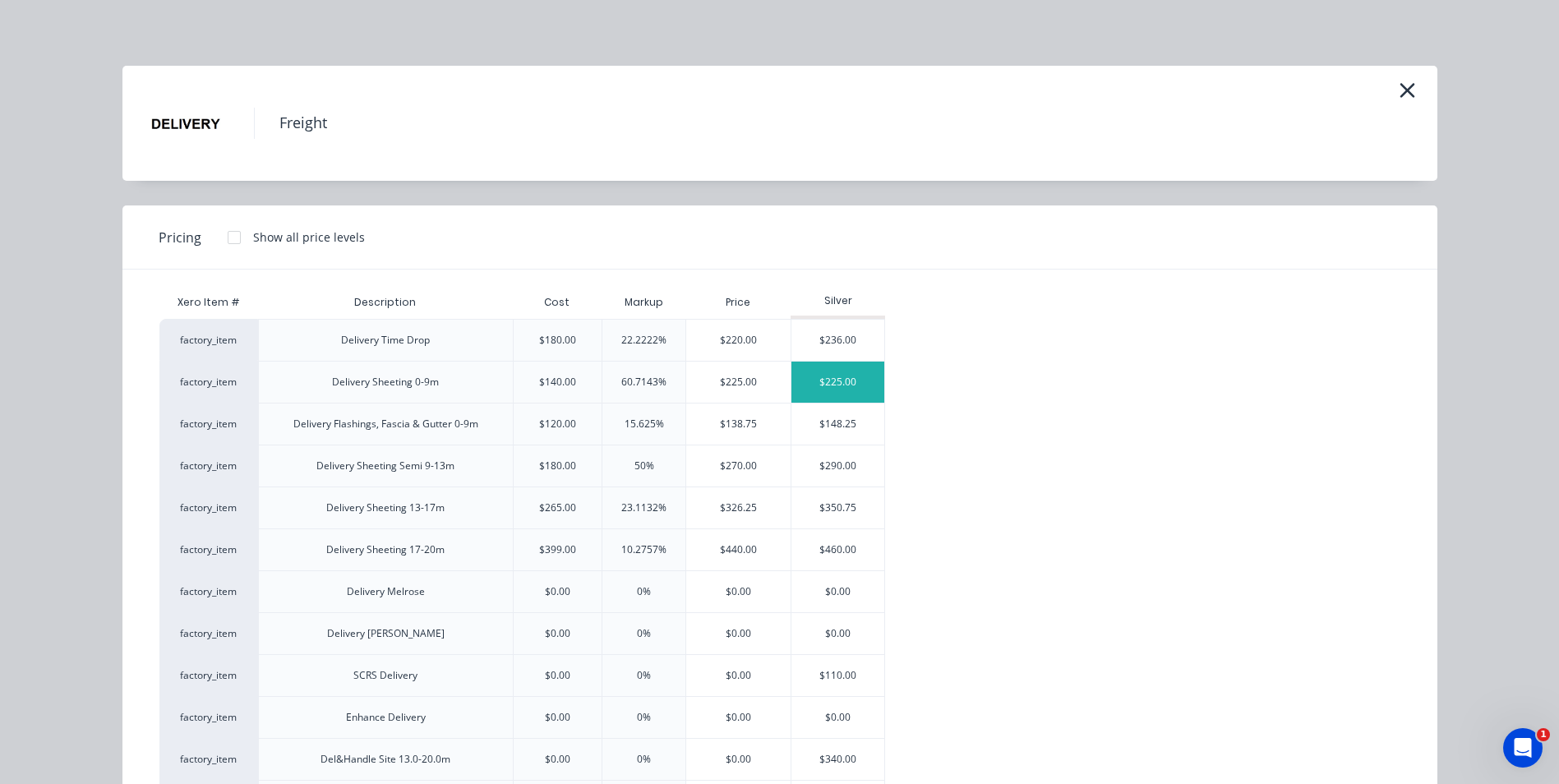
click at [812, 389] on div "$225.00" at bounding box center [837, 382] width 93 height 41
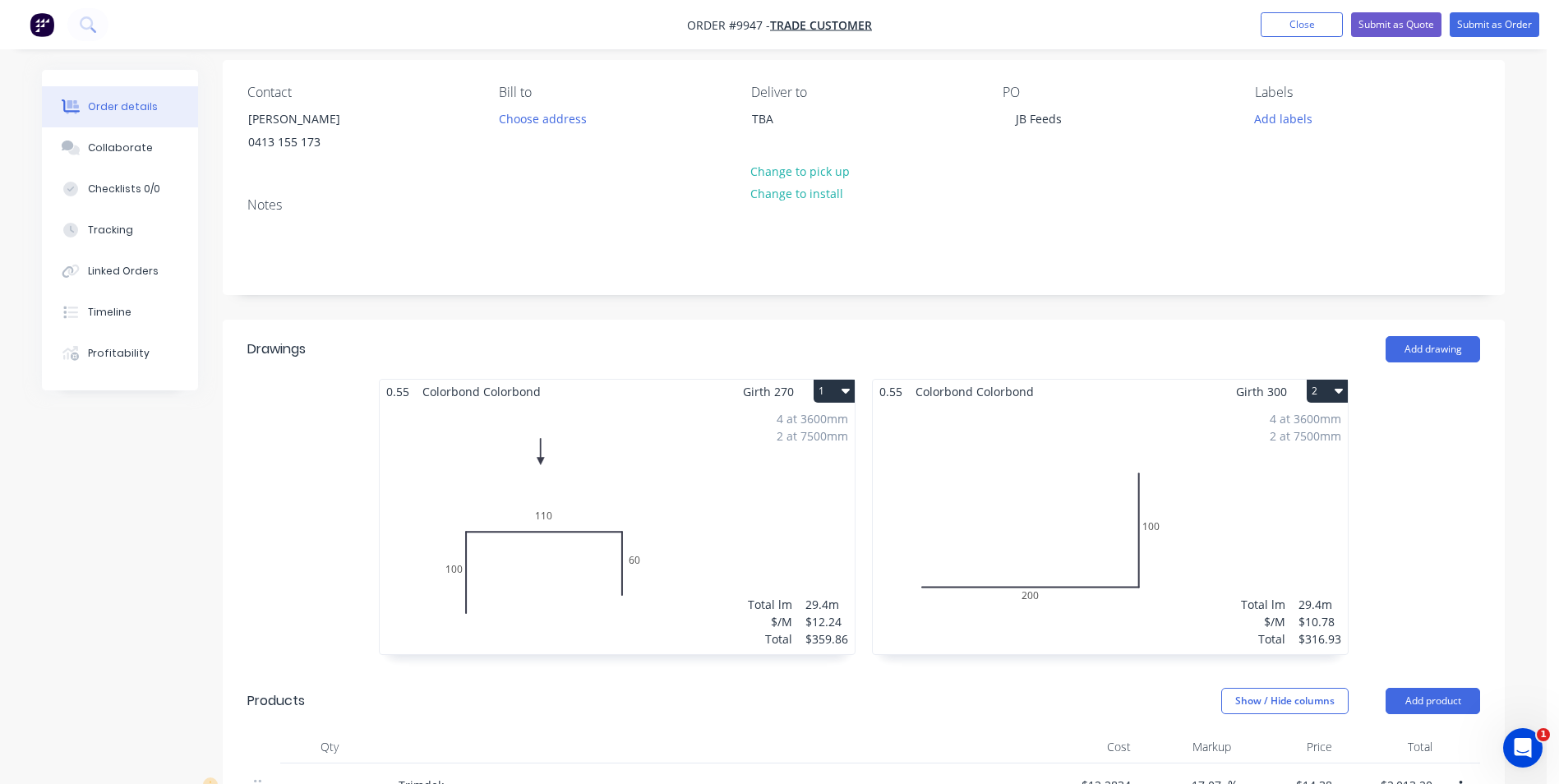
scroll to position [0, 0]
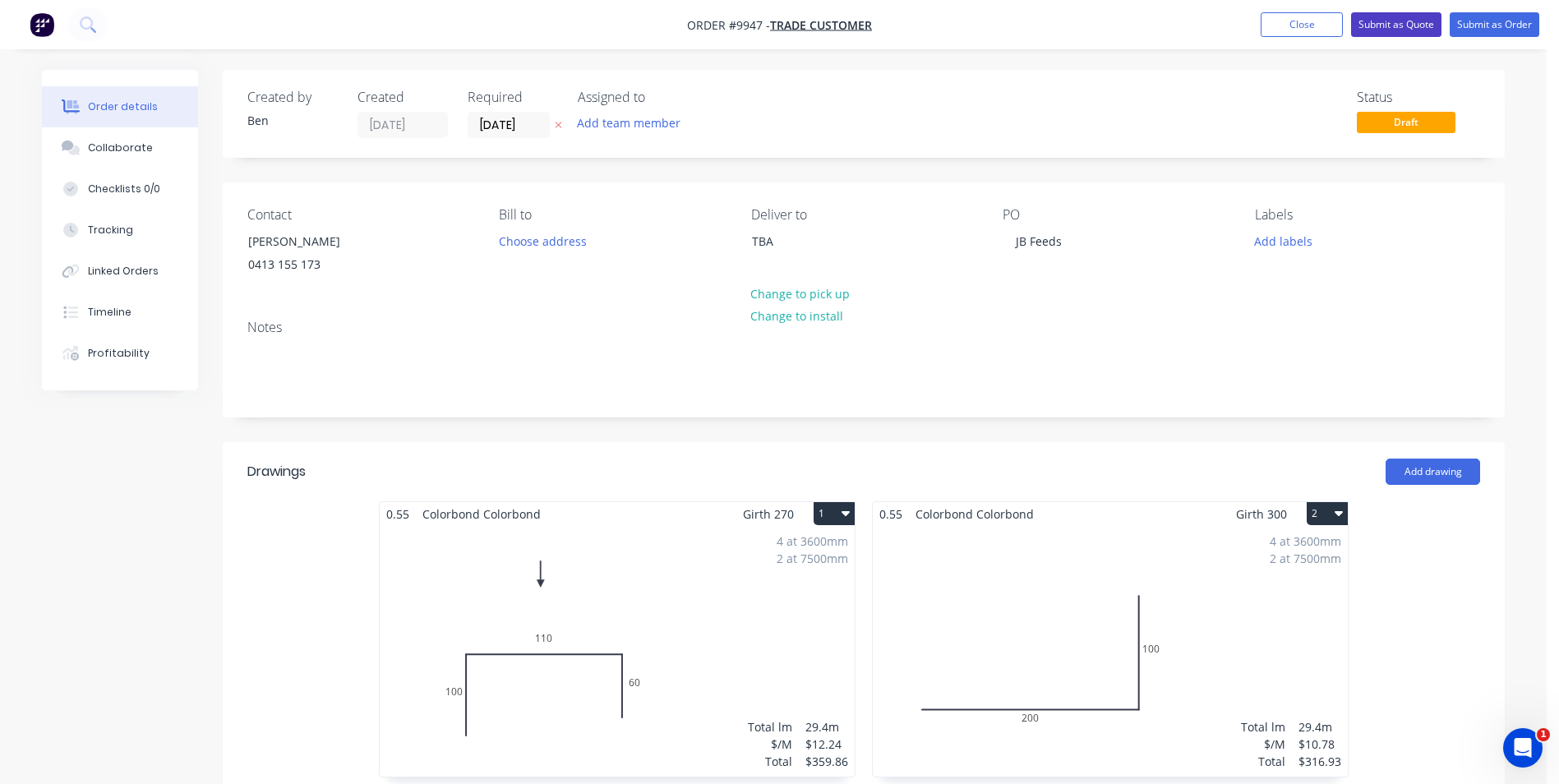
click at [1395, 21] on button "Submit as Quote" at bounding box center [1396, 24] width 90 height 24
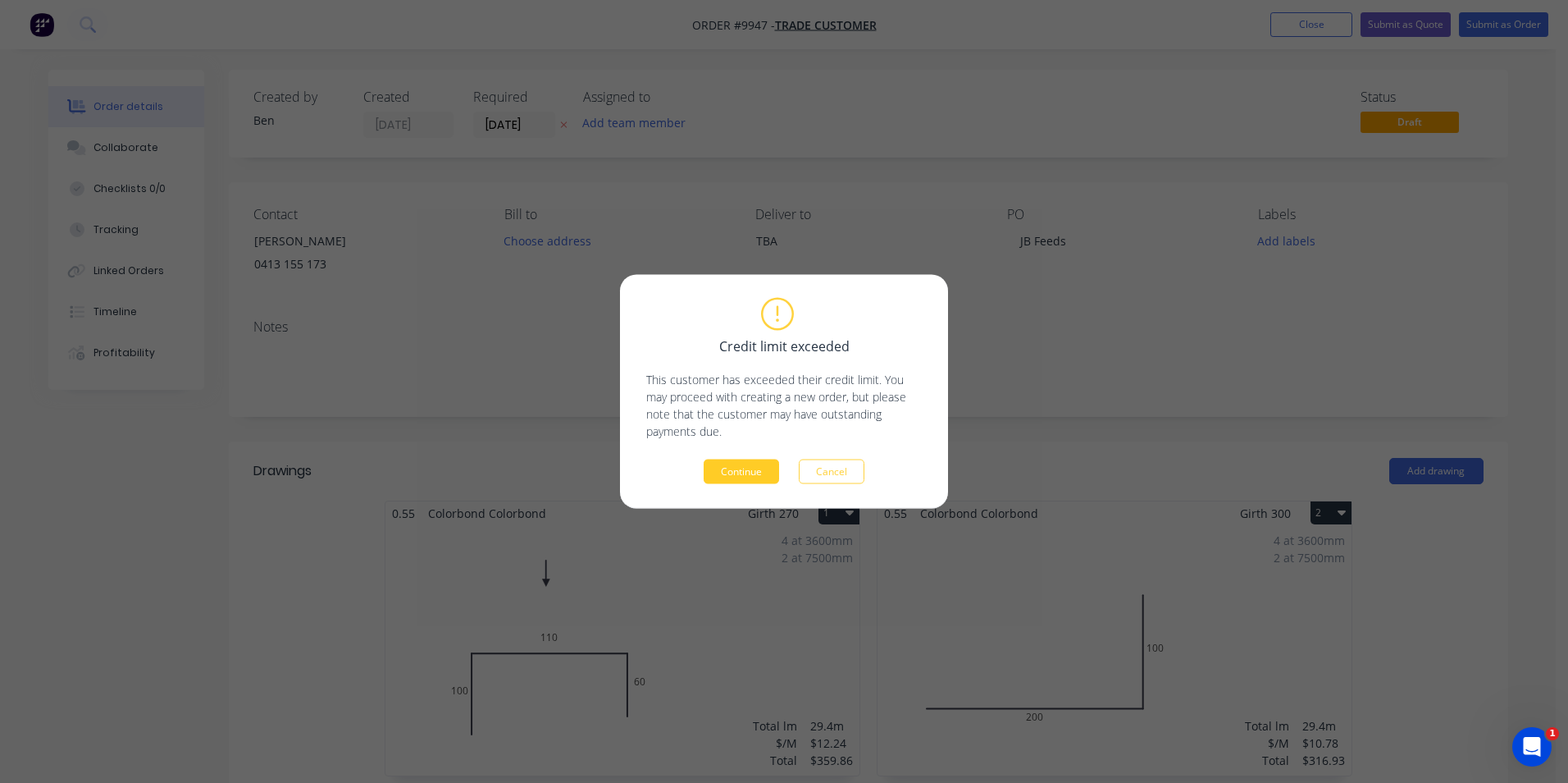
click at [724, 483] on button "Continue" at bounding box center [741, 472] width 76 height 24
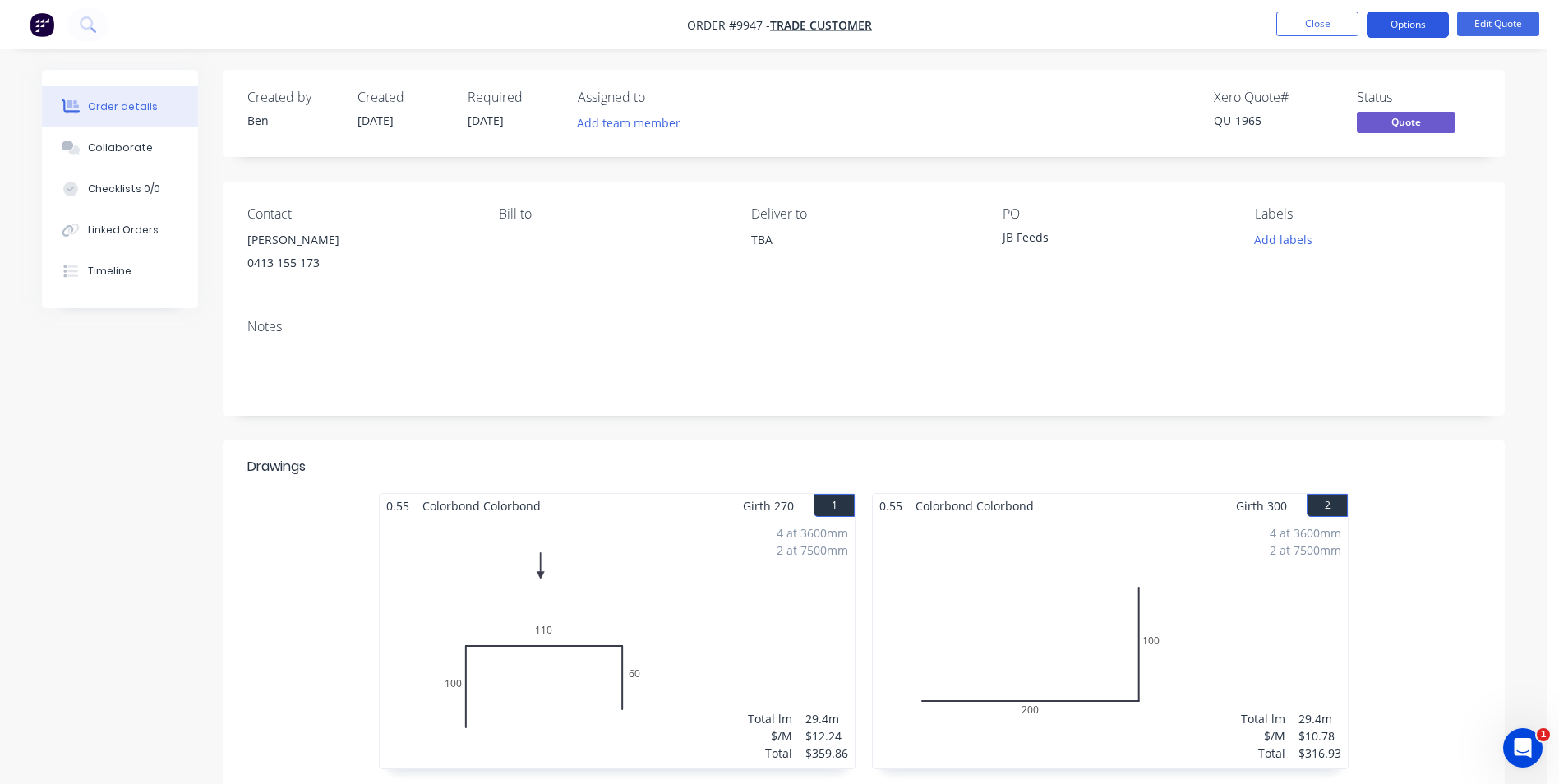
click at [1412, 23] on button "Options" at bounding box center [1407, 24] width 82 height 26
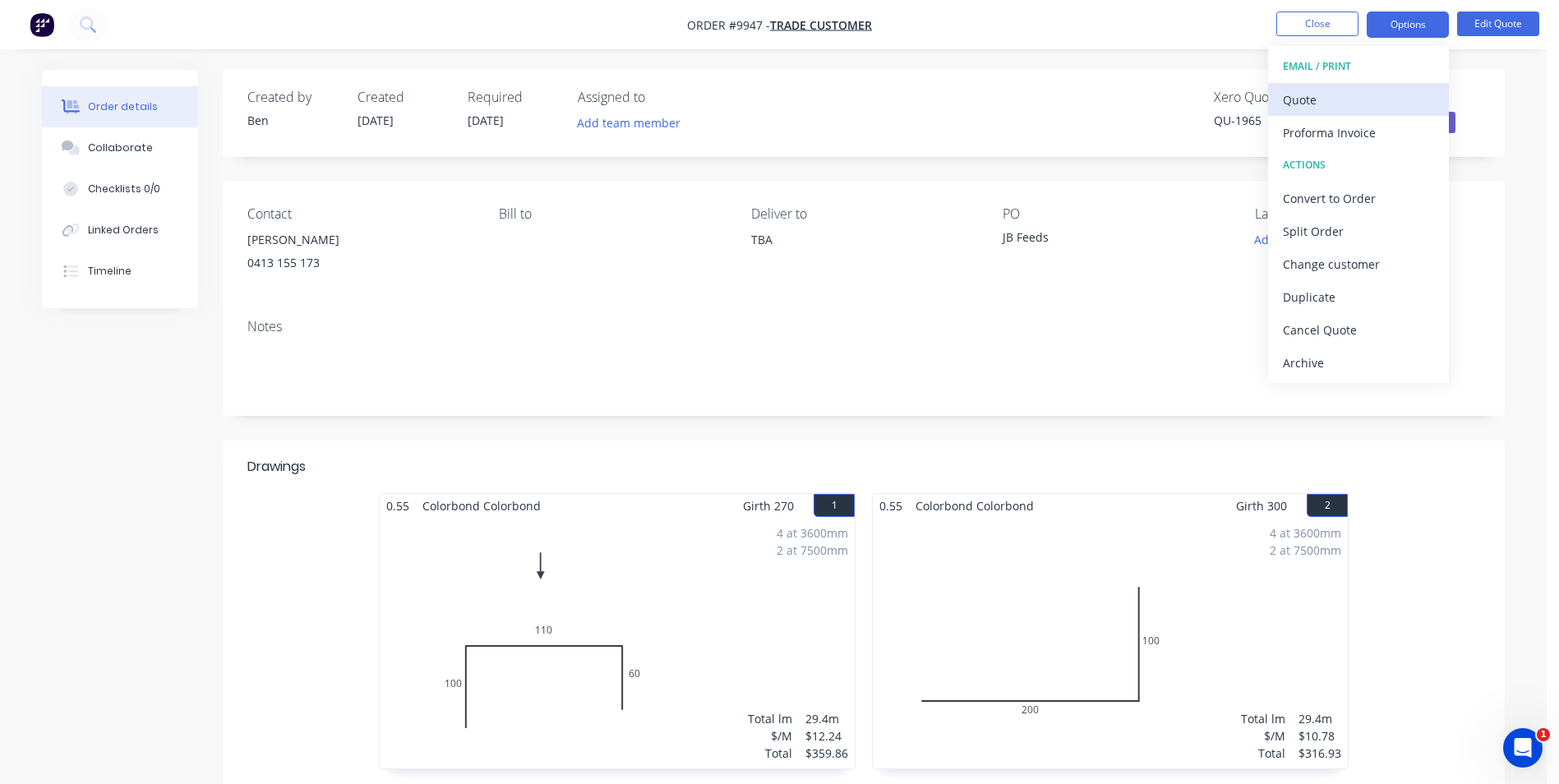
click at [1341, 92] on div "Quote" at bounding box center [1358, 100] width 151 height 23
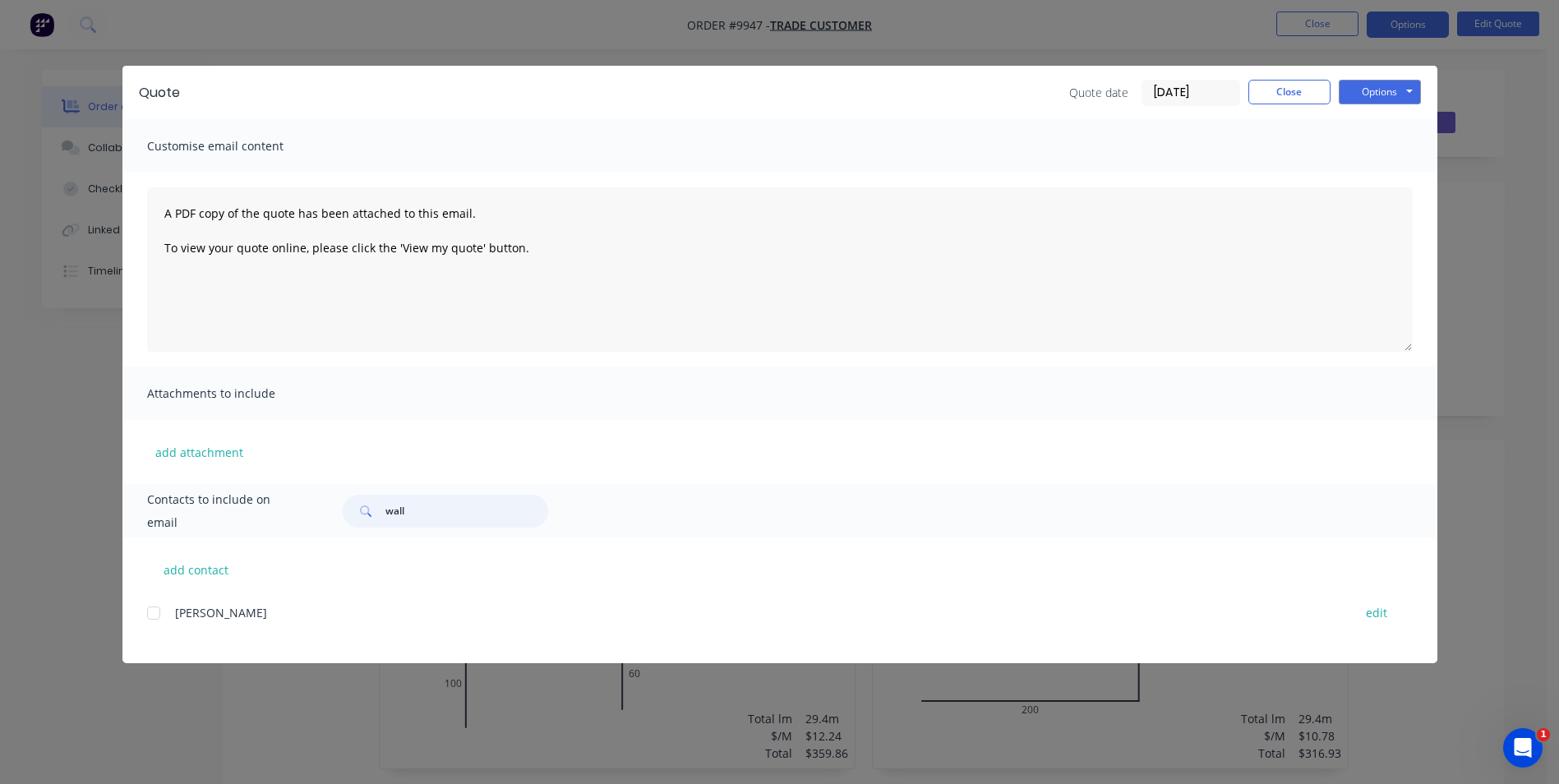
click at [152, 612] on div at bounding box center [153, 613] width 32 height 32
click at [1404, 88] on button "Options" at bounding box center [1379, 91] width 82 height 24
click at [1393, 169] on button "Email" at bounding box center [1390, 176] width 105 height 27
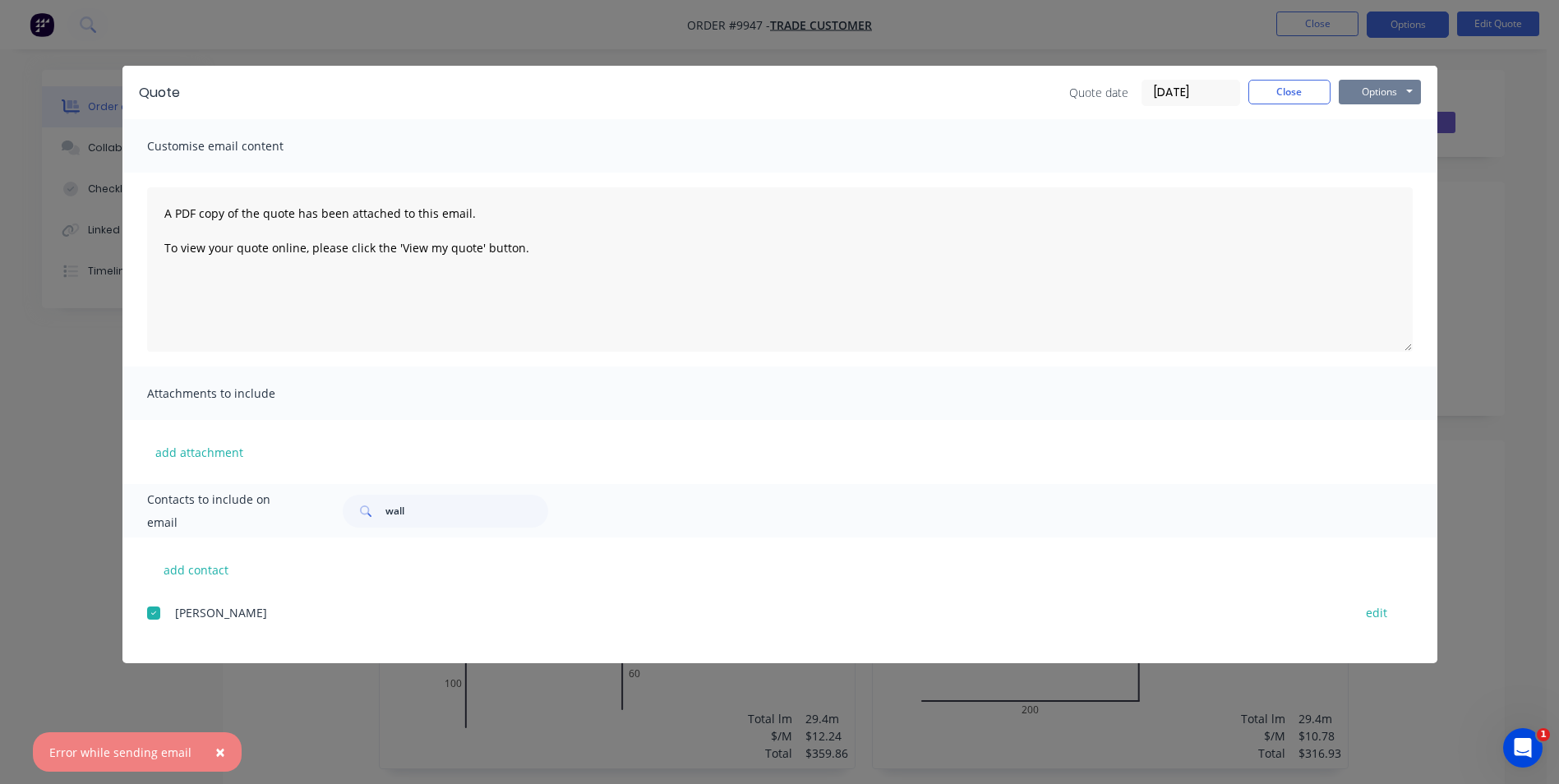
click at [1409, 94] on button "Options" at bounding box center [1379, 91] width 82 height 24
click at [1374, 172] on button "Email" at bounding box center [1390, 176] width 105 height 27
click at [316, 585] on div "add contact [PERSON_NAME] edit" at bounding box center [780, 600] width 1315 height 126
click at [152, 609] on div at bounding box center [153, 613] width 32 height 32
click at [436, 517] on input "wall" at bounding box center [467, 511] width 163 height 32
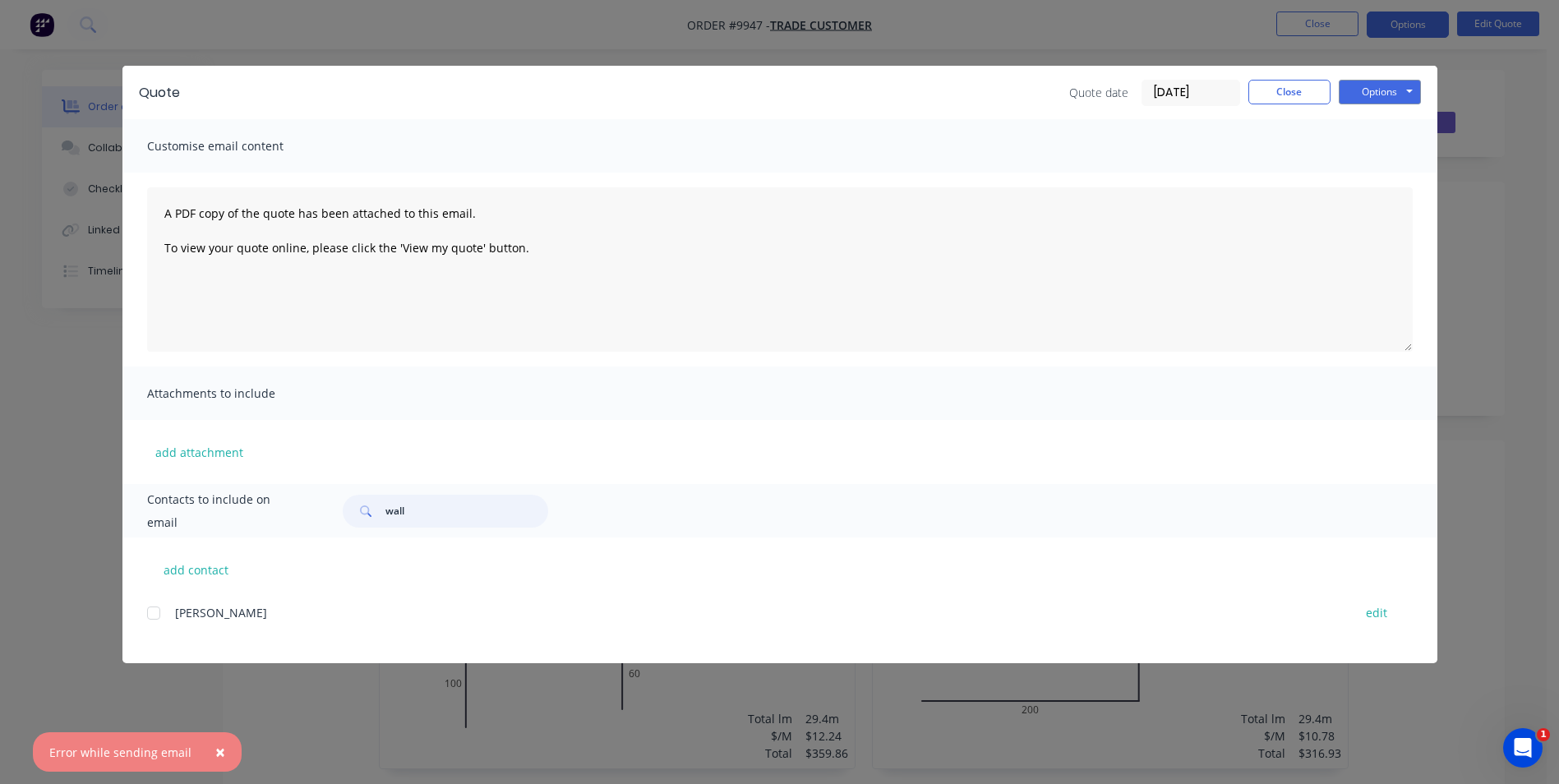
click at [150, 614] on div at bounding box center [153, 613] width 32 height 32
click at [532, 570] on div "add contact [PERSON_NAME] edit" at bounding box center [780, 600] width 1315 height 126
click at [1410, 87] on button "Options" at bounding box center [1379, 91] width 82 height 24
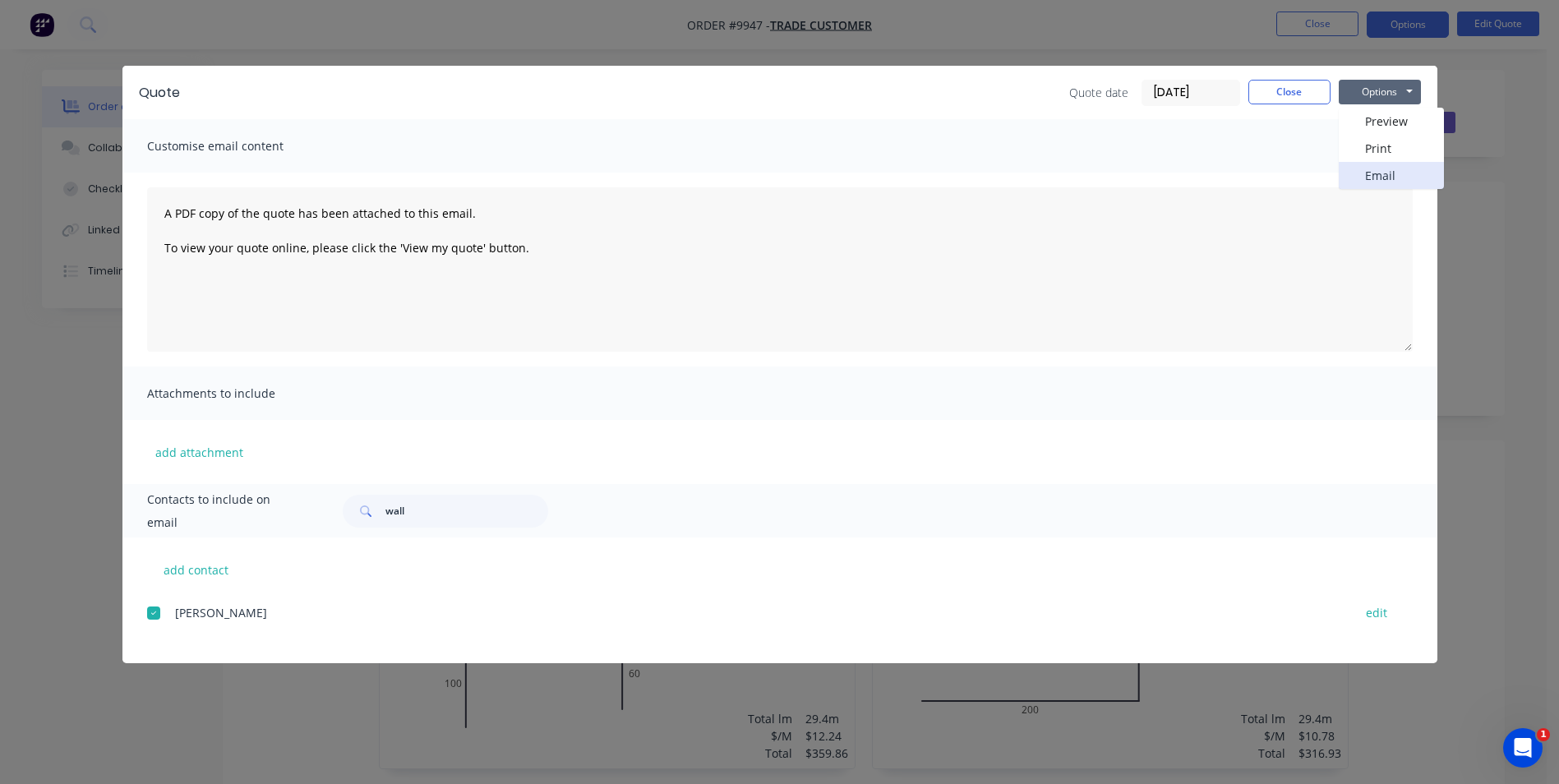
click at [1390, 172] on button "Email" at bounding box center [1390, 176] width 105 height 27
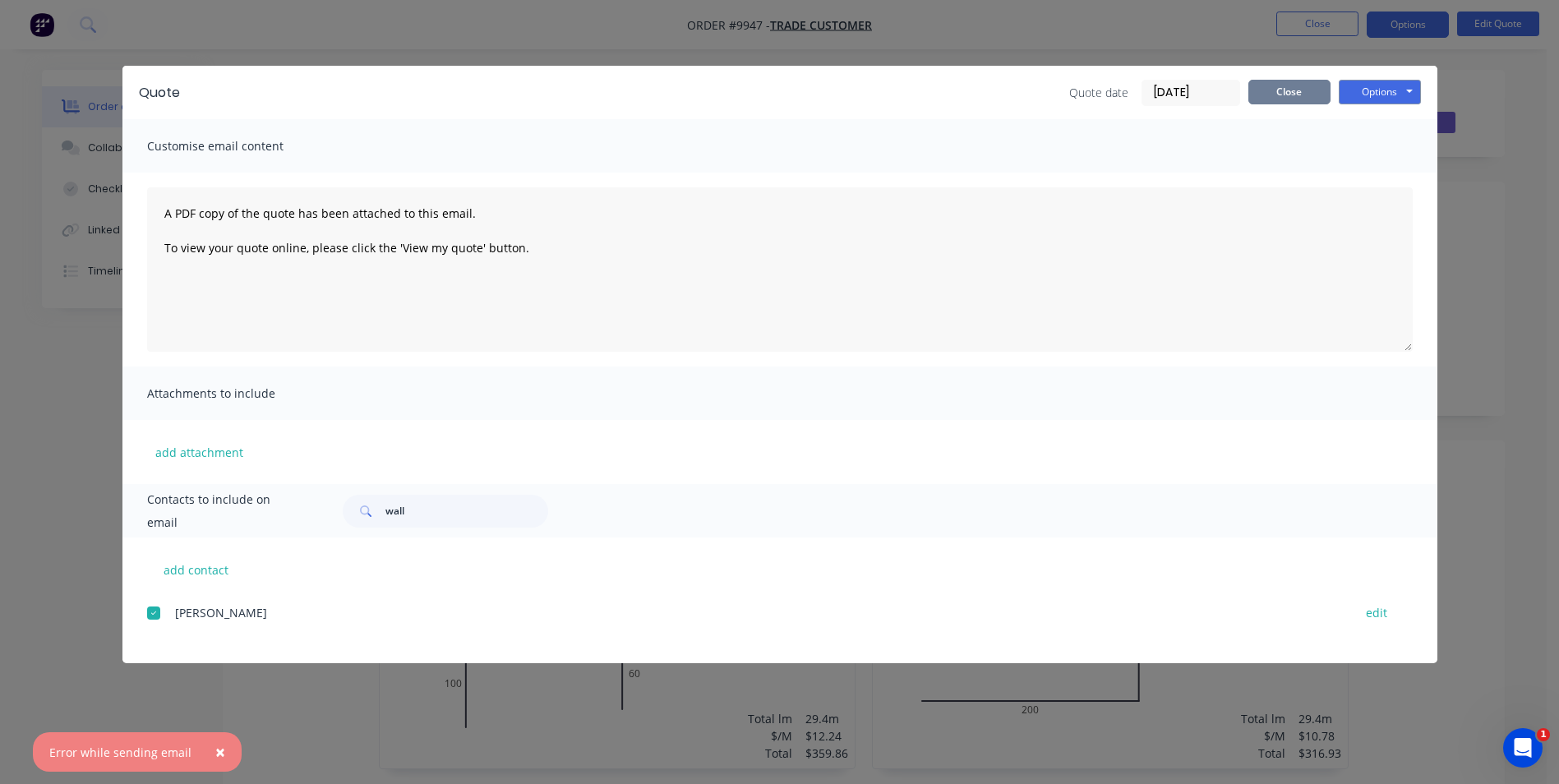
click at [1291, 96] on button "Close" at bounding box center [1289, 91] width 82 height 24
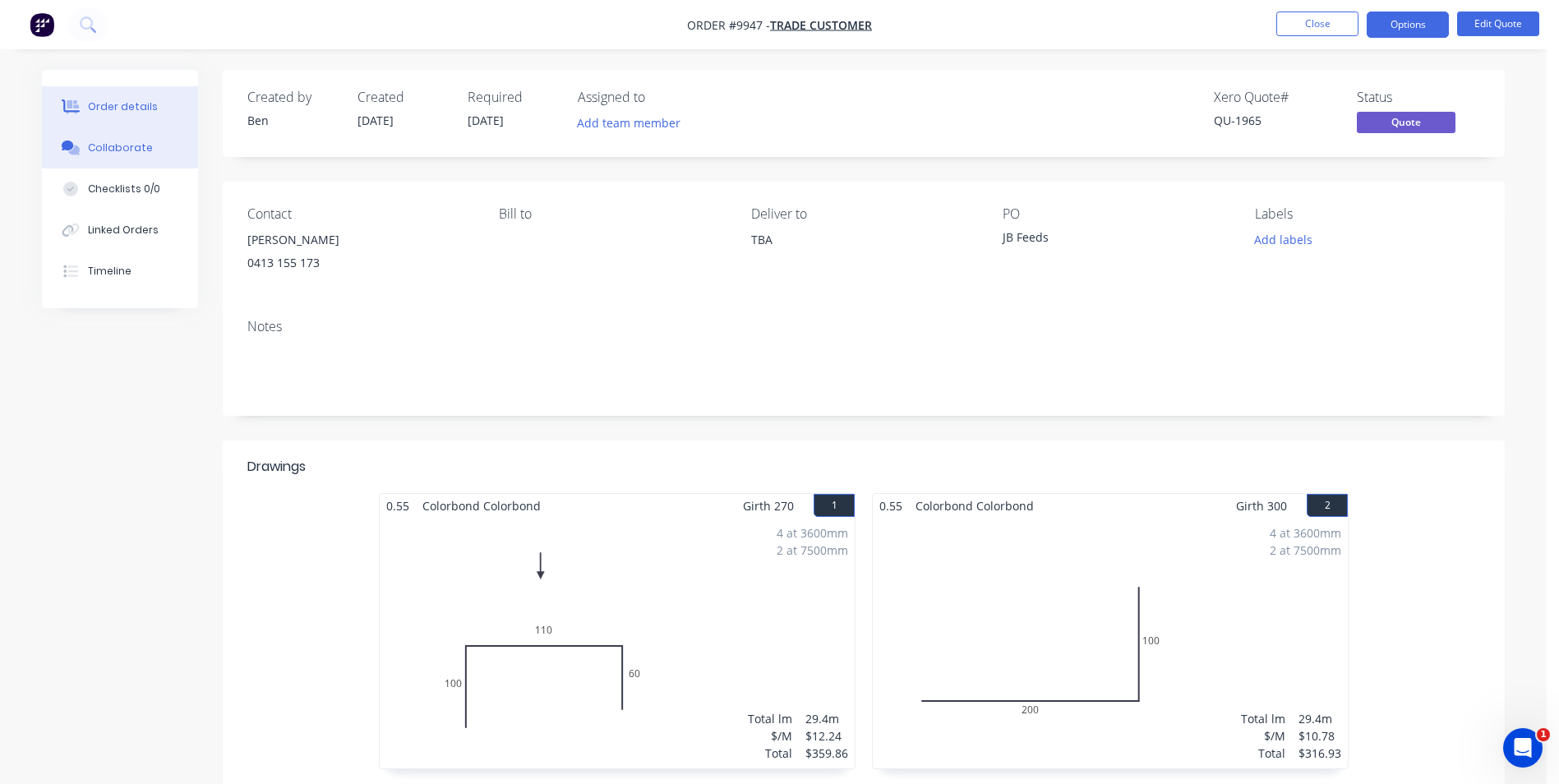
click at [124, 149] on div "Collaborate" at bounding box center [121, 148] width 65 height 14
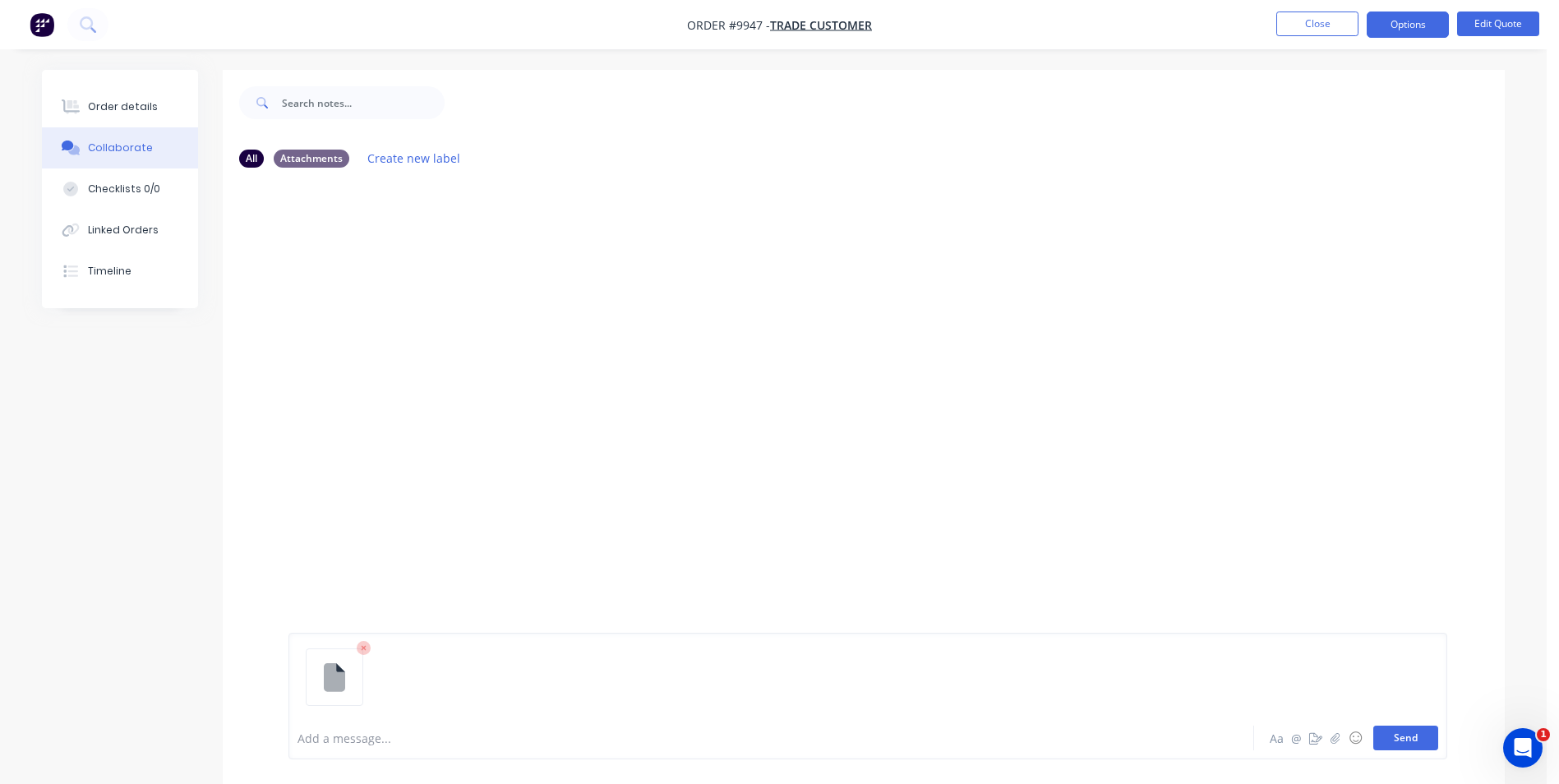
click at [1413, 739] on button "Send" at bounding box center [1406, 737] width 65 height 24
click at [1329, 20] on button "Close" at bounding box center [1317, 23] width 82 height 24
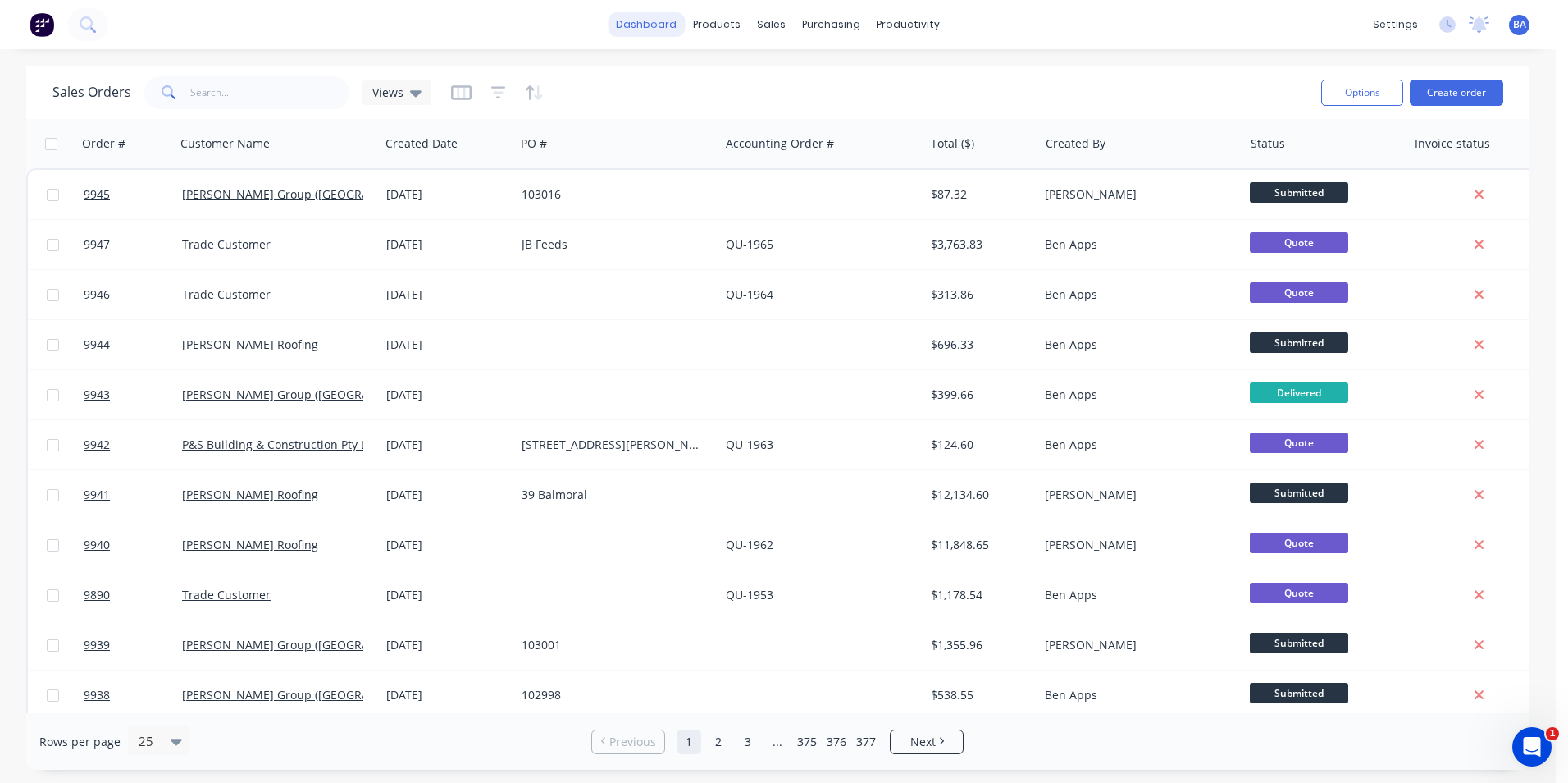
click at [652, 22] on link "dashboard" at bounding box center [647, 24] width 77 height 24
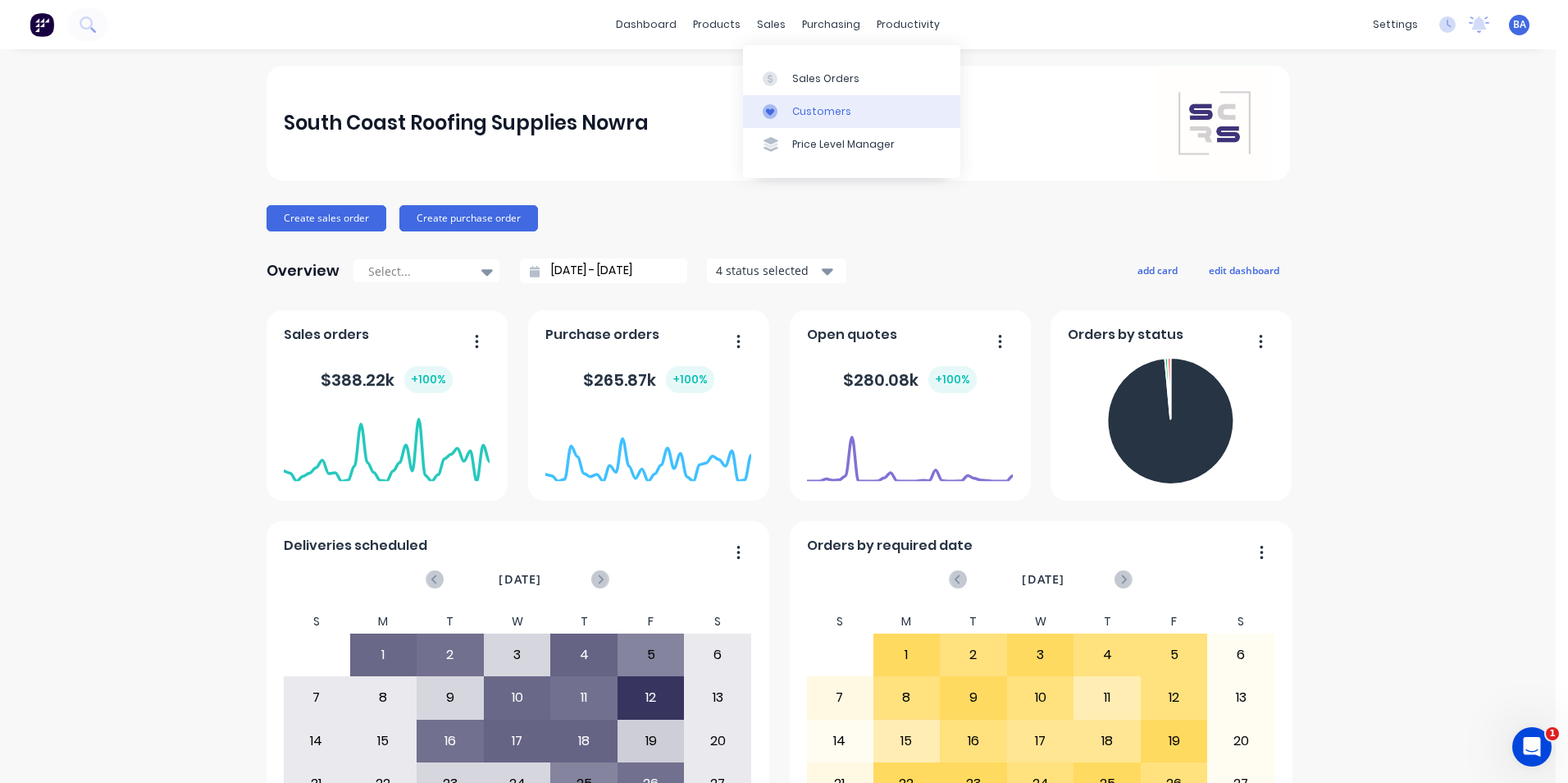
click at [812, 116] on div "Customers" at bounding box center [822, 112] width 59 height 14
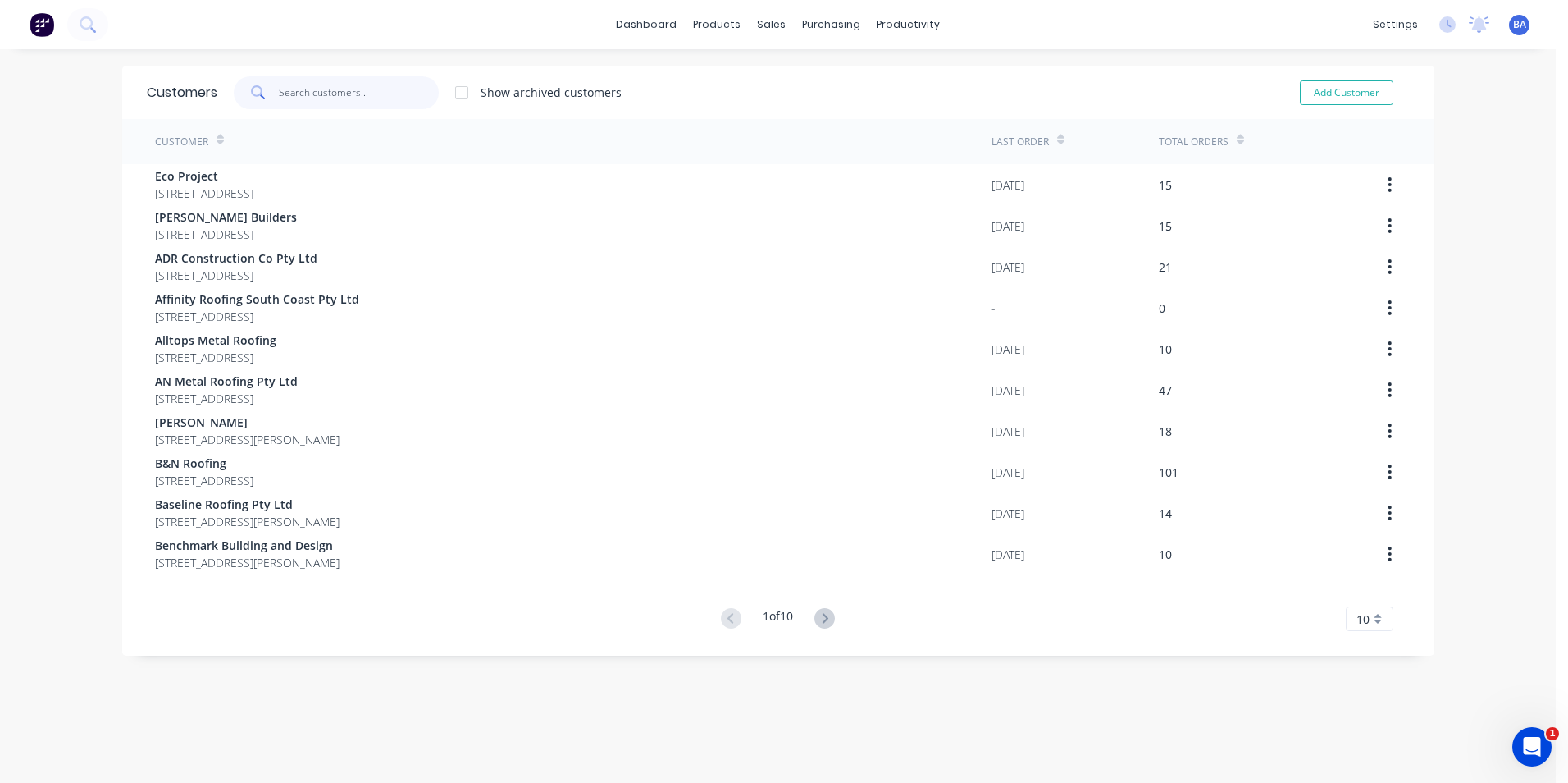
click at [344, 88] on input "text" at bounding box center [359, 93] width 160 height 32
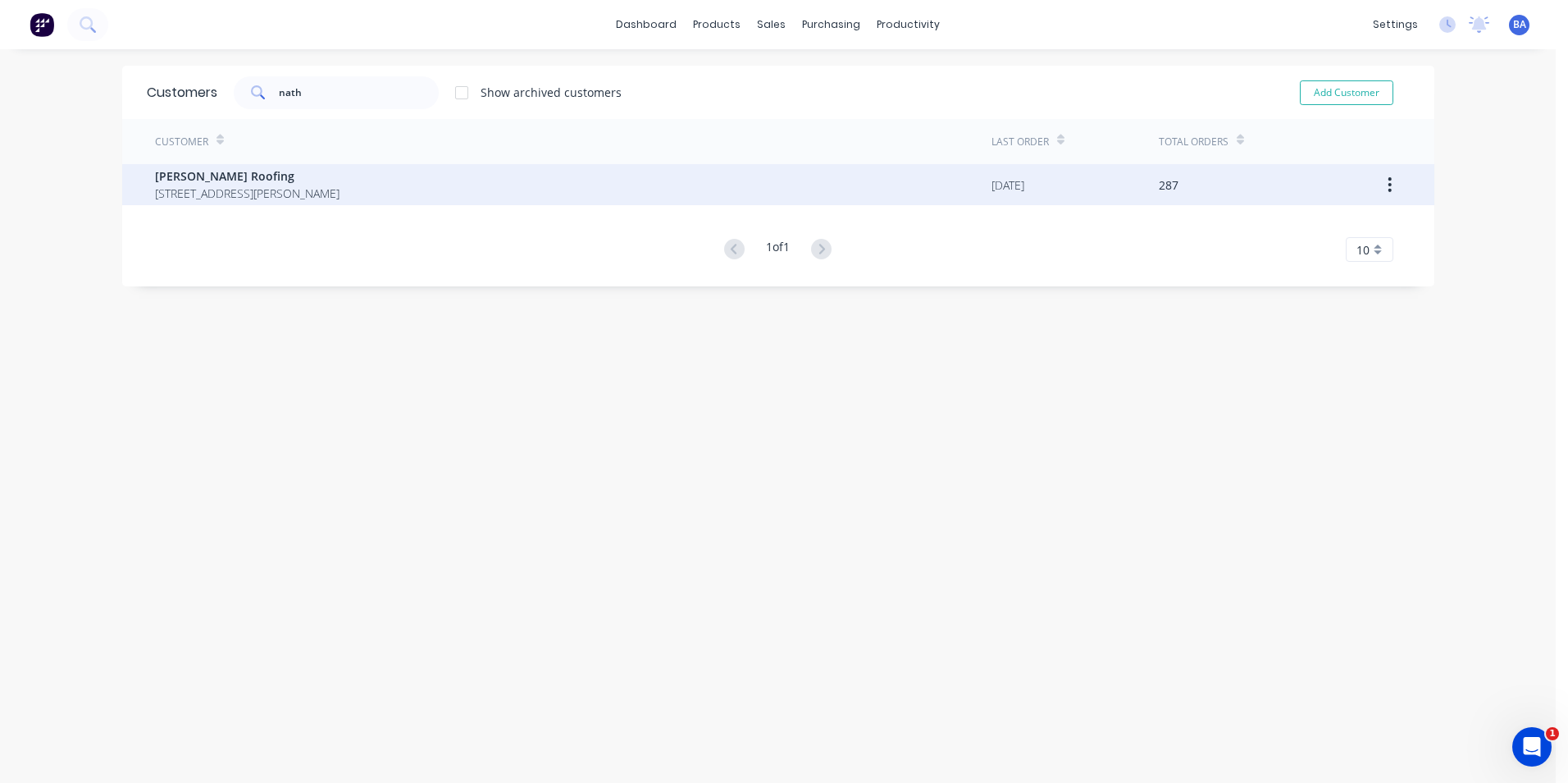
click at [318, 181] on span "[PERSON_NAME] Roofing" at bounding box center [246, 176] width 184 height 17
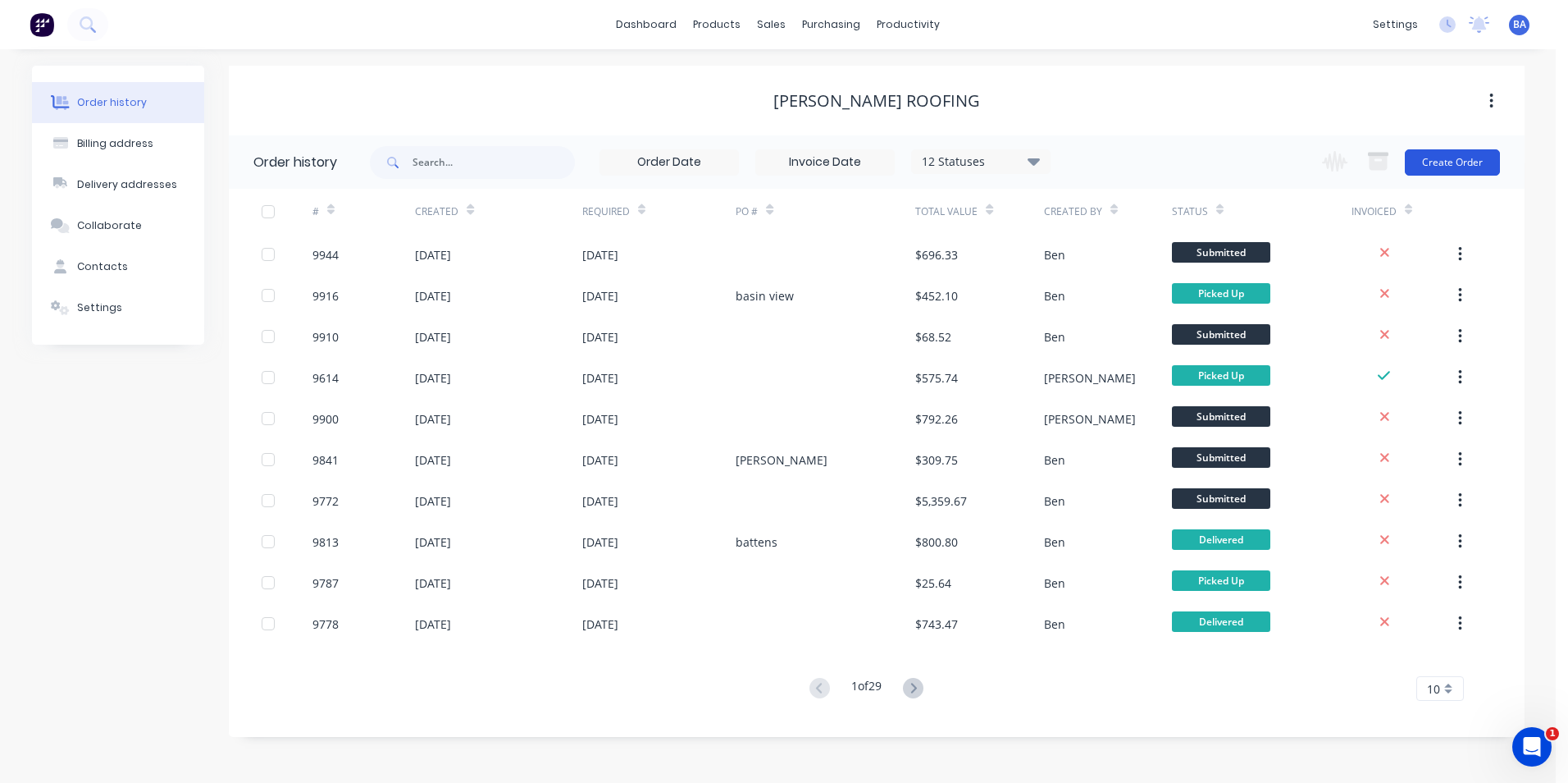
click at [1431, 160] on button "Create Order" at bounding box center [1453, 162] width 95 height 26
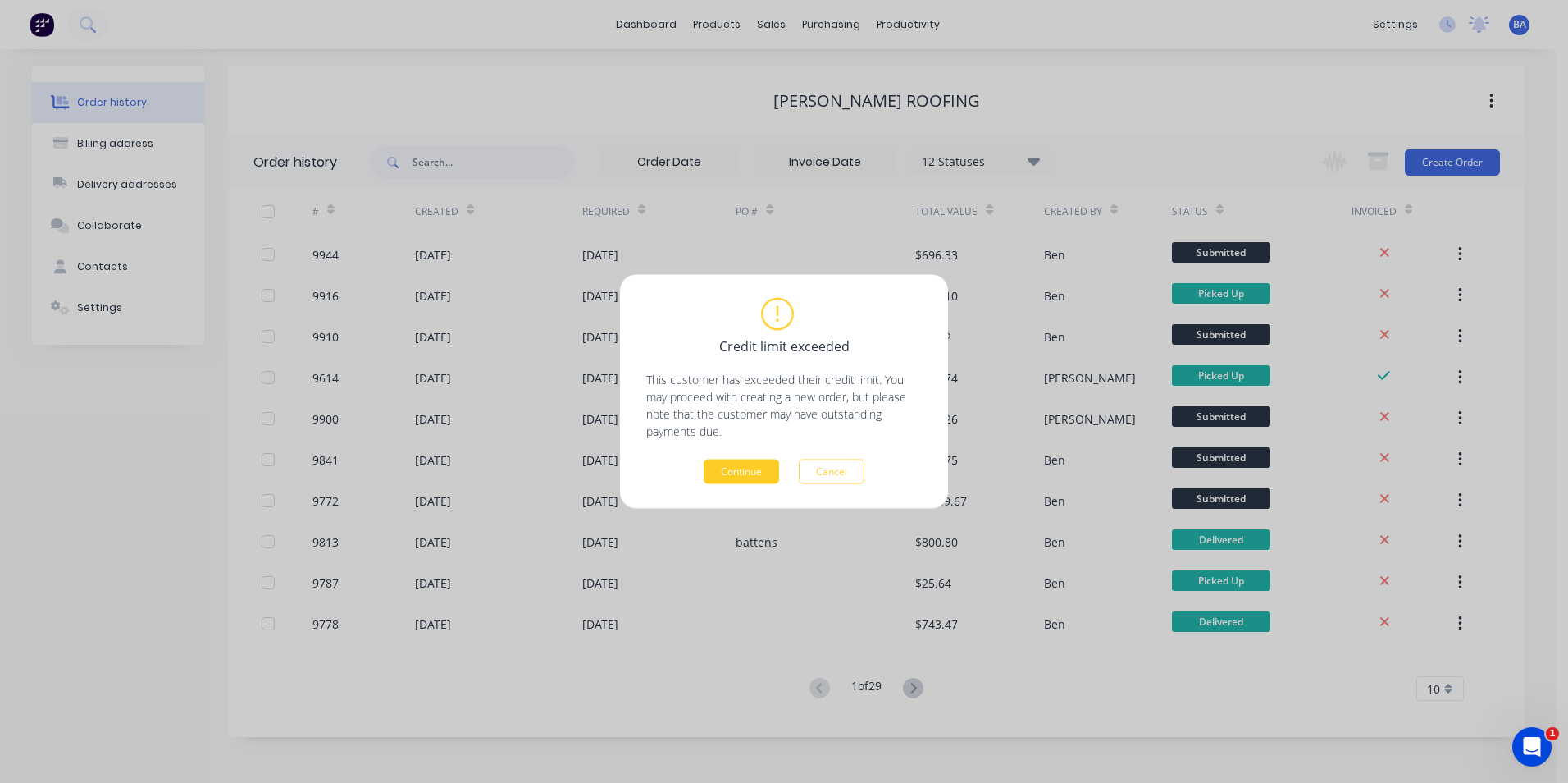
click at [751, 470] on button "Continue" at bounding box center [741, 472] width 76 height 24
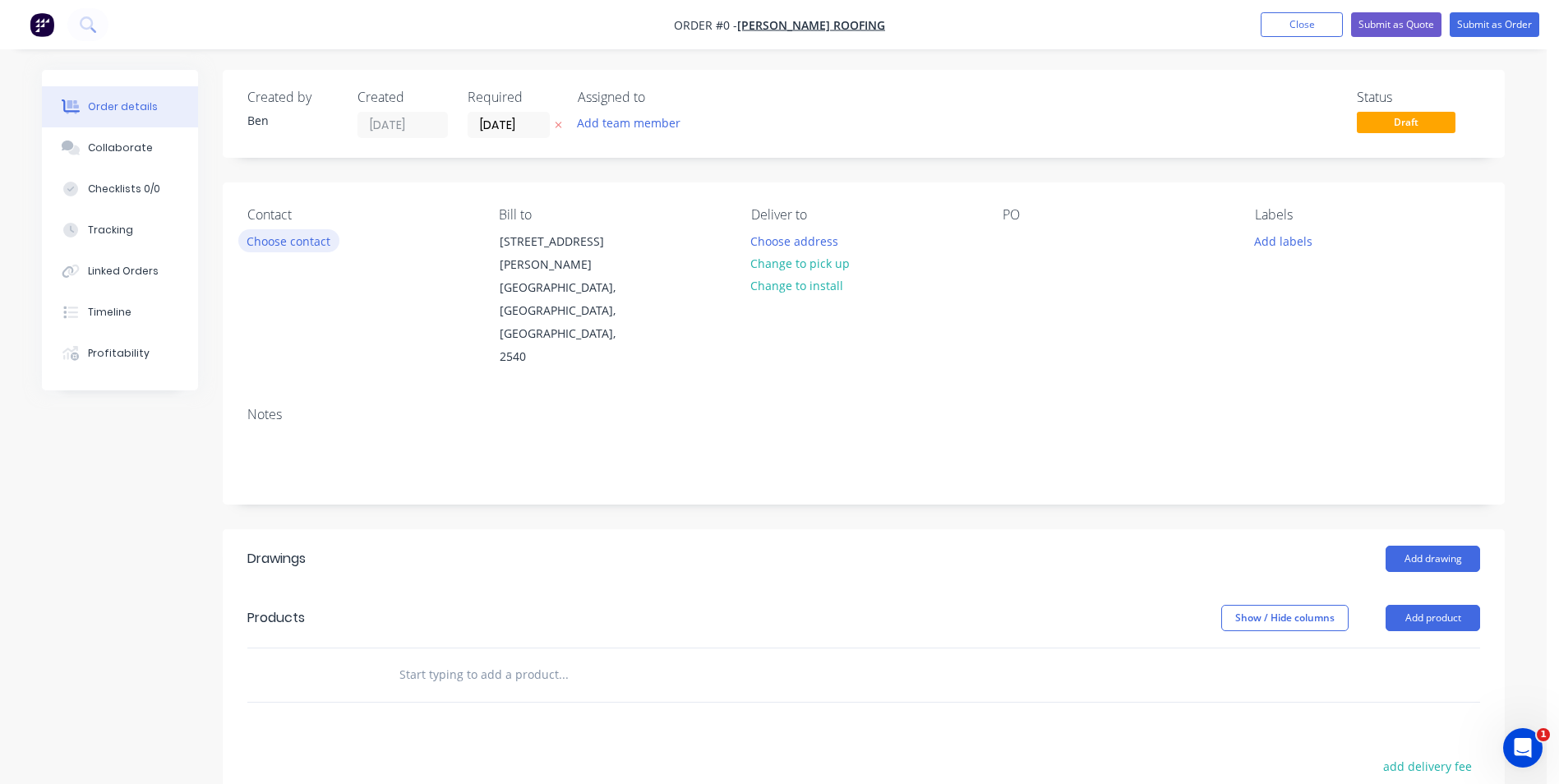
click at [320, 232] on button "Choose contact" at bounding box center [288, 240] width 101 height 23
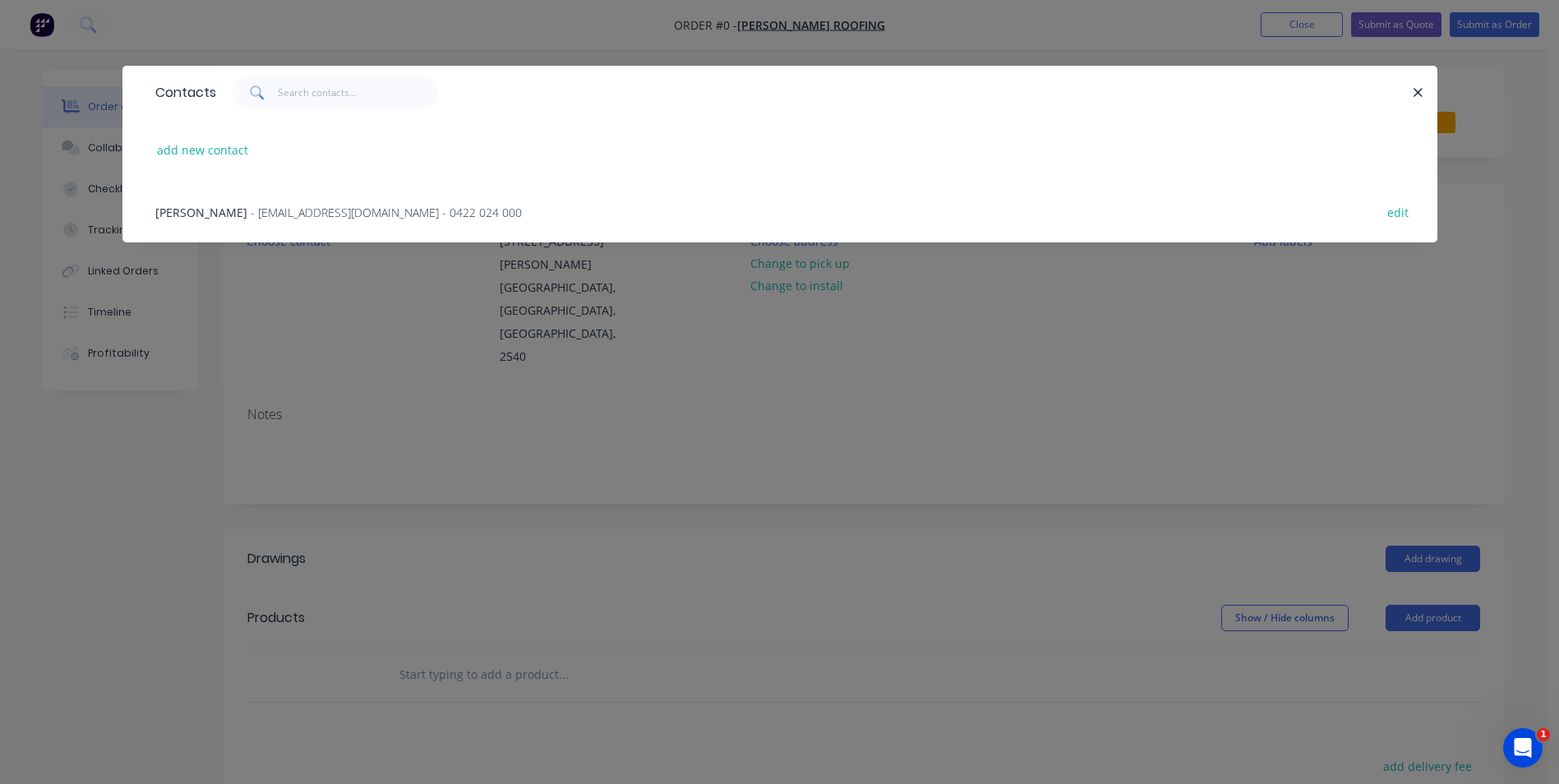
click at [324, 207] on span "- [EMAIL_ADDRESS][DOMAIN_NAME] - 0422 024 000" at bounding box center [386, 212] width 271 height 15
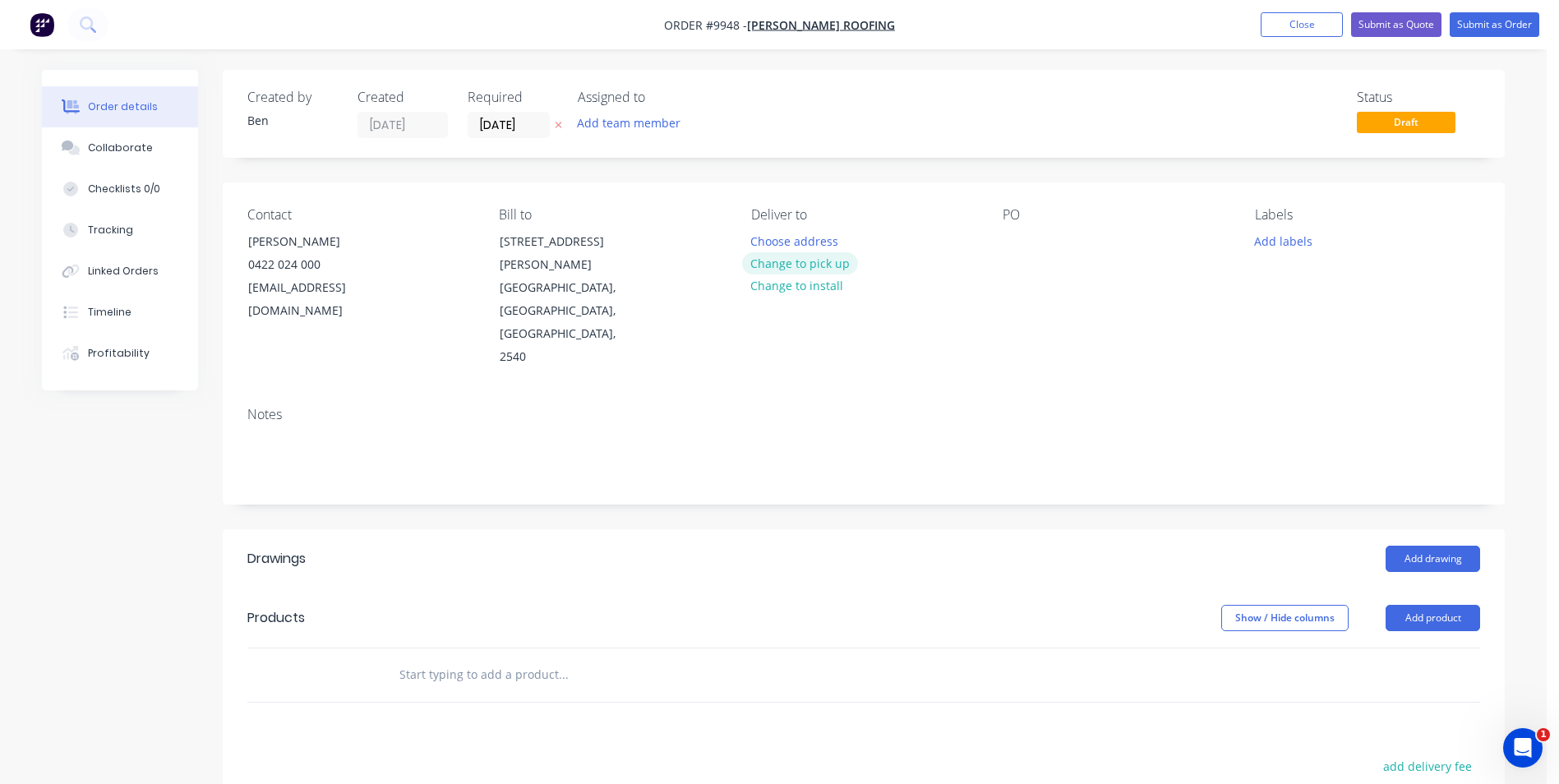
click at [807, 260] on button "Change to pick up" at bounding box center [799, 263] width 116 height 23
click at [1420, 545] on button "Add drawing" at bounding box center [1432, 558] width 95 height 26
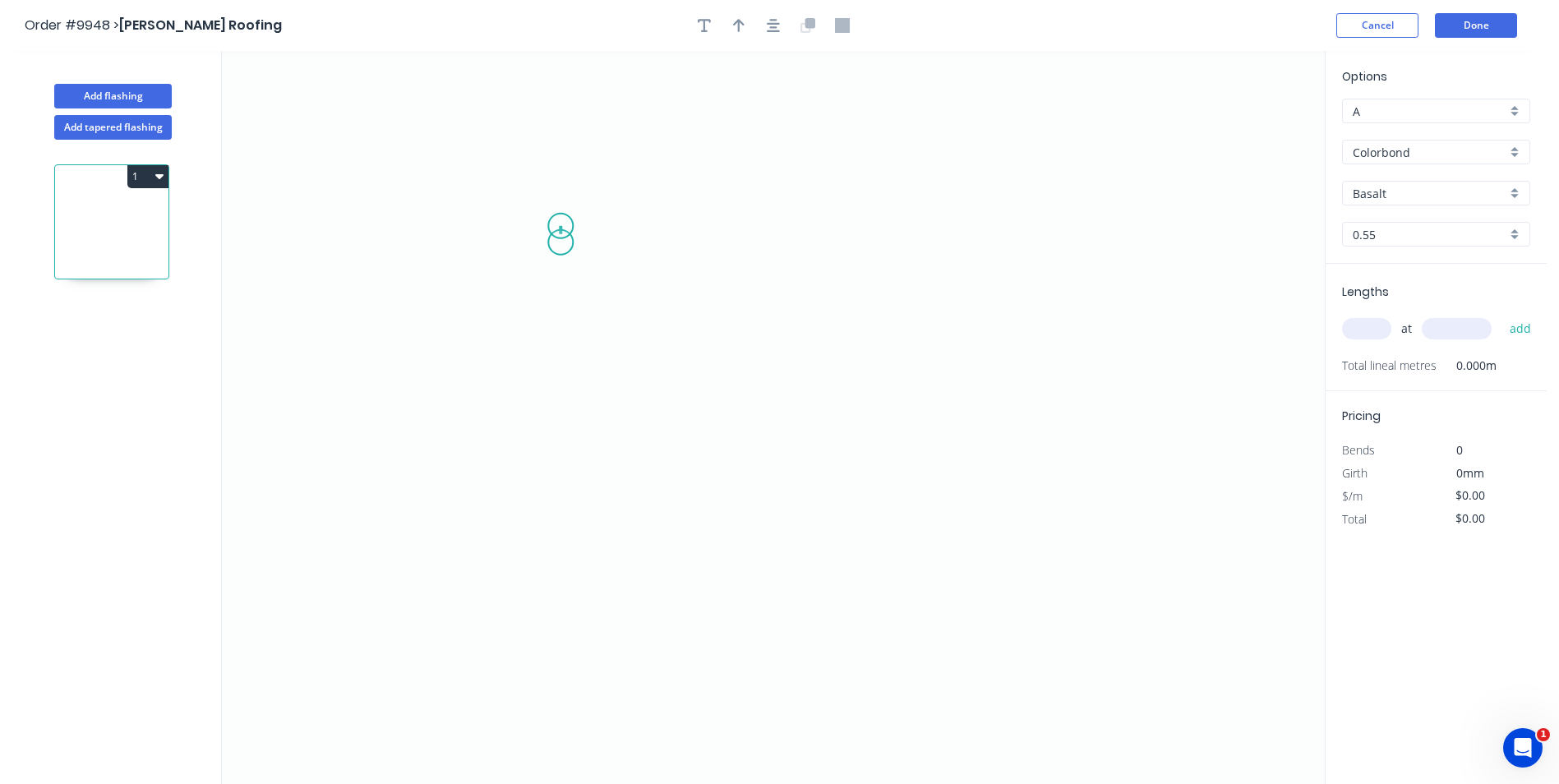
drag, startPoint x: 561, startPoint y: 226, endPoint x: 563, endPoint y: 309, distance: 83.0
click at [561, 251] on icon "0" at bounding box center [773, 417] width 1103 height 733
drag, startPoint x: 563, startPoint y: 511, endPoint x: 655, endPoint y: 517, distance: 92.2
click at [563, 512] on icon "0 ?" at bounding box center [773, 417] width 1103 height 733
click at [916, 501] on icon "0 ? ?" at bounding box center [773, 417] width 1103 height 733
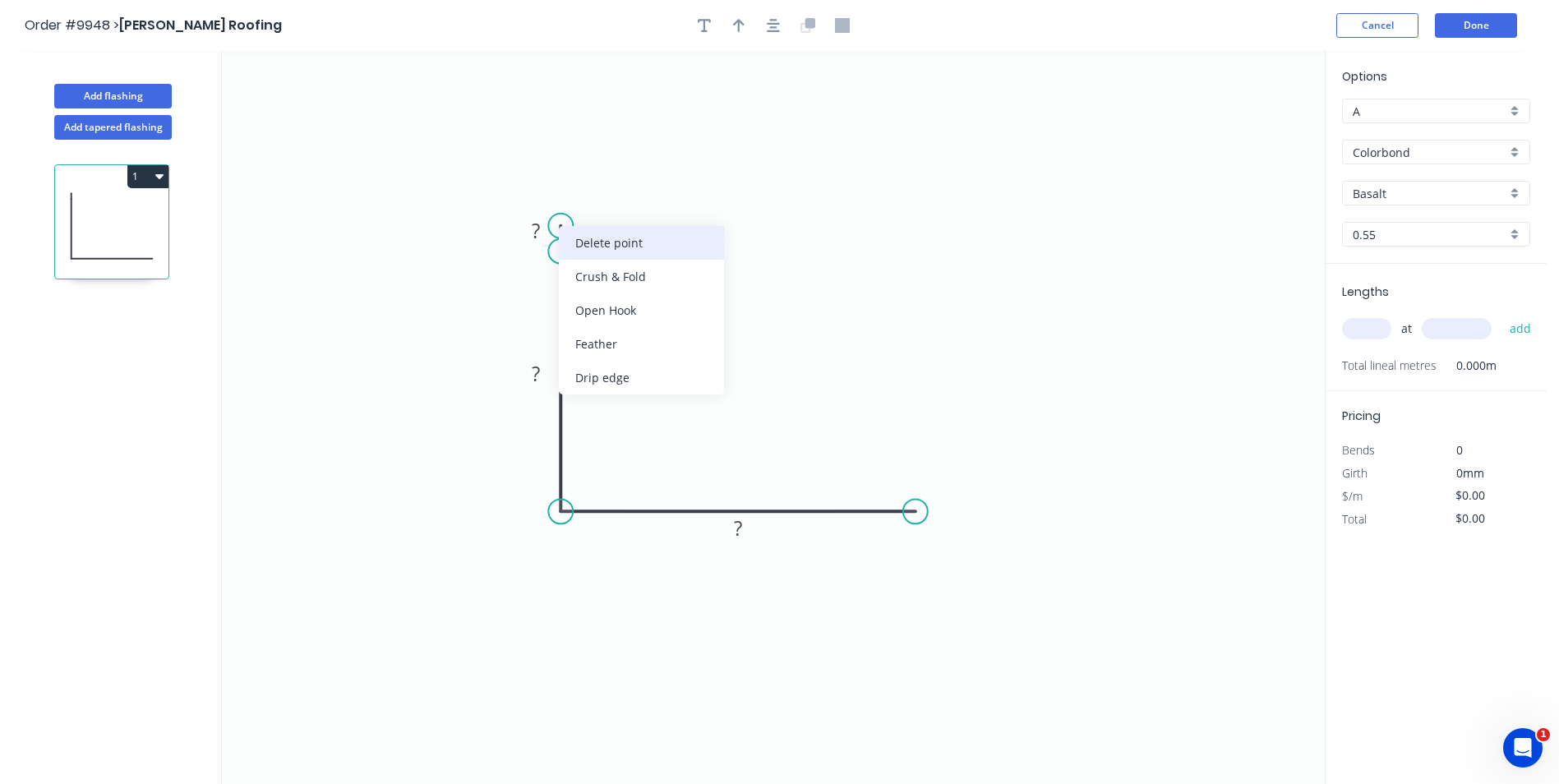
click at [575, 240] on div "Delete point" at bounding box center [641, 242] width 165 height 33
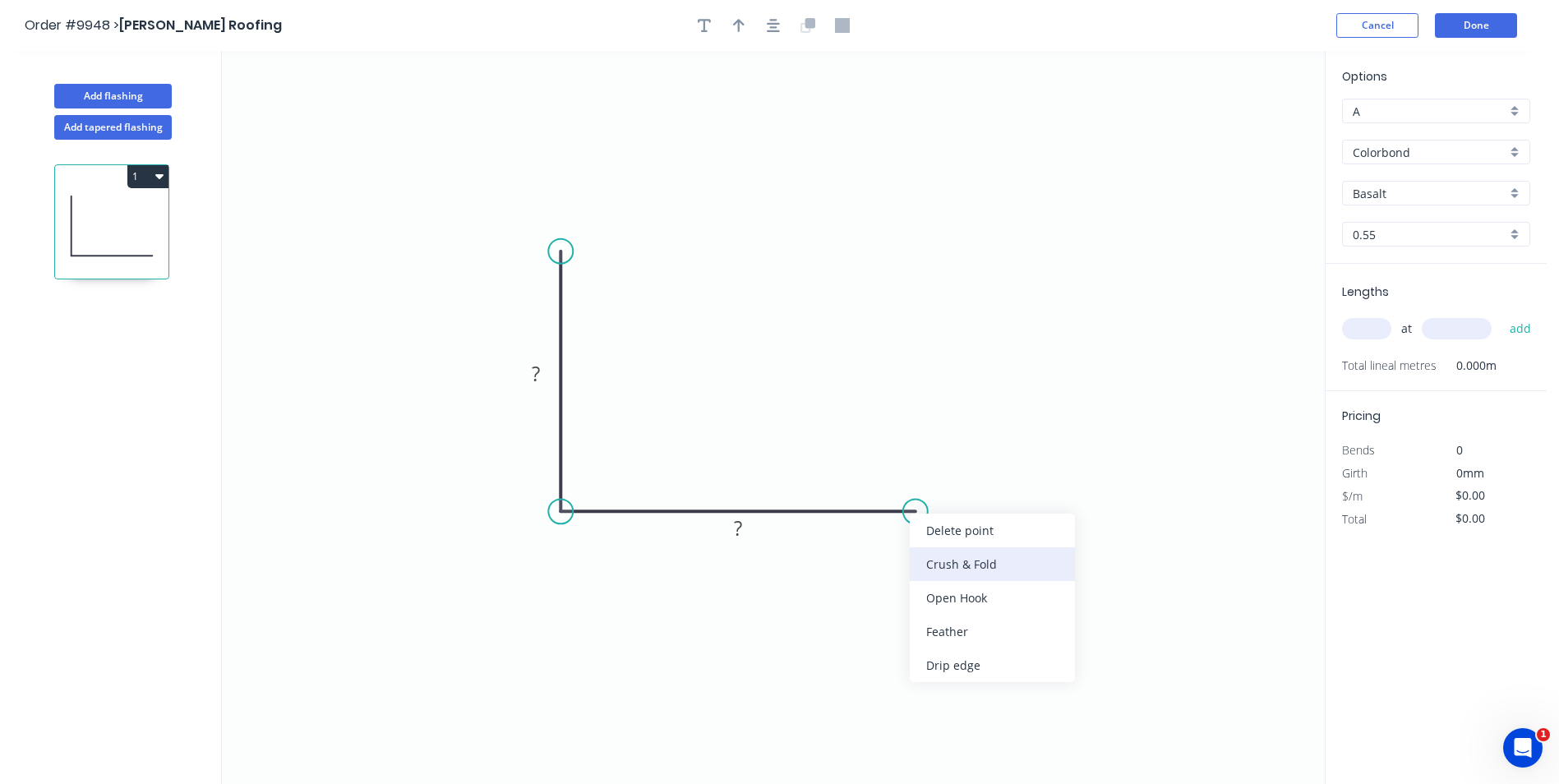
click at [931, 550] on div "Crush & Fold" at bounding box center [991, 563] width 165 height 33
click at [746, 532] on rect at bounding box center [738, 529] width 32 height 23
click at [749, 342] on icon "0 50 CF 10 30" at bounding box center [773, 417] width 1103 height 733
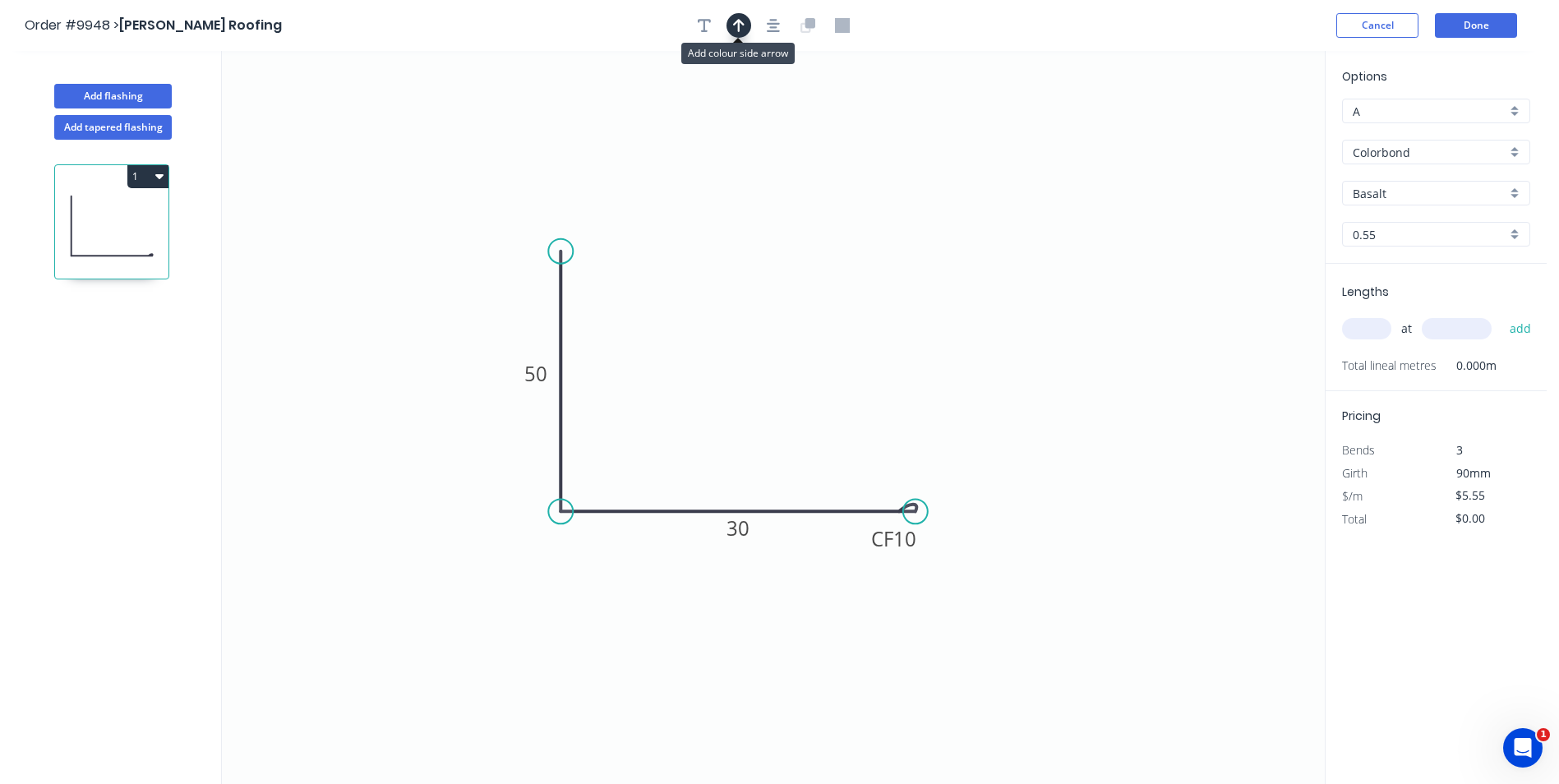
click at [735, 19] on icon "button" at bounding box center [738, 25] width 12 height 14
click at [1237, 128] on icon at bounding box center [1242, 114] width 14 height 52
click at [1237, 128] on icon "0 50 CF 10 30" at bounding box center [773, 417] width 1103 height 733
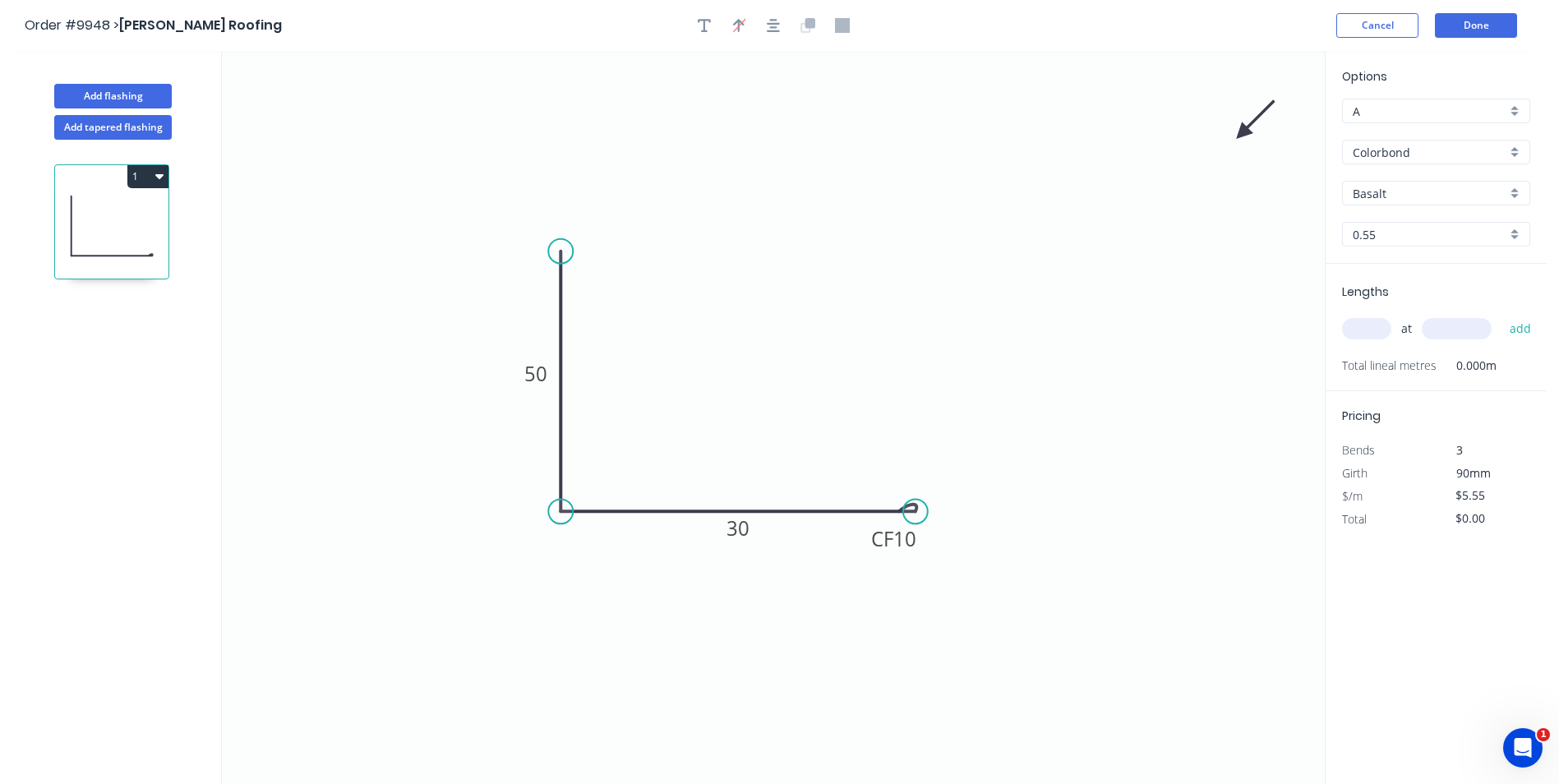
click at [1238, 128] on icon "0 50 CF 10 30" at bounding box center [773, 417] width 1103 height 733
click at [1242, 129] on icon at bounding box center [1255, 120] width 48 height 48
click at [1242, 129] on icon "0 50 CF 10 30" at bounding box center [773, 417] width 1103 height 733
click at [1242, 130] on icon at bounding box center [1261, 133] width 52 height 14
click at [1242, 130] on icon at bounding box center [1255, 146] width 48 height 48
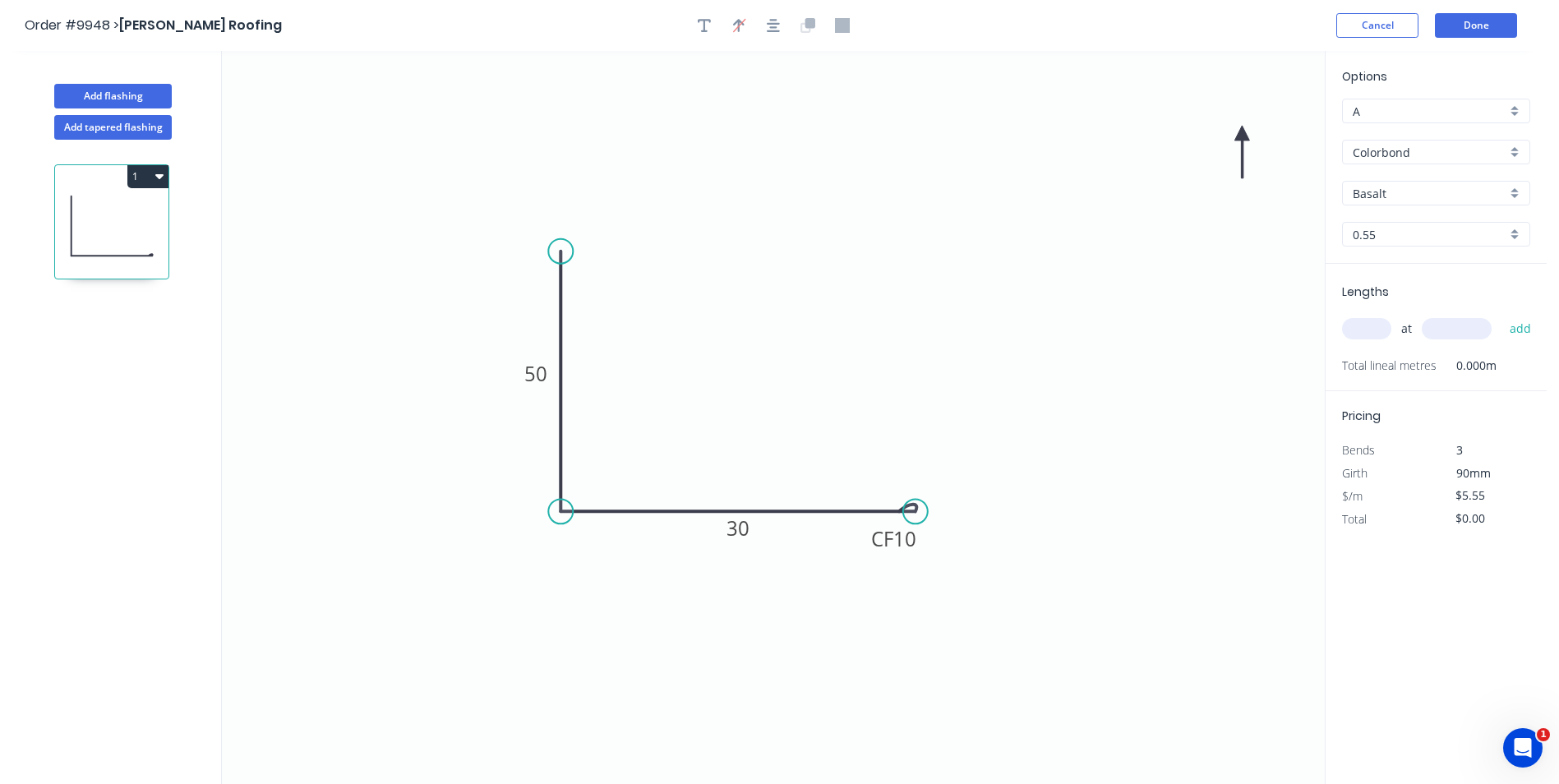
click at [1242, 130] on icon at bounding box center [1242, 152] width 14 height 52
click at [1242, 130] on icon at bounding box center [1228, 146] width 48 height 48
drag, startPoint x: 1242, startPoint y: 130, endPoint x: 316, endPoint y: 433, distance: 974.3
click at [316, 433] on icon at bounding box center [298, 432] width 52 height 14
click at [1408, 191] on input "Basalt" at bounding box center [1429, 193] width 154 height 17
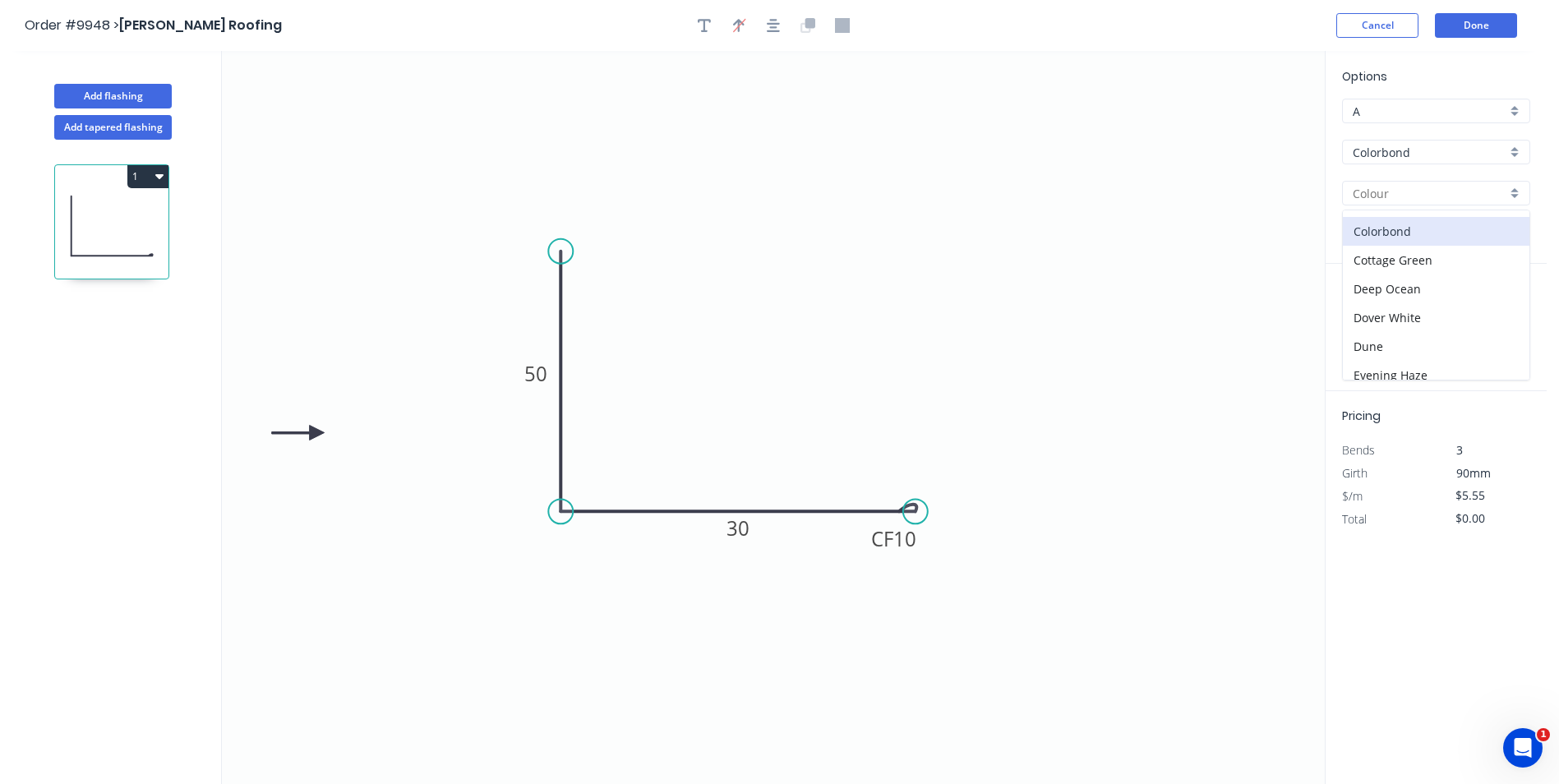
scroll to position [82, 0]
click at [1405, 315] on div "Dover White" at bounding box center [1436, 315] width 187 height 29
click at [1373, 332] on input "text" at bounding box center [1366, 329] width 50 height 22
click at [1501, 315] on button "add" at bounding box center [1520, 328] width 39 height 28
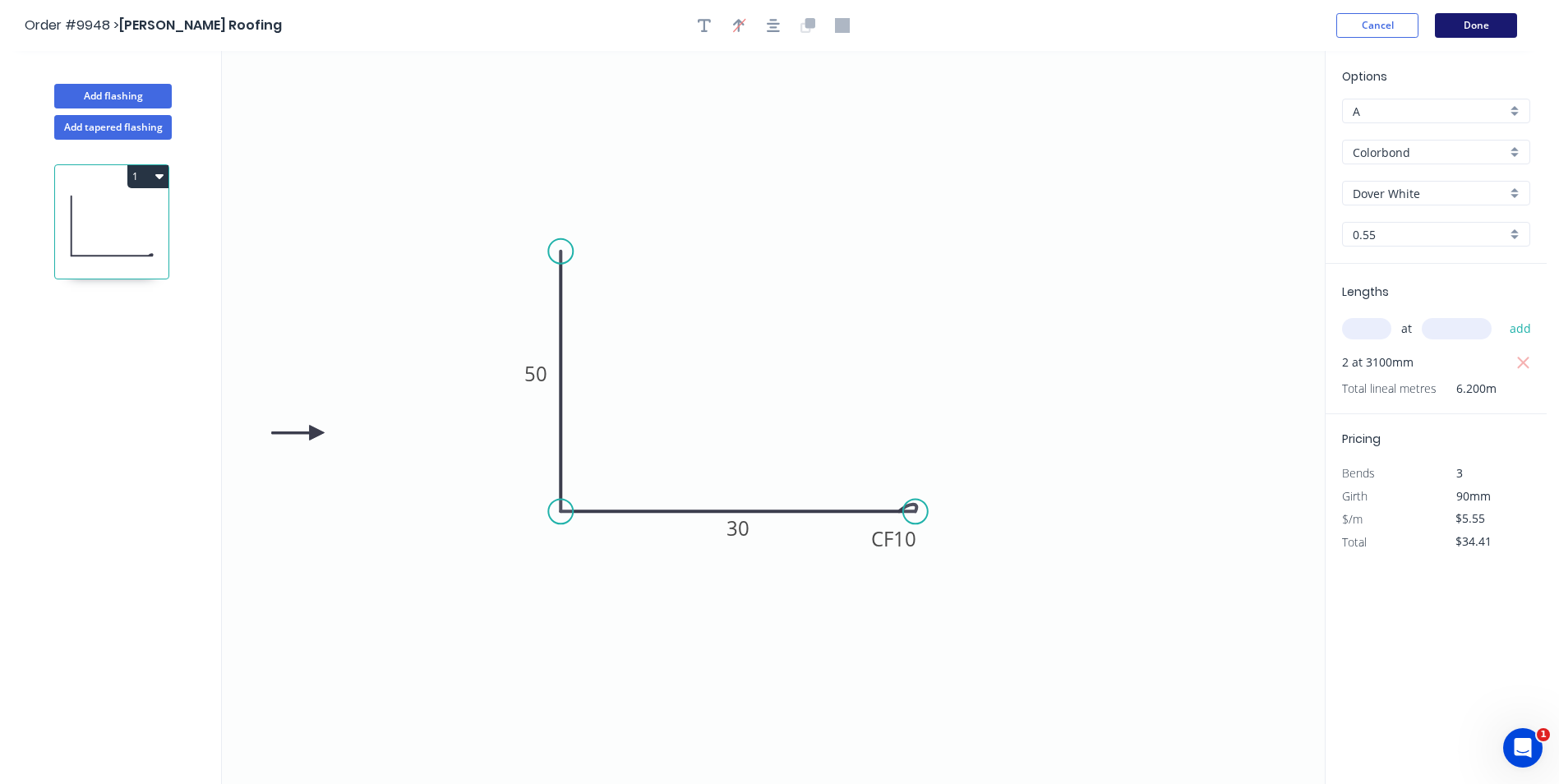
click at [1475, 24] on button "Done" at bounding box center [1475, 25] width 82 height 24
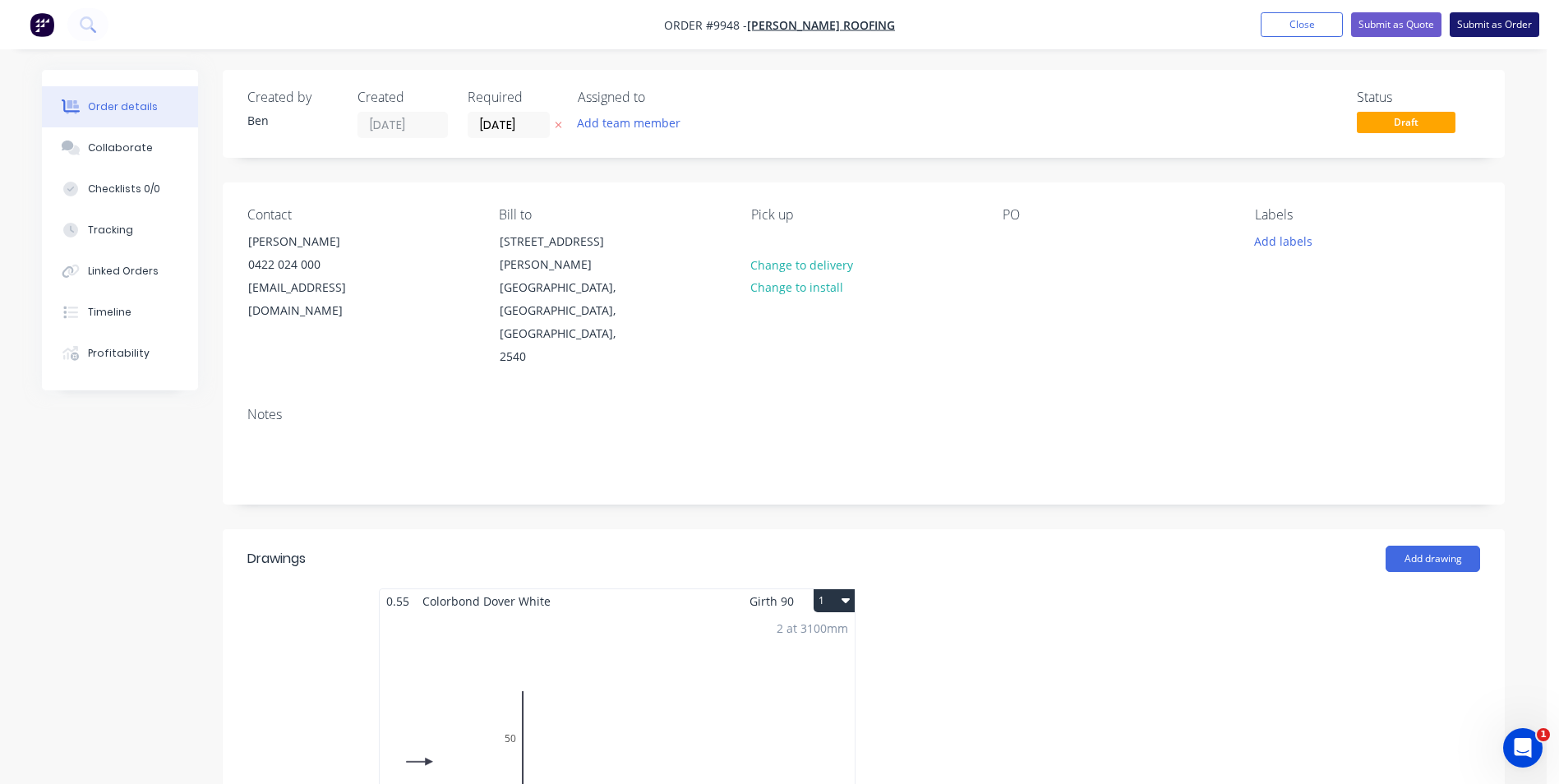
click at [1494, 23] on button "Submit as Order" at bounding box center [1493, 24] width 89 height 24
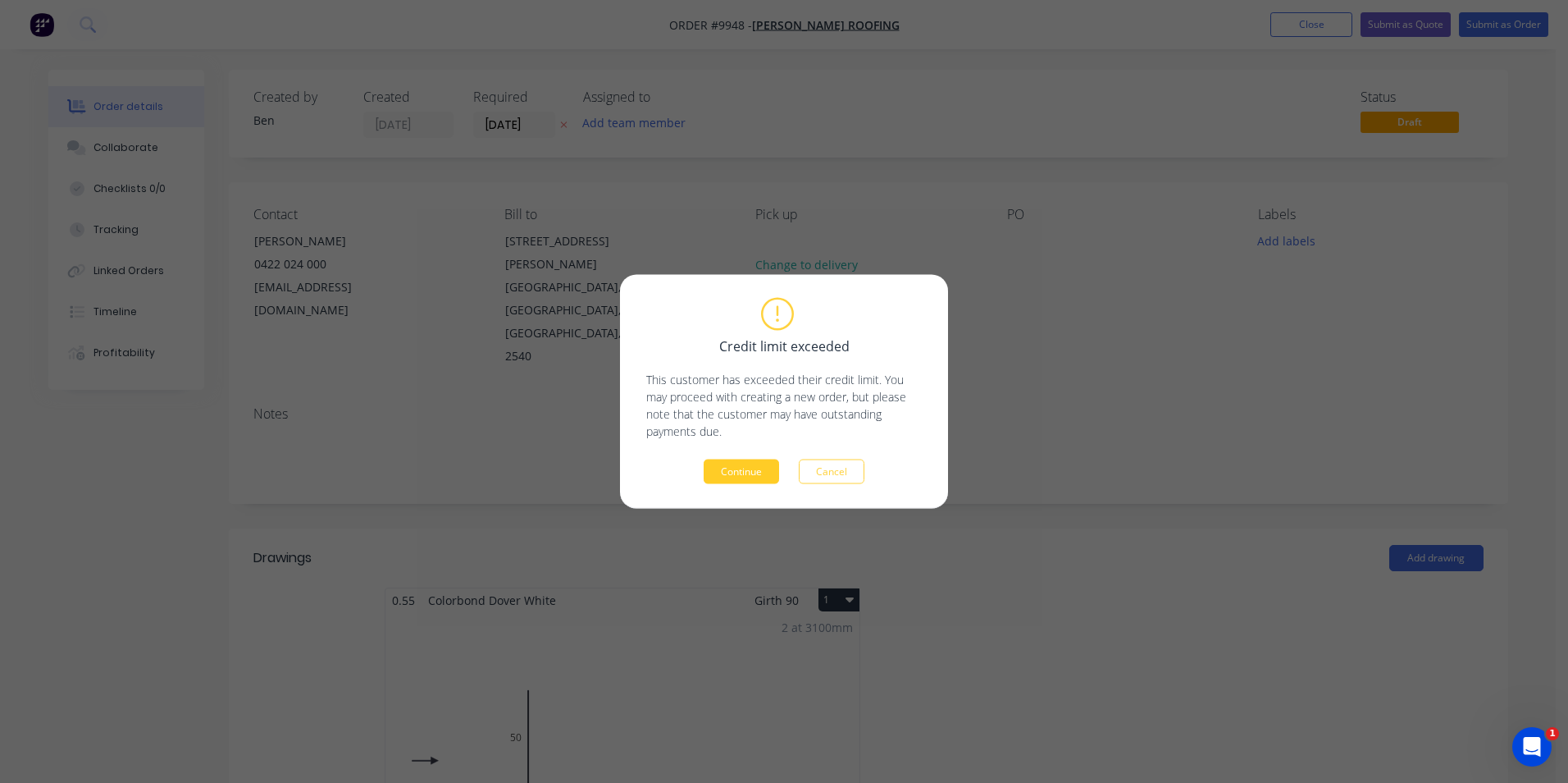
click at [739, 472] on button "Continue" at bounding box center [741, 472] width 76 height 24
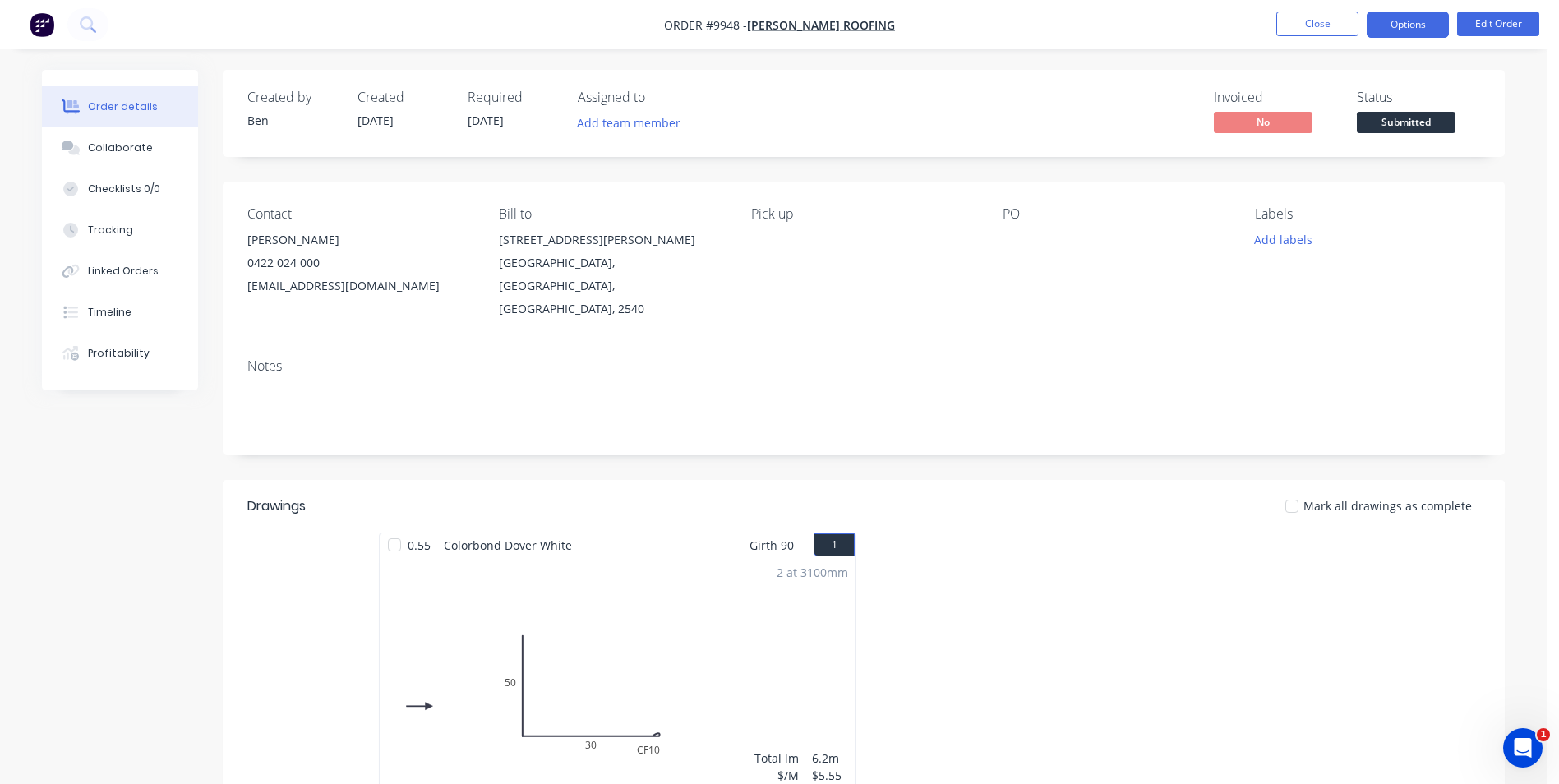
click at [1424, 23] on button "Options" at bounding box center [1407, 24] width 82 height 26
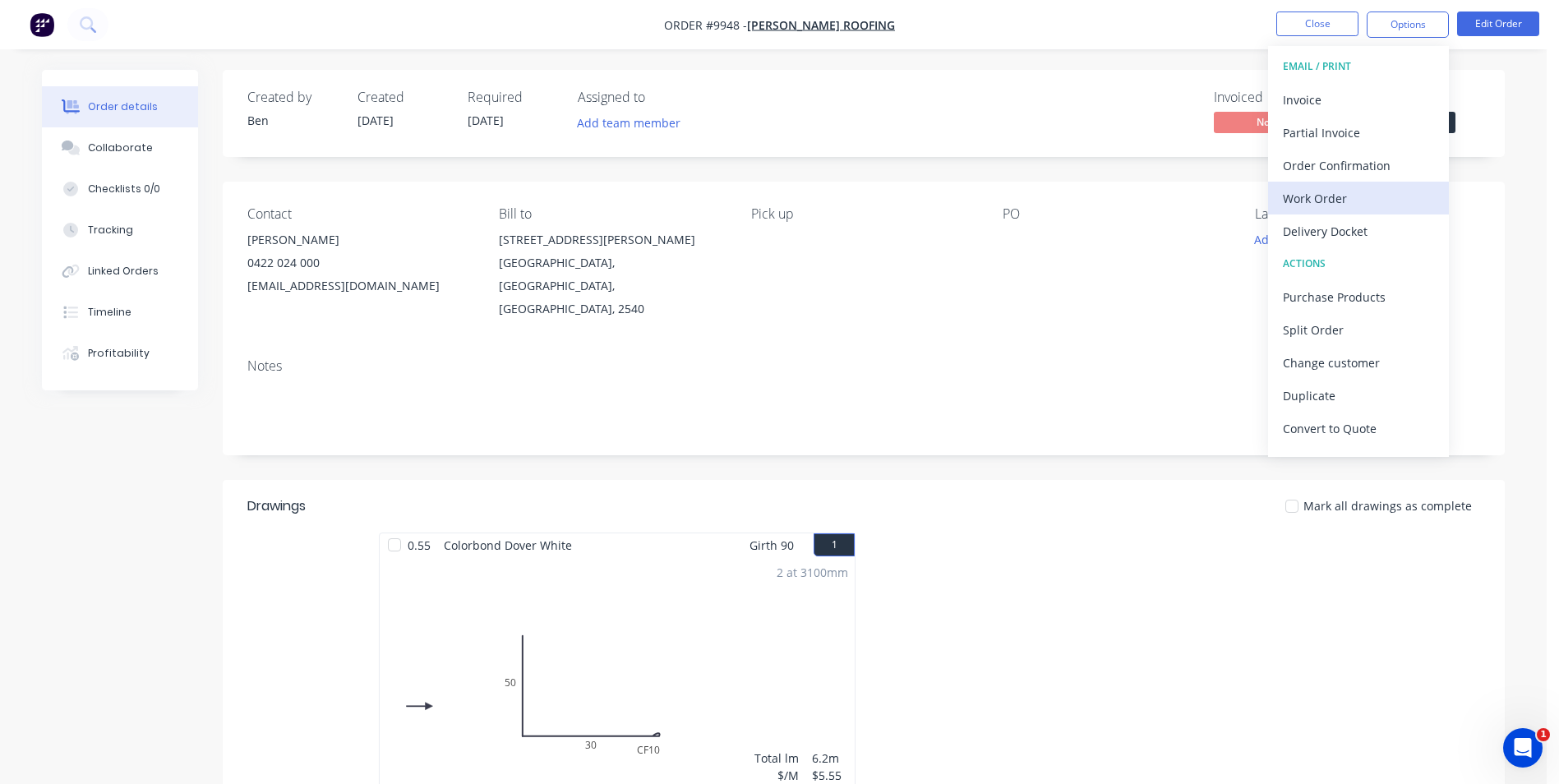
click at [1327, 191] on div "Work Order" at bounding box center [1358, 198] width 151 height 23
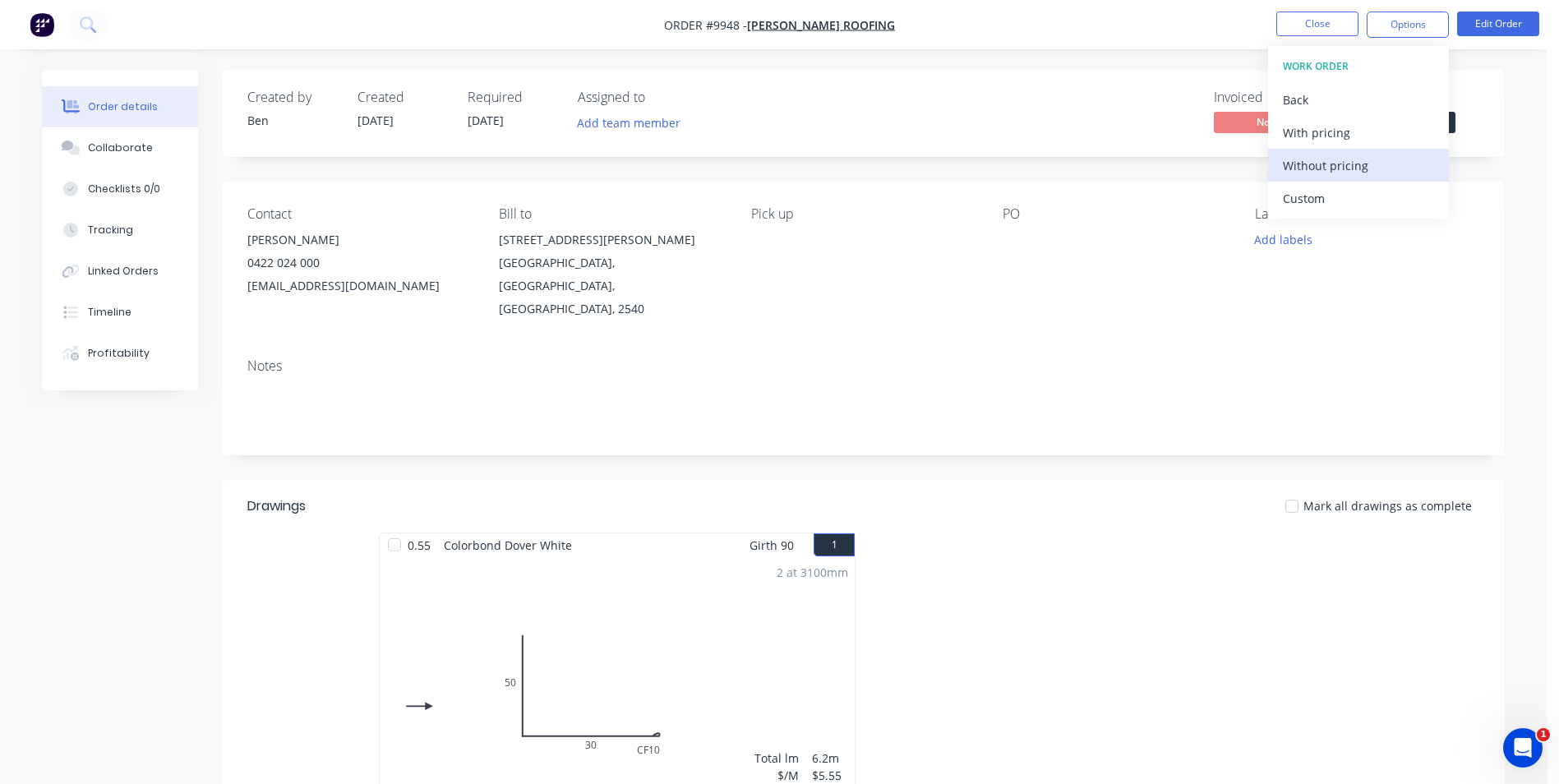
click at [1330, 169] on div "Without pricing" at bounding box center [1358, 166] width 151 height 23
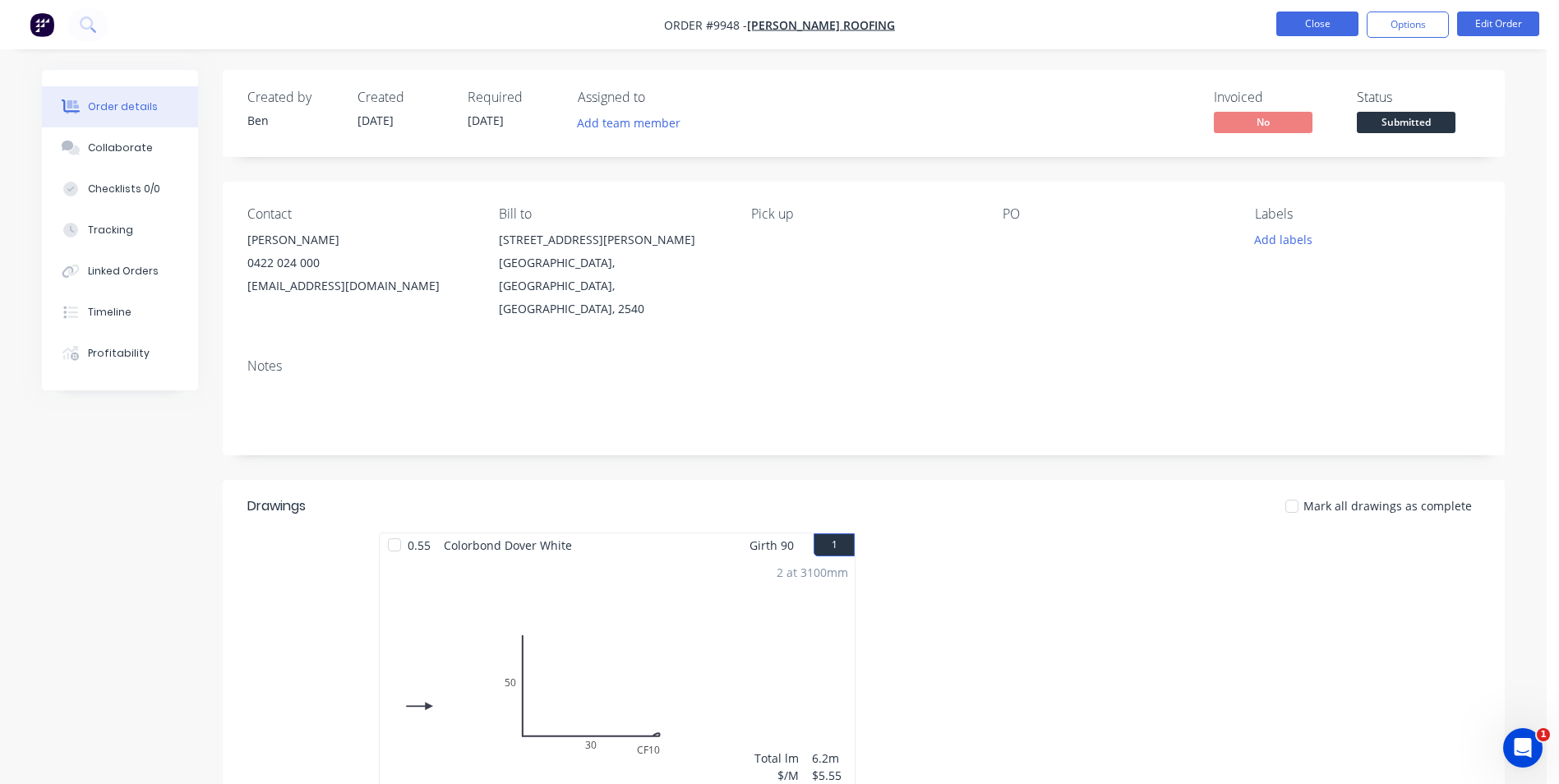
click at [1302, 16] on button "Close" at bounding box center [1317, 23] width 82 height 24
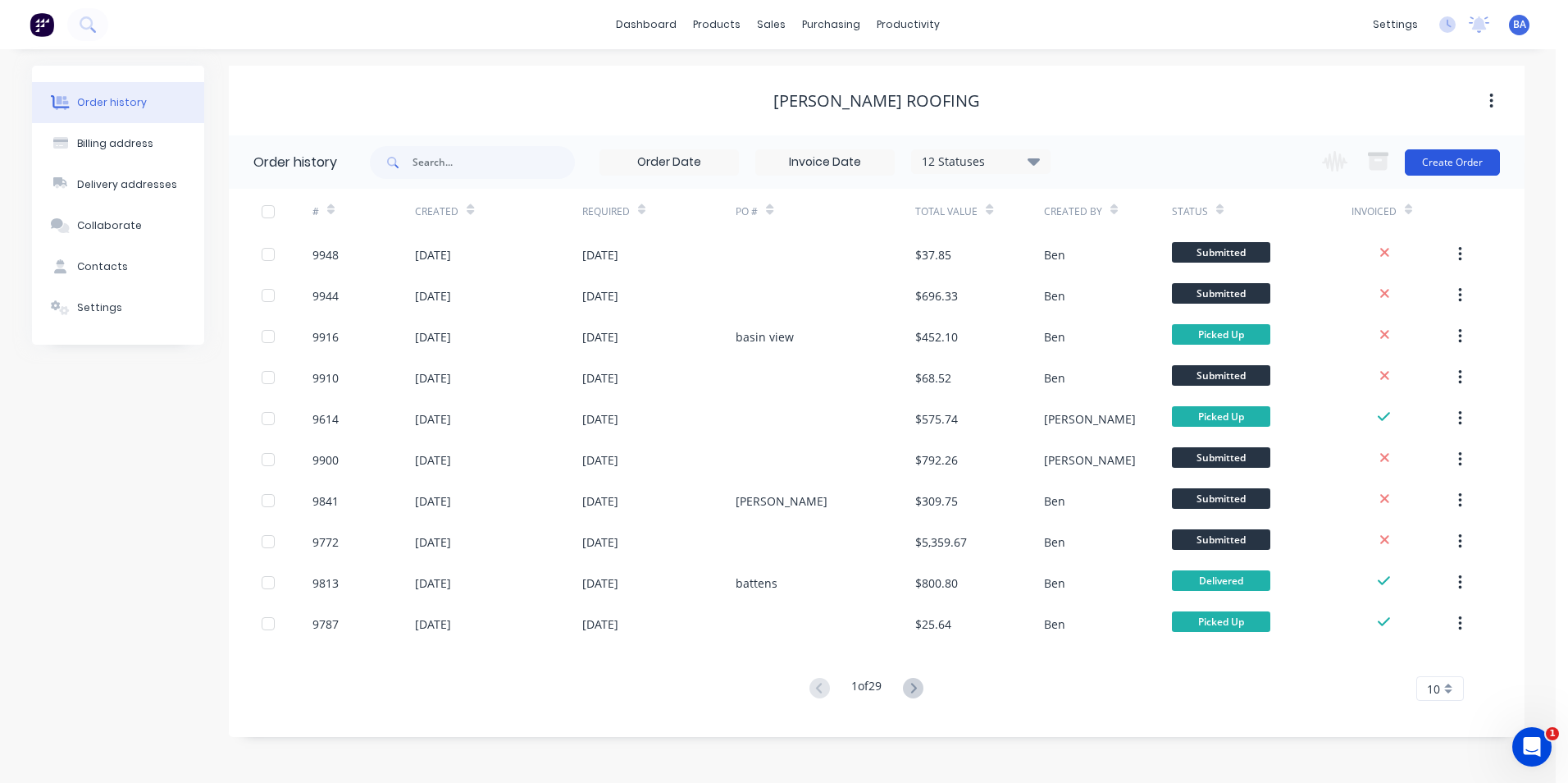
click at [1465, 165] on button "Create Order" at bounding box center [1453, 162] width 95 height 26
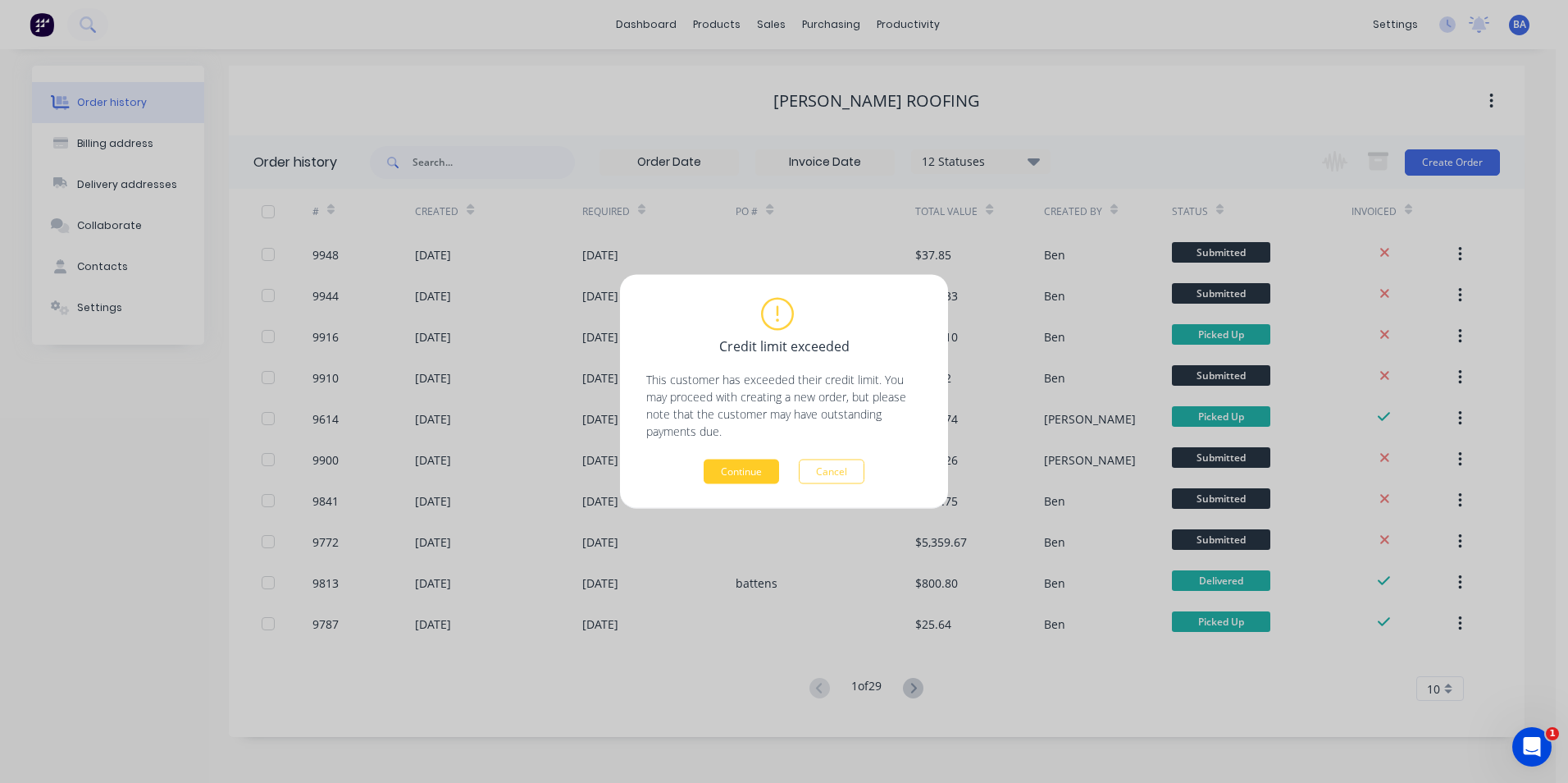
click at [746, 467] on button "Continue" at bounding box center [741, 472] width 76 height 24
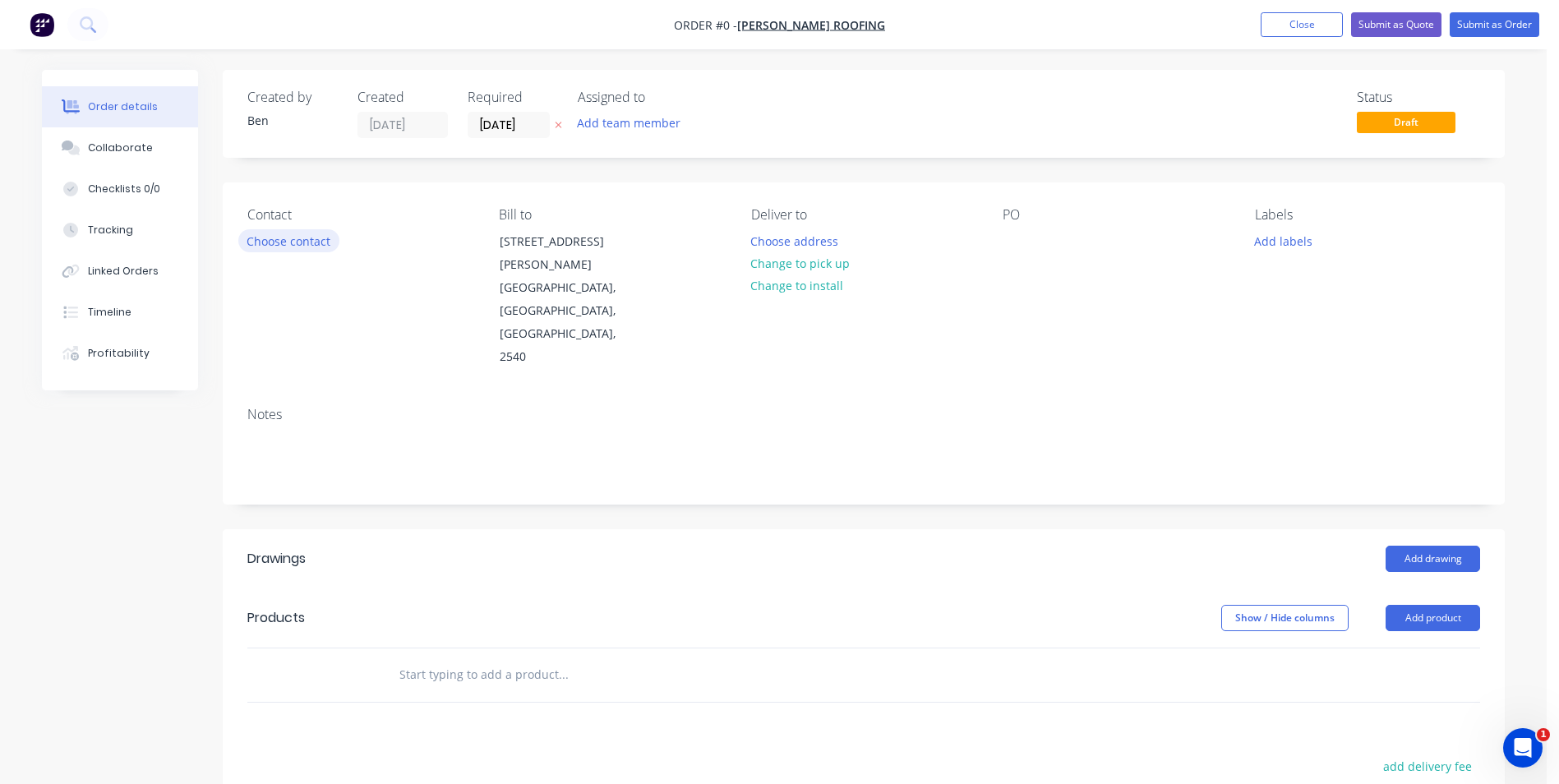
click at [283, 242] on button "Choose contact" at bounding box center [288, 240] width 101 height 23
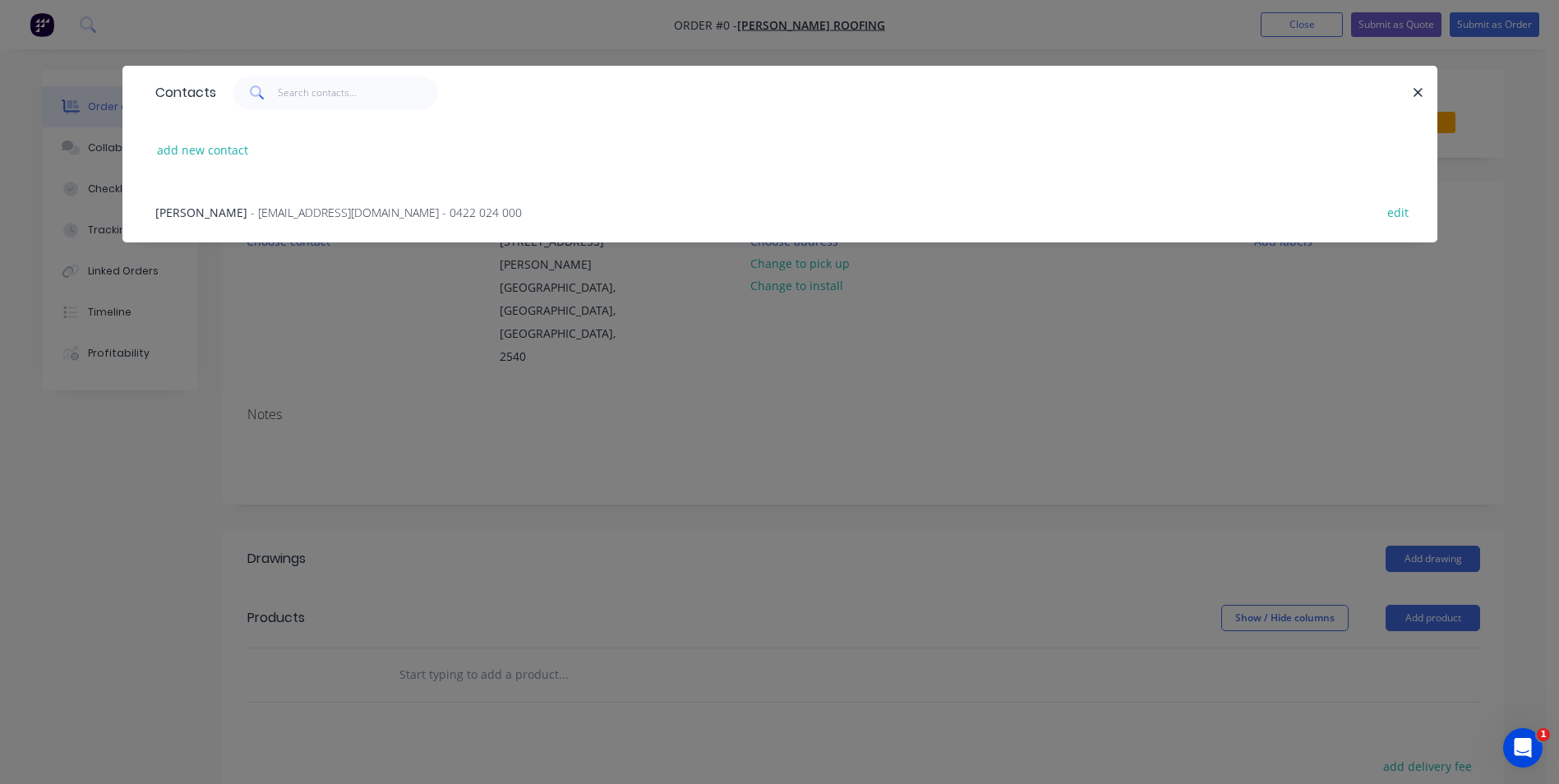
click at [1423, 93] on icon "button" at bounding box center [1418, 93] width 11 height 14
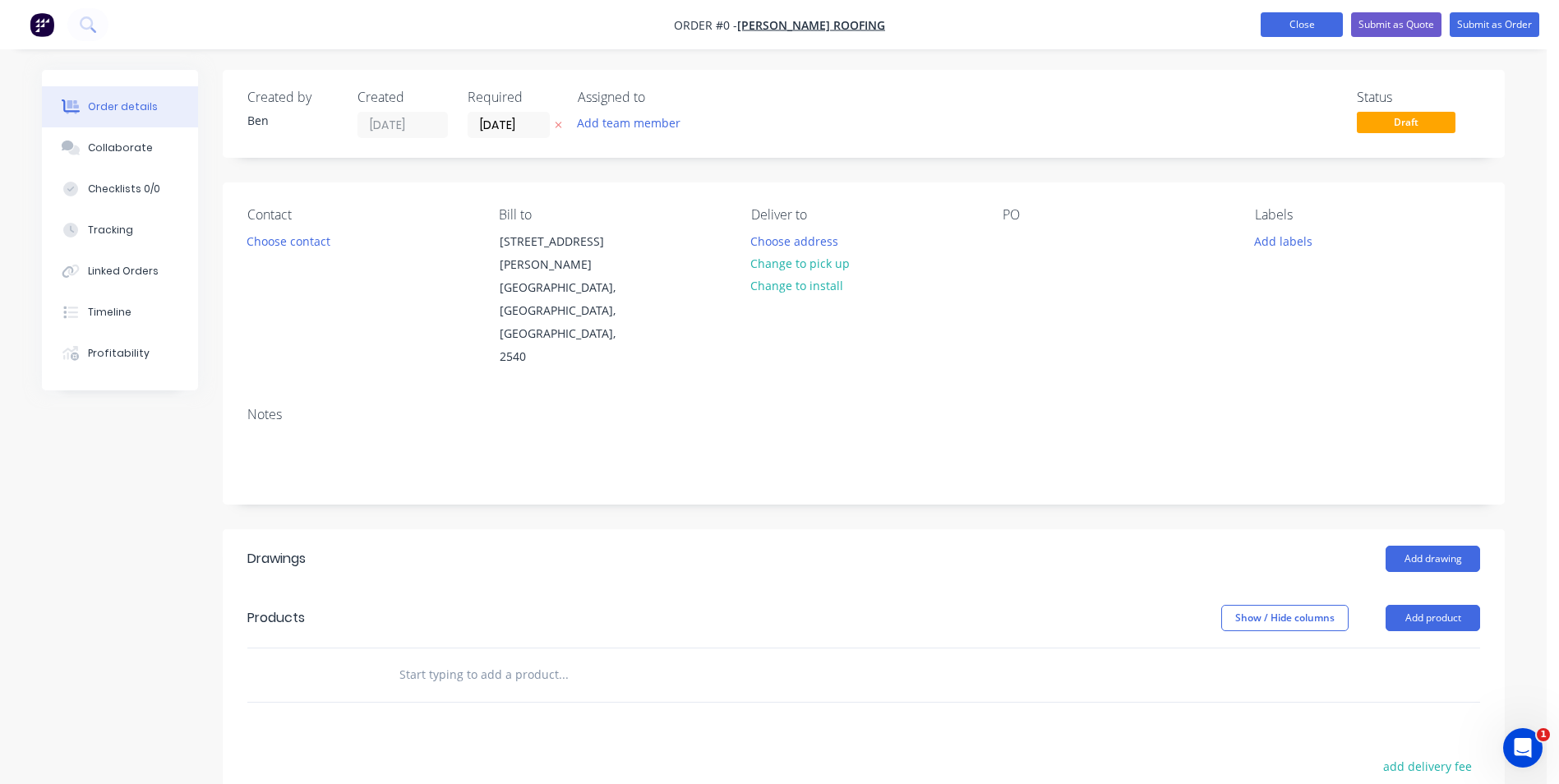
click at [1288, 22] on button "Close" at bounding box center [1301, 24] width 82 height 24
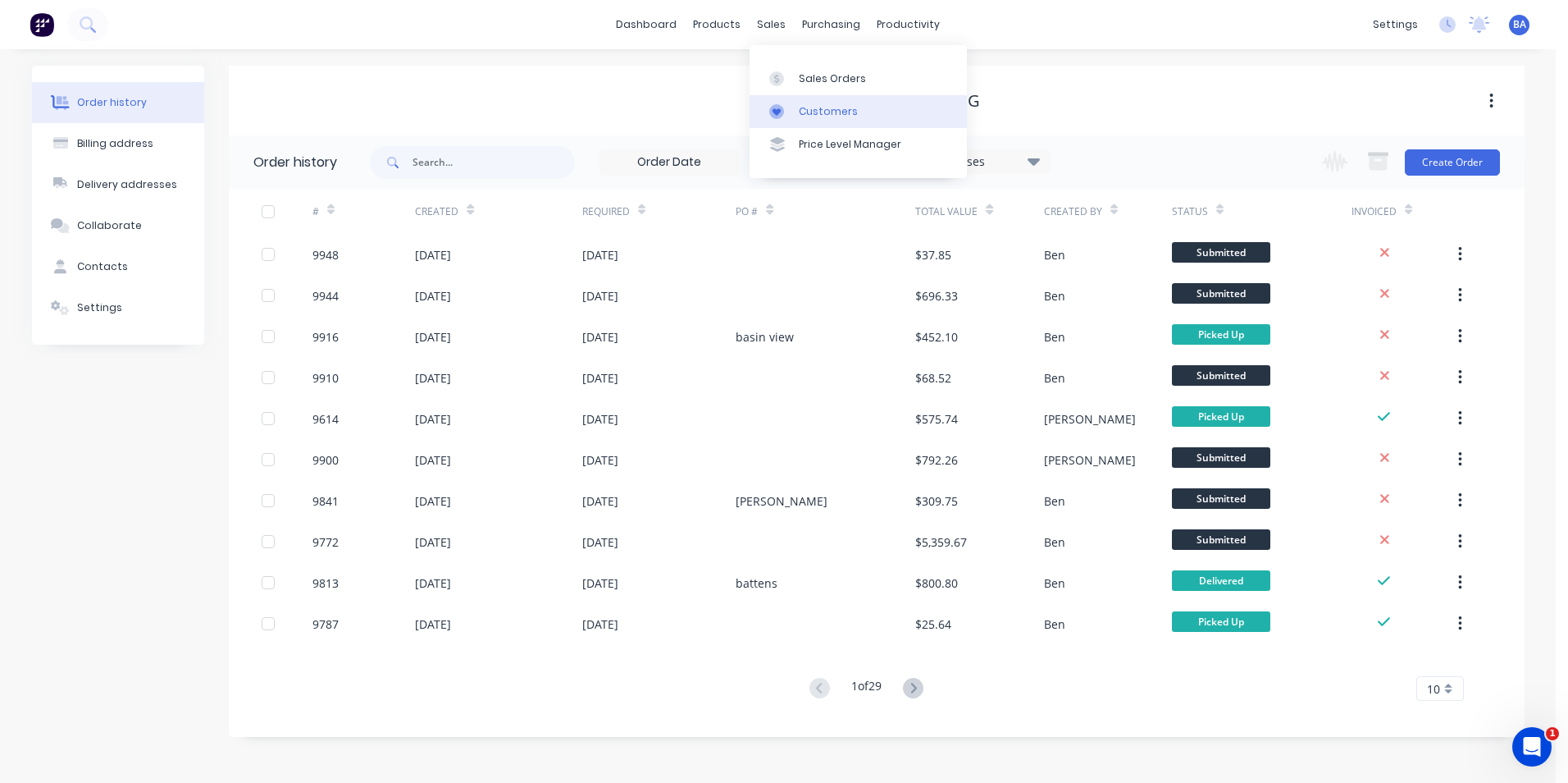
click at [772, 107] on icon at bounding box center [776, 112] width 14 height 14
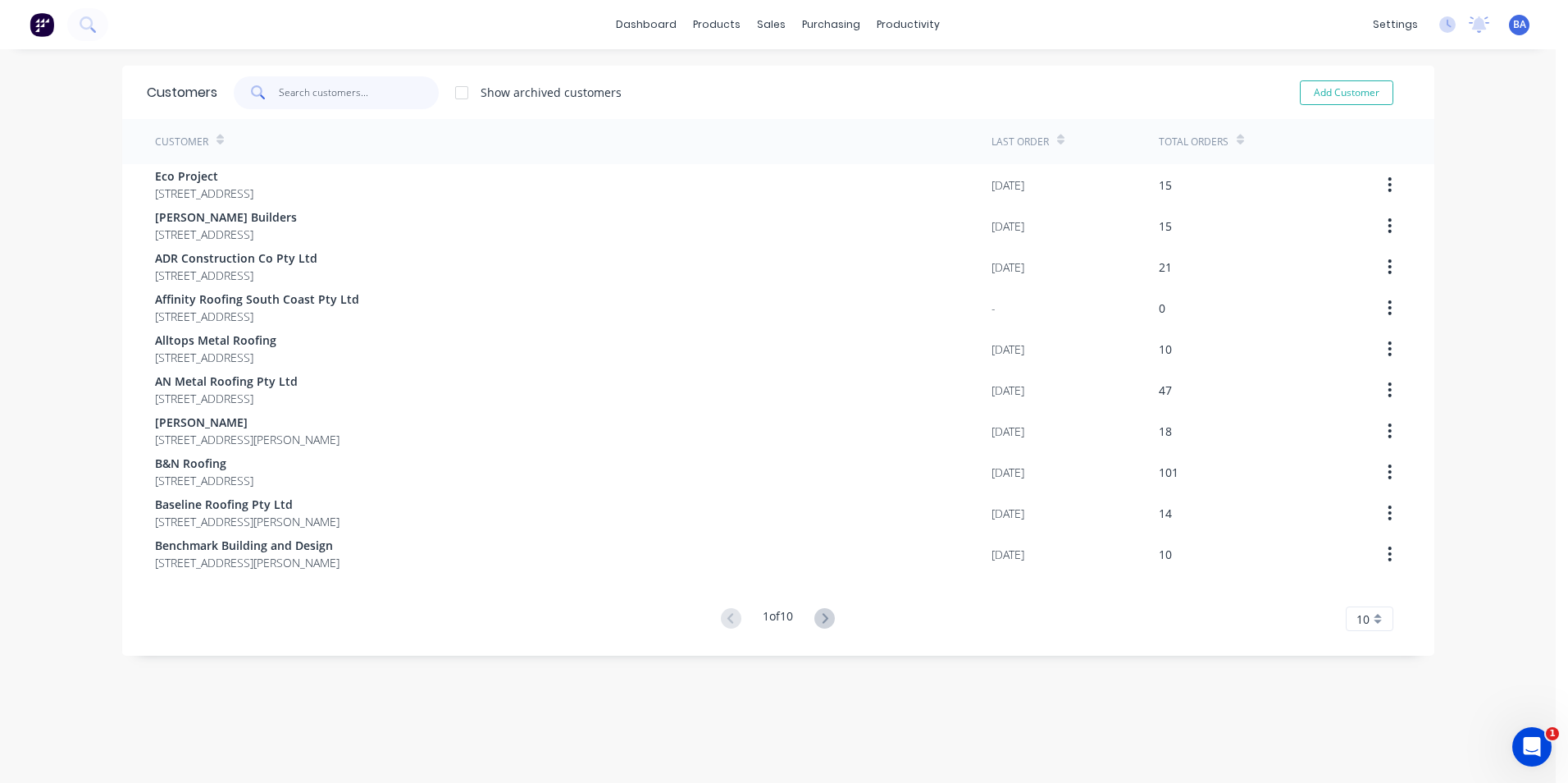
click at [317, 92] on input "text" at bounding box center [359, 93] width 160 height 32
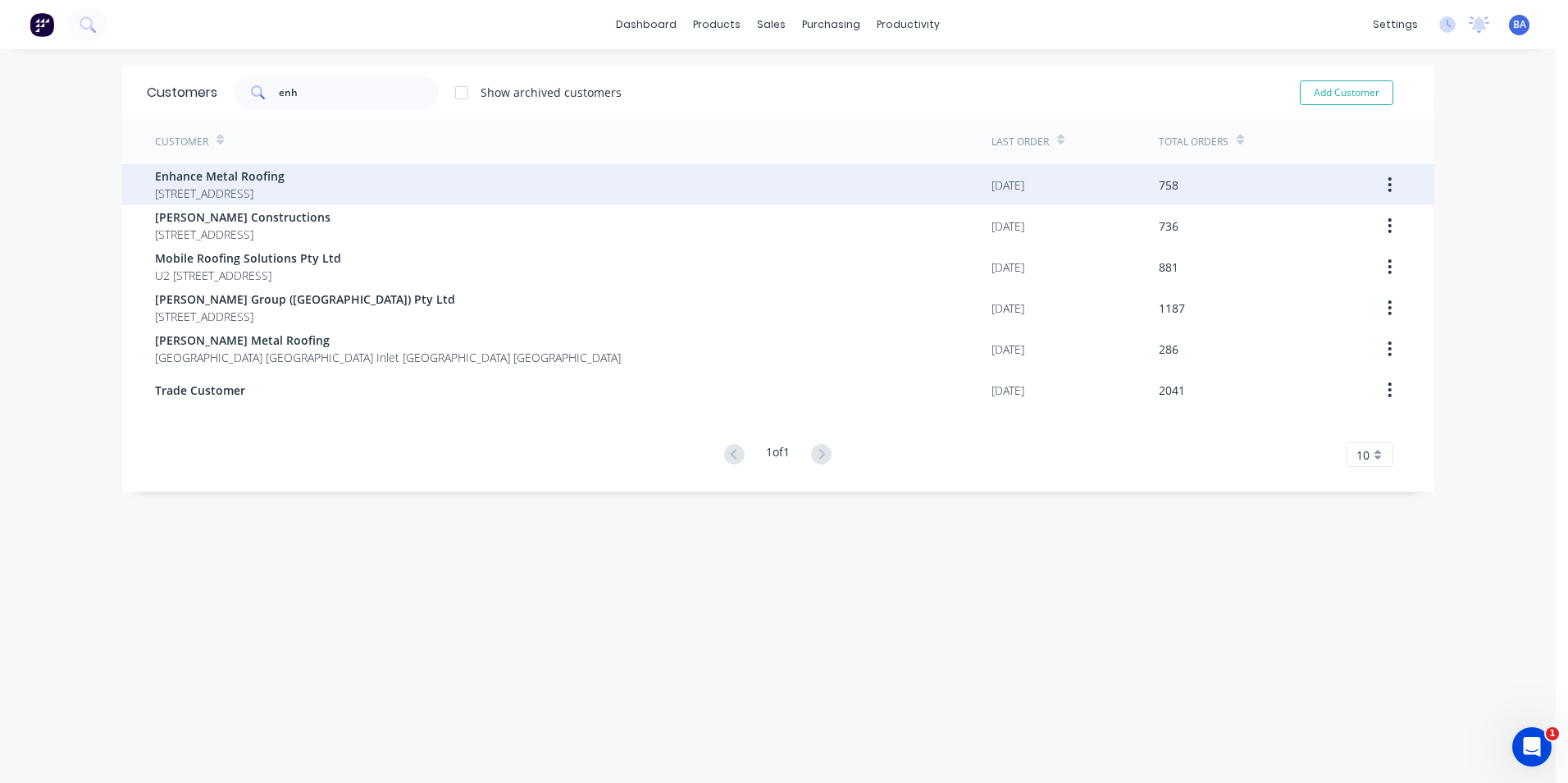
click at [284, 180] on span "Enhance Metal Roofing" at bounding box center [220, 176] width 130 height 17
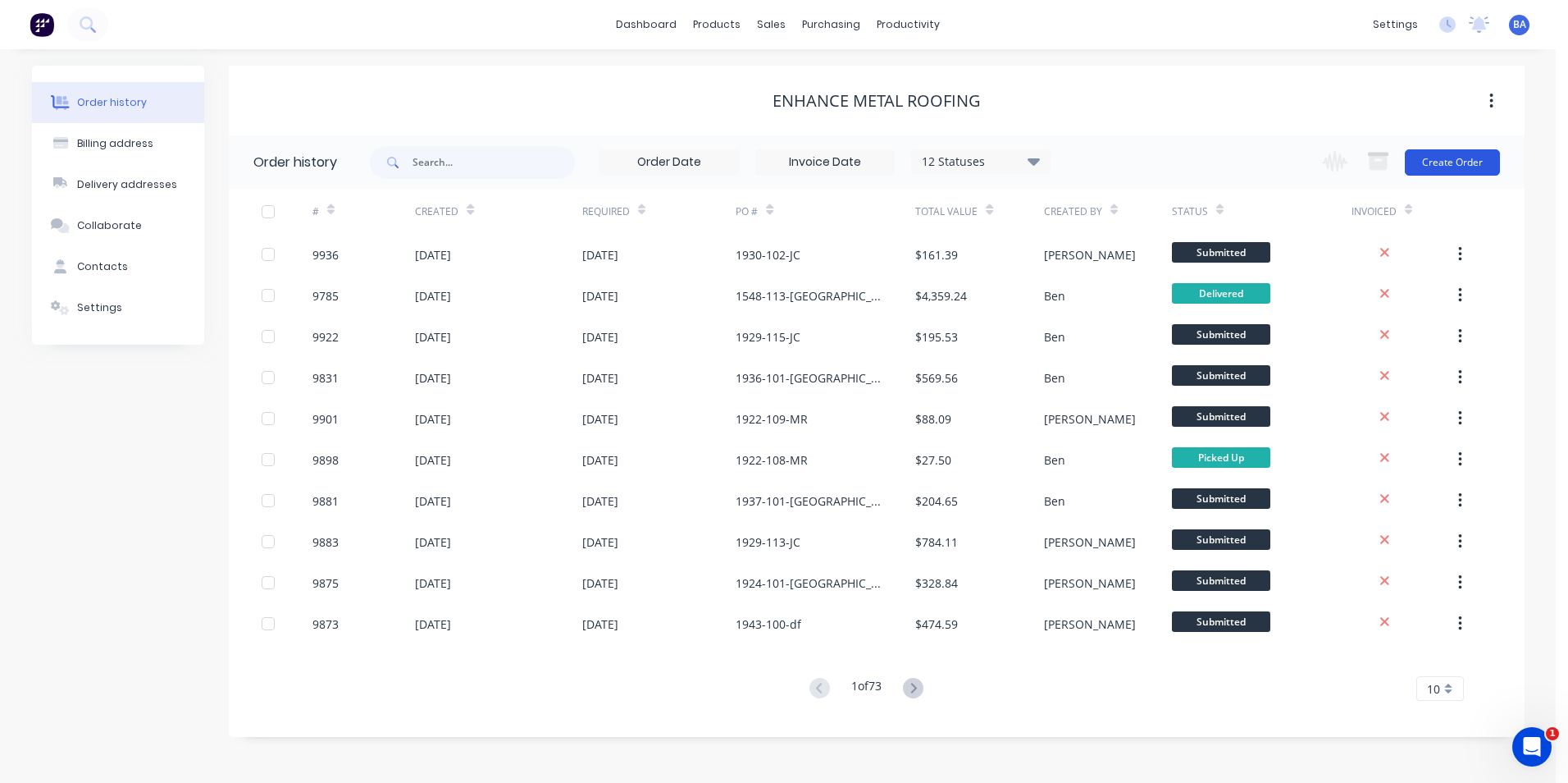
click at [1442, 162] on button "Create Order" at bounding box center [1453, 162] width 95 height 26
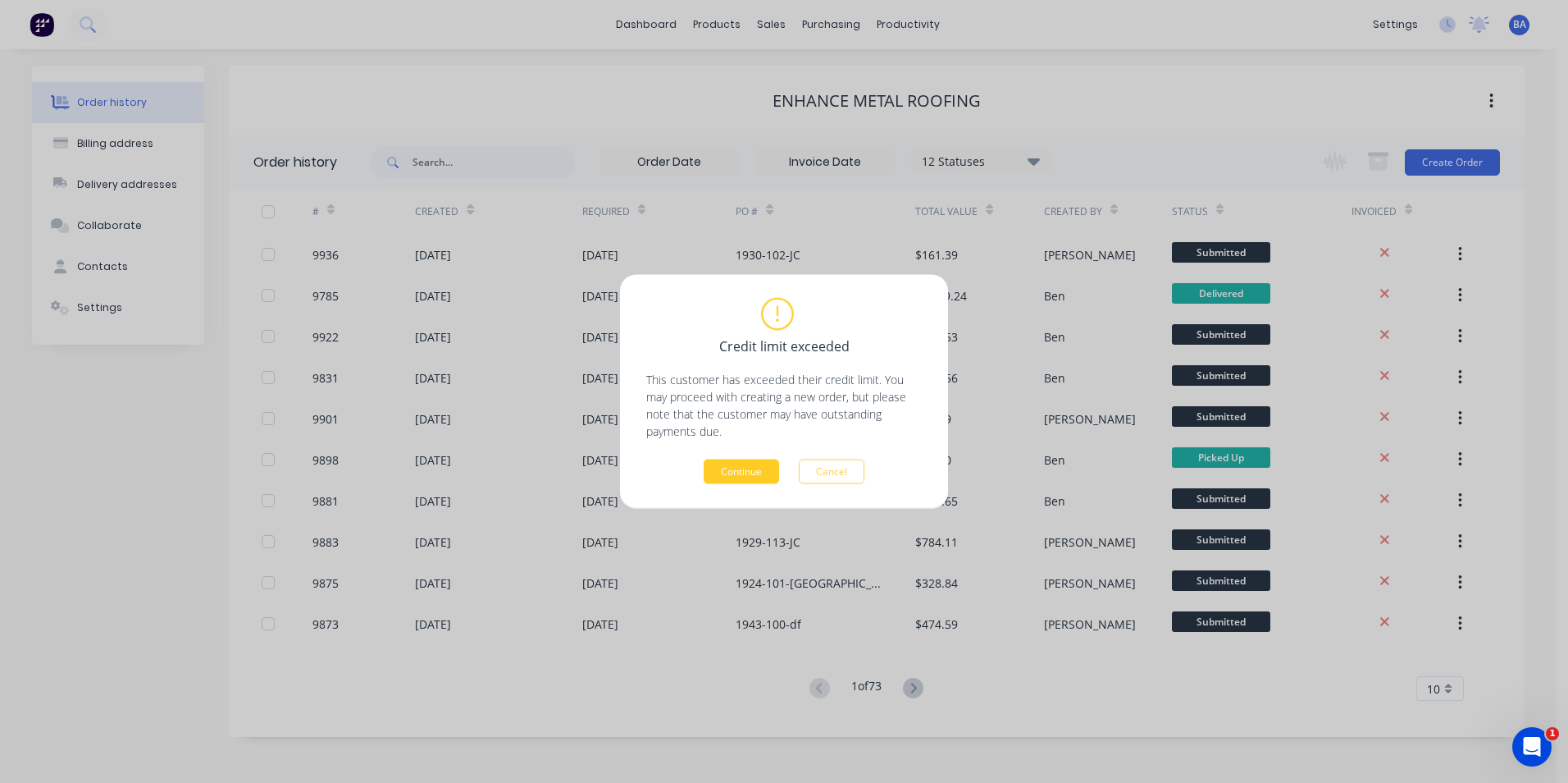
click at [739, 472] on button "Continue" at bounding box center [741, 472] width 76 height 24
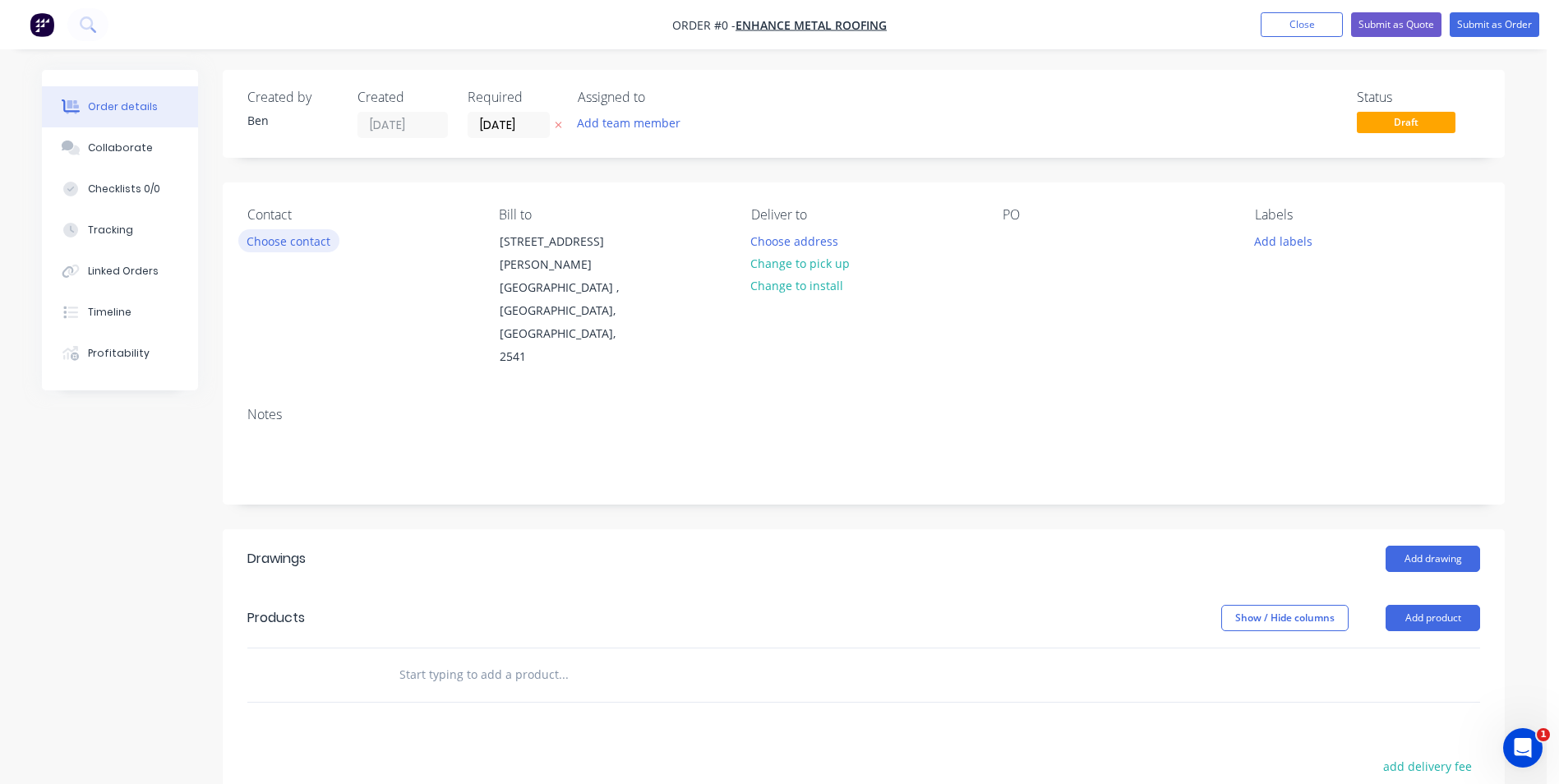
click at [287, 243] on button "Choose contact" at bounding box center [288, 240] width 101 height 23
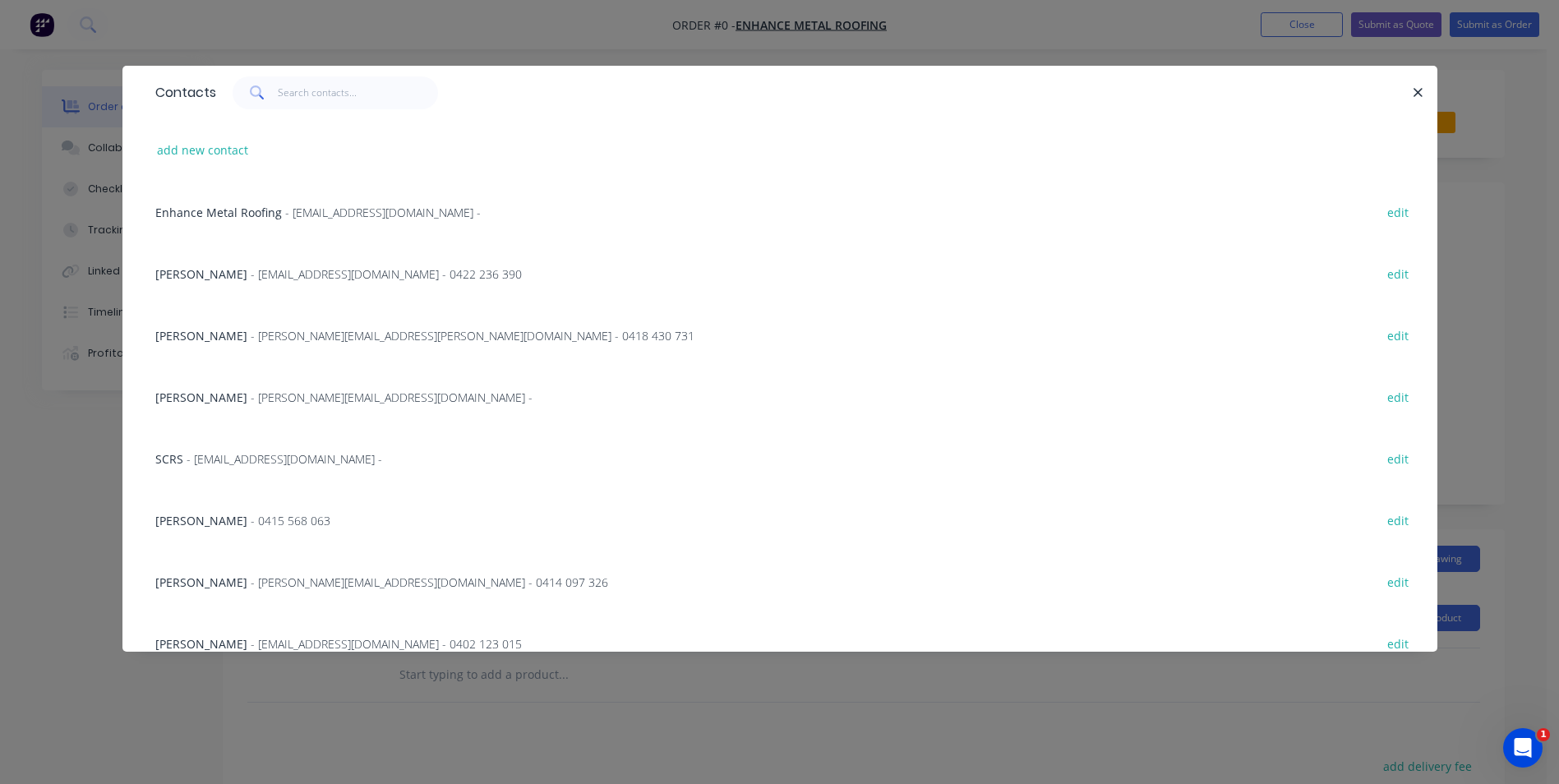
click at [303, 207] on span "- [EMAIL_ADDRESS][DOMAIN_NAME] -" at bounding box center [382, 212] width 196 height 15
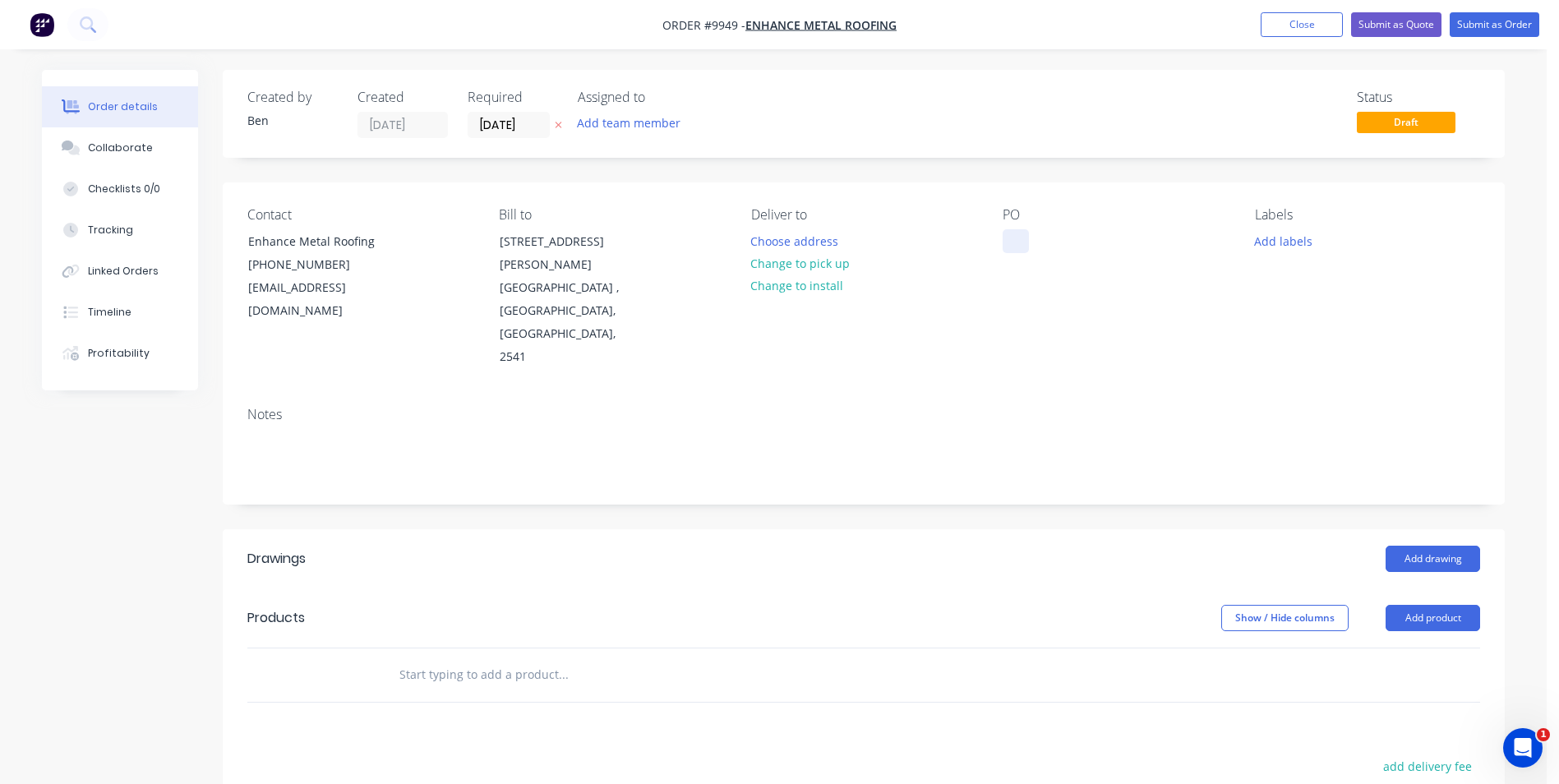
click at [1016, 238] on div at bounding box center [1015, 241] width 26 height 23
click at [1140, 225] on div "PO 1922-111-MR" at bounding box center [1115, 288] width 225 height 162
click at [1449, 545] on button "Add drawing" at bounding box center [1432, 558] width 95 height 26
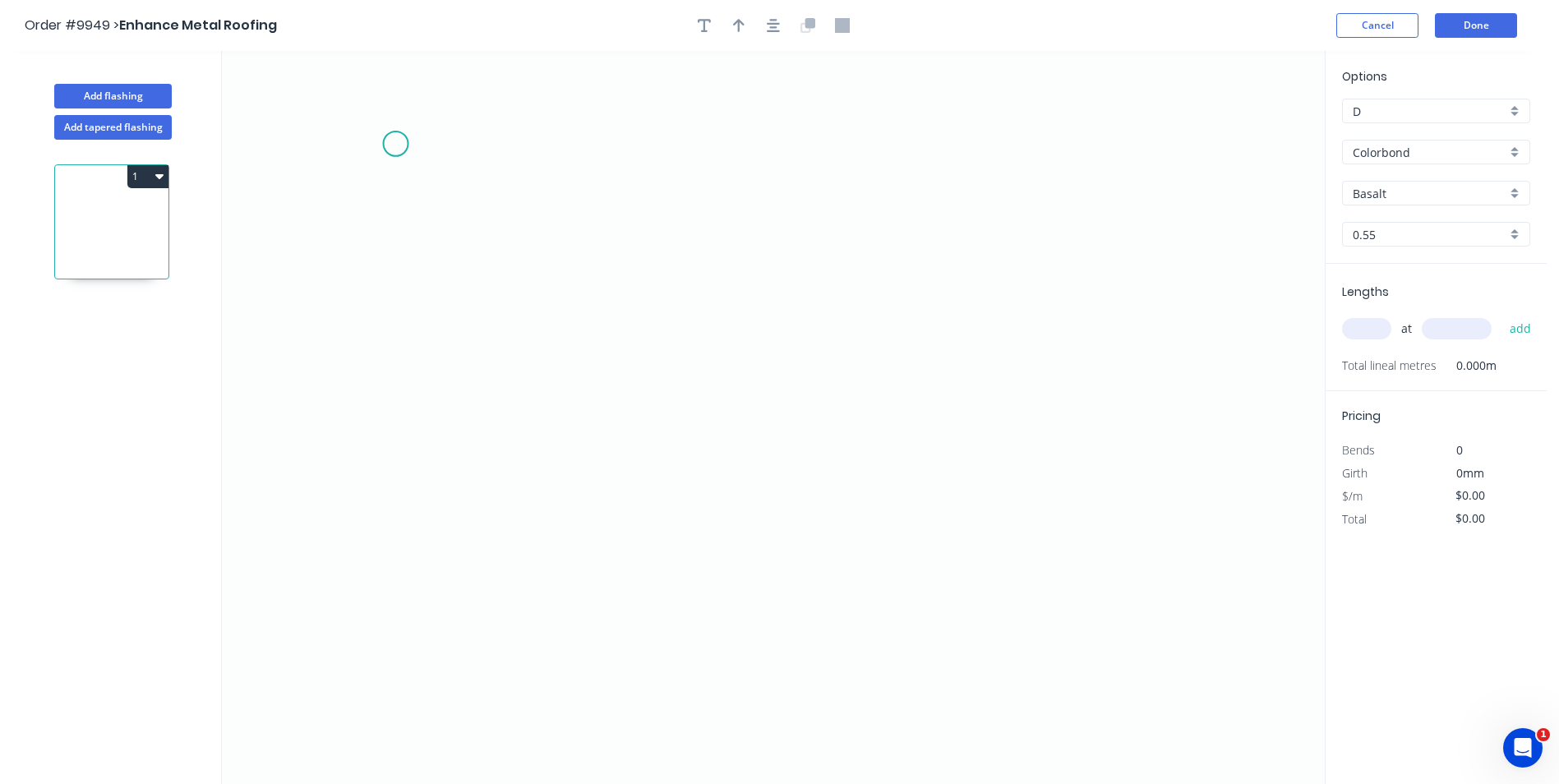
click at [396, 143] on icon "0" at bounding box center [773, 417] width 1103 height 733
click at [386, 387] on icon "0" at bounding box center [773, 417] width 1103 height 733
click at [942, 387] on icon "0 ?" at bounding box center [773, 417] width 1103 height 733
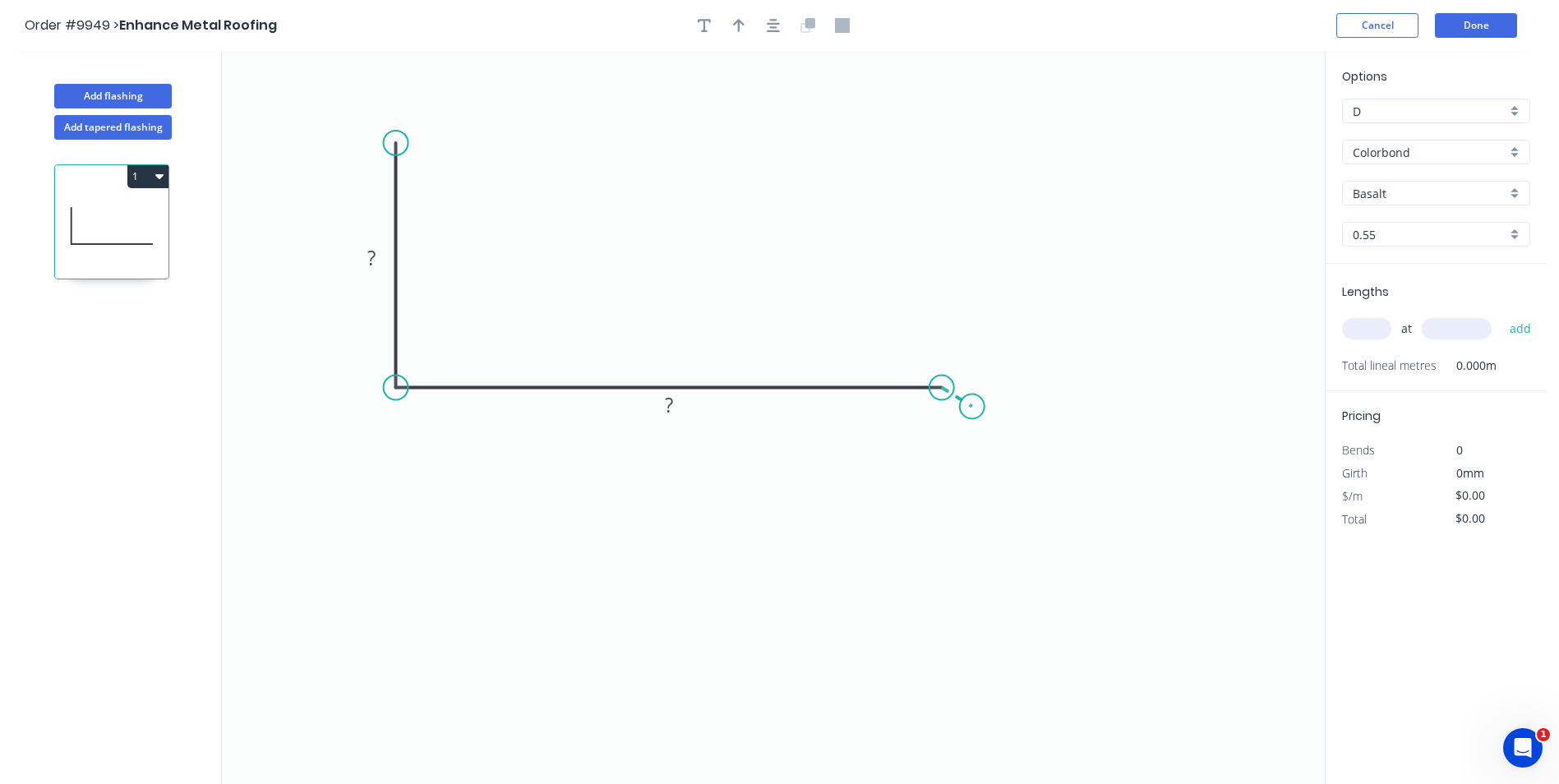
click at [972, 406] on icon "0 ? ?" at bounding box center [773, 417] width 1103 height 733
click at [361, 267] on rect at bounding box center [371, 259] width 32 height 23
click at [591, 172] on icon "0 55 207 ? ? º" at bounding box center [773, 417] width 1103 height 733
click at [932, 415] on tspan "º" at bounding box center [934, 426] width 7 height 27
click at [1054, 324] on icon "0 55 207 ? 160 º" at bounding box center [773, 417] width 1103 height 733
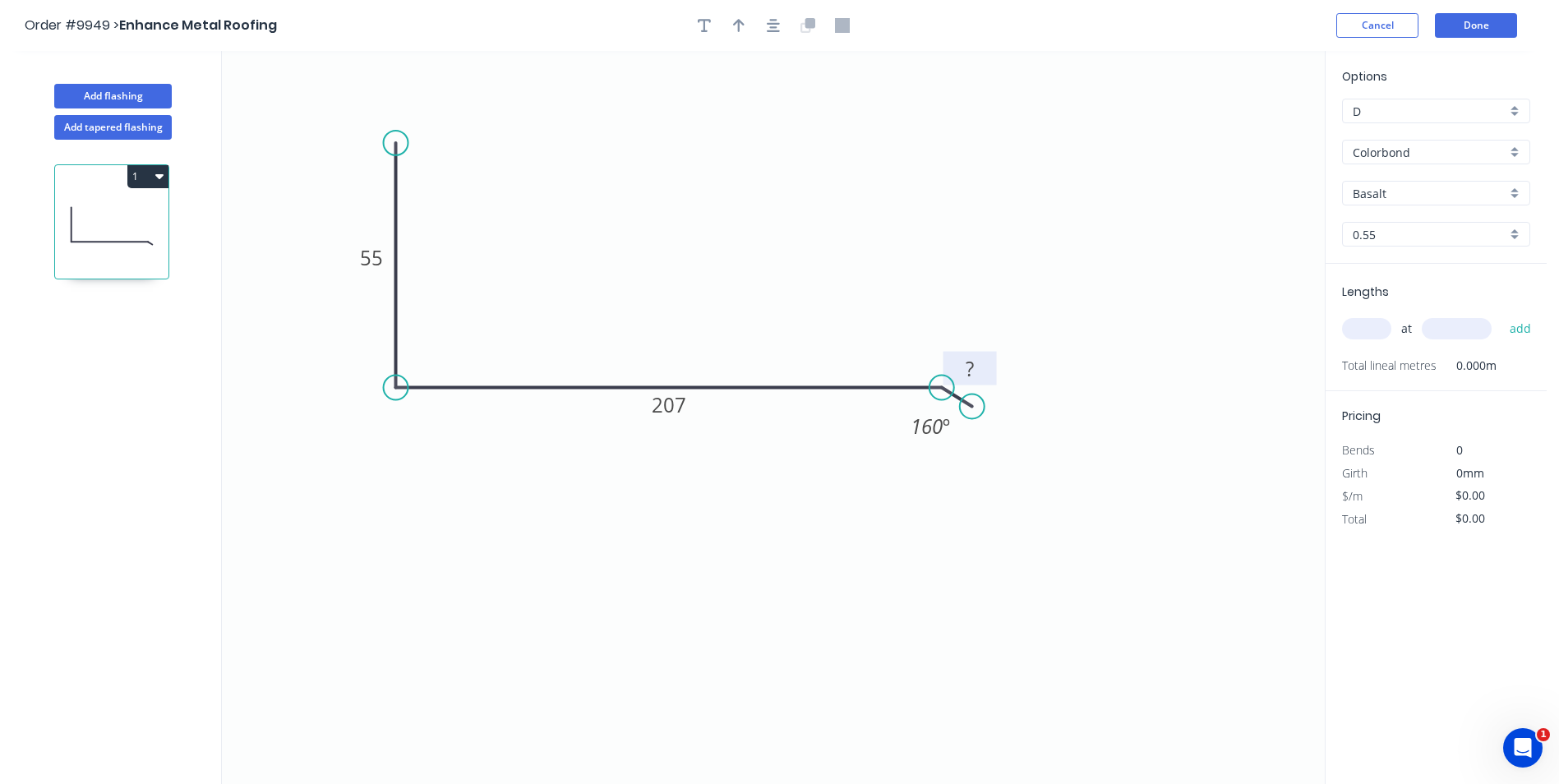
click at [989, 363] on rect at bounding box center [970, 368] width 53 height 33
click at [974, 371] on rect at bounding box center [970, 370] width 32 height 23
click at [1009, 261] on icon "0 55 207 15 160 º" at bounding box center [773, 417] width 1103 height 733
click at [741, 29] on icon "button" at bounding box center [738, 25] width 12 height 14
drag, startPoint x: 1241, startPoint y: 128, endPoint x: 673, endPoint y: 223, distance: 575.9
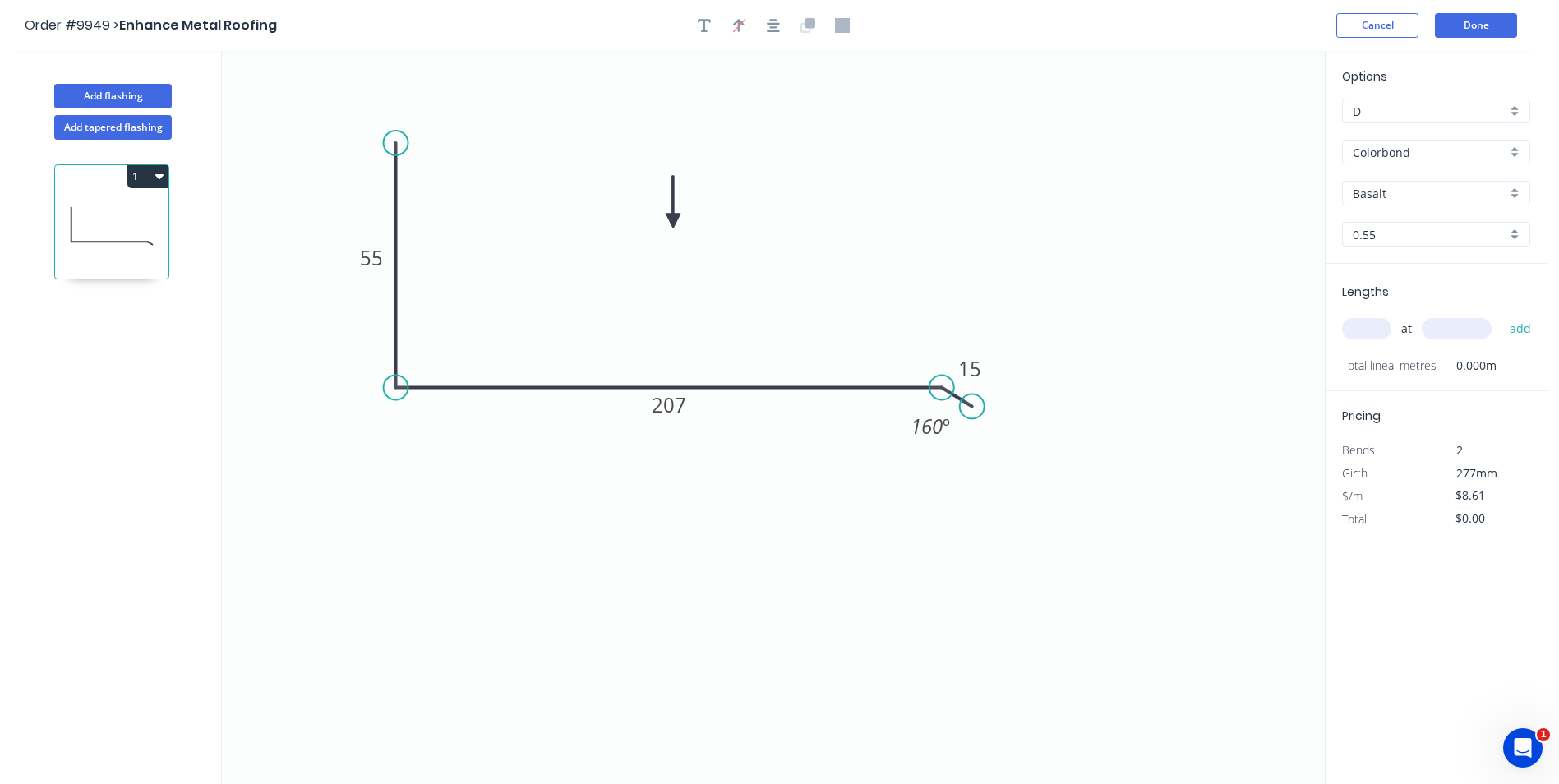
click at [673, 223] on icon at bounding box center [673, 202] width 14 height 52
click at [1417, 188] on input "Basalt" at bounding box center [1429, 193] width 154 height 17
click at [1408, 347] on div "Monument" at bounding box center [1436, 352] width 187 height 29
click at [1365, 324] on input "text" at bounding box center [1366, 329] width 50 height 22
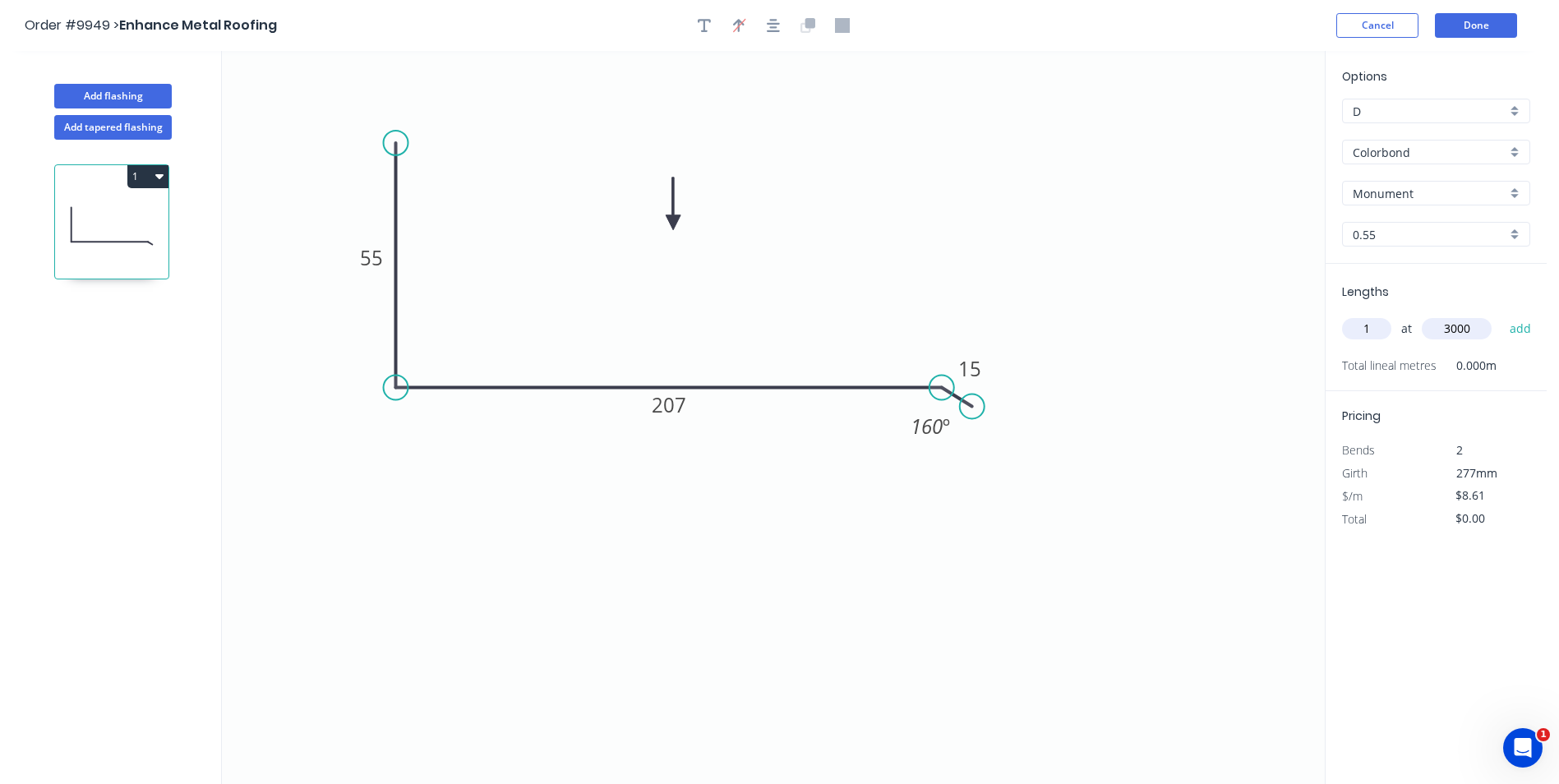
click at [1501, 315] on button "add" at bounding box center [1520, 328] width 39 height 28
click at [1452, 25] on button "Done" at bounding box center [1475, 25] width 82 height 24
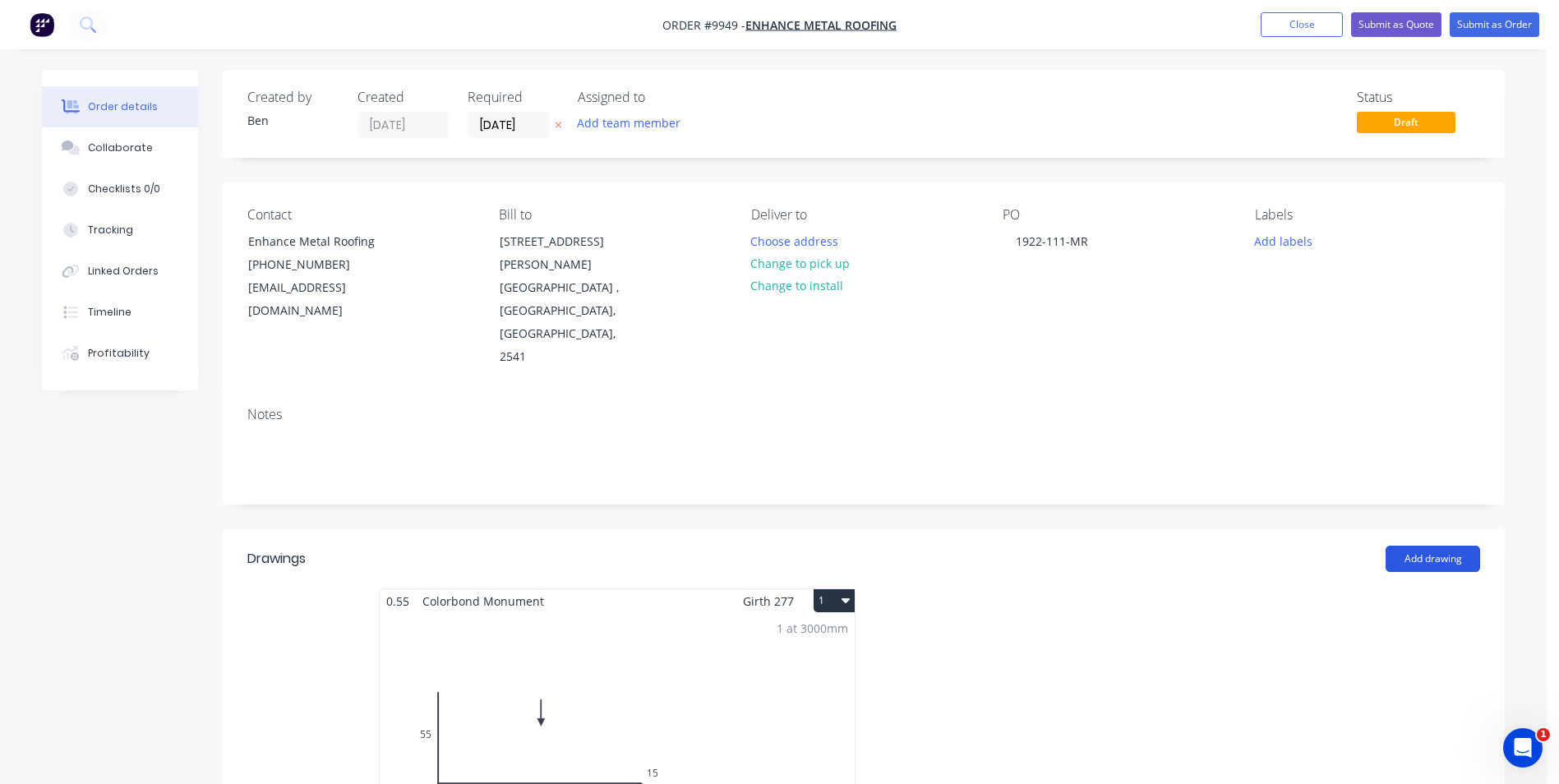
click at [1428, 545] on button "Add drawing" at bounding box center [1432, 558] width 95 height 26
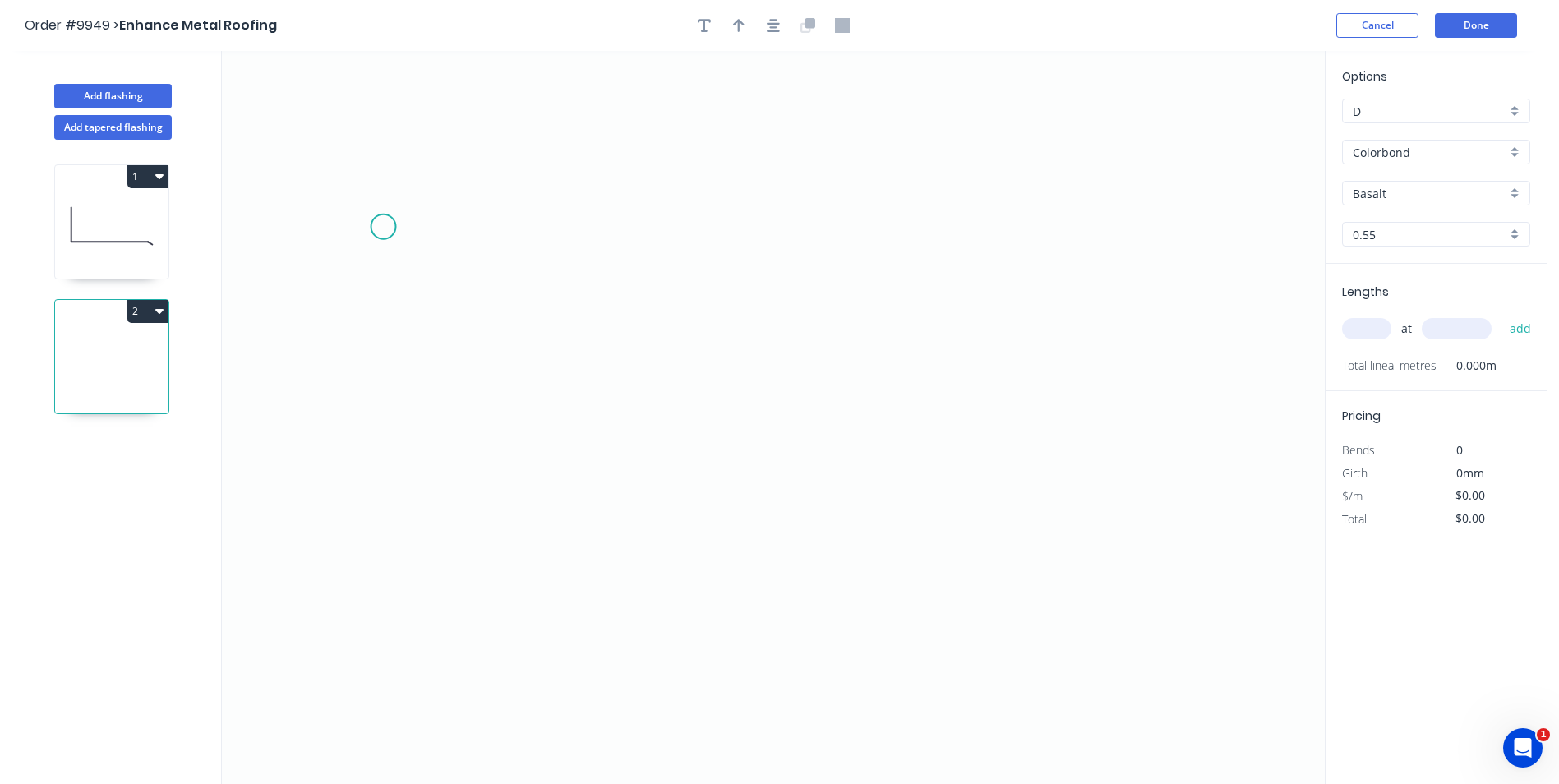
click at [383, 227] on icon "0" at bounding box center [773, 417] width 1103 height 733
drag, startPoint x: 378, startPoint y: 513, endPoint x: 608, endPoint y: 499, distance: 230.4
click at [415, 505] on icon "0" at bounding box center [773, 417] width 1103 height 733
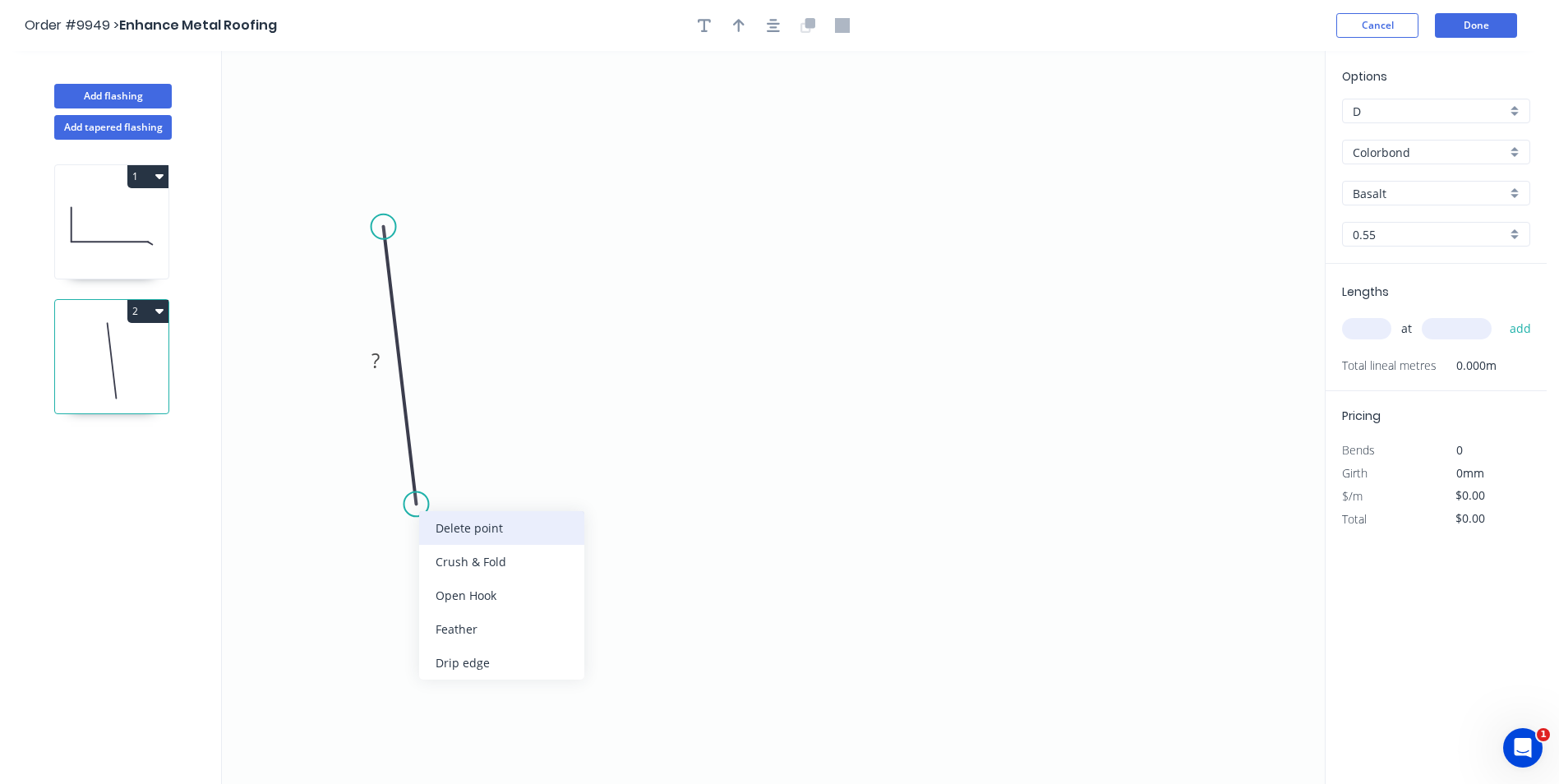
click at [433, 526] on div "Delete point" at bounding box center [501, 527] width 165 height 33
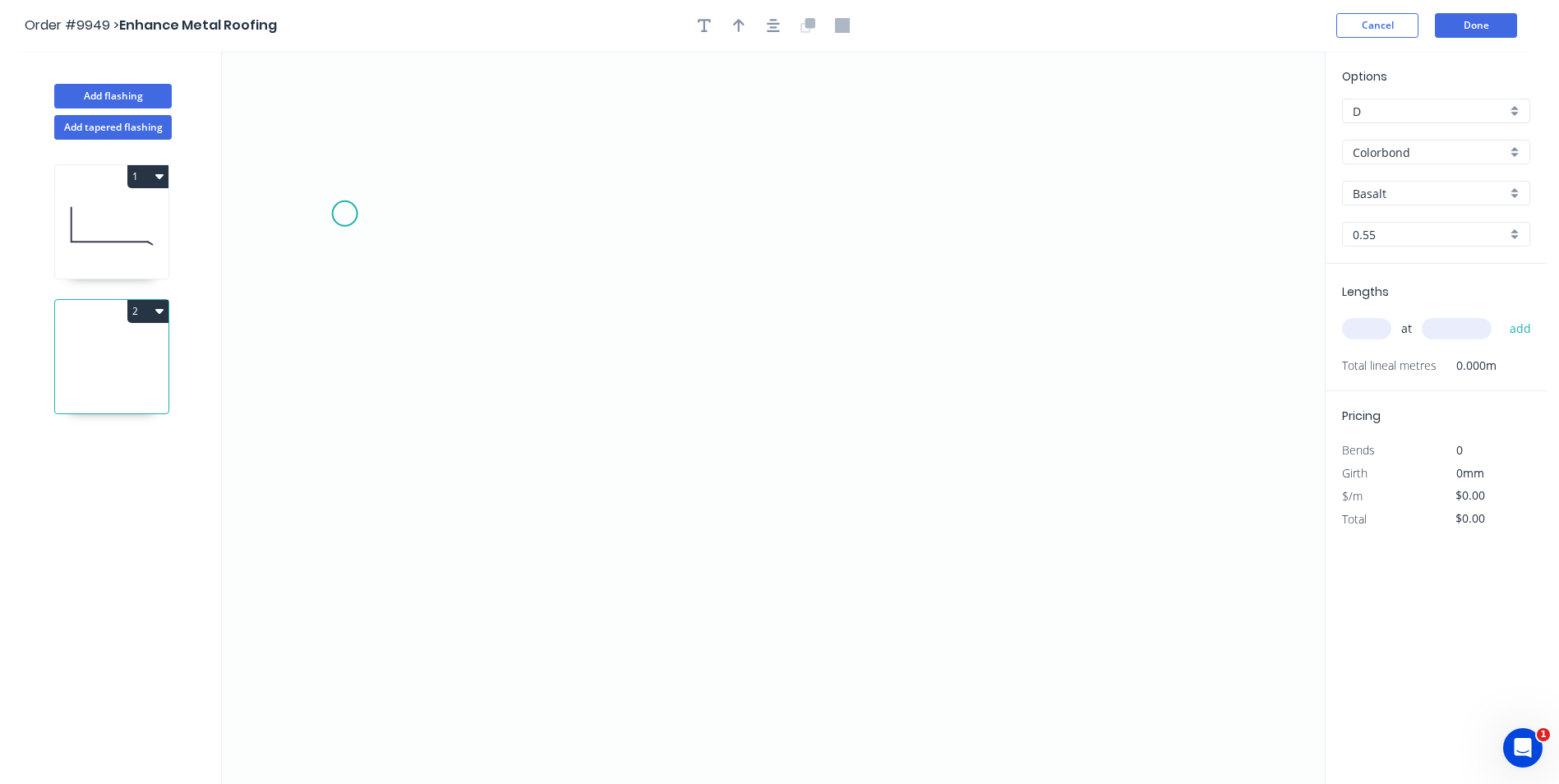
click at [344, 214] on icon "0" at bounding box center [773, 417] width 1103 height 733
click at [349, 424] on icon "0" at bounding box center [773, 417] width 1103 height 733
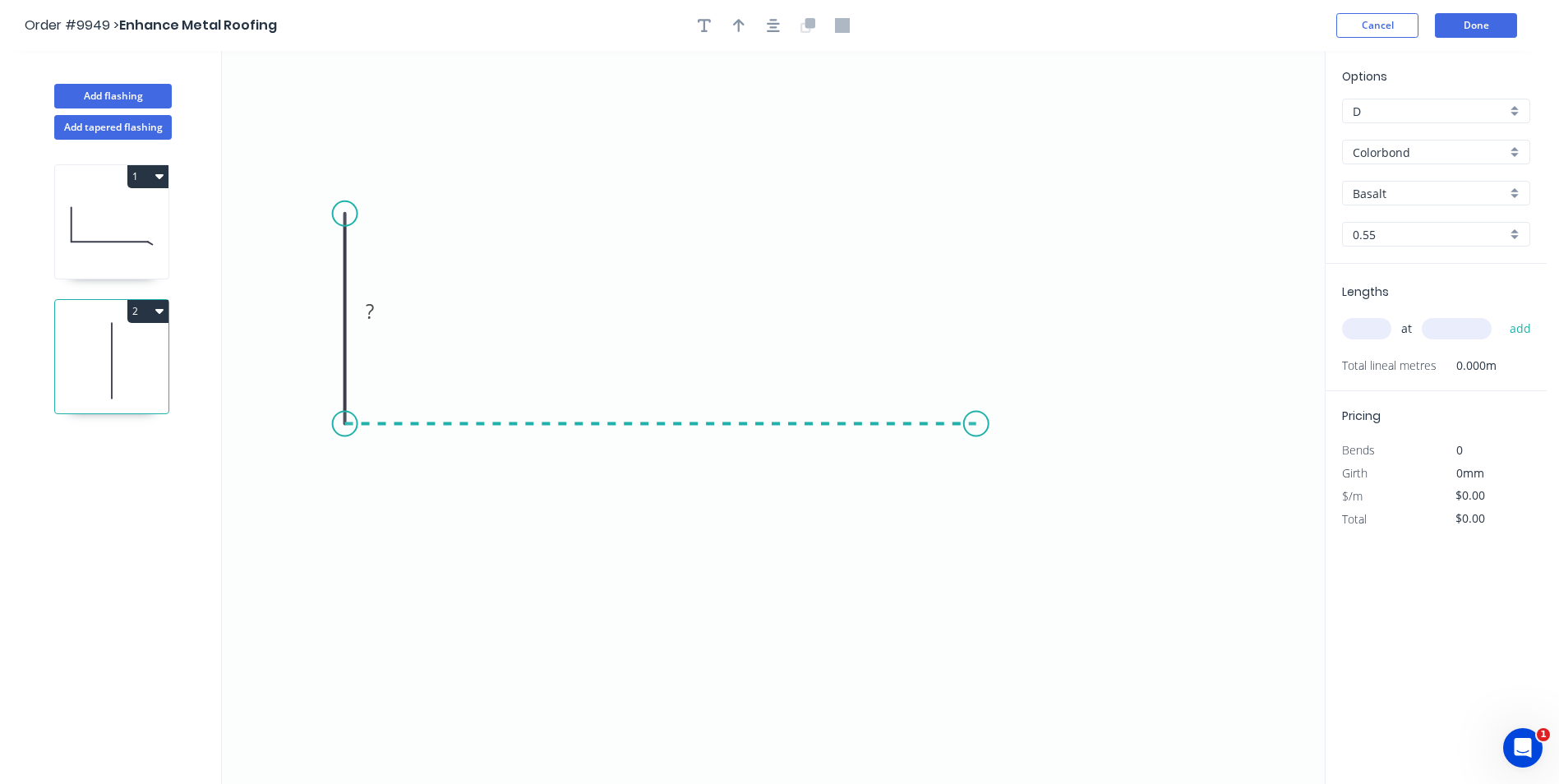
click at [976, 423] on icon "0 ?" at bounding box center [773, 417] width 1103 height 733
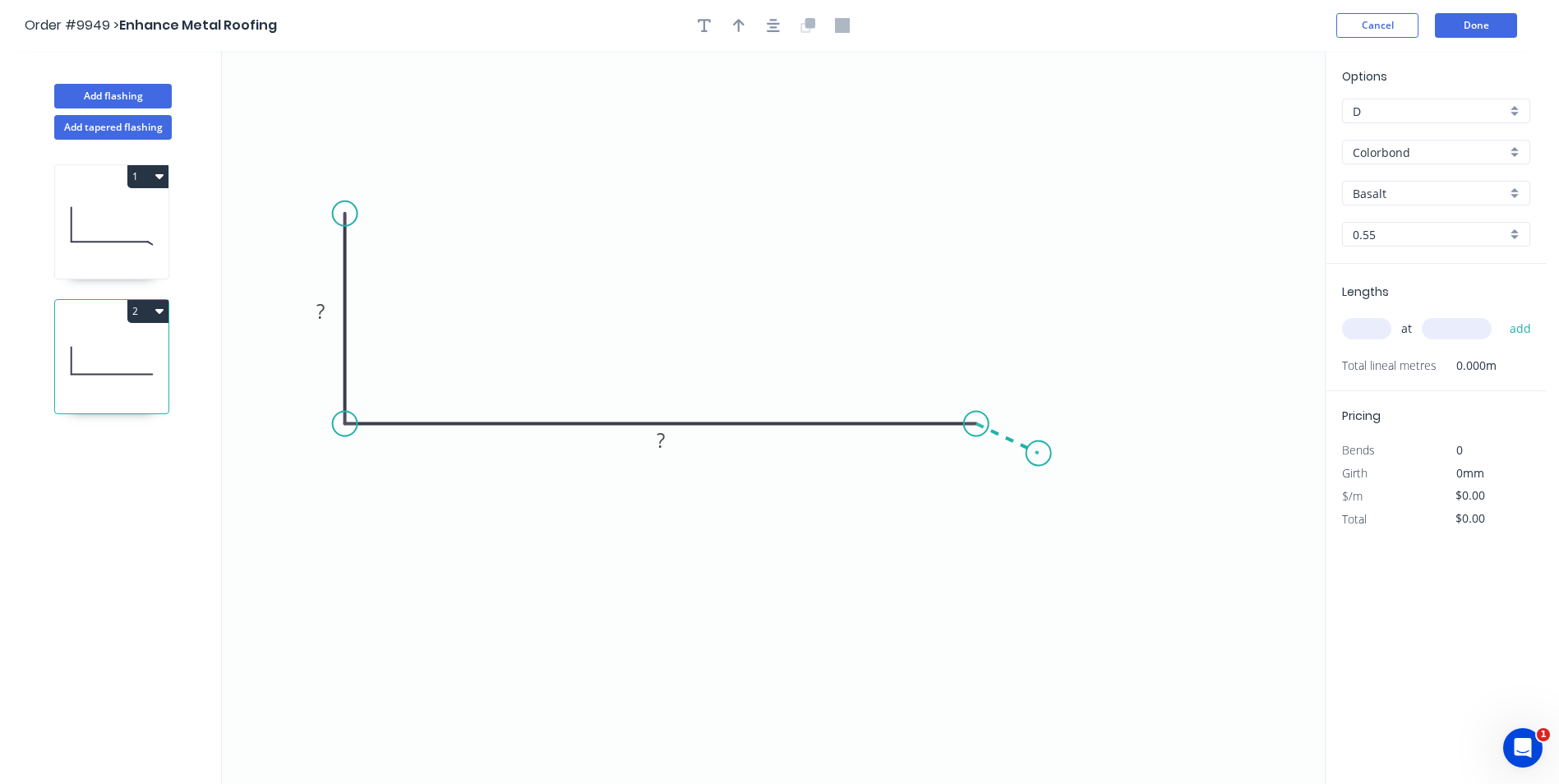
click at [1039, 451] on icon "0 ? ?" at bounding box center [773, 417] width 1103 height 733
click at [327, 317] on rect at bounding box center [320, 313] width 32 height 23
click at [578, 182] on icon "0 55 182 15 160 º" at bounding box center [773, 417] width 1103 height 733
click at [739, 26] on icon "button" at bounding box center [738, 25] width 12 height 14
drag, startPoint x: 1241, startPoint y: 126, endPoint x: 675, endPoint y: 262, distance: 582.1
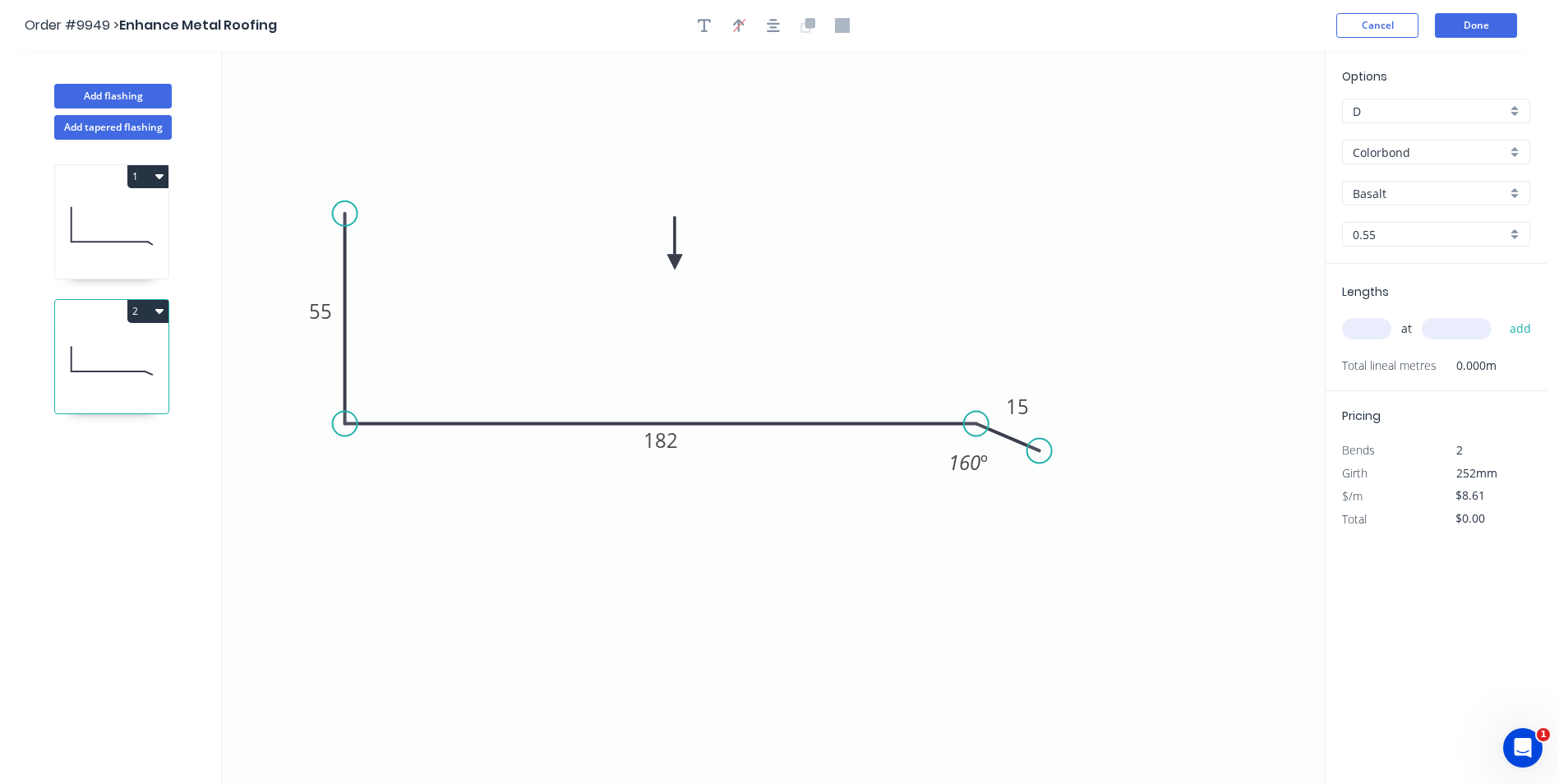
click at [675, 262] on icon at bounding box center [674, 243] width 14 height 52
click at [1394, 191] on input "Basalt" at bounding box center [1429, 193] width 154 height 17
click at [1421, 276] on div "Monument" at bounding box center [1436, 270] width 187 height 29
click at [1376, 340] on input "text" at bounding box center [1366, 329] width 50 height 22
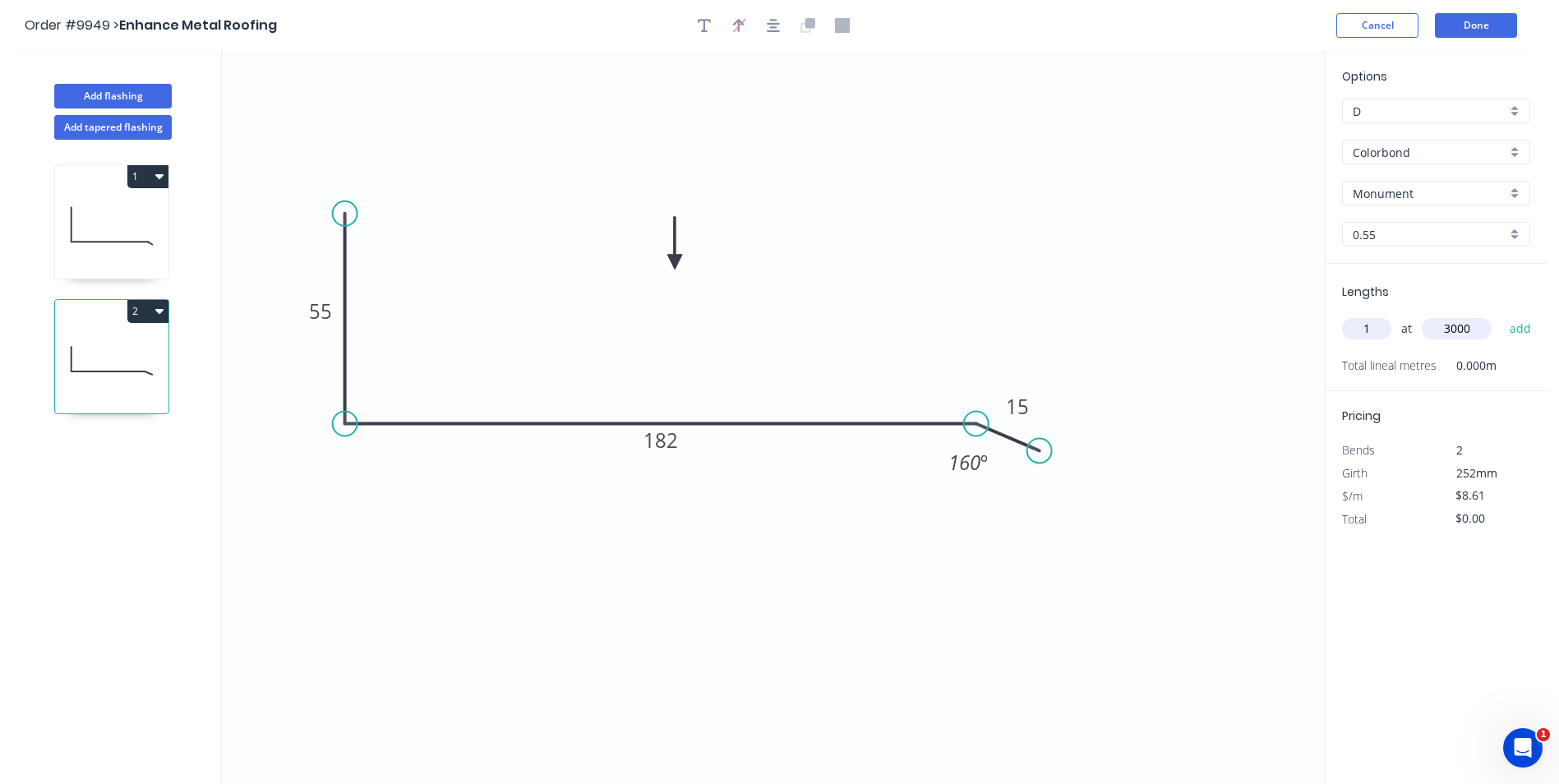
click at [1501, 315] on button "add" at bounding box center [1520, 328] width 39 height 28
click at [1449, 23] on button "Done" at bounding box center [1475, 25] width 82 height 24
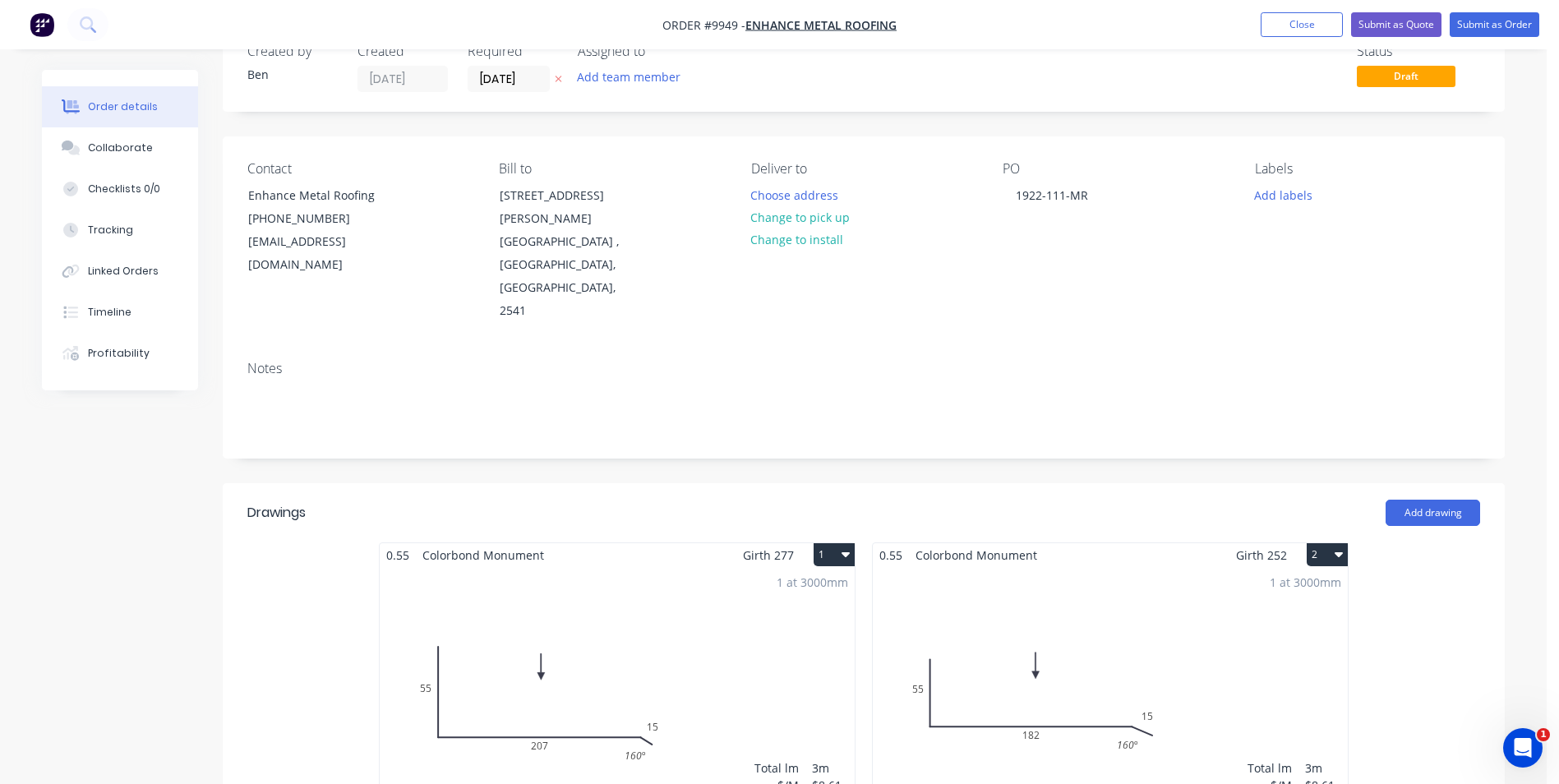
scroll to position [82, 0]
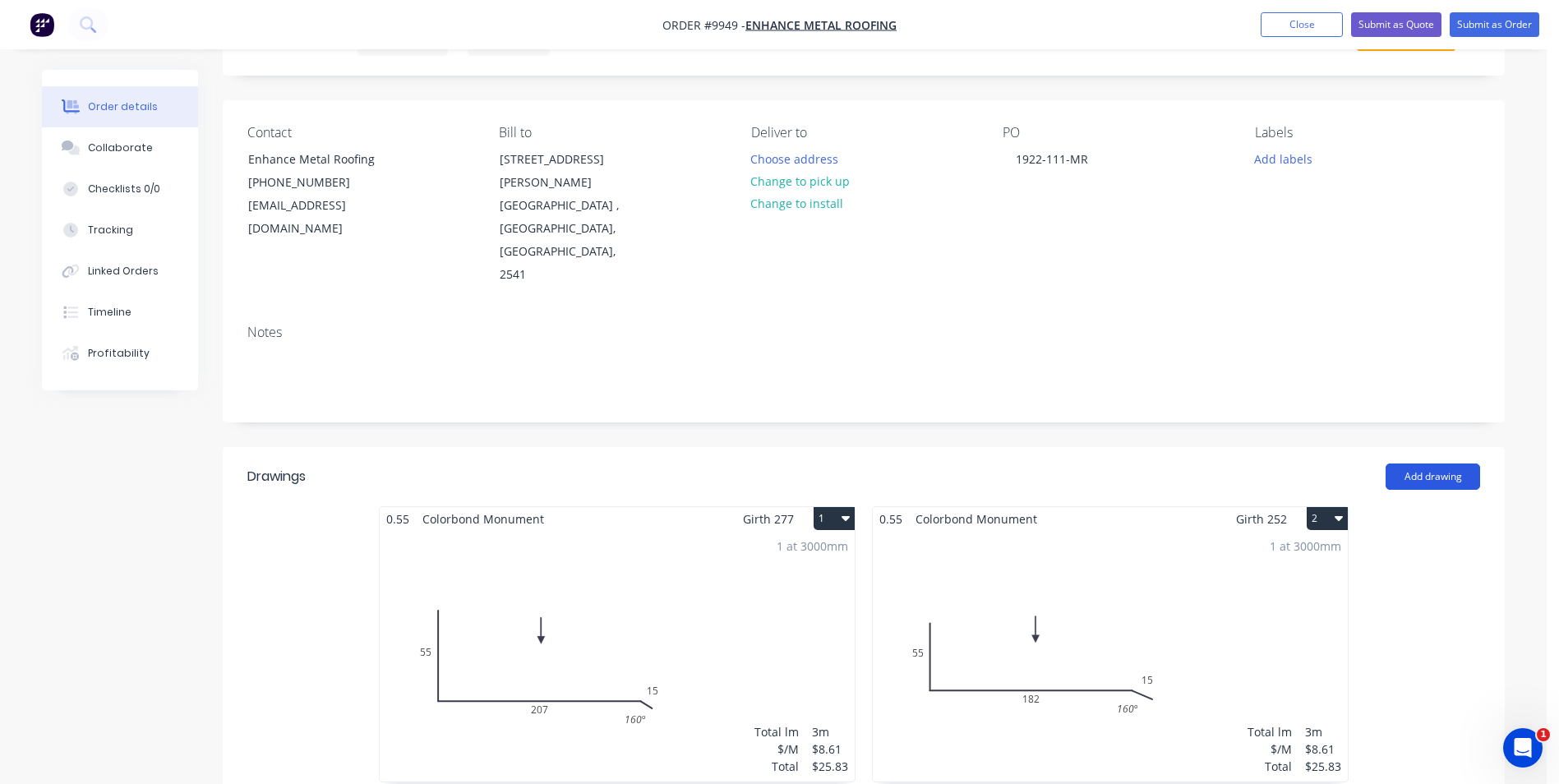
click at [1423, 463] on button "Add drawing" at bounding box center [1432, 476] width 95 height 26
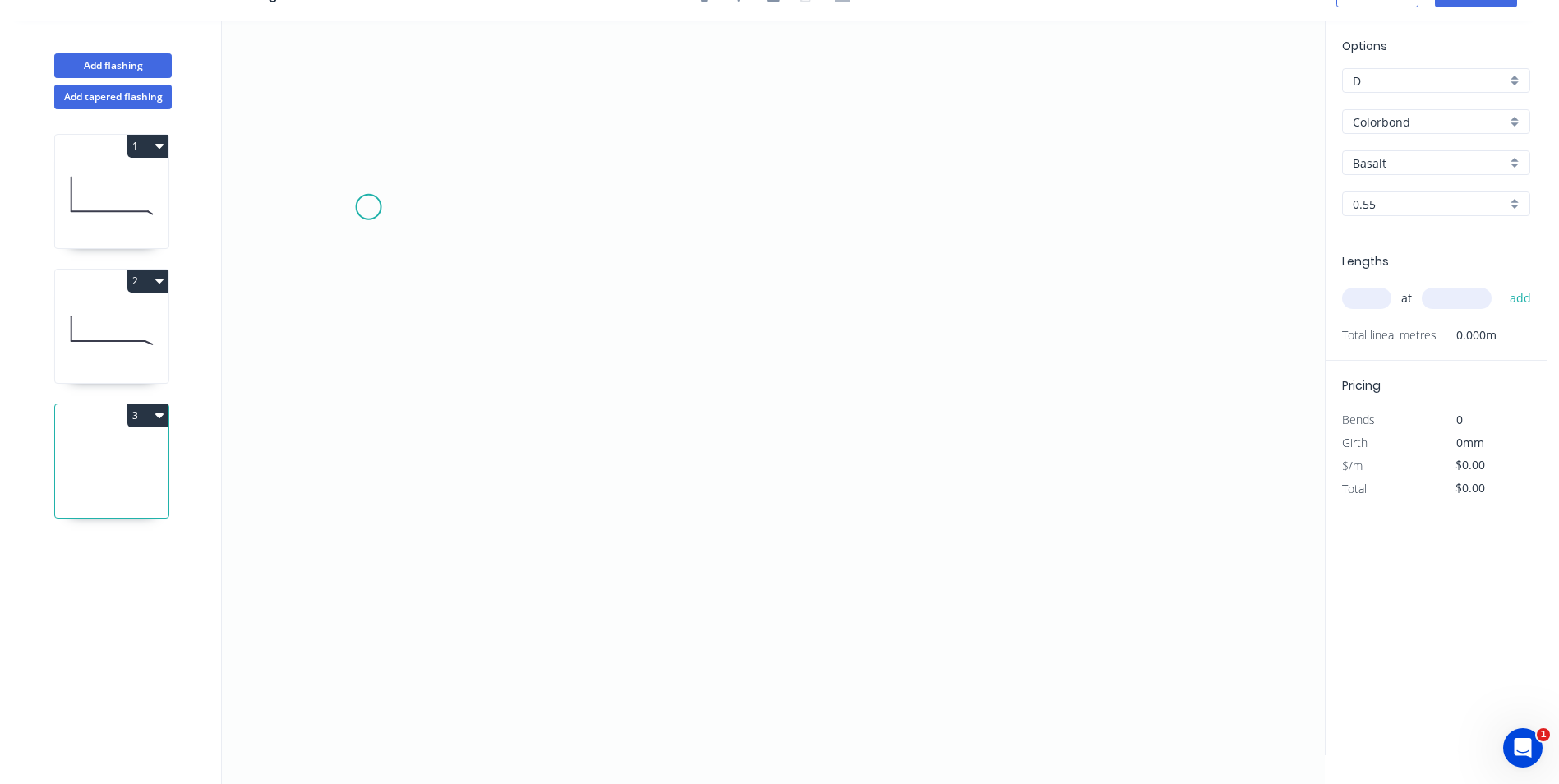
click at [369, 207] on icon "0" at bounding box center [773, 387] width 1103 height 733
drag, startPoint x: 379, startPoint y: 466, endPoint x: 488, endPoint y: 463, distance: 109.0
click at [381, 465] on icon "0" at bounding box center [773, 387] width 1103 height 733
click at [1035, 465] on icon "0 ?" at bounding box center [773, 387] width 1103 height 733
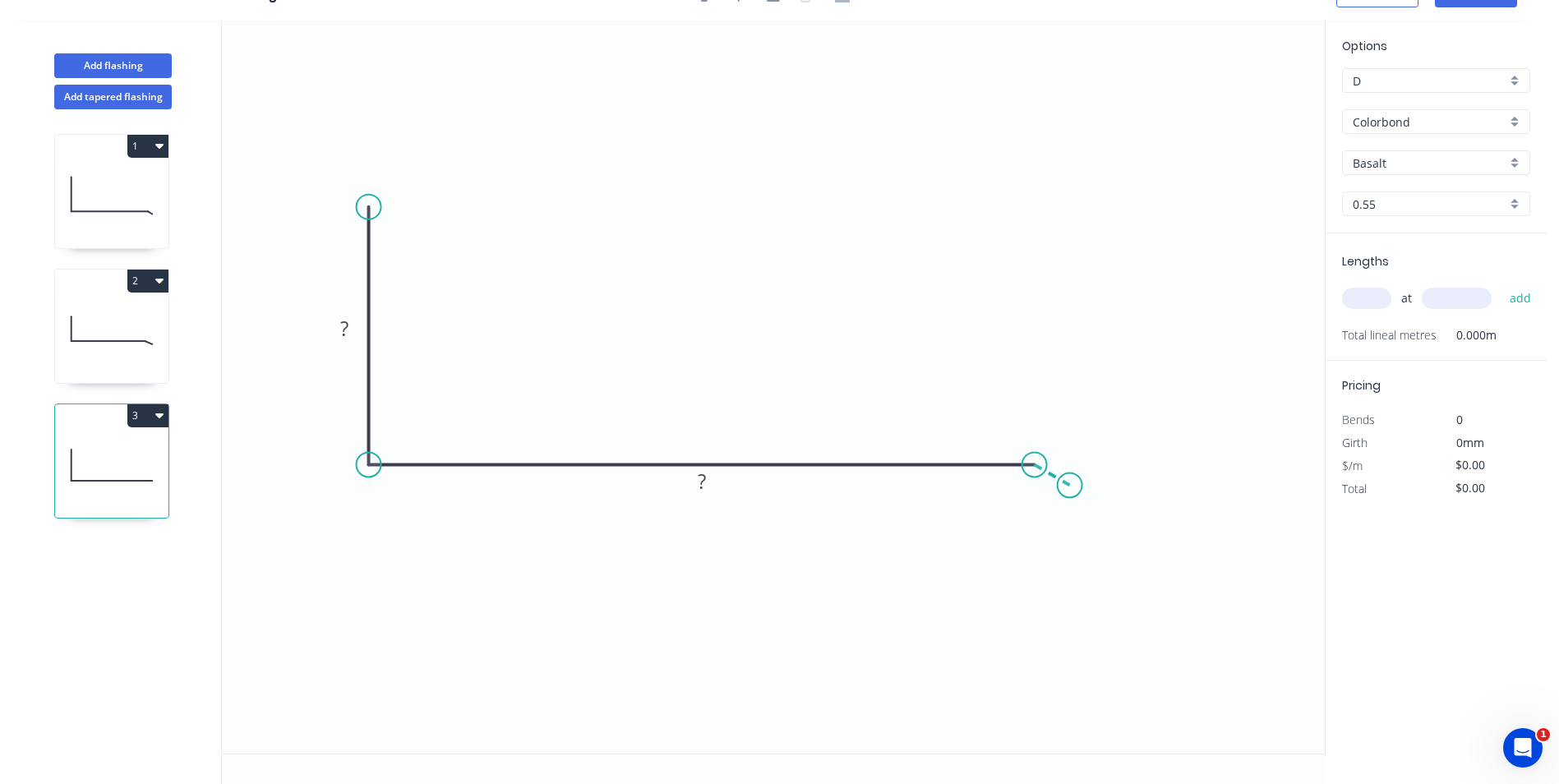
click at [1070, 486] on icon "0 ? ?" at bounding box center [773, 387] width 1103 height 733
click at [342, 330] on tspan "?" at bounding box center [343, 328] width 8 height 27
click at [564, 138] on icon "0 40 200 15 160 º" at bounding box center [773, 387] width 1103 height 733
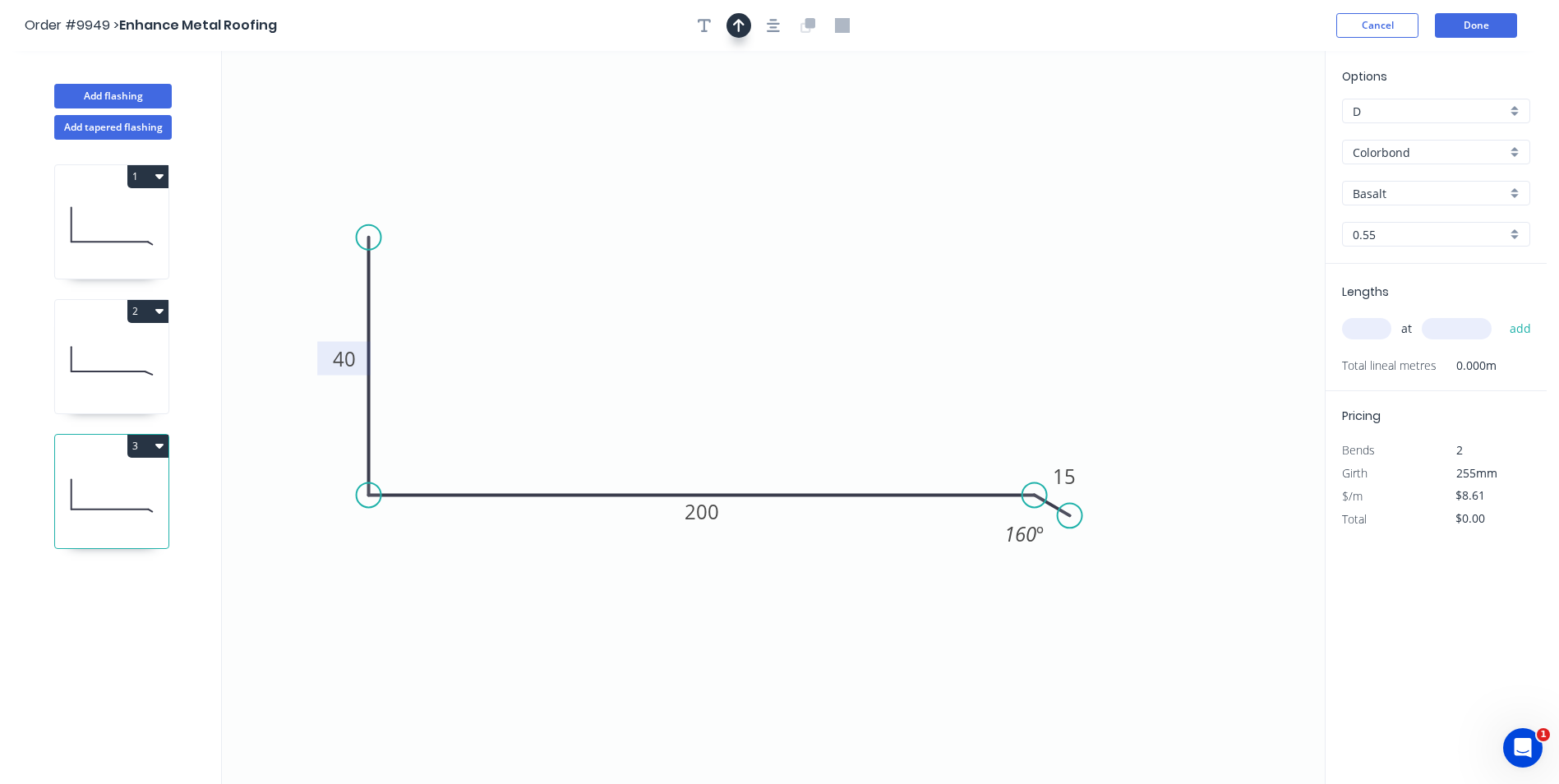
click at [736, 25] on icon "button" at bounding box center [738, 25] width 12 height 14
drag, startPoint x: 1198, startPoint y: 160, endPoint x: 705, endPoint y: 309, distance: 515.0
click at [705, 309] on icon at bounding box center [705, 290] width 14 height 52
click at [1418, 191] on input "Basalt" at bounding box center [1429, 193] width 154 height 17
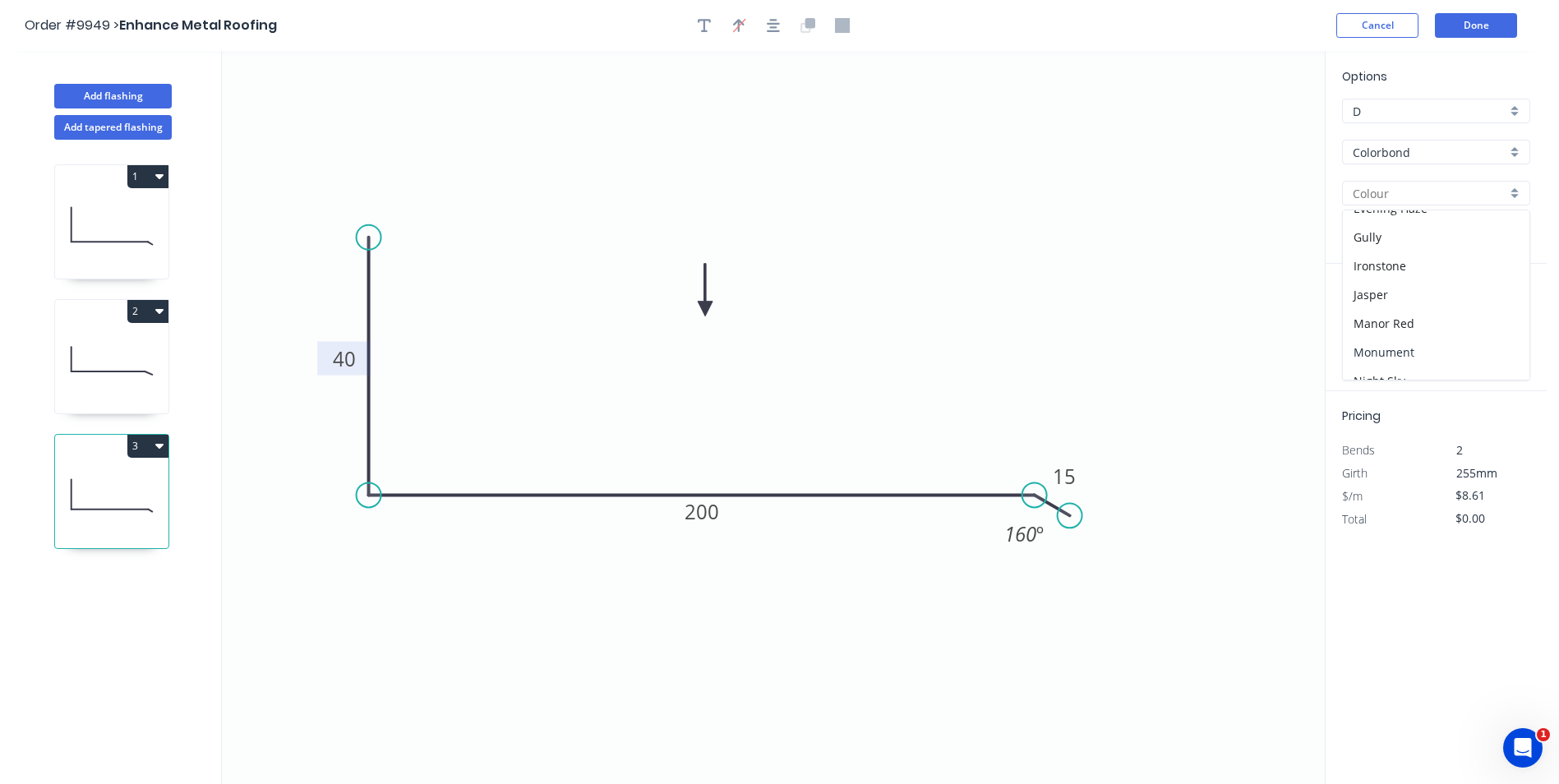
click at [1404, 348] on div "Monument" at bounding box center [1436, 352] width 187 height 29
click at [1369, 327] on input "text" at bounding box center [1366, 329] width 50 height 22
click at [1501, 315] on button "add" at bounding box center [1520, 328] width 39 height 28
click at [1468, 30] on button "Done" at bounding box center [1475, 25] width 82 height 24
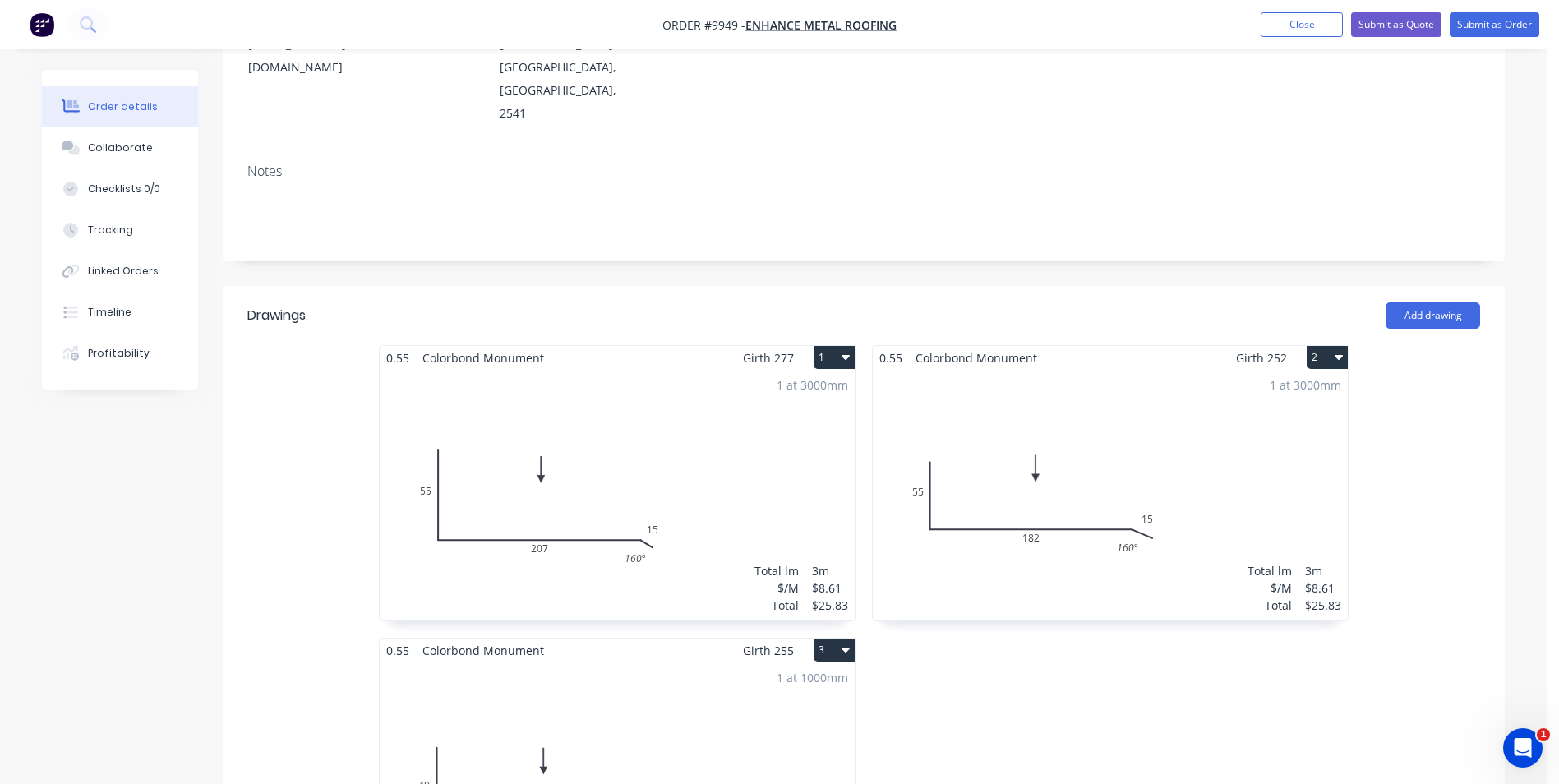
scroll to position [329, 0]
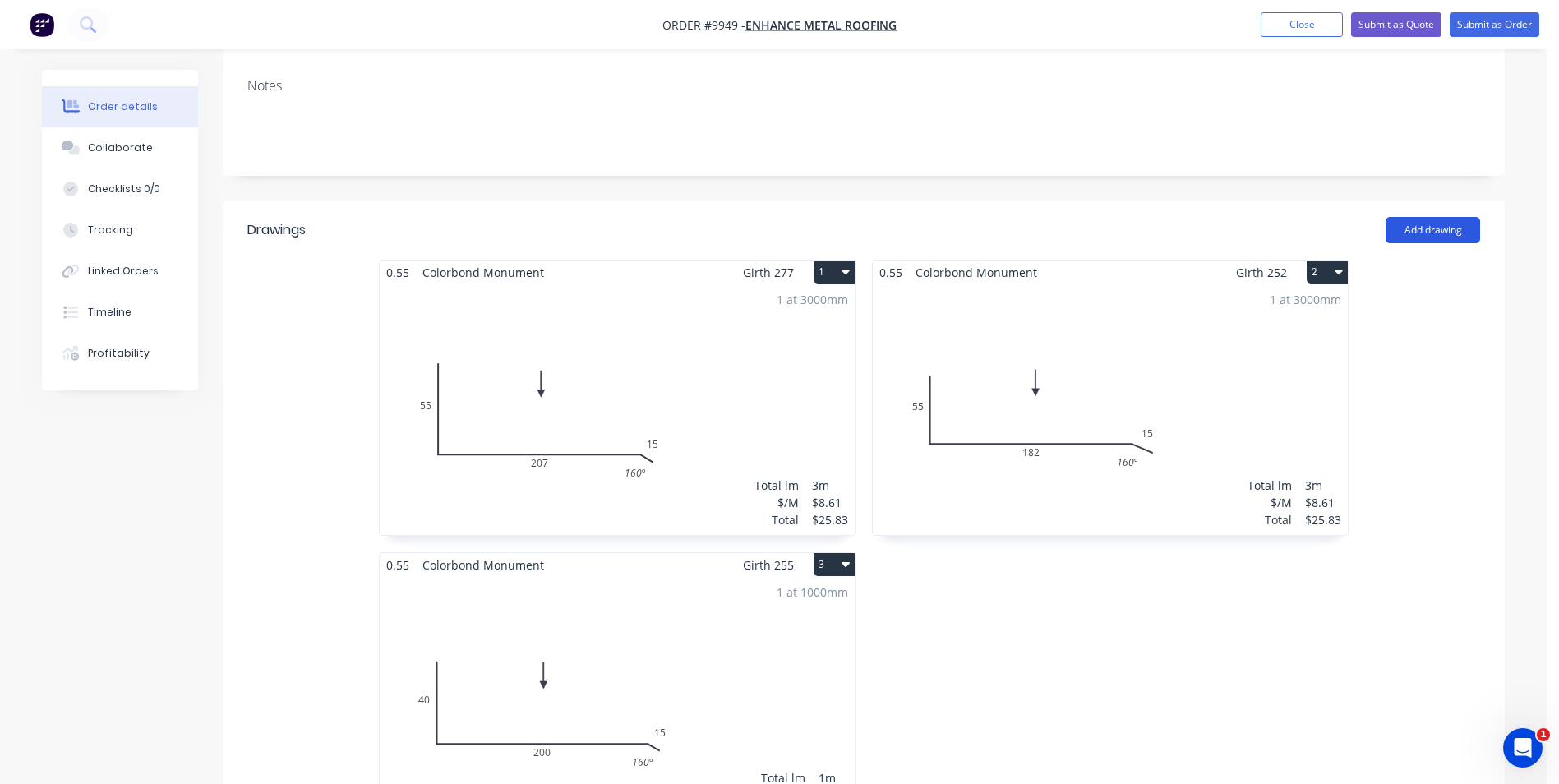
click at [1431, 217] on button "Add drawing" at bounding box center [1432, 230] width 95 height 26
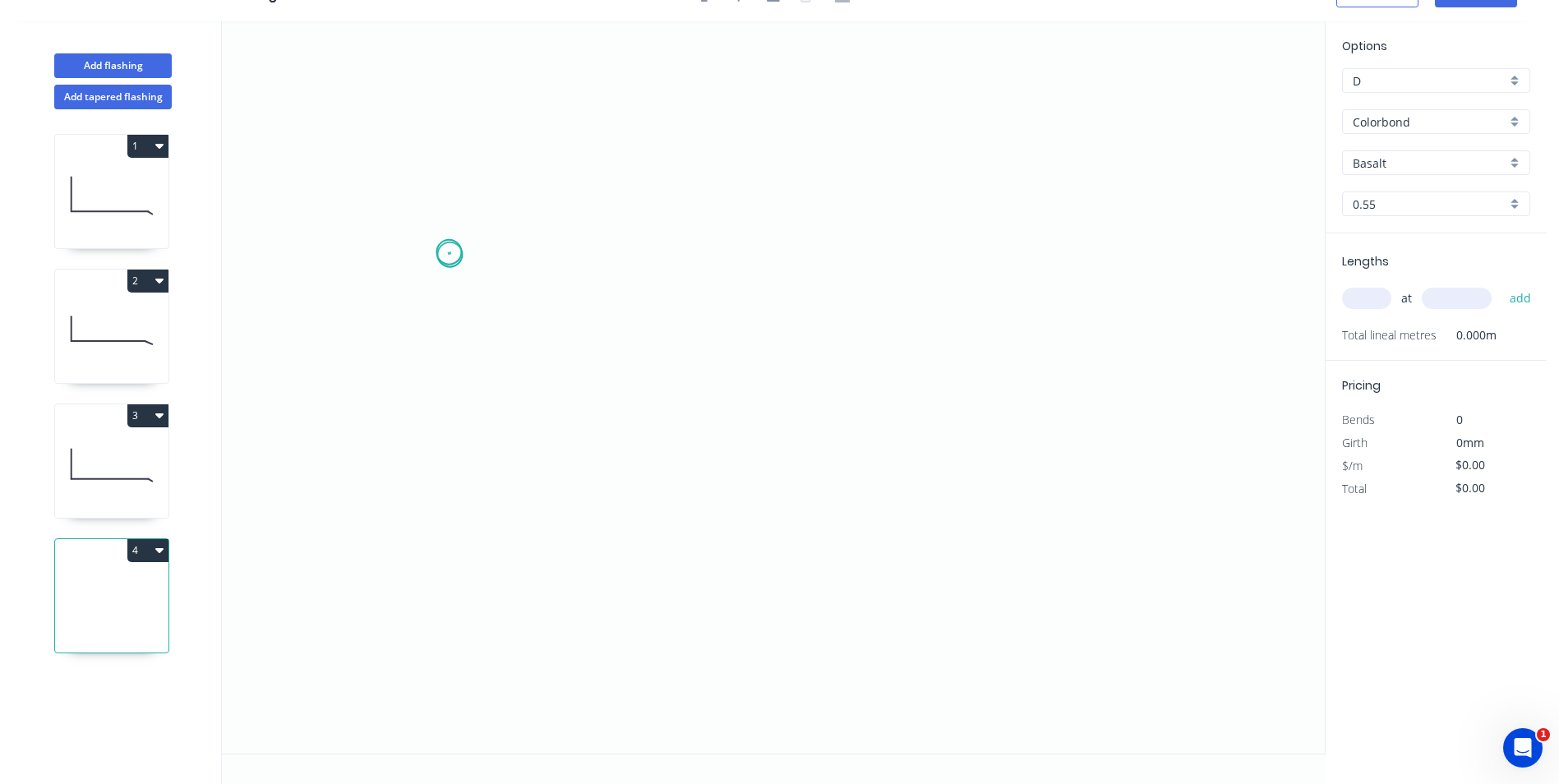
click at [450, 255] on icon "0" at bounding box center [773, 387] width 1103 height 733
drag, startPoint x: 453, startPoint y: 515, endPoint x: 597, endPoint y: 503, distance: 144.5
click at [453, 515] on icon "0" at bounding box center [773, 387] width 1103 height 733
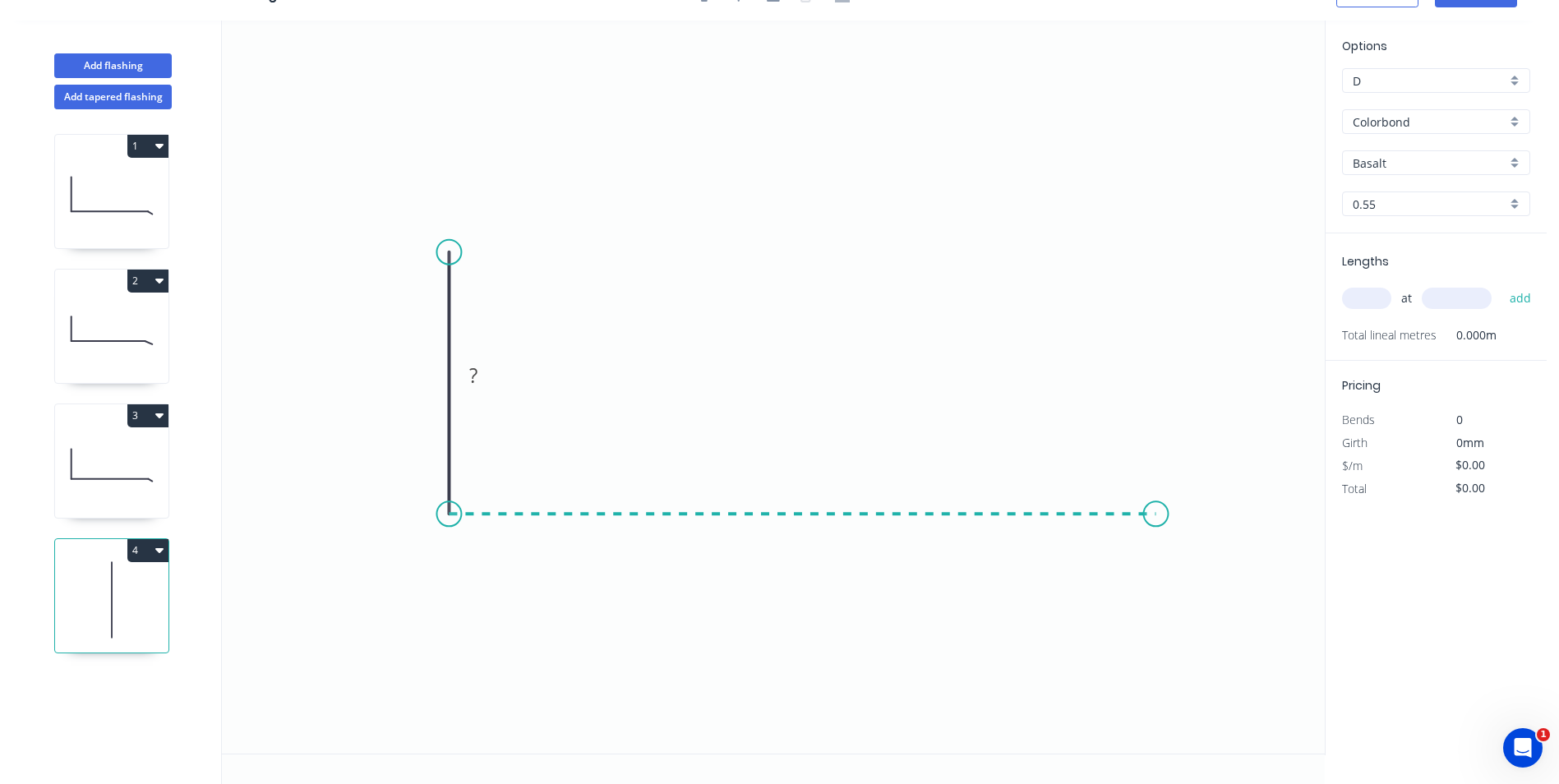
click at [1156, 504] on icon "0 ?" at bounding box center [773, 387] width 1103 height 733
click at [415, 379] on rect at bounding box center [424, 377] width 32 height 23
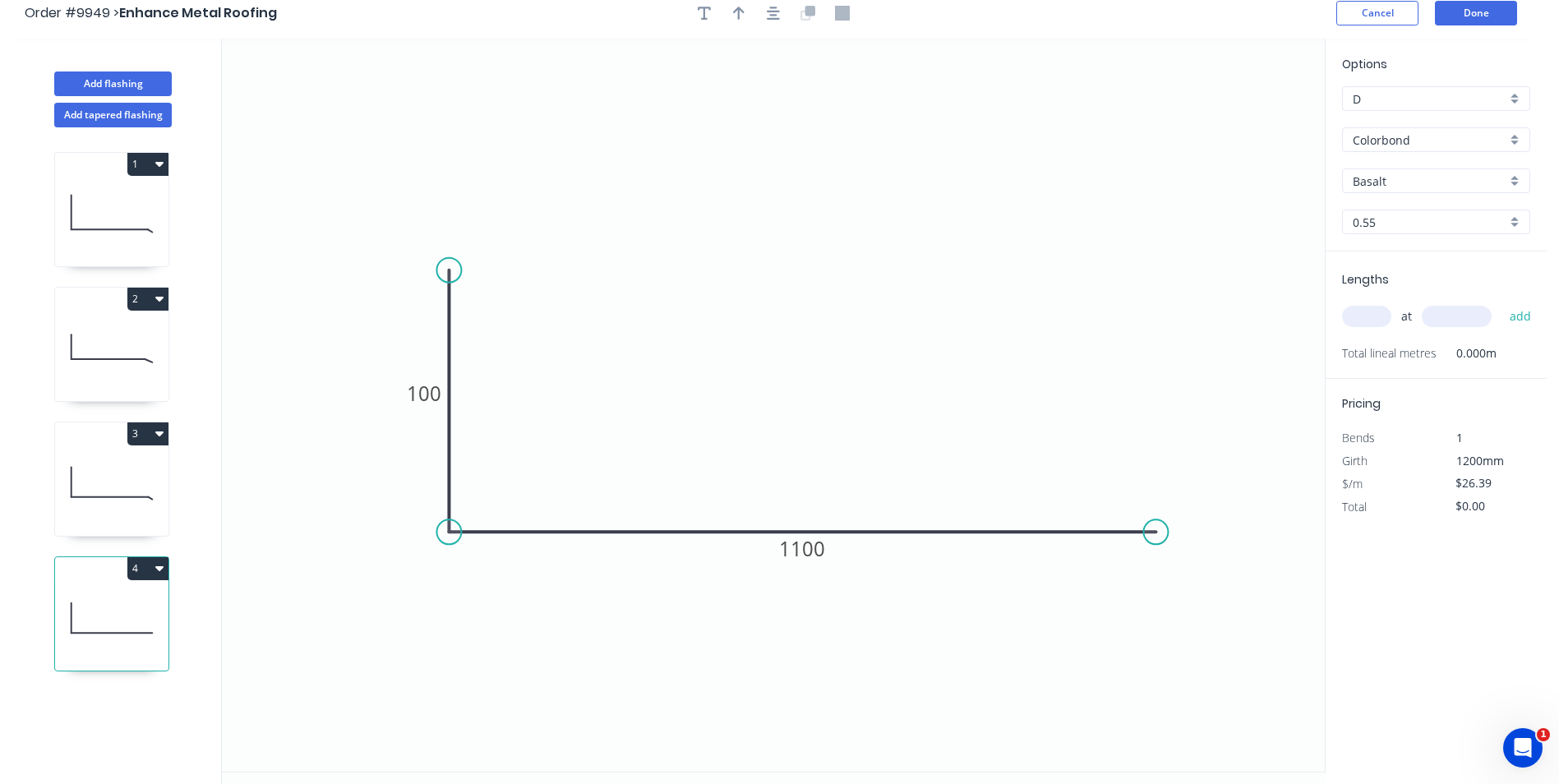
scroll to position [0, 0]
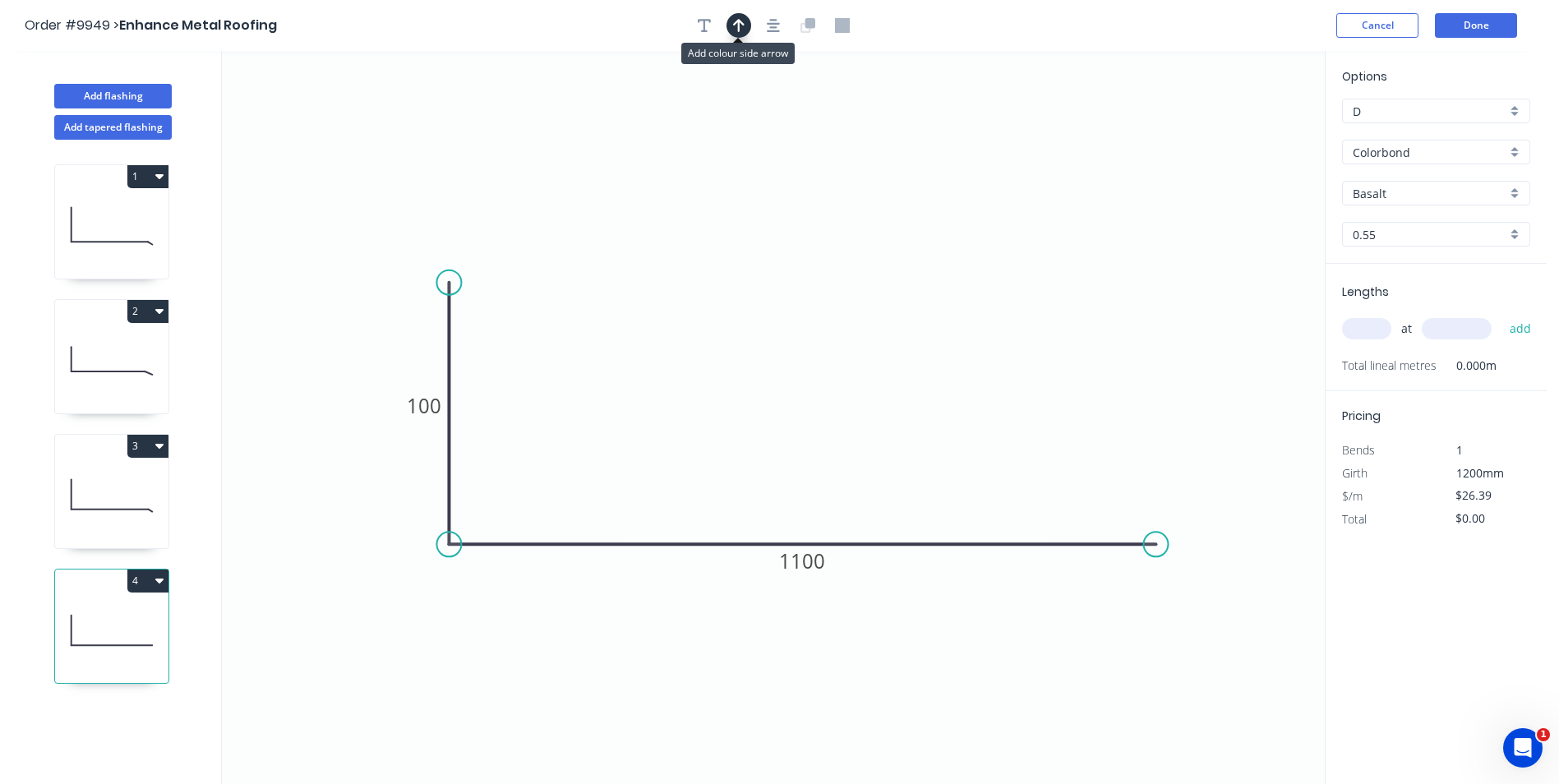
click at [738, 28] on icon "button" at bounding box center [738, 25] width 12 height 14
drag, startPoint x: 1241, startPoint y: 127, endPoint x: 784, endPoint y: 387, distance: 525.8
click at [784, 387] on icon at bounding box center [784, 367] width 14 height 52
click at [1374, 320] on input "text" at bounding box center [1366, 329] width 50 height 22
click at [1501, 315] on button "add" at bounding box center [1520, 328] width 39 height 28
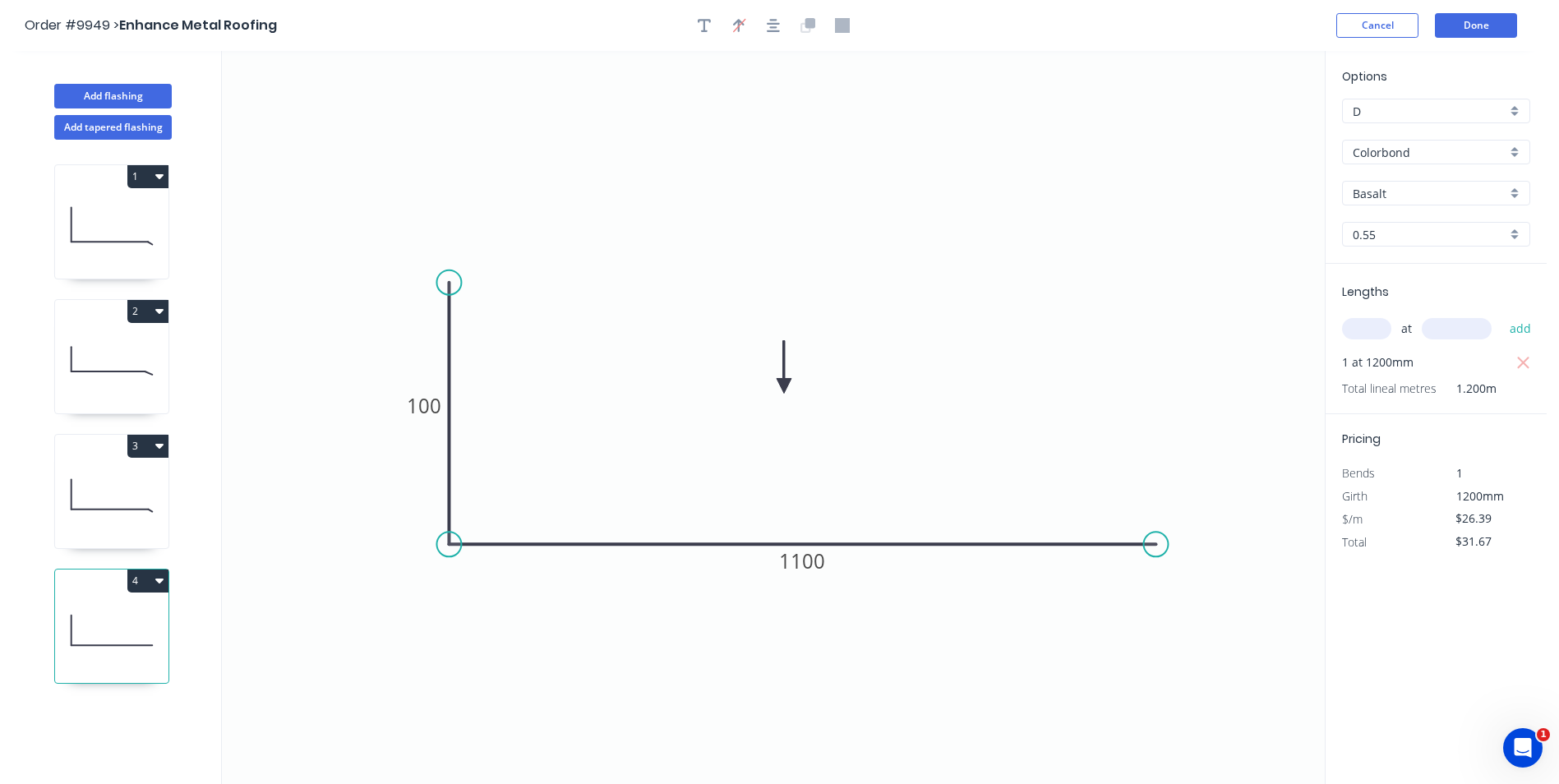
click at [1392, 200] on input "Basalt" at bounding box center [1429, 193] width 154 height 17
click at [1411, 272] on div "Monument" at bounding box center [1436, 270] width 187 height 29
click at [1476, 31] on button "Done" at bounding box center [1475, 25] width 82 height 24
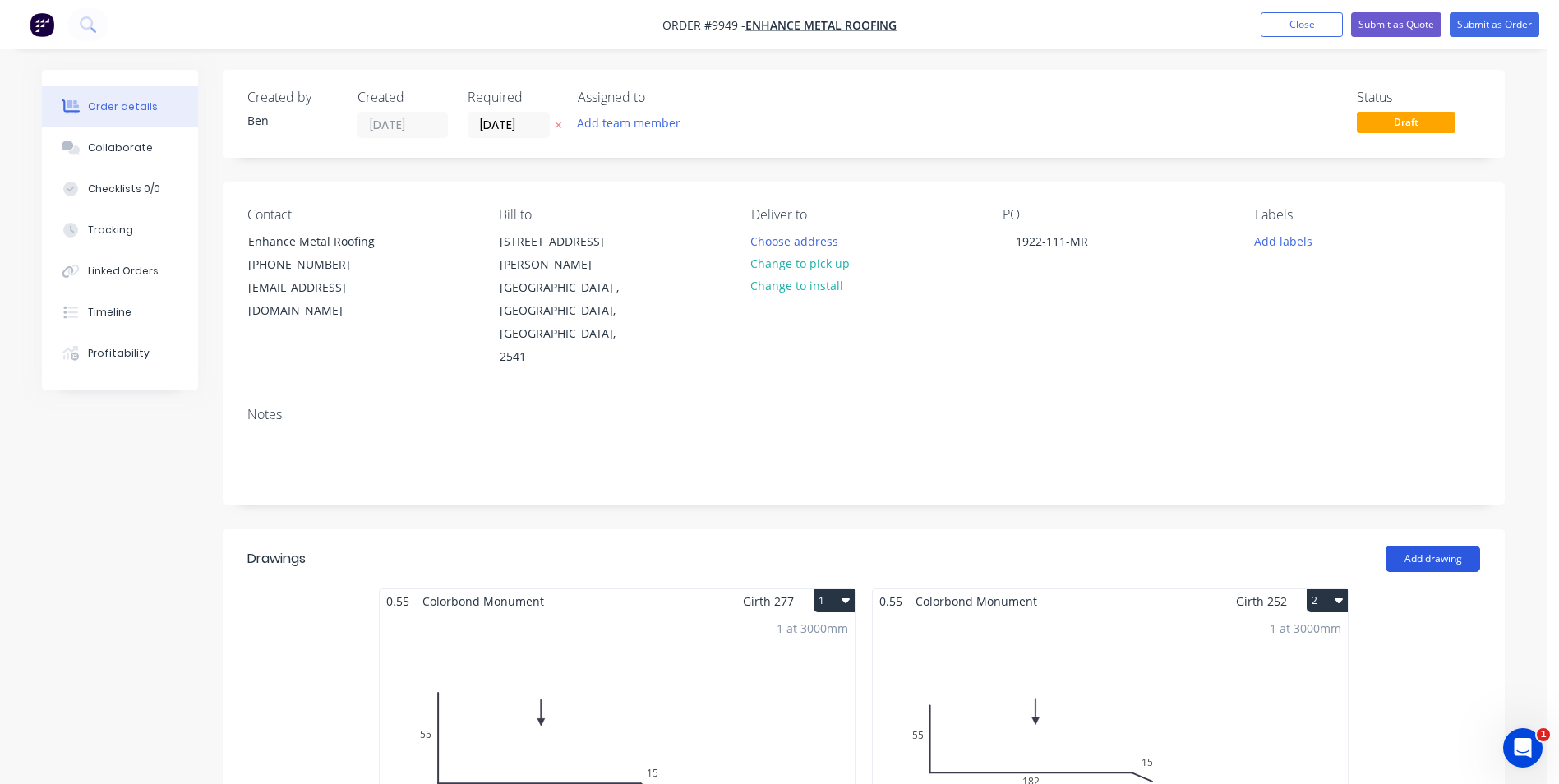
click at [1423, 545] on button "Add drawing" at bounding box center [1432, 558] width 95 height 26
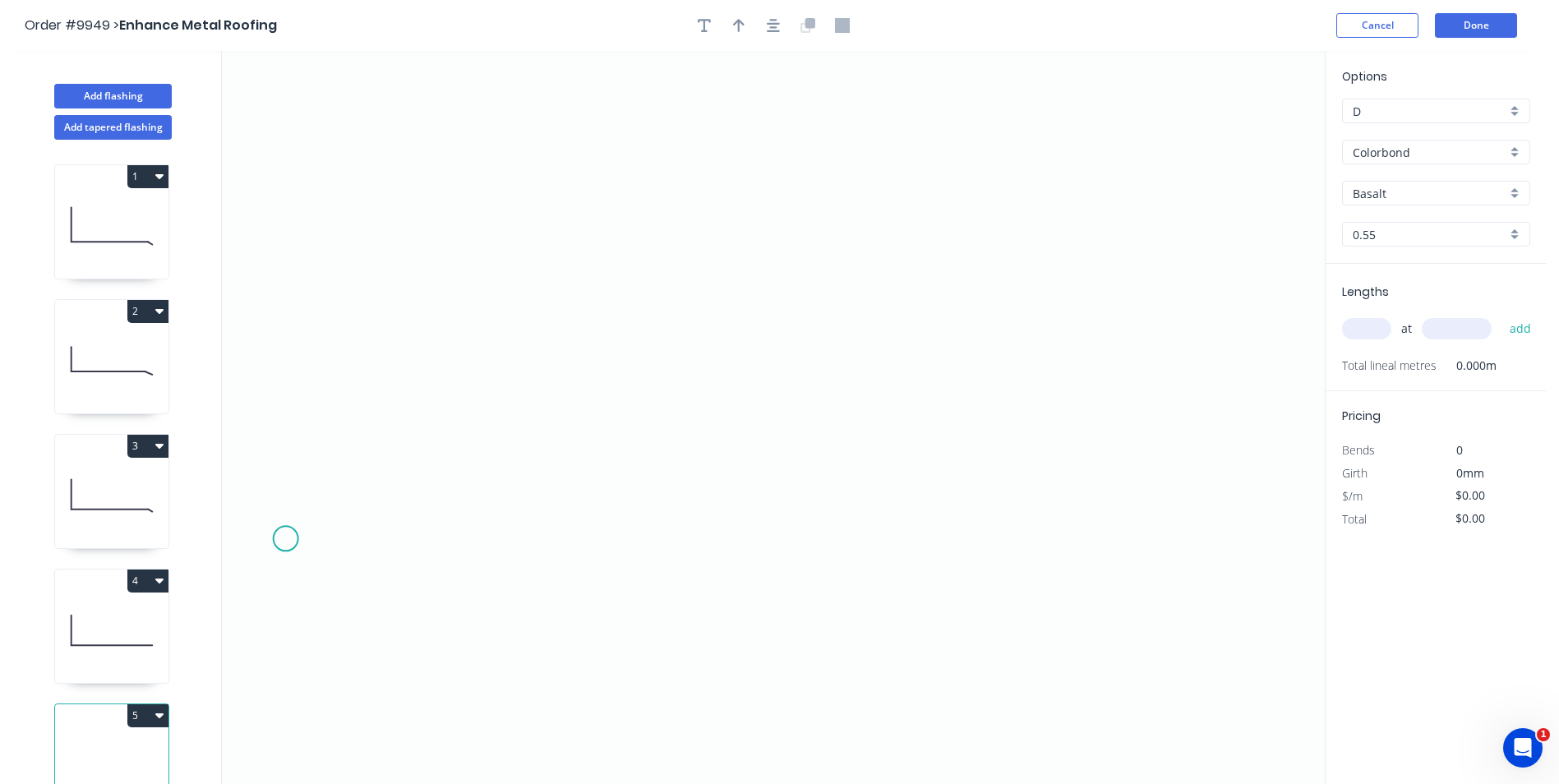
click at [285, 539] on icon "0" at bounding box center [773, 417] width 1103 height 733
click at [312, 517] on icon at bounding box center [299, 528] width 27 height 22
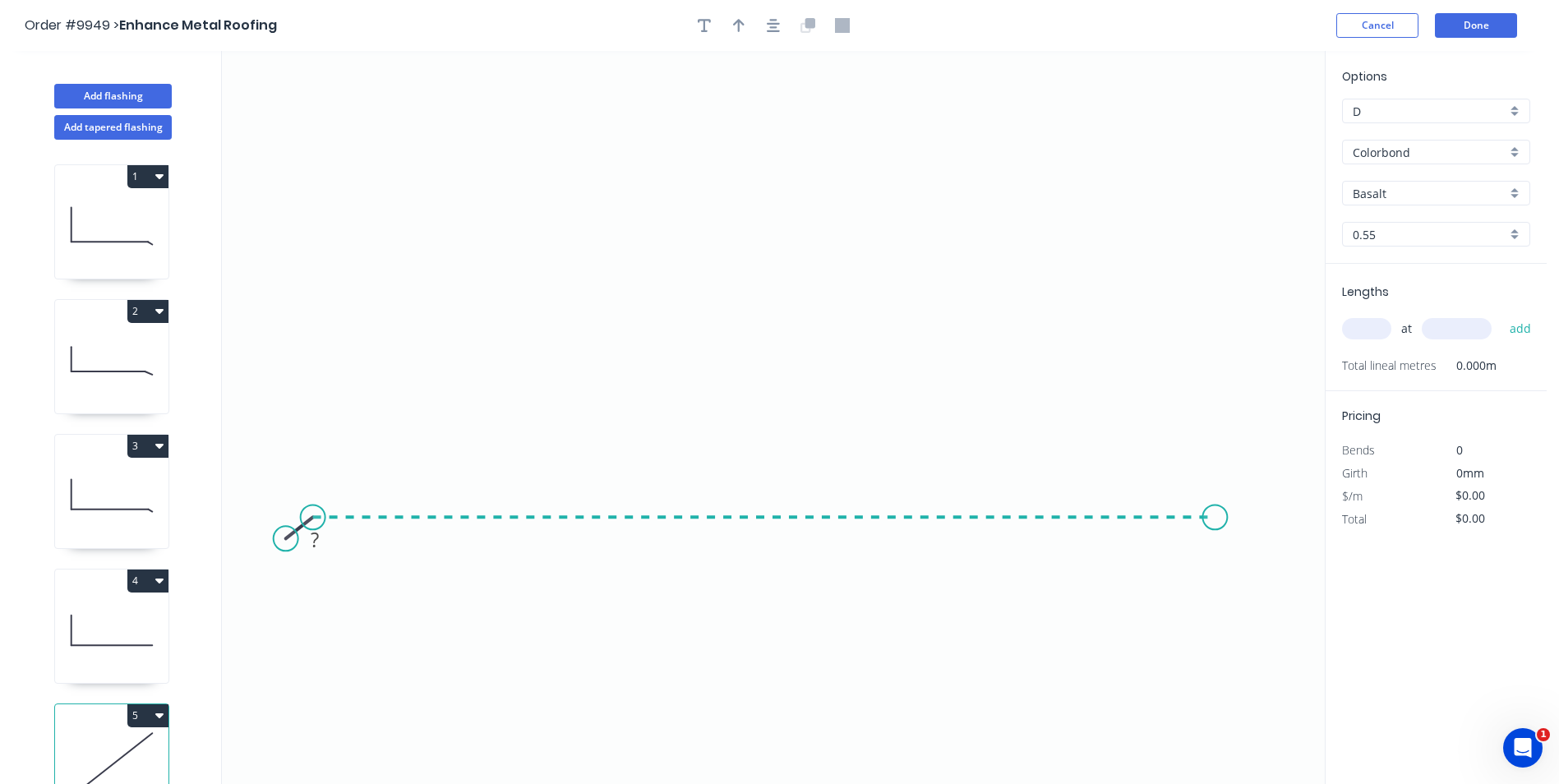
click at [1216, 524] on icon "0 ?" at bounding box center [773, 417] width 1103 height 733
click at [1242, 541] on icon "0 ? ? ? º" at bounding box center [773, 417] width 1103 height 733
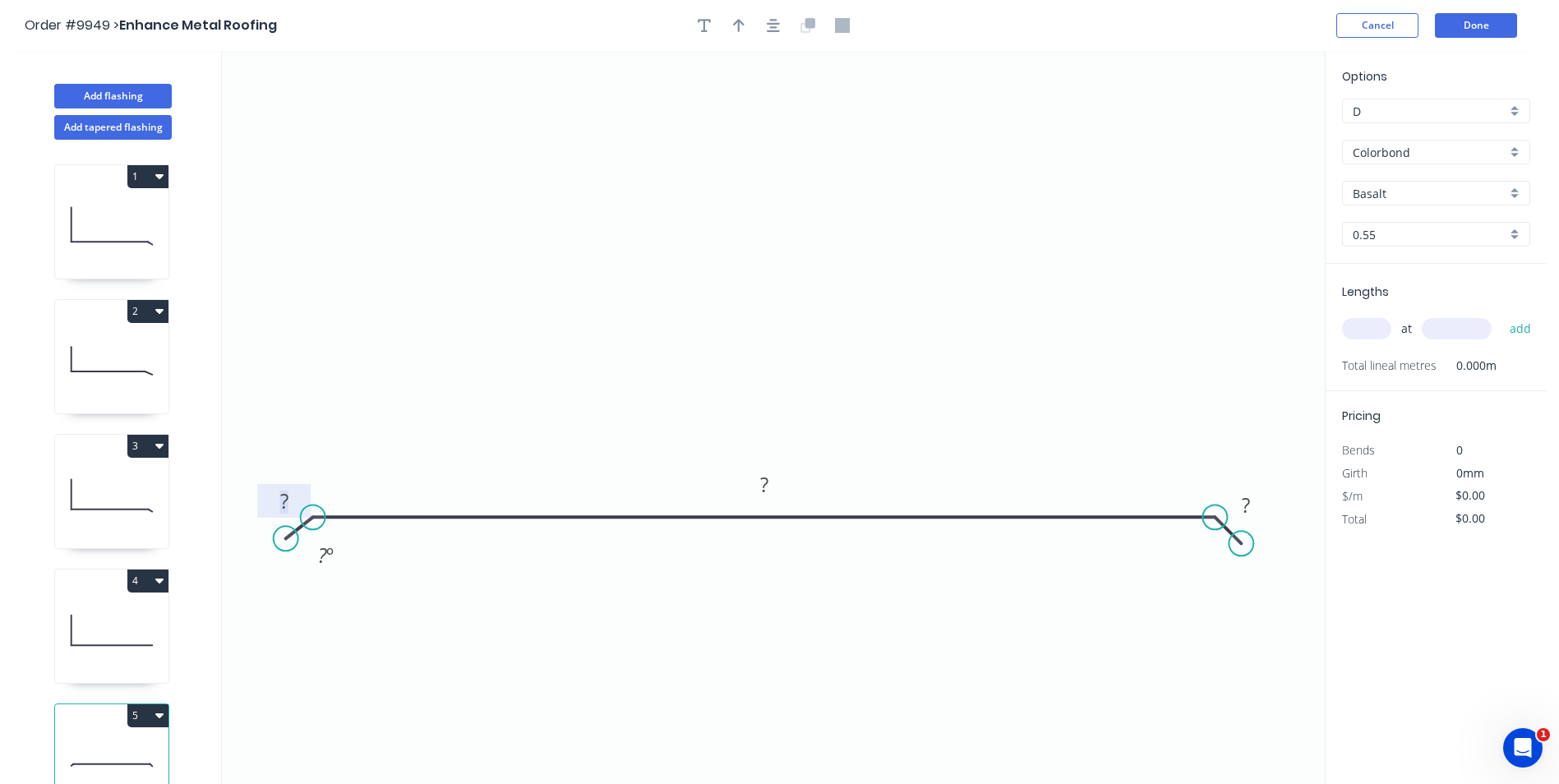
click at [282, 504] on tspan "?" at bounding box center [284, 501] width 8 height 27
click at [280, 498] on tspan "?" at bounding box center [284, 501] width 8 height 27
click at [479, 288] on icon "0 15 940 15 160 º" at bounding box center [773, 417] width 1103 height 733
click at [733, 23] on icon "button" at bounding box center [738, 25] width 12 height 14
drag, startPoint x: 1244, startPoint y: 128, endPoint x: 770, endPoint y: 320, distance: 511.4
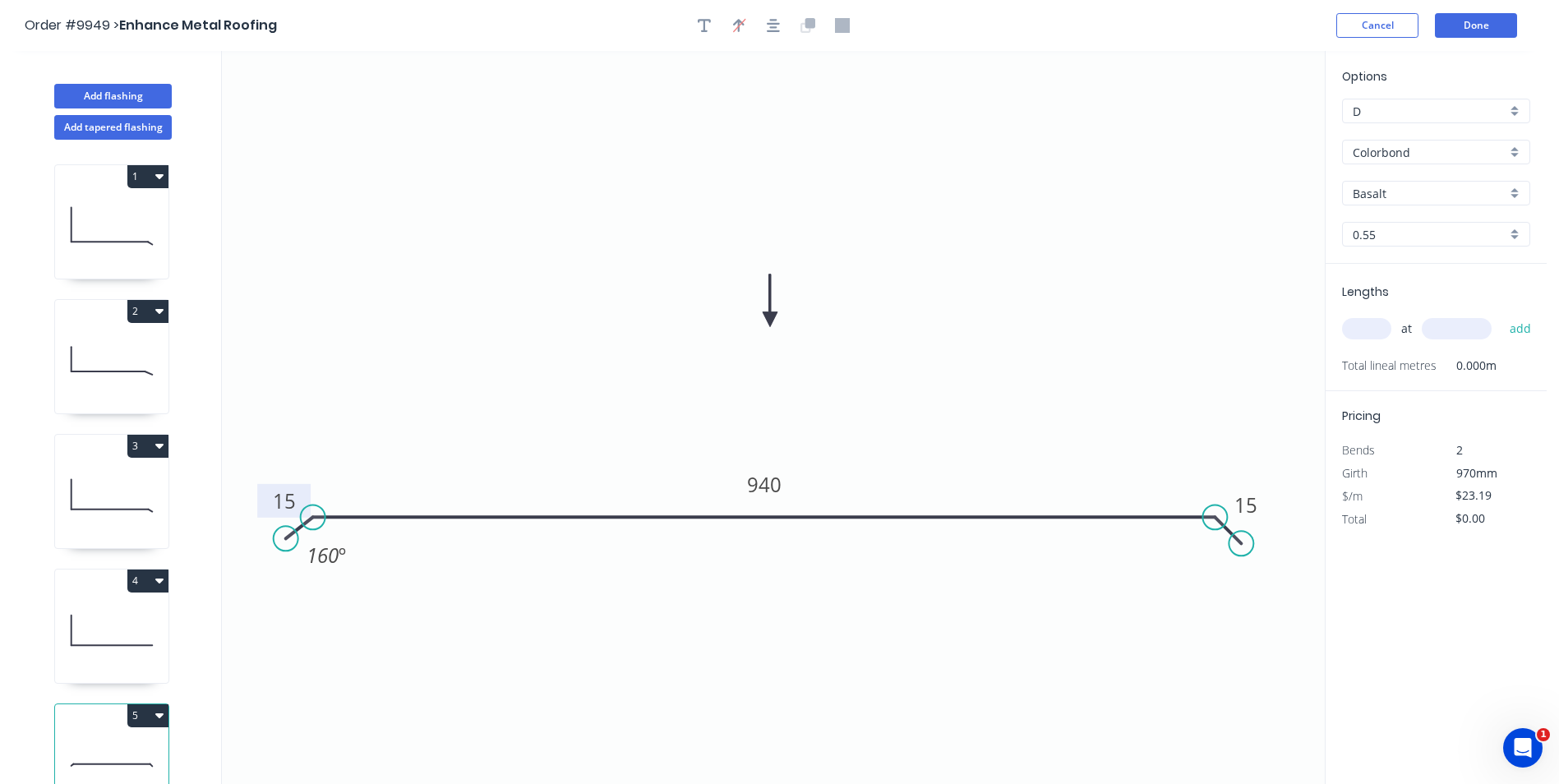
click at [770, 320] on icon at bounding box center [770, 301] width 14 height 52
click at [1415, 190] on input "Basalt" at bounding box center [1429, 193] width 154 height 17
click at [1421, 270] on div "Monument" at bounding box center [1436, 270] width 187 height 29
click at [1375, 323] on input "text" at bounding box center [1366, 329] width 50 height 22
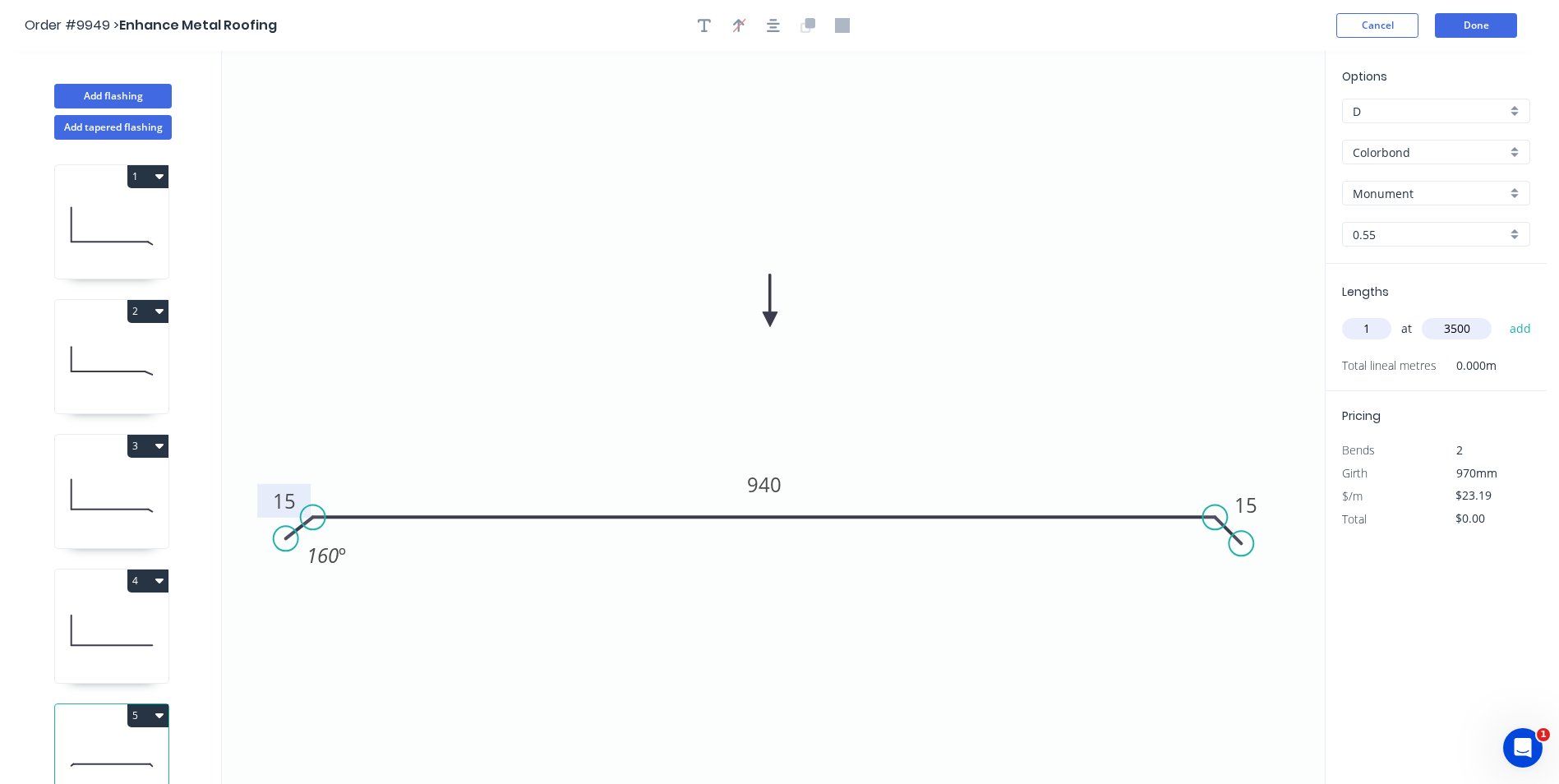
click at [1501, 315] on button "add" at bounding box center [1520, 328] width 39 height 28
click at [1482, 23] on button "Done" at bounding box center [1475, 25] width 82 height 24
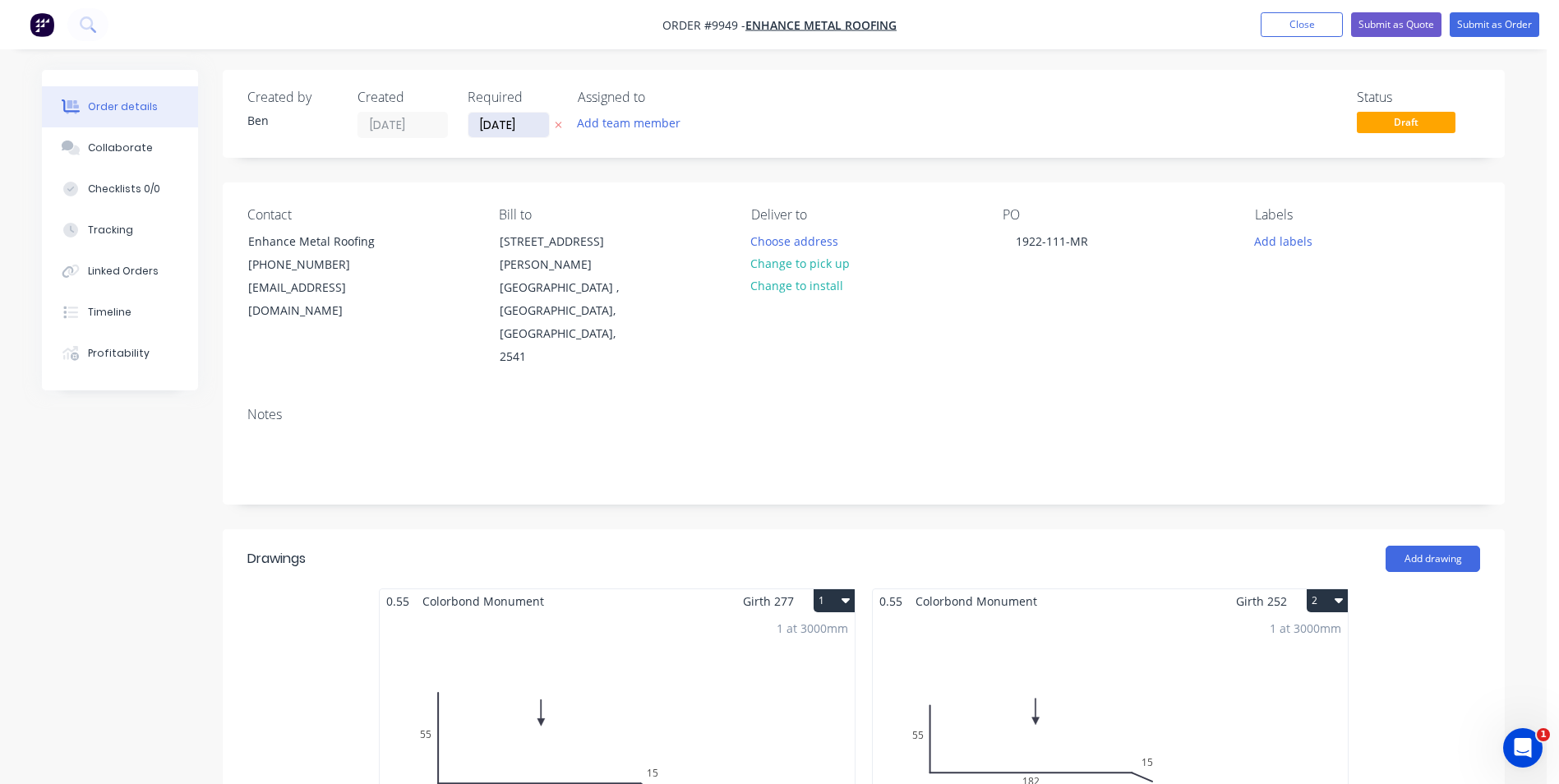
click at [537, 129] on input "[DATE]" at bounding box center [508, 124] width 80 height 24
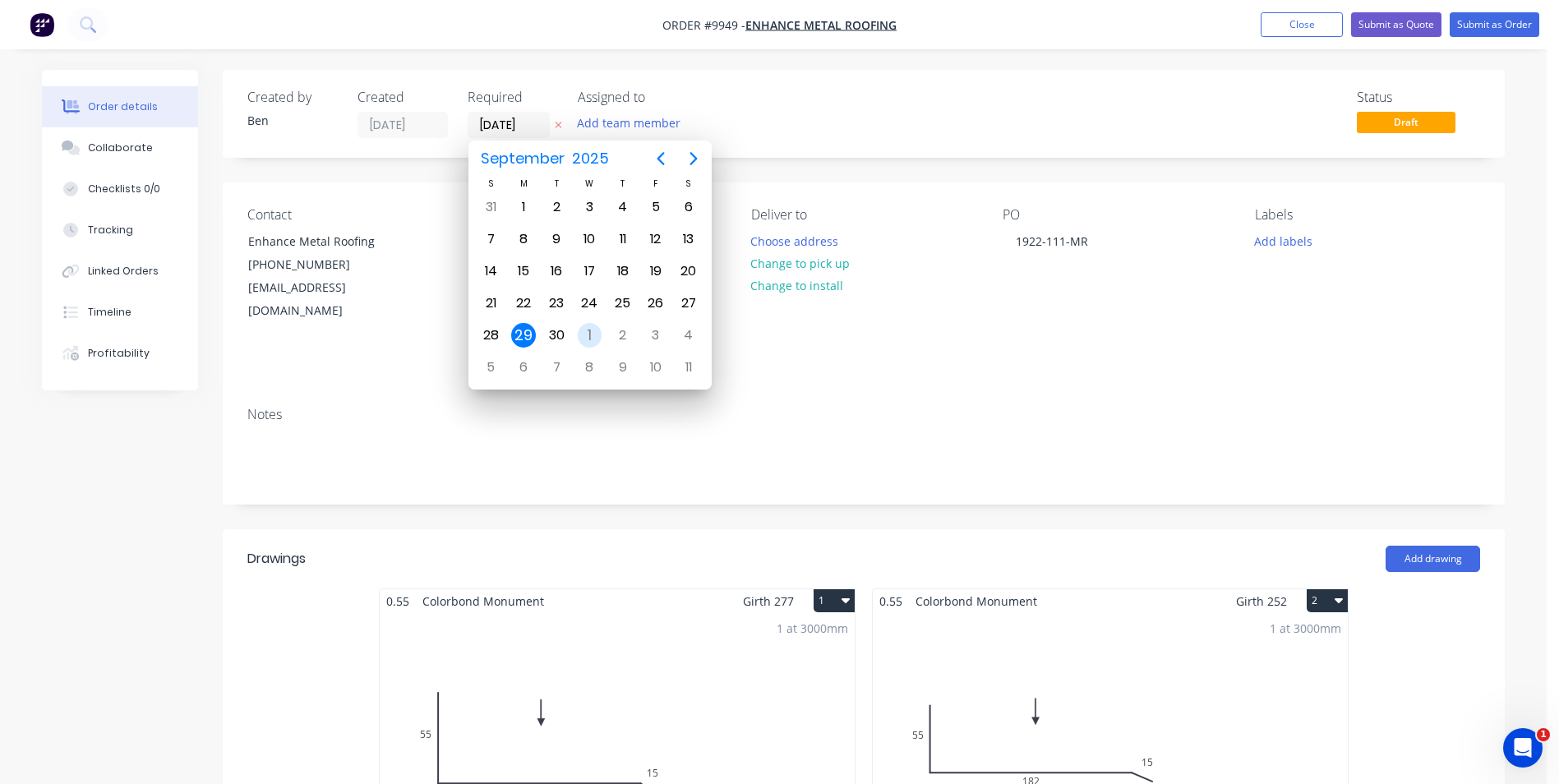
click at [593, 332] on div "1" at bounding box center [589, 334] width 24 height 24
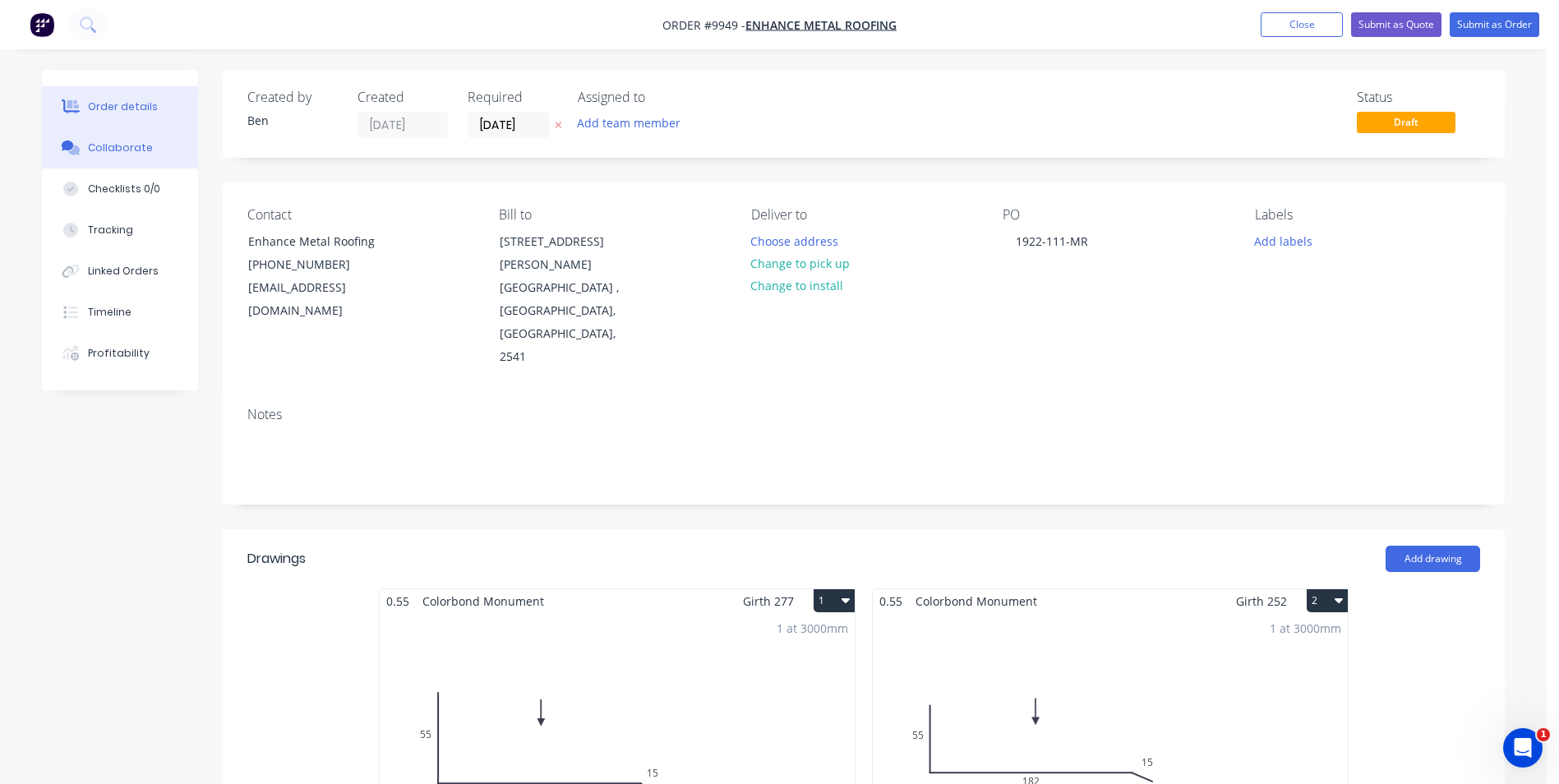
click at [109, 154] on div "Collaborate" at bounding box center [121, 148] width 65 height 14
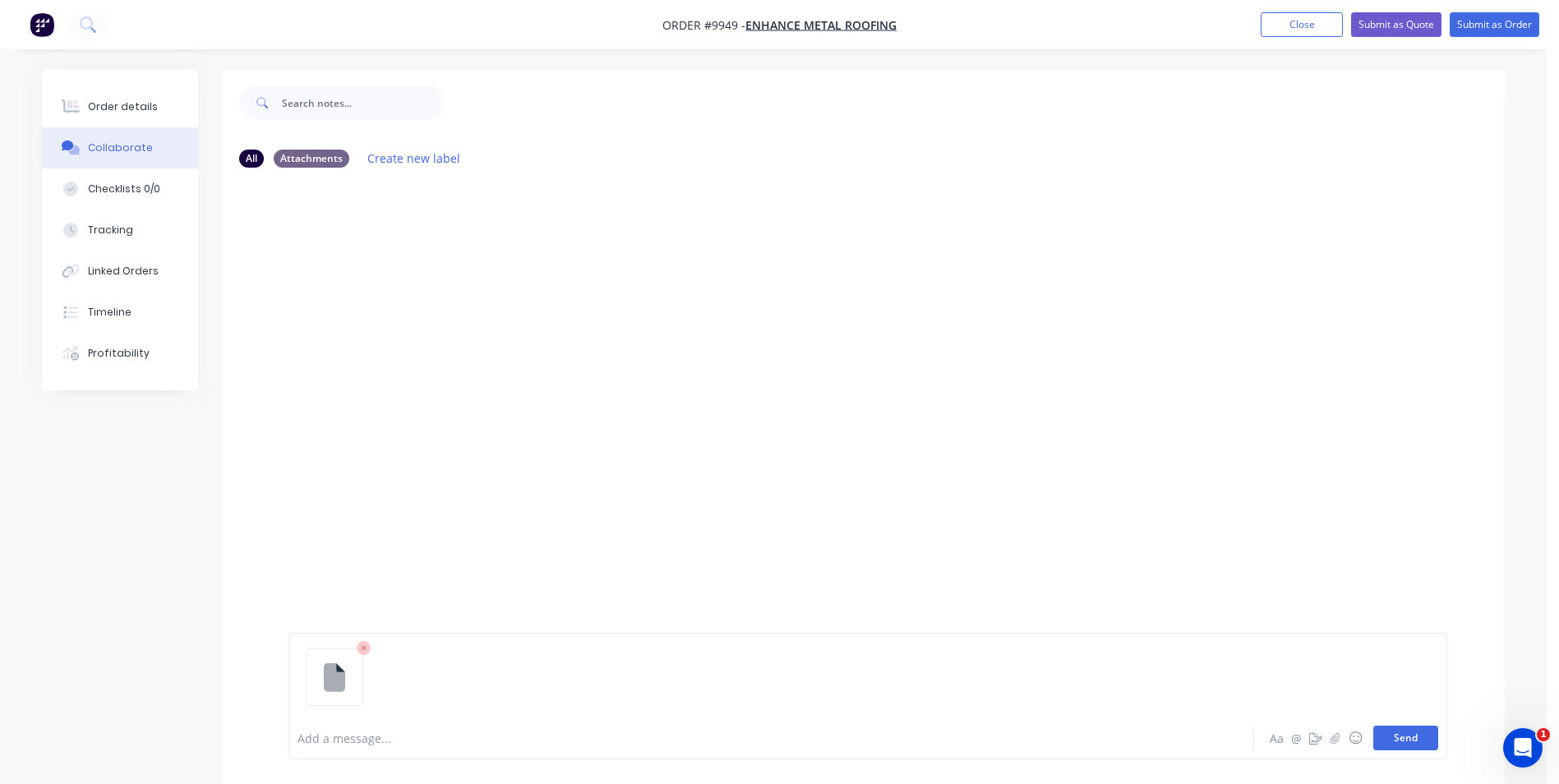
click at [1424, 738] on button "Send" at bounding box center [1406, 737] width 65 height 24
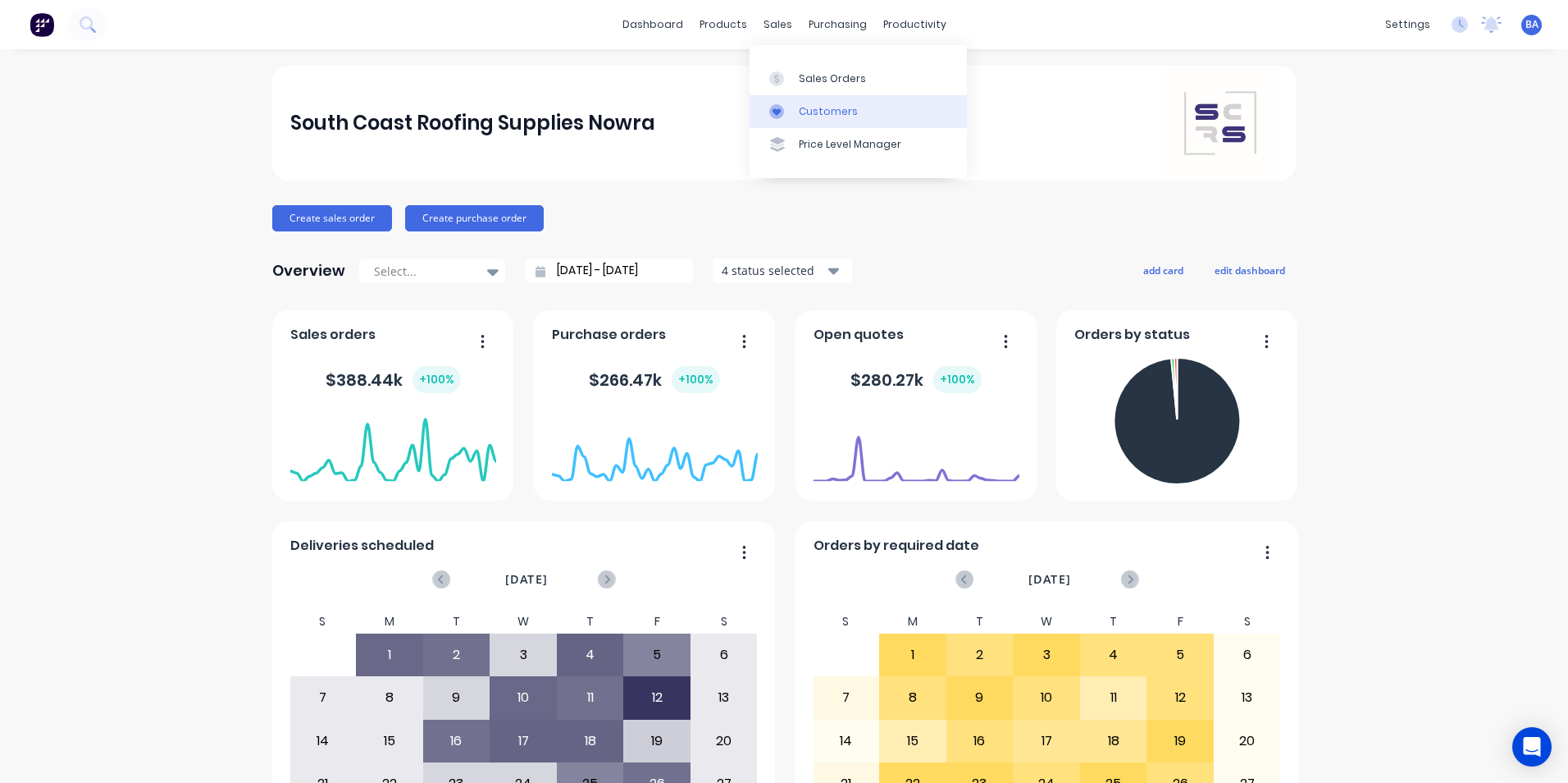
click at [793, 112] on div at bounding box center [781, 112] width 24 height 14
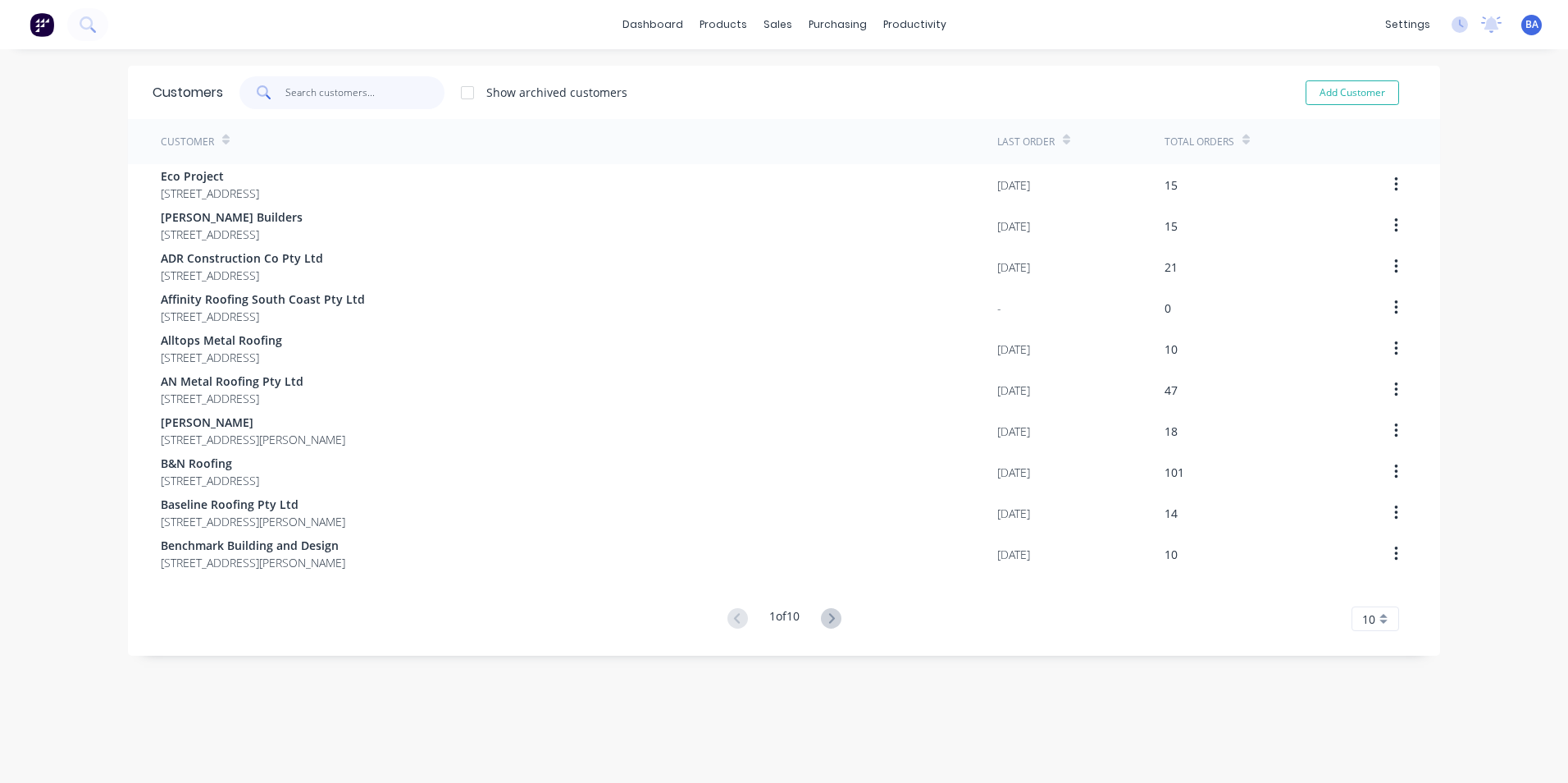
click at [396, 96] on input "text" at bounding box center [365, 93] width 160 height 32
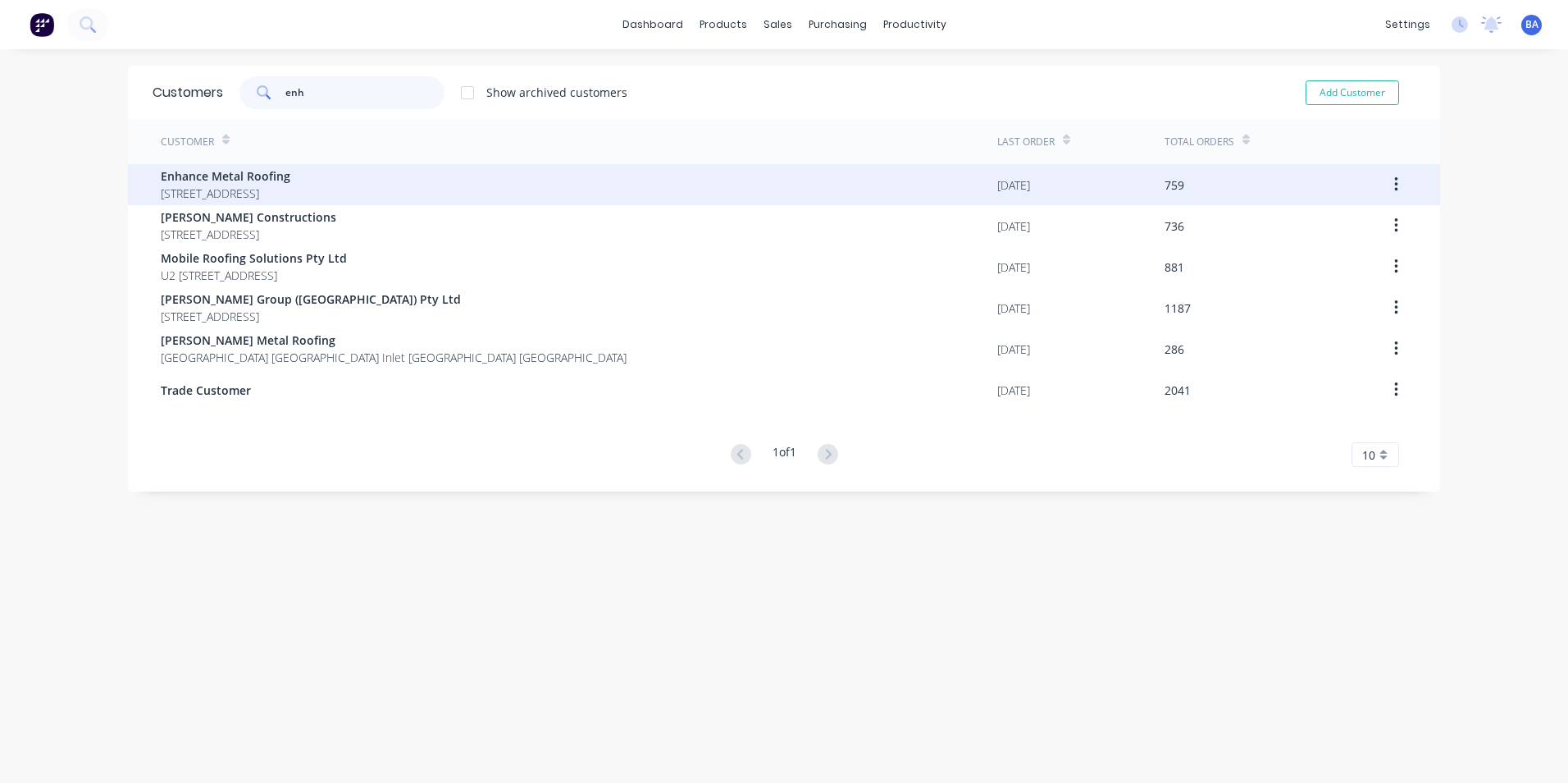
type input "enh"
click at [271, 184] on span "[STREET_ADDRESS]" at bounding box center [226, 193] width 130 height 17
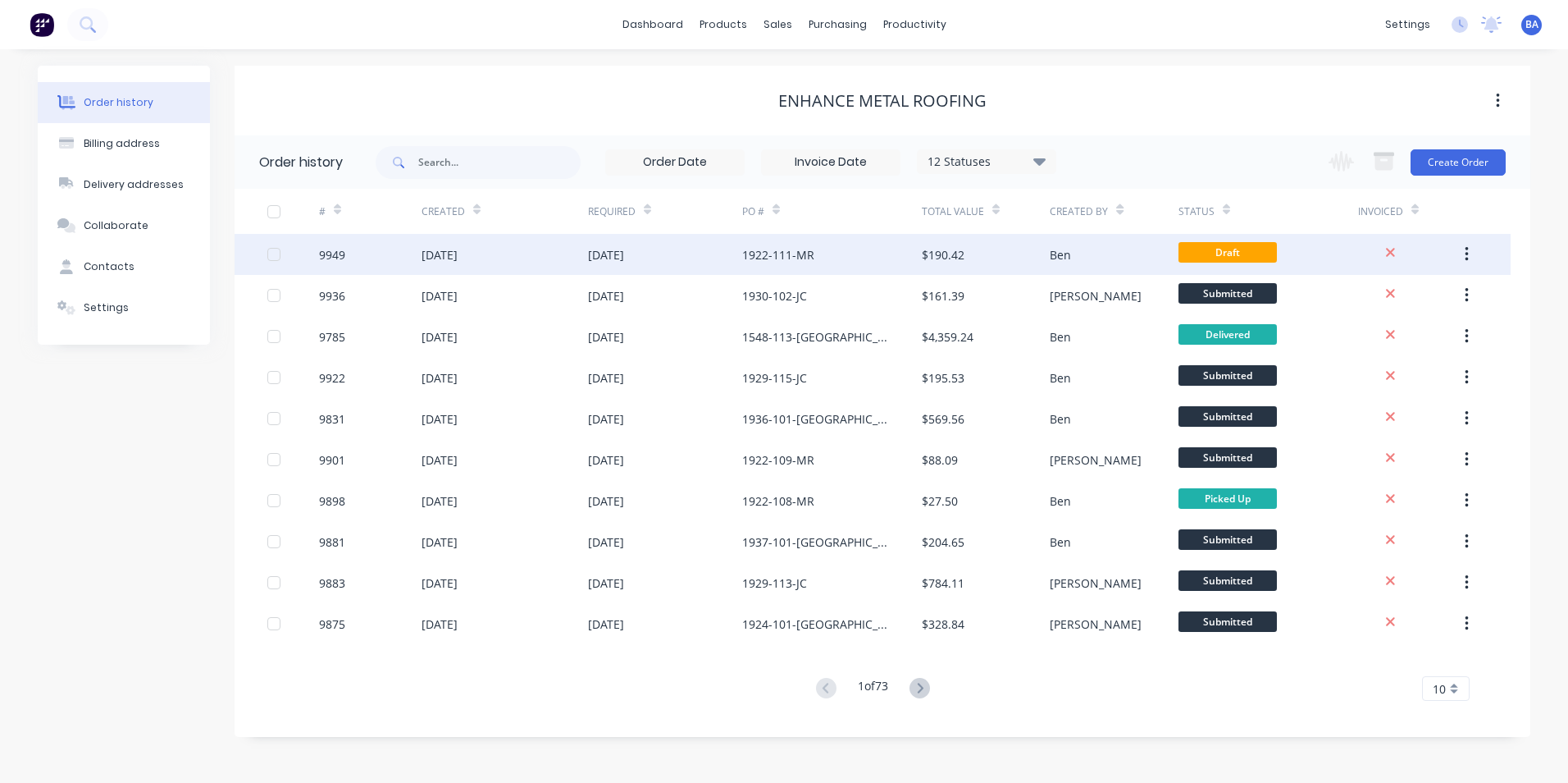
click at [813, 248] on div "1922-111-MR" at bounding box center [778, 255] width 72 height 17
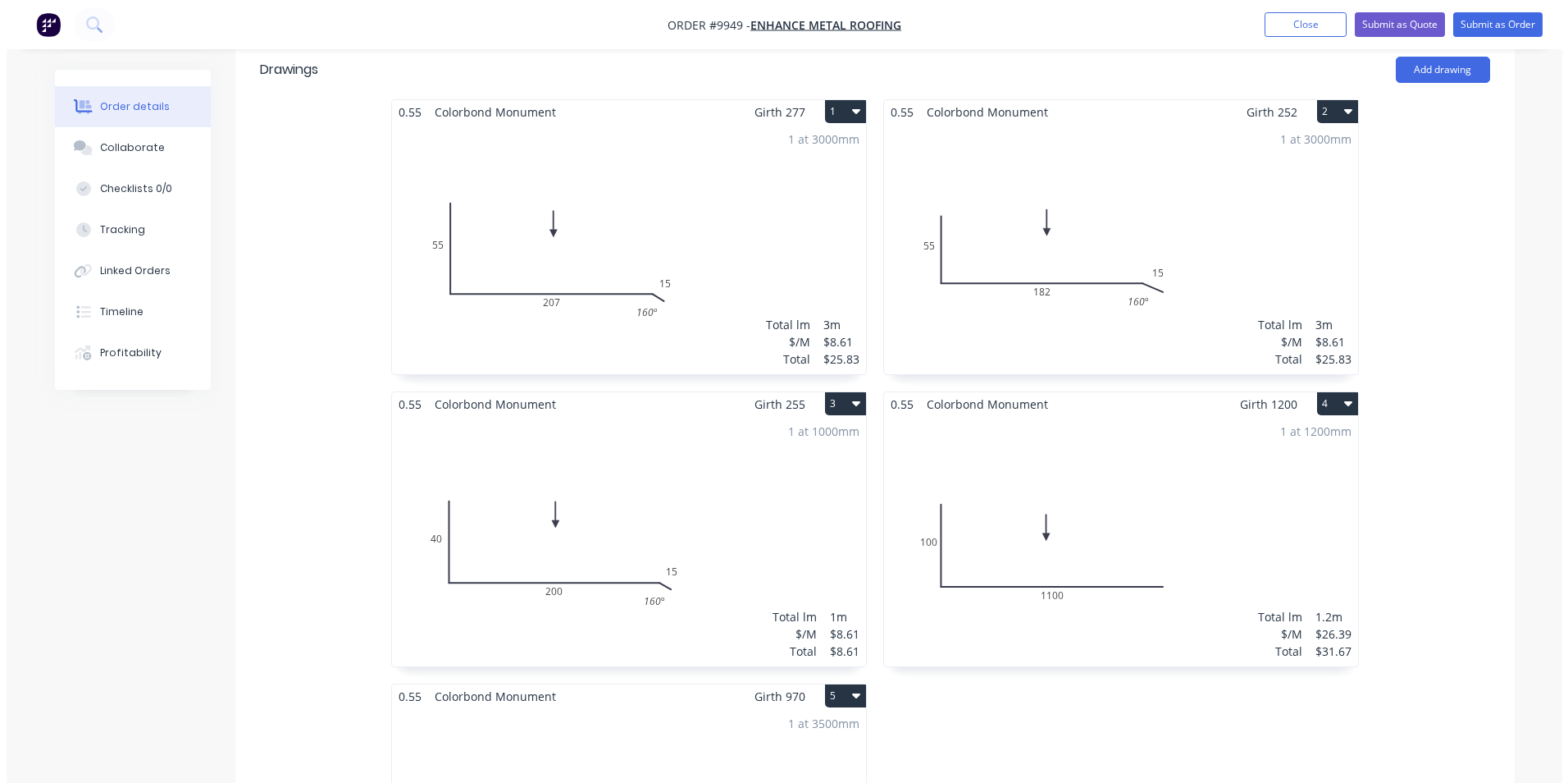
scroll to position [492, 0]
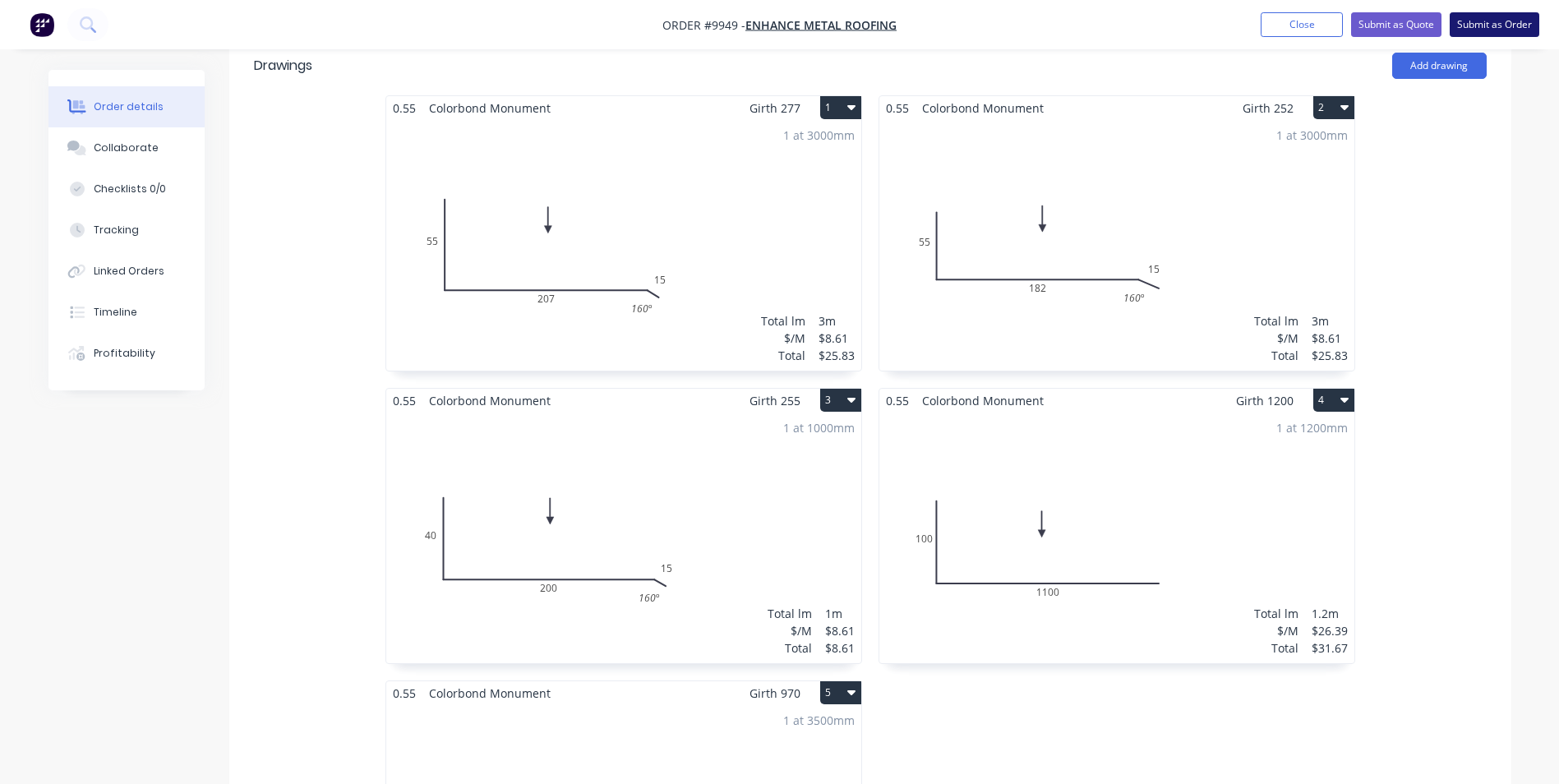
click at [1460, 21] on button "Submit as Order" at bounding box center [1493, 24] width 89 height 24
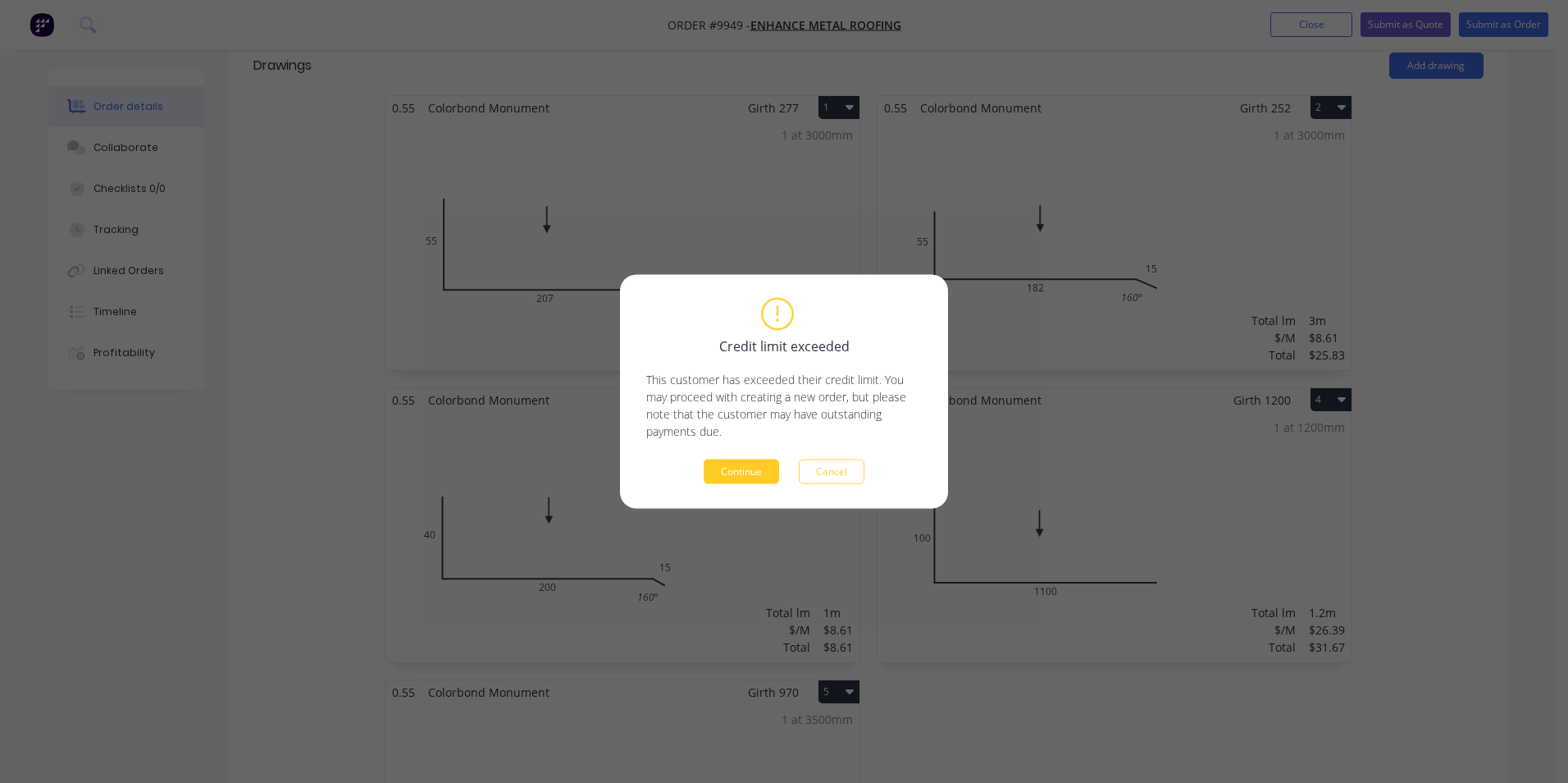
click at [735, 470] on button "Continue" at bounding box center [741, 472] width 76 height 24
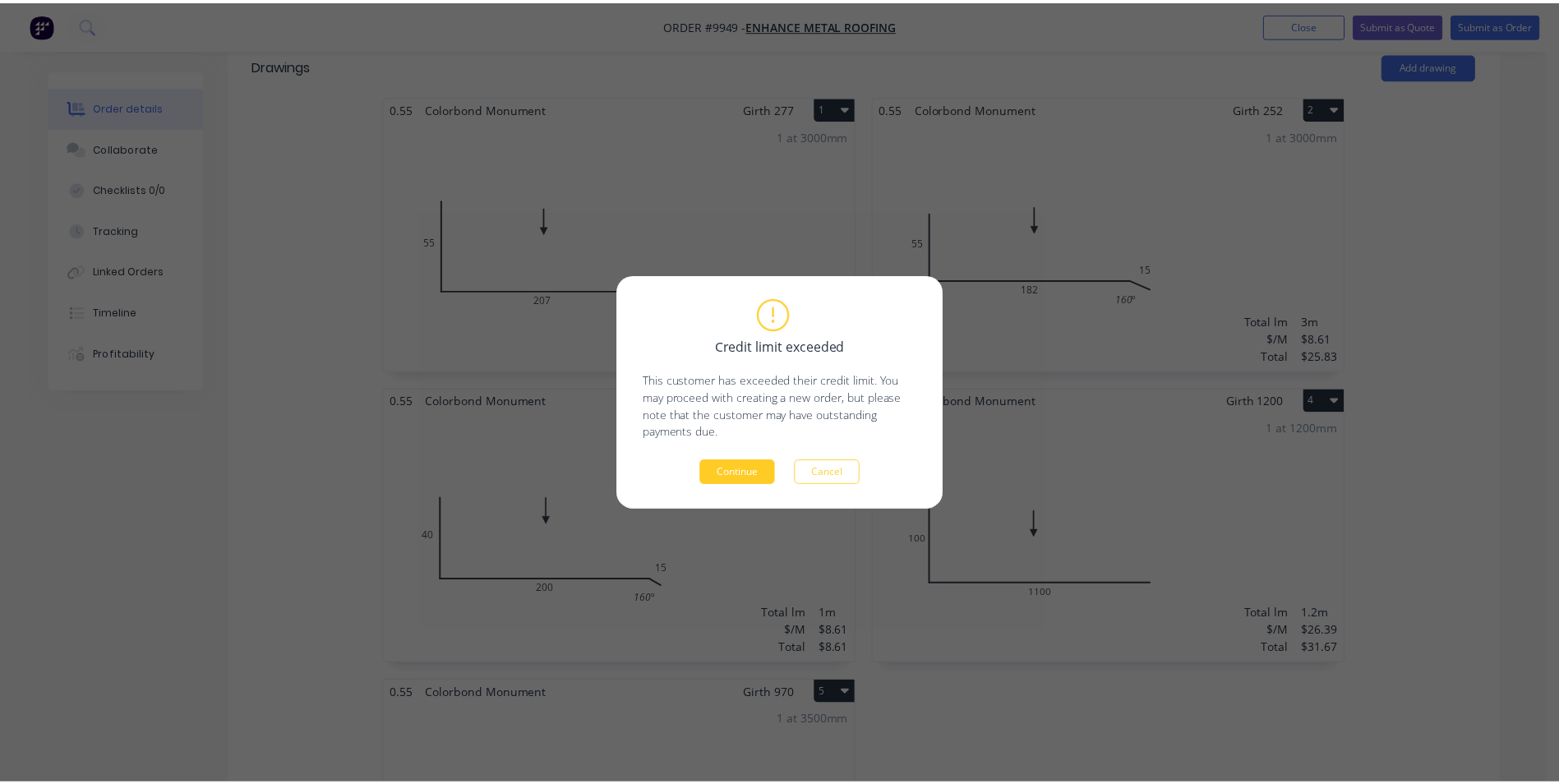
scroll to position [0, 0]
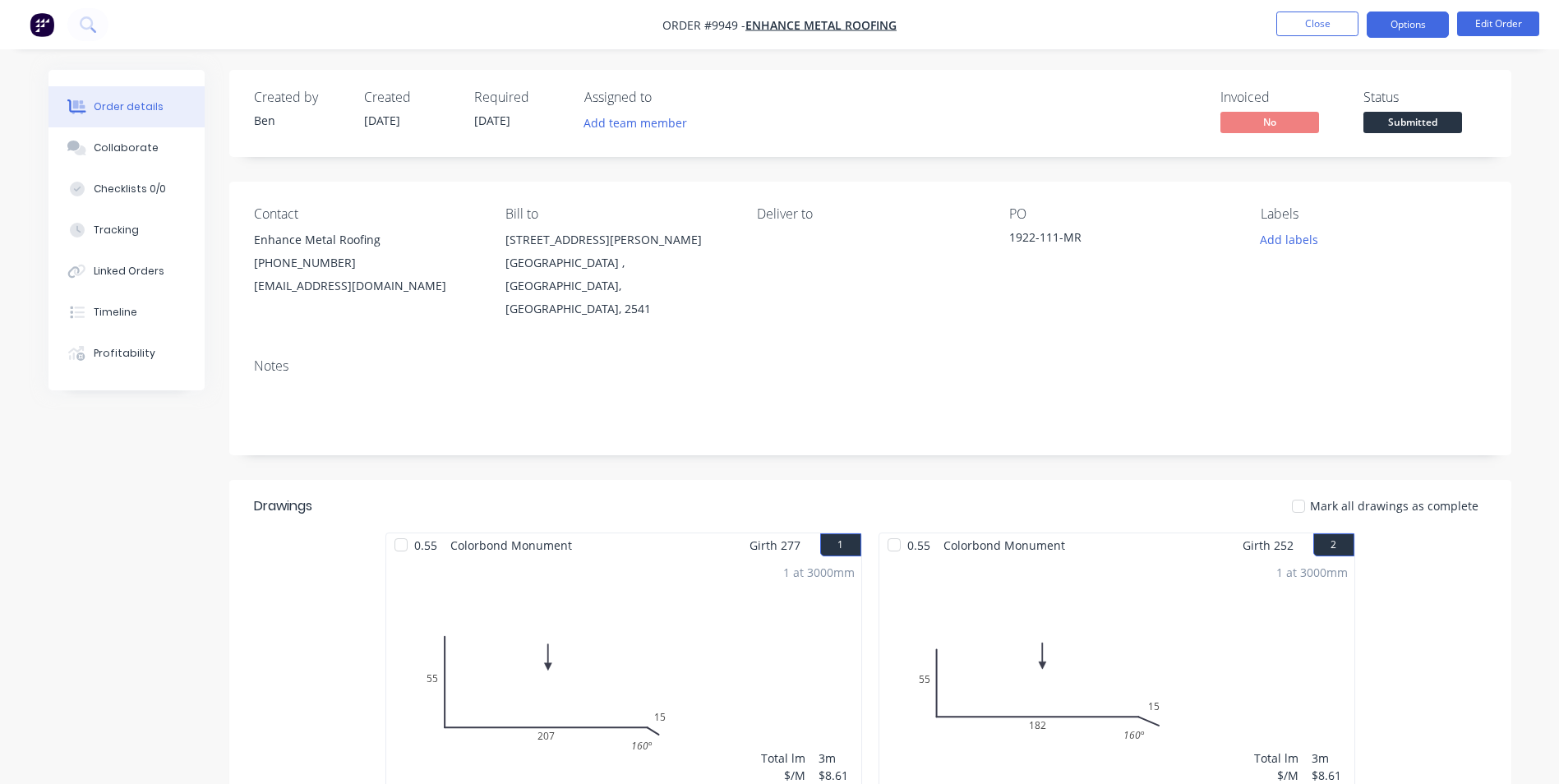
click at [1407, 23] on button "Options" at bounding box center [1407, 24] width 82 height 26
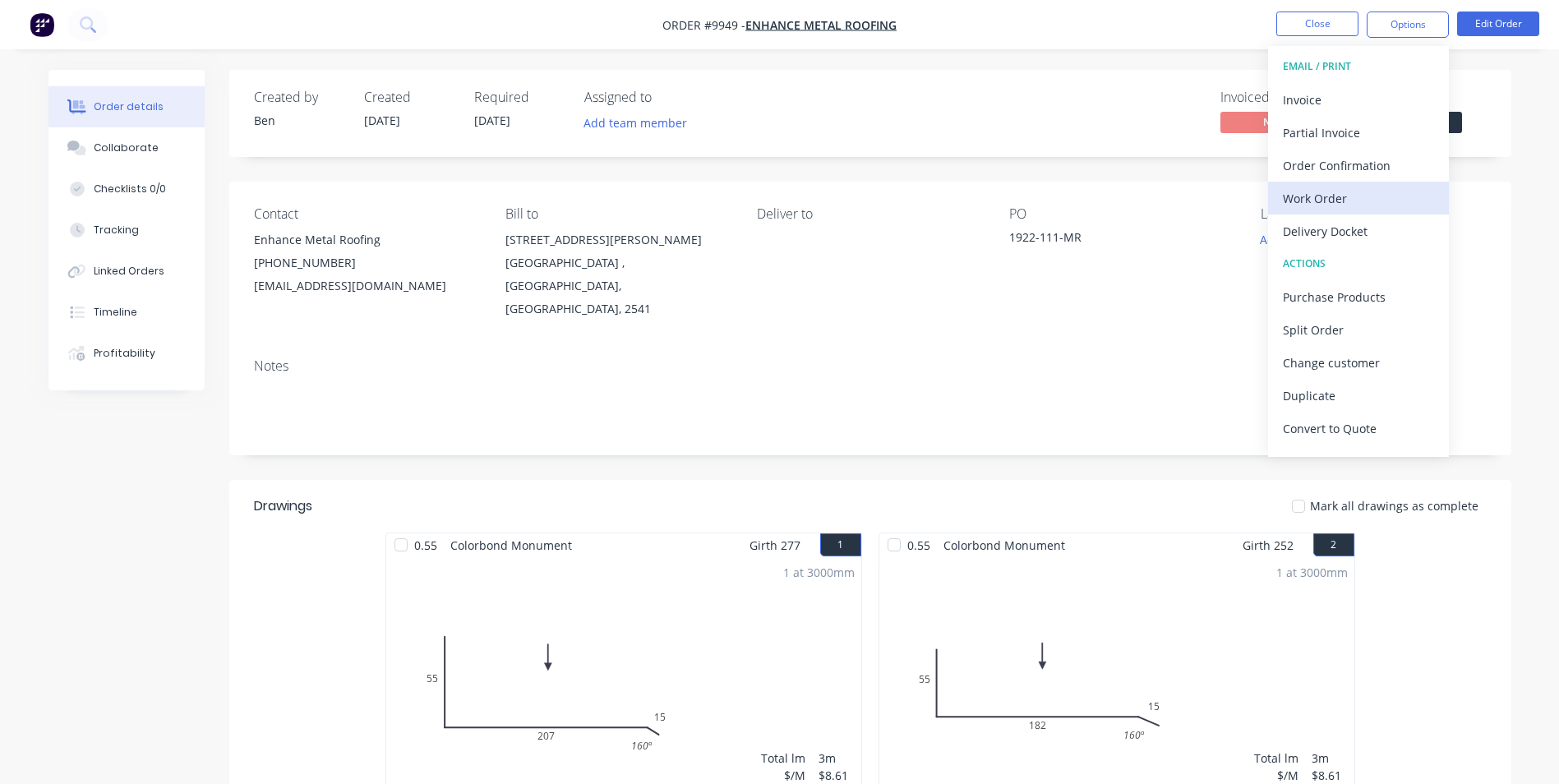
click at [1335, 187] on div "Work Order" at bounding box center [1358, 198] width 151 height 23
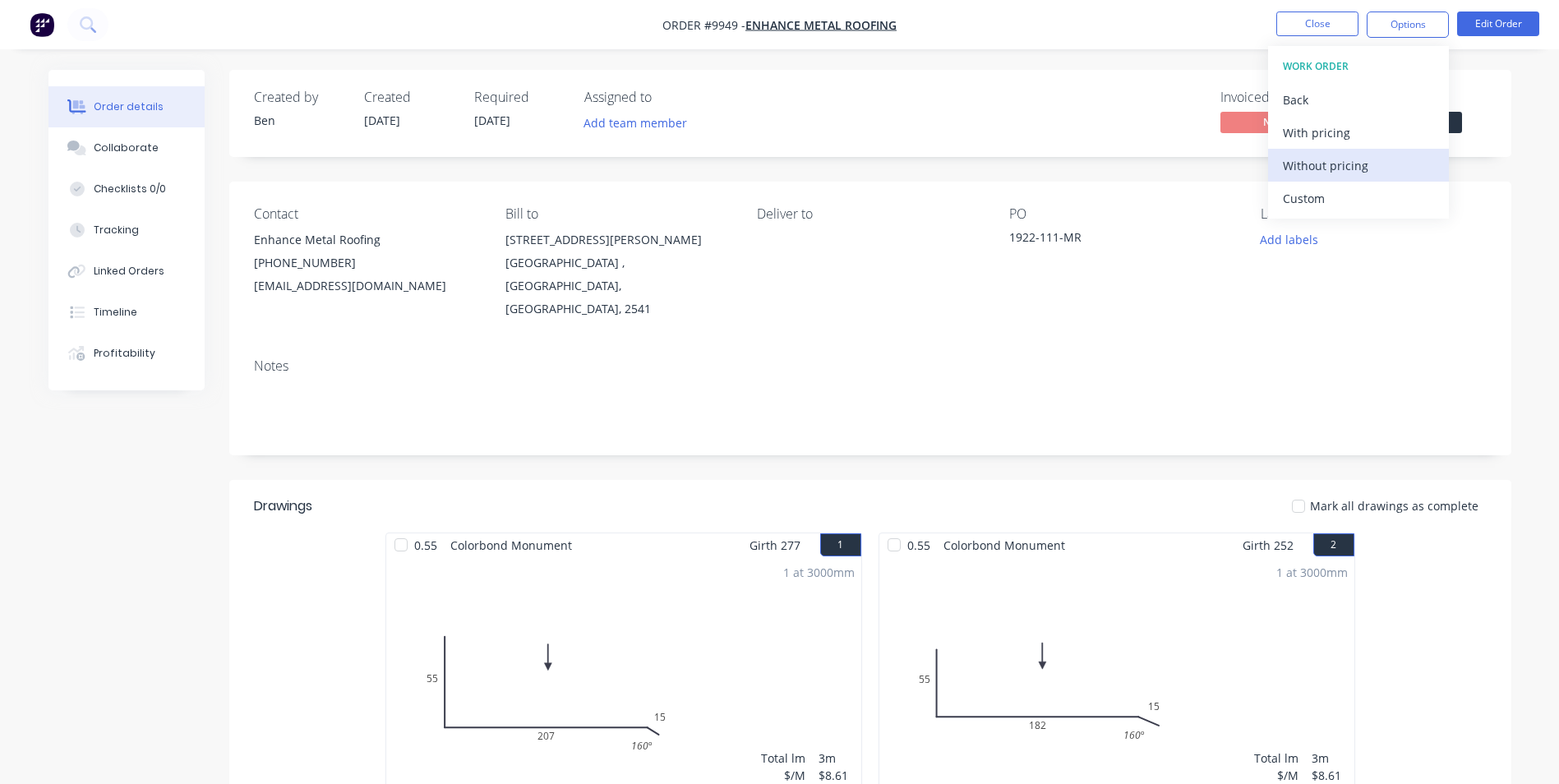
click at [1346, 161] on div "Without pricing" at bounding box center [1358, 166] width 151 height 23
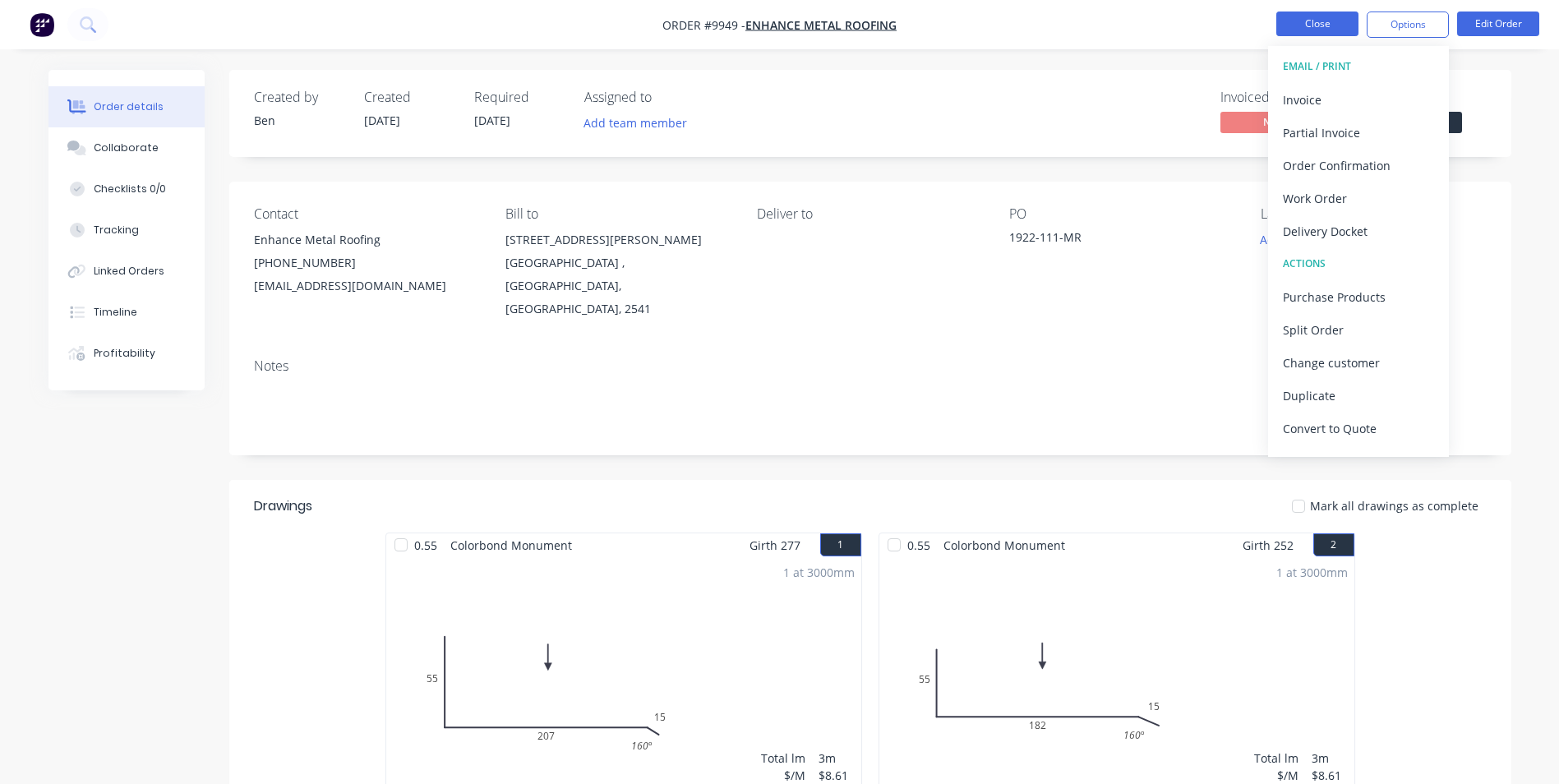
click at [1303, 23] on button "Close" at bounding box center [1317, 23] width 82 height 24
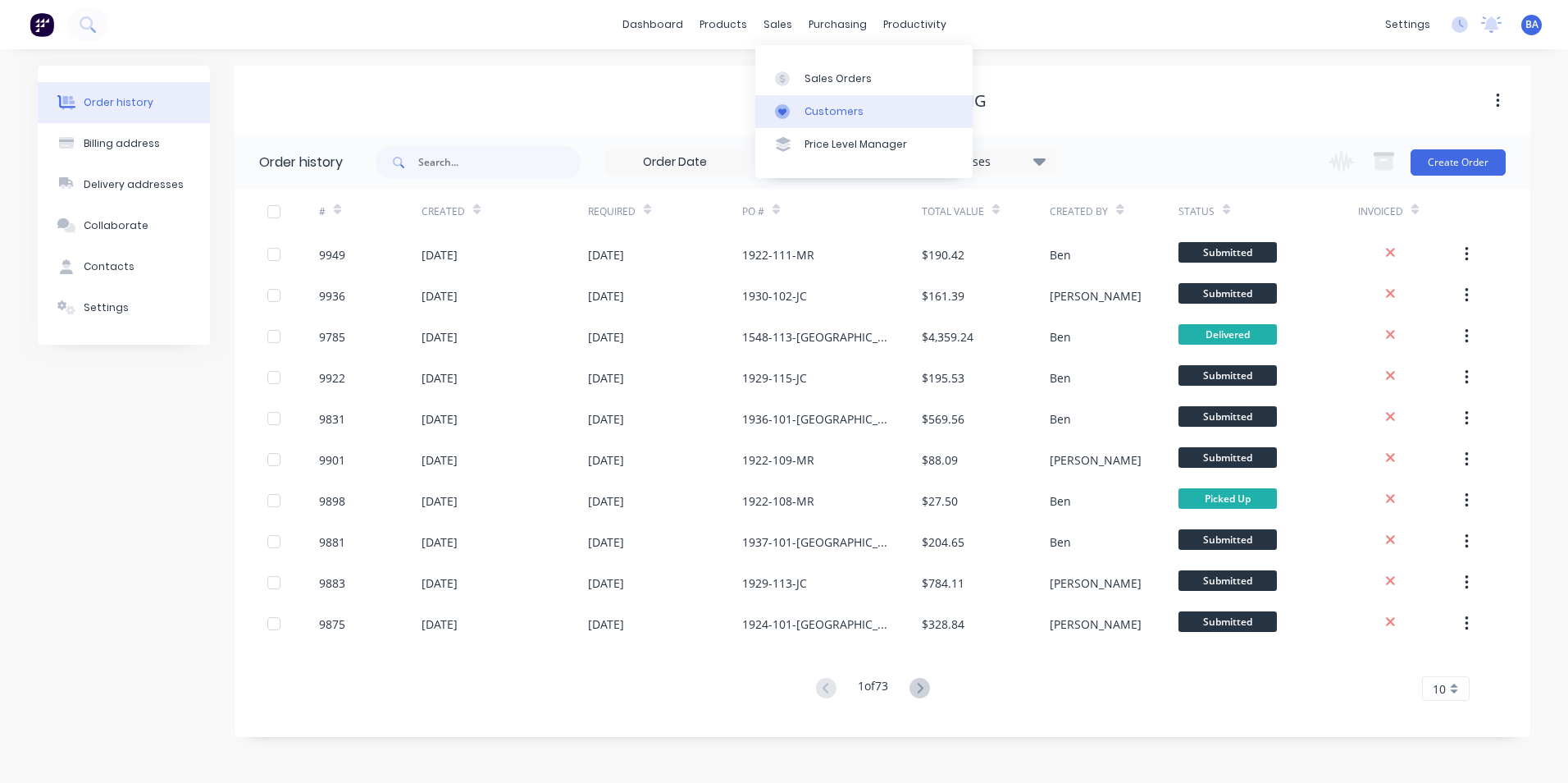
click at [791, 111] on div at bounding box center [787, 112] width 24 height 14
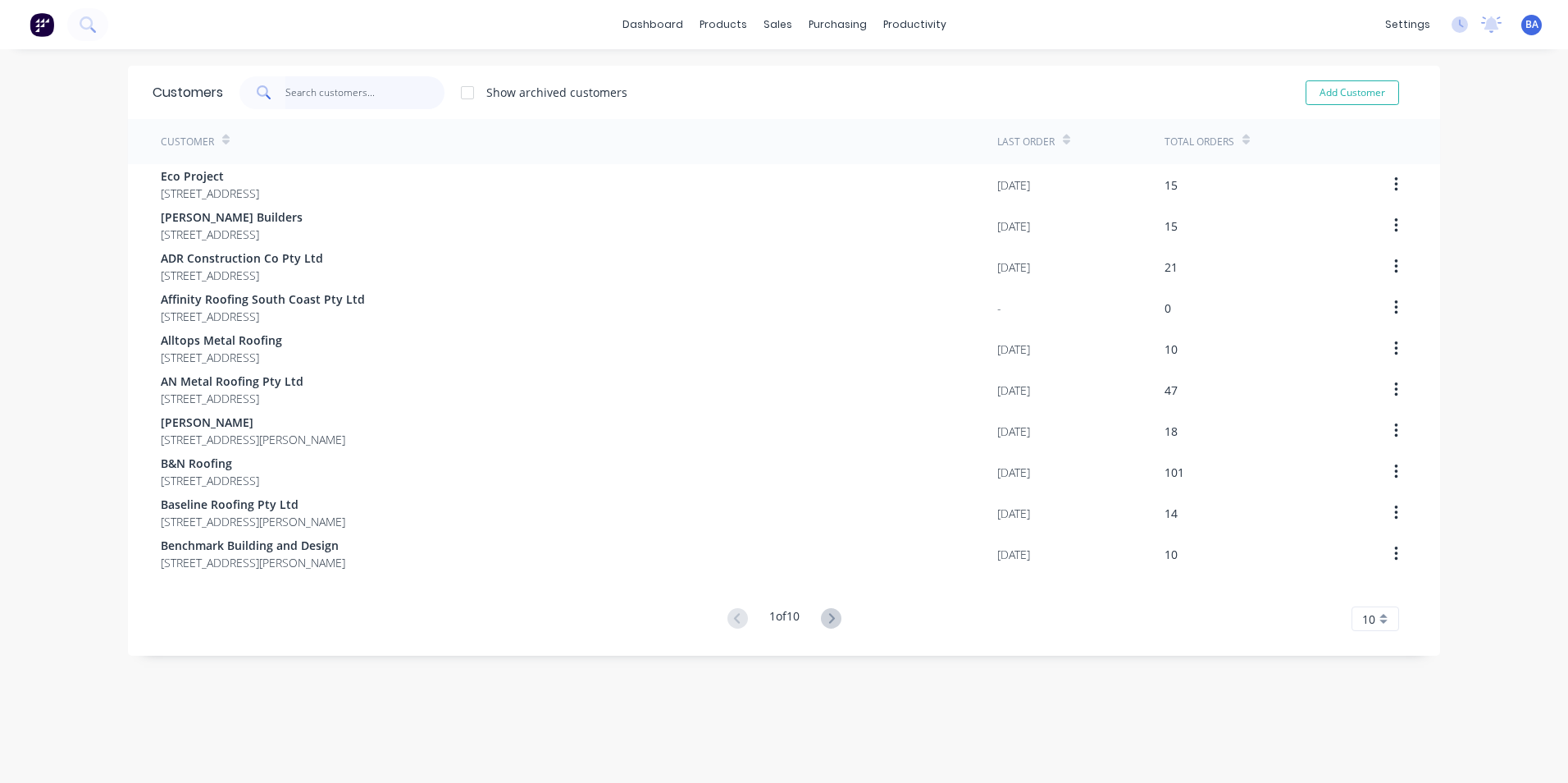
click at [348, 87] on input "text" at bounding box center [365, 93] width 160 height 32
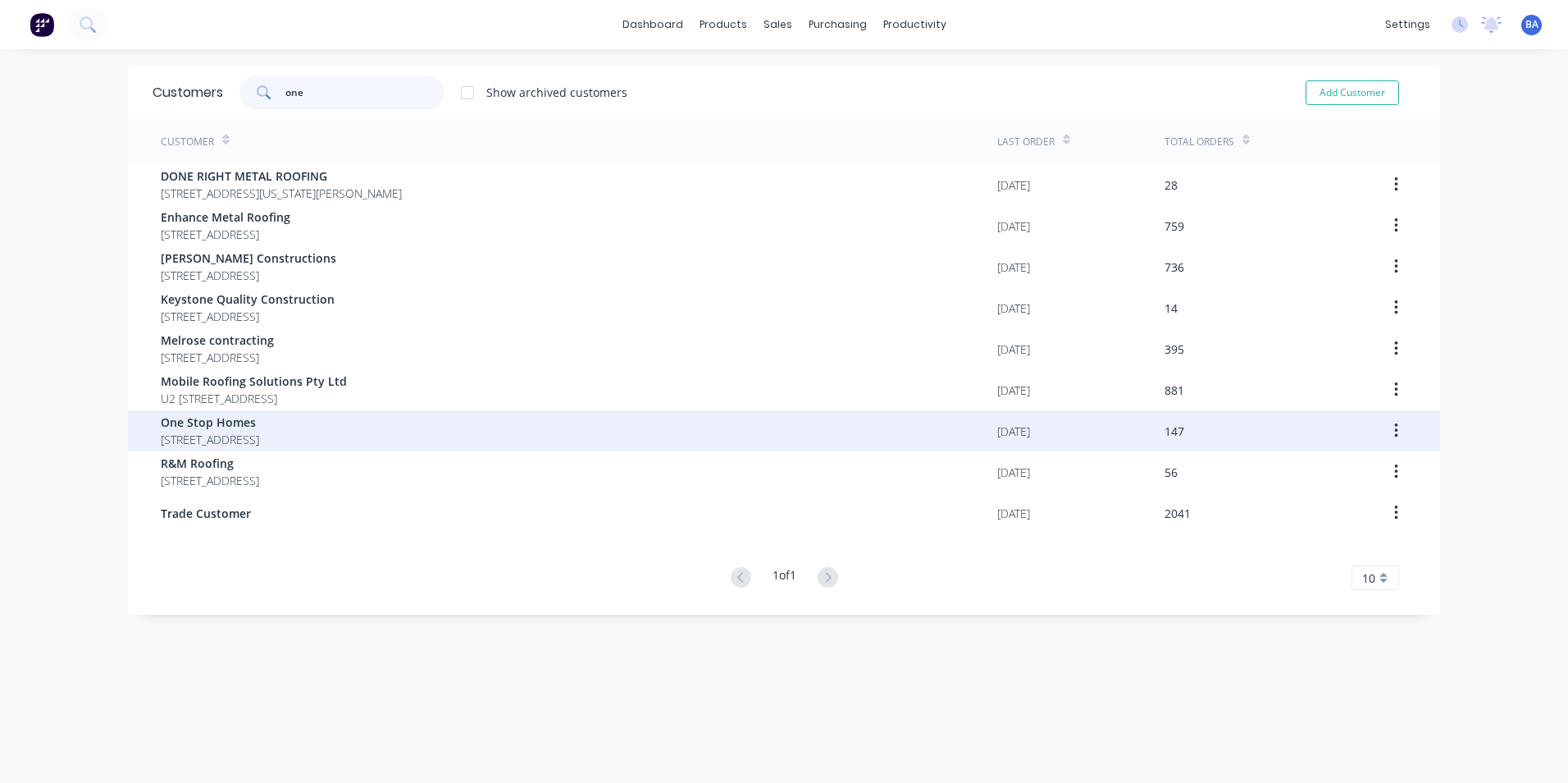
type input "one"
click at [254, 429] on span "One Stop Homes" at bounding box center [210, 422] width 98 height 17
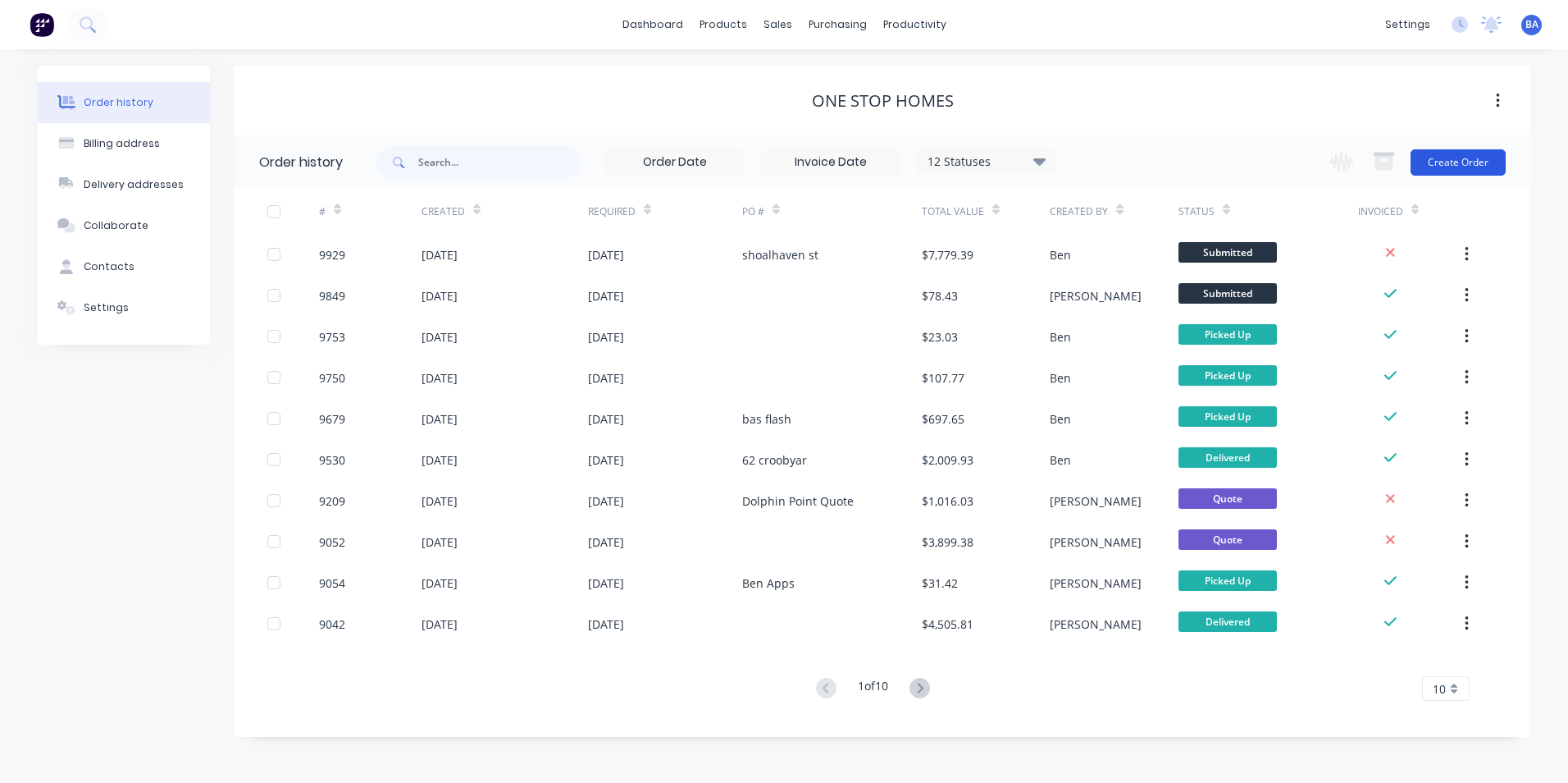
click at [1455, 158] on button "Create Order" at bounding box center [1458, 162] width 95 height 26
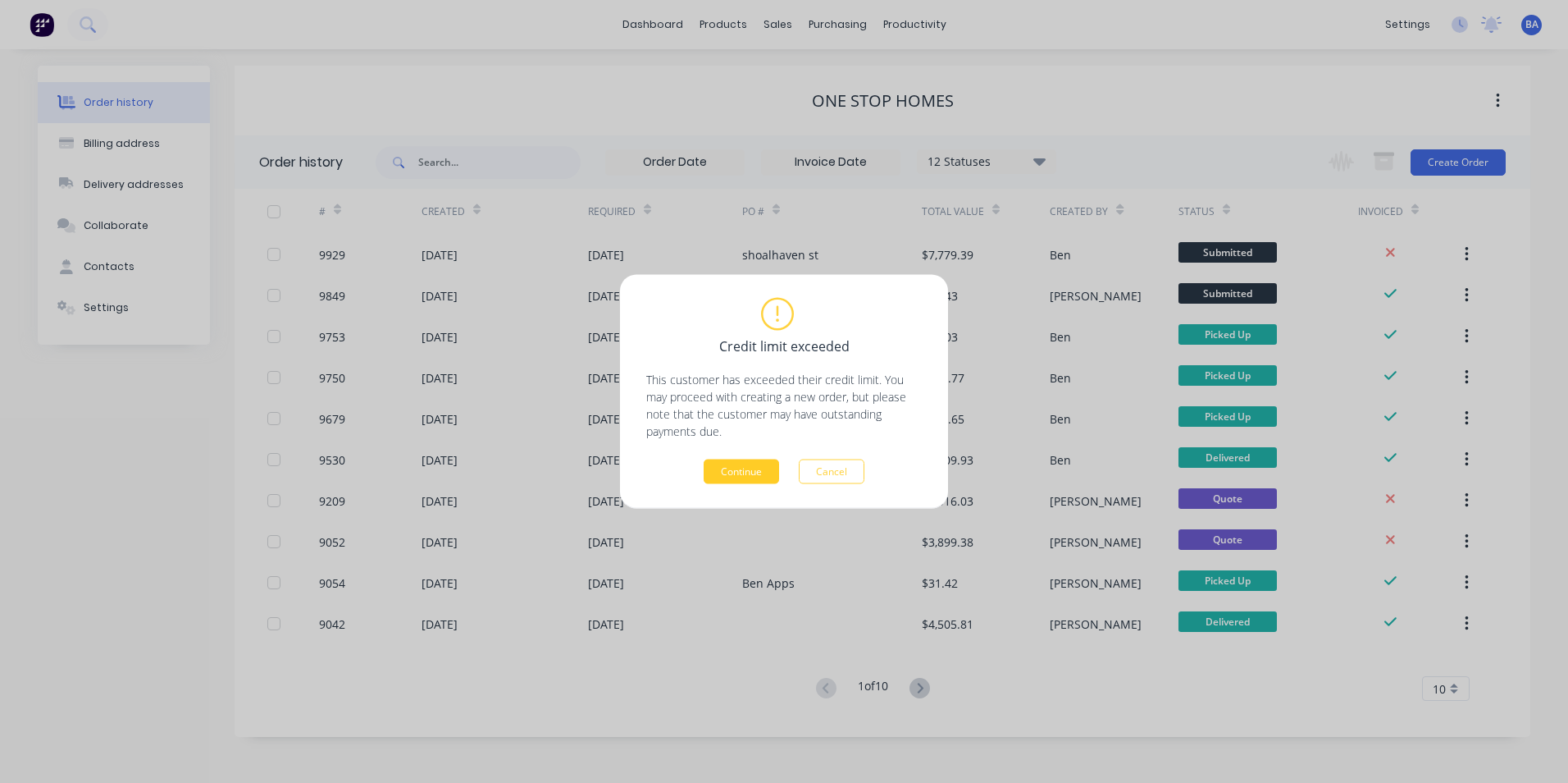
click at [737, 470] on button "Continue" at bounding box center [741, 472] width 76 height 24
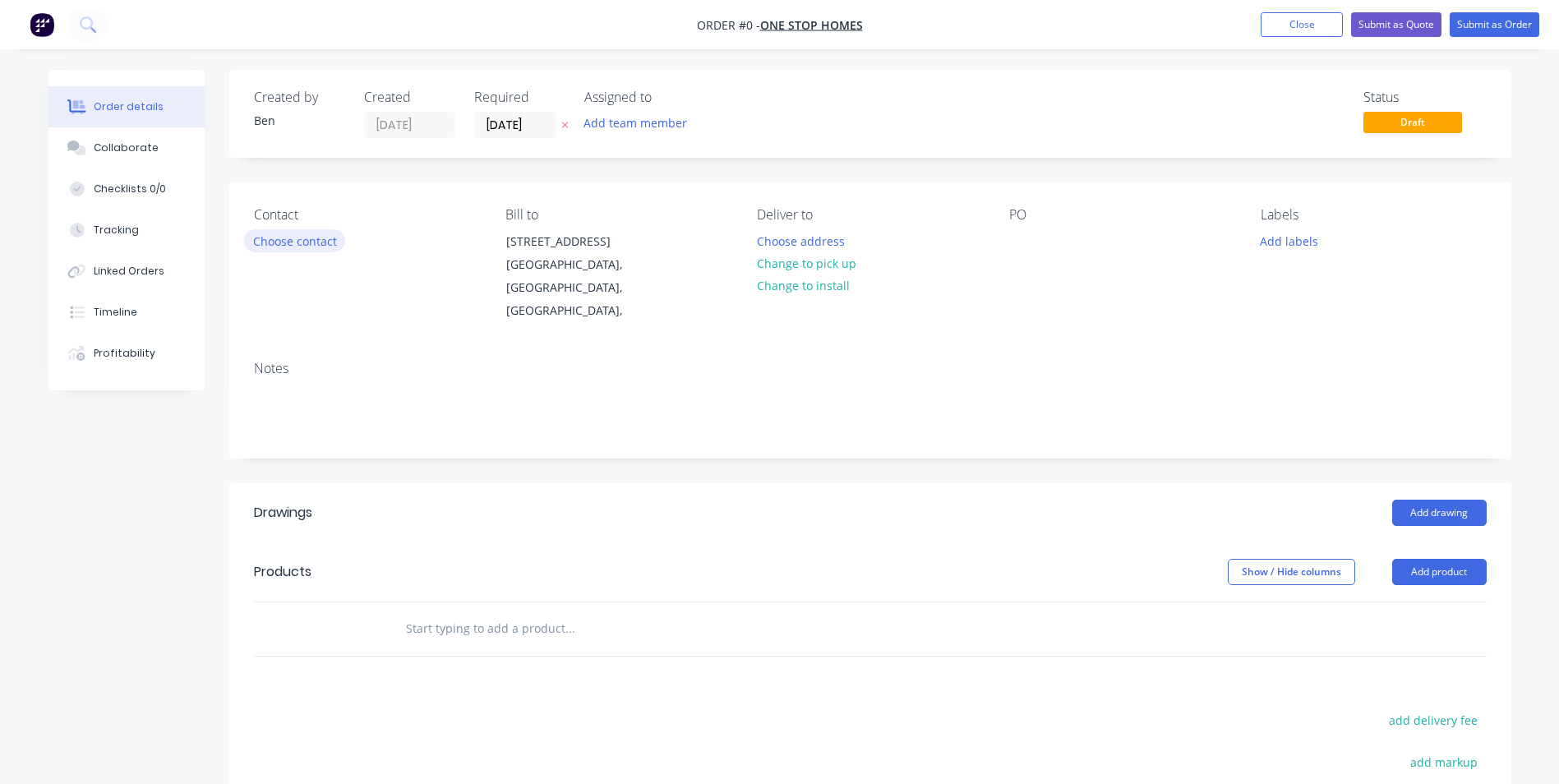
click at [303, 240] on button "Choose contact" at bounding box center [295, 240] width 101 height 23
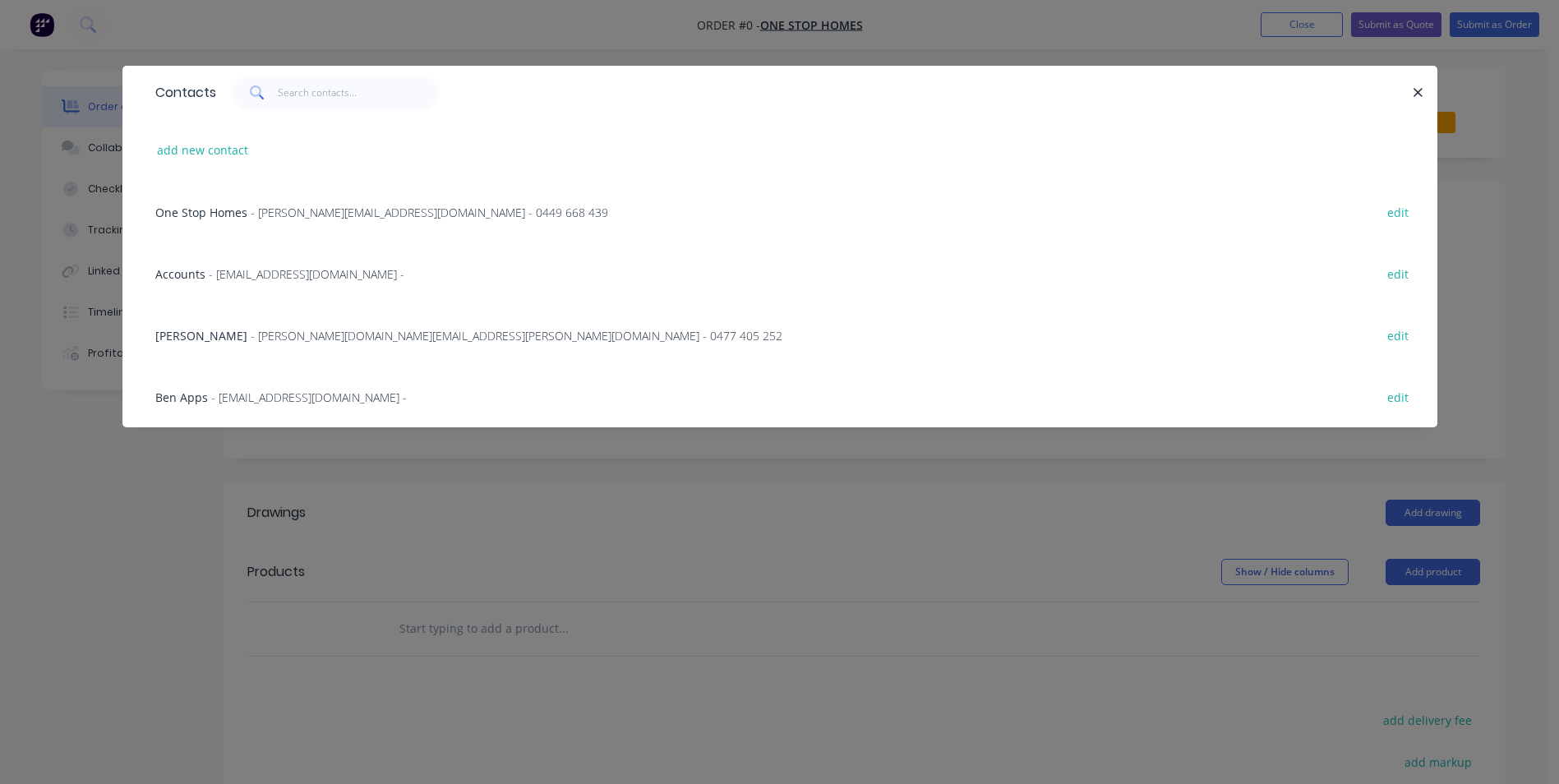
click at [277, 207] on span "- alex@onestophomes.com.au - 0449 668 439" at bounding box center [429, 212] width 358 height 15
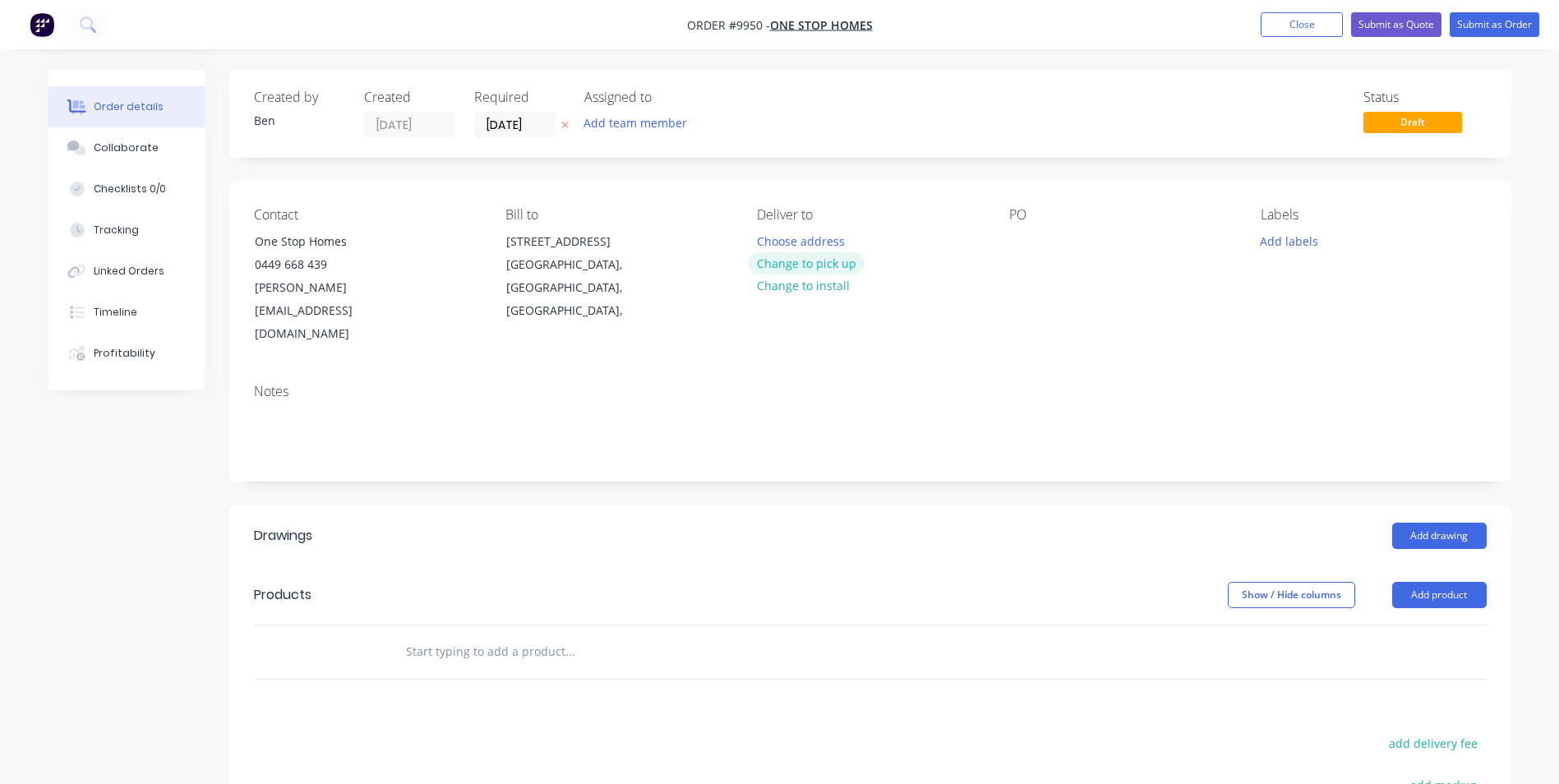
click at [817, 263] on button "Change to pick up" at bounding box center [806, 263] width 116 height 23
click at [1020, 242] on div at bounding box center [1022, 241] width 26 height 23
click at [1072, 305] on div "Contact One Stop Homes 0449 668 439 alex@onestophomes.com.au Bill to 3/126 Prin…" at bounding box center [870, 276] width 1281 height 188
click at [1444, 582] on button "Add product" at bounding box center [1439, 595] width 95 height 26
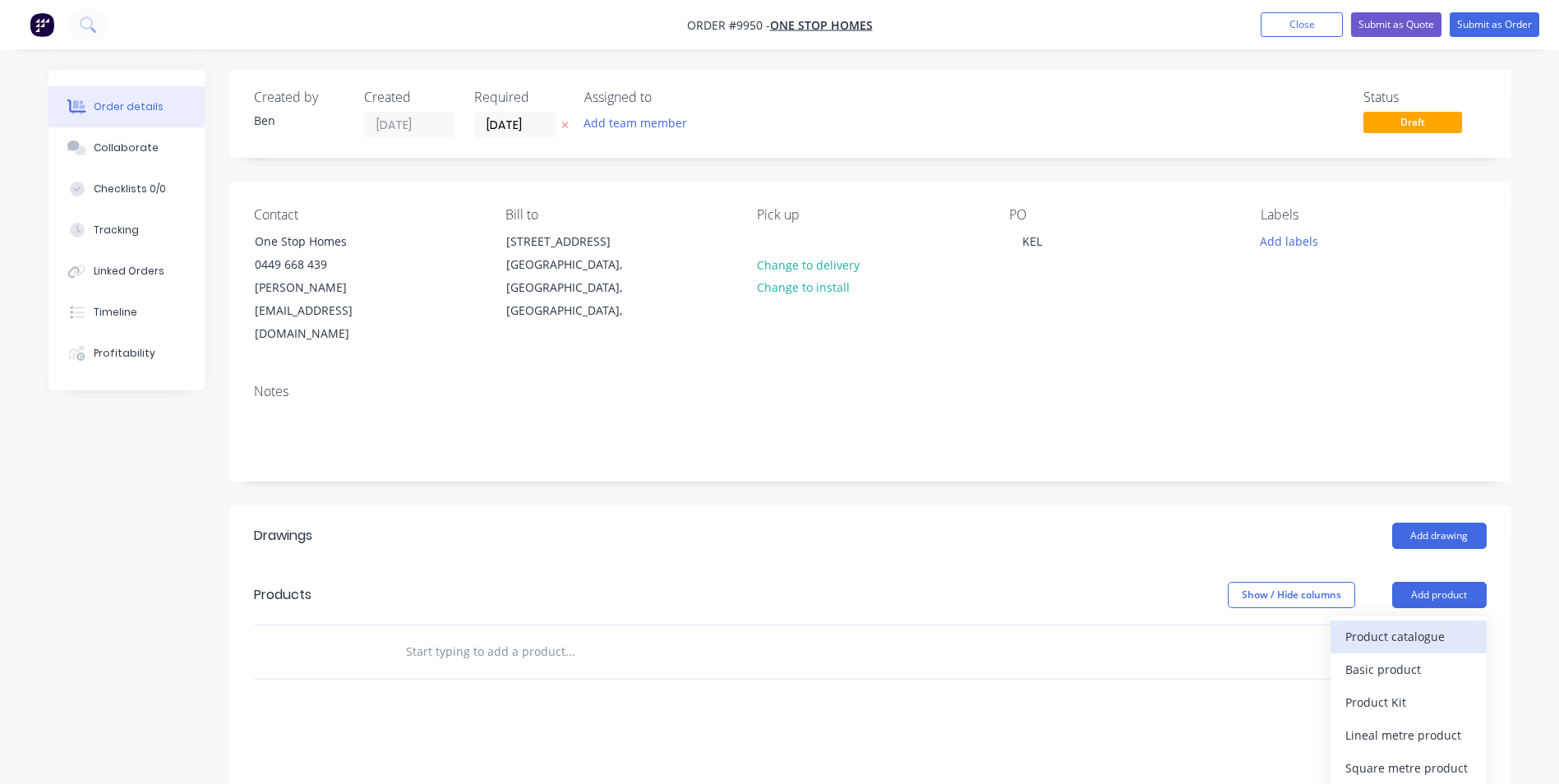
click at [1432, 624] on div "Product catalogue" at bounding box center [1409, 636] width 126 height 23
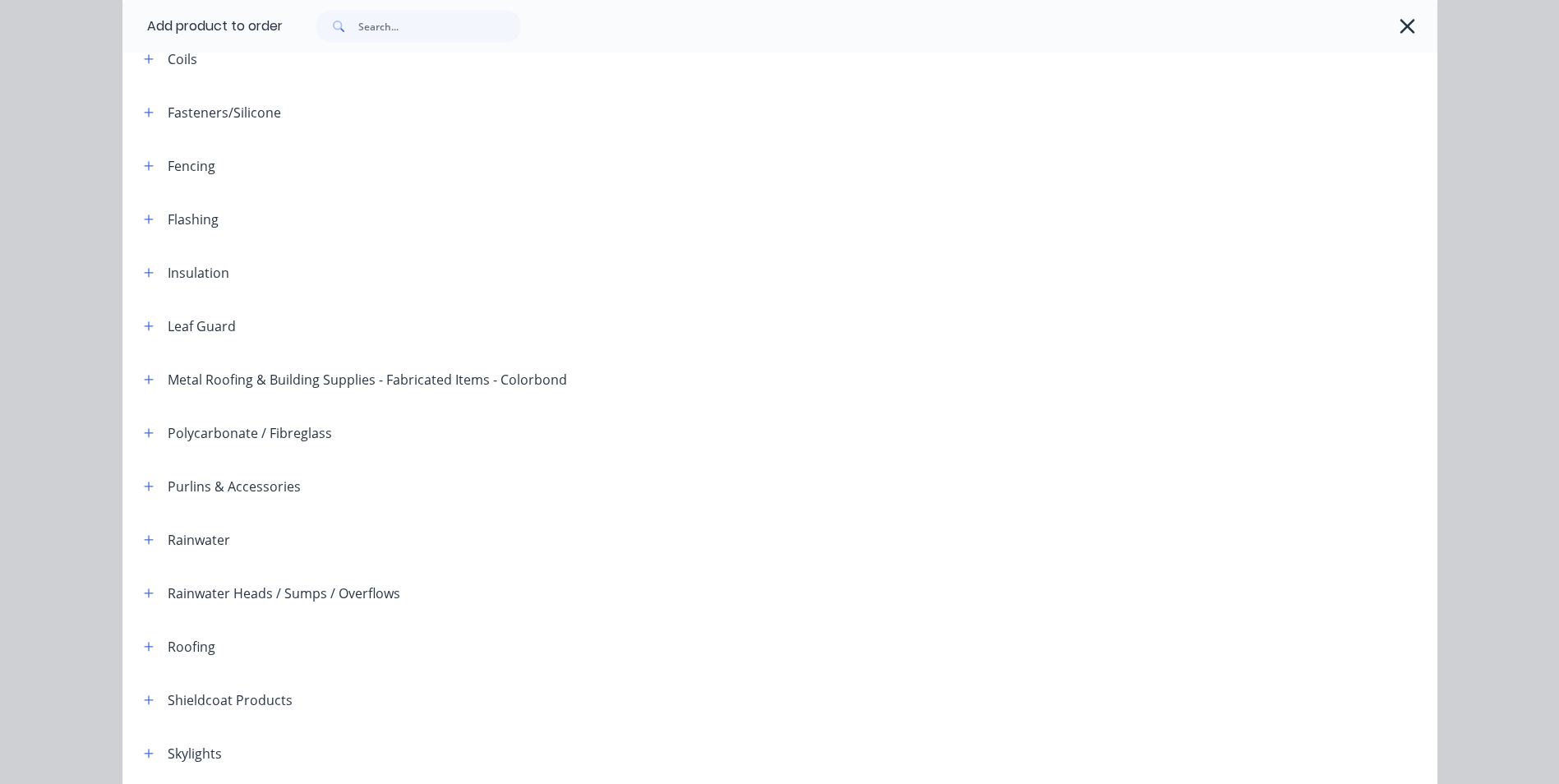
scroll to position [247, 0]
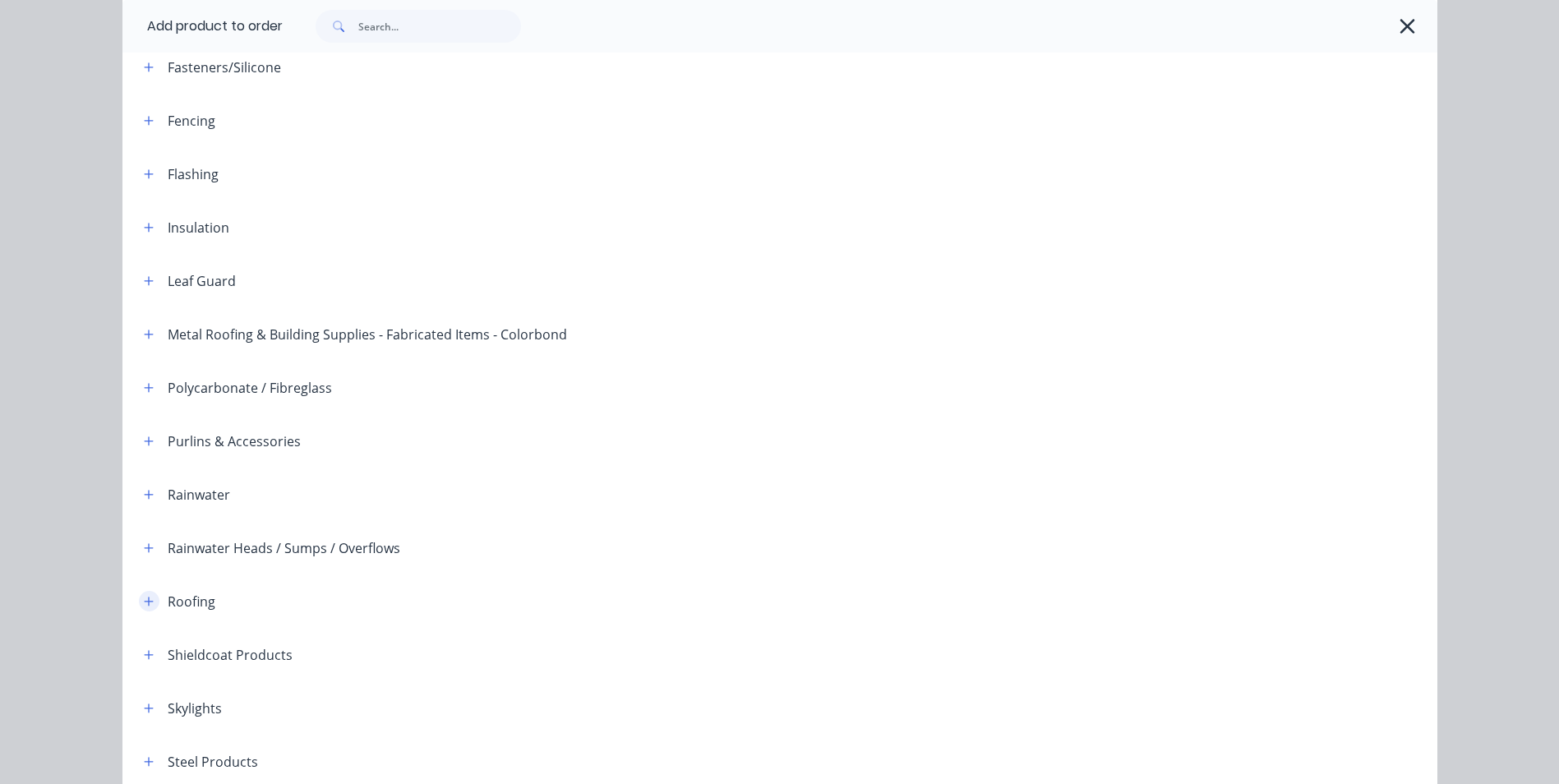
click at [145, 603] on icon "button" at bounding box center [149, 601] width 10 height 12
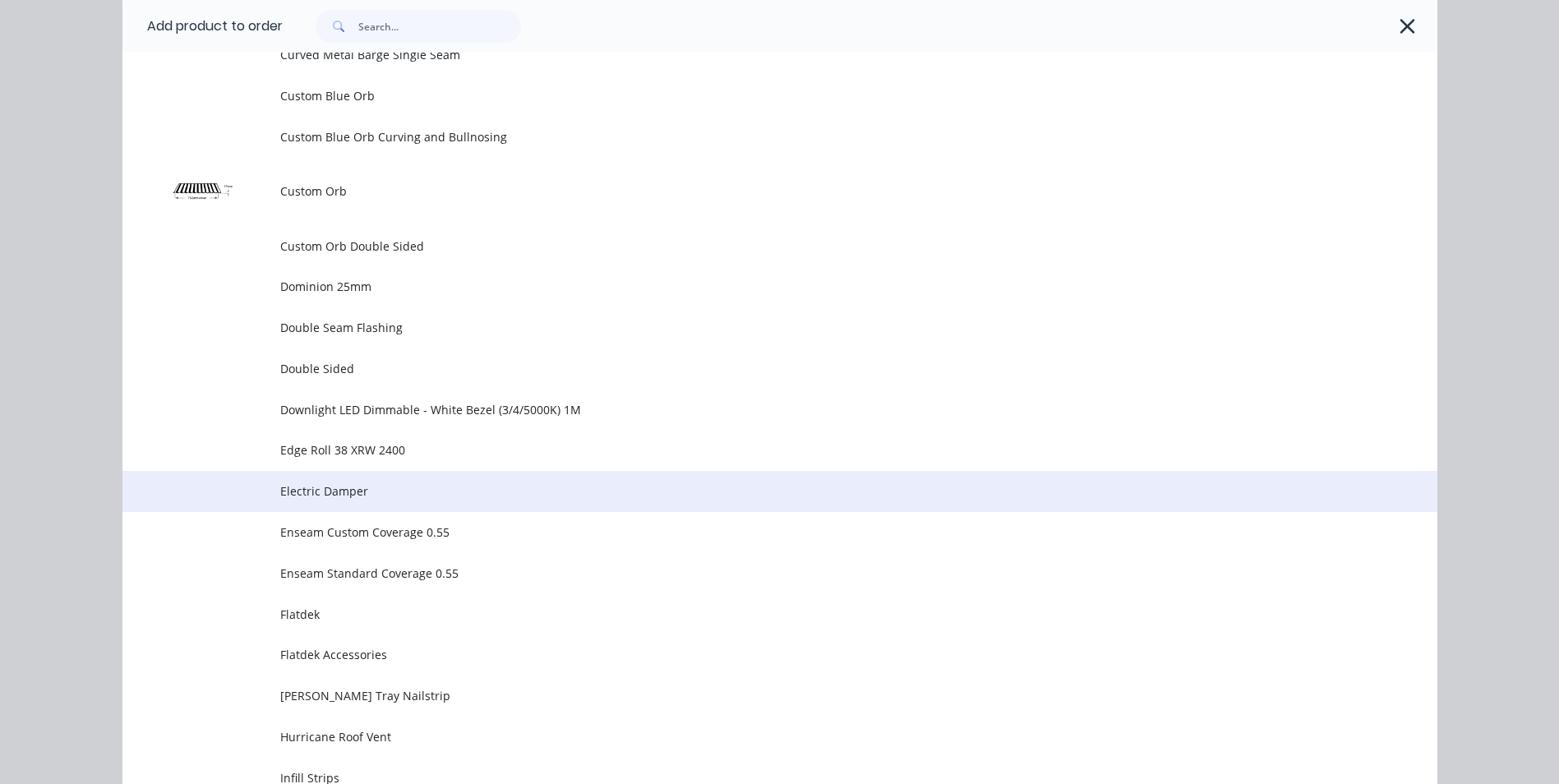
scroll to position [1151, 0]
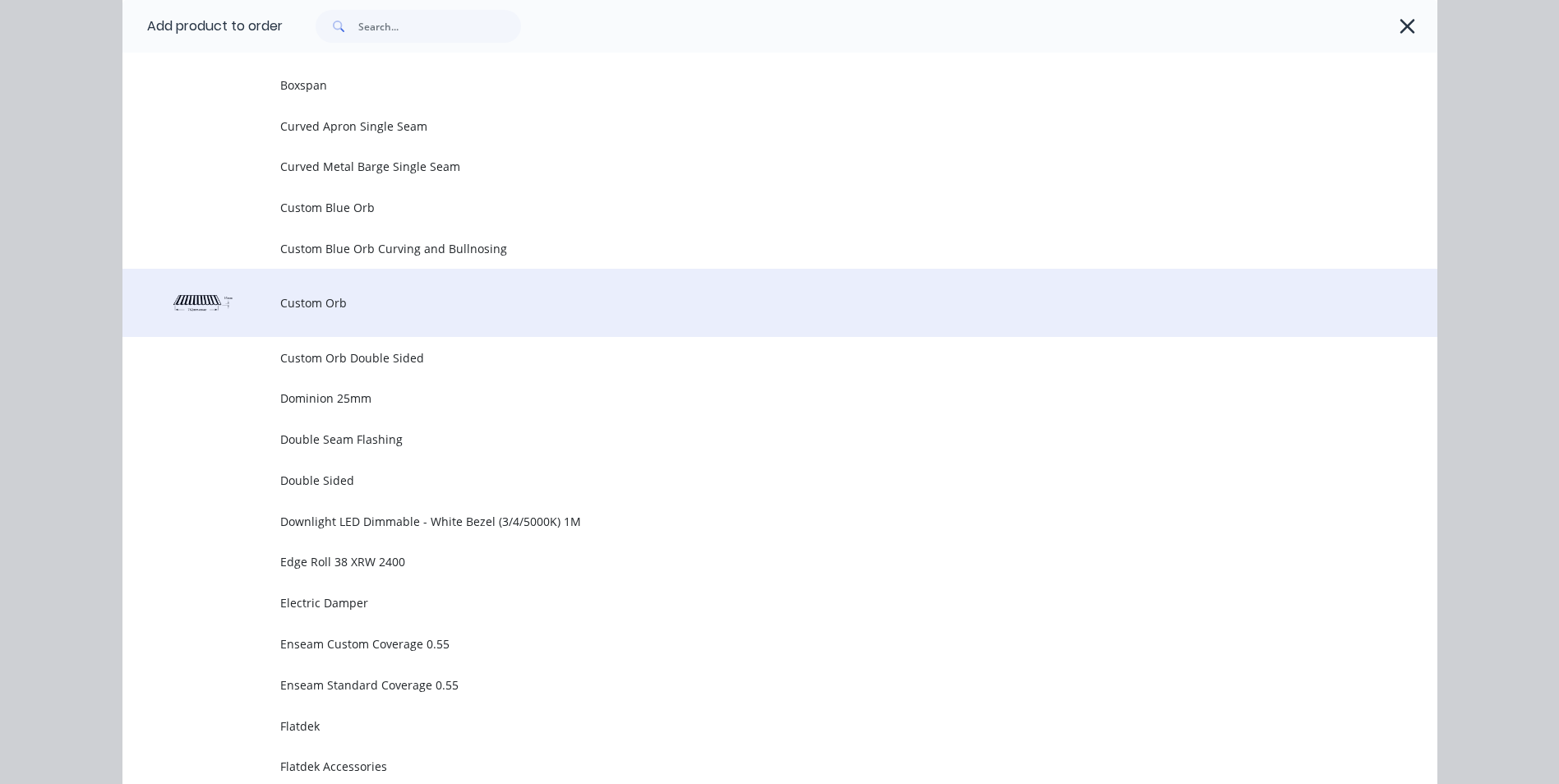
click at [356, 302] on span "Custom Orb" at bounding box center [743, 302] width 925 height 17
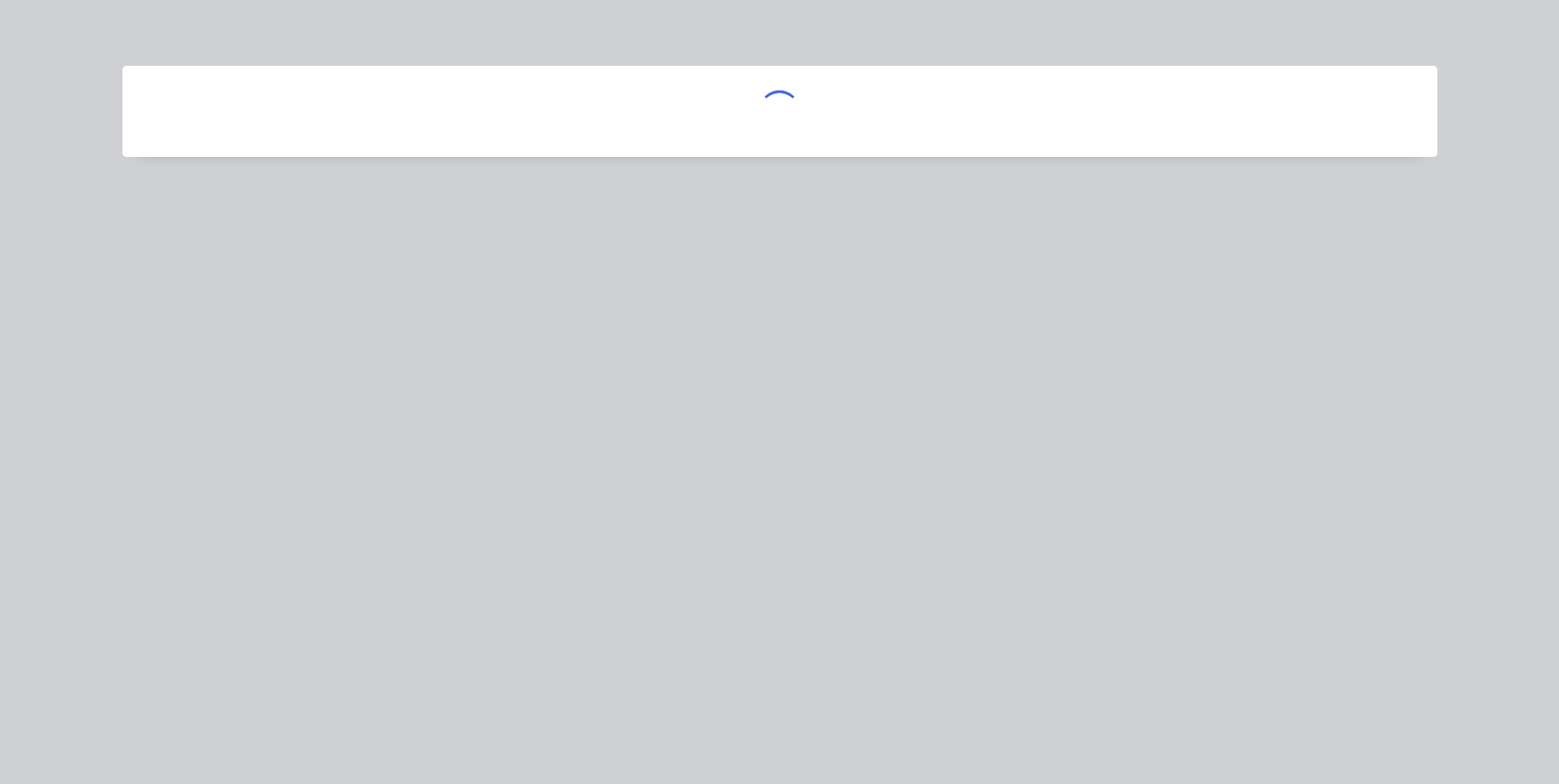
scroll to position [0, 0]
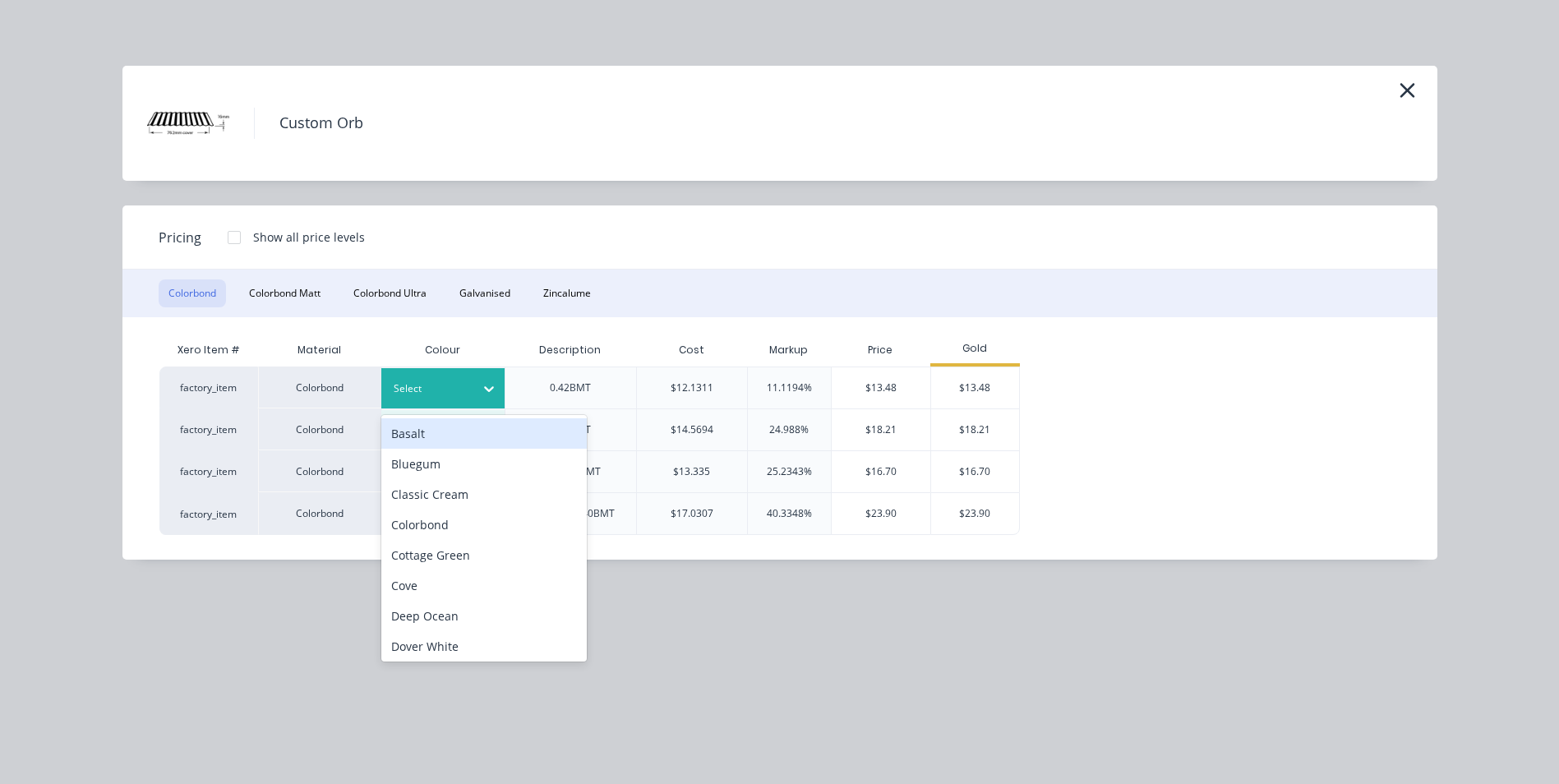
click at [488, 386] on icon at bounding box center [488, 388] width 16 height 16
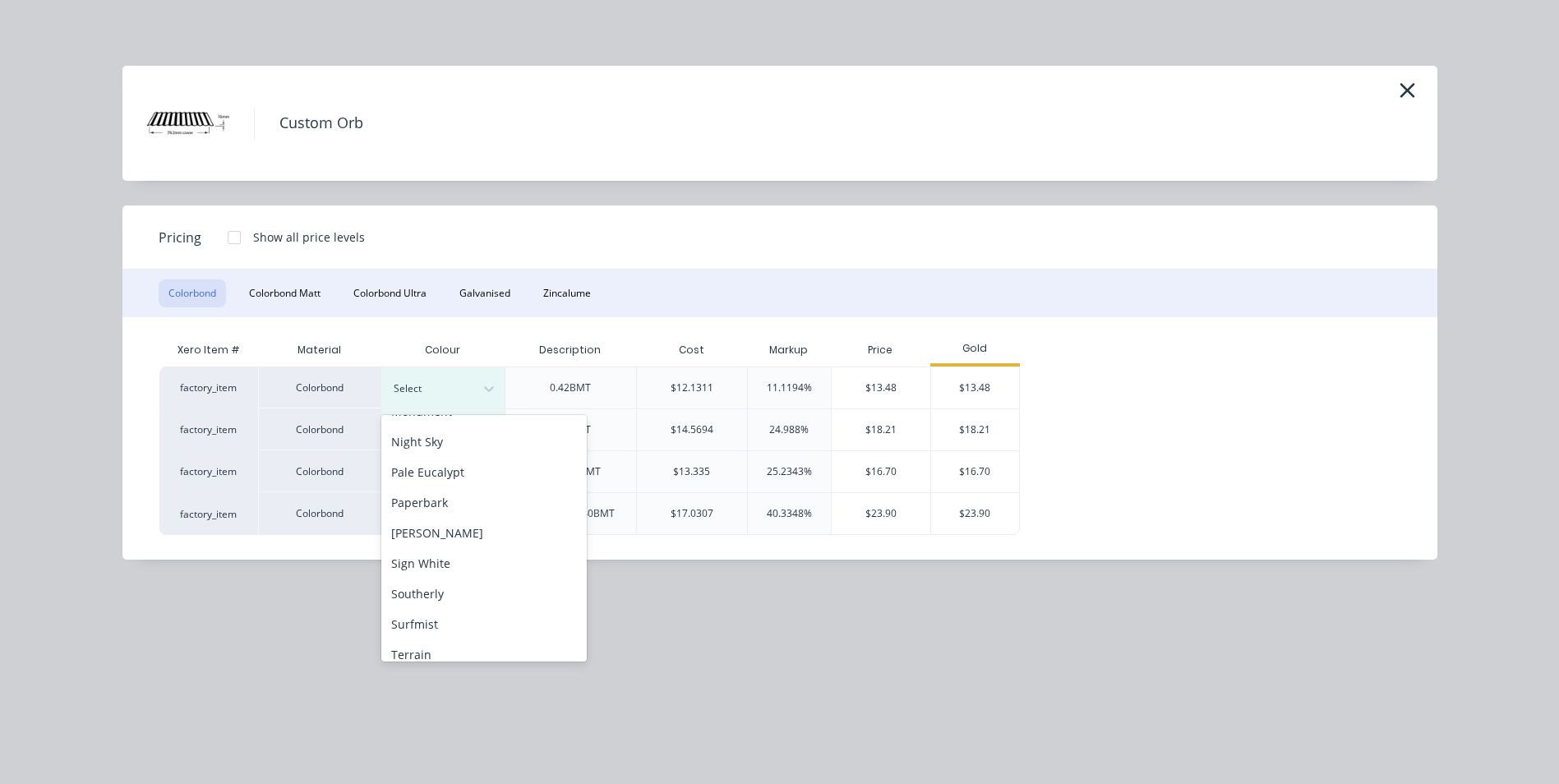
scroll to position [493, 0]
click at [467, 483] on div "[PERSON_NAME]" at bounding box center [484, 488] width 205 height 31
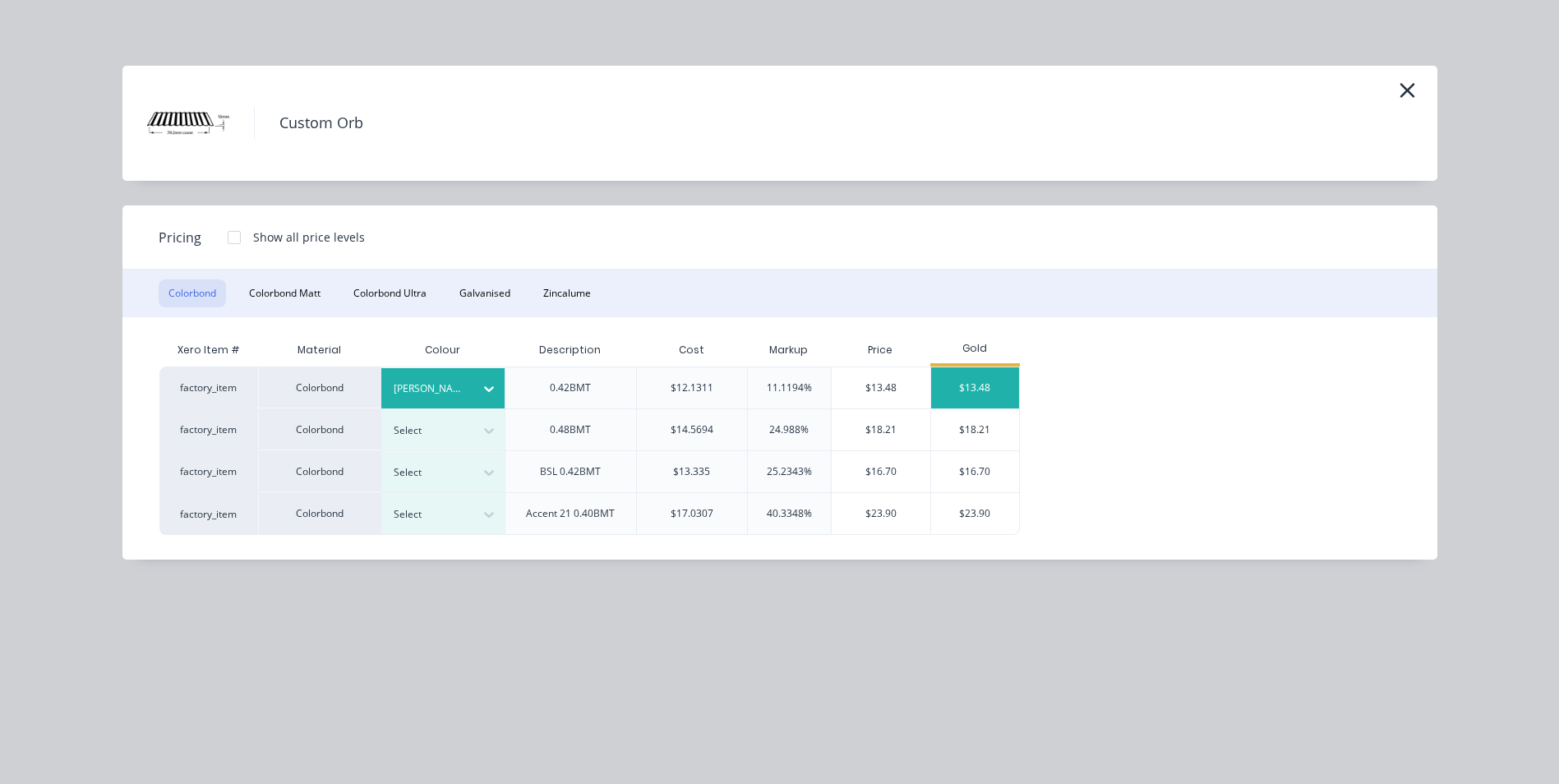
click at [956, 369] on div "$13.48" at bounding box center [975, 388] width 88 height 41
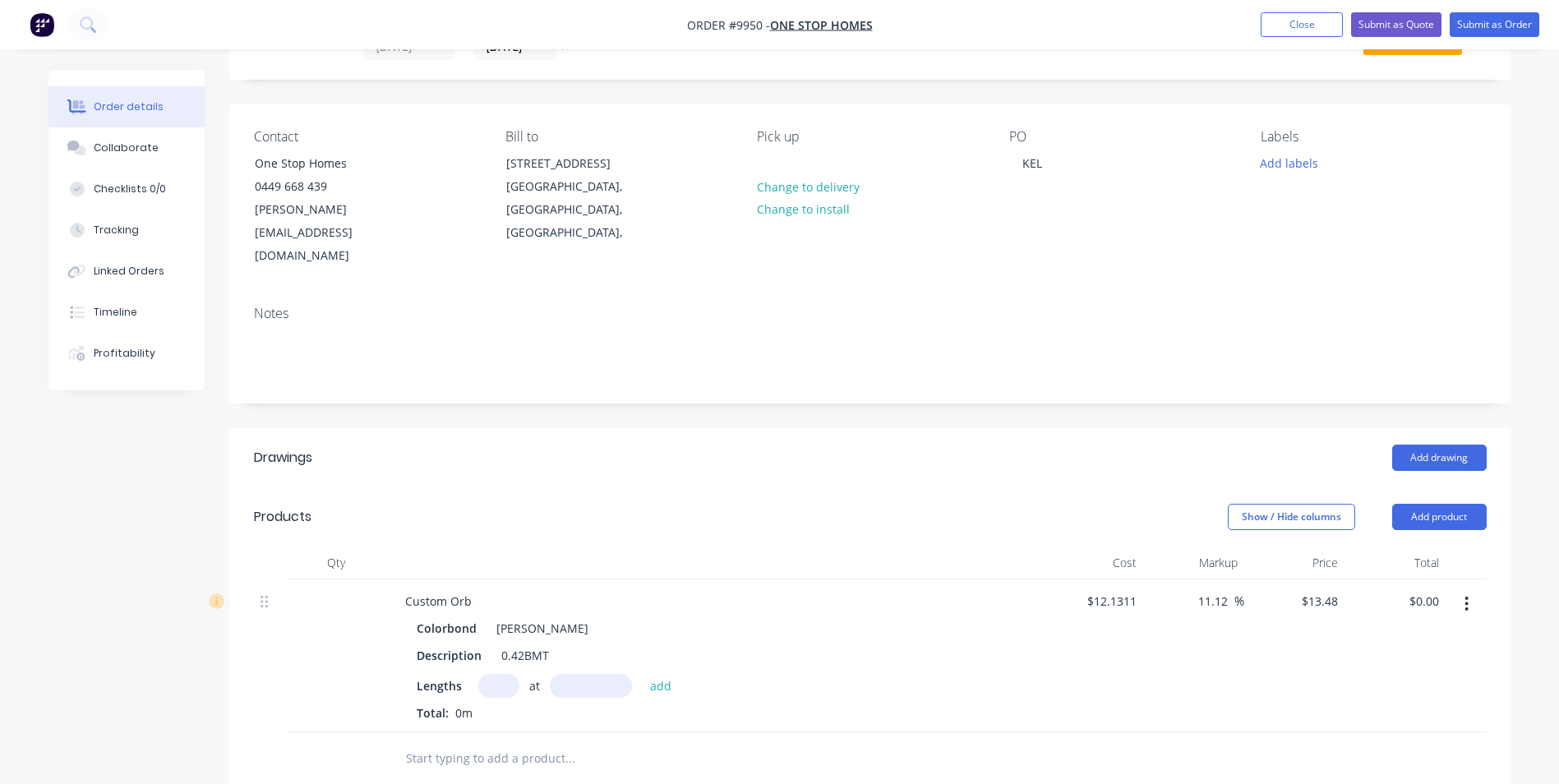
scroll to position [411, 0]
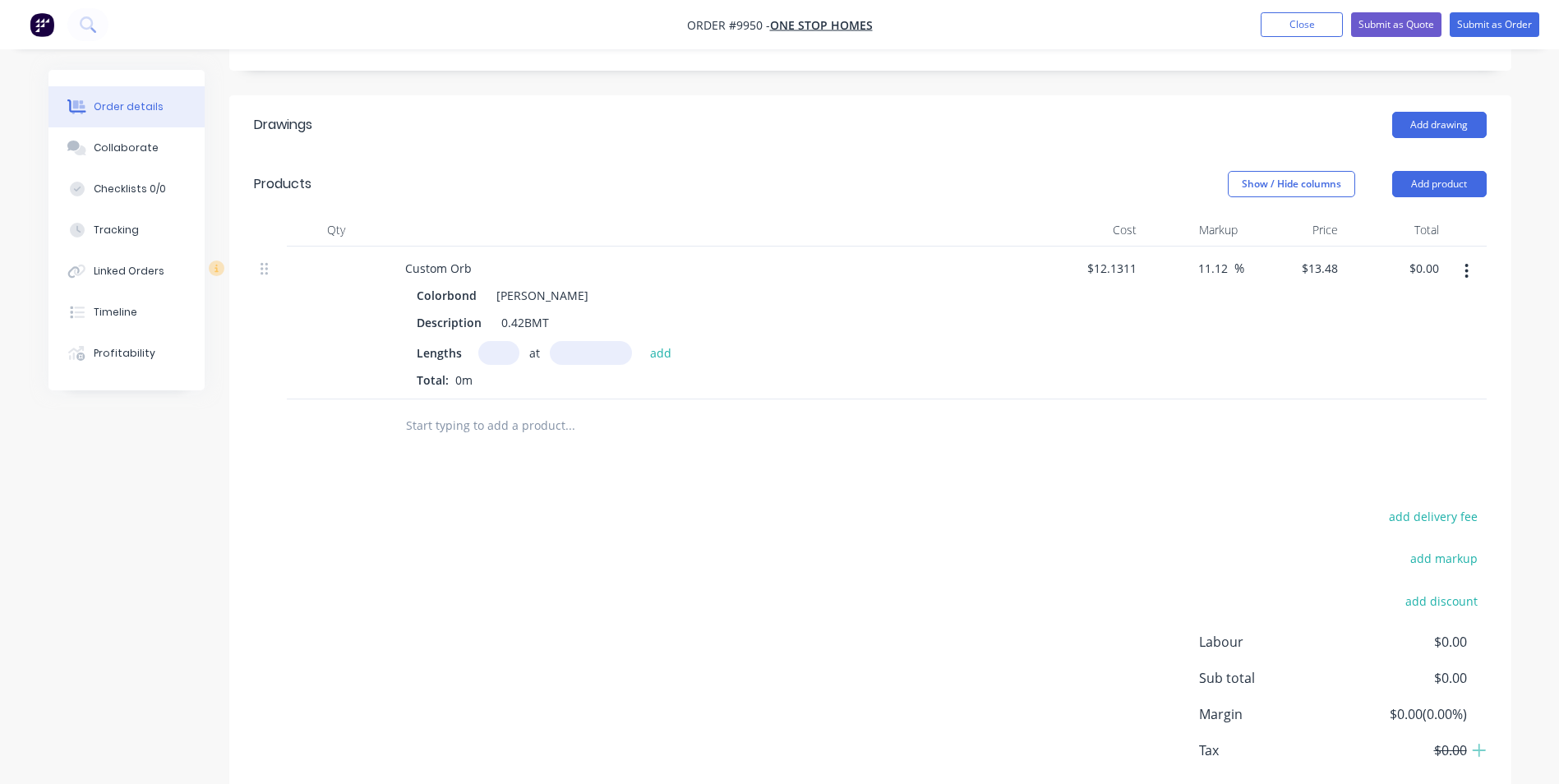
click at [496, 341] on input "text" at bounding box center [499, 352] width 41 height 23
type input "10"
click at [578, 341] on input "text" at bounding box center [590, 352] width 82 height 23
type input "2800mm"
click at [661, 341] on button "add" at bounding box center [661, 351] width 39 height 23
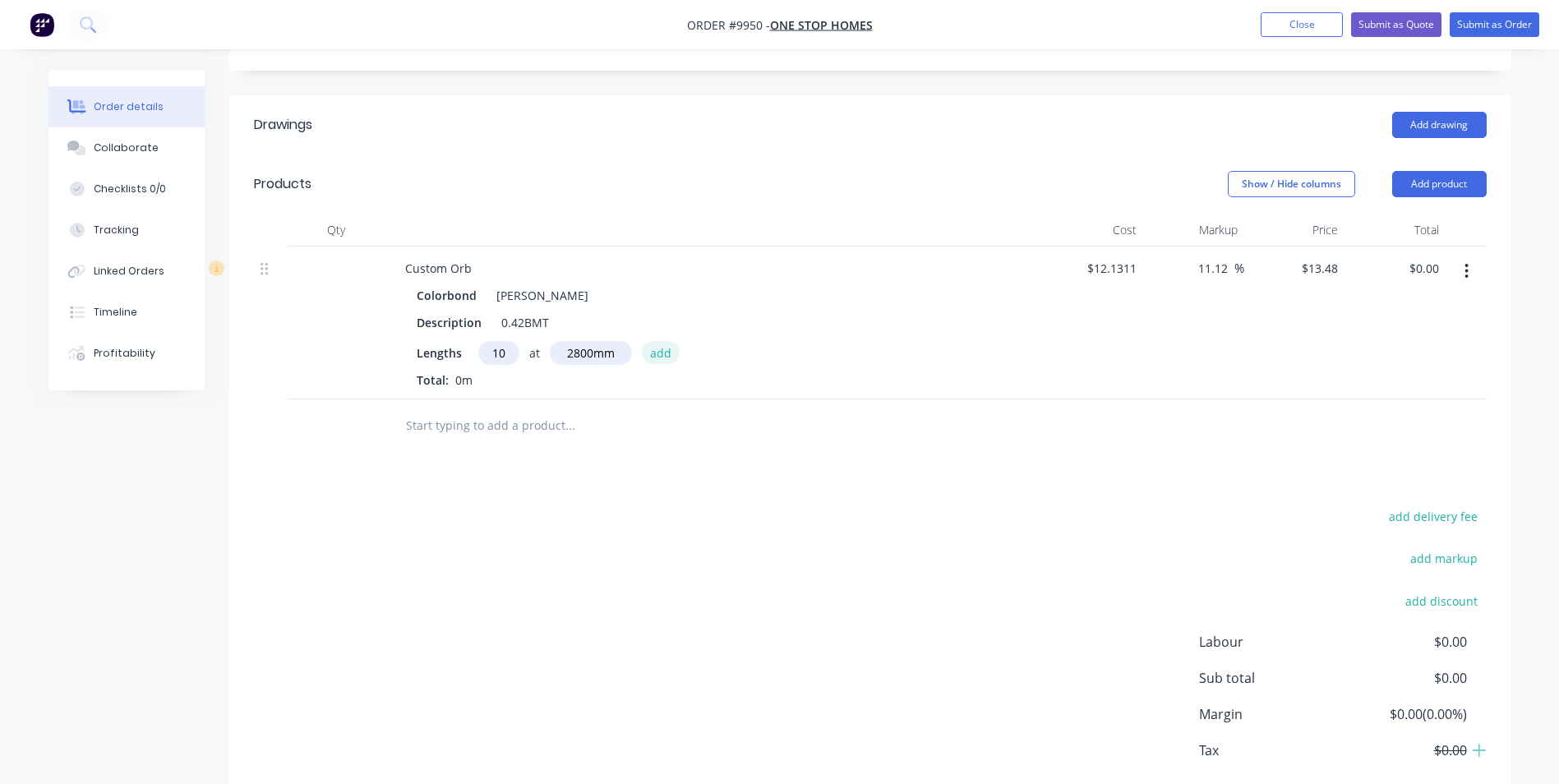
type input "$377.44"
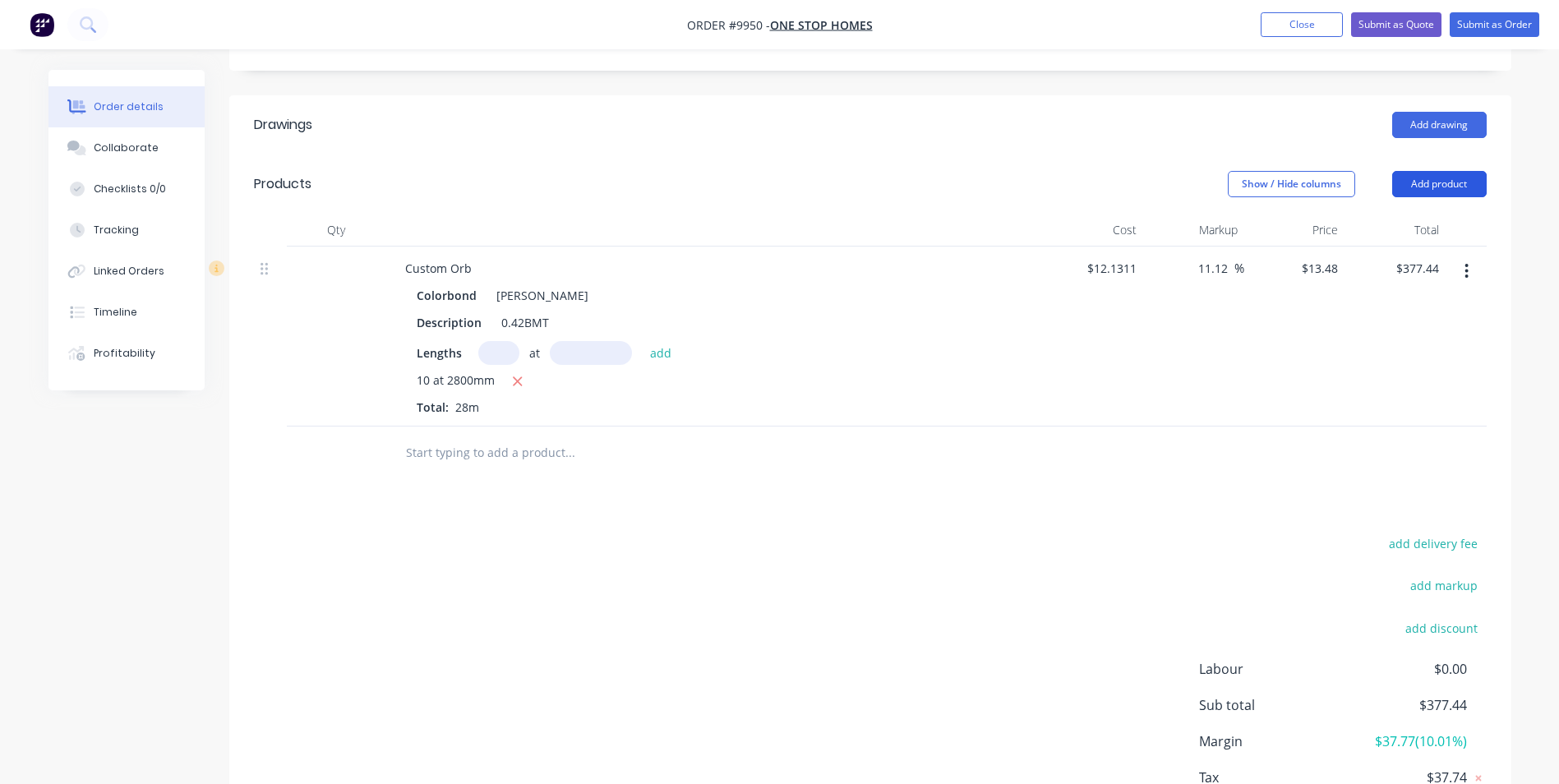
click at [1415, 171] on button "Add product" at bounding box center [1439, 184] width 95 height 26
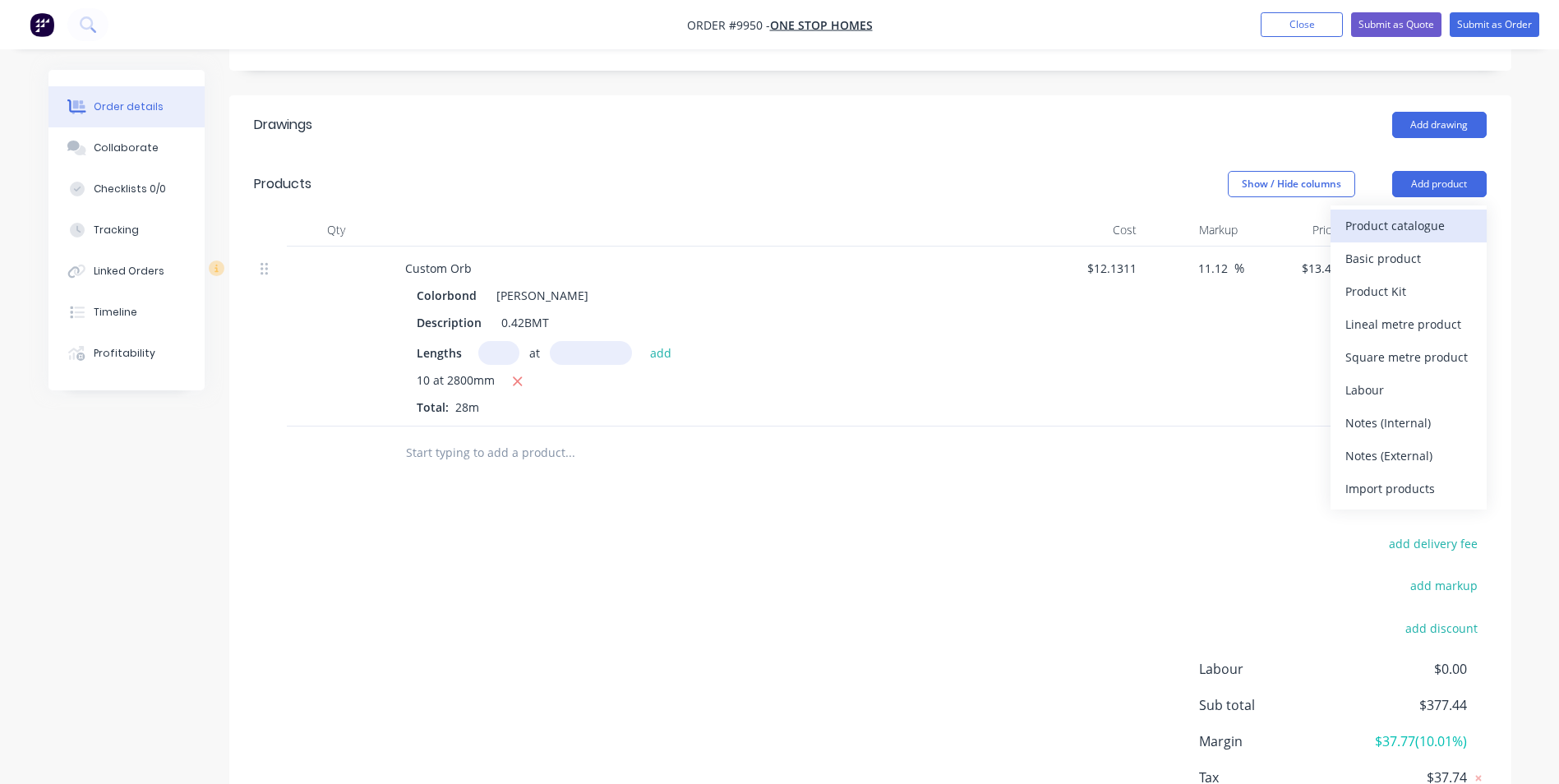
click at [1418, 214] on div "Product catalogue" at bounding box center [1409, 225] width 126 height 23
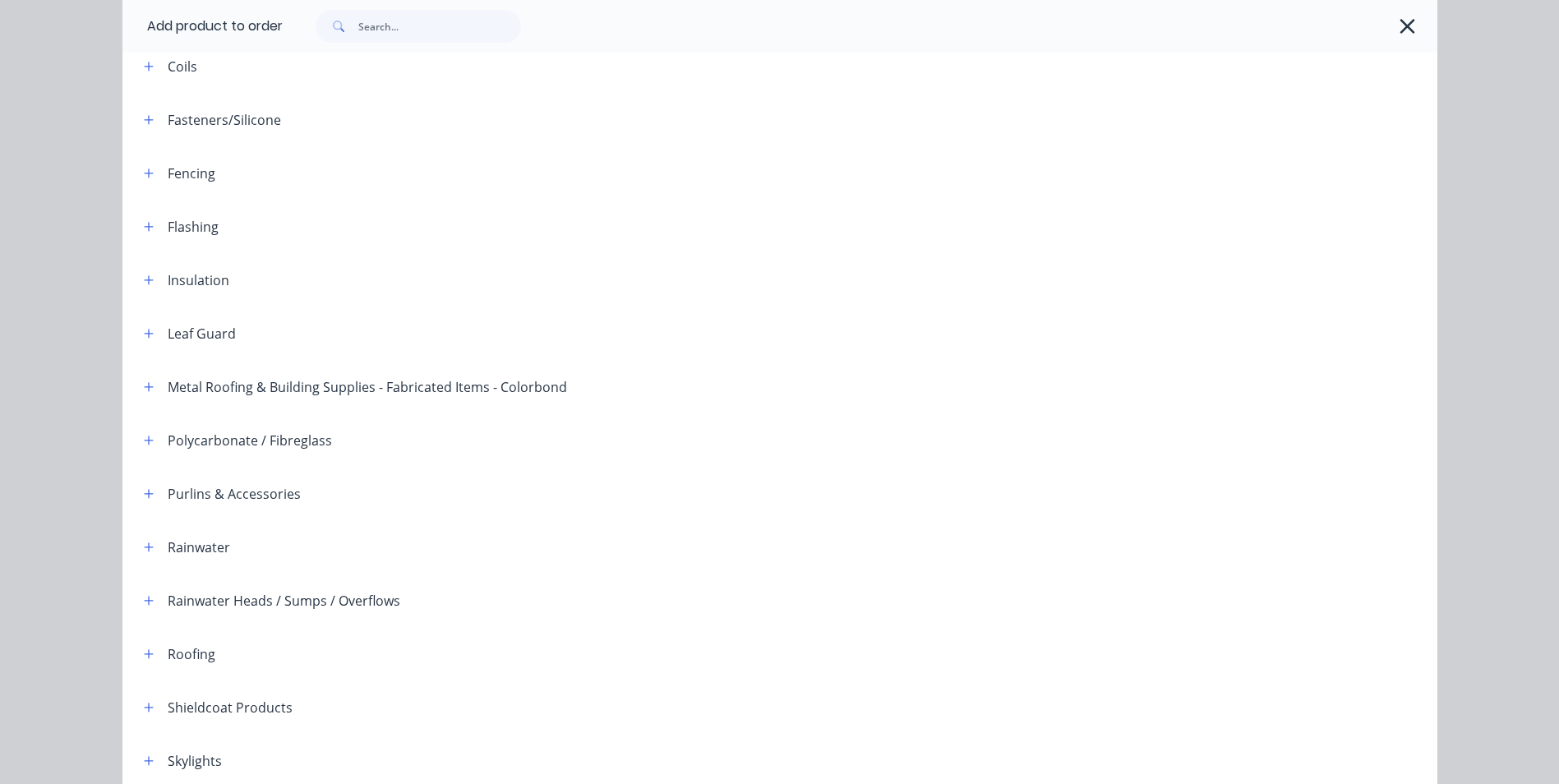
scroll to position [48, 0]
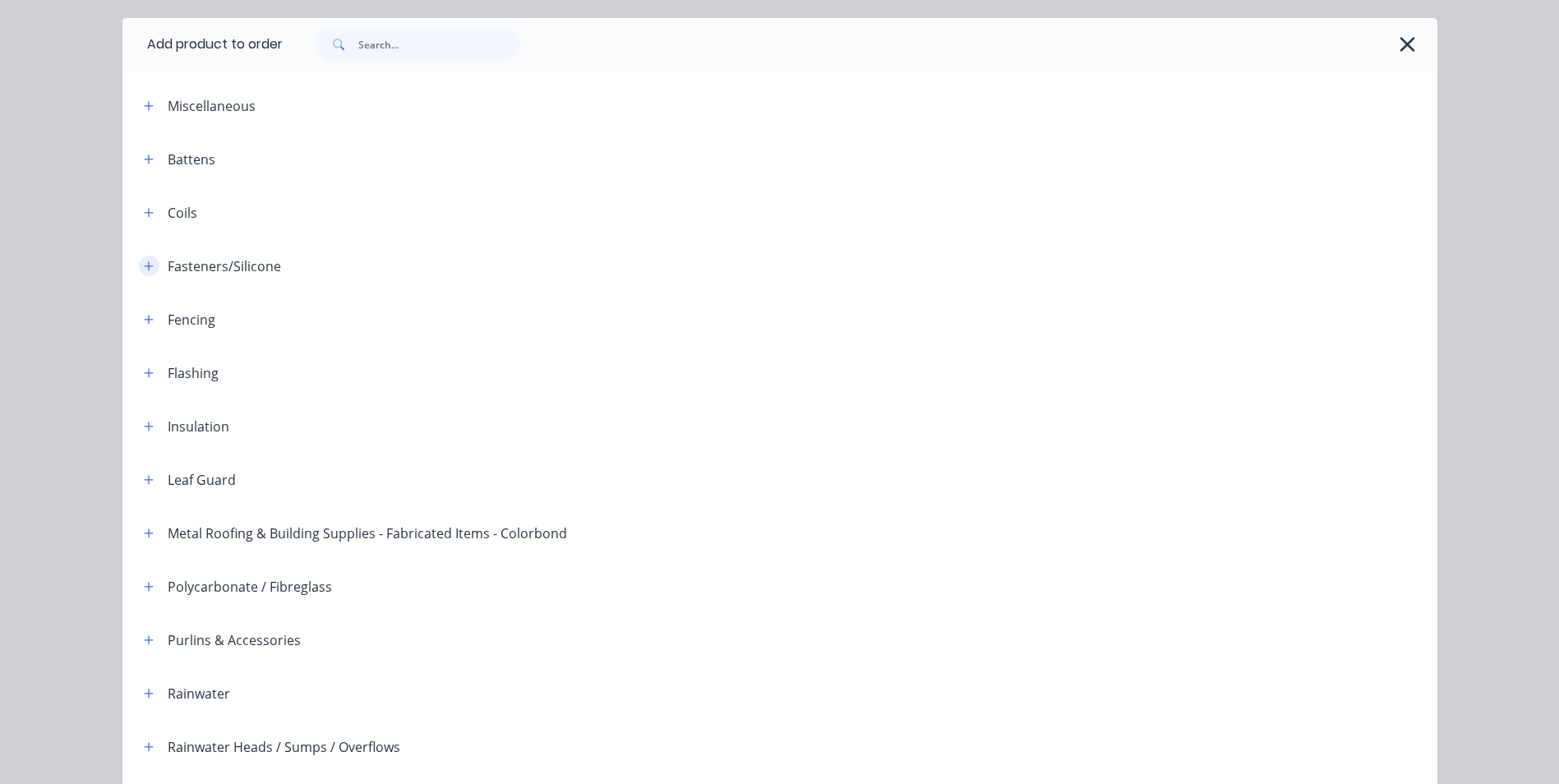
click at [144, 268] on icon "button" at bounding box center [149, 266] width 10 height 12
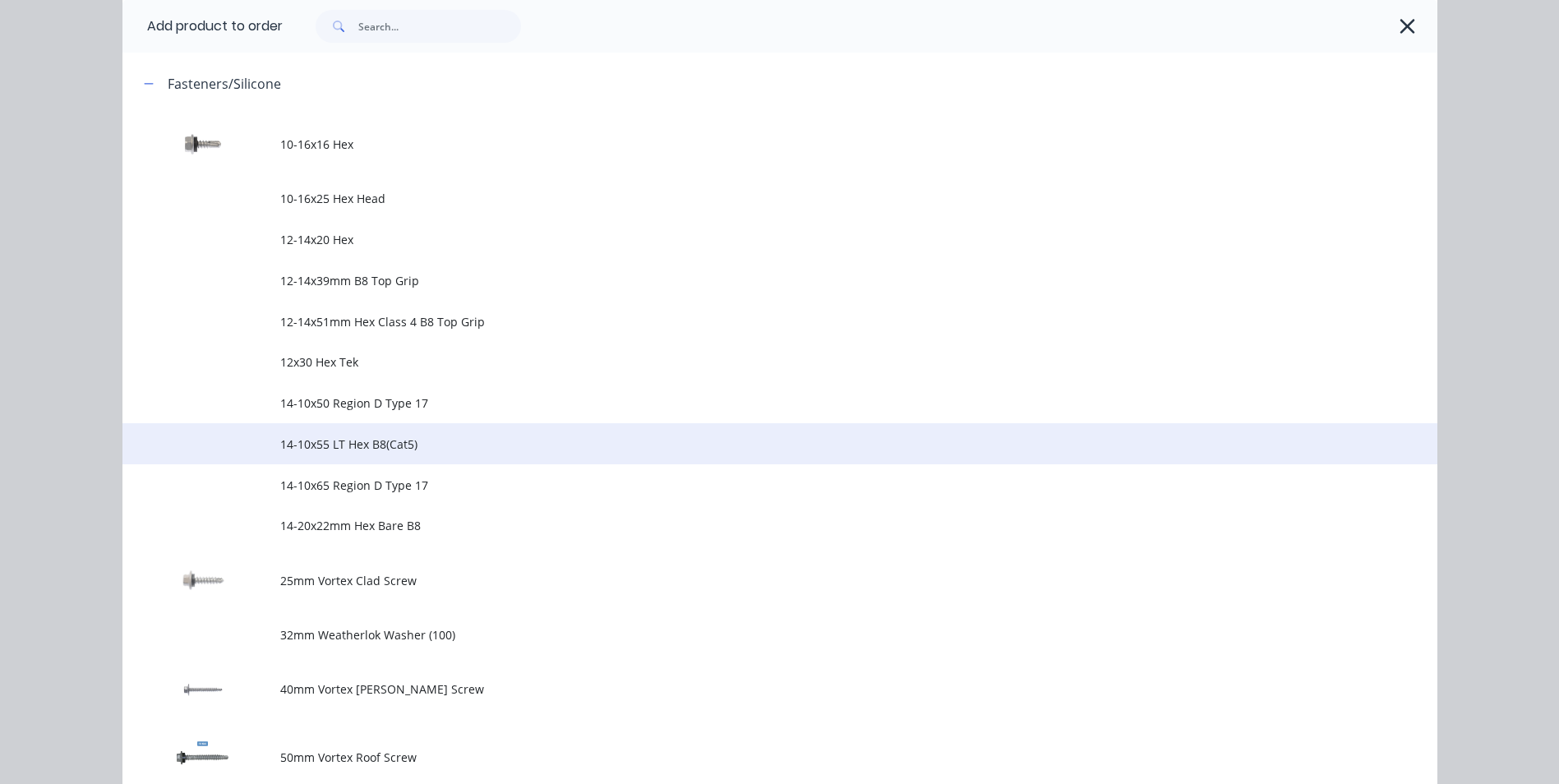
scroll to position [541, 0]
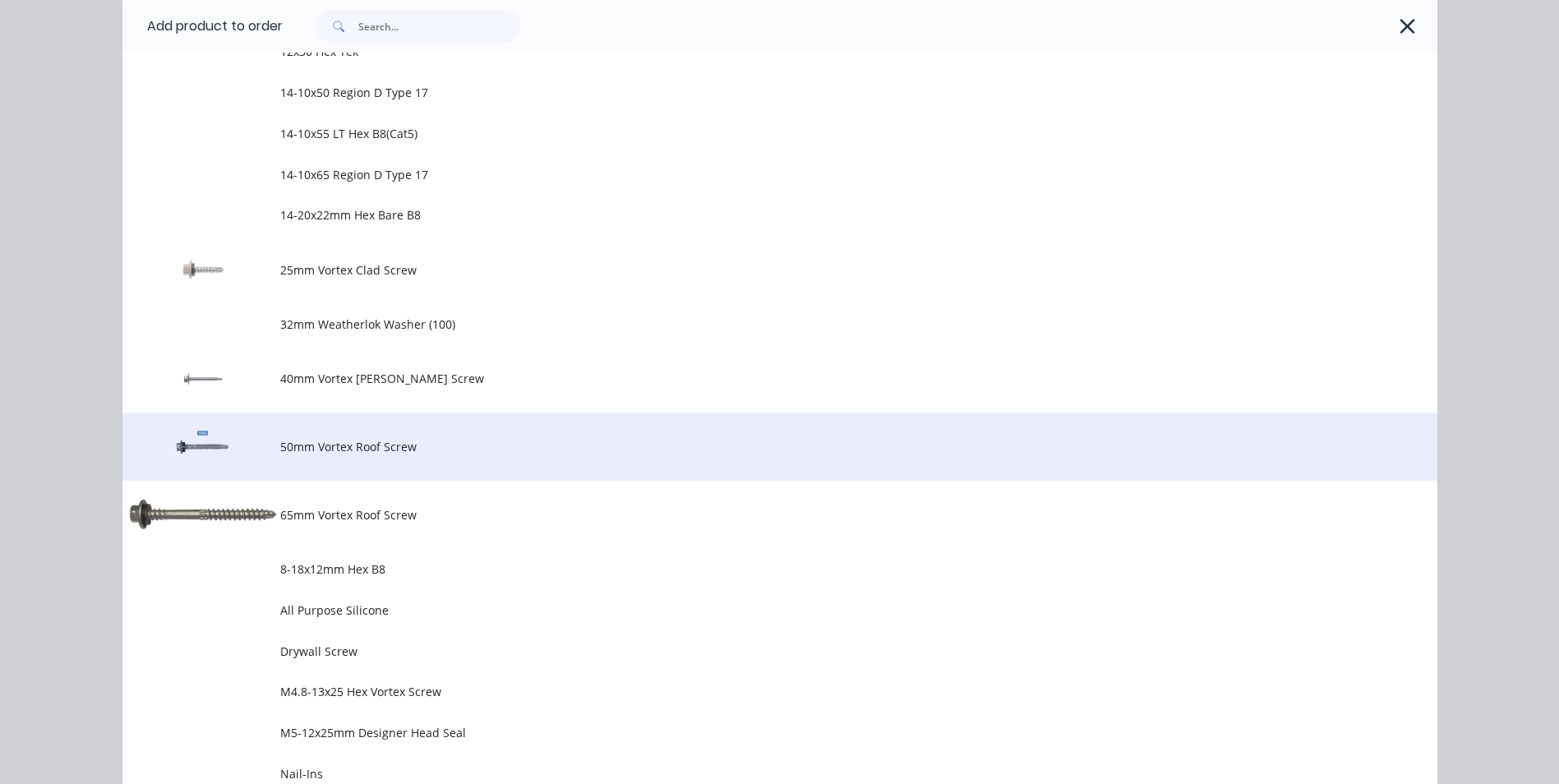
click at [337, 448] on span "50mm Vortex Roof Screw" at bounding box center [743, 446] width 925 height 17
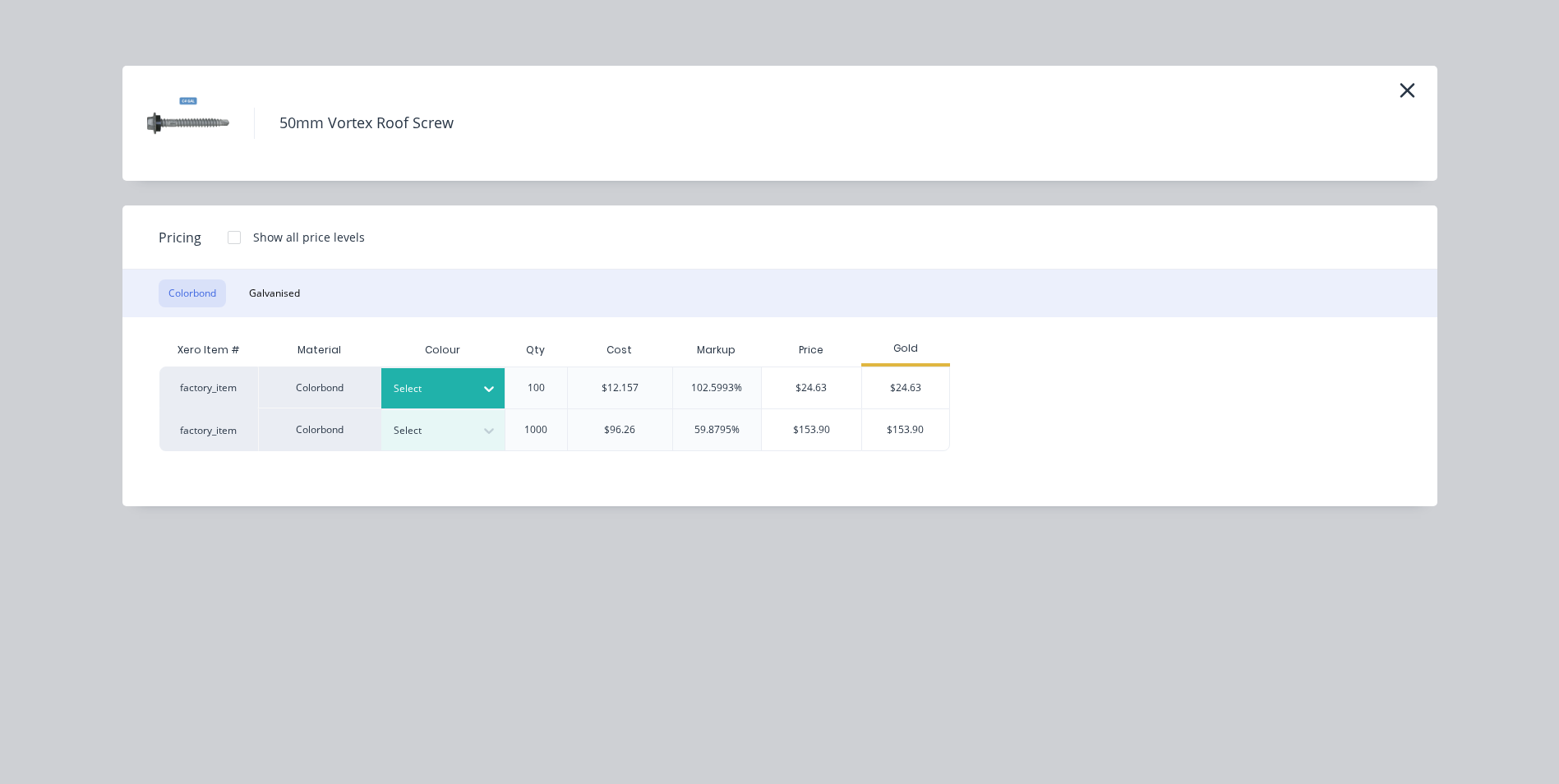
click at [496, 387] on icon at bounding box center [488, 388] width 16 height 16
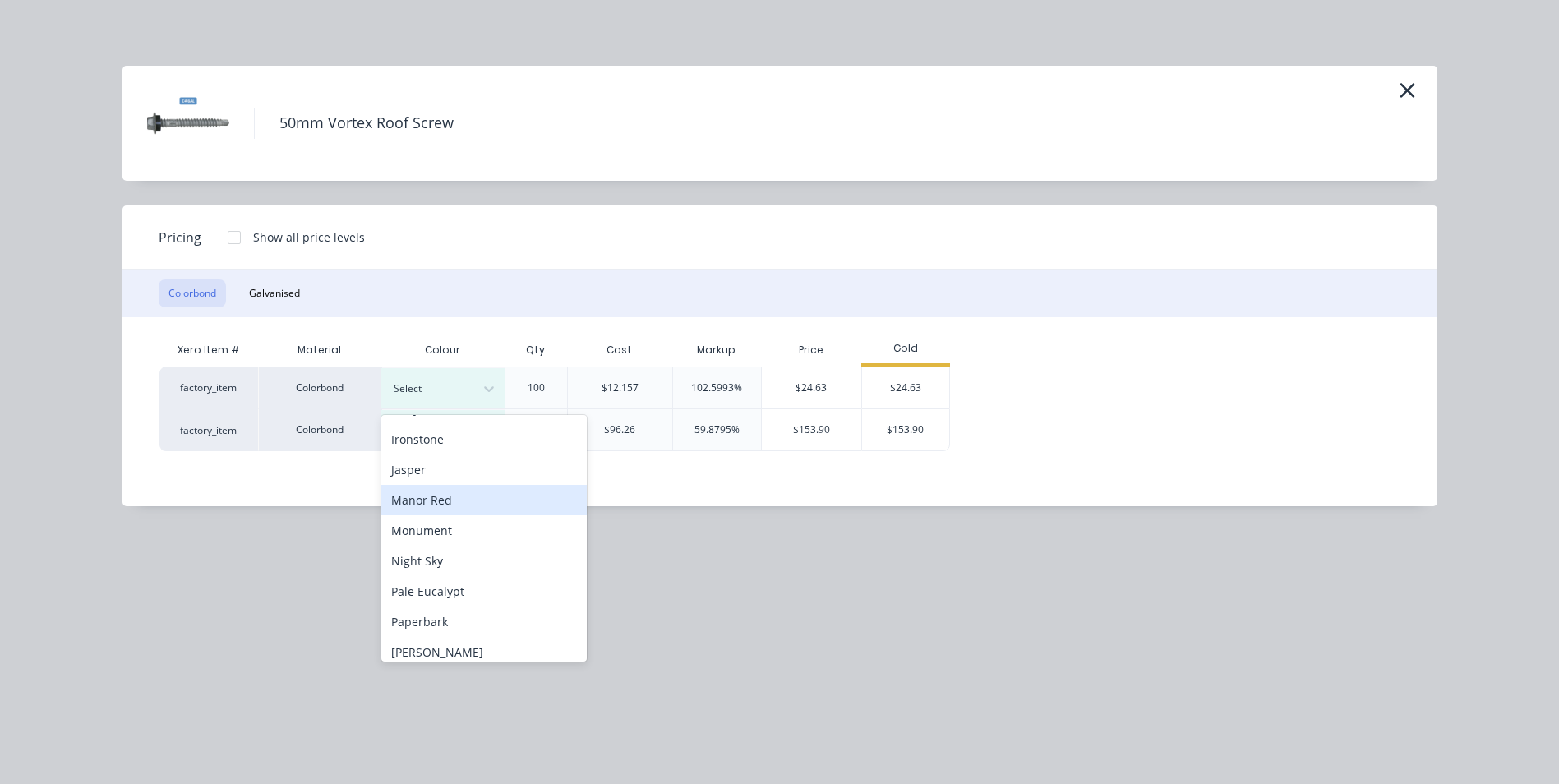
scroll to position [411, 0]
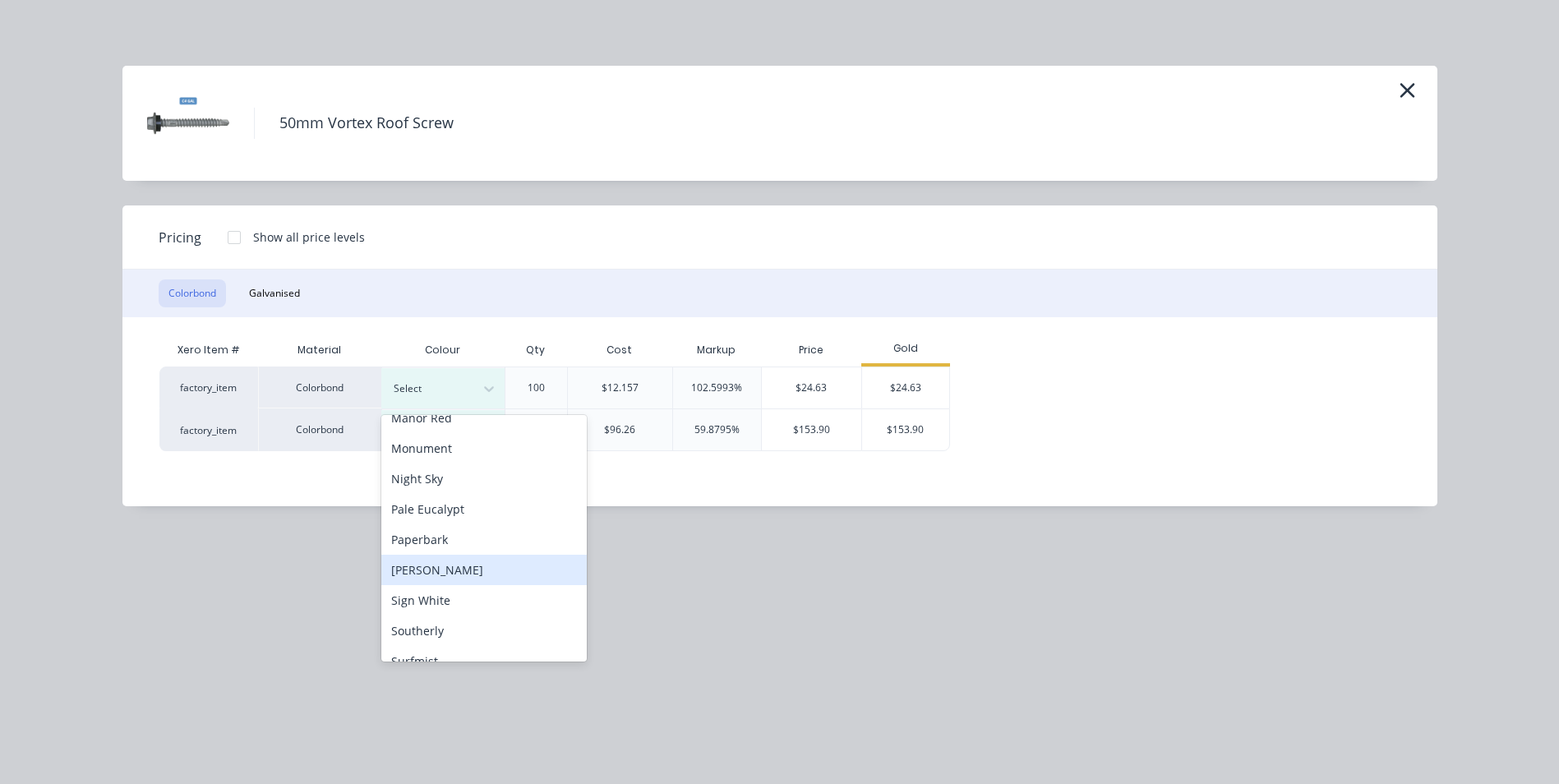
click at [451, 573] on div "[PERSON_NAME]" at bounding box center [484, 570] width 205 height 31
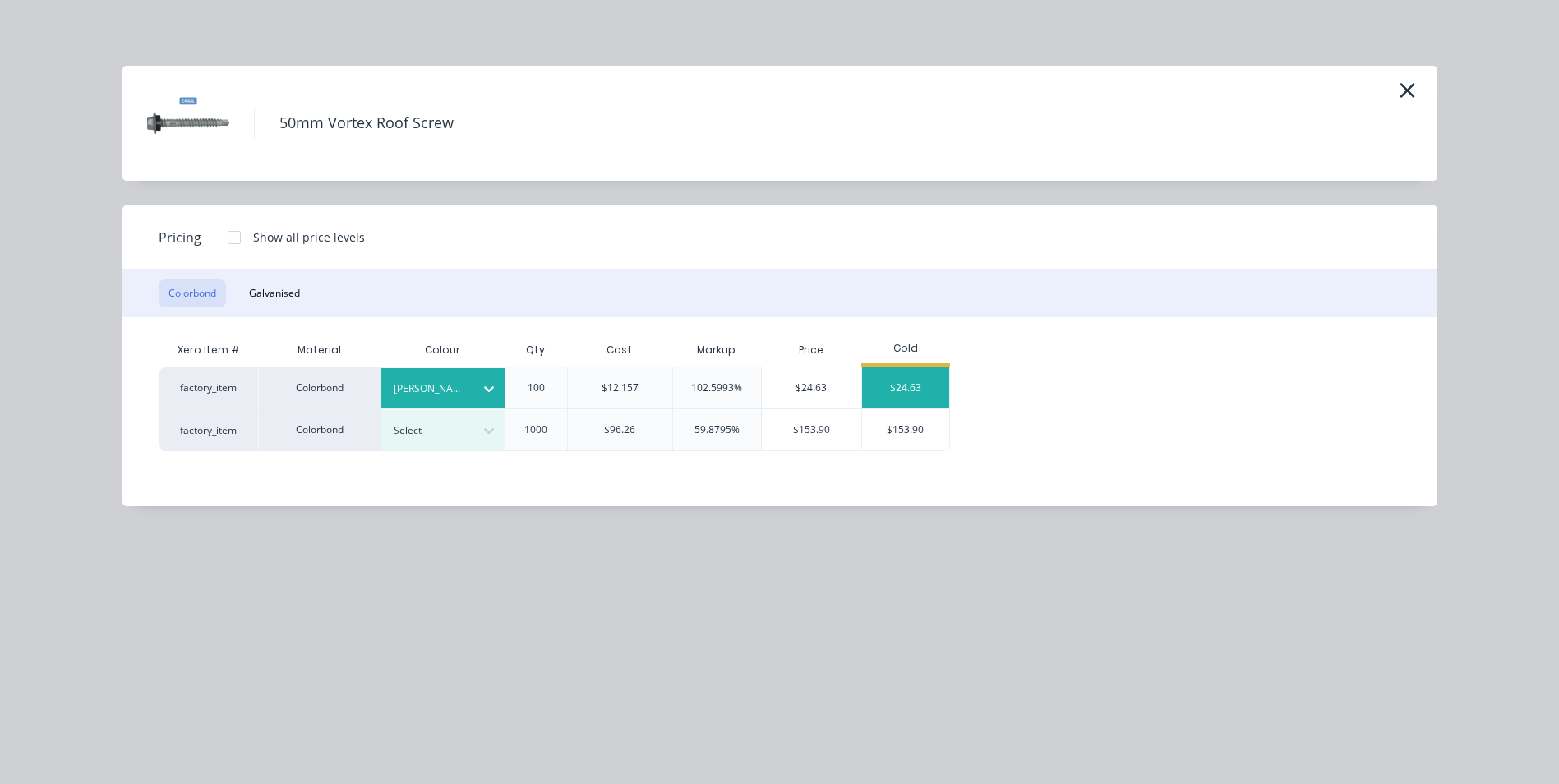
click at [886, 386] on div "$24.63" at bounding box center [907, 388] width 88 height 41
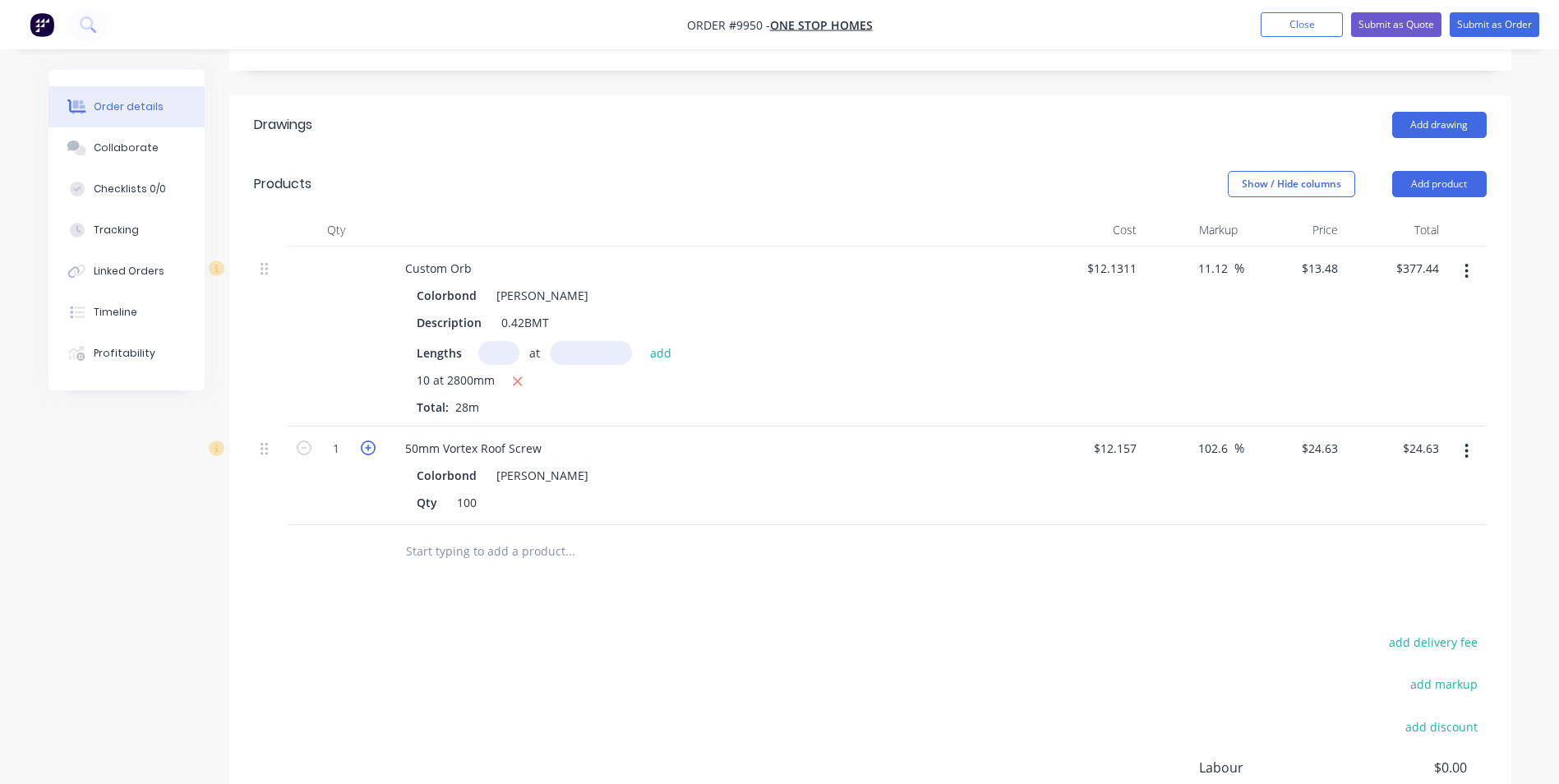
click at [362, 441] on icon "button" at bounding box center [368, 448] width 14 height 14
type input "2"
type input "$49.26"
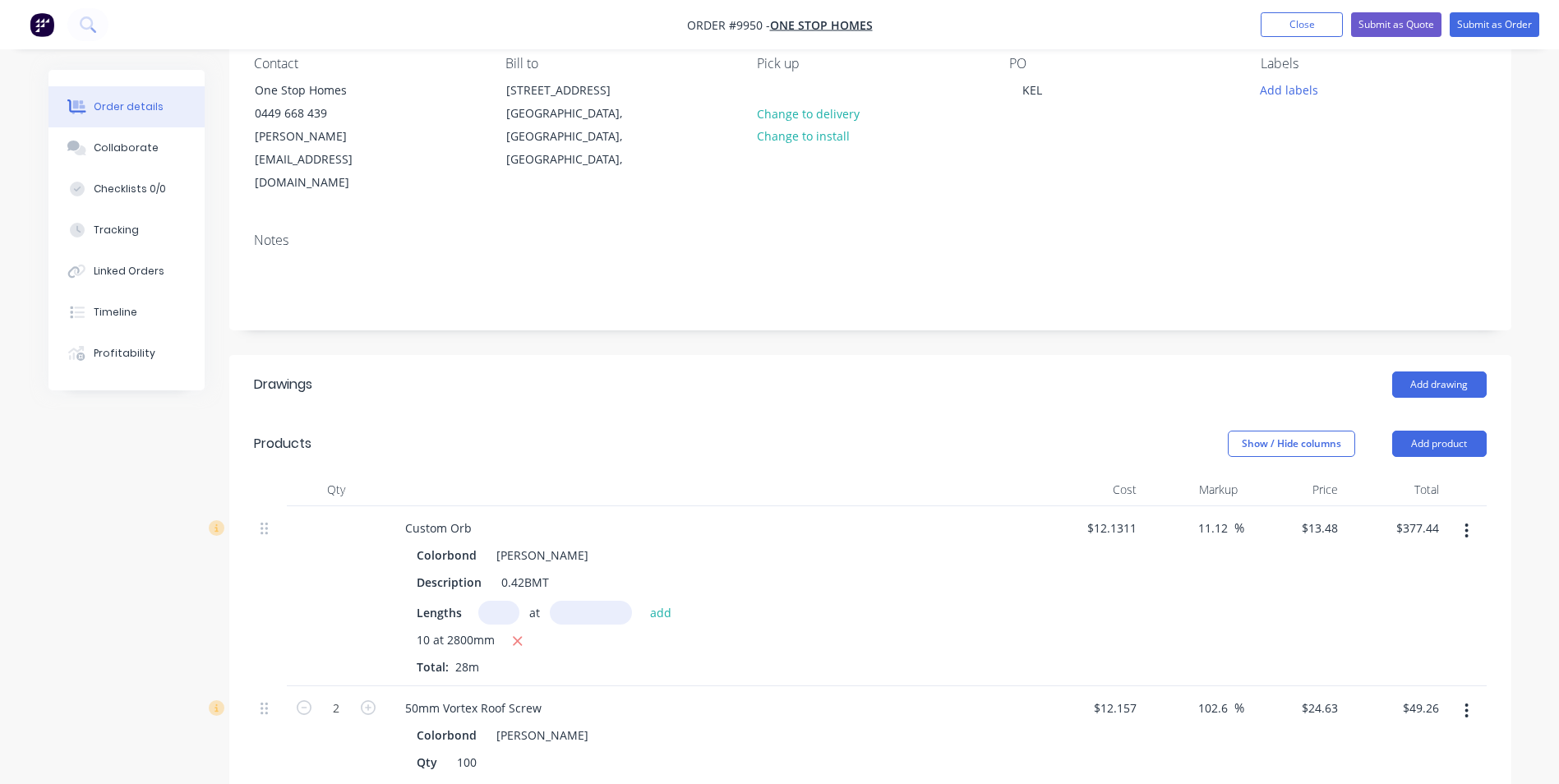
scroll to position [0, 0]
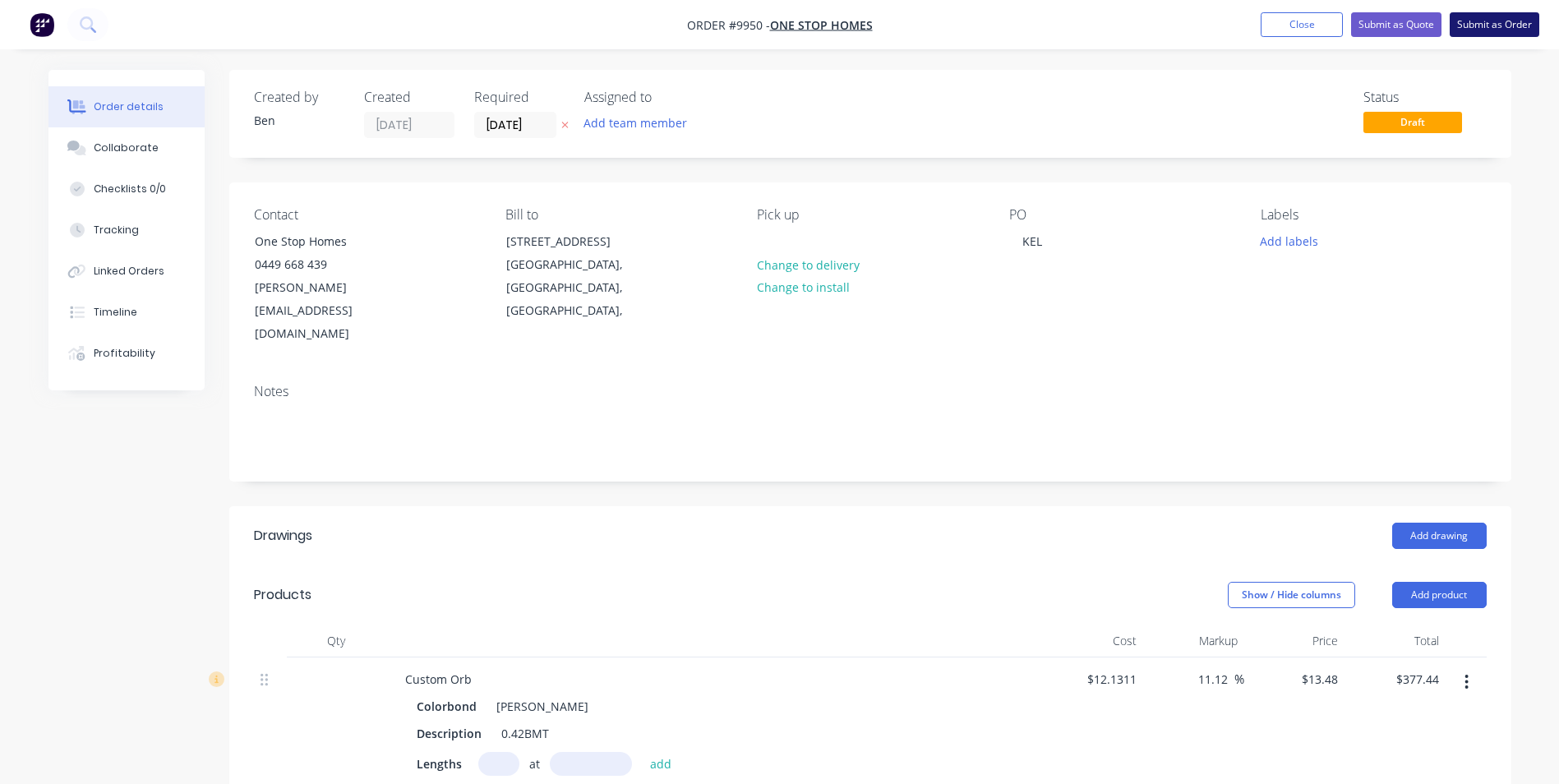
click at [1468, 22] on button "Submit as Order" at bounding box center [1493, 24] width 89 height 24
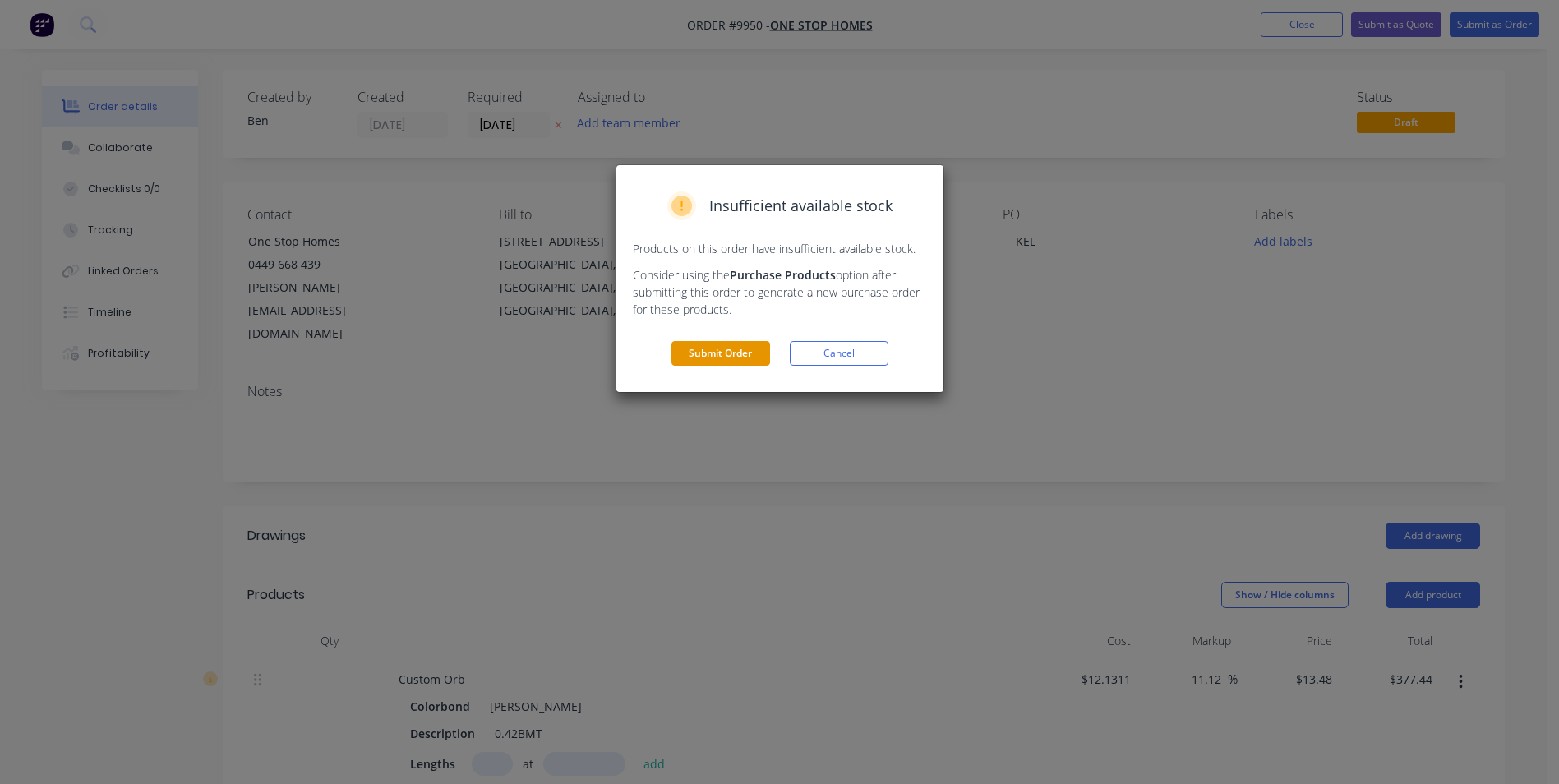
click at [751, 351] on button "Submit Order" at bounding box center [720, 352] width 98 height 24
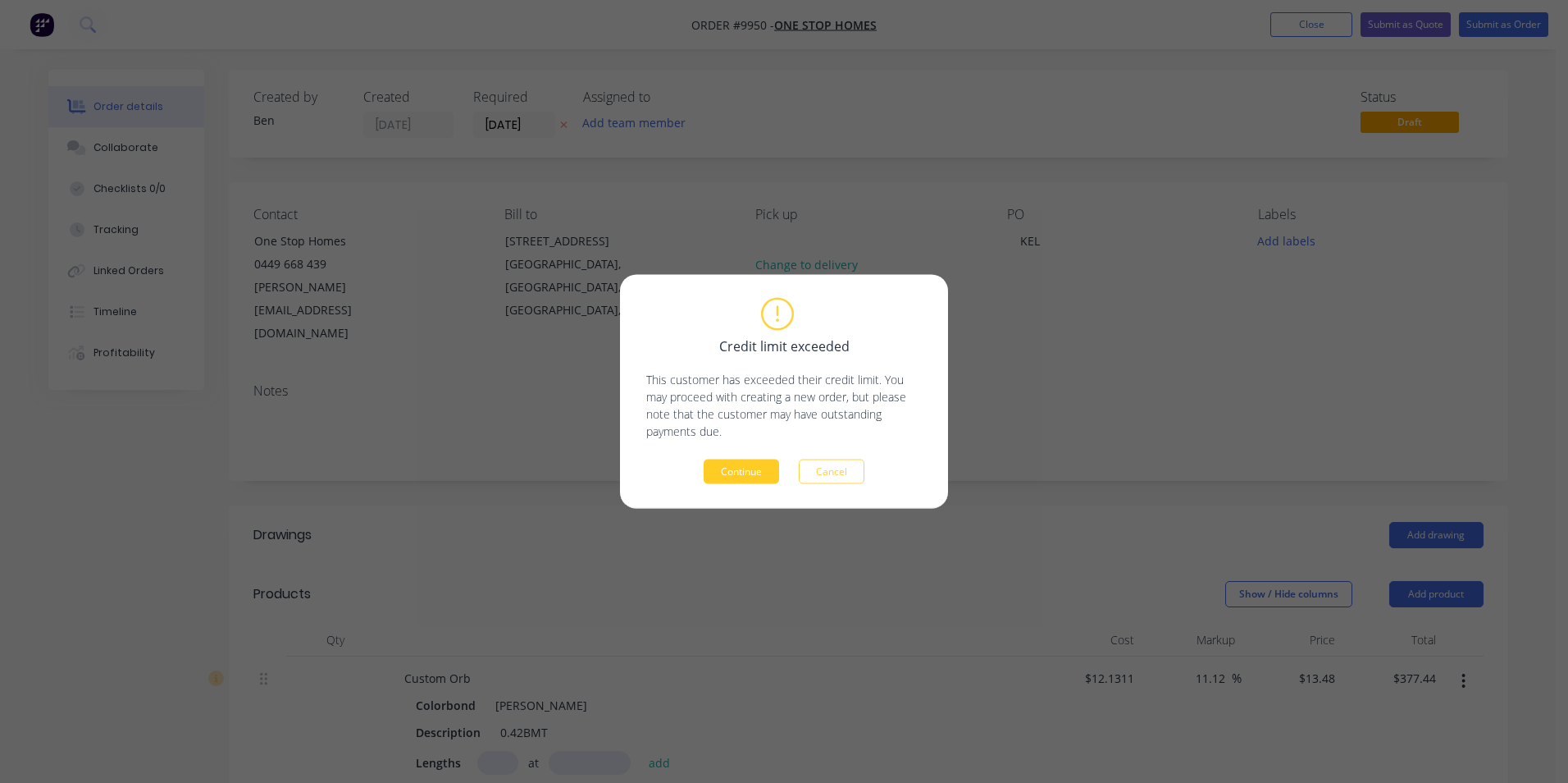
click at [748, 467] on button "Continue" at bounding box center [741, 472] width 76 height 24
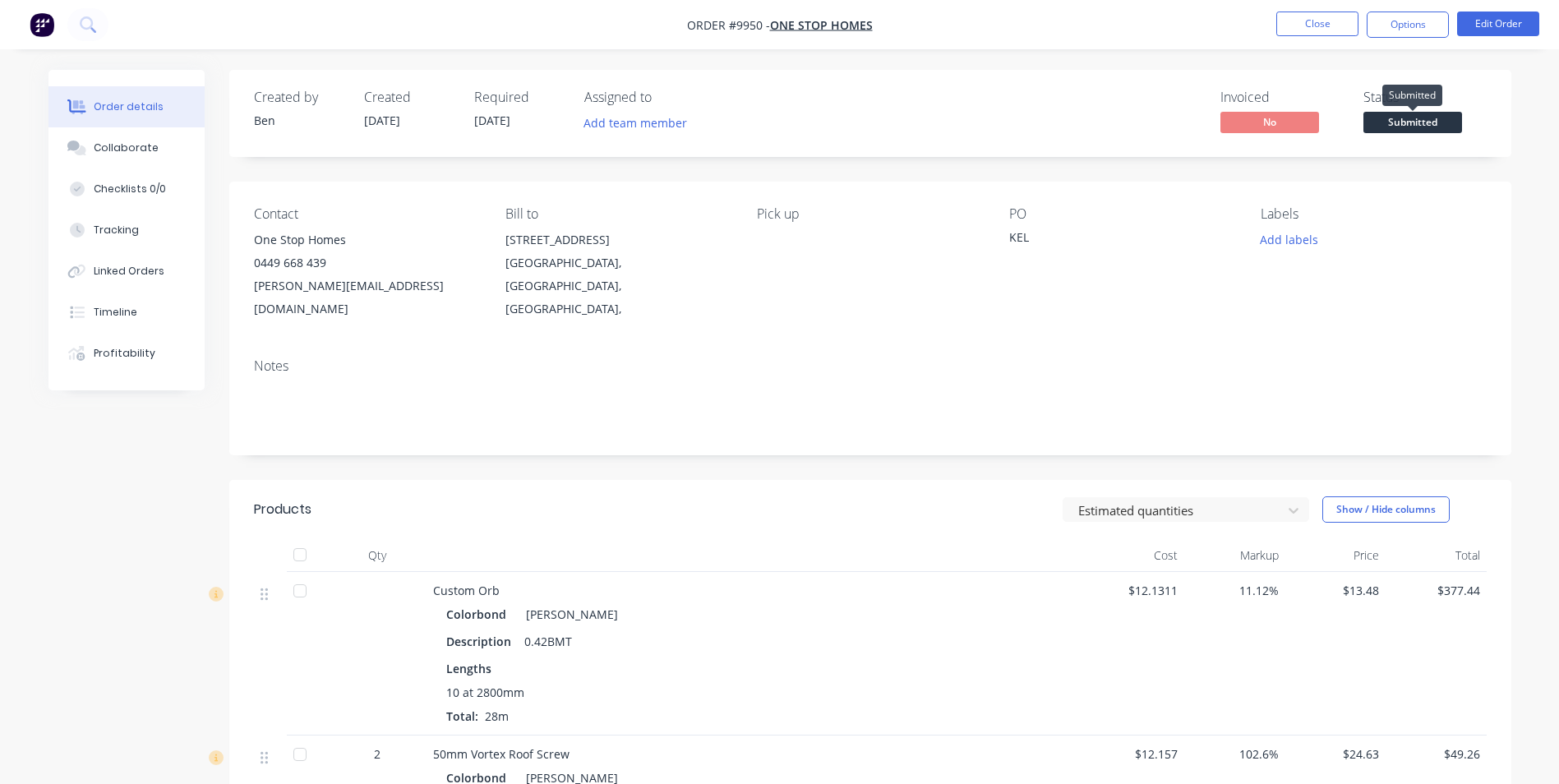
click at [1408, 116] on span "Submitted" at bounding box center [1412, 122] width 98 height 21
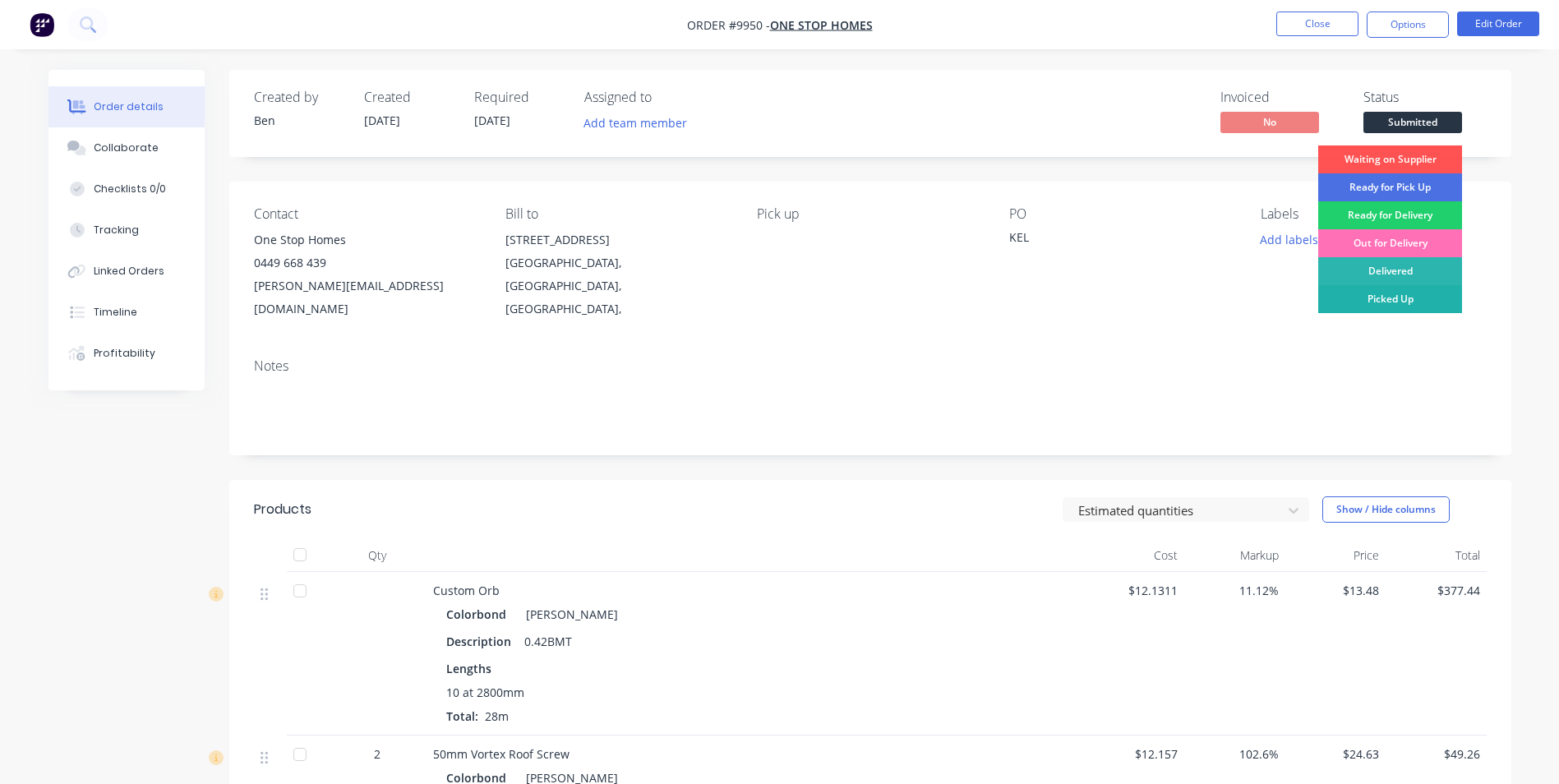
click at [1387, 289] on div "Picked Up" at bounding box center [1390, 298] width 144 height 28
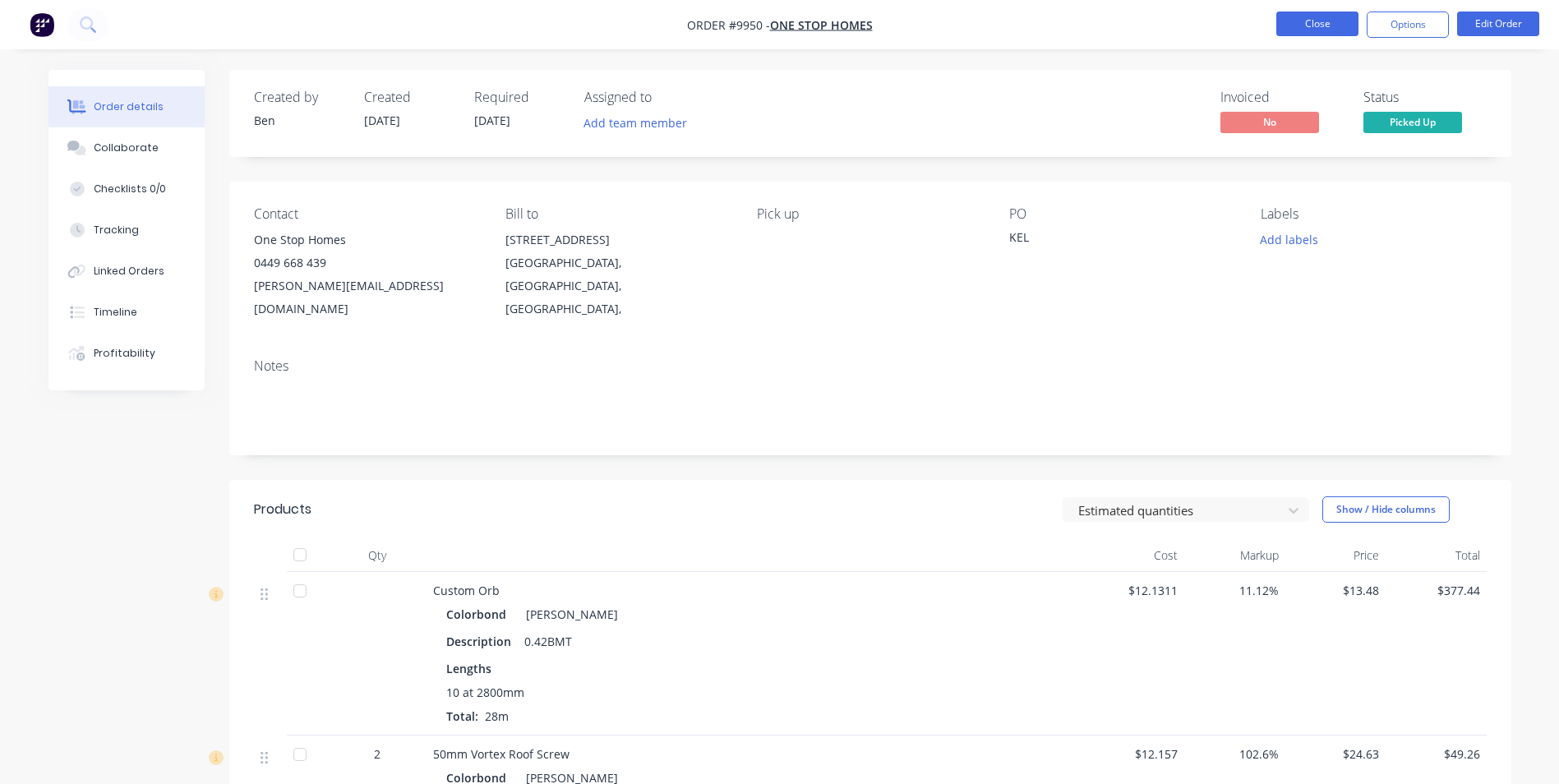
click at [1307, 25] on button "Close" at bounding box center [1317, 23] width 82 height 24
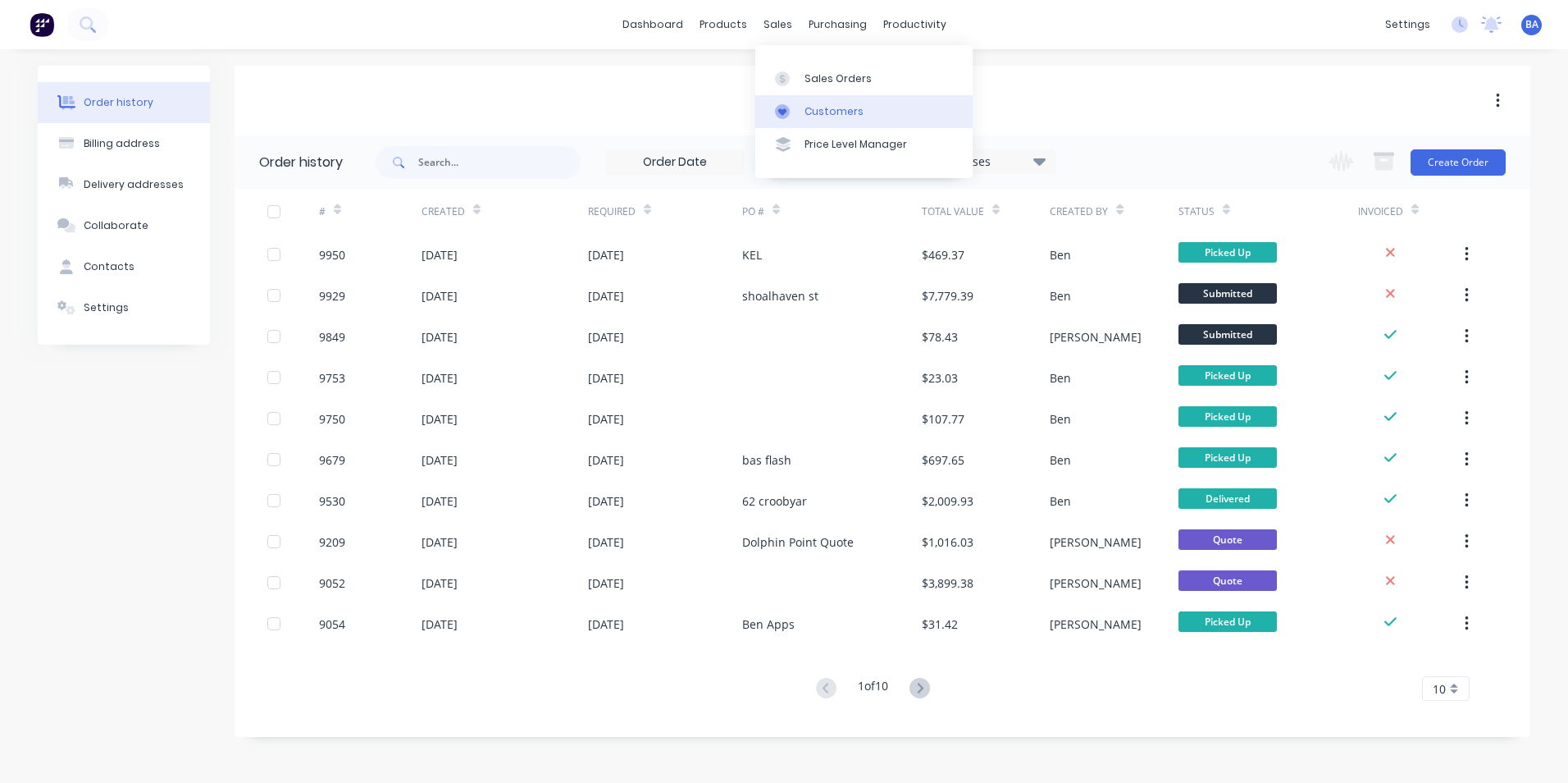
click at [792, 98] on link "Customers" at bounding box center [865, 112] width 218 height 32
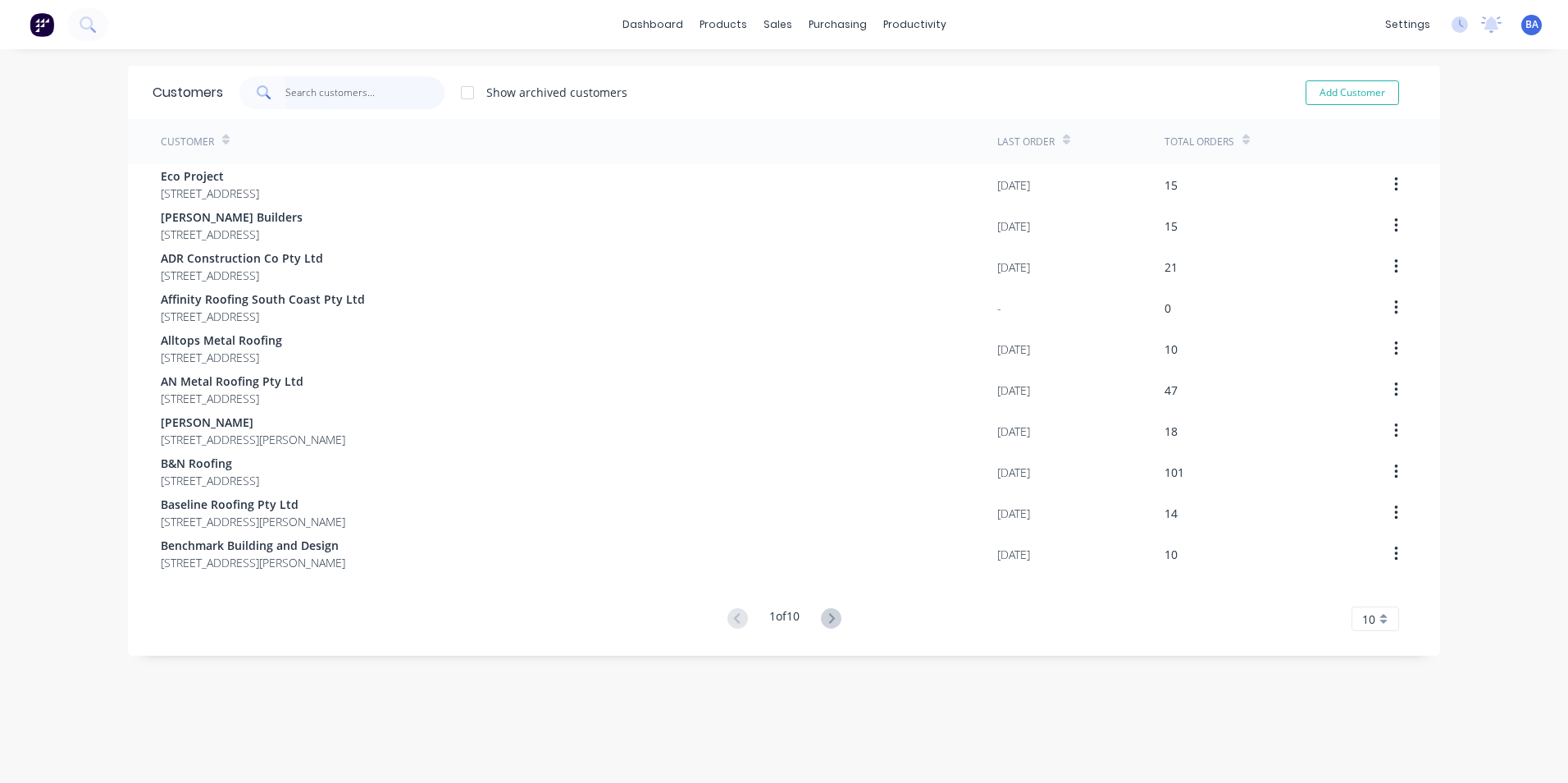
click at [399, 94] on input "text" at bounding box center [365, 93] width 160 height 32
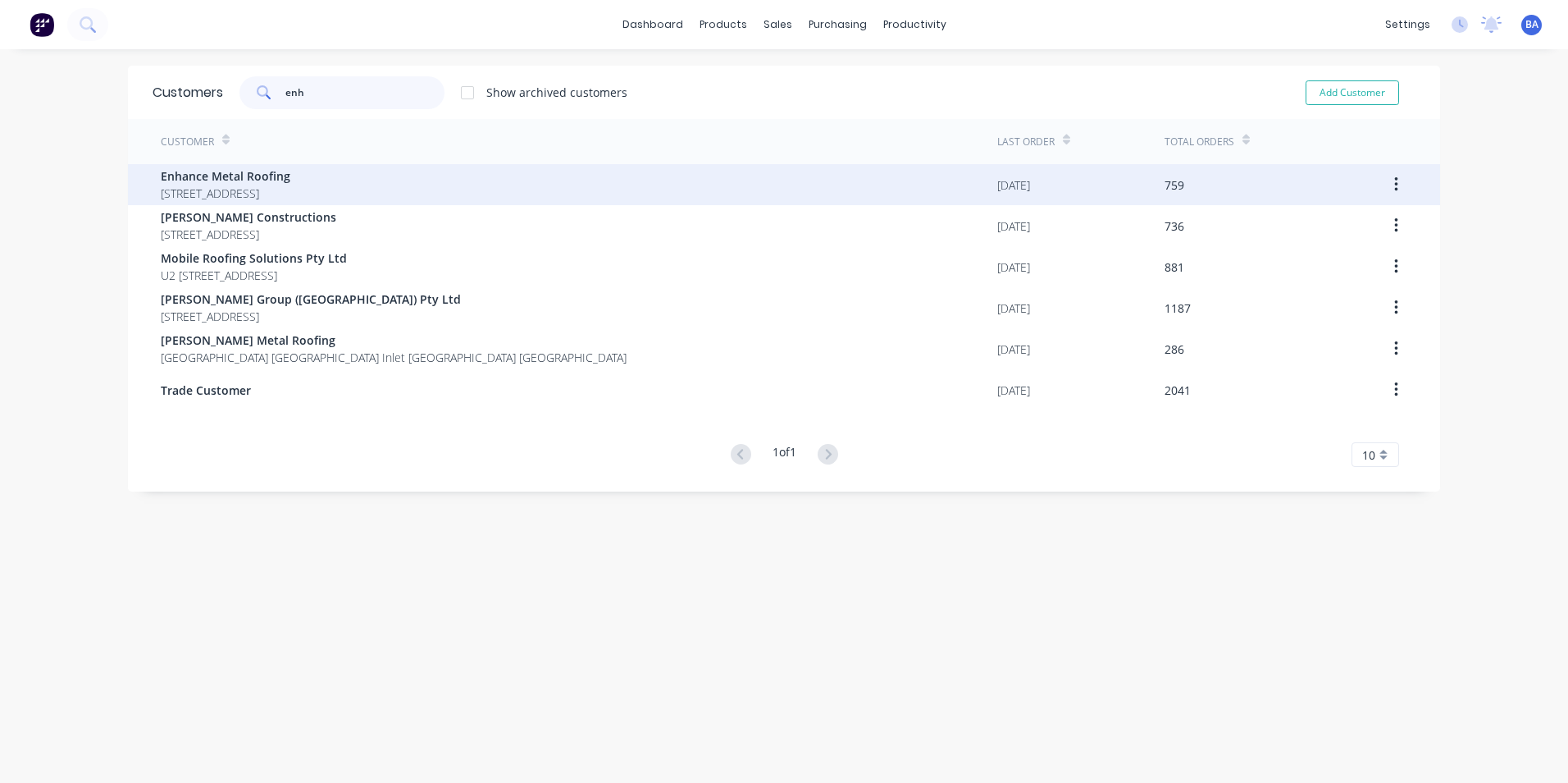
type input "enh"
click at [291, 183] on div "Enhance Metal Roofing 2/158 Princess Hwy South Nowra New South Wales Australia …" at bounding box center [226, 184] width 130 height 34
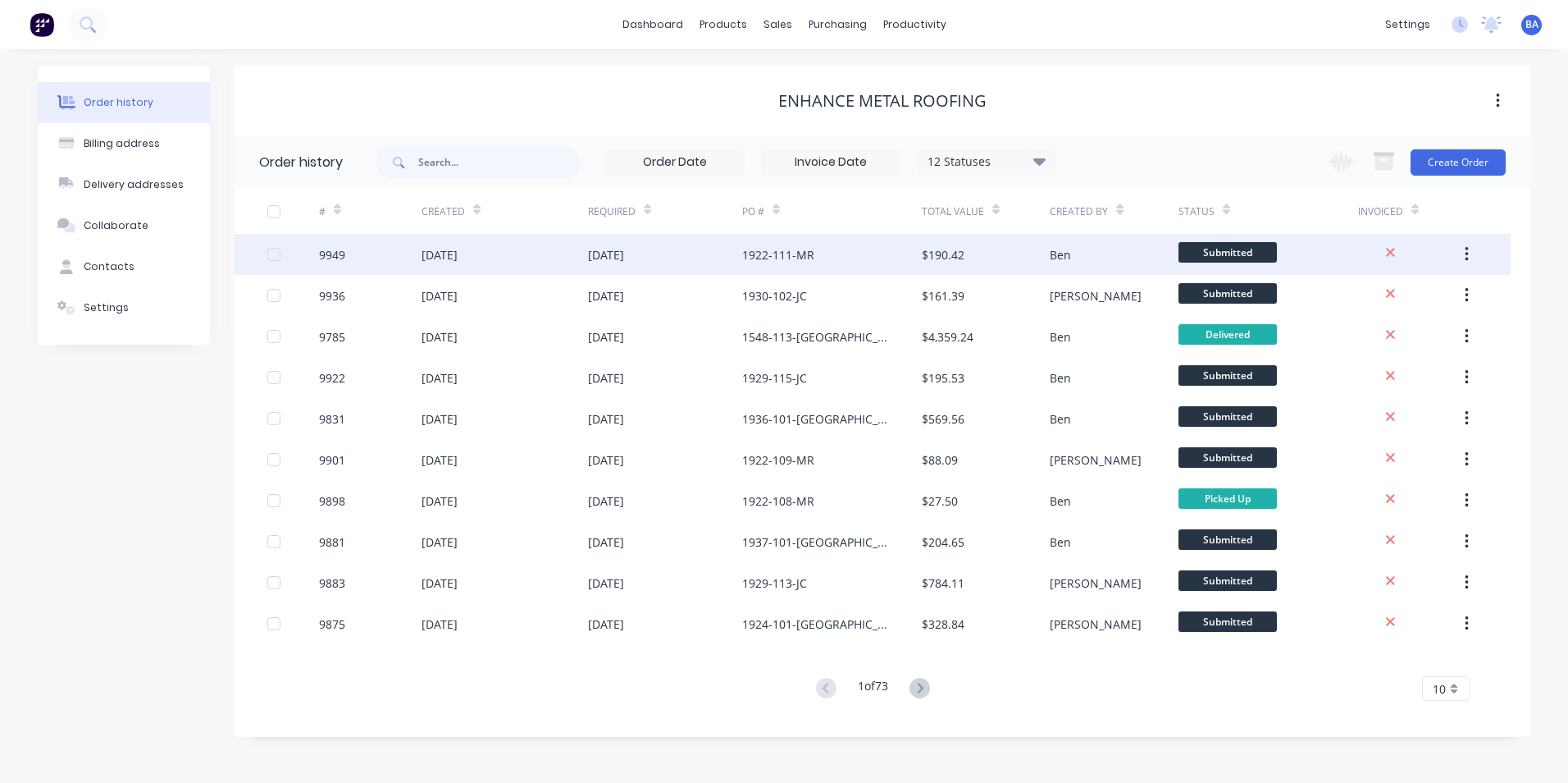
click at [854, 253] on div "1922-111-MR" at bounding box center [832, 255] width 180 height 41
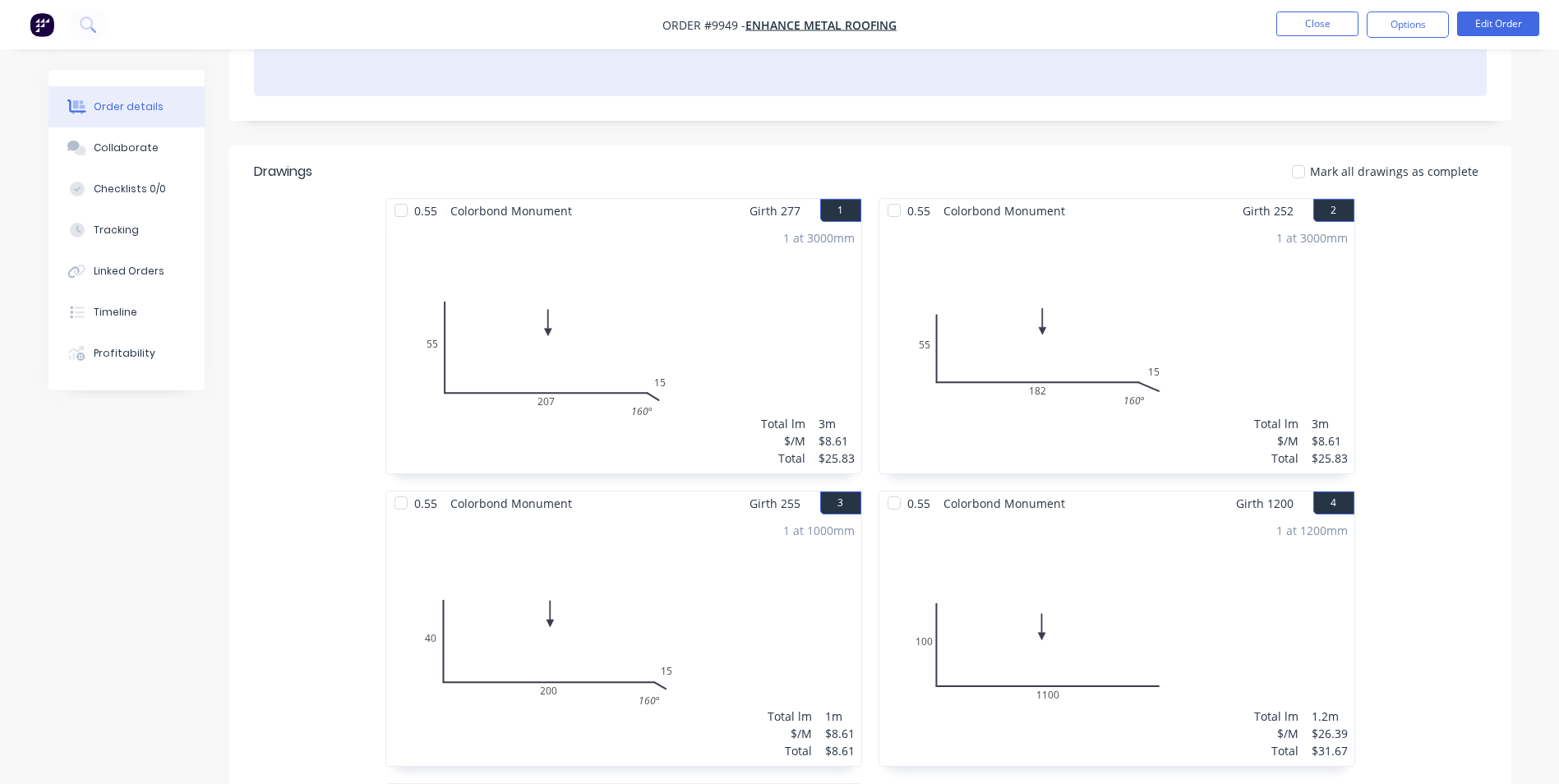
scroll to position [493, 0]
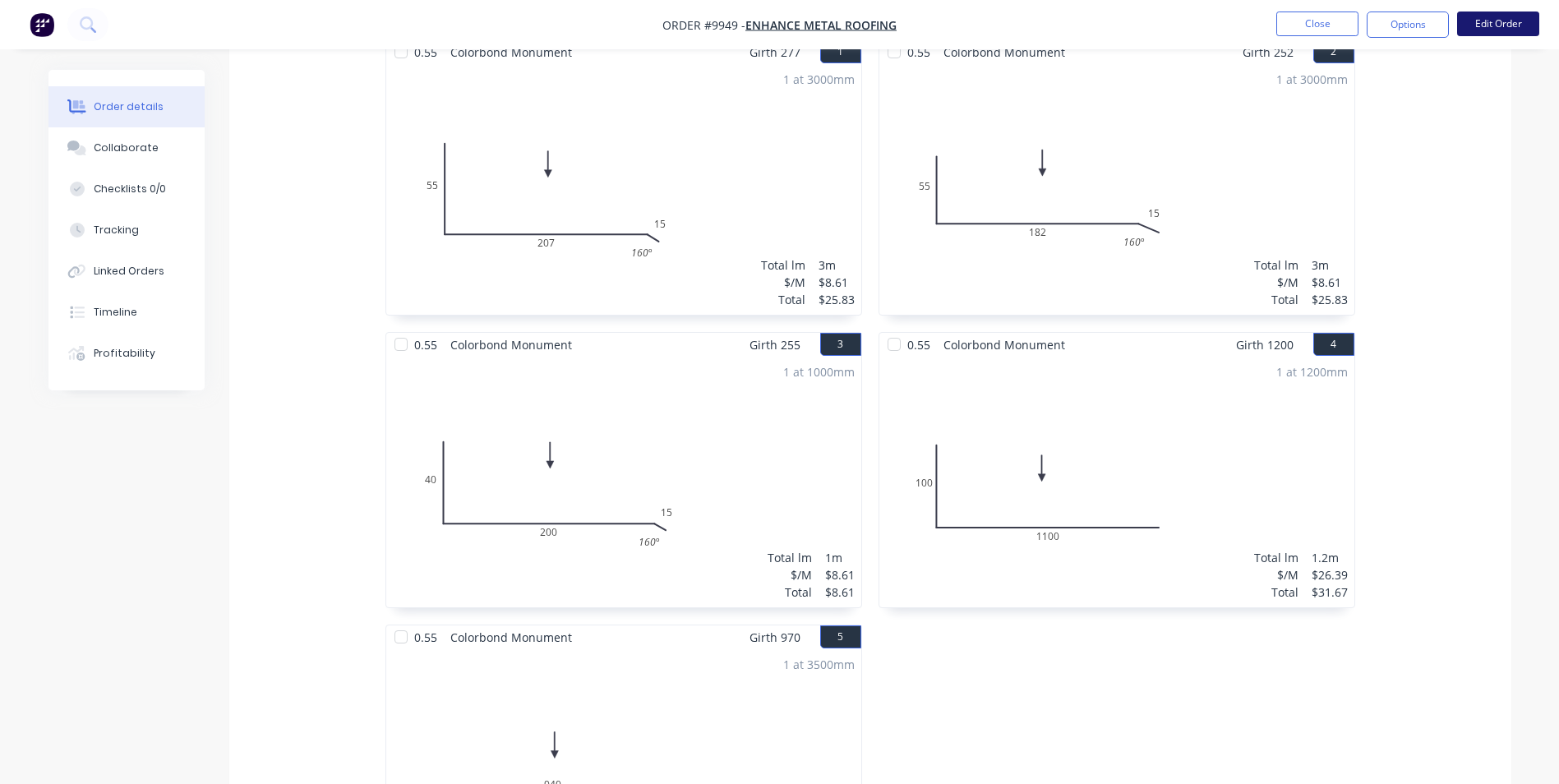
click at [1506, 19] on button "Edit Order" at bounding box center [1498, 23] width 82 height 24
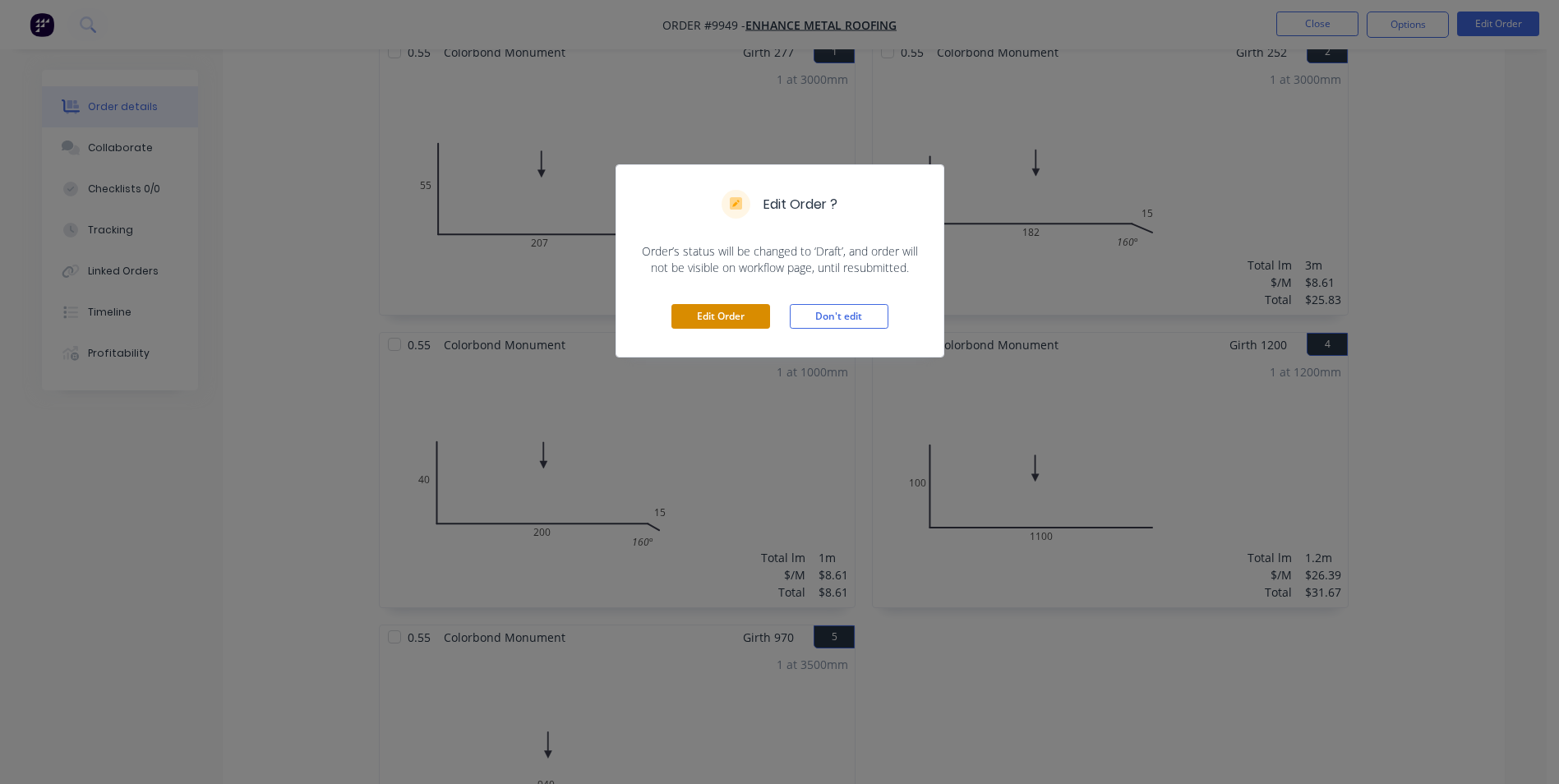
click at [747, 313] on button "Edit Order" at bounding box center [720, 315] width 98 height 24
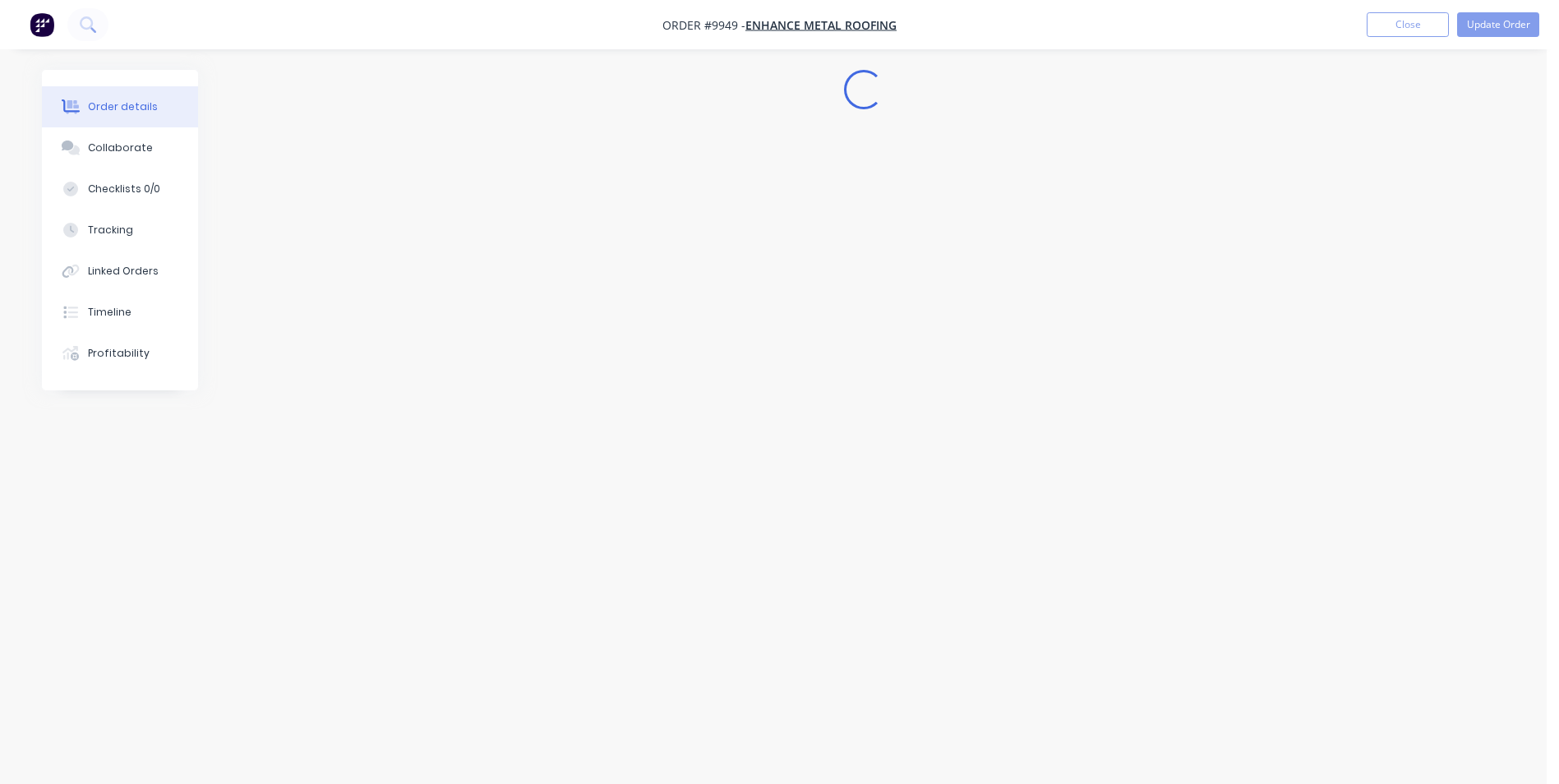
scroll to position [0, 0]
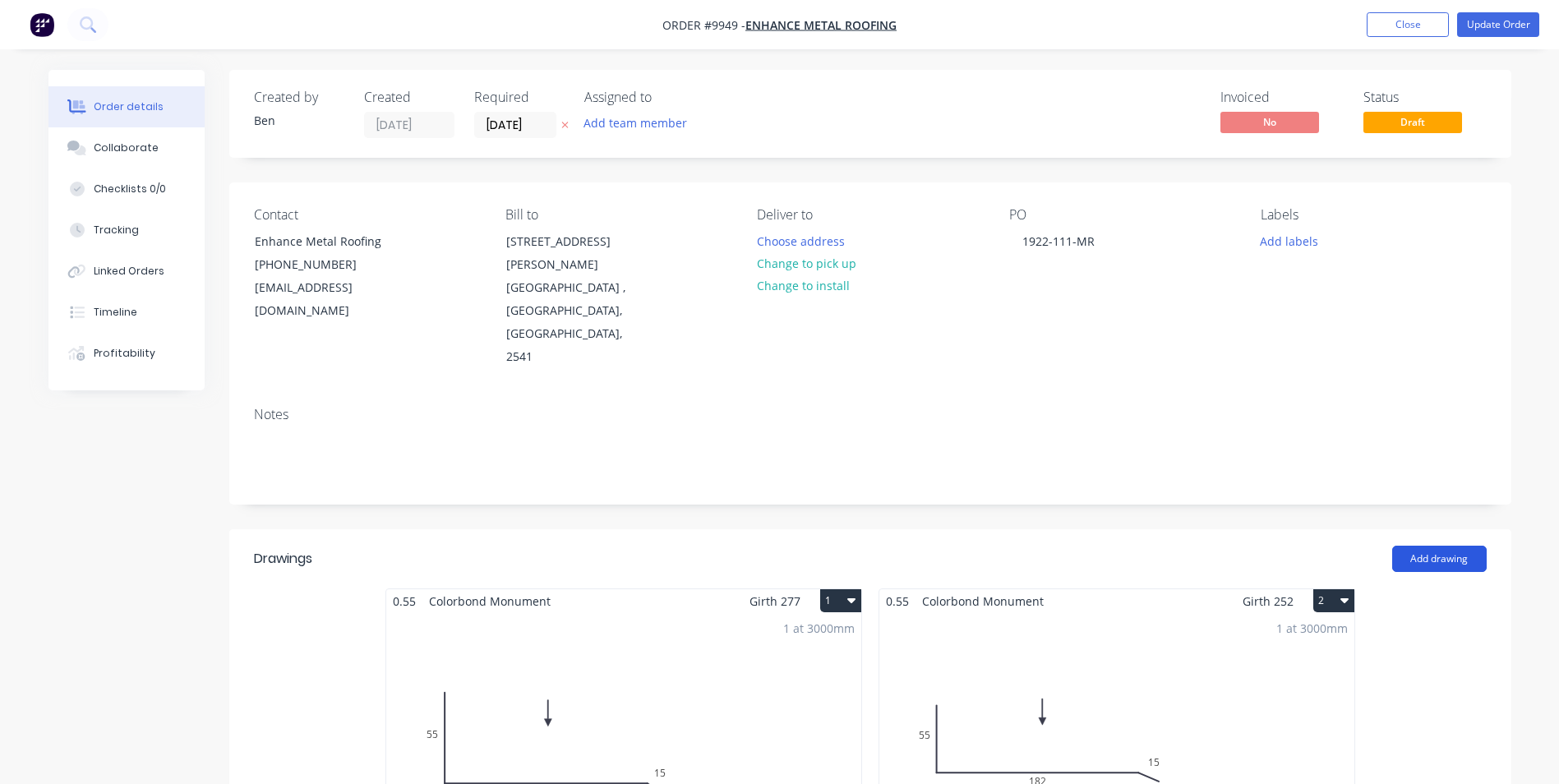
click at [1409, 545] on button "Add drawing" at bounding box center [1439, 558] width 95 height 26
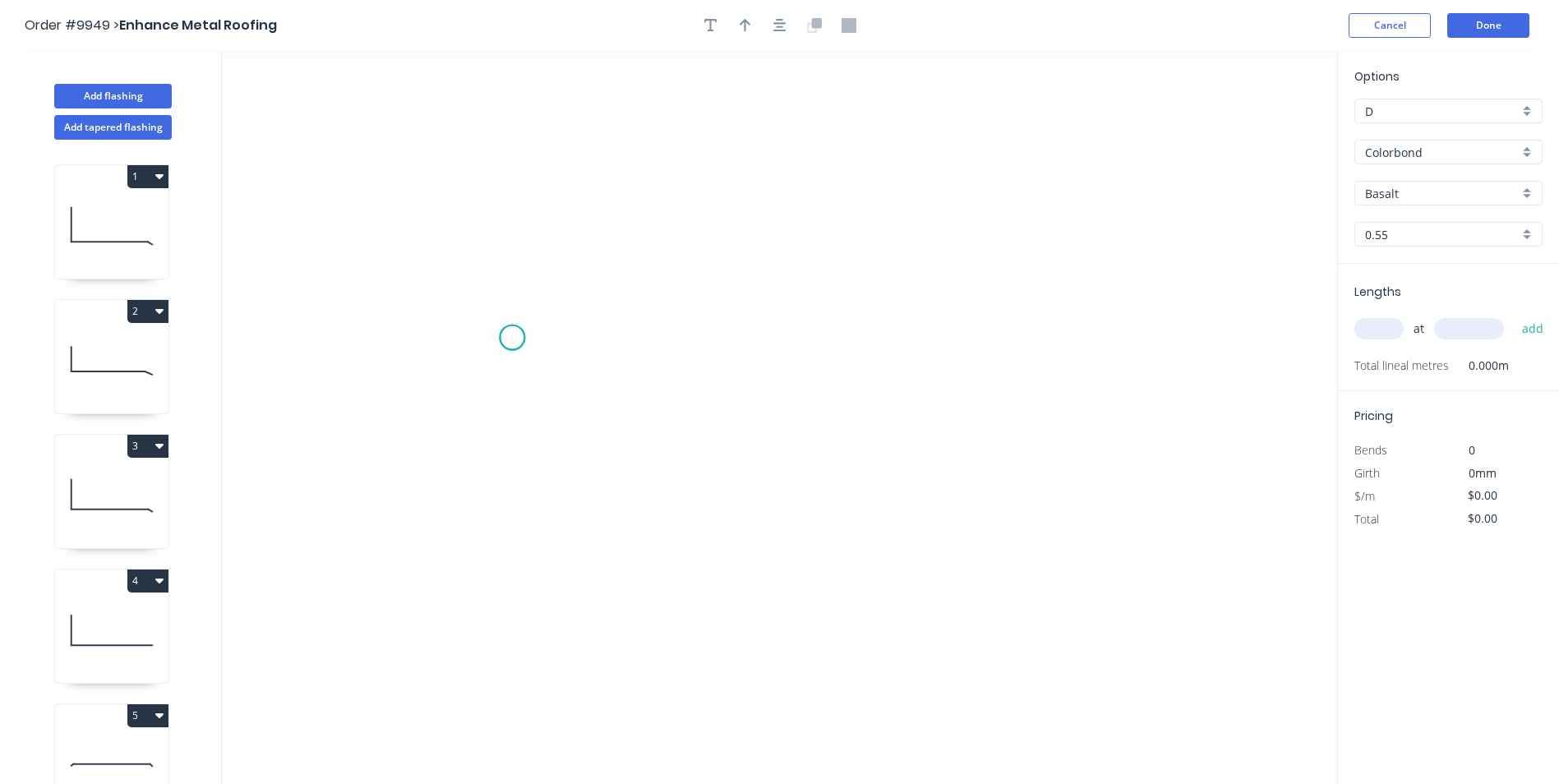
click at [512, 338] on icon "0" at bounding box center [779, 417] width 1115 height 733
click at [512, 287] on icon "0" at bounding box center [779, 417] width 1115 height 733
click at [672, 301] on icon "0 ?" at bounding box center [779, 417] width 1115 height 733
click at [656, 665] on icon "0 ? ?" at bounding box center [779, 417] width 1115 height 733
click at [620, 689] on icon "0 ? ? ?" at bounding box center [779, 417] width 1115 height 733
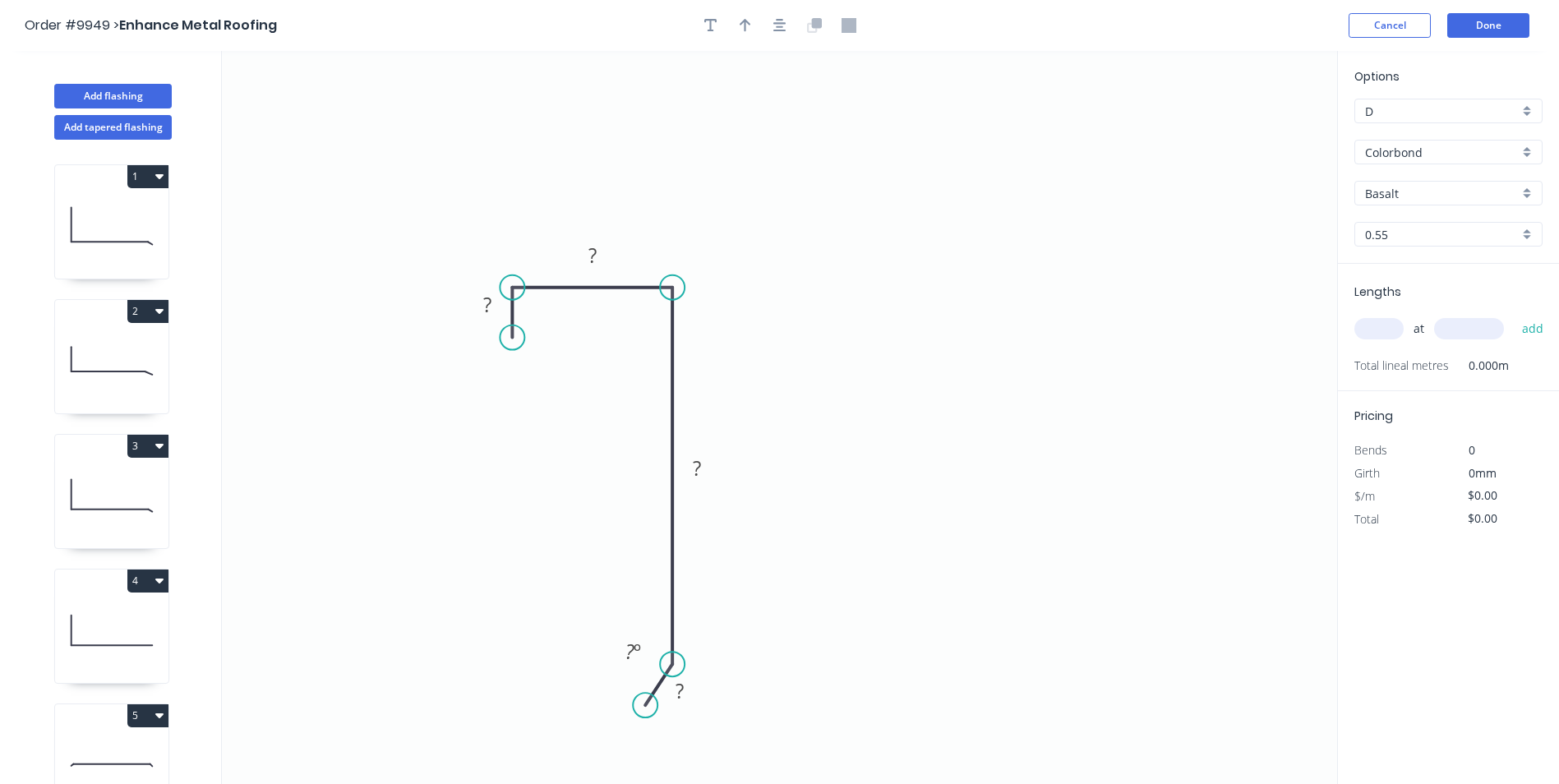
drag, startPoint x: 621, startPoint y: 690, endPoint x: 645, endPoint y: 706, distance: 28.8
click at [645, 706] on circle at bounding box center [644, 705] width 24 height 24
click at [673, 690] on rect at bounding box center [679, 692] width 32 height 23
click at [1240, 348] on icon "0 12 12 60 10 160 º" at bounding box center [779, 417] width 1115 height 733
type input "$5.26"
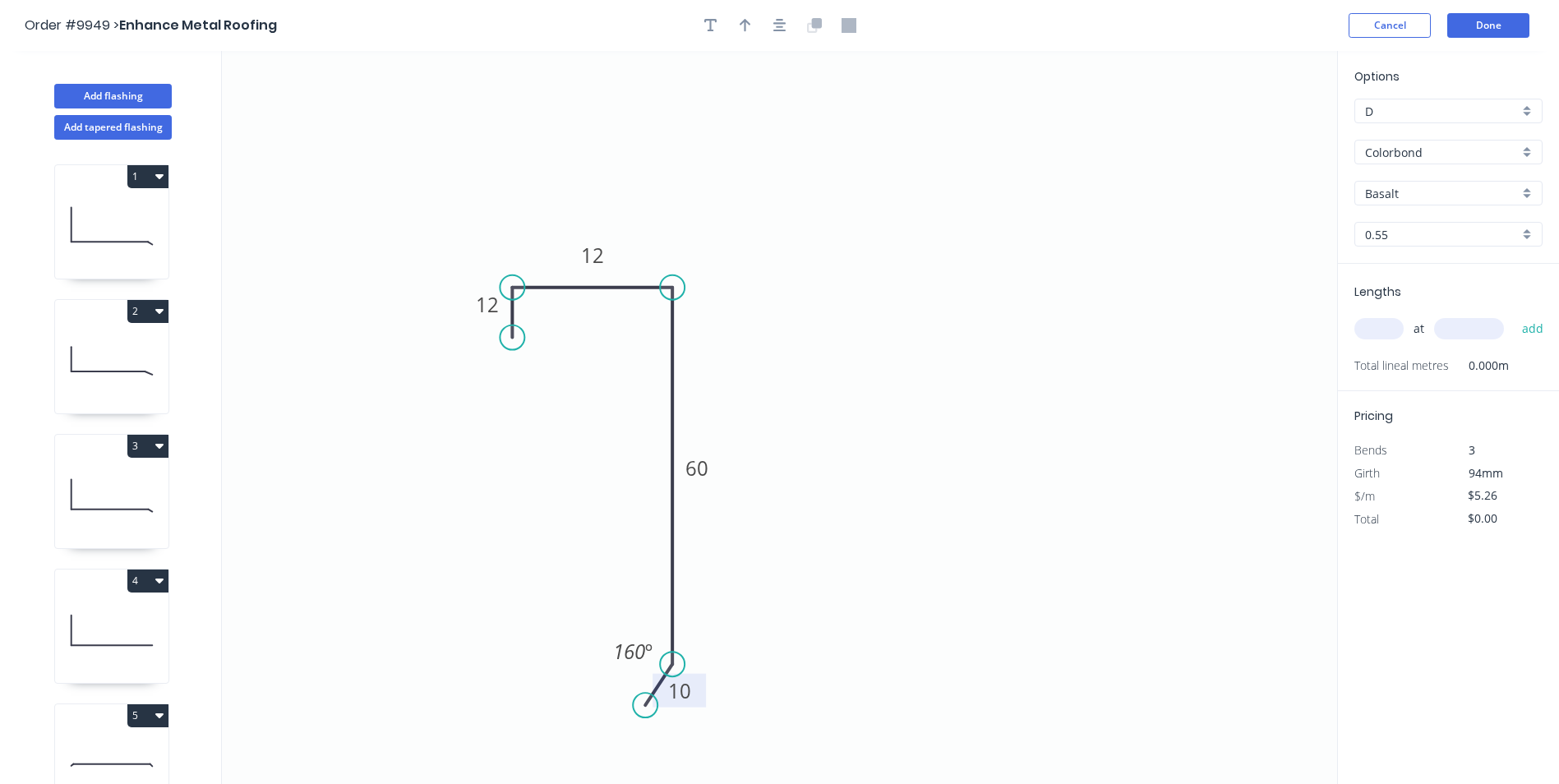
drag, startPoint x: 1117, startPoint y: 355, endPoint x: 1103, endPoint y: 331, distance: 27.8
click at [1116, 351] on icon "0 12 12 60 10 160 º" at bounding box center [779, 417] width 1115 height 733
click at [749, 32] on button "button" at bounding box center [744, 25] width 24 height 24
click at [1251, 123] on icon "0 12 12 60 10 160 º" at bounding box center [779, 417] width 1115 height 733
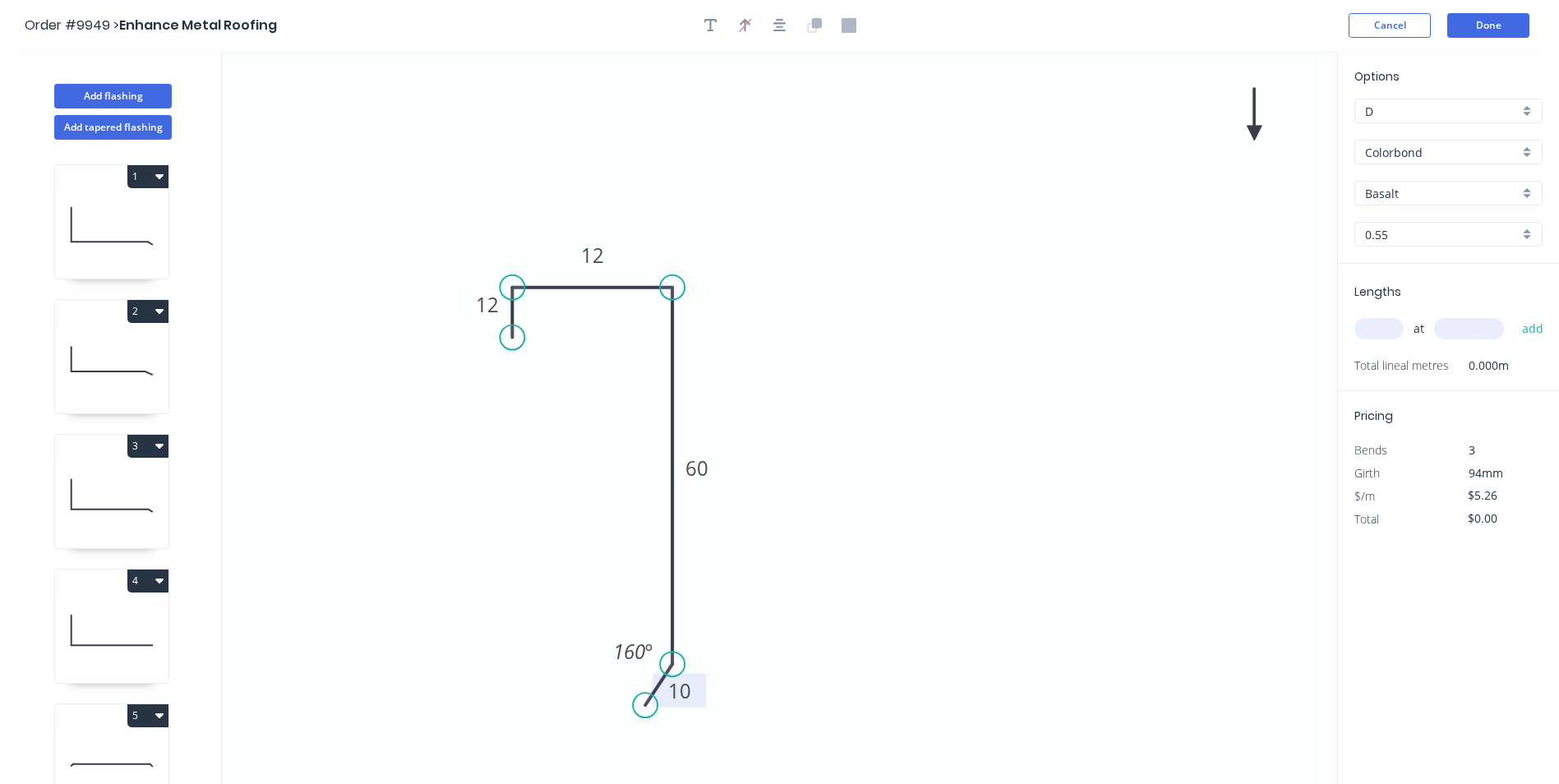
click at [1254, 129] on icon at bounding box center [1254, 114] width 14 height 52
click at [1254, 129] on icon at bounding box center [1268, 120] width 48 height 48
drag, startPoint x: 1254, startPoint y: 129, endPoint x: 1103, endPoint y: 294, distance: 223.7
click at [1103, 294] on icon "0 12 12 60 10 160 º" at bounding box center [779, 417] width 1115 height 733
drag, startPoint x: 1166, startPoint y: 214, endPoint x: 961, endPoint y: 483, distance: 338.2
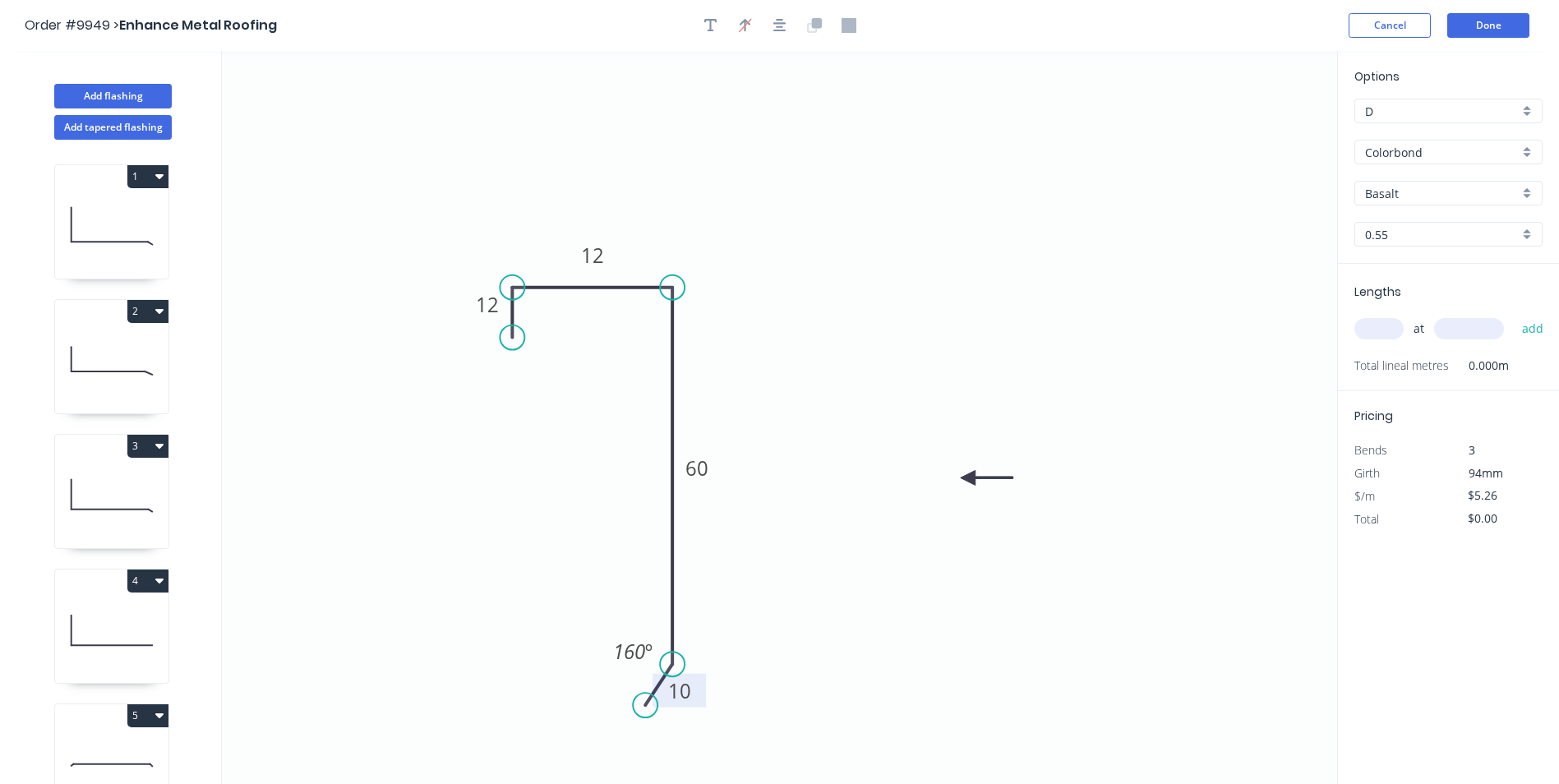
click at [962, 485] on icon at bounding box center [987, 478] width 52 height 14
click at [1427, 192] on input "Basalt" at bounding box center [1442, 193] width 154 height 17
click at [1412, 351] on div "Monument" at bounding box center [1448, 352] width 187 height 29
type input "Monument"
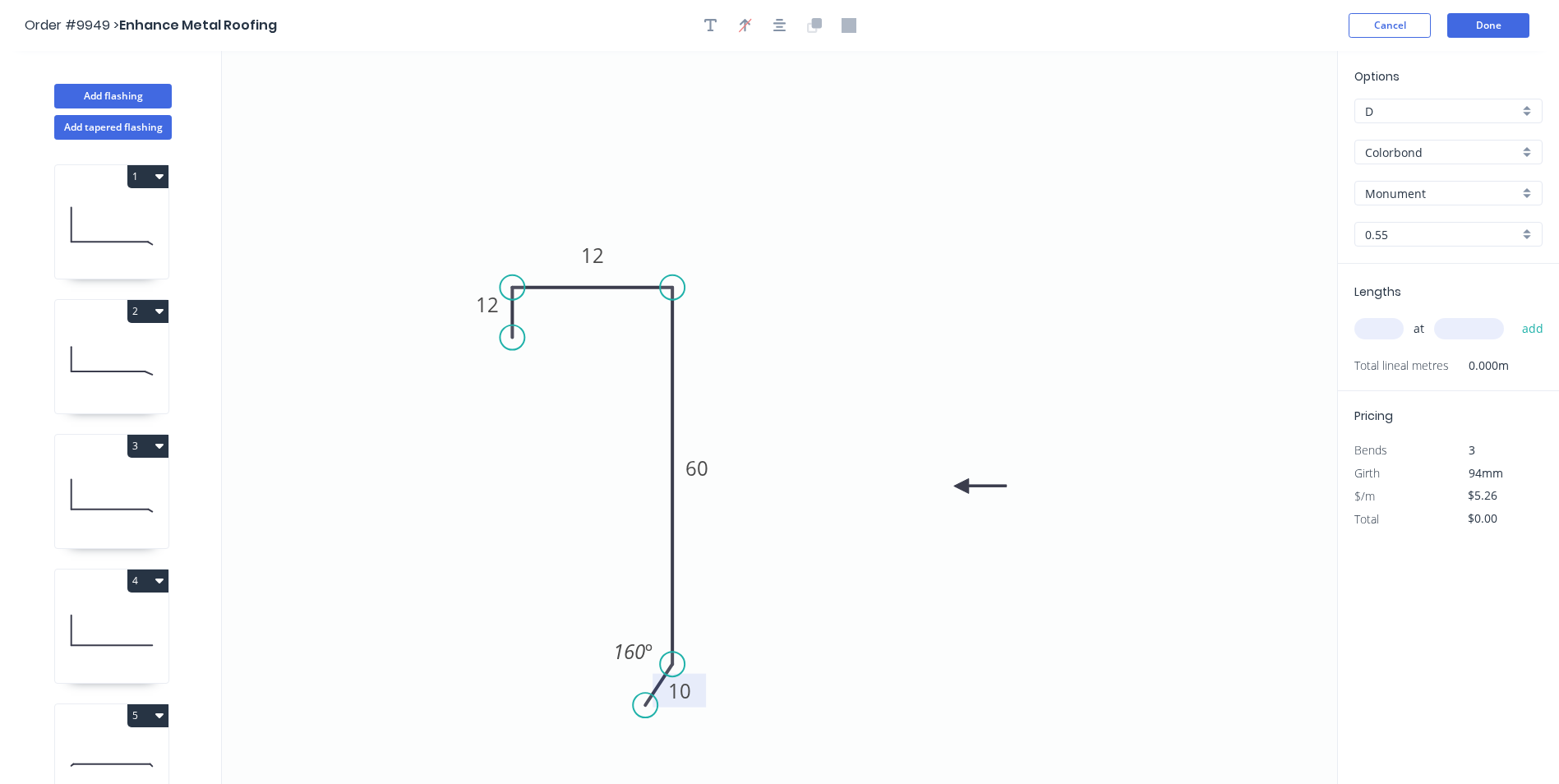
click at [1380, 324] on input "text" at bounding box center [1379, 329] width 50 height 22
type input "1"
type input "2000"
click at [1514, 315] on button "add" at bounding box center [1533, 328] width 39 height 28
type input "$10.52"
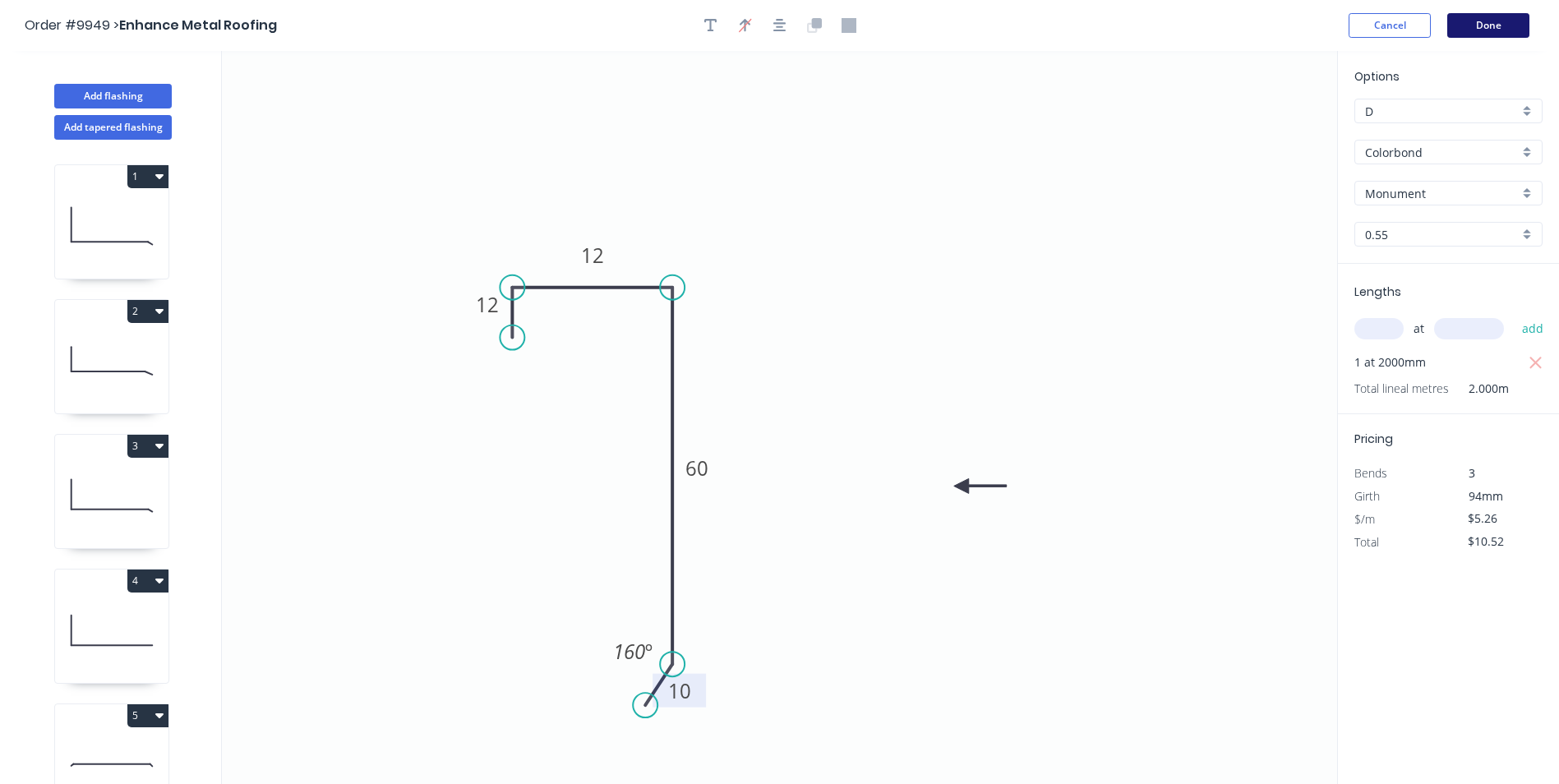
click at [1485, 30] on button "Done" at bounding box center [1488, 25] width 82 height 24
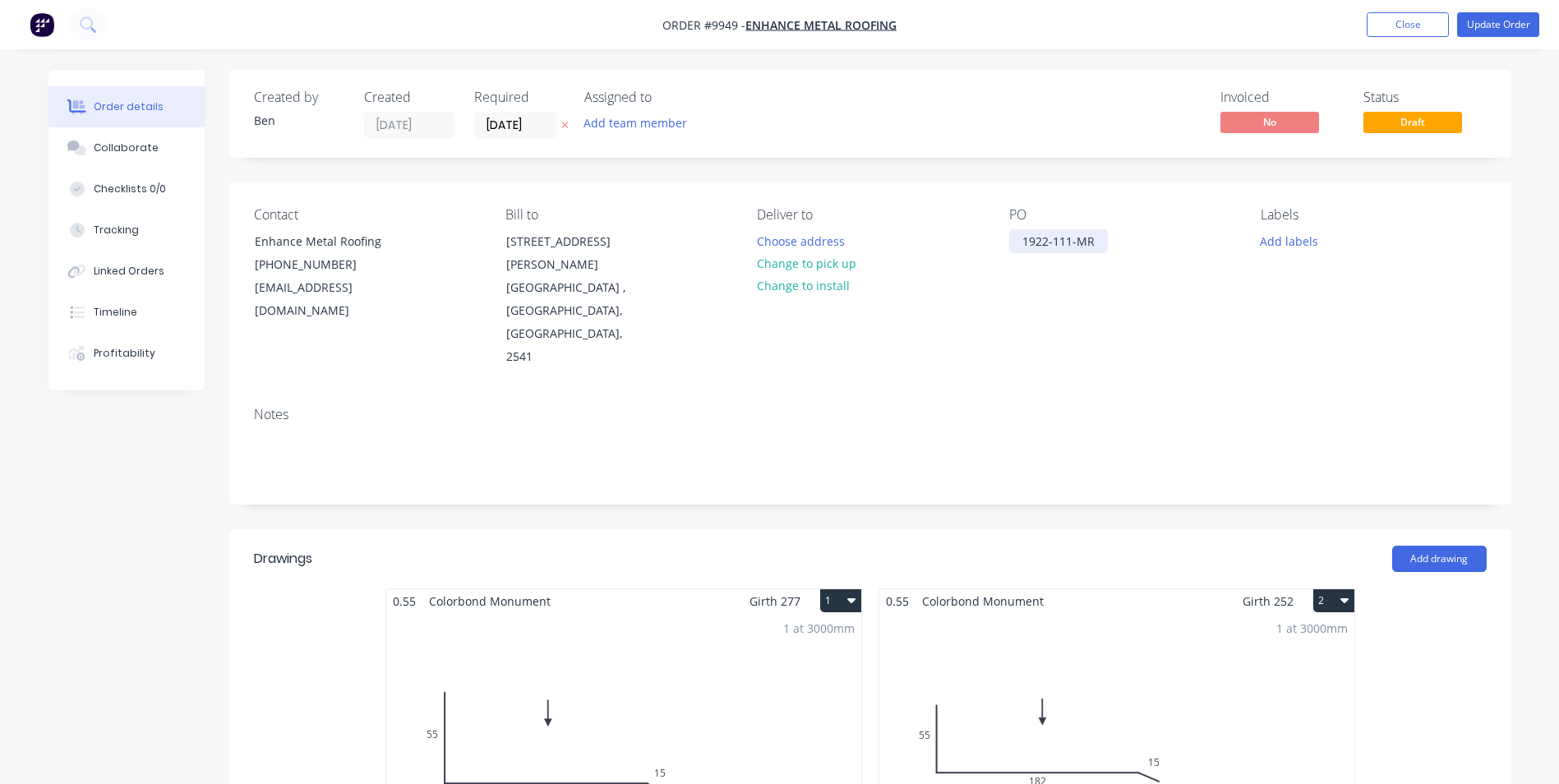
click at [1067, 241] on div "1922-111-MR" at bounding box center [1058, 241] width 98 height 23
click at [1069, 241] on div "1922-111-MR" at bounding box center [1058, 241] width 98 height 23
click at [1128, 302] on div "PO 1922-112-MR" at bounding box center [1122, 288] width 225 height 162
click at [1486, 25] on button "Update Order" at bounding box center [1498, 24] width 82 height 24
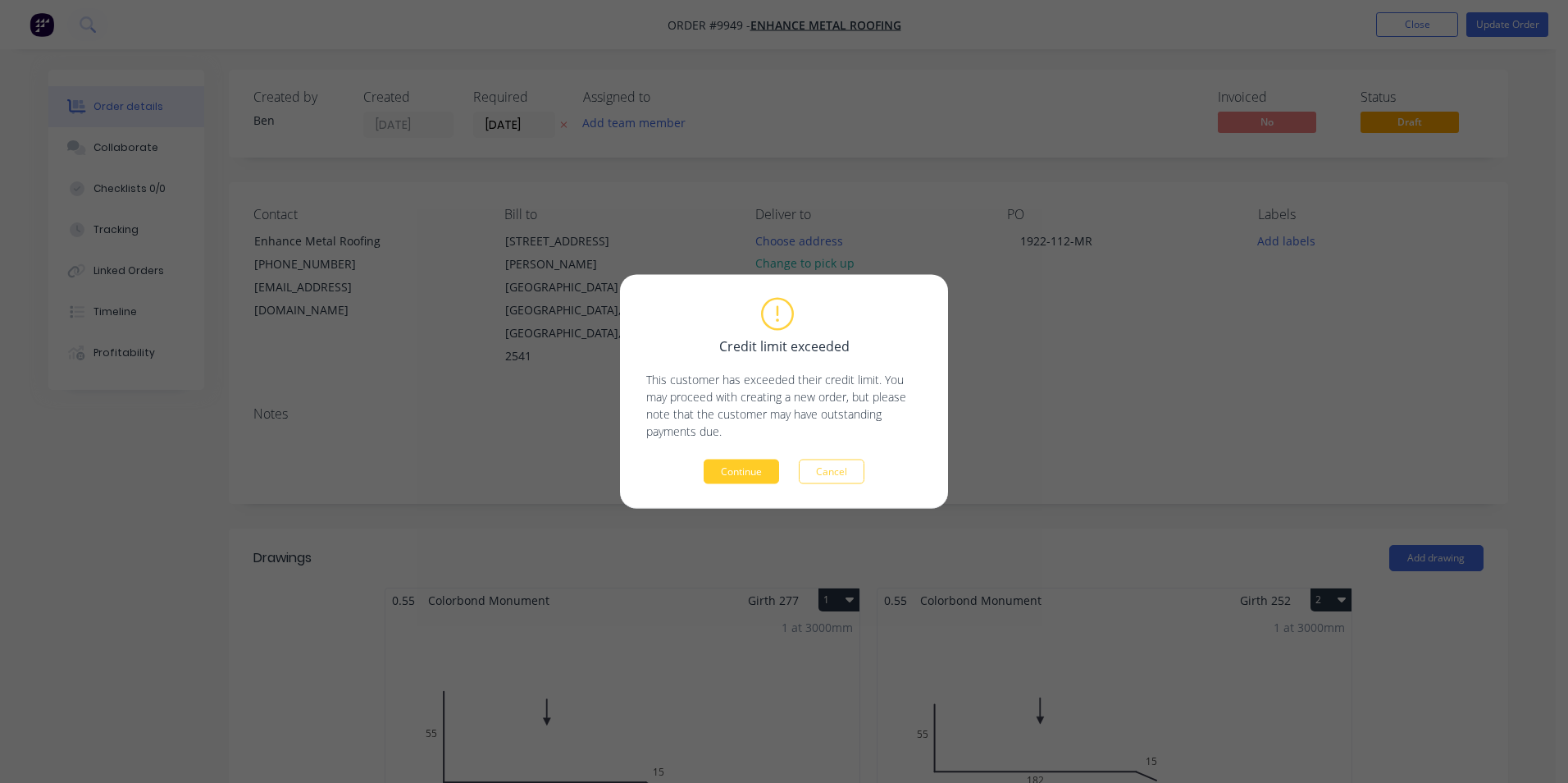
click at [748, 470] on button "Continue" at bounding box center [741, 472] width 76 height 24
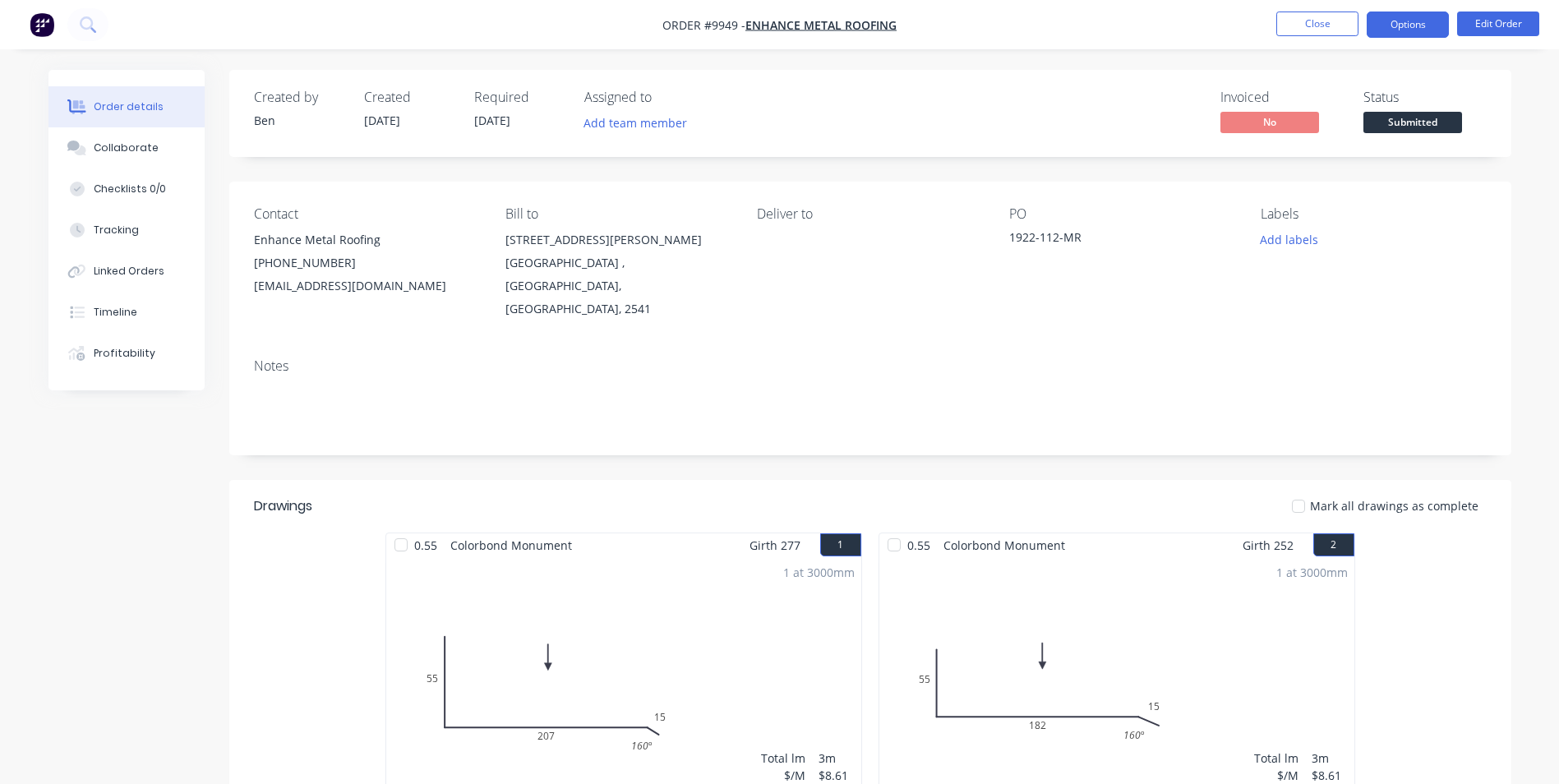
click at [1381, 25] on button "Options" at bounding box center [1407, 24] width 82 height 26
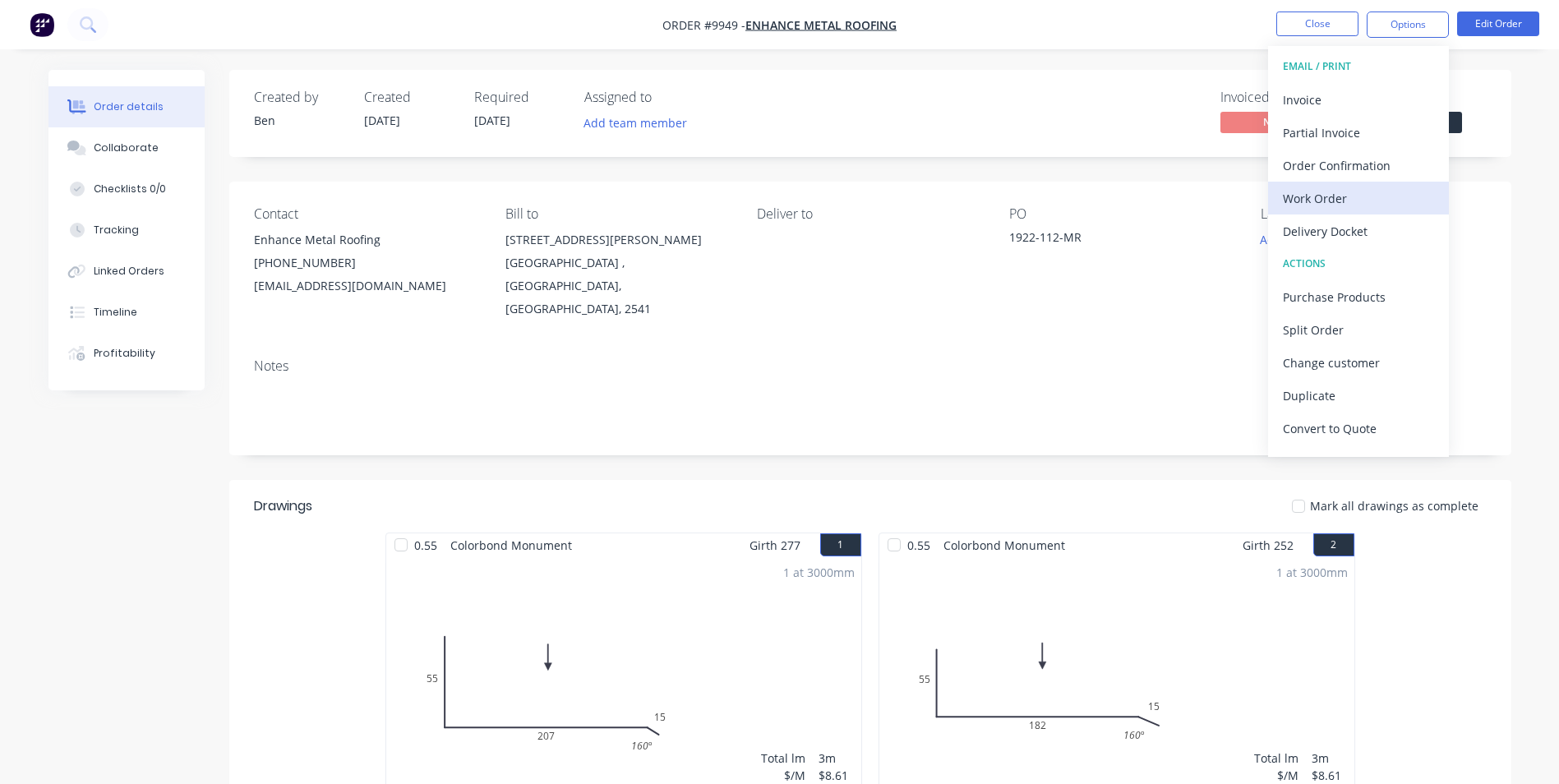
click at [1346, 198] on div "Work Order" at bounding box center [1358, 198] width 151 height 23
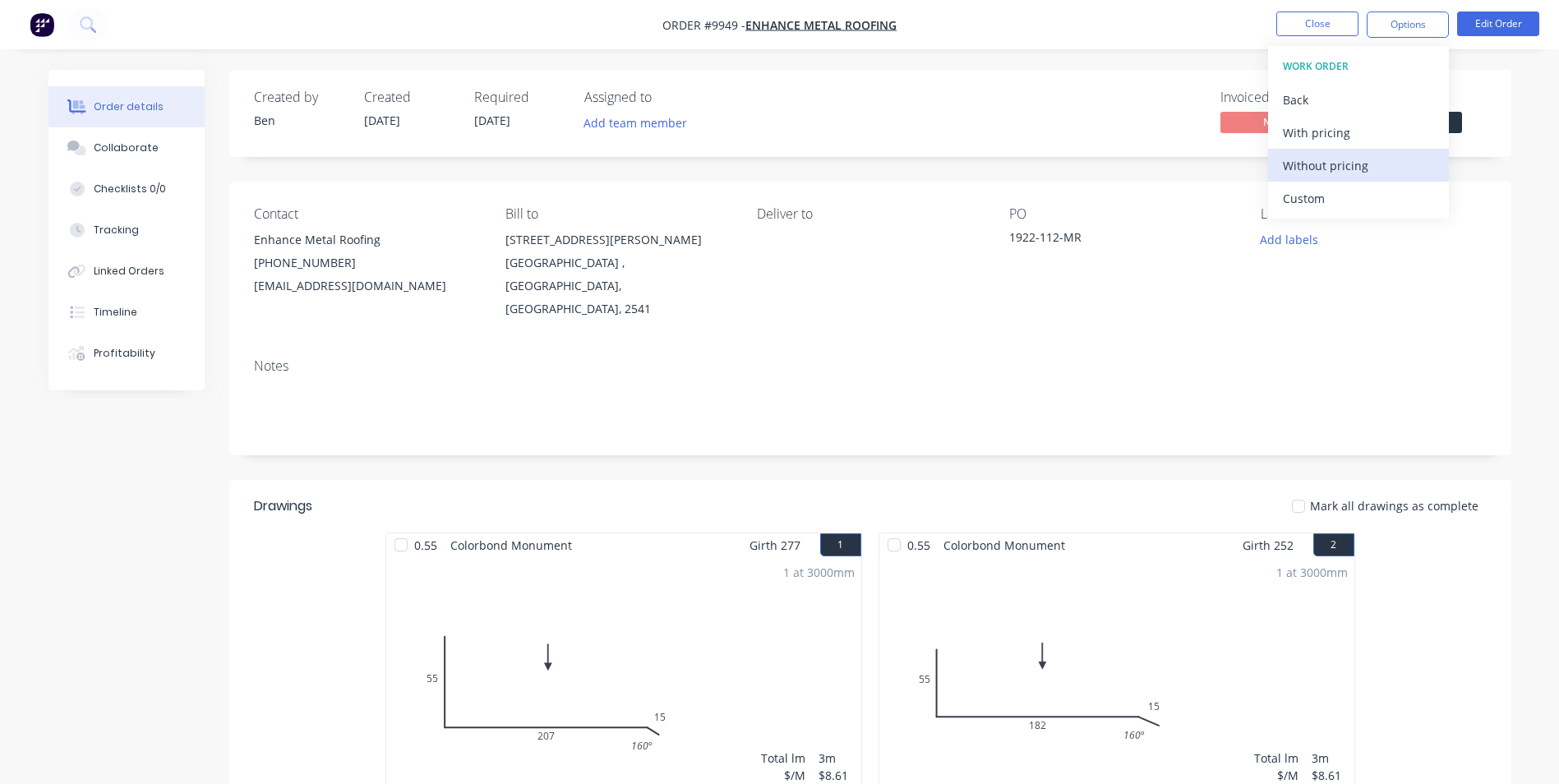
click at [1328, 162] on div "Without pricing" at bounding box center [1358, 166] width 151 height 23
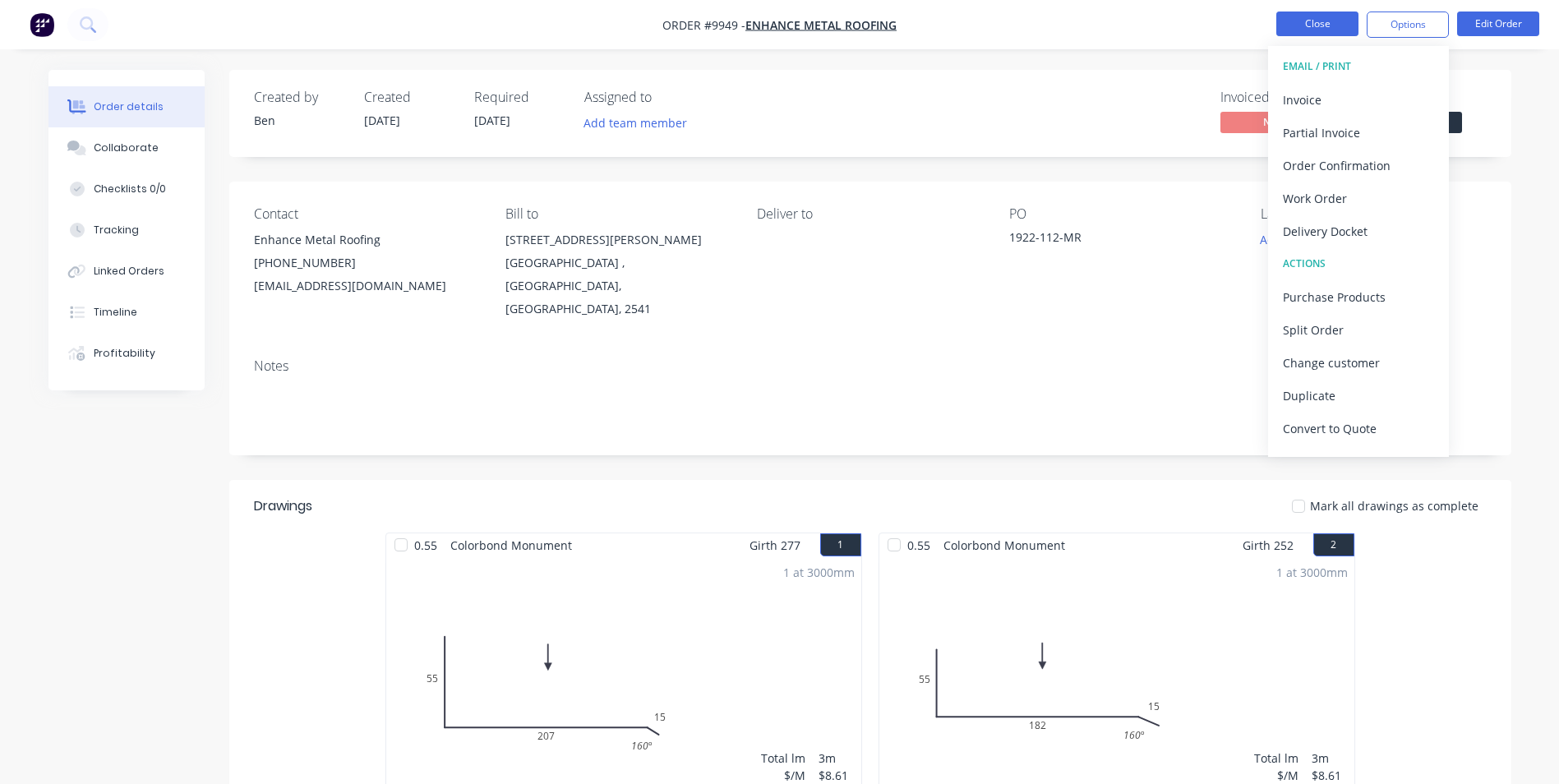
click at [1313, 27] on button "Close" at bounding box center [1317, 23] width 82 height 24
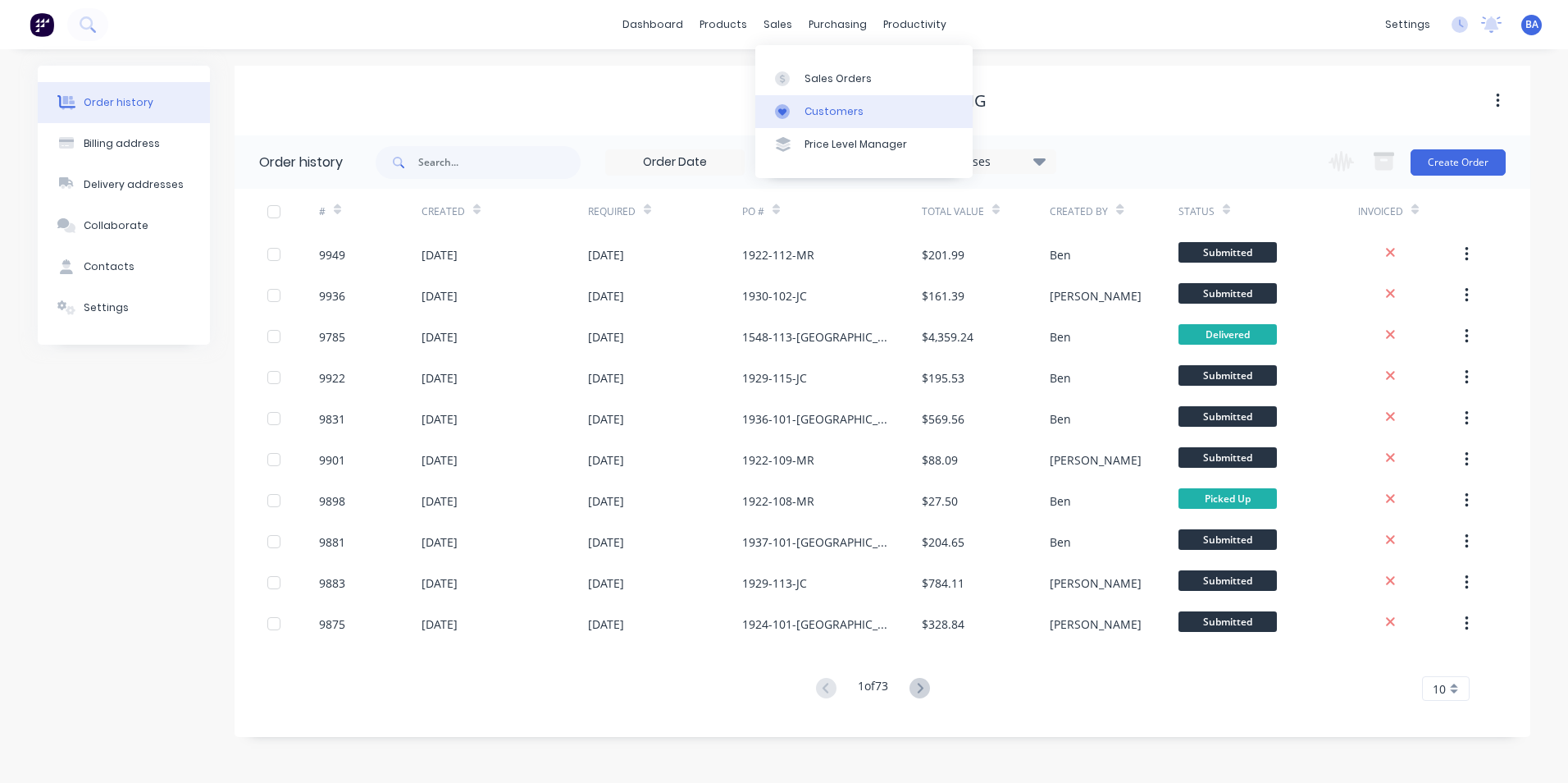
click at [793, 110] on div at bounding box center [787, 112] width 24 height 14
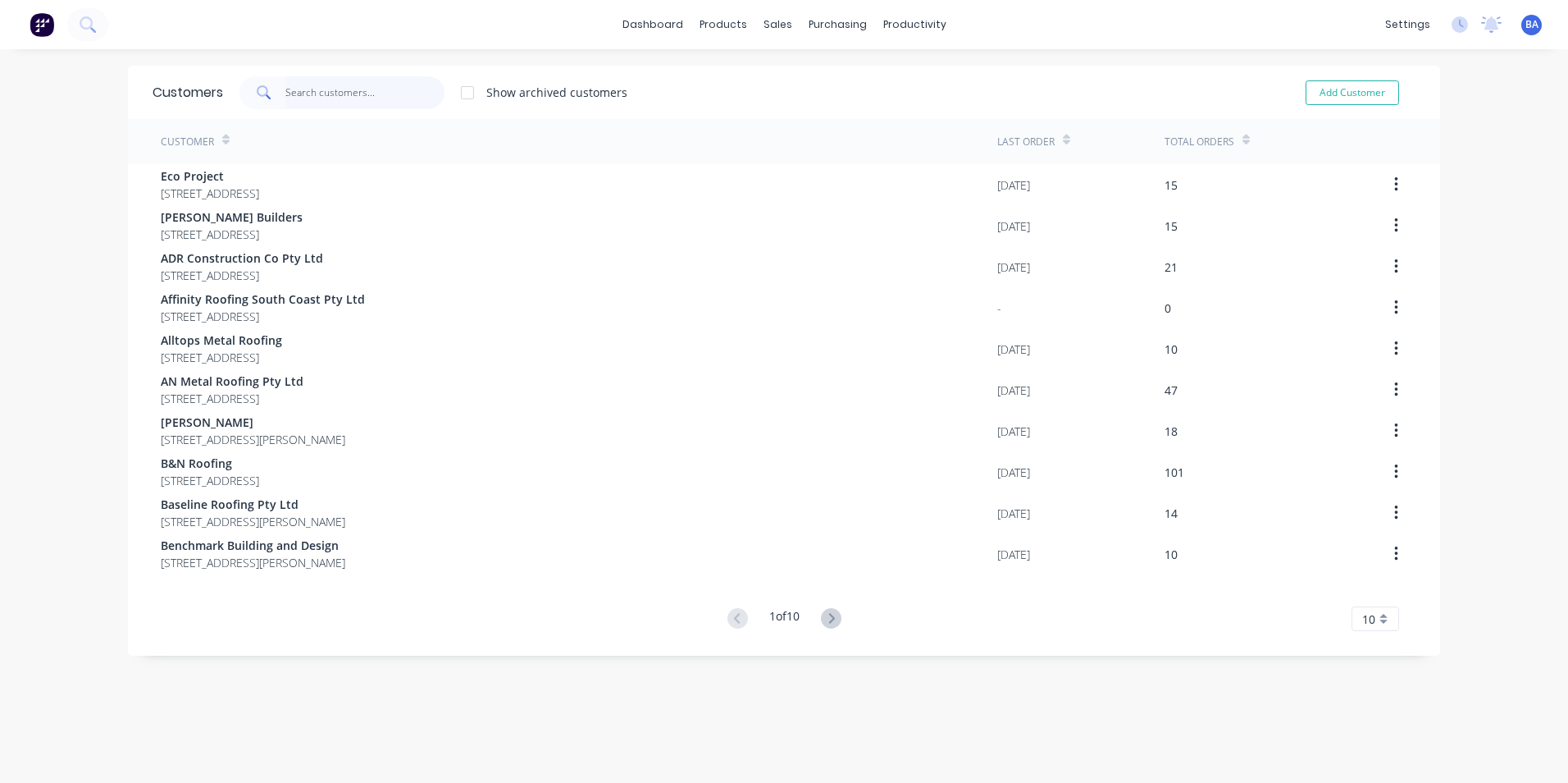
click at [316, 93] on input "text" at bounding box center [365, 93] width 160 height 32
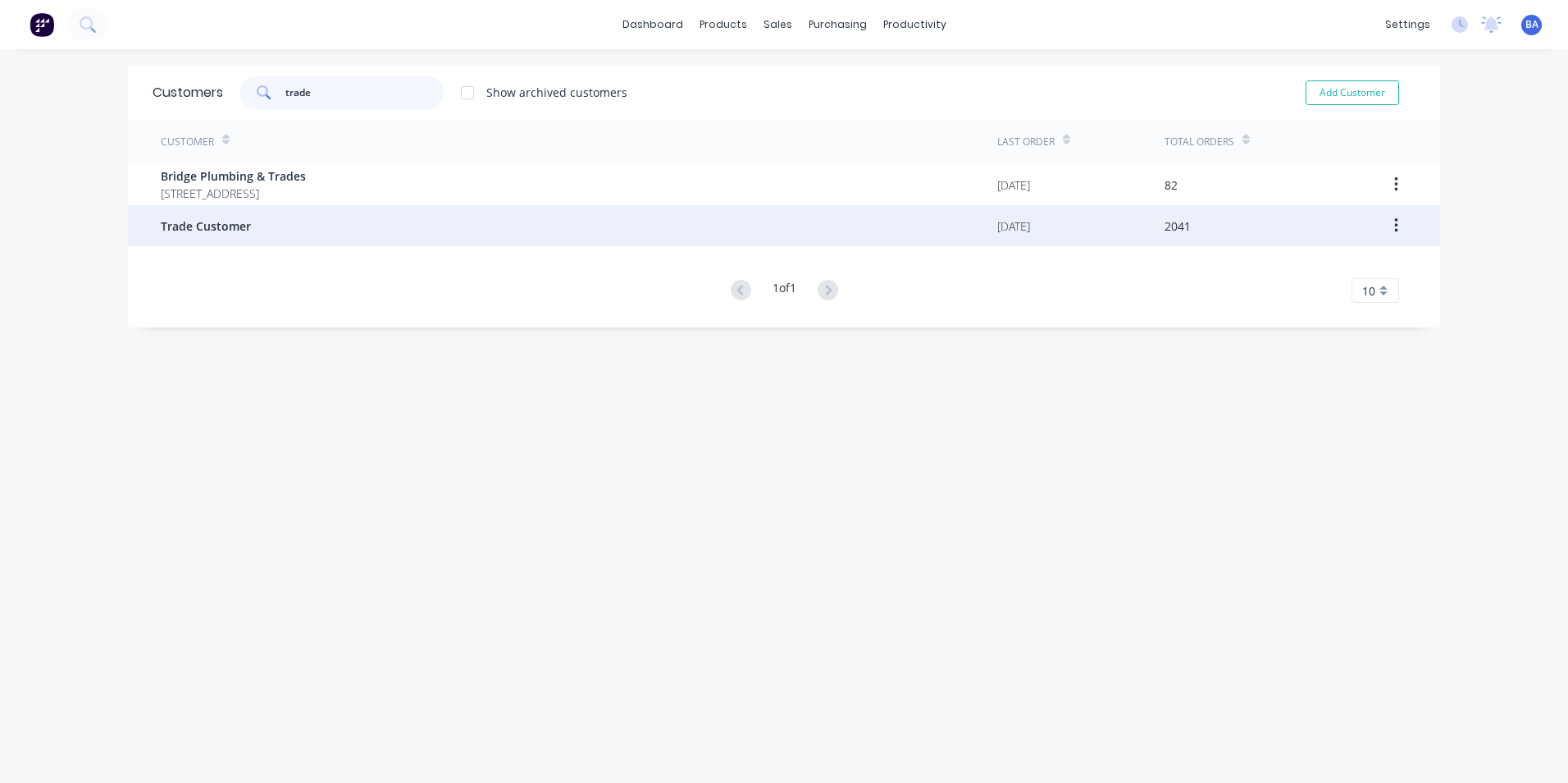
type input "trade"
click at [211, 230] on span "Trade Customer" at bounding box center [206, 226] width 90 height 17
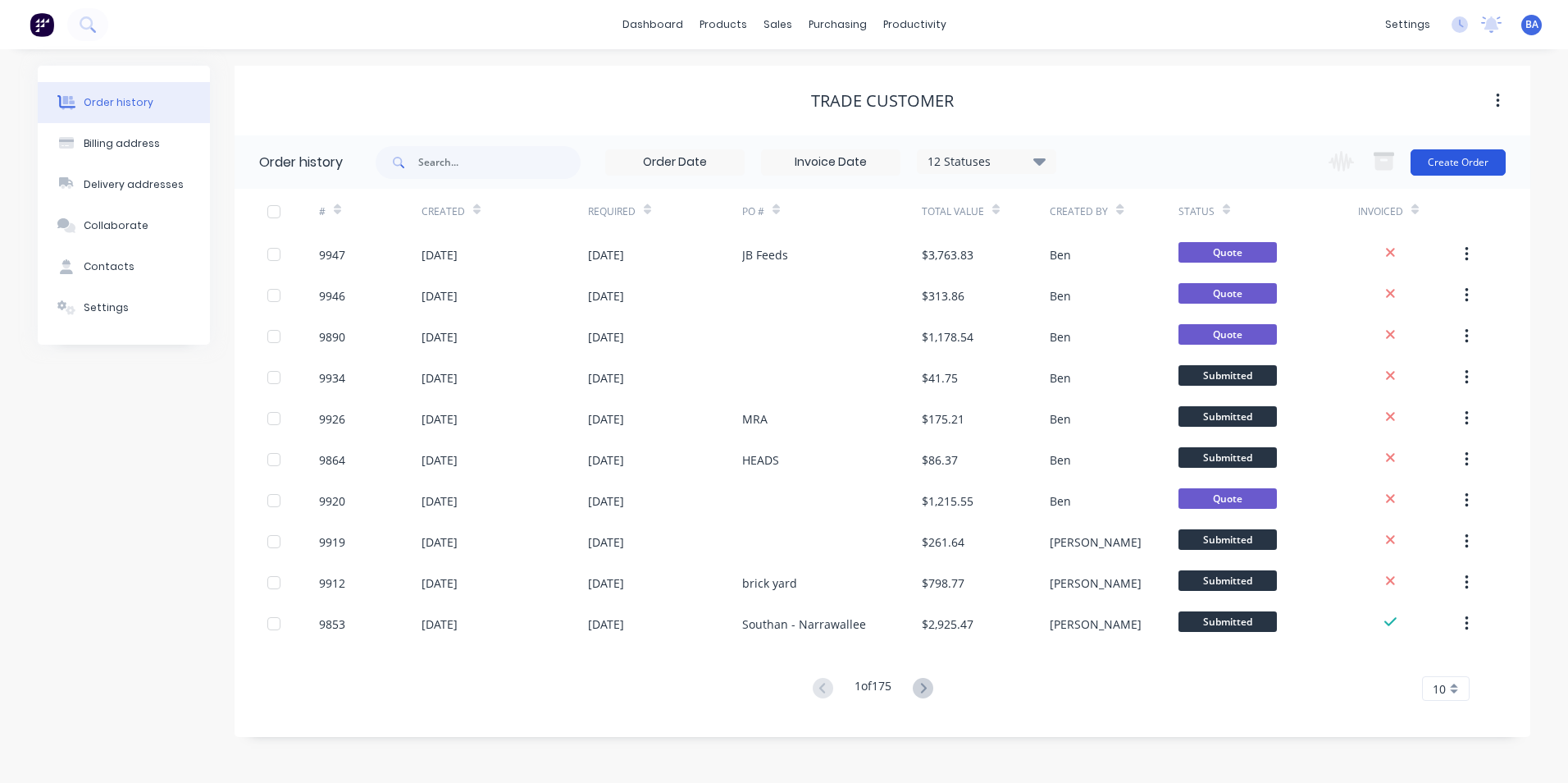
click at [1464, 160] on button "Create Order" at bounding box center [1458, 162] width 95 height 26
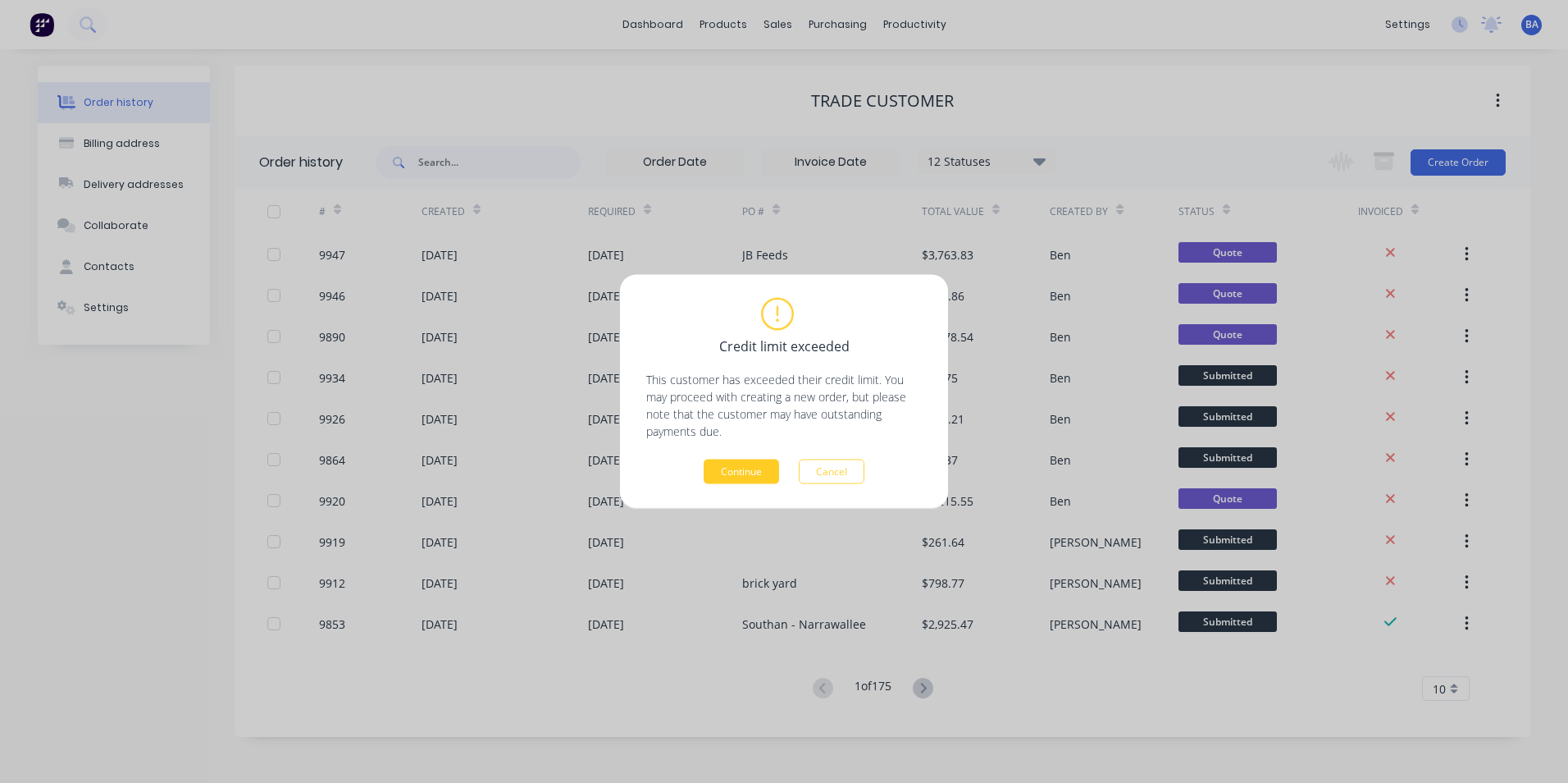
click at [727, 466] on button "Continue" at bounding box center [741, 472] width 76 height 24
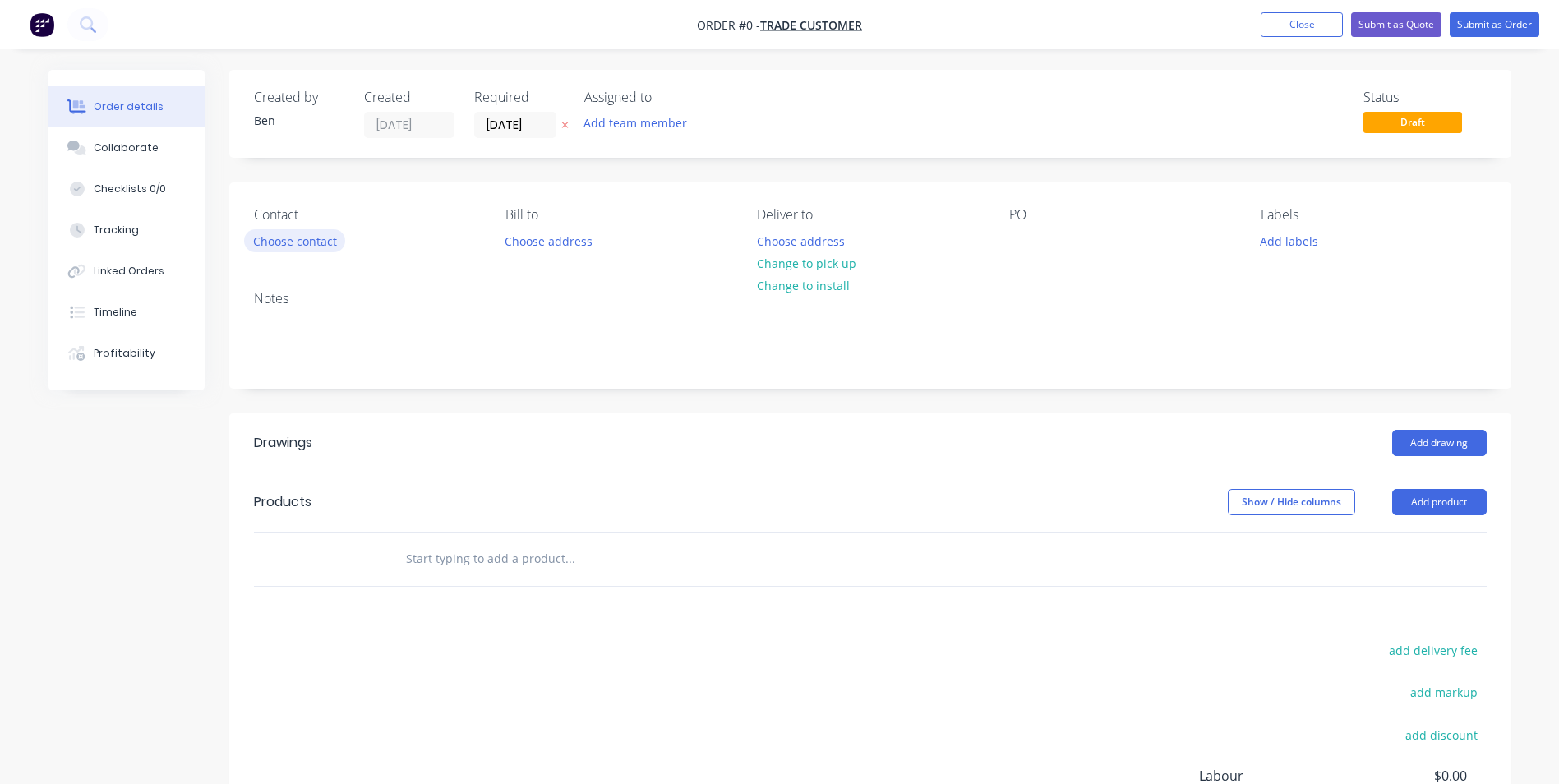
click at [296, 238] on button "Choose contact" at bounding box center [295, 240] width 101 height 23
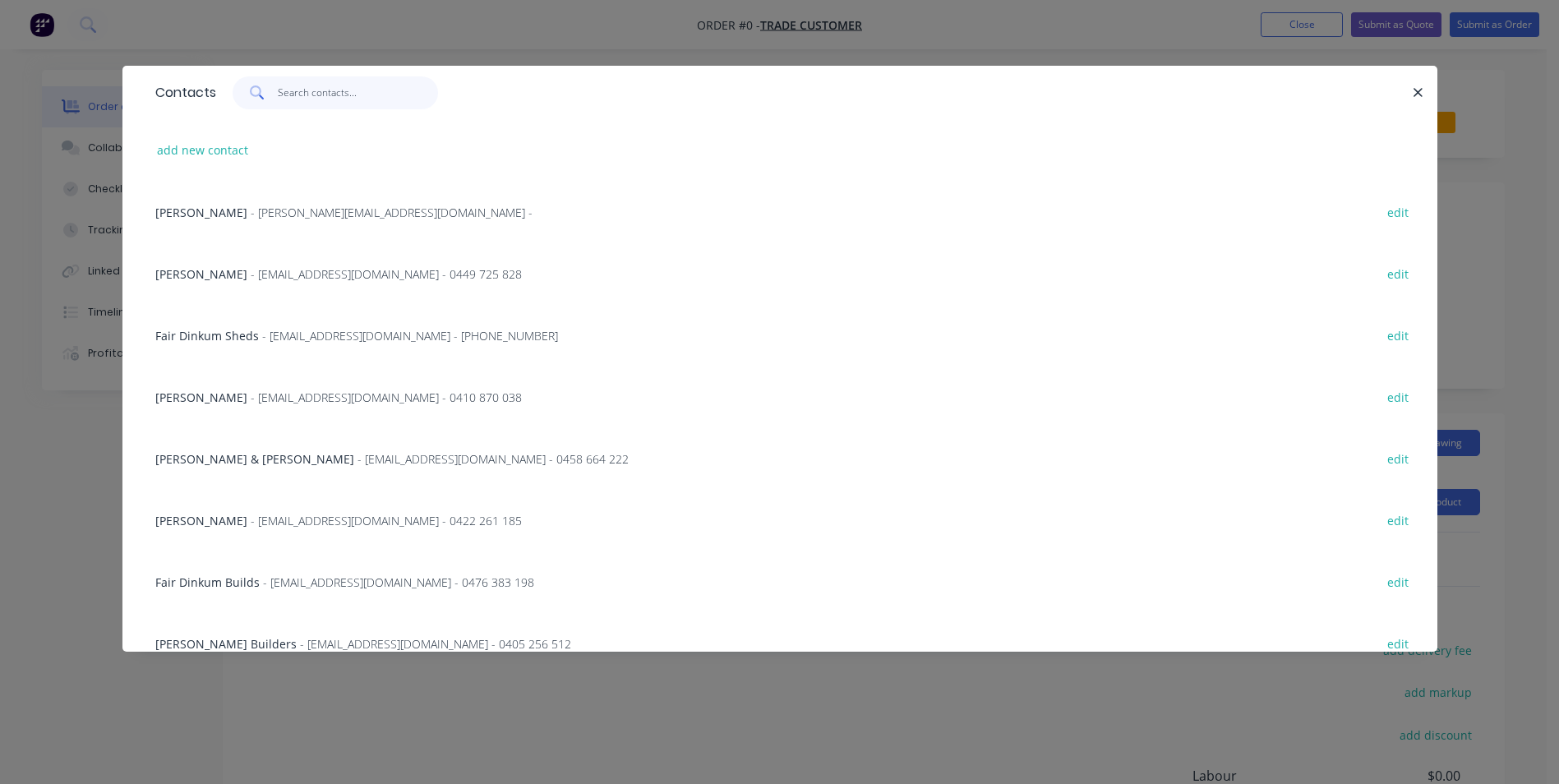
click at [302, 88] on input "text" at bounding box center [358, 93] width 160 height 32
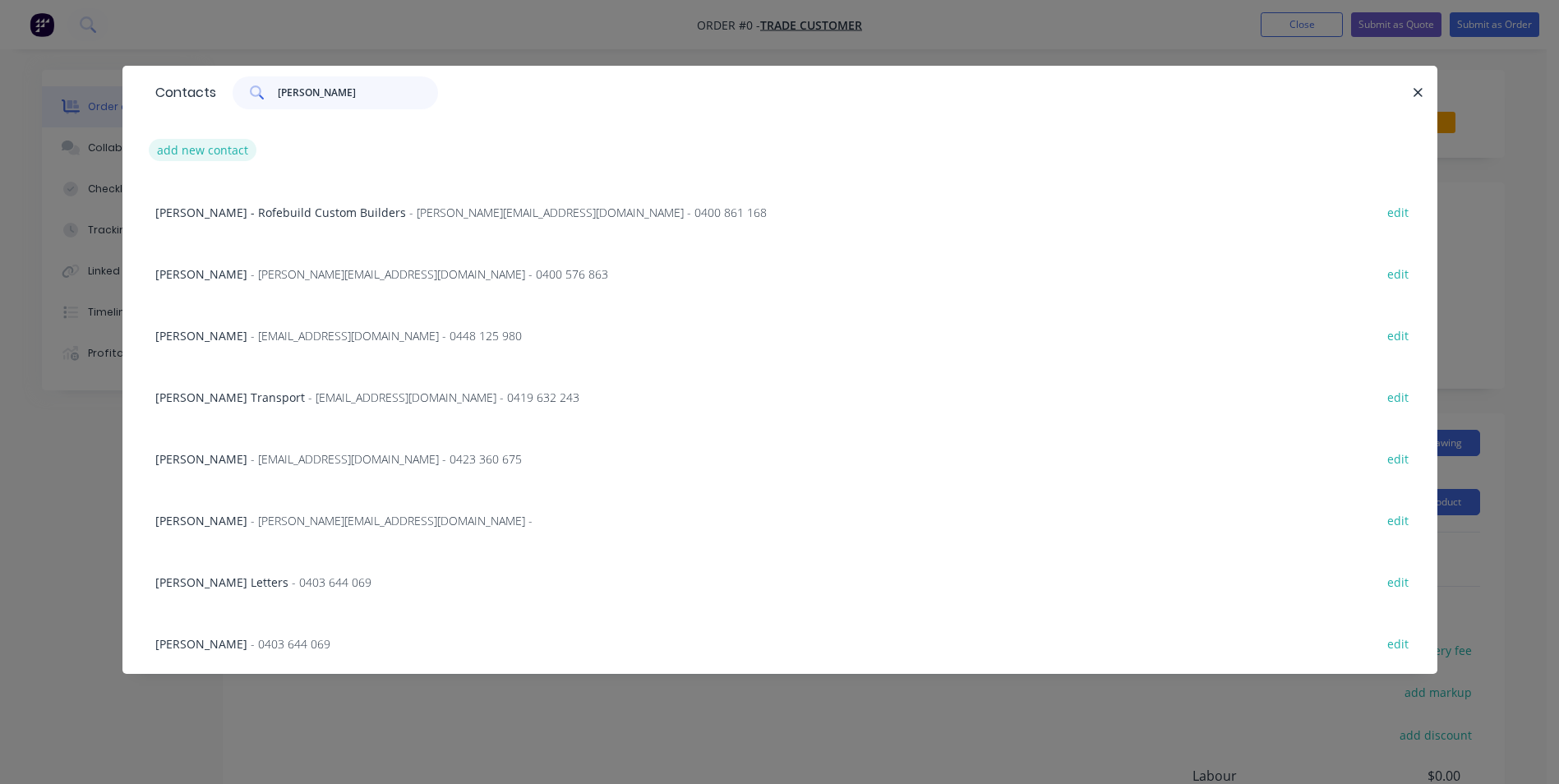
type input "tom"
click at [224, 146] on button "add new contact" at bounding box center [203, 150] width 108 height 23
select select "AU"
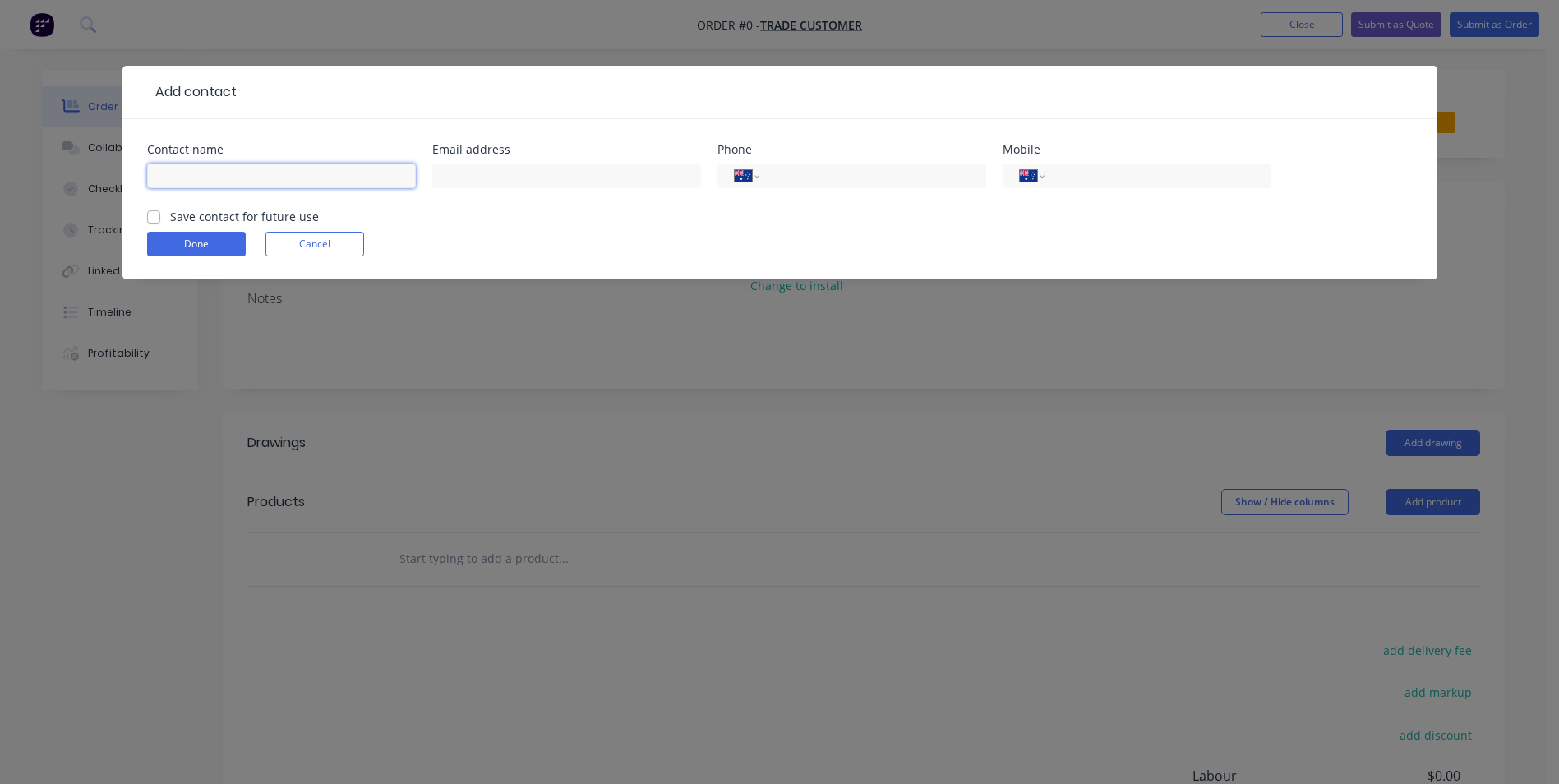
click at [215, 171] on input "text" at bounding box center [281, 175] width 269 height 24
type input "tommy"
click at [1081, 175] on input "tel" at bounding box center [1154, 176] width 197 height 19
type input "0477 109 684"
click at [217, 241] on button "Done" at bounding box center [196, 243] width 98 height 24
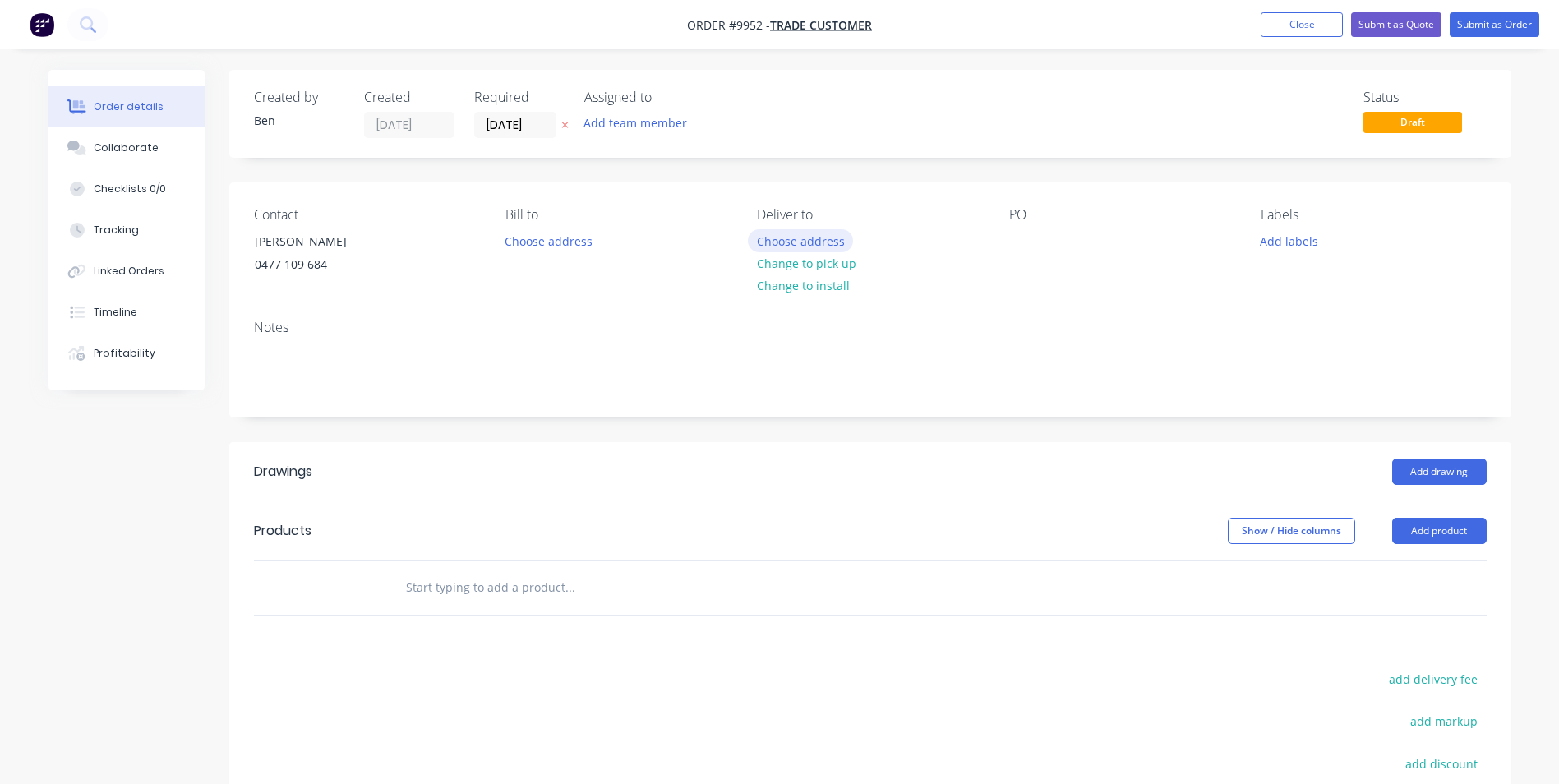
click at [825, 236] on button "Choose address" at bounding box center [800, 240] width 105 height 23
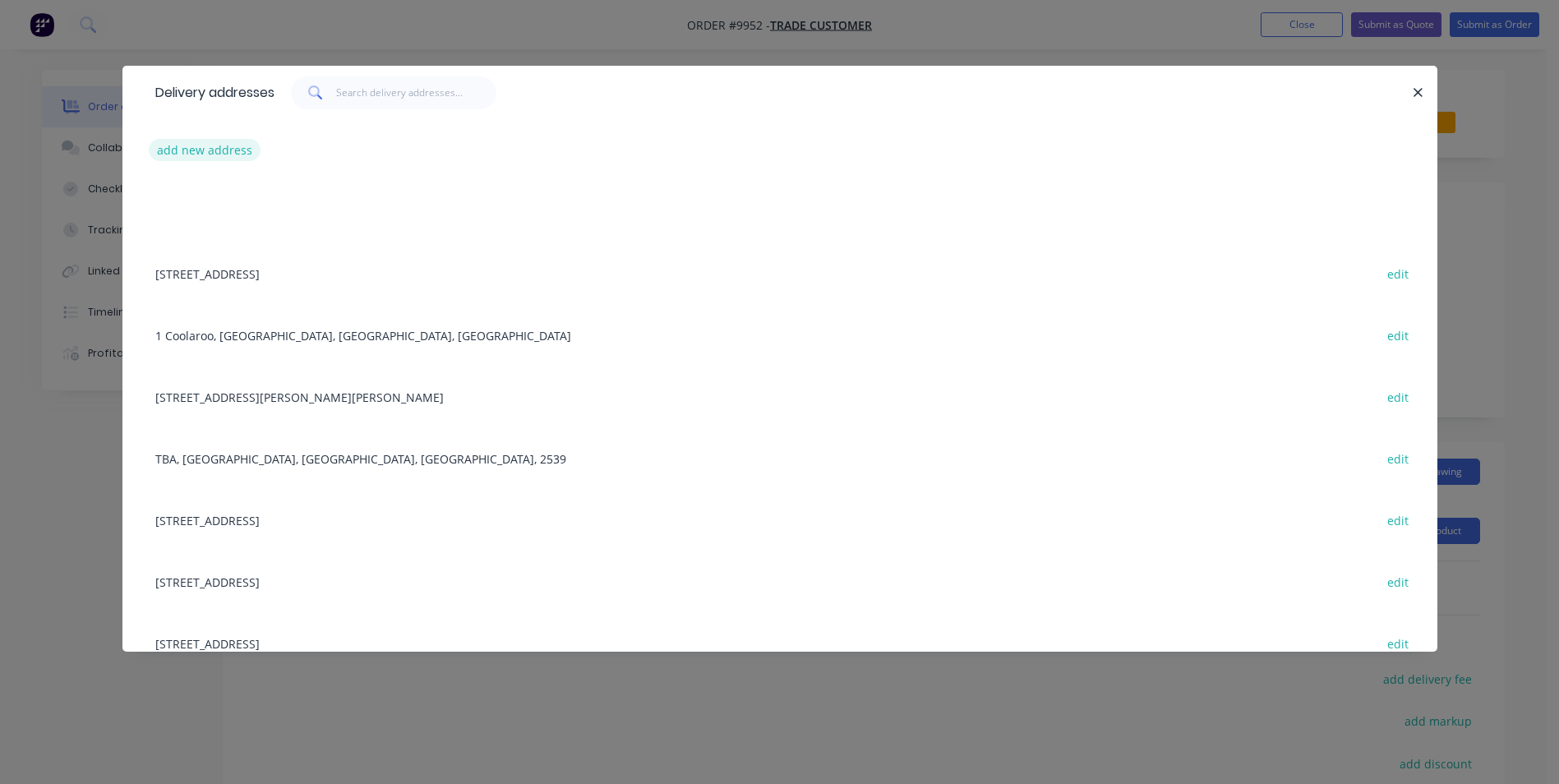
click at [226, 146] on button "add new address" at bounding box center [205, 150] width 113 height 23
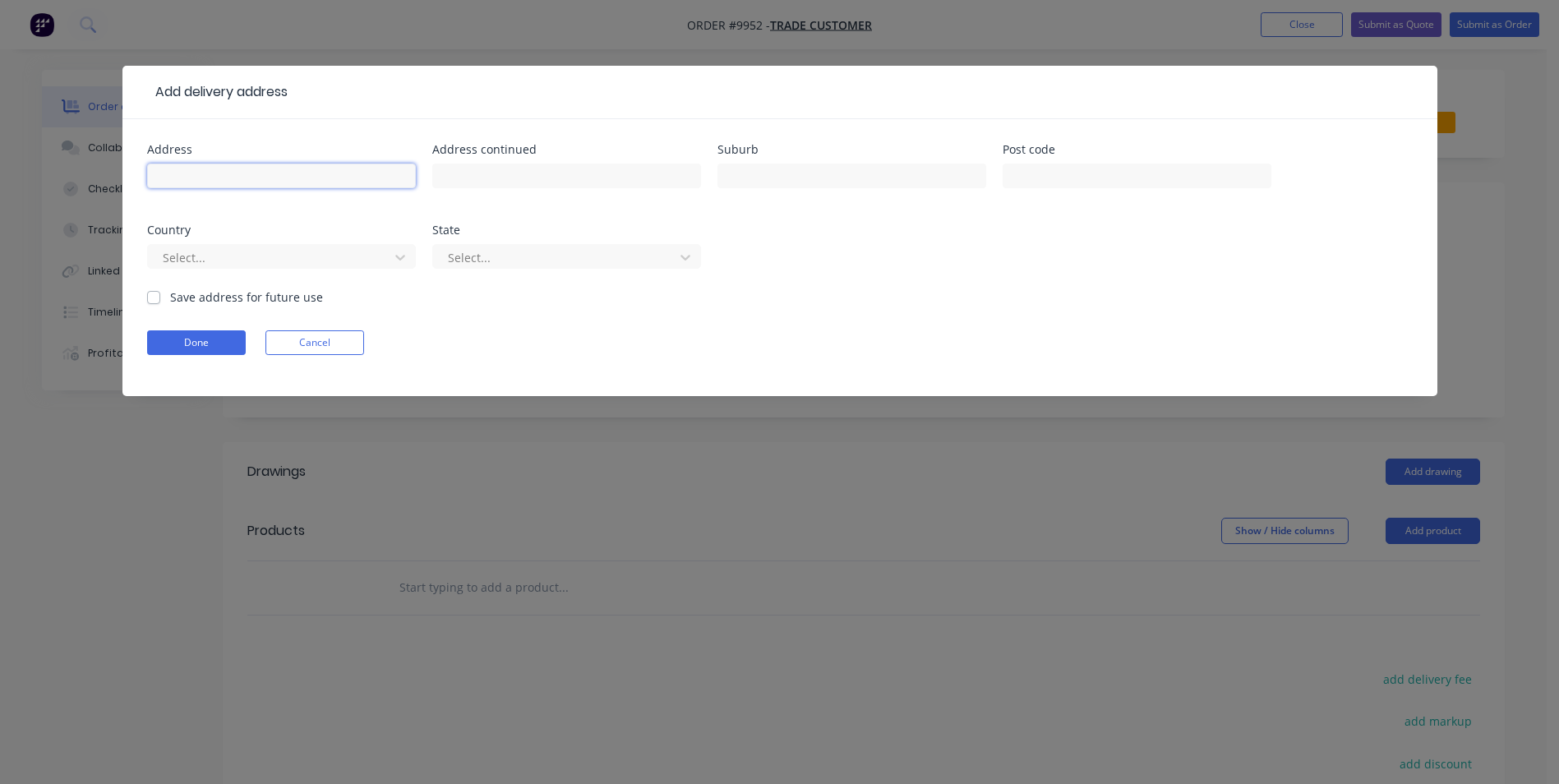
click at [211, 178] on input "text" at bounding box center [281, 175] width 269 height 24
type input "TBA"
click at [221, 342] on button "Done" at bounding box center [196, 342] width 98 height 24
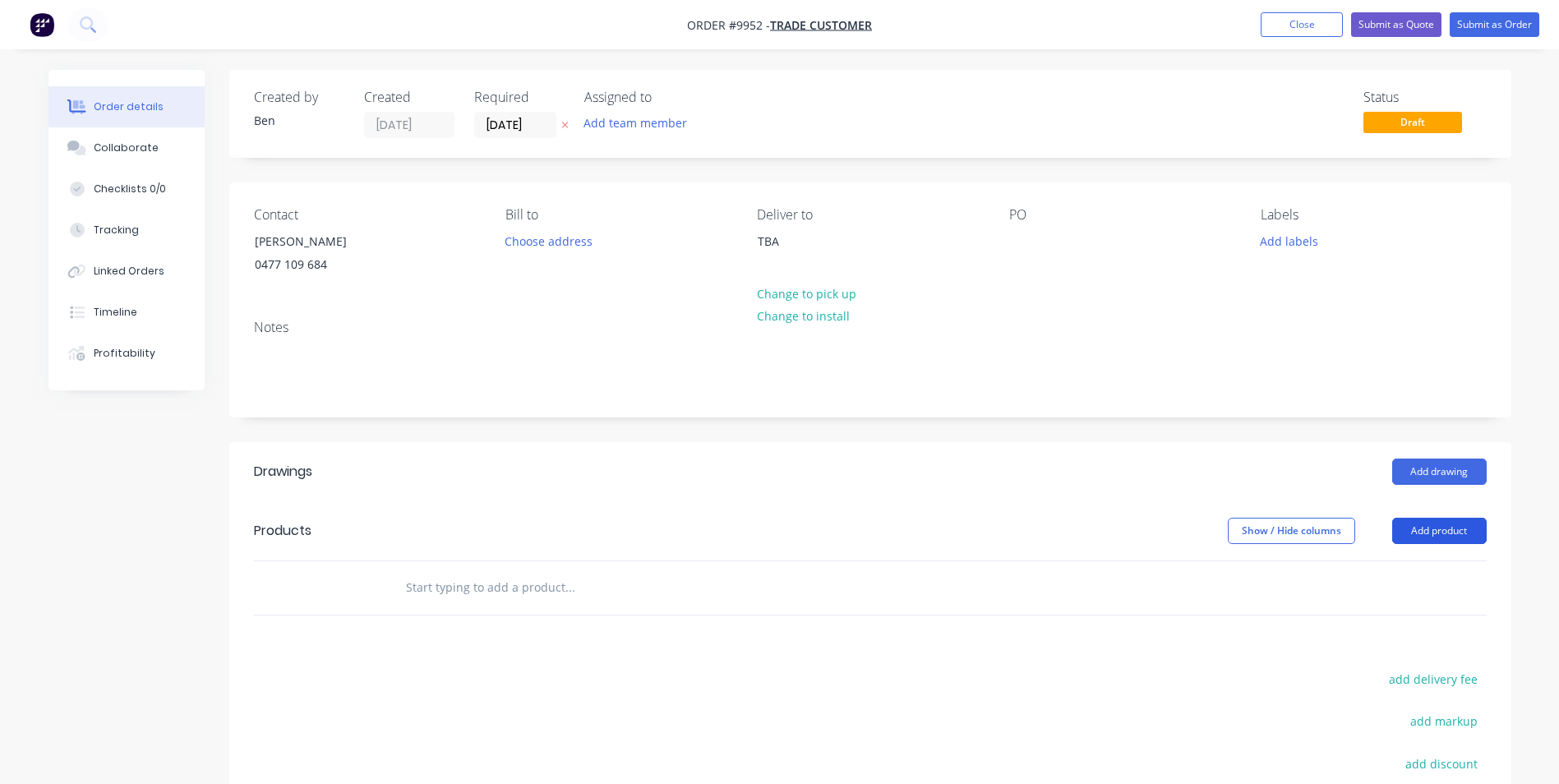
click at [1423, 524] on button "Add product" at bounding box center [1439, 530] width 95 height 26
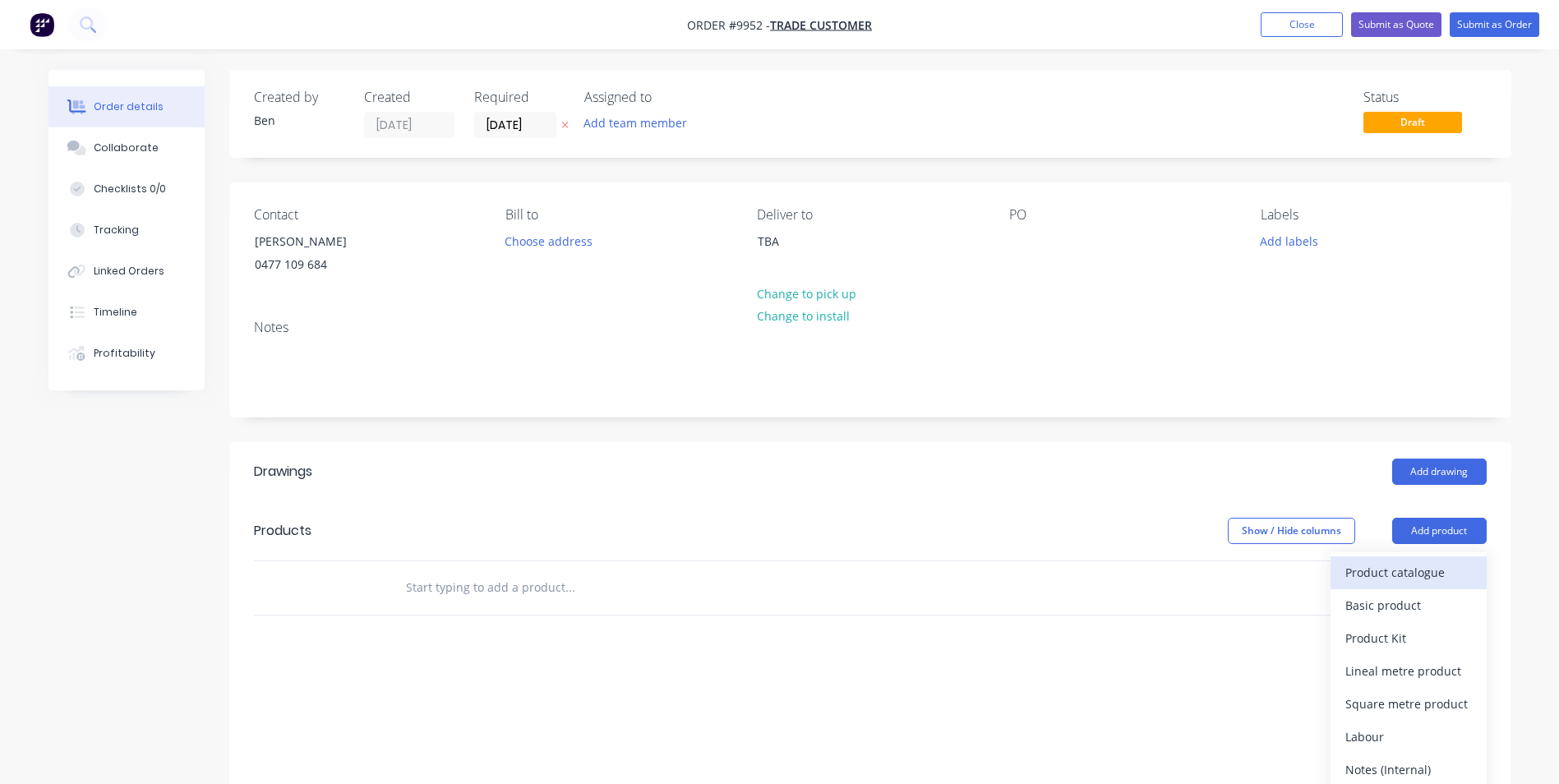
click at [1415, 562] on div "Product catalogue" at bounding box center [1409, 572] width 126 height 23
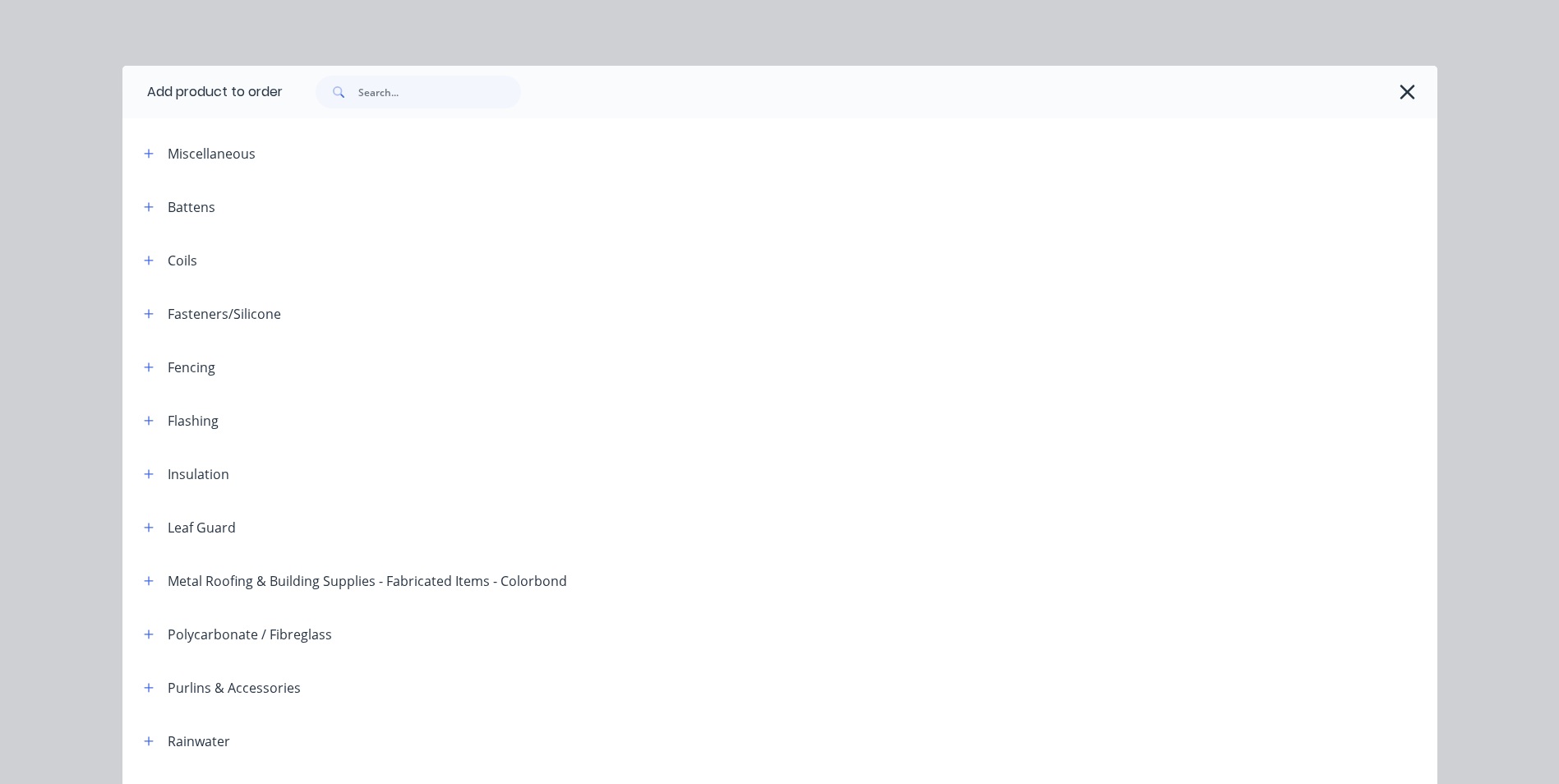
click at [351, 92] on span at bounding box center [336, 92] width 42 height 32
click at [384, 92] on input "text" at bounding box center [440, 92] width 163 height 32
type input "fre"
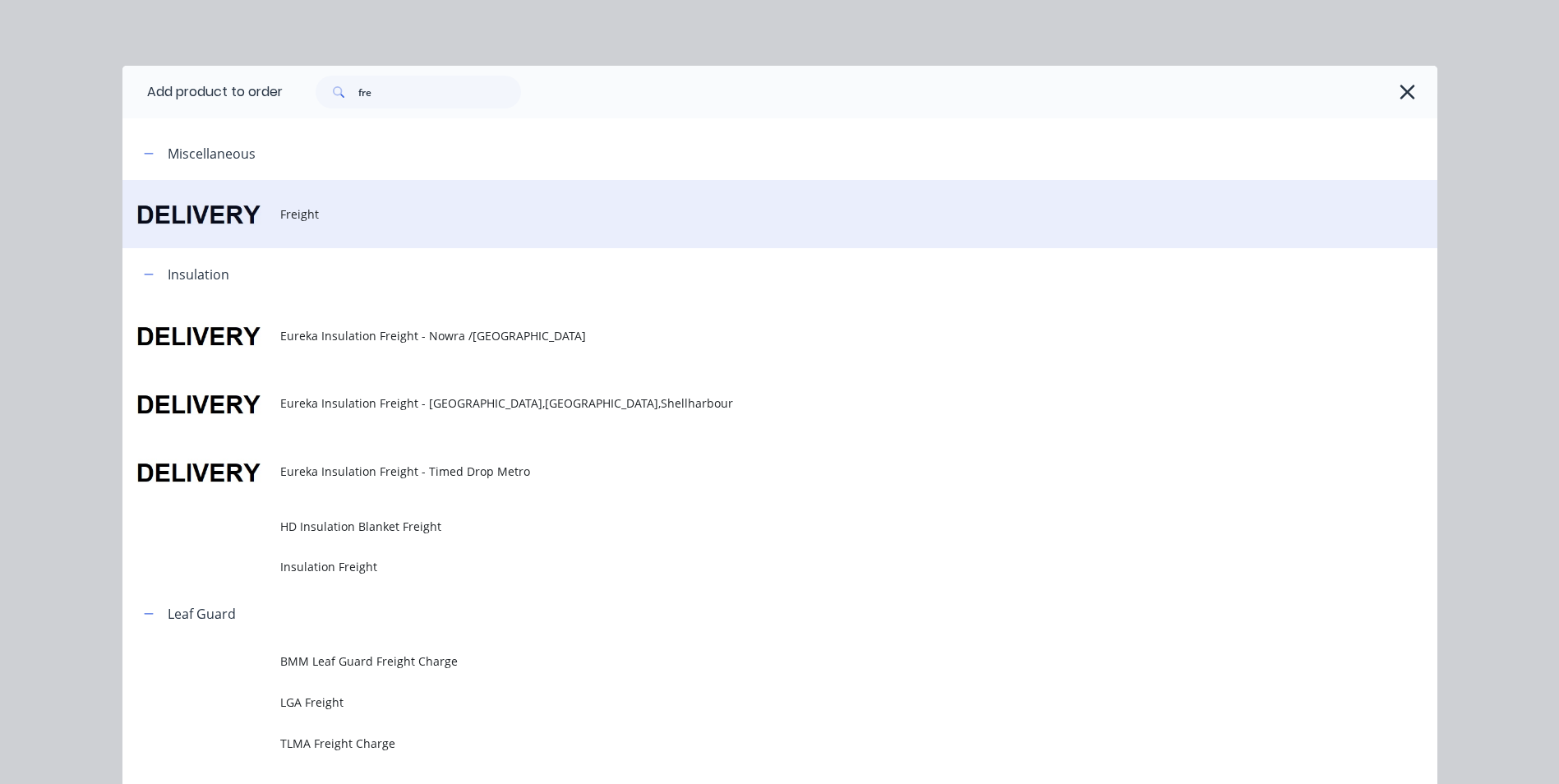
click at [219, 212] on td at bounding box center [201, 214] width 158 height 68
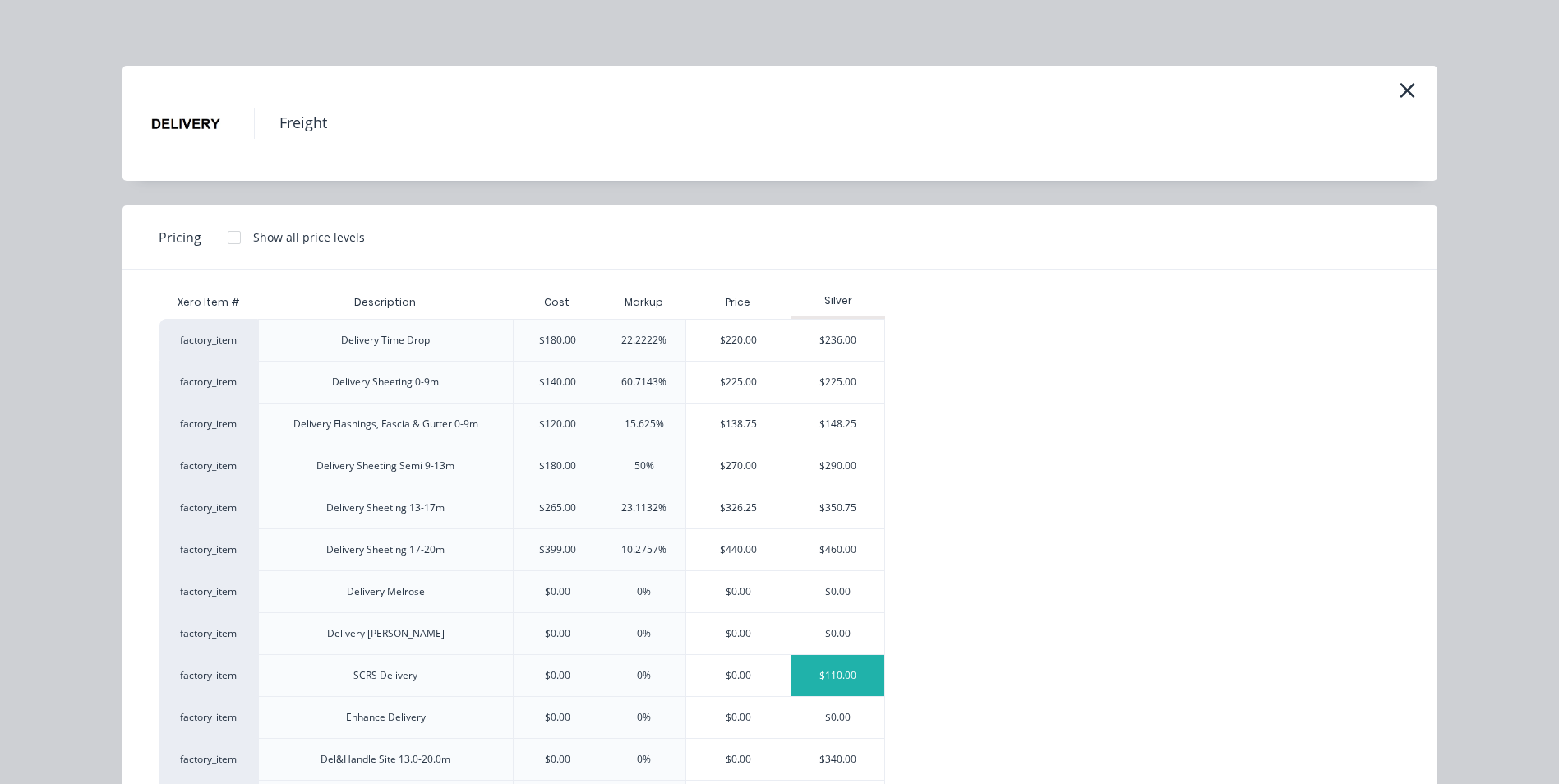
click at [804, 684] on div "$110.00" at bounding box center [837, 676] width 93 height 41
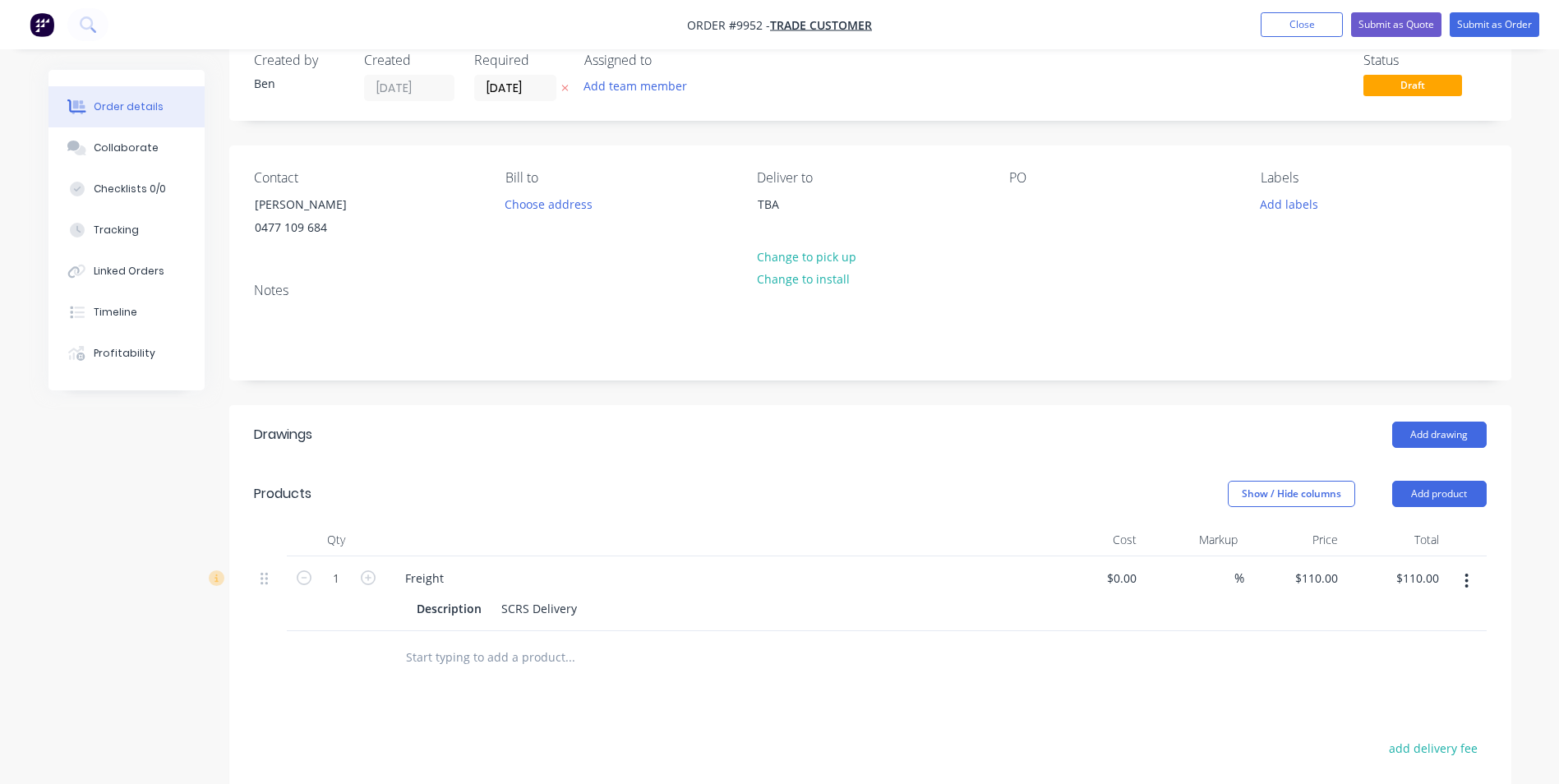
scroll to position [82, 0]
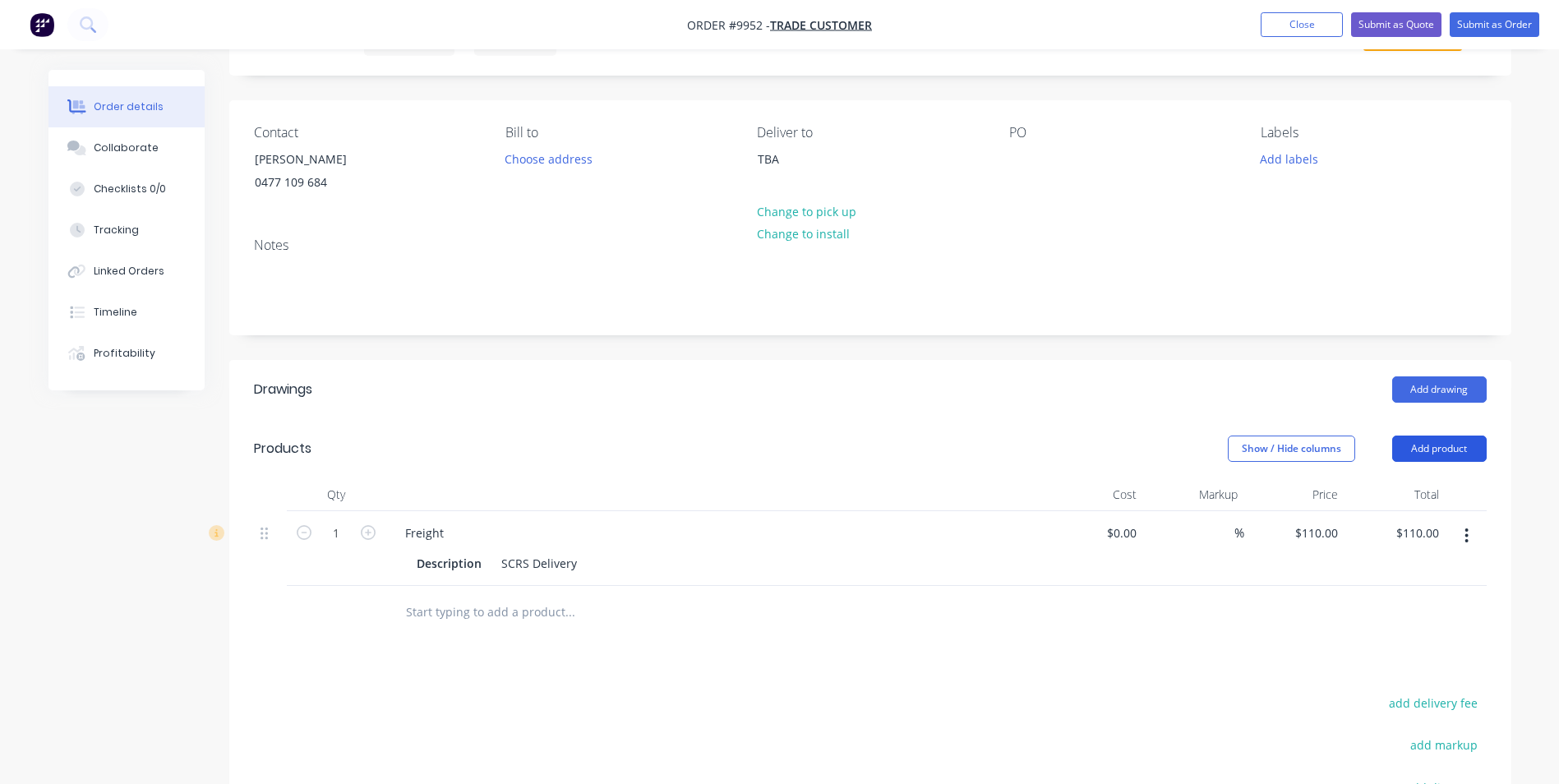
click at [1442, 447] on button "Add product" at bounding box center [1439, 448] width 95 height 26
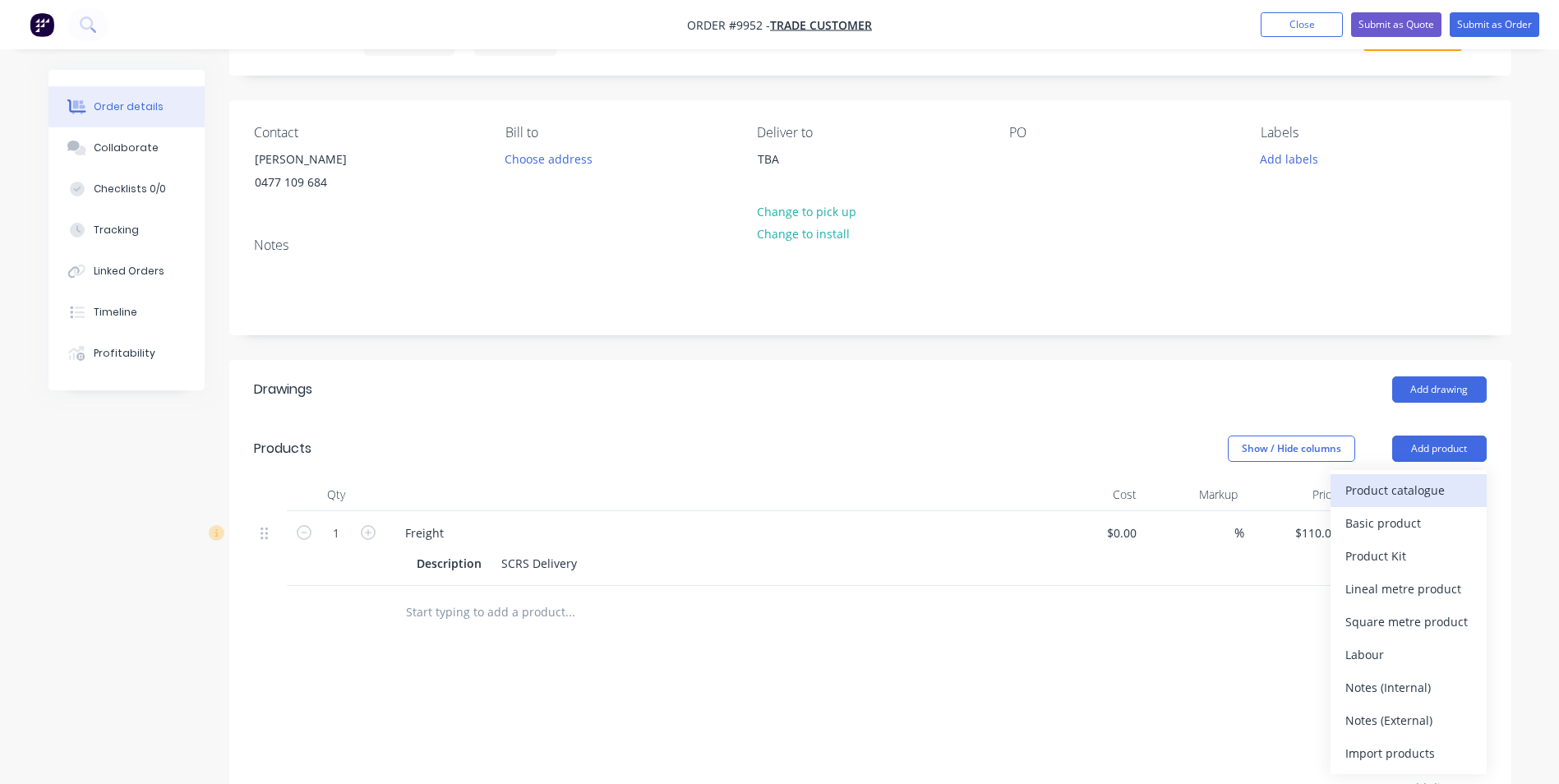
click at [1399, 488] on div "Product catalogue" at bounding box center [1409, 490] width 126 height 23
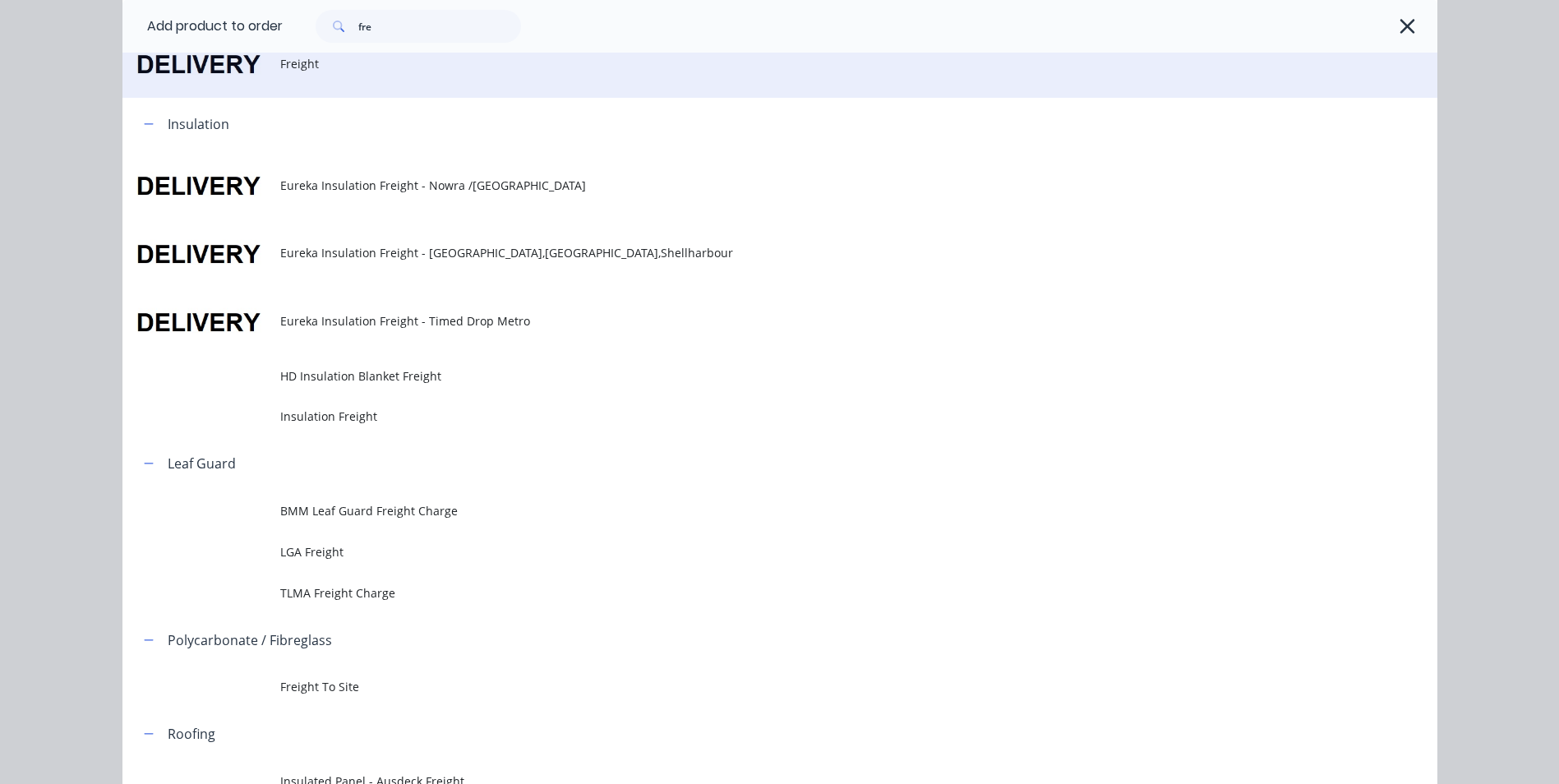
scroll to position [0, 0]
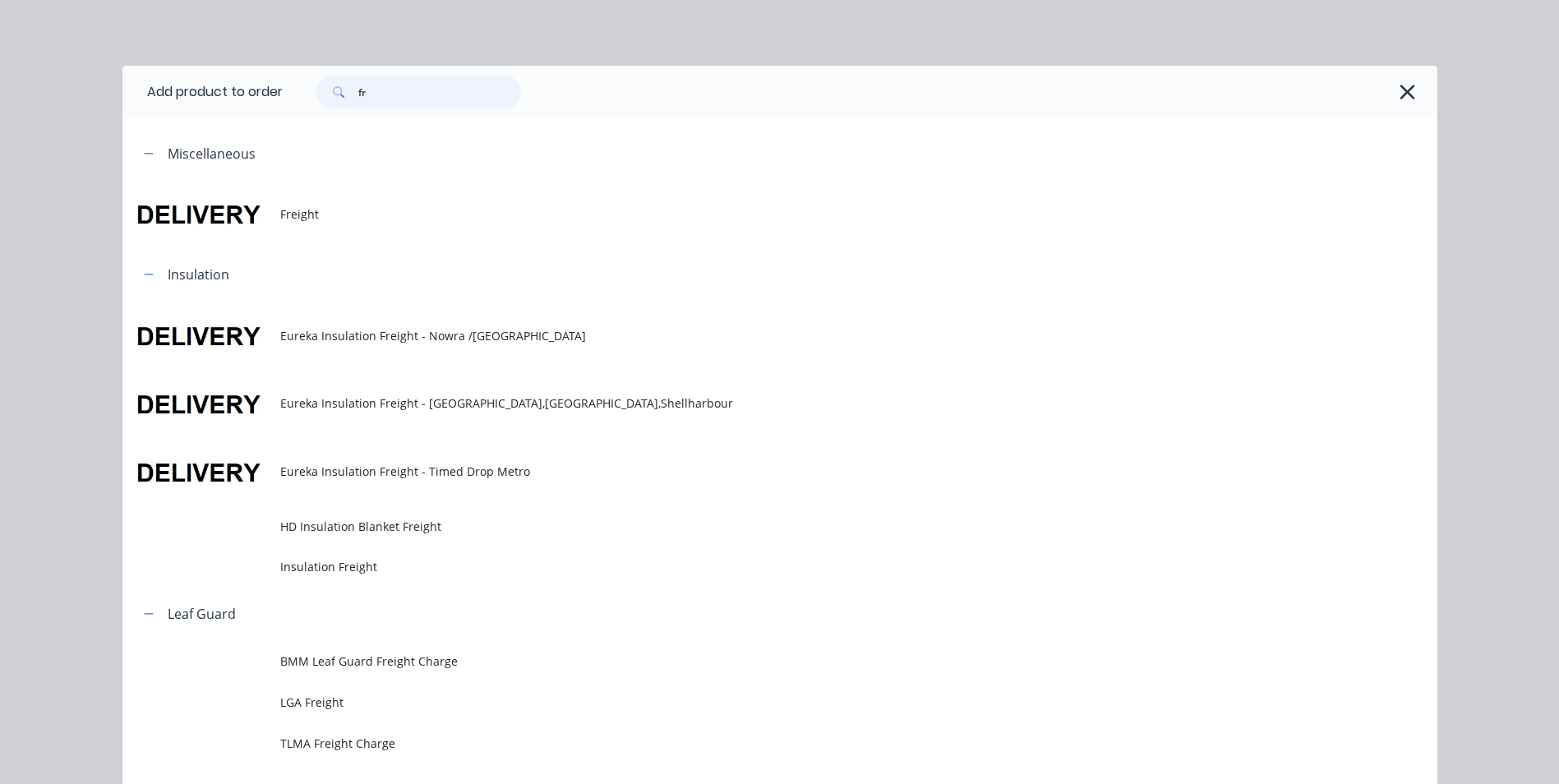
type input "f"
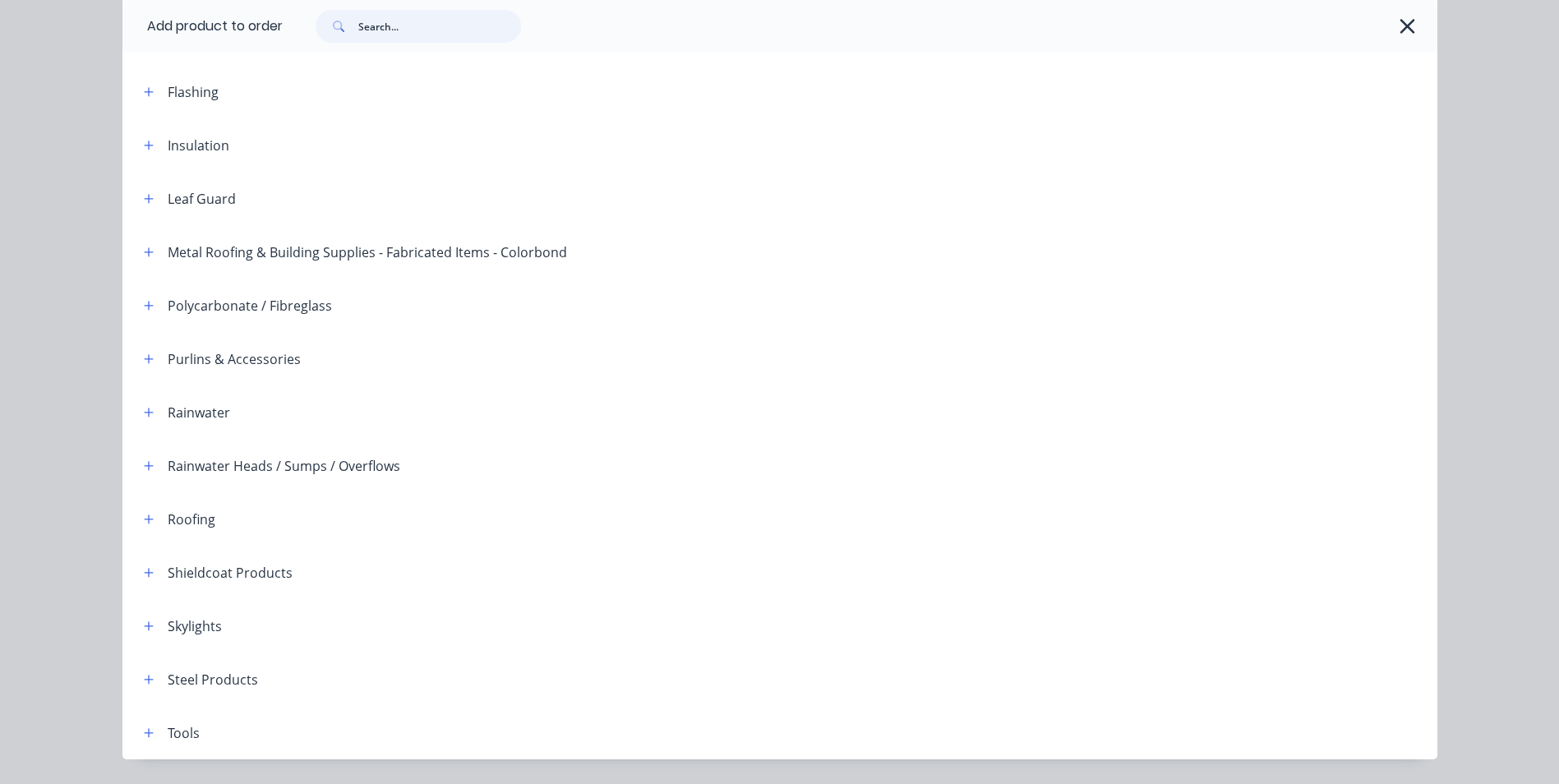
scroll to position [377, 0]
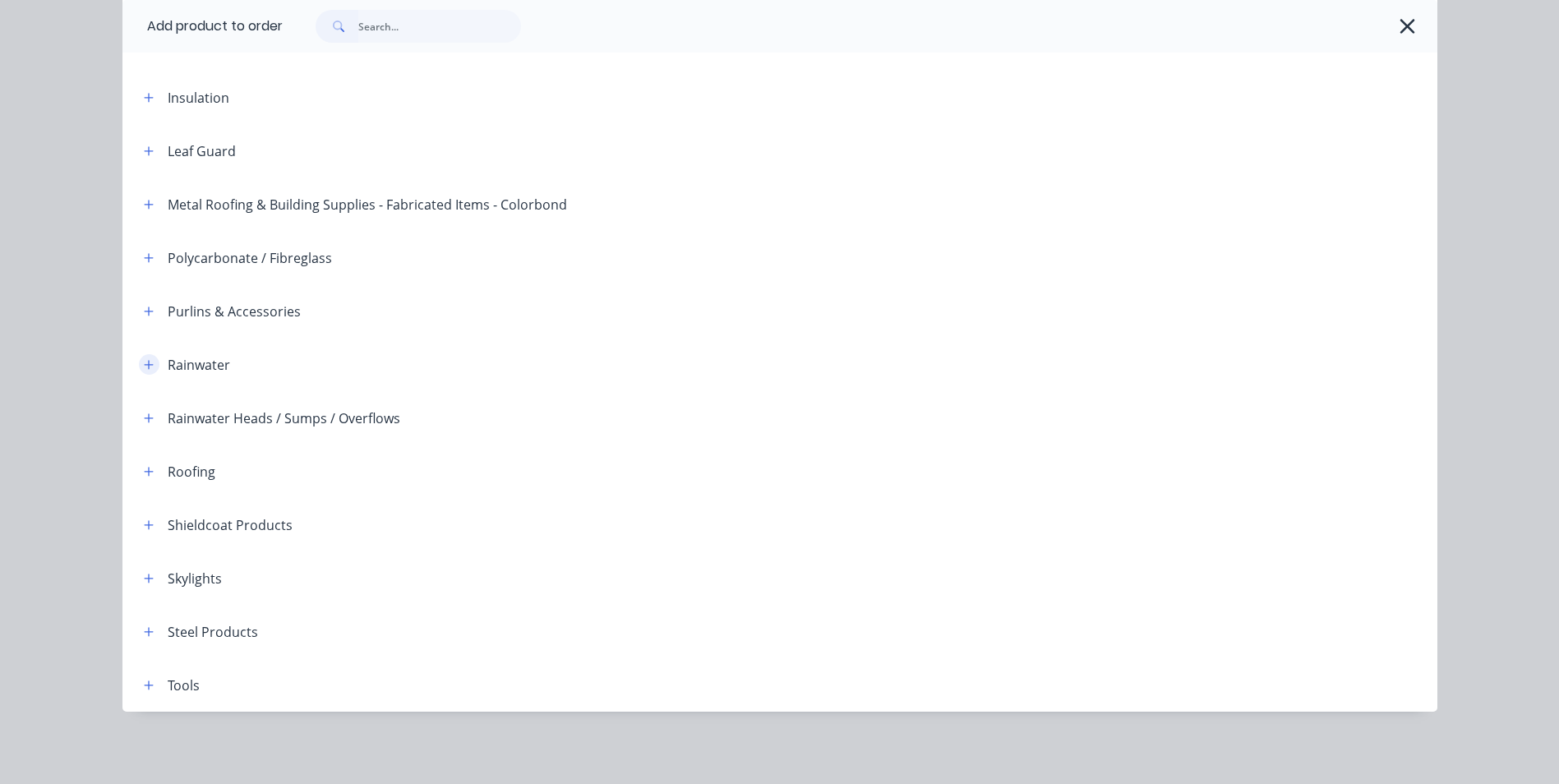
click at [144, 367] on icon "button" at bounding box center [149, 364] width 9 height 9
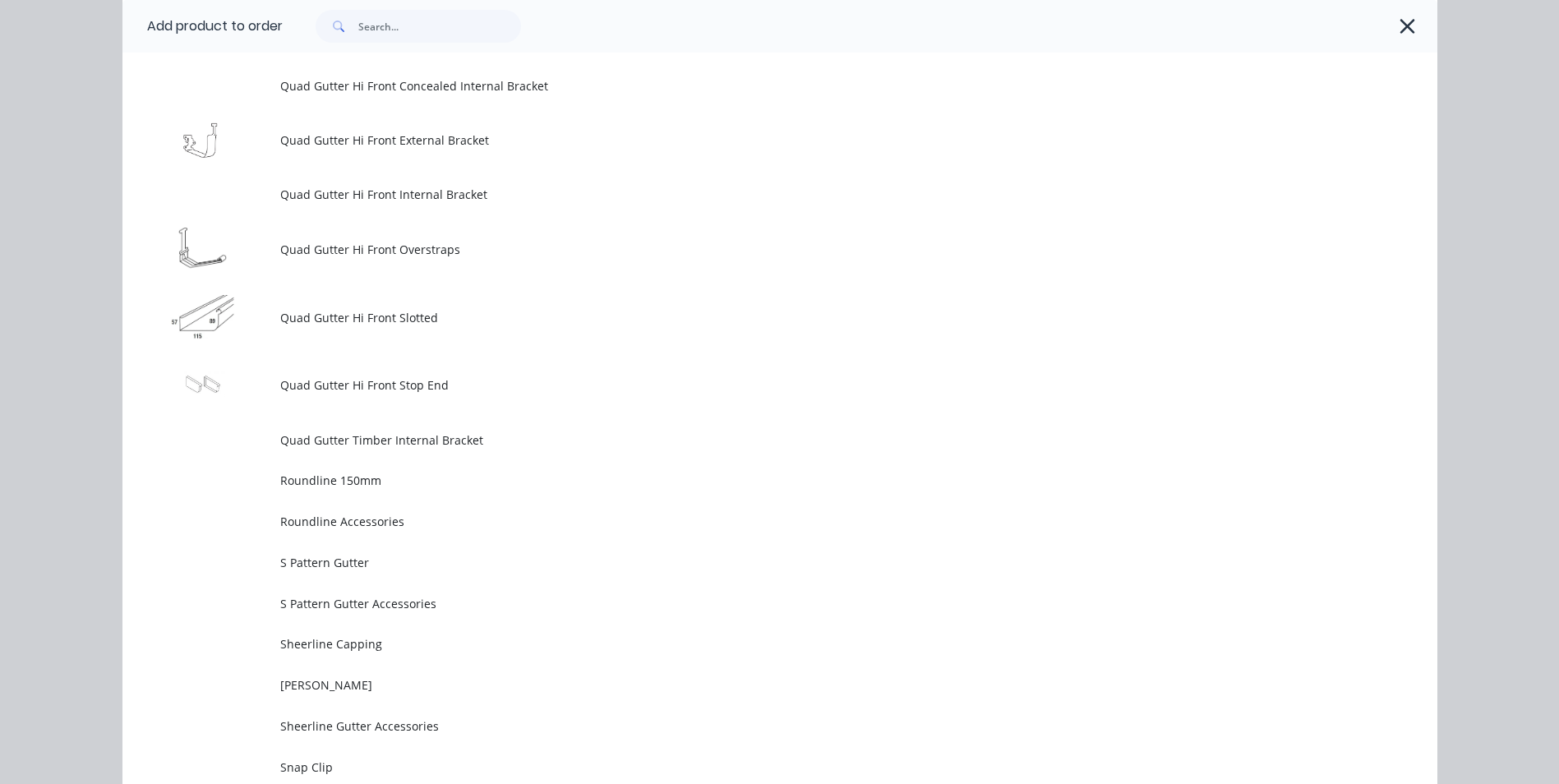
scroll to position [4485, 0]
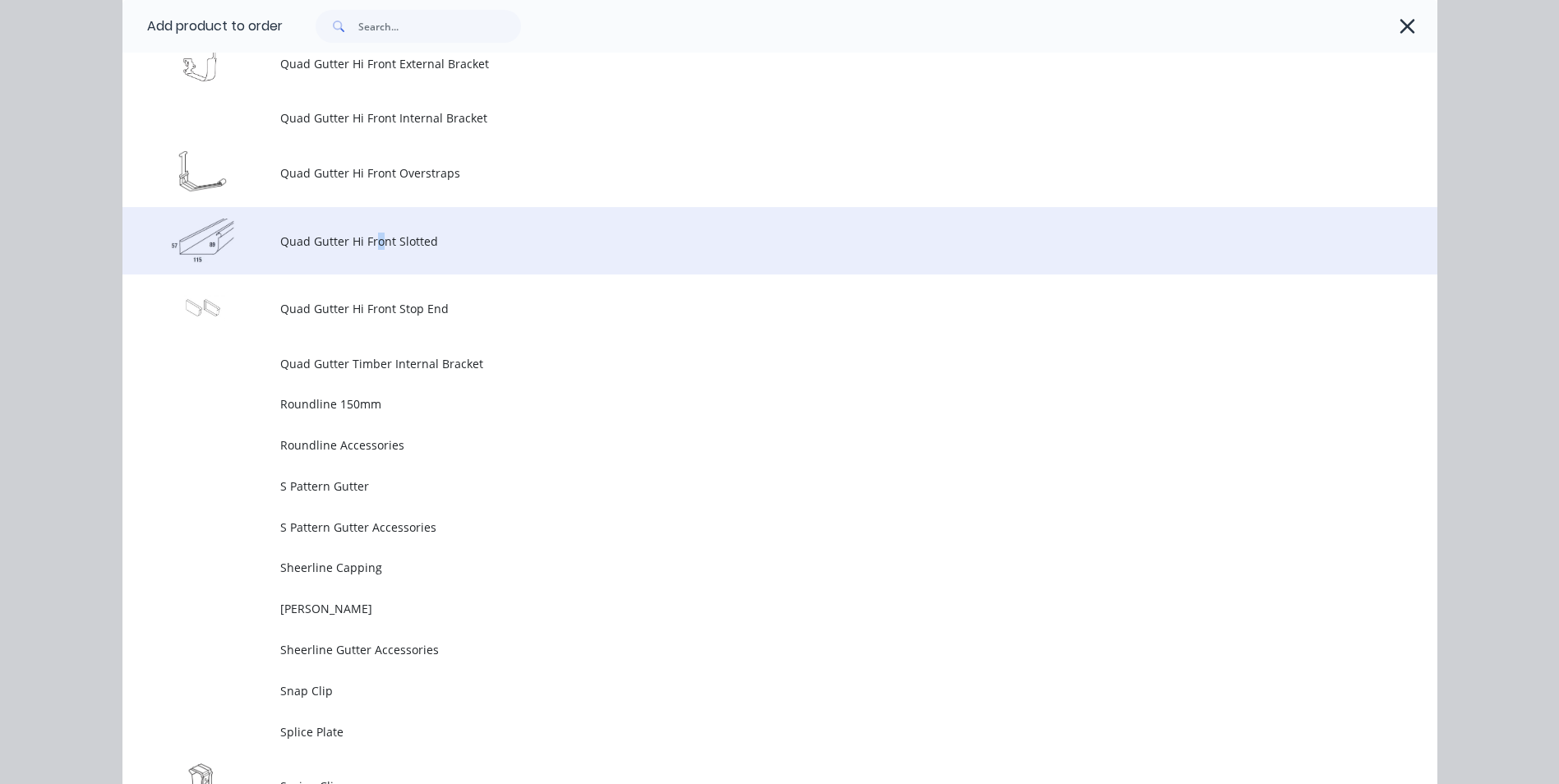
click at [372, 239] on span "Quad Gutter Hi Front Slotted" at bounding box center [743, 241] width 925 height 17
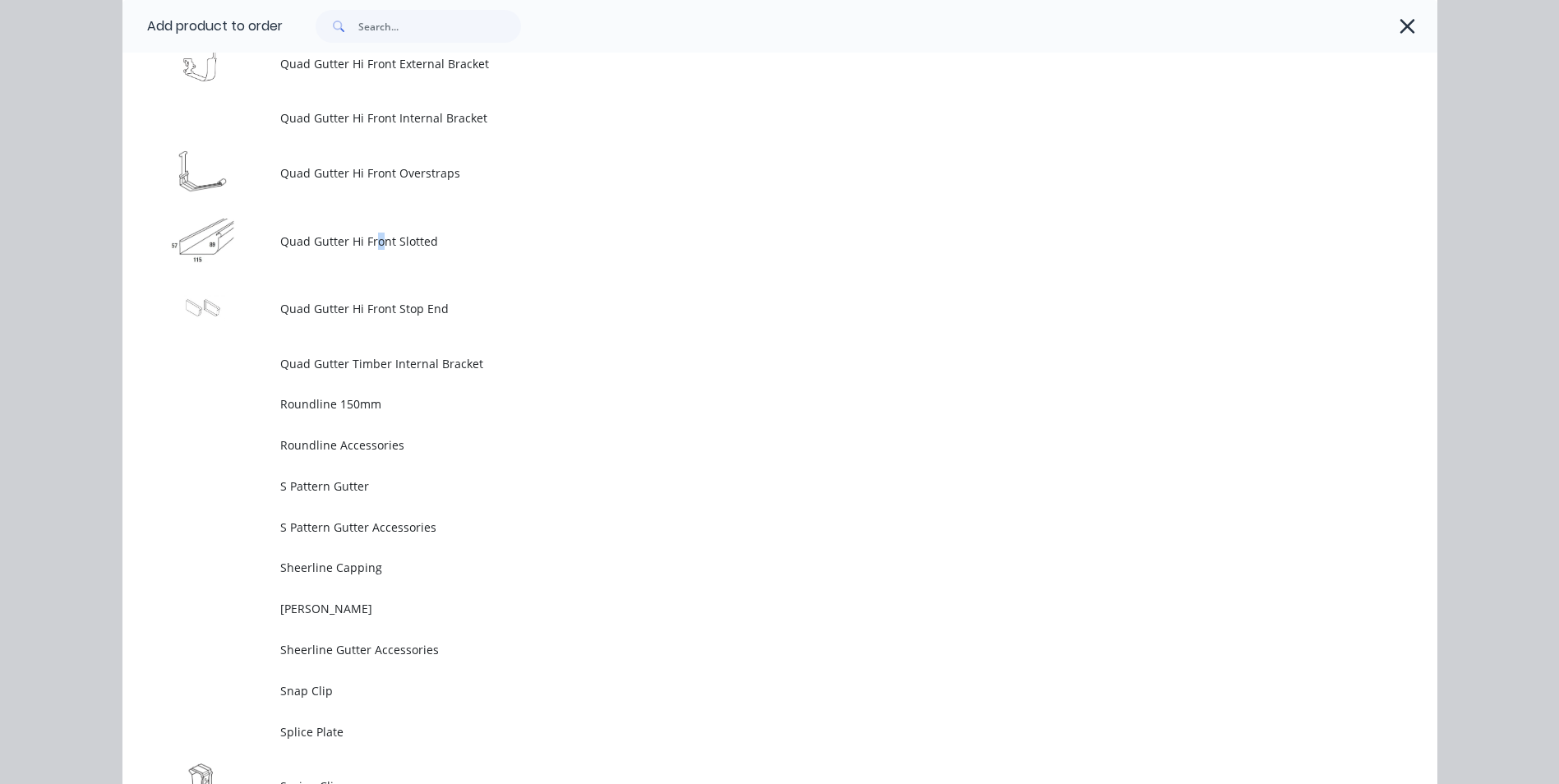
scroll to position [0, 0]
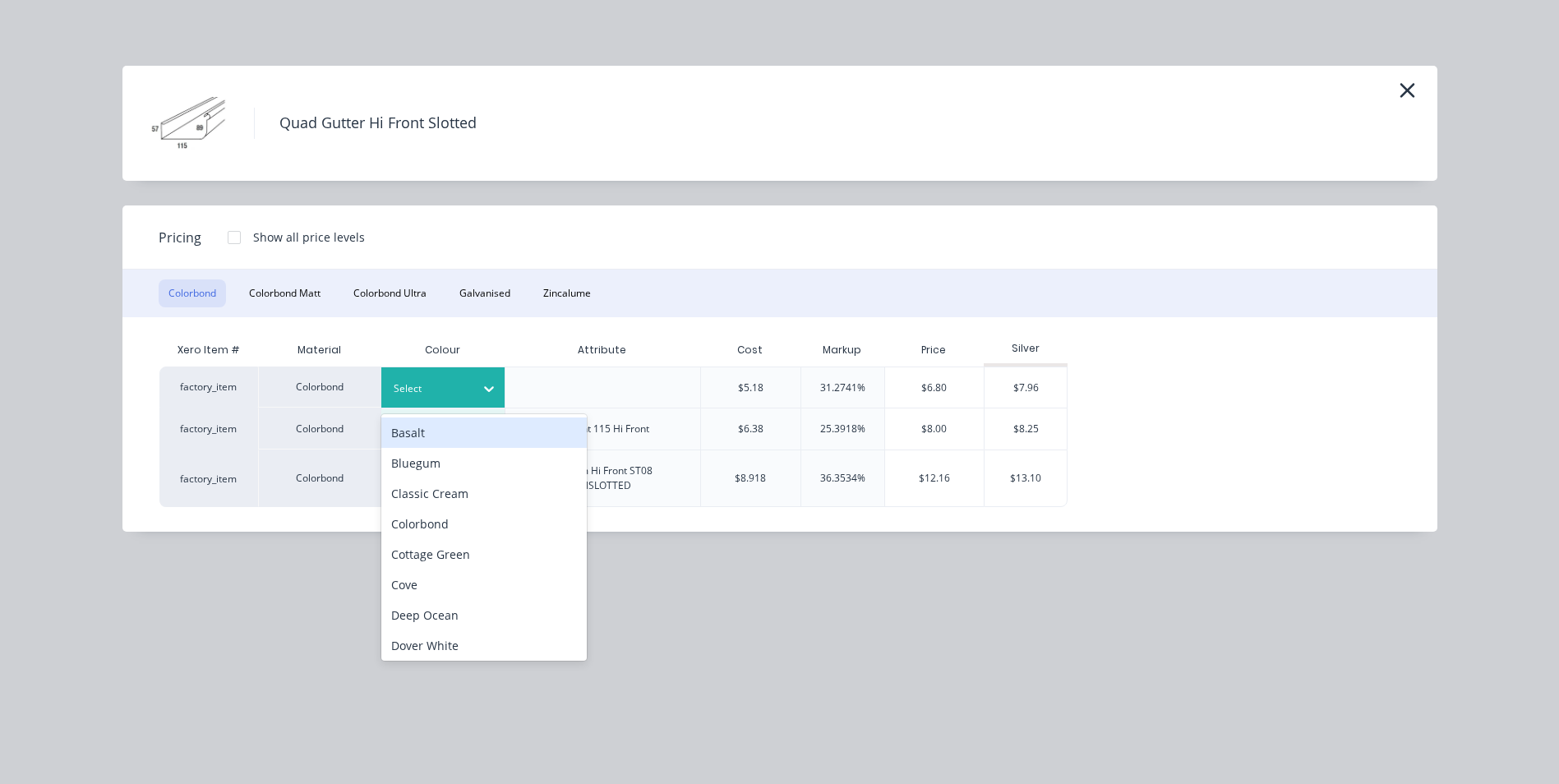
click at [476, 381] on div at bounding box center [488, 388] width 30 height 26
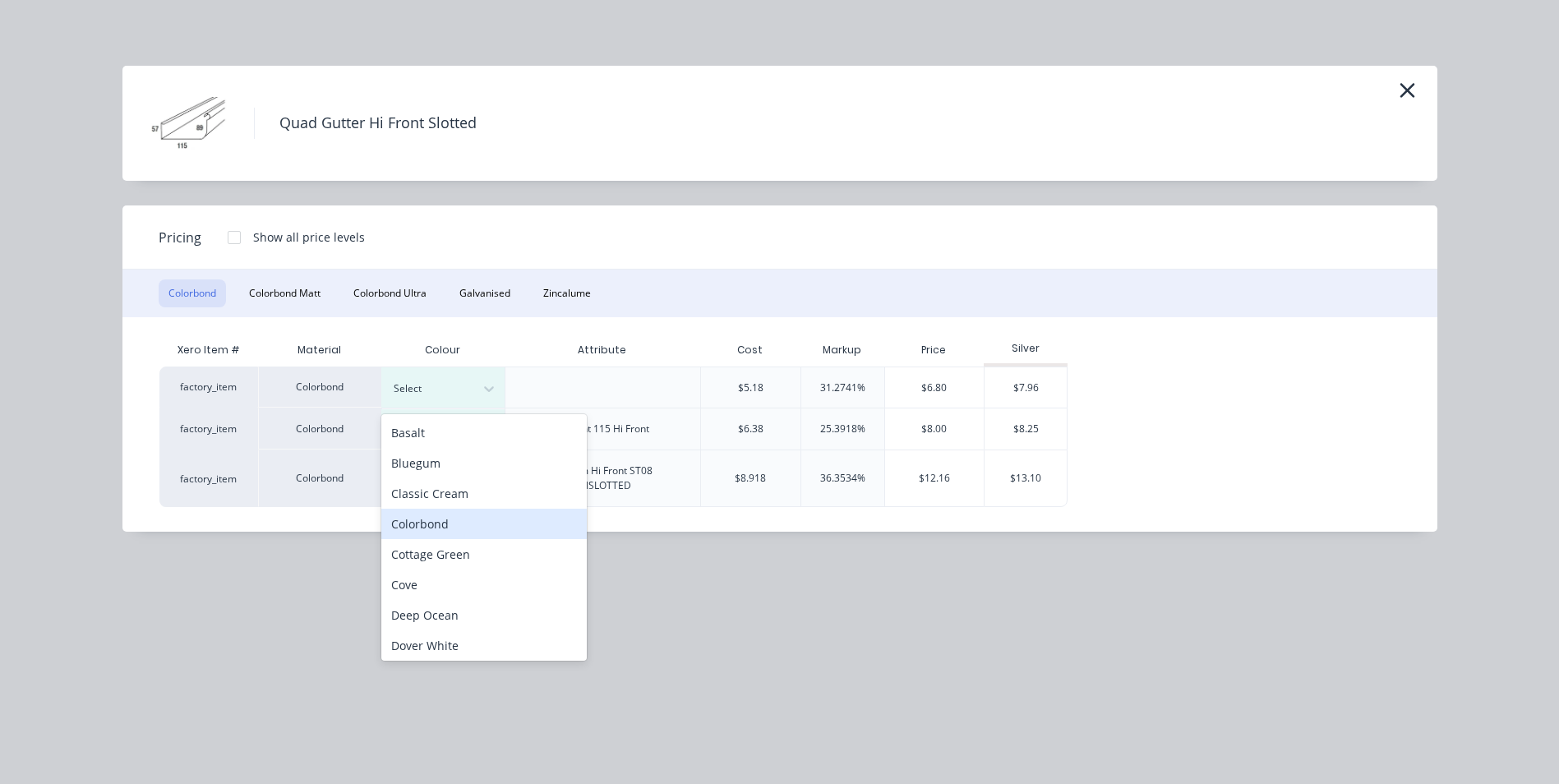
click at [442, 522] on div "Colorbond" at bounding box center [484, 524] width 205 height 31
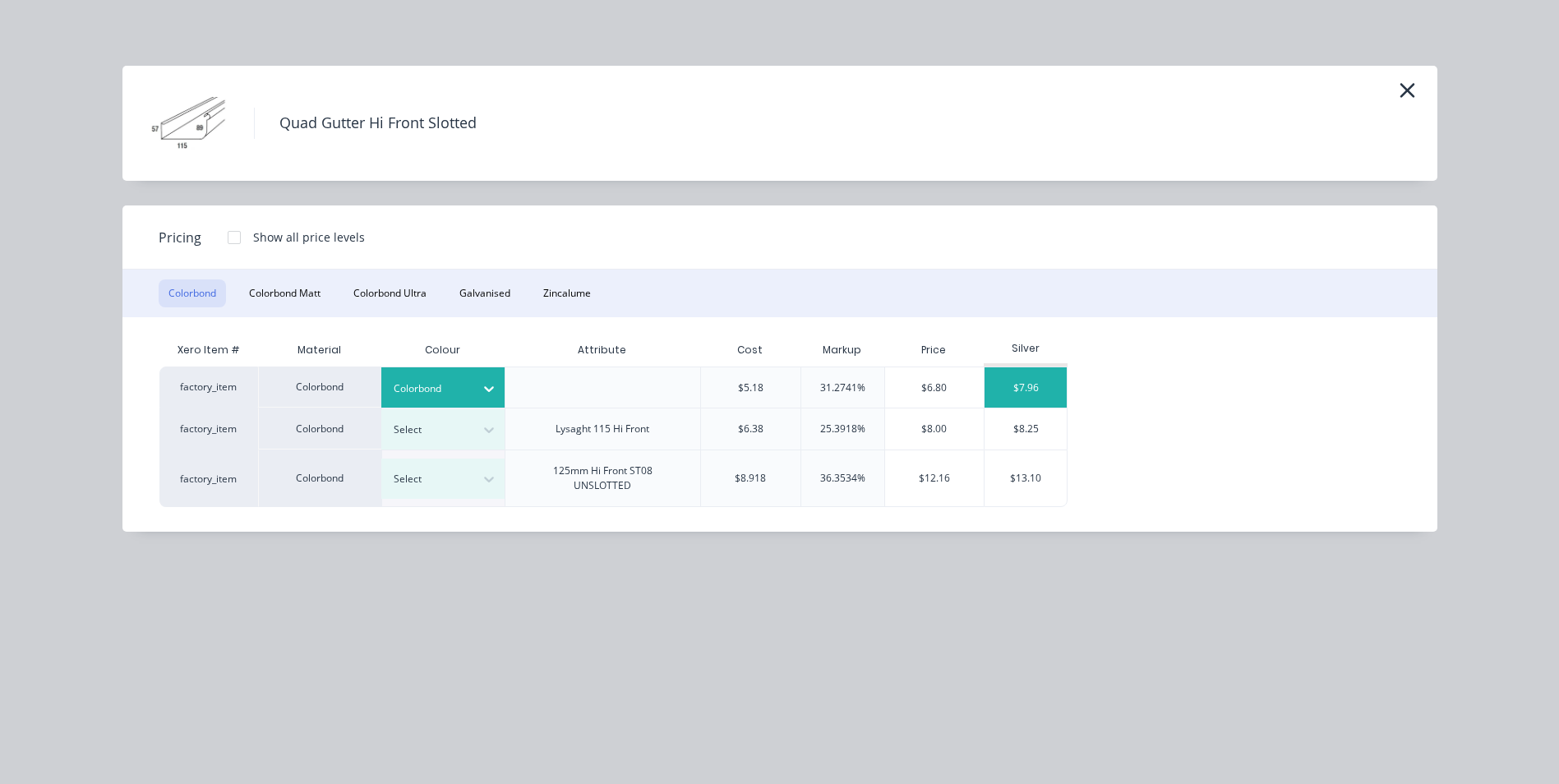
click at [1030, 382] on div "$7.96" at bounding box center [1025, 387] width 82 height 41
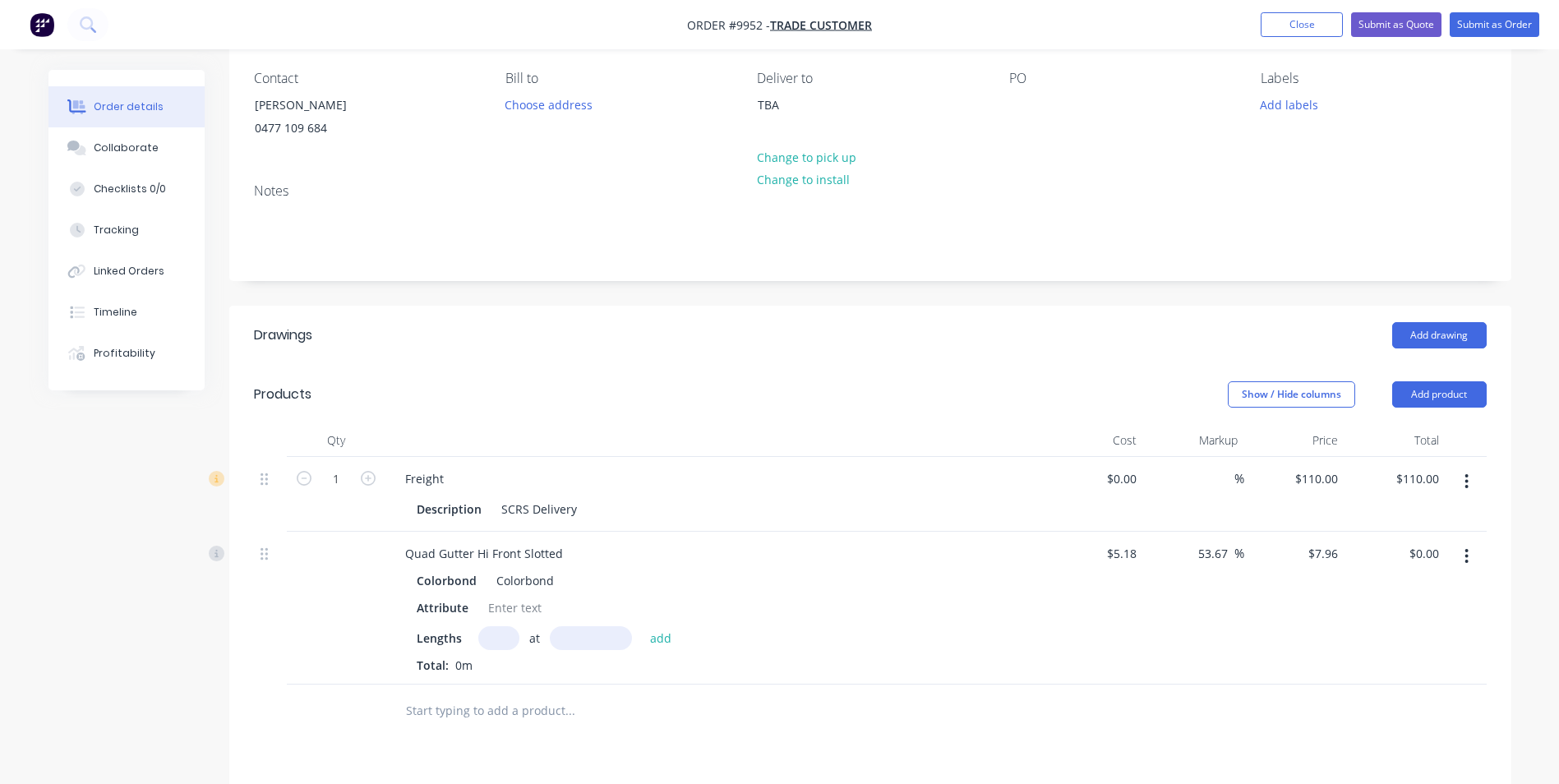
scroll to position [509, 0]
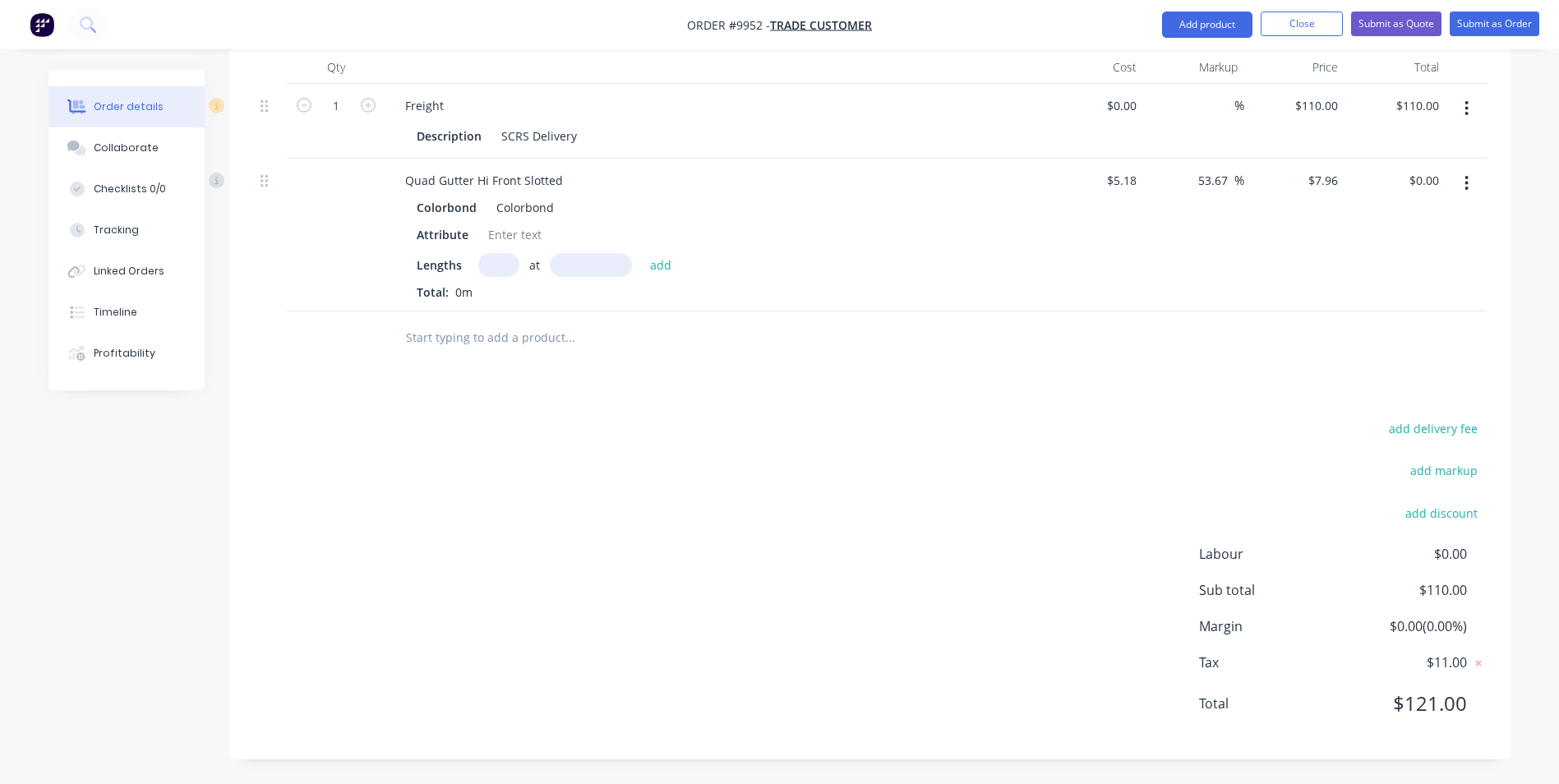
click at [489, 266] on input "text" at bounding box center [499, 265] width 41 height 23
type input "2"
type input "6700"
click at [642, 253] on button "add" at bounding box center [661, 264] width 39 height 23
type input "$106.66"
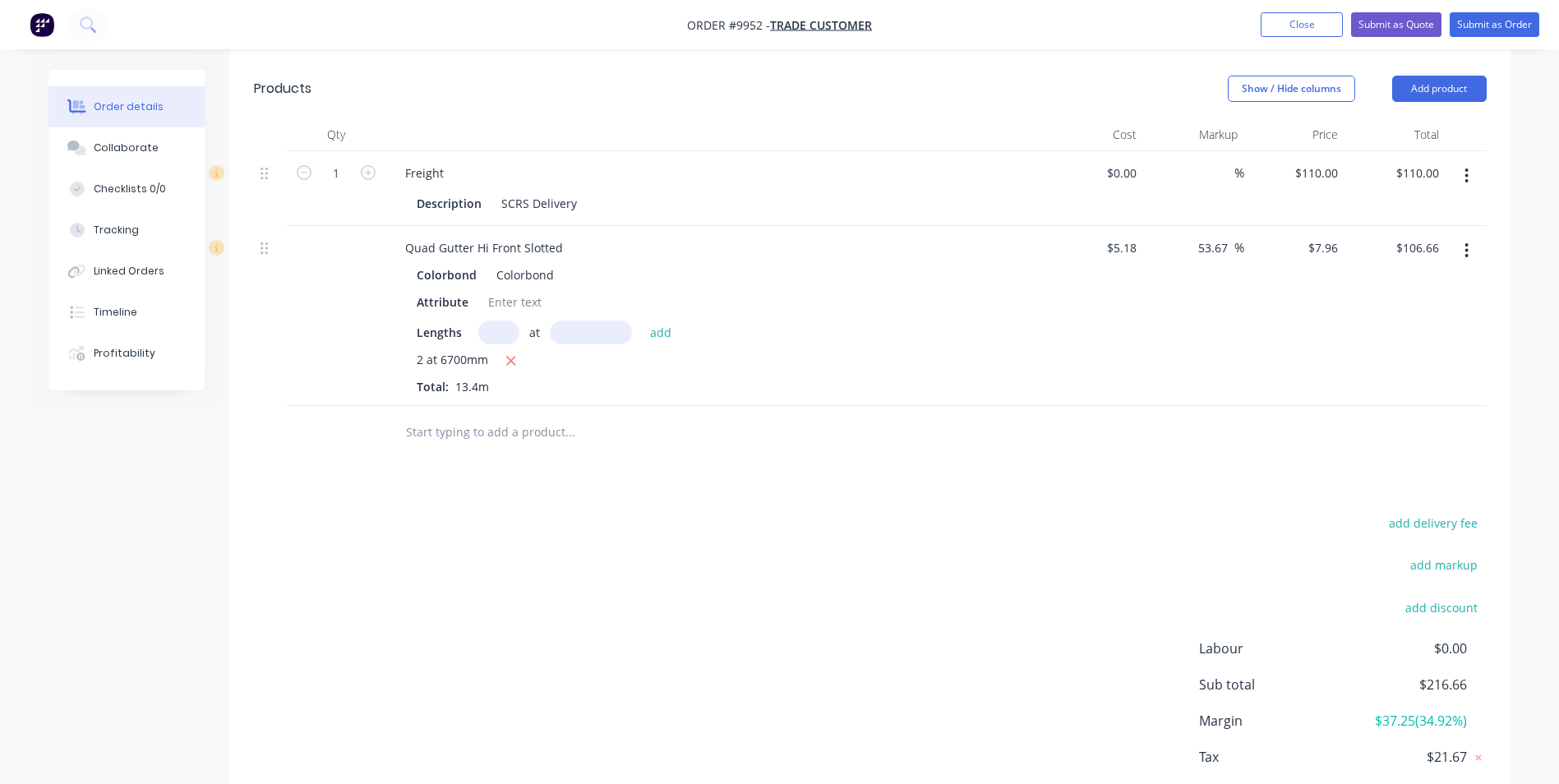
scroll to position [263, 0]
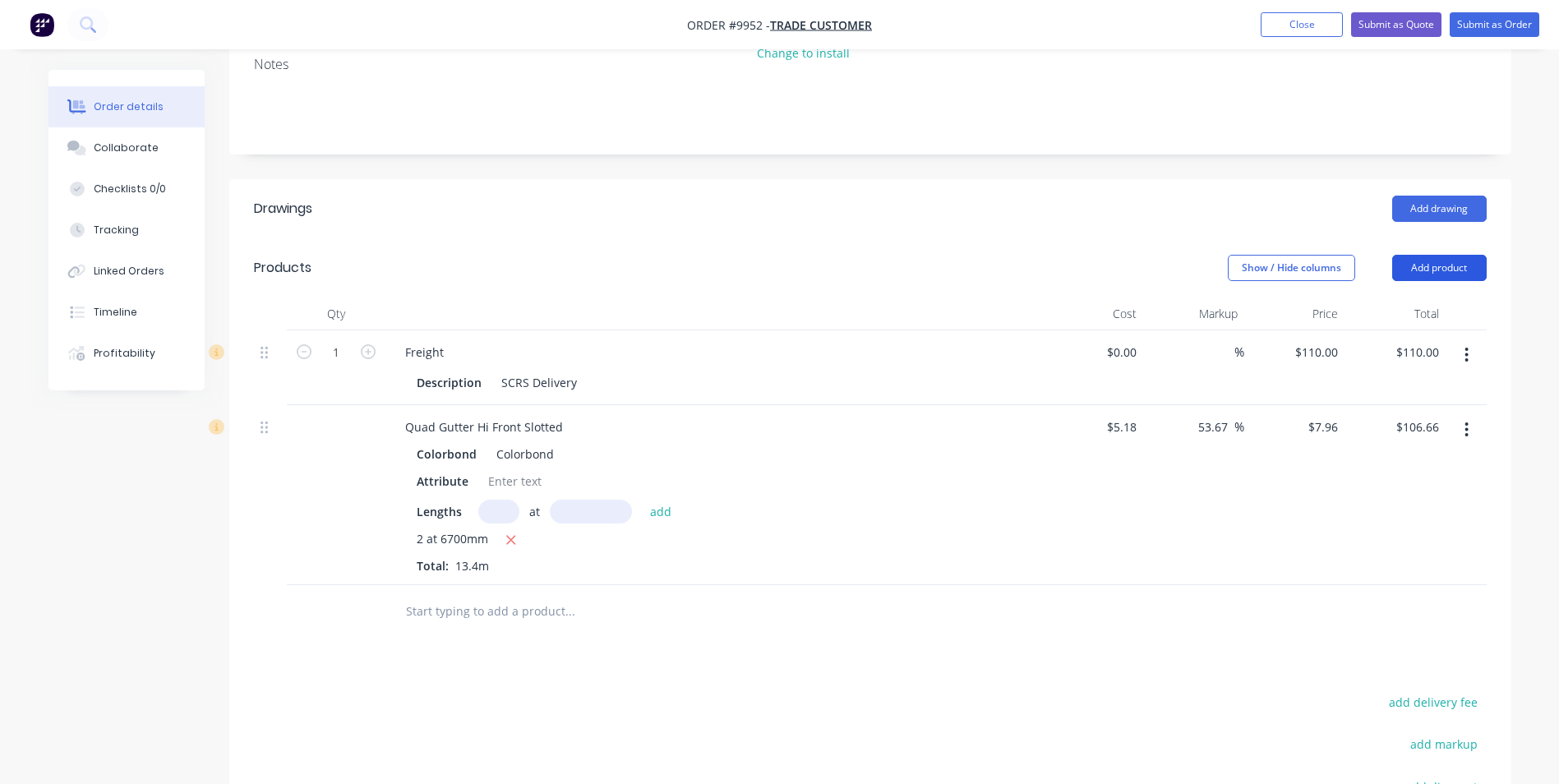
click at [1440, 266] on button "Add product" at bounding box center [1439, 268] width 95 height 26
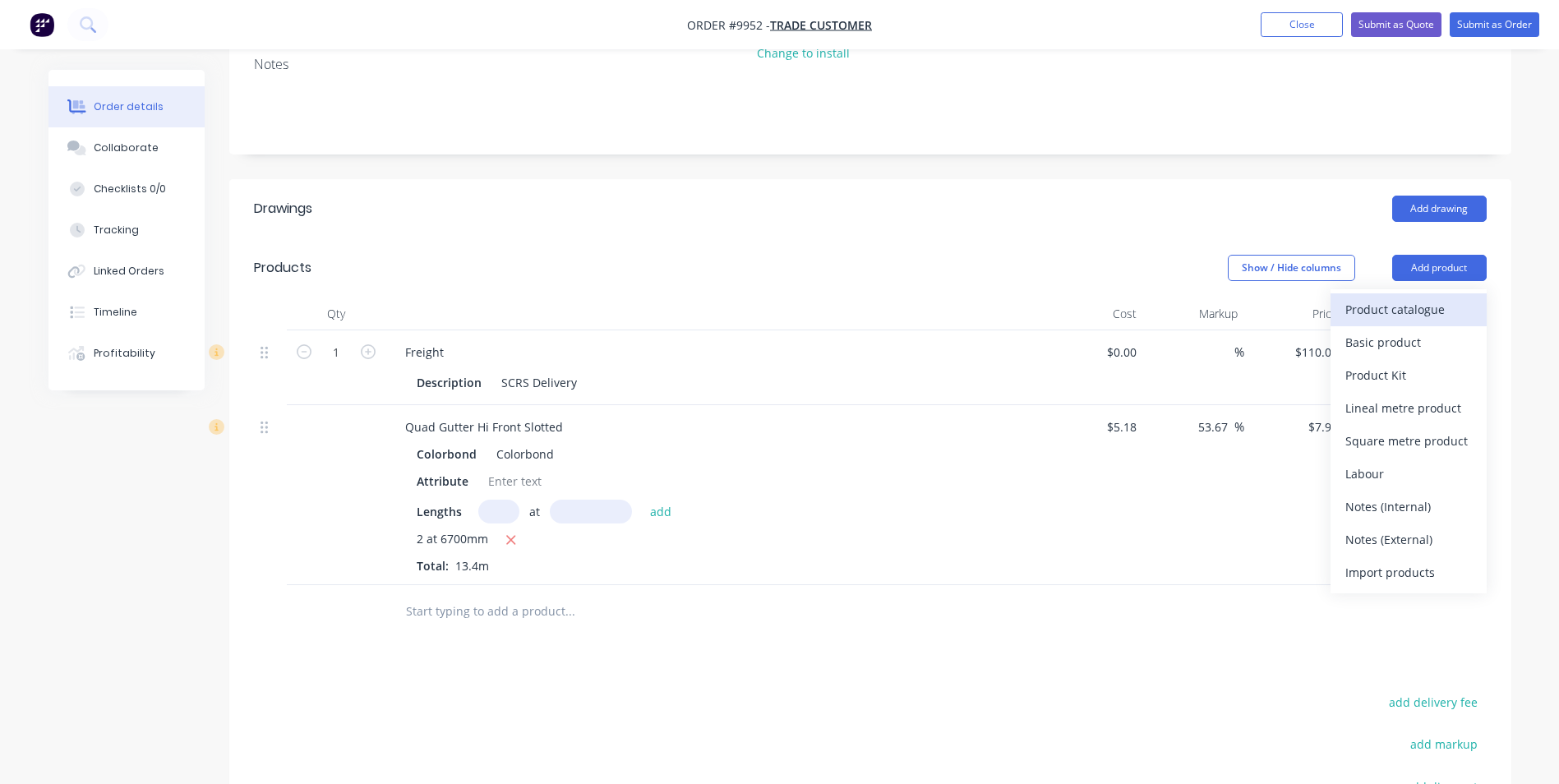
click at [1381, 320] on div "Product catalogue" at bounding box center [1409, 309] width 126 height 23
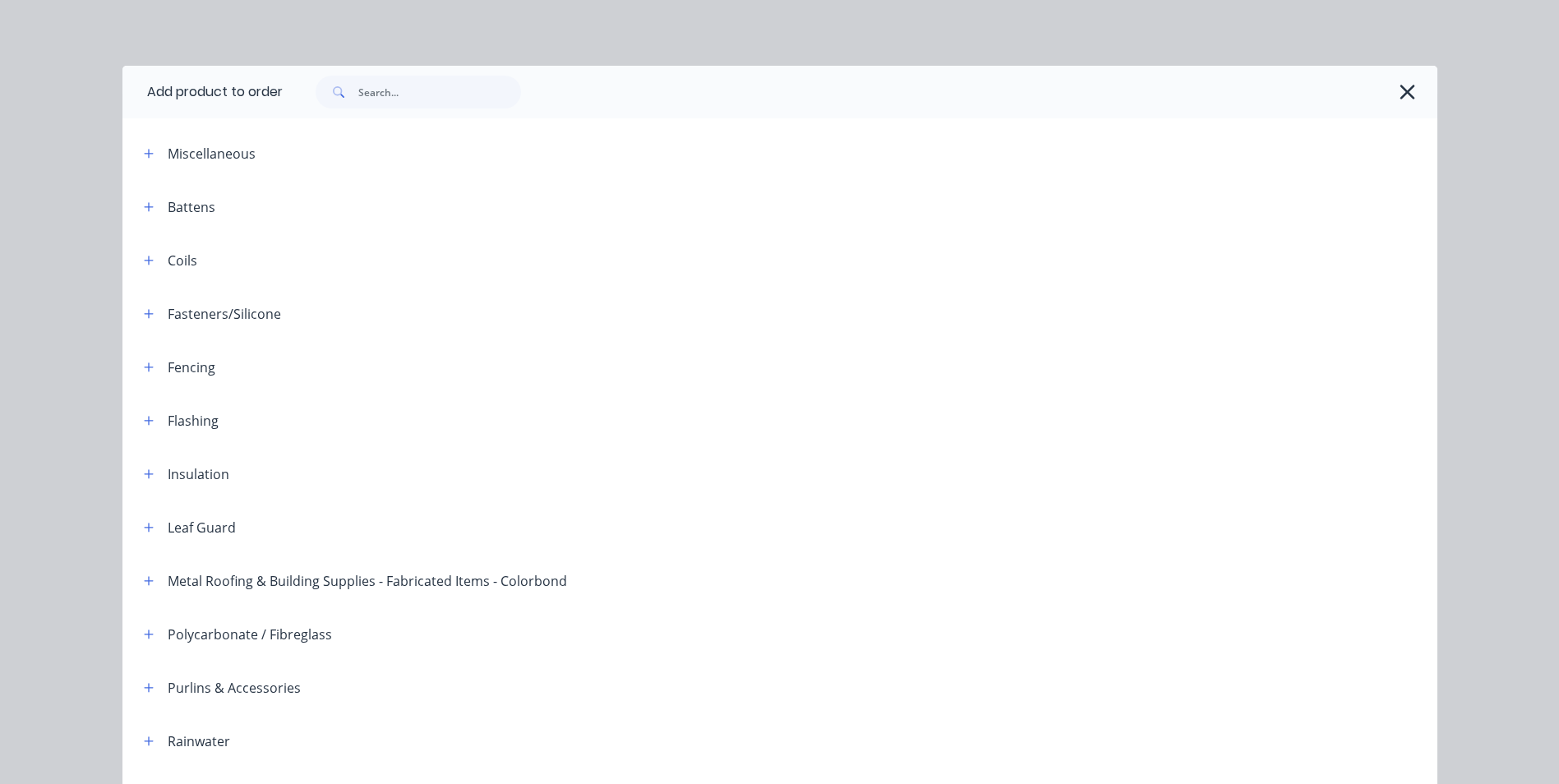
scroll to position [377, 0]
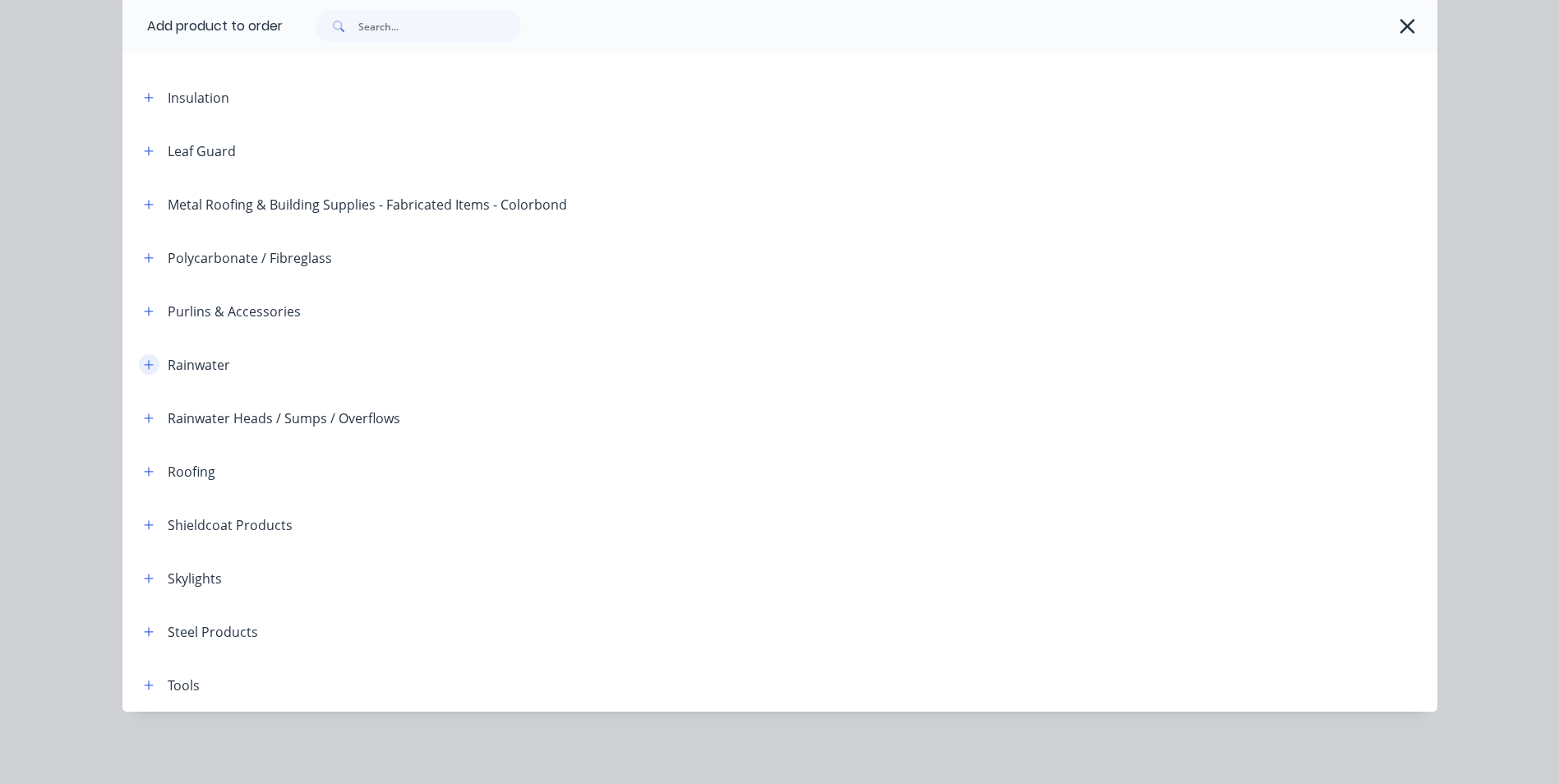
click at [144, 366] on icon "button" at bounding box center [149, 364] width 9 height 9
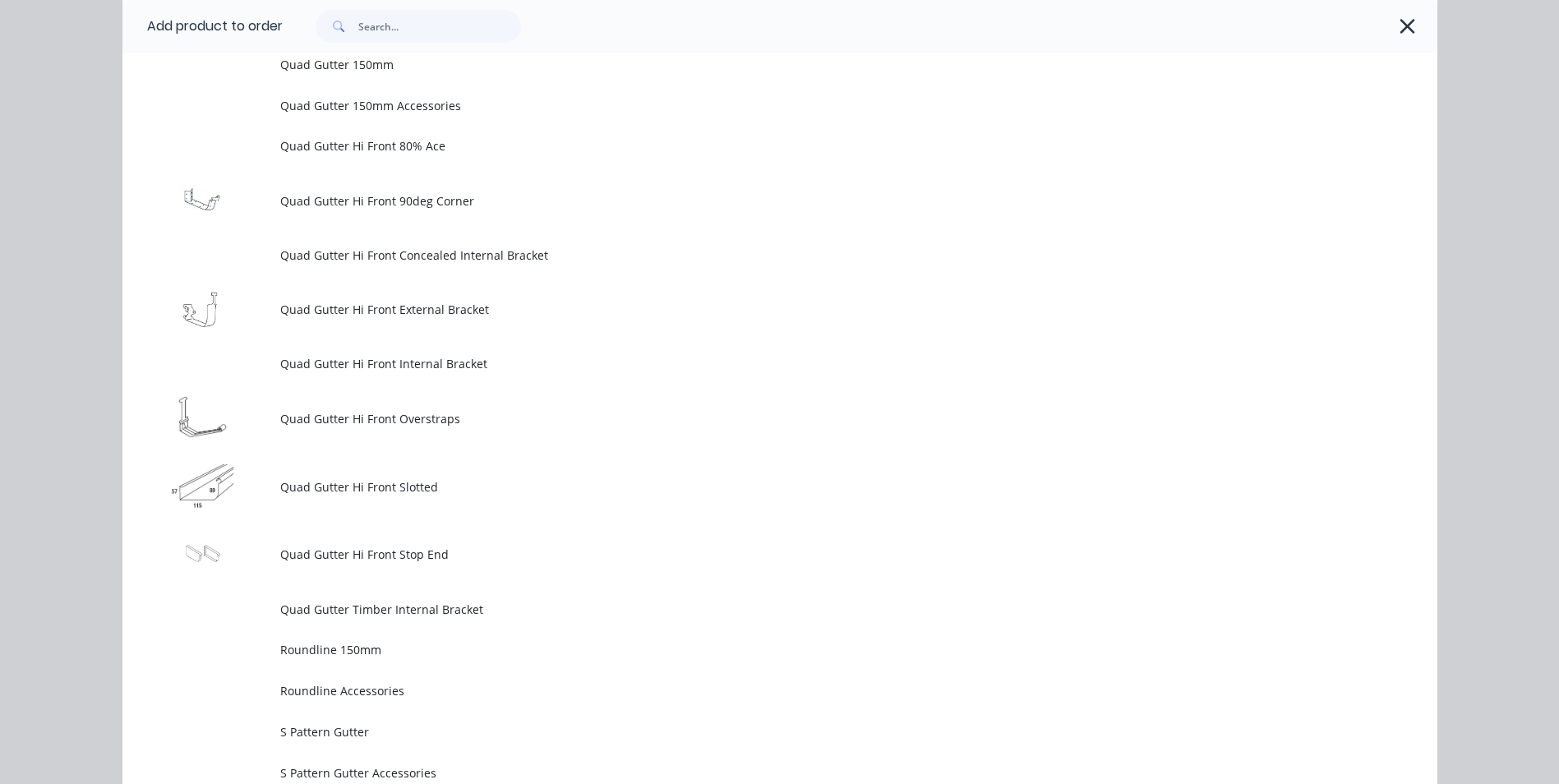
scroll to position [4320, 0]
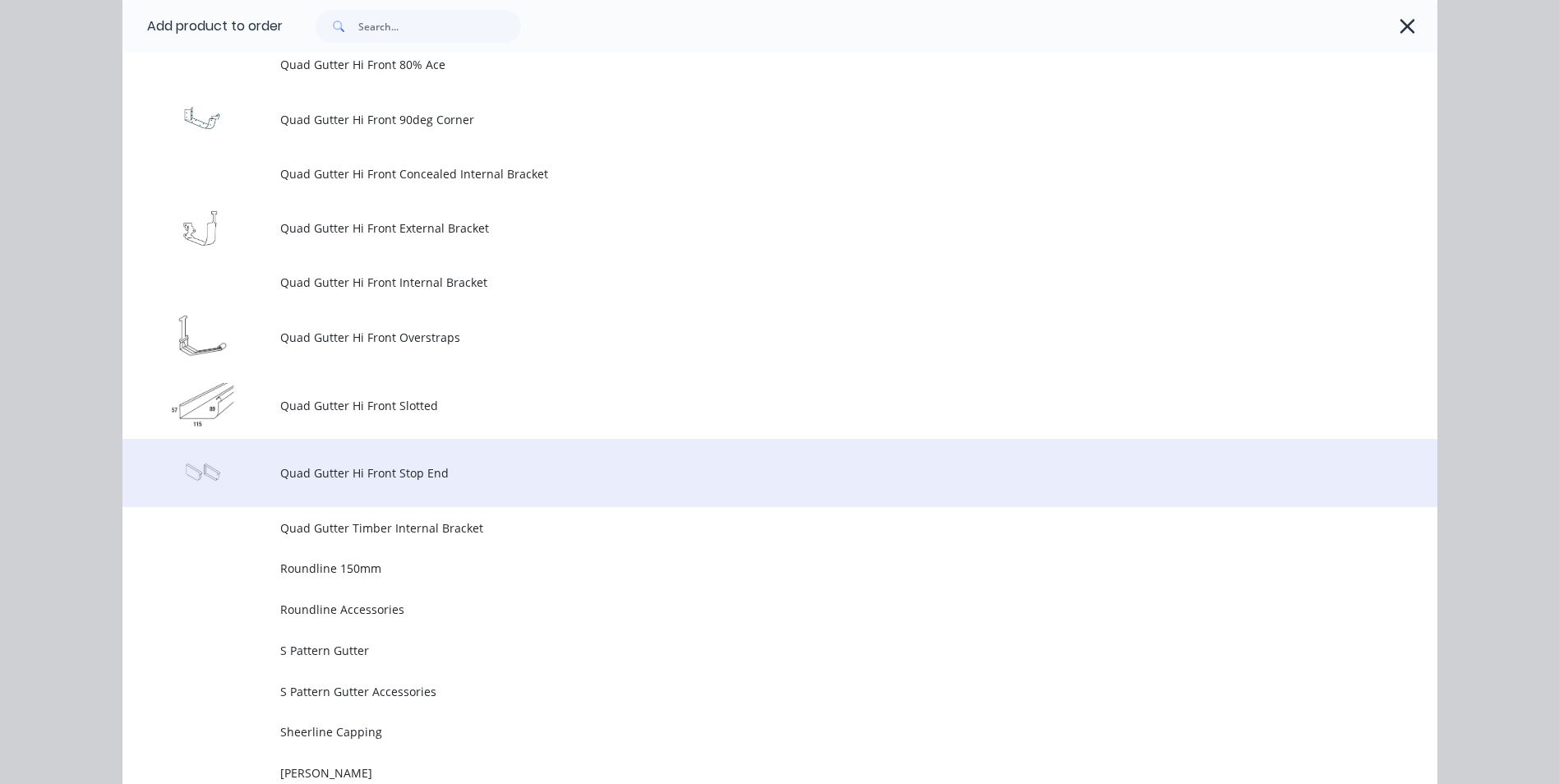
click at [337, 455] on td "Quad Gutter Hi Front Stop End" at bounding box center [859, 473] width 1157 height 68
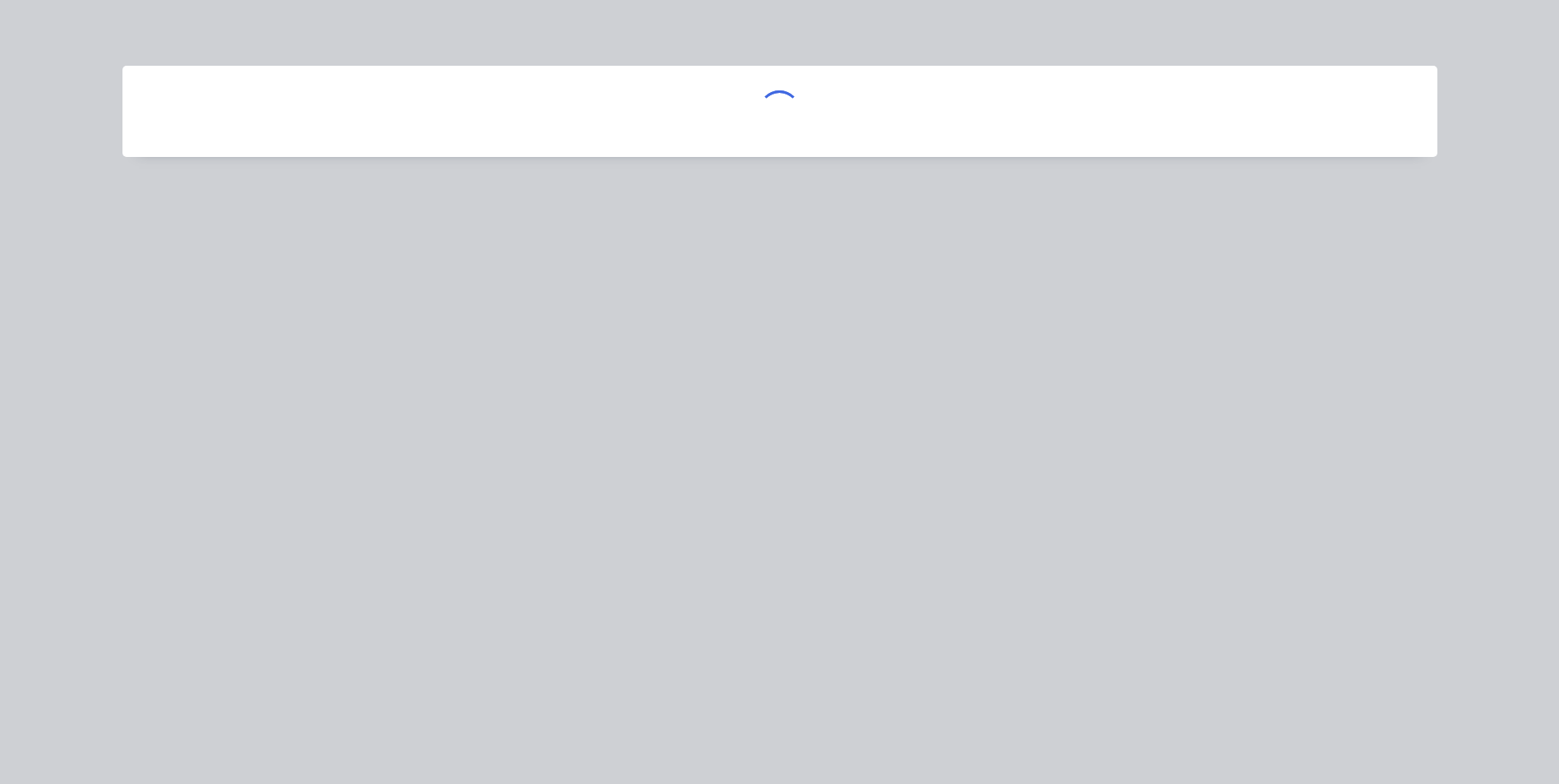
scroll to position [0, 0]
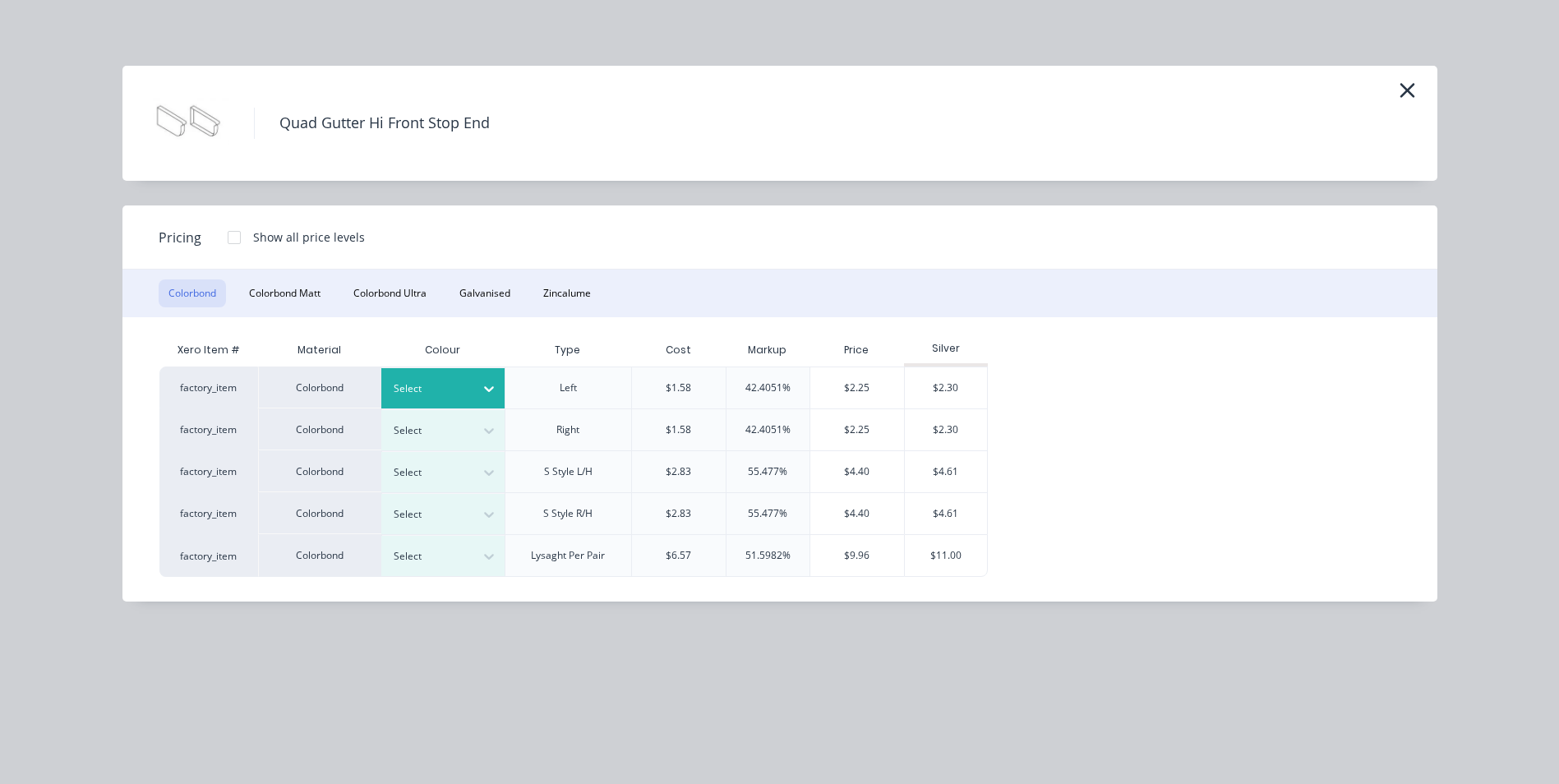
click at [480, 389] on icon at bounding box center [488, 388] width 16 height 16
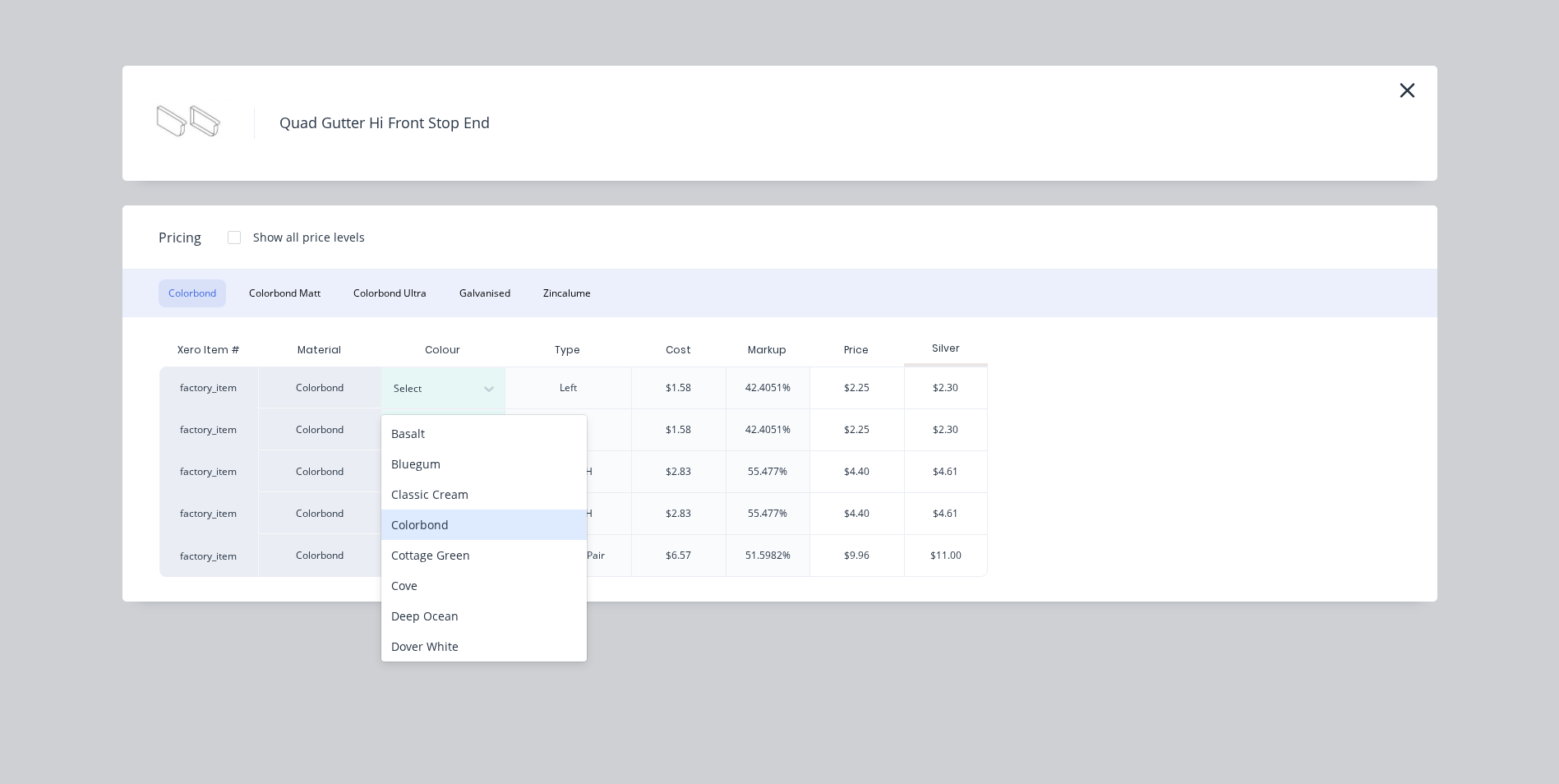
click at [444, 517] on div "Colorbond" at bounding box center [484, 524] width 205 height 31
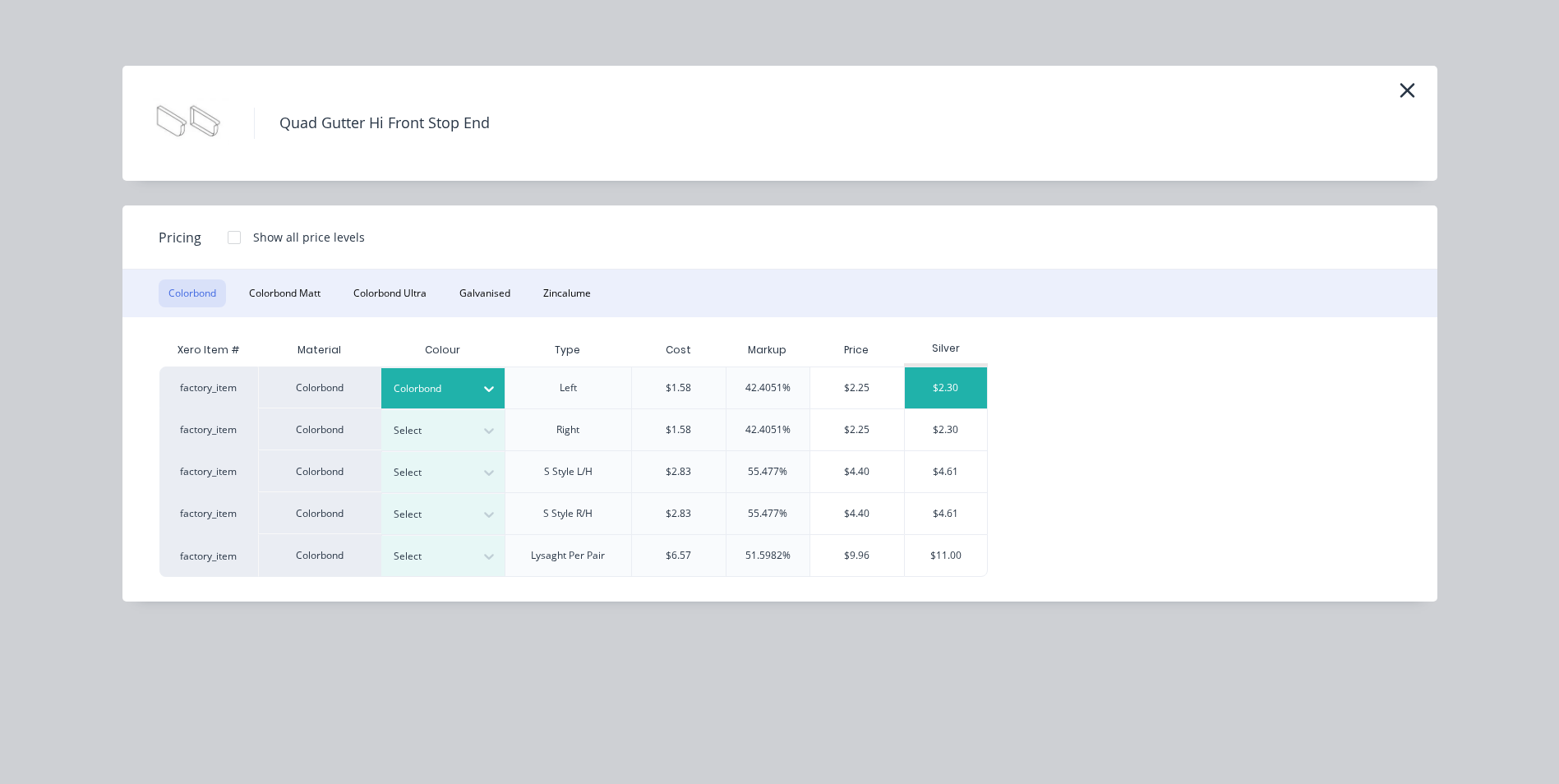
click at [948, 387] on div "$2.30" at bounding box center [945, 388] width 82 height 41
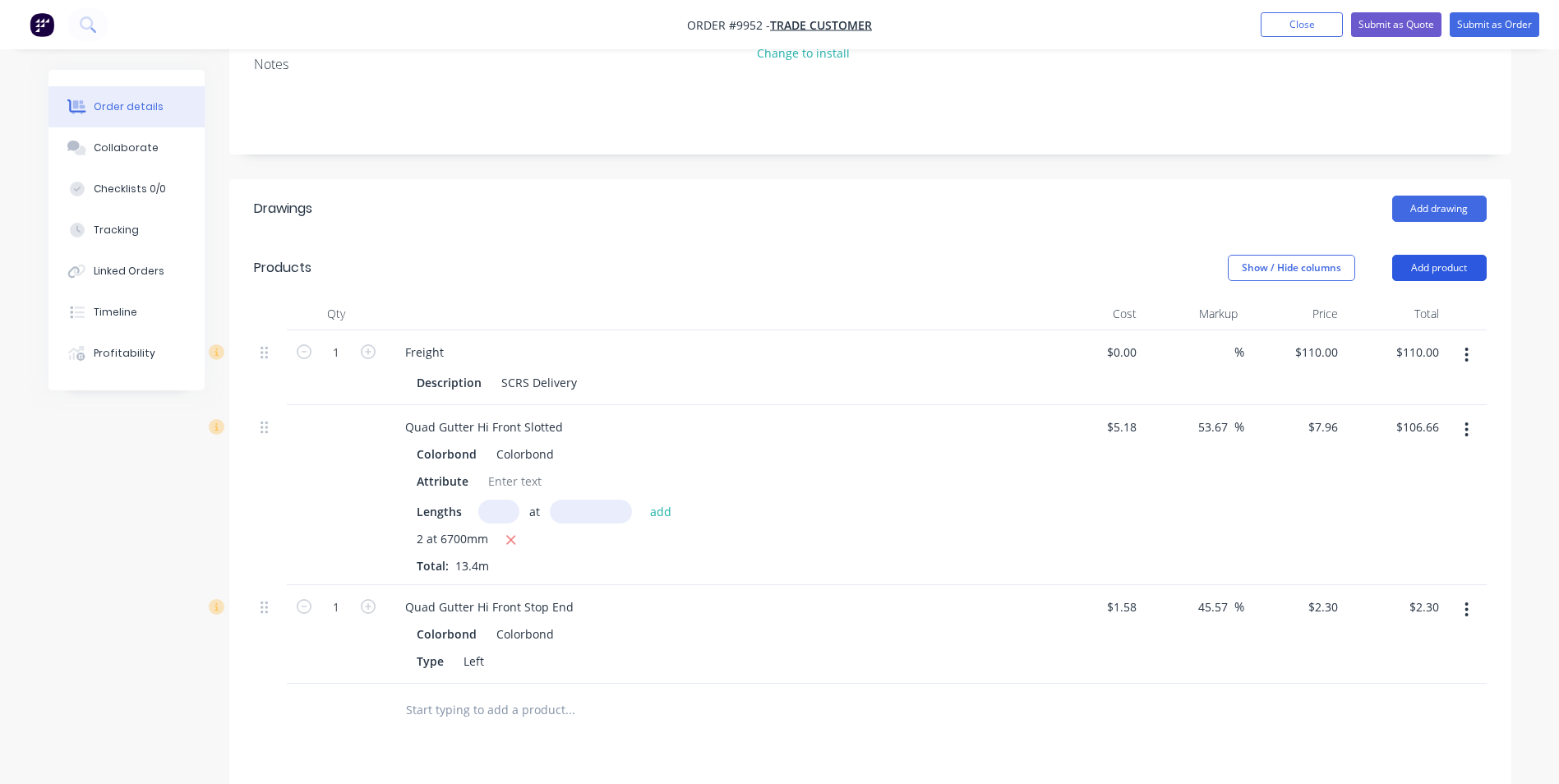
click at [1439, 260] on button "Add product" at bounding box center [1439, 268] width 95 height 26
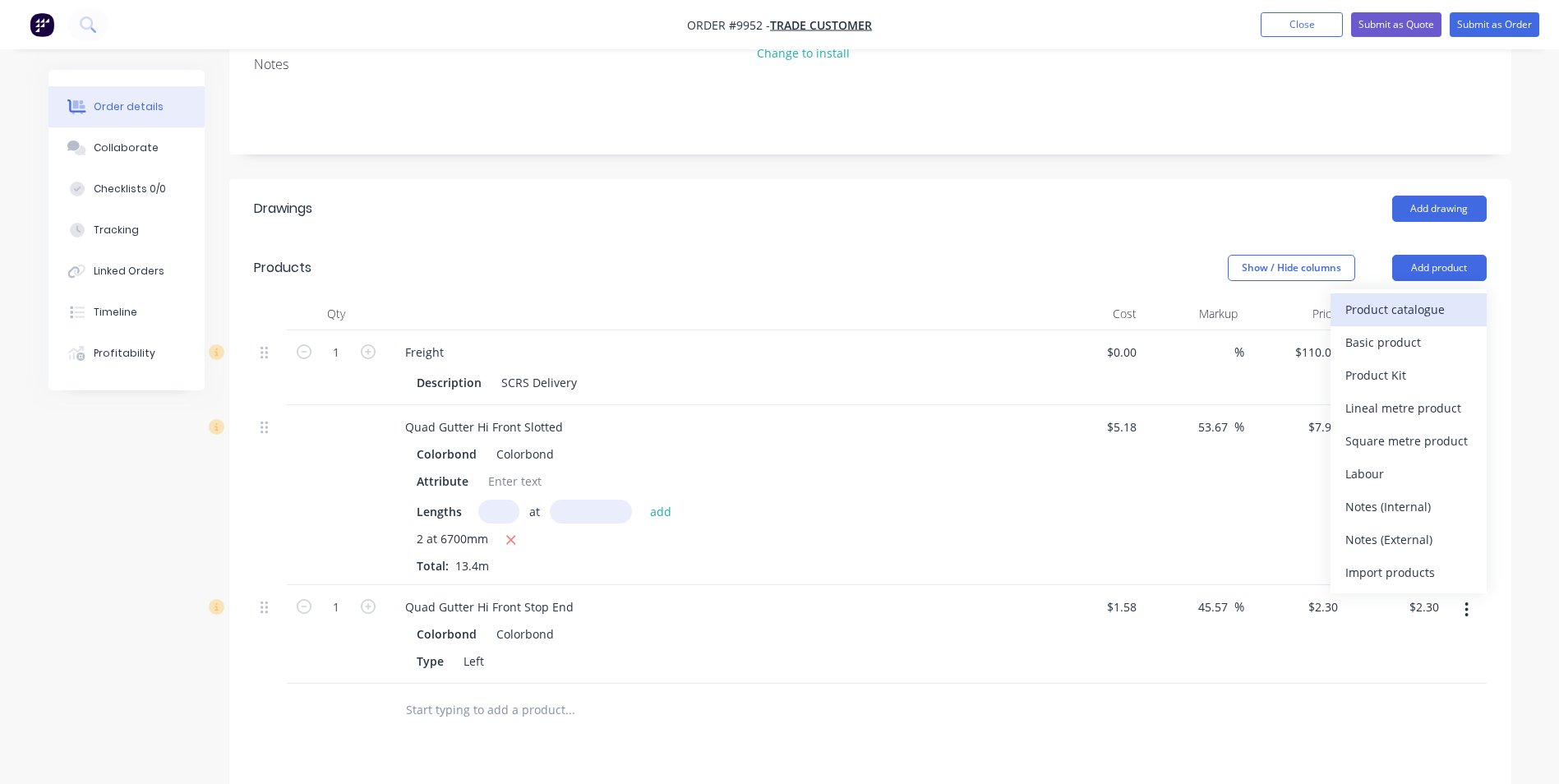
click at [1365, 312] on div "Product catalogue" at bounding box center [1409, 309] width 126 height 23
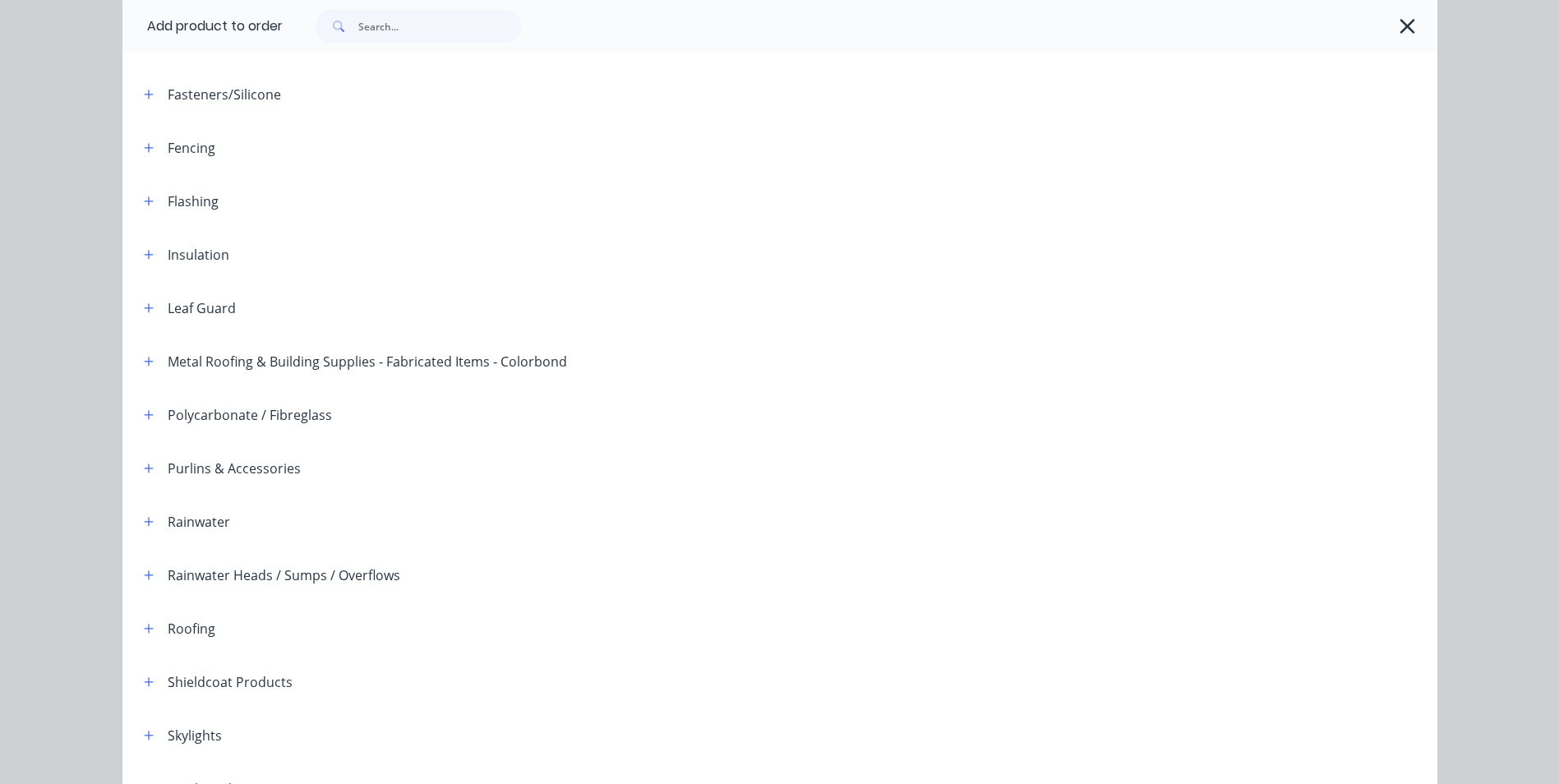
scroll to position [247, 0]
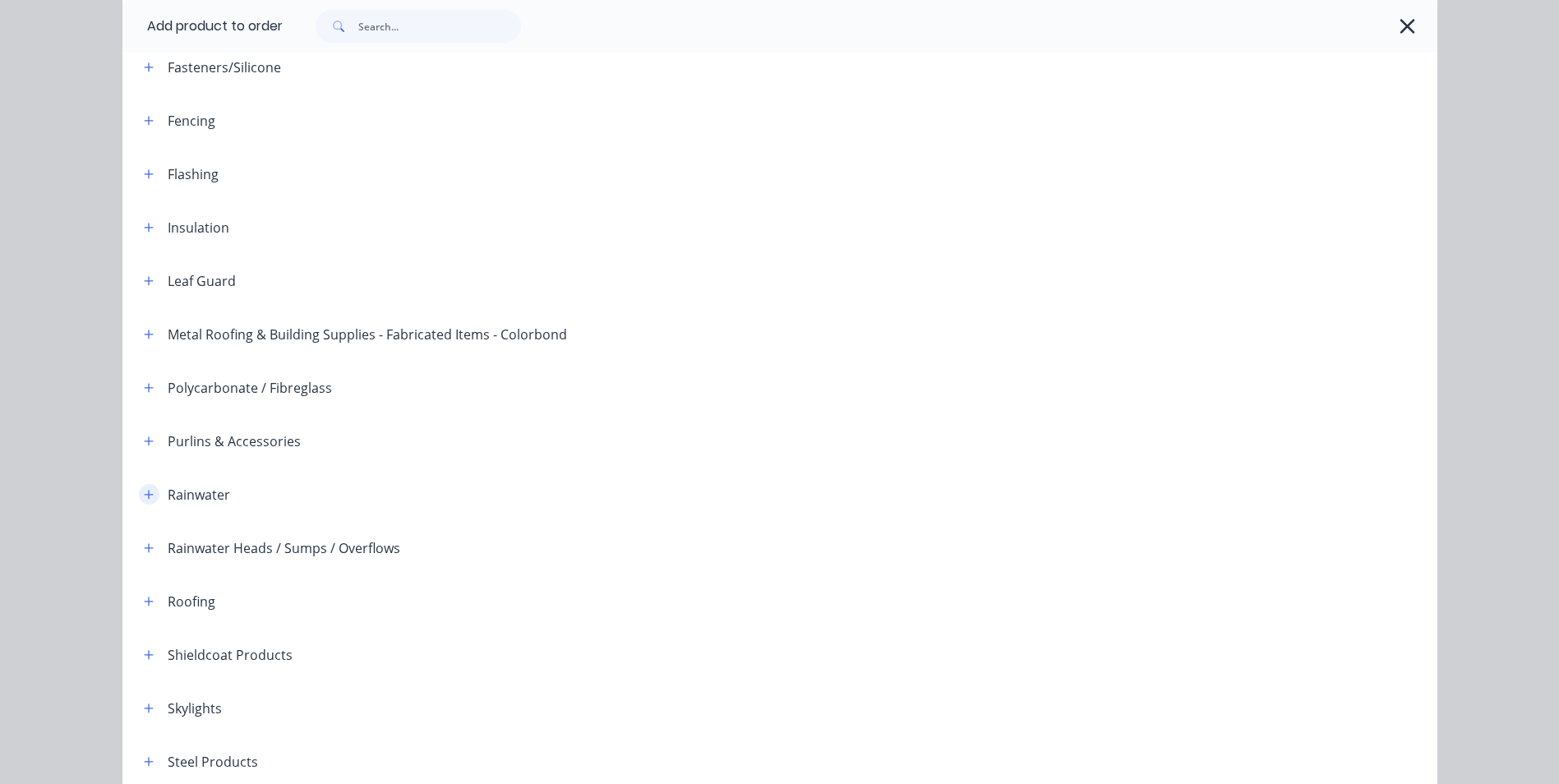
click at [144, 494] on icon "button" at bounding box center [149, 494] width 9 height 9
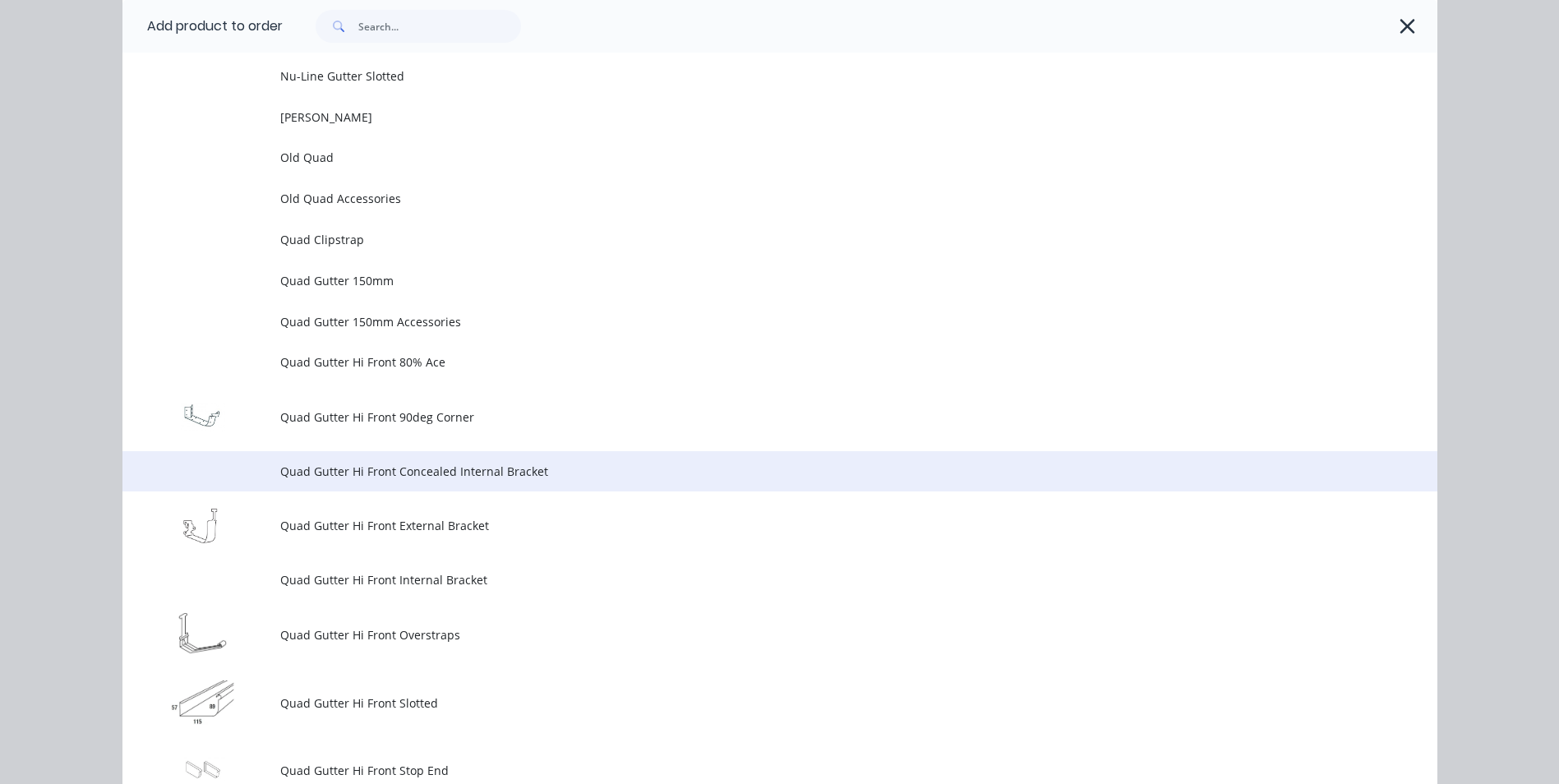
scroll to position [4190, 0]
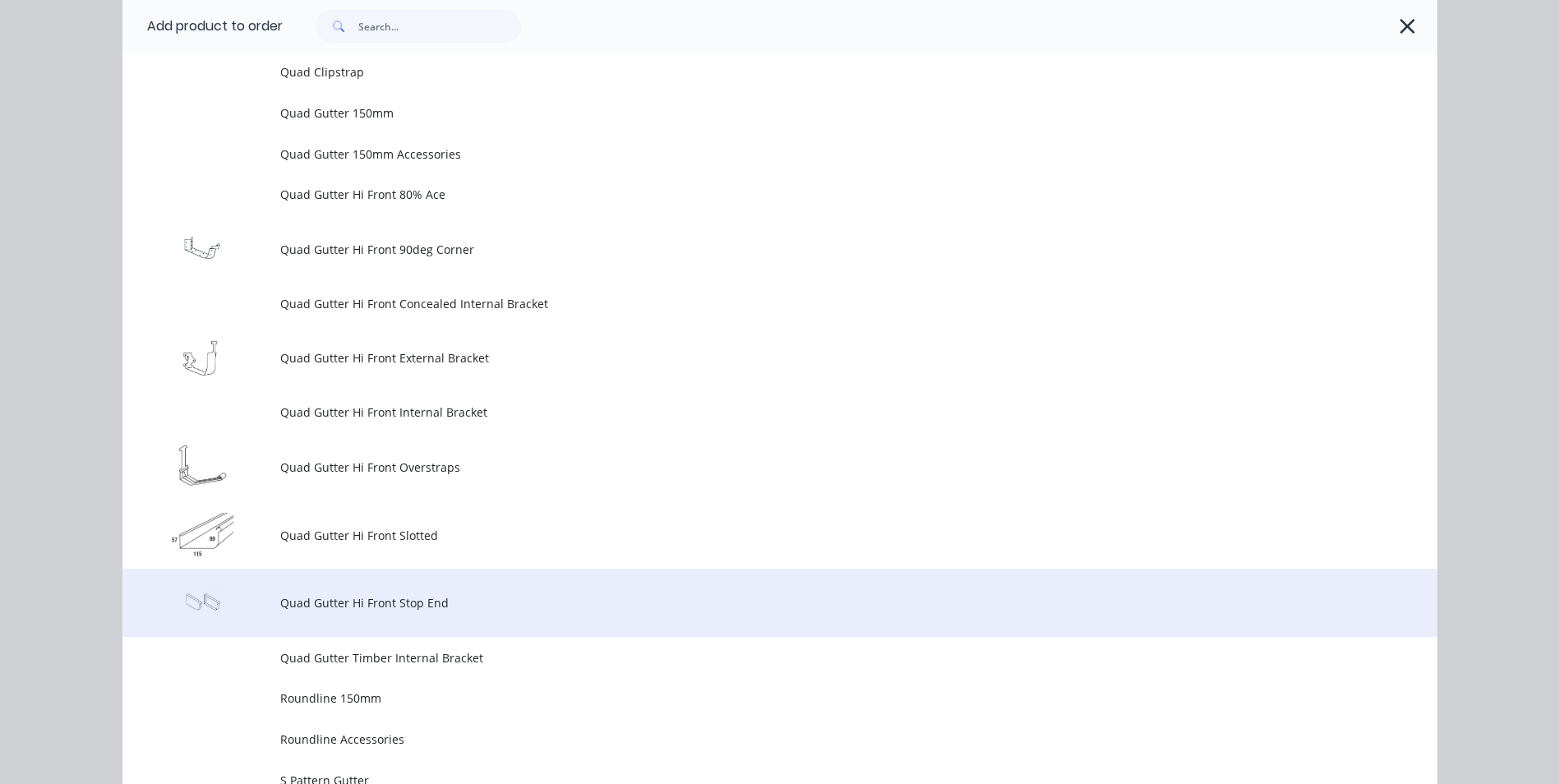
click at [313, 594] on span "Quad Gutter Hi Front Stop End" at bounding box center [743, 602] width 925 height 17
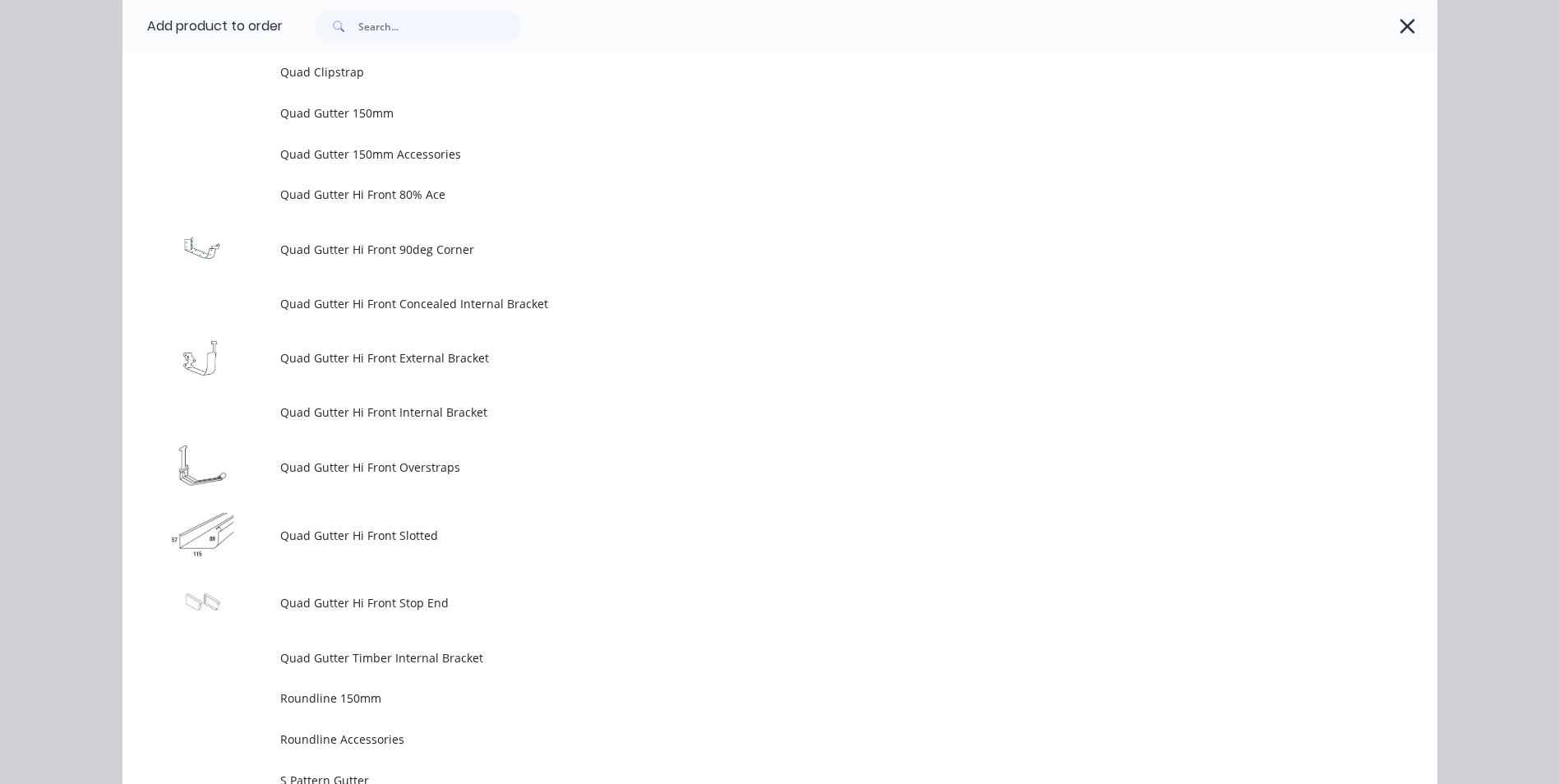
scroll to position [0, 0]
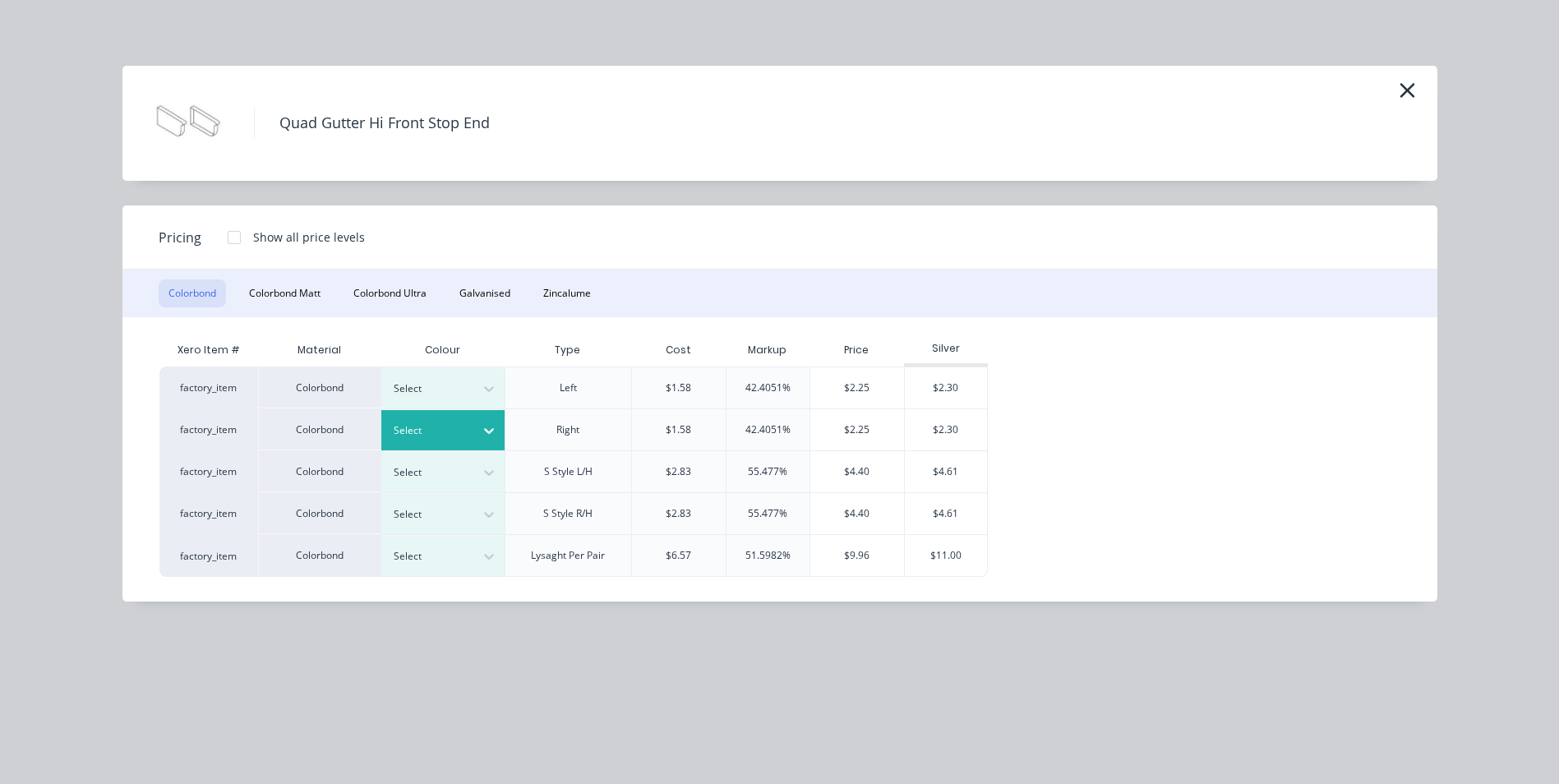
click at [489, 437] on icon at bounding box center [488, 431] width 16 height 16
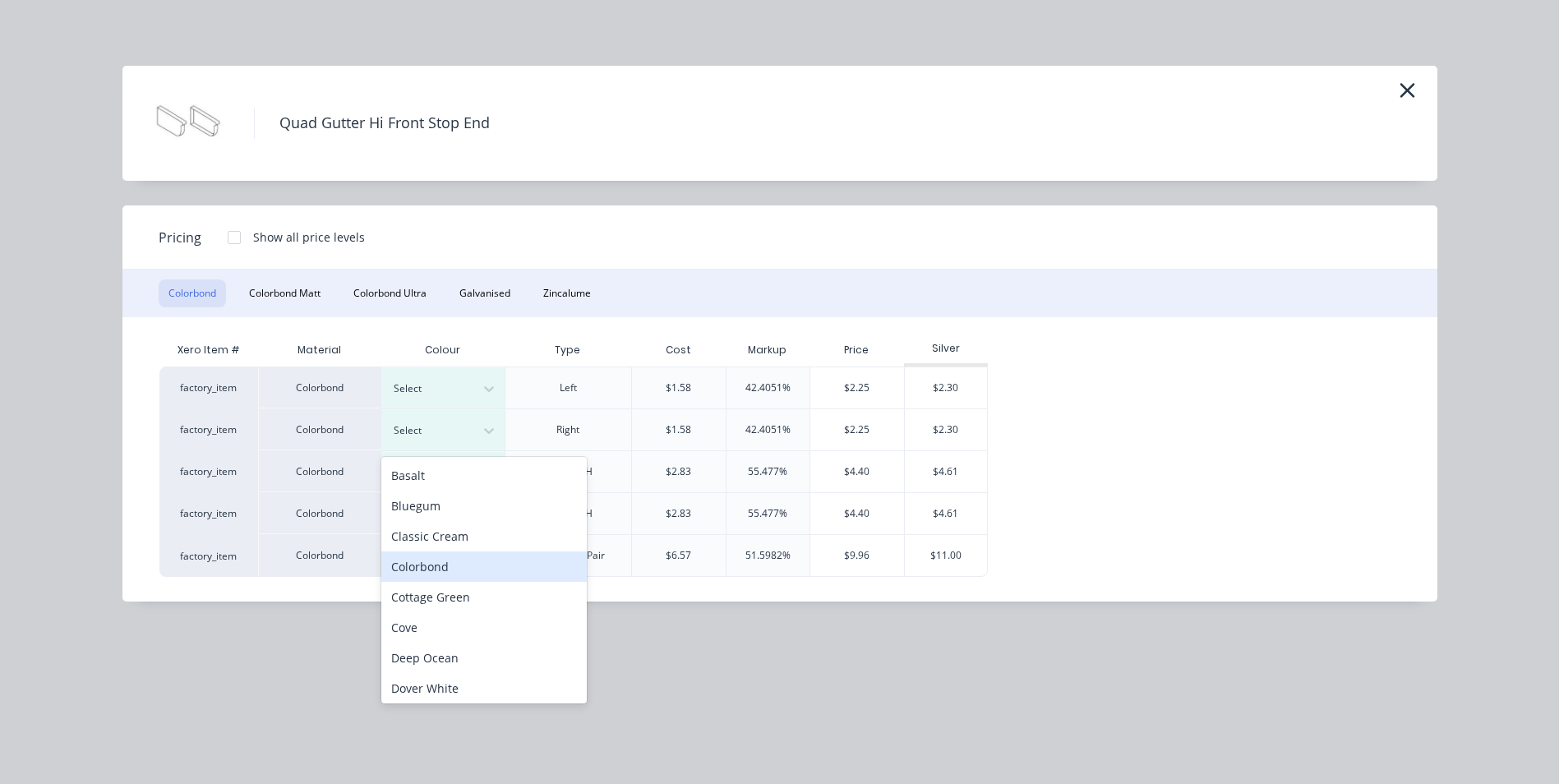
click at [434, 564] on div "Colorbond" at bounding box center [484, 567] width 205 height 31
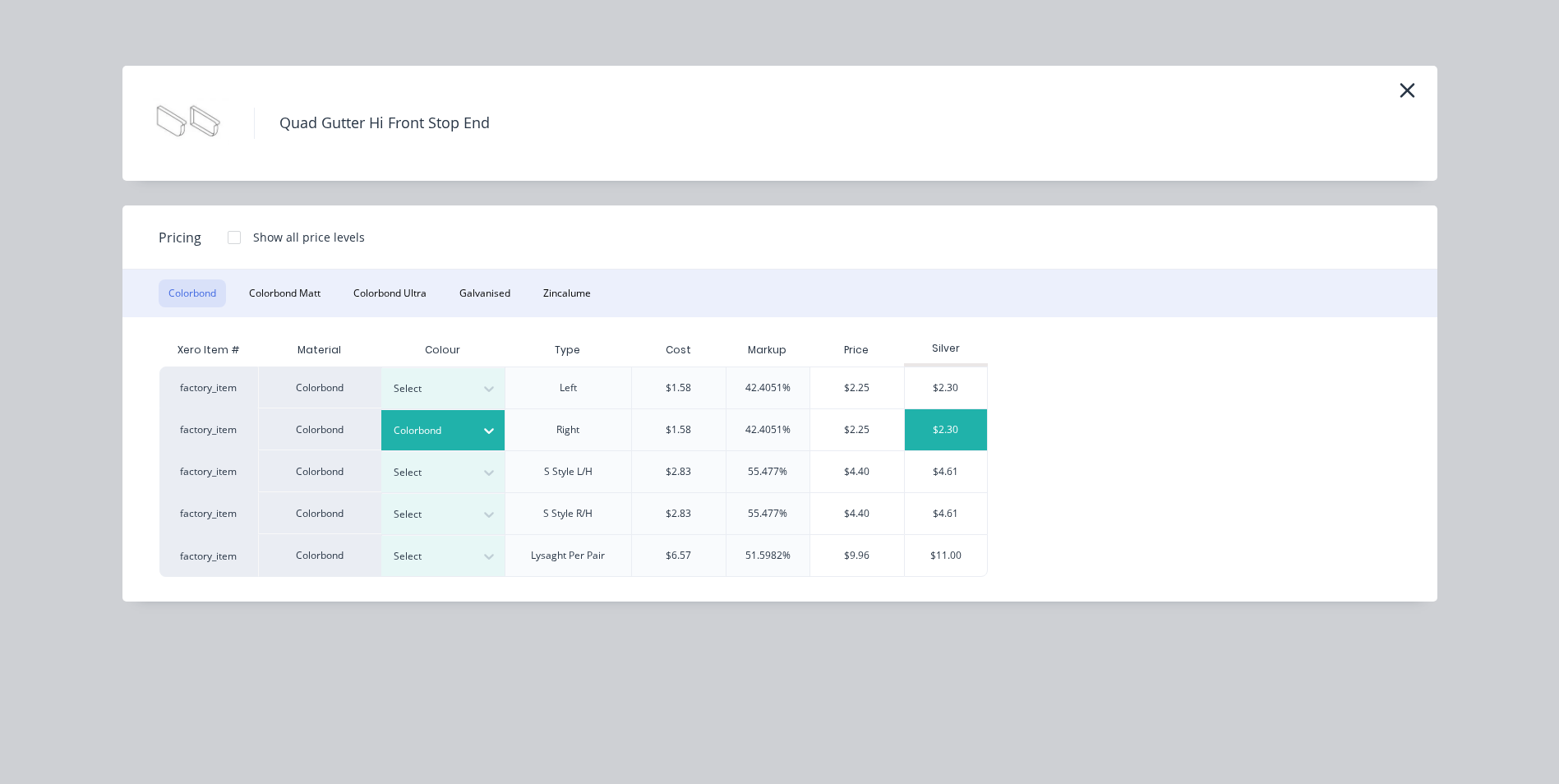
click at [946, 415] on div "$2.30" at bounding box center [945, 430] width 82 height 41
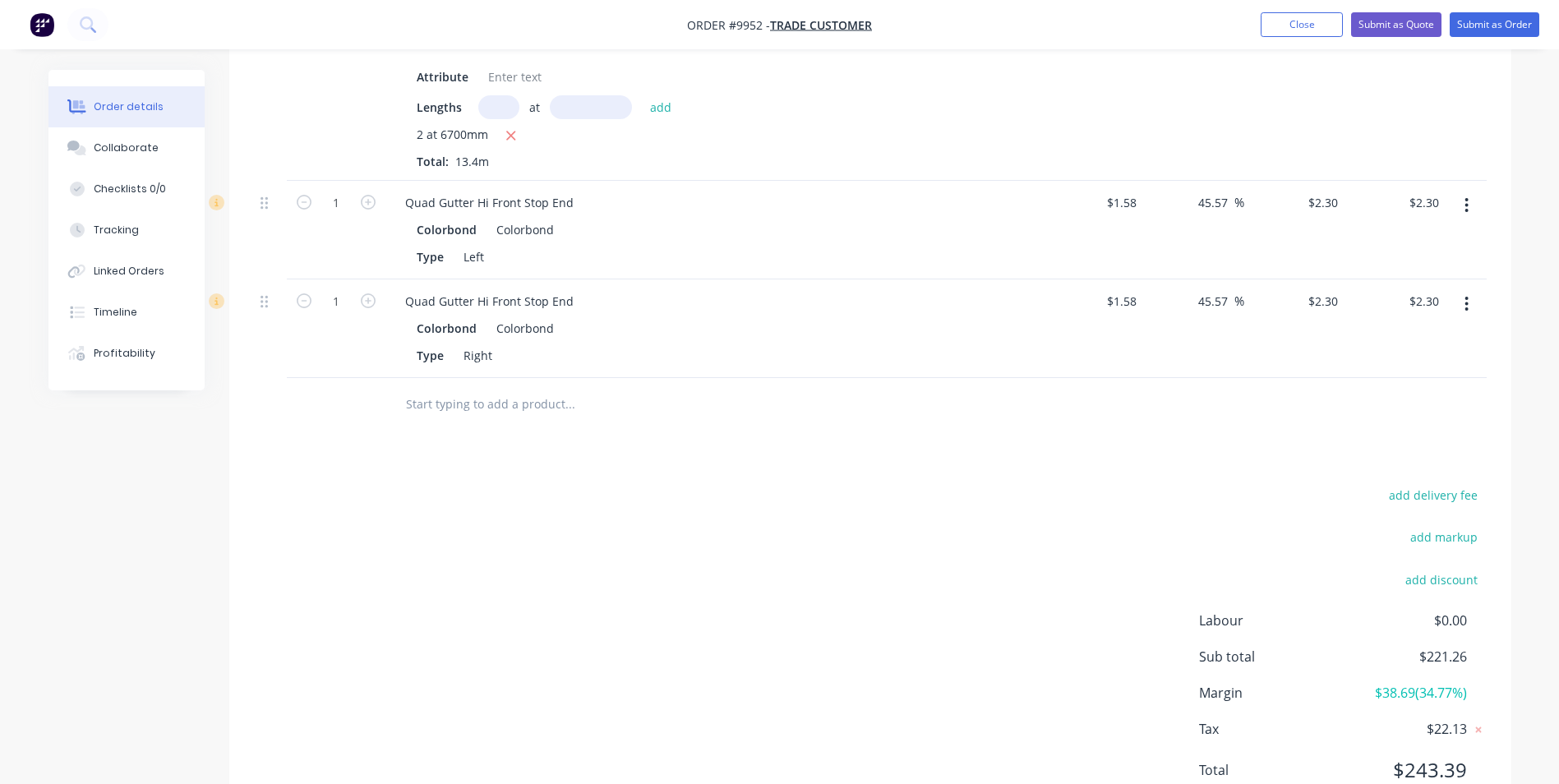
scroll to position [734, 0]
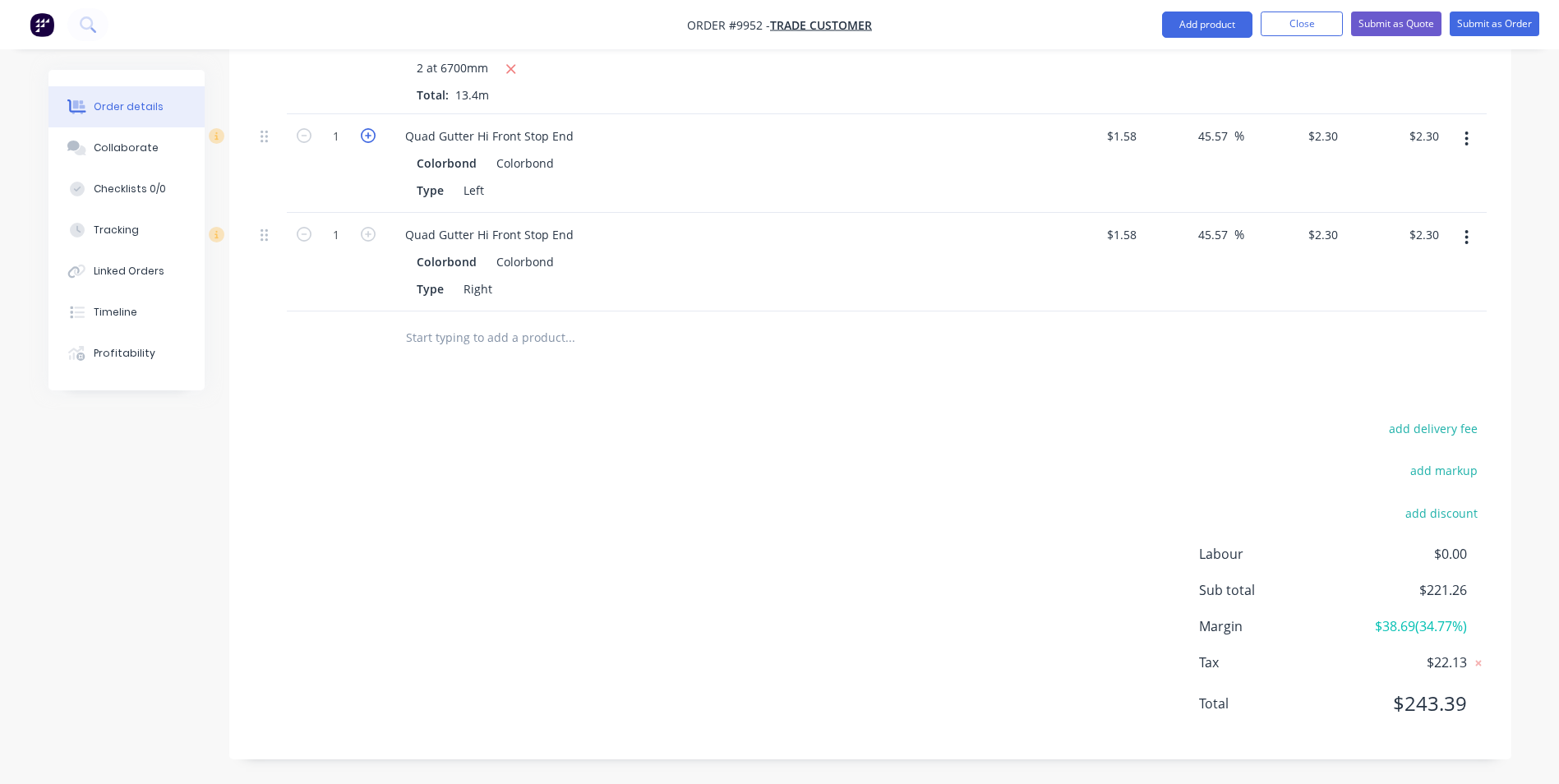
click at [370, 137] on icon "button" at bounding box center [368, 135] width 14 height 14
type input "2"
type input "$4.60"
click at [365, 234] on icon "button" at bounding box center [368, 234] width 14 height 14
type input "2"
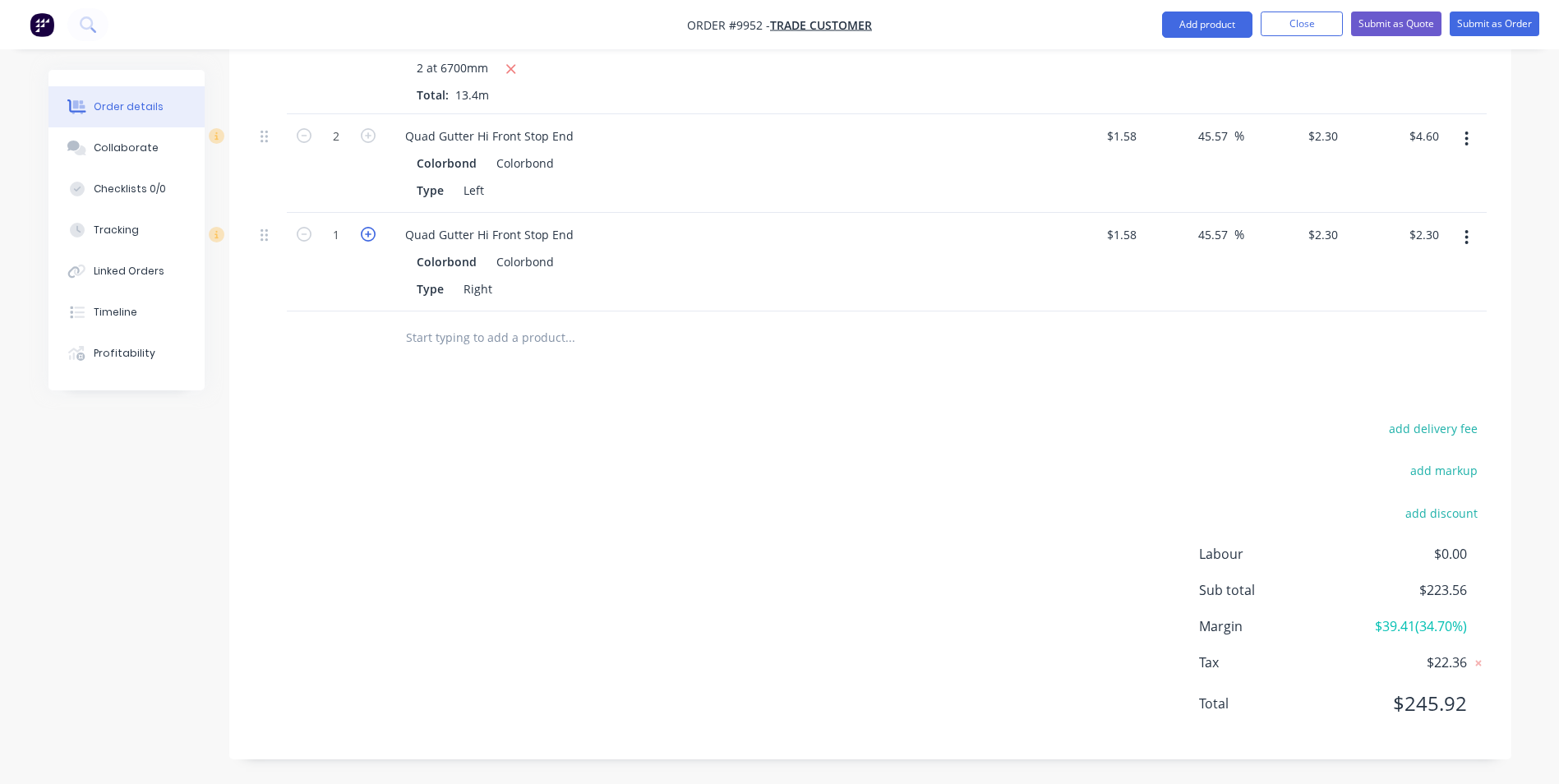
type input "$4.60"
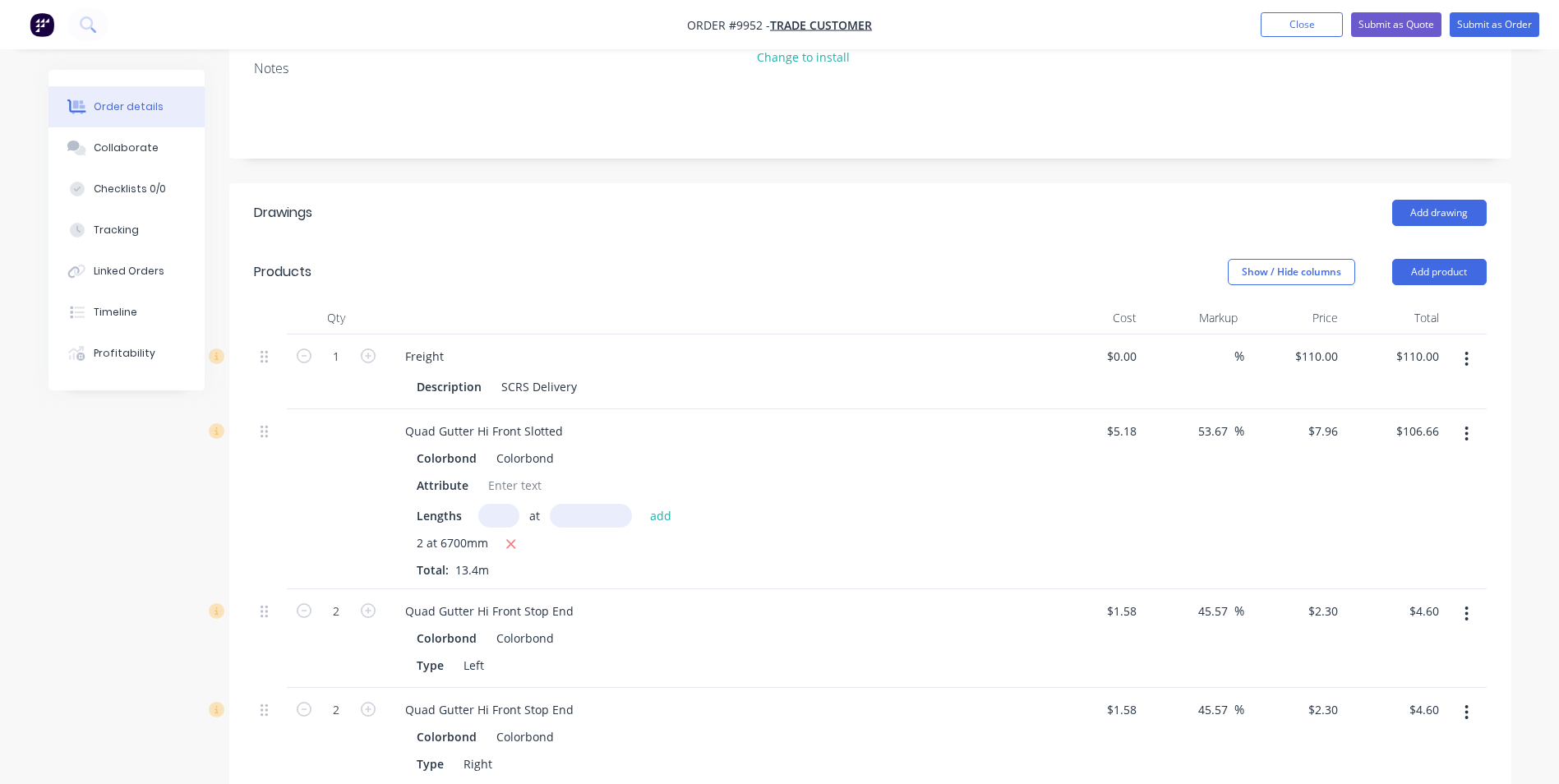
scroll to position [241, 0]
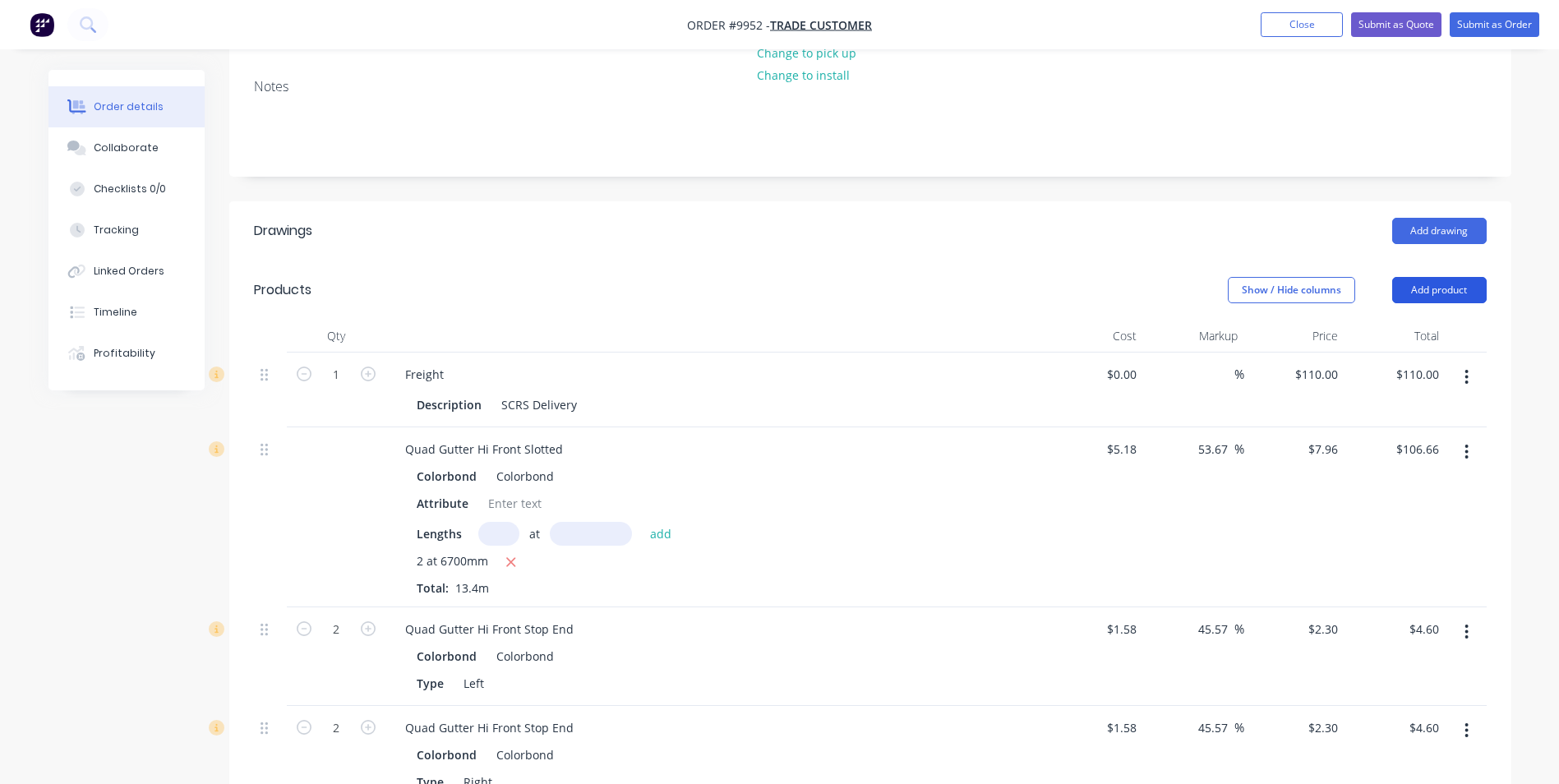
click at [1427, 285] on button "Add product" at bounding box center [1439, 289] width 95 height 26
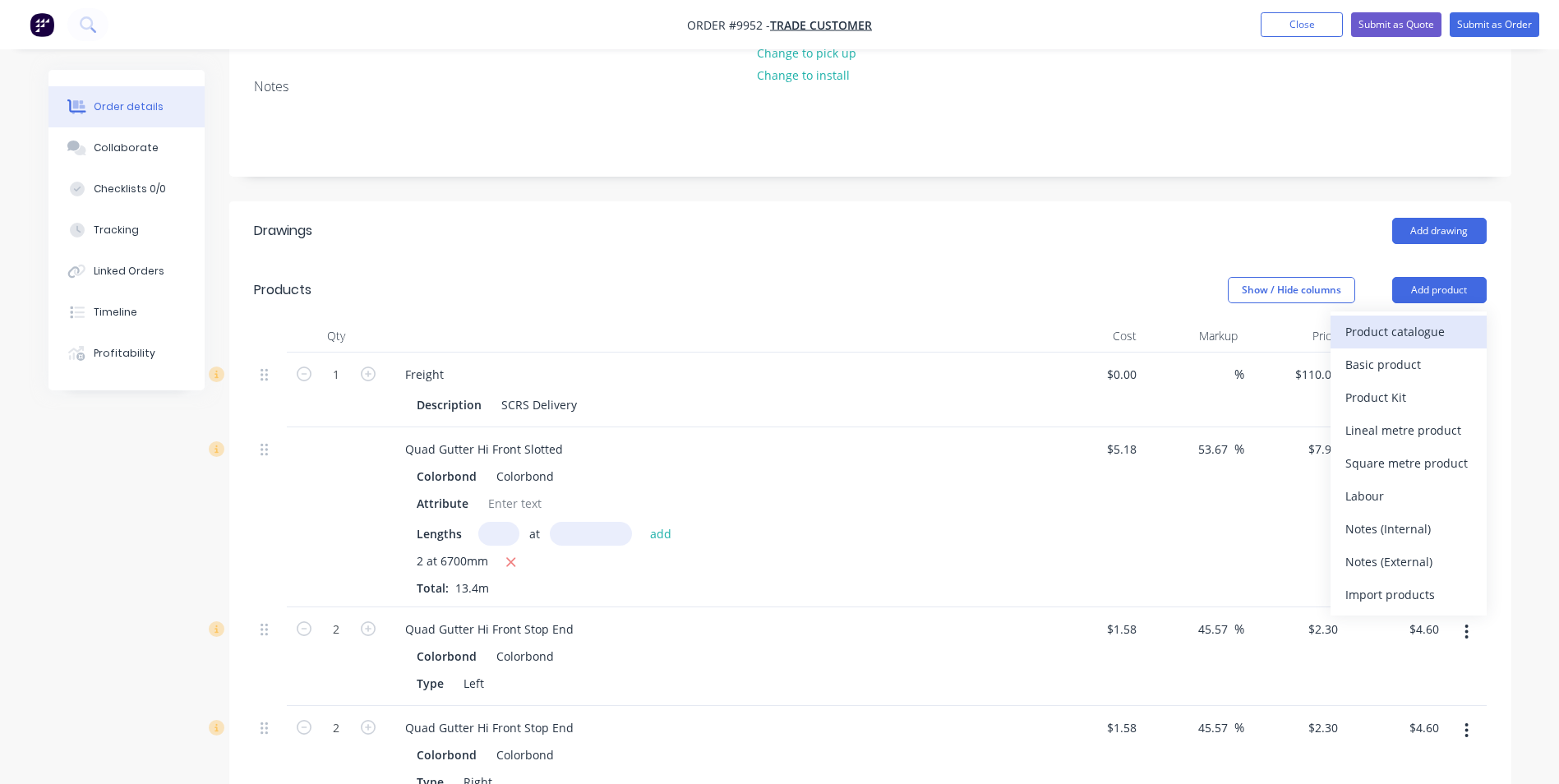
click at [1384, 326] on div "Product catalogue" at bounding box center [1409, 332] width 126 height 23
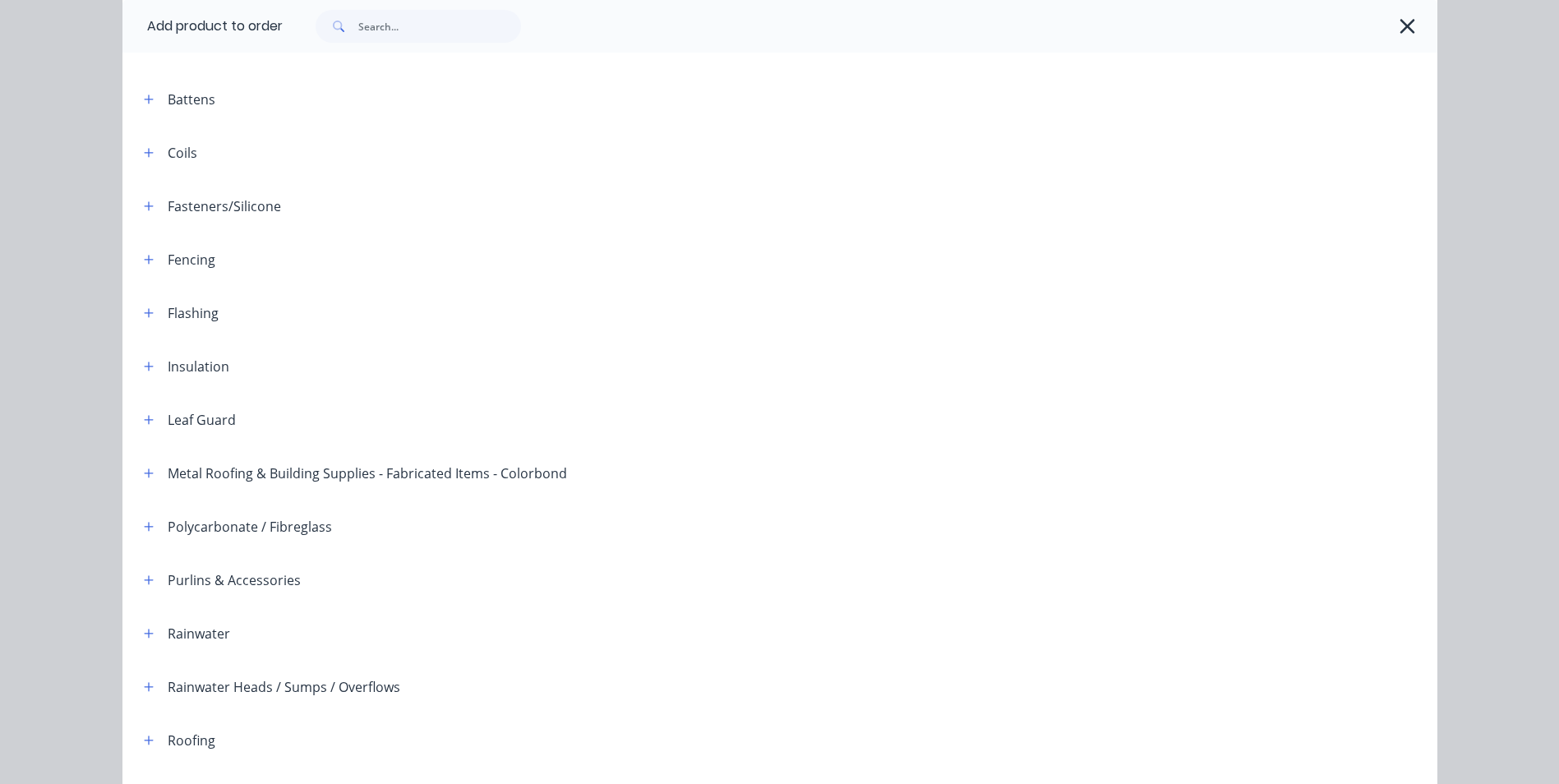
scroll to position [377, 0]
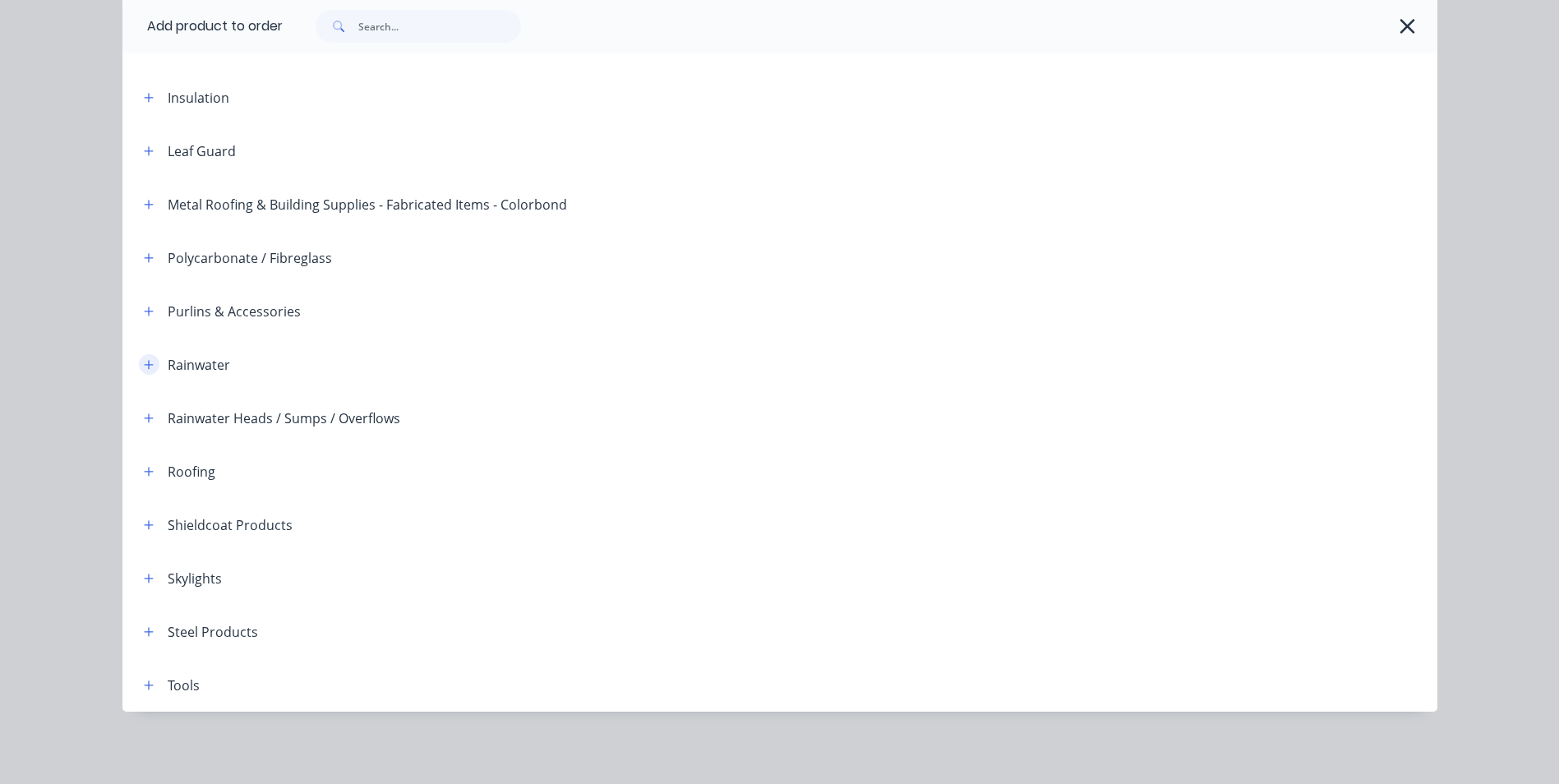
click at [148, 365] on button "button" at bounding box center [149, 364] width 21 height 21
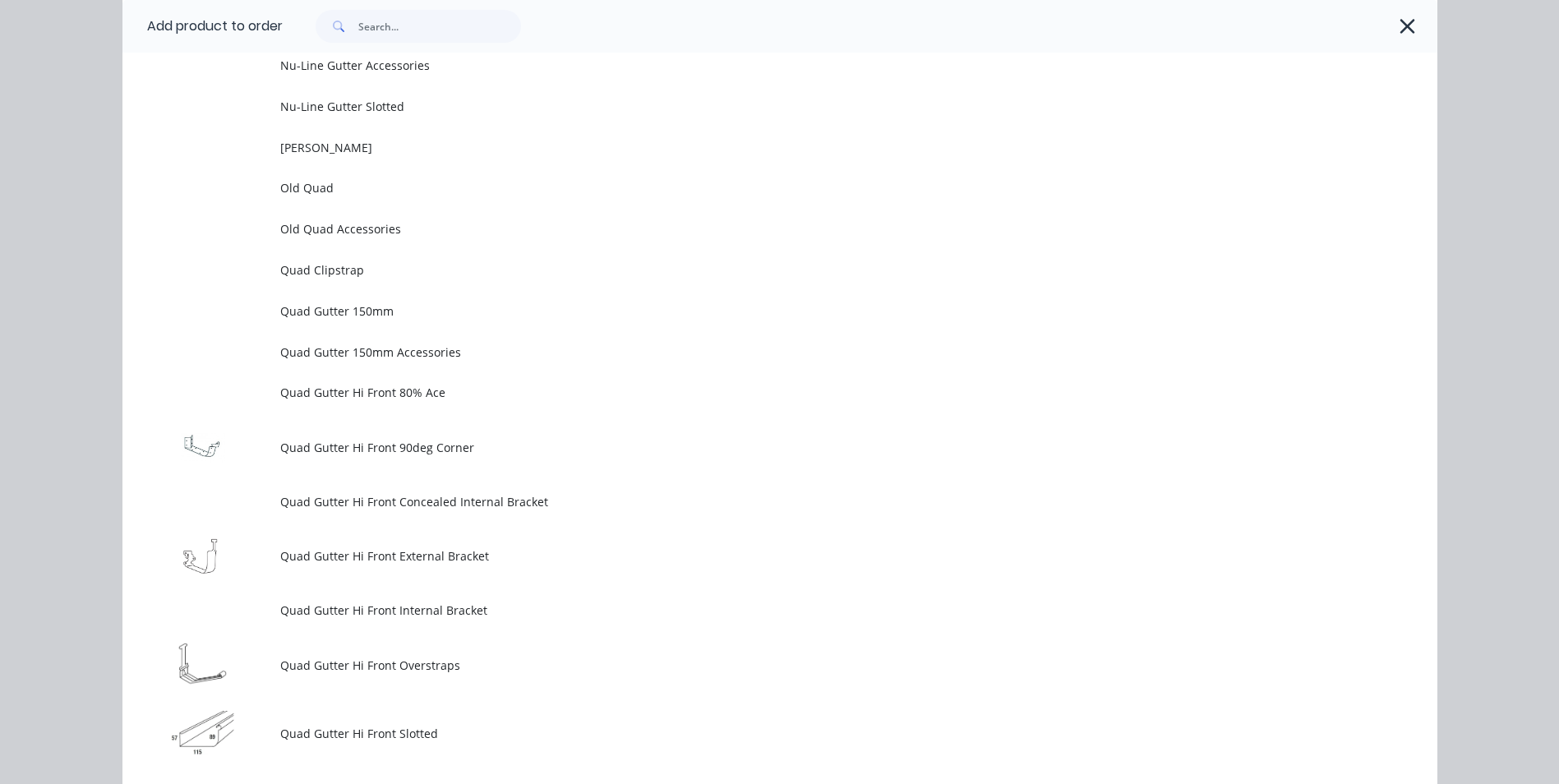
scroll to position [4238, 0]
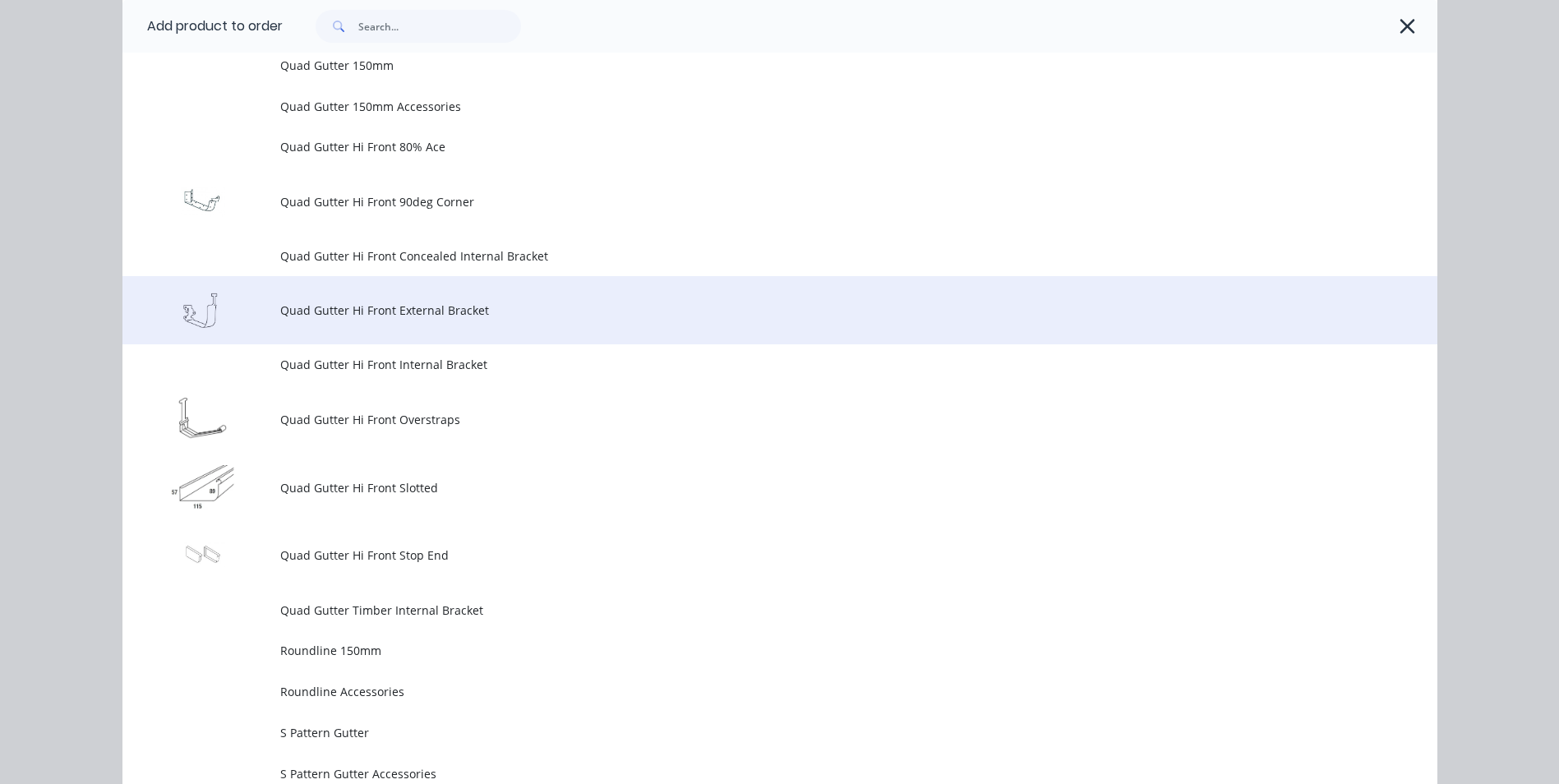
click at [426, 308] on span "Quad Gutter Hi Front External Bracket" at bounding box center [743, 310] width 925 height 17
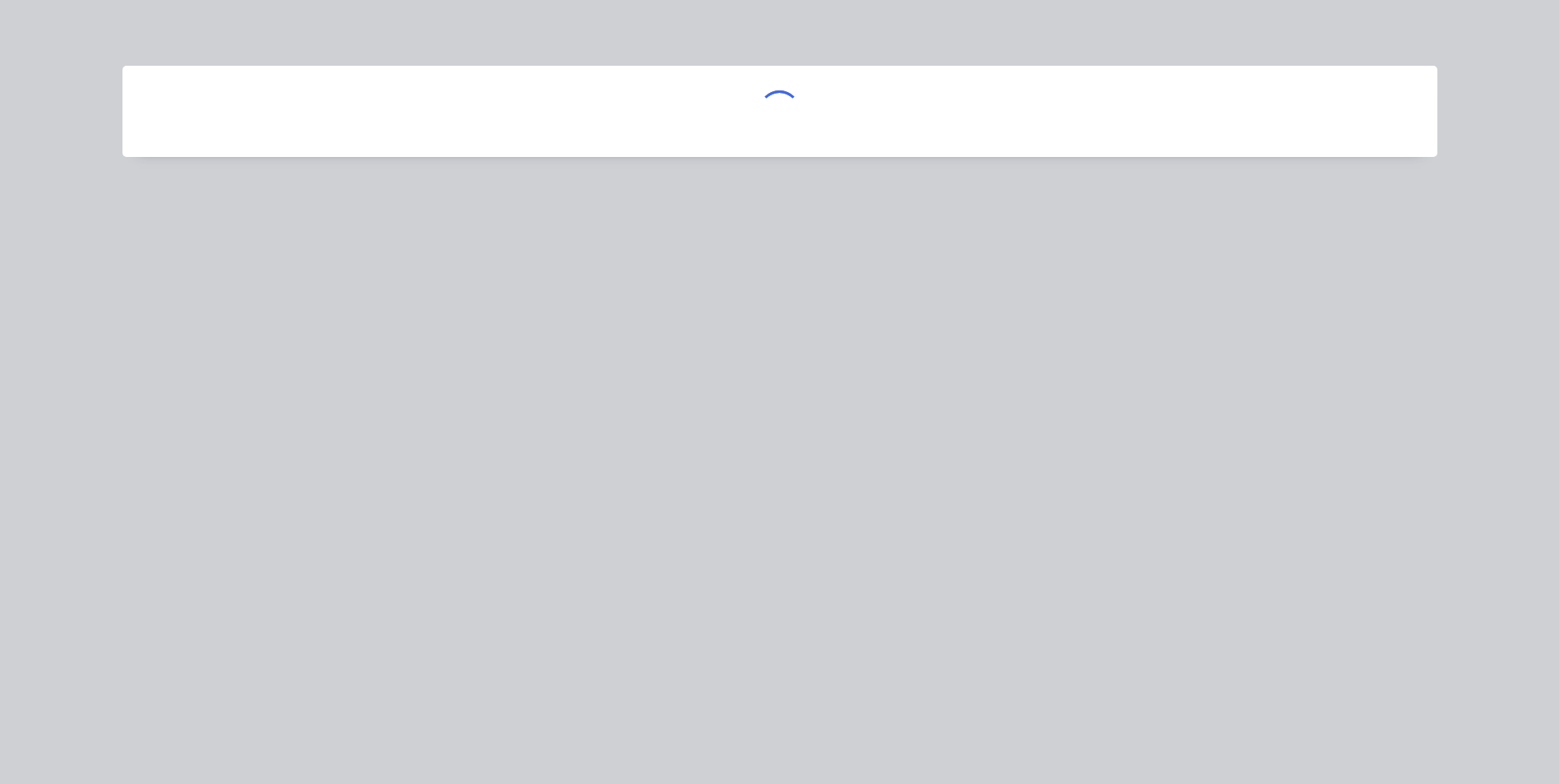
scroll to position [0, 0]
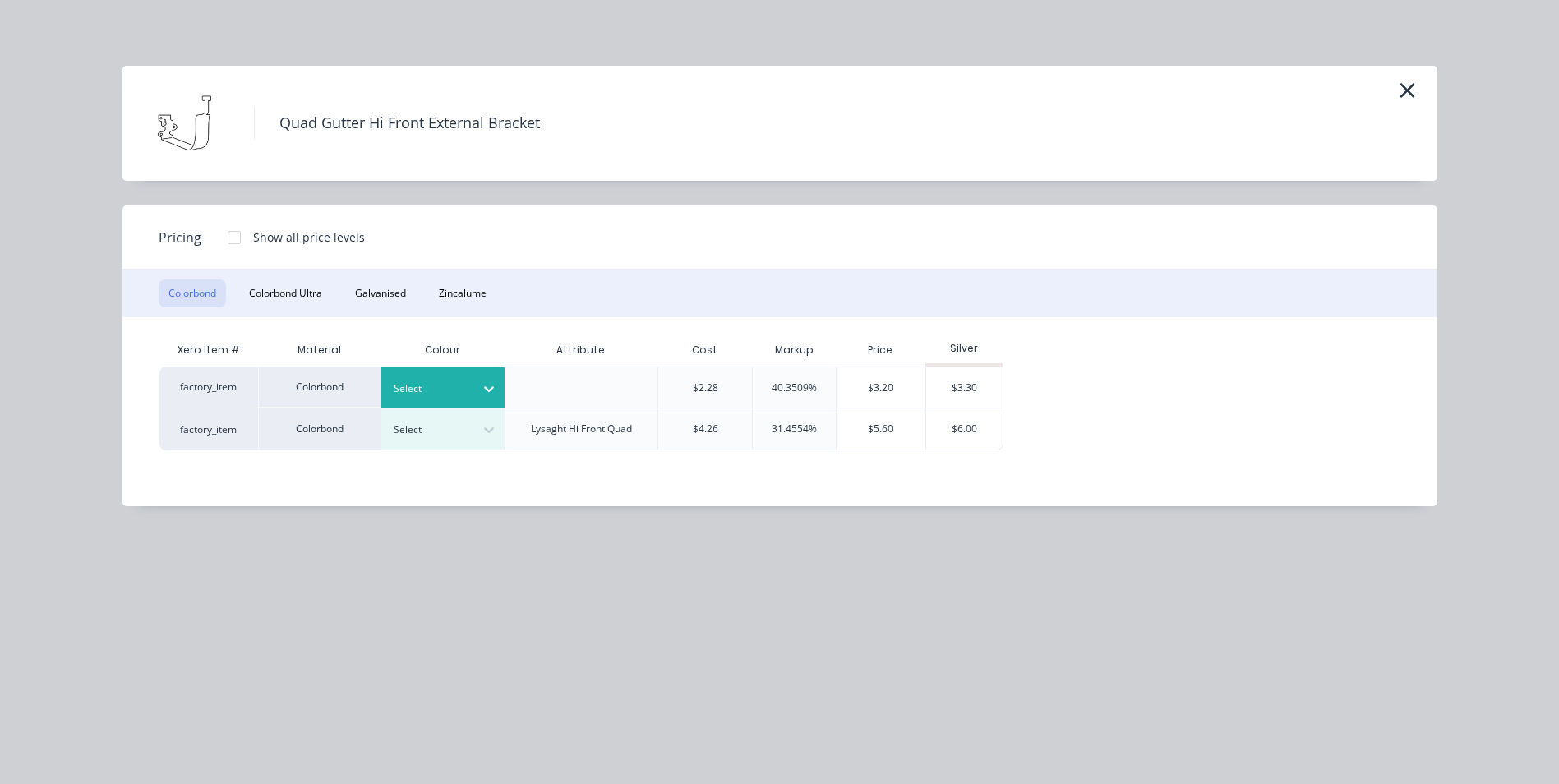
click at [489, 387] on icon at bounding box center [488, 388] width 16 height 16
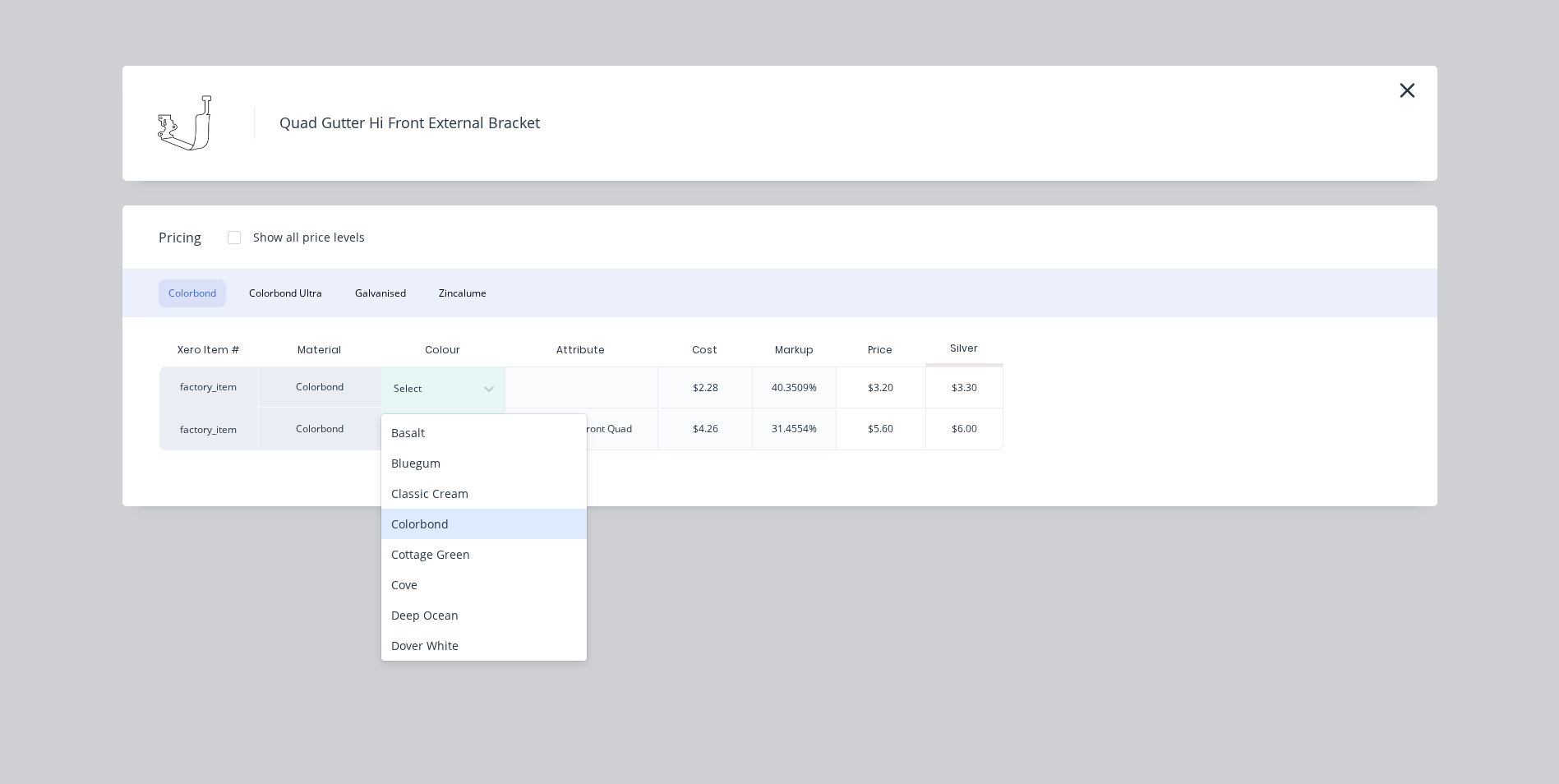
drag, startPoint x: 449, startPoint y: 530, endPoint x: 451, endPoint y: 501, distance: 29.1
click at [449, 529] on div "Colorbond" at bounding box center [484, 524] width 205 height 31
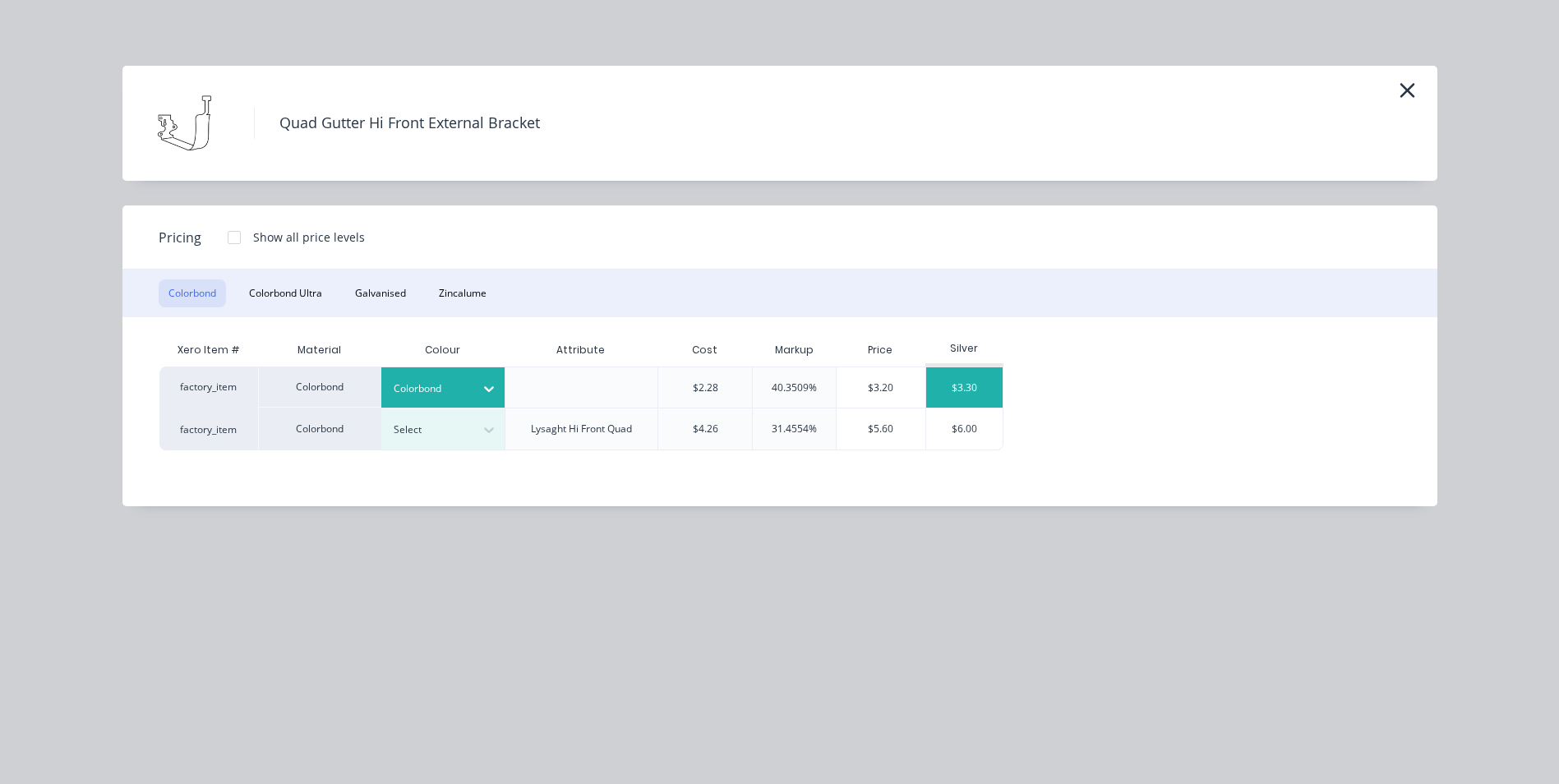
click at [950, 378] on div "$3.30" at bounding box center [965, 387] width 77 height 41
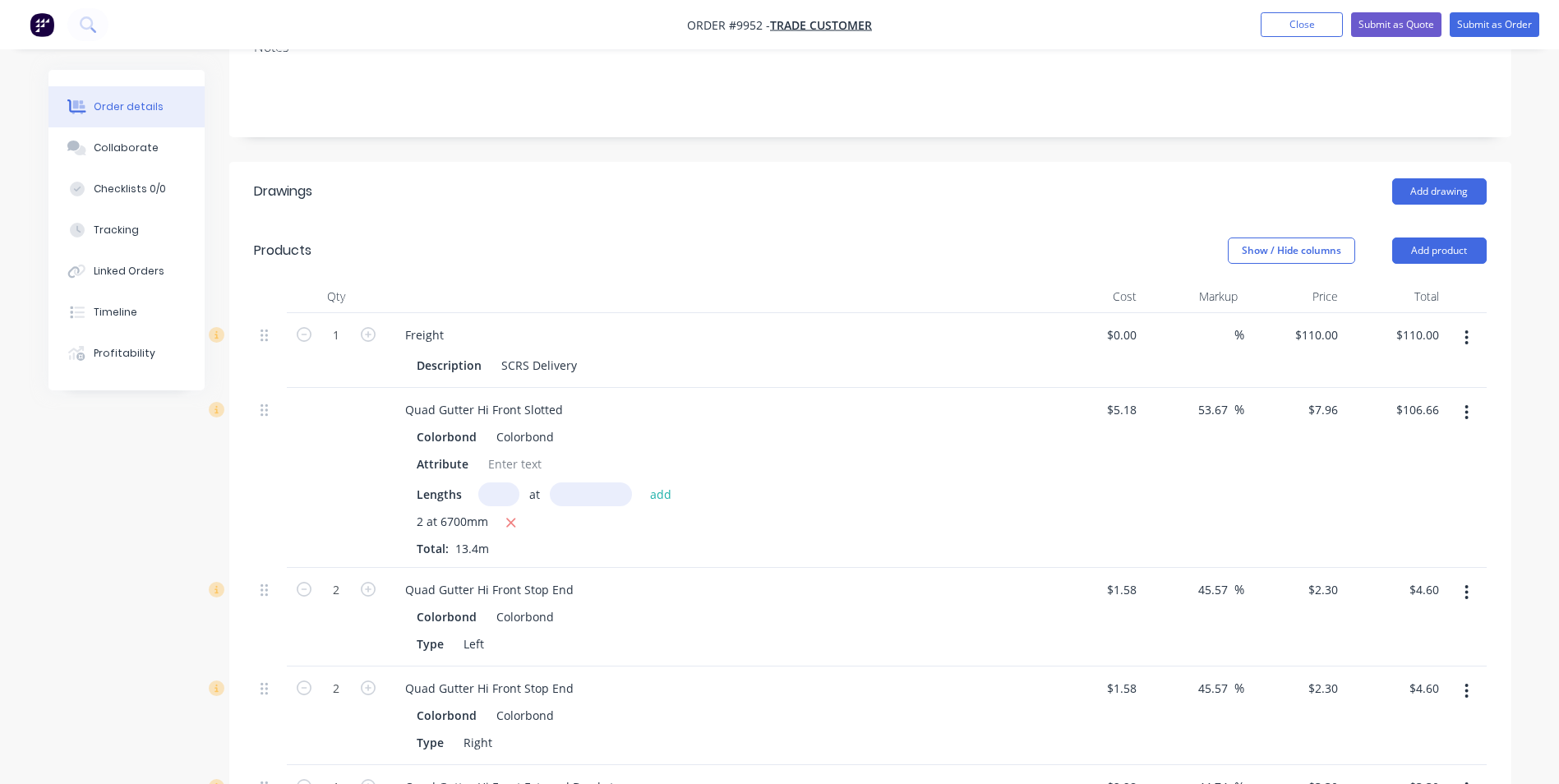
scroll to position [652, 0]
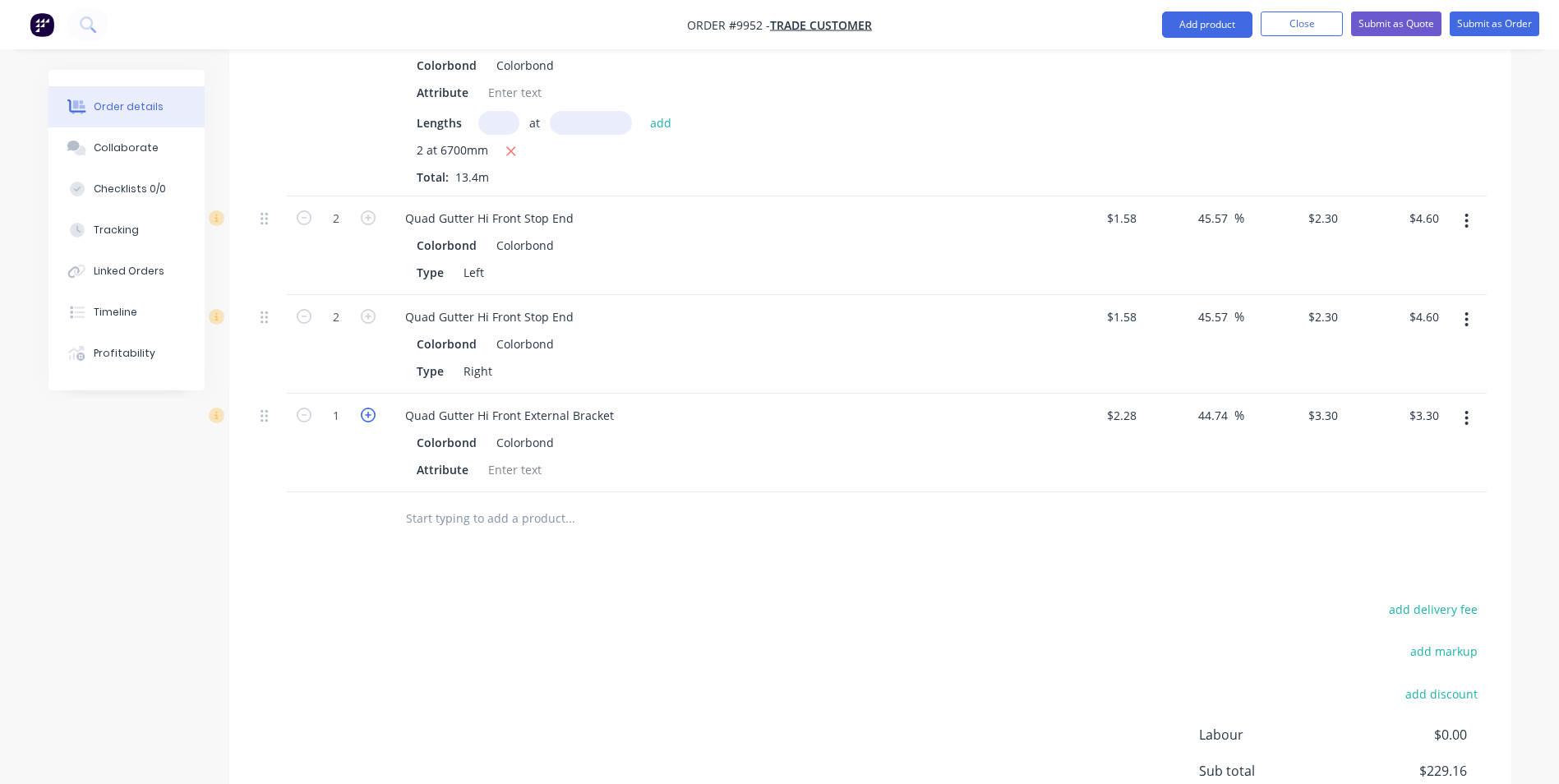
click at [370, 417] on icon "button" at bounding box center [368, 415] width 14 height 14
type input "2"
type input "$6.60"
click at [370, 417] on icon "button" at bounding box center [368, 415] width 14 height 14
type input "3"
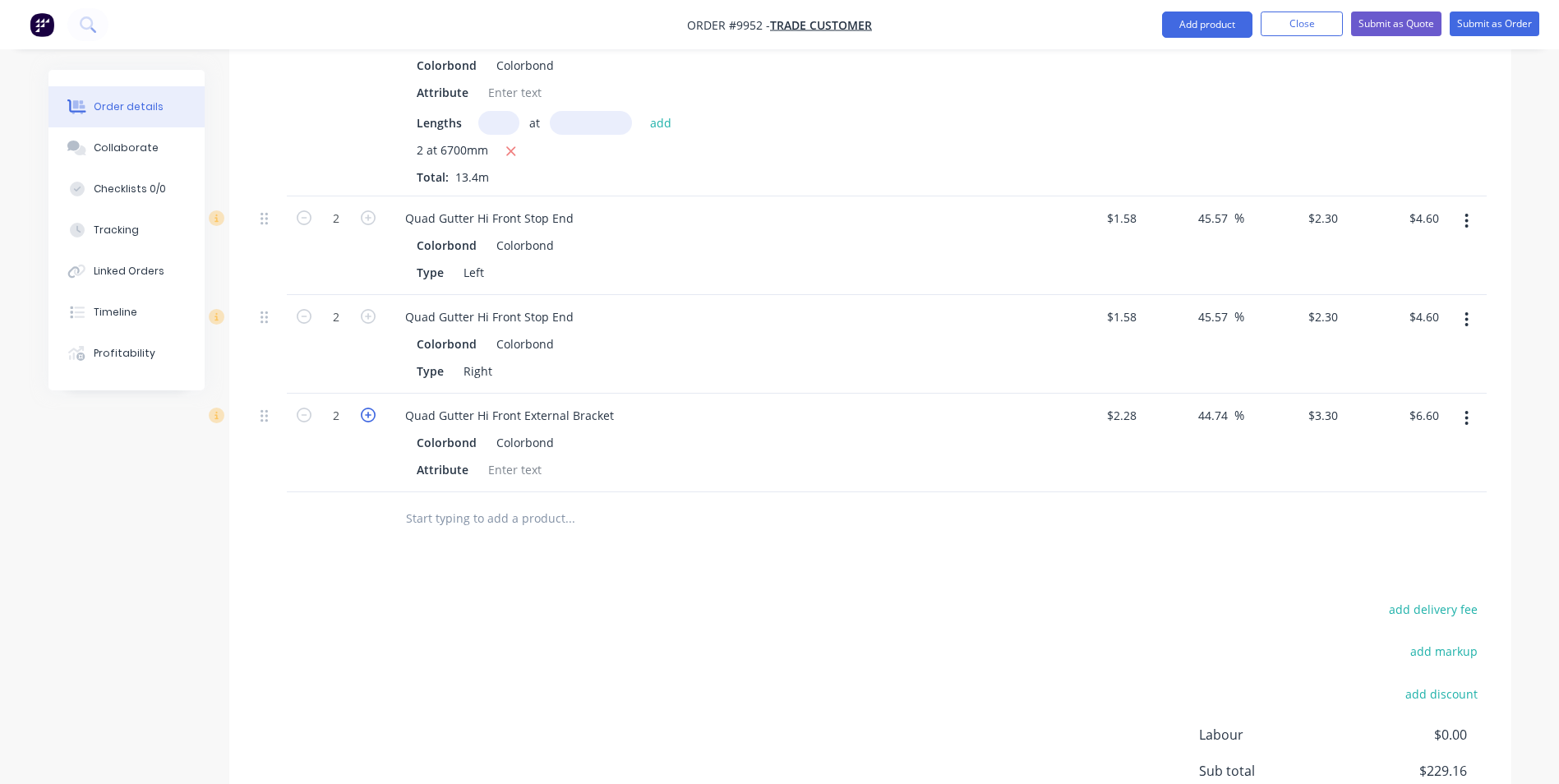
type input "$9.90"
click at [370, 417] on icon "button" at bounding box center [368, 415] width 14 height 14
type input "4"
type input "$13.20"
click at [370, 417] on icon "button" at bounding box center [368, 415] width 14 height 14
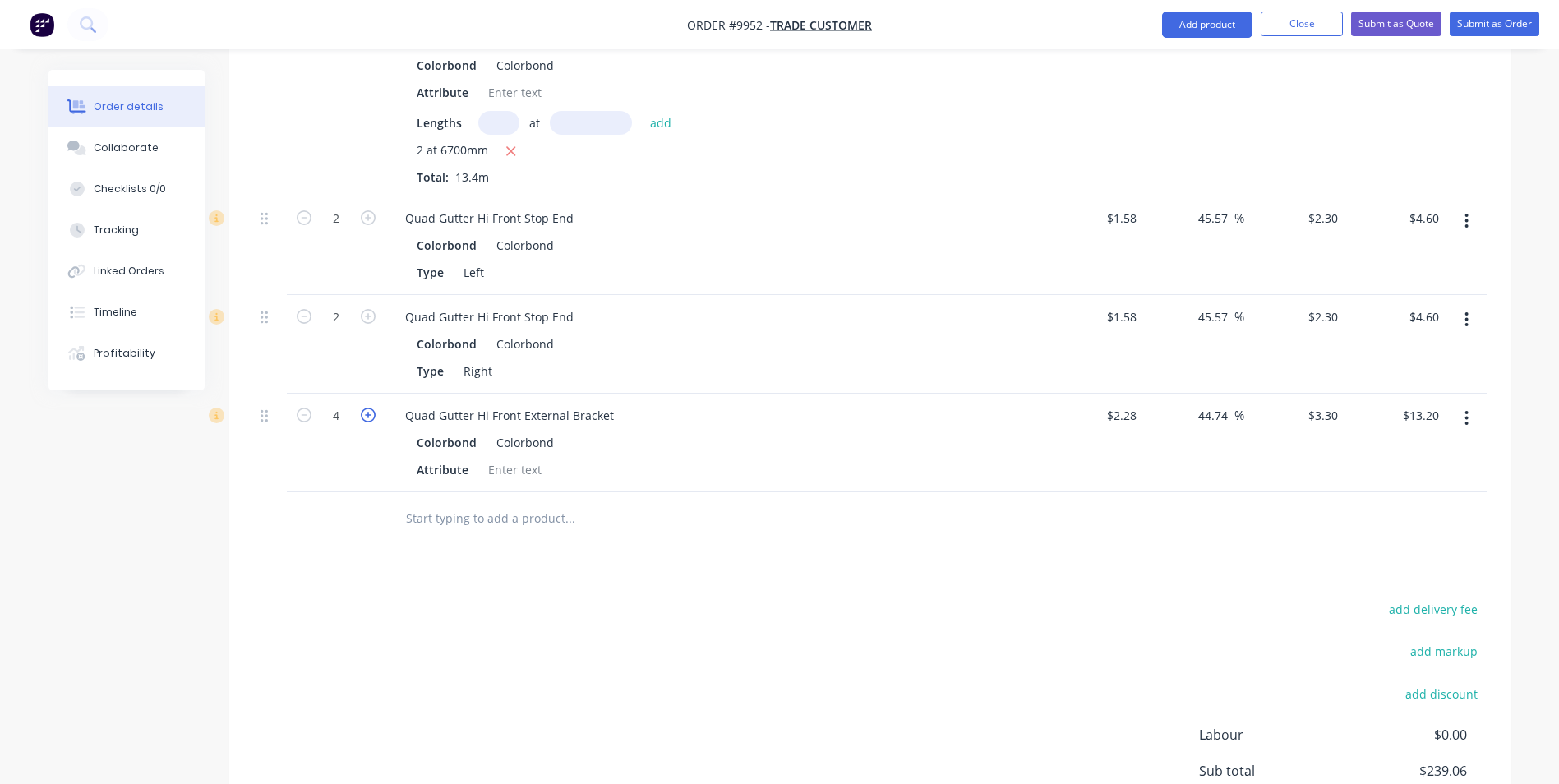
type input "5"
type input "$16.50"
click at [370, 417] on icon "button" at bounding box center [368, 415] width 14 height 14
type input "6"
type input "$19.80"
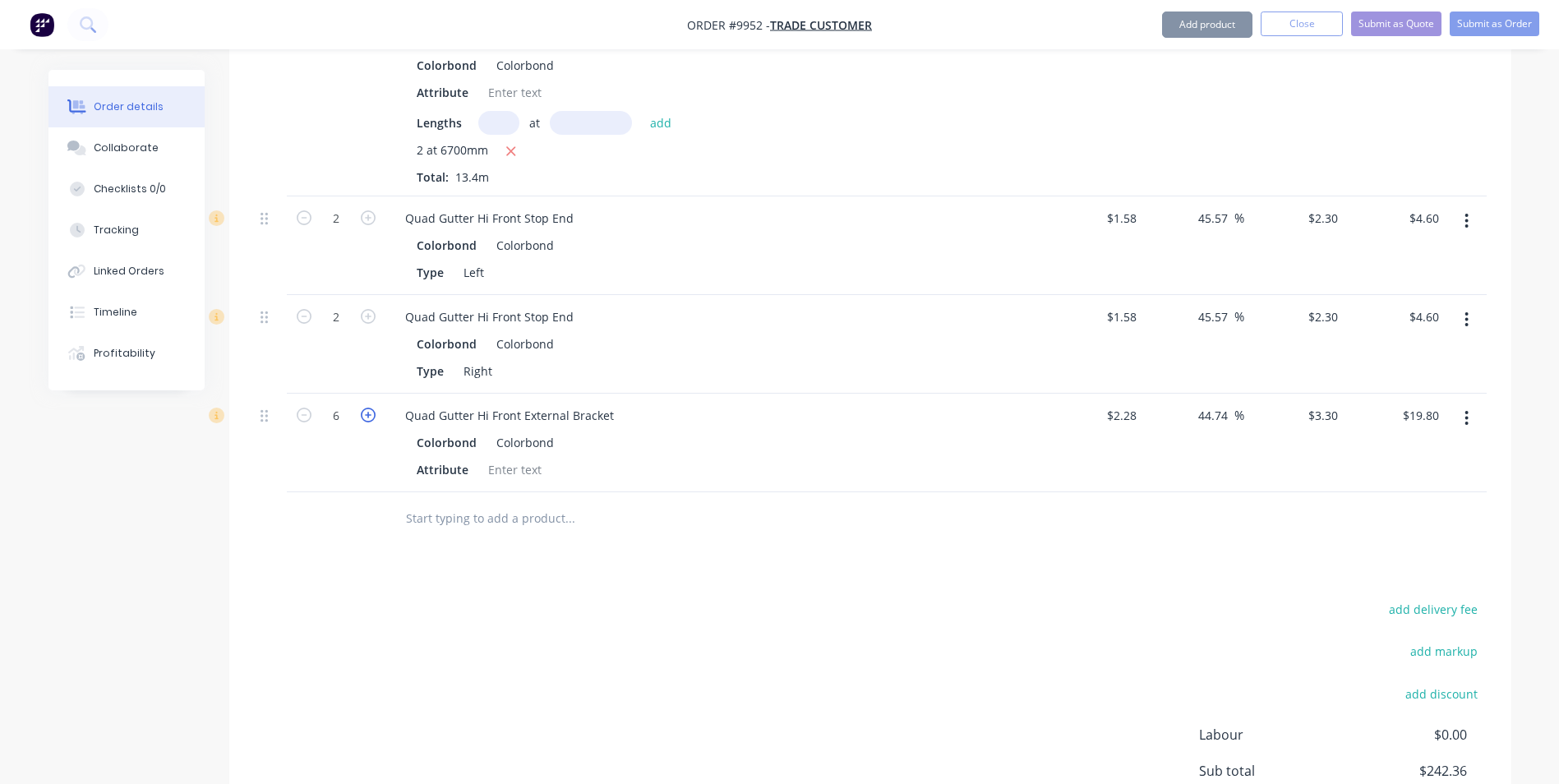
click at [370, 417] on icon "button" at bounding box center [368, 415] width 14 height 14
type input "7"
type input "$23.10"
click at [370, 417] on icon "button" at bounding box center [368, 415] width 14 height 14
type input "8"
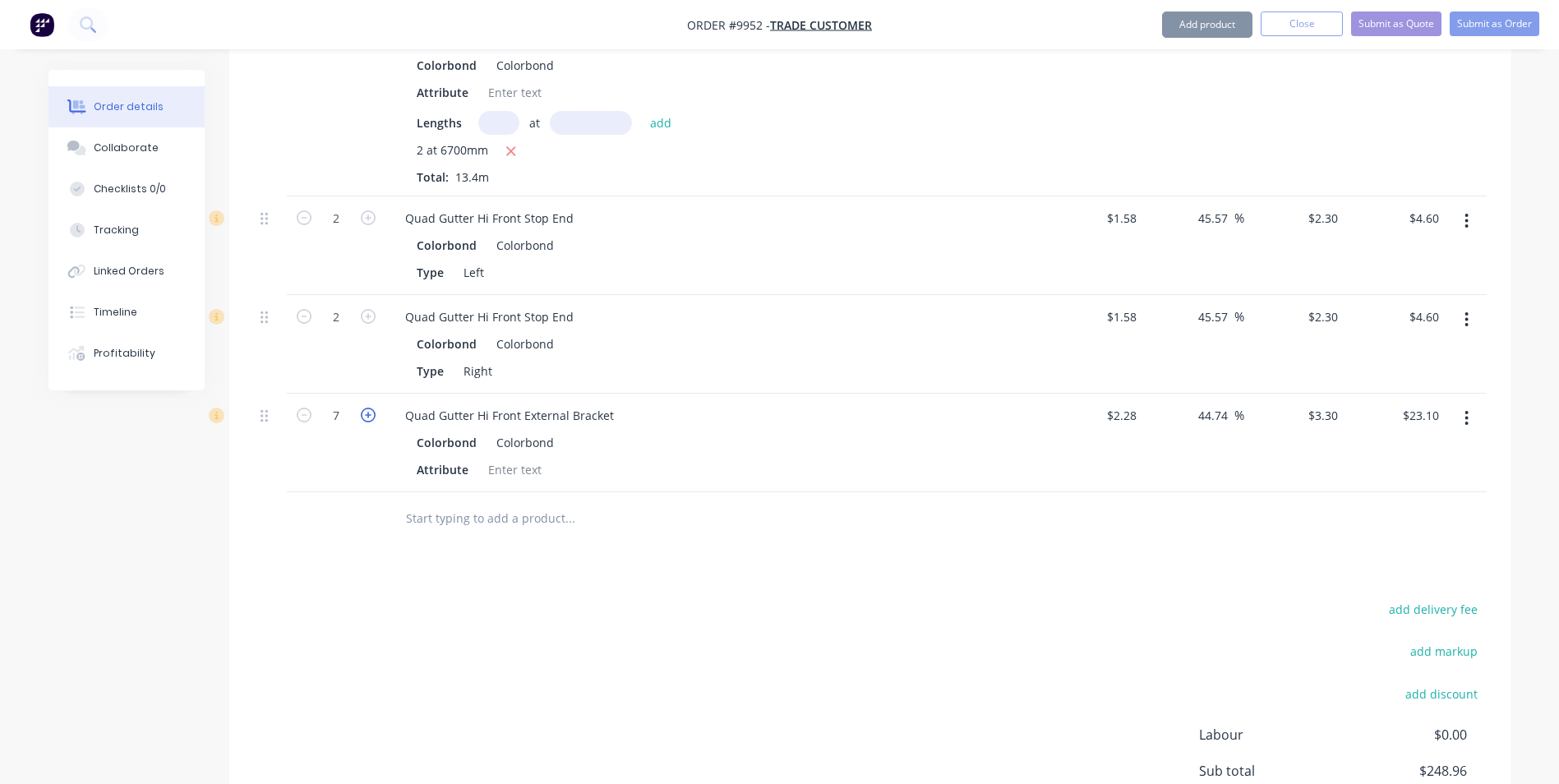
type input "$26.40"
click at [370, 417] on icon "button" at bounding box center [368, 415] width 14 height 14
type input "9"
type input "$29.70"
click at [370, 417] on icon "button" at bounding box center [368, 415] width 14 height 14
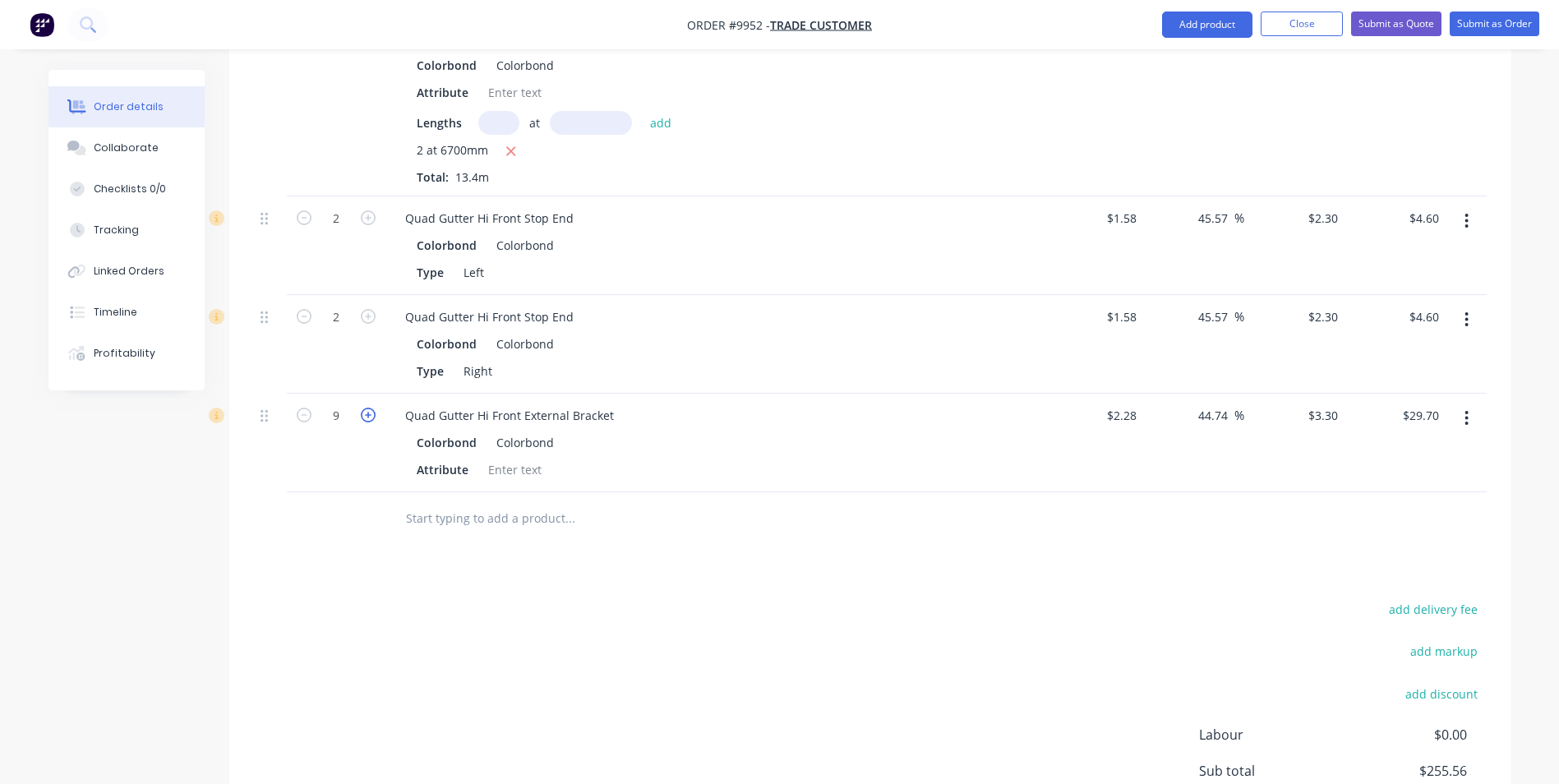
type input "10"
type input "$33.00"
click at [370, 417] on icon "button" at bounding box center [368, 415] width 14 height 14
type input "11"
type input "$36.30"
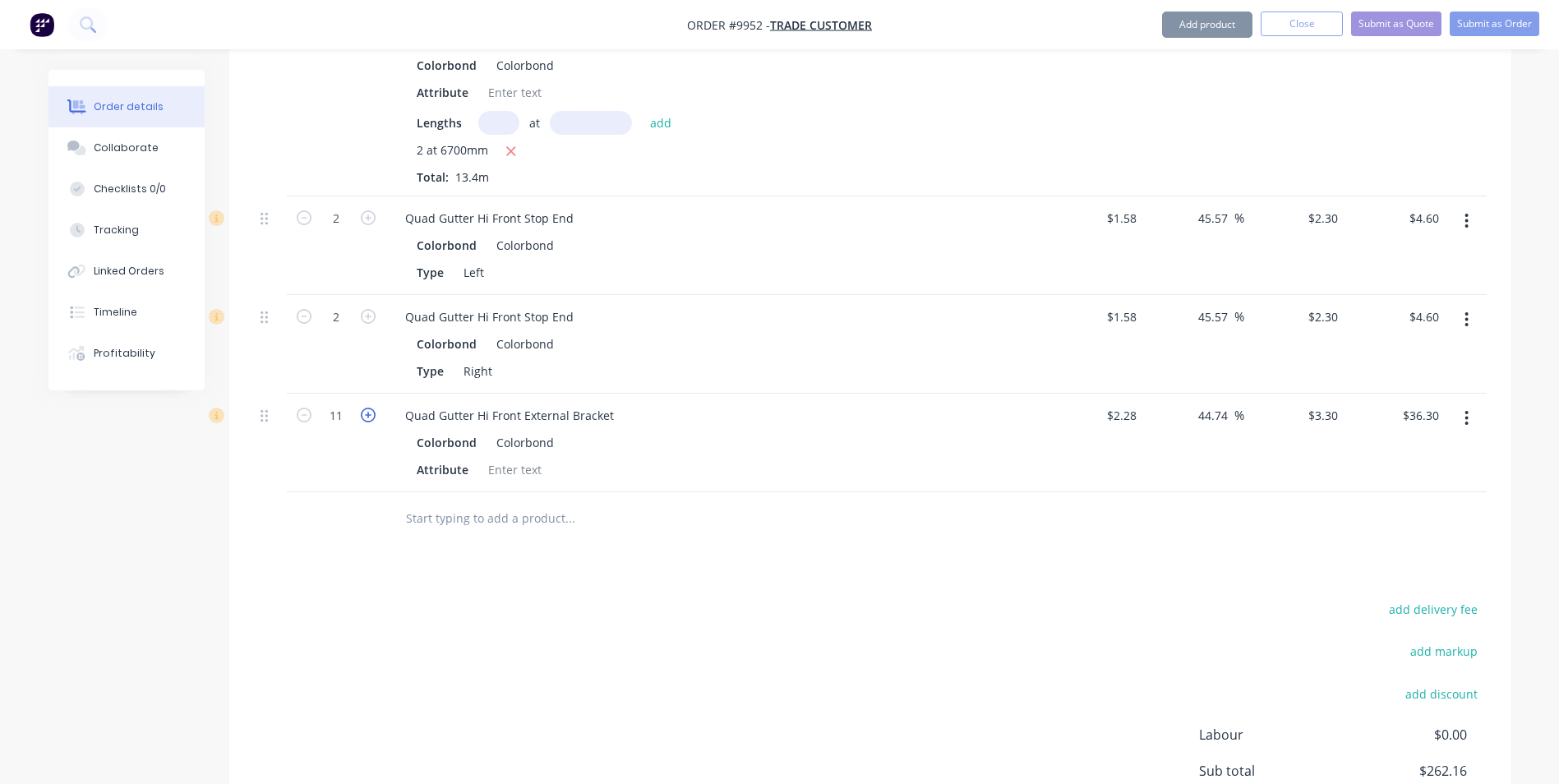
click at [370, 417] on icon "button" at bounding box center [368, 415] width 14 height 14
type input "12"
type input "$39.60"
click at [370, 417] on icon "button" at bounding box center [368, 415] width 14 height 14
type input "13"
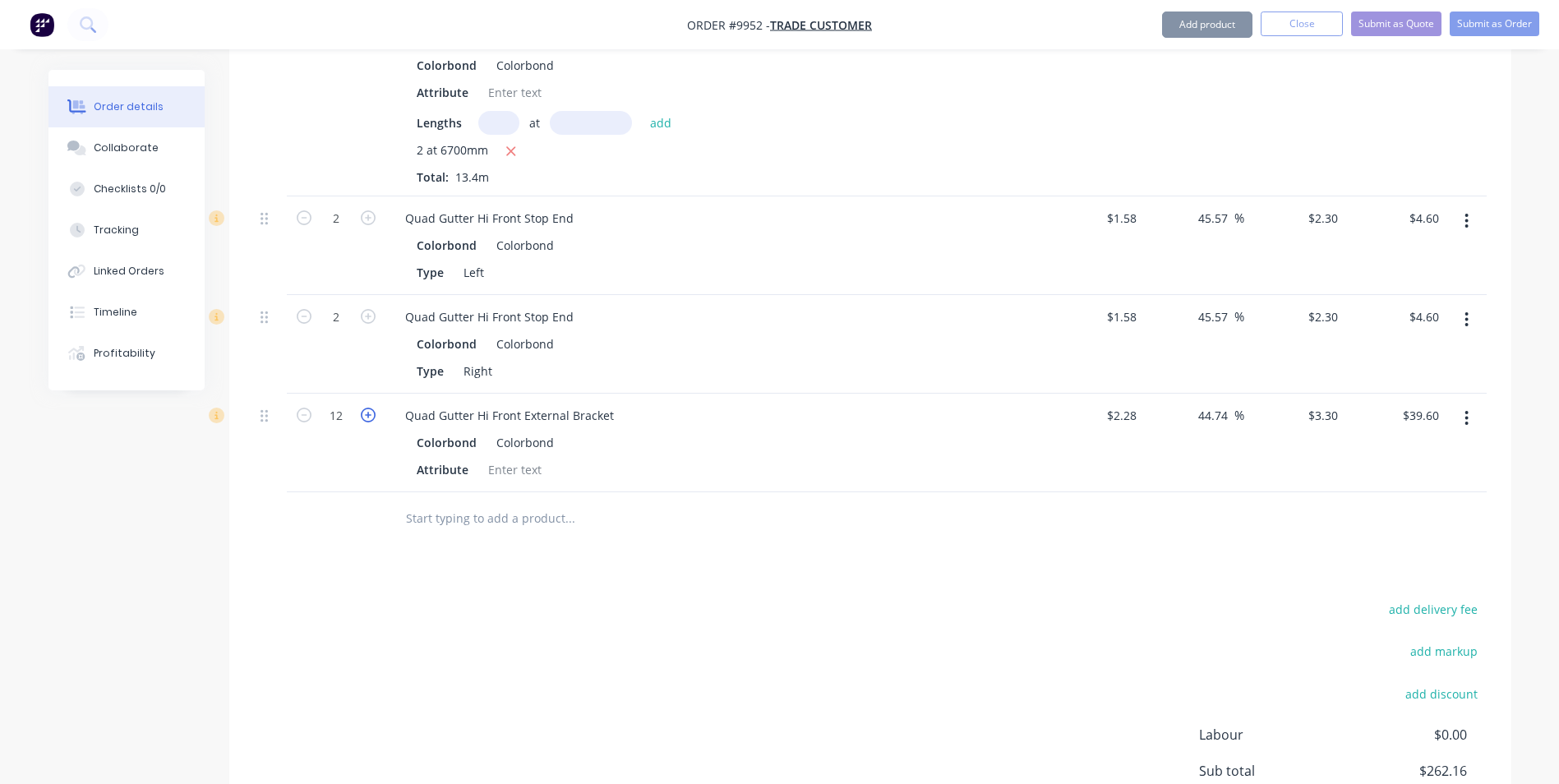
type input "$42.90"
click at [369, 416] on icon "button" at bounding box center [368, 415] width 14 height 14
type input "14"
type input "$46.20"
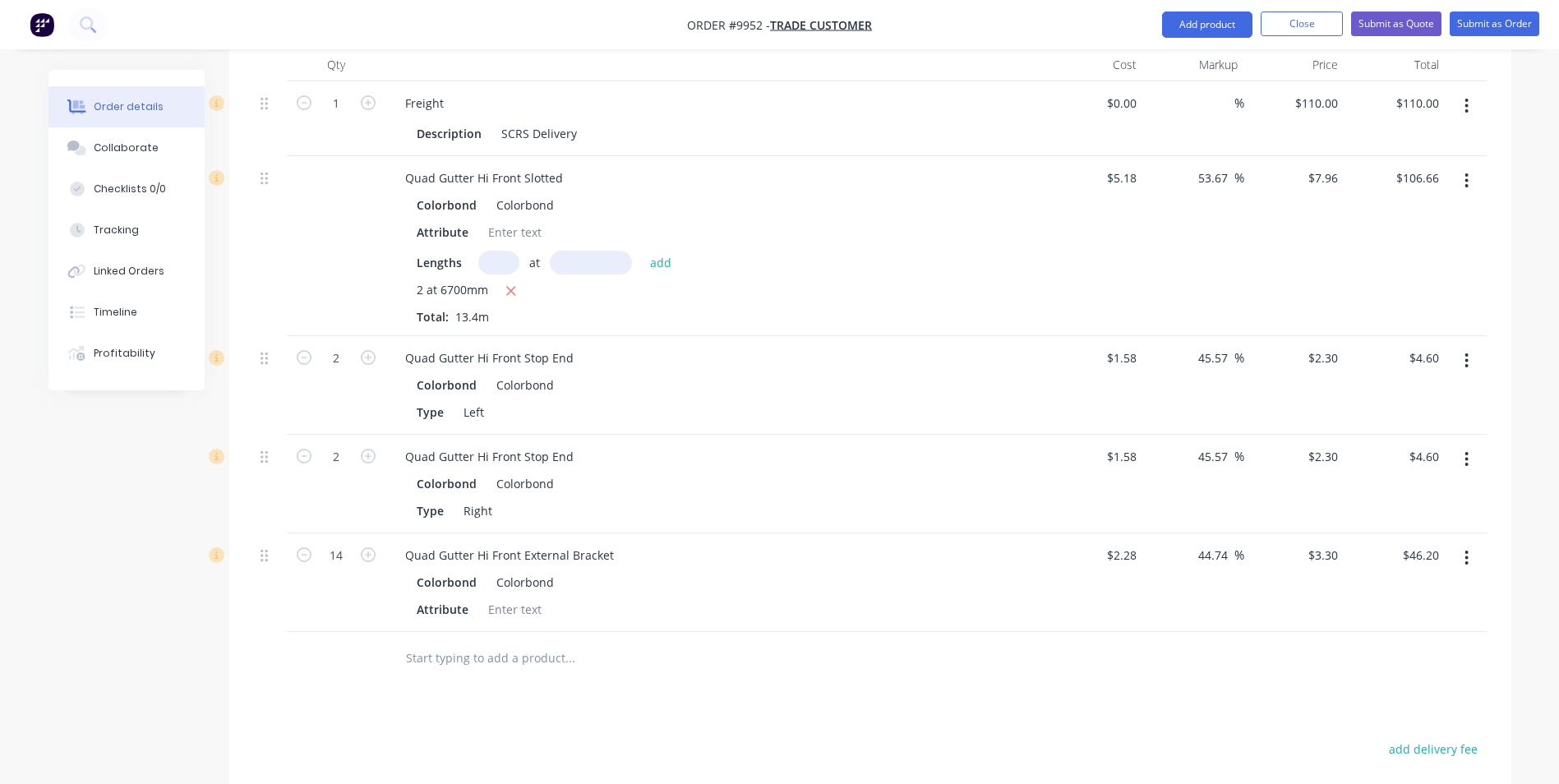
scroll to position [323, 0]
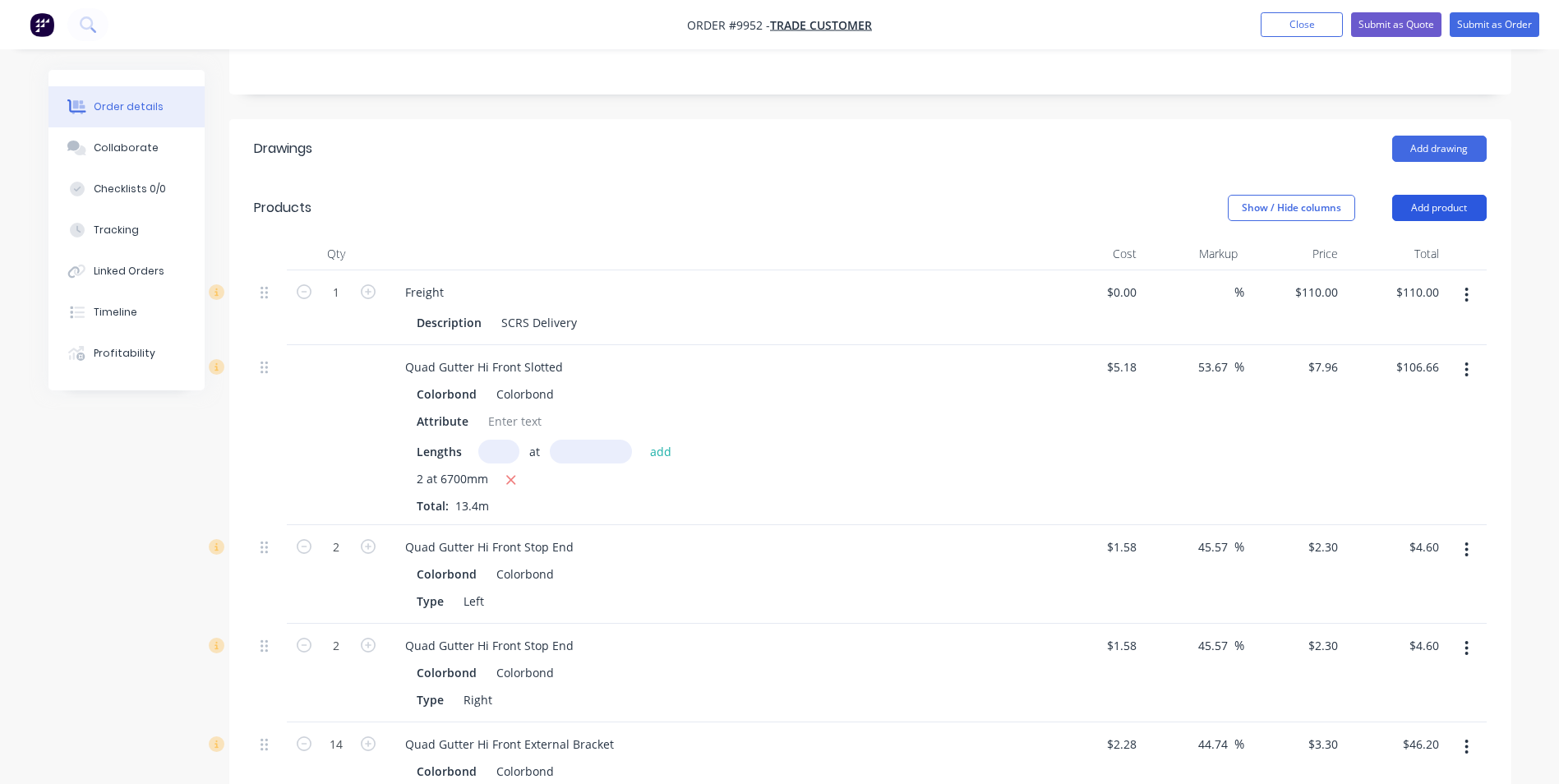
click at [1402, 203] on button "Add product" at bounding box center [1439, 207] width 95 height 26
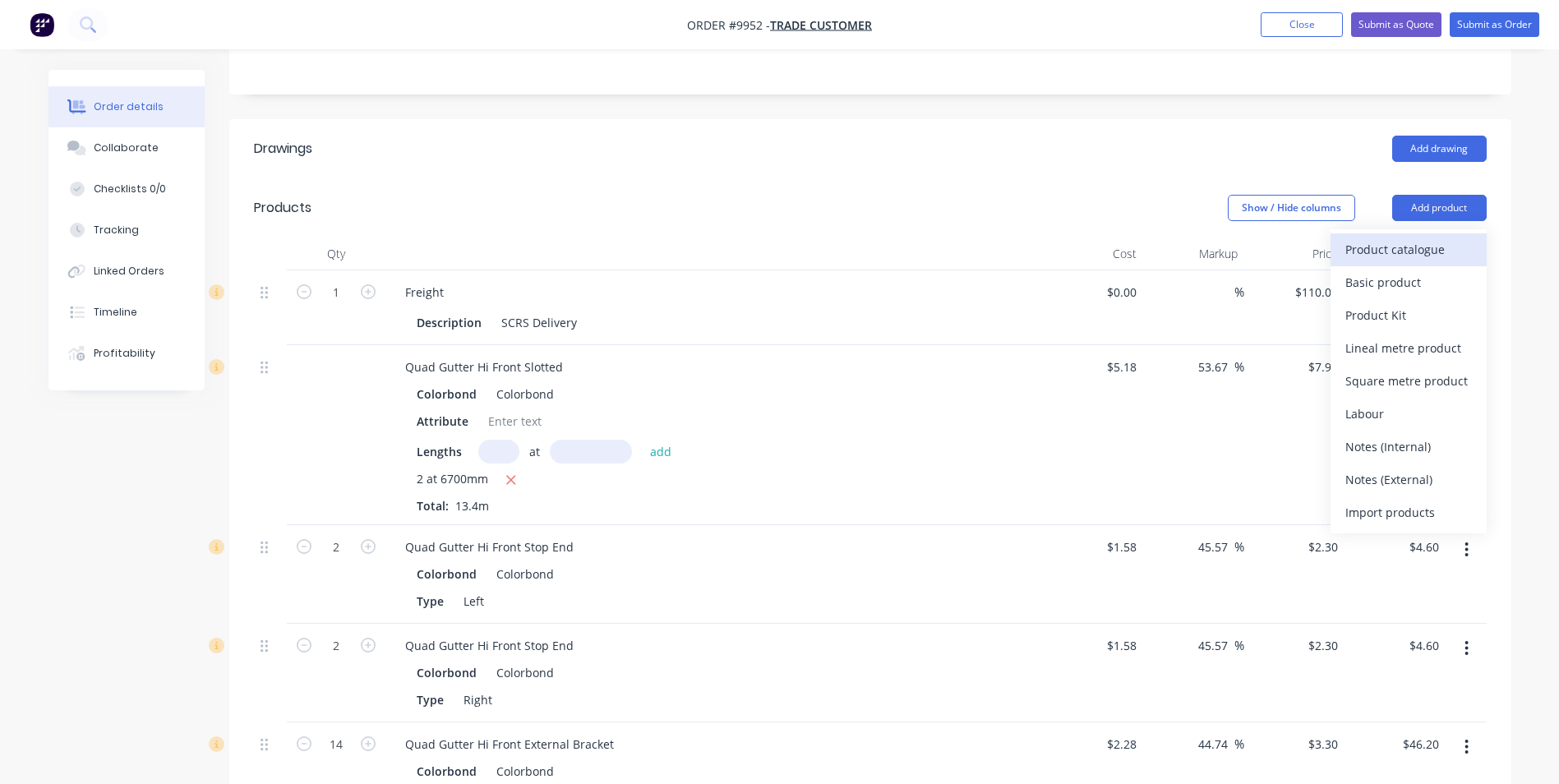
click at [1406, 247] on div "Product catalogue" at bounding box center [1409, 250] width 126 height 23
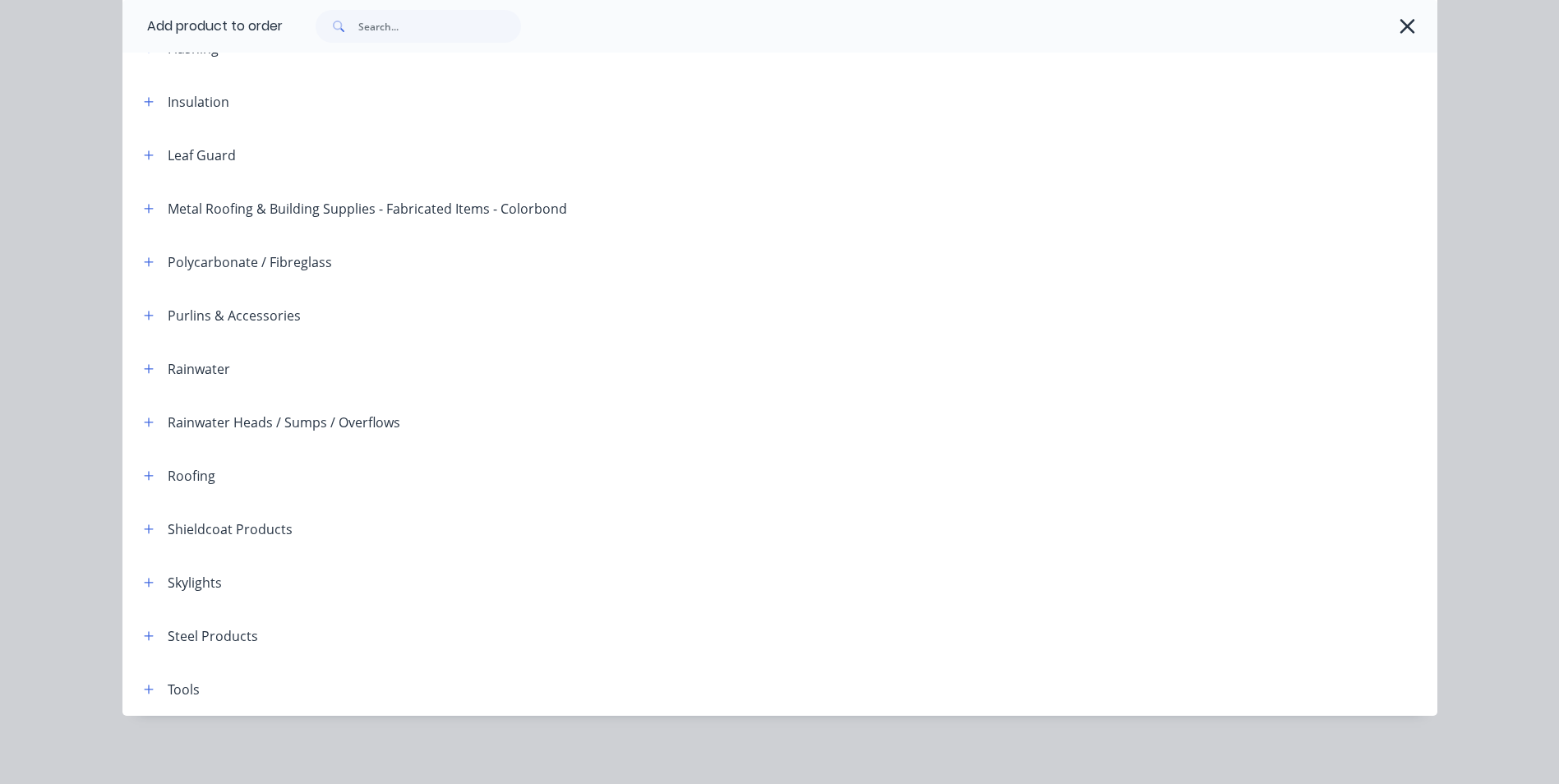
scroll to position [377, 0]
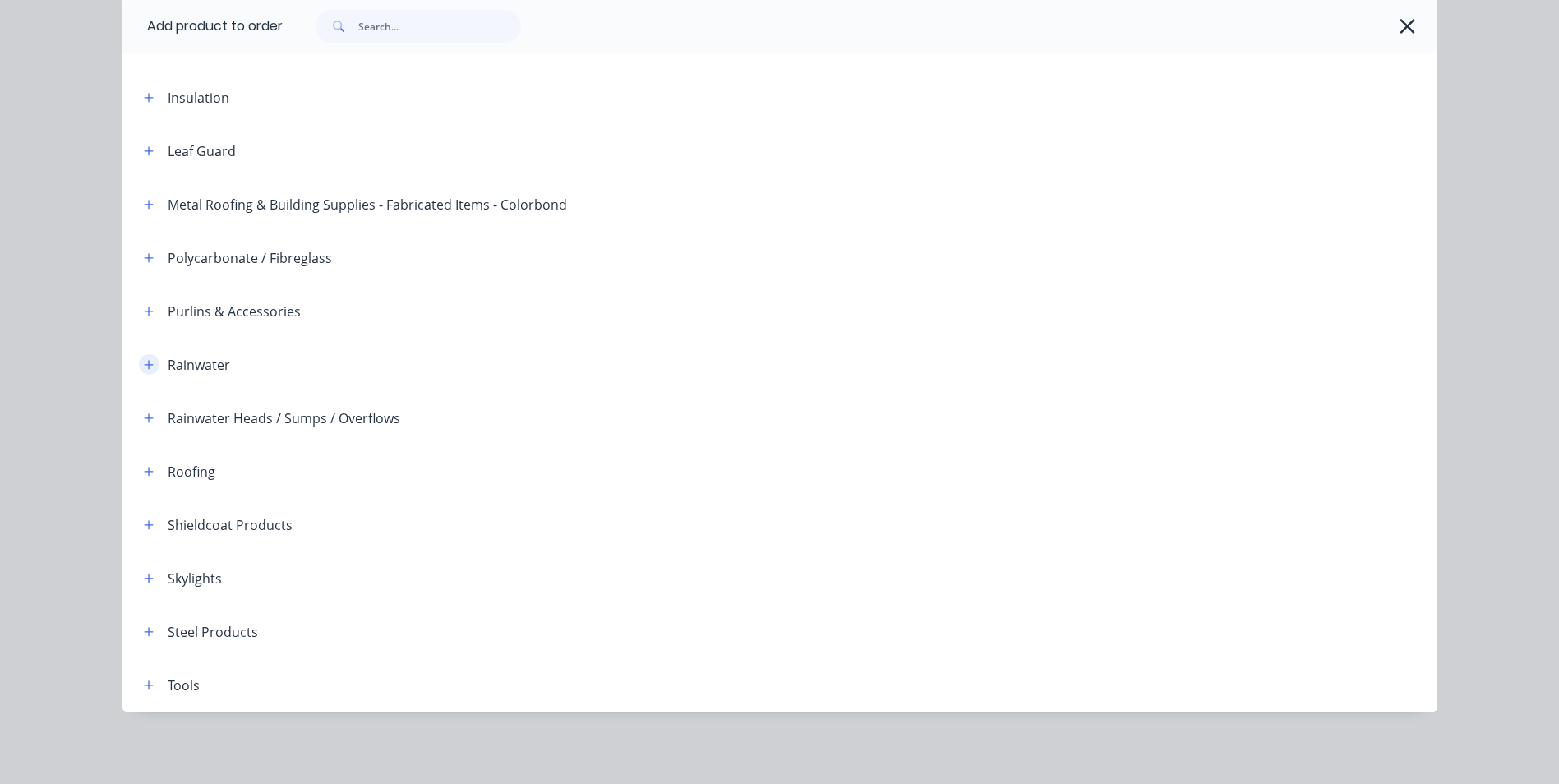
click at [144, 359] on icon "button" at bounding box center [149, 364] width 10 height 12
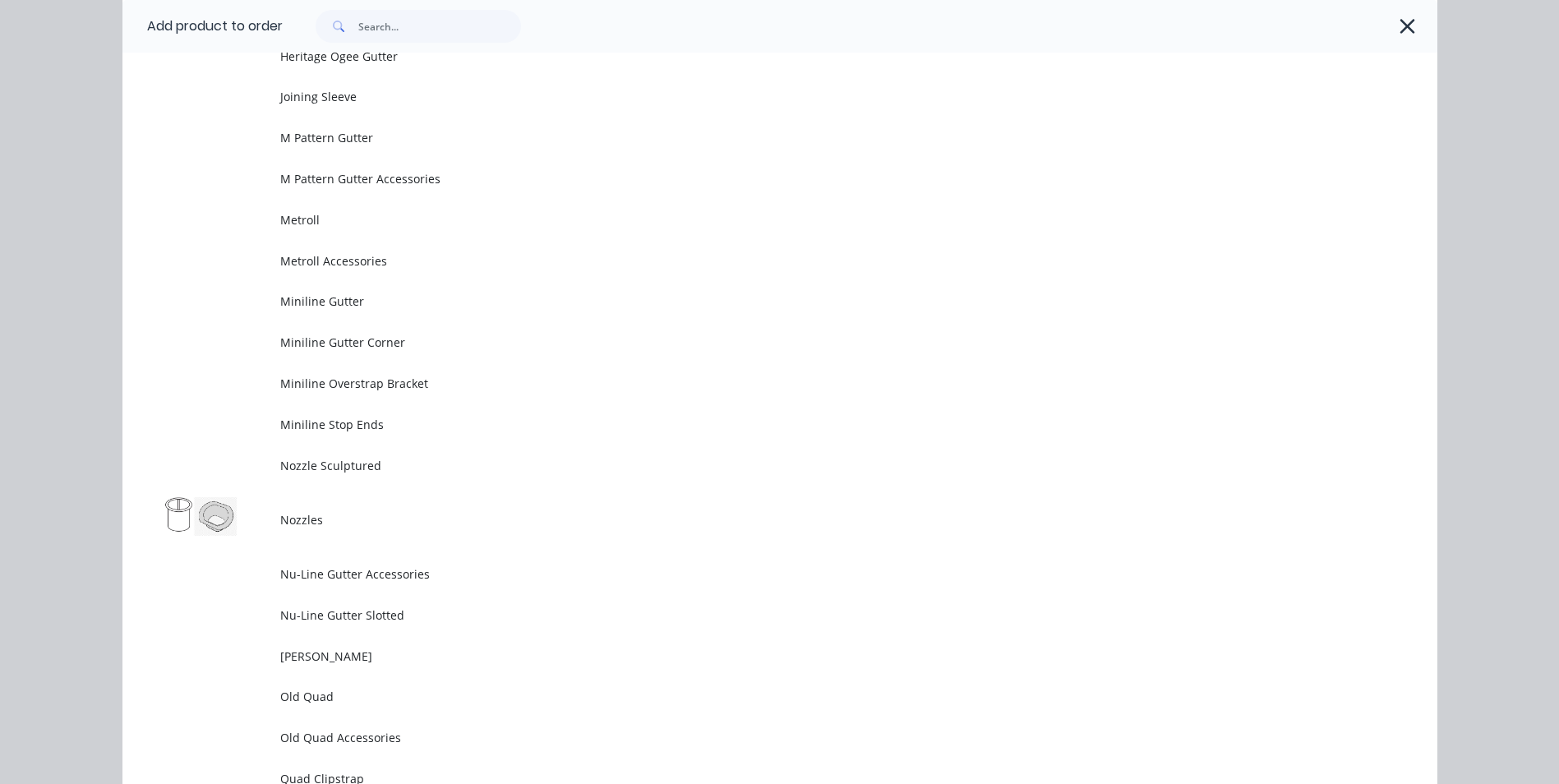
scroll to position [3499, 0]
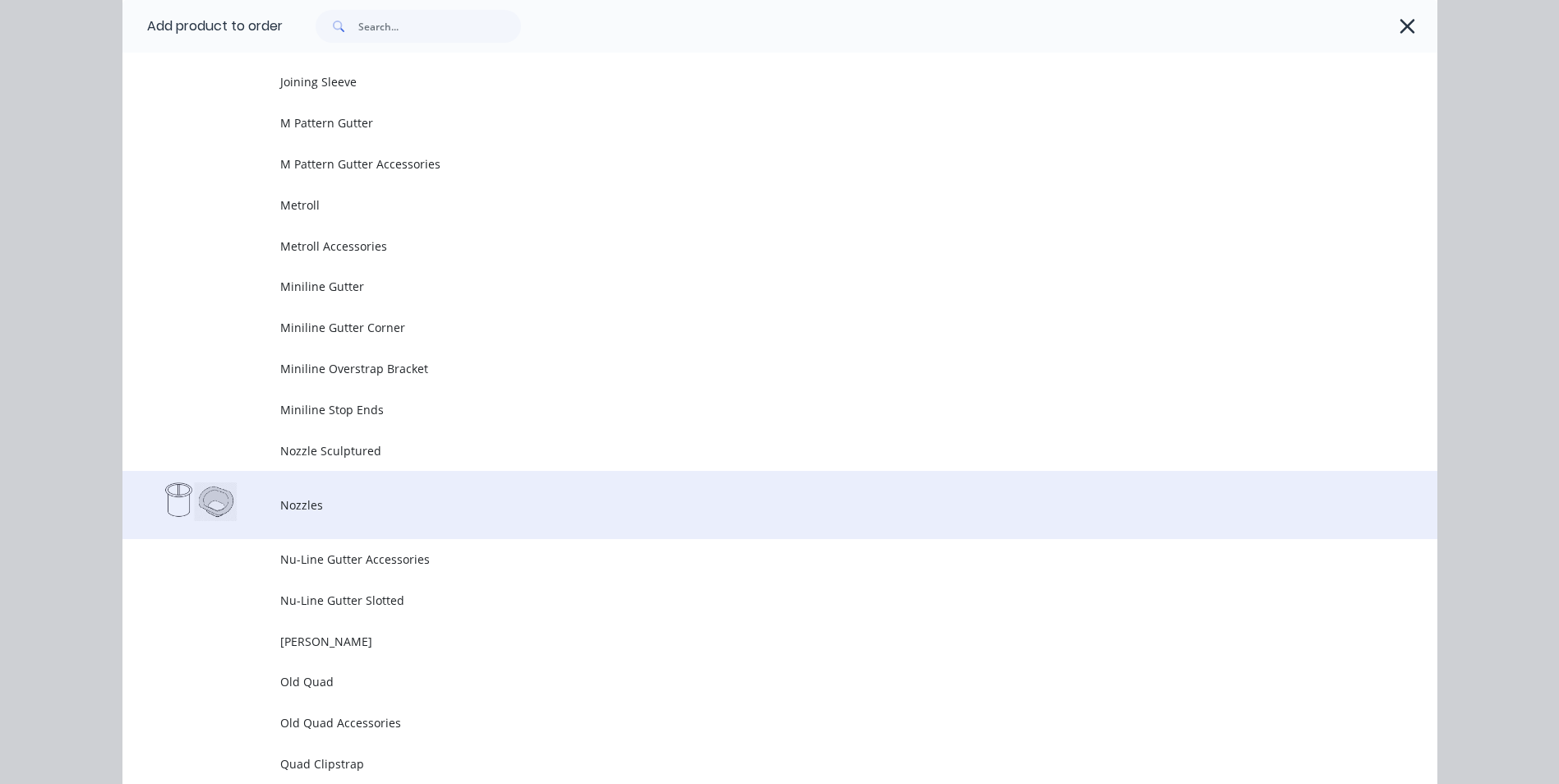
click at [293, 504] on span "Nozzles" at bounding box center [743, 505] width 925 height 17
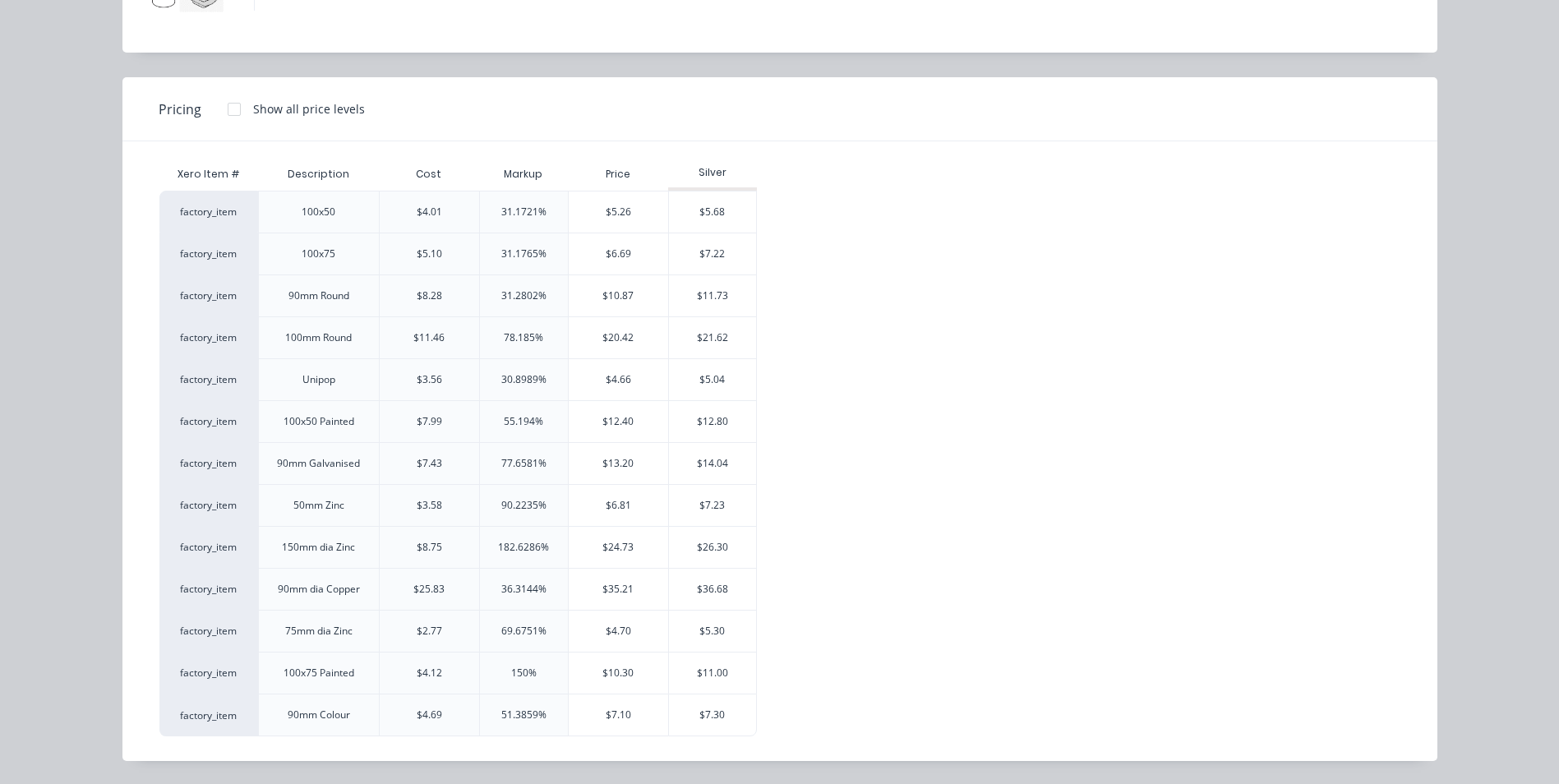
scroll to position [570, 0]
click at [725, 372] on div "$5.04" at bounding box center [713, 379] width 88 height 41
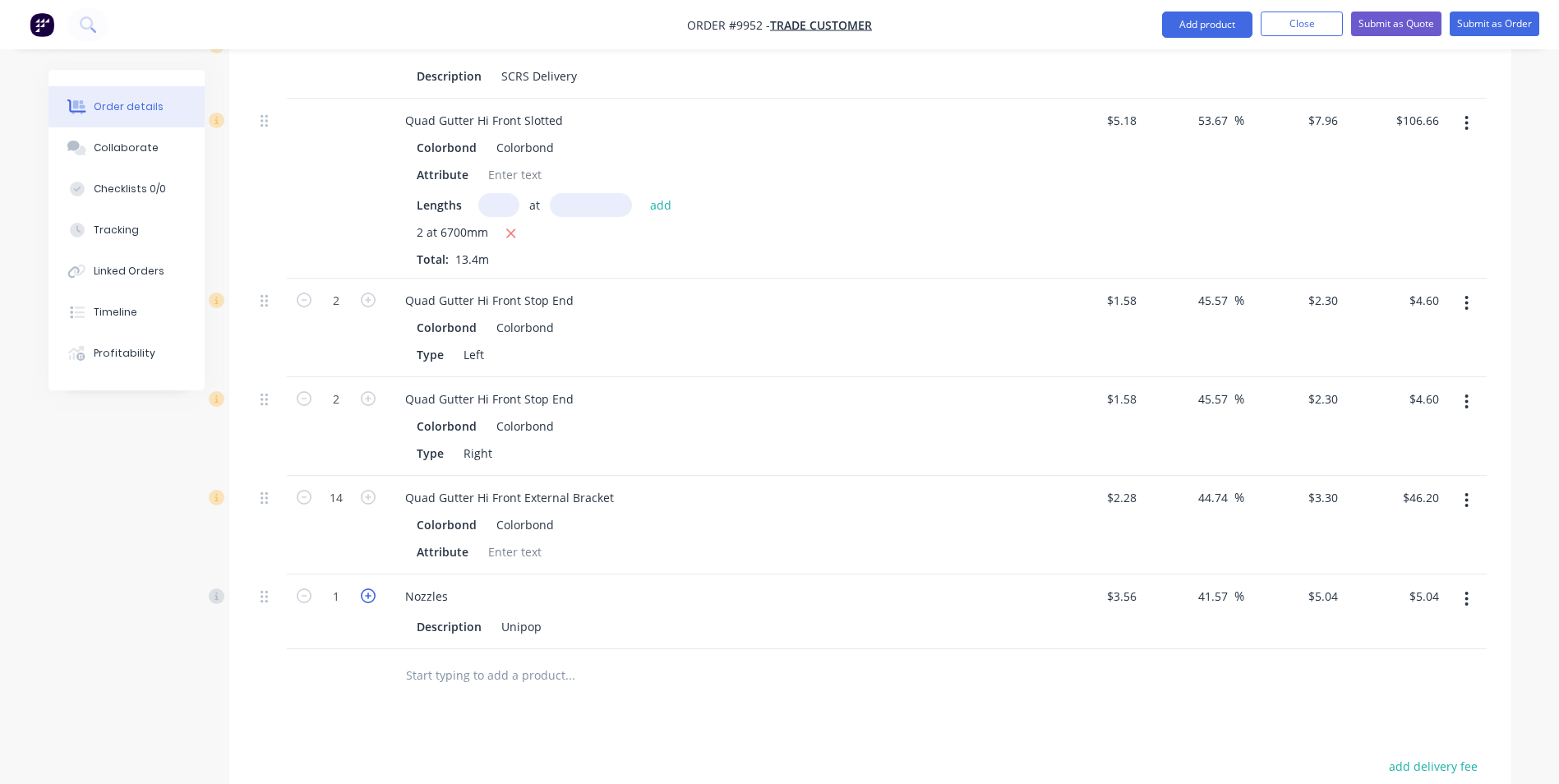
click at [370, 596] on icon "button" at bounding box center [368, 596] width 14 height 14
type input "2"
type input "$10.08"
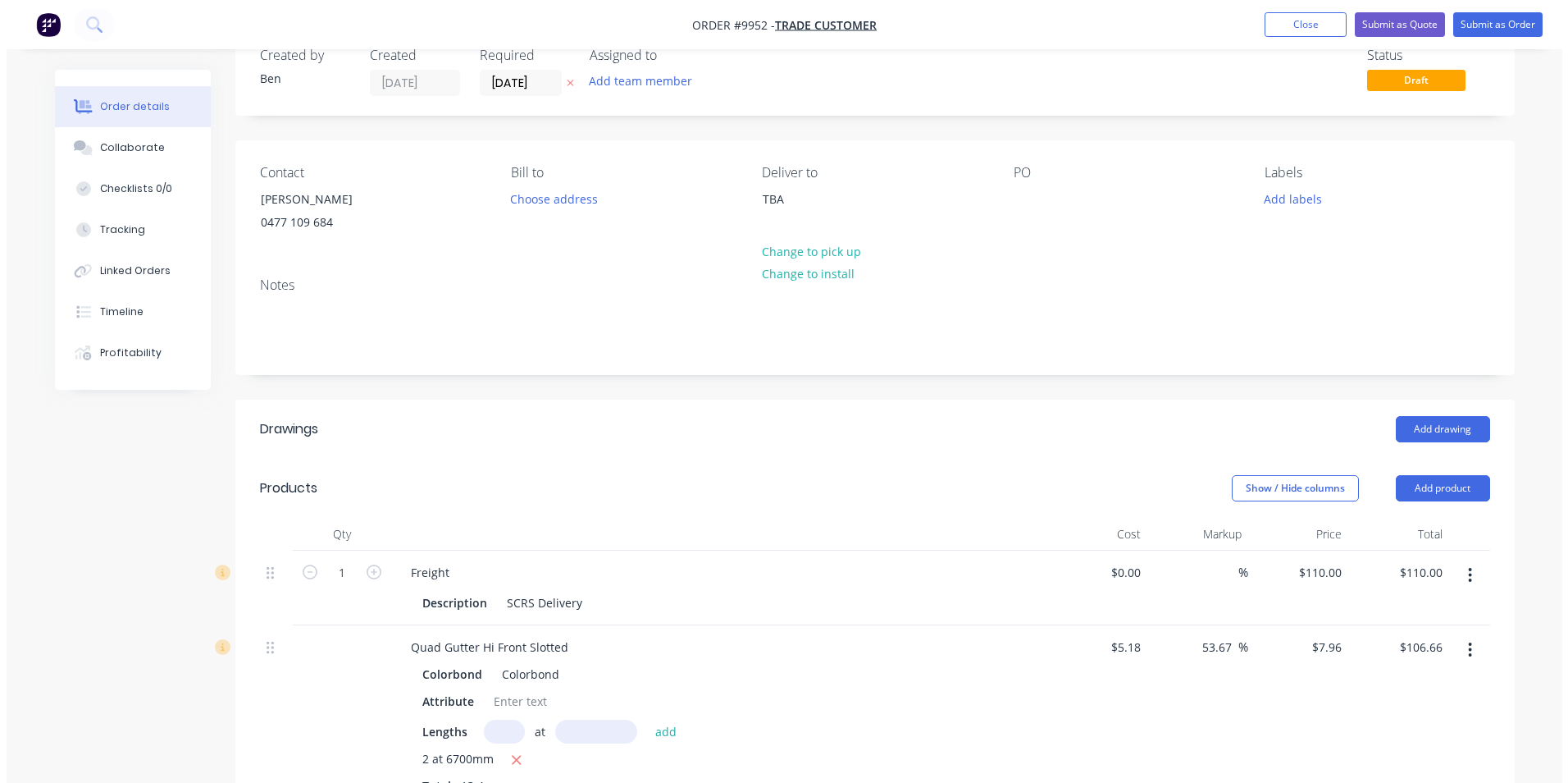
scroll to position [0, 0]
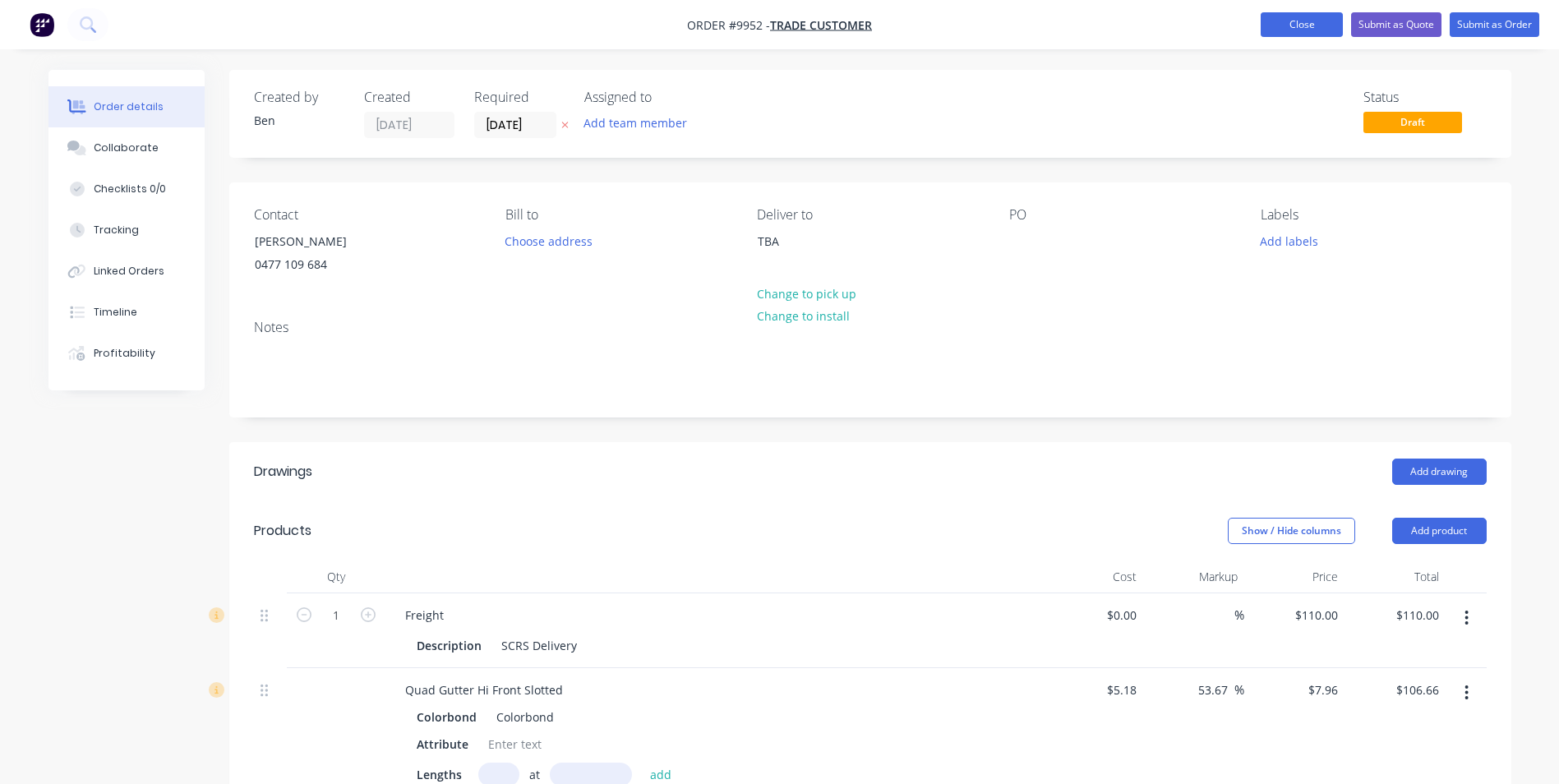
click at [1307, 23] on button "Close" at bounding box center [1301, 24] width 82 height 24
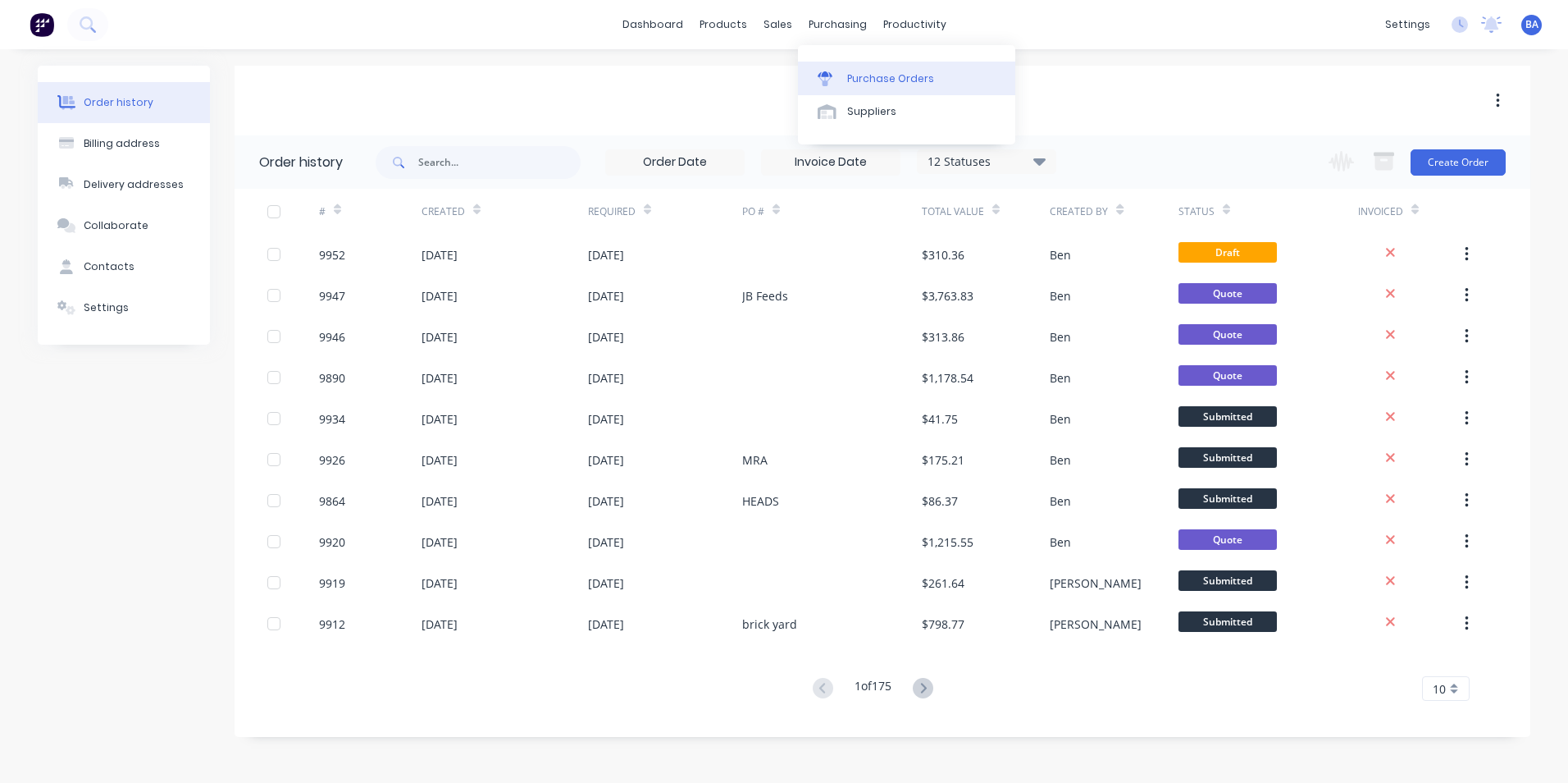
click at [839, 84] on div at bounding box center [829, 78] width 24 height 14
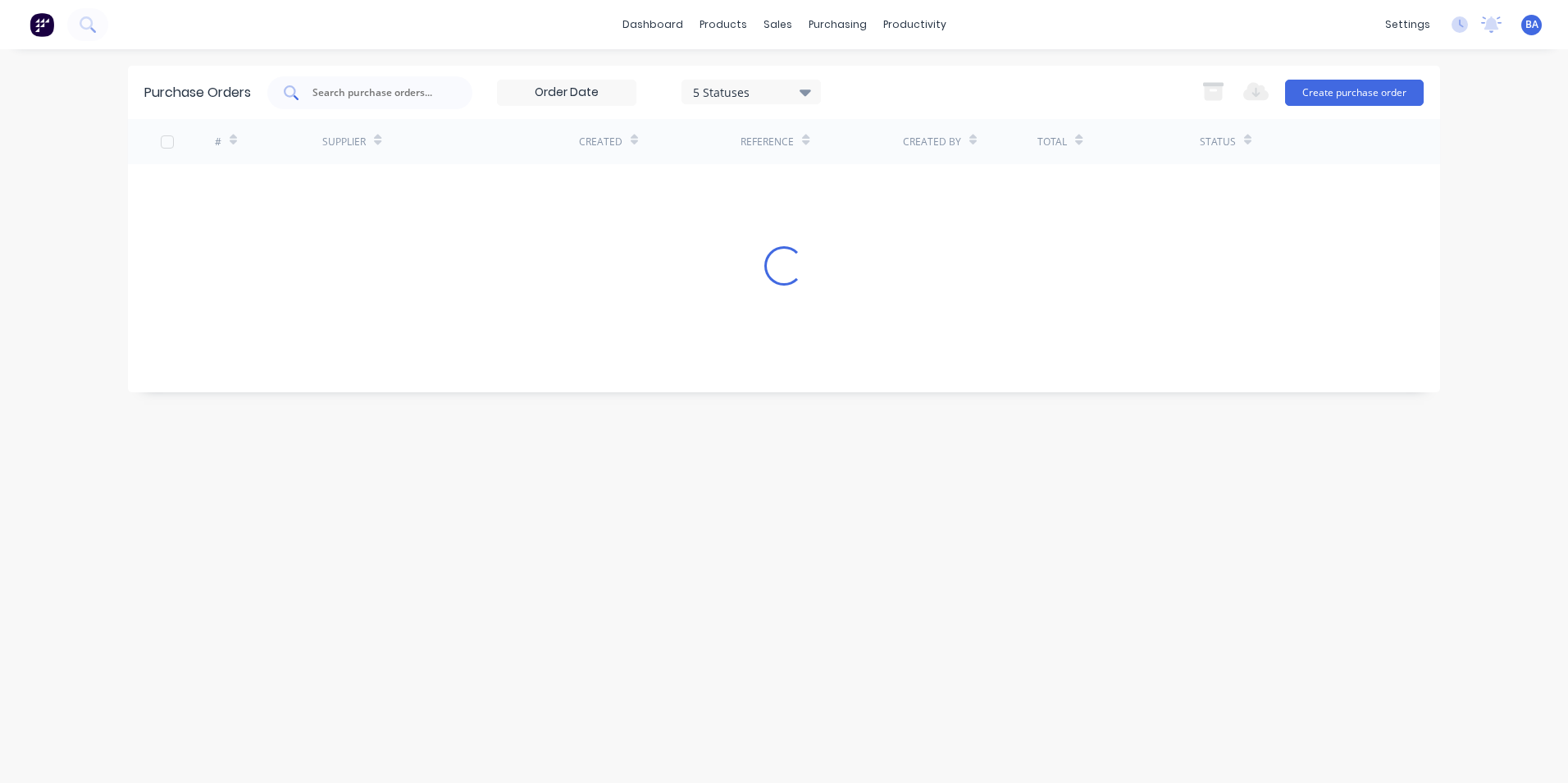
click at [364, 99] on input "text" at bounding box center [379, 93] width 136 height 16
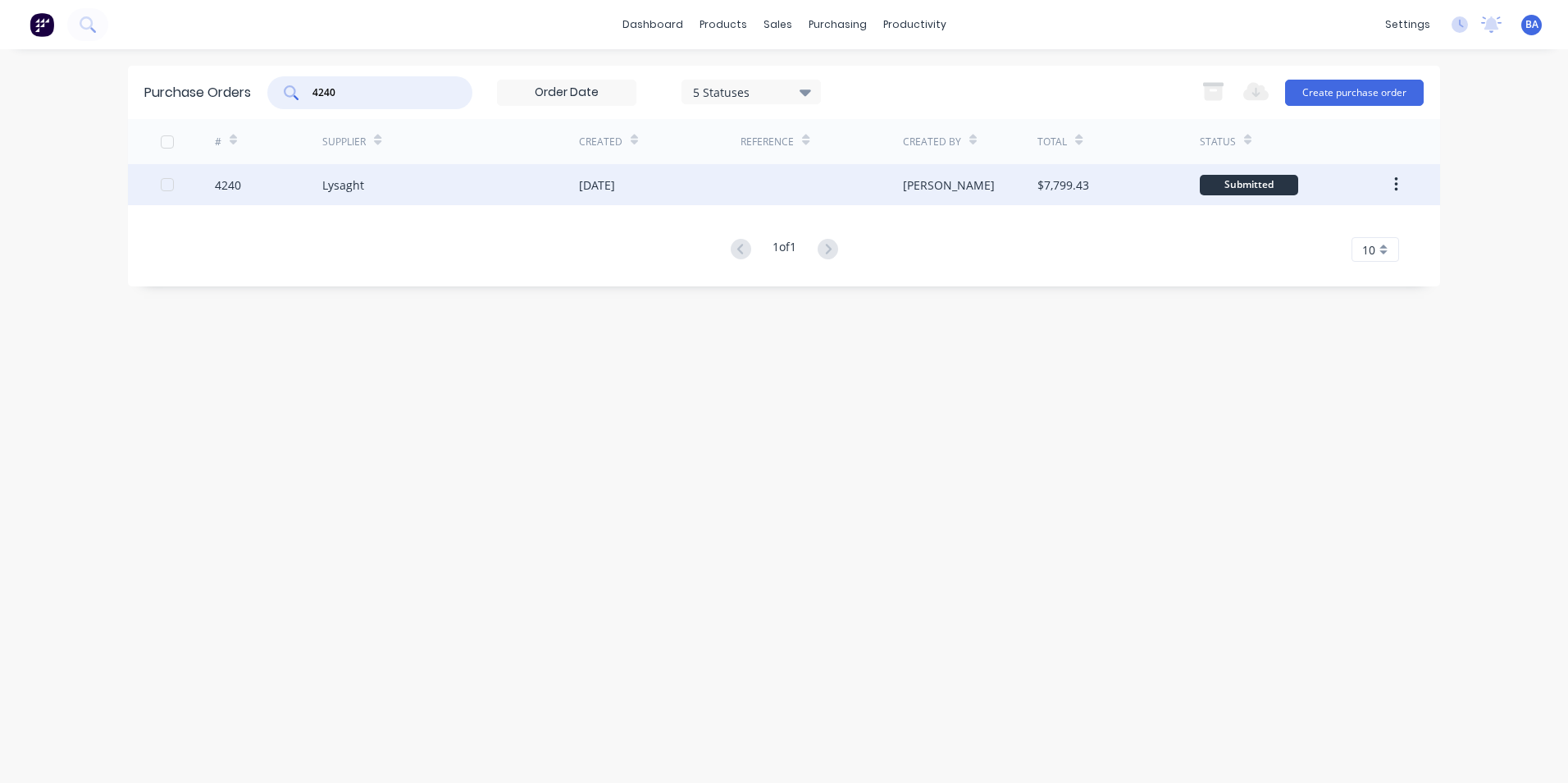
type input "4240"
click at [367, 189] on div "Lysaght" at bounding box center [450, 184] width 256 height 41
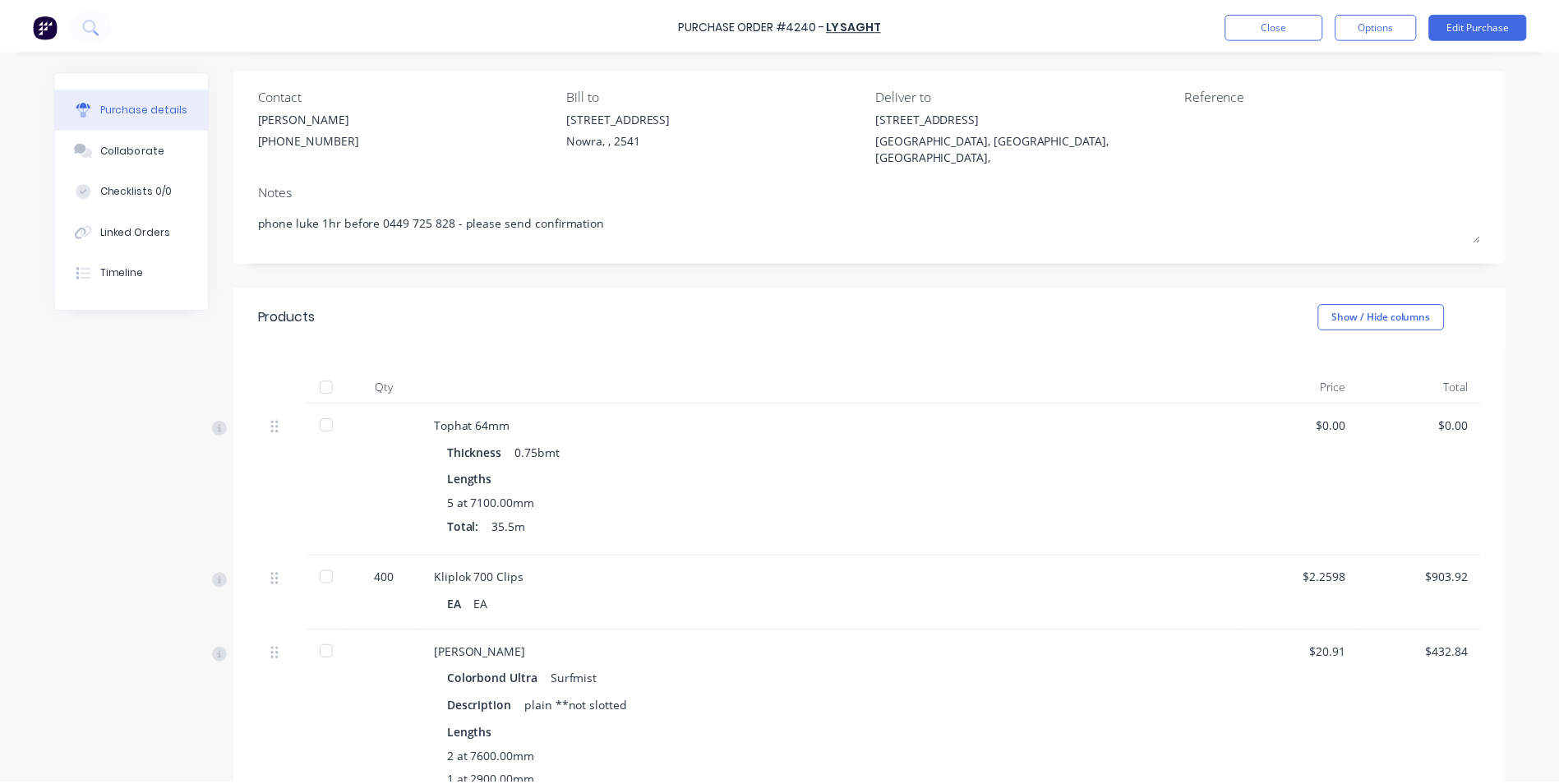
scroll to position [329, 0]
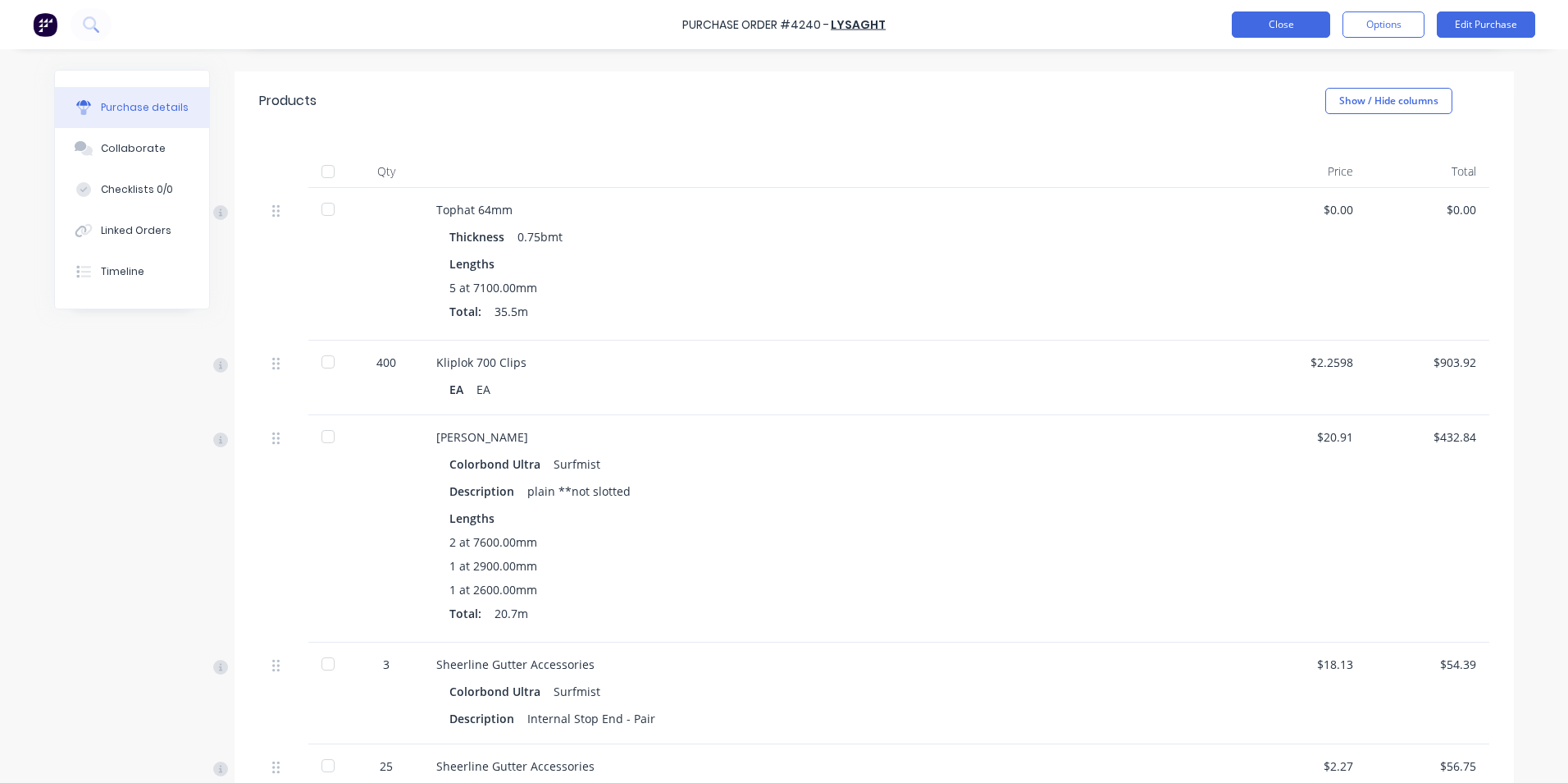
click at [1279, 16] on button "Close" at bounding box center [1281, 24] width 98 height 26
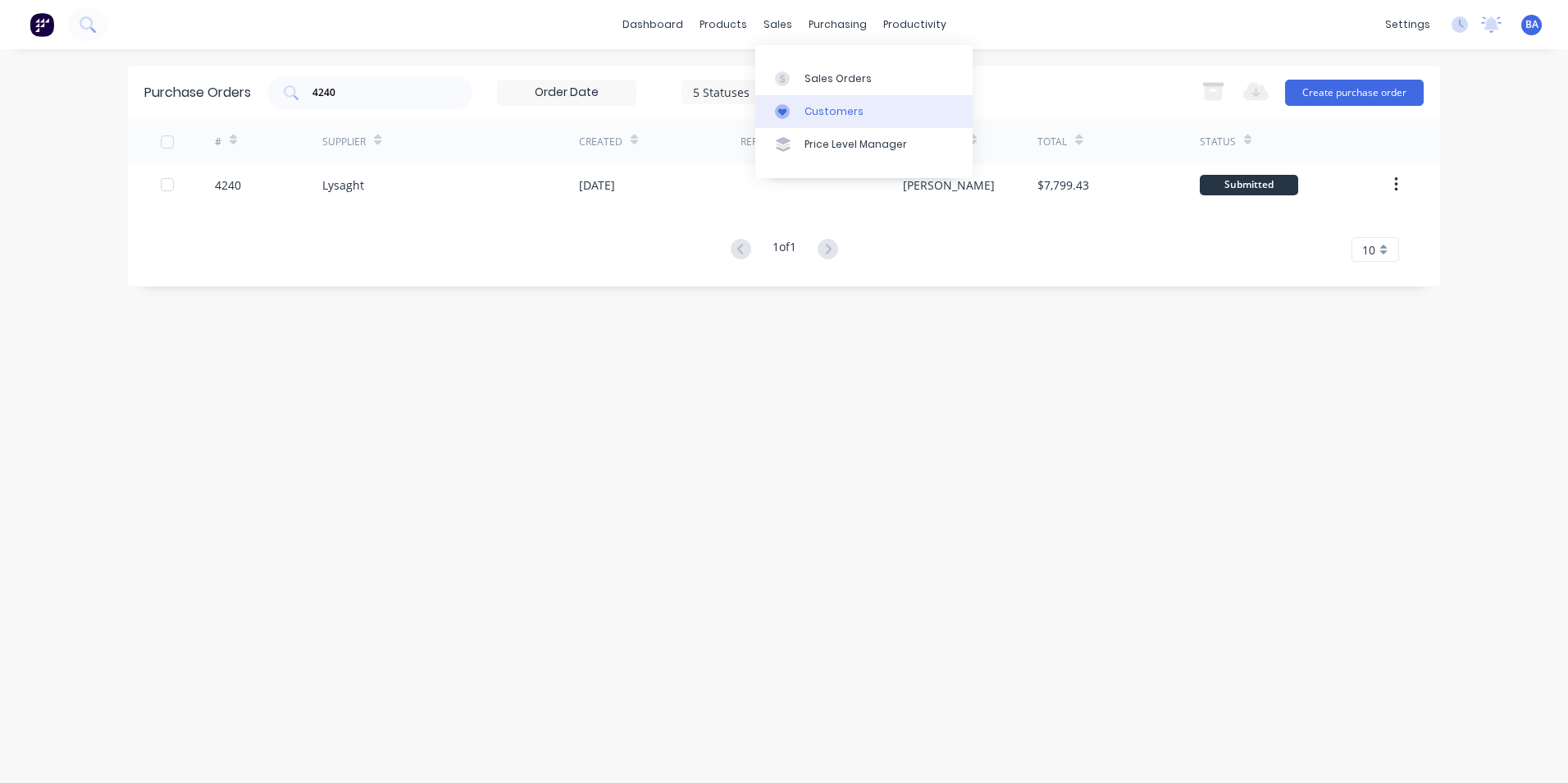
click at [800, 124] on link "Customers" at bounding box center [865, 112] width 218 height 32
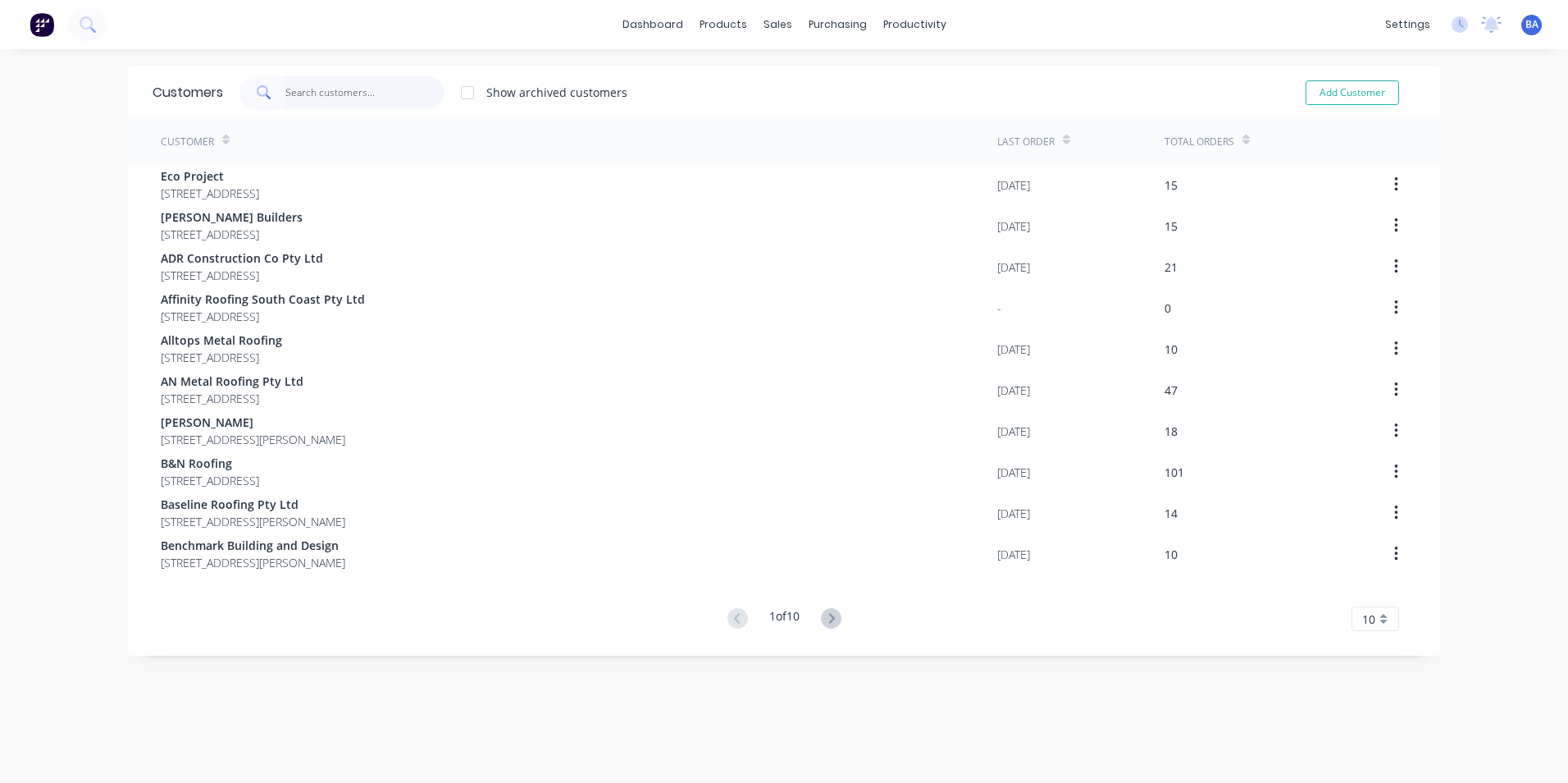
click at [375, 84] on input "text" at bounding box center [365, 93] width 160 height 32
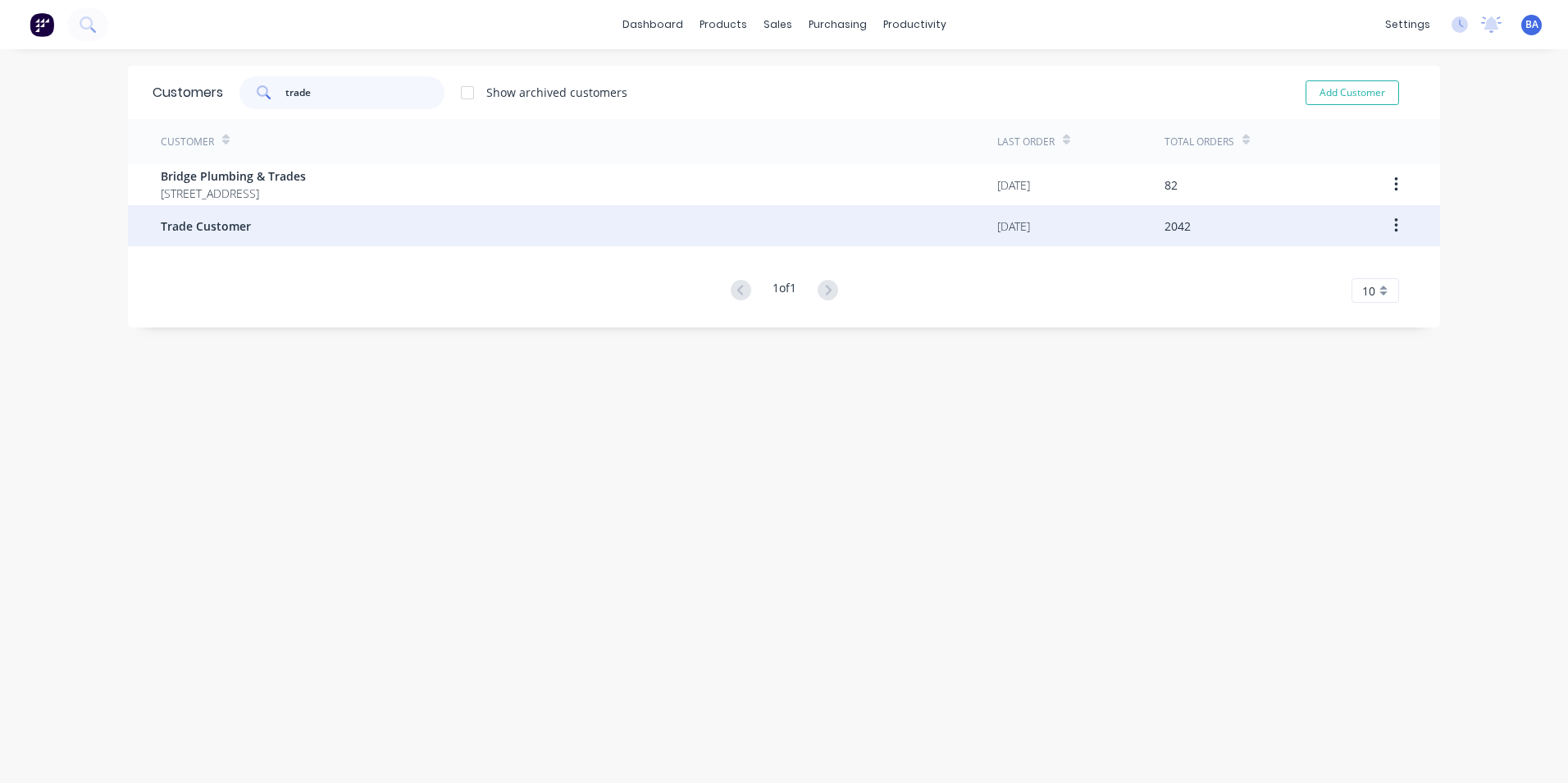
type input "trade"
click at [358, 223] on div "Trade Customer" at bounding box center [579, 226] width 837 height 41
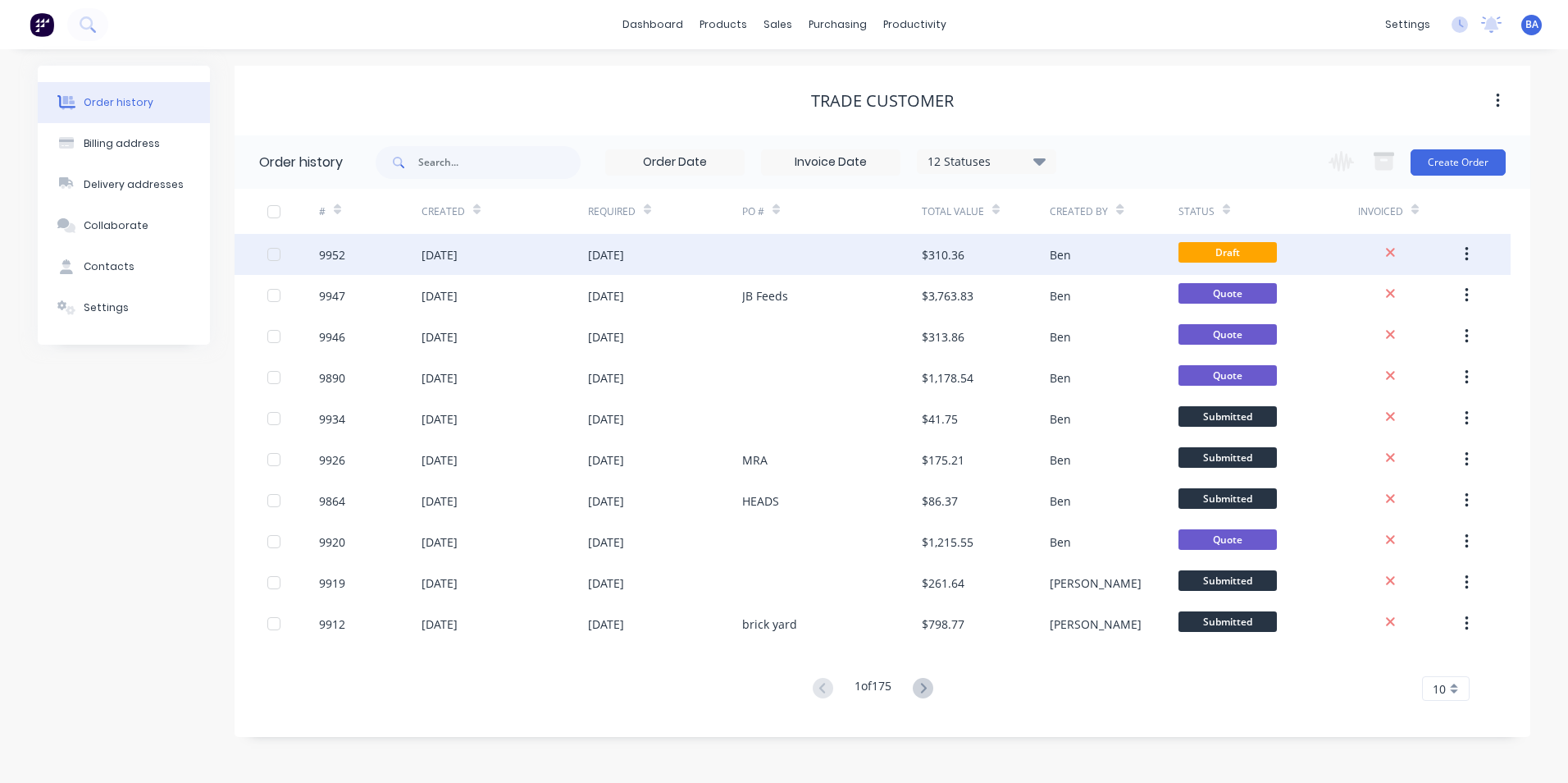
click at [777, 267] on div at bounding box center [832, 255] width 180 height 41
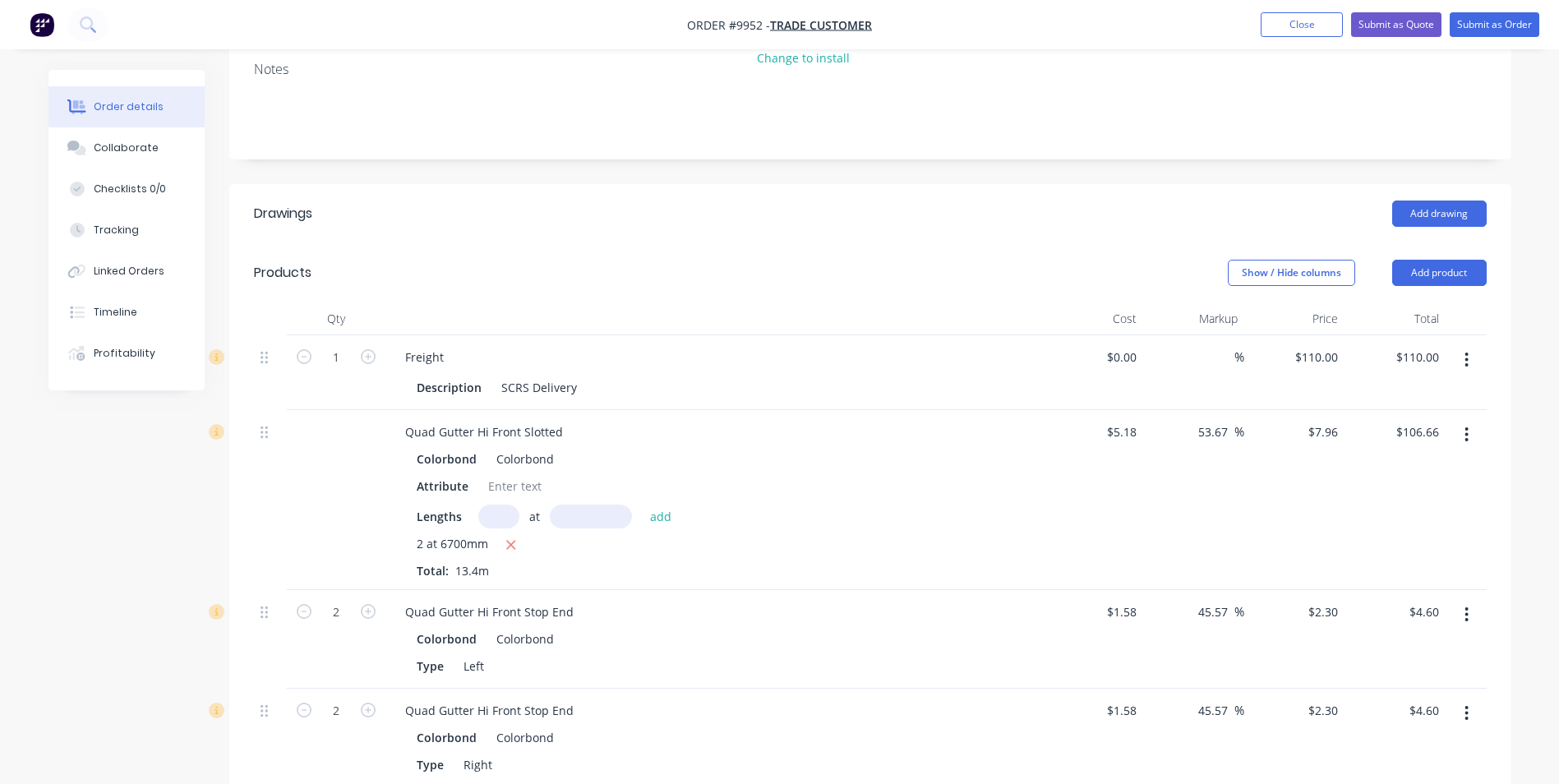
scroll to position [250, 0]
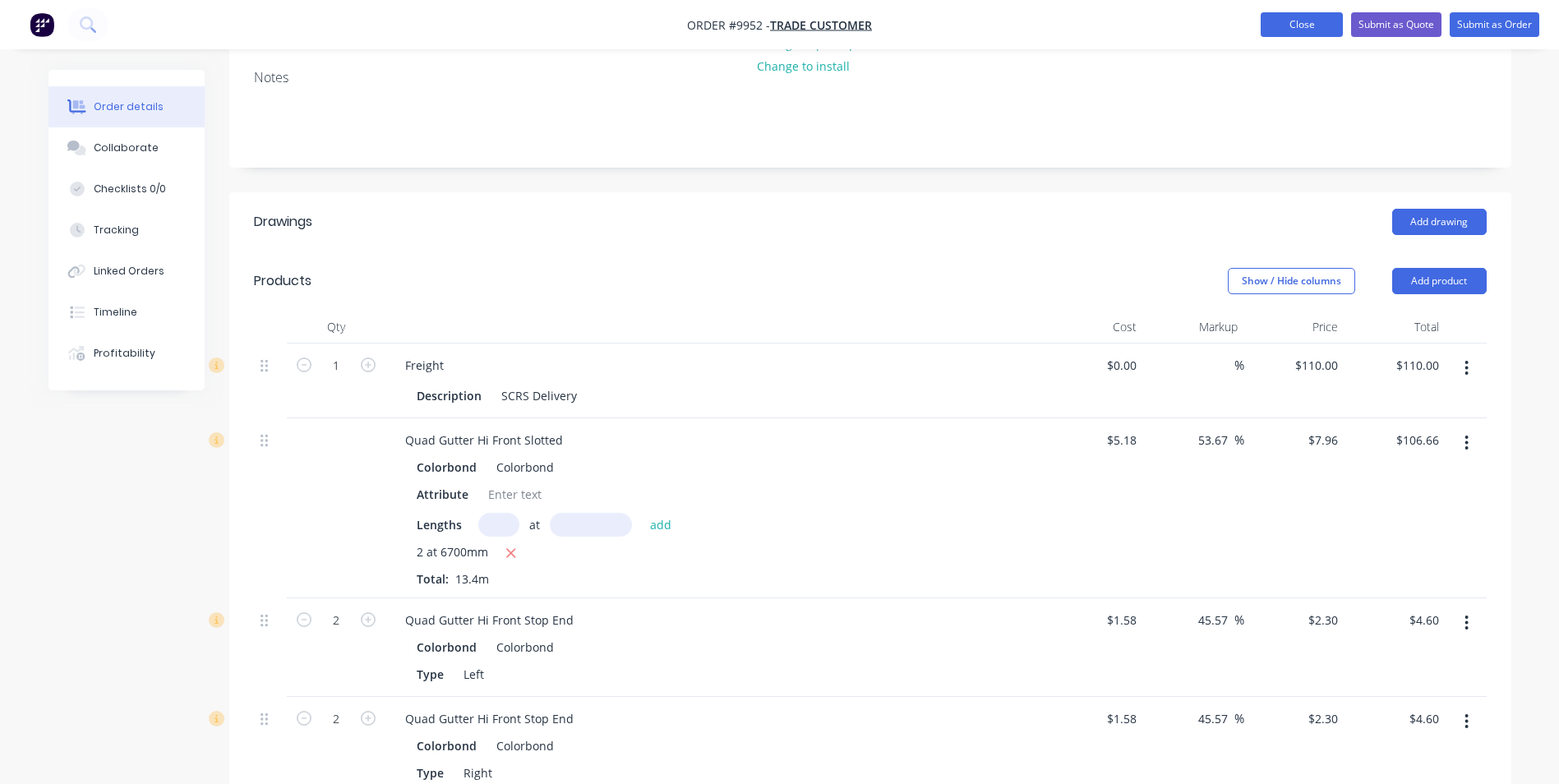
click at [1300, 18] on button "Close" at bounding box center [1301, 24] width 82 height 24
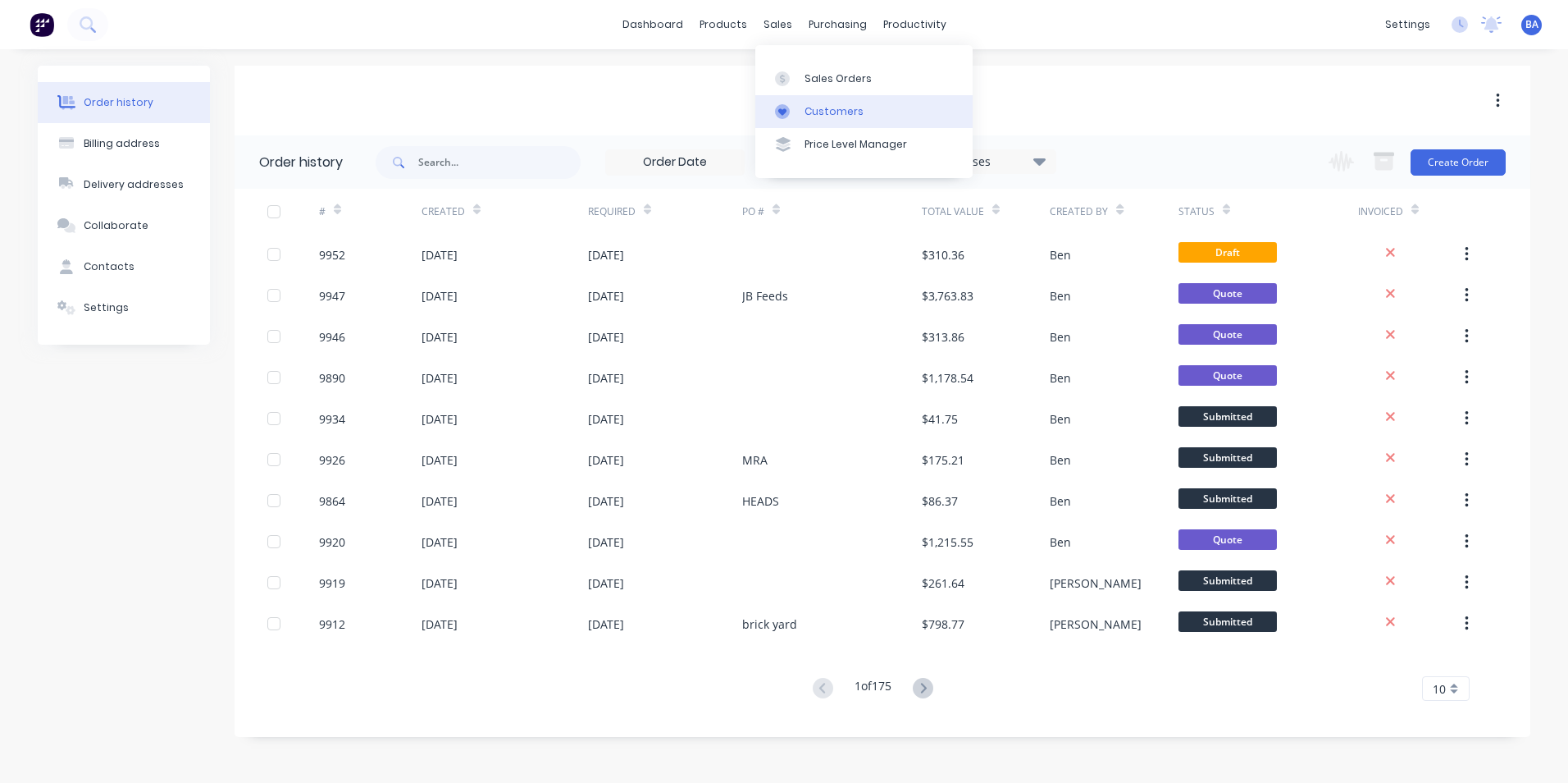
click at [784, 116] on icon at bounding box center [783, 112] width 14 height 14
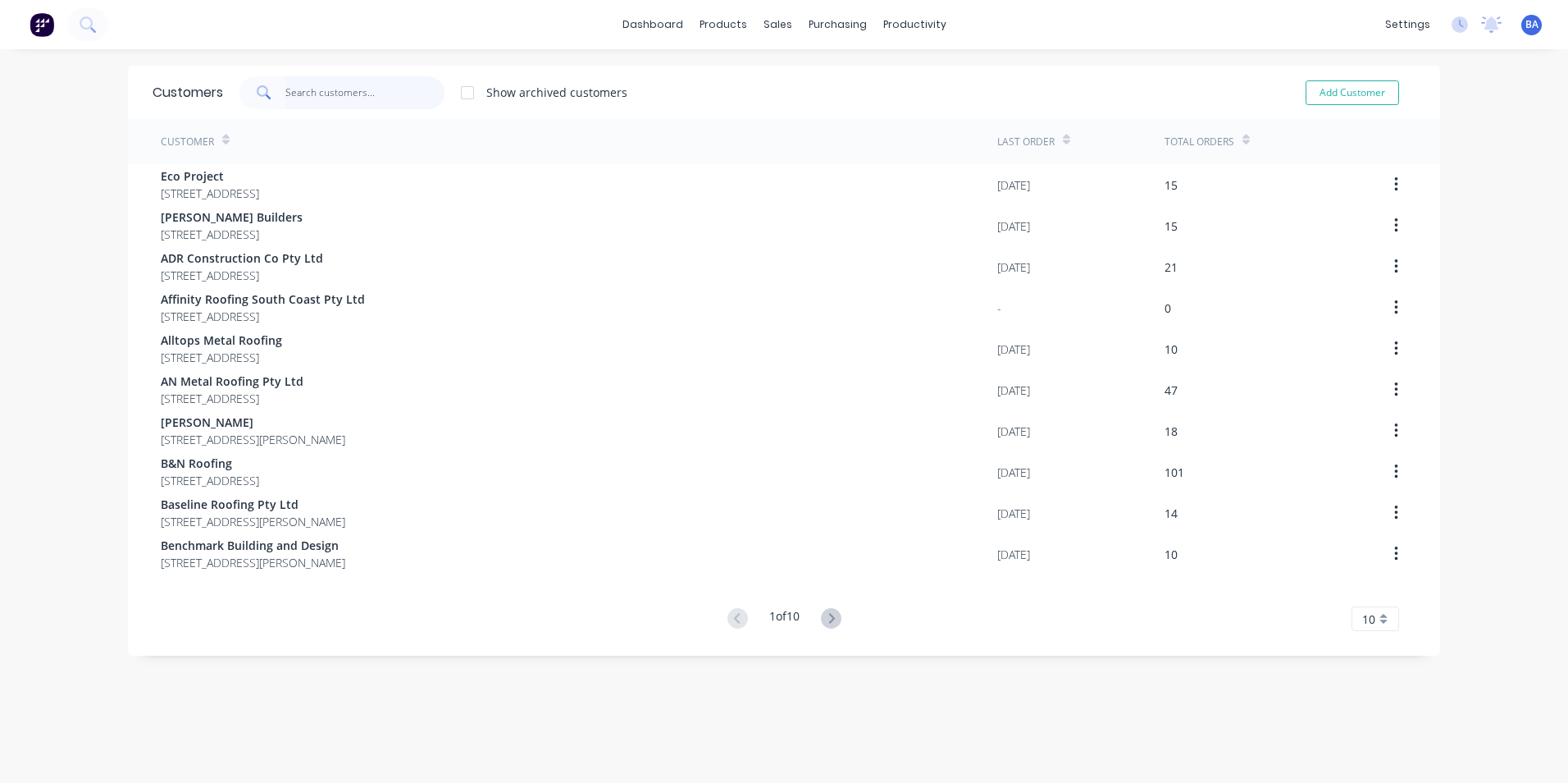
click at [333, 96] on input "text" at bounding box center [365, 93] width 160 height 32
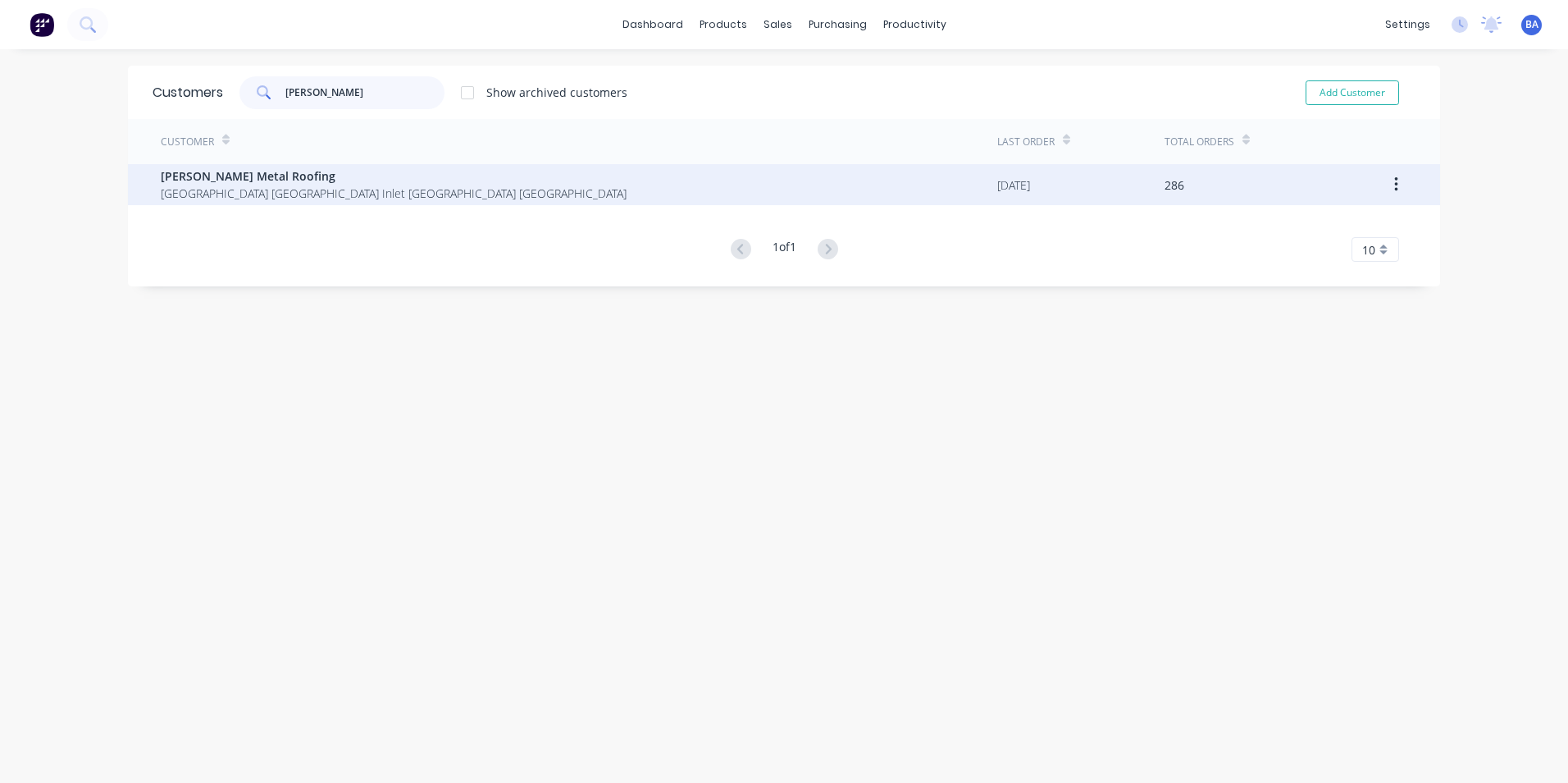
type input "tait"
click at [302, 189] on span "[GEOGRAPHIC_DATA] [GEOGRAPHIC_DATA] Inlet [GEOGRAPHIC_DATA] [GEOGRAPHIC_DATA]" at bounding box center [394, 193] width 466 height 17
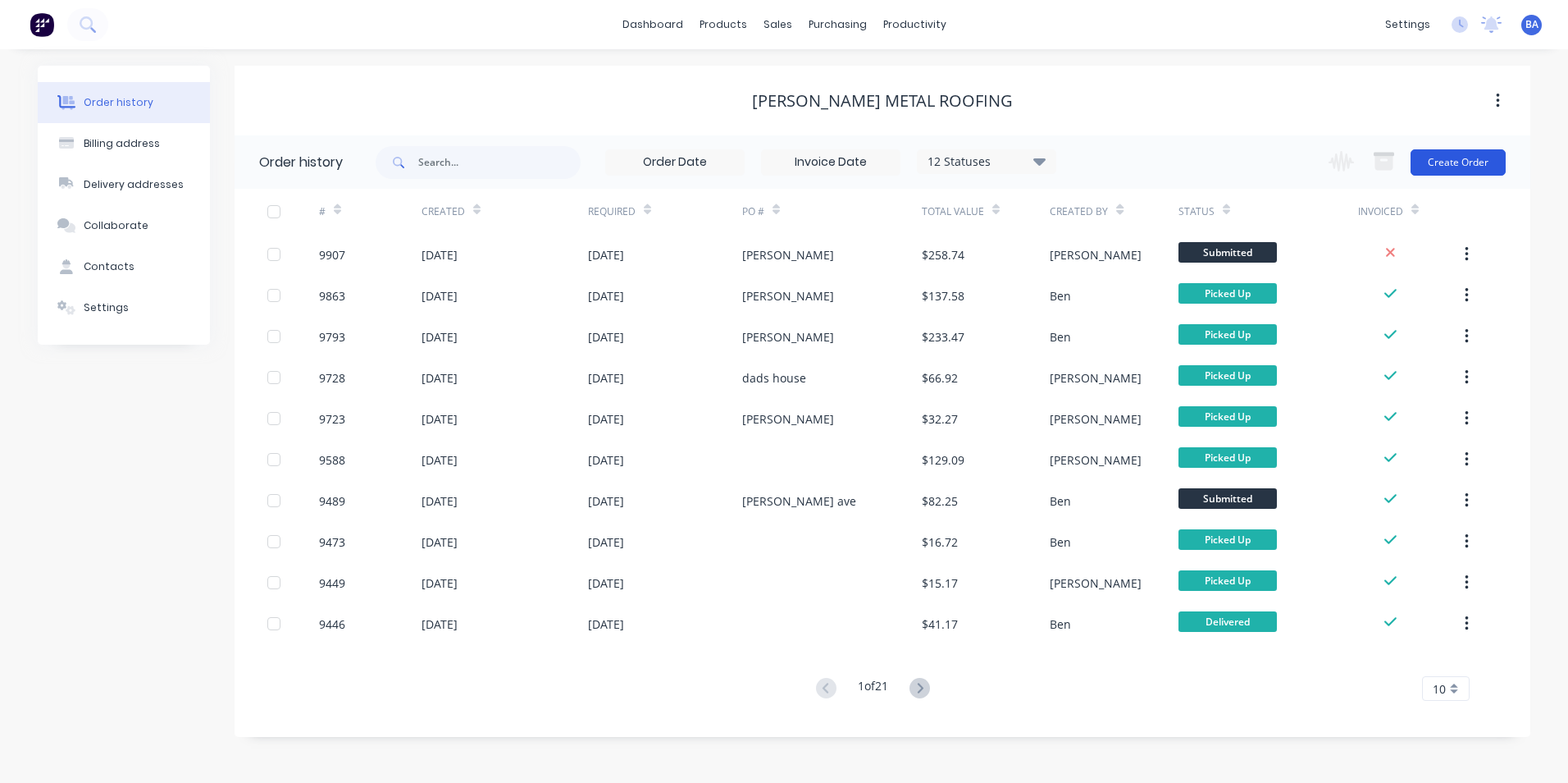
click at [1447, 153] on button "Create Order" at bounding box center [1458, 162] width 95 height 26
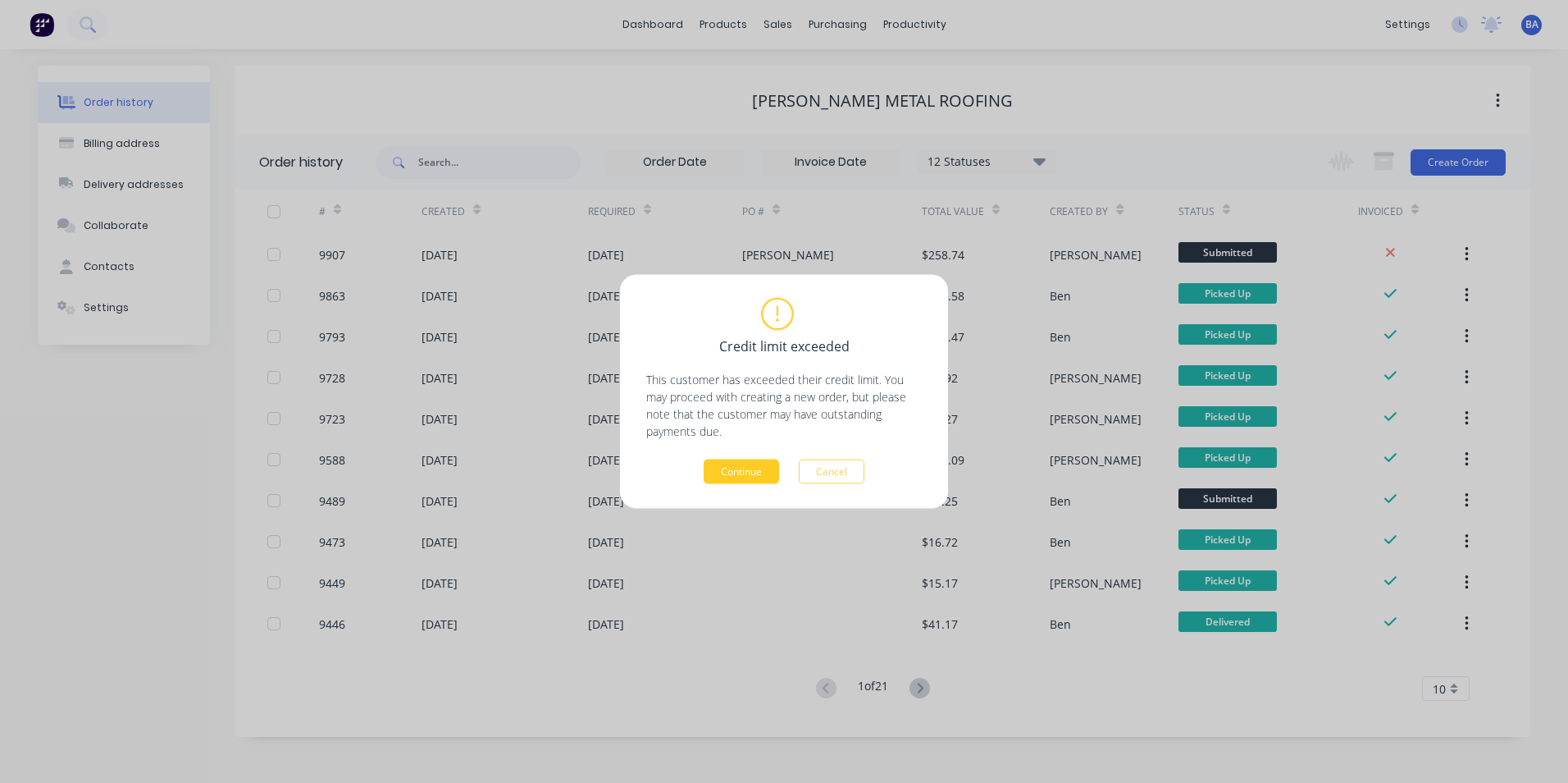
click at [716, 467] on button "Continue" at bounding box center [741, 472] width 76 height 24
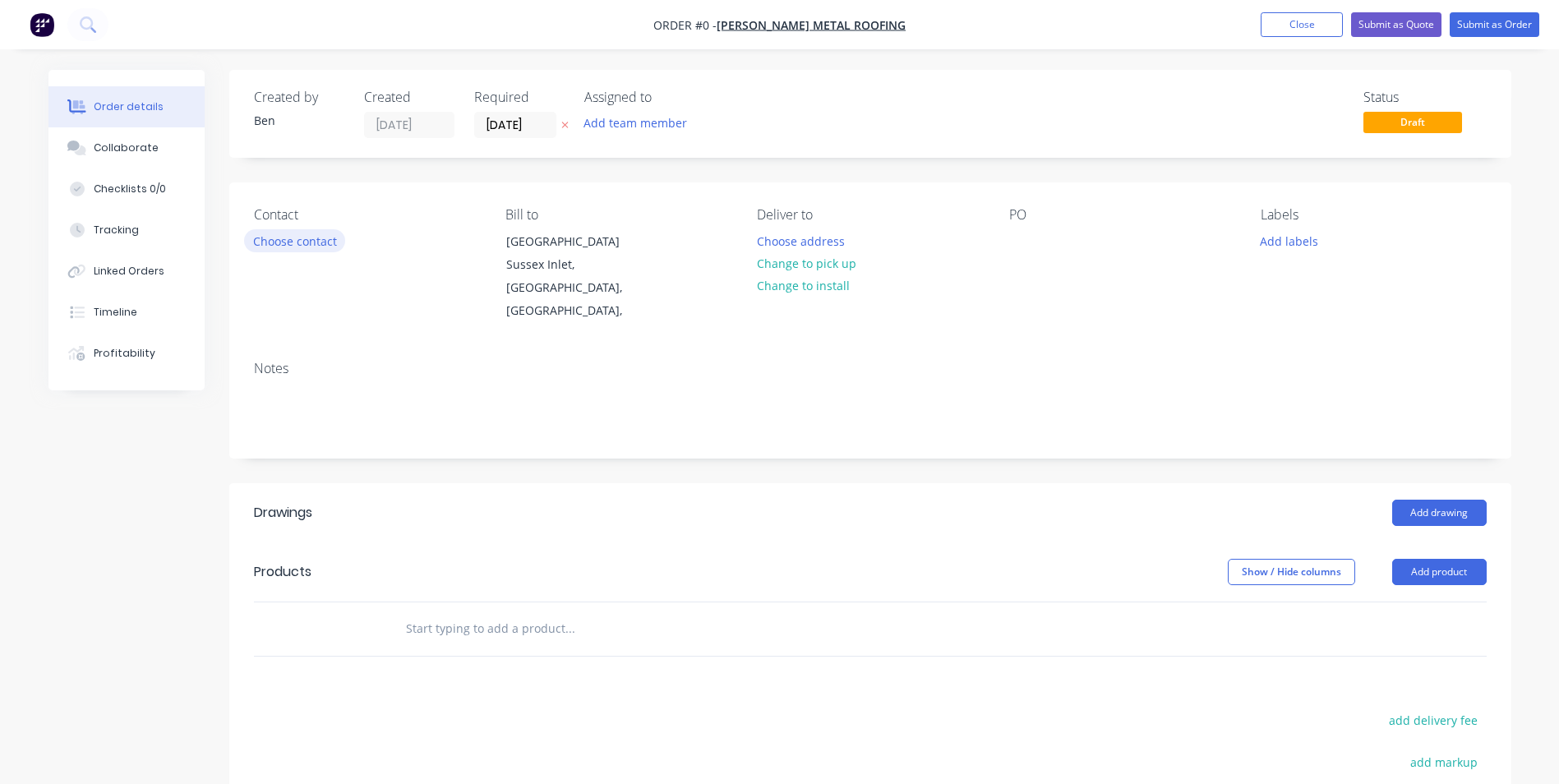
click at [305, 238] on button "Choose contact" at bounding box center [295, 240] width 101 height 23
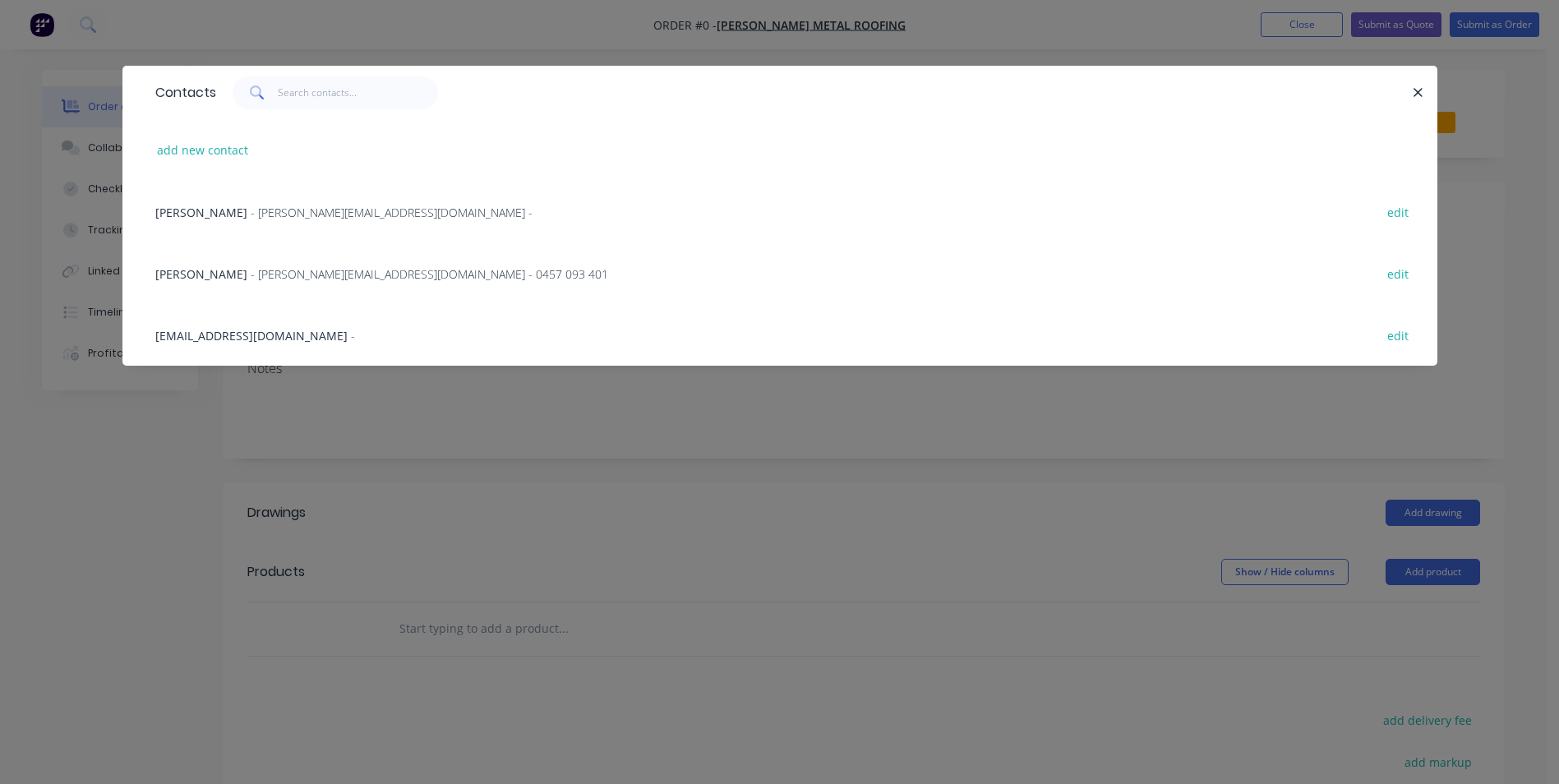
click at [214, 272] on div "Robbie Tait - tait.metalroofing@outlook.com - 0457 093 401" at bounding box center [381, 274] width 452 height 17
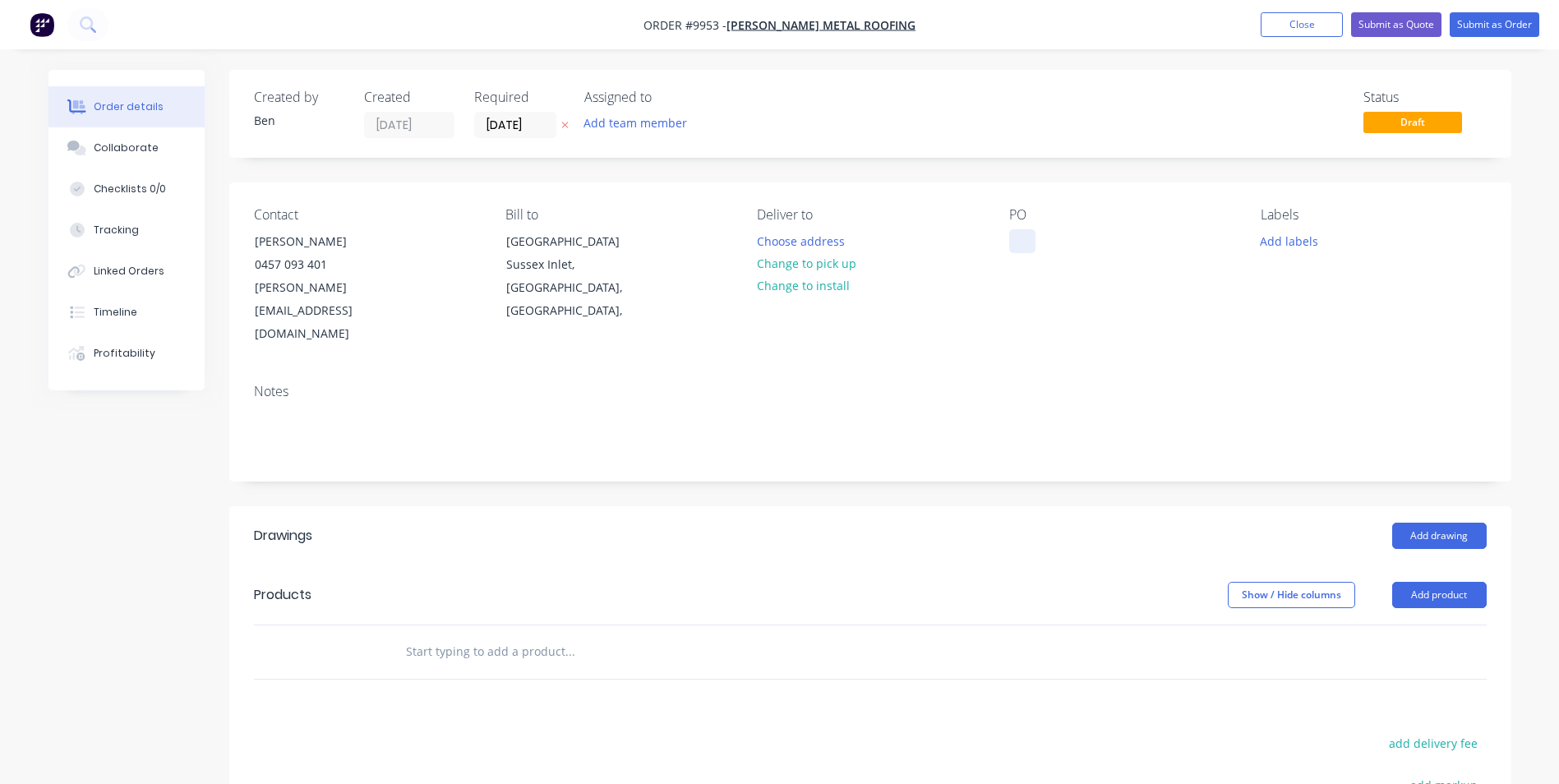
drag, startPoint x: 1017, startPoint y: 236, endPoint x: 1073, endPoint y: 214, distance: 60.2
click at [1018, 236] on div at bounding box center [1022, 241] width 26 height 23
click at [1094, 240] on div "Marty Leedhem" at bounding box center [1068, 241] width 118 height 23
click at [1423, 582] on button "Add product" at bounding box center [1439, 595] width 95 height 26
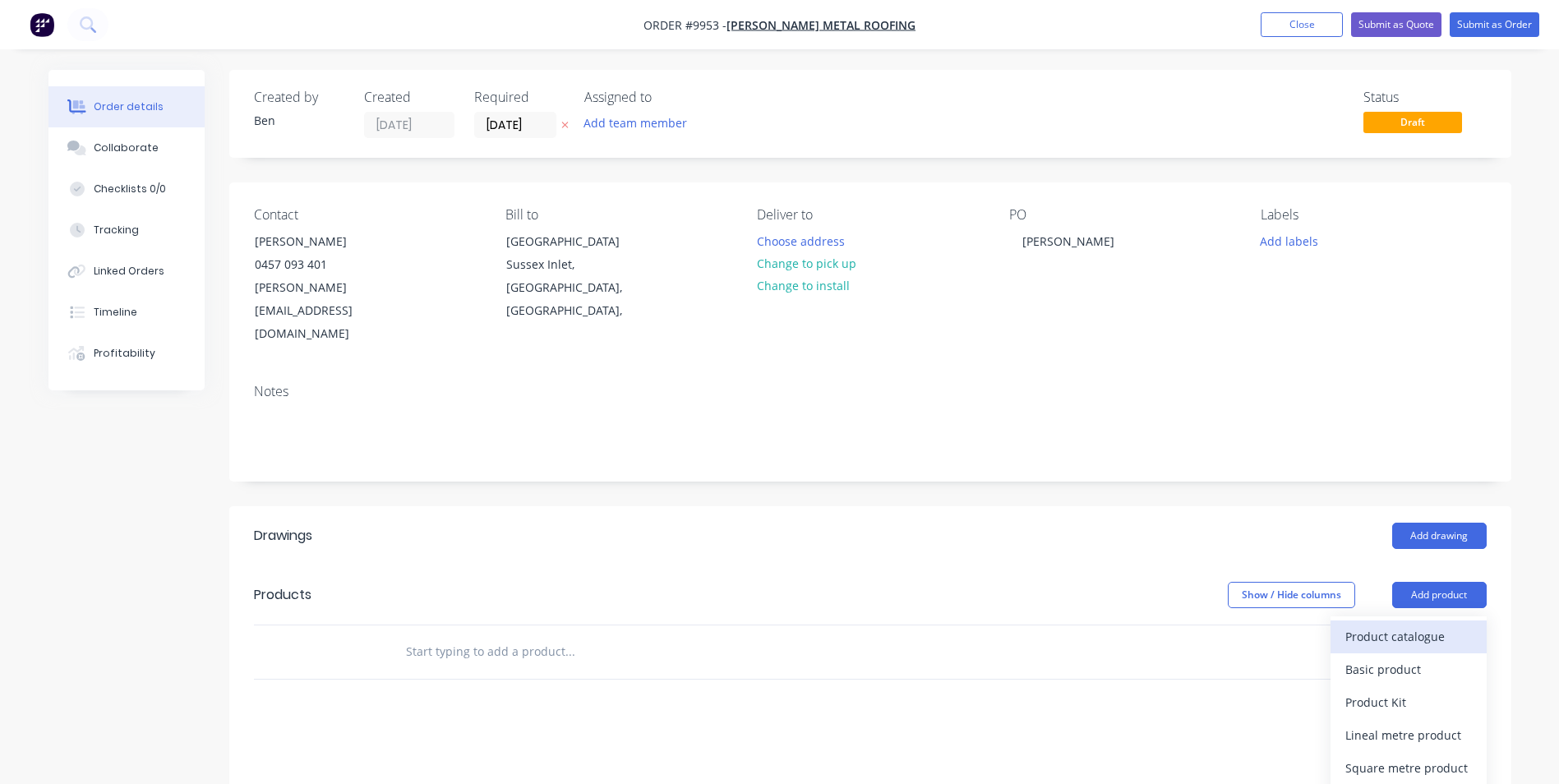
click at [1423, 624] on div "Product catalogue" at bounding box center [1409, 636] width 126 height 23
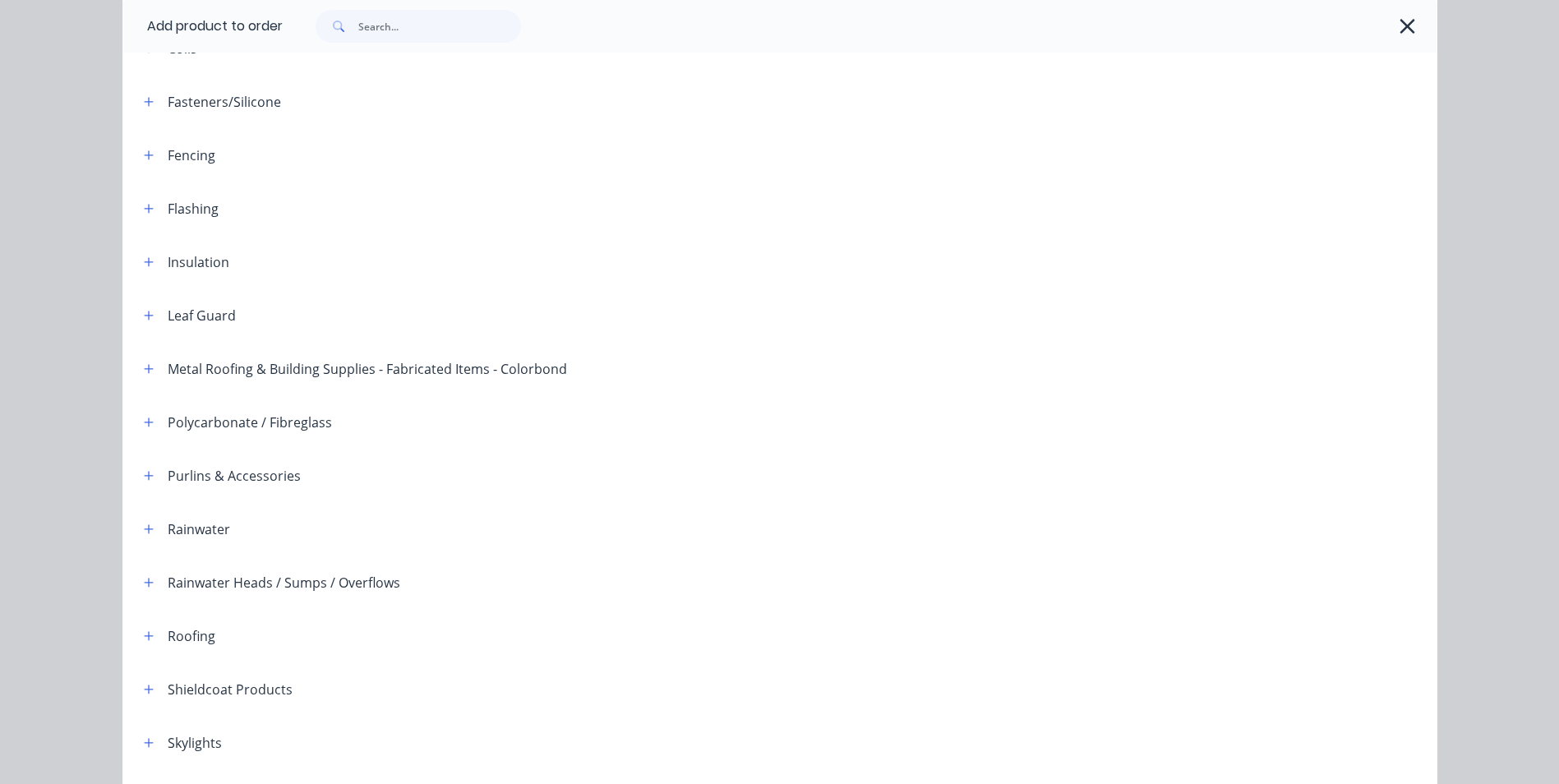
scroll to position [130, 0]
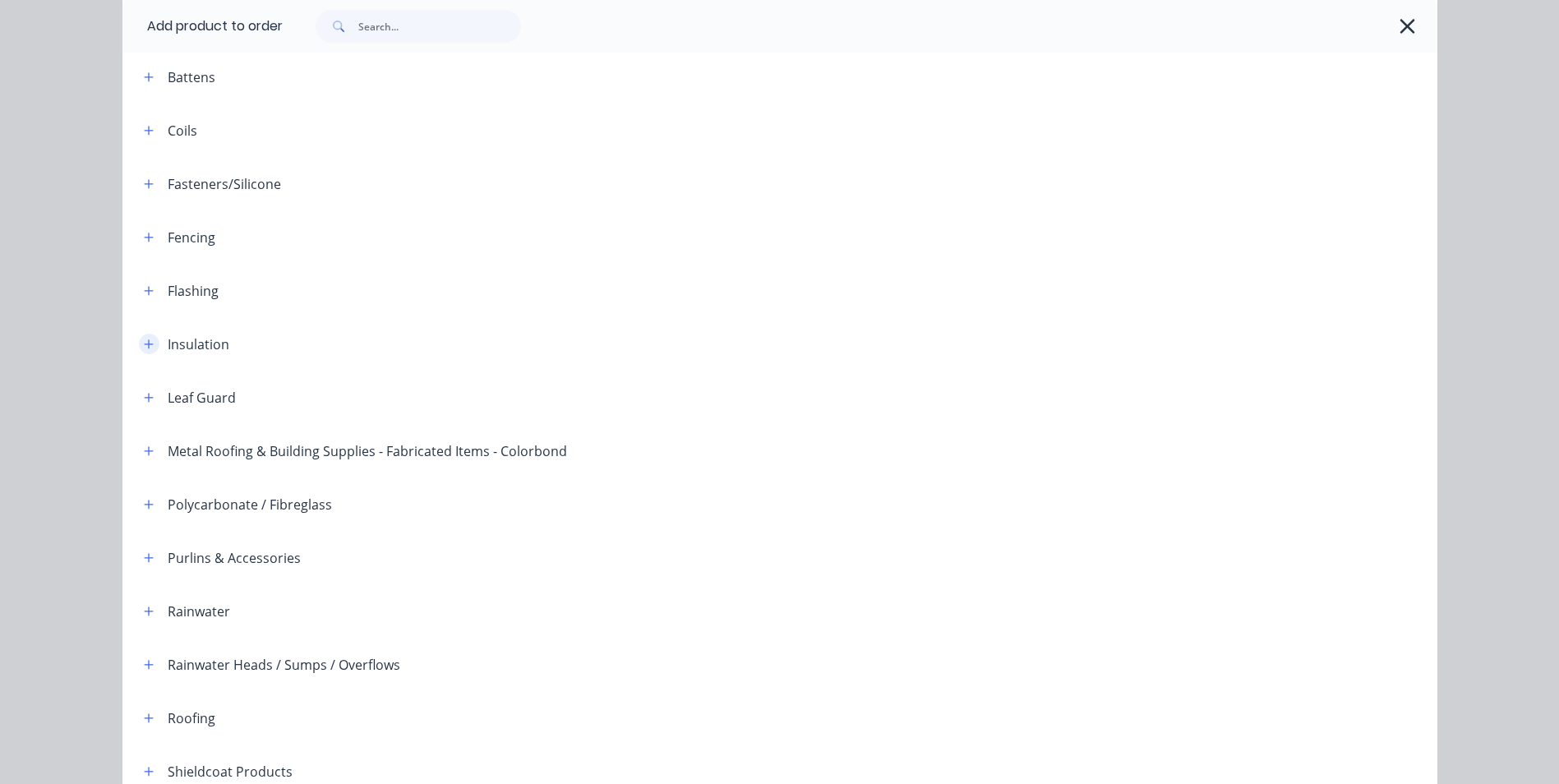
click at [144, 342] on icon "button" at bounding box center [149, 344] width 10 height 12
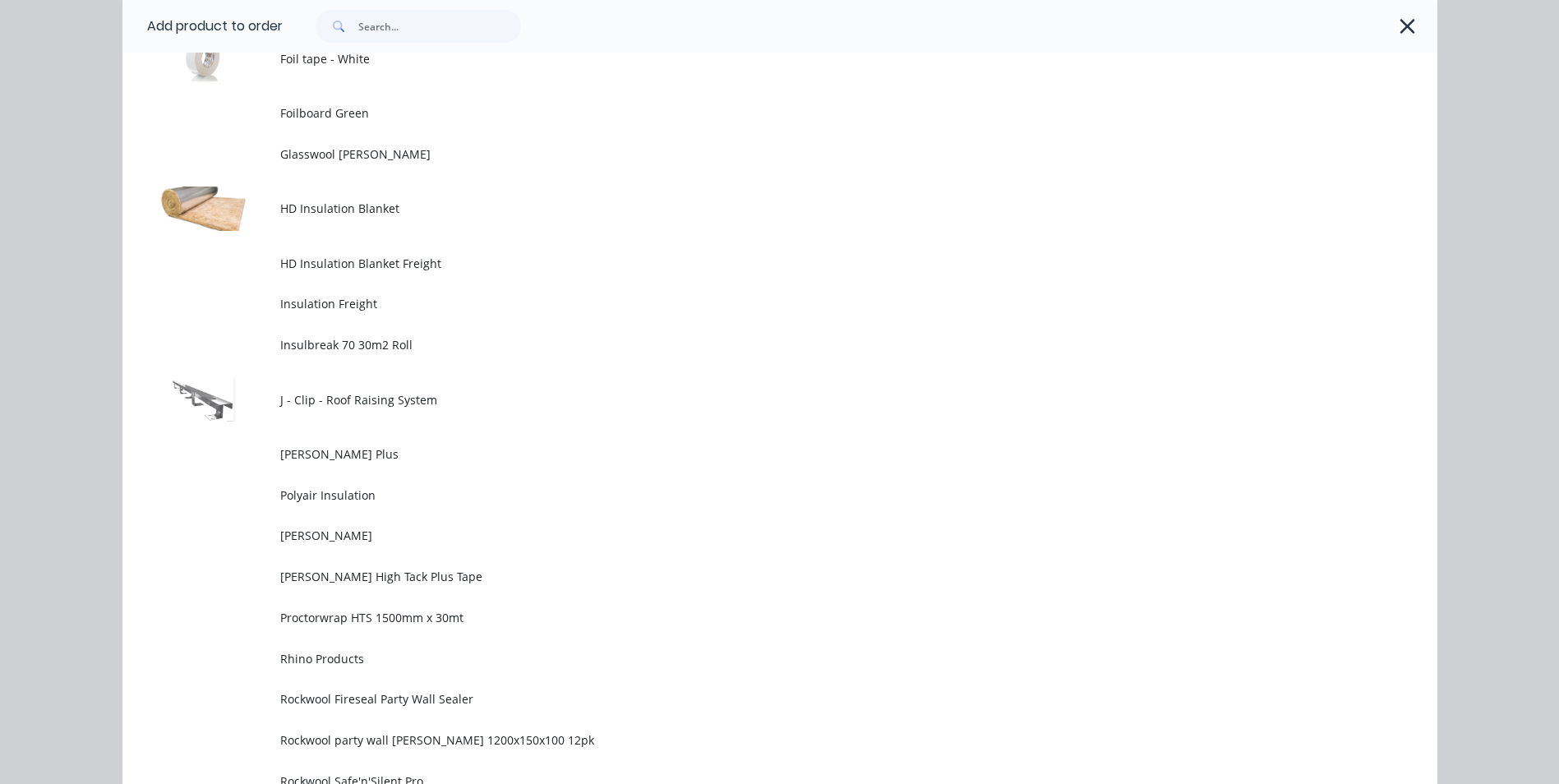
scroll to position [1034, 0]
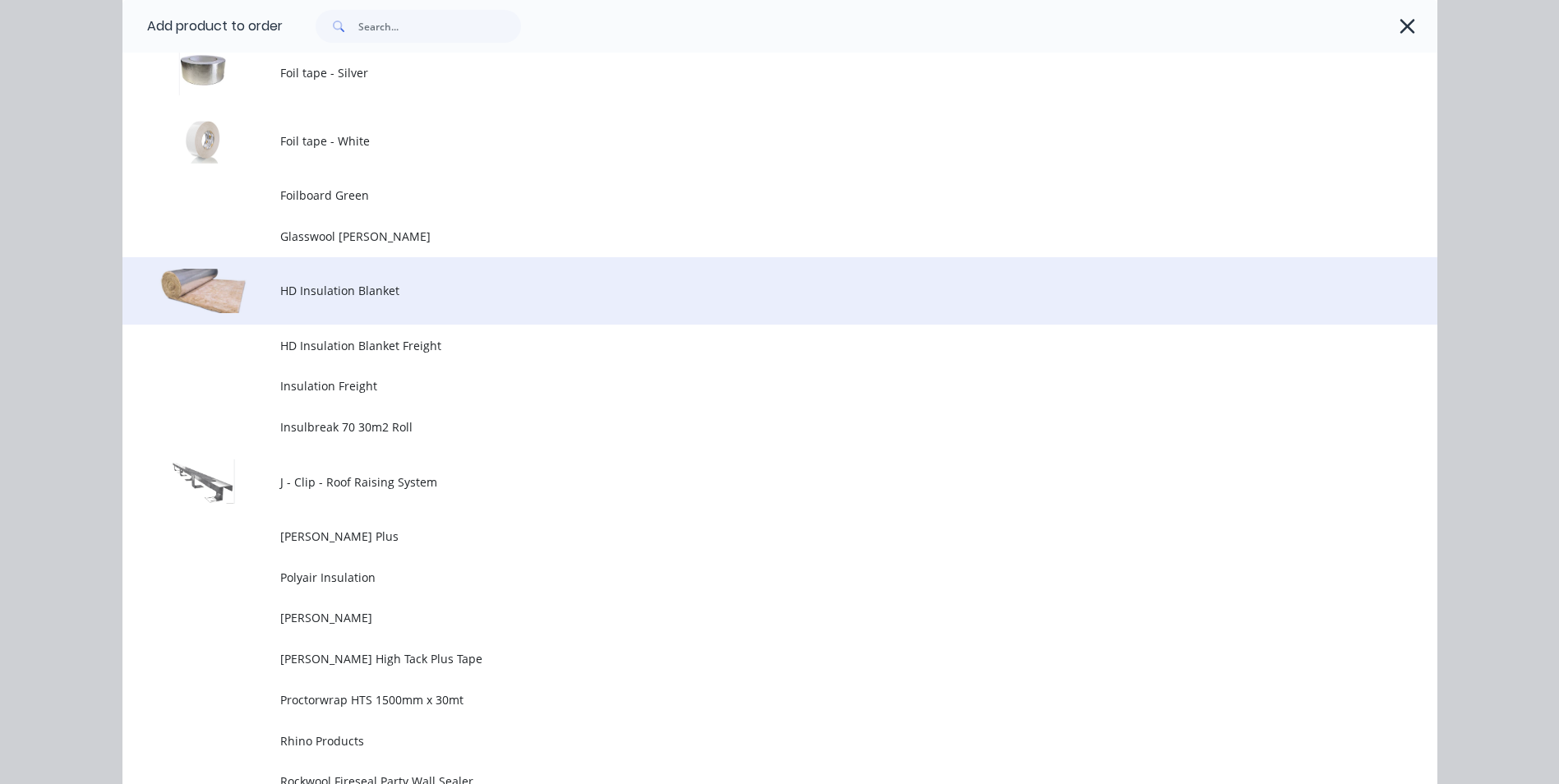
click at [428, 298] on span "HD Insulation Blanket" at bounding box center [743, 290] width 925 height 17
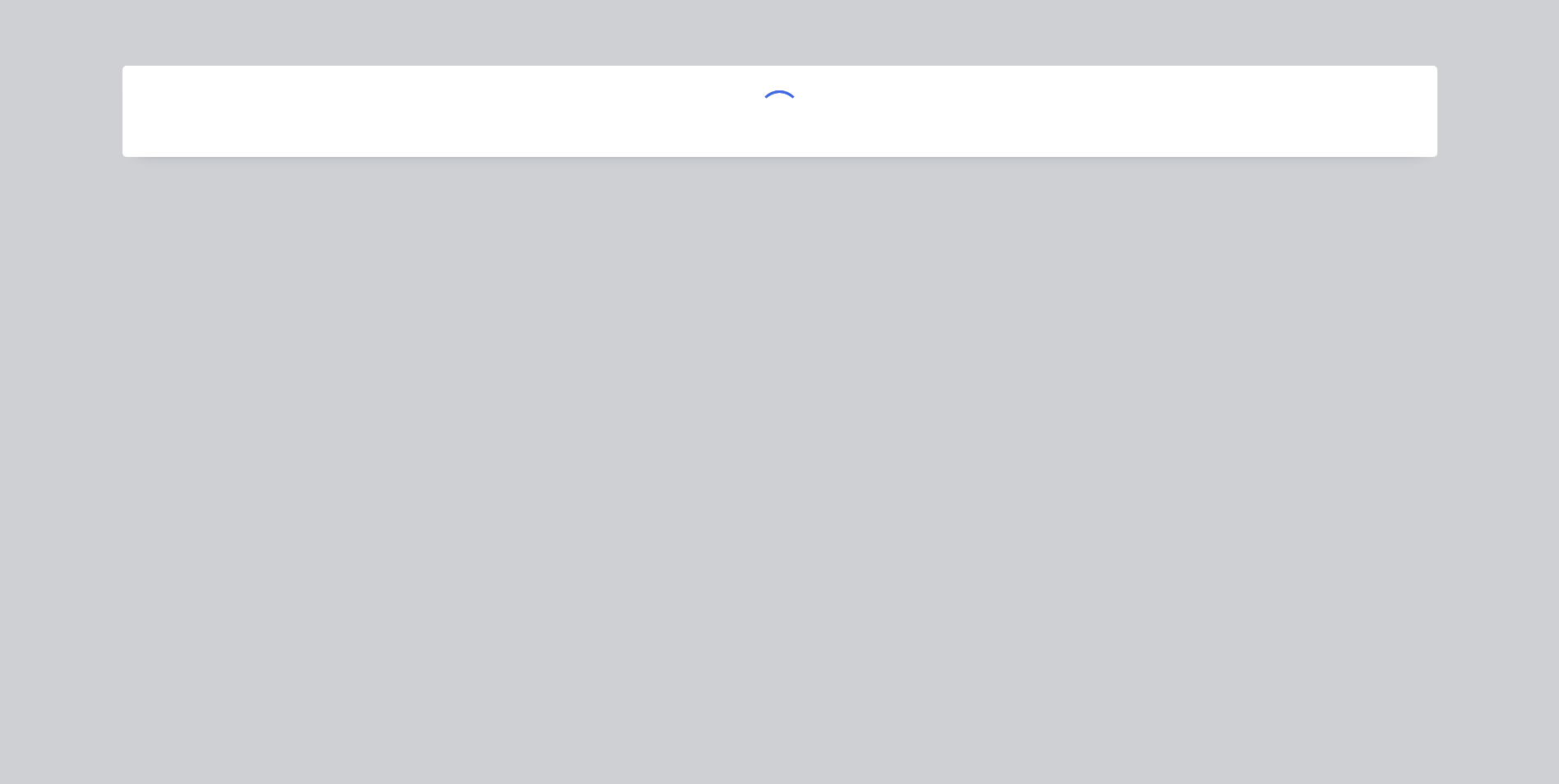
scroll to position [0, 0]
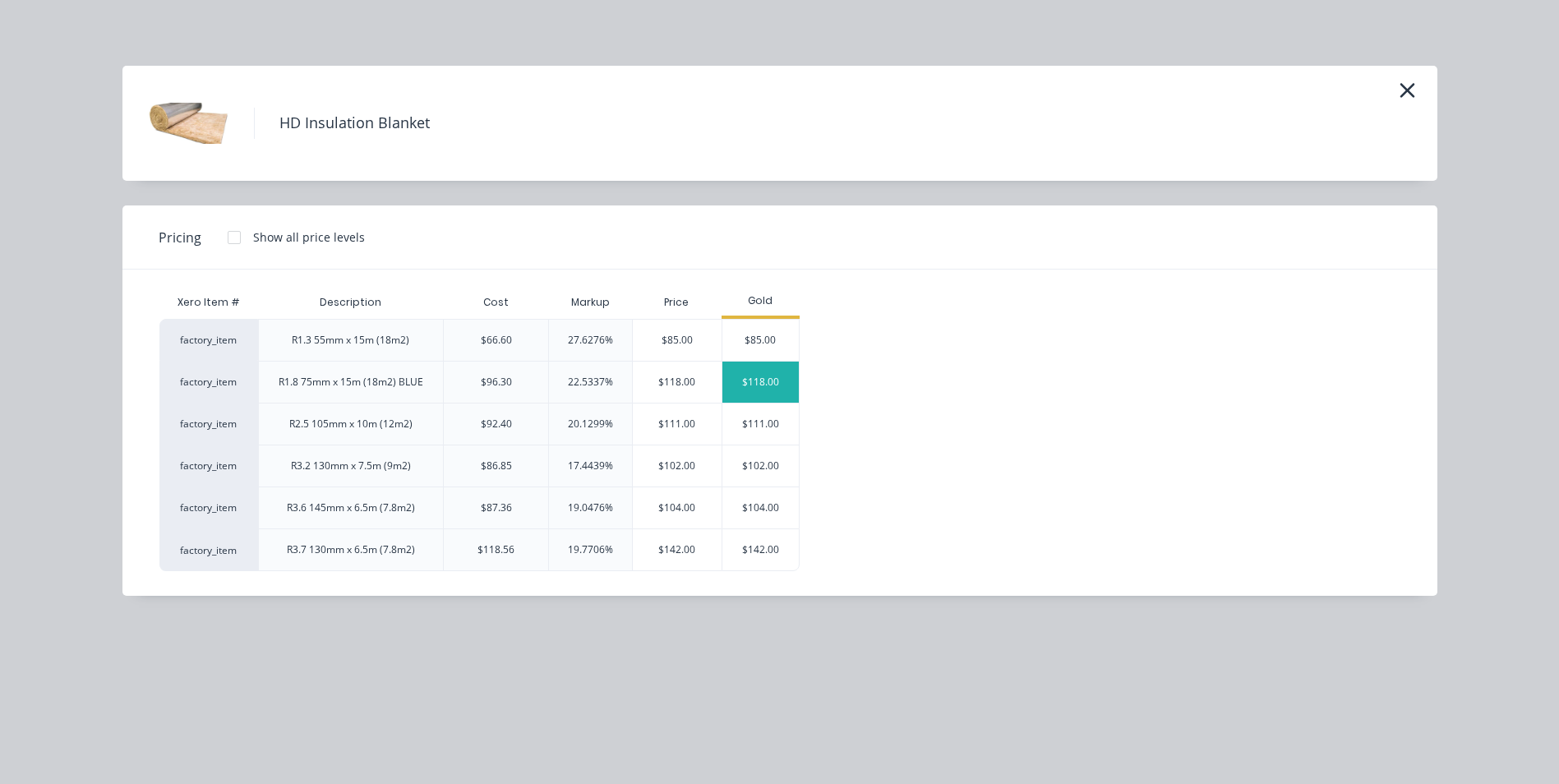
click at [751, 378] on div "$118.00" at bounding box center [761, 382] width 77 height 41
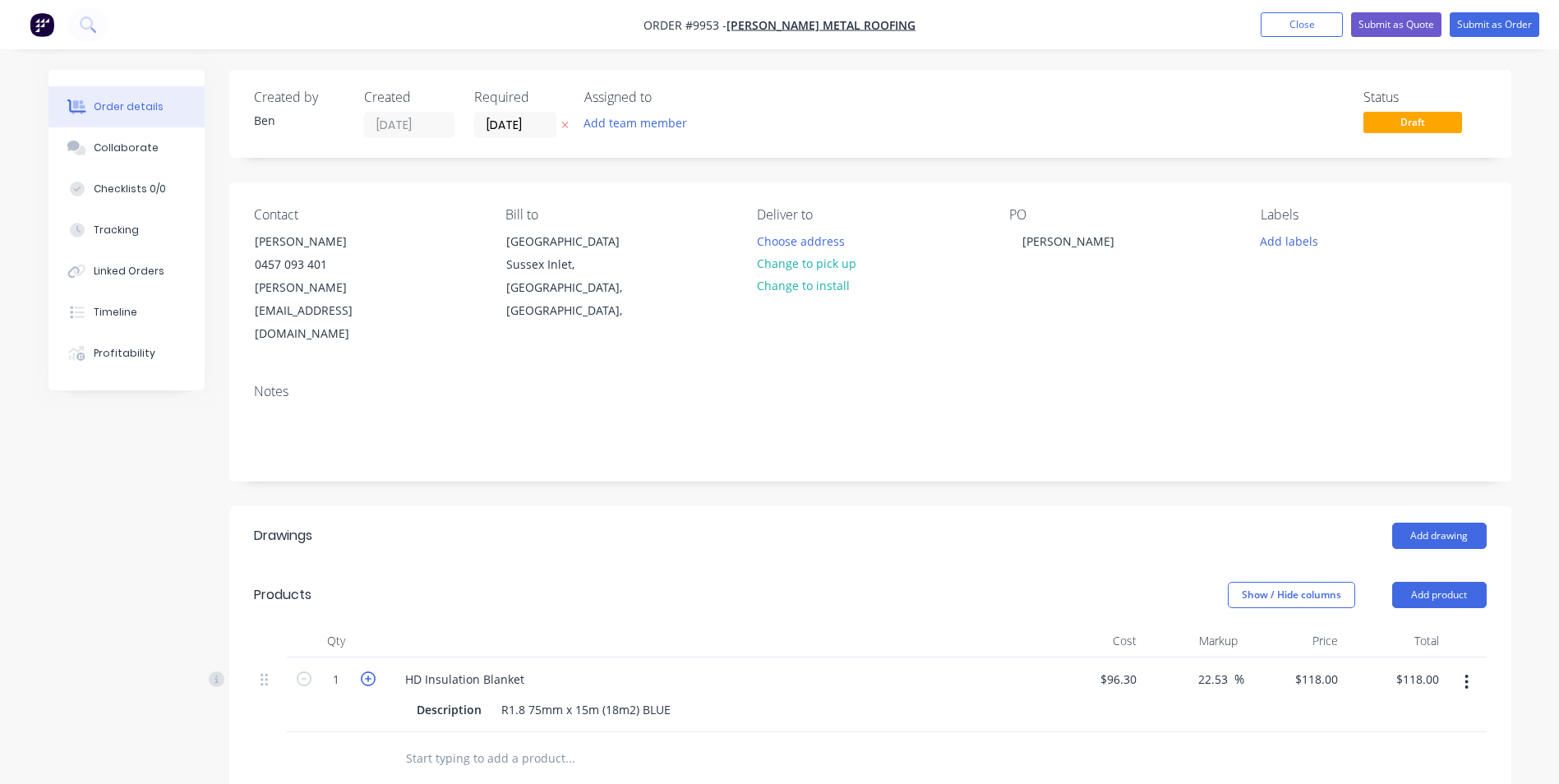
click at [365, 671] on icon "button" at bounding box center [368, 679] width 14 height 14
type input "2"
type input "$236.00"
click at [365, 671] on icon "button" at bounding box center [368, 679] width 14 height 14
type input "3"
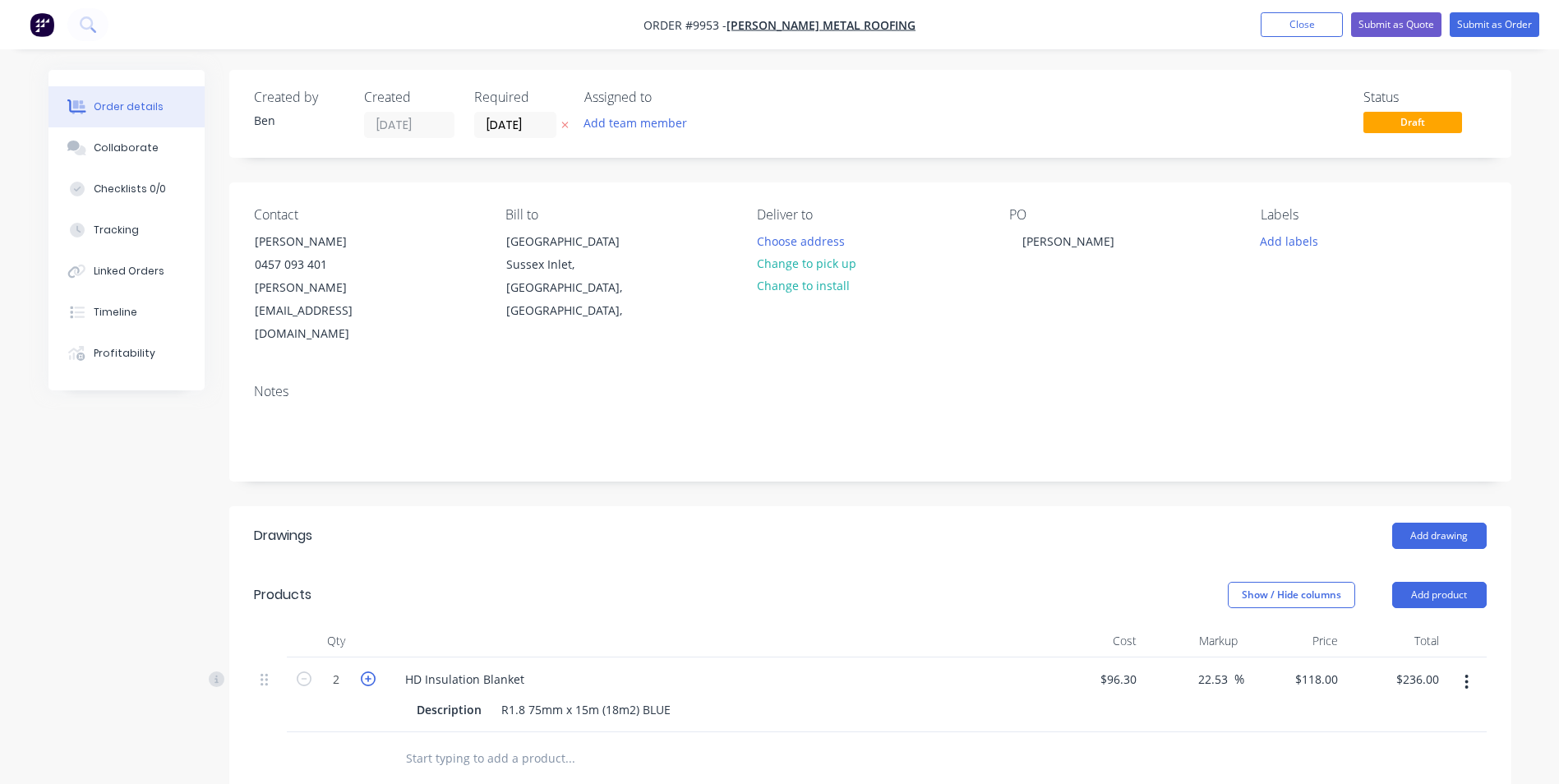
type input "$354.00"
click at [1437, 582] on button "Add product" at bounding box center [1439, 595] width 95 height 26
click at [1418, 624] on div "Product catalogue" at bounding box center [1409, 636] width 126 height 23
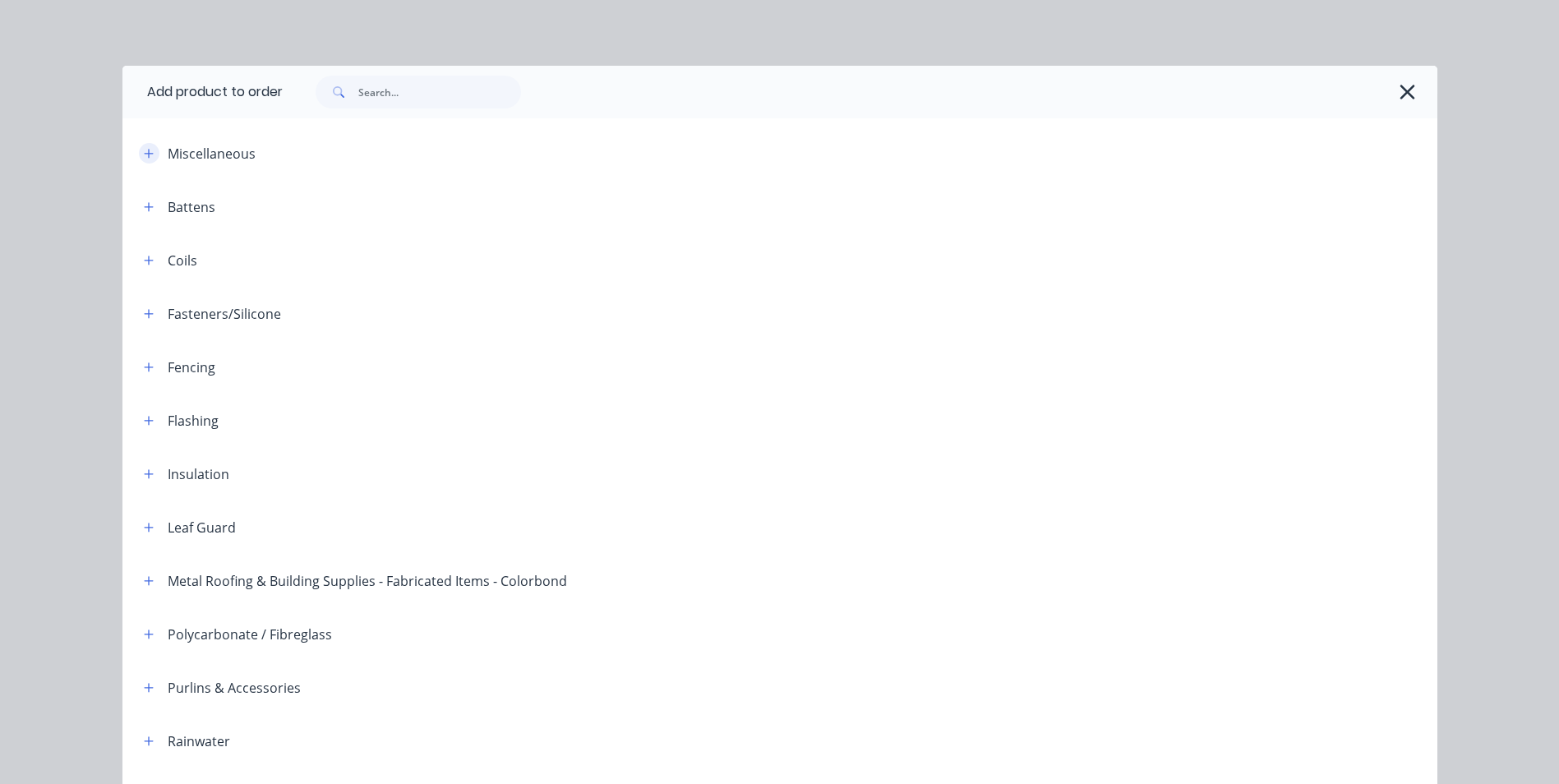
click at [144, 154] on icon "button" at bounding box center [149, 153] width 9 height 9
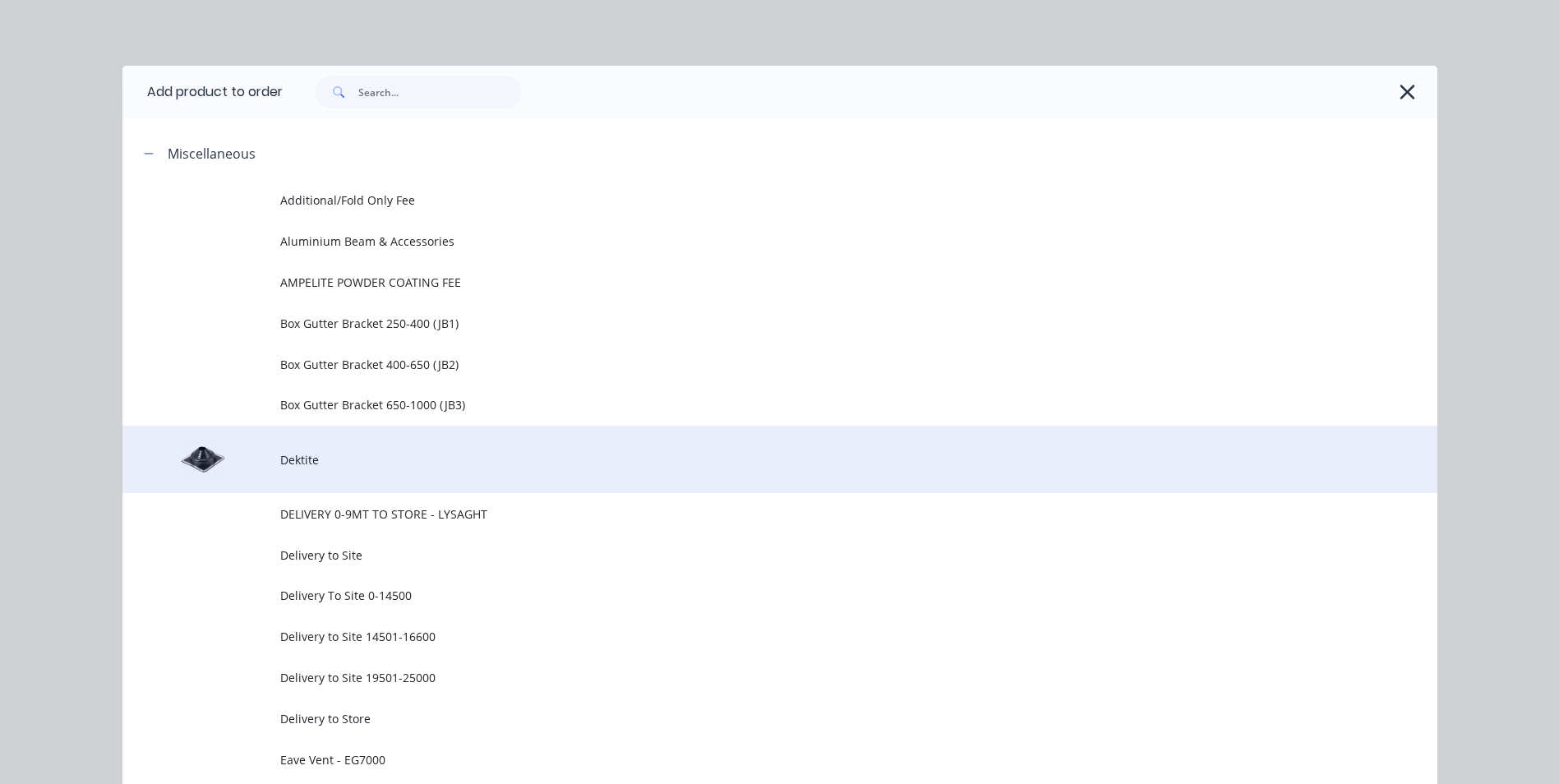
click at [319, 469] on td "Dektite" at bounding box center [859, 460] width 1157 height 68
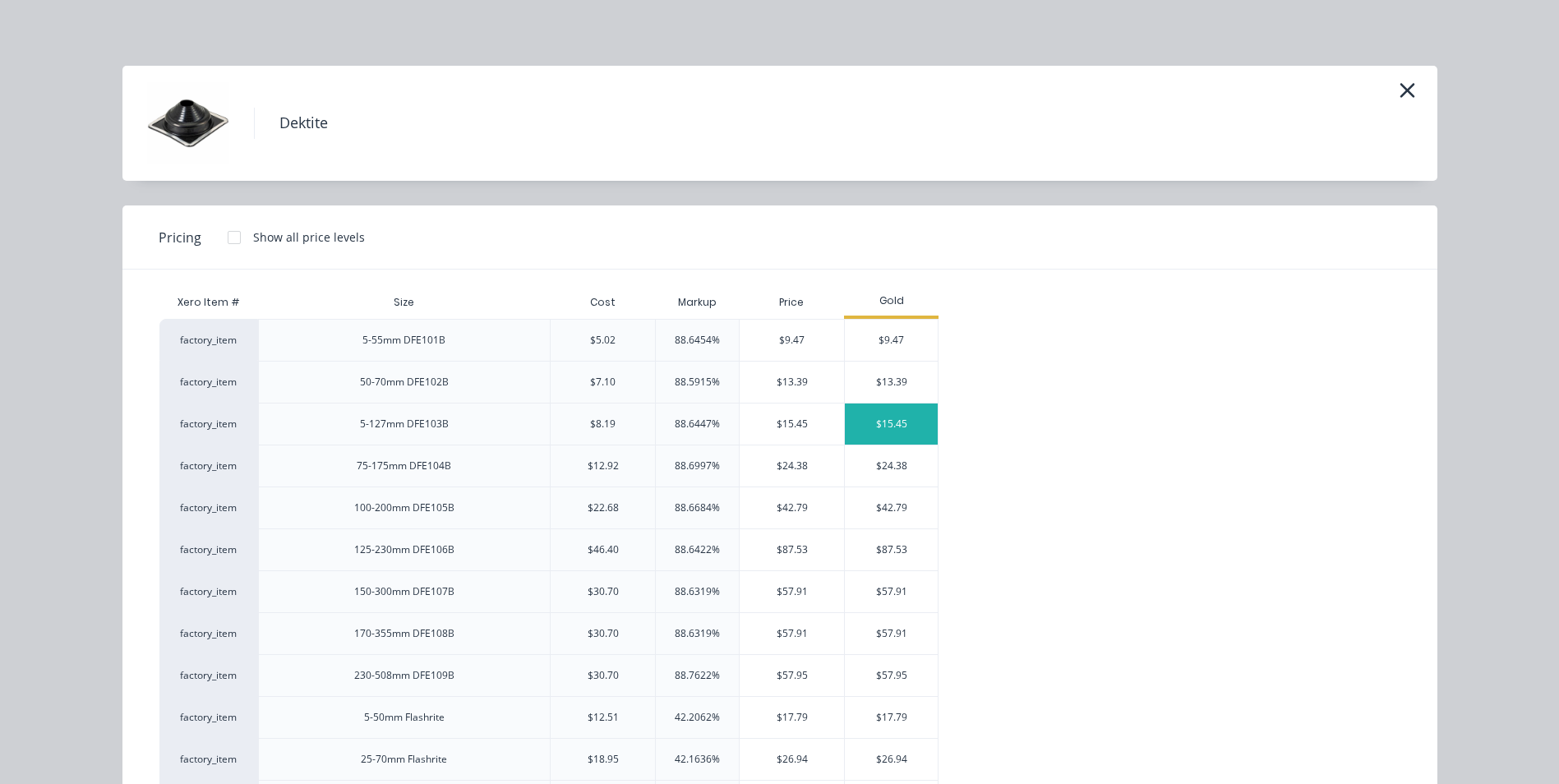
click at [877, 419] on div "$15.45" at bounding box center [890, 424] width 93 height 41
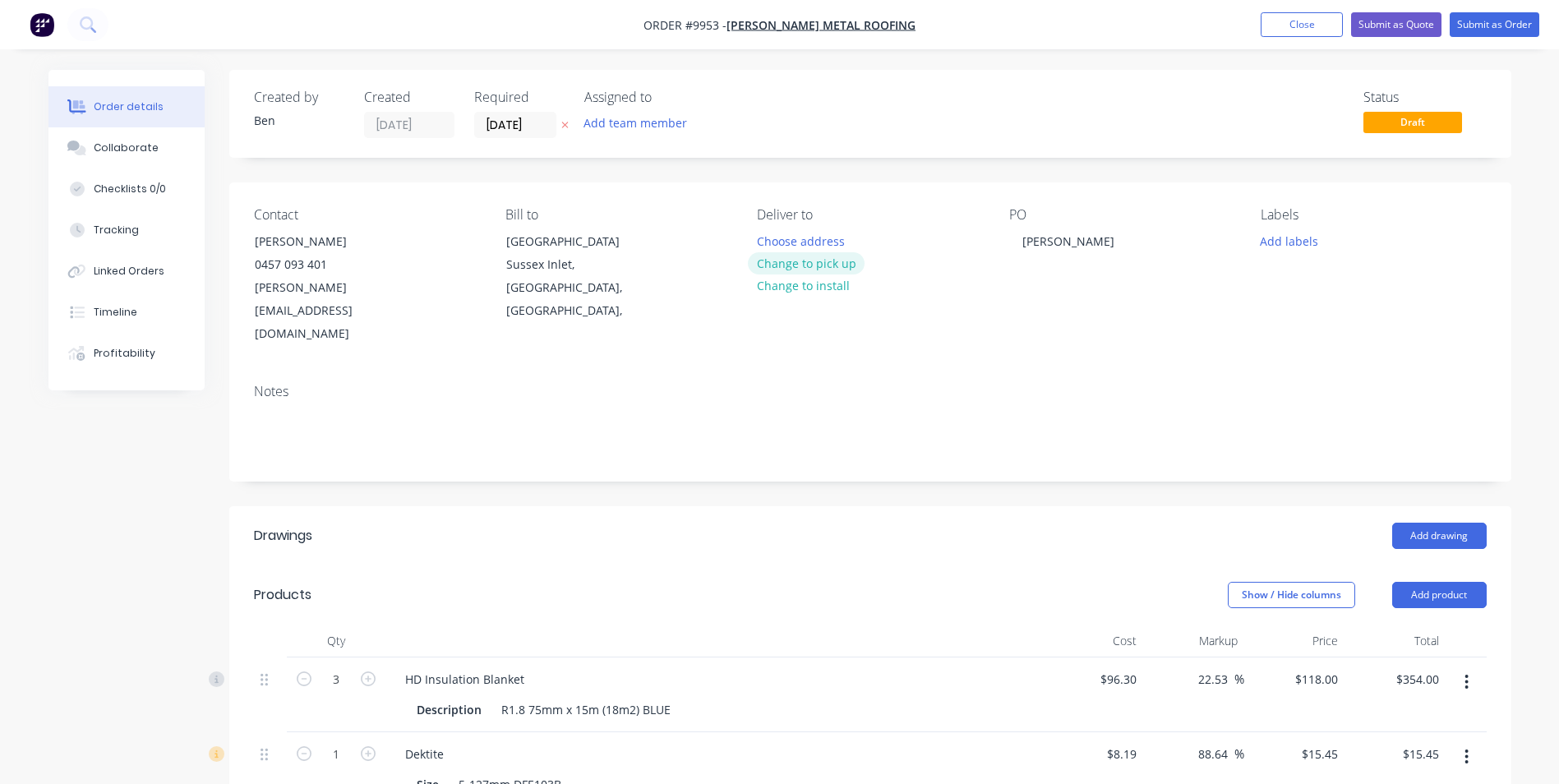
click at [840, 263] on button "Change to pick up" at bounding box center [806, 263] width 116 height 23
click at [1499, 18] on button "Submit as Order" at bounding box center [1493, 24] width 89 height 24
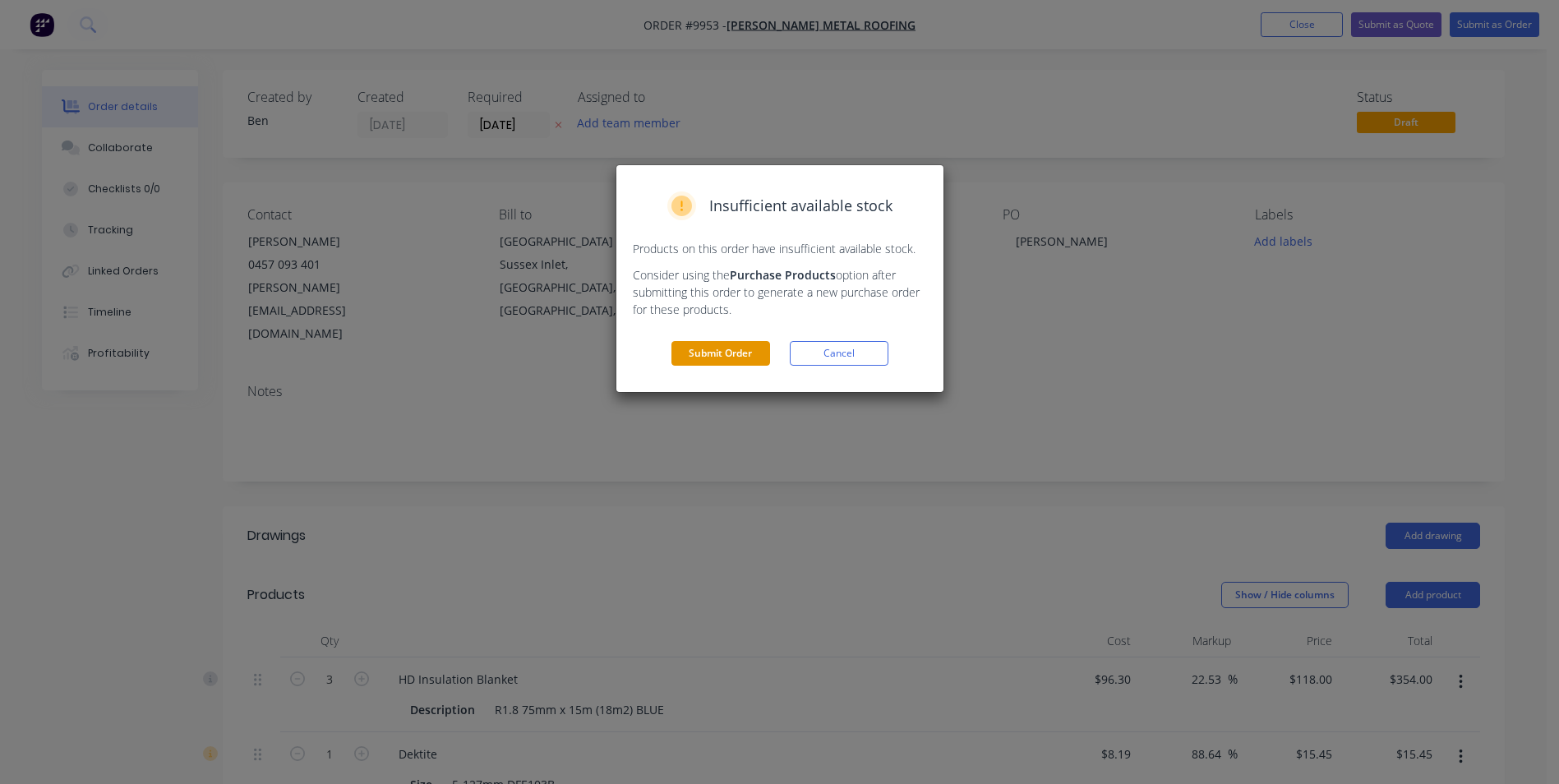
click at [705, 352] on button "Submit Order" at bounding box center [720, 352] width 98 height 24
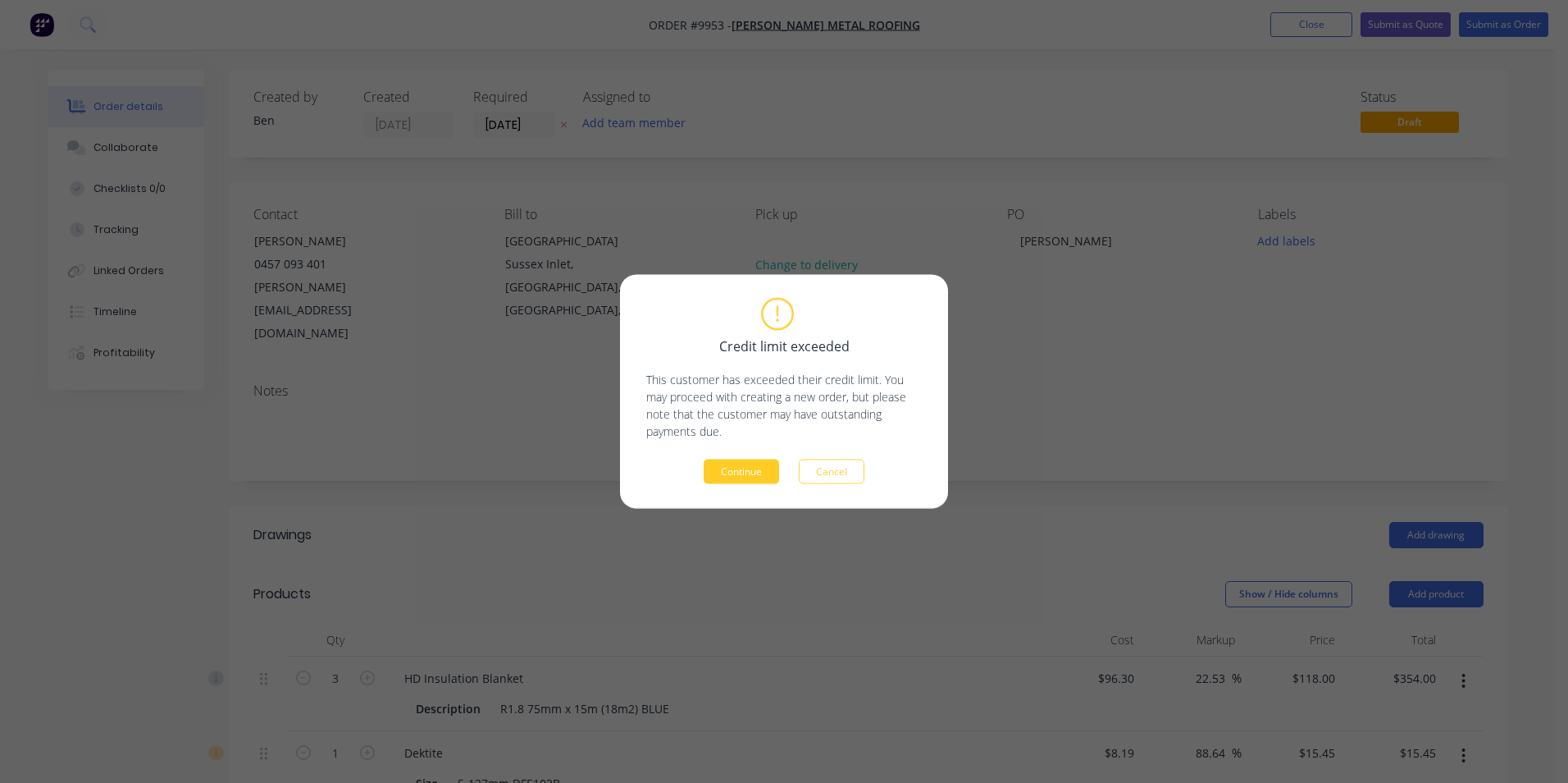
click at [748, 469] on button "Continue" at bounding box center [741, 472] width 76 height 24
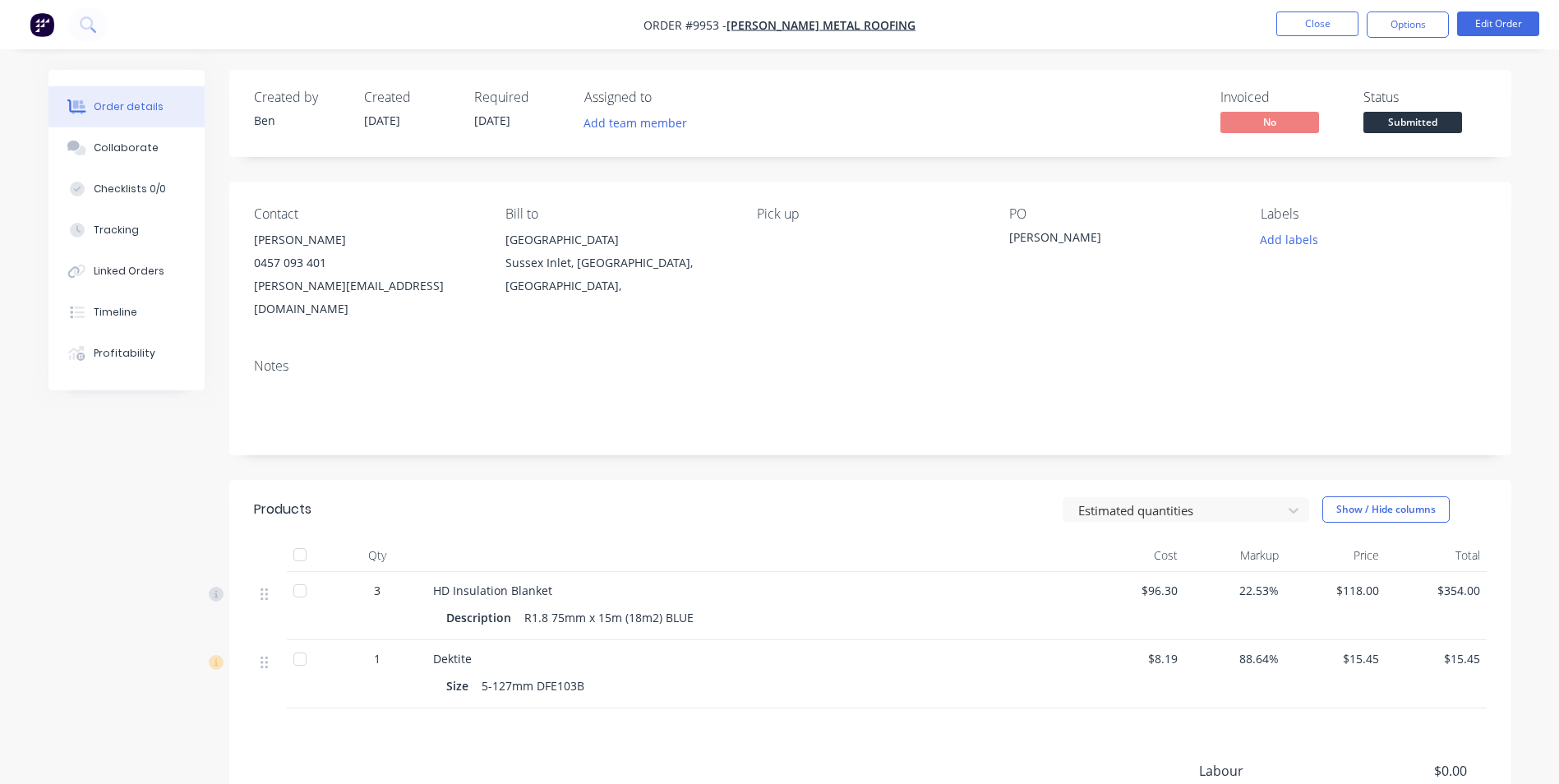
click at [1422, 114] on span "Submitted" at bounding box center [1412, 122] width 98 height 21
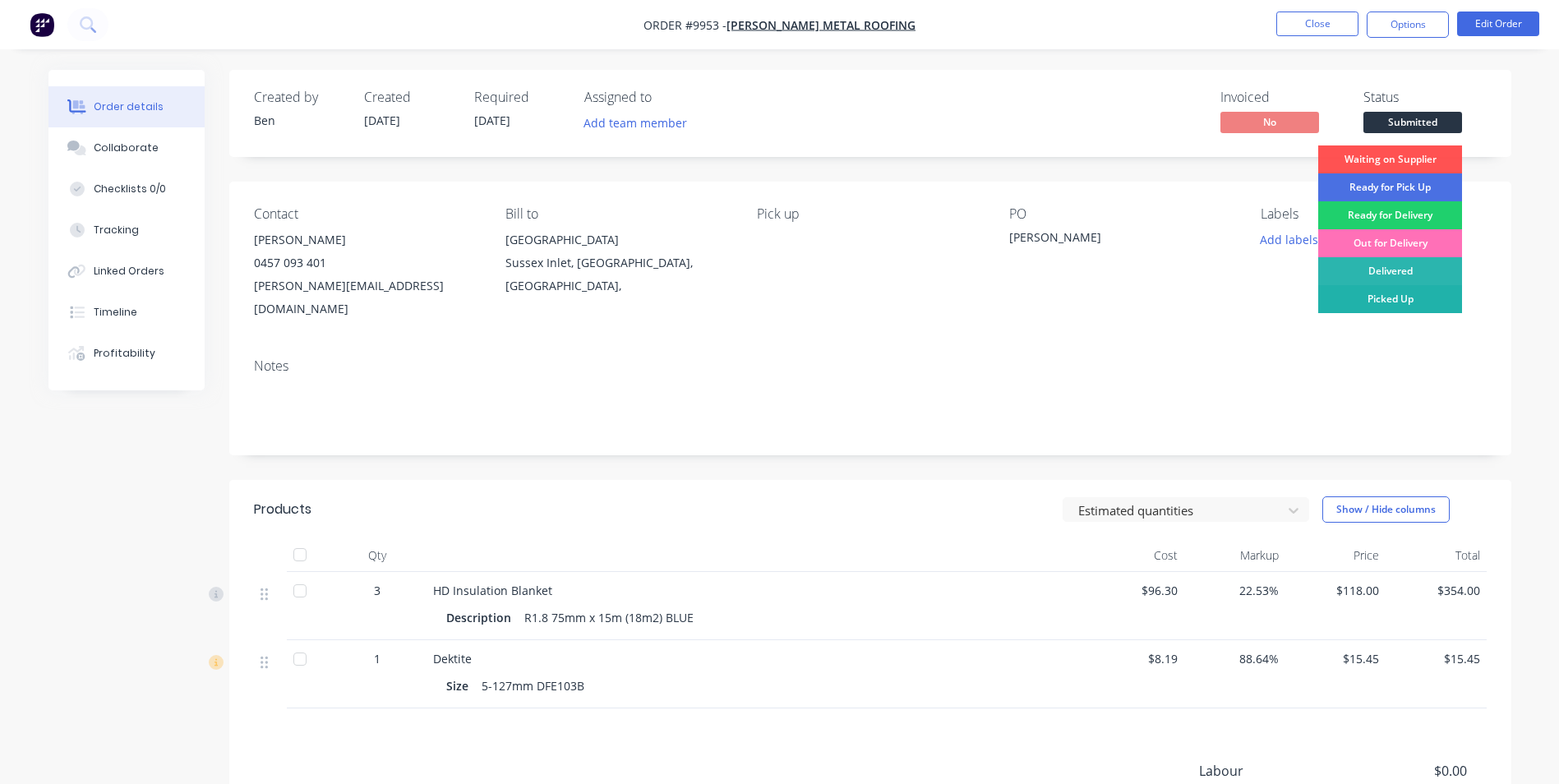
click at [1399, 291] on div "Picked Up" at bounding box center [1390, 298] width 144 height 28
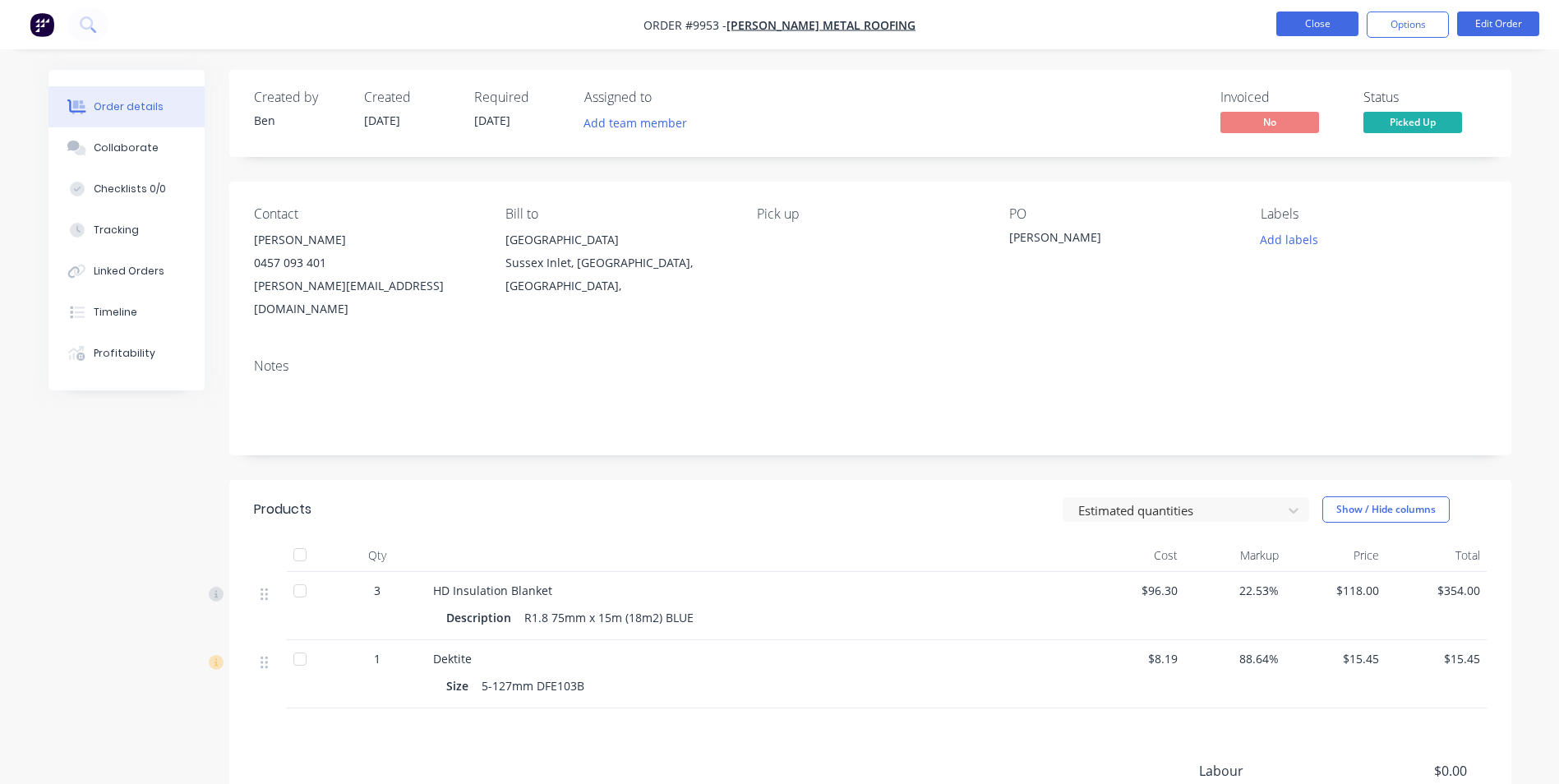
click at [1312, 16] on button "Close" at bounding box center [1317, 23] width 82 height 24
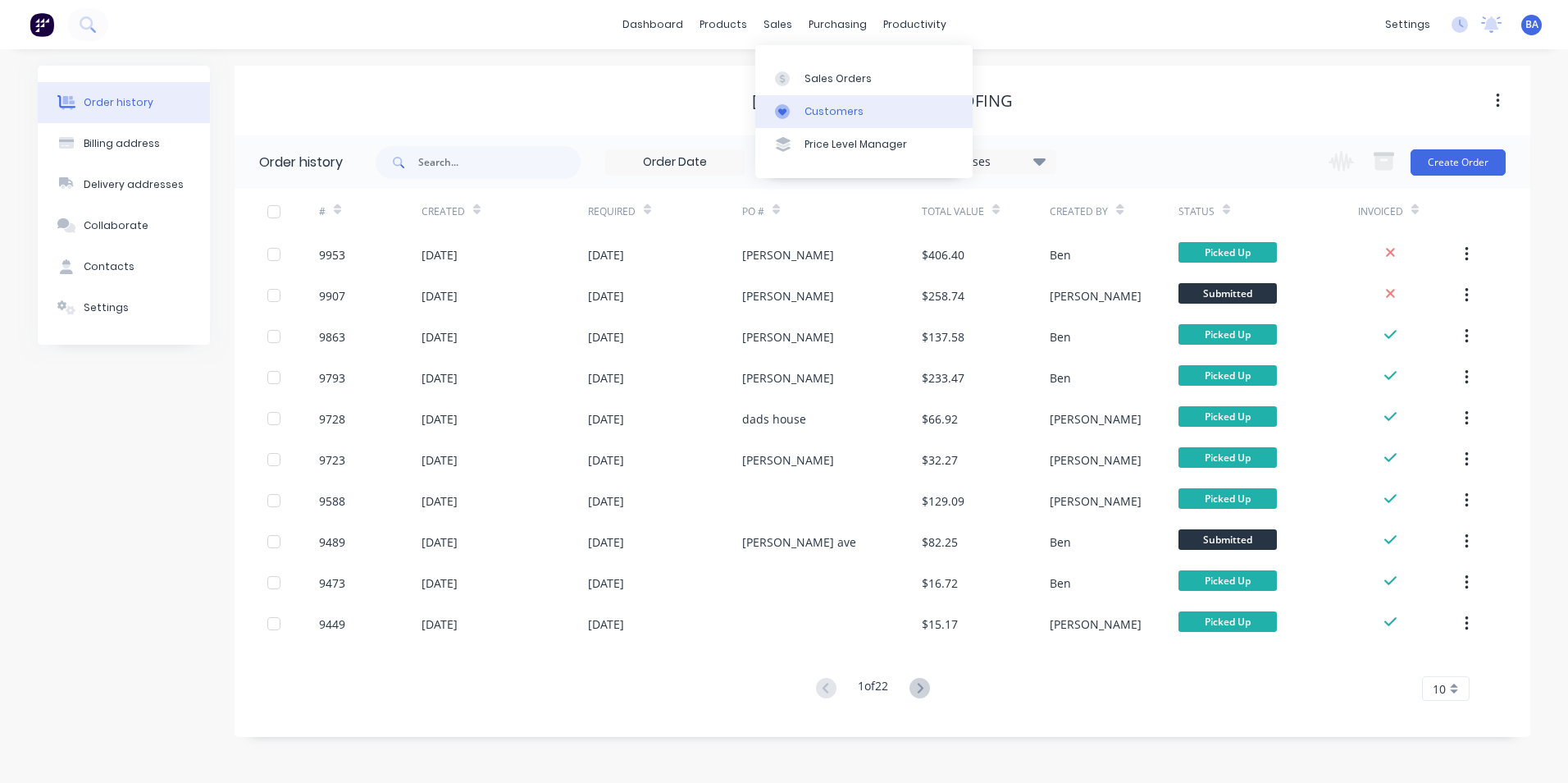
click at [782, 100] on link "Customers" at bounding box center [865, 112] width 218 height 32
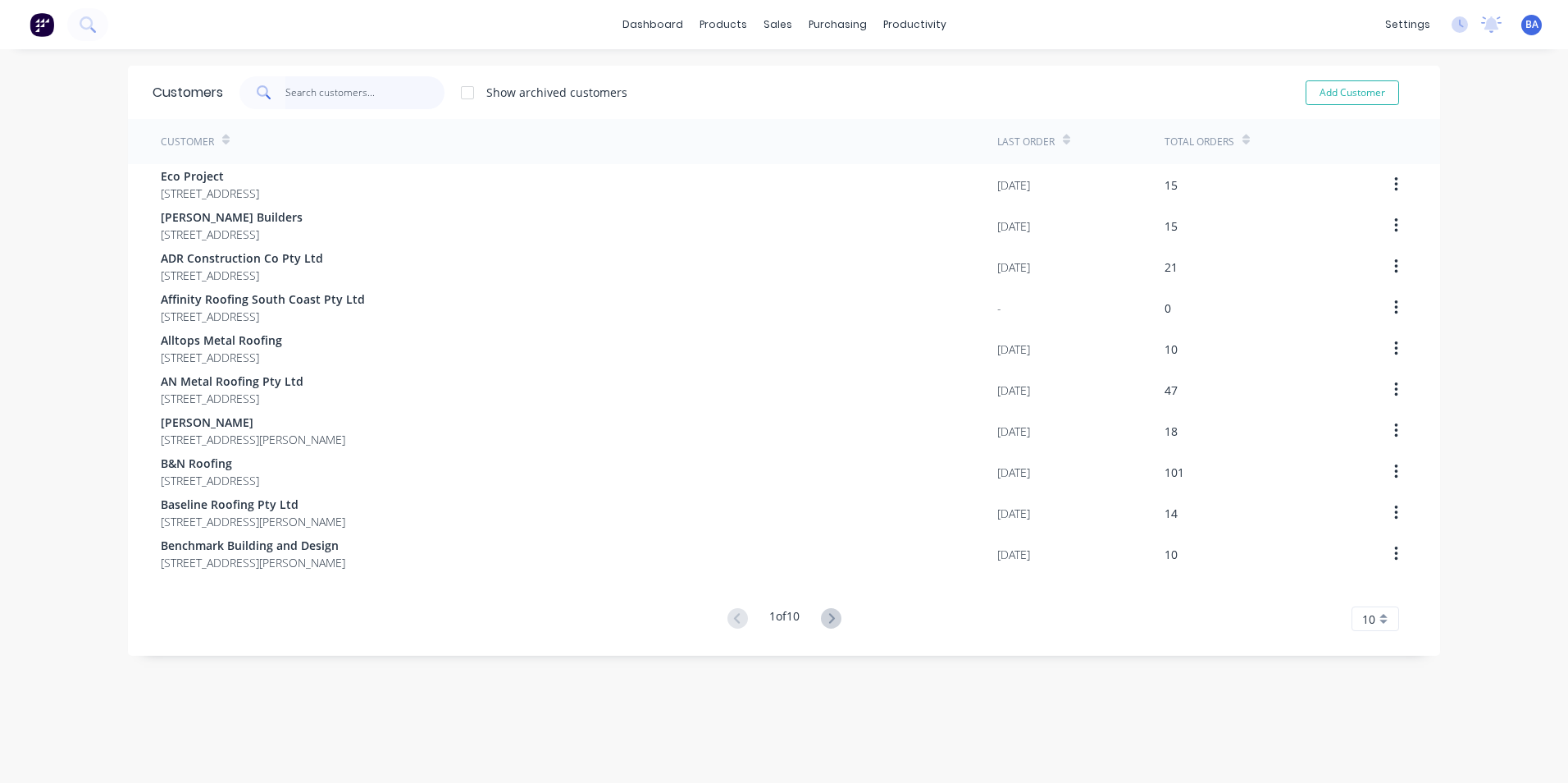
click at [395, 92] on input "text" at bounding box center [365, 93] width 160 height 32
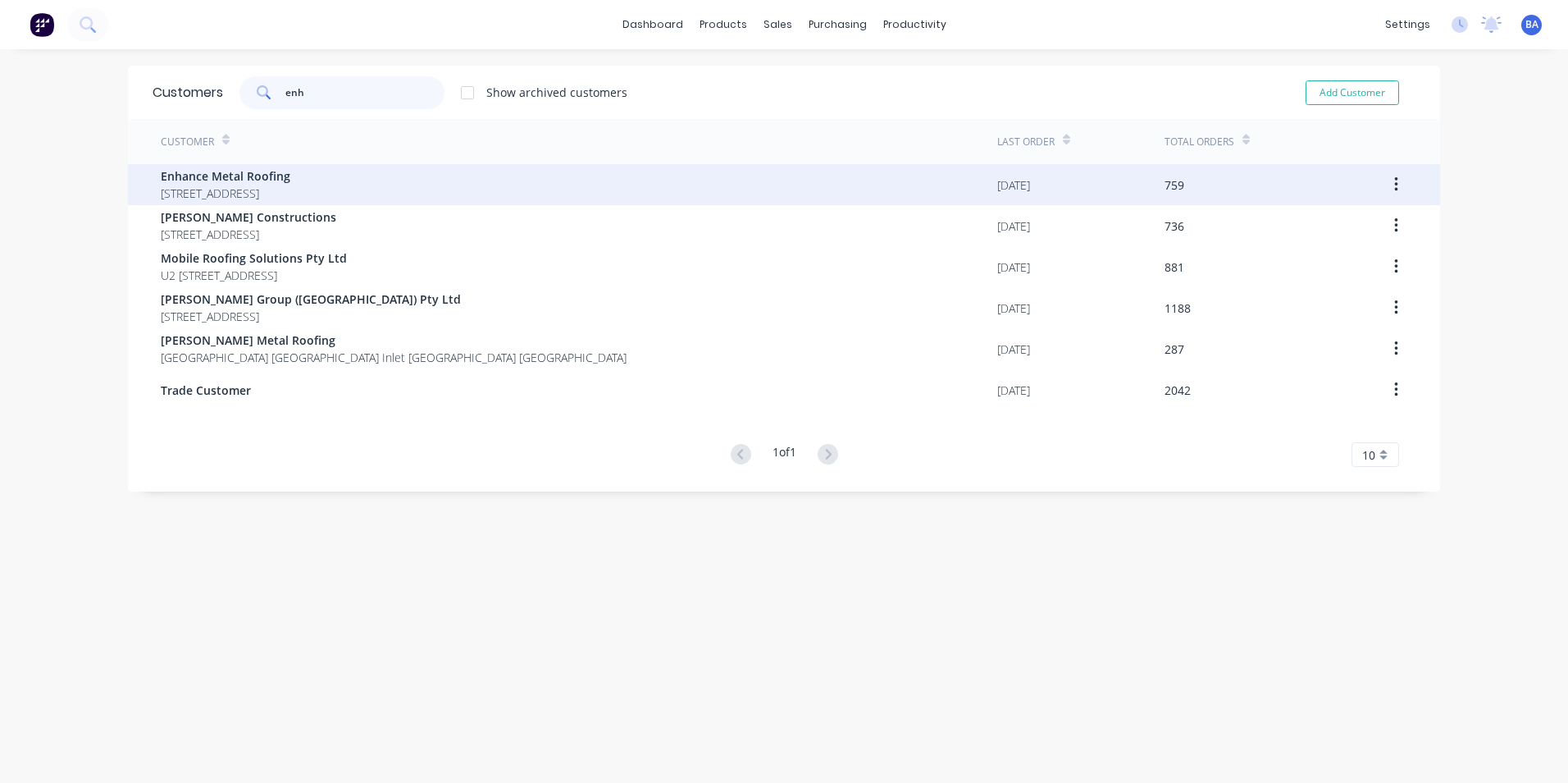
type input "enh"
click at [287, 176] on span "Enhance Metal Roofing" at bounding box center [226, 176] width 130 height 17
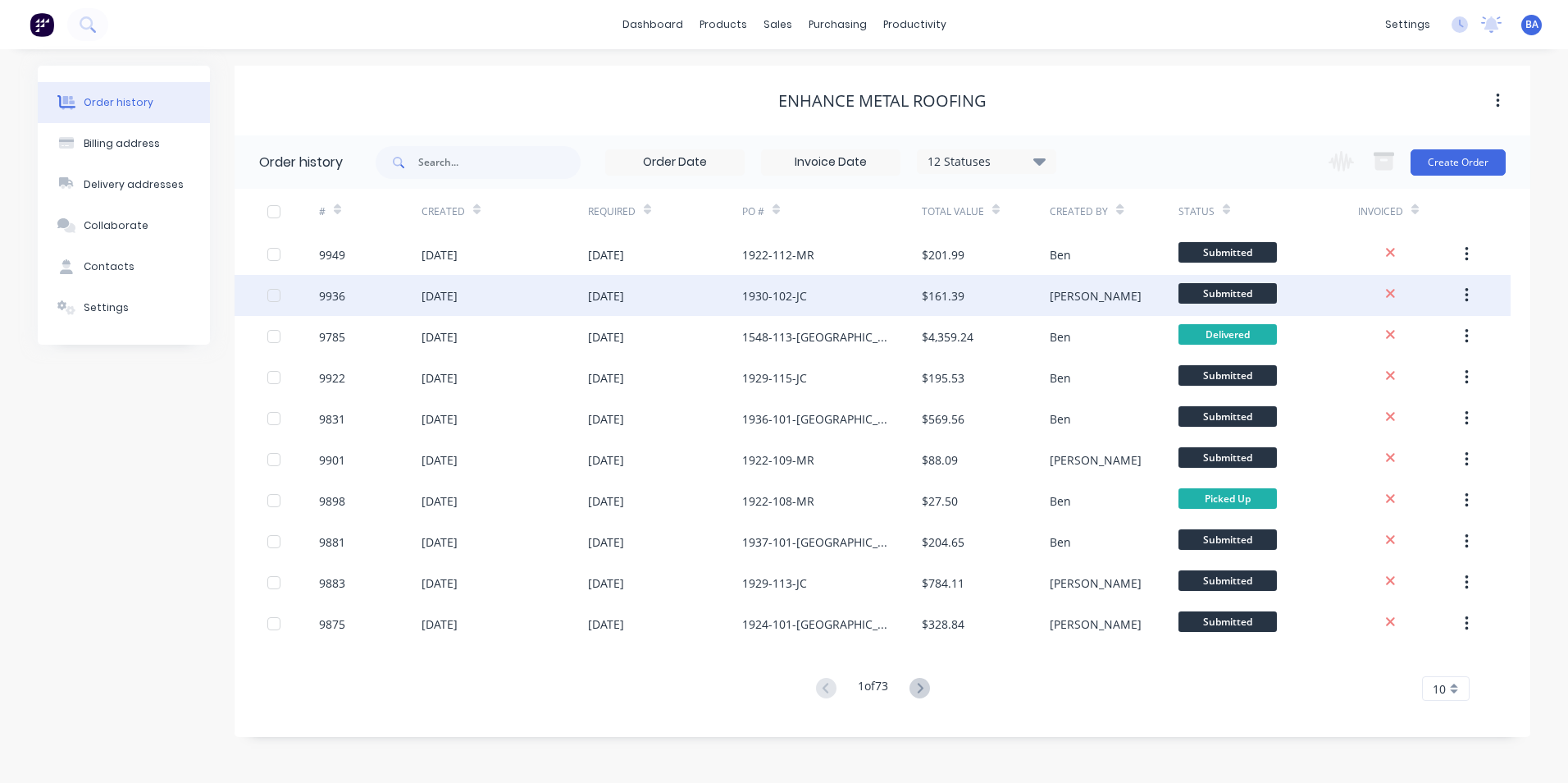
click at [860, 302] on div "1930-102-JC" at bounding box center [832, 295] width 180 height 41
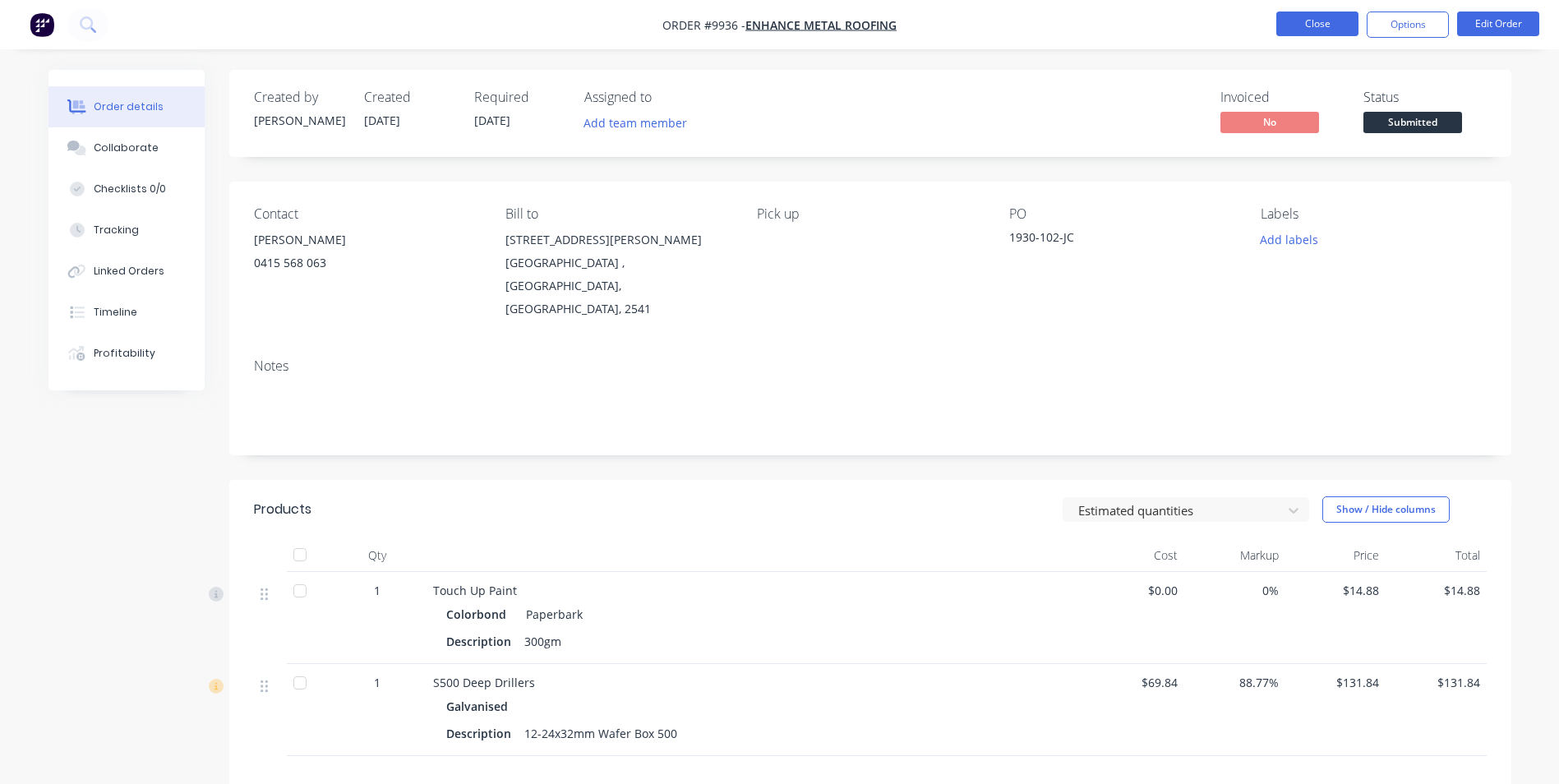
click at [1304, 25] on button "Close" at bounding box center [1317, 23] width 82 height 24
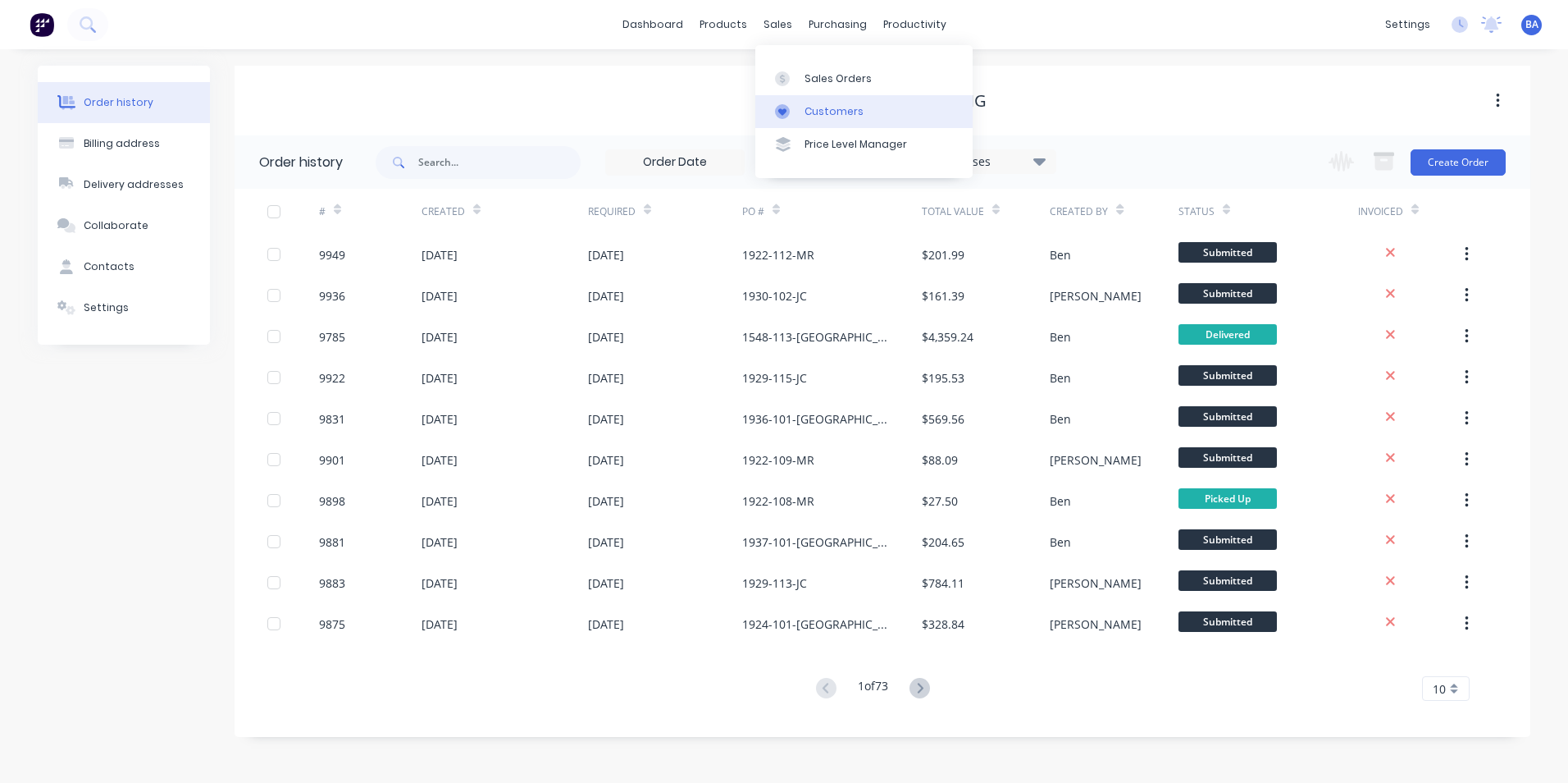
click at [788, 104] on icon at bounding box center [783, 112] width 14 height 14
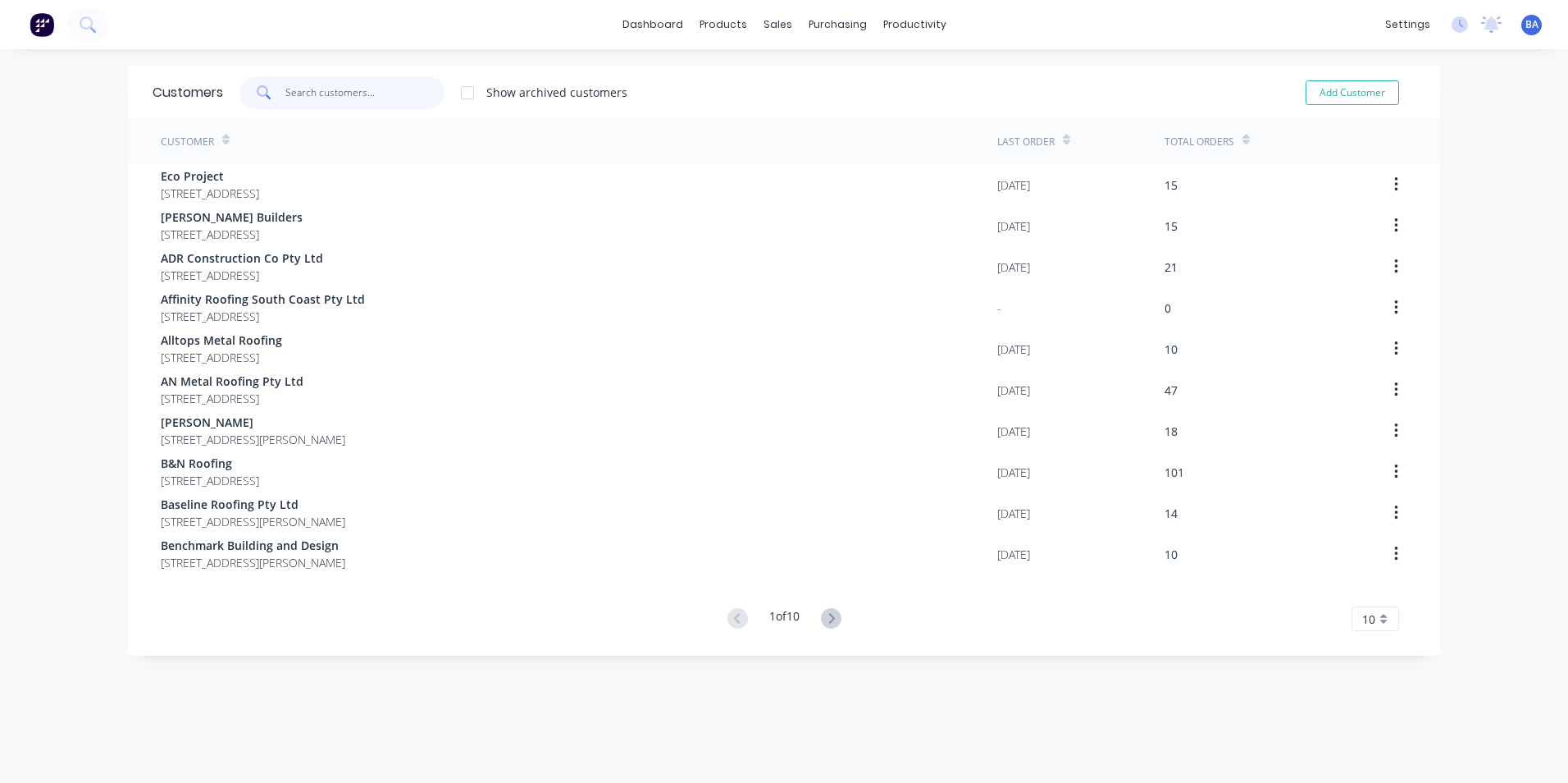
click at [416, 88] on input "text" at bounding box center [365, 93] width 160 height 32
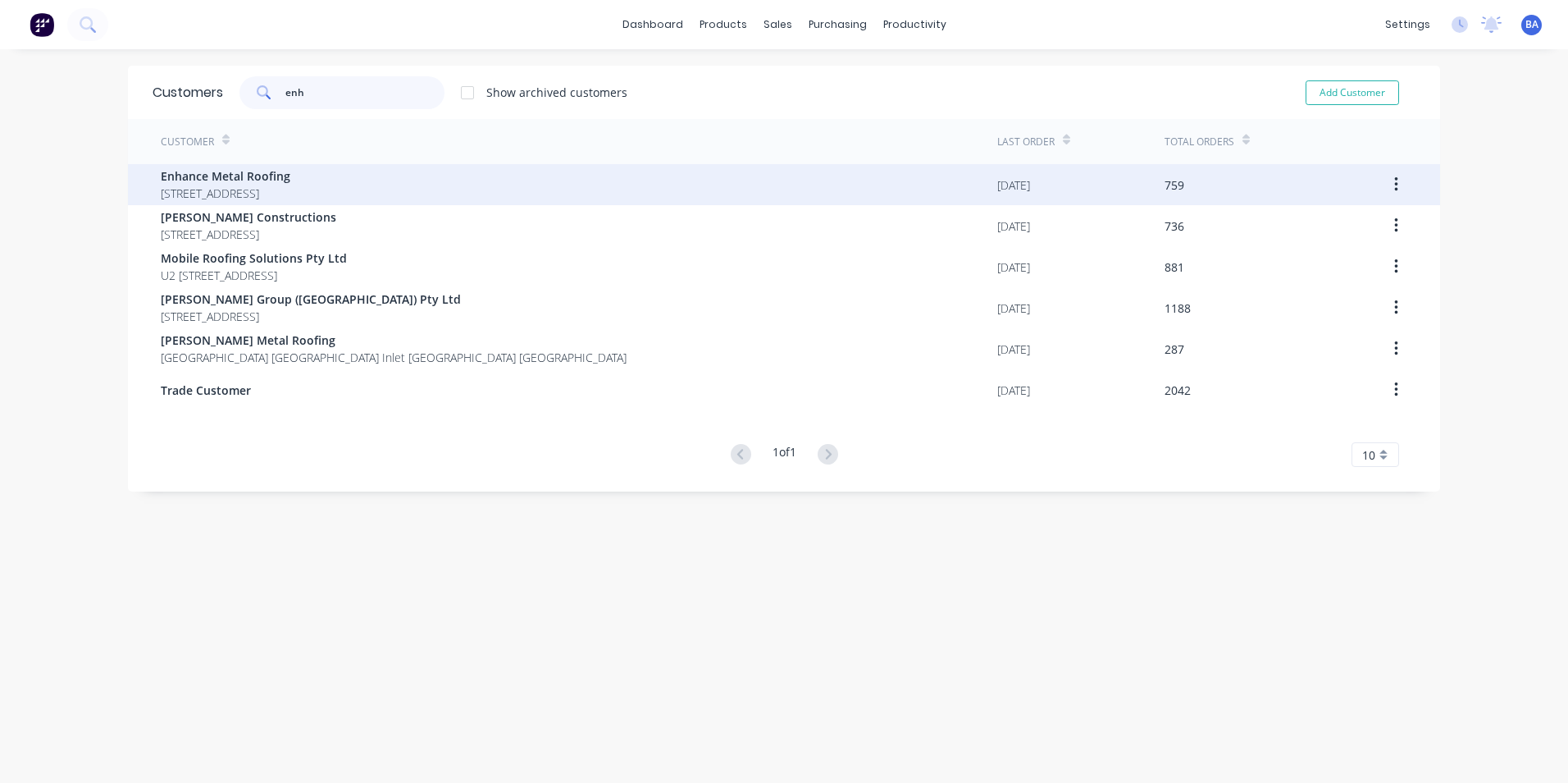
type input "enh"
click at [291, 183] on span "Enhance Metal Roofing" at bounding box center [226, 176] width 130 height 17
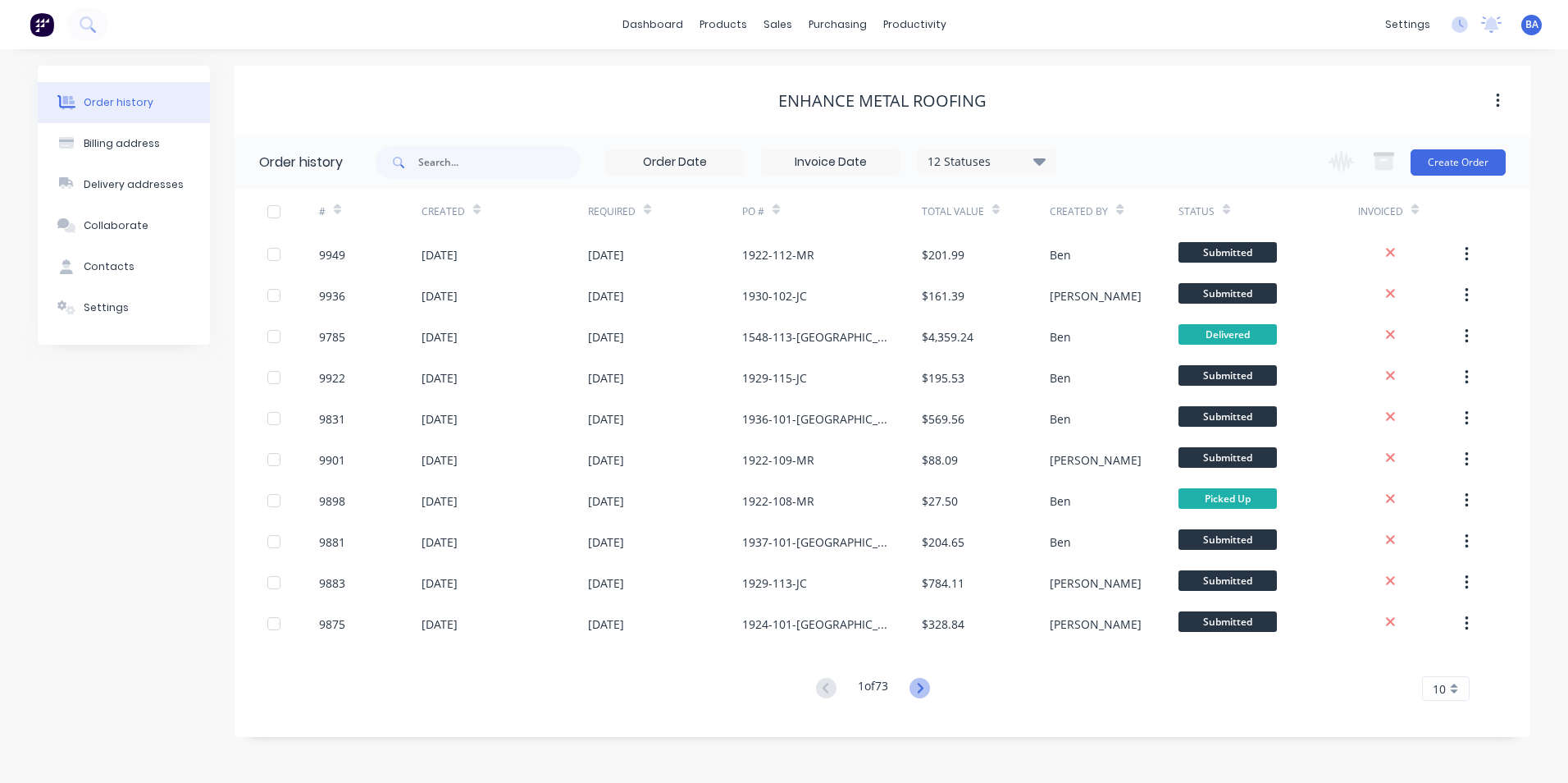
click at [915, 687] on icon at bounding box center [919, 688] width 21 height 21
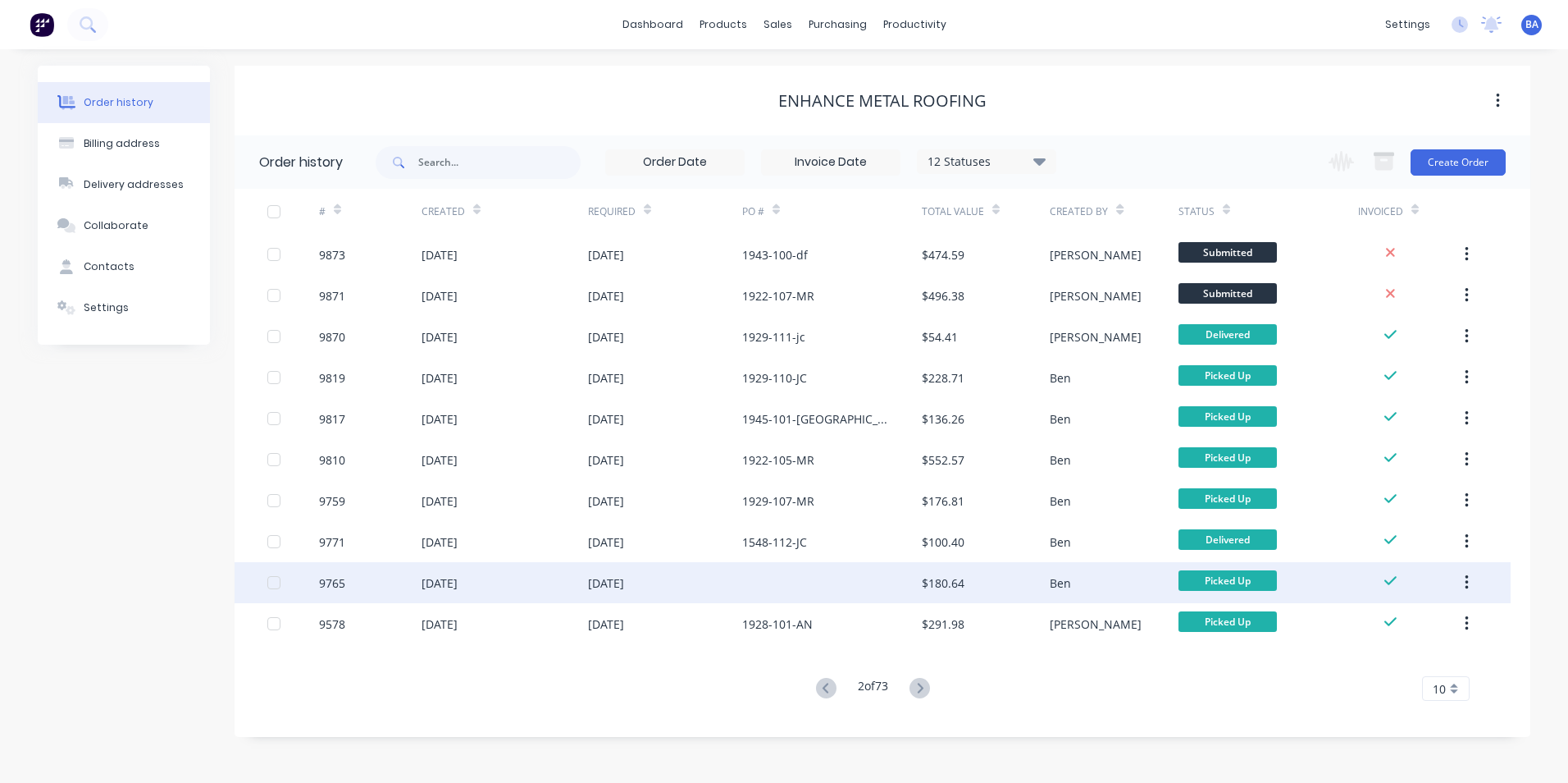
click at [518, 585] on div "[DATE]" at bounding box center [505, 583] width 166 height 41
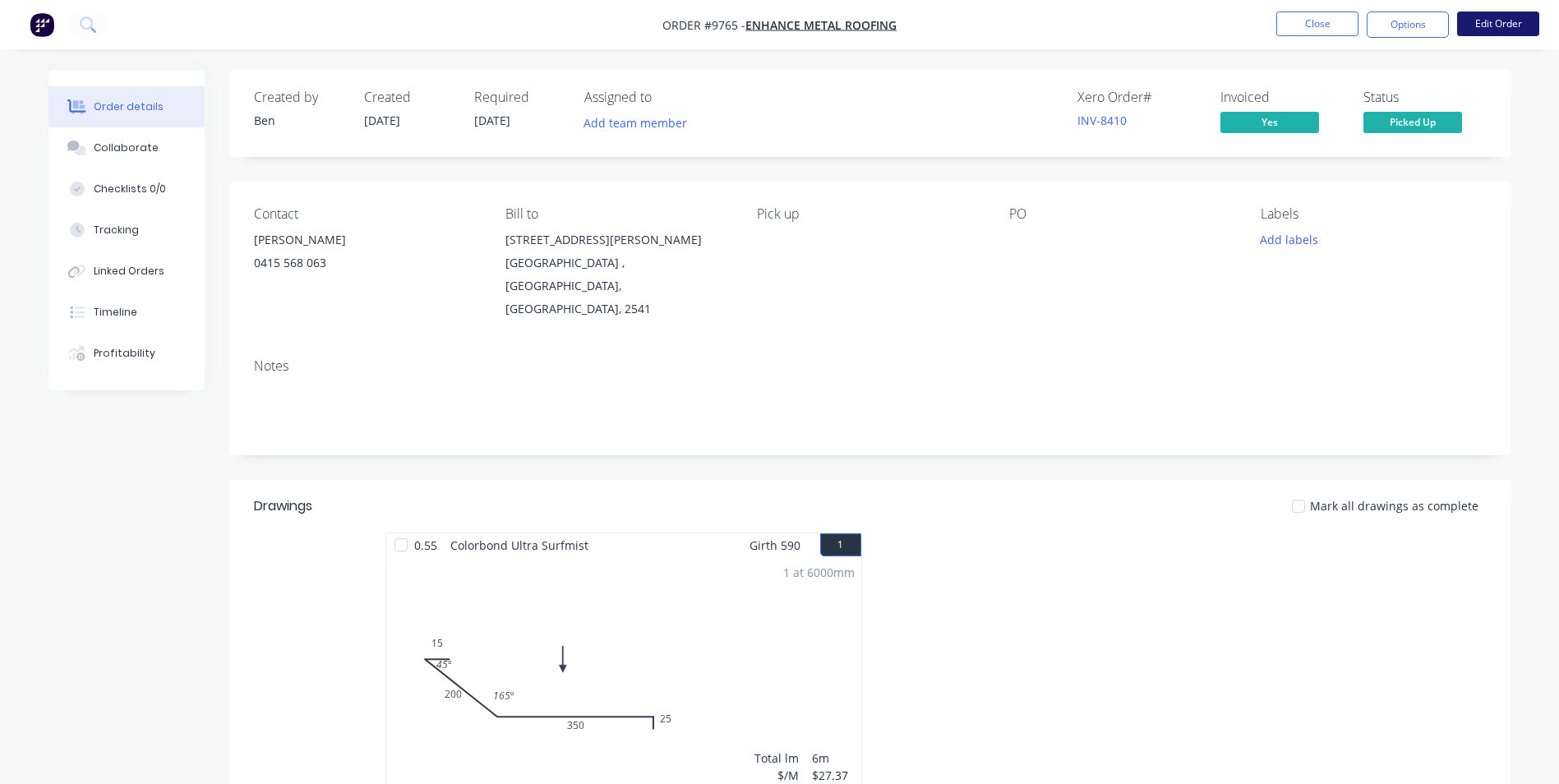
click at [1485, 26] on button "Edit Order" at bounding box center [1498, 23] width 82 height 24
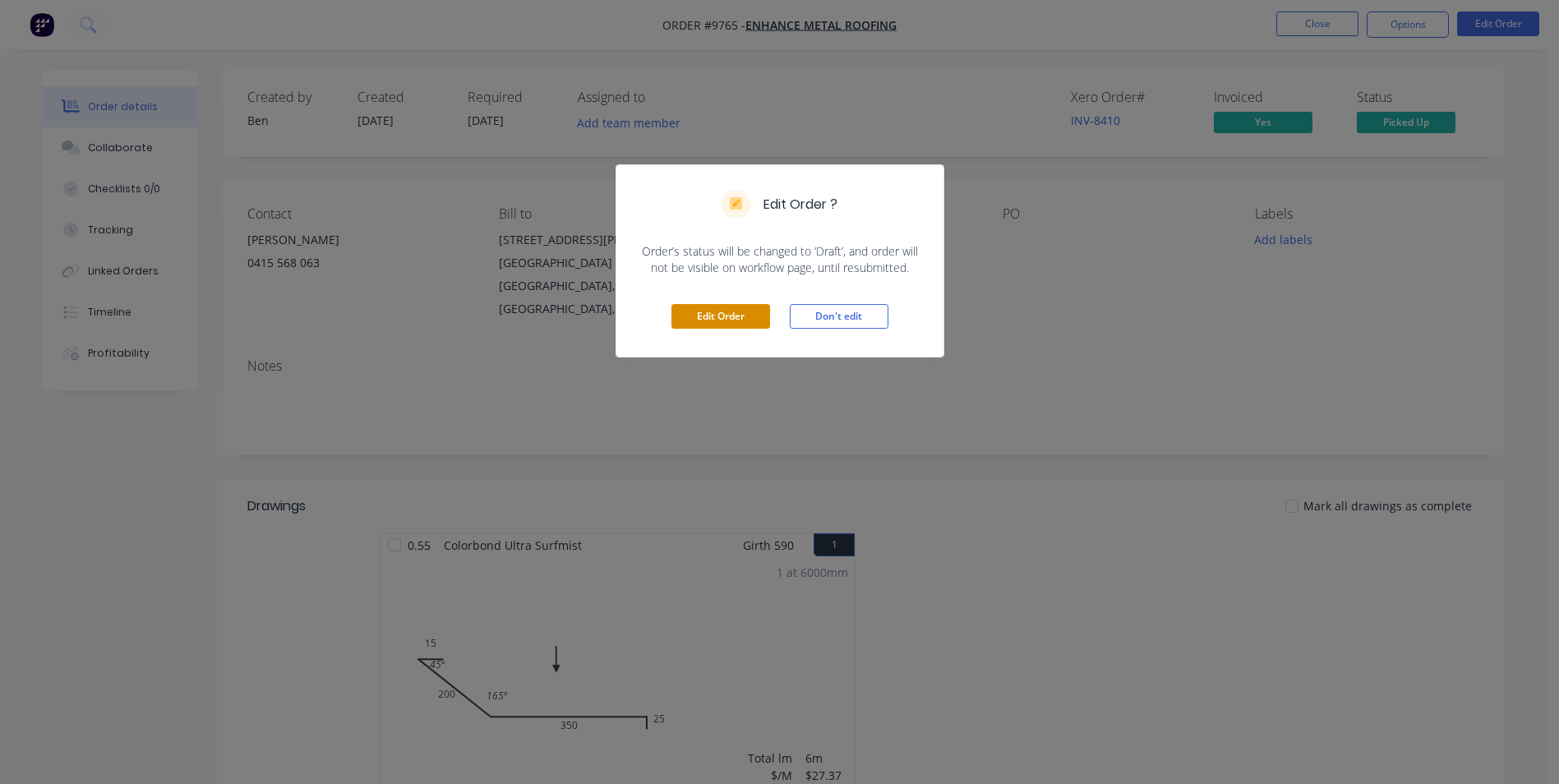
click at [694, 314] on button "Edit Order" at bounding box center [720, 315] width 98 height 24
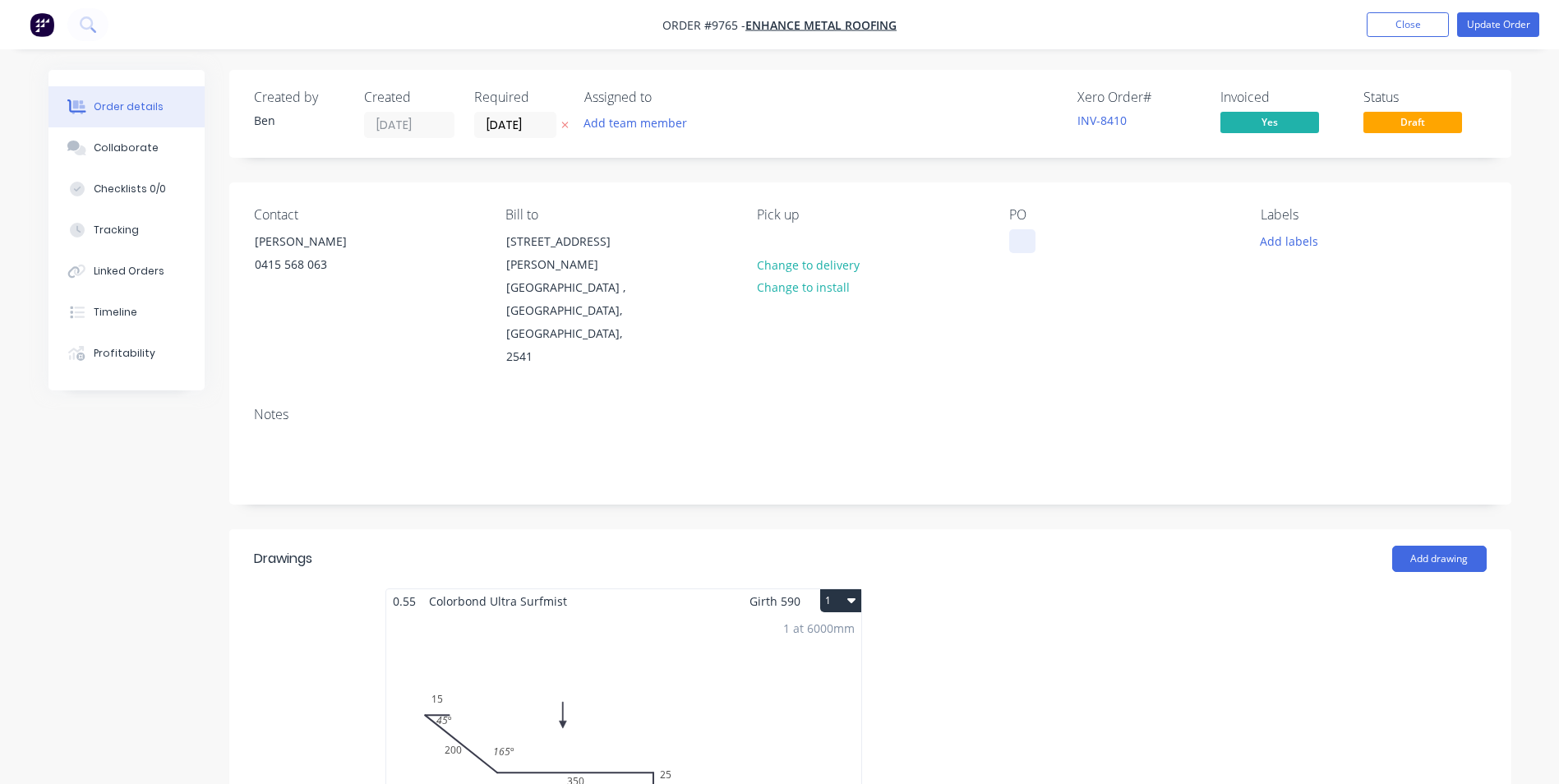
click at [1013, 247] on div at bounding box center [1022, 241] width 26 height 23
click at [1191, 312] on div "PO 1929-108-JC" at bounding box center [1122, 288] width 225 height 162
click at [1475, 16] on button "Update Order" at bounding box center [1498, 24] width 82 height 24
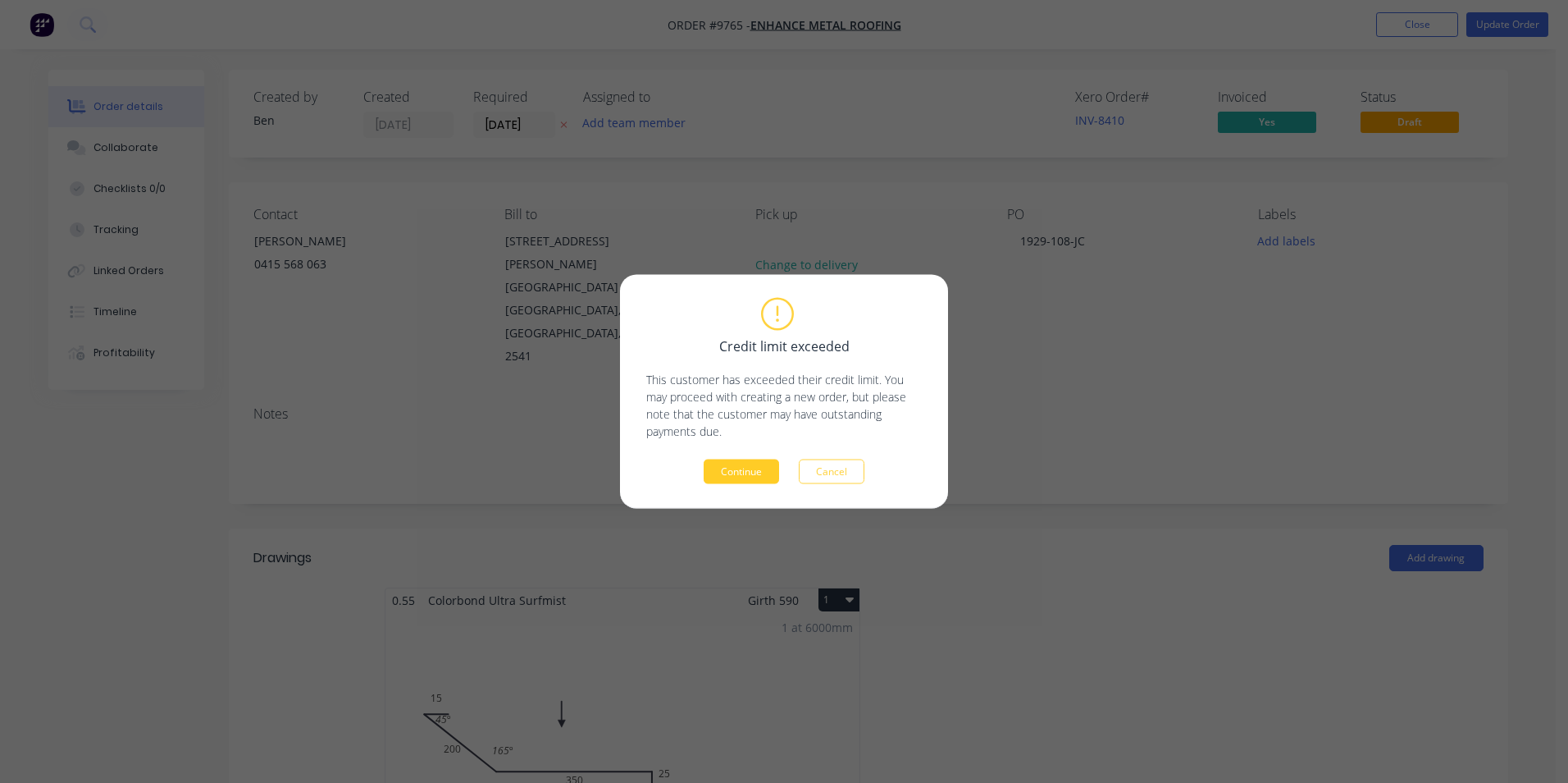
click at [715, 468] on button "Continue" at bounding box center [741, 472] width 76 height 24
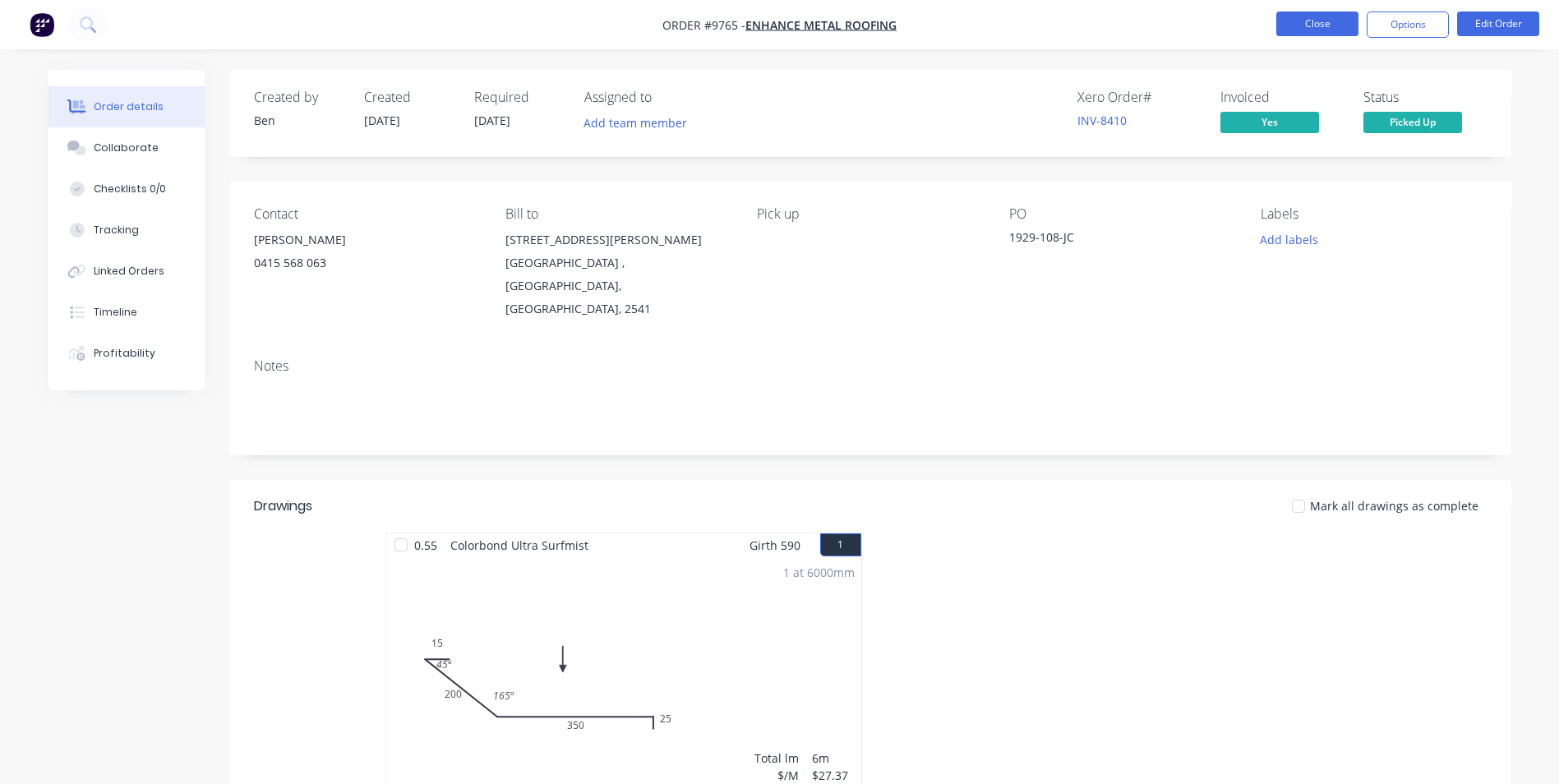
click at [1295, 17] on button "Close" at bounding box center [1317, 23] width 82 height 24
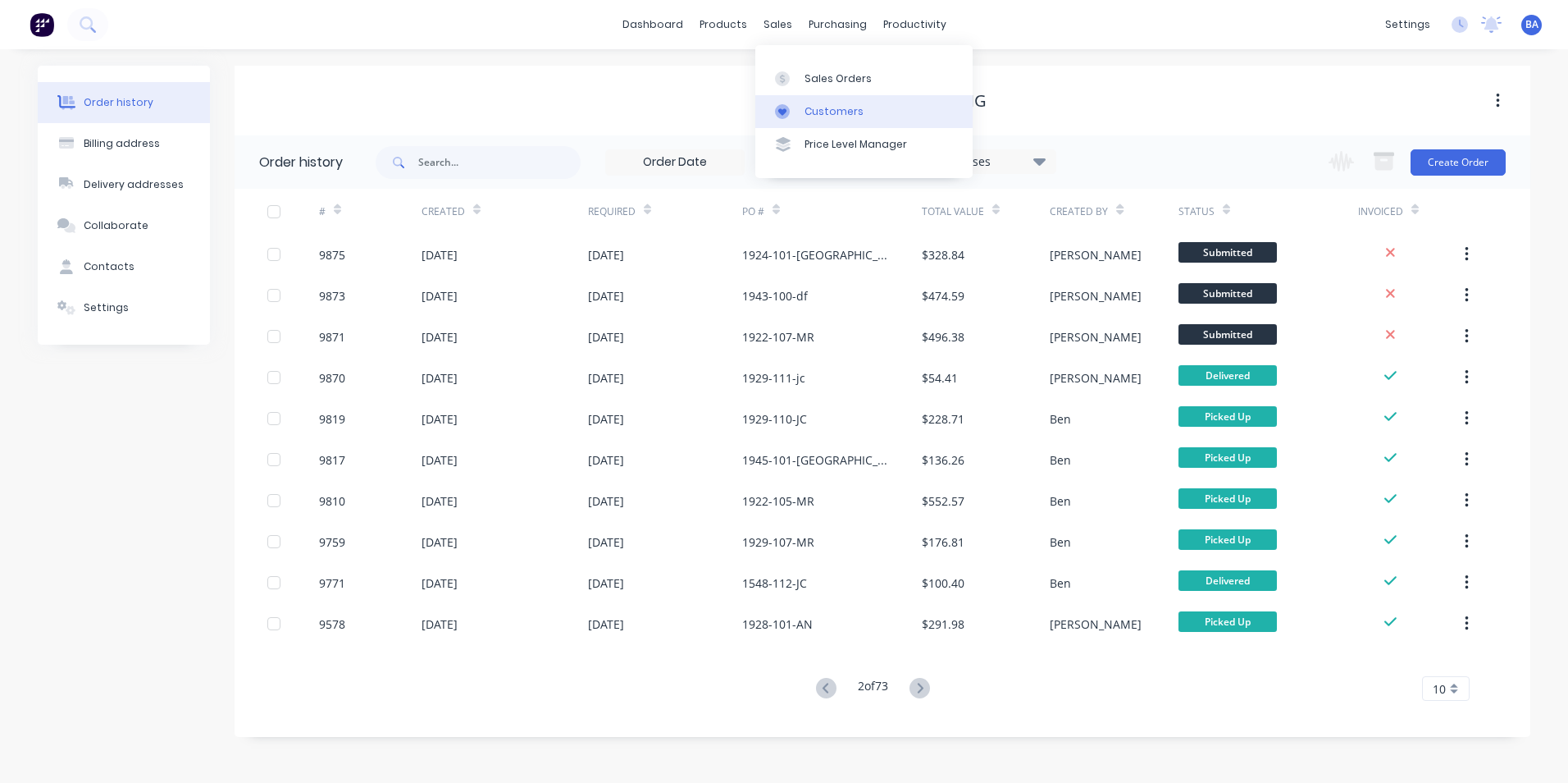
click at [777, 110] on icon at bounding box center [783, 112] width 14 height 14
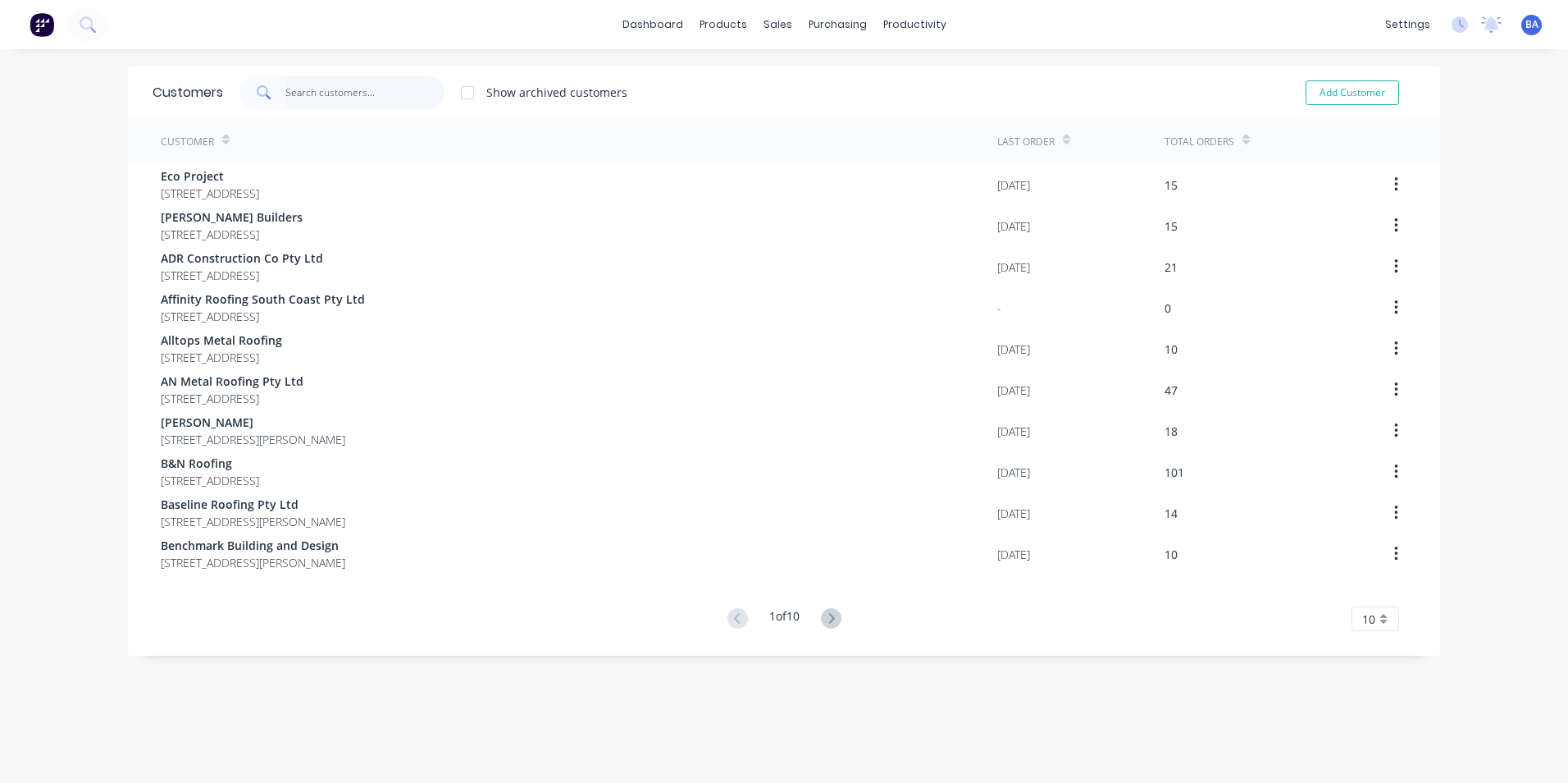
click at [333, 88] on input "text" at bounding box center [365, 93] width 160 height 32
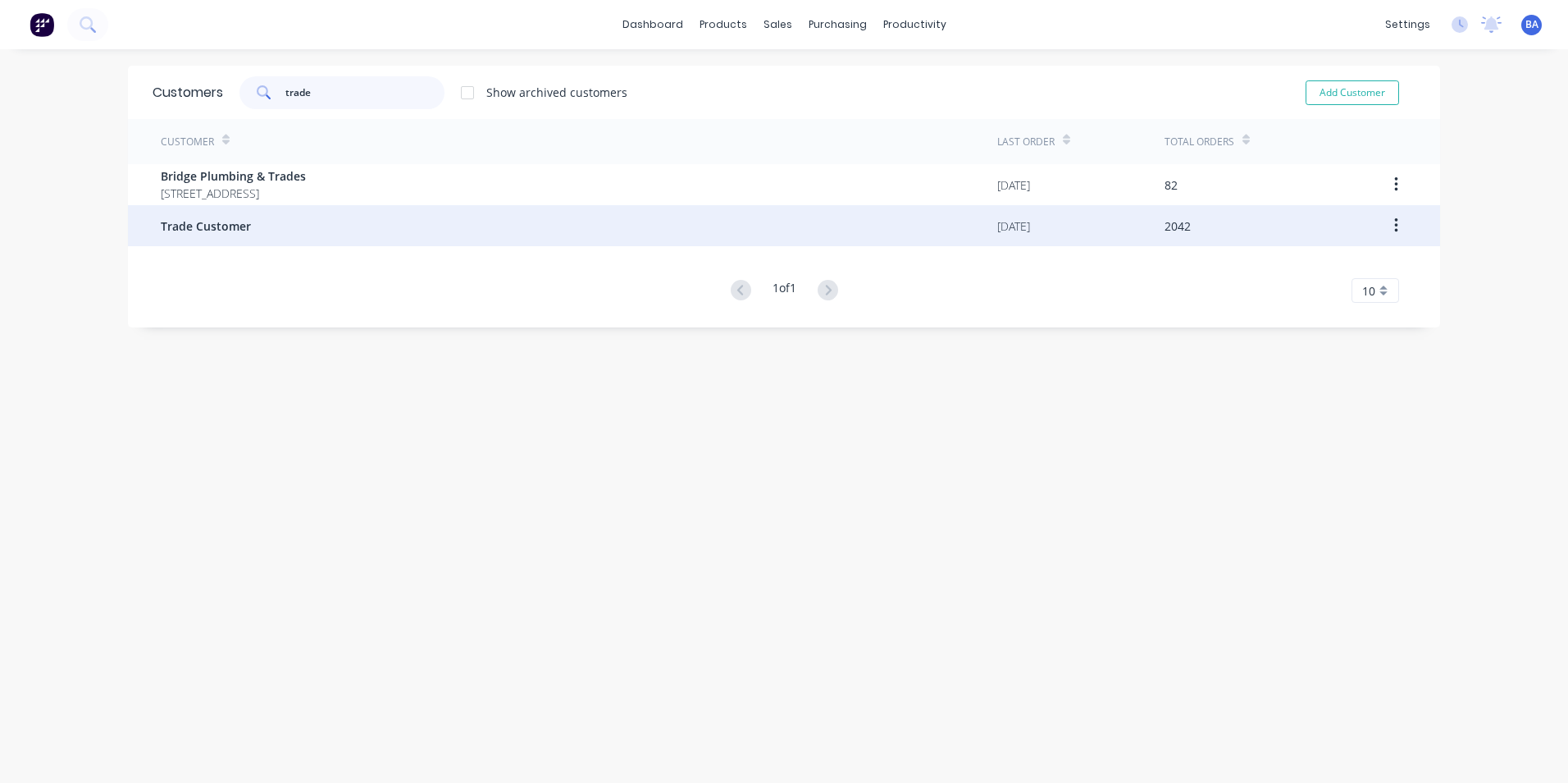
type input "trade"
click at [243, 216] on div "Trade Customer" at bounding box center [579, 226] width 837 height 41
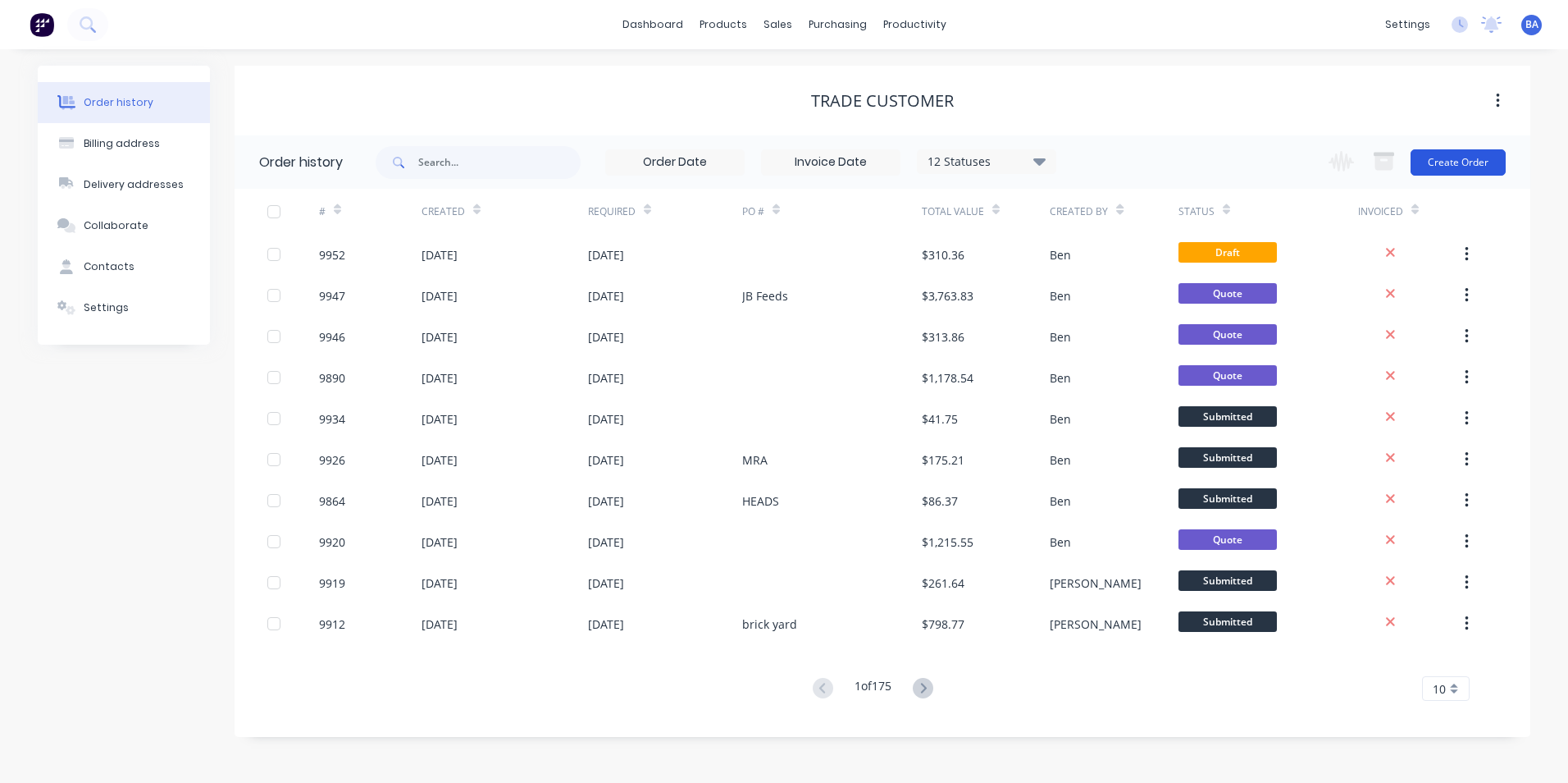
click at [1467, 161] on button "Create Order" at bounding box center [1458, 162] width 95 height 26
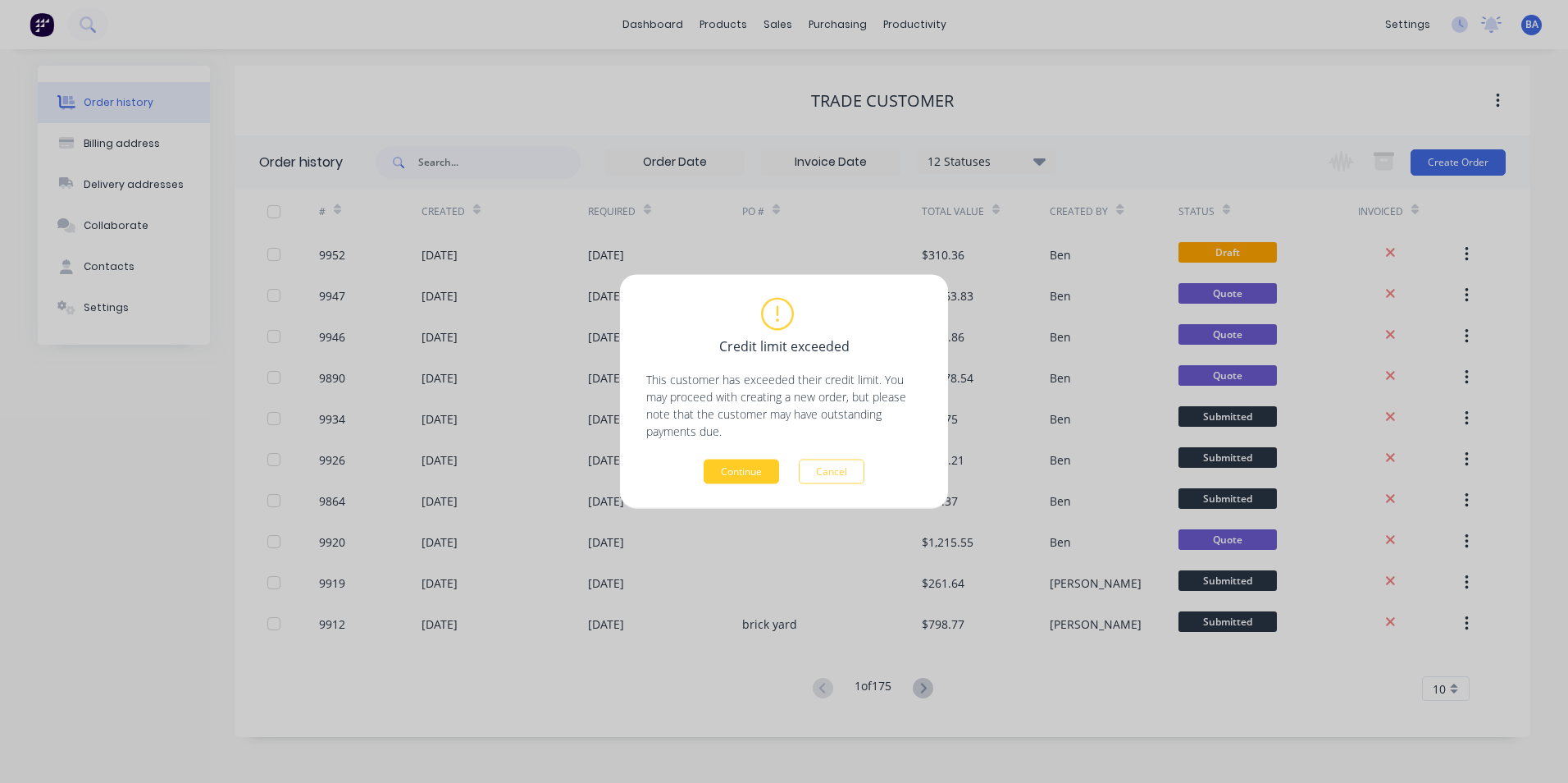
click at [720, 472] on button "Continue" at bounding box center [741, 472] width 76 height 24
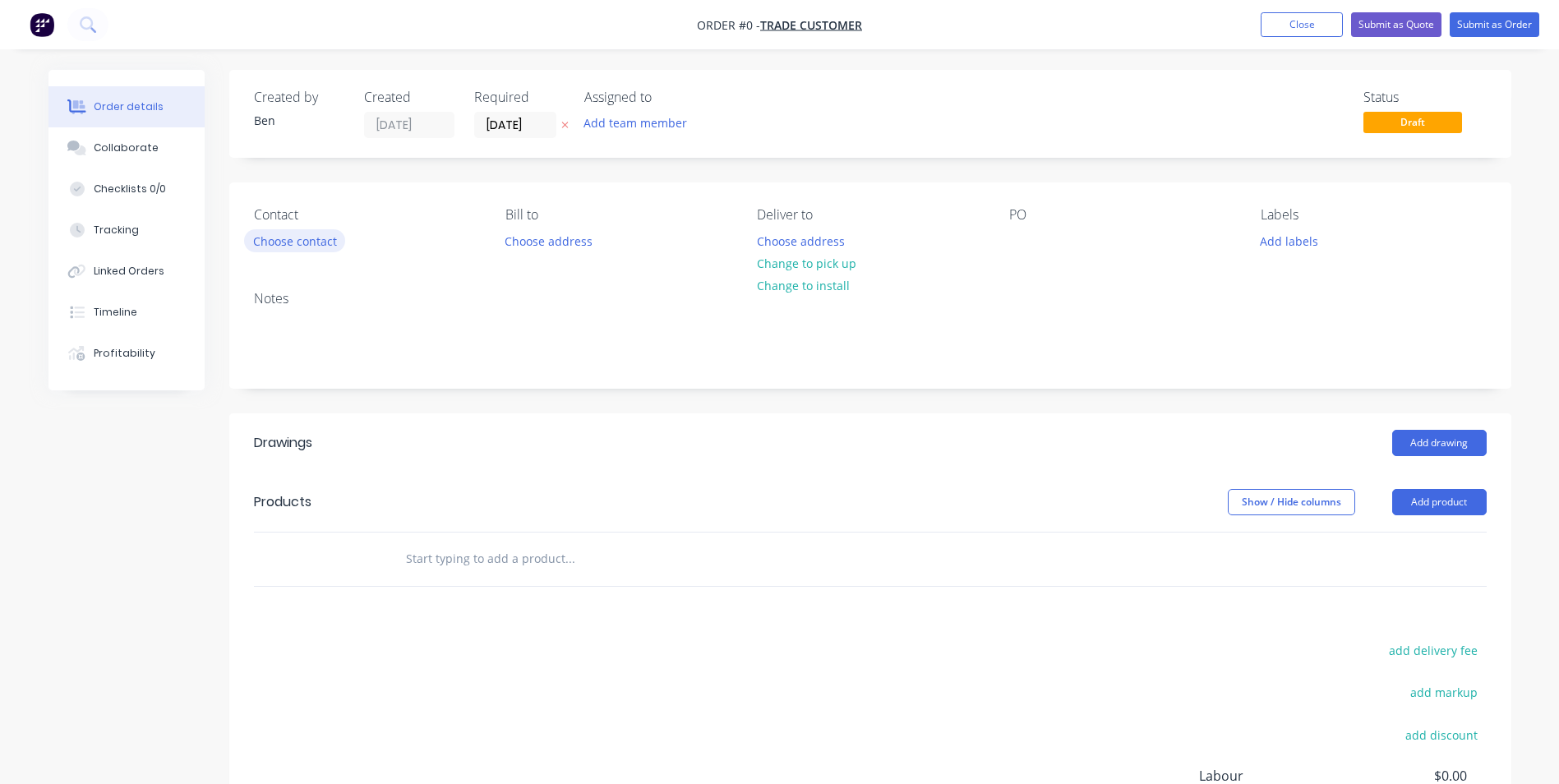
click at [310, 242] on button "Choose contact" at bounding box center [295, 240] width 101 height 23
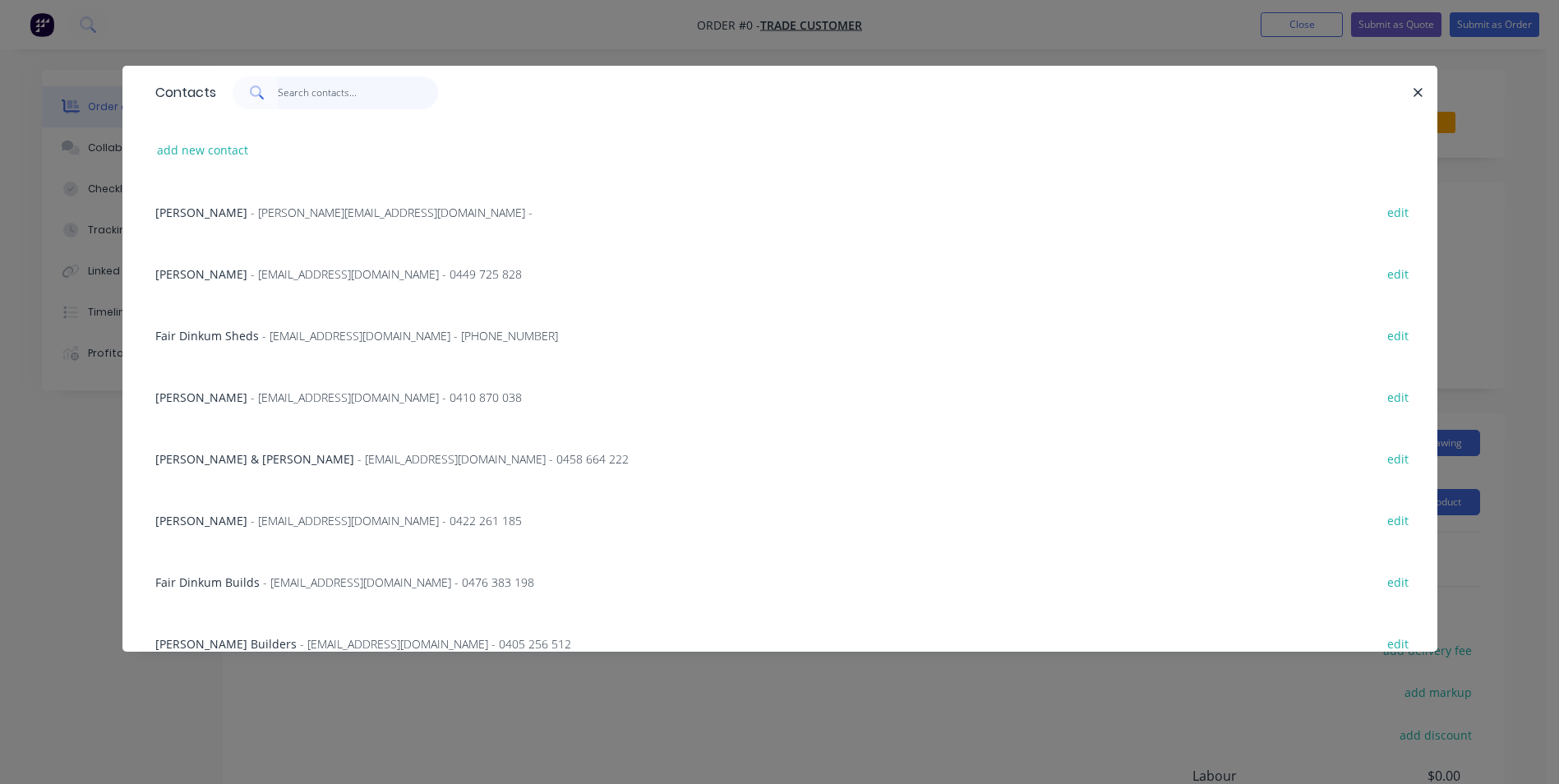
click at [308, 95] on input "text" at bounding box center [358, 93] width 160 height 32
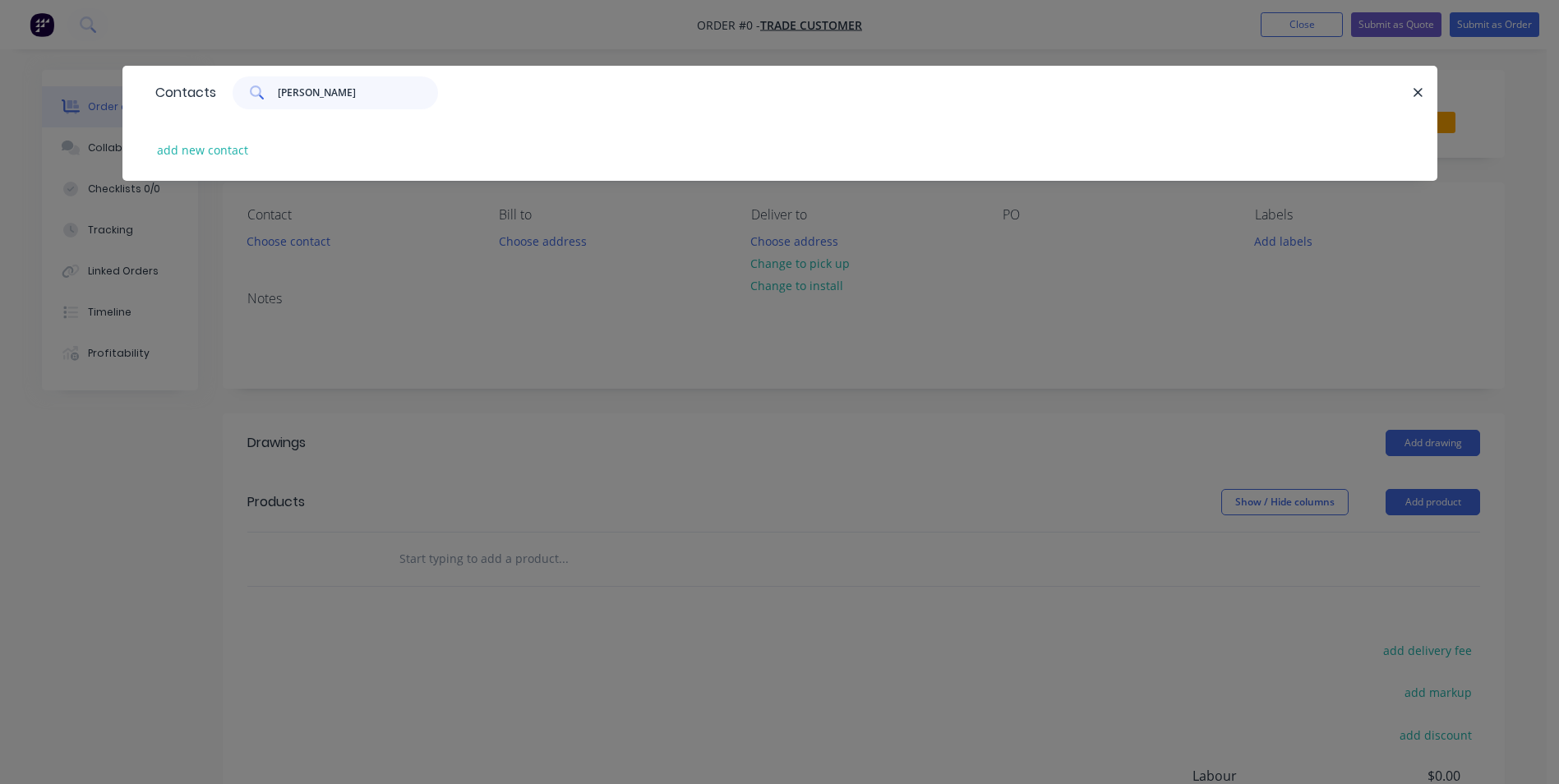
type input "peter smith"
click at [205, 149] on button "add new contact" at bounding box center [203, 150] width 108 height 23
select select "AU"
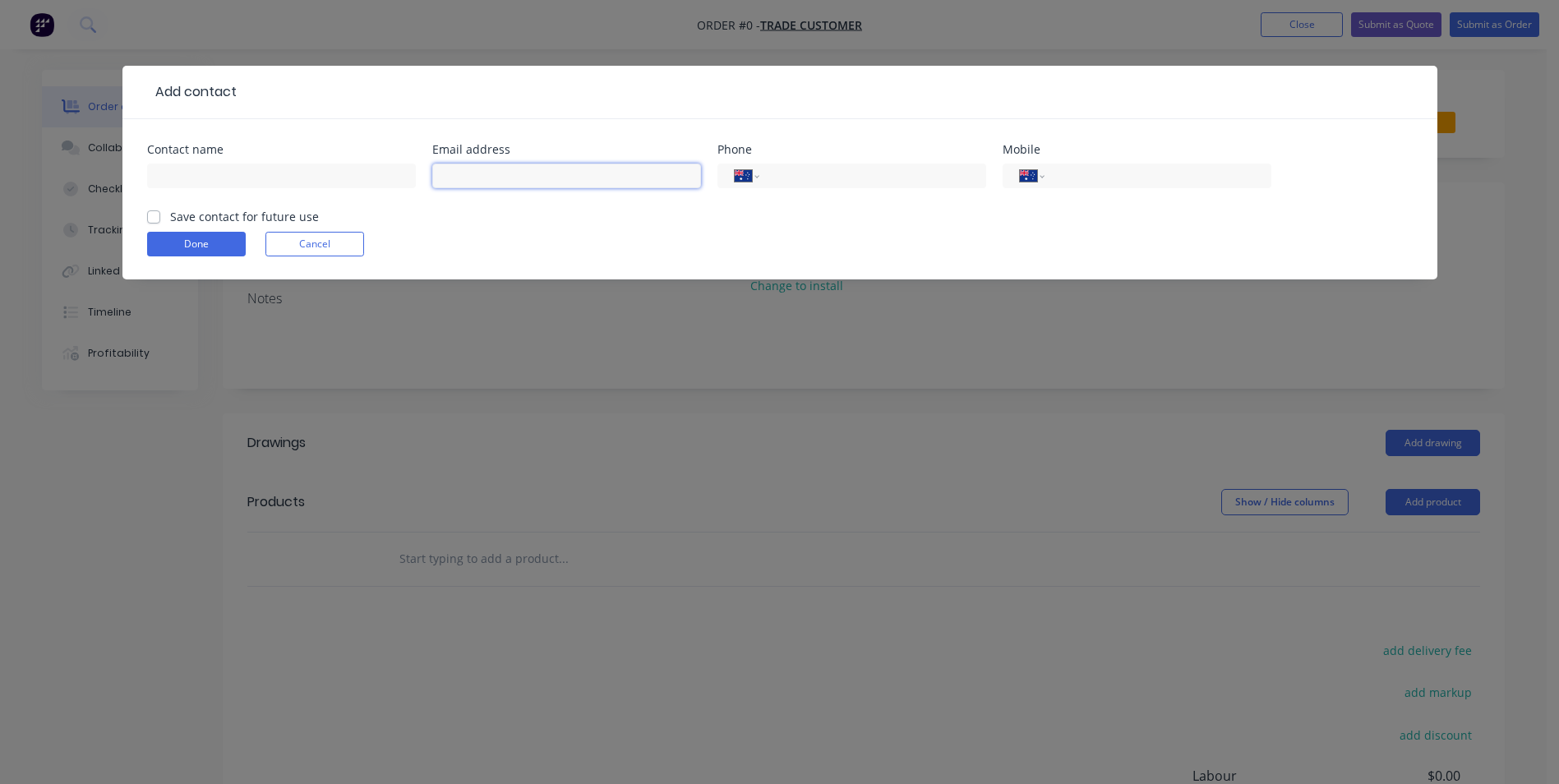
click at [654, 167] on input "text" at bounding box center [567, 175] width 269 height 24
type input "peter@nichebuildingsolutions.com.au"
click at [247, 173] on input "text" at bounding box center [281, 175] width 269 height 24
type input "p"
type input "Peter Smith"
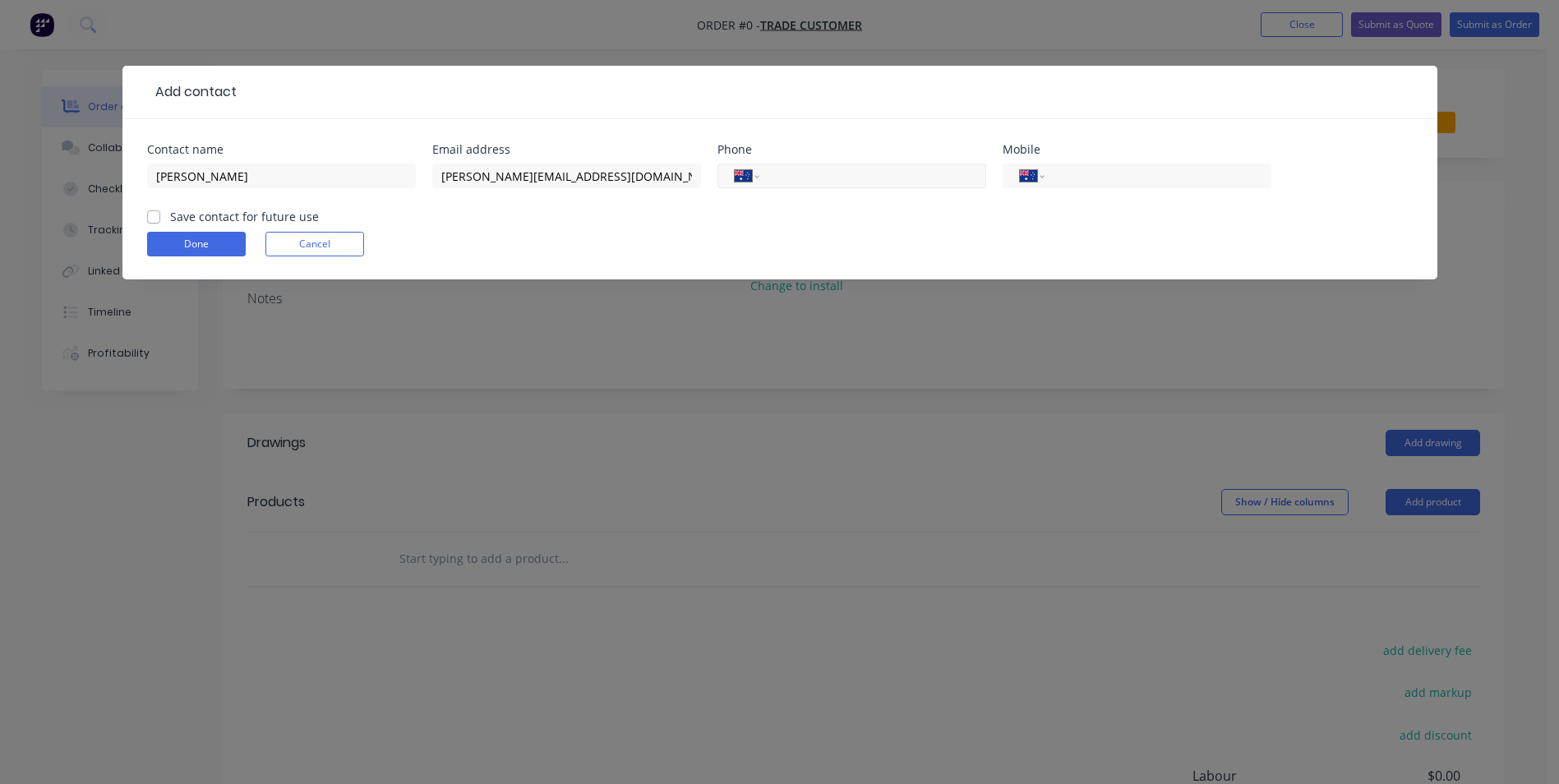
drag, startPoint x: 842, startPoint y: 180, endPoint x: 847, endPoint y: 170, distance: 11.2
click at [842, 179] on input "tel" at bounding box center [869, 176] width 197 height 19
type input "0400 848 347"
click at [931, 238] on div "Done Cancel" at bounding box center [780, 243] width 1265 height 24
click at [170, 214] on label "Save contact for future use" at bounding box center [244, 216] width 149 height 17
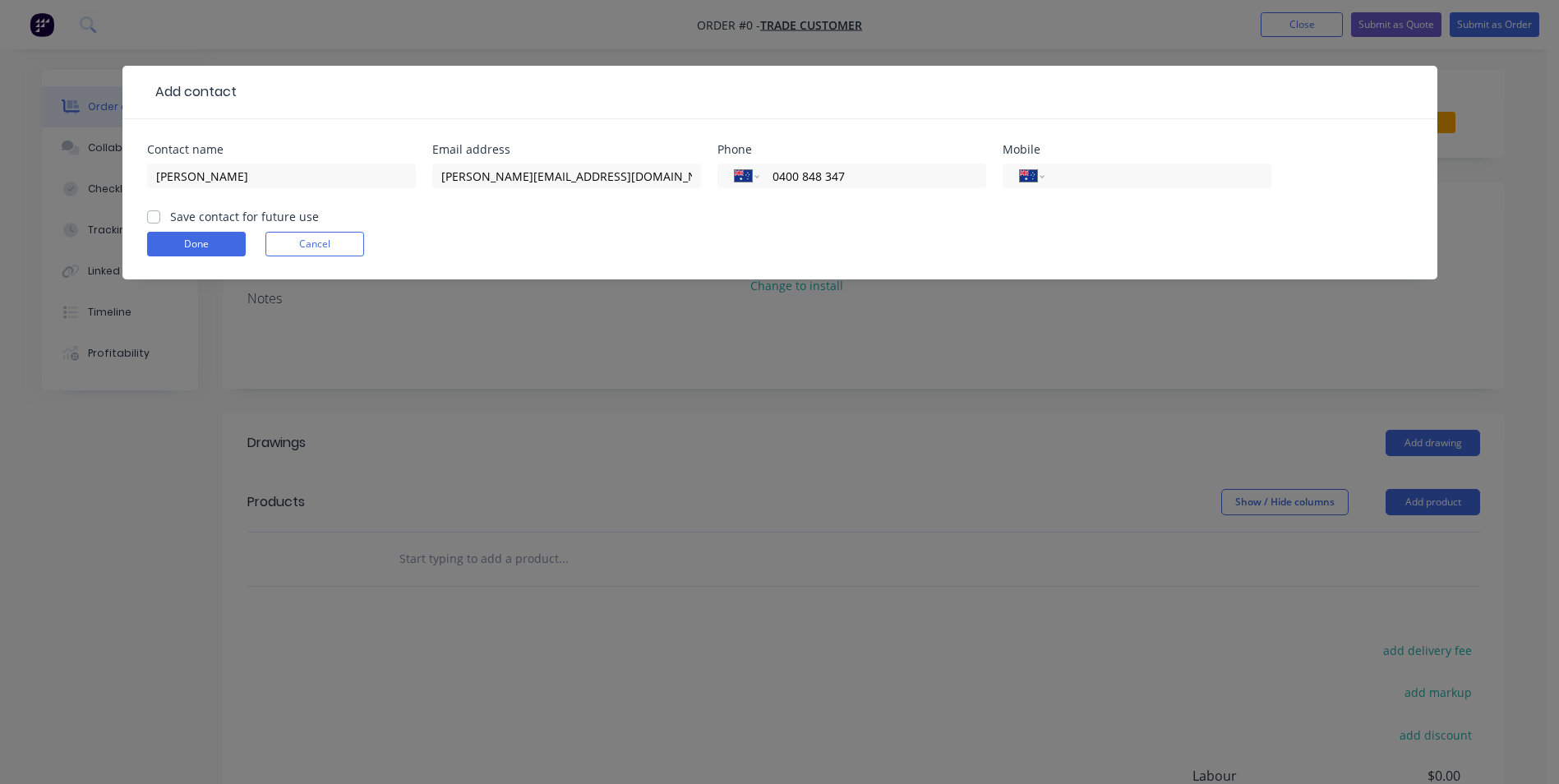
click at [154, 214] on input "Save contact for future use" at bounding box center [153, 215] width 14 height 15
checkbox input "true"
click at [174, 242] on button "Done" at bounding box center [196, 243] width 98 height 24
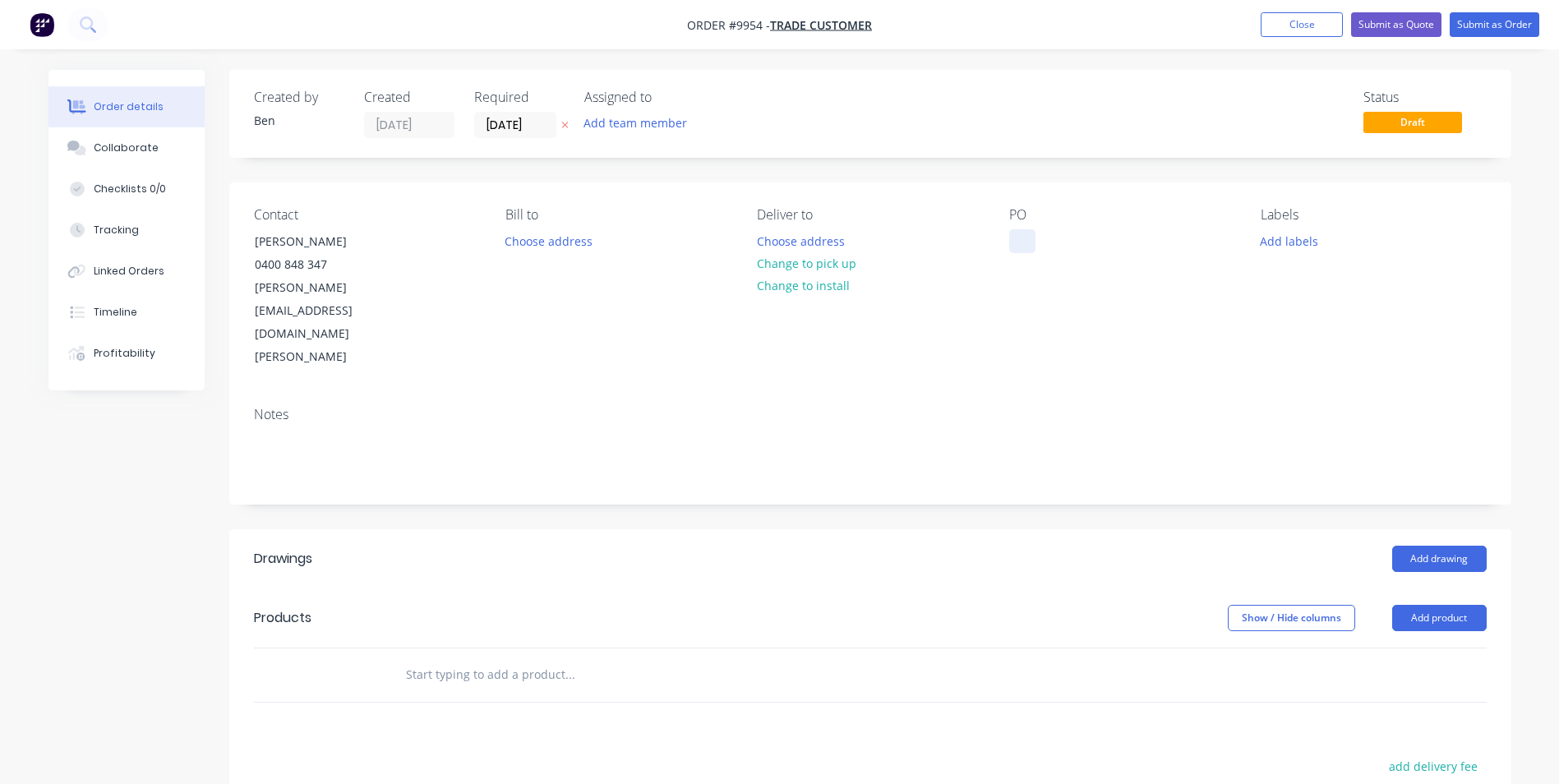
click at [1022, 243] on div at bounding box center [1022, 241] width 26 height 23
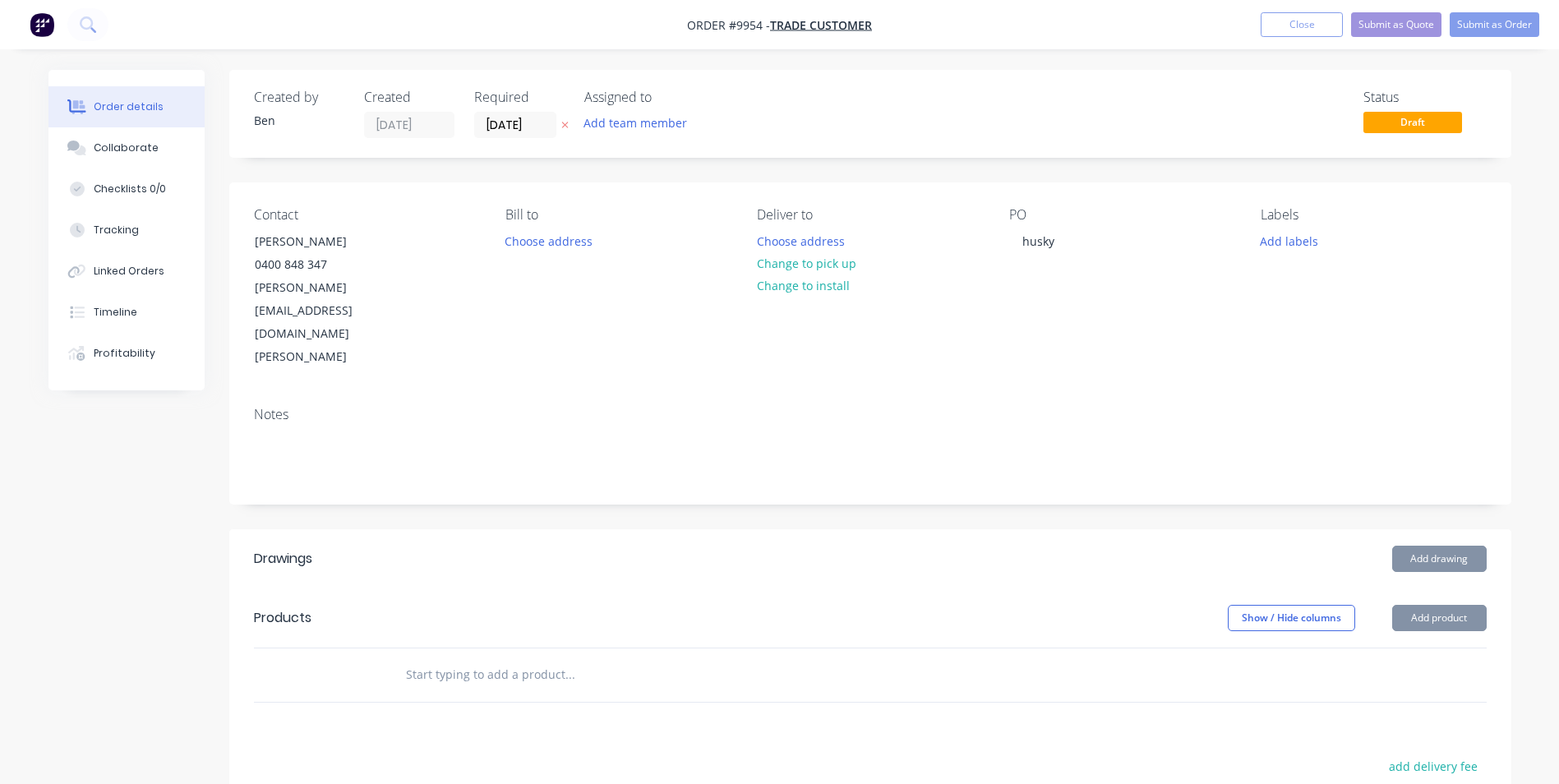
click at [1082, 266] on div "PO husky" at bounding box center [1122, 288] width 225 height 162
click at [1419, 545] on button "Add drawing" at bounding box center [1439, 558] width 95 height 26
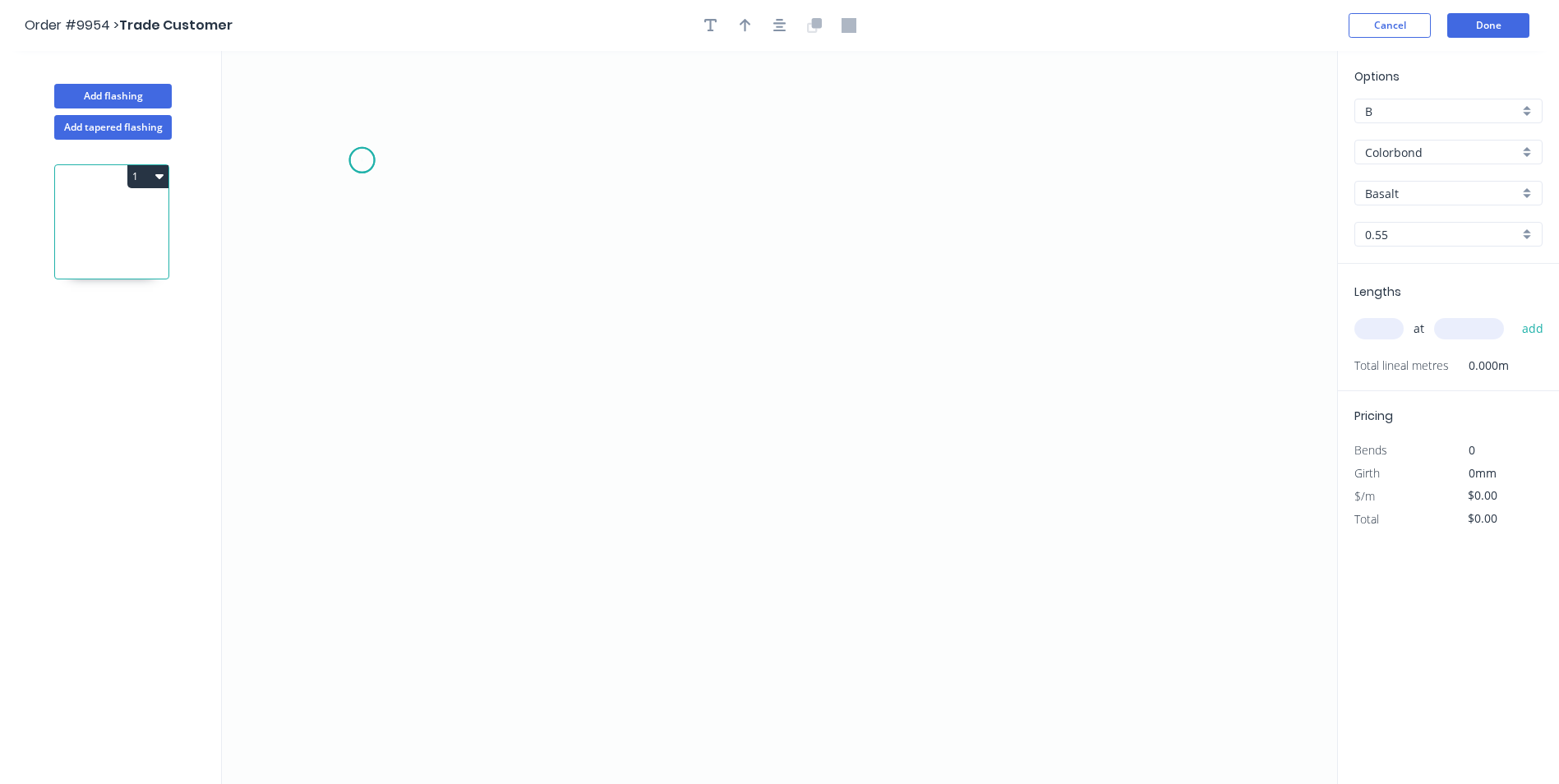
click at [361, 160] on icon "0" at bounding box center [779, 417] width 1115 height 733
drag, startPoint x: 390, startPoint y: 348, endPoint x: 498, endPoint y: 360, distance: 108.7
click at [390, 349] on icon "0" at bounding box center [779, 417] width 1115 height 733
click at [881, 360] on icon "0 ?" at bounding box center [779, 417] width 1115 height 733
click at [912, 384] on icon "0 ? ? ? º" at bounding box center [779, 417] width 1115 height 733
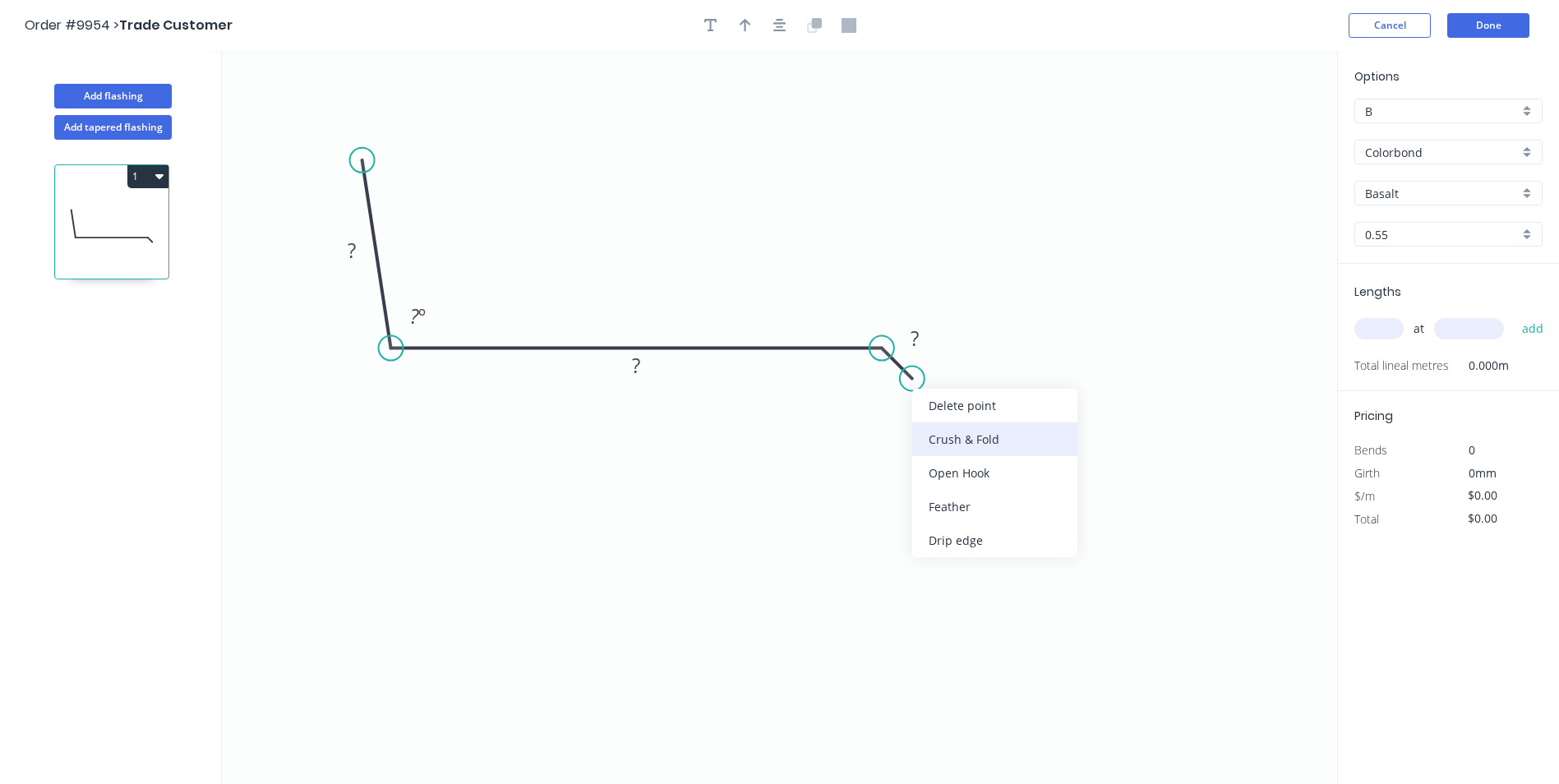
click at [933, 435] on div "Crush & Fold" at bounding box center [994, 439] width 165 height 33
click at [927, 423] on div "Flip bend" at bounding box center [986, 431] width 165 height 33
click at [1006, 269] on icon "0 ? ? CF 10 ? ? º" at bounding box center [779, 417] width 1115 height 733
drag, startPoint x: 938, startPoint y: 324, endPoint x: 875, endPoint y: 371, distance: 78.6
click at [875, 371] on rect at bounding box center [853, 381] width 53 height 33
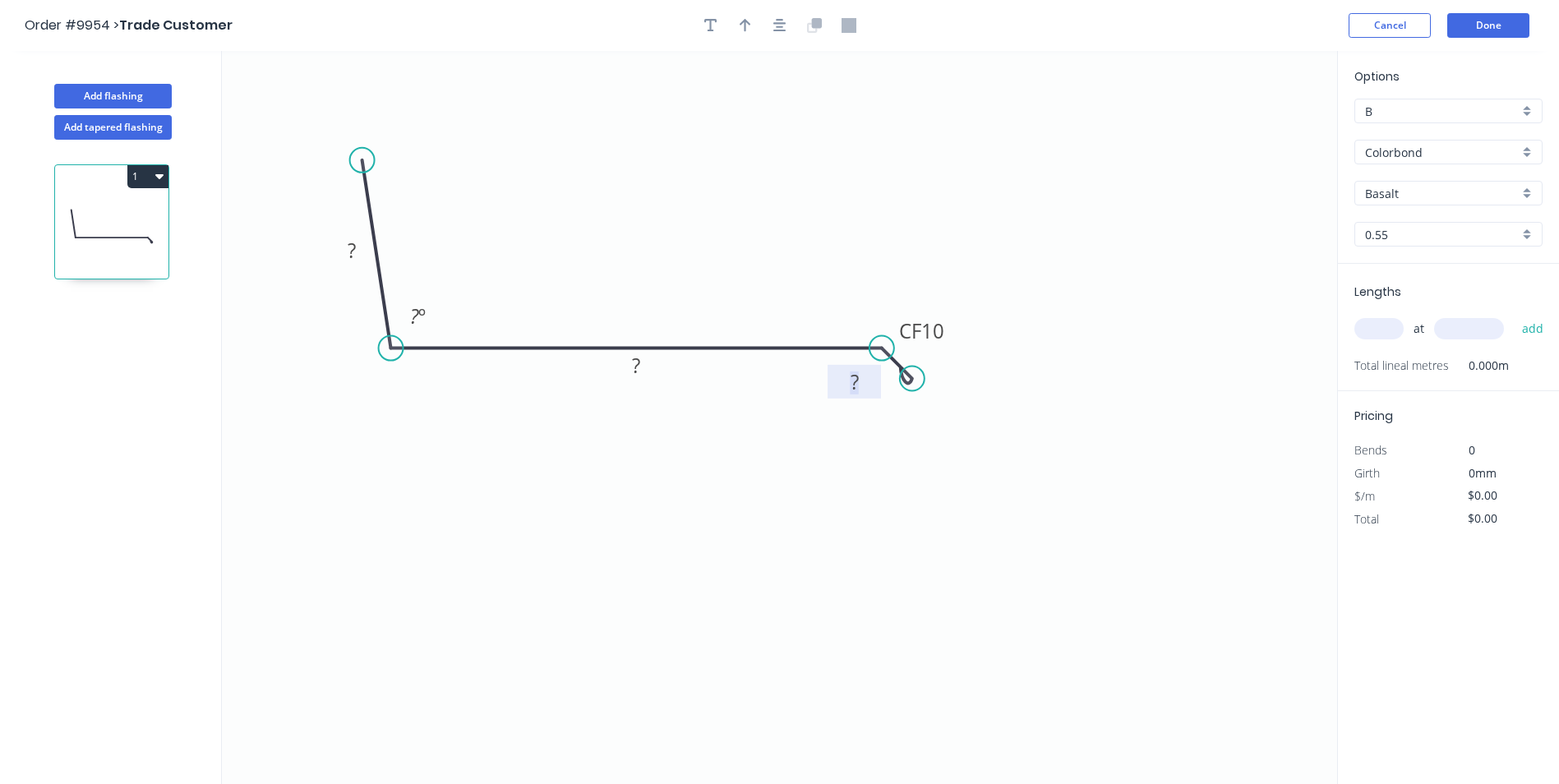
click at [855, 380] on tspan "?" at bounding box center [854, 382] width 8 height 27
click at [887, 404] on icon "0 ? ? CF 10 160 ? º" at bounding box center [779, 417] width 1115 height 733
click at [641, 365] on rect at bounding box center [636, 367] width 32 height 23
click at [734, 452] on icon "0 ? 55 CF 10 160 ? º" at bounding box center [779, 417] width 1115 height 733
click at [412, 323] on tspan "?" at bounding box center [415, 316] width 9 height 27
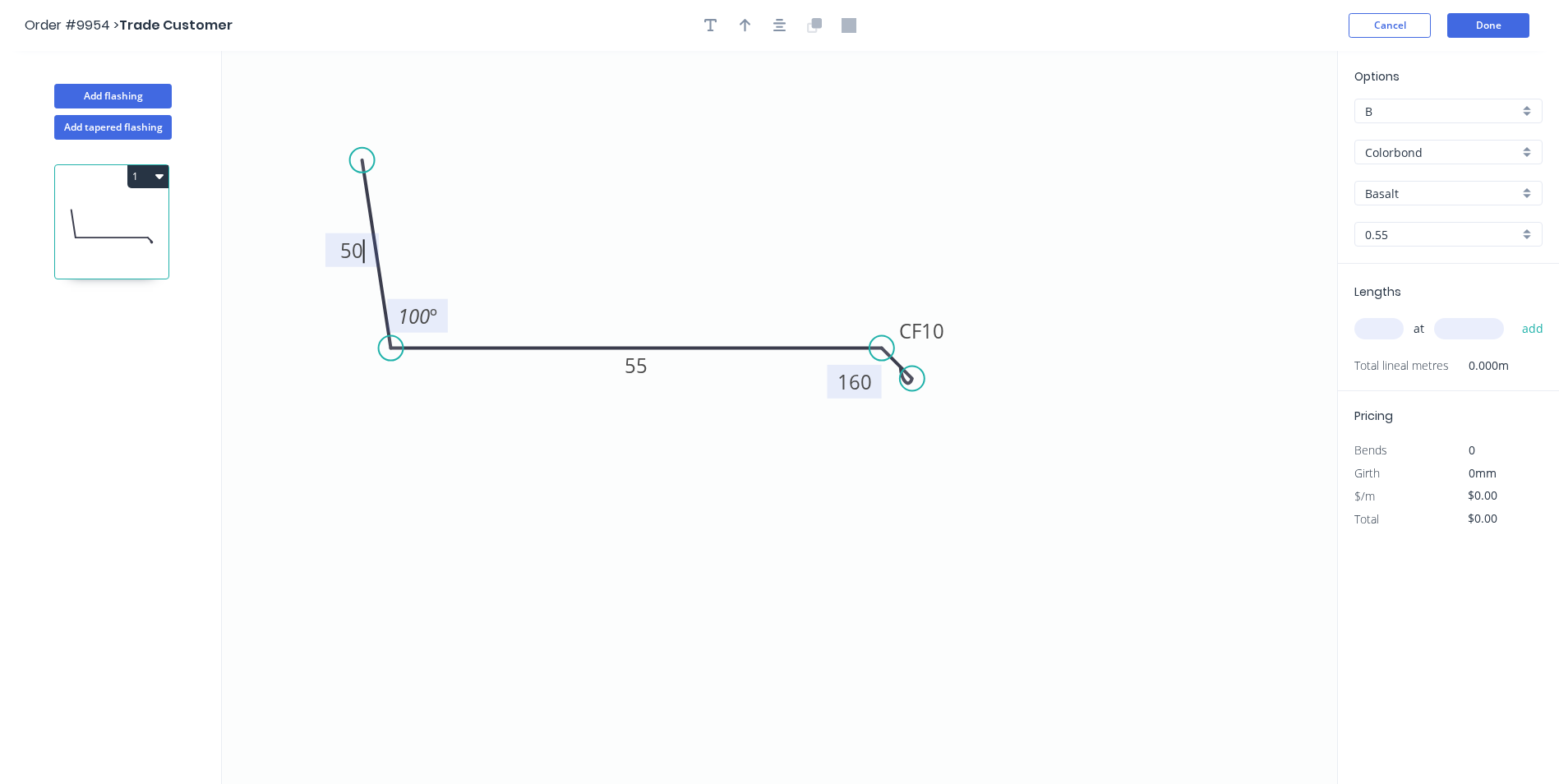
click at [504, 191] on icon "0 50 55 CF 10 160 100 º" at bounding box center [779, 417] width 1115 height 733
type input "$15.16"
click at [746, 23] on icon "button" at bounding box center [745, 25] width 12 height 14
drag, startPoint x: 1255, startPoint y: 126, endPoint x: 648, endPoint y: 207, distance: 612.4
click at [648, 209] on icon at bounding box center [648, 192] width 14 height 52
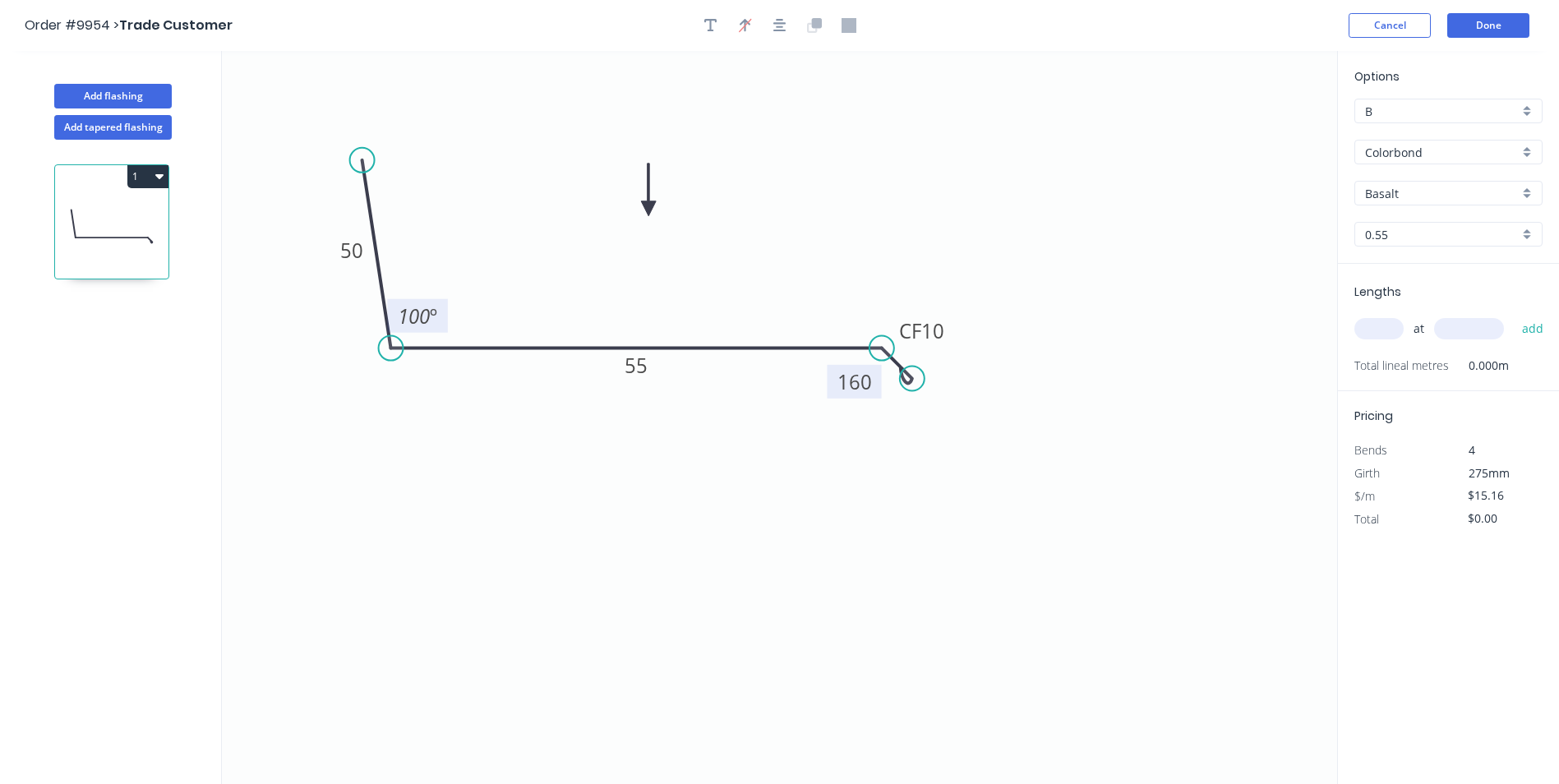
click at [1112, 144] on icon "0 50 55 CF 10 160 100 º" at bounding box center [779, 417] width 1115 height 733
click at [1531, 150] on div "Colorbond" at bounding box center [1448, 151] width 188 height 24
click at [1463, 234] on div "Colorbond Ultra" at bounding box center [1448, 242] width 187 height 29
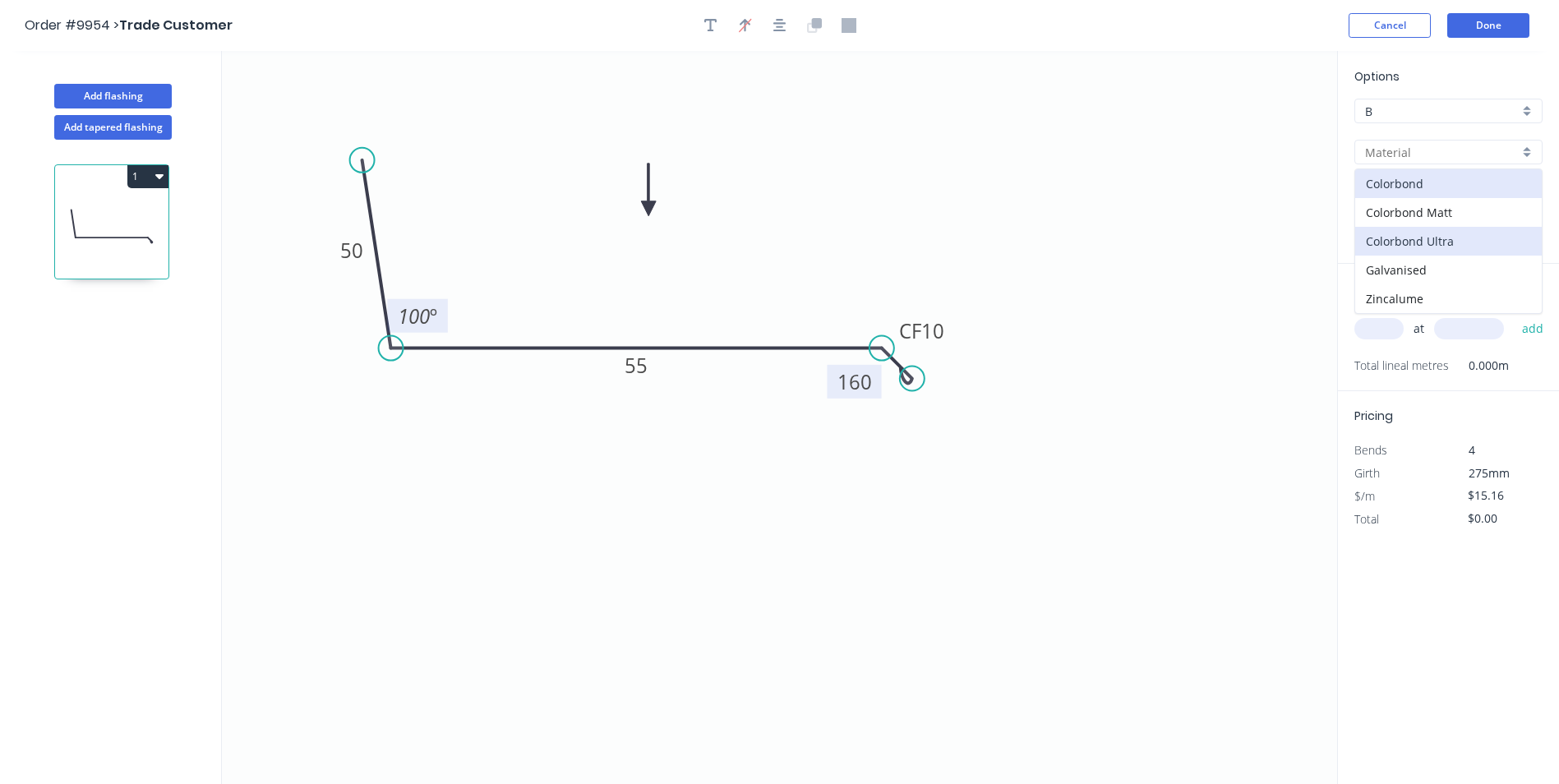
type input "Colorbond Ultra"
type input "$19.41"
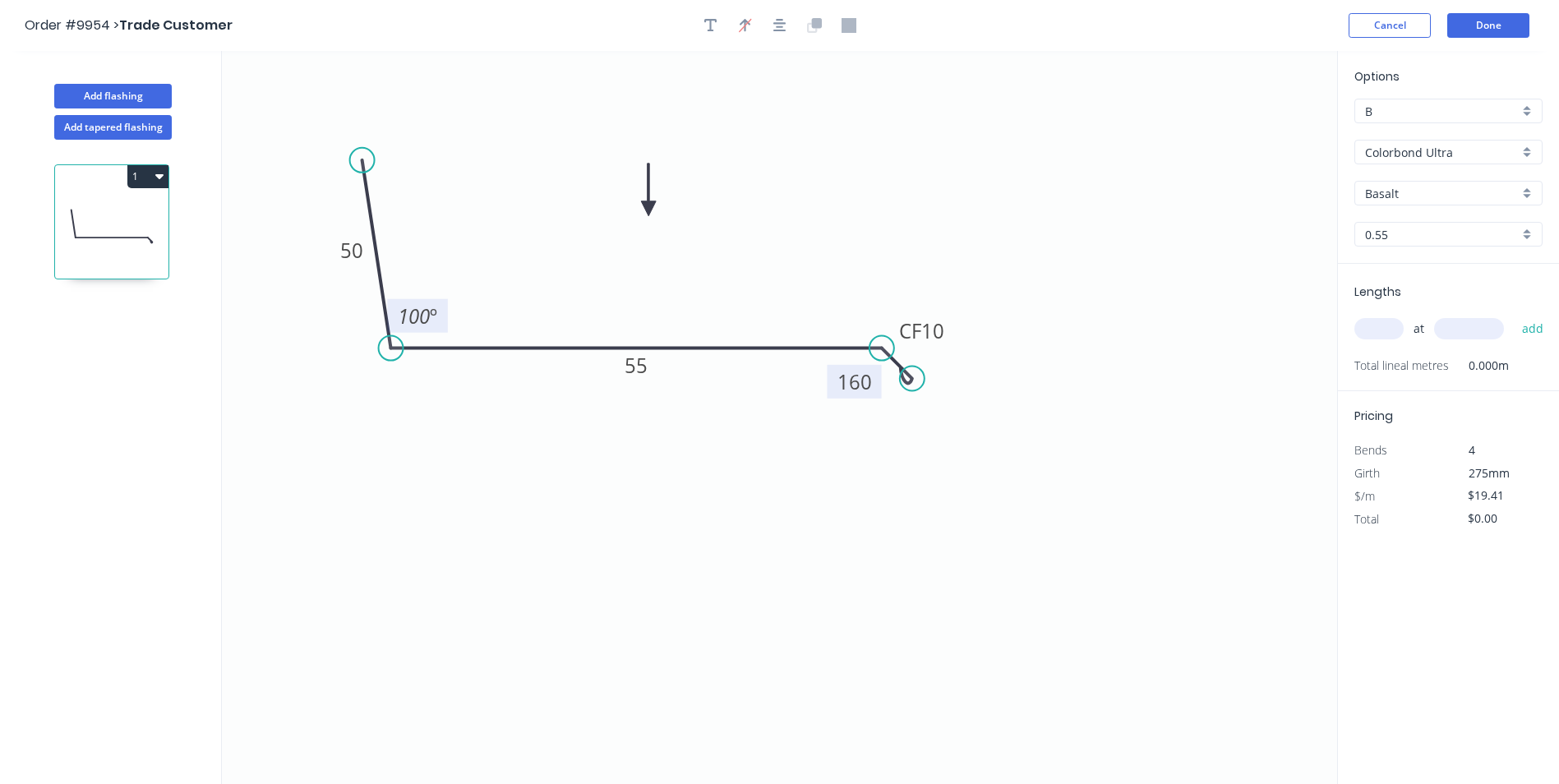
click at [1411, 195] on input "Basalt" at bounding box center [1442, 193] width 154 height 17
click at [1414, 280] on div "Surfmist" at bounding box center [1448, 279] width 187 height 29
type input "Surfmist"
click at [1372, 333] on input "text" at bounding box center [1379, 329] width 50 height 22
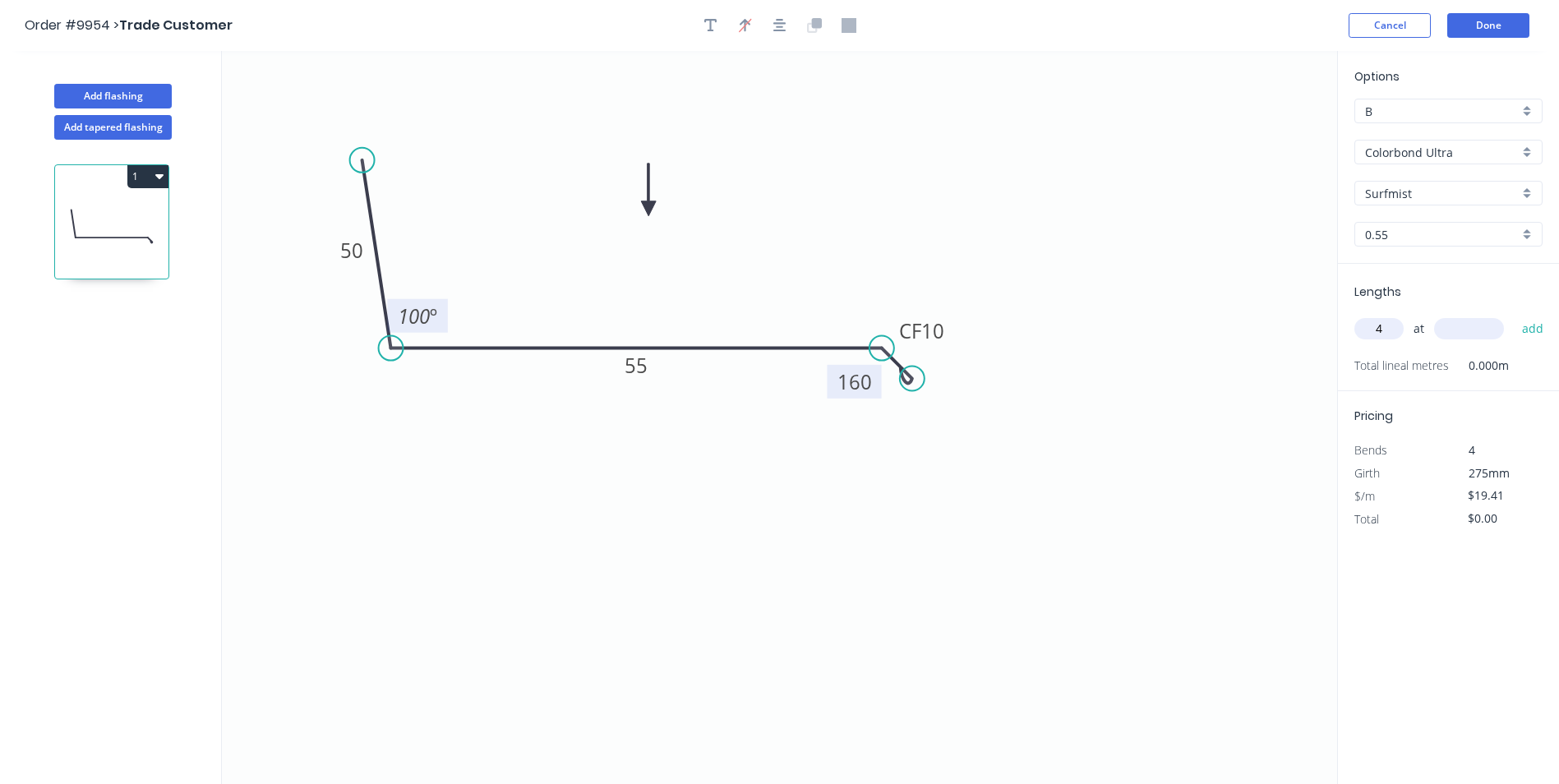
type input "4"
type input "5500"
click at [1514, 315] on button "add" at bounding box center [1533, 328] width 39 height 28
type input "$427.02"
type input "15"
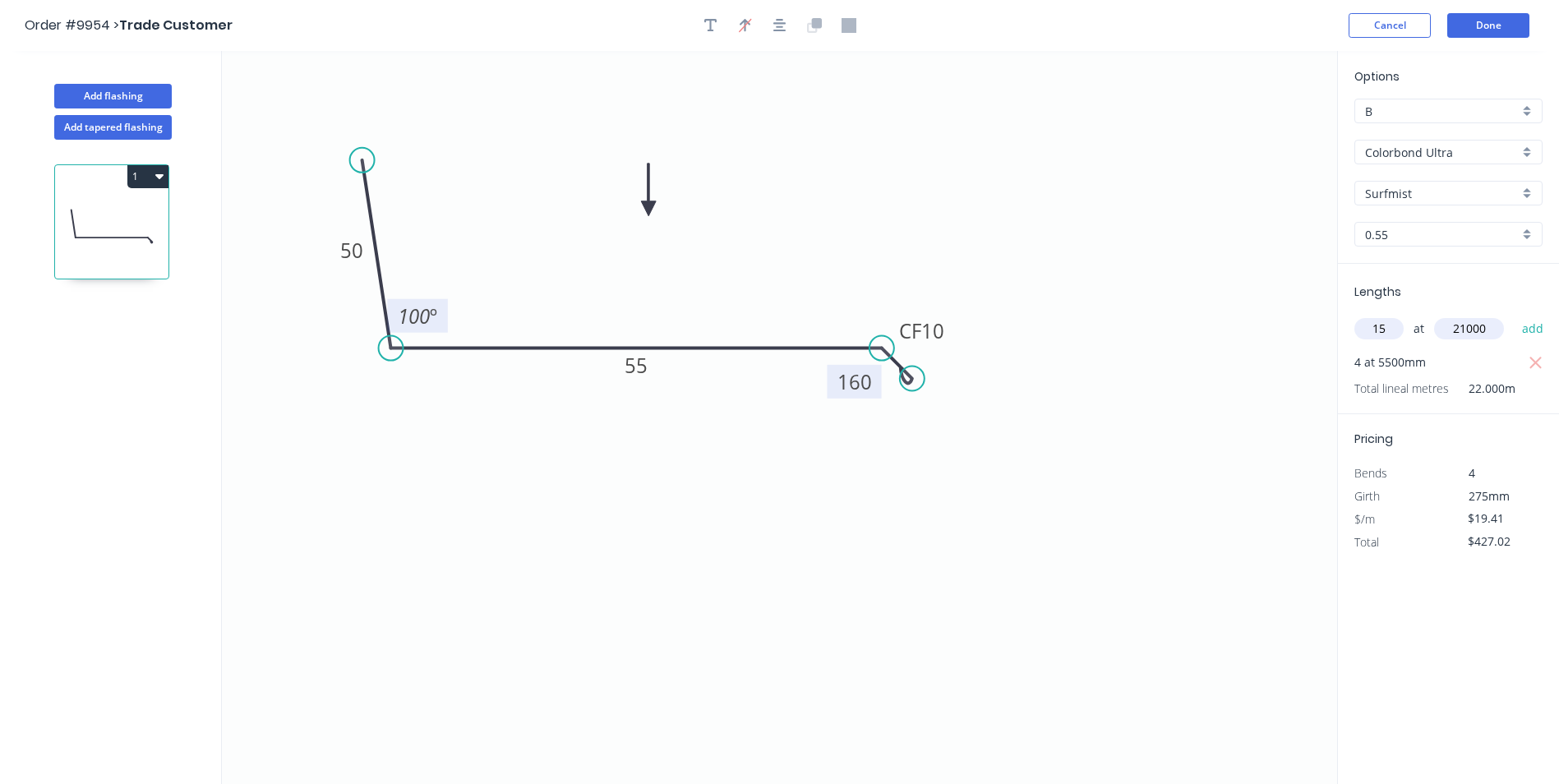
type input "21000"
click at [1514, 315] on button "add" at bounding box center [1533, 328] width 39 height 28
type input "$6,541.17"
click at [1463, 18] on button "Done" at bounding box center [1488, 25] width 82 height 24
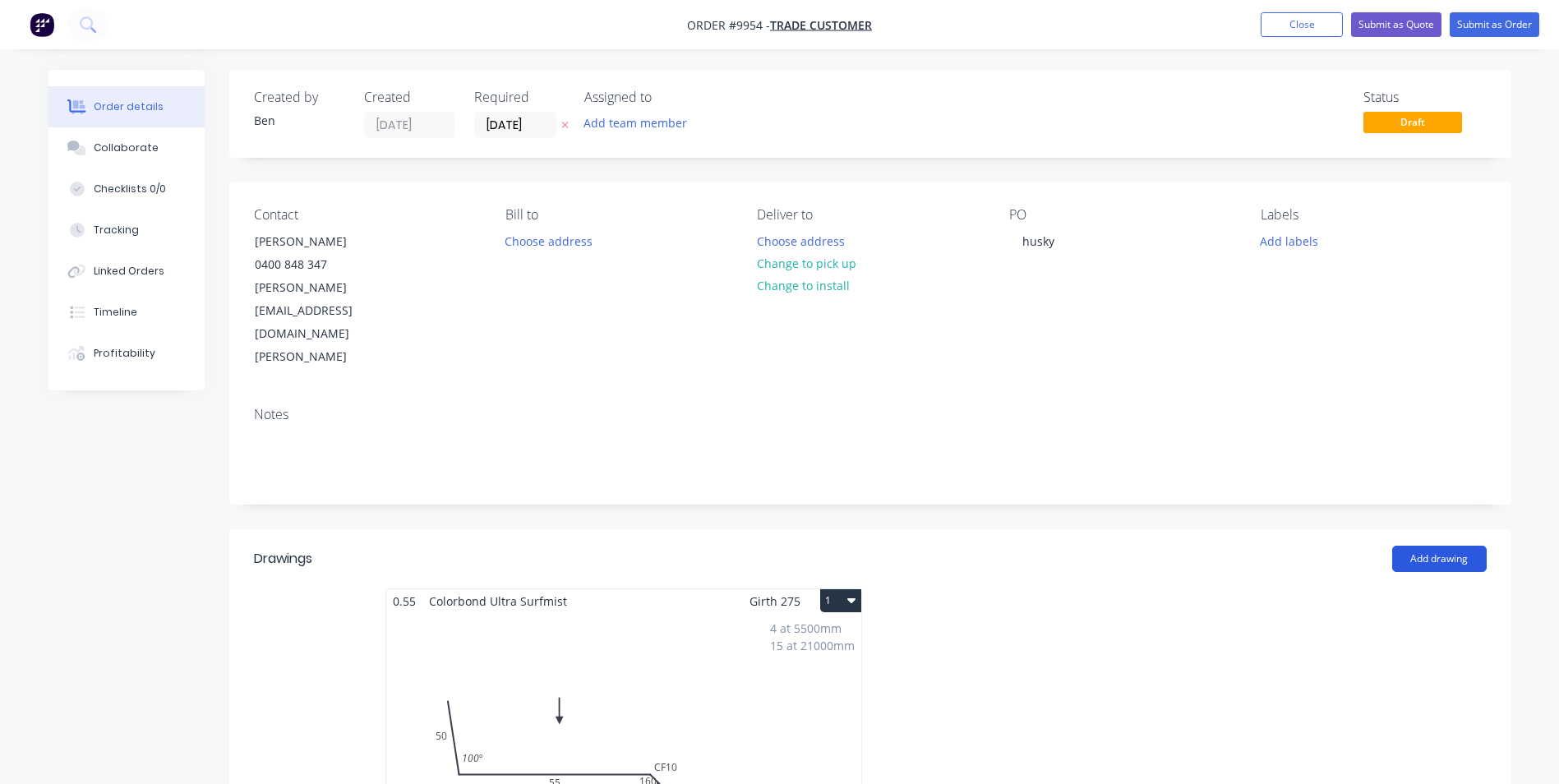
click at [1428, 545] on button "Add drawing" at bounding box center [1439, 558] width 95 height 26
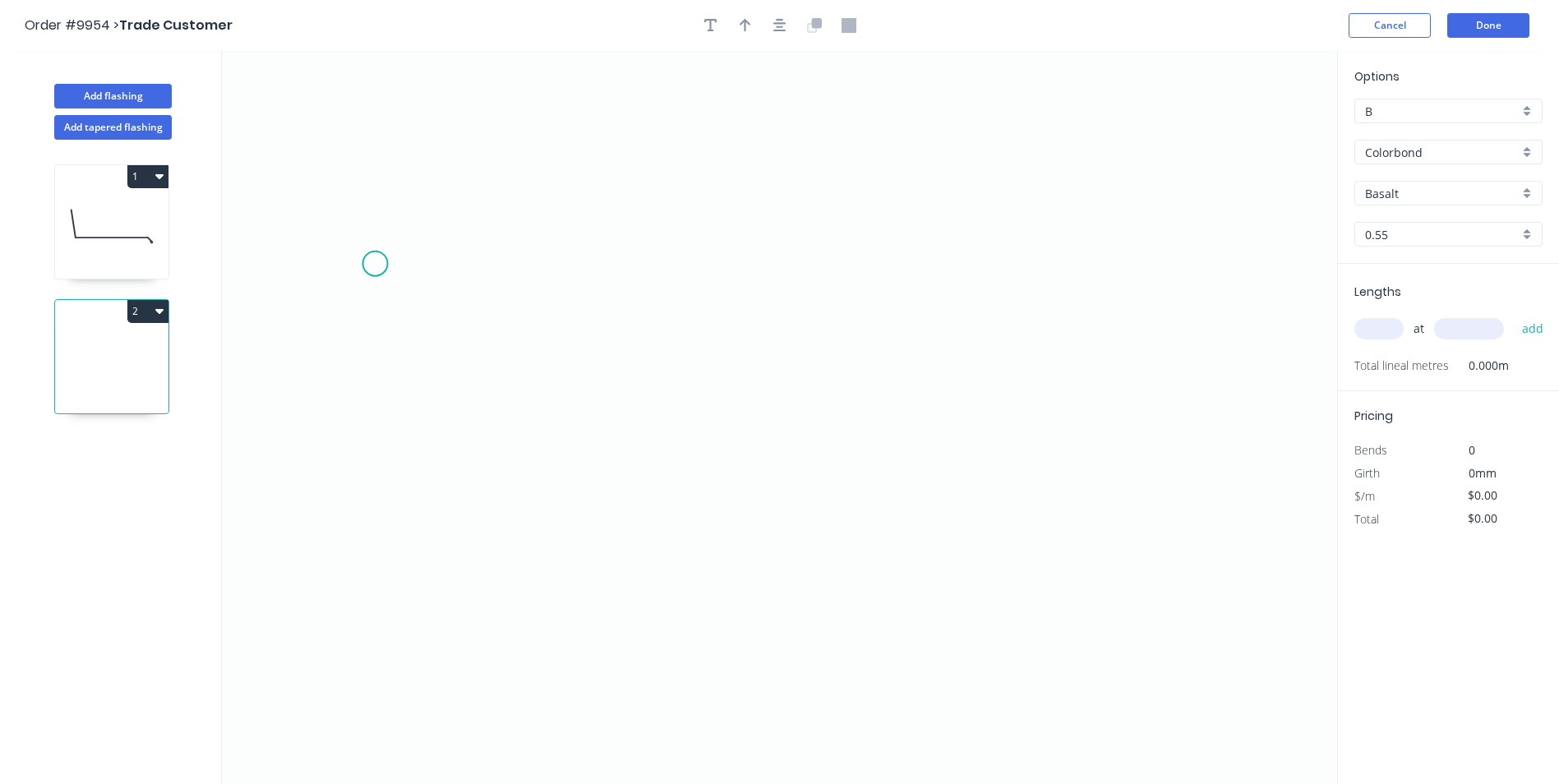
scroll to position [31, 0]
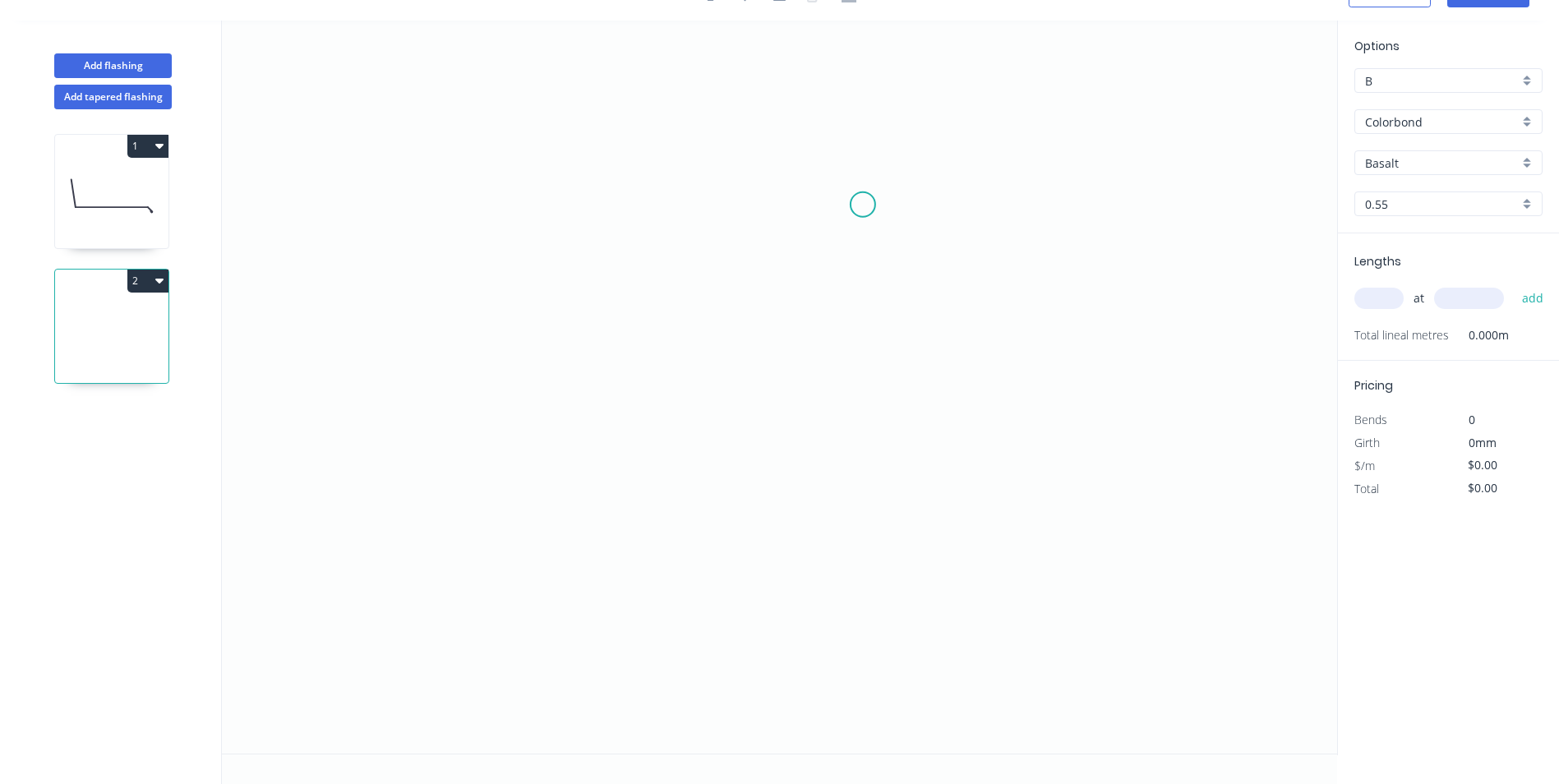
click at [873, 205] on icon "0" at bounding box center [779, 387] width 1115 height 733
click at [569, 218] on icon "0" at bounding box center [779, 387] width 1115 height 733
click at [567, 386] on icon "0 ?" at bounding box center [779, 387] width 1115 height 733
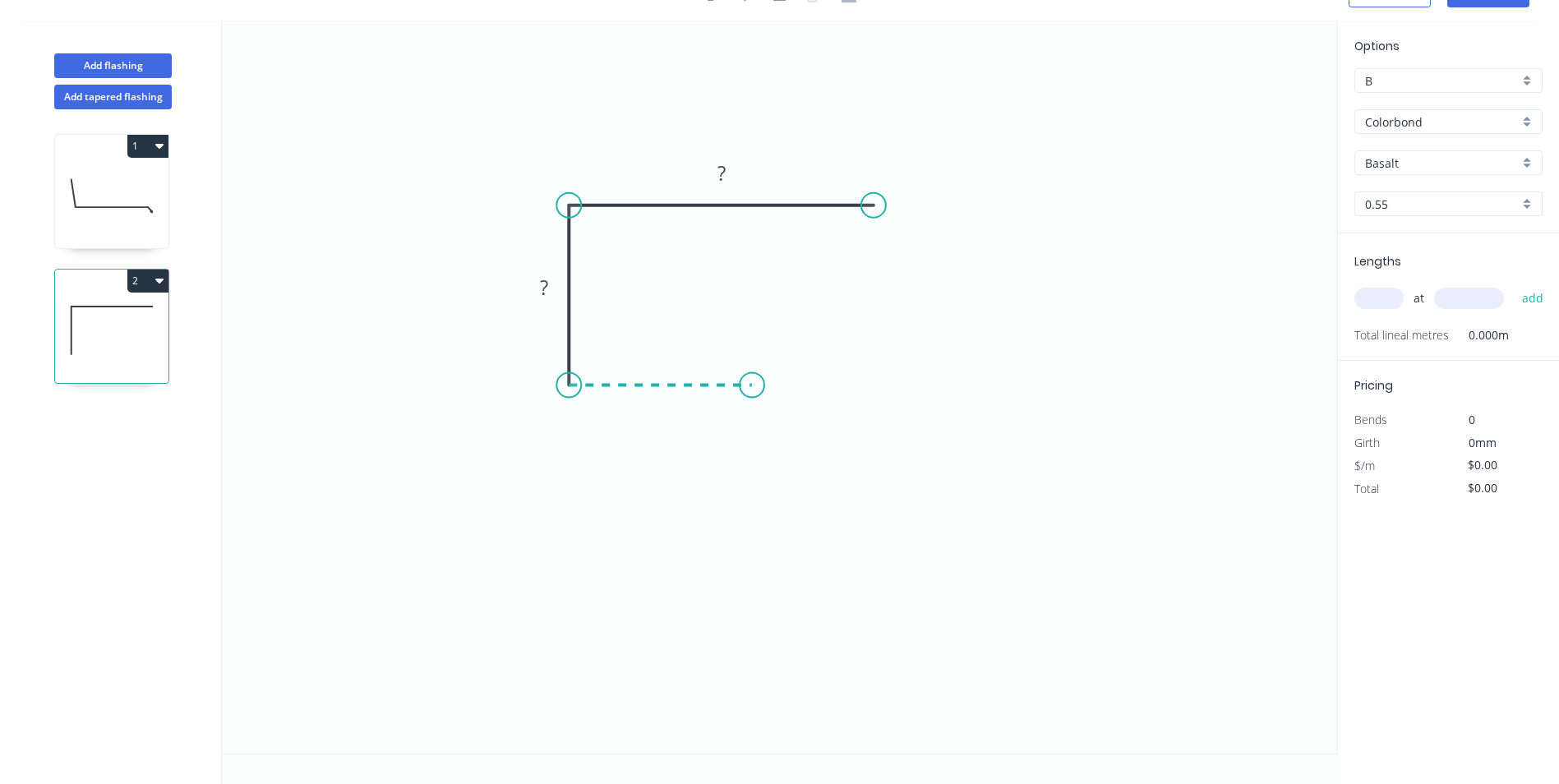
click at [752, 386] on icon at bounding box center [660, 386] width 183 height 0
click at [790, 425] on div "Crush & Fold" at bounding box center [840, 439] width 165 height 33
click at [661, 406] on tspan "?" at bounding box center [662, 401] width 8 height 27
drag, startPoint x: 699, startPoint y: 427, endPoint x: 706, endPoint y: 435, distance: 10.6
click at [707, 433] on icon "0 CF 10 30 55 70" at bounding box center [779, 387] width 1115 height 733
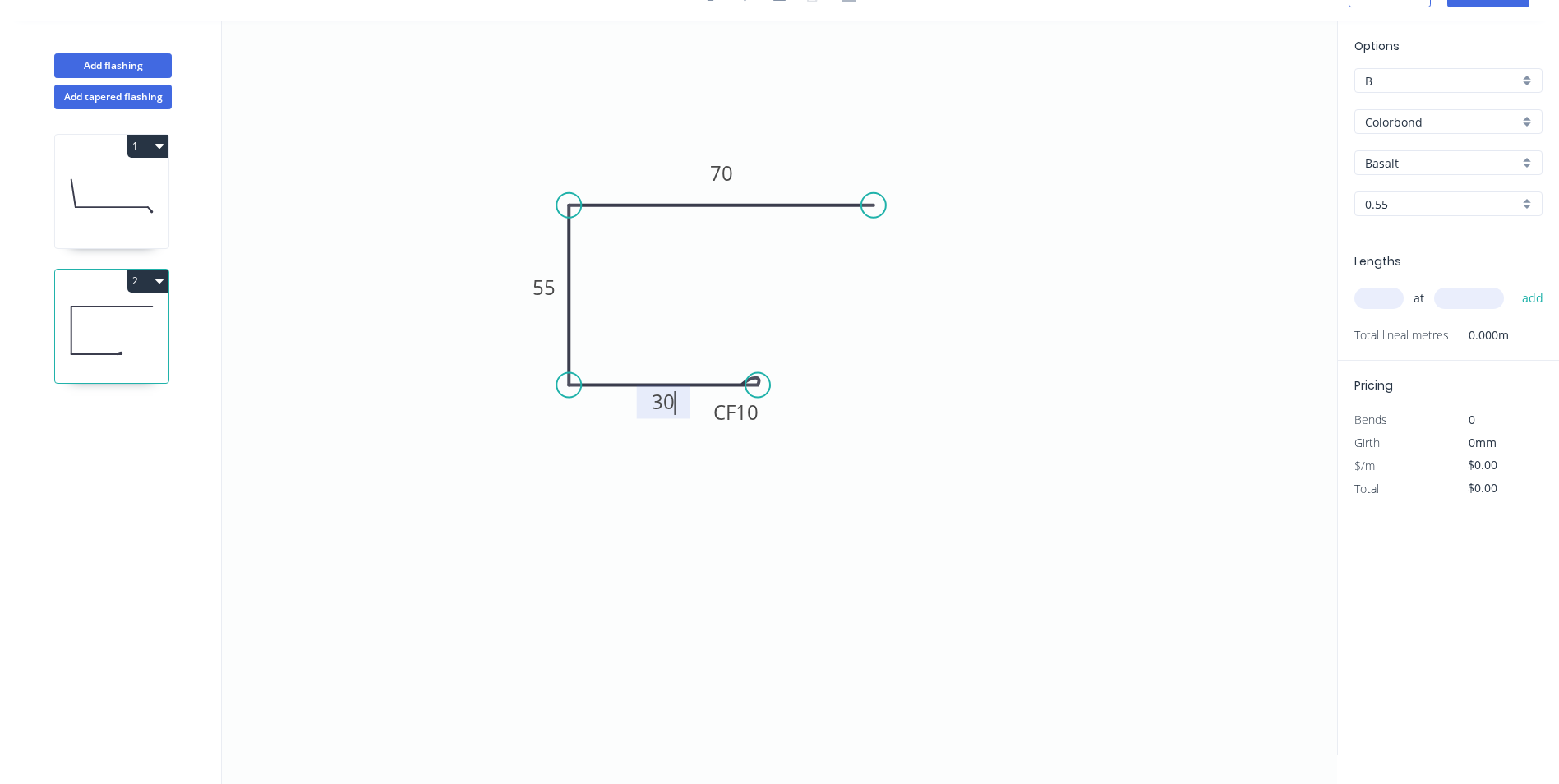
type input "$12.06"
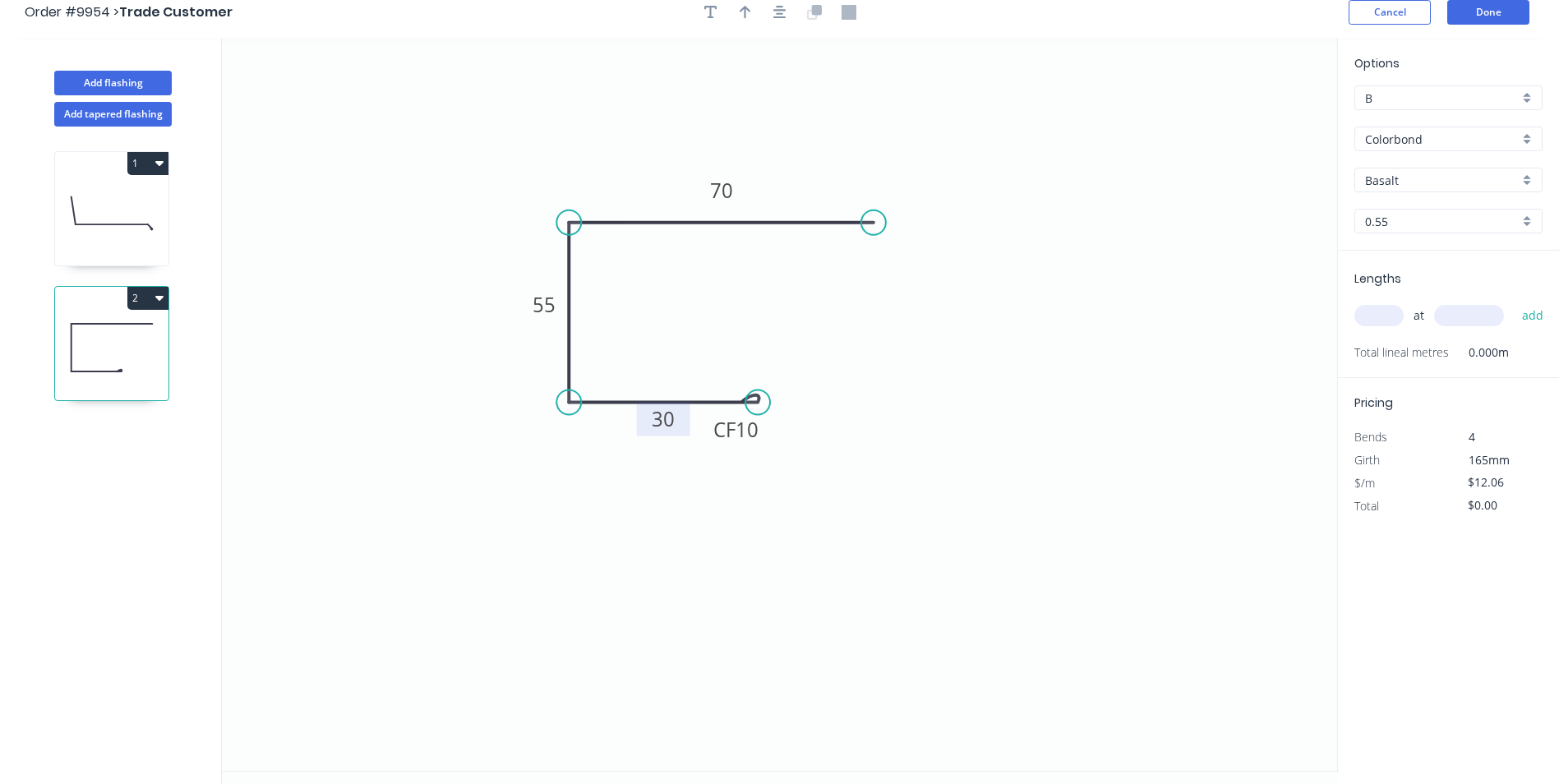
scroll to position [0, 0]
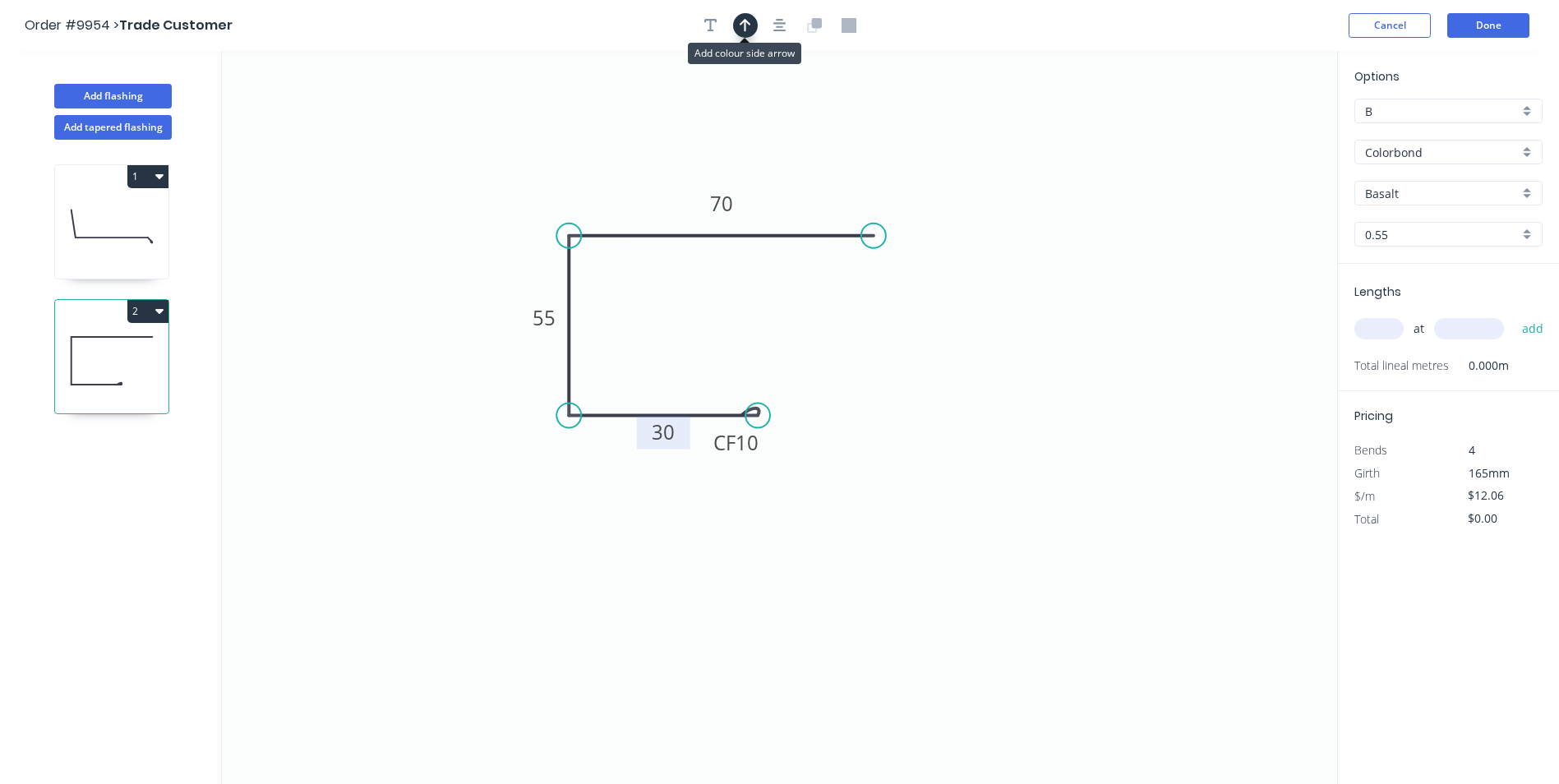
click at [743, 24] on icon "button" at bounding box center [745, 25] width 12 height 14
drag, startPoint x: 1254, startPoint y: 124, endPoint x: 701, endPoint y: 138, distance: 553.2
click at [701, 138] on icon at bounding box center [701, 119] width 14 height 52
click at [1409, 190] on input "Basalt" at bounding box center [1442, 193] width 154 height 17
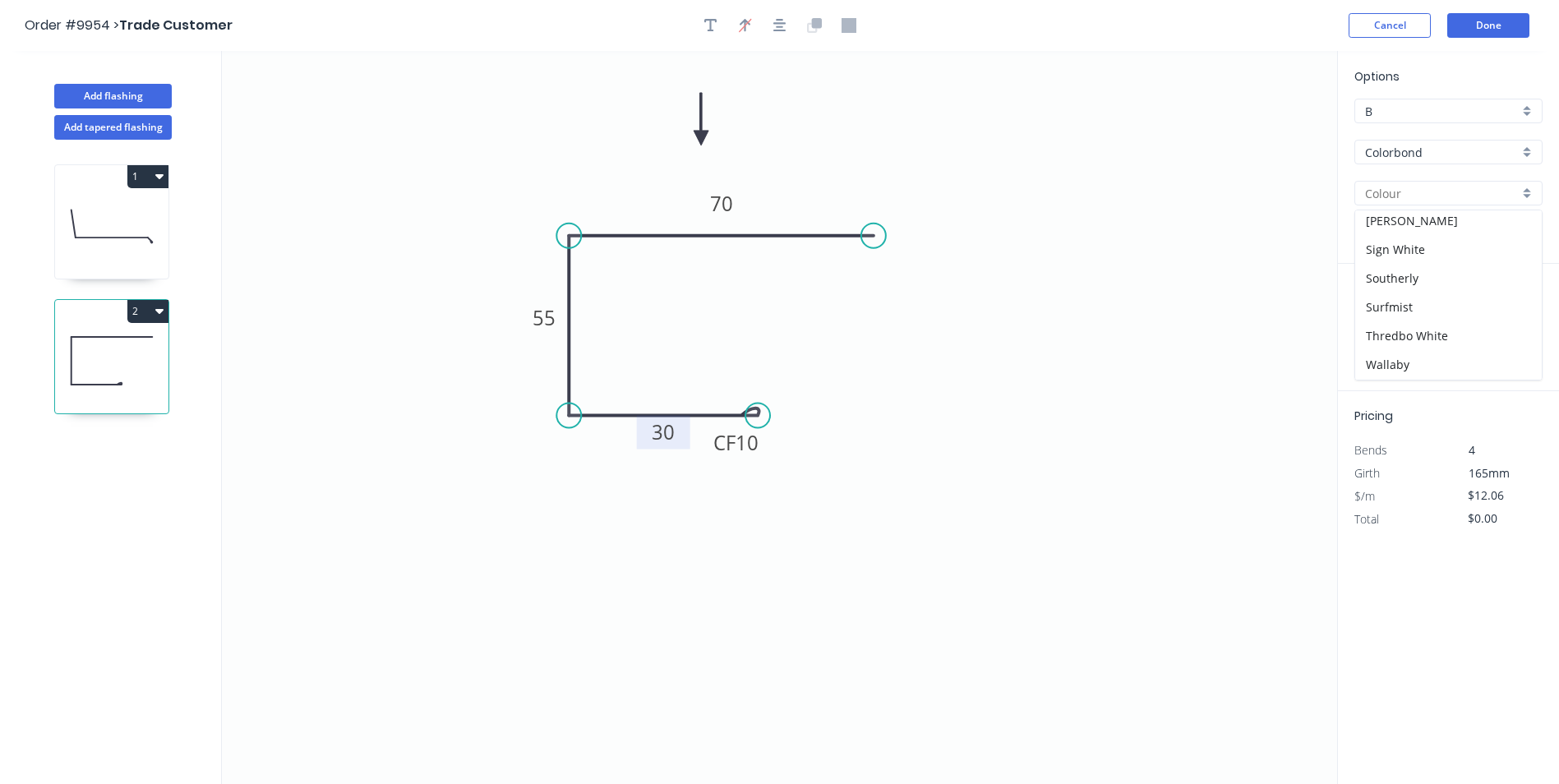
scroll to position [575, 0]
click at [1407, 230] on div "Surfmist" at bounding box center [1448, 224] width 187 height 29
type input "Surfmist"
click at [1281, 250] on icon "0 CF 10 30 55 70" at bounding box center [779, 417] width 1115 height 733
click at [1528, 148] on div "Colorbond" at bounding box center [1448, 151] width 188 height 24
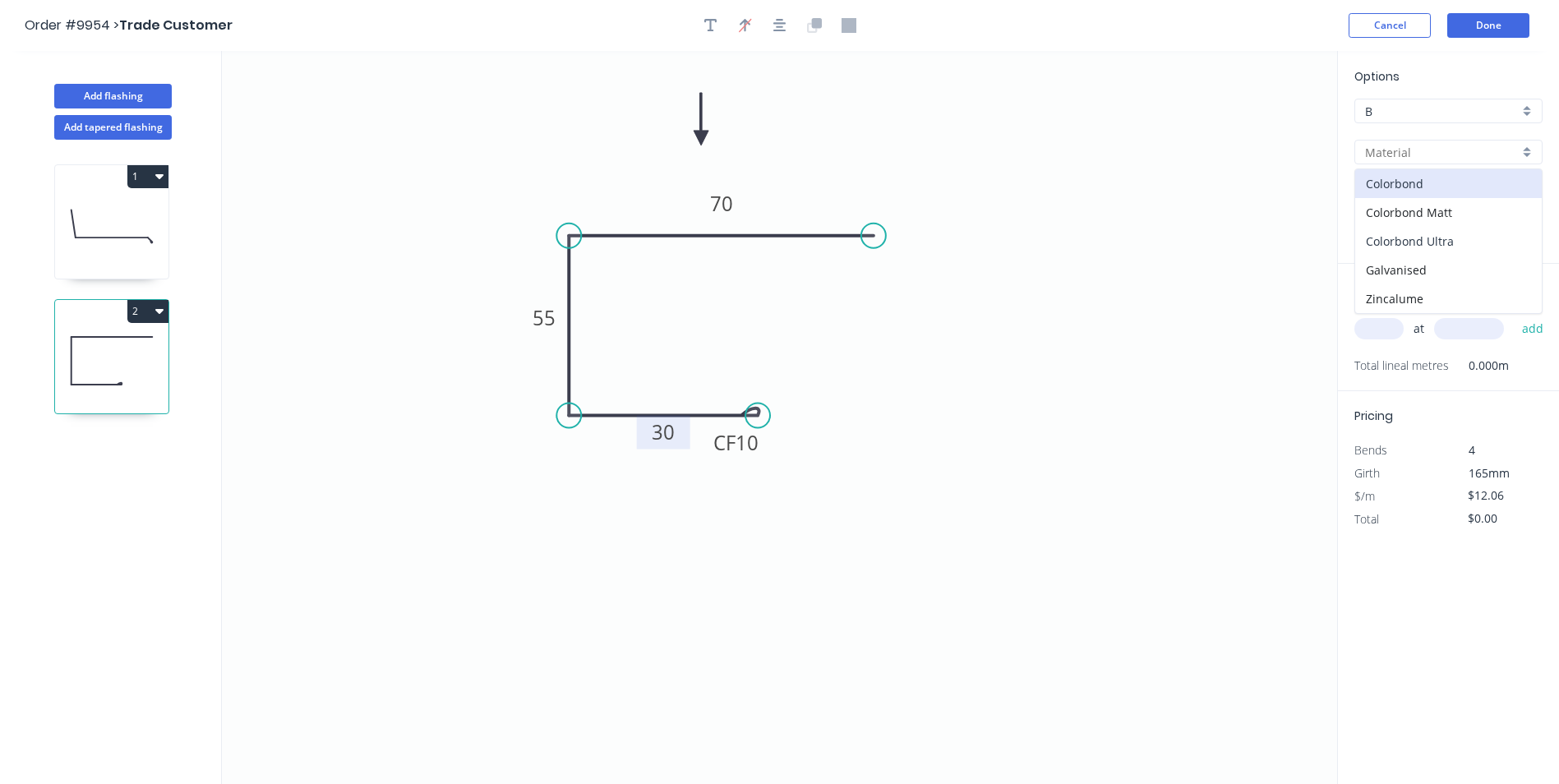
click at [1457, 231] on div "Colorbond Ultra" at bounding box center [1448, 242] width 187 height 29
type input "Colorbond Ultra"
type input "$14.92"
click at [1374, 328] on input "text" at bounding box center [1379, 329] width 50 height 22
type input "4"
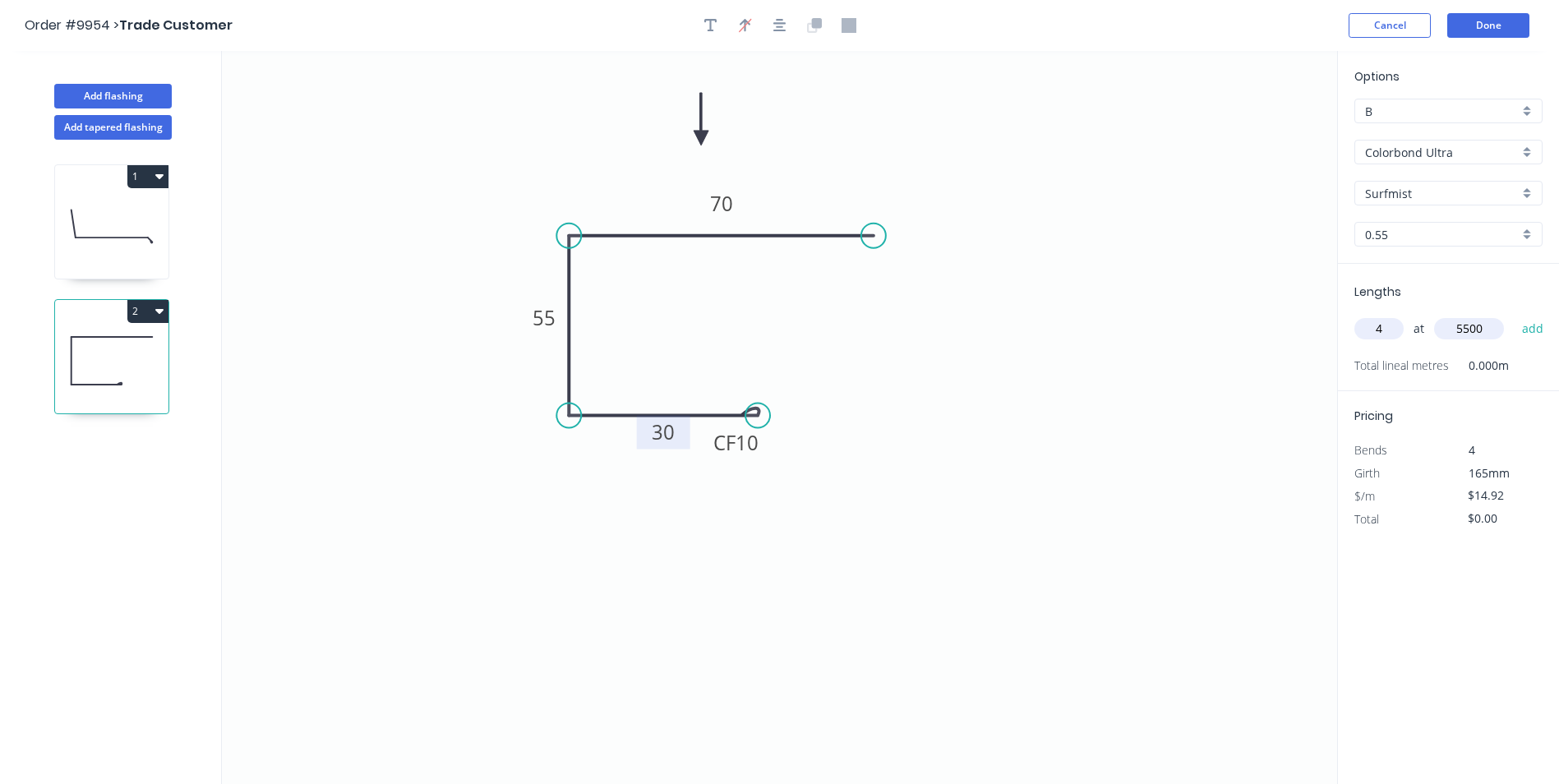
type input "5500"
click at [1534, 324] on button "add" at bounding box center [1533, 328] width 39 height 28
type input "$328.24"
type input "18"
type input "1200"
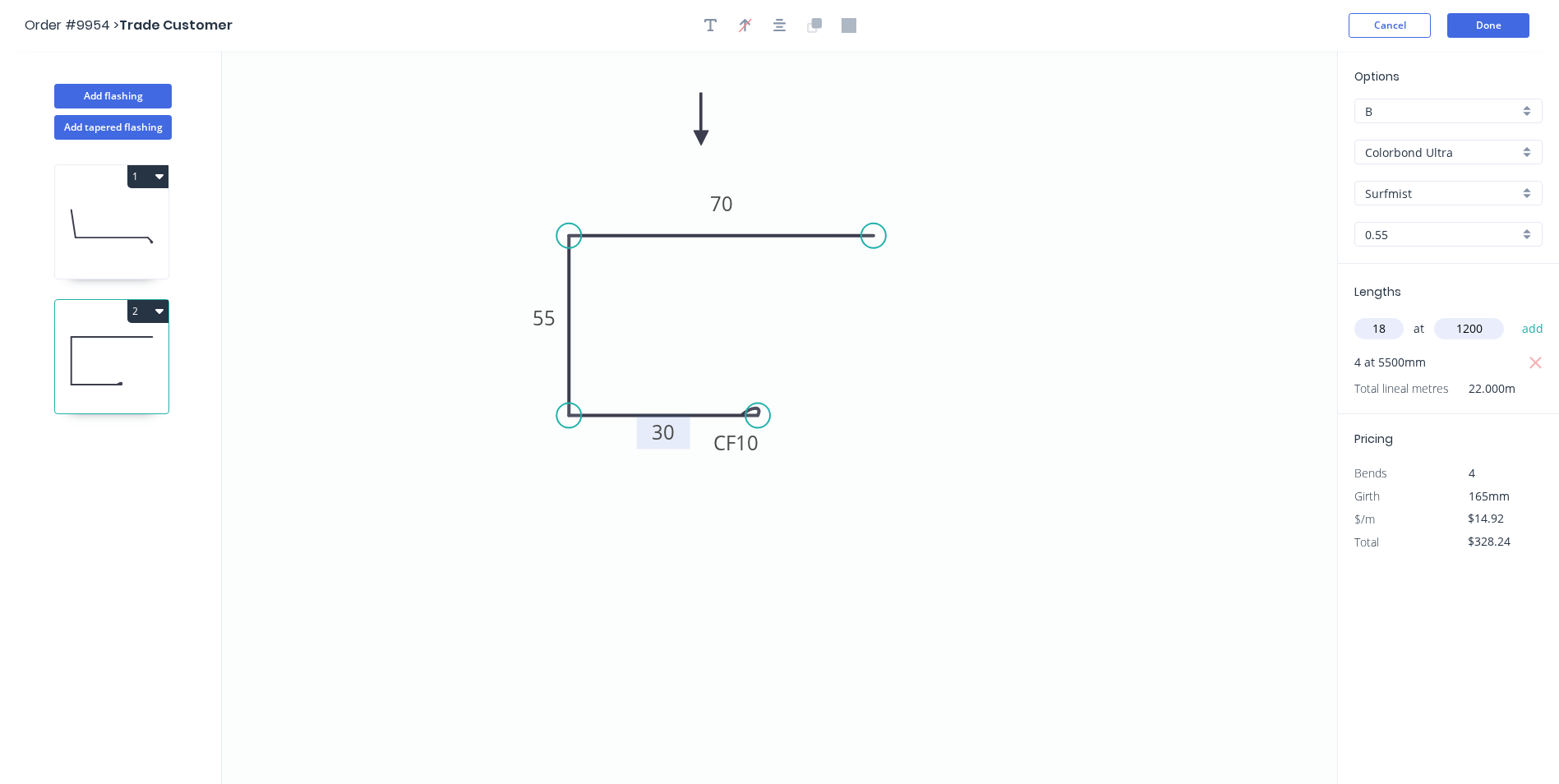
click at [1514, 315] on button "add" at bounding box center [1533, 328] width 39 height 28
type input "$650.51"
type input "14"
type input "1900"
click at [1514, 315] on button "add" at bounding box center [1533, 328] width 39 height 28
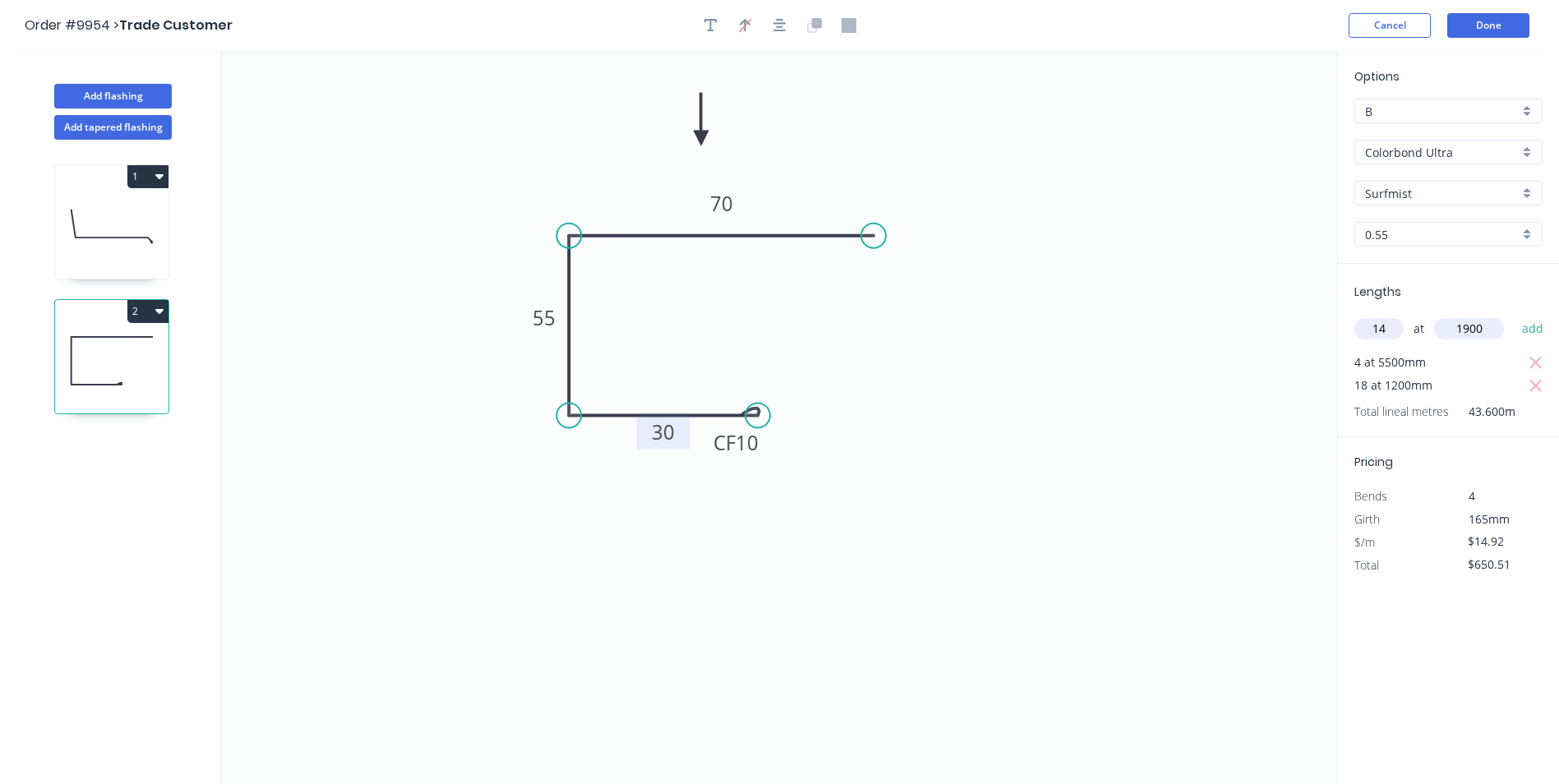
type input "$1,047.38"
type input "2"
type input "2500"
click at [1514, 315] on button "add" at bounding box center [1533, 328] width 39 height 28
type input "$1,121.98"
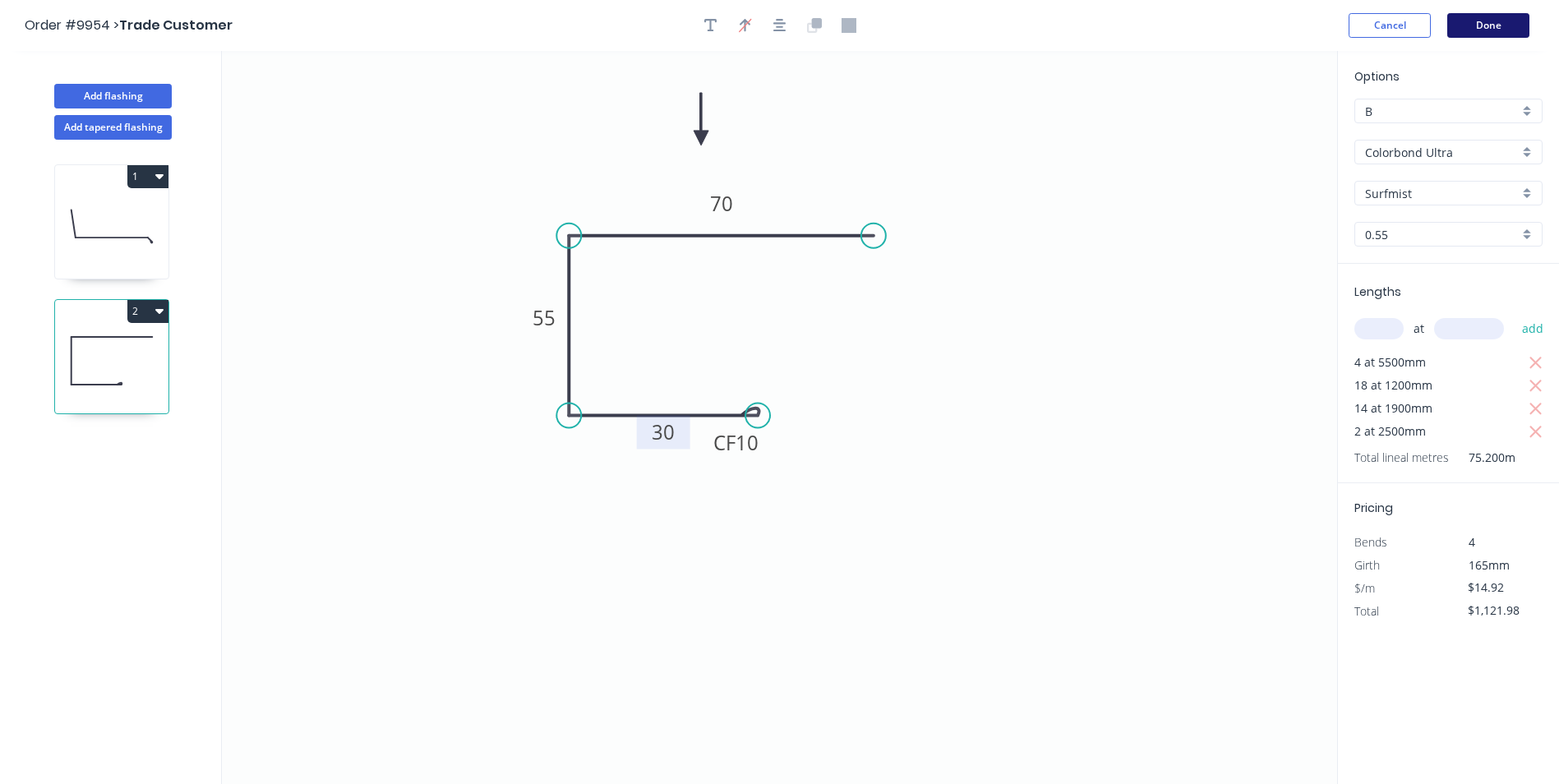
click at [1483, 24] on button "Done" at bounding box center [1488, 25] width 82 height 24
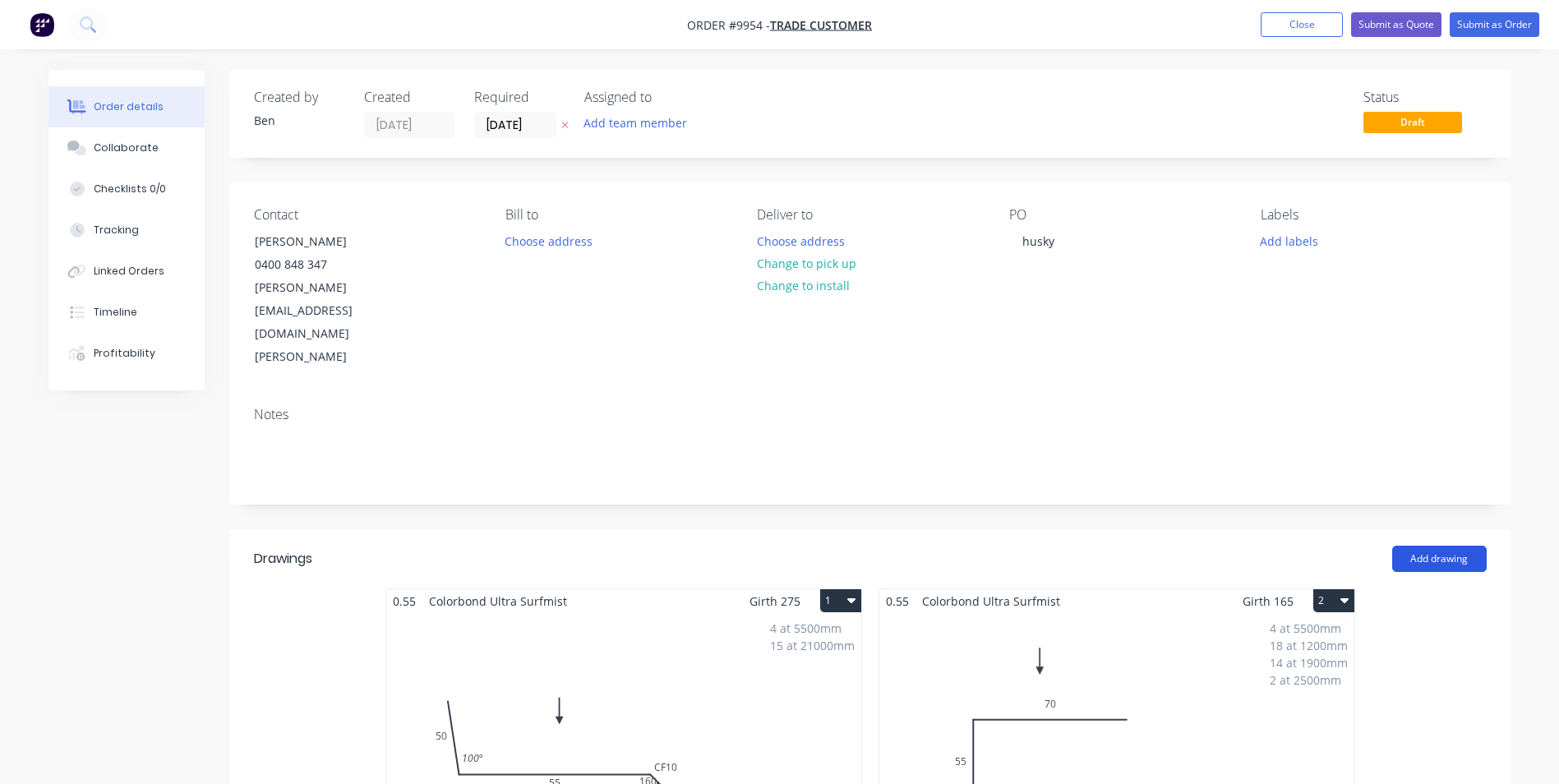
click at [1439, 545] on button "Add drawing" at bounding box center [1439, 558] width 95 height 26
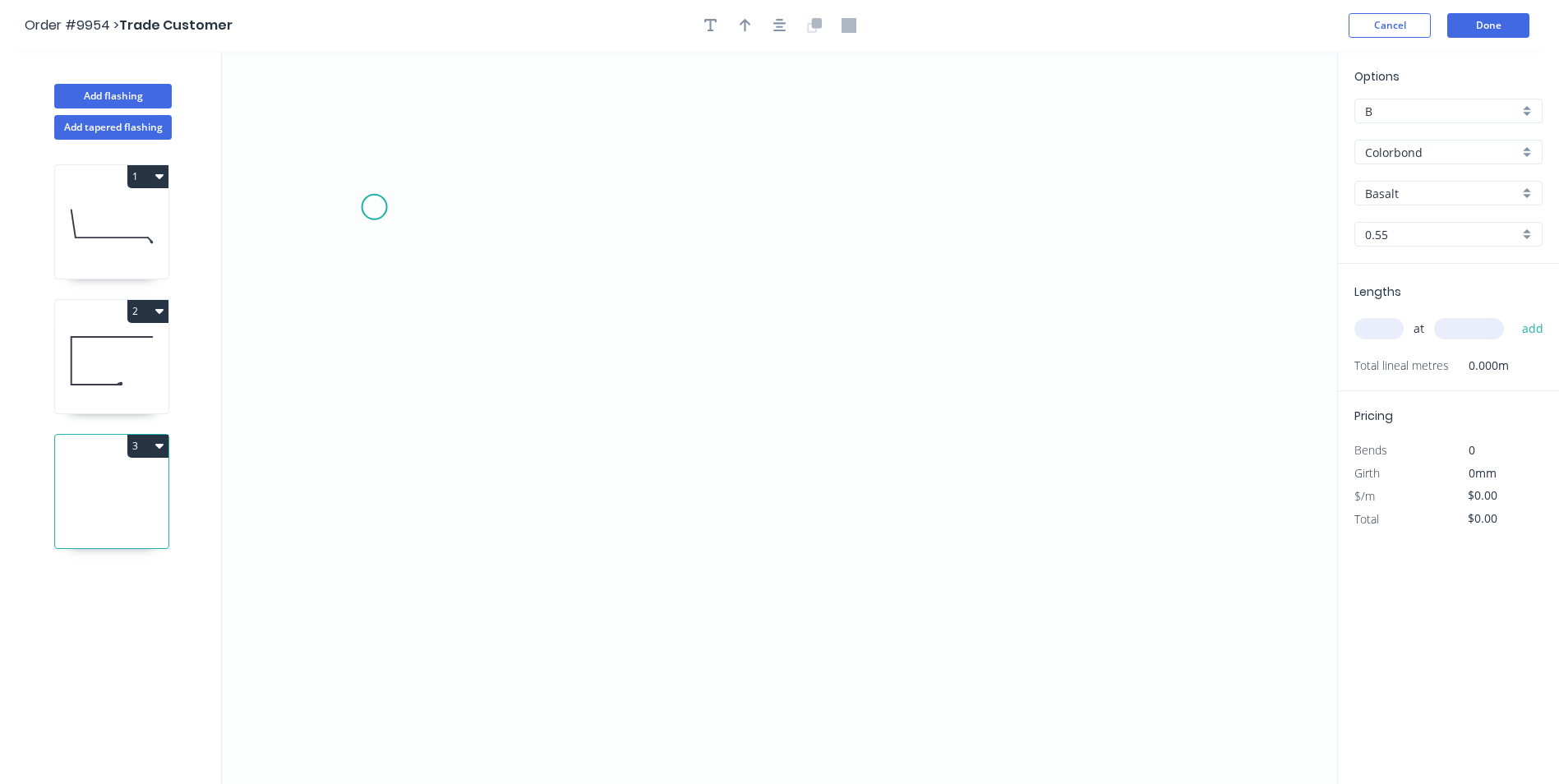
click at [374, 207] on icon "0" at bounding box center [779, 417] width 1115 height 733
click at [410, 418] on icon "0" at bounding box center [779, 417] width 1115 height 733
drag, startPoint x: 910, startPoint y: 432, endPoint x: 942, endPoint y: 445, distance: 34.5
click at [910, 433] on icon "0 ?" at bounding box center [779, 417] width 1115 height 733
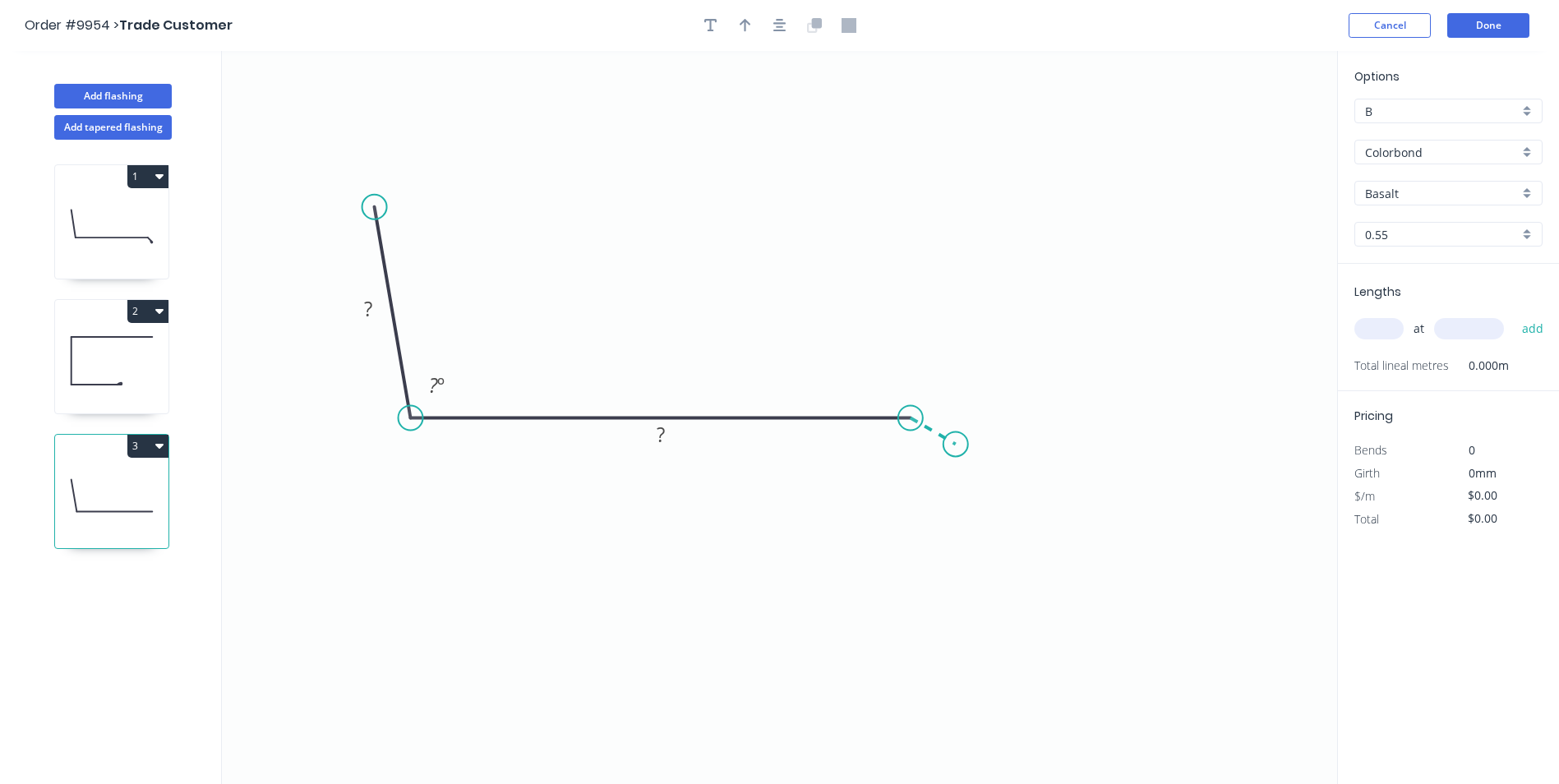
click at [955, 444] on icon "0 ? ? ? º" at bounding box center [779, 417] width 1115 height 733
click at [362, 312] on rect at bounding box center [368, 310] width 32 height 23
click at [586, 161] on icon "0 70 180 20 100 º 160 º" at bounding box center [779, 417] width 1115 height 733
type input "$12.24"
click at [742, 31] on icon "button" at bounding box center [745, 25] width 12 height 14
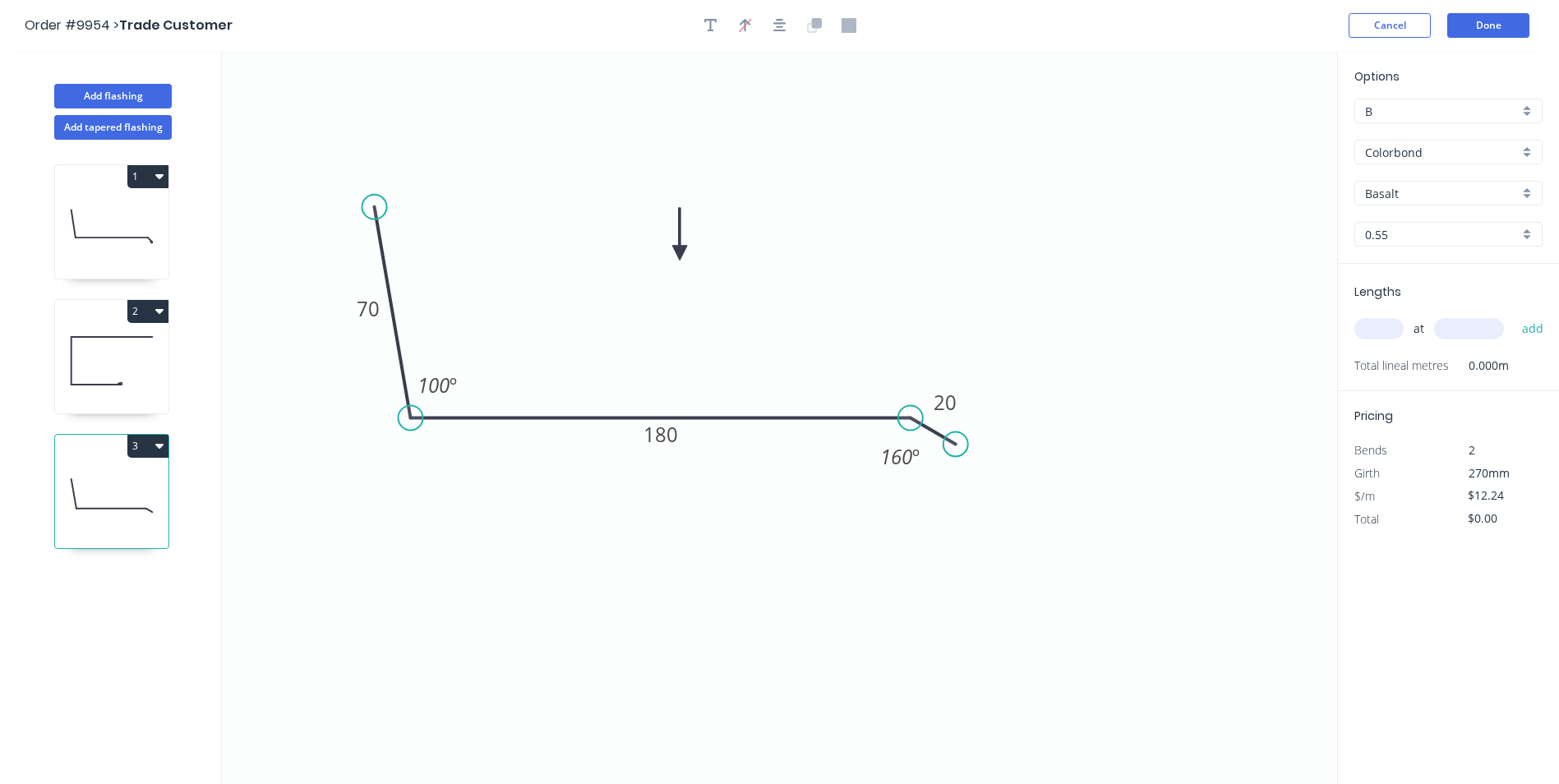
drag, startPoint x: 1254, startPoint y: 127, endPoint x: 679, endPoint y: 253, distance: 588.6
click at [679, 253] on icon at bounding box center [679, 234] width 14 height 52
click at [1530, 150] on div "Colorbond" at bounding box center [1448, 151] width 188 height 24
click at [1466, 238] on div "Colorbond Ultra" at bounding box center [1448, 242] width 187 height 29
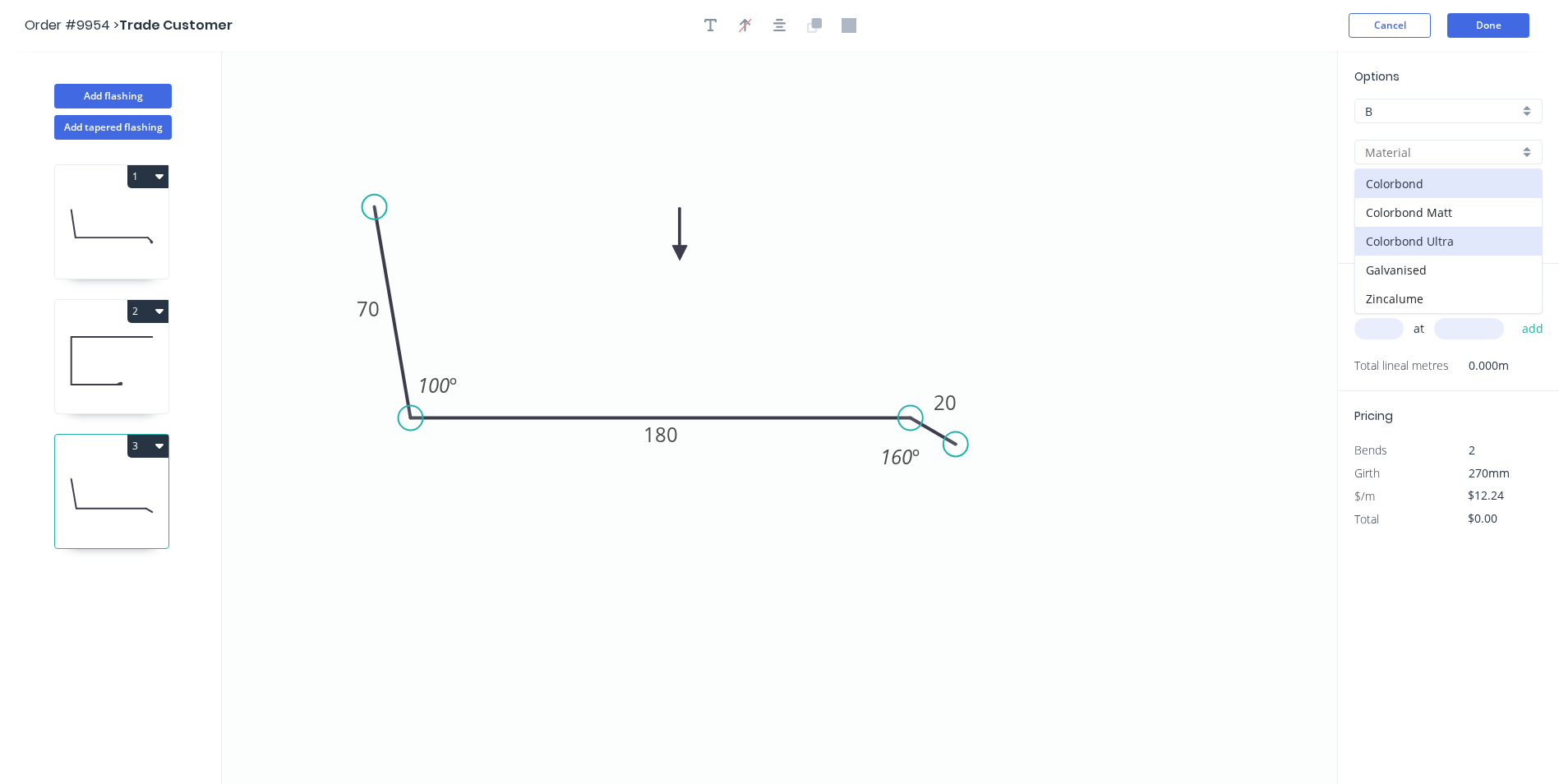
type input "Colorbond Ultra"
type input "$18.07"
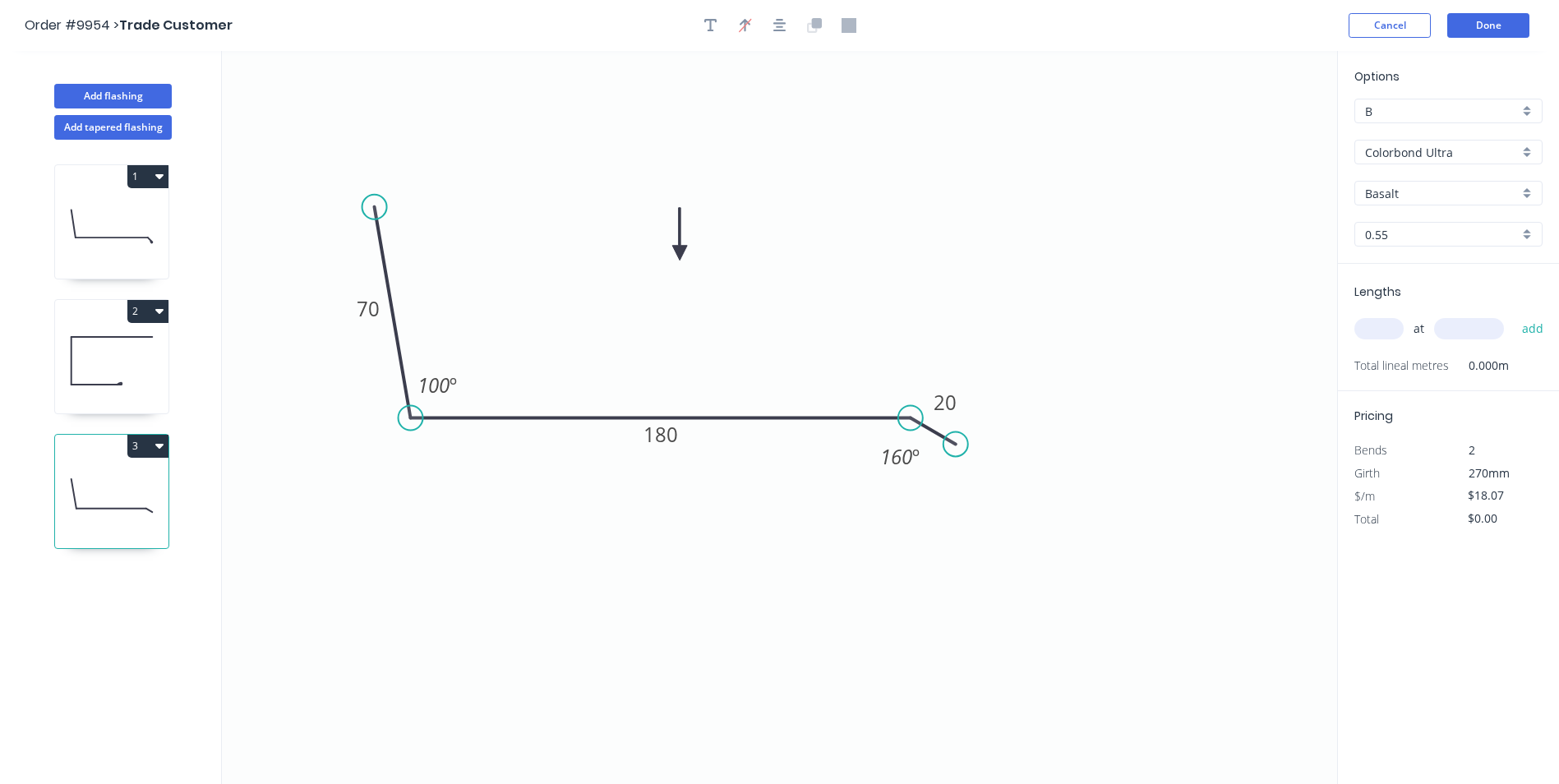
click at [1523, 187] on div "Basalt" at bounding box center [1448, 193] width 188 height 24
click at [1424, 358] on div "Surfmist" at bounding box center [1448, 369] width 187 height 29
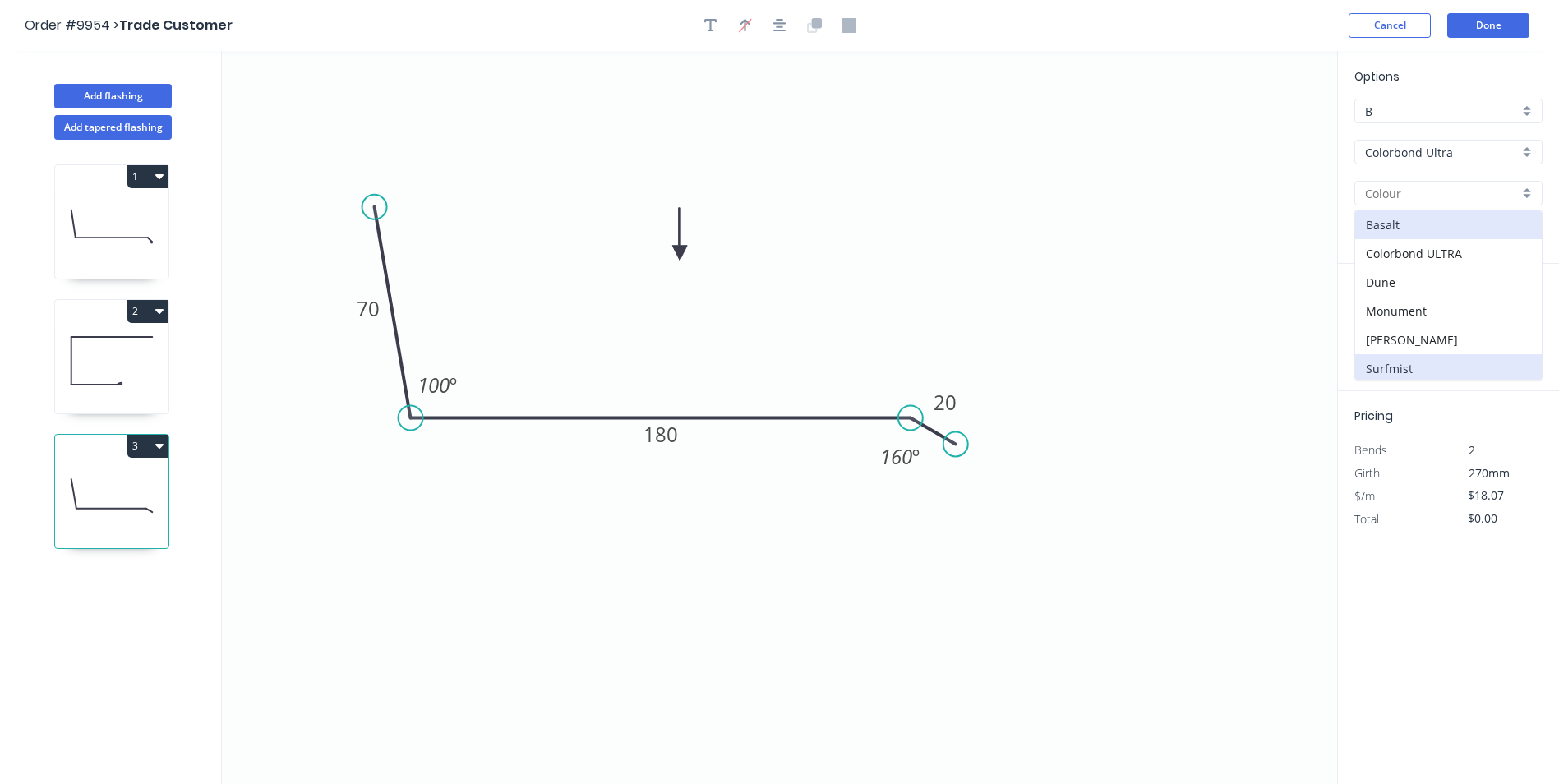
type input "Surfmist"
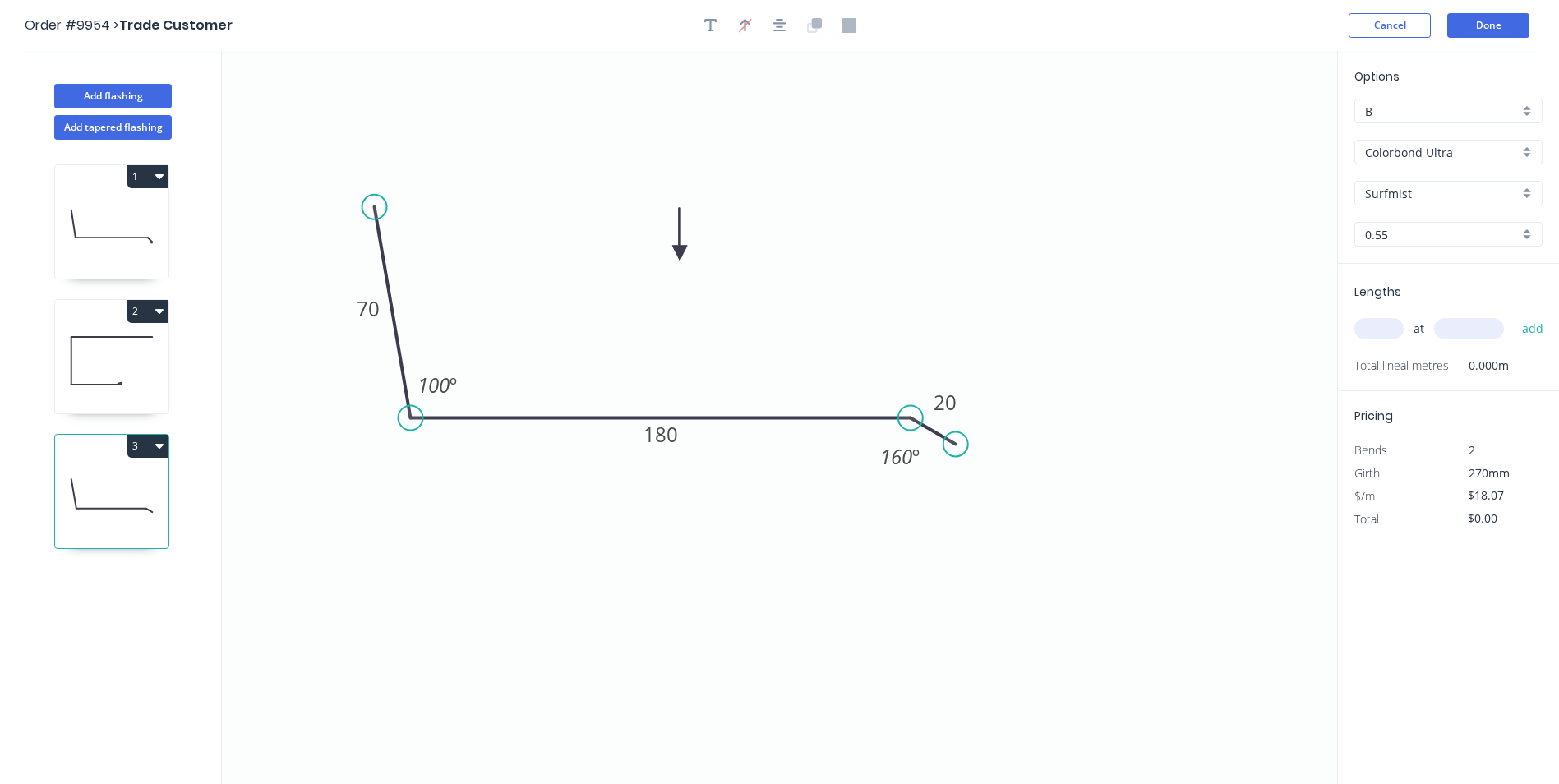
click at [1383, 326] on input "text" at bounding box center [1379, 329] width 50 height 22
type input "3"
type input "5000"
click at [1514, 315] on button "add" at bounding box center [1533, 328] width 39 height 28
type input "$271.05"
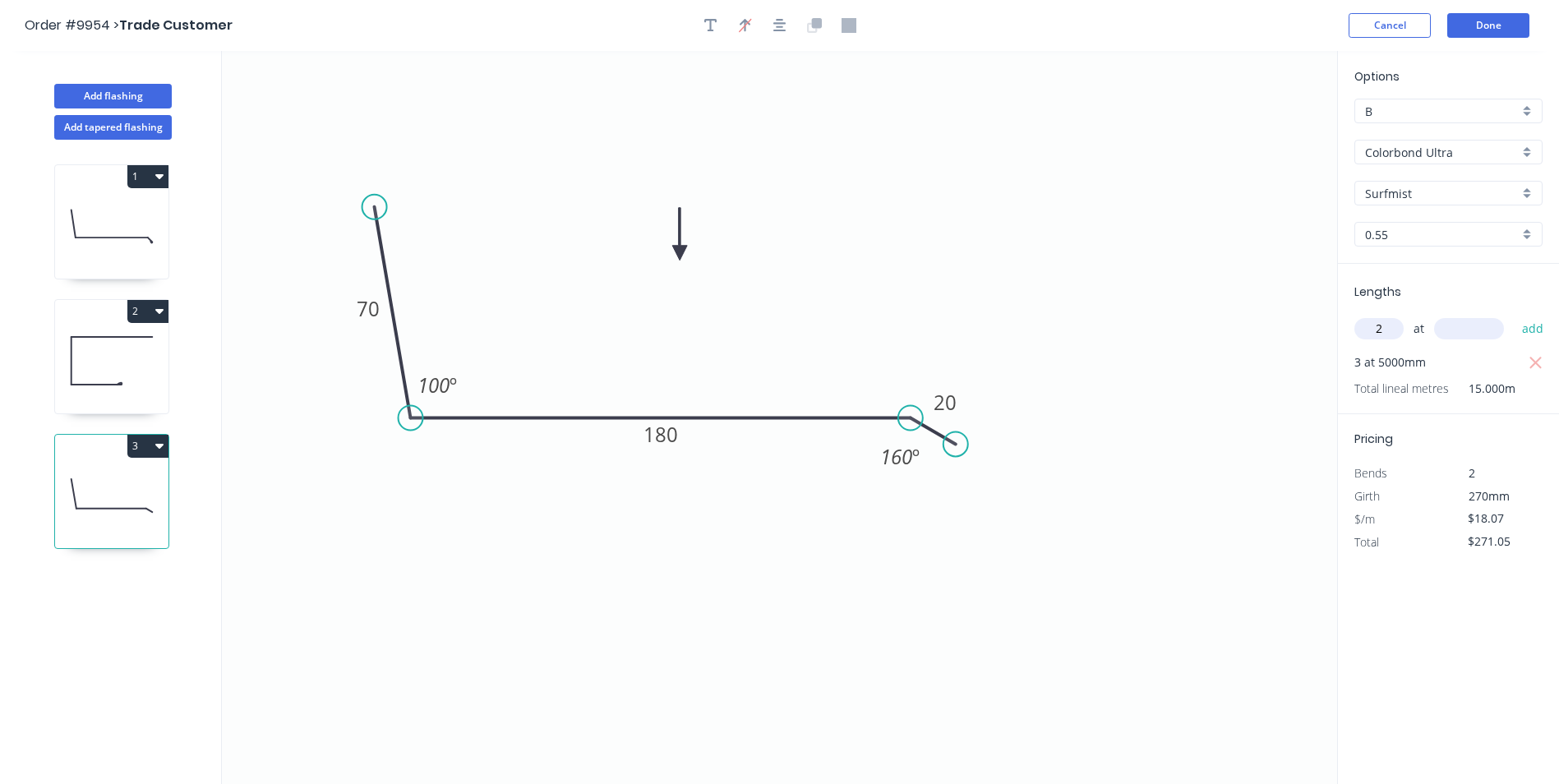
type input "2"
type input "6000"
click at [1514, 315] on button "add" at bounding box center [1533, 328] width 39 height 28
type input "$487.89"
click at [1474, 23] on button "Done" at bounding box center [1488, 25] width 82 height 24
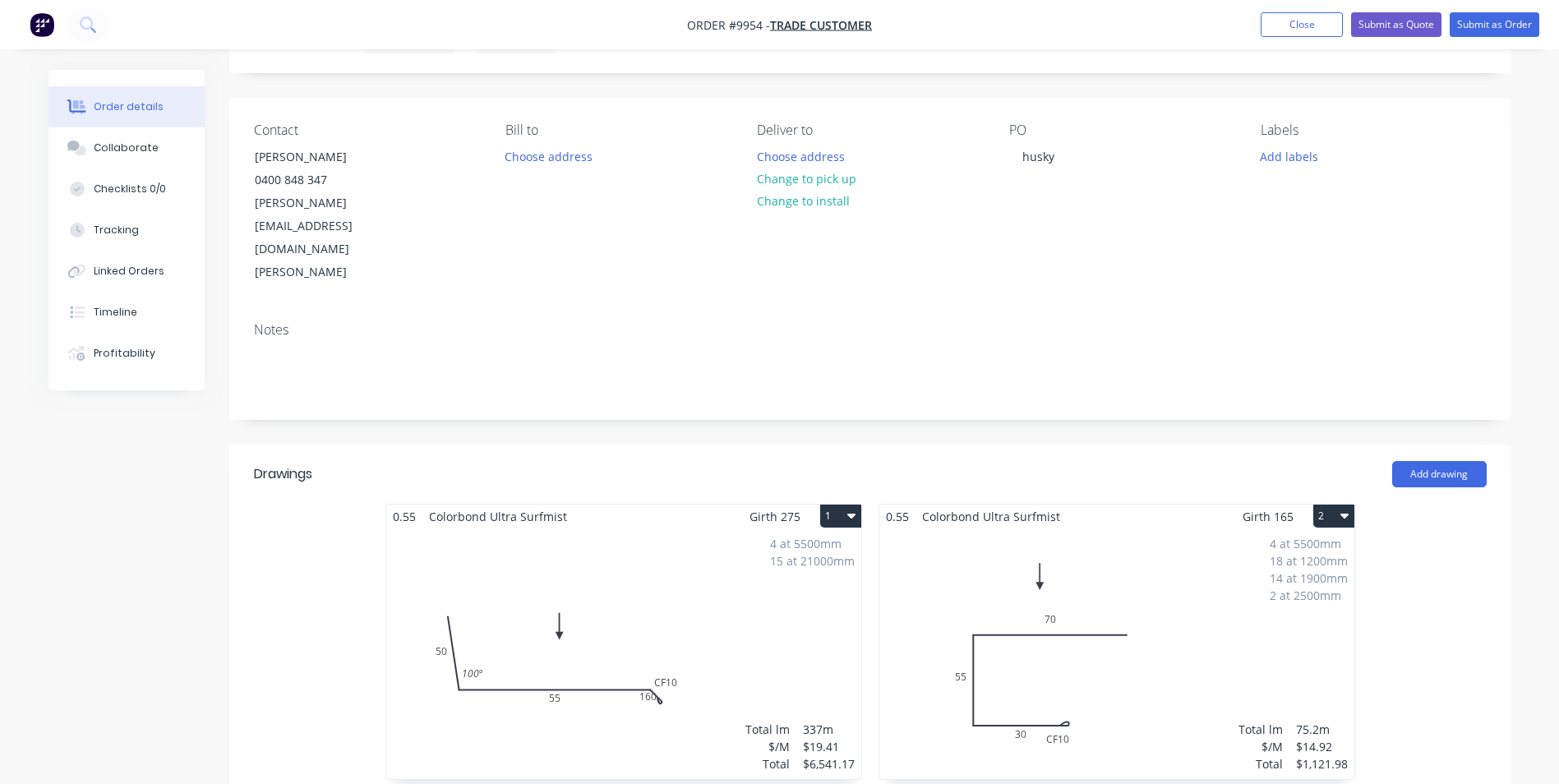
scroll to position [82, 0]
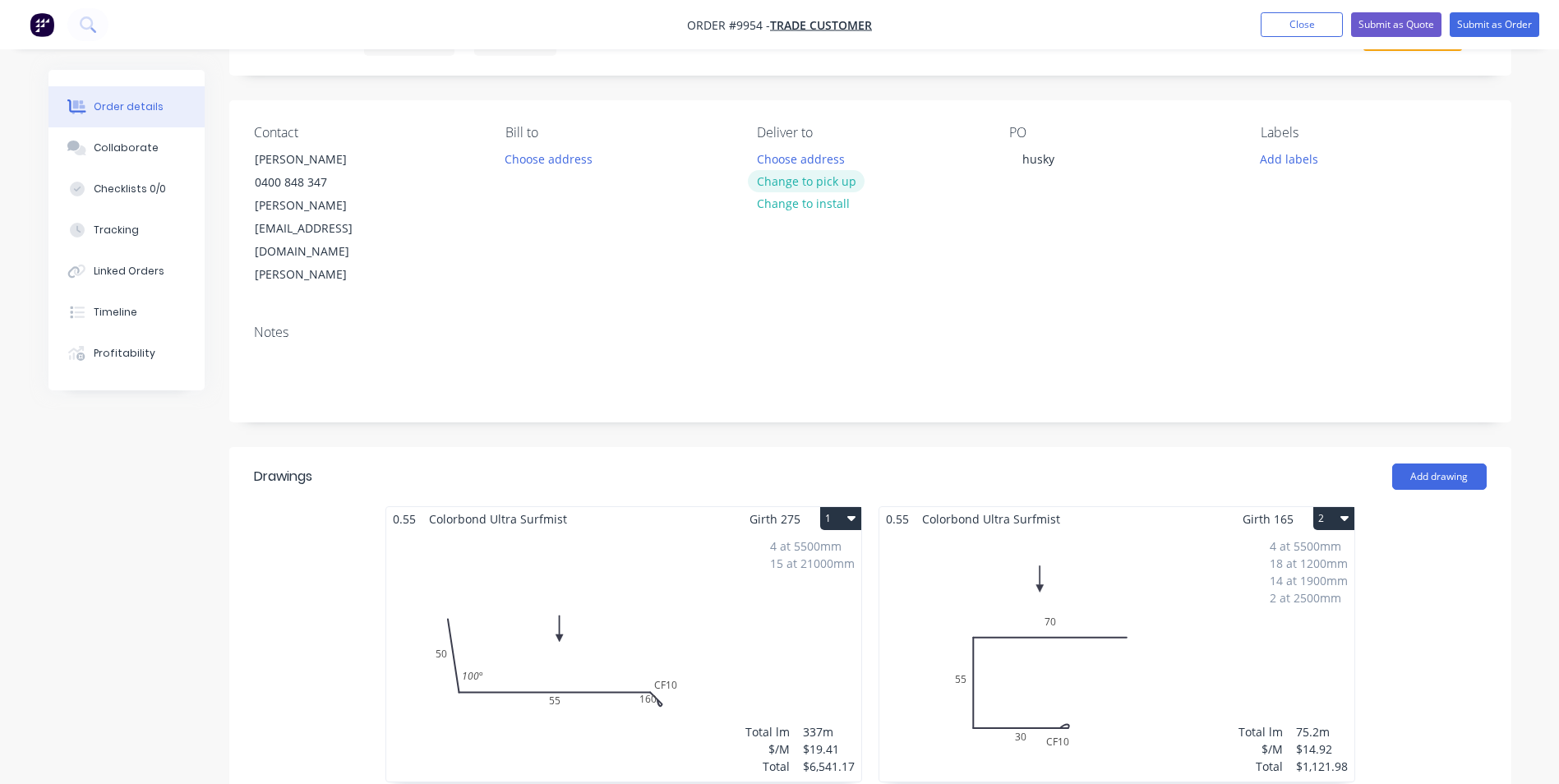
click at [803, 178] on button "Change to pick up" at bounding box center [806, 181] width 116 height 23
click at [760, 531] on div "4 at 5500mm 15 at 21000mm Total lm $/M Total 337m $19.41 $6,541.17" at bounding box center [624, 656] width 475 height 251
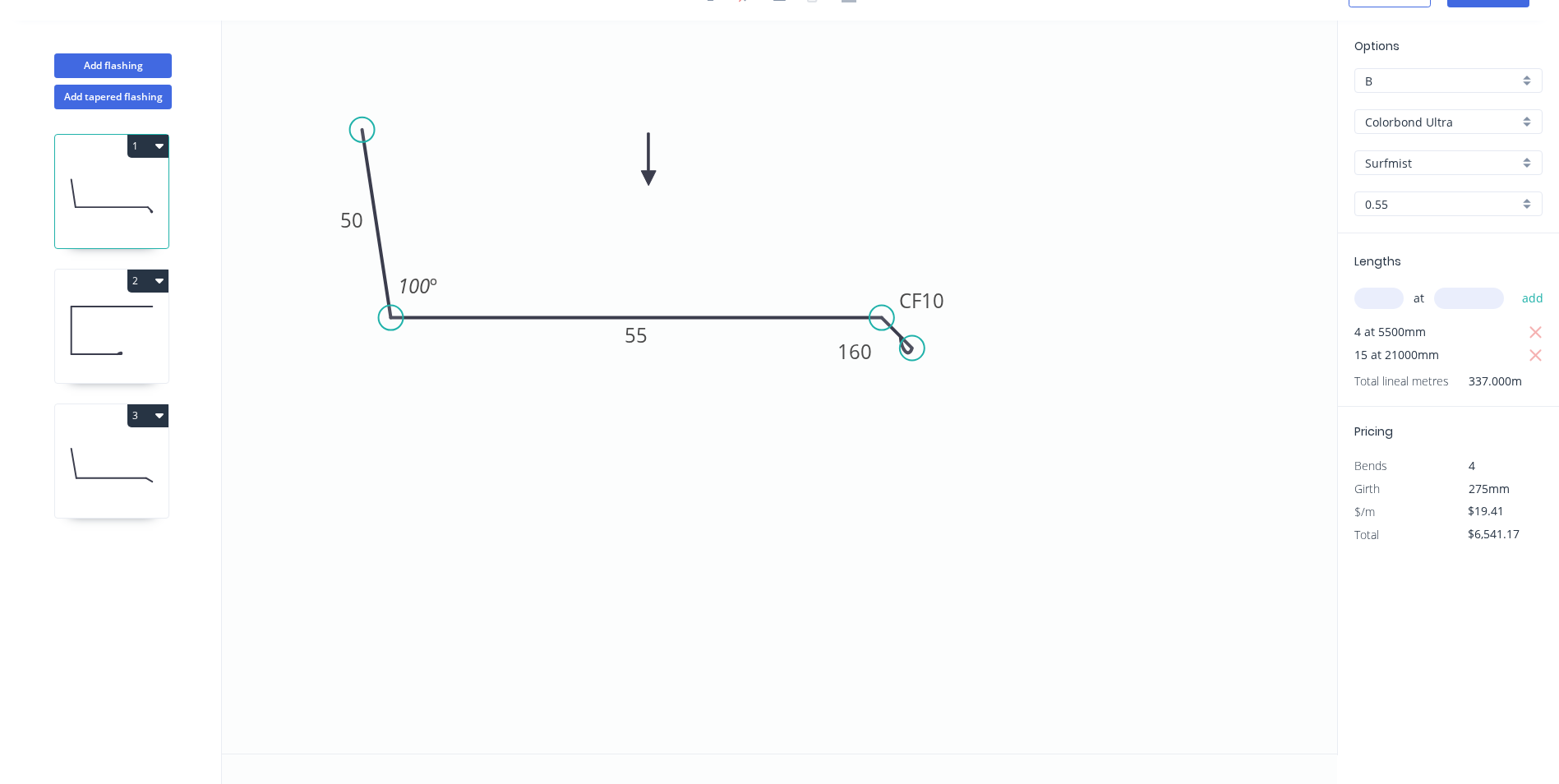
scroll to position [31, 0]
click at [1534, 354] on icon "button" at bounding box center [1536, 356] width 13 height 13
type input "$427.02"
click at [1392, 297] on input "text" at bounding box center [1379, 298] width 50 height 22
type input "15"
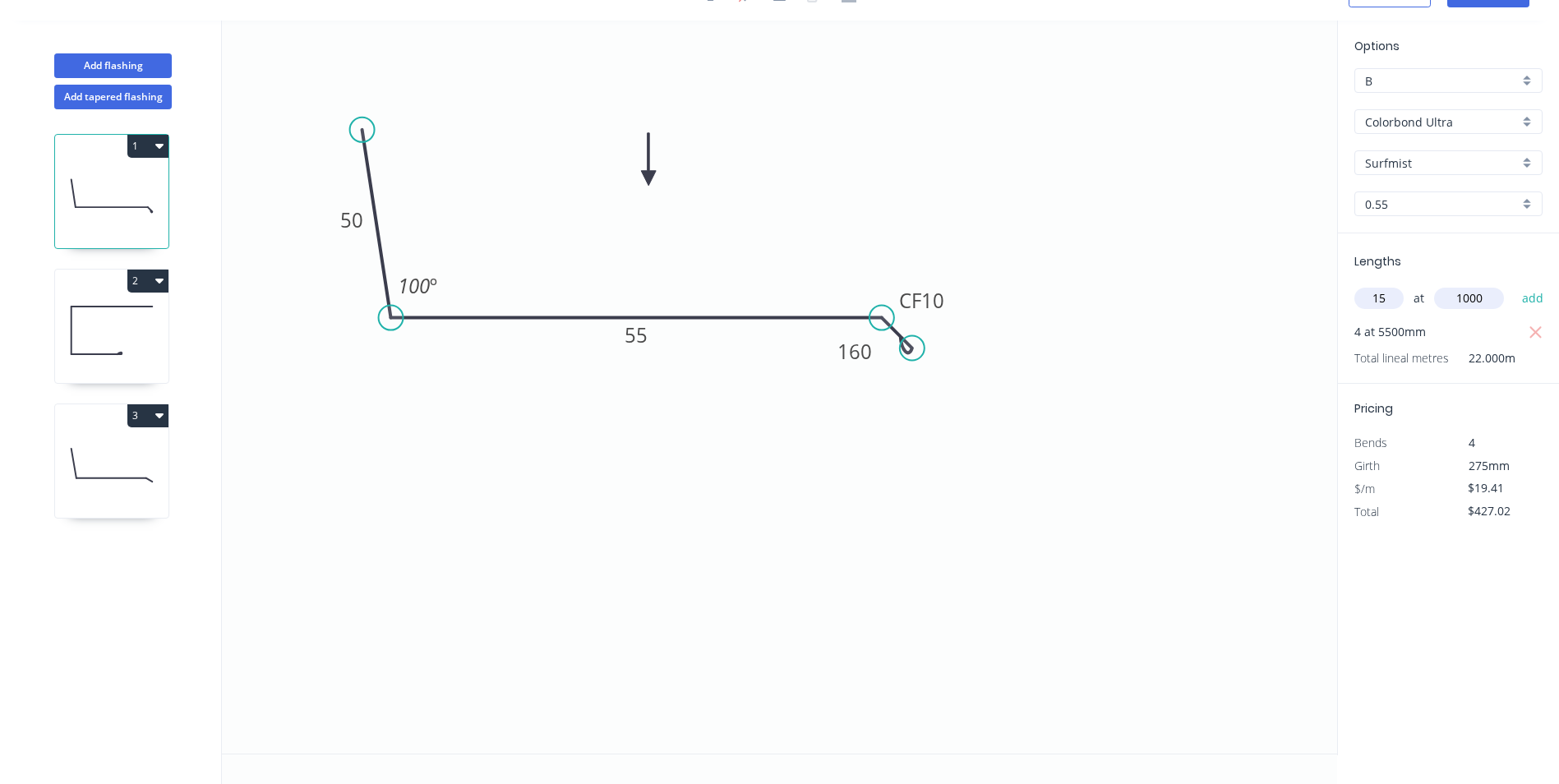
type input "1000"
click at [1514, 284] on button "add" at bounding box center [1533, 297] width 39 height 28
type input "$718.17"
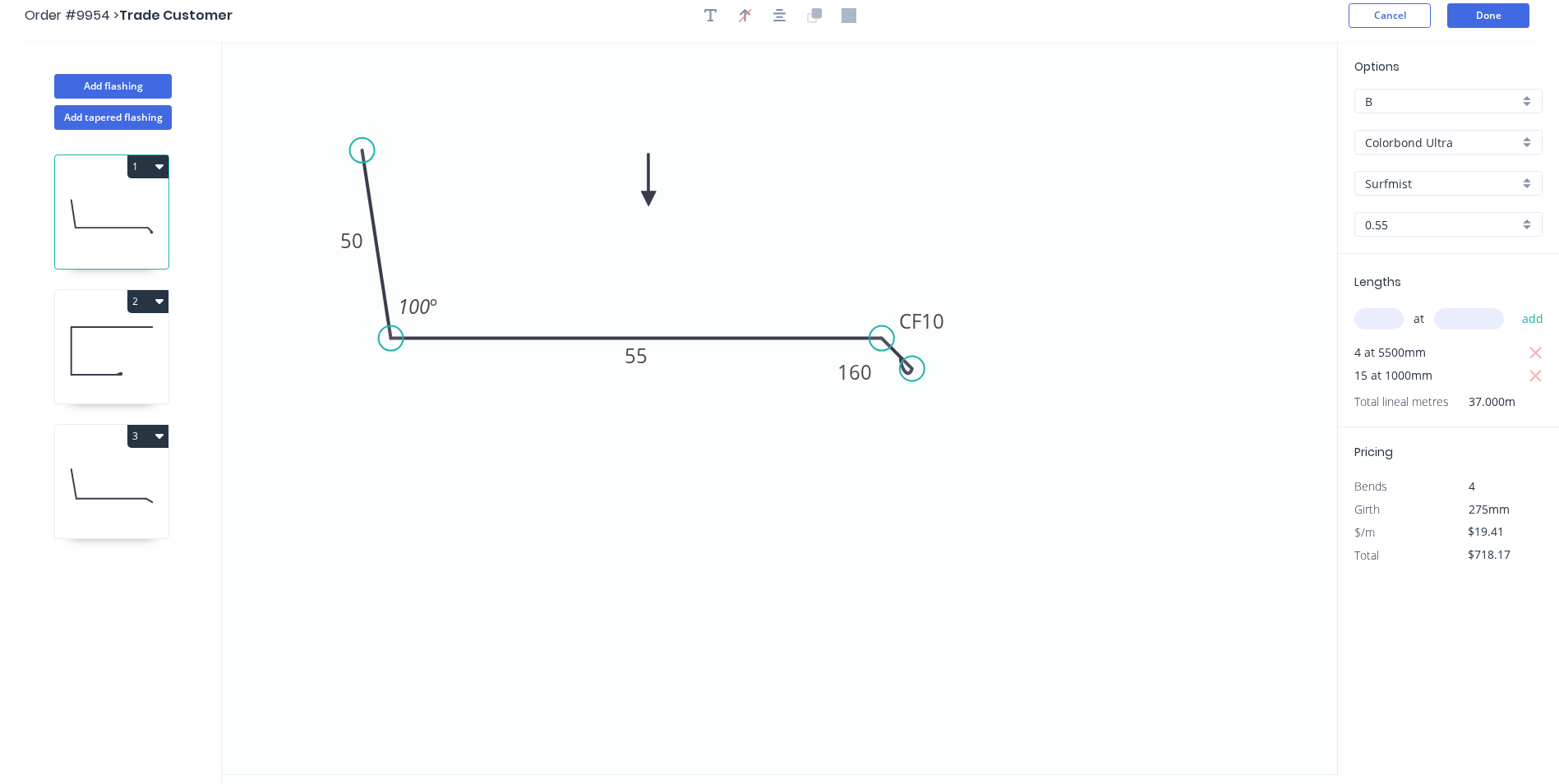
scroll to position [0, 0]
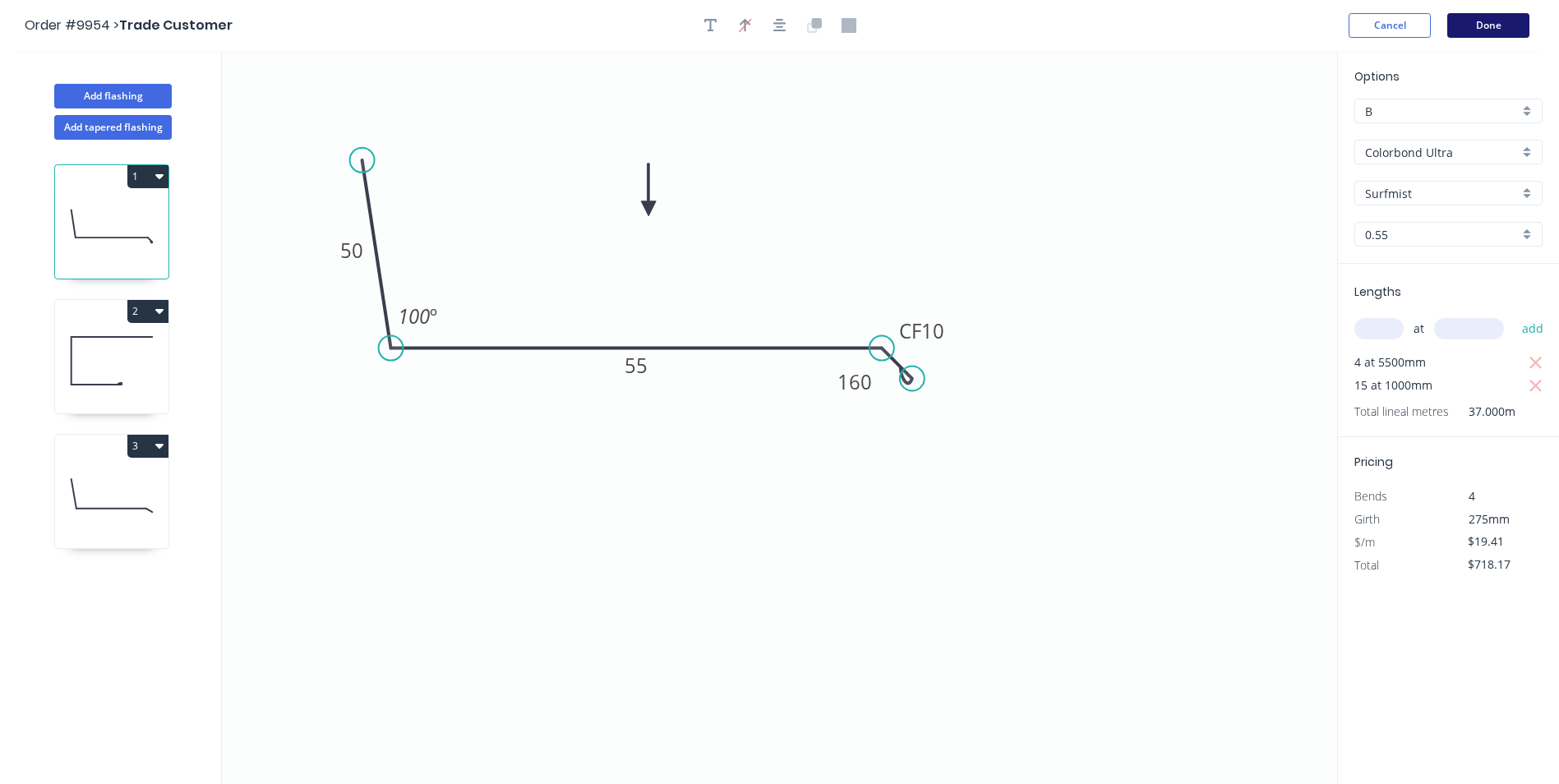
click at [1487, 27] on button "Done" at bounding box center [1488, 25] width 82 height 24
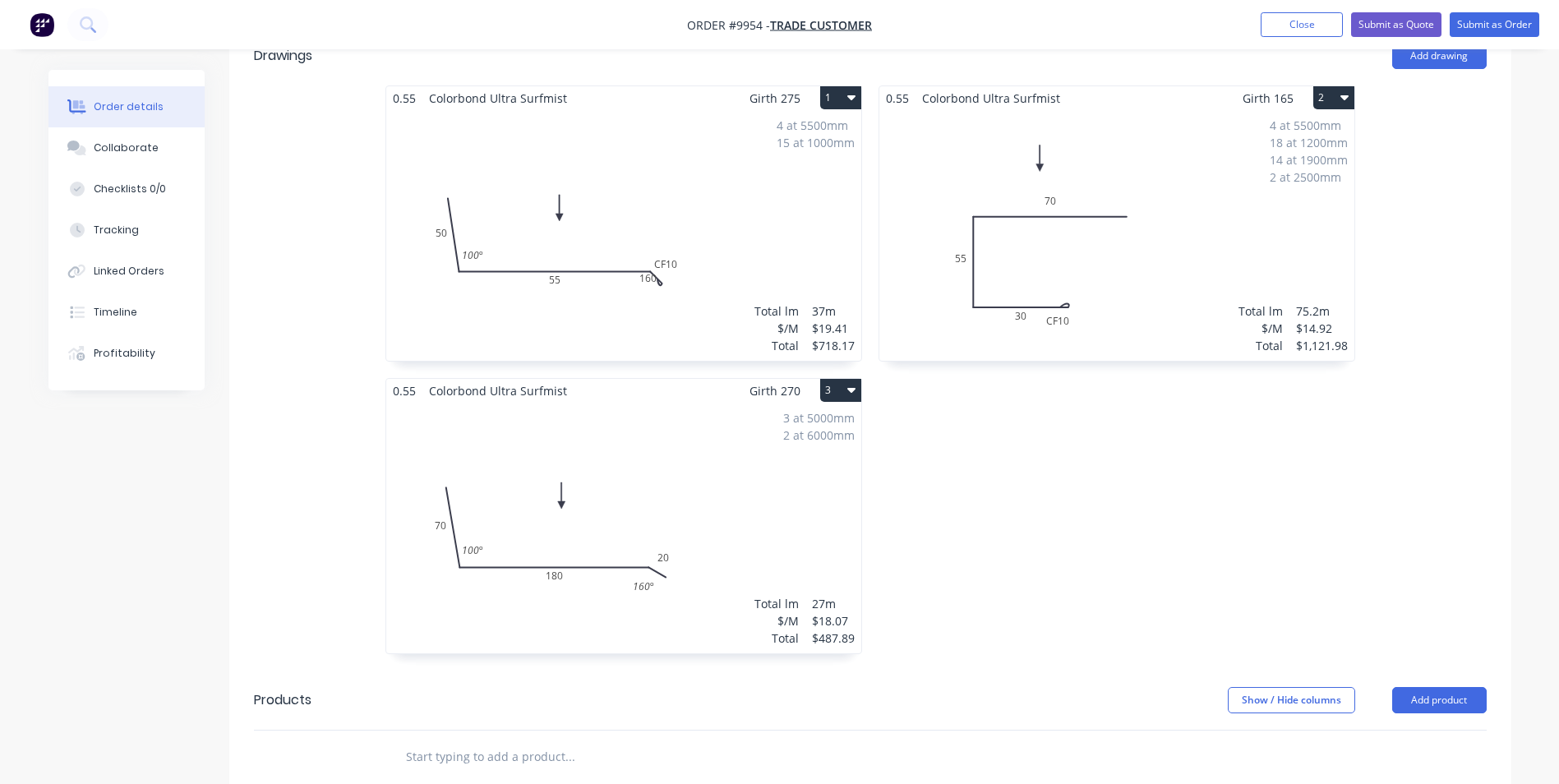
scroll to position [114, 0]
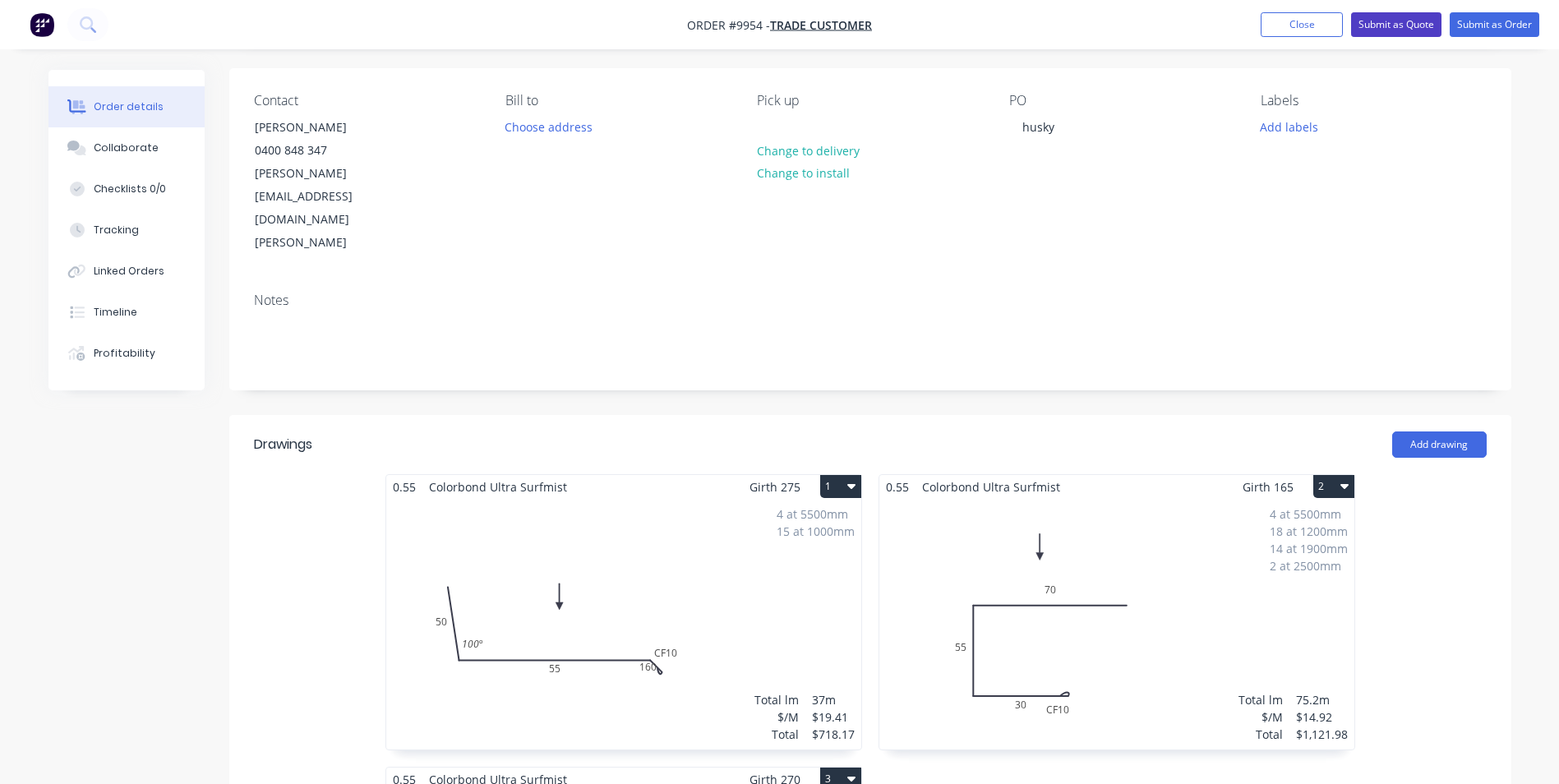
click at [1423, 28] on button "Submit as Quote" at bounding box center [1396, 24] width 90 height 24
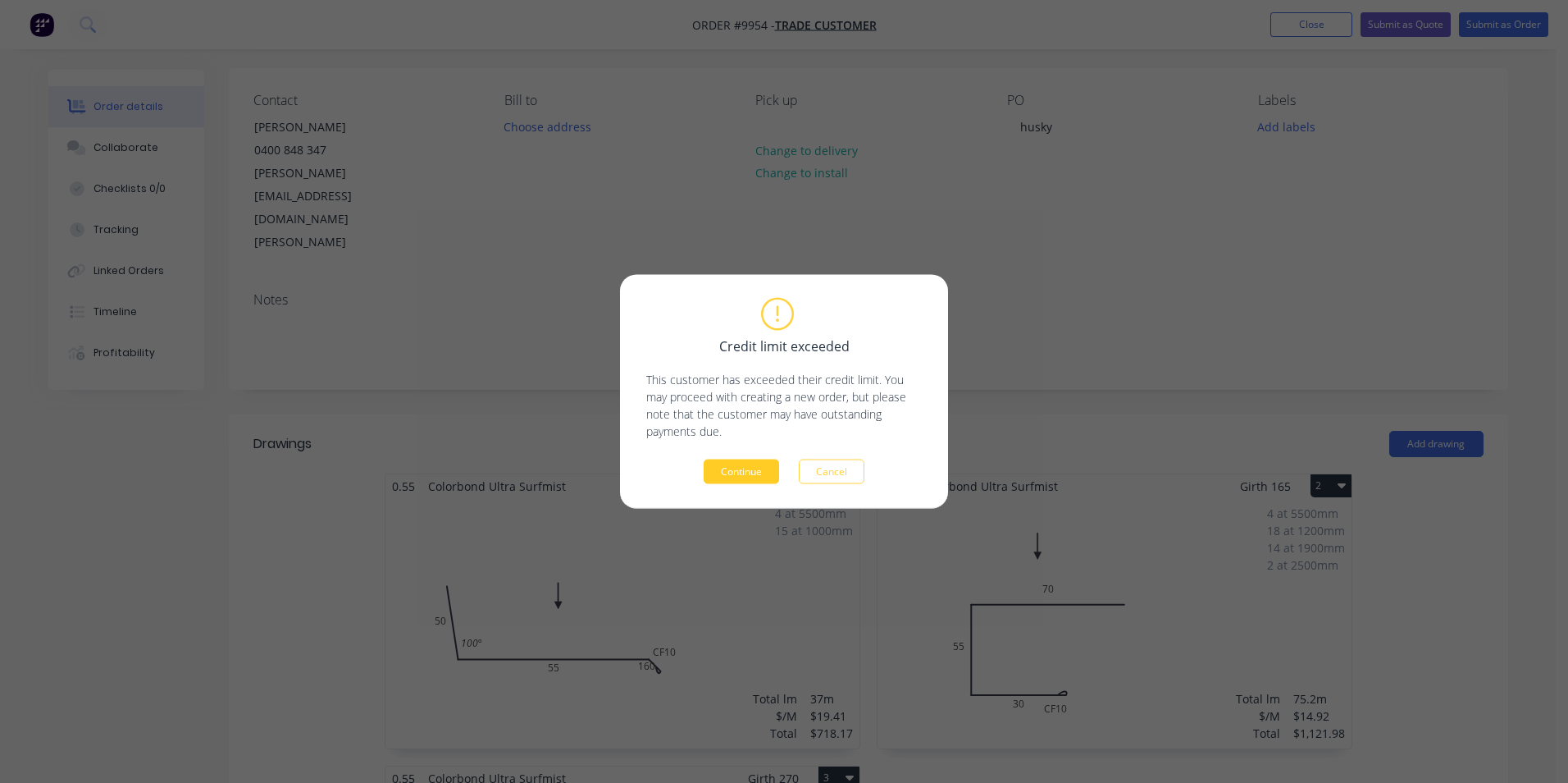
click at [731, 468] on button "Continue" at bounding box center [741, 472] width 76 height 24
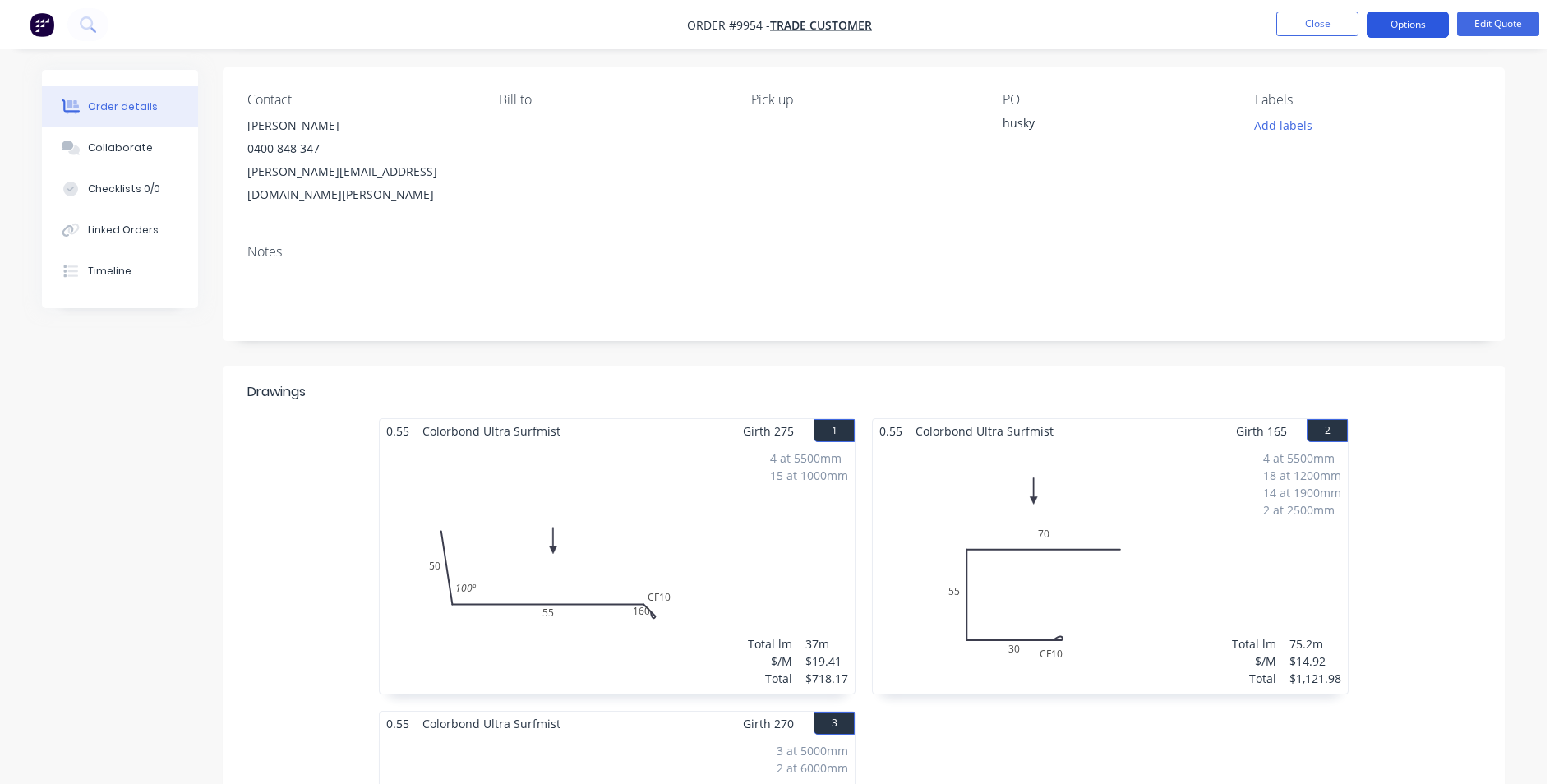
click at [1409, 23] on button "Options" at bounding box center [1407, 24] width 82 height 26
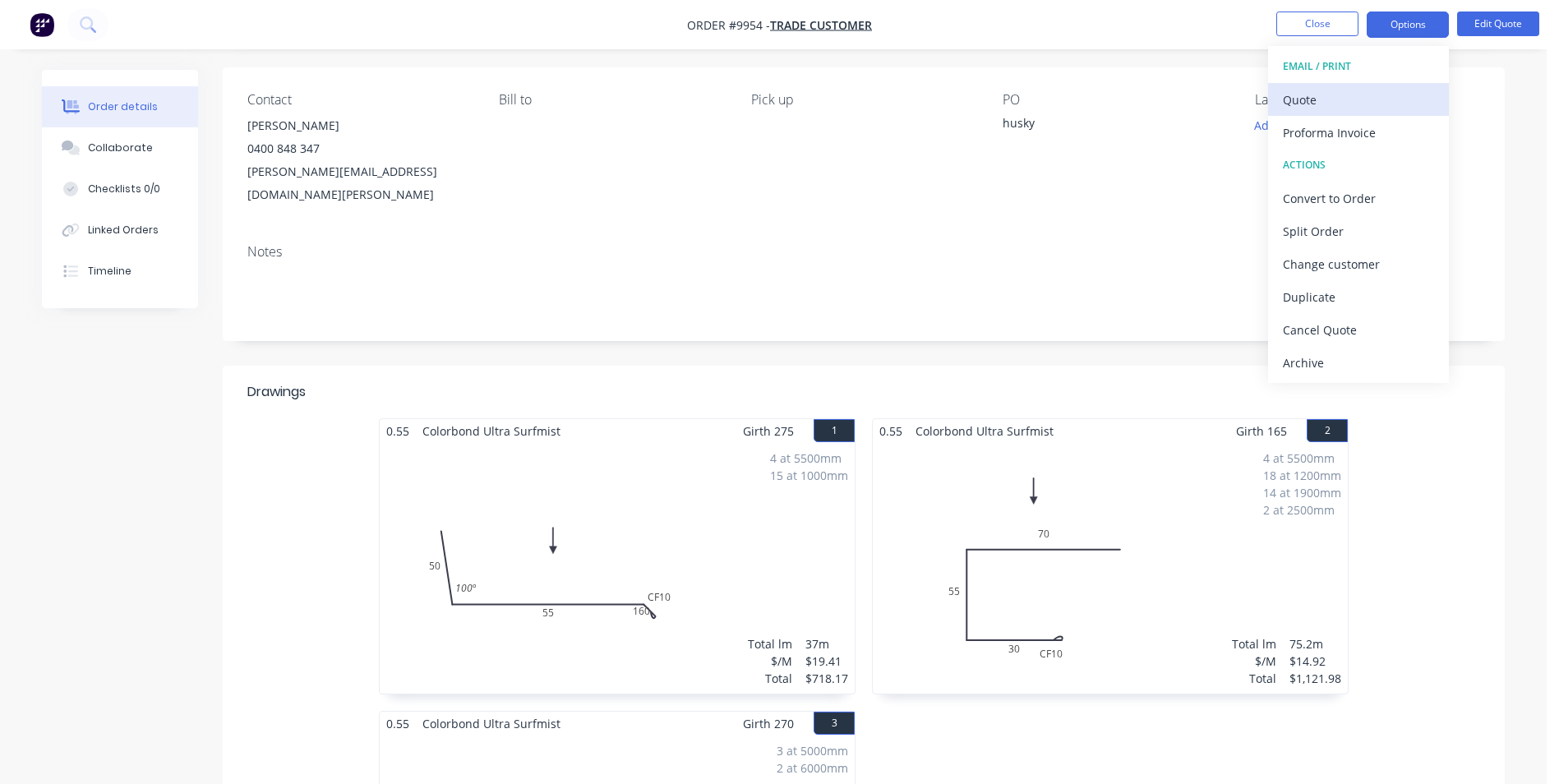
click at [1351, 104] on div "Quote" at bounding box center [1358, 100] width 151 height 23
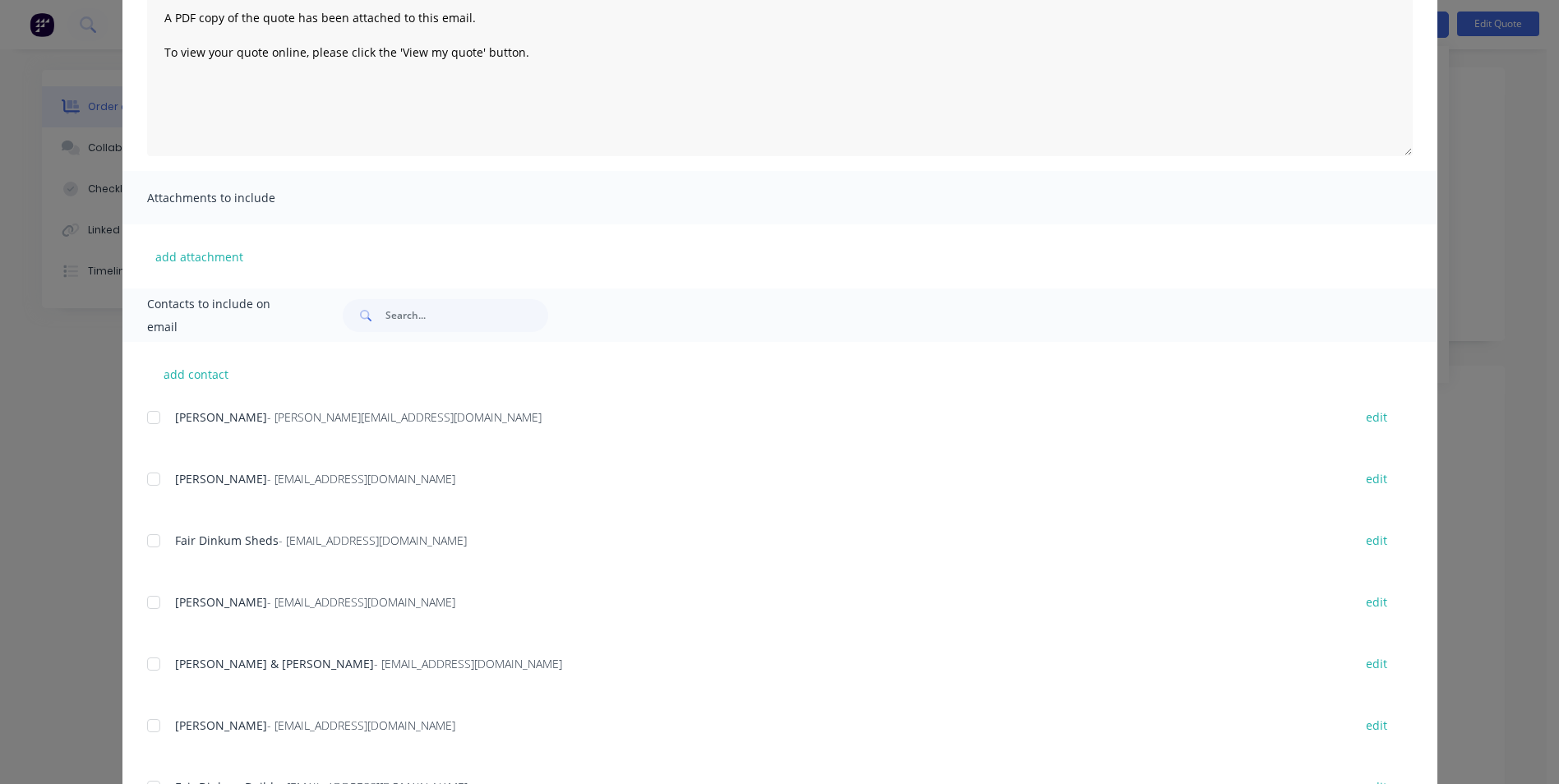
scroll to position [150, 0]
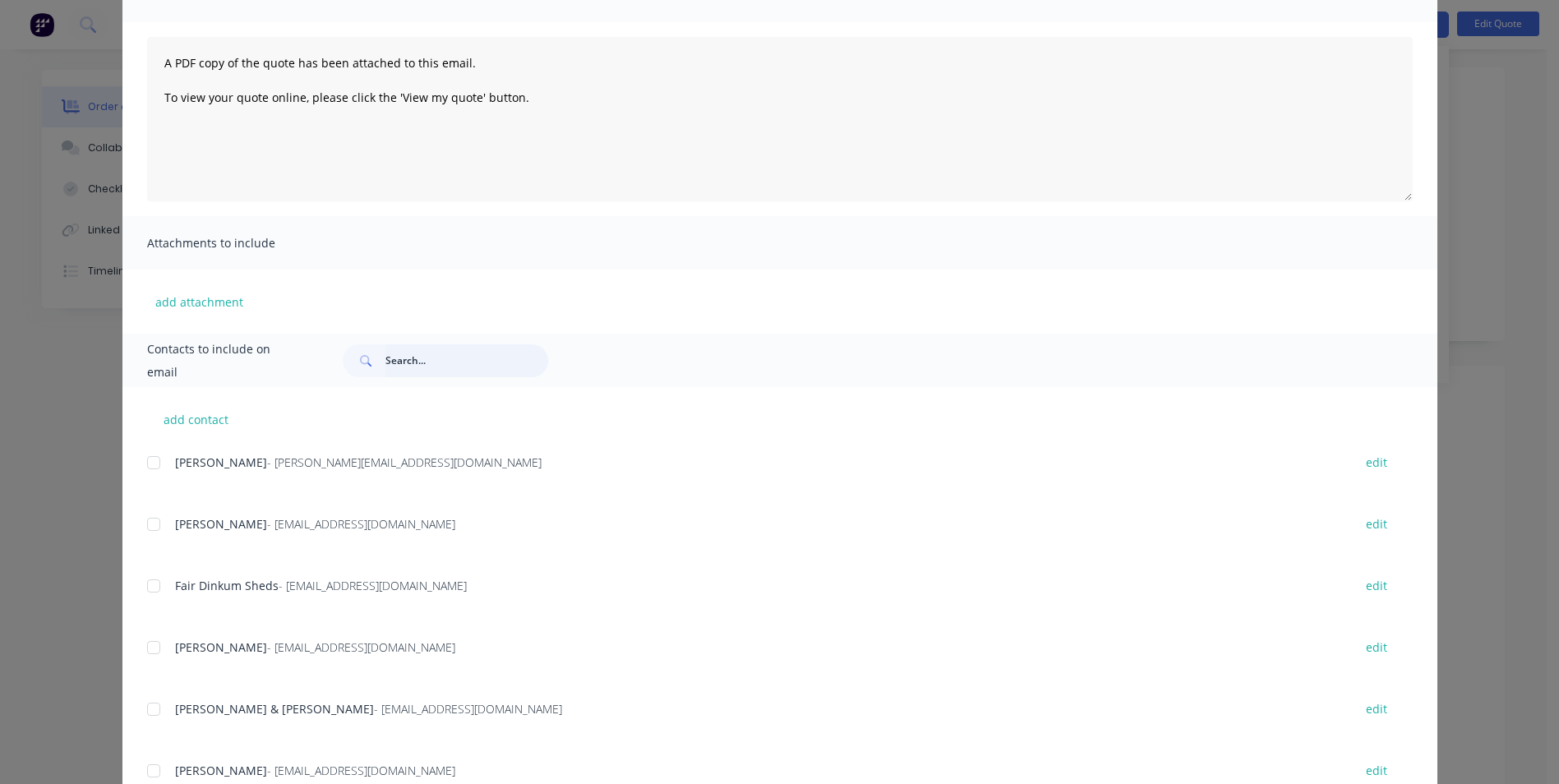
click at [401, 361] on input "text" at bounding box center [467, 360] width 163 height 32
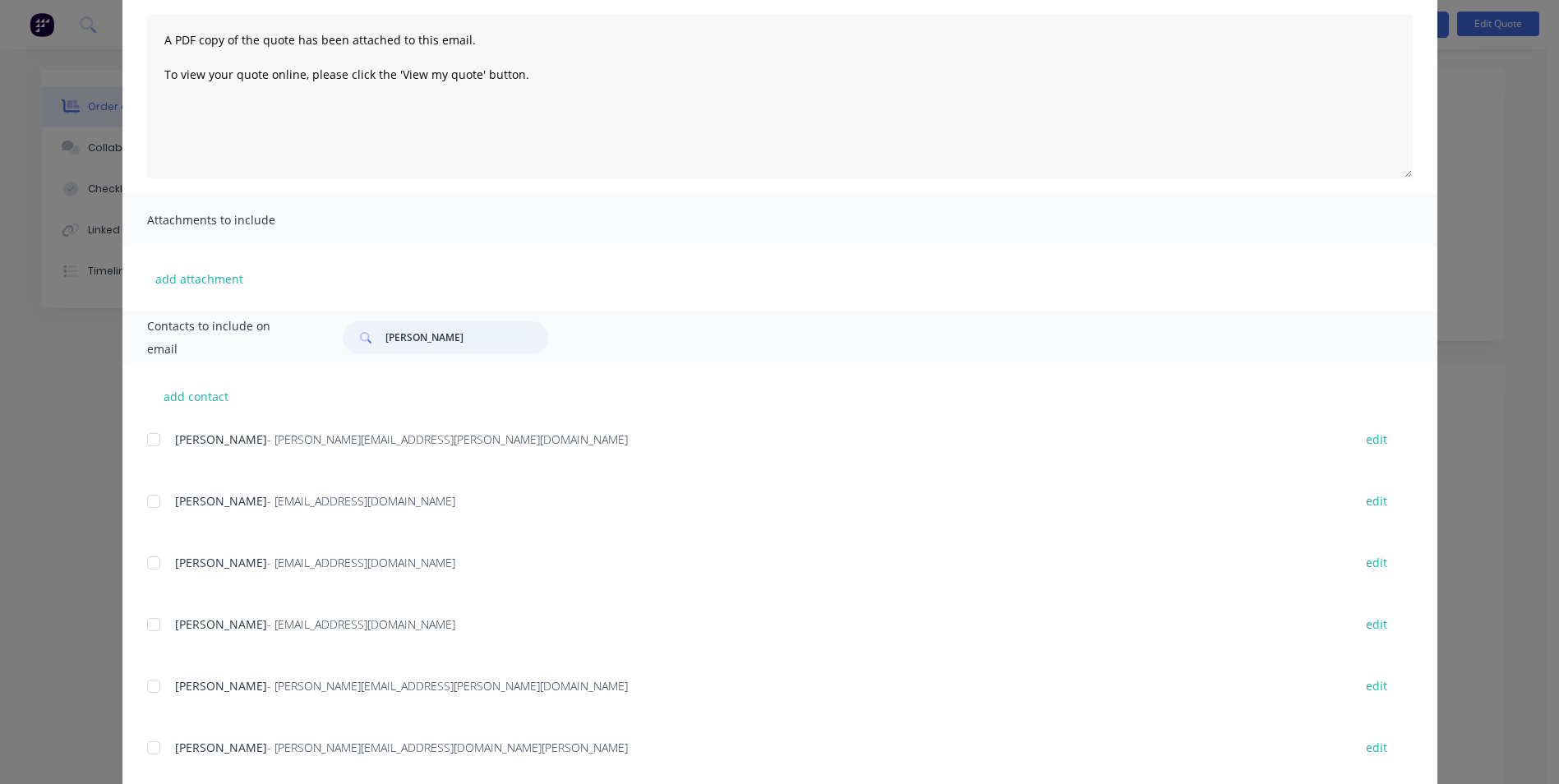
scroll to position [210, 0]
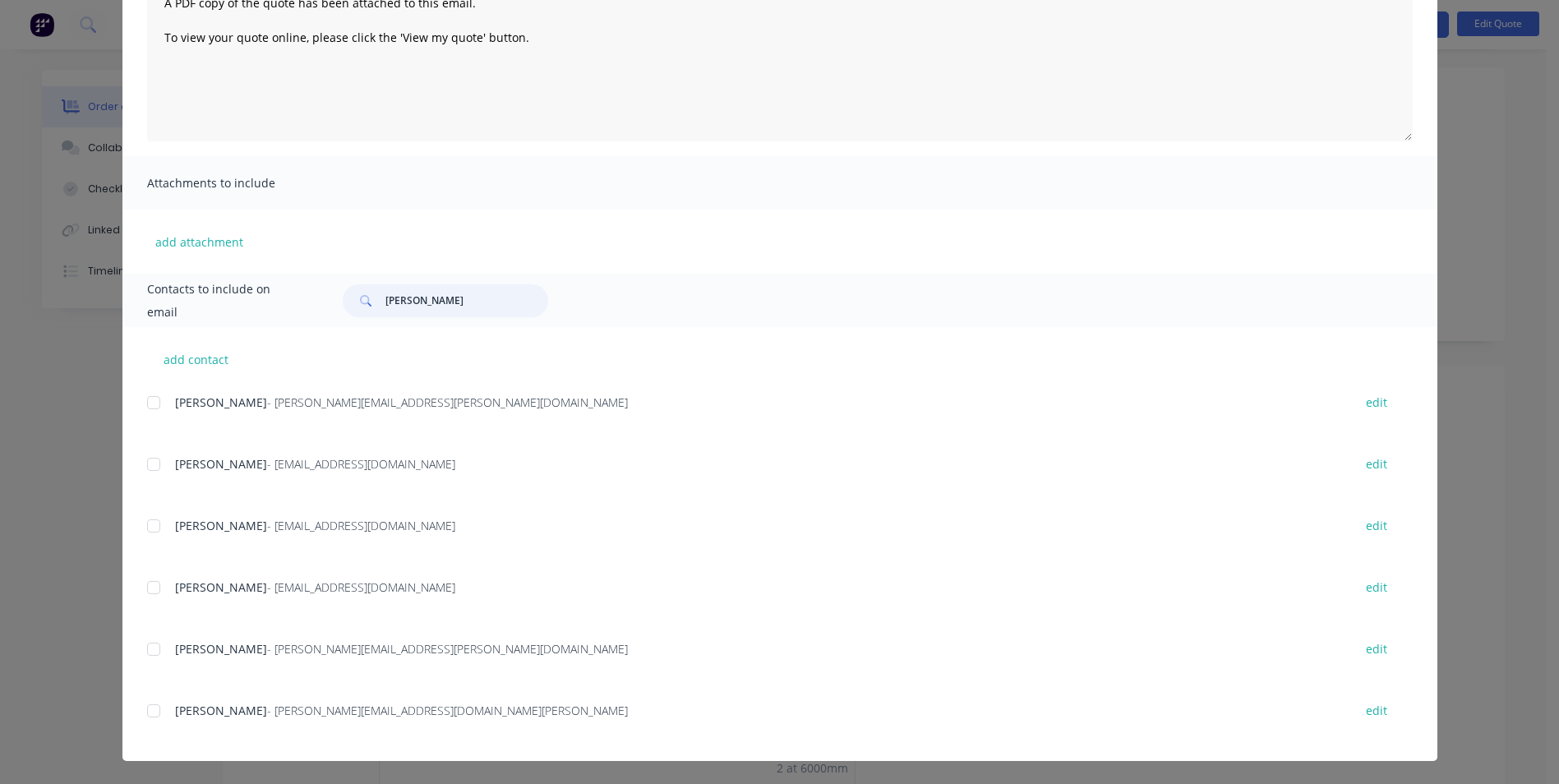
click at [148, 707] on div at bounding box center [153, 710] width 32 height 32
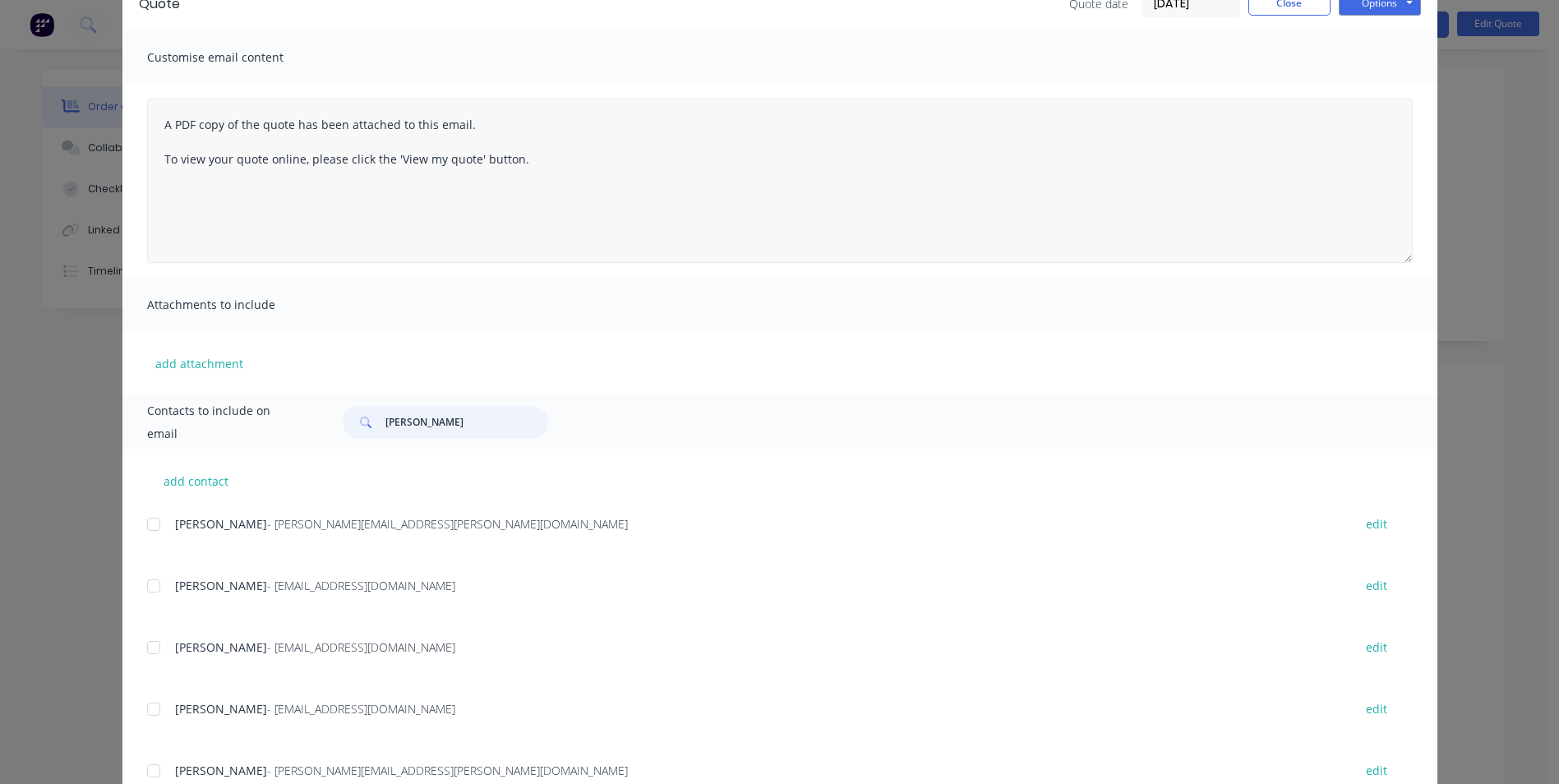
scroll to position [0, 0]
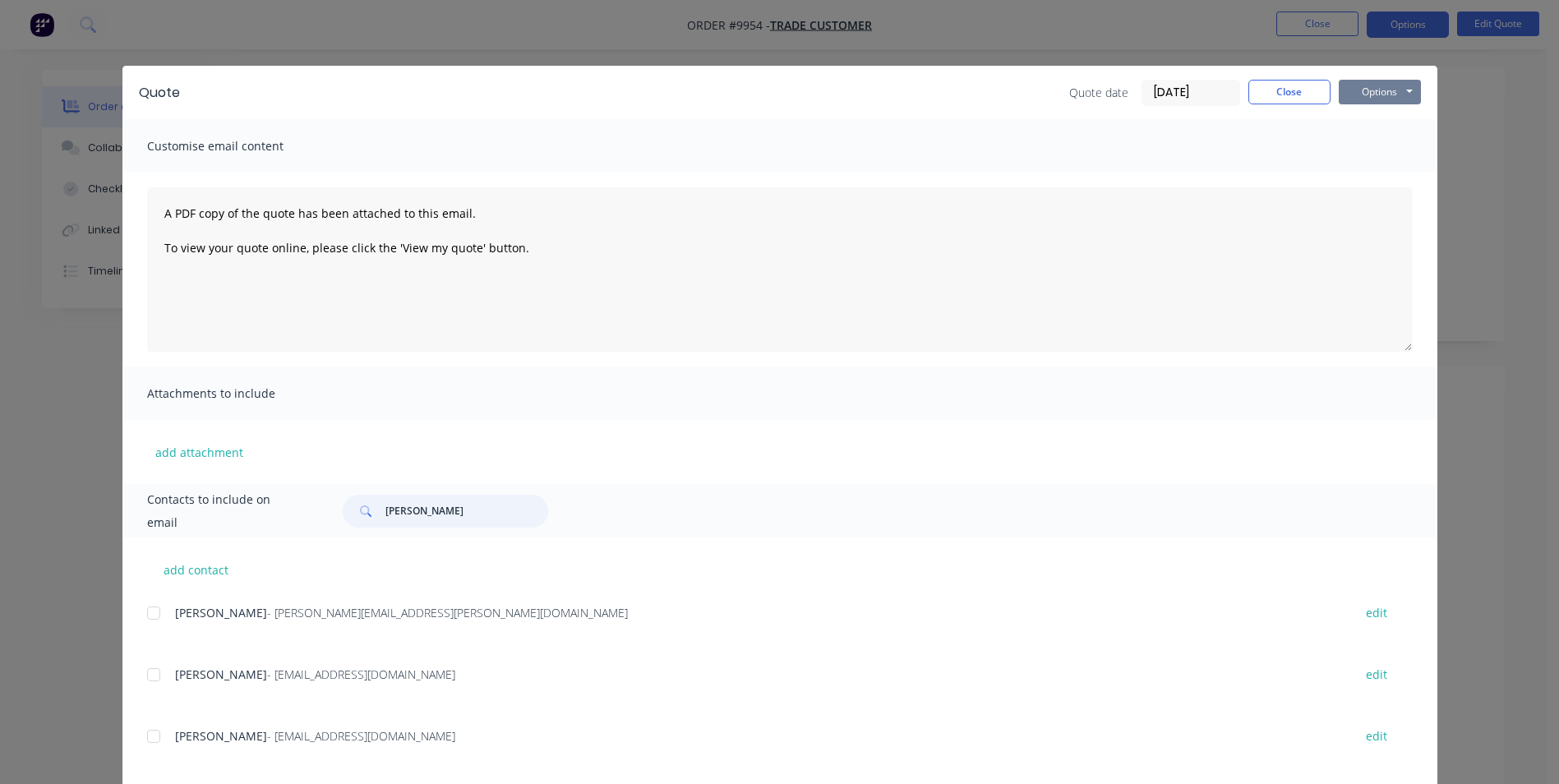
type input "peter"
click at [1402, 90] on button "Options" at bounding box center [1379, 91] width 82 height 24
click at [1387, 170] on button "Email" at bounding box center [1390, 176] width 105 height 27
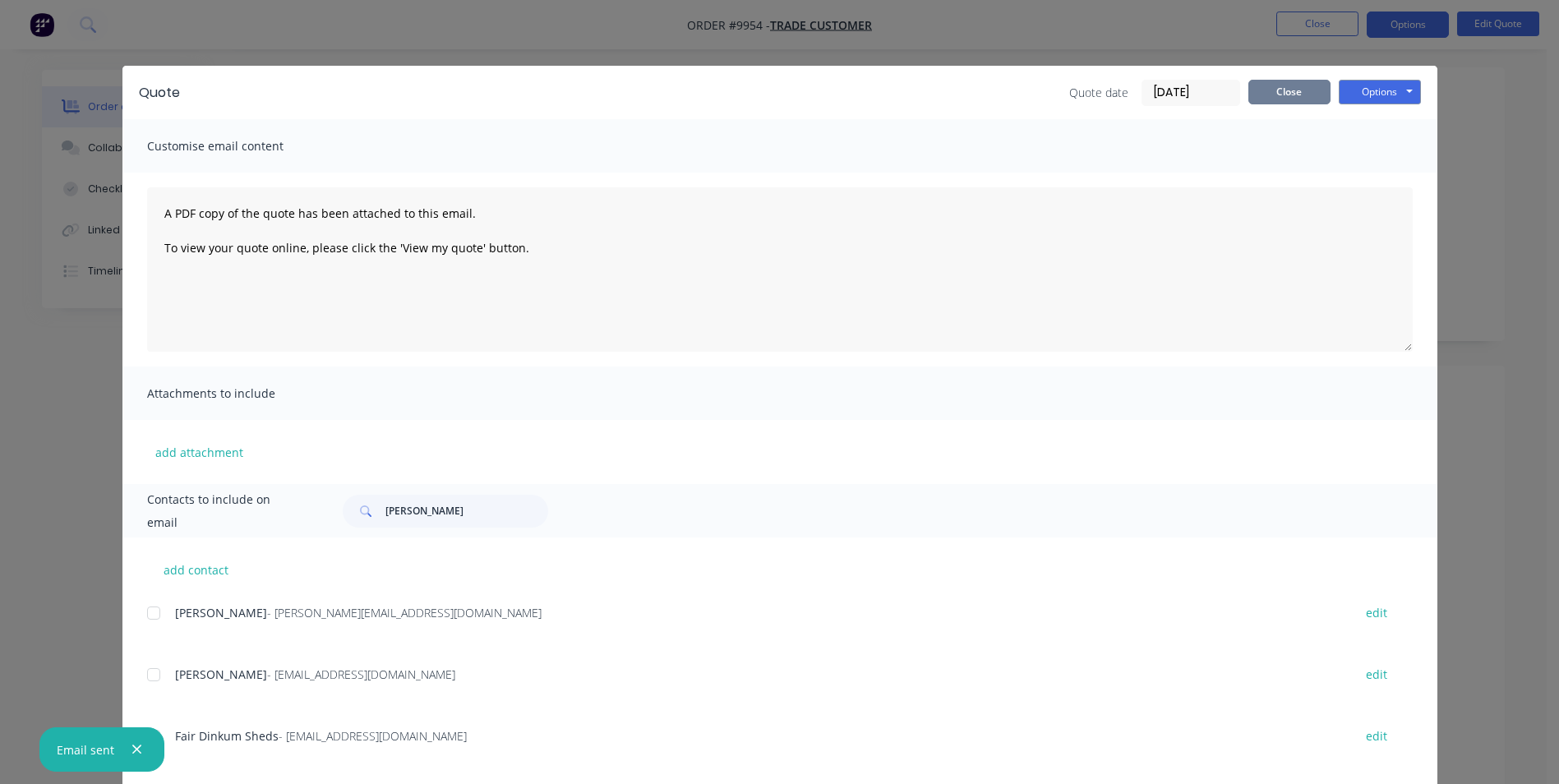
click at [1260, 93] on button "Close" at bounding box center [1289, 91] width 82 height 24
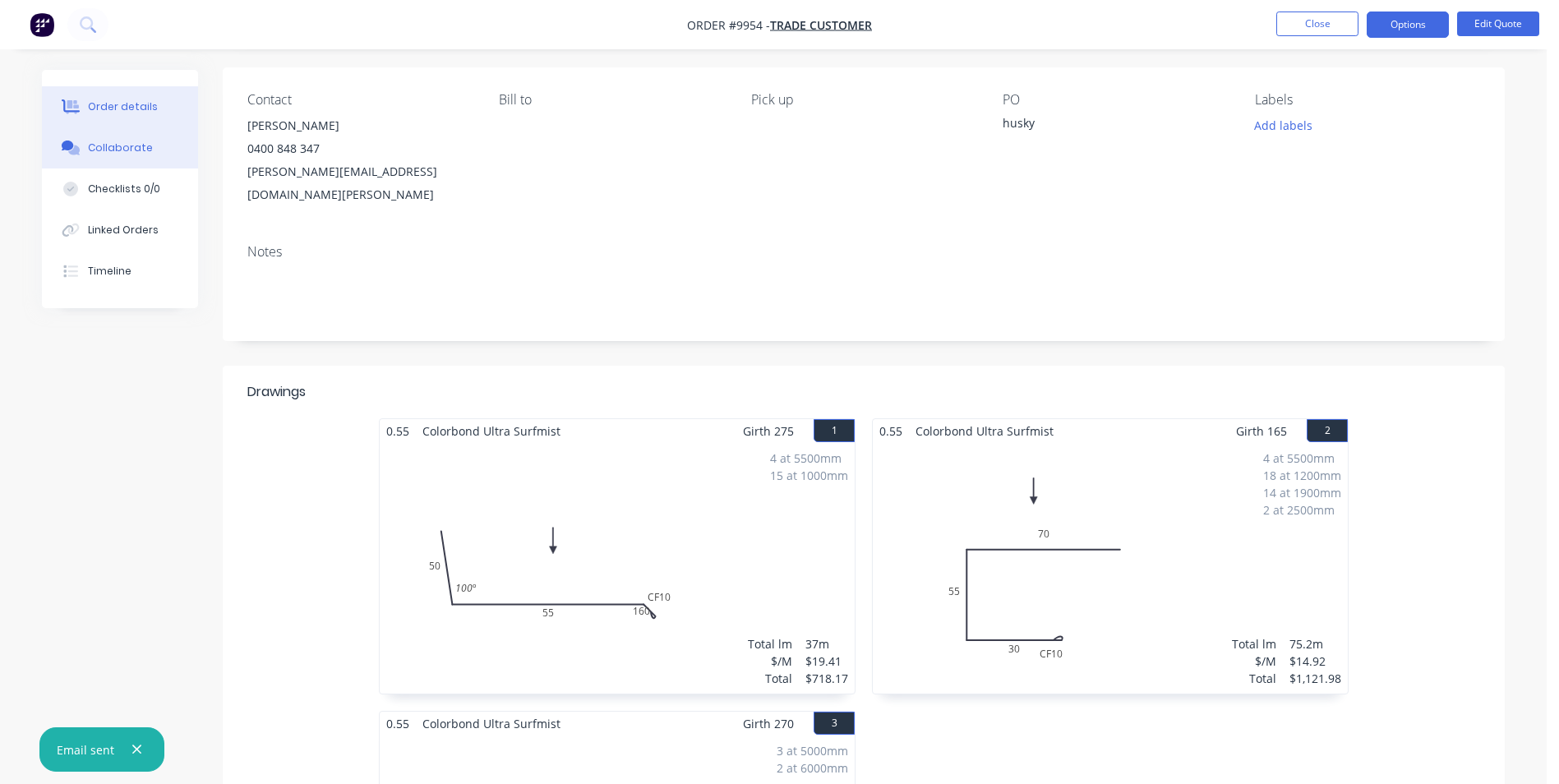
click at [114, 152] on div "Collaborate" at bounding box center [121, 148] width 65 height 14
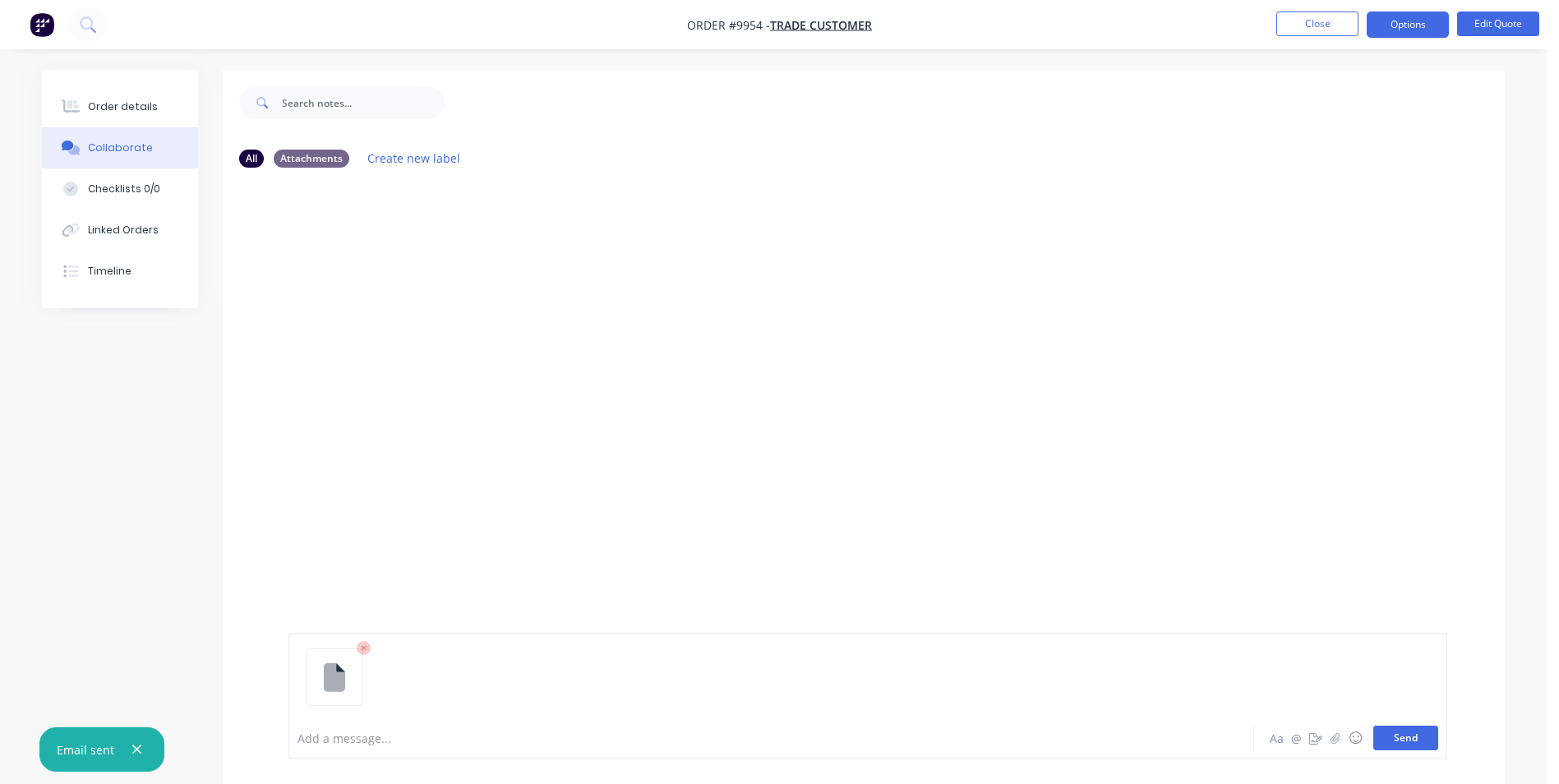
click at [1401, 736] on button "Send" at bounding box center [1406, 737] width 65 height 24
